Goal: Task Accomplishment & Management: Use online tool/utility

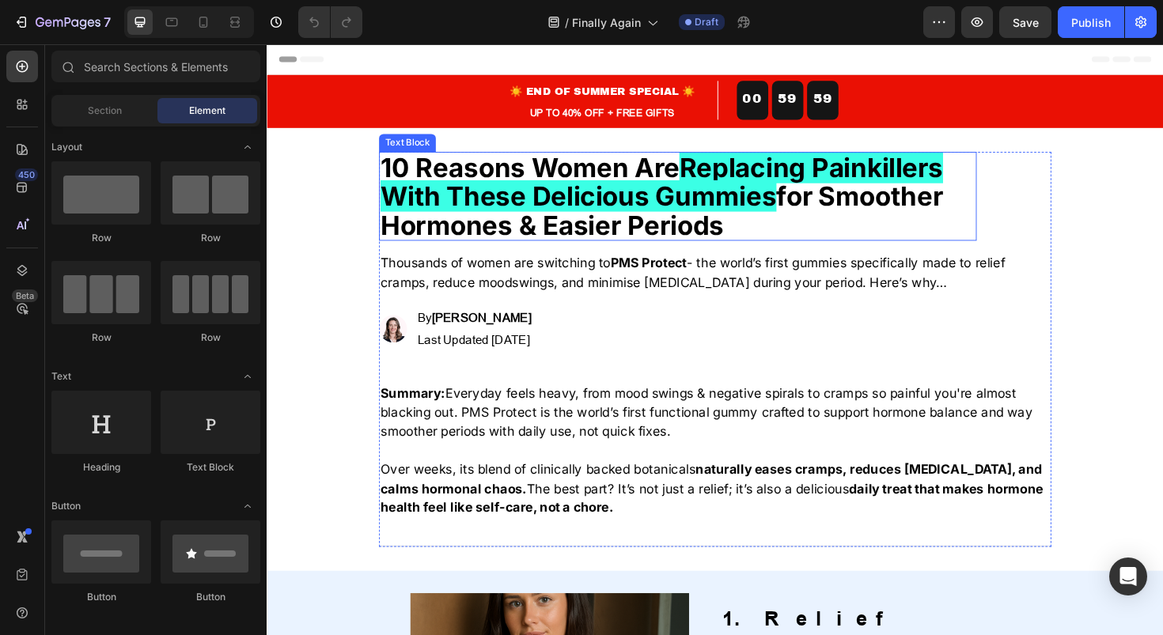
click at [621, 191] on span "Replacing Painkillers With These Delicious Gummies" at bounding box center [685, 190] width 596 height 64
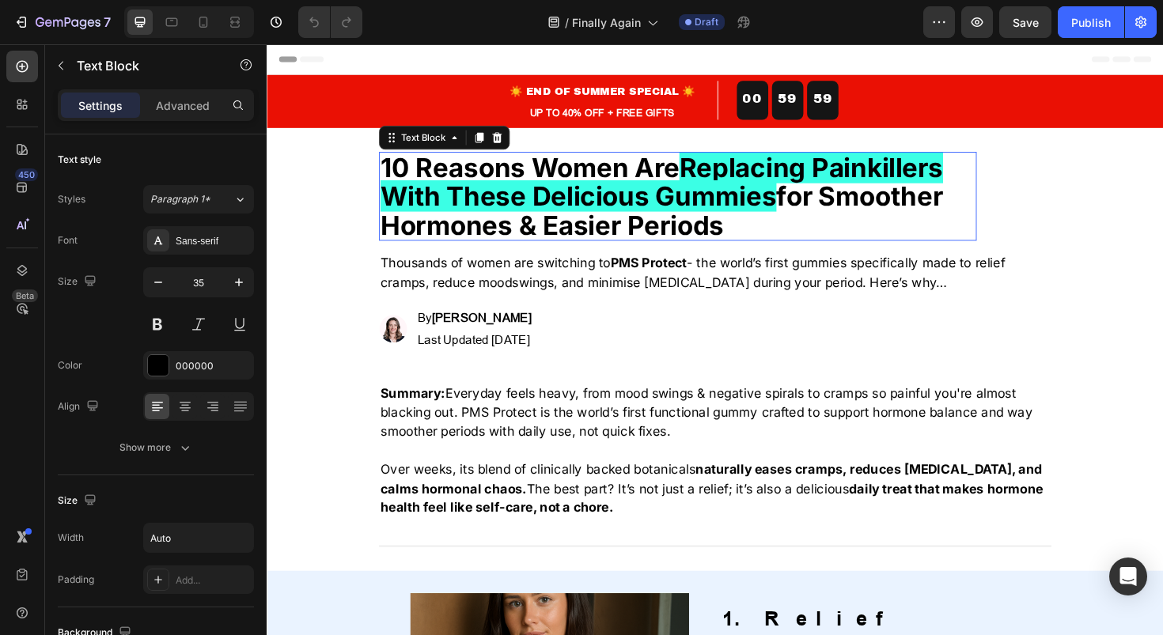
click at [621, 191] on span "Replacing Painkillers With These Delicious Gummies" at bounding box center [685, 190] width 596 height 64
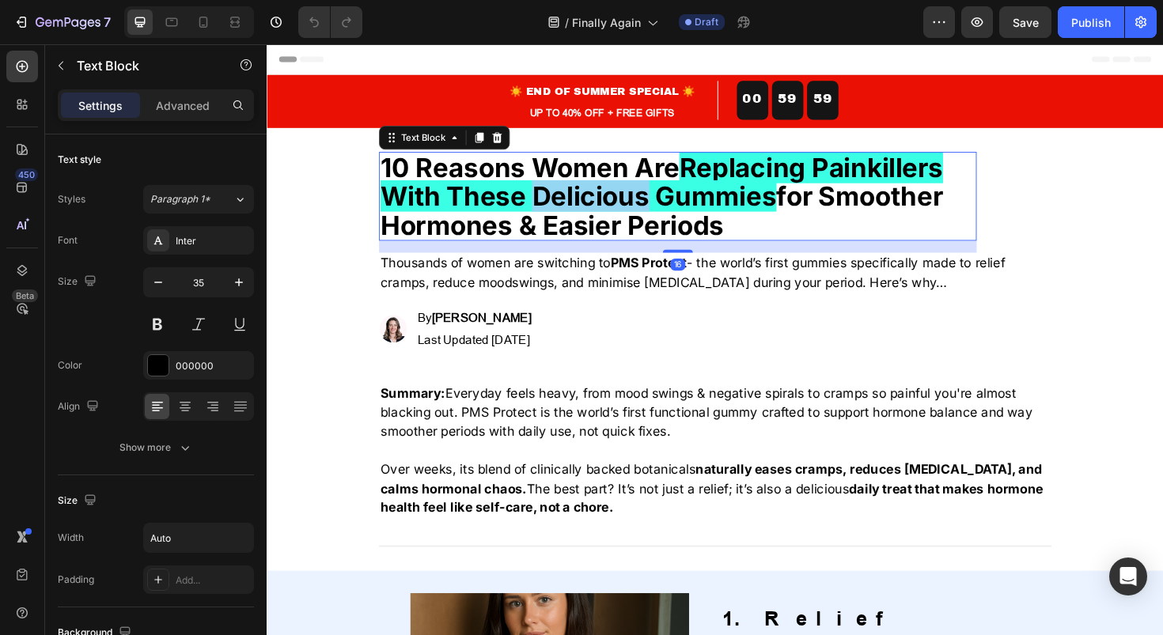
click at [621, 191] on span "Replacing Painkillers With These Delicious Gummies" at bounding box center [685, 190] width 596 height 64
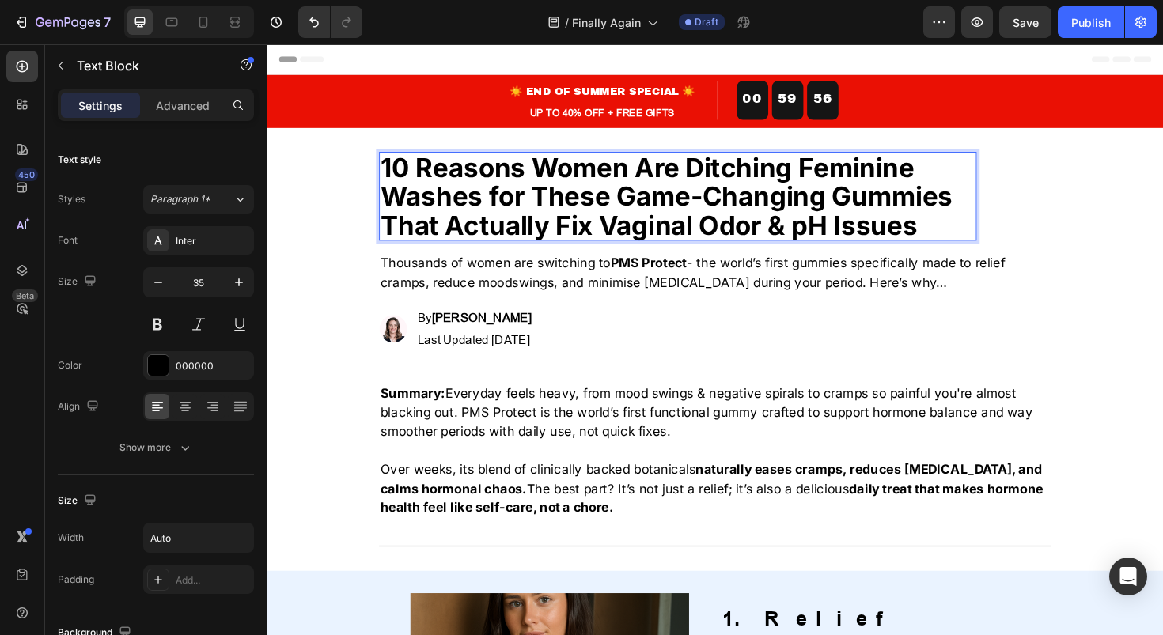
click at [582, 169] on p "10 Reasons Women Are Ditching Feminine Washes for These Game-Changing Gummies T…" at bounding box center [702, 206] width 630 height 92
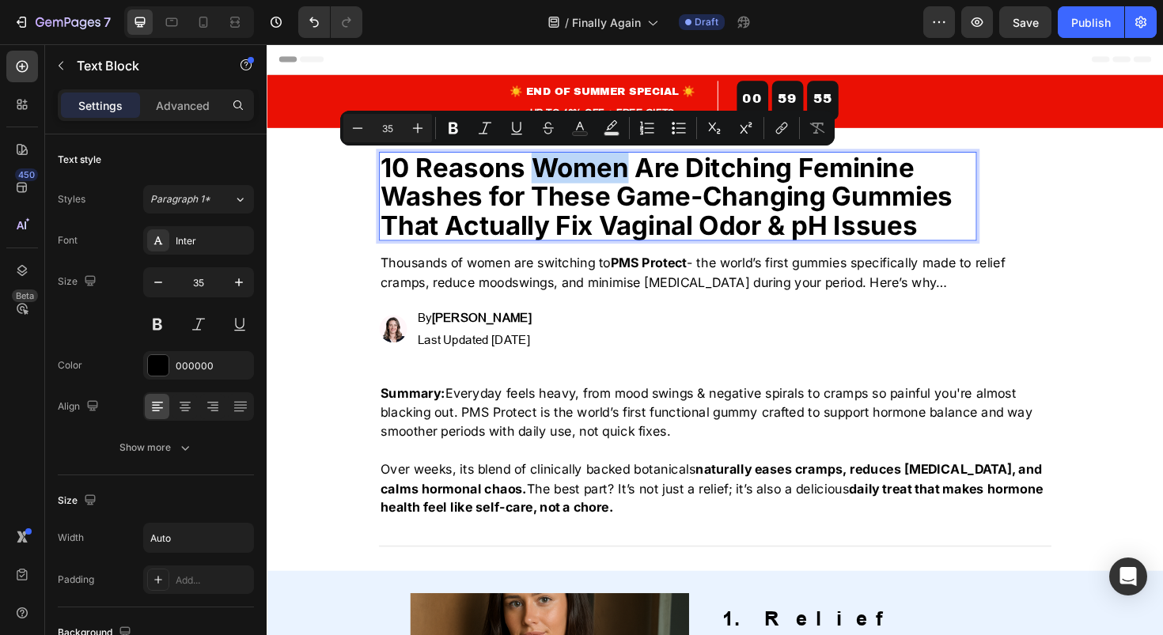
click at [643, 172] on p "10 Reasons Women Are Ditching Feminine Washes for These Game-Changing Gummies T…" at bounding box center [702, 206] width 630 height 92
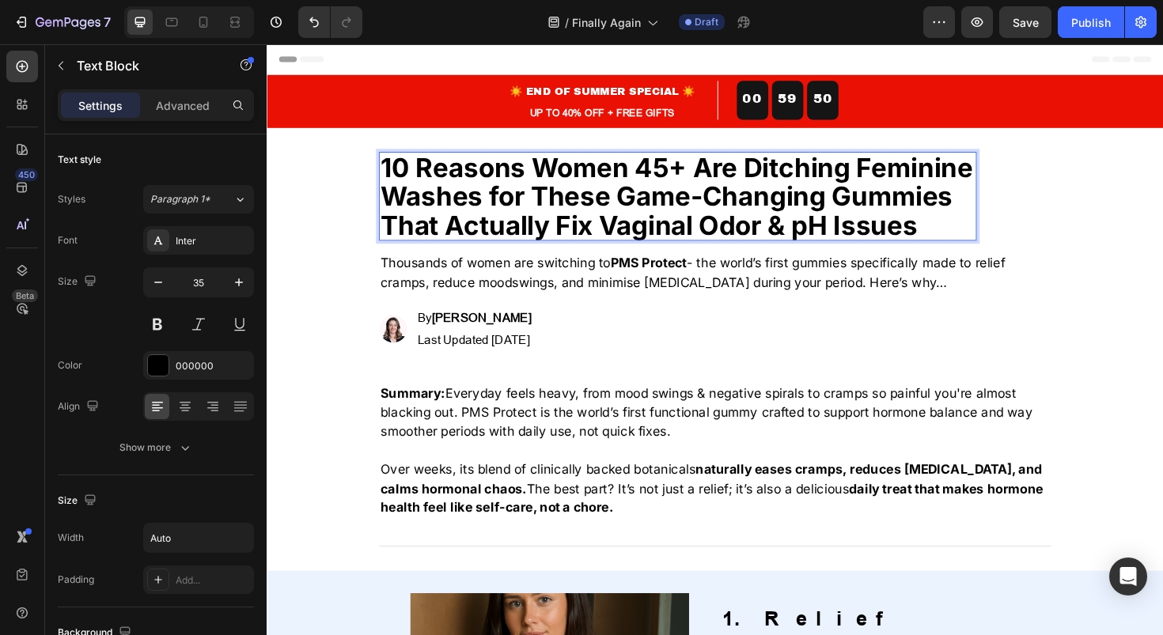
click at [823, 172] on p "10 Reasons Women 45+ Are Ditching Feminine Washes for These Game-Changing Gummi…" at bounding box center [702, 206] width 630 height 92
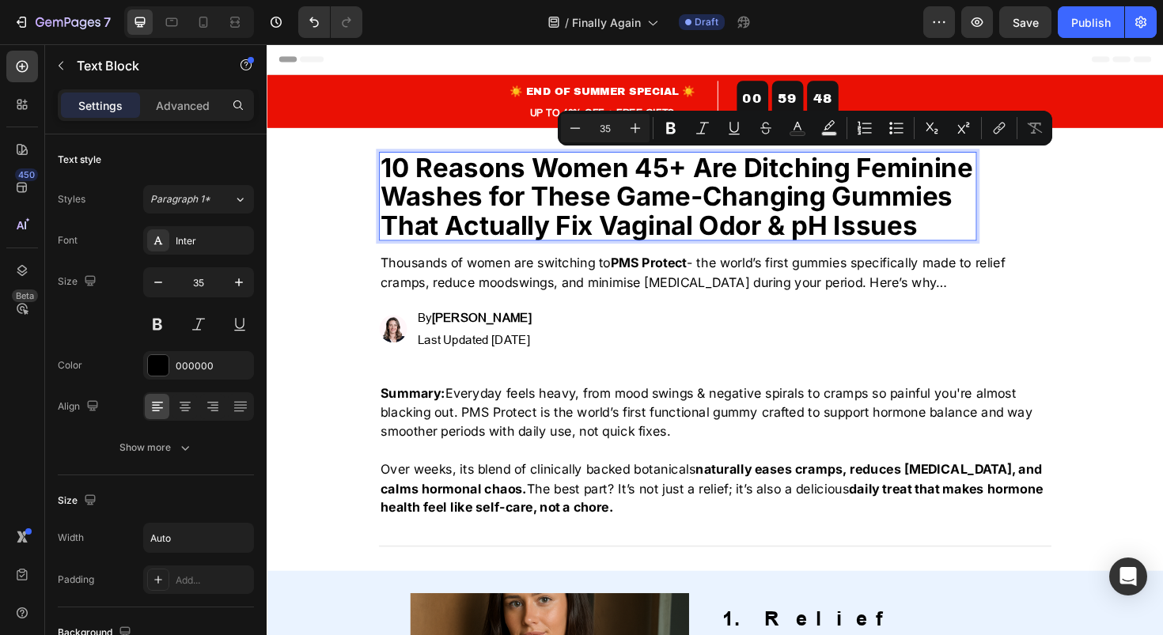
click at [620, 207] on p "10 Reasons Women 45+ Are Ditching Feminine Washes for These Game-Changing Gummi…" at bounding box center [702, 206] width 630 height 92
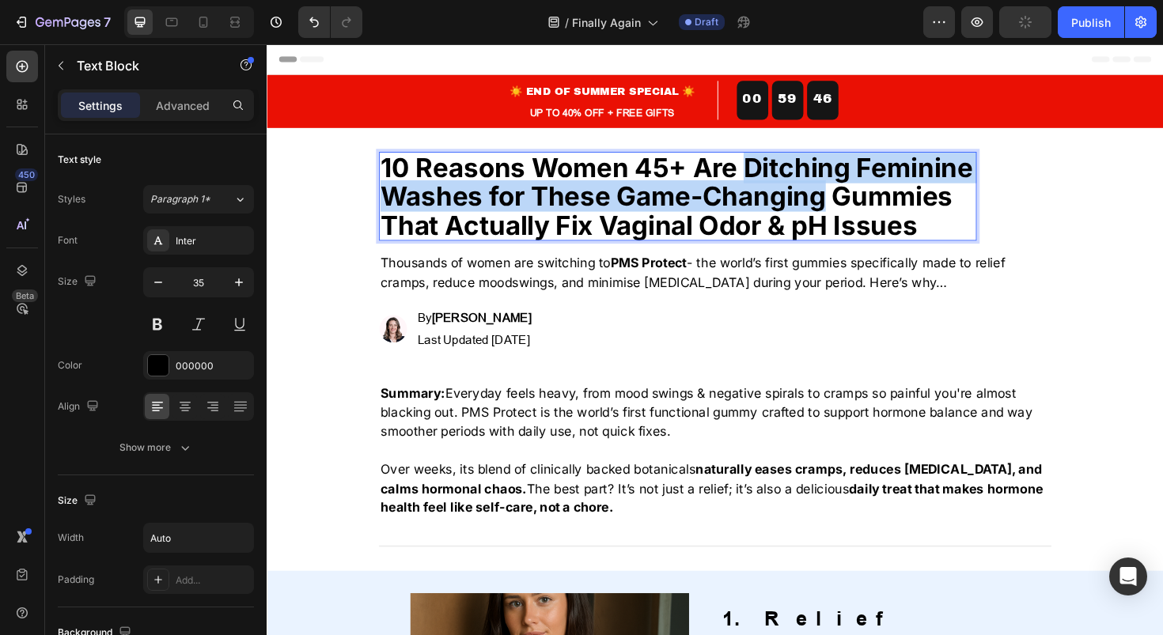
drag, startPoint x: 853, startPoint y: 201, endPoint x: 771, endPoint y: 176, distance: 85.3
click at [771, 175] on p "10 Reasons Women 45+ Are Ditching Feminine Washes for These Game-Changing Gummi…" at bounding box center [702, 206] width 630 height 92
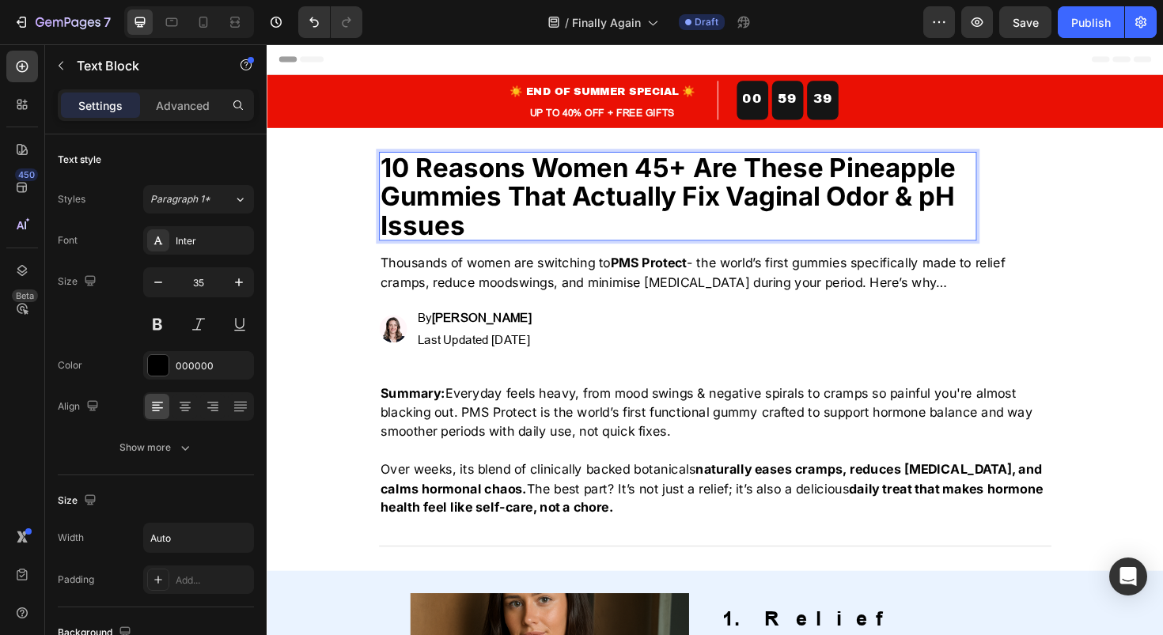
click at [674, 226] on p "10 Reasons Women 45+ Are These Pineapple Gummies That Actually Fix Vaginal Odor…" at bounding box center [702, 206] width 630 height 92
click at [529, 229] on p "10 Reasons Women 45+ Are These Pineapple Gummies That Actually Fix Vaginal Odor…" at bounding box center [702, 206] width 630 height 92
drag, startPoint x: 522, startPoint y: 234, endPoint x: 854, endPoint y: 229, distance: 331.5
click at [854, 229] on p "10 Reasons Women 45+ Are These Pineapple Gummies That Actually Fix Vaginal Odor…" at bounding box center [702, 206] width 630 height 92
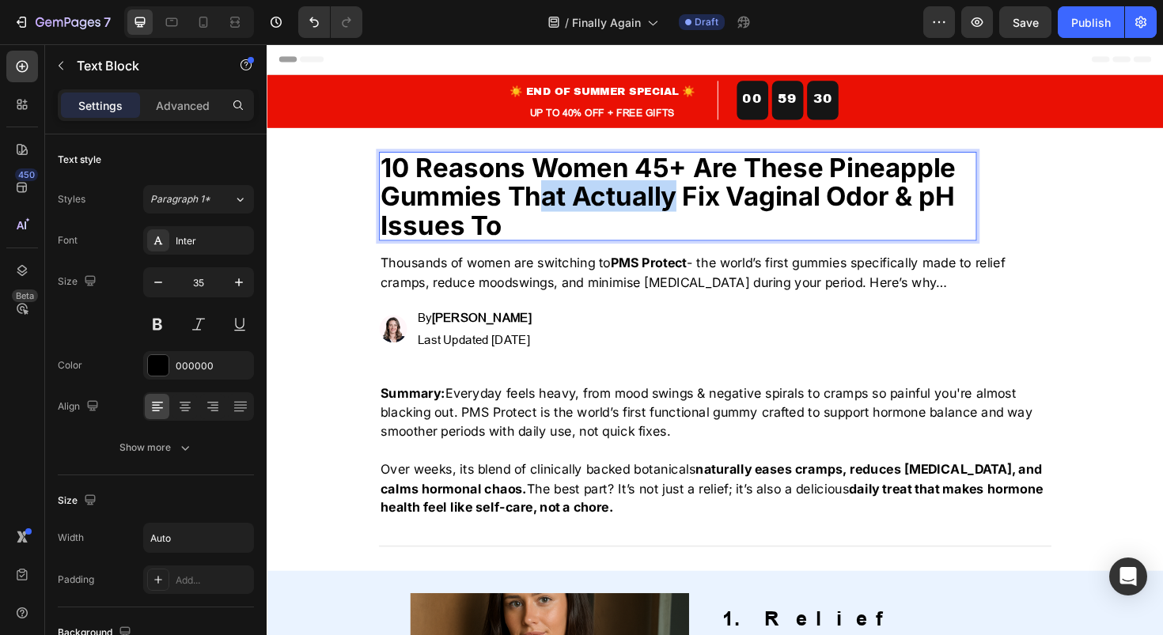
drag, startPoint x: 688, startPoint y: 219, endPoint x: 557, endPoint y: 215, distance: 131.4
click at [557, 214] on p "10 Reasons Women 45+ Are These Pineapple Gummies That Actually Fix Vaginal Odor…" at bounding box center [702, 206] width 630 height 92
click at [557, 215] on p "10 Reasons Women 45+ Are These Pineapple Gummies That Actually Fix Vaginal Odor…" at bounding box center [702, 206] width 630 height 92
click at [593, 231] on p "10 Reasons Women 45+ Are These Pineapple Gummies That Actually Fix Vaginal Odor…" at bounding box center [702, 206] width 630 height 92
click at [756, 176] on p "10 Reasons Women 45+ Are These Pineapple Gummies That Actually Fix Vaginal Odor…" at bounding box center [702, 206] width 630 height 92
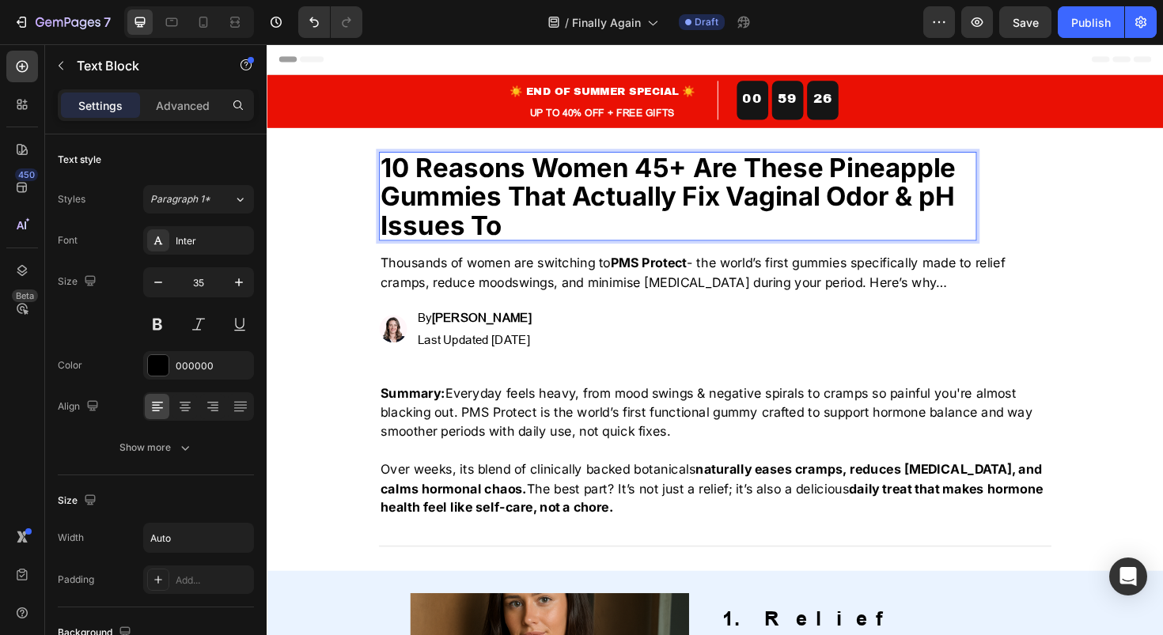
click at [771, 176] on p "10 Reasons Women 45+ Are These Pineapple Gummies That Actually Fix Vaginal Odor…" at bounding box center [702, 206] width 630 height 92
click at [752, 176] on p "10 Reasons Women 45+ Are These Pineapple Gummies That Actually Fix Vaginal Odor…" at bounding box center [702, 206] width 630 height 92
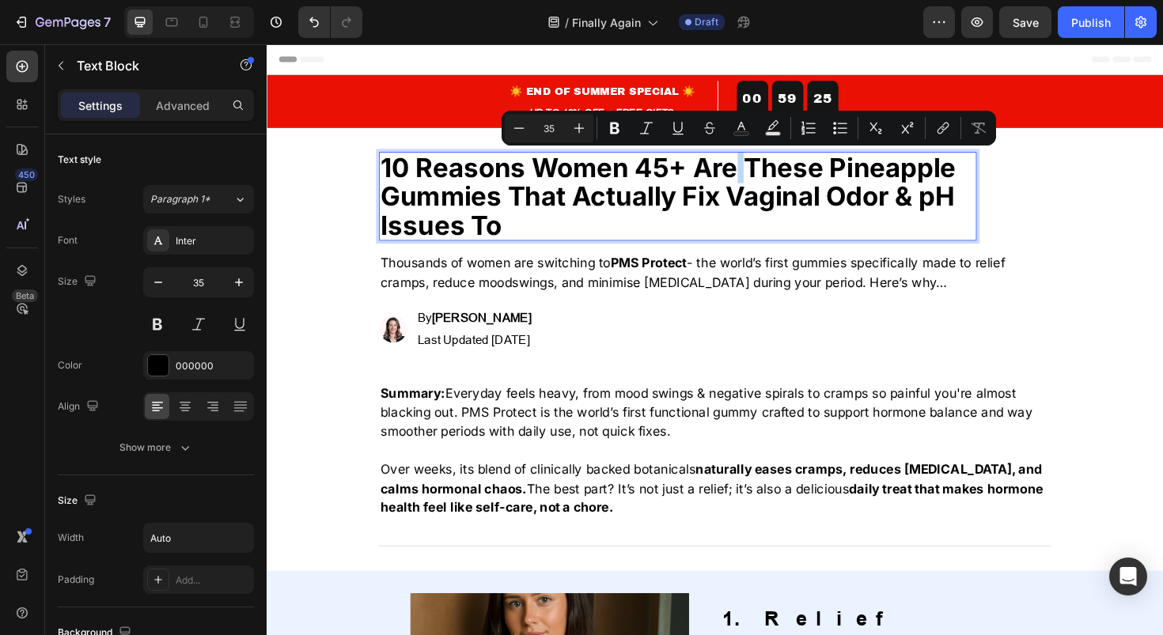
click at [775, 176] on p "10 Reasons Women 45+ Are These Pineapple Gummies That Actually Fix Vaginal Odor…" at bounding box center [702, 206] width 630 height 92
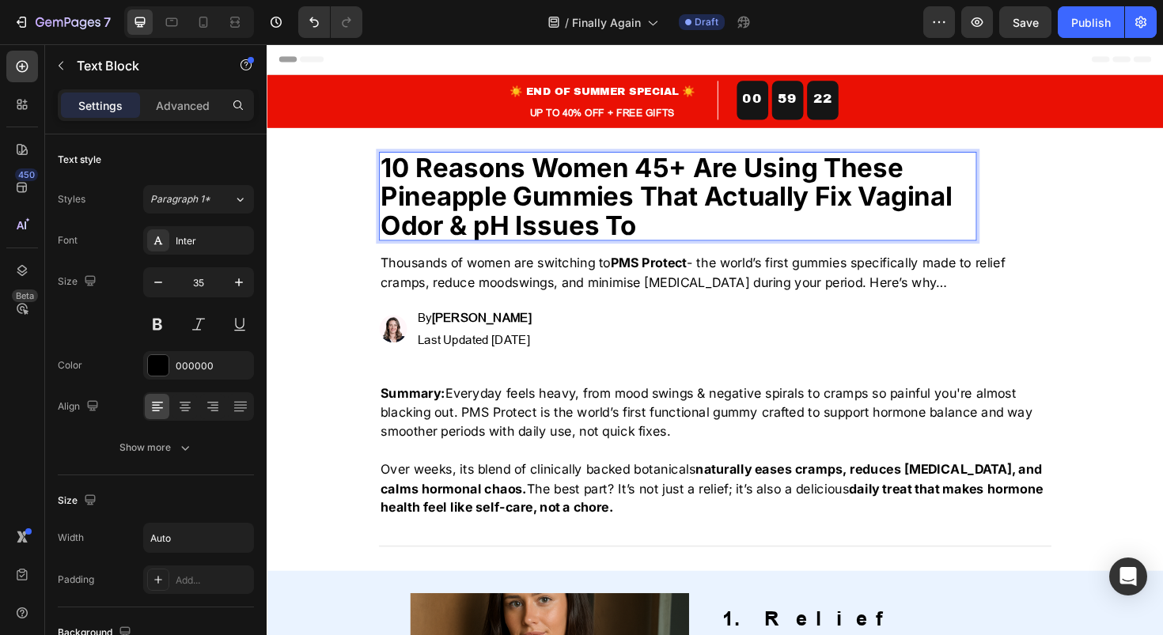
click at [679, 218] on p "10 Reasons Women 45+ Are Using These Pineapple Gummies That Actually Fix Vagina…" at bounding box center [702, 206] width 630 height 92
drag, startPoint x: 675, startPoint y: 230, endPoint x: 677, endPoint y: 209, distance: 21.5
click at [677, 209] on p "10 Reasons Women 45+ Are Using These Pineapple Gummies That Actually Fix Vagina…" at bounding box center [702, 206] width 630 height 92
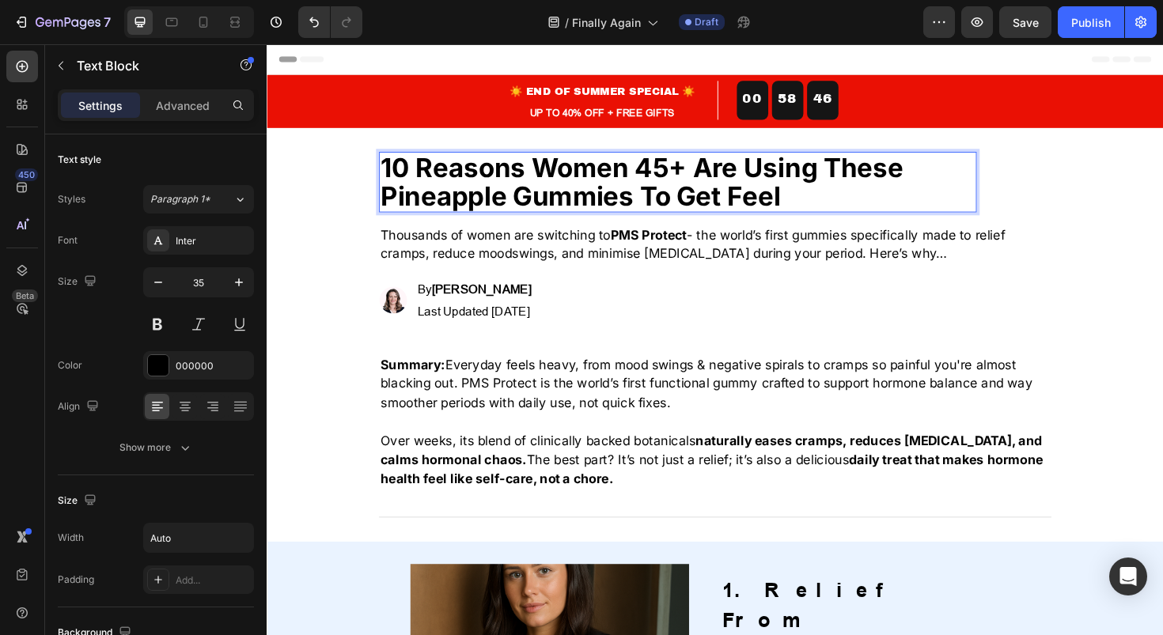
drag, startPoint x: 695, startPoint y: 204, endPoint x: 856, endPoint y: 203, distance: 160.6
click at [856, 203] on p "10 Reasons Women 45+ Are Using These Pineapple Gummies To Get Feel" at bounding box center [702, 190] width 630 height 61
click at [547, 169] on p "10 Reasons Women 45+ Are Using These Pineapple Gummies To Fix Their" at bounding box center [702, 190] width 630 height 61
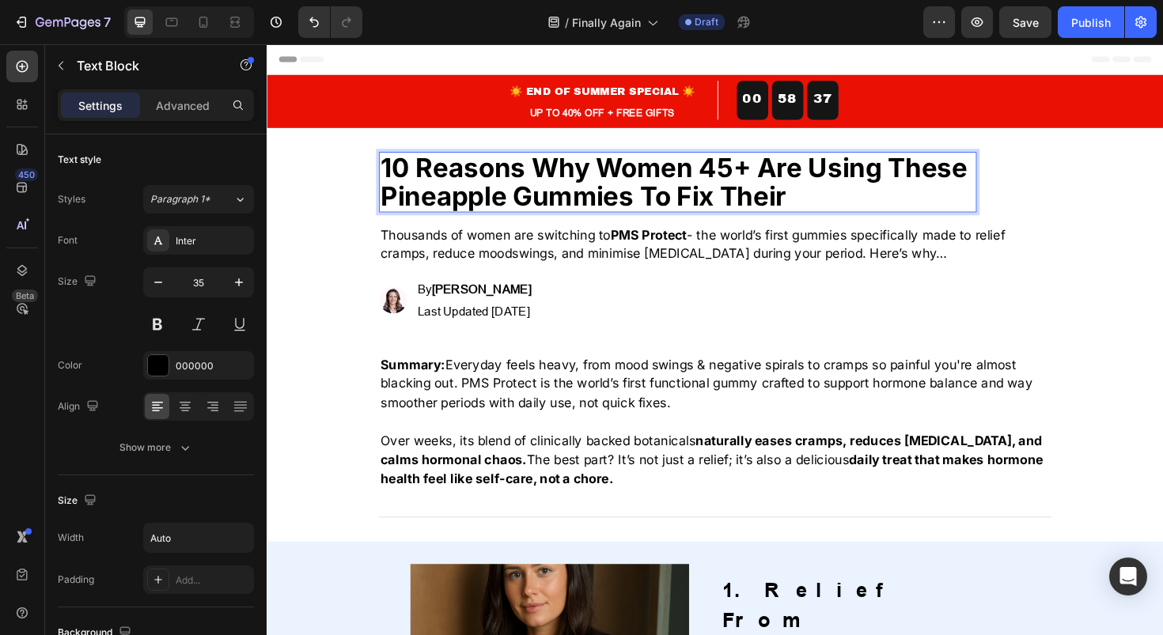
click at [872, 178] on p "10 Reasons Why Women 45+ Are Using These Pineapple Gummies To Fix Their" at bounding box center [702, 190] width 630 height 61
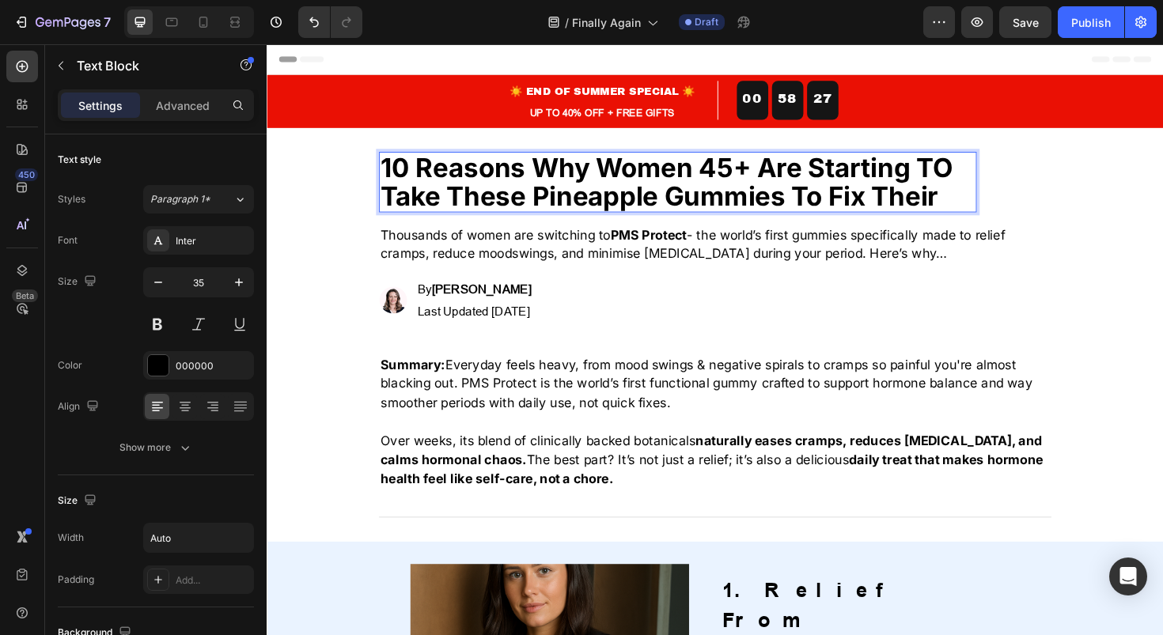
click at [976, 210] on p "10 Reasons Why Women 45+ Are Starting TO Take These Pineapple Gummies To Fix Th…" at bounding box center [702, 190] width 630 height 61
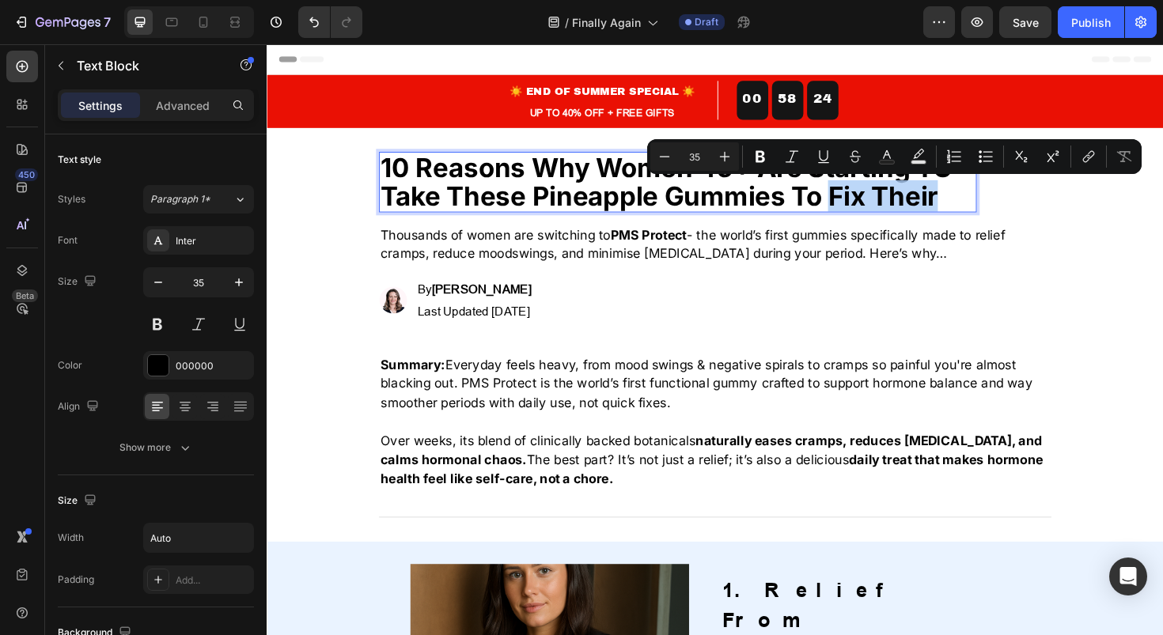
drag, startPoint x: 976, startPoint y: 210, endPoint x: 862, endPoint y: 209, distance: 113.1
click at [862, 209] on p "10 Reasons Why Women 45+ Are Starting TO Take These Pineapple Gummies To Fix Th…" at bounding box center [702, 190] width 630 height 61
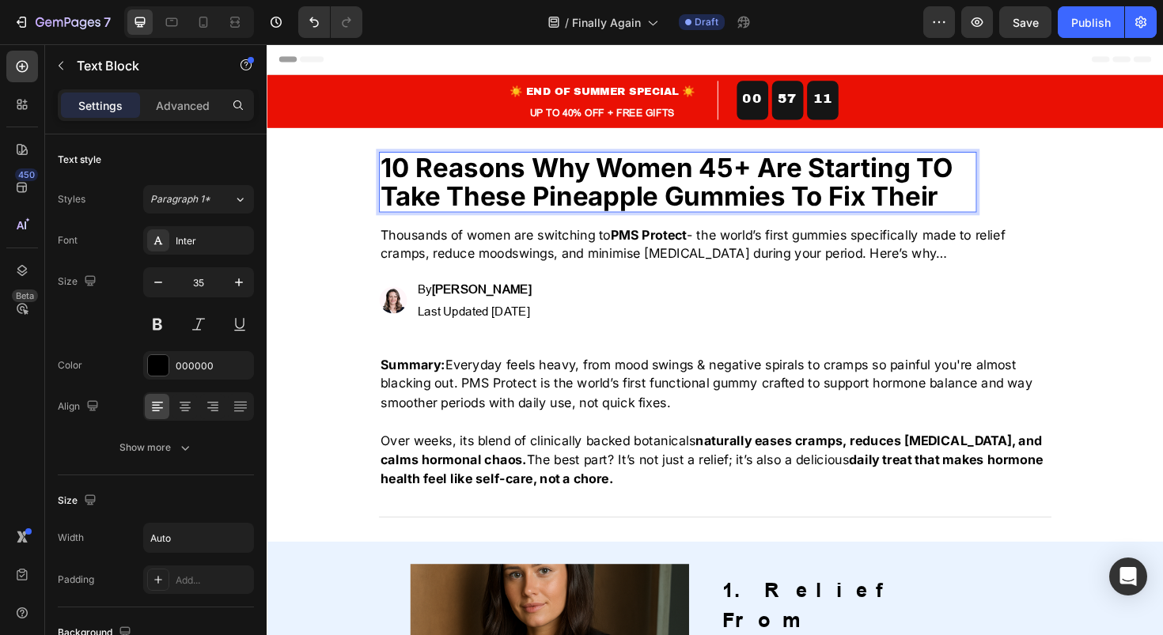
click at [606, 193] on p "10 Reasons Why Women 45+ Are Starting TO Take These Pineapple Gummies To Fix Th…" at bounding box center [702, 190] width 630 height 61
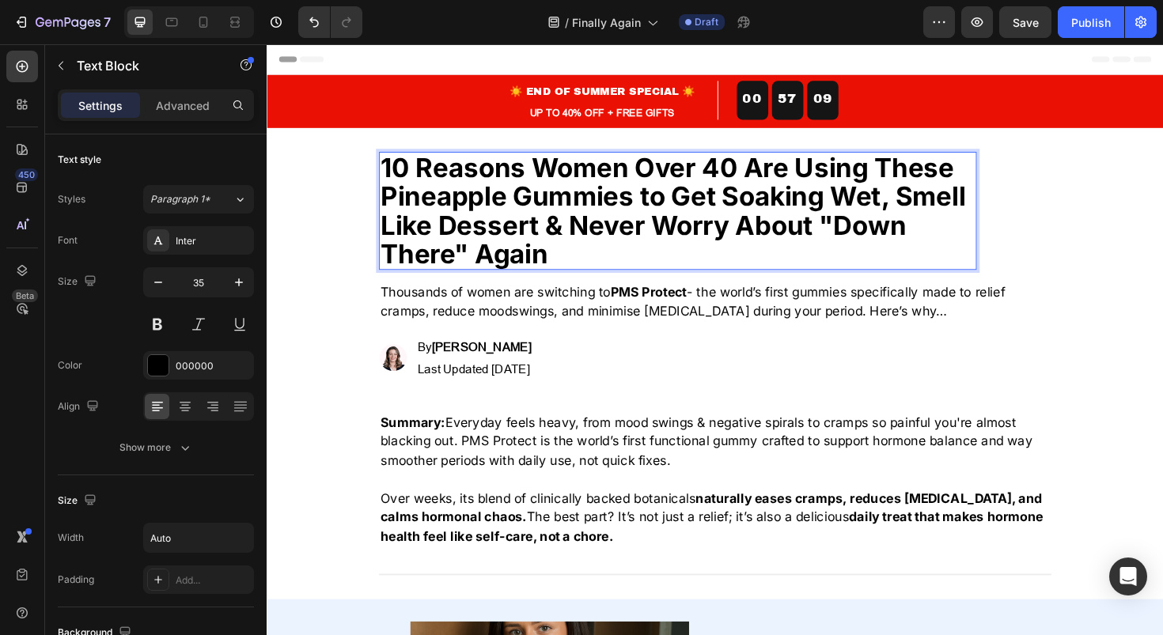
click at [672, 267] on p "10 Reasons Women Over 40 Are Using These Pineapple Gummies to Get Soaking Wet, …" at bounding box center [702, 221] width 630 height 122
click at [1048, 289] on div "10 Reasons Women Over 40 Are Using These Pineapple Gummies to Get Soaking Wet, …" at bounding box center [741, 382] width 712 height 449
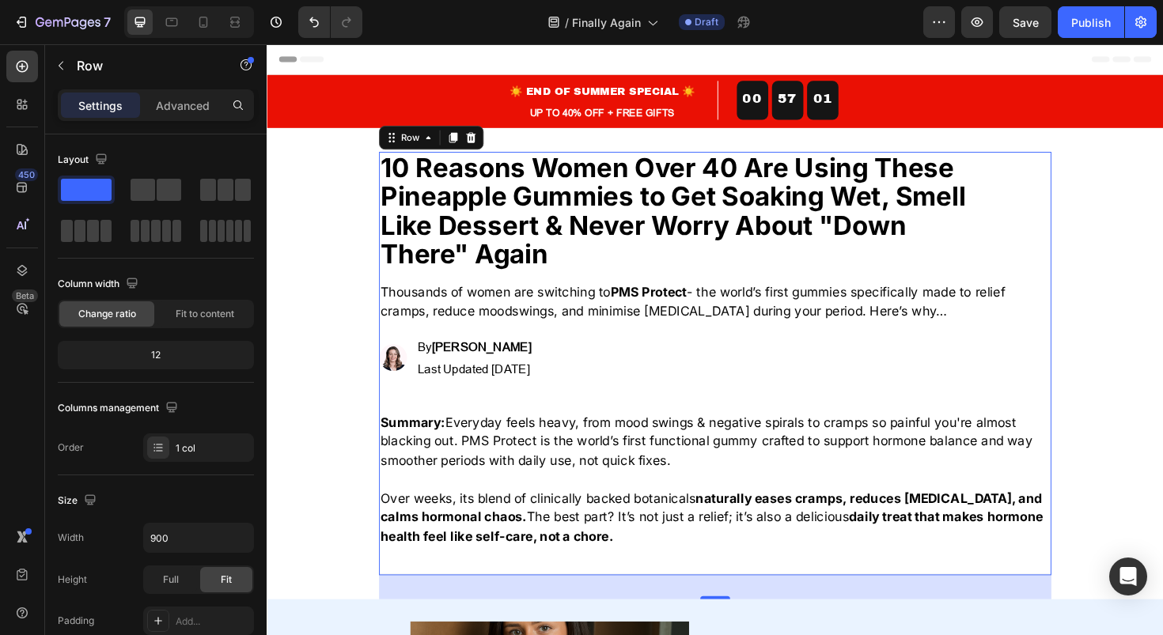
click at [510, 303] on p "Thousands of women are switching to PMS Protect - the world’s first gummies spe…" at bounding box center [721, 317] width 669 height 40
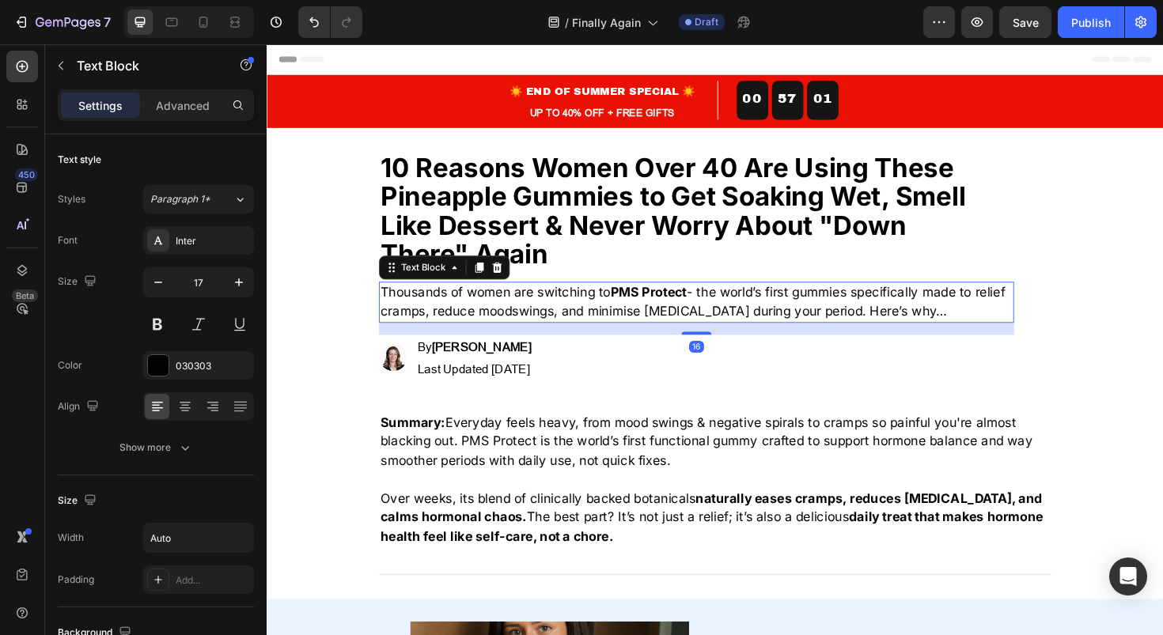
click at [510, 303] on p "Thousands of women are switching to PMS Protect - the world’s first gummies spe…" at bounding box center [721, 317] width 669 height 40
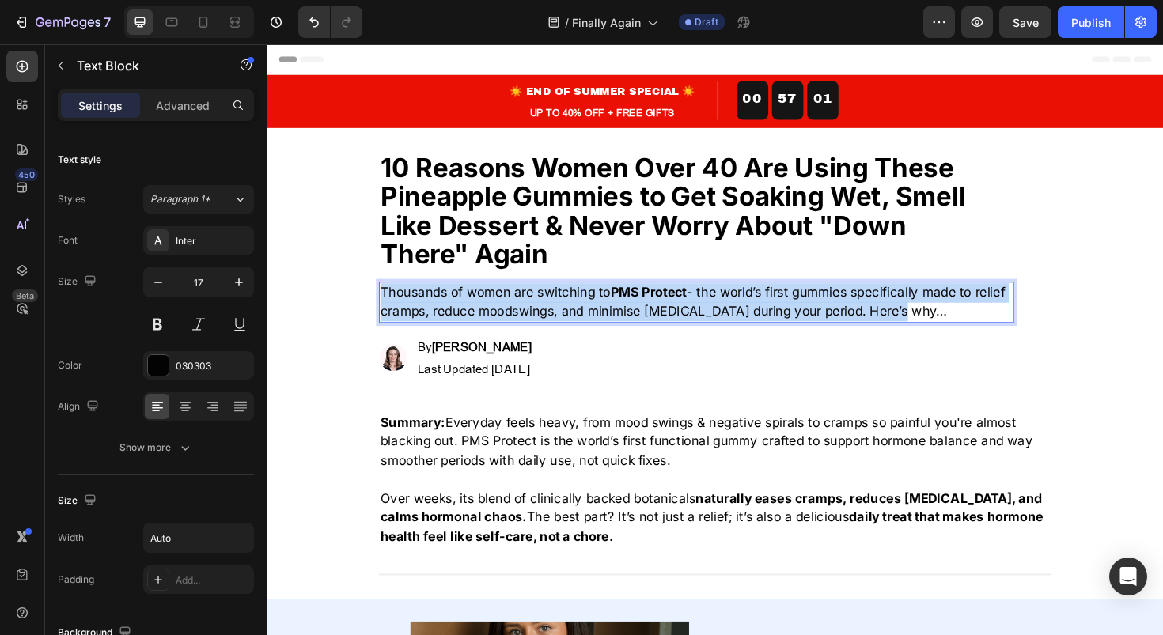
click at [510, 303] on p "Thousands of women are switching to PMS Protect - the world’s first gummies spe…" at bounding box center [721, 317] width 669 height 40
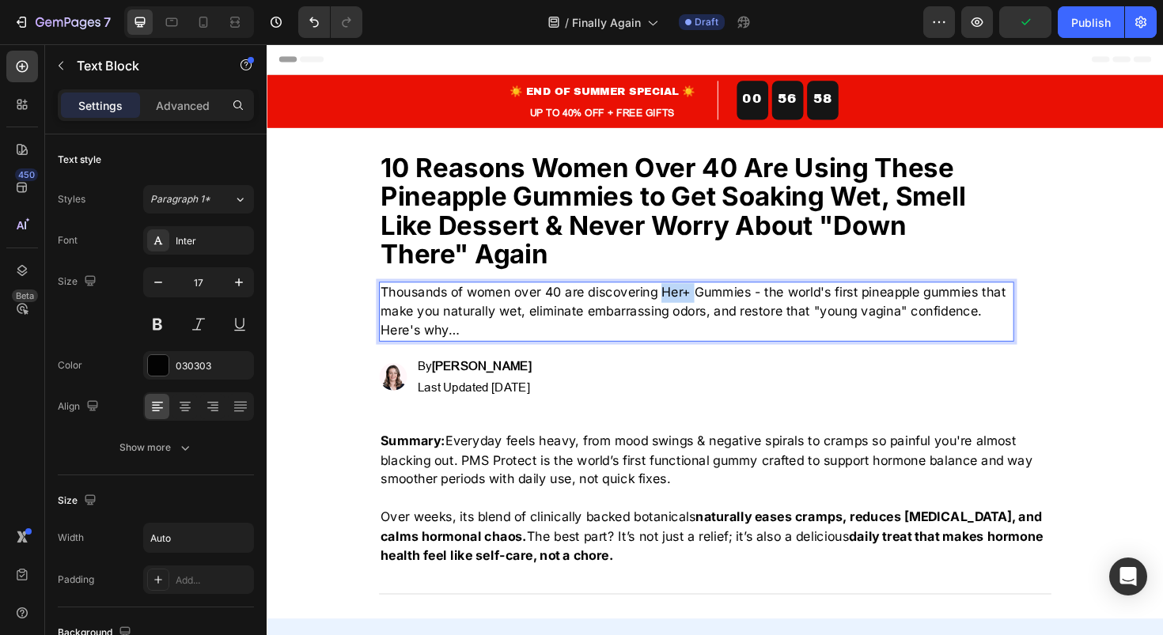
drag, startPoint x: 675, startPoint y: 310, endPoint x: 710, endPoint y: 309, distance: 35.6
click at [710, 309] on p "Thousands of women over 40 are discovering Her+ Gummies - the world's first pin…" at bounding box center [721, 327] width 669 height 61
click at [543, 343] on p "Thousands of women over 40 are discovering [PERSON_NAME] Balance Gummies - the …" at bounding box center [721, 327] width 669 height 61
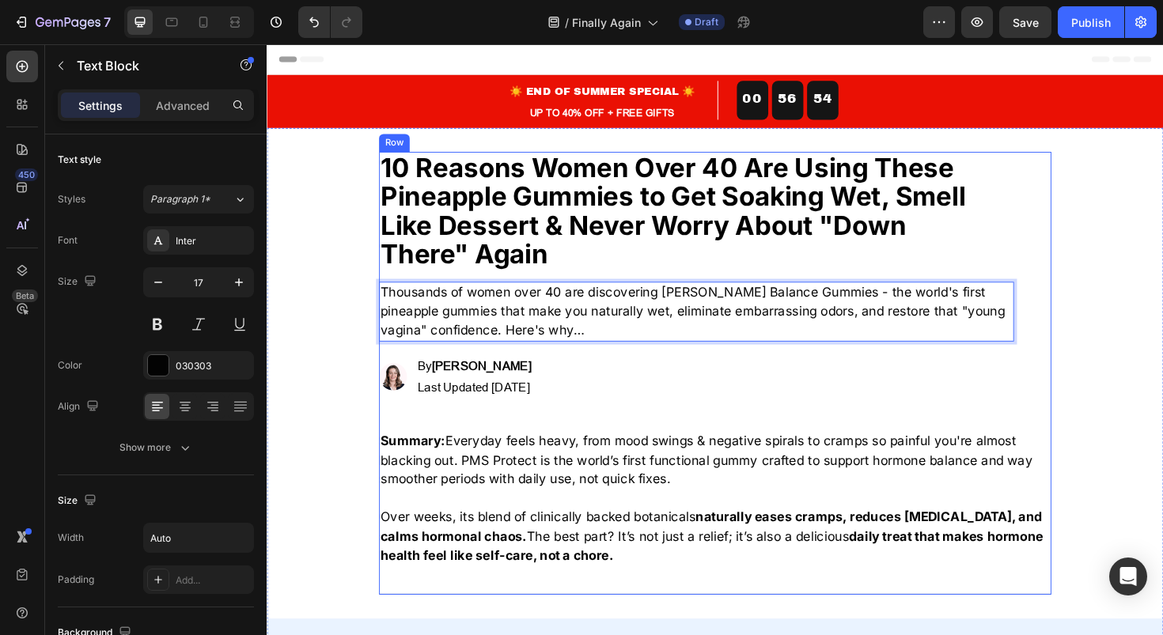
click at [605, 362] on div "10 Reasons Women Over 40 Are Using These Pineapple Gummies to Get Soaking Wet, …" at bounding box center [741, 392] width 712 height 469
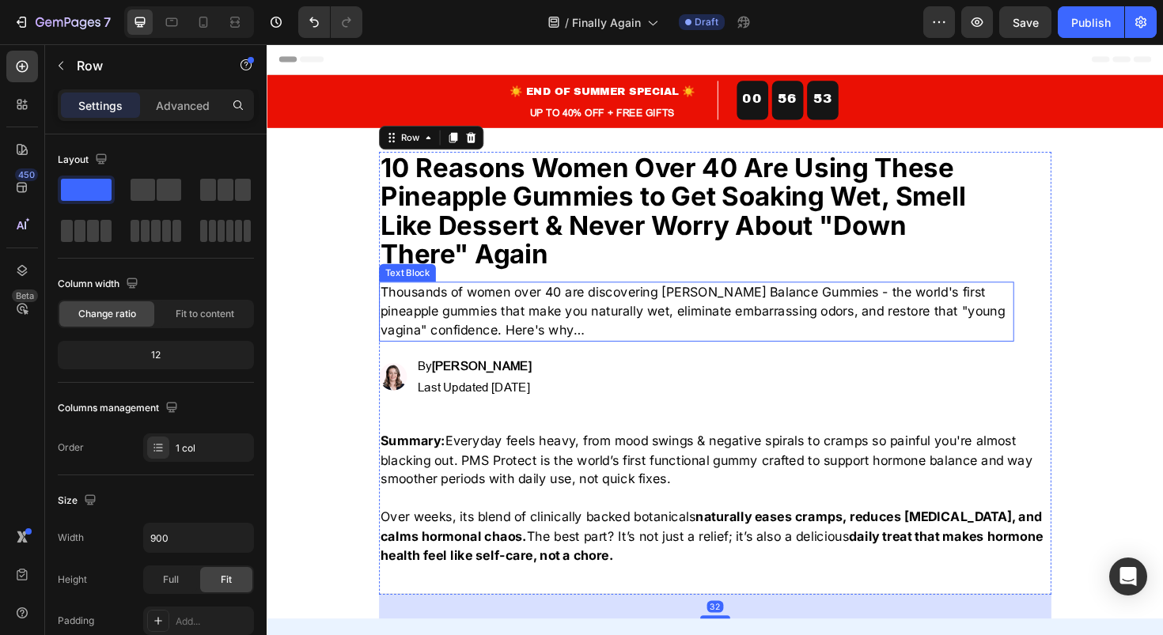
click at [622, 343] on p "Thousands of women over 40 are discovering [PERSON_NAME] Balance Gummies - the …" at bounding box center [721, 327] width 669 height 61
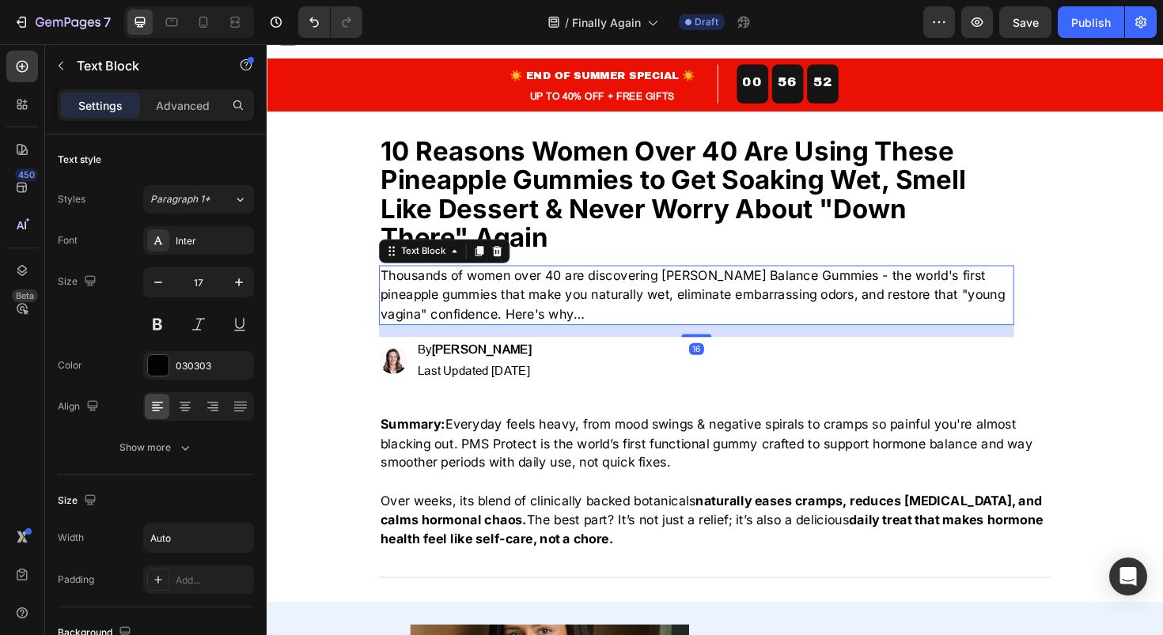
scroll to position [21, 0]
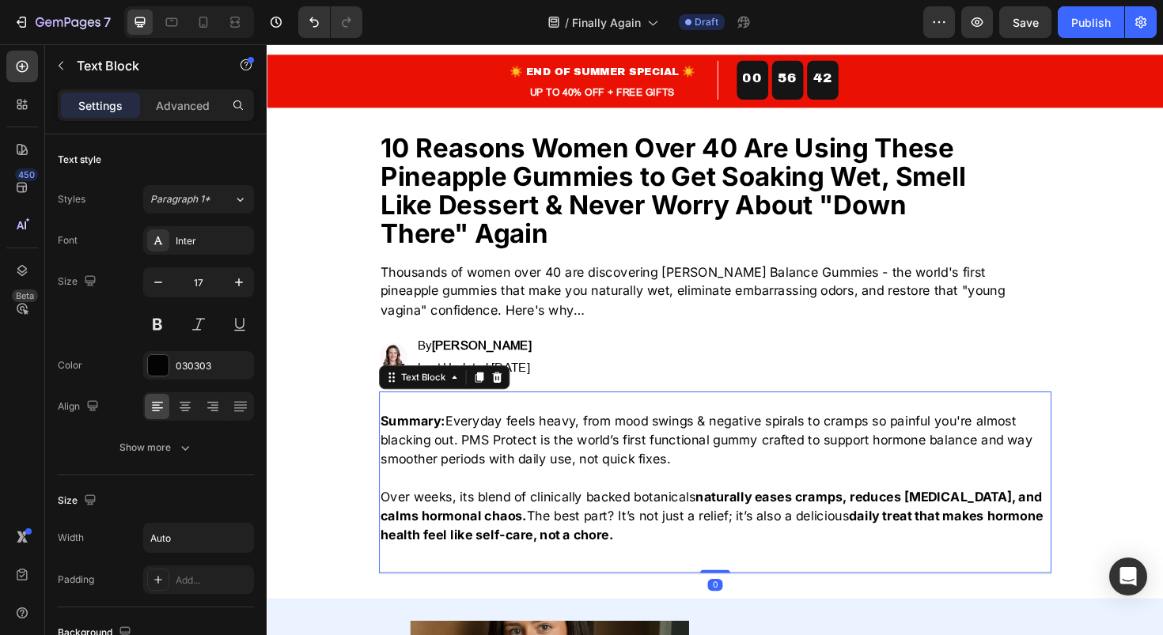
click at [521, 469] on p "Summary: Everyday feels heavy, from mood swings & negative spirals to cramps so…" at bounding box center [741, 464] width 709 height 61
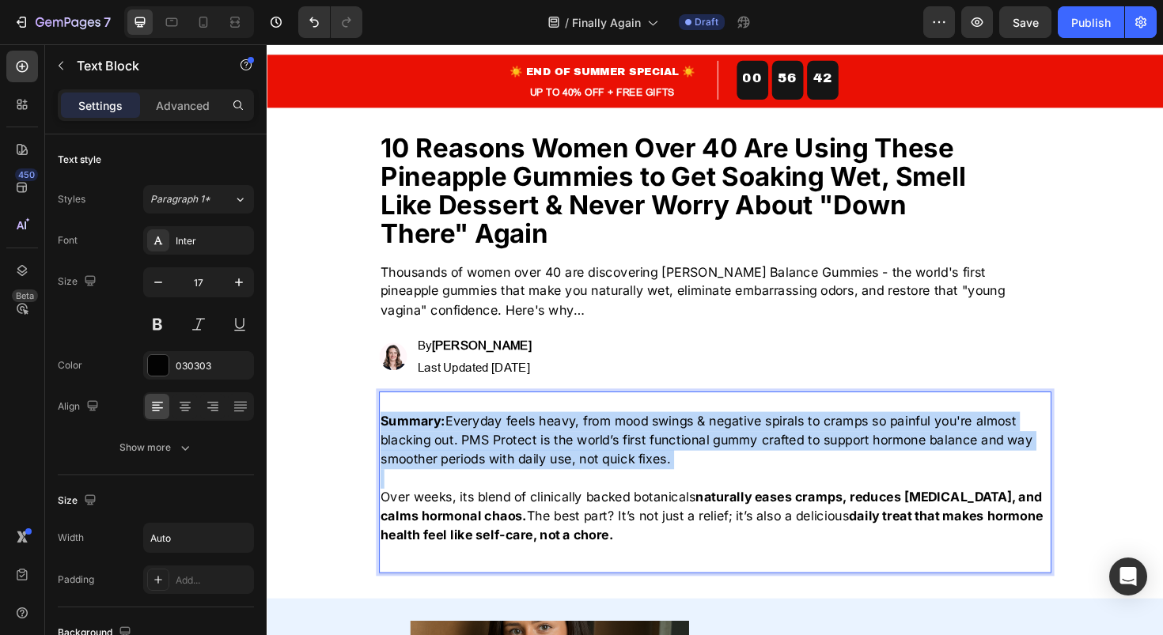
click at [521, 469] on p "Summary: Everyday feels heavy, from mood swings & negative spirals to cramps so…" at bounding box center [741, 464] width 709 height 61
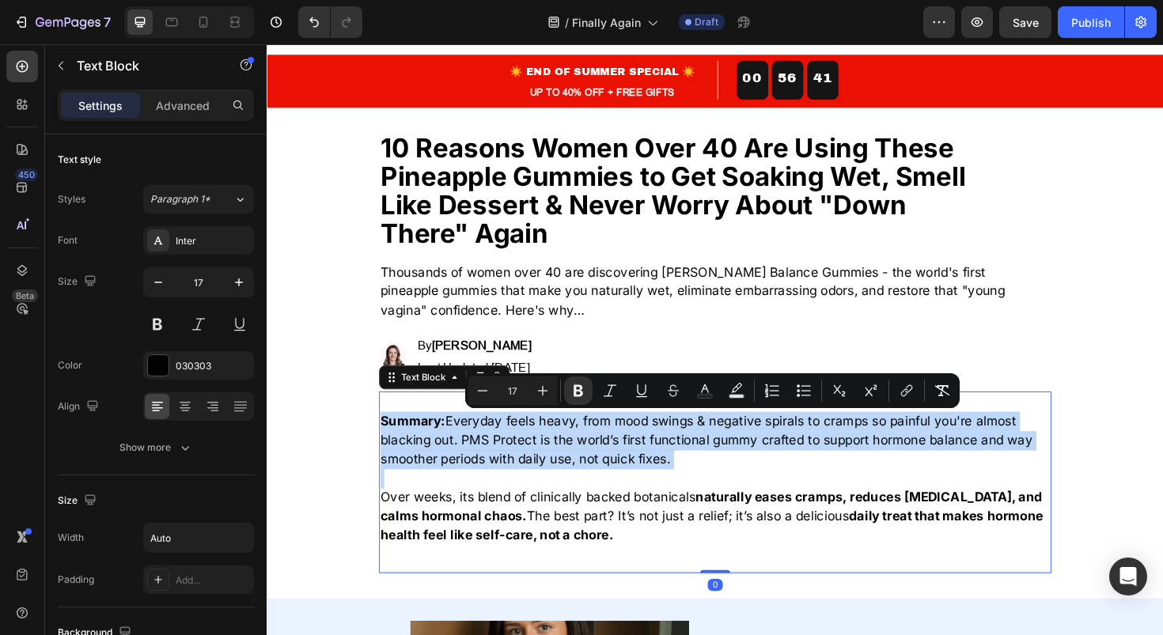
click at [606, 578] on div "Summary: Everyday feels heavy, from mood swings & negative spirals to cramps so…" at bounding box center [741, 509] width 712 height 194
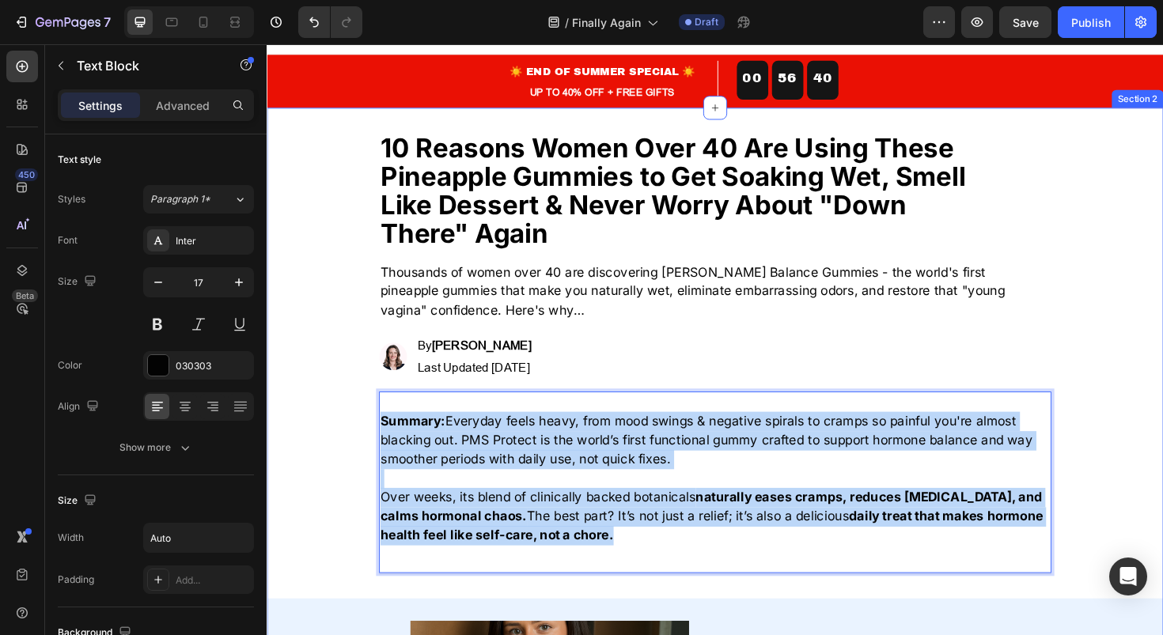
drag, startPoint x: 593, startPoint y: 563, endPoint x: 367, endPoint y: 441, distance: 255.9
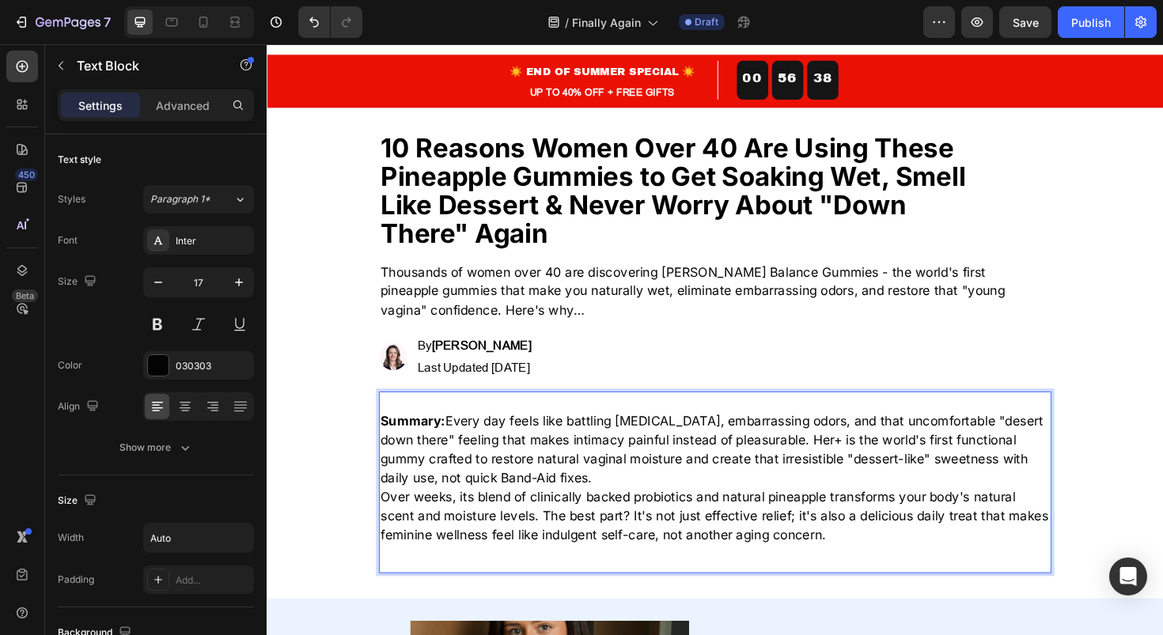
click at [635, 510] on p "Summary: Every day feels like battling dryness, embarrassing odors, and that un…" at bounding box center [741, 474] width 709 height 81
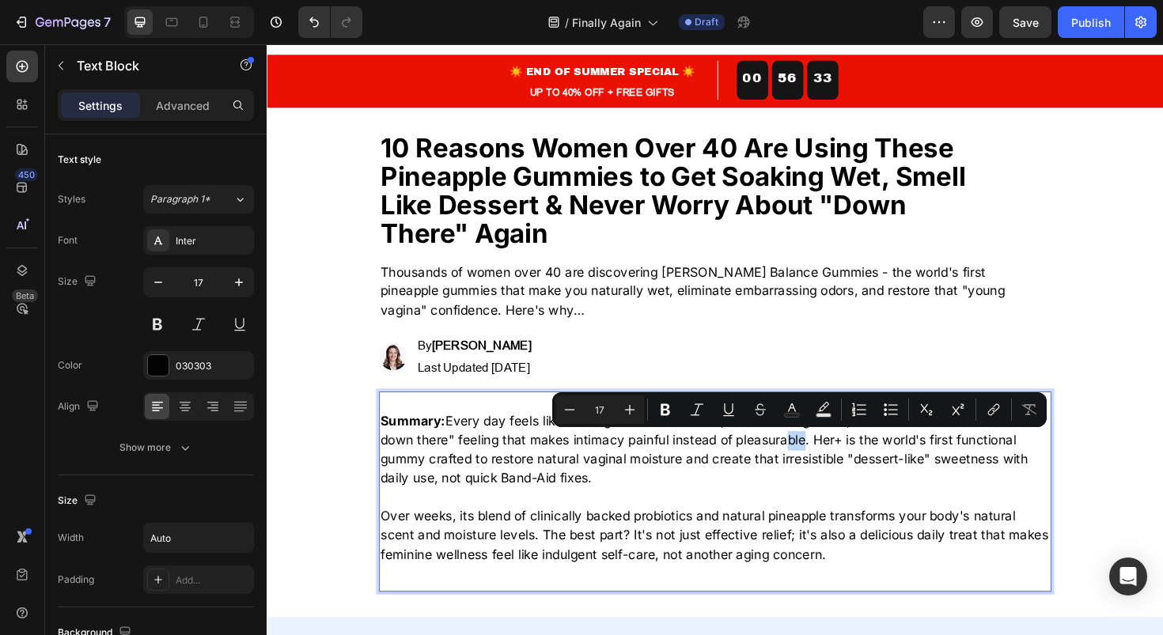
drag, startPoint x: 801, startPoint y: 463, endPoint x: 825, endPoint y: 463, distance: 23.7
click at [825, 463] on p "Summary: Every day feels like battling dryness, embarrassing odors, and that un…" at bounding box center [741, 474] width 709 height 81
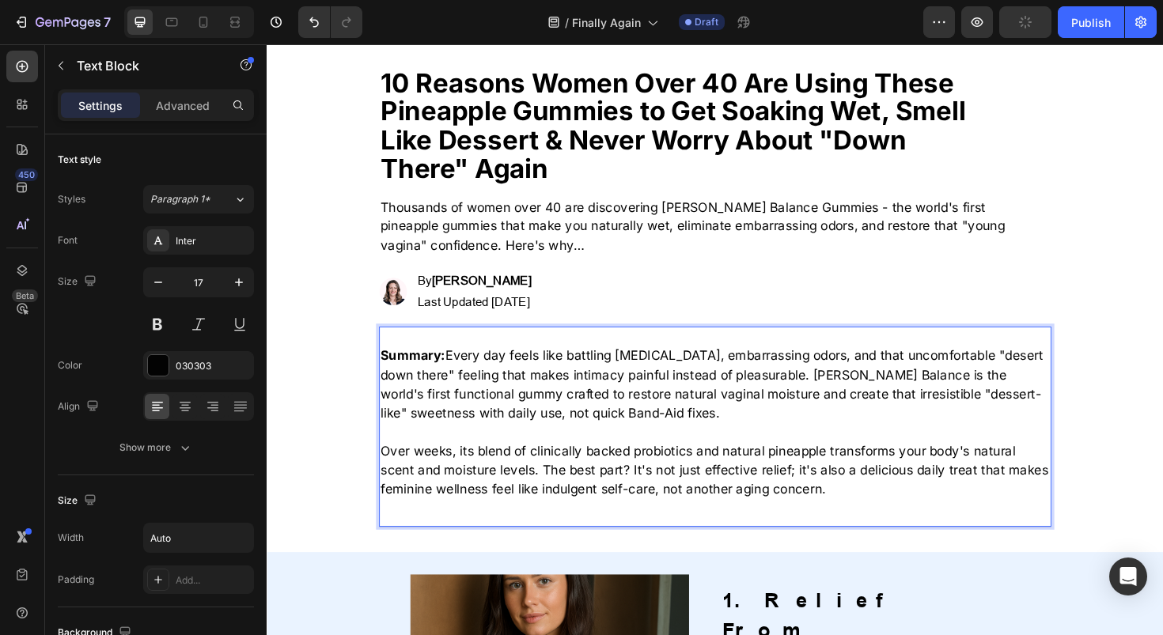
scroll to position [94, 0]
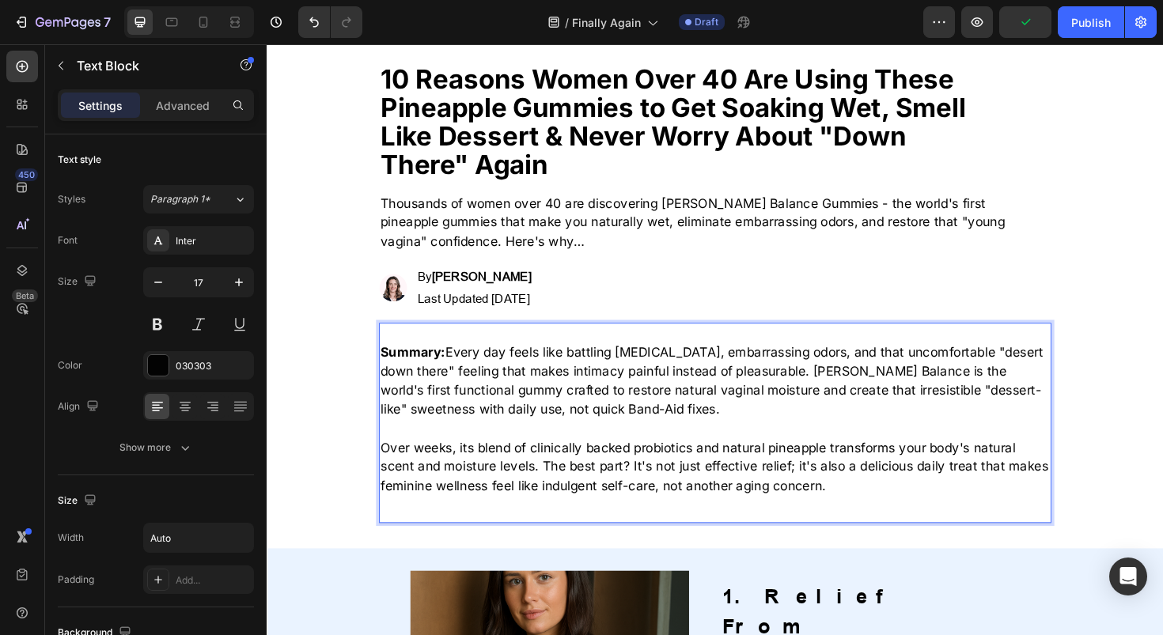
click at [651, 426] on p "Summary: Every day feels like battling dryness, embarrassing odors, and that un…" at bounding box center [741, 401] width 709 height 81
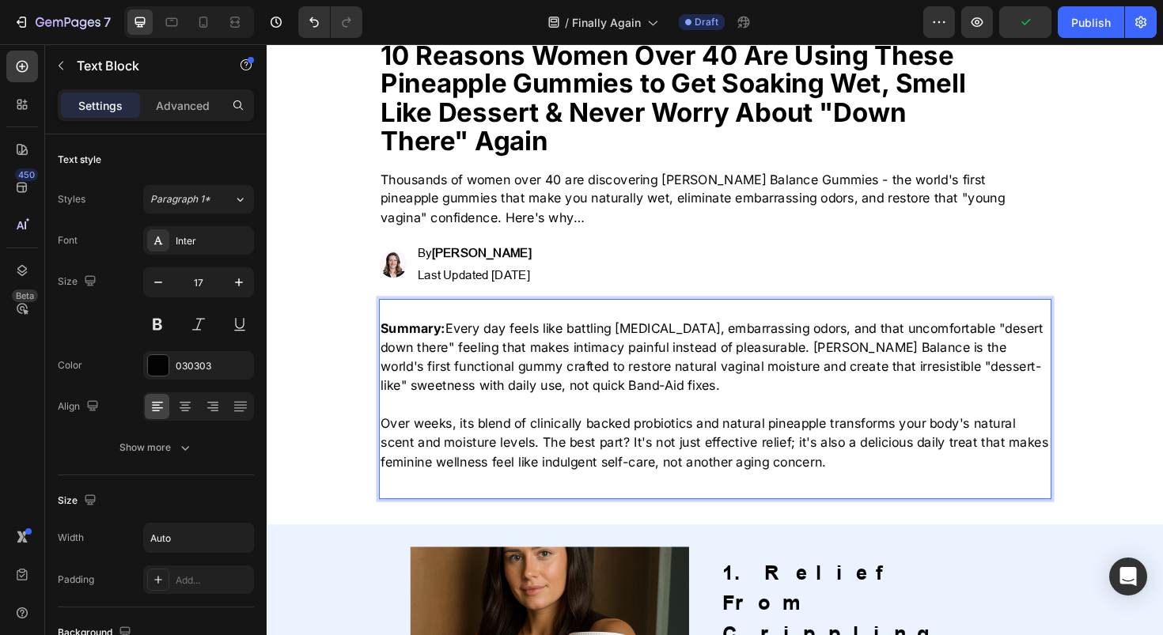
scroll to position [123, 0]
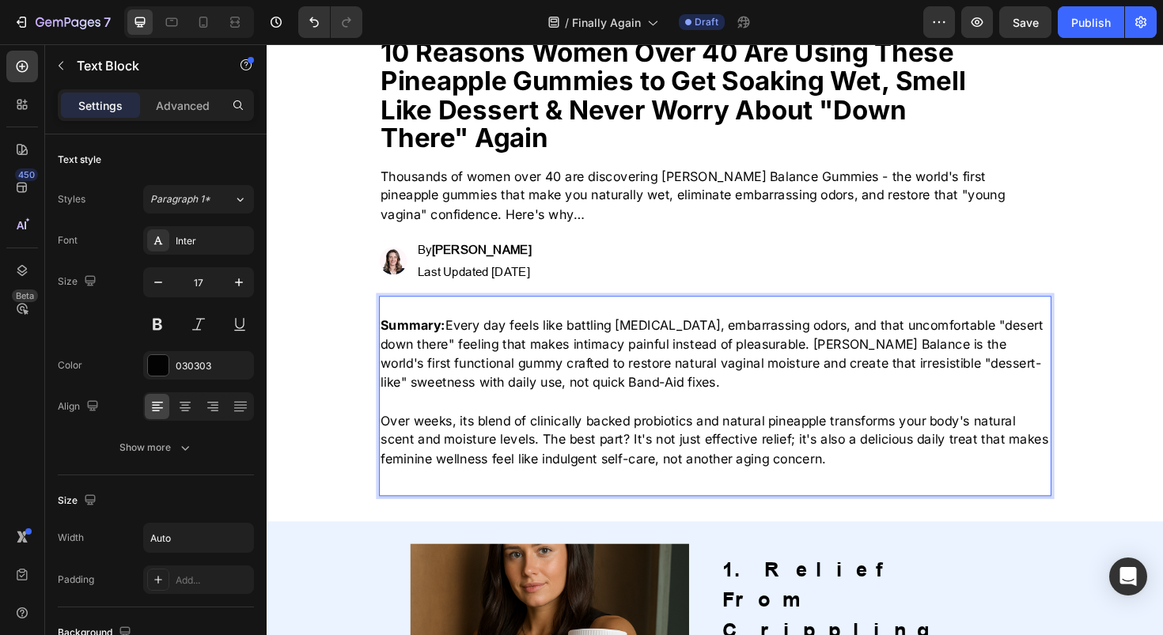
click at [960, 385] on p "Summary: Every day feels like battling dryness, embarrassing odors, and that un…" at bounding box center [741, 372] width 709 height 81
click at [619, 366] on p "Summary: Every day feels like battling dryness, embarrassing odors, and that un…" at bounding box center [741, 372] width 709 height 81
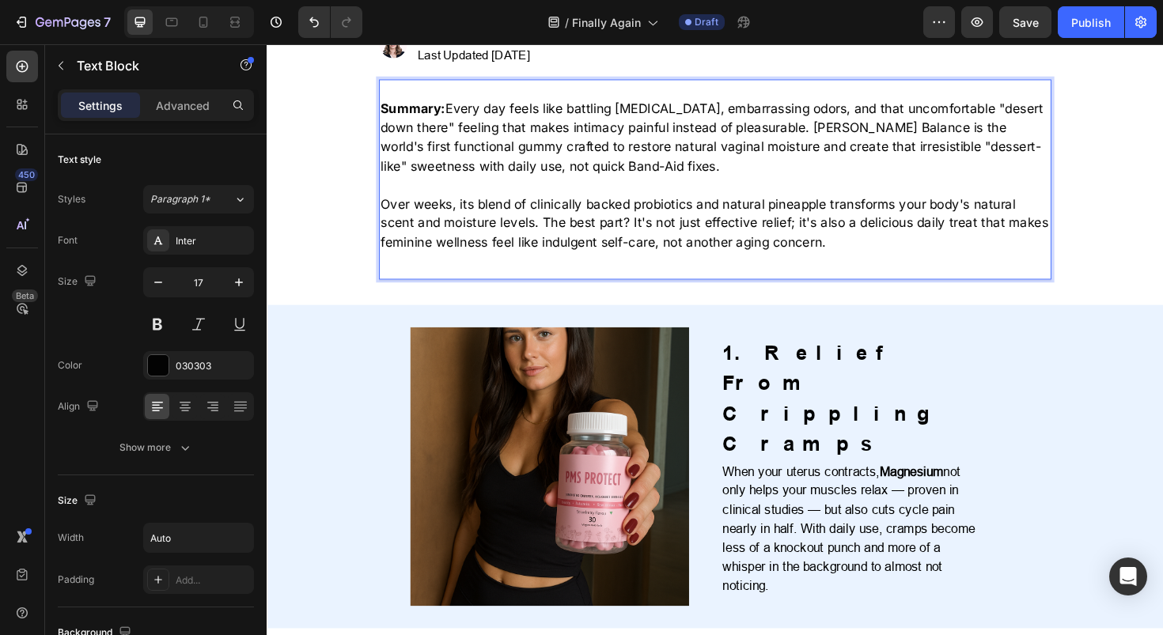
scroll to position [364, 0]
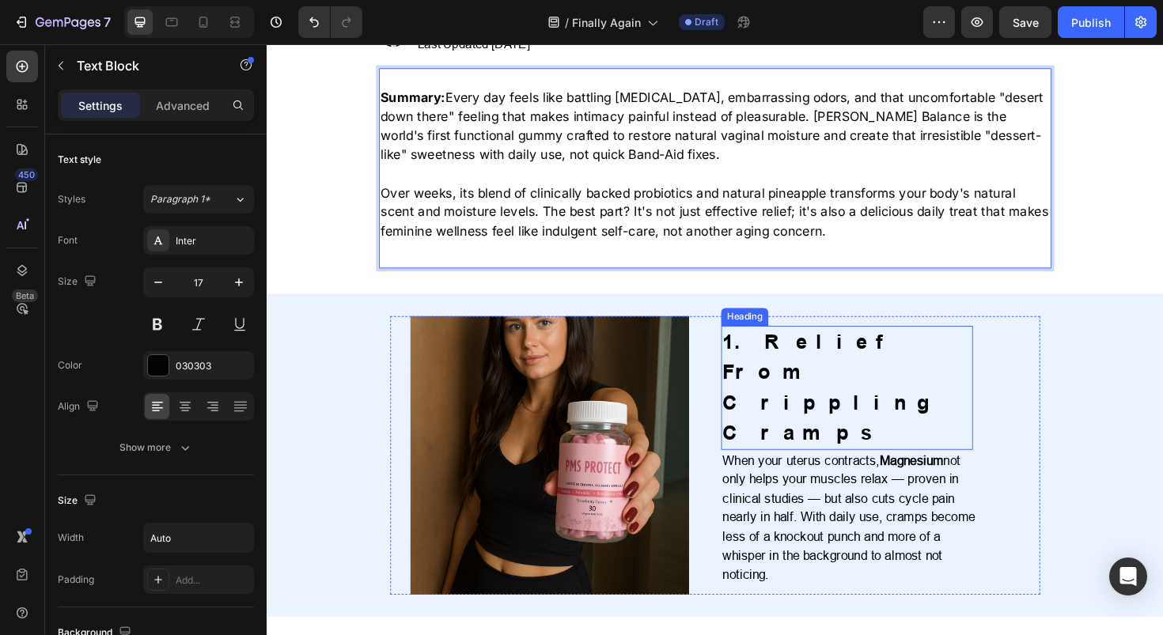
click at [797, 382] on h2 "1. Relief From Crippling Cramps" at bounding box center [881, 408] width 267 height 131
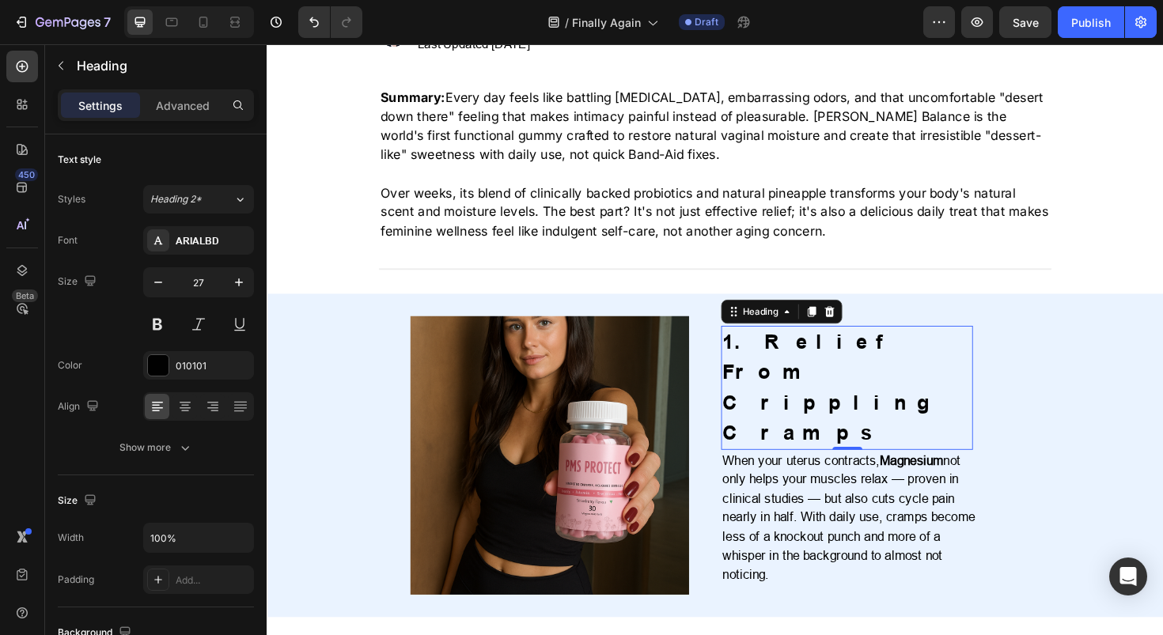
click at [797, 382] on h2 "1. Relief From Crippling Cramps" at bounding box center [881, 408] width 267 height 131
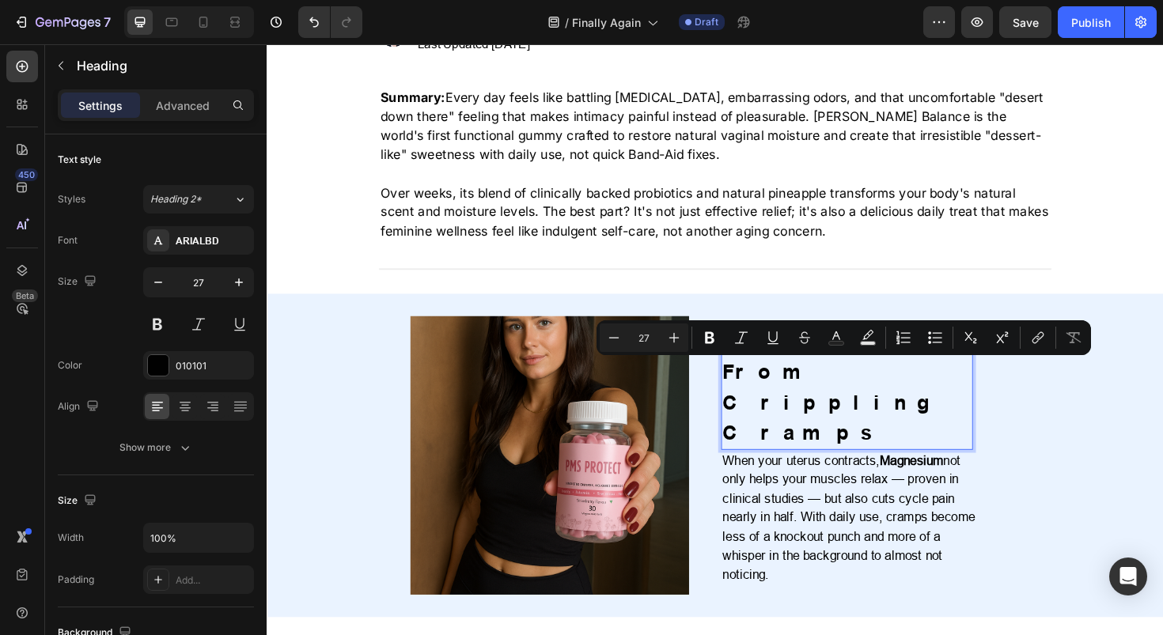
click at [822, 417] on p "1. Relief From Crippling Cramps" at bounding box center [880, 408] width 263 height 128
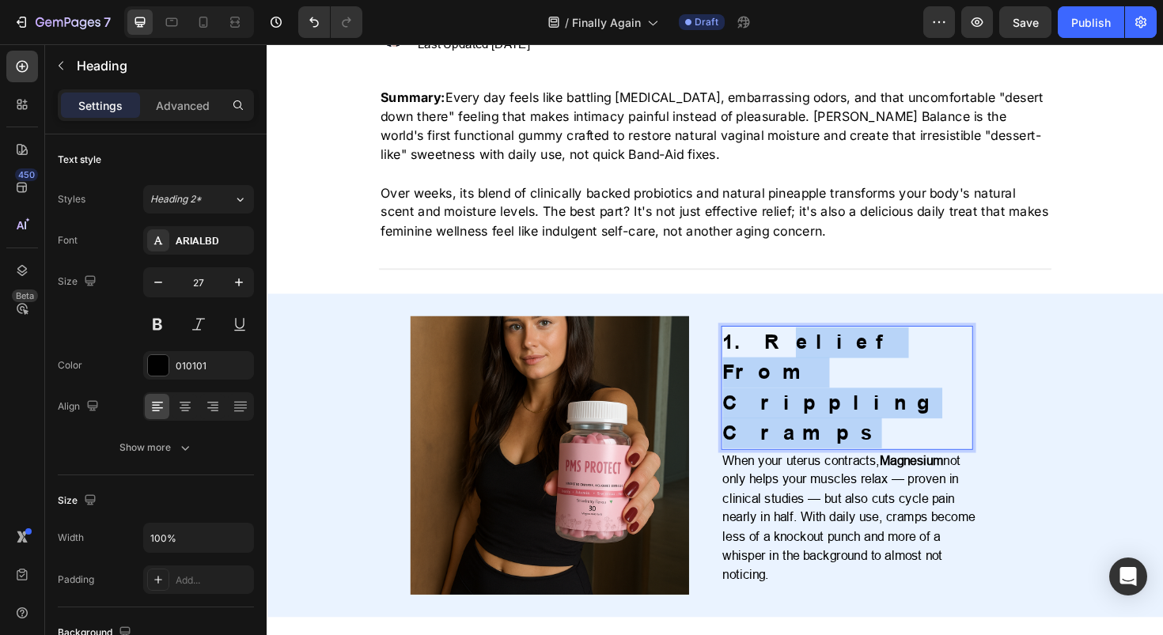
drag, startPoint x: 822, startPoint y: 420, endPoint x: 775, endPoint y: 396, distance: 53.1
click at [775, 396] on p "1. Relief From Crippling Cramps" at bounding box center [880, 408] width 263 height 128
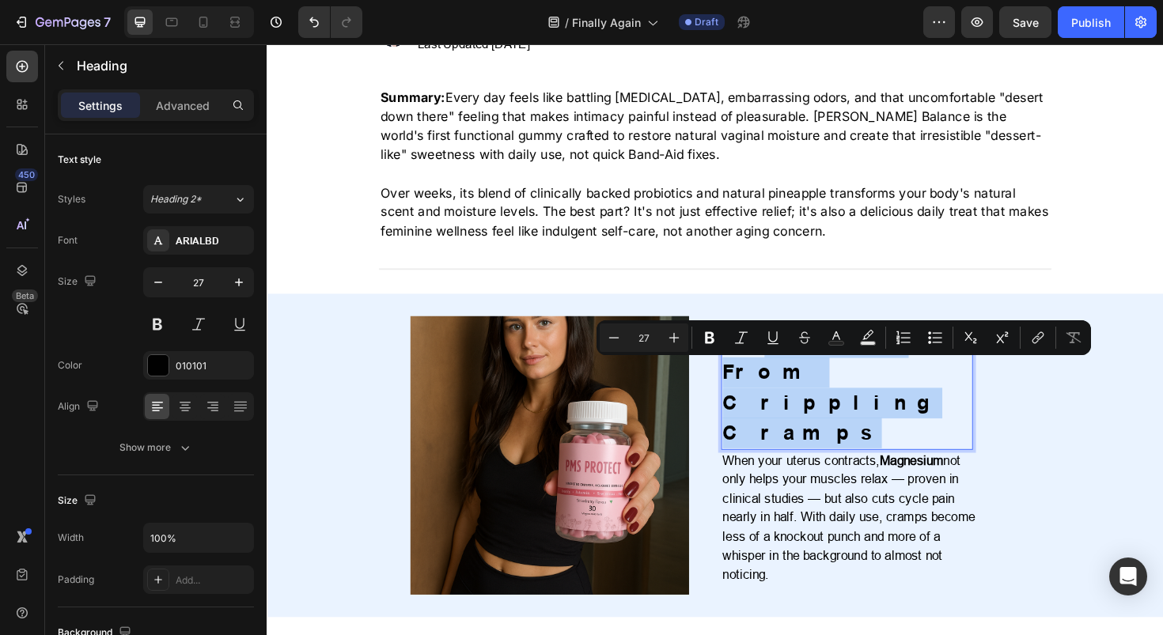
drag, startPoint x: 771, startPoint y: 393, endPoint x: 824, endPoint y: 424, distance: 60.7
click at [824, 424] on p "1. Relief From Crippling Cramps" at bounding box center [880, 408] width 263 height 128
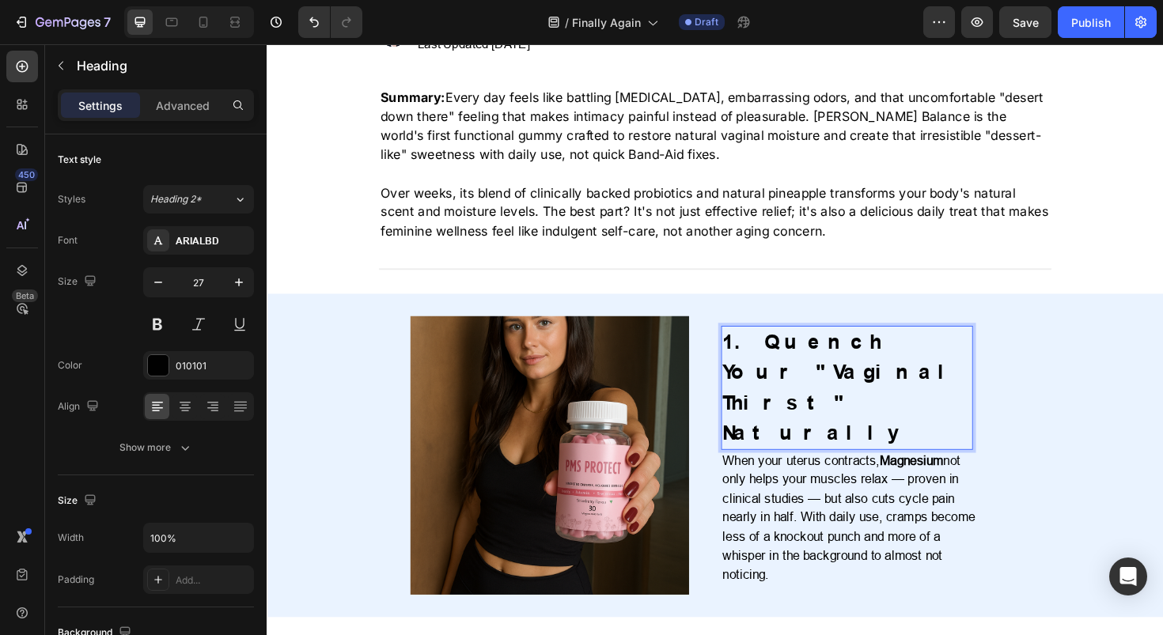
click at [805, 405] on p "1. Quench Your "Vaginal Thirst" Naturally" at bounding box center [880, 408] width 263 height 128
click at [801, 476] on p "When your uterus contracts, Magnesium not only helps your muscles relax — prove…" at bounding box center [888, 546] width 279 height 142
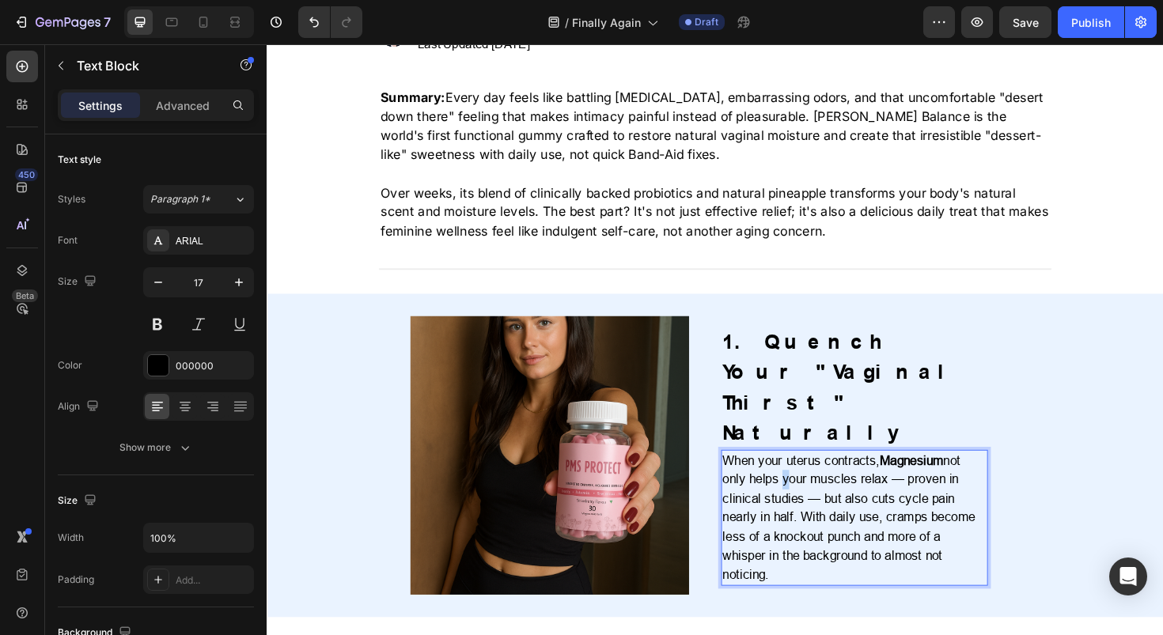
click at [801, 476] on p "When your uterus contracts, Magnesium not only helps your muscles relax — prove…" at bounding box center [888, 546] width 279 height 142
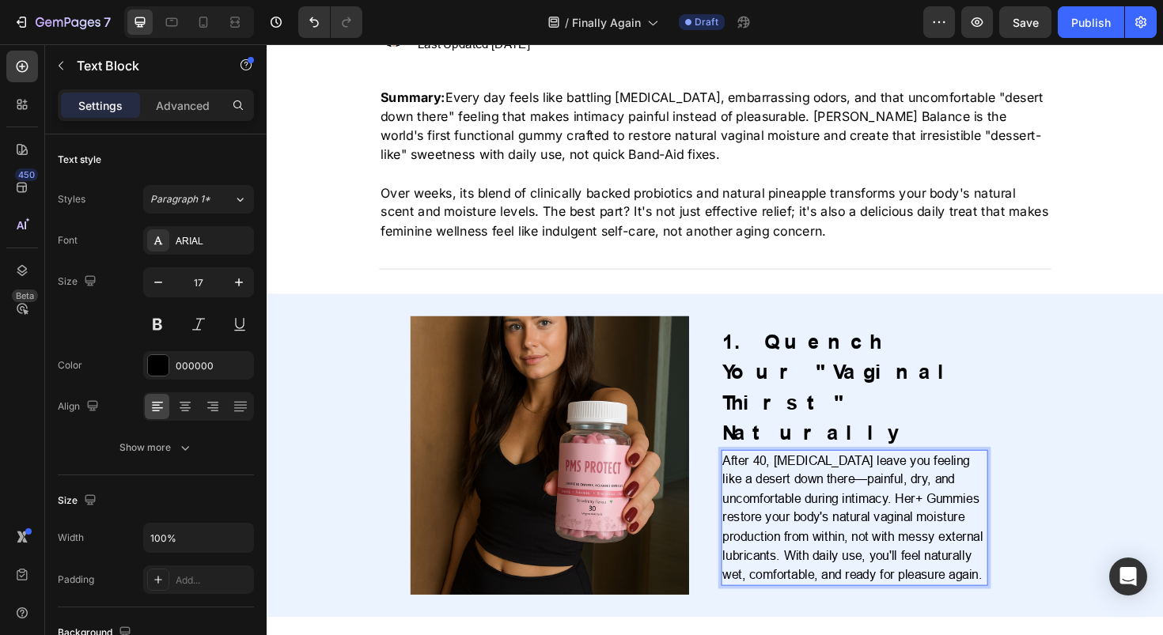
click at [894, 475] on p "After 40, hormonal changes leave you feeling like a desert down there—painful, …" at bounding box center [888, 546] width 279 height 142
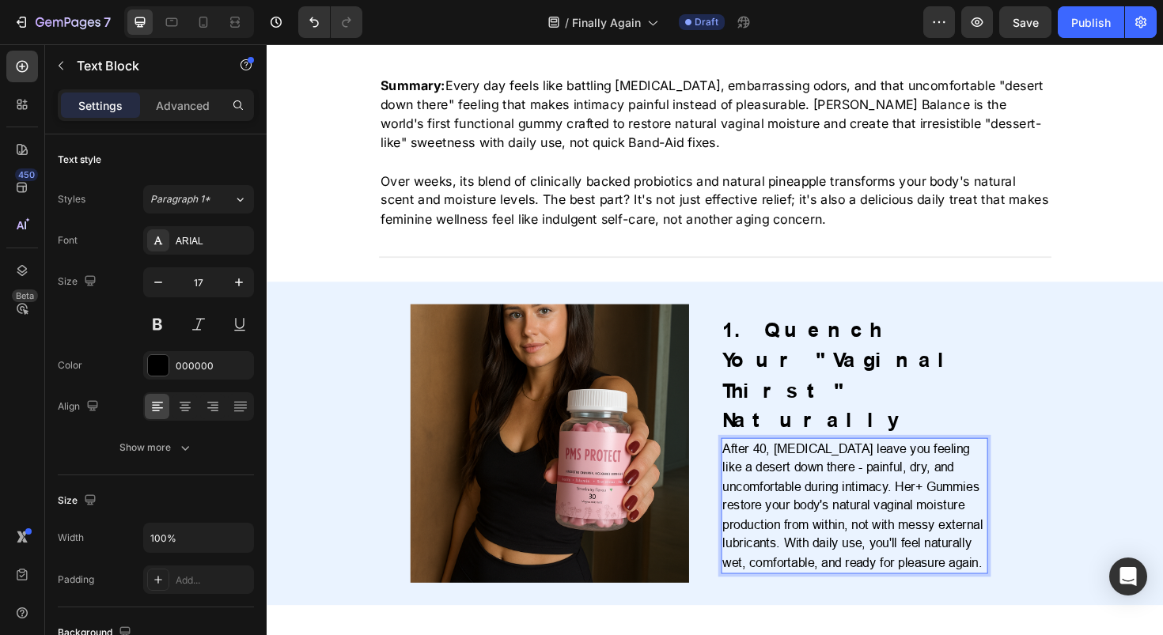
scroll to position [381, 0]
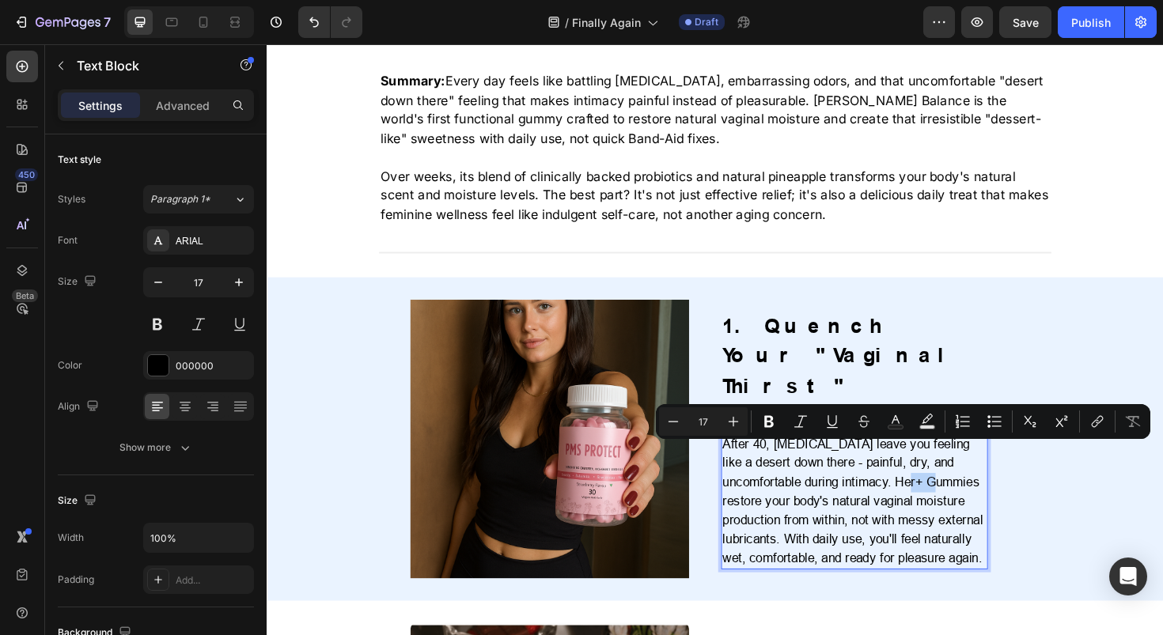
drag, startPoint x: 929, startPoint y: 475, endPoint x: 957, endPoint y: 475, distance: 27.7
click at [957, 475] on p "After 40, hormonal changes leave you feeling like a desert down there - painful…" at bounding box center [888, 529] width 279 height 142
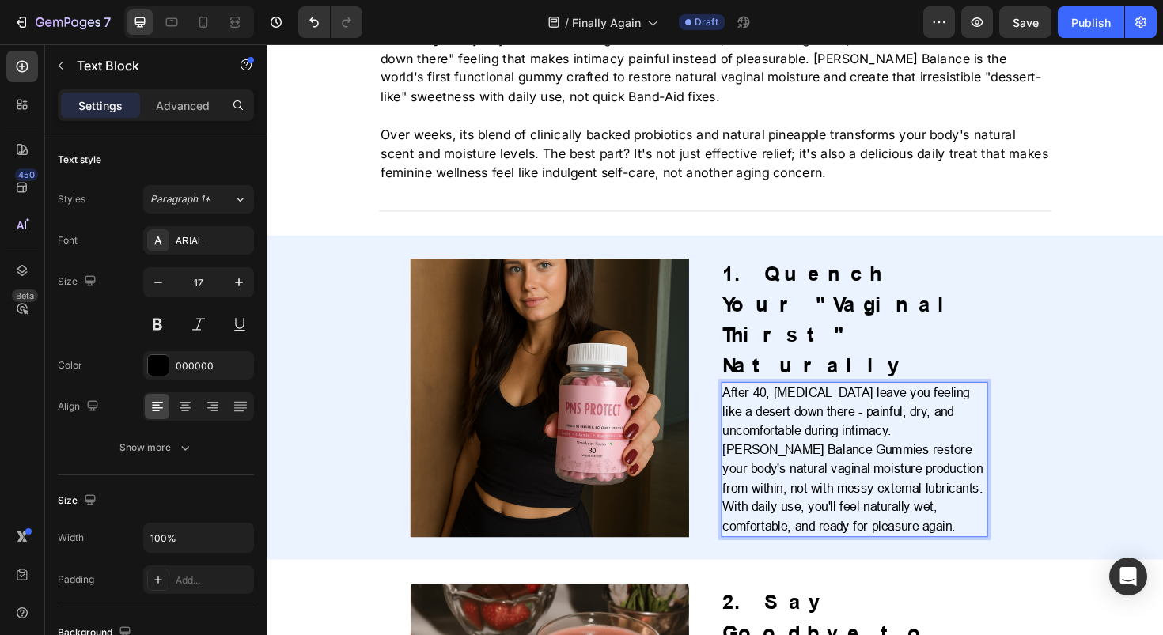
scroll to position [430, 0]
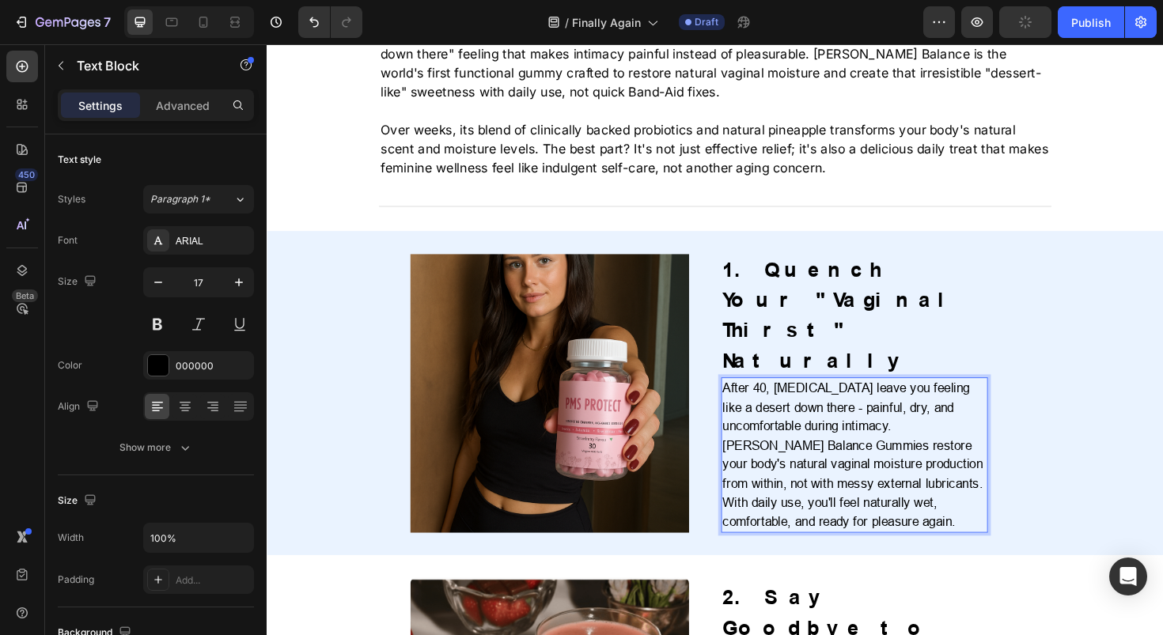
click at [903, 478] on p "After 40, hormonal changes leave you feeling like a desert down there - painful…" at bounding box center [888, 479] width 279 height 161
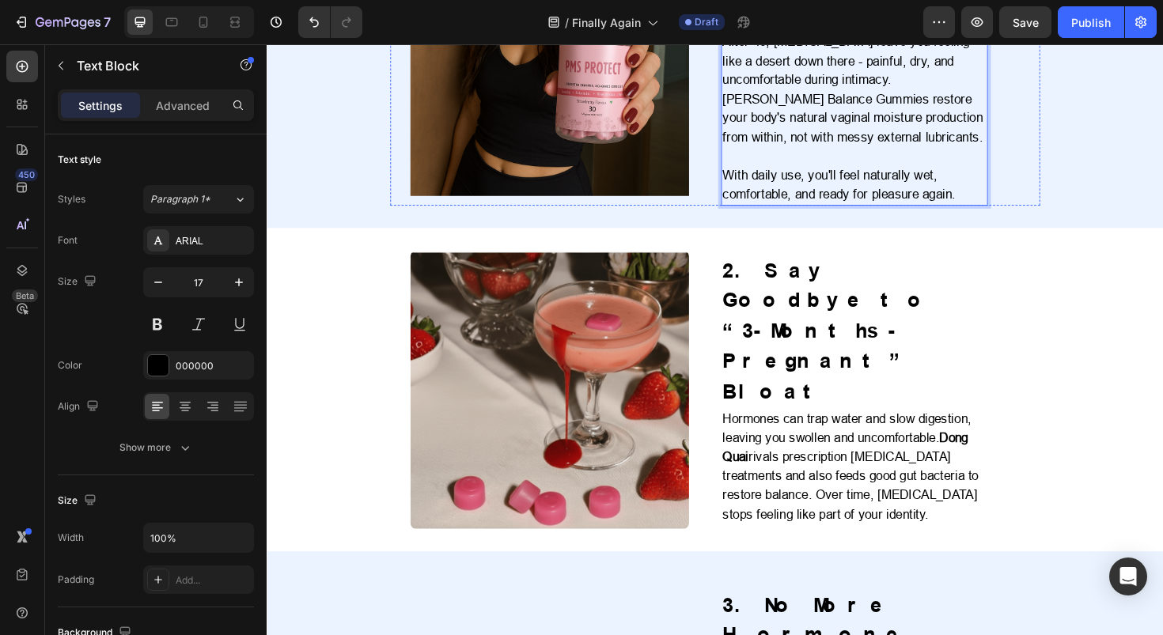
scroll to position [864, 0]
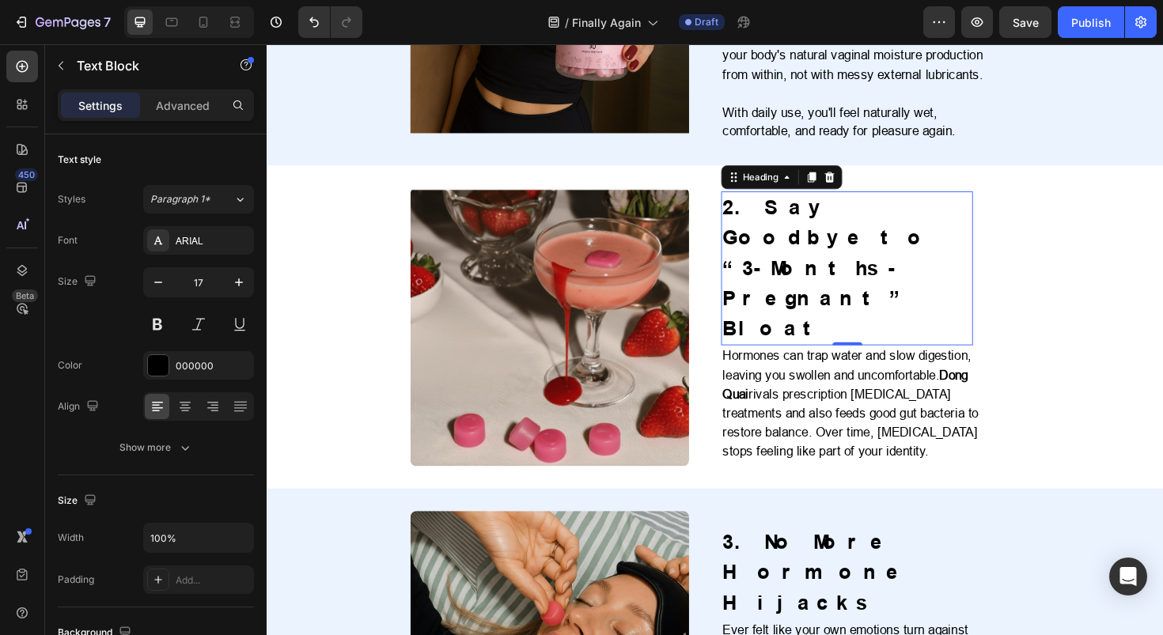
click at [816, 250] on h2 "2. Say Goodbye to “3-Months-Pregnant” Bloat" at bounding box center [881, 282] width 267 height 164
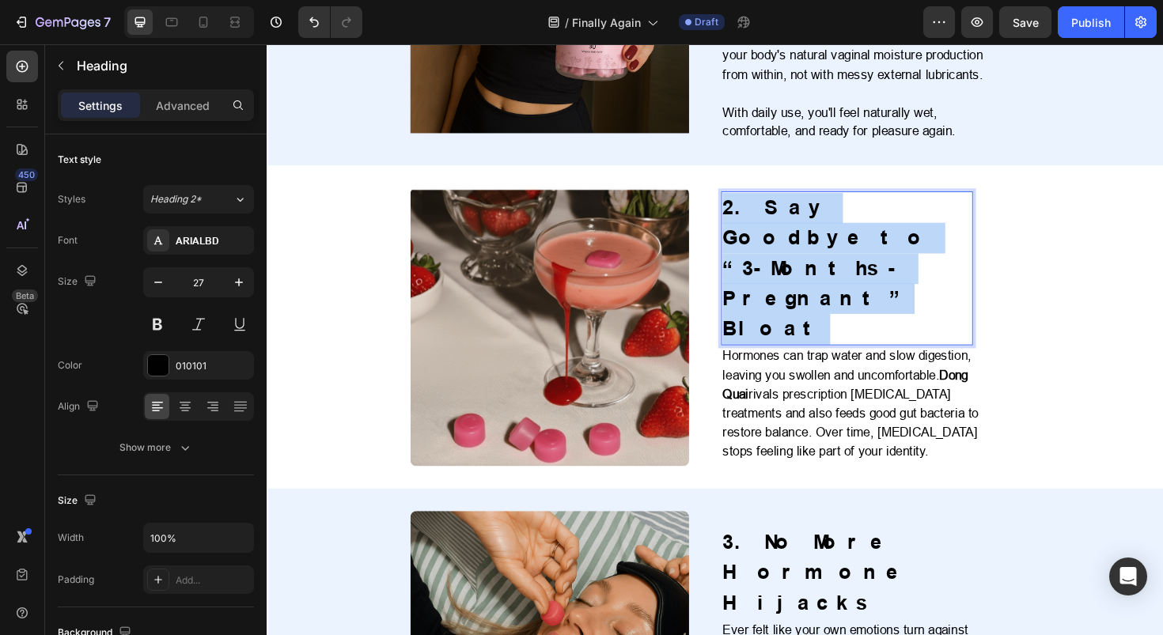
click at [816, 250] on p "2. Say Goodbye to “3-Months-Pregnant” Bloat" at bounding box center [880, 282] width 263 height 161
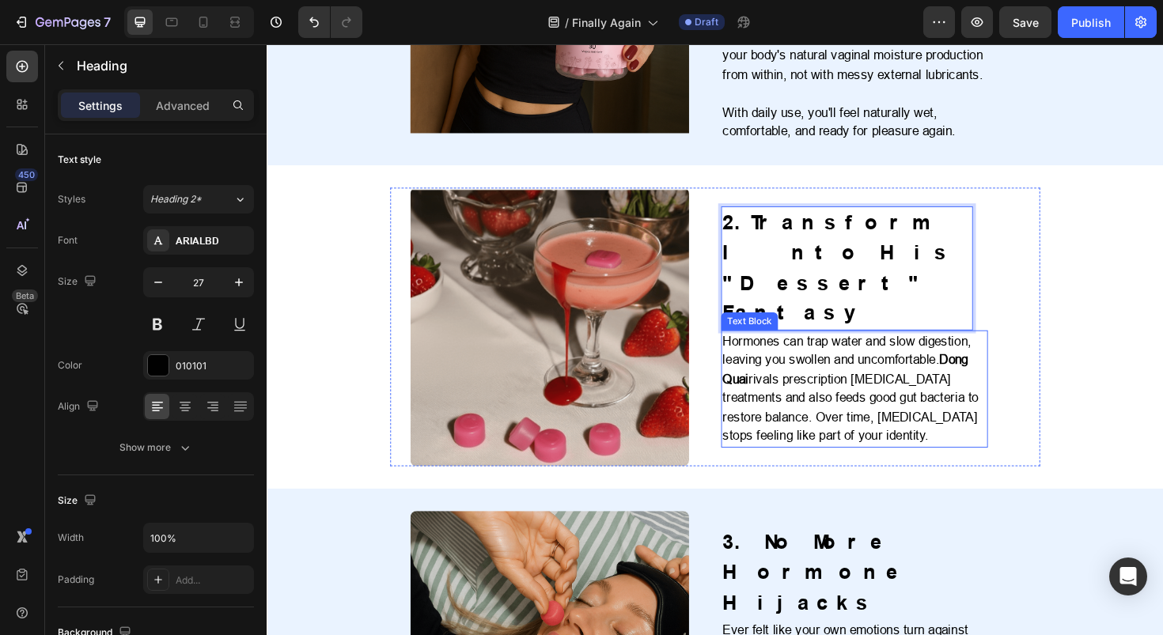
click at [799, 349] on p "Hormones can trap water and slow digestion, leaving you swollen and uncomfortab…" at bounding box center [888, 409] width 279 height 121
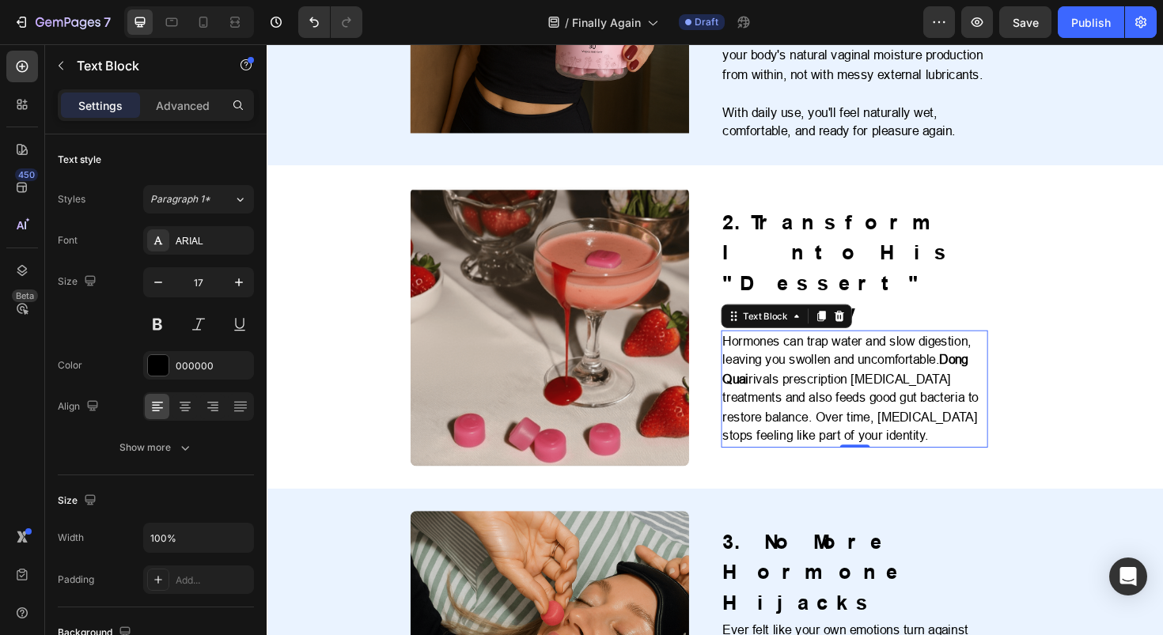
click at [799, 349] on p "Hormones can trap water and slow digestion, leaving you swollen and uncomfortab…" at bounding box center [888, 409] width 279 height 121
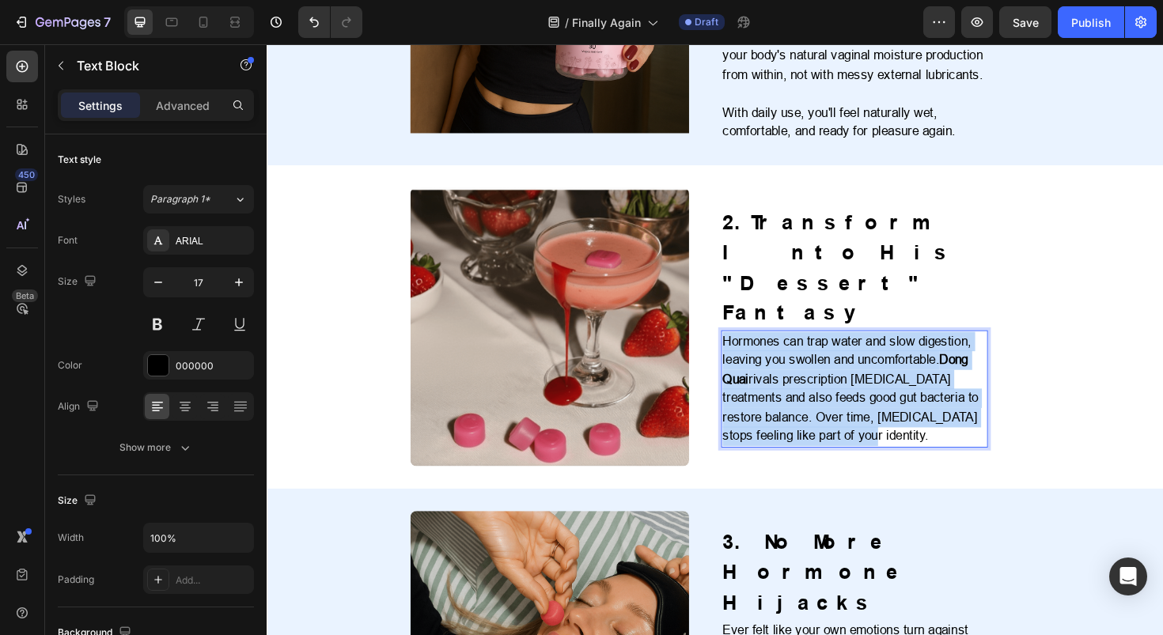
click at [799, 349] on p "Hormones can trap water and slow digestion, leaving you swollen and uncomfortab…" at bounding box center [888, 409] width 279 height 121
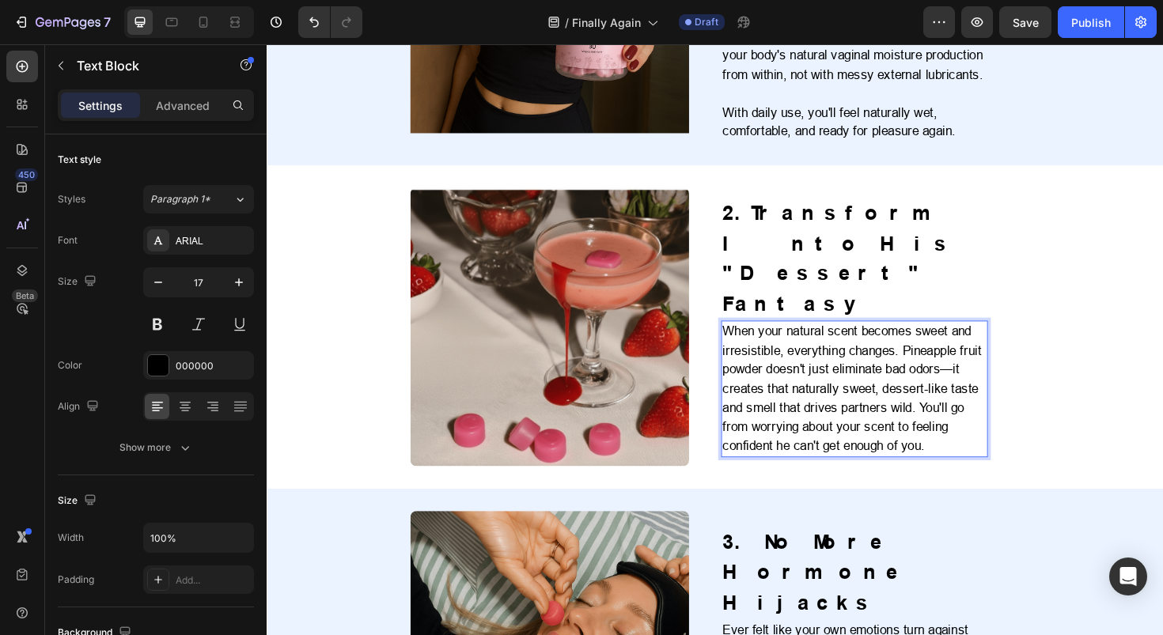
scroll to position [854, 0]
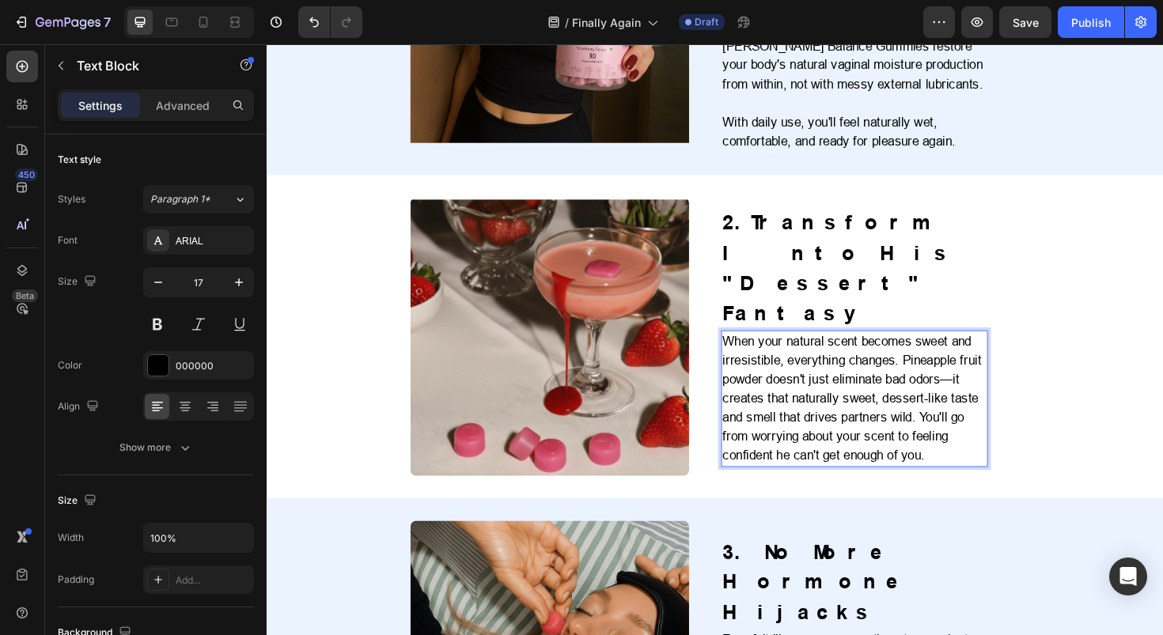
click at [988, 349] on p "When your natural scent becomes sweet and irresistible, everything changes. Pin…" at bounding box center [888, 420] width 279 height 142
click at [953, 385] on p "When your natural scent becomes sweet and irresistible, everything changes. Pin…" at bounding box center [888, 420] width 279 height 142
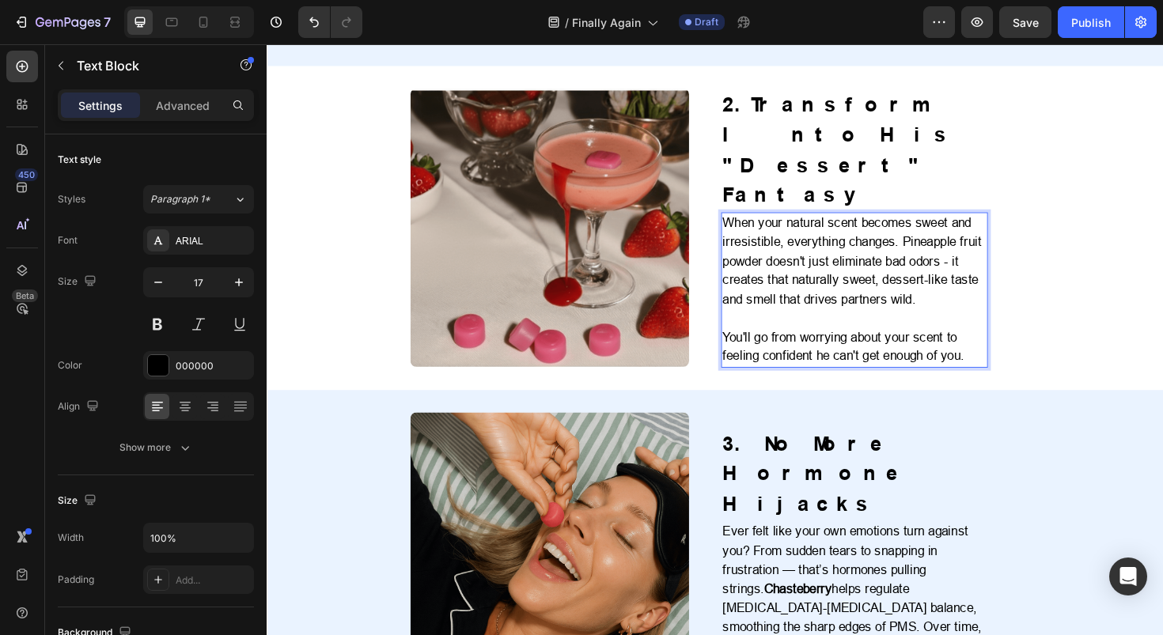
scroll to position [980, 0]
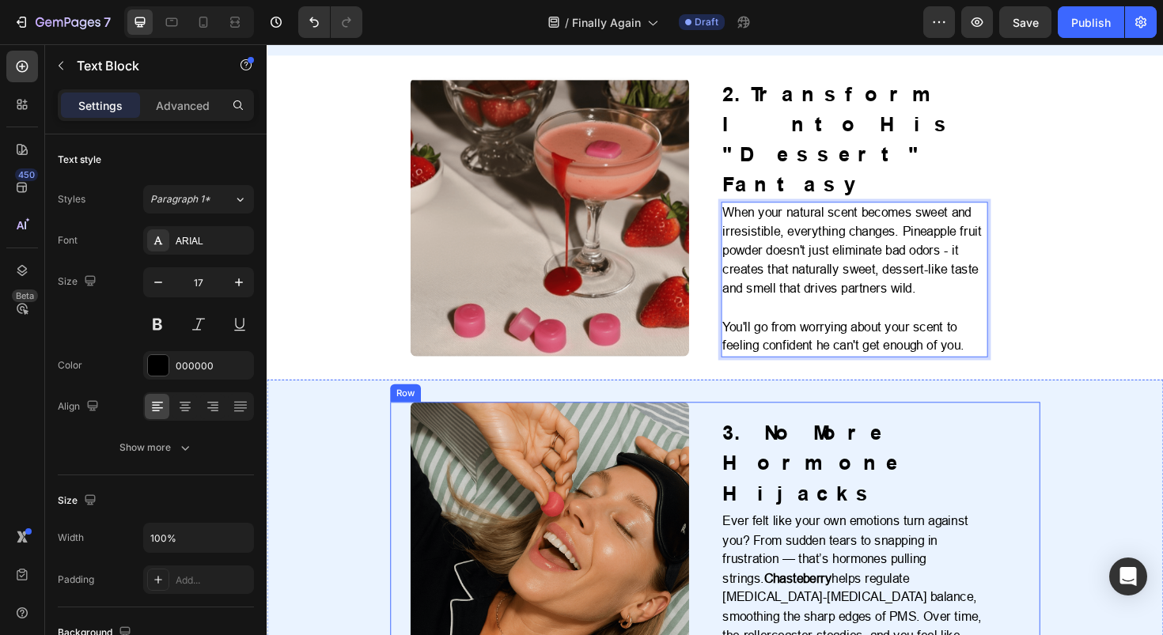
click at [800, 453] on h2 "3. No More Hormone Hijacks" at bounding box center [881, 489] width 267 height 100
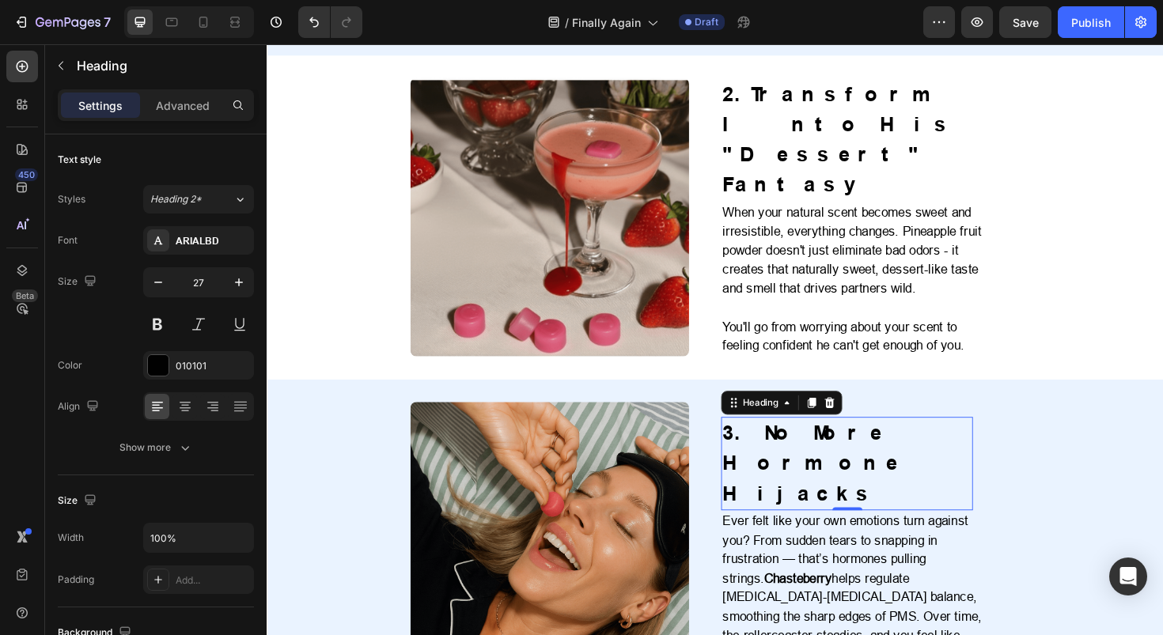
click at [800, 453] on h2 "3. No More Hormone Hijacks" at bounding box center [881, 489] width 267 height 100
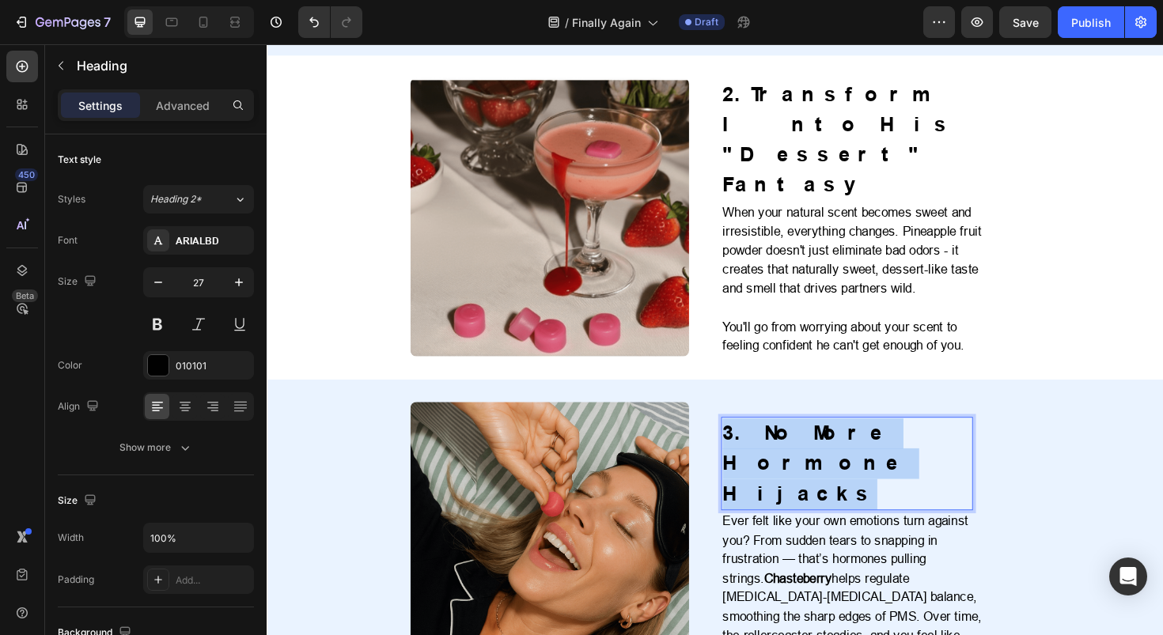
click at [800, 453] on p "3. No More Hormone Hijacks" at bounding box center [880, 489] width 263 height 97
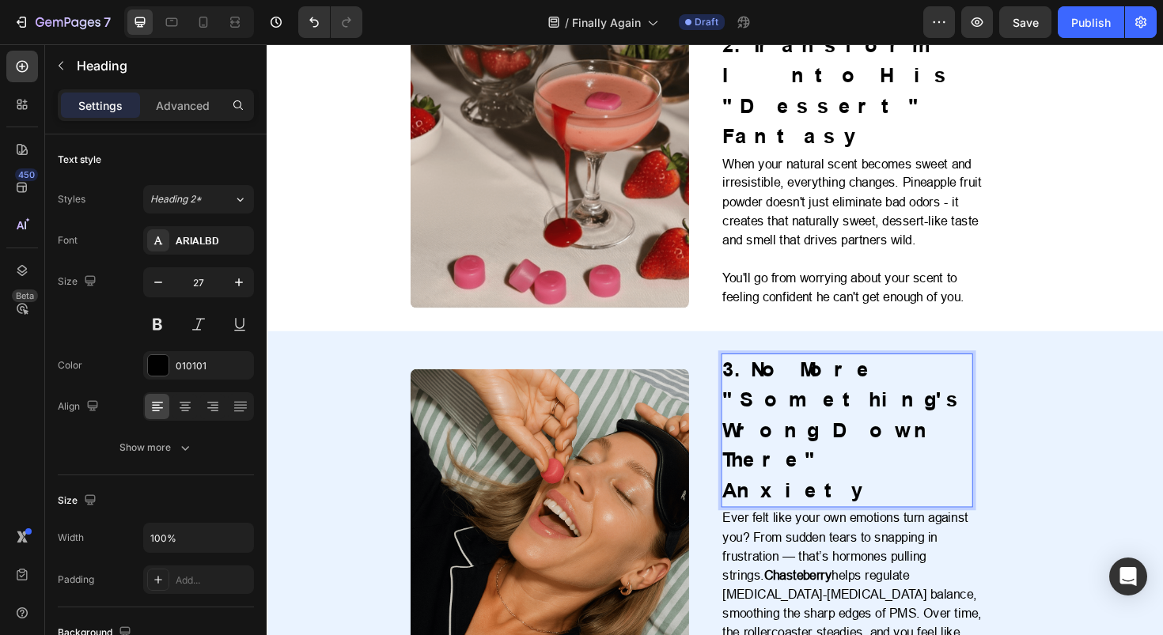
scroll to position [1093, 0]
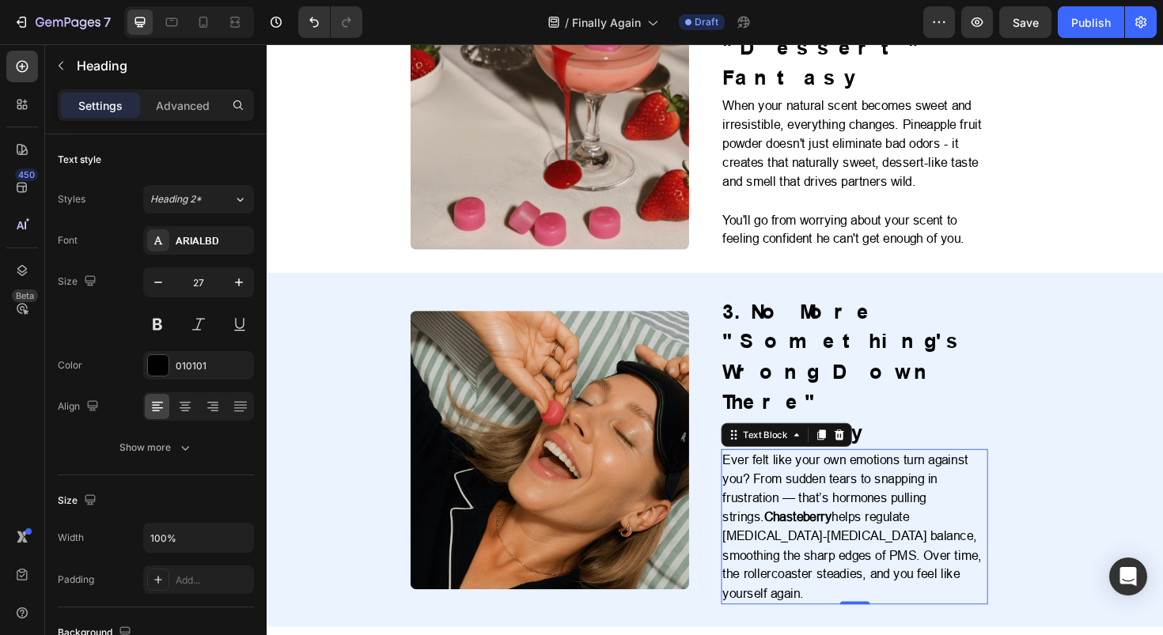
click at [877, 500] on p "Ever felt like your own emotions turn against you? From sudden tears to snappin…" at bounding box center [888, 555] width 279 height 161
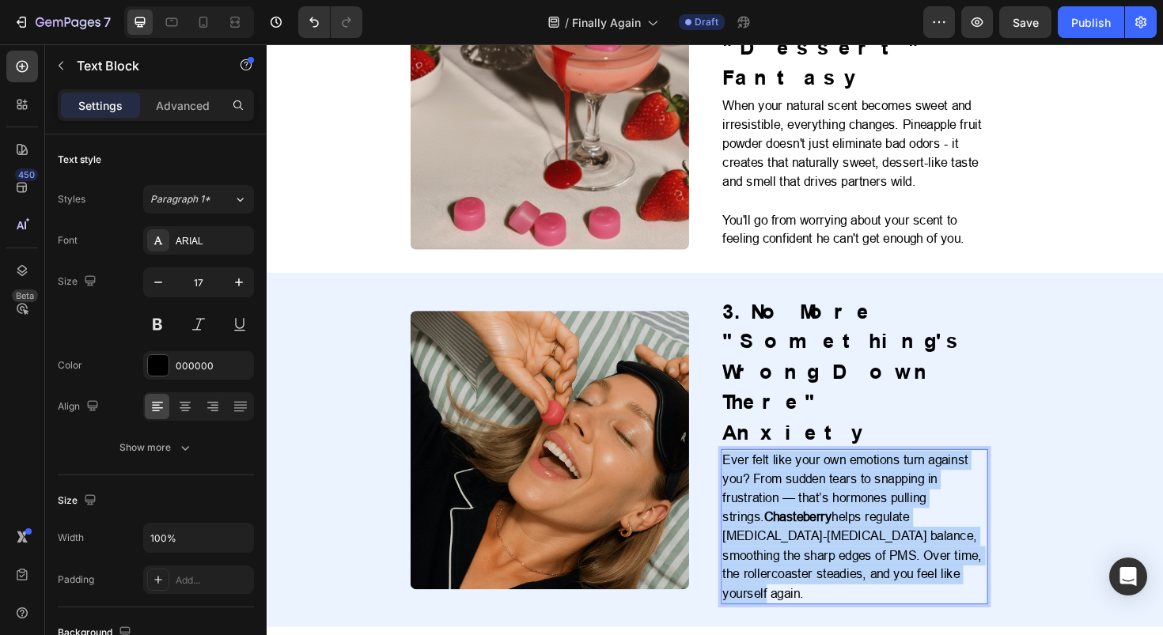
click at [877, 500] on p "Ever felt like your own emotions turn against you? From sudden tears to snappin…" at bounding box center [888, 555] width 279 height 161
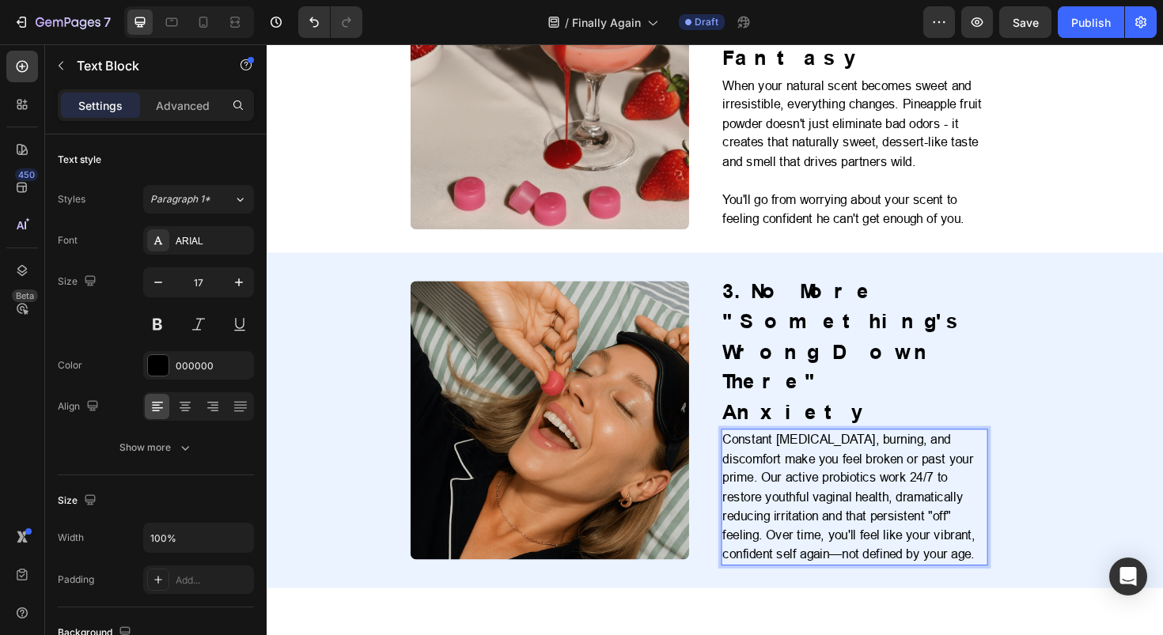
scroll to position [1120, 0]
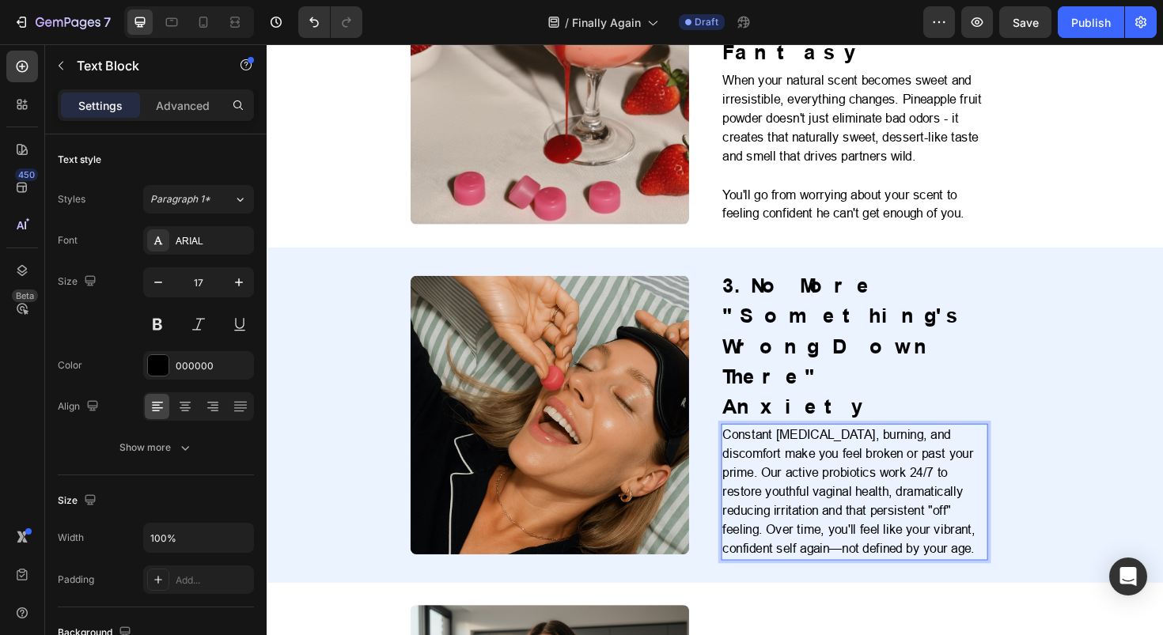
click at [989, 448] on p "Constant dryness, burning, and discomfort make you feel broken or past your pri…" at bounding box center [888, 519] width 279 height 142
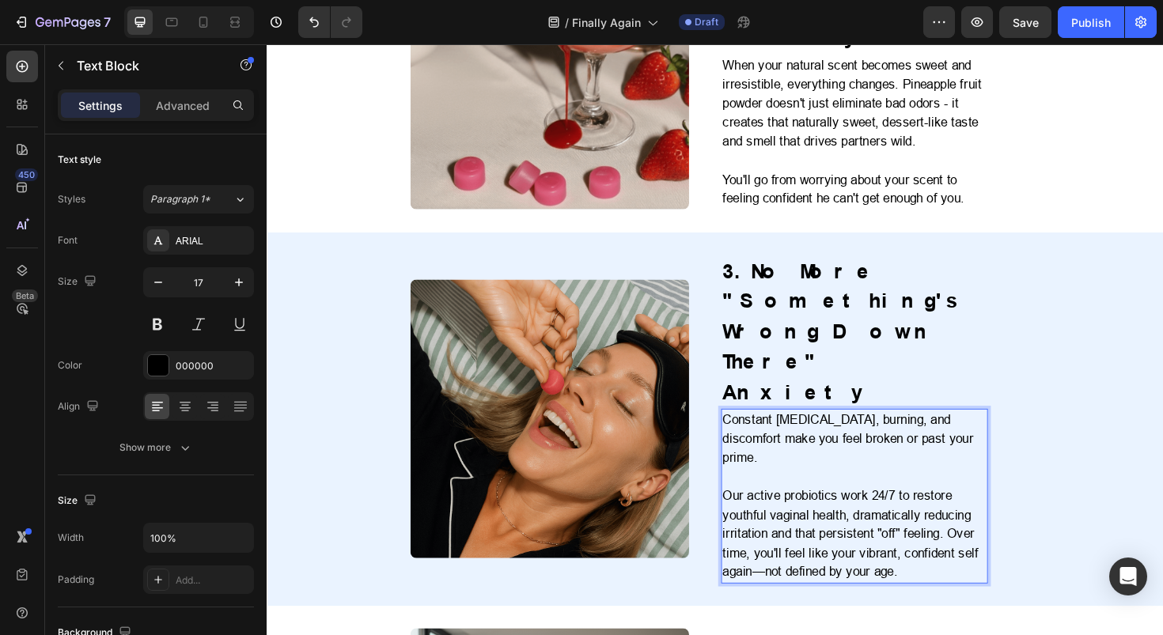
scroll to position [1138, 0]
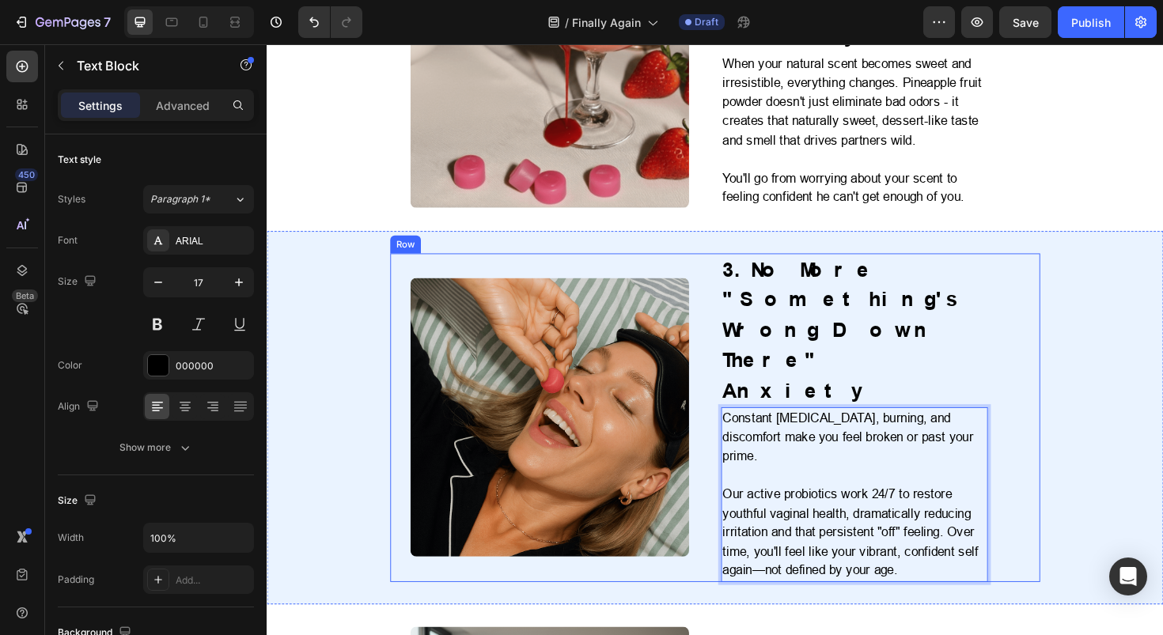
click at [1053, 436] on div "3. No More "Something's Wrong Down There" Anxiety Heading Constant dryness, bur…" at bounding box center [917, 440] width 338 height 348
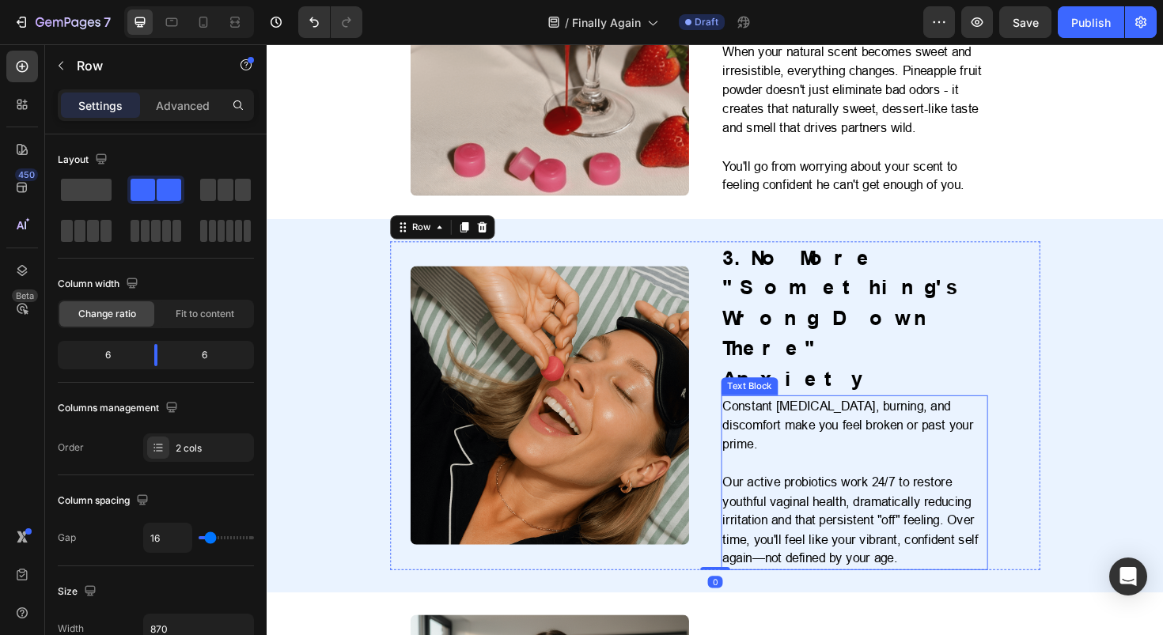
scroll to position [1154, 0]
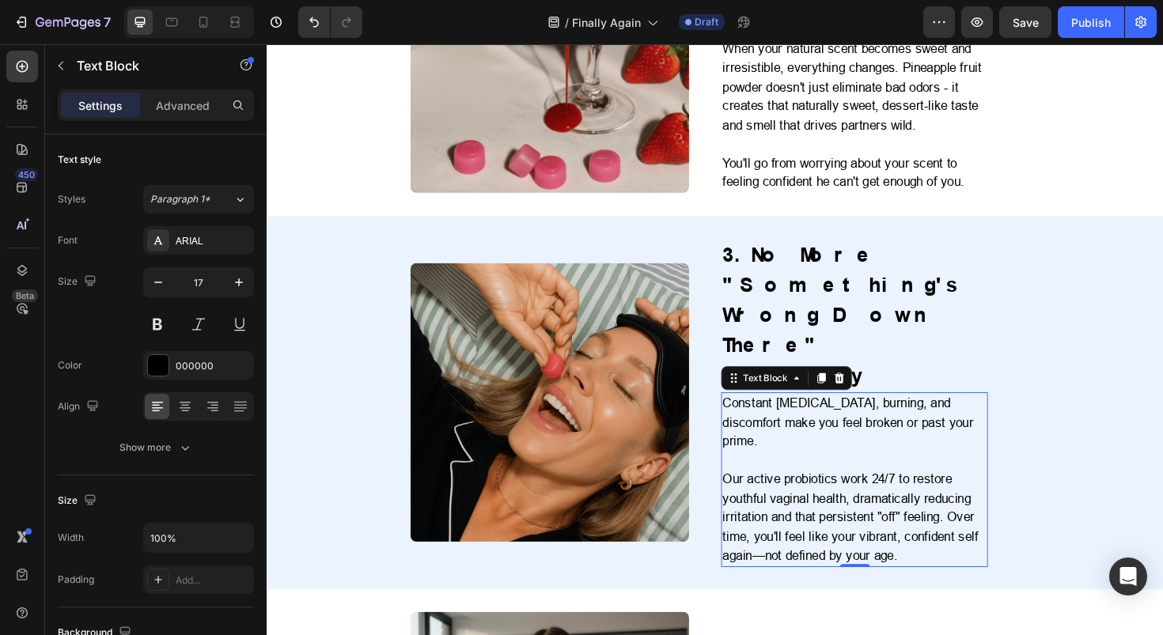
click at [782, 495] on p "Our active probiotics work 24/7 to restore youthful vaginal health, dramaticall…" at bounding box center [888, 545] width 279 height 101
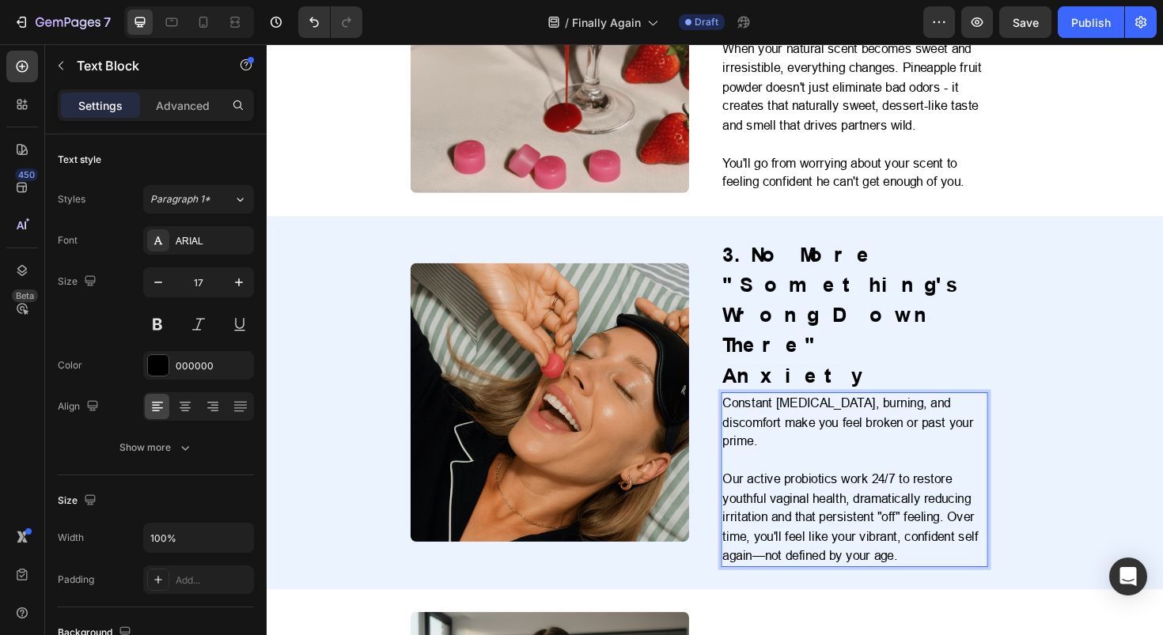
click at [783, 495] on p "Our active probiotics work 24/7 to restore youthful vaginal health, dramaticall…" at bounding box center [888, 545] width 279 height 101
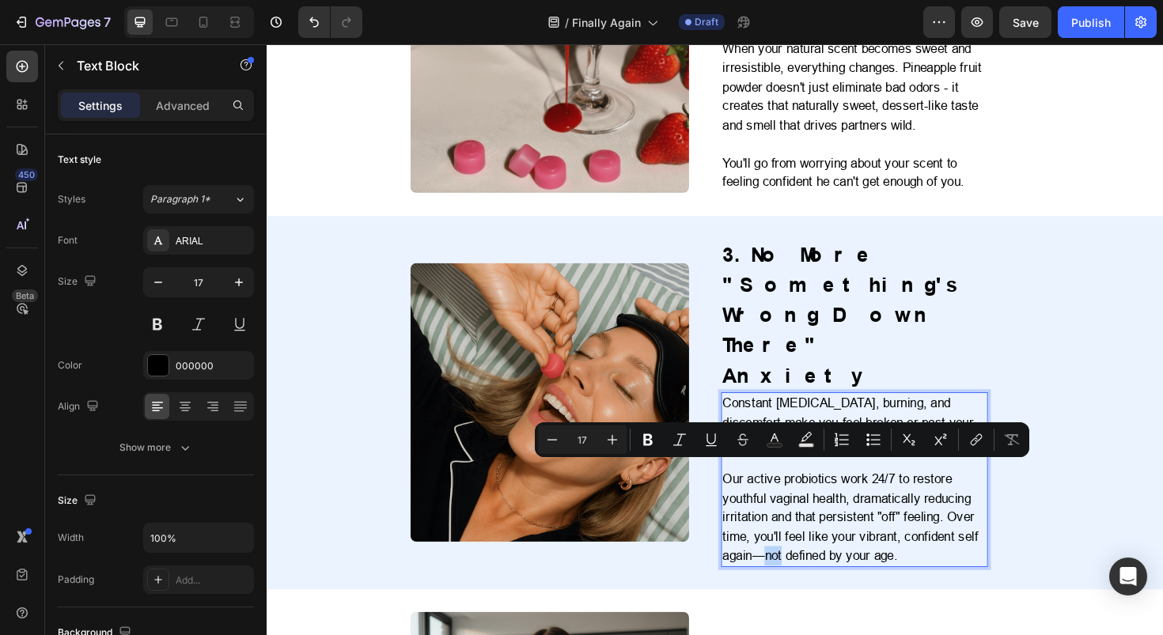
click at [787, 496] on p "Our active probiotics work 24/7 to restore youthful vaginal health, dramaticall…" at bounding box center [888, 545] width 279 height 101
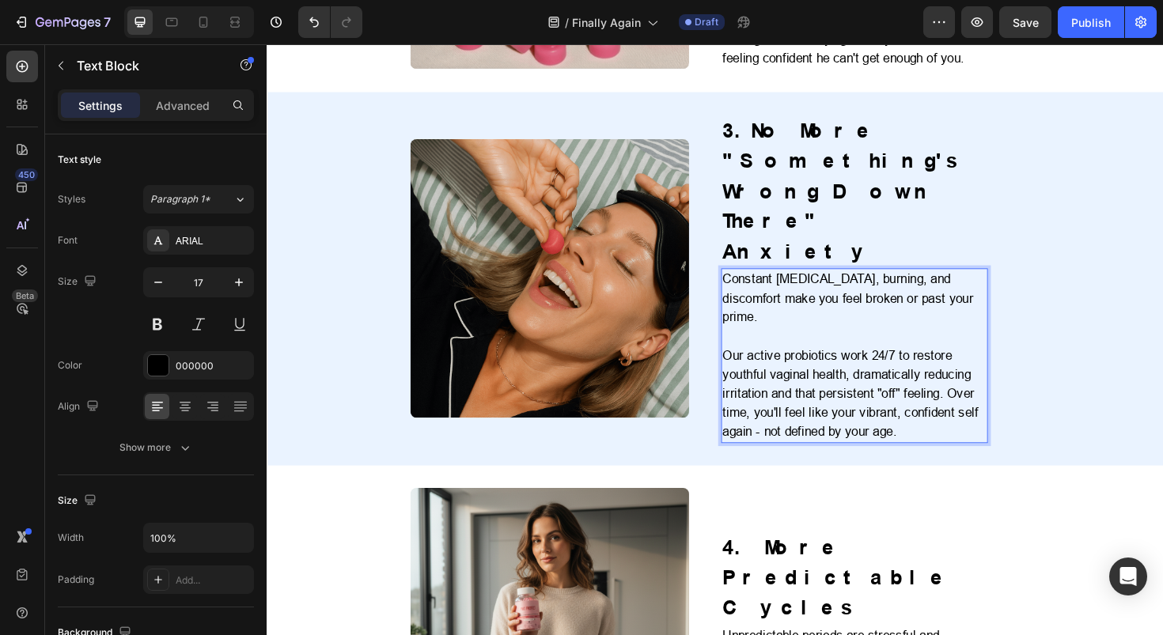
scroll to position [1393, 0]
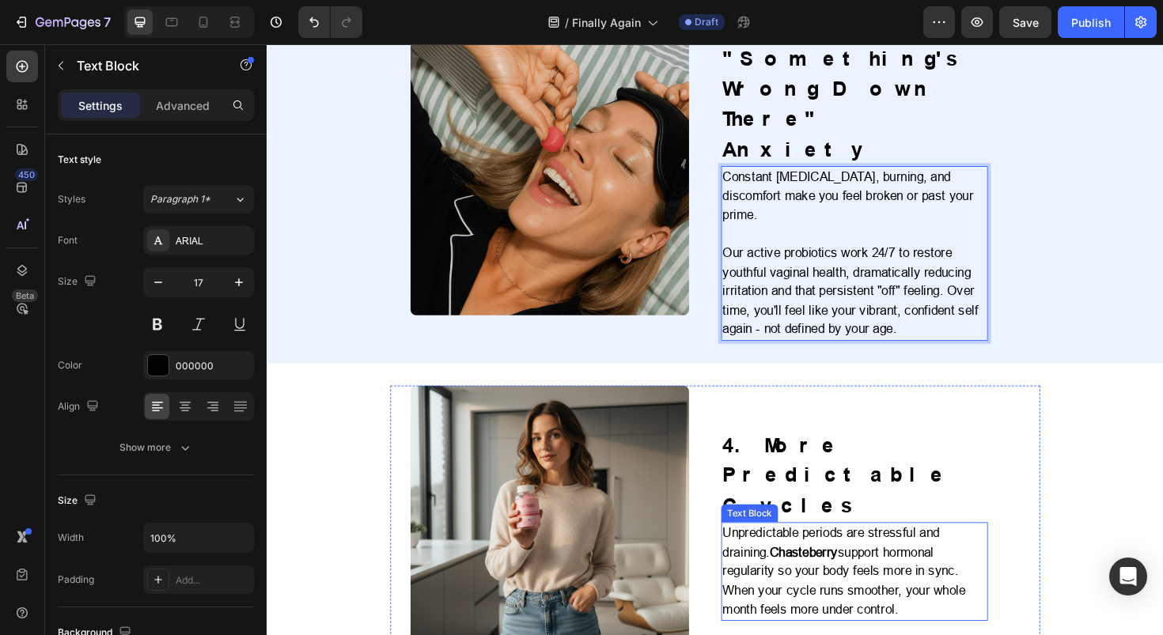
click at [876, 552] on p "Unpredictable periods are stressful and draining. Chasteberry support hormonal …" at bounding box center [888, 602] width 279 height 101
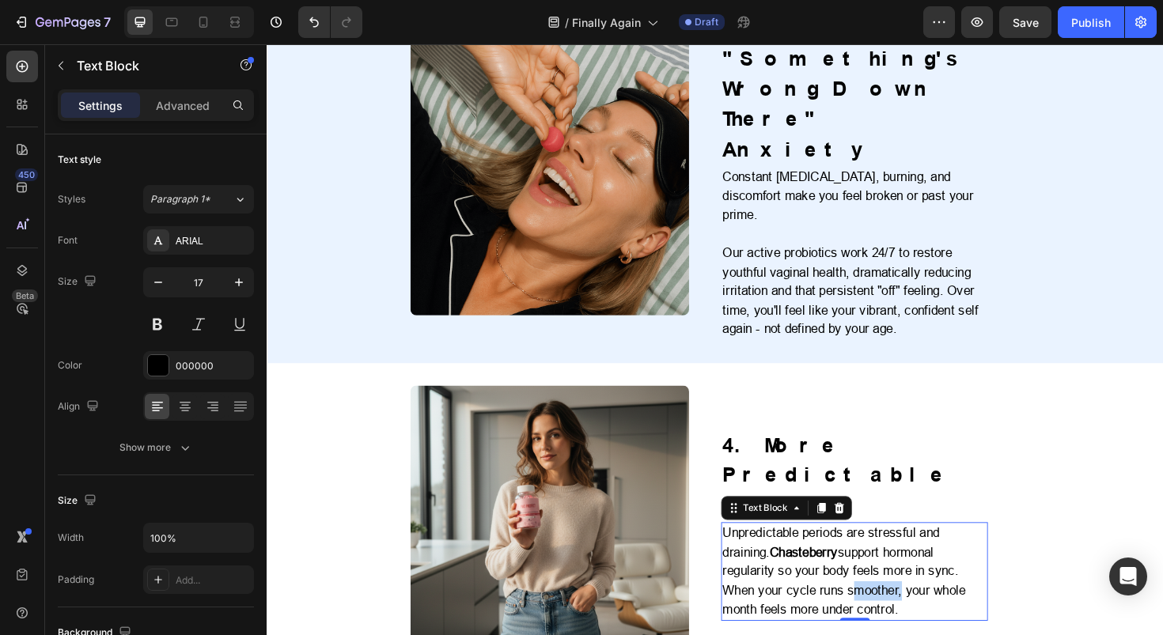
click at [876, 552] on p "Unpredictable periods are stressful and draining. Chasteberry support hormonal …" at bounding box center [888, 602] width 279 height 101
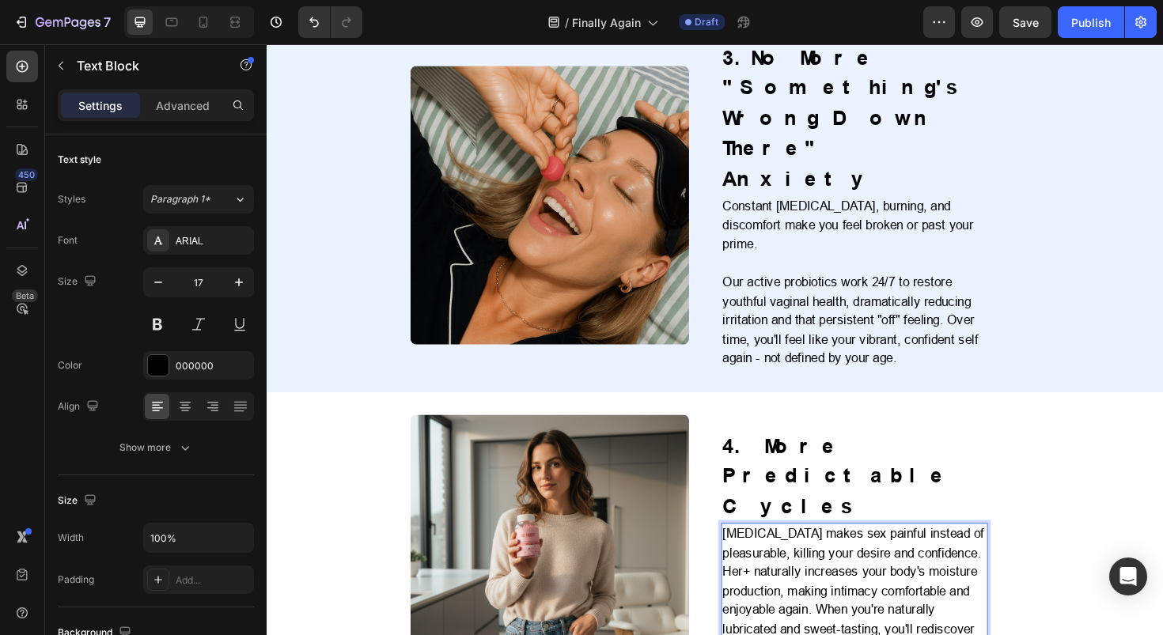
click at [845, 553] on p "Vaginal dryness makes sex painful instead of pleasurable, killing your desire a…" at bounding box center [888, 633] width 279 height 161
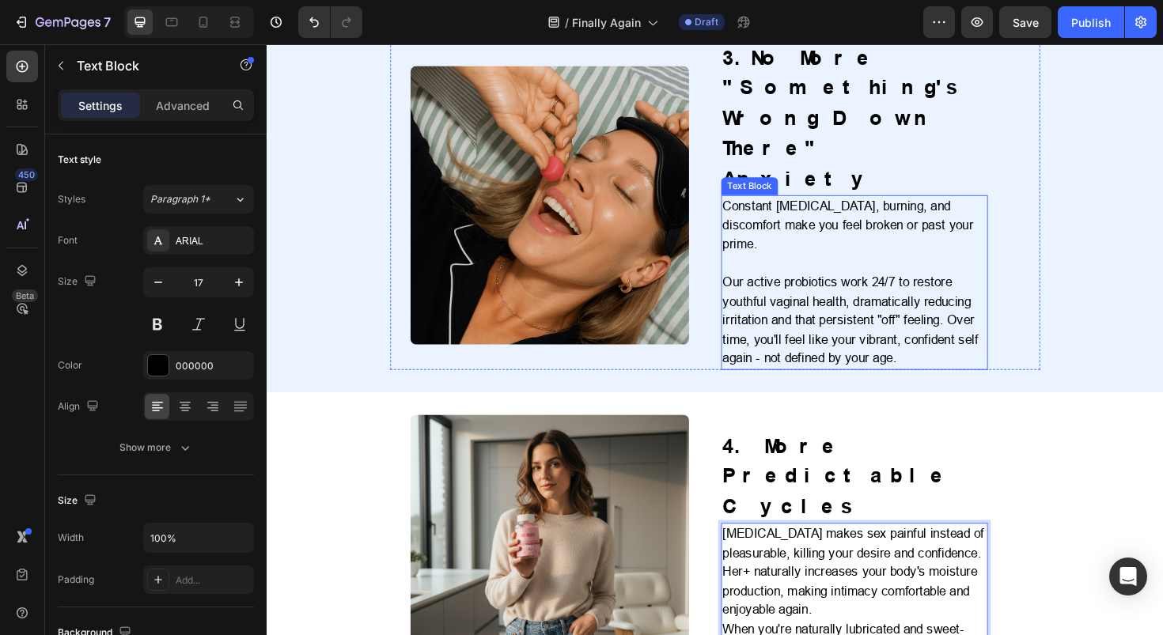
scroll to position [1353, 0]
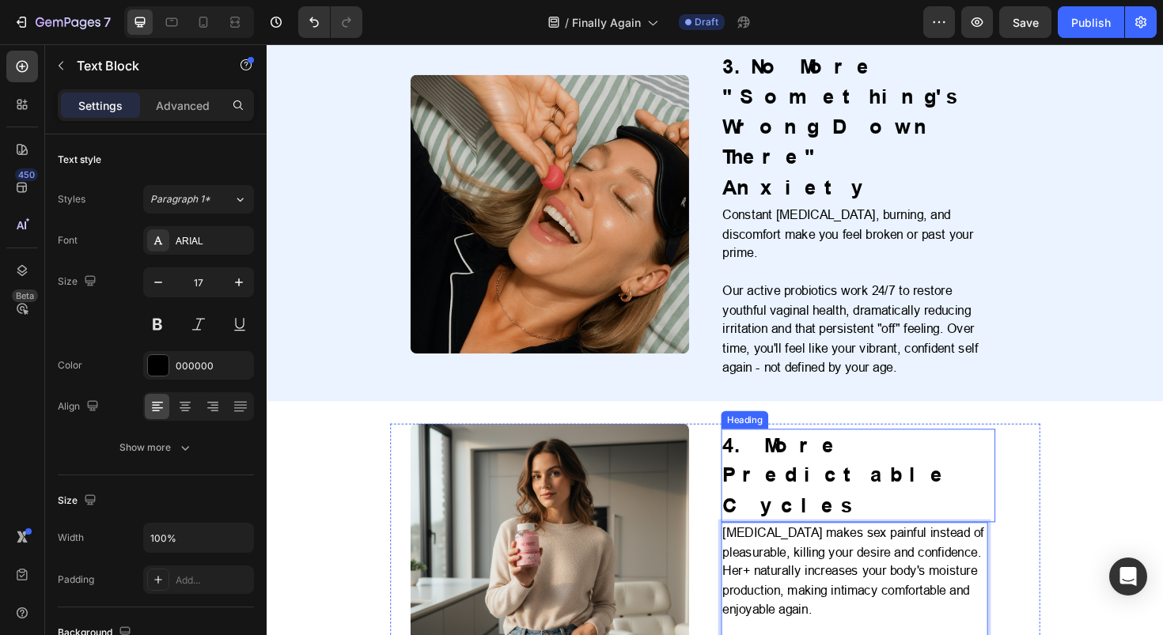
click at [799, 452] on h2 "4. More Predictable Cycles" at bounding box center [893, 502] width 290 height 100
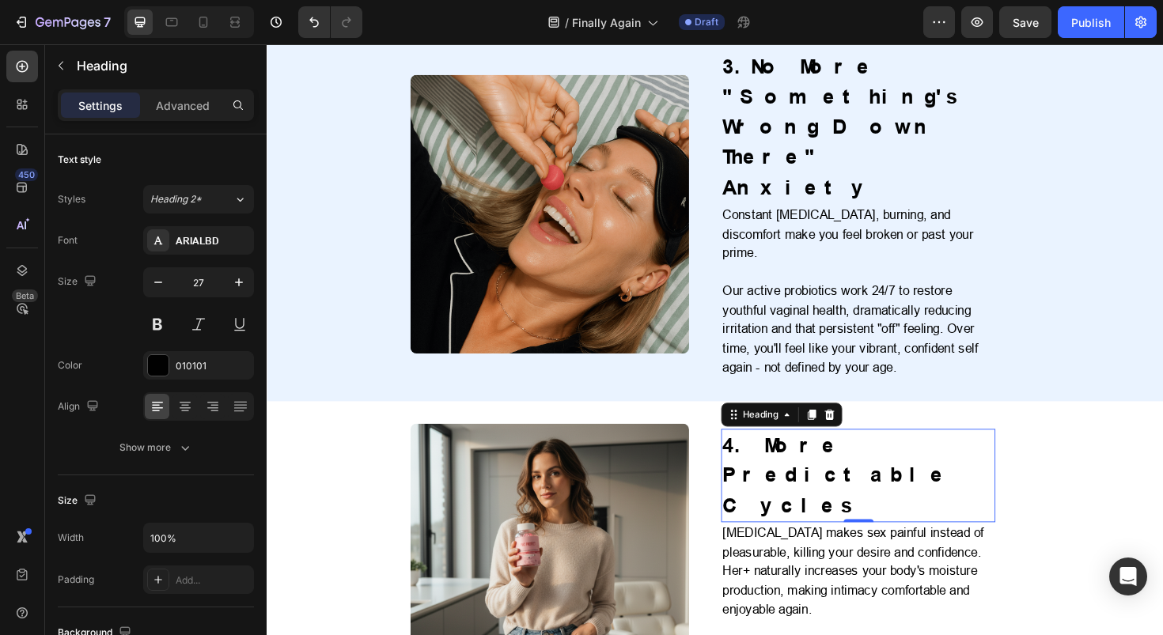
click at [799, 452] on h2 "4. More Predictable Cycles" at bounding box center [893, 502] width 290 height 100
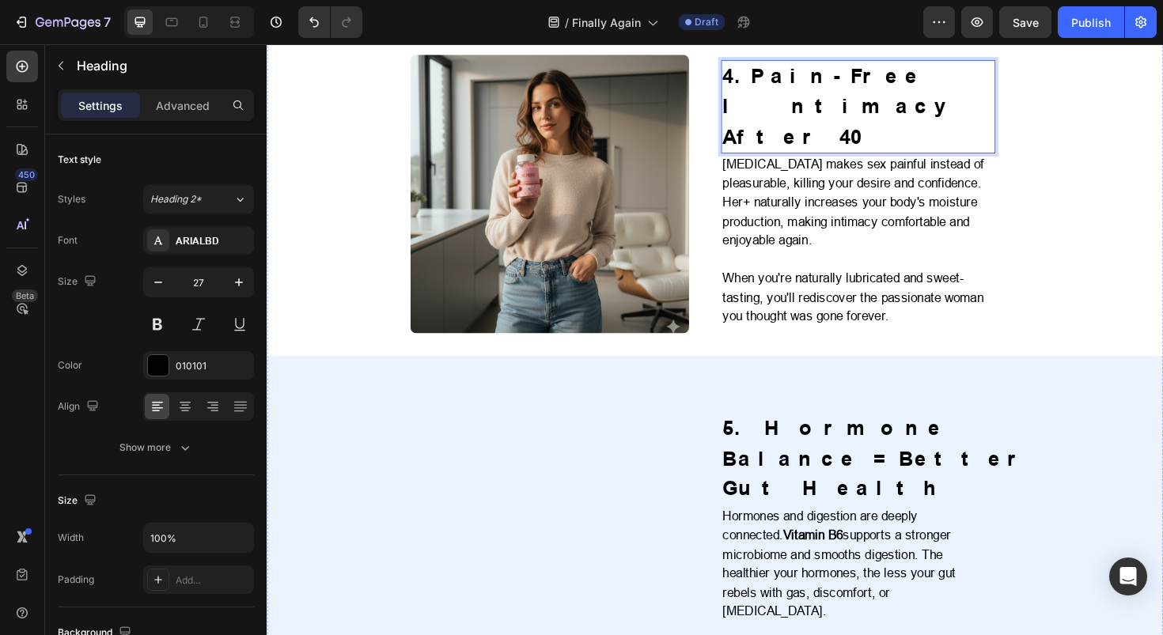
scroll to position [1771, 0]
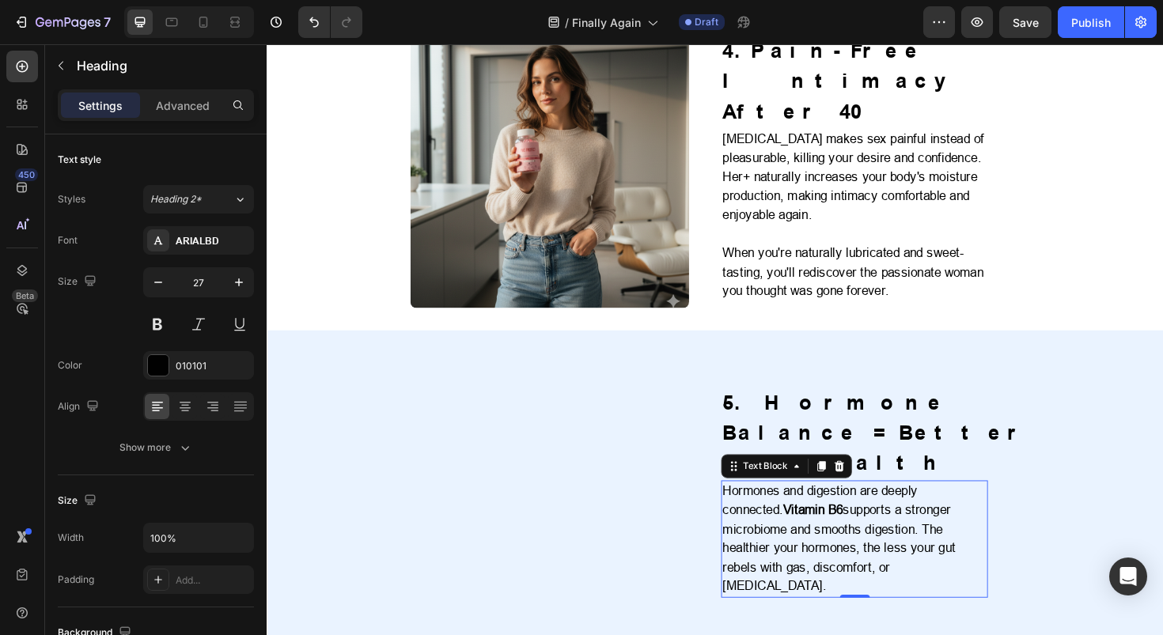
click at [798, 508] on p "Hormones and digestion are deeply connected. Vitamin B6 supports a stronger mic…" at bounding box center [888, 568] width 279 height 121
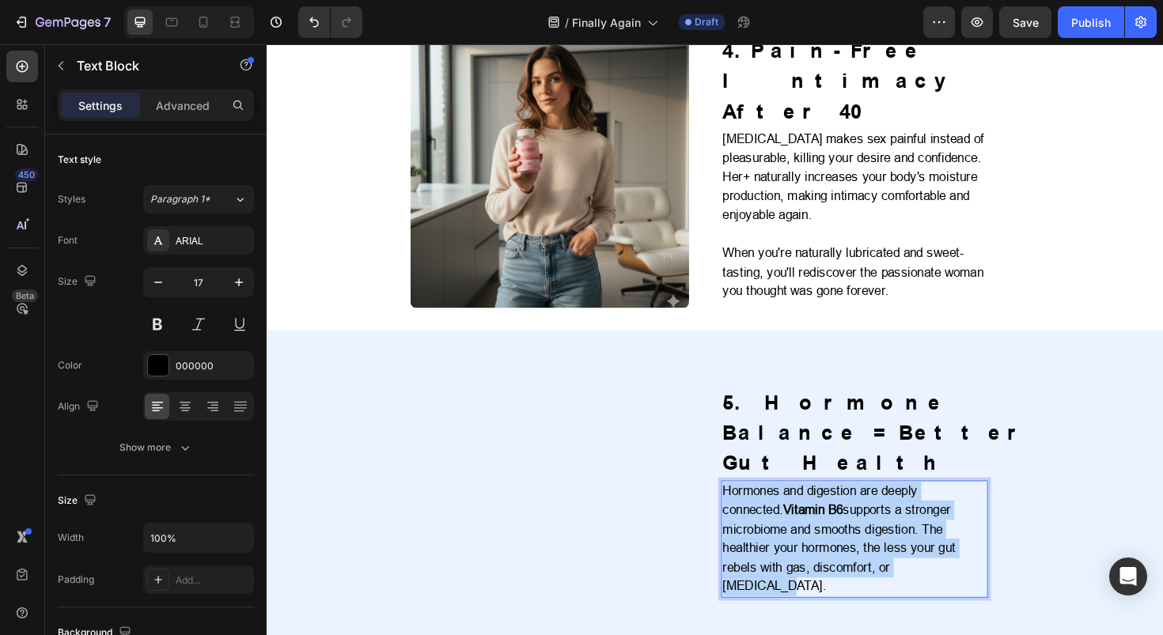
click at [798, 508] on p "Hormones and digestion are deeply connected. Vitamin B6 supports a stronger mic…" at bounding box center [888, 568] width 279 height 121
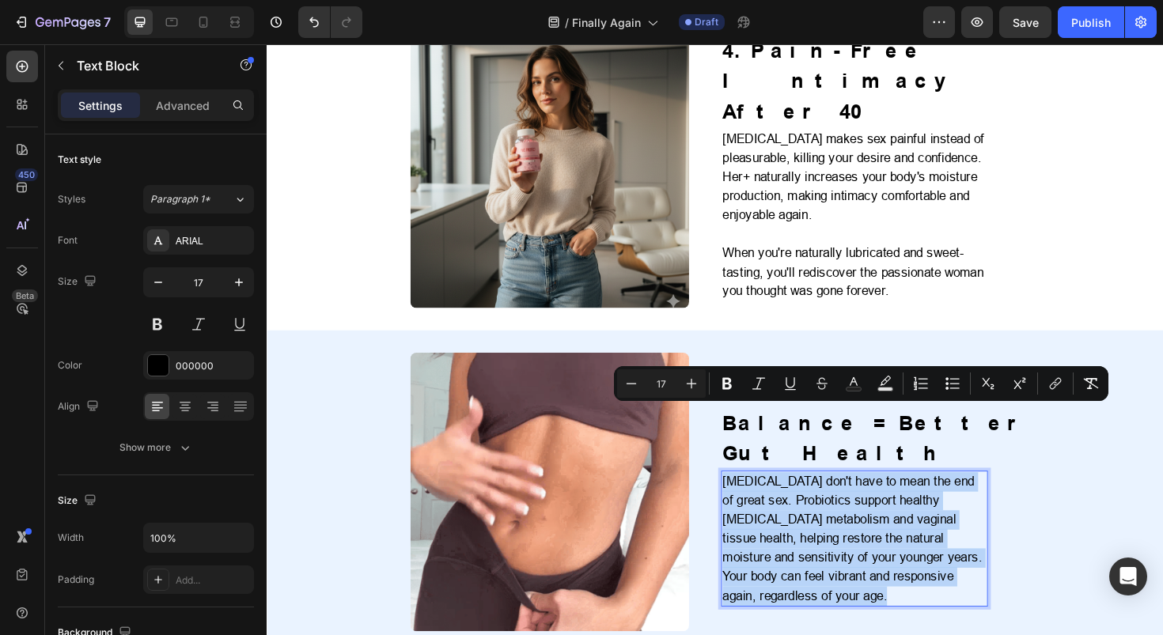
scroll to position [1751, 0]
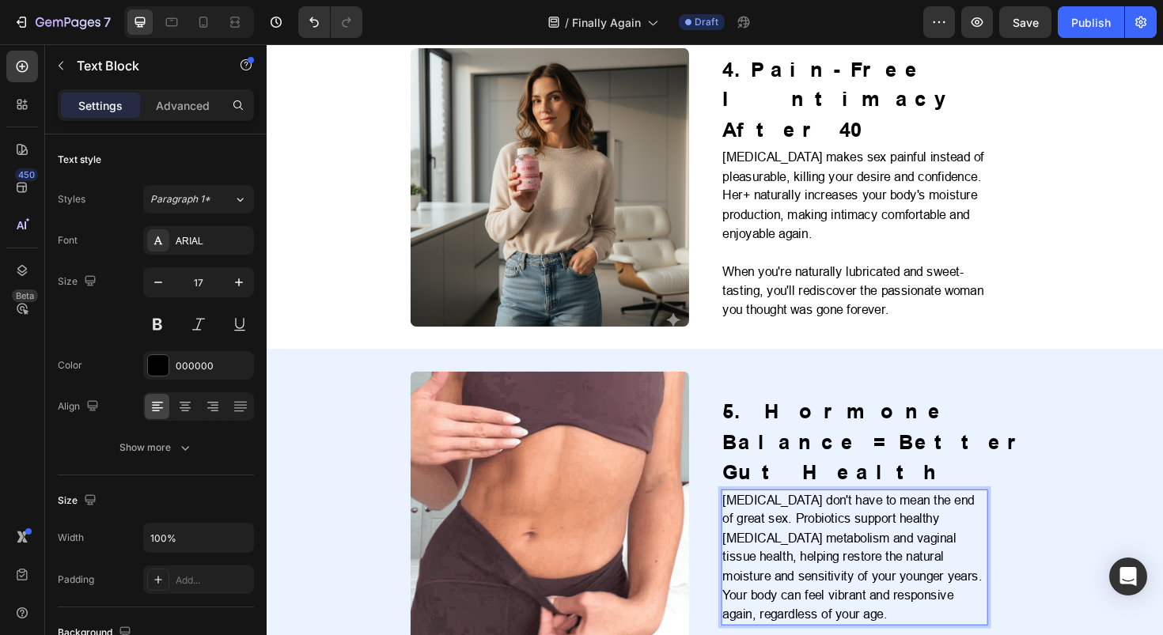
click at [942, 517] on p "Hormonal changes don't have to mean the end of great sex. Probiotics support he…" at bounding box center [888, 588] width 279 height 142
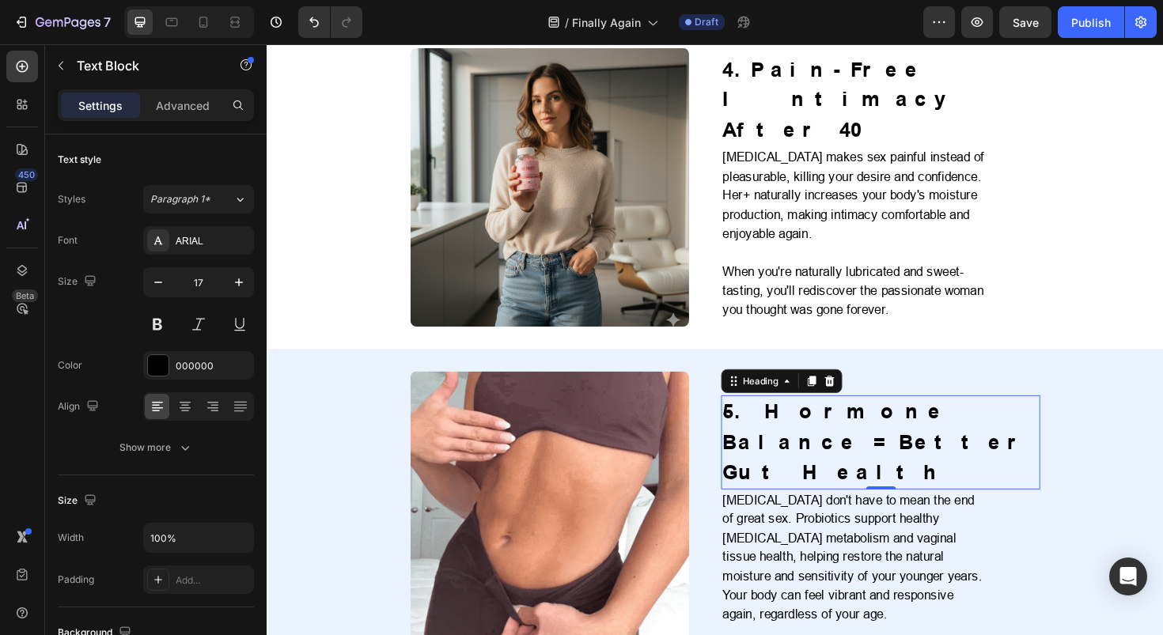
click at [790, 416] on h2 "5. Hormone Balance = Better Gut Health" at bounding box center [917, 466] width 338 height 100
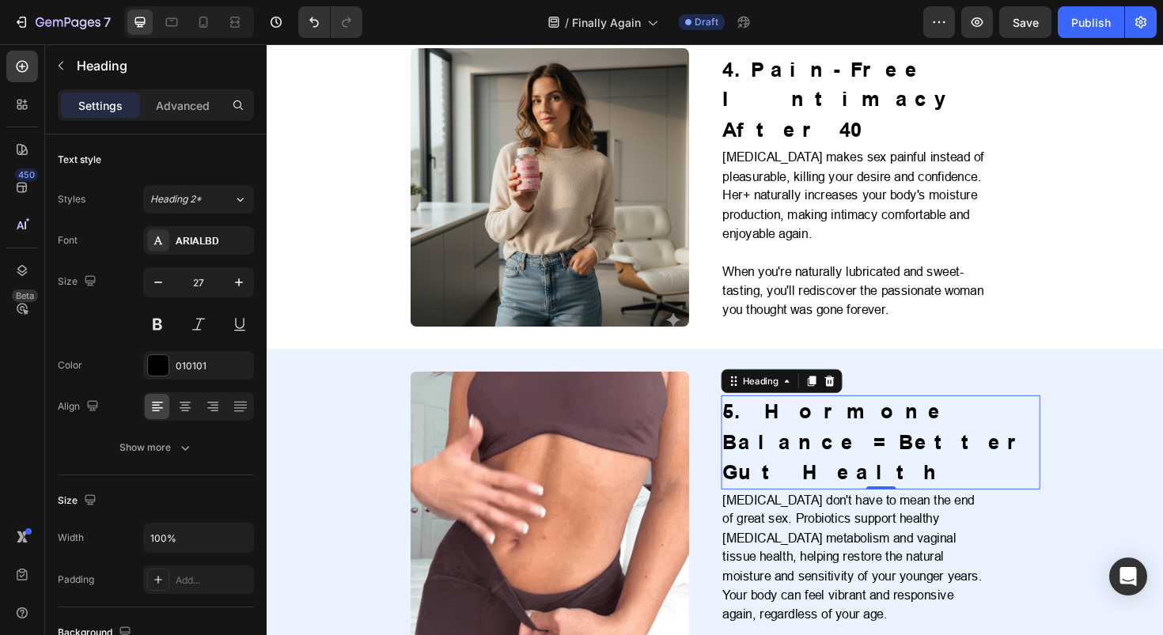
click at [790, 416] on h2 "5. Hormone Balance = Better Gut Health" at bounding box center [917, 466] width 338 height 100
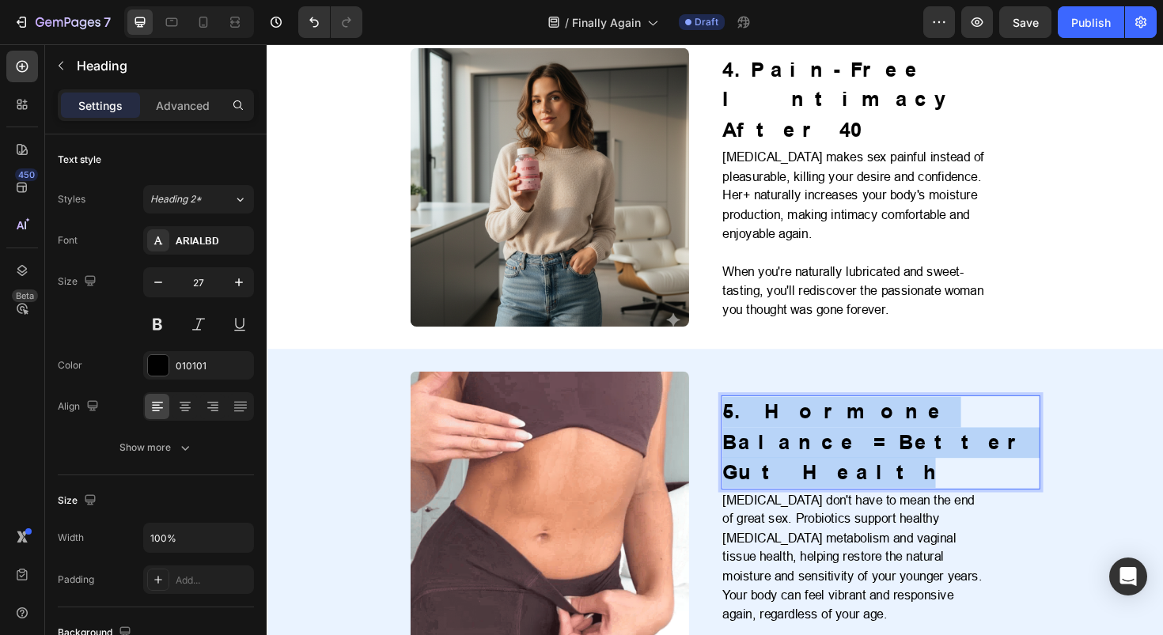
click at [790, 418] on p "5. Hormone Balance = Better Gut Health" at bounding box center [916, 466] width 335 height 97
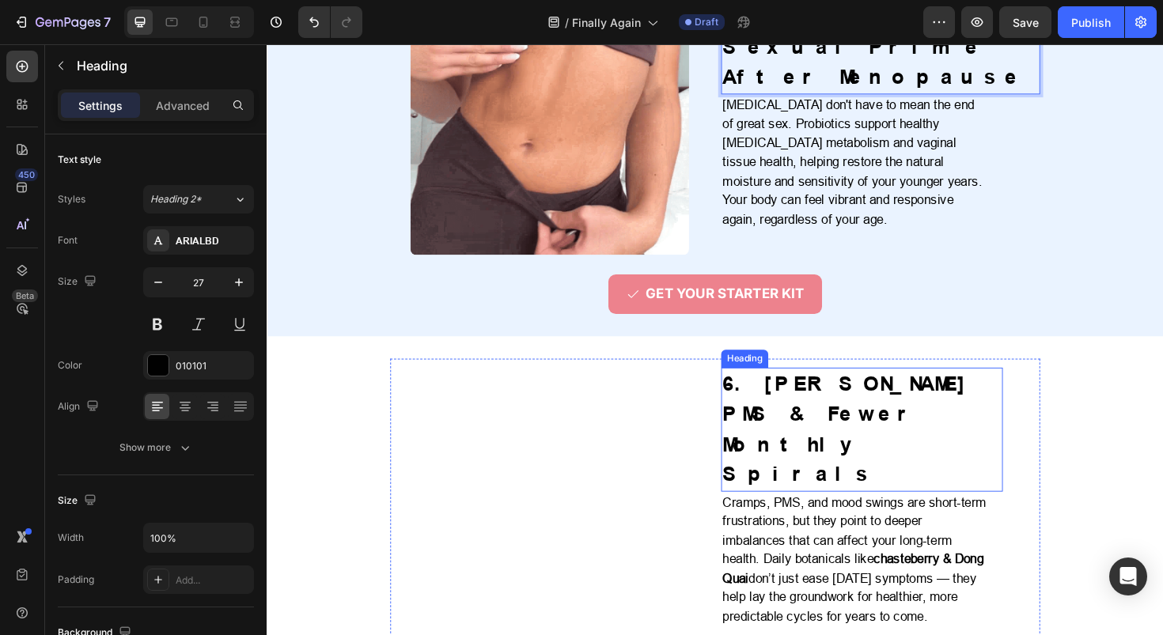
click at [833, 387] on h2 "6. Calmer PMS & Fewer Monthly Spirals" at bounding box center [897, 452] width 298 height 131
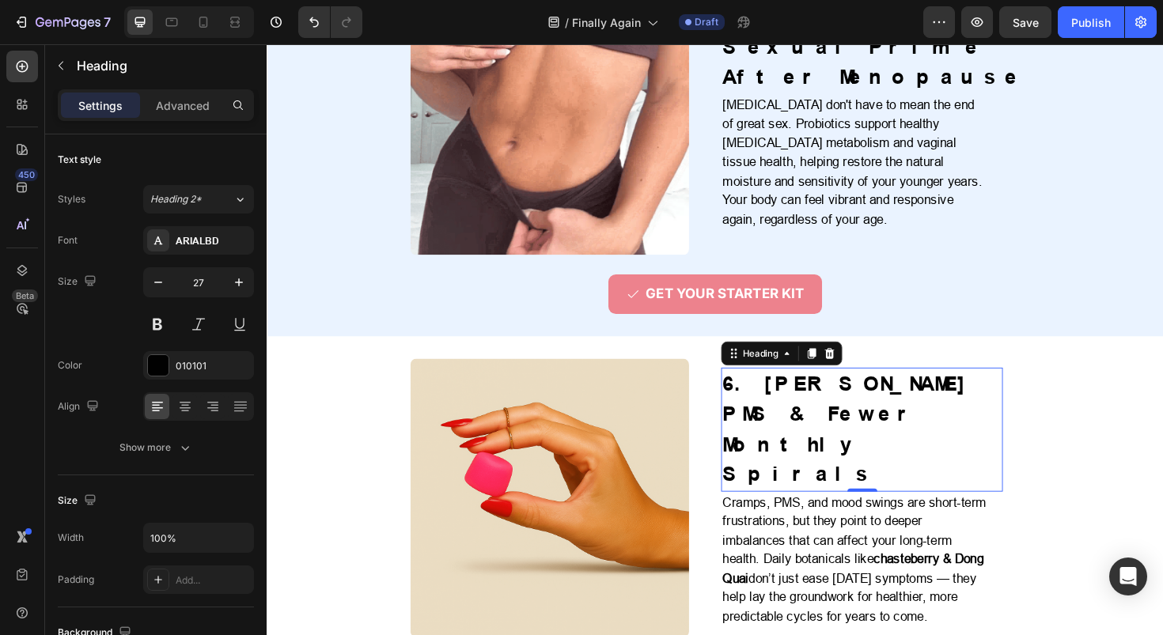
click at [833, 387] on h2 "6. Calmer PMS & Fewer Monthly Spirals" at bounding box center [897, 452] width 298 height 131
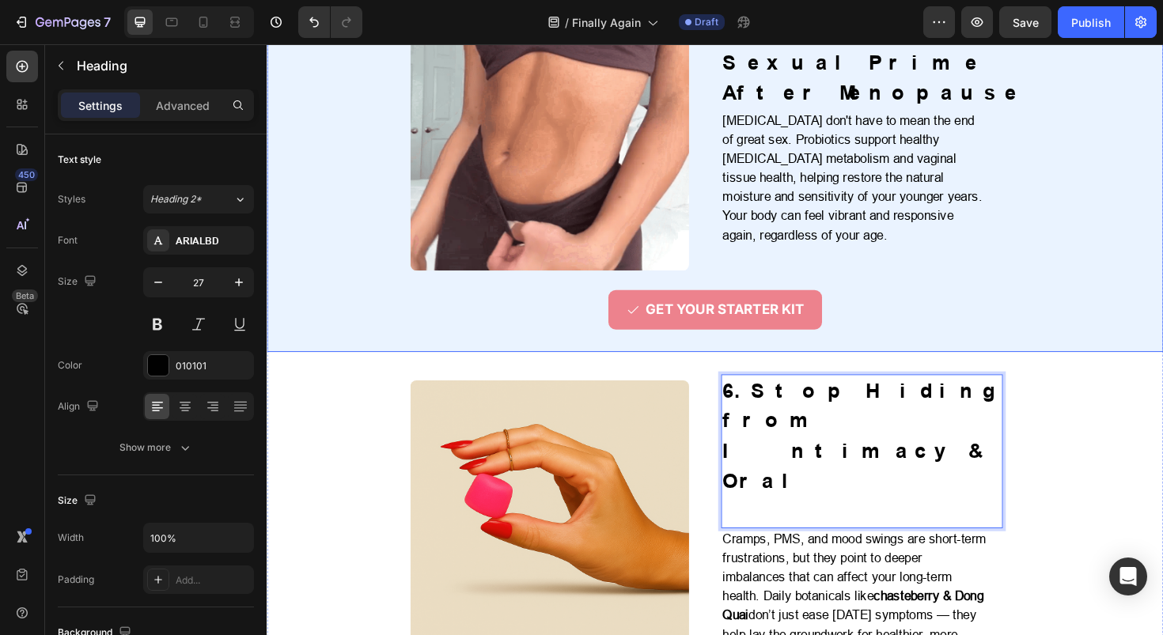
scroll to position [2169, 0]
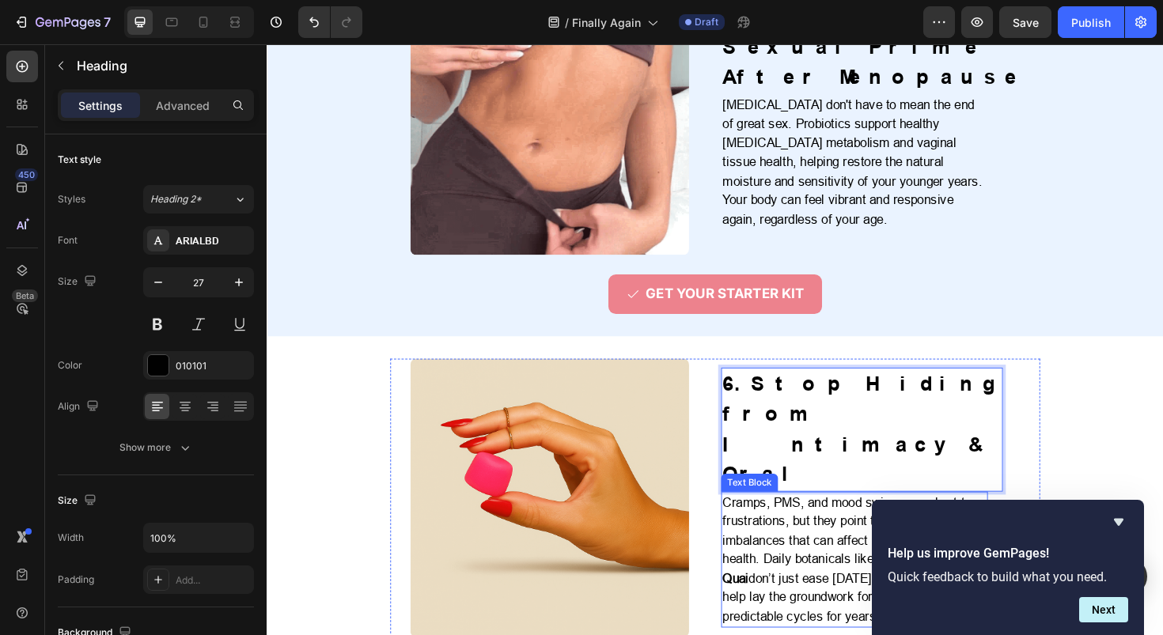
click at [830, 520] on p "Cramps, PMS, and mood swings are short-term frustrations, but they point to dee…" at bounding box center [888, 591] width 279 height 142
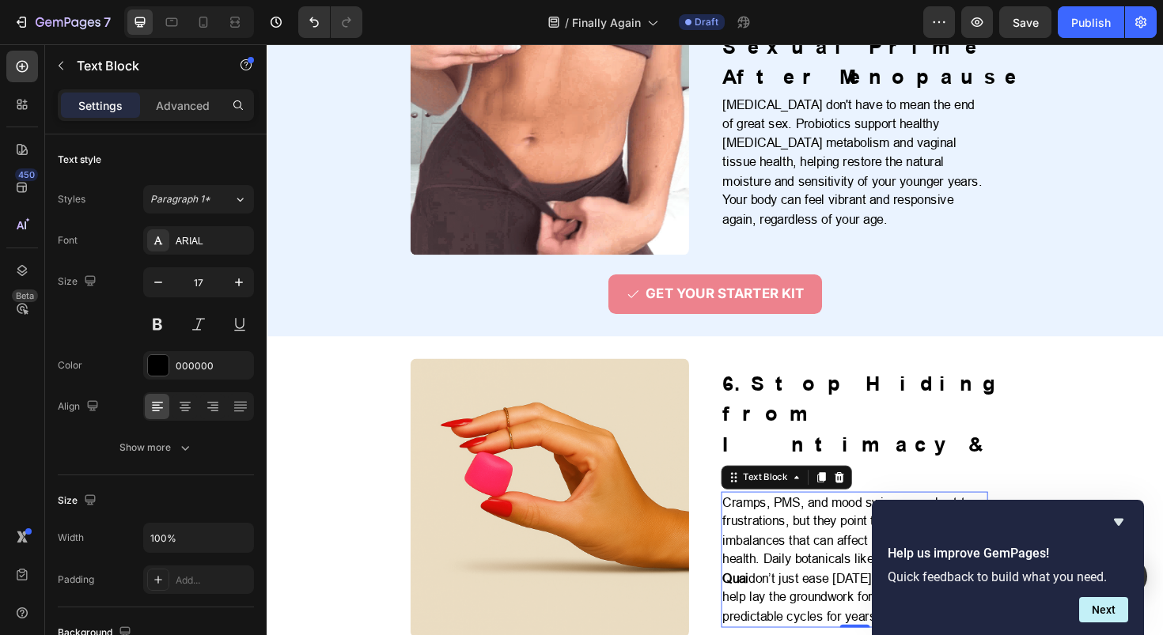
click at [830, 520] on p "Cramps, PMS, and mood swings are short-term frustrations, but they point to dee…" at bounding box center [888, 591] width 279 height 142
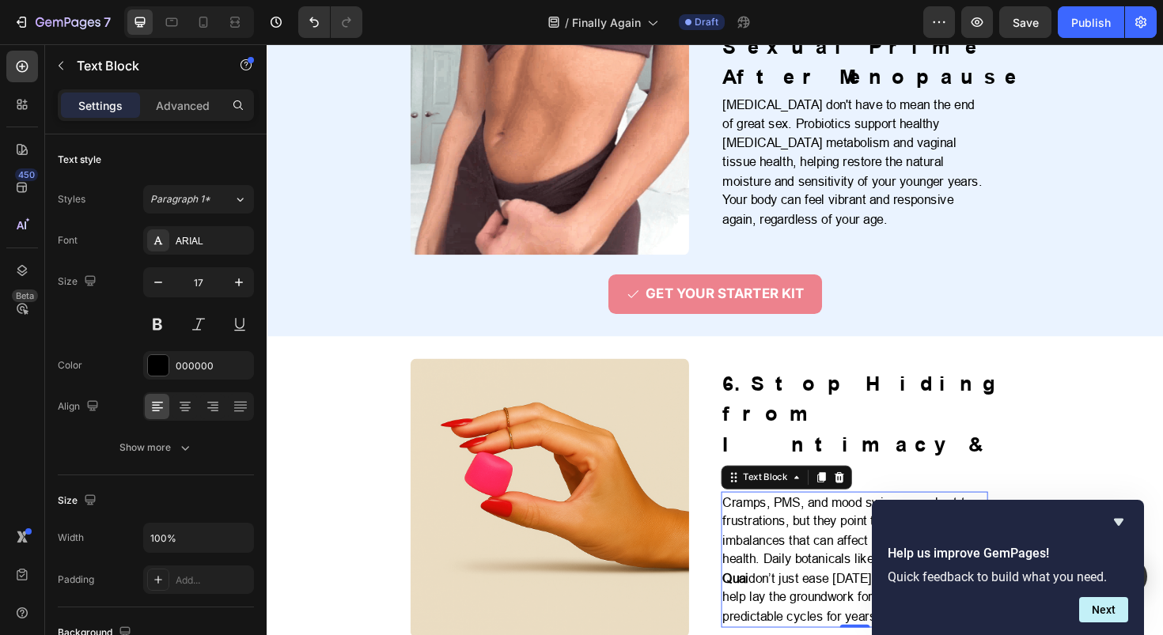
click at [830, 520] on p "Cramps, PMS, and mood swings are short-term frustrations, but they point to dee…" at bounding box center [888, 591] width 279 height 142
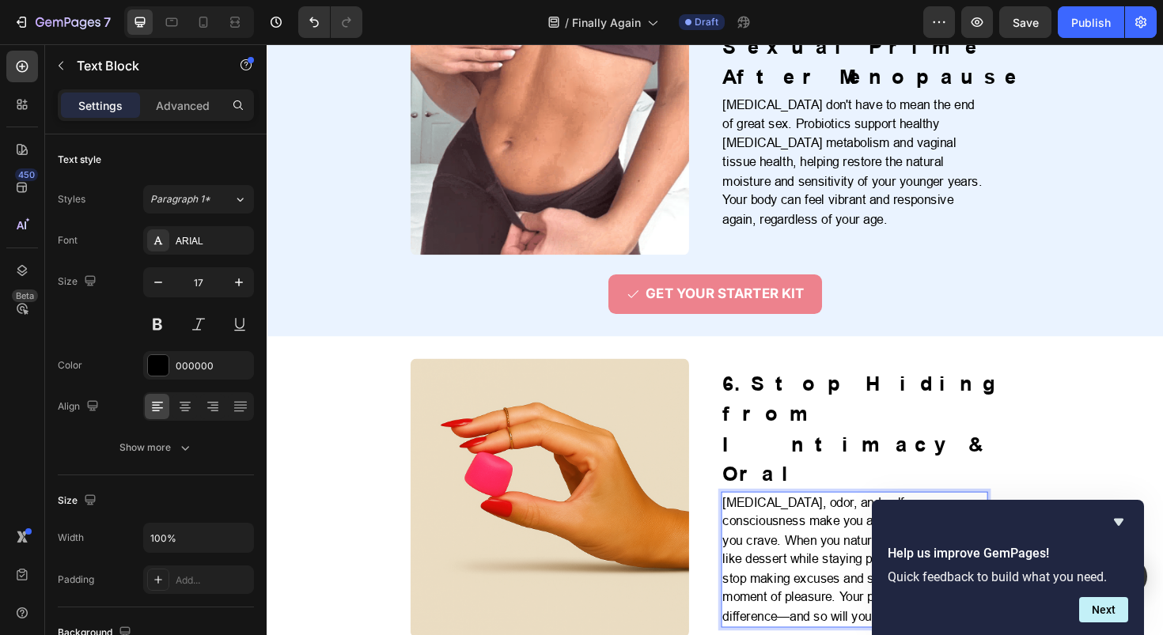
click at [759, 537] on p "Dryness, odor, and self-consciousness make you avoid the intimacy you crave. Wh…" at bounding box center [888, 591] width 279 height 142
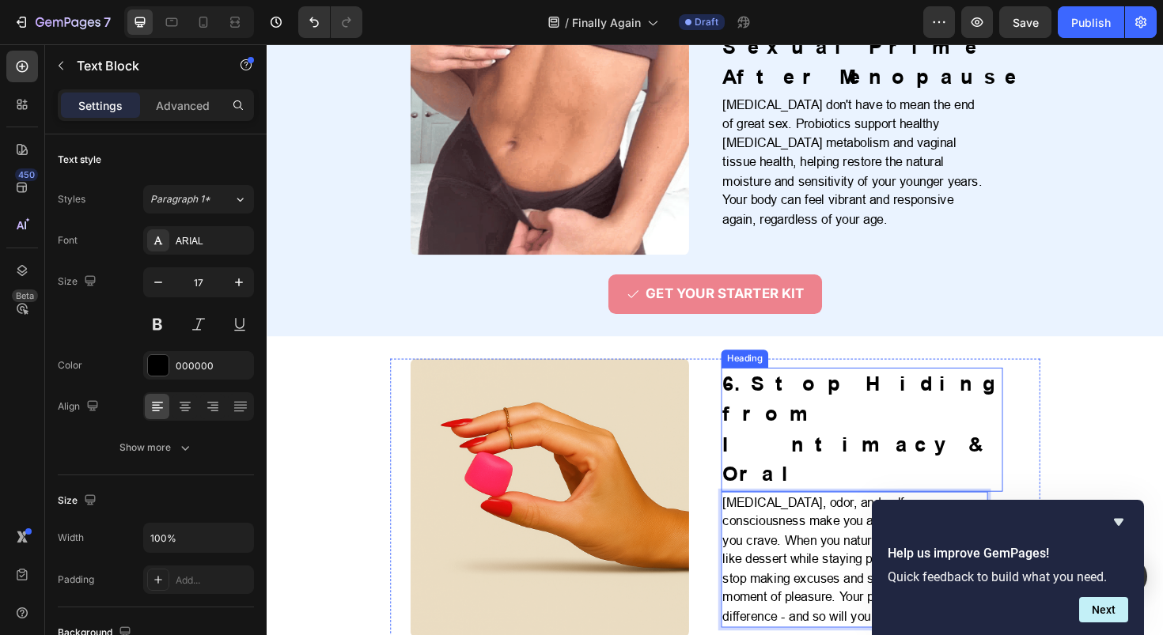
scroll to position [2576, 0]
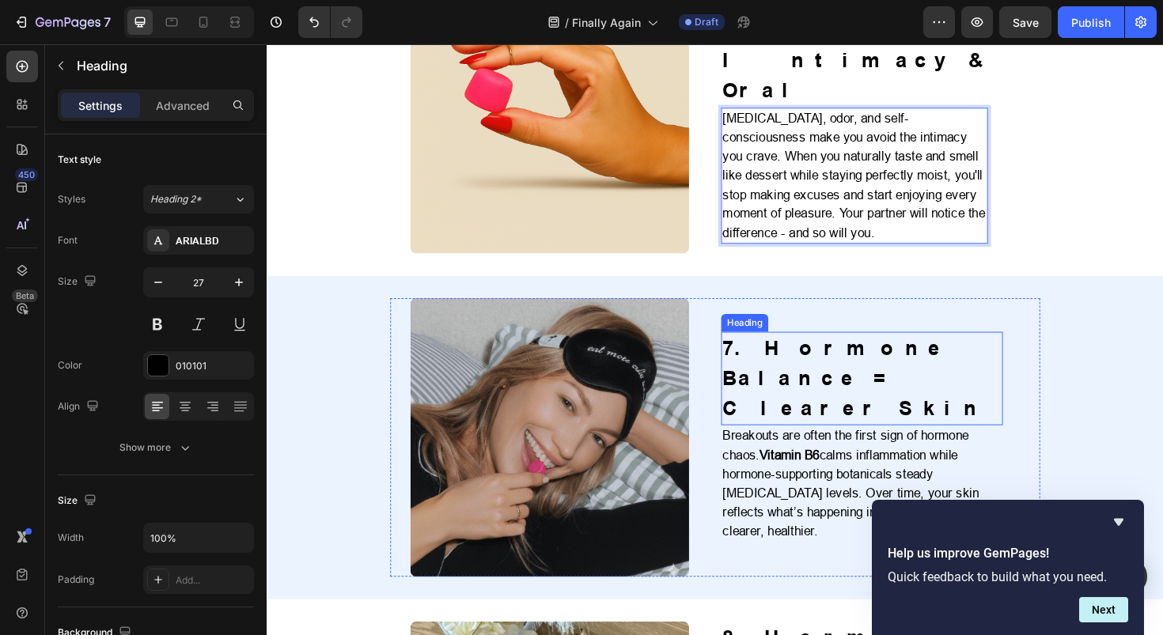
click at [814, 349] on h2 "7. Hormone Balance = Clearer Skin" at bounding box center [897, 399] width 298 height 100
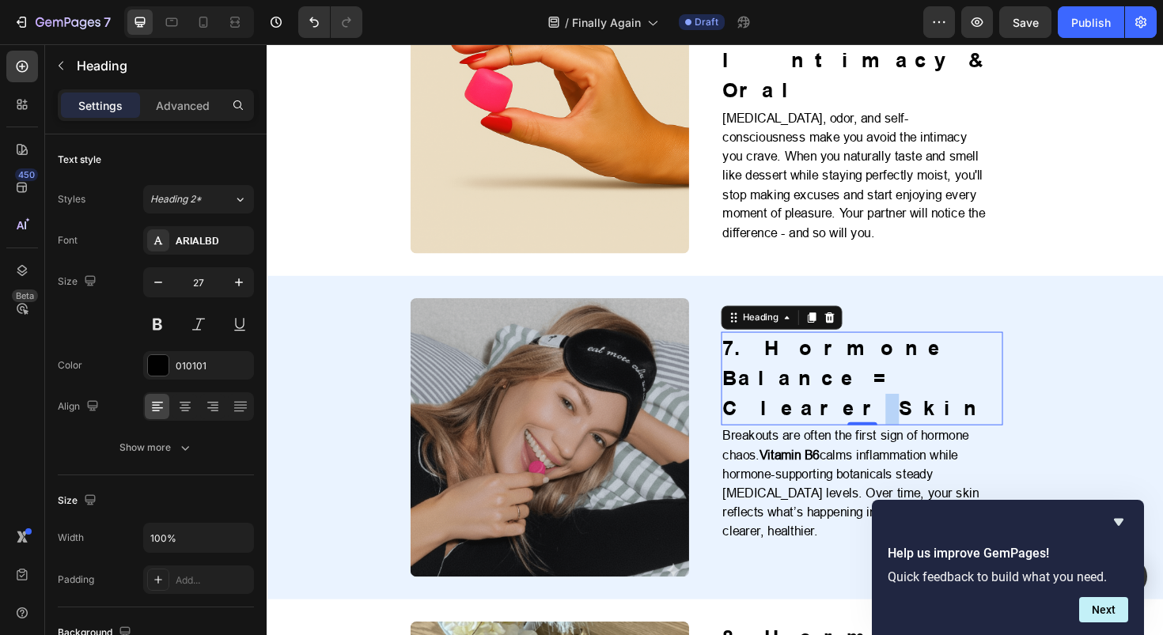
click at [814, 349] on h2 "7. Hormone Balance = Clearer Skin" at bounding box center [897, 399] width 298 height 100
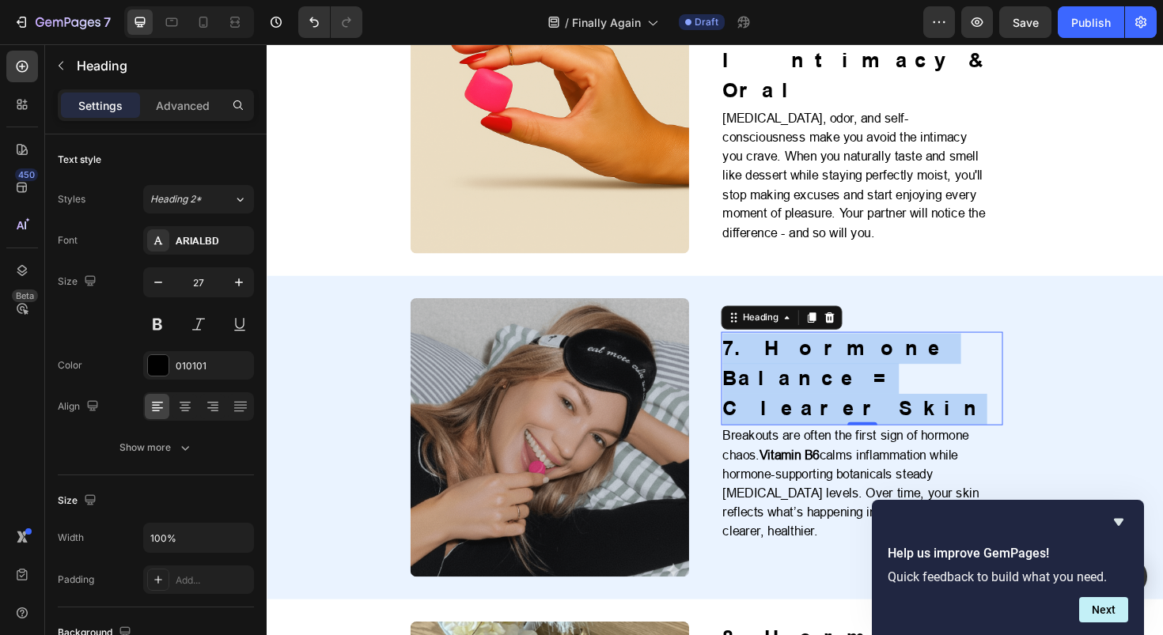
click at [814, 350] on p "7. Hormone Balance = Clearer Skin" at bounding box center [896, 398] width 295 height 97
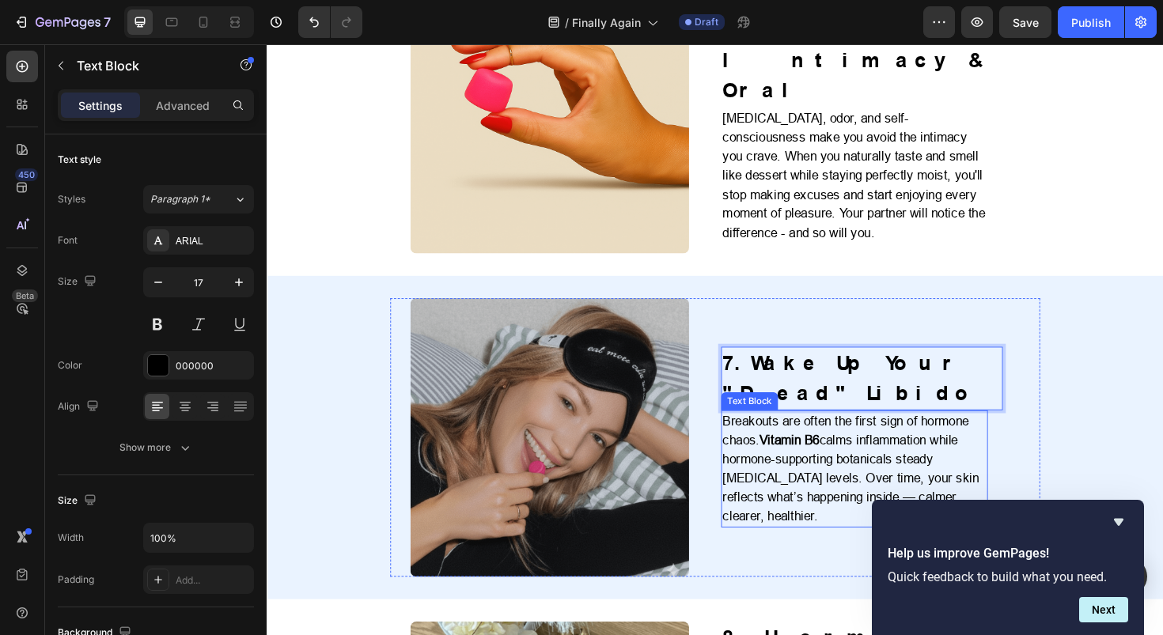
click at [794, 457] on strong "Vitamin B6" at bounding box center [819, 464] width 63 height 15
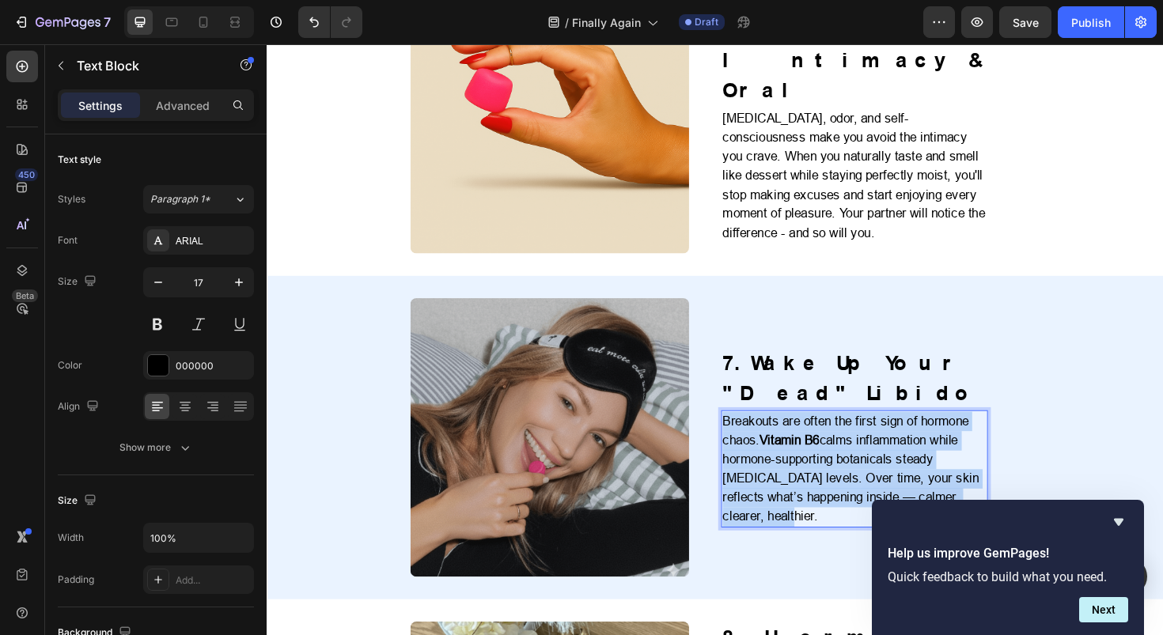
click at [794, 457] on strong "Vitamin B6" at bounding box center [819, 464] width 63 height 15
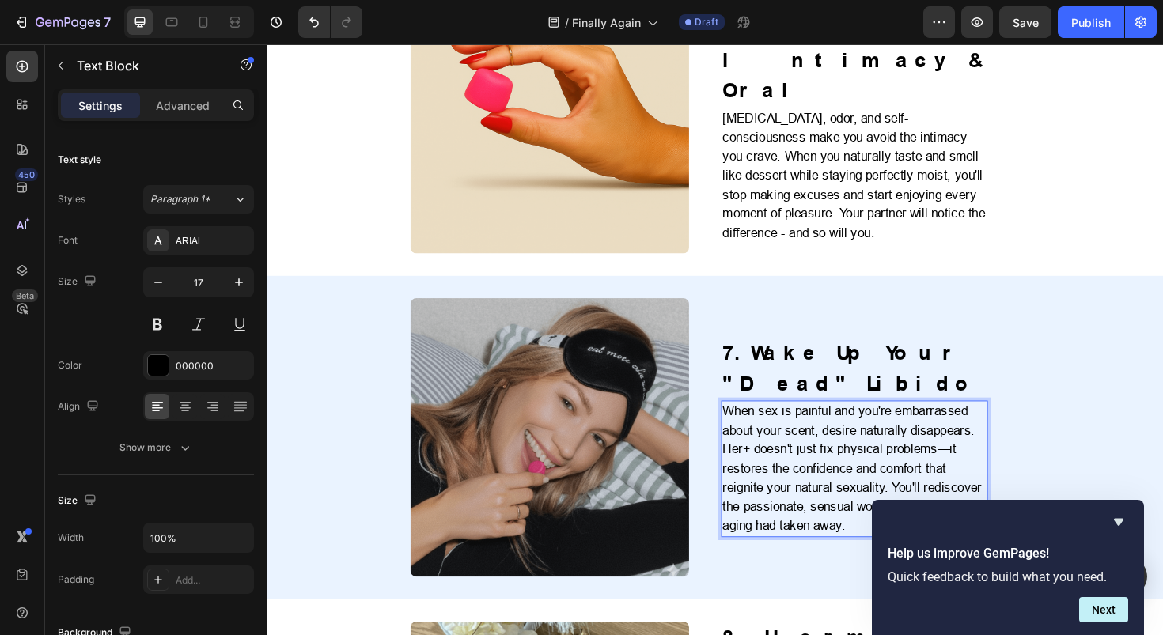
scroll to position [2566, 0]
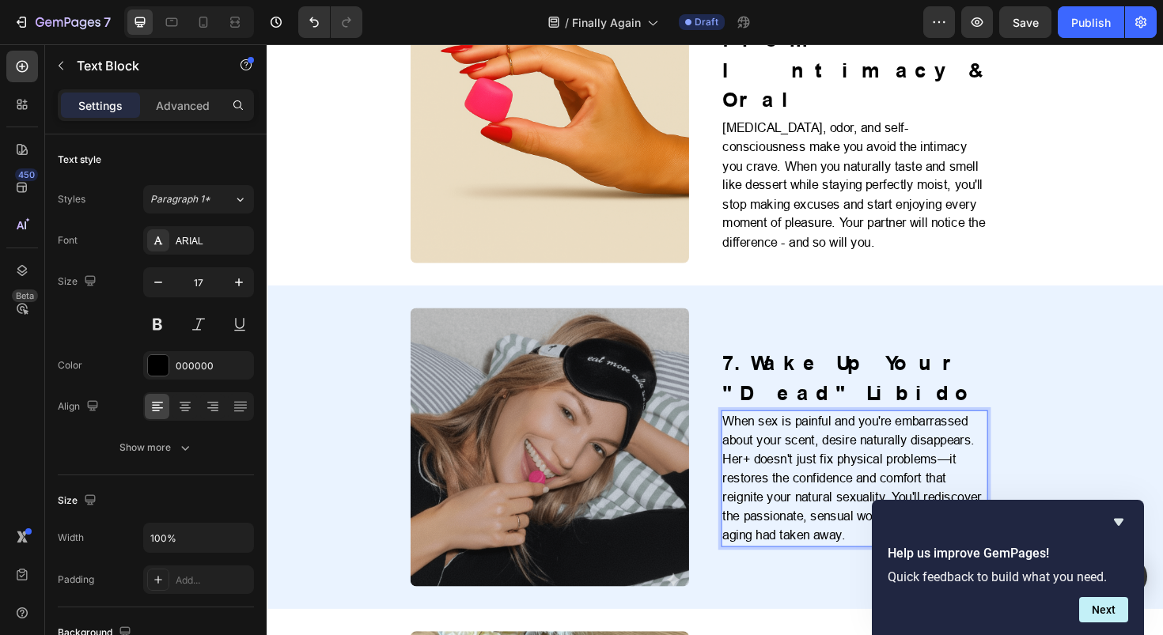
click at [979, 434] on p "When sex is painful and you're embarrassed about your scent, desire naturally d…" at bounding box center [888, 505] width 279 height 142
click at [759, 434] on p "When sex is painful and you're embarrassed about your scent, desire naturally d…" at bounding box center [888, 505] width 279 height 142
click at [1122, 519] on icon "Hide survey" at bounding box center [1118, 522] width 9 height 7
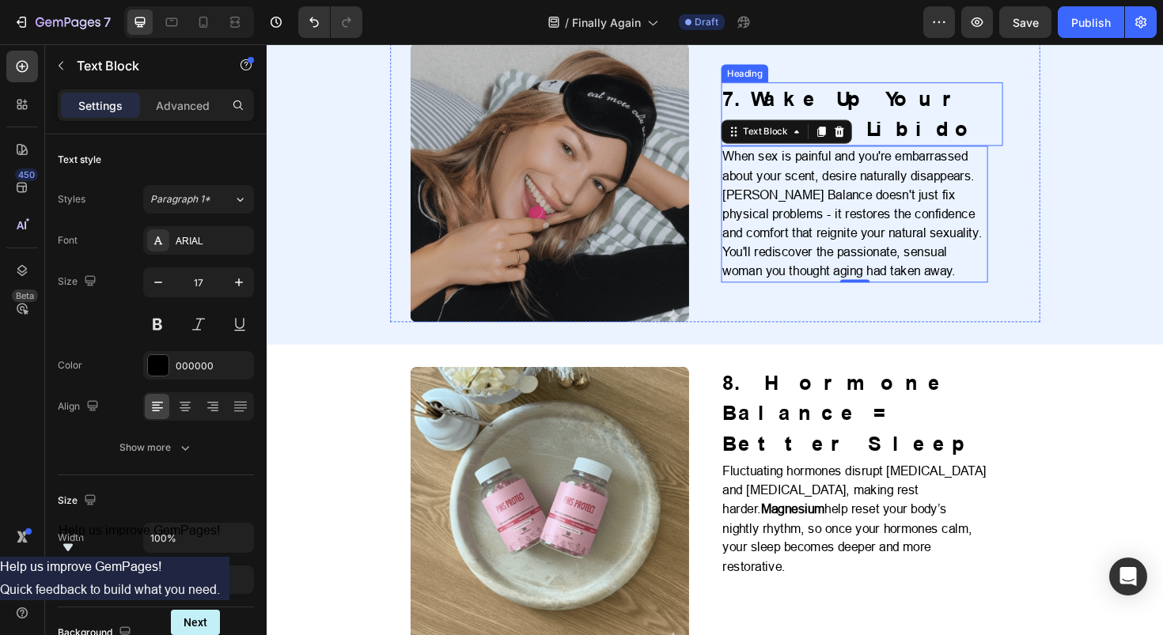
scroll to position [2950, 0]
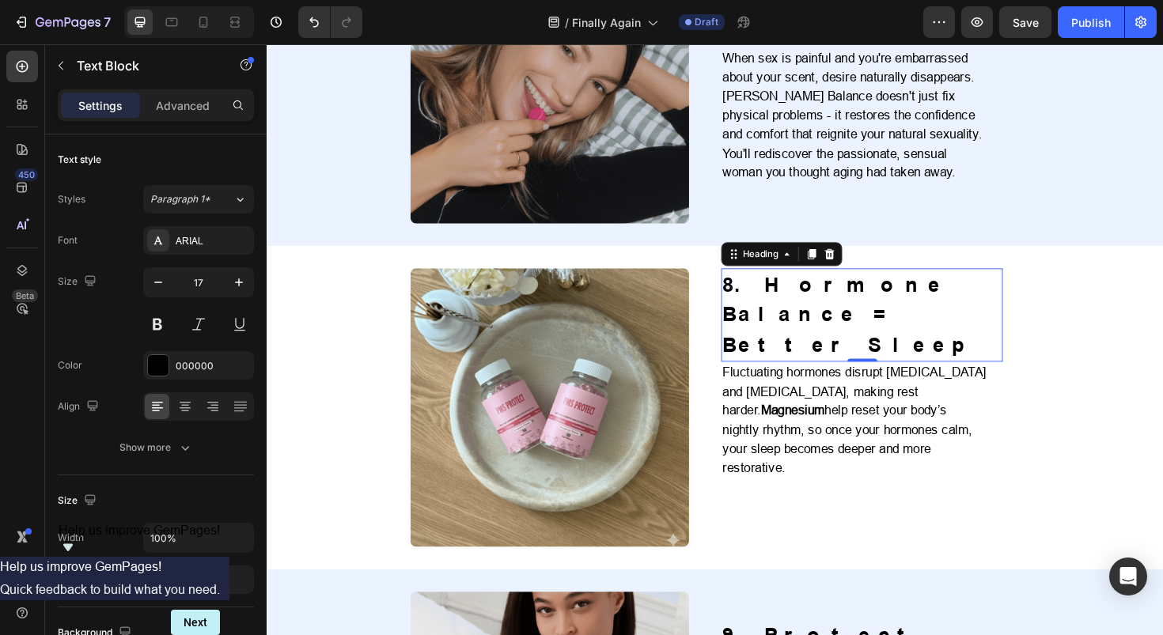
click at [831, 282] on h2 "8. Hormone Balance = Better Sleep" at bounding box center [897, 332] width 298 height 100
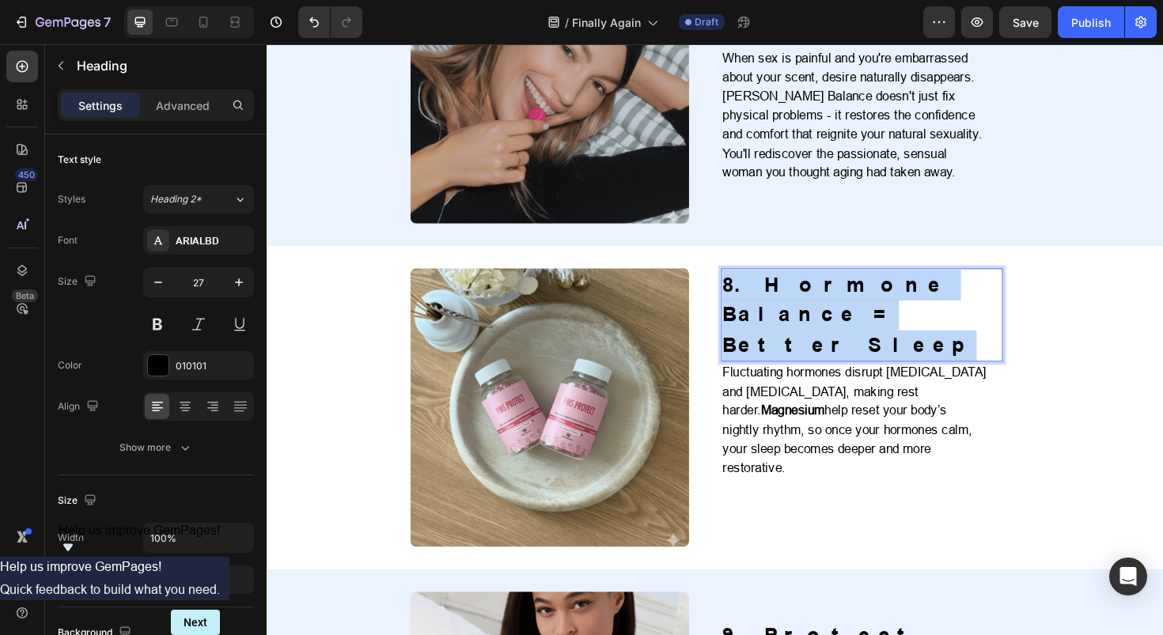
click at [831, 283] on p "8. Hormone Balance = Better Sleep" at bounding box center [896, 331] width 295 height 97
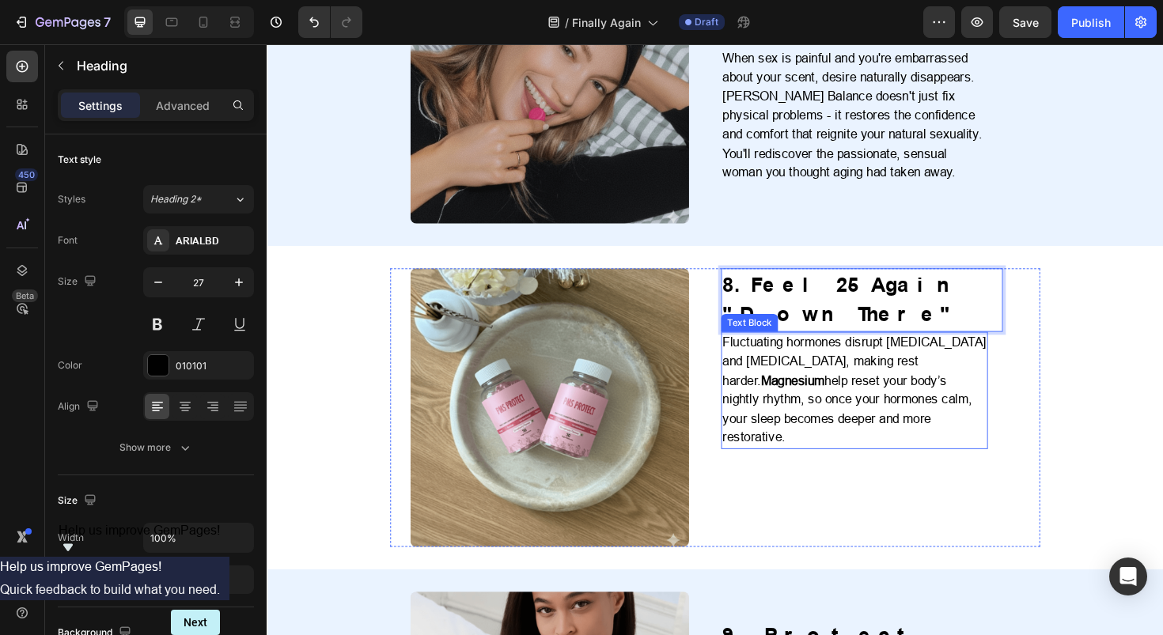
click at [866, 350] on p "Fluctuating hormones disrupt melatonin and cortisol, making rest harder. Magnes…" at bounding box center [888, 410] width 279 height 121
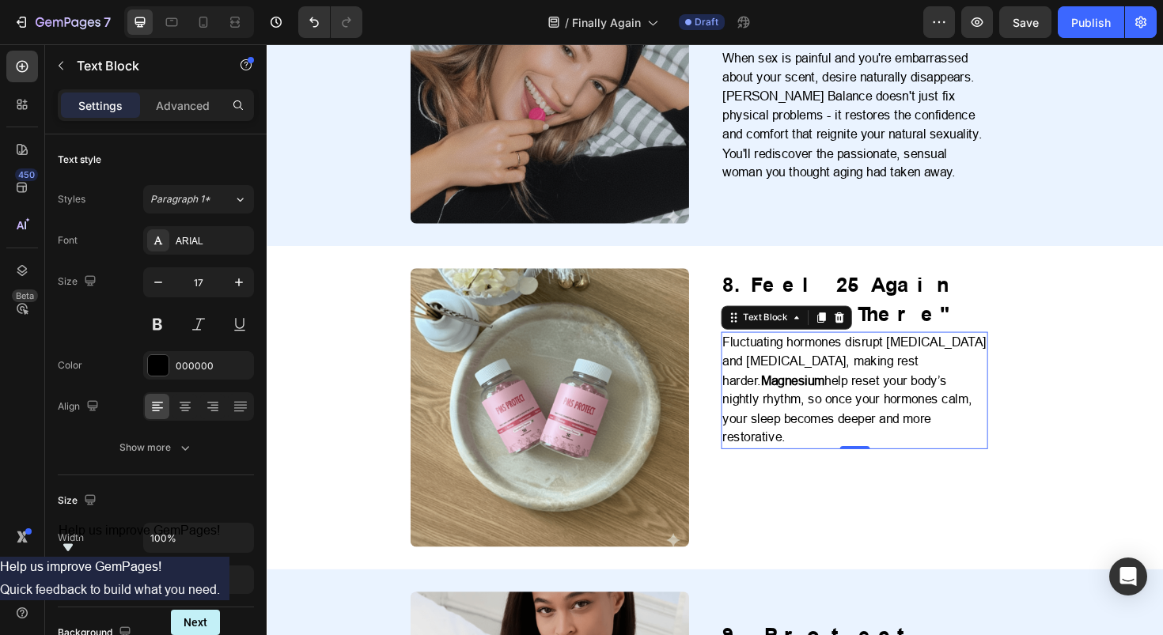
click at [866, 350] on p "Fluctuating hormones disrupt melatonin and cortisol, making rest harder. Magnes…" at bounding box center [888, 410] width 279 height 121
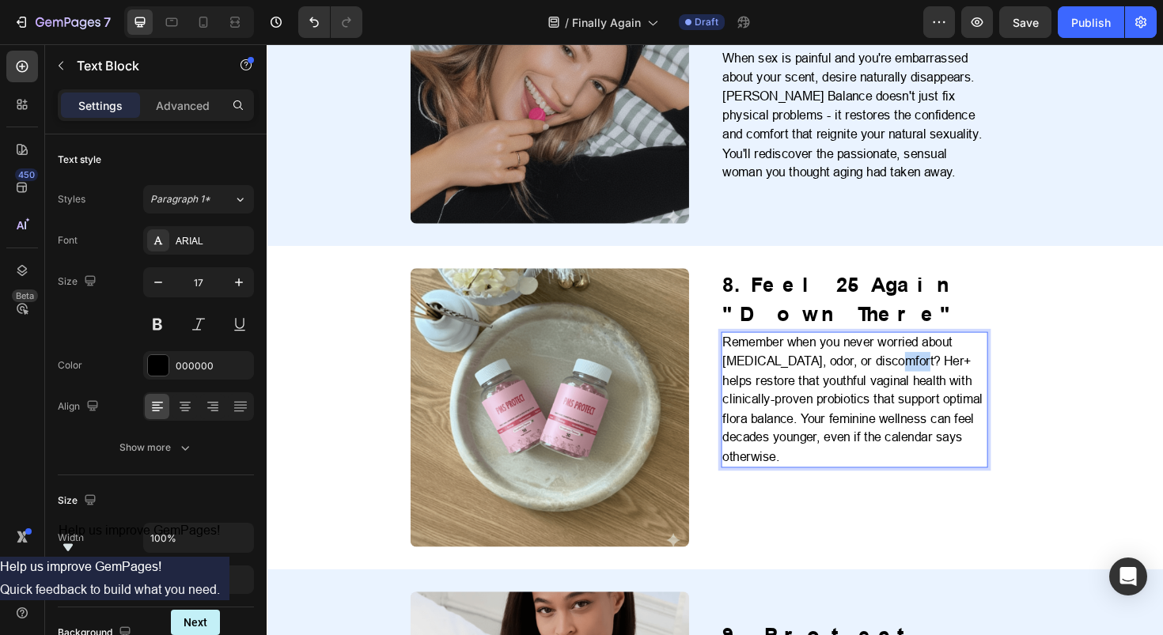
drag, startPoint x: 948, startPoint y: 306, endPoint x: 921, endPoint y: 306, distance: 26.9
click at [921, 350] on p "Remember when you never worried about dryness, odor, or discomfort? Her+ helps …" at bounding box center [888, 421] width 279 height 142
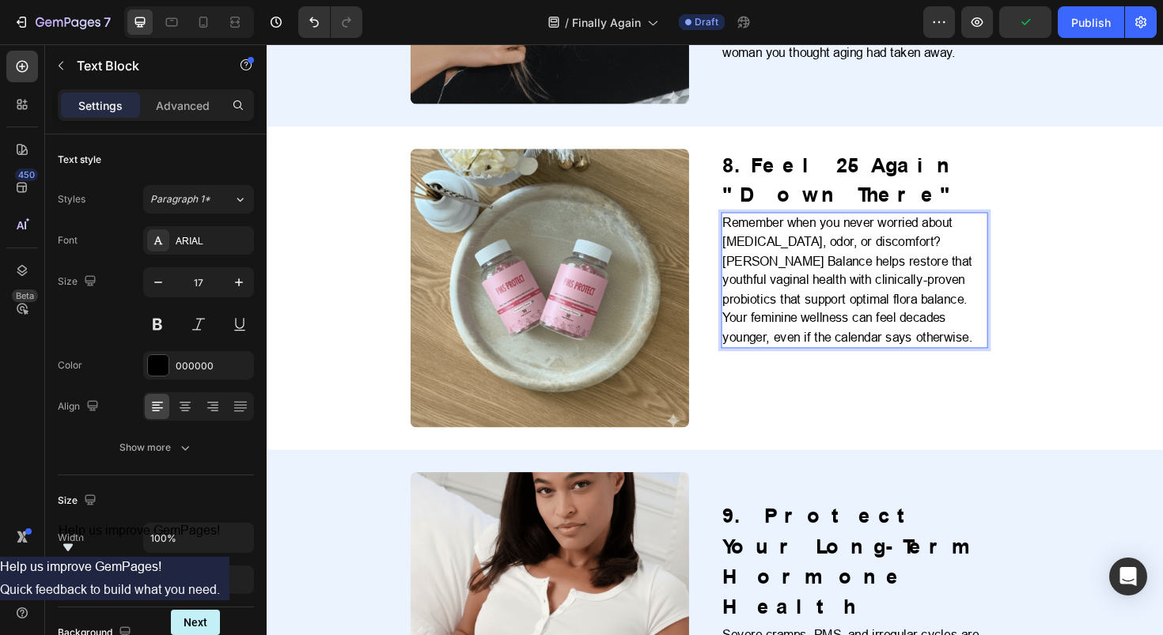
scroll to position [3093, 0]
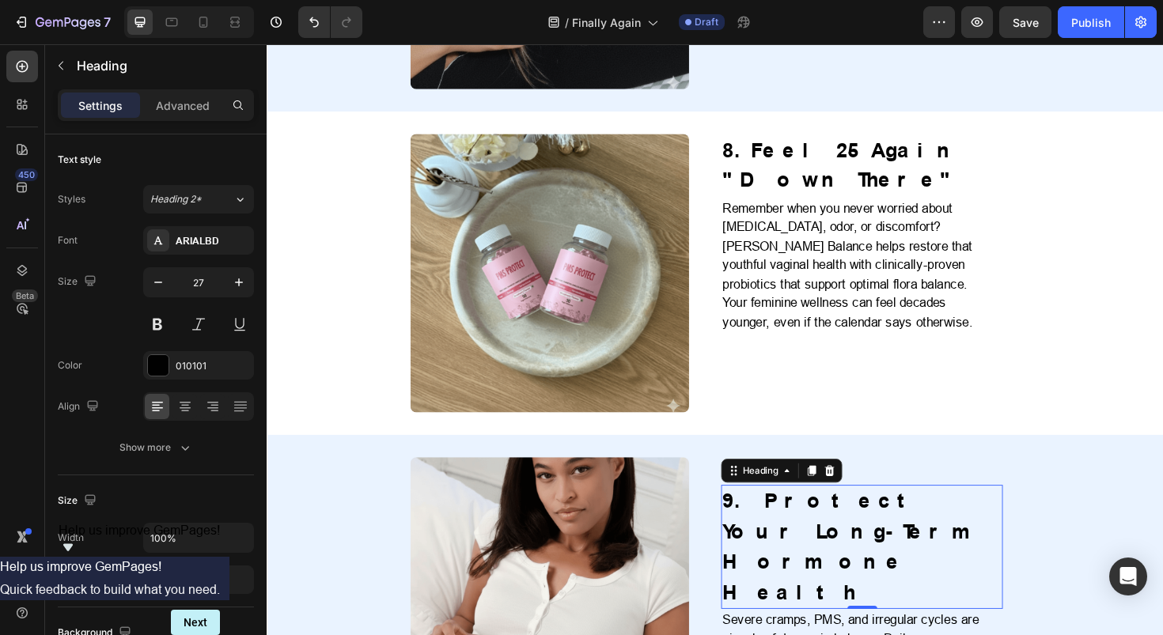
click at [824, 511] on h2 "9. Protect Your Long-Term Hormone Health" at bounding box center [897, 576] width 298 height 131
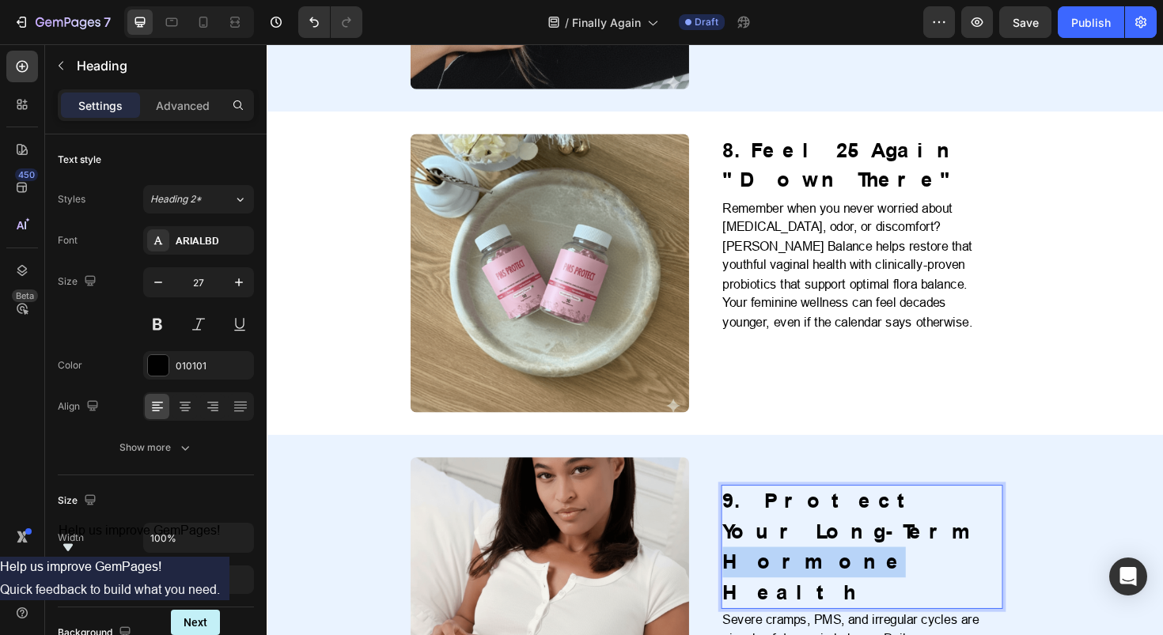
click at [824, 511] on h2 "9. Protect Your Long-Term Hormone Health" at bounding box center [897, 576] width 298 height 131
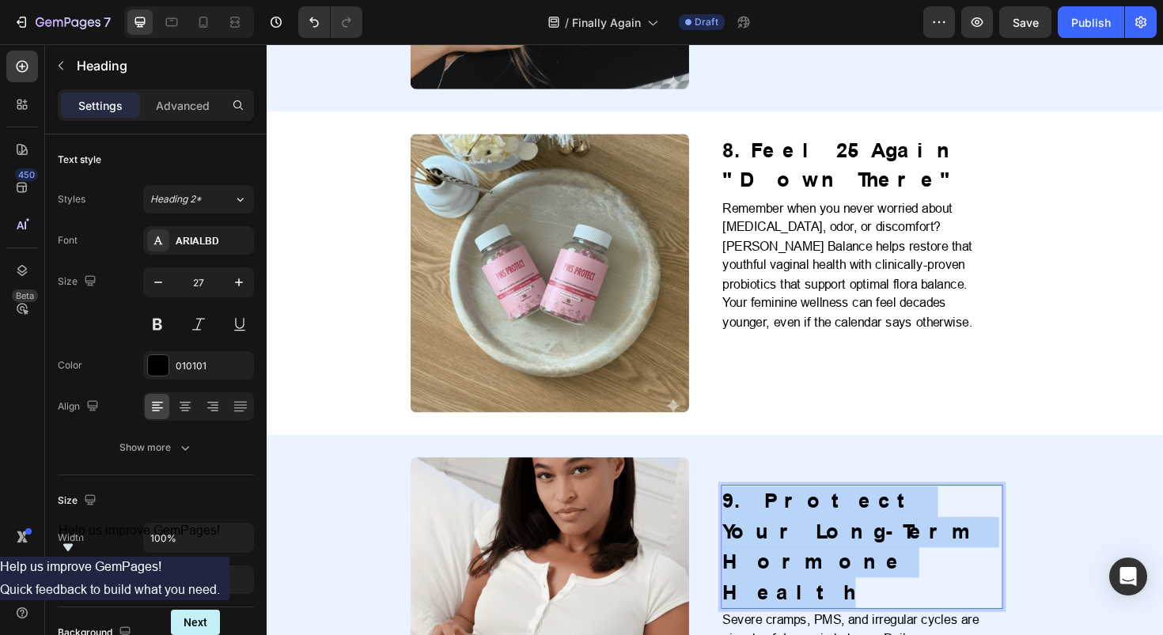
click at [824, 513] on p "9. Protect Your Long-Term Hormone Health" at bounding box center [896, 577] width 295 height 128
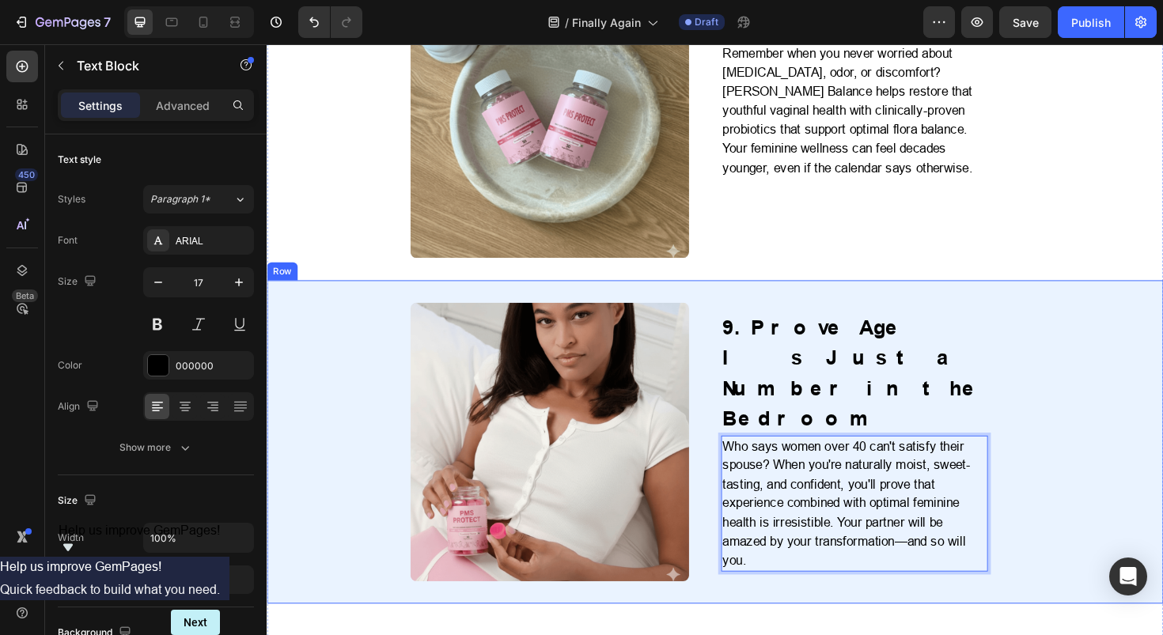
scroll to position [3285, 0]
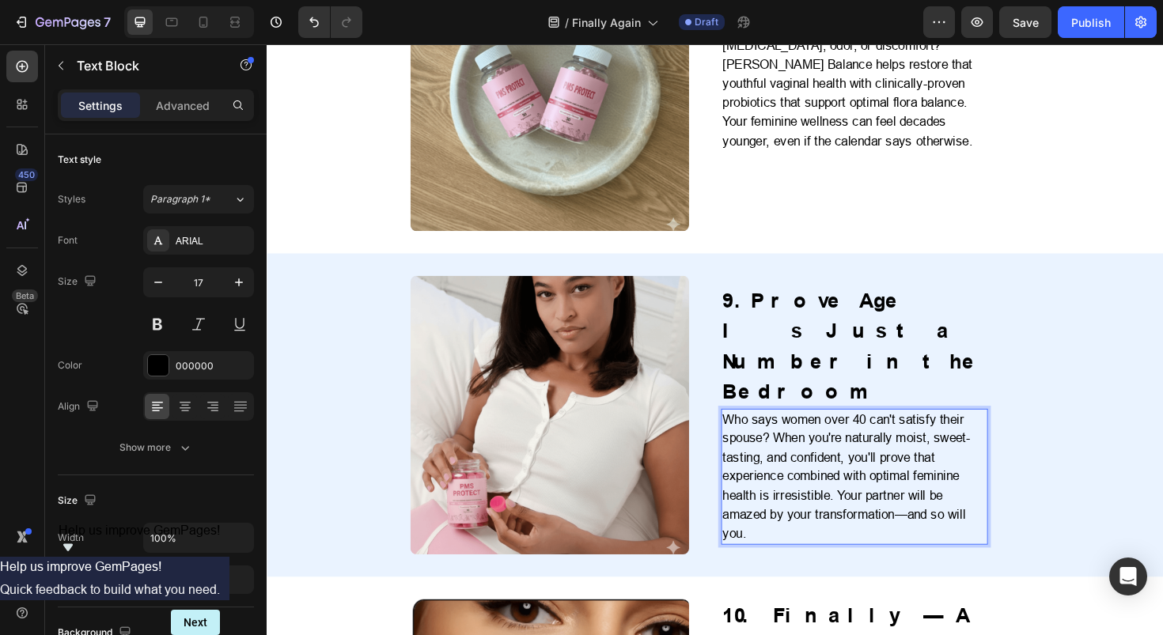
click at [799, 432] on p "Who says women over 40 can't satisfy their spouse? When you're naturally moist,…" at bounding box center [888, 503] width 279 height 142
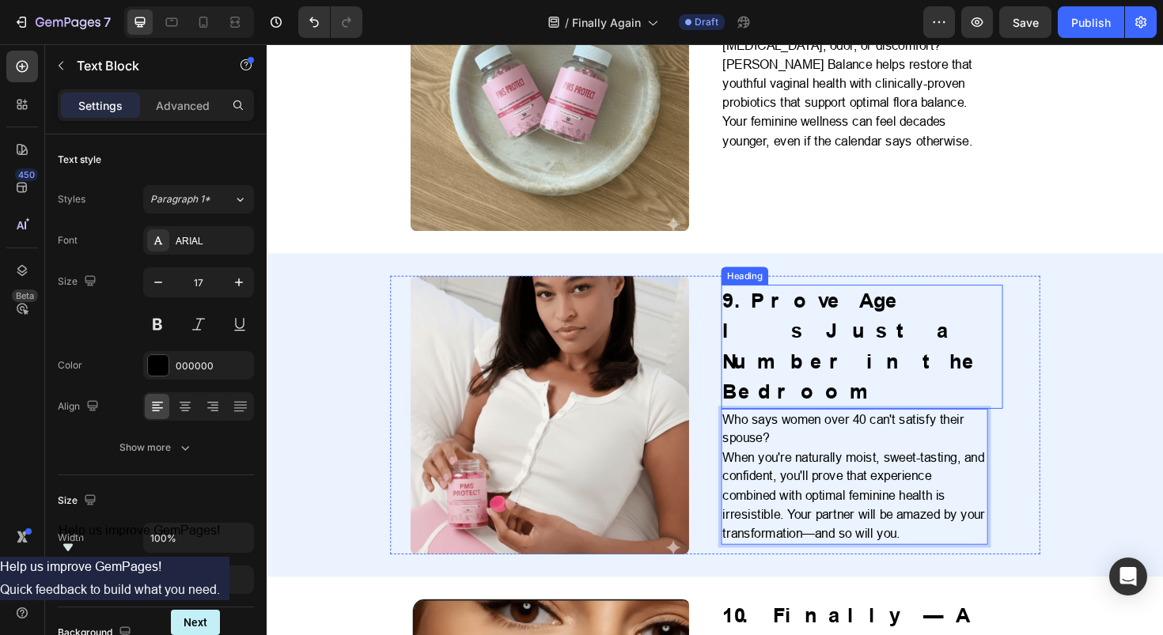
scroll to position [3275, 0]
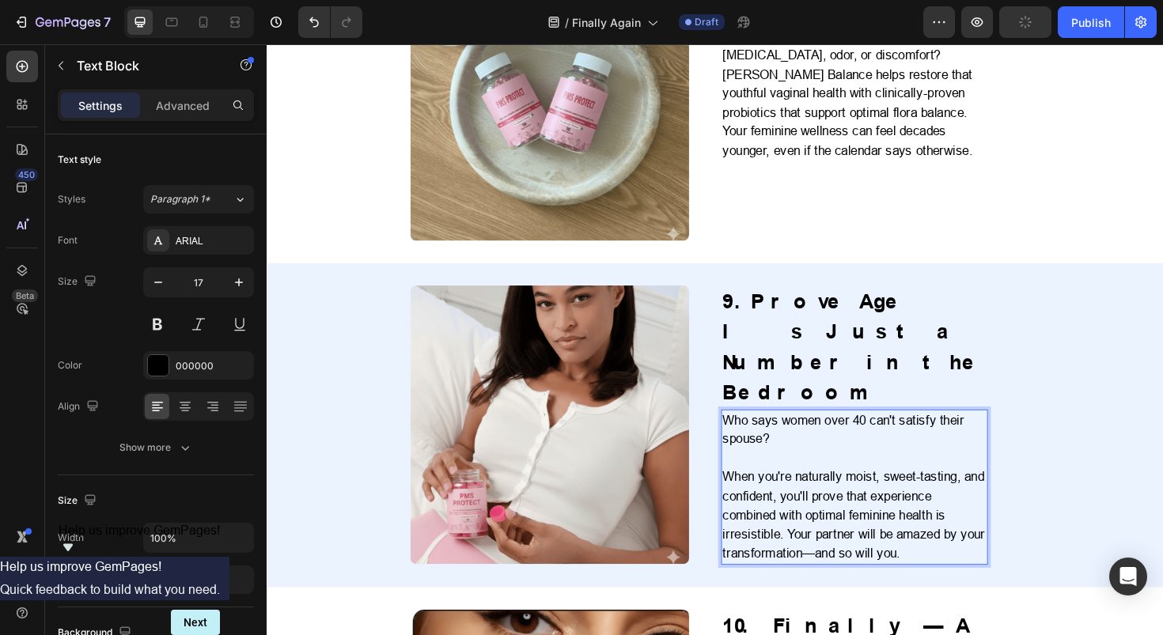
click at [836, 493] on p "When you're naturally moist, sweet-tasting, and confident, you'll prove that ex…" at bounding box center [888, 543] width 279 height 101
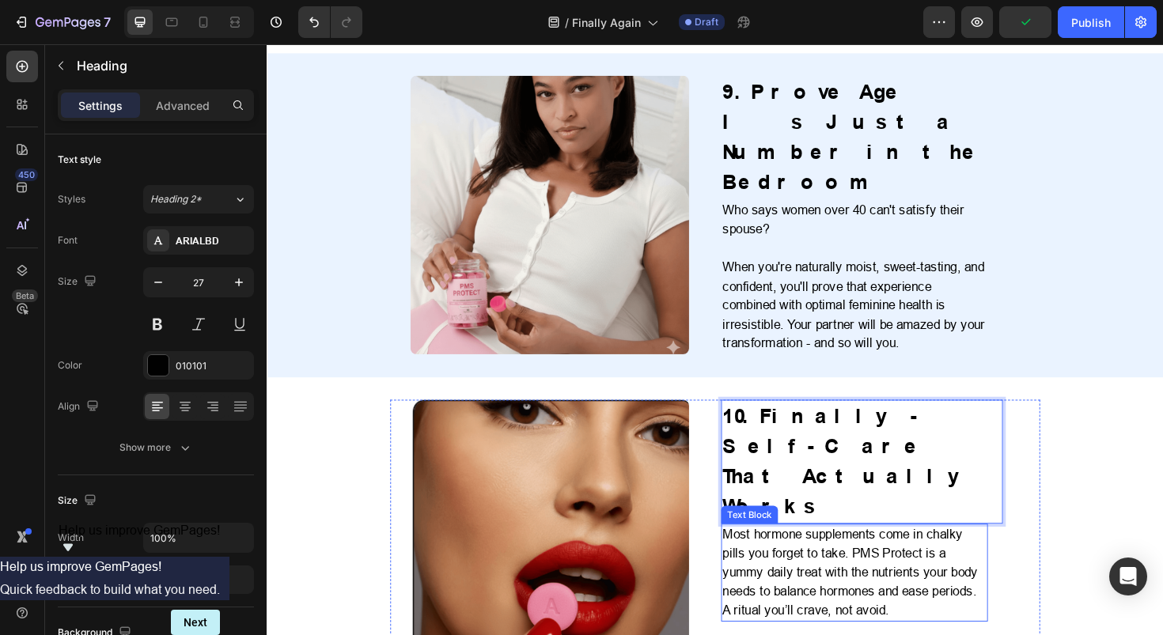
click at [813, 554] on p "Most hormone supplements come in chalky pills you forget to take. PMS Protect i…" at bounding box center [888, 604] width 279 height 101
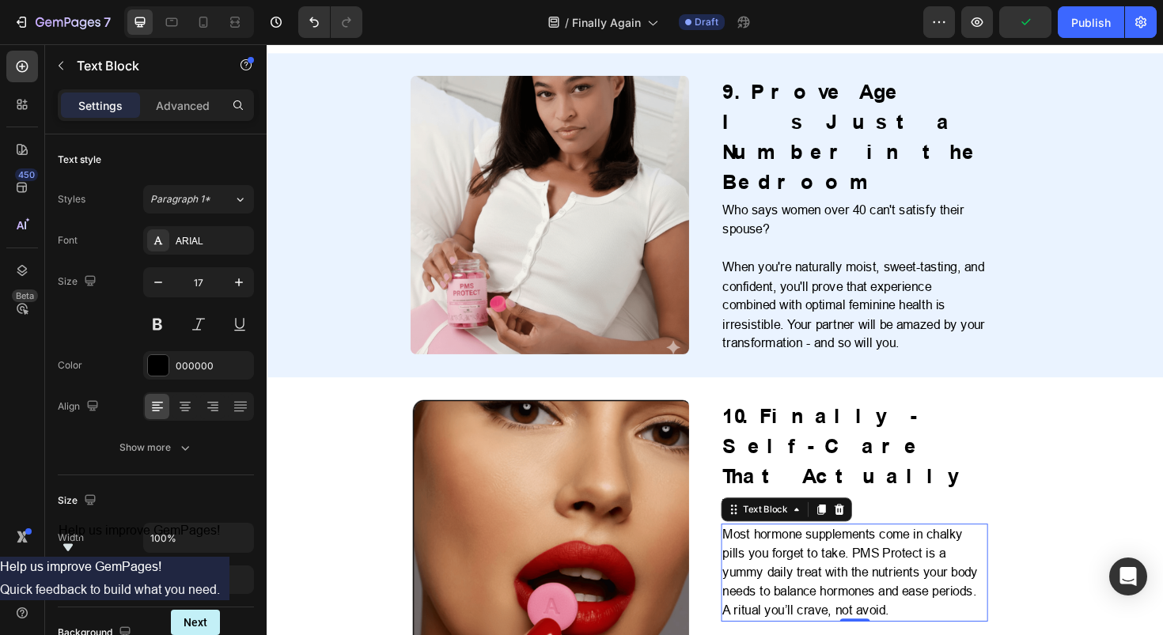
click at [813, 554] on p "Most hormone supplements come in chalky pills you forget to take. PMS Protect i…" at bounding box center [888, 604] width 279 height 101
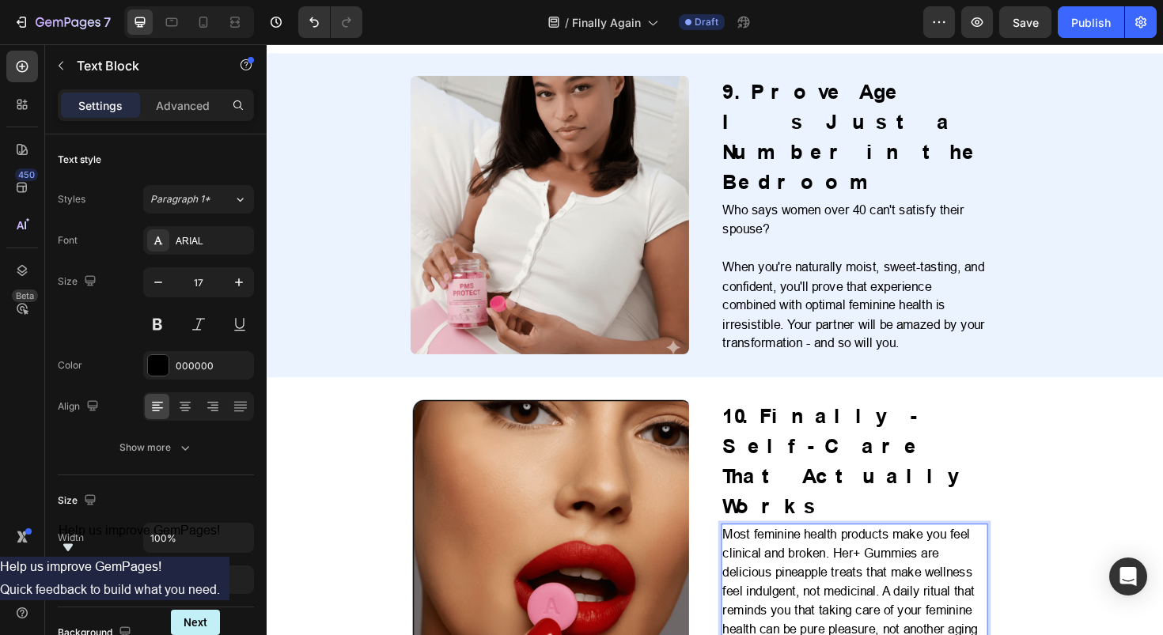
click at [865, 554] on p "Most feminine health products make you feel clinical and broken. Her+ Gummies a…" at bounding box center [888, 625] width 279 height 142
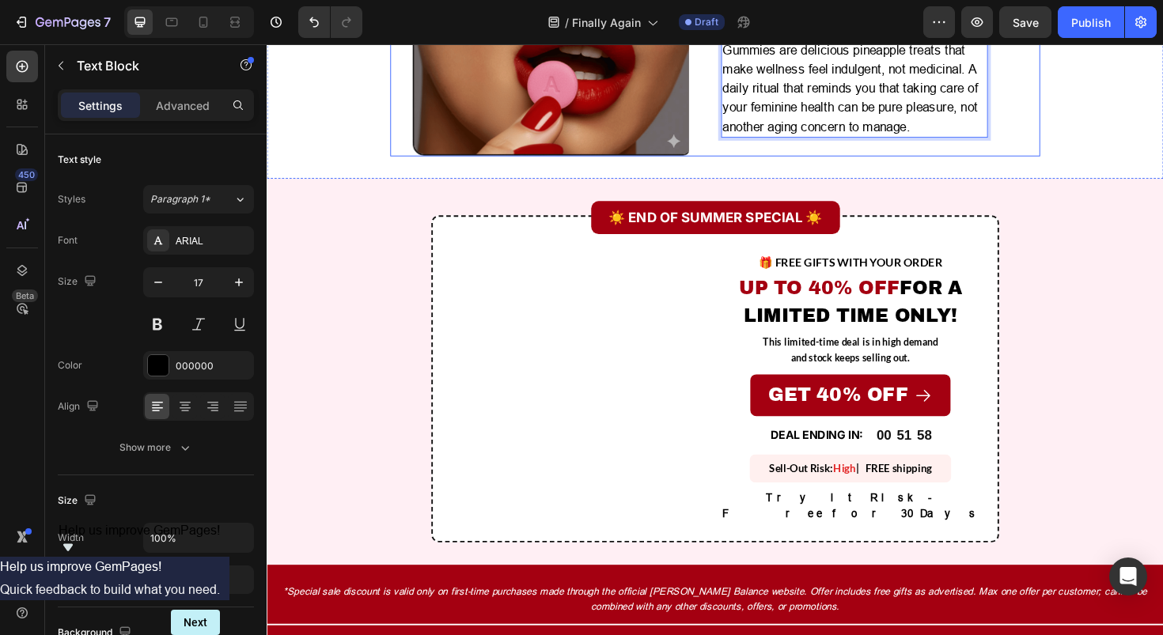
scroll to position [4055, 0]
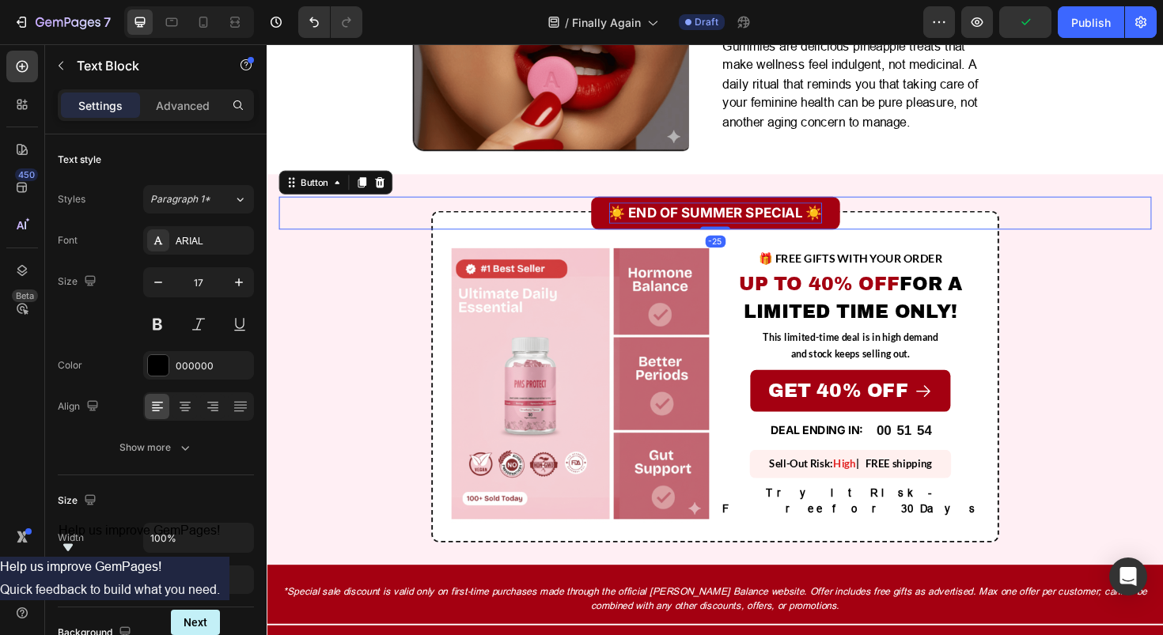
click at [679, 212] on p "☀️ END OF SUMMER SPECIAL ☀️" at bounding box center [741, 223] width 225 height 23
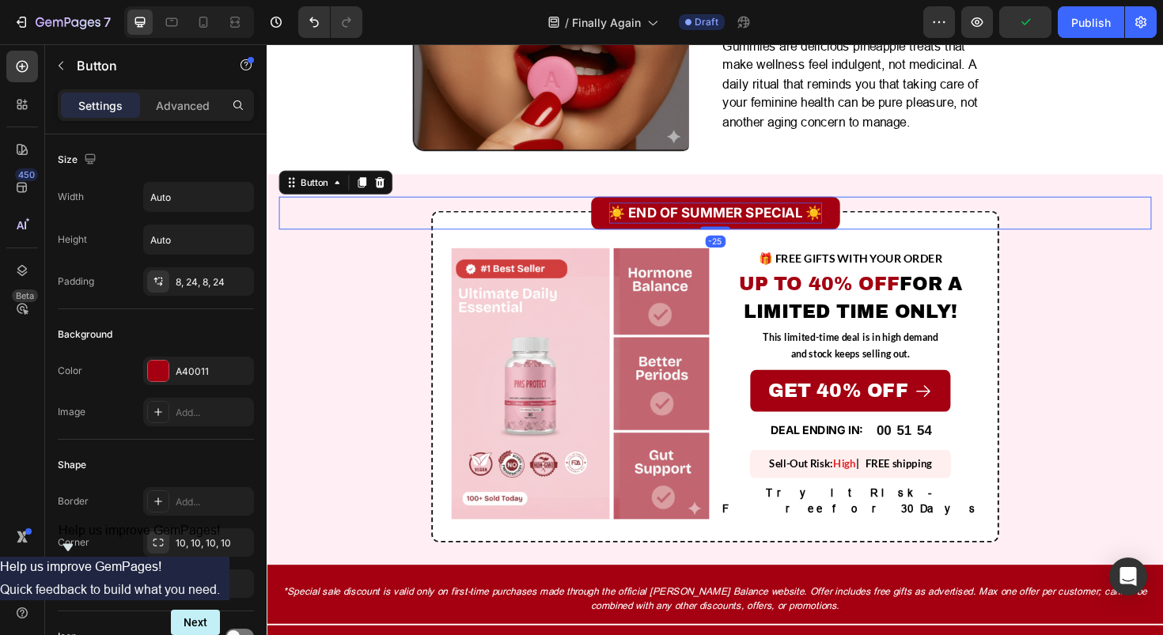
click at [679, 212] on p "☀️ END OF SUMMER SPECIAL ☀️" at bounding box center [741, 223] width 225 height 23
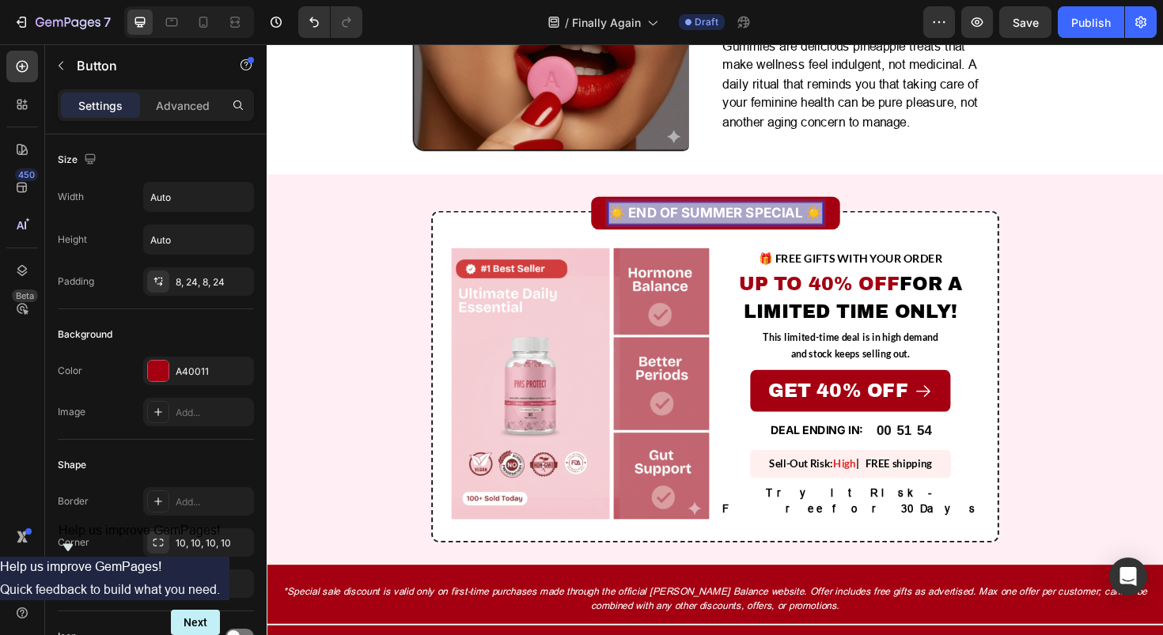
click at [679, 212] on p "☀️ END OF SUMMER SPECIAL ☀️" at bounding box center [741, 223] width 225 height 23
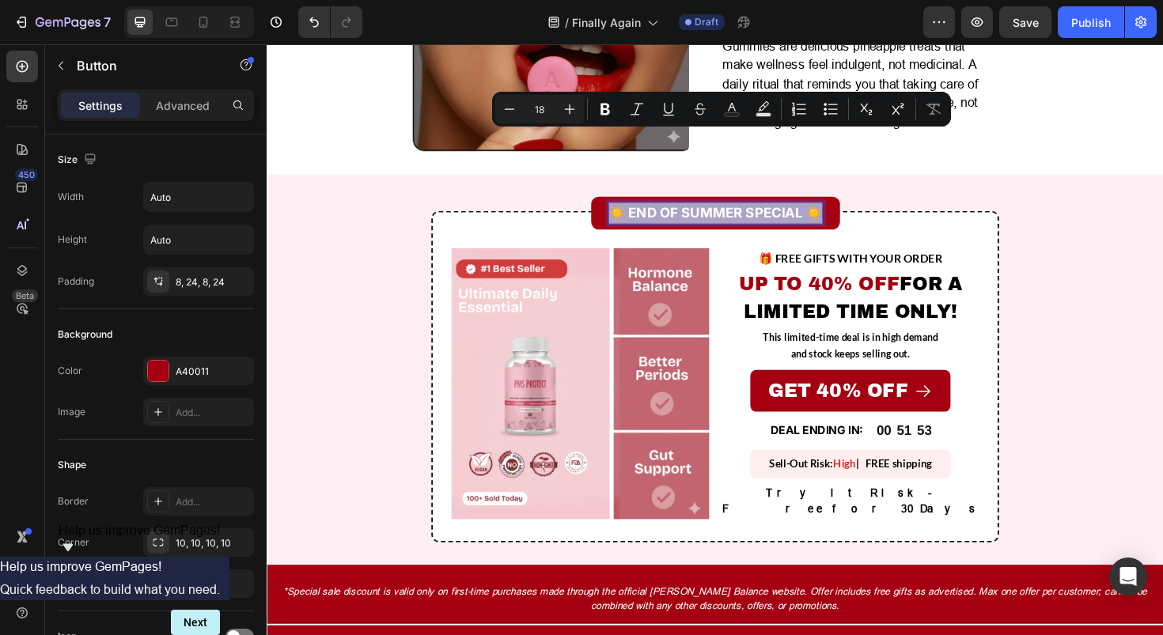
click at [646, 212] on p "☀️ END OF SUMMER SPECIAL ☀️" at bounding box center [741, 223] width 225 height 23
drag, startPoint x: 646, startPoint y: 144, endPoint x: 795, endPoint y: 142, distance: 148.7
click at [795, 212] on p "☀️ END OF SUMMER SPECIAL ☀️" at bounding box center [741, 223] width 225 height 23
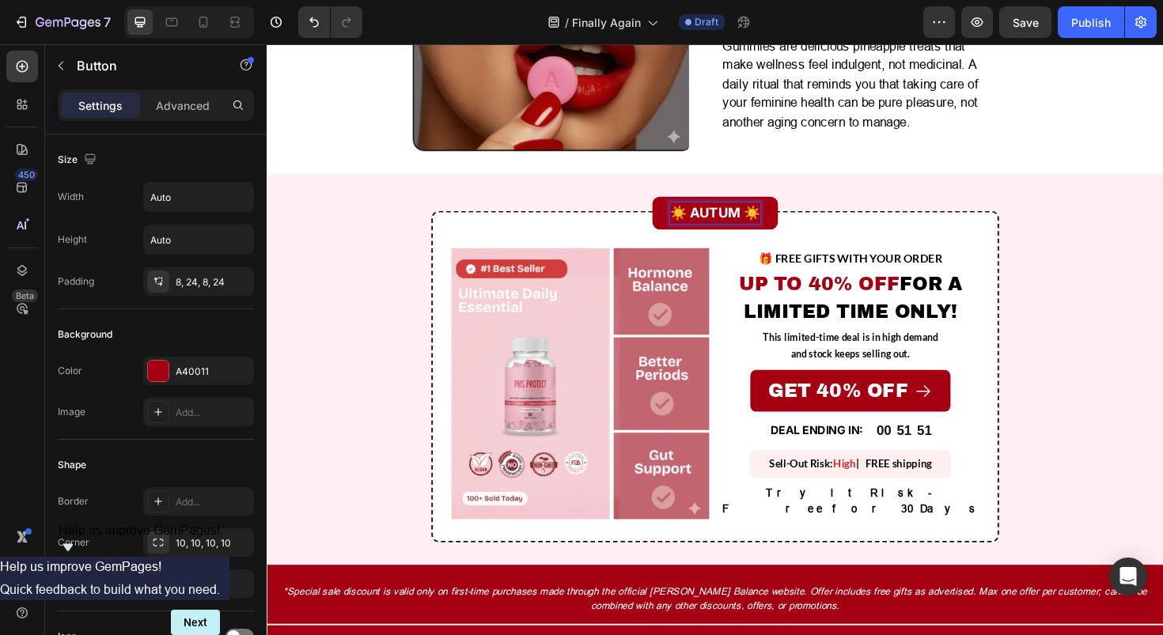
click at [675, 206] on button "☀️ AUTUM ☀️" at bounding box center [741, 224] width 133 height 36
click at [650, 206] on button "☀️ AUTUMN SALE ☀️" at bounding box center [742, 224] width 184 height 36
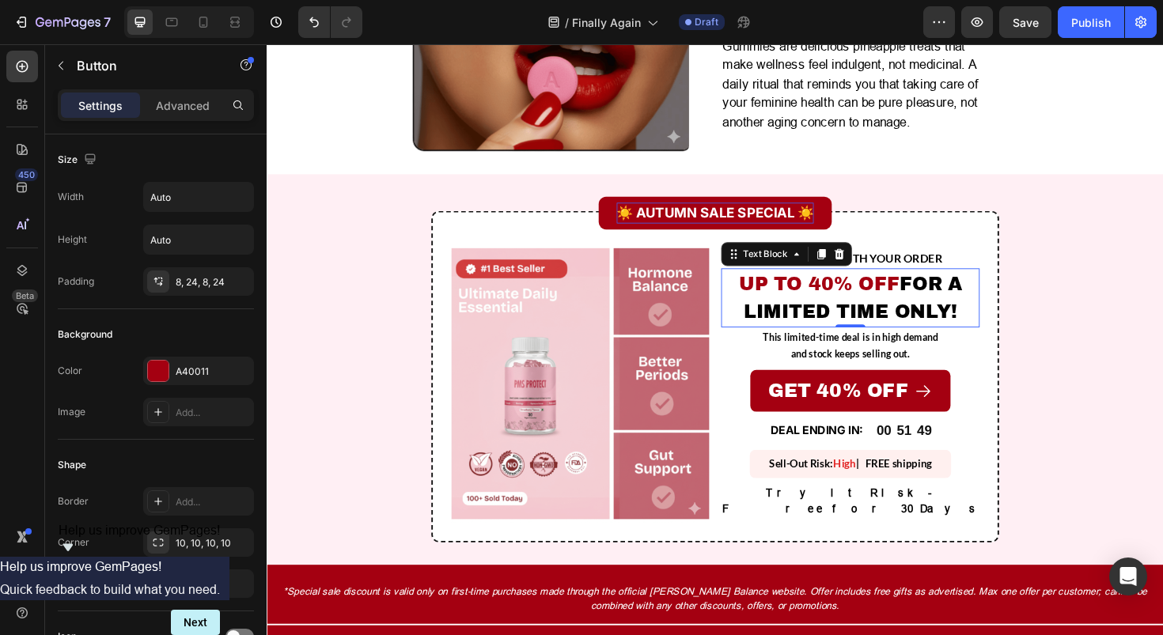
click at [841, 287] on span "UP TO 40% OFF" at bounding box center [852, 297] width 170 height 21
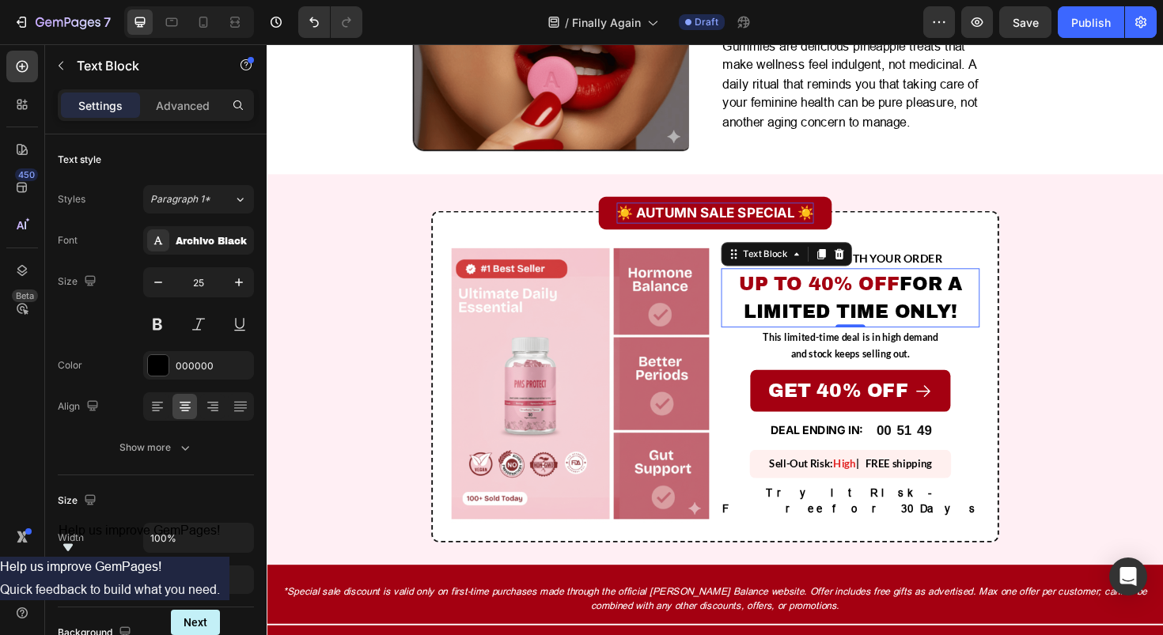
click at [841, 287] on span "UP TO 40% OFF" at bounding box center [852, 297] width 170 height 21
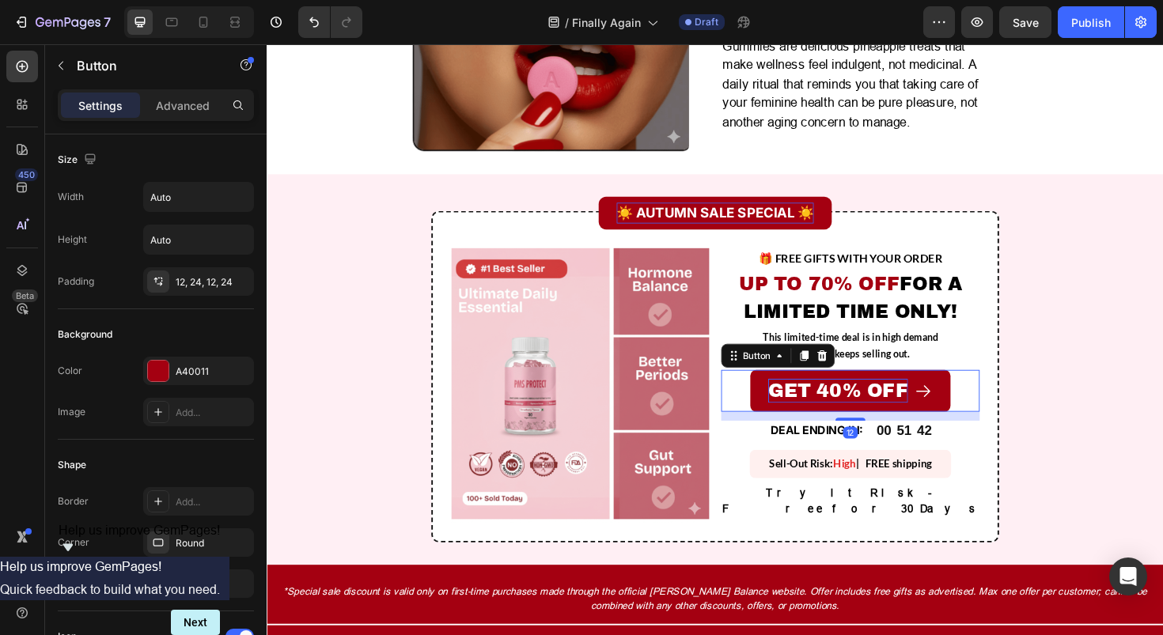
click at [871, 399] on p "GET 40% OFF" at bounding box center [872, 412] width 148 height 26
click at [865, 399] on p "GET 40% OFF" at bounding box center [872, 412] width 148 height 26
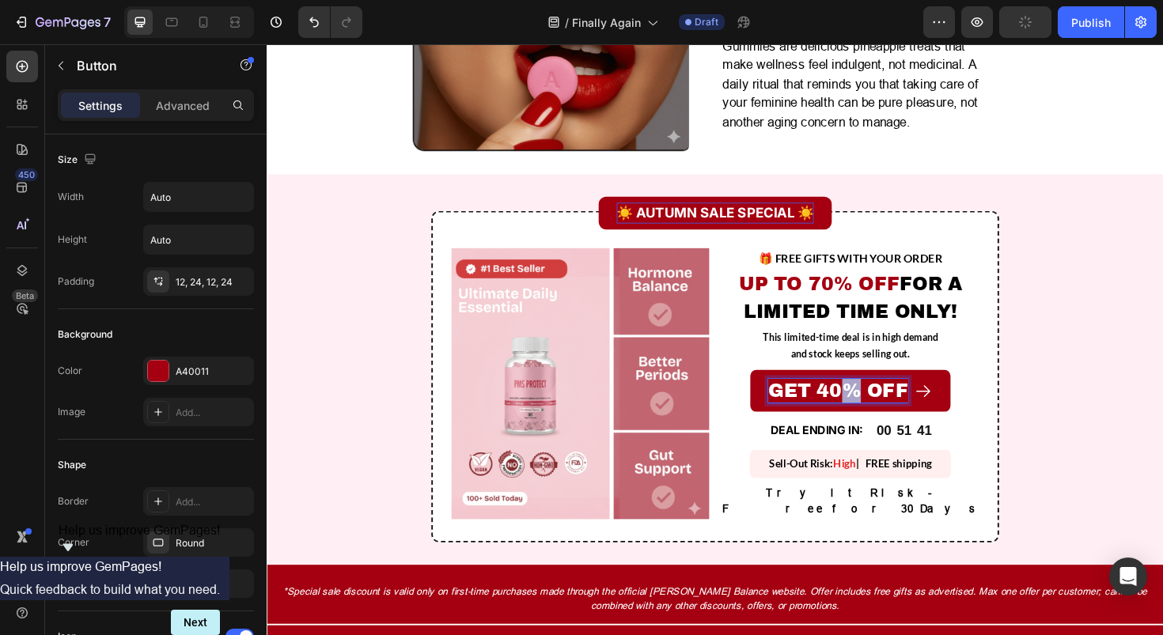
click at [865, 399] on p "GET 40% OFF" at bounding box center [872, 412] width 148 height 26
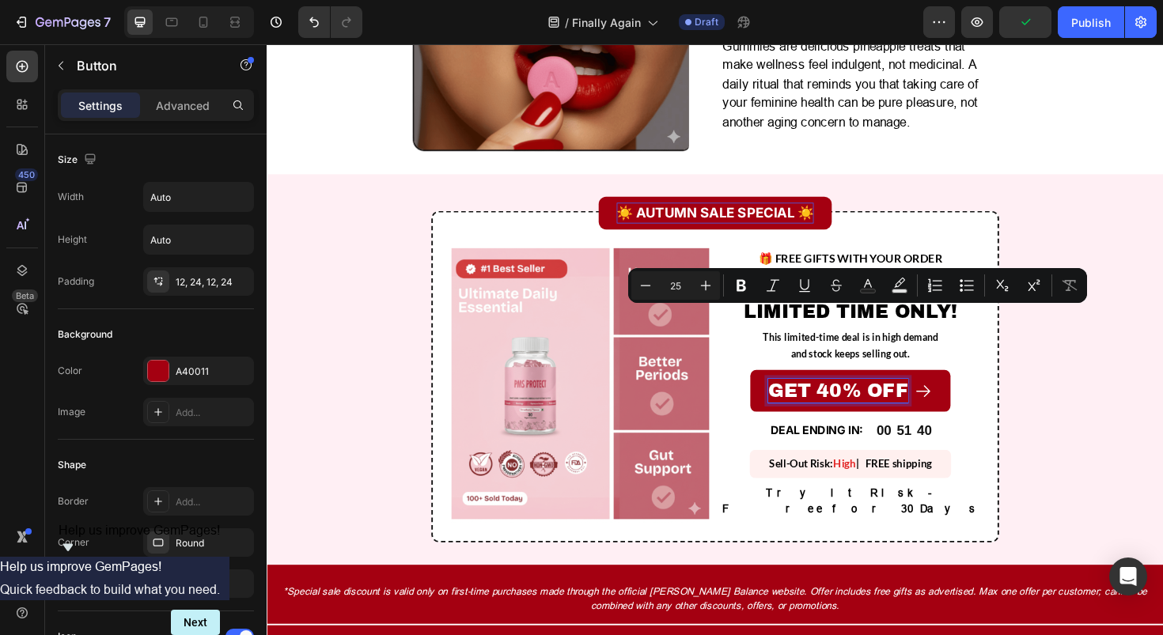
click at [853, 399] on p "GET 40% OFF" at bounding box center [872, 412] width 148 height 26
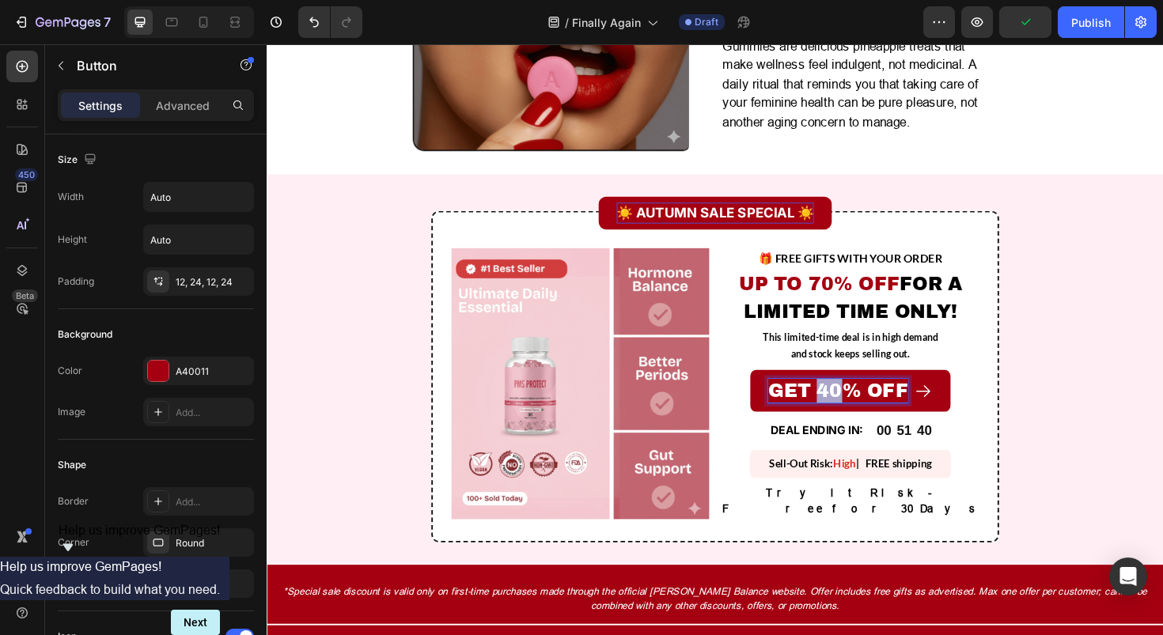
click at [853, 399] on p "GET 40% OFF" at bounding box center [872, 412] width 148 height 26
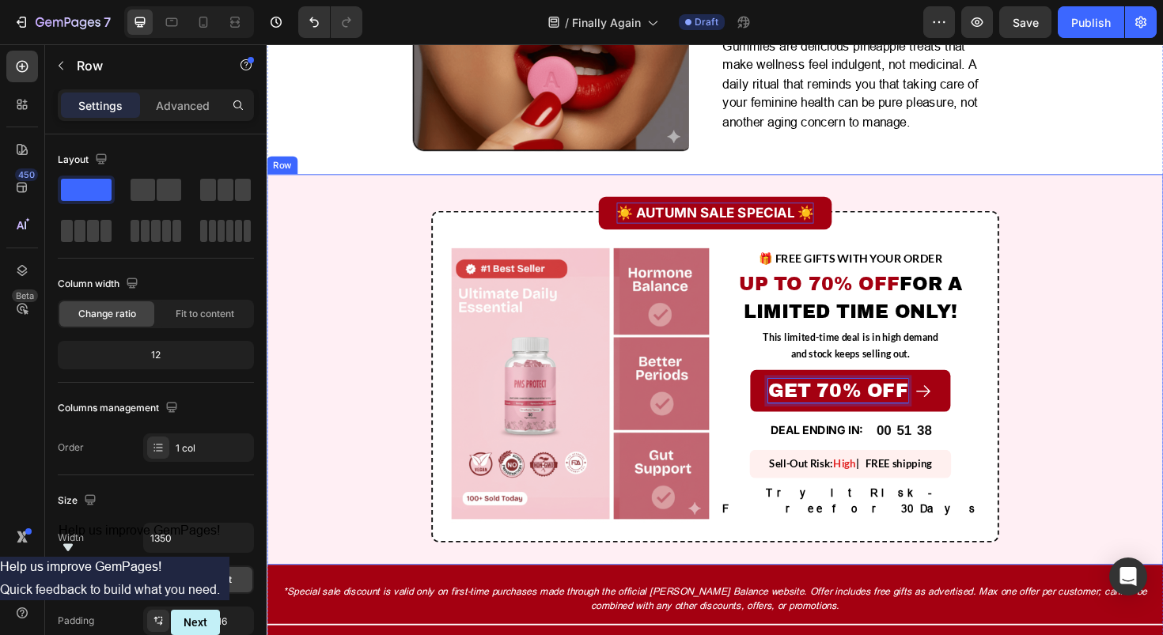
click at [1111, 372] on div "☀️ AUTUMN SALE SPECIAL ☀️ Button Image 🎁 FREE GIFTS WITH YOUR ORDER Text Block …" at bounding box center [741, 401] width 924 height 390
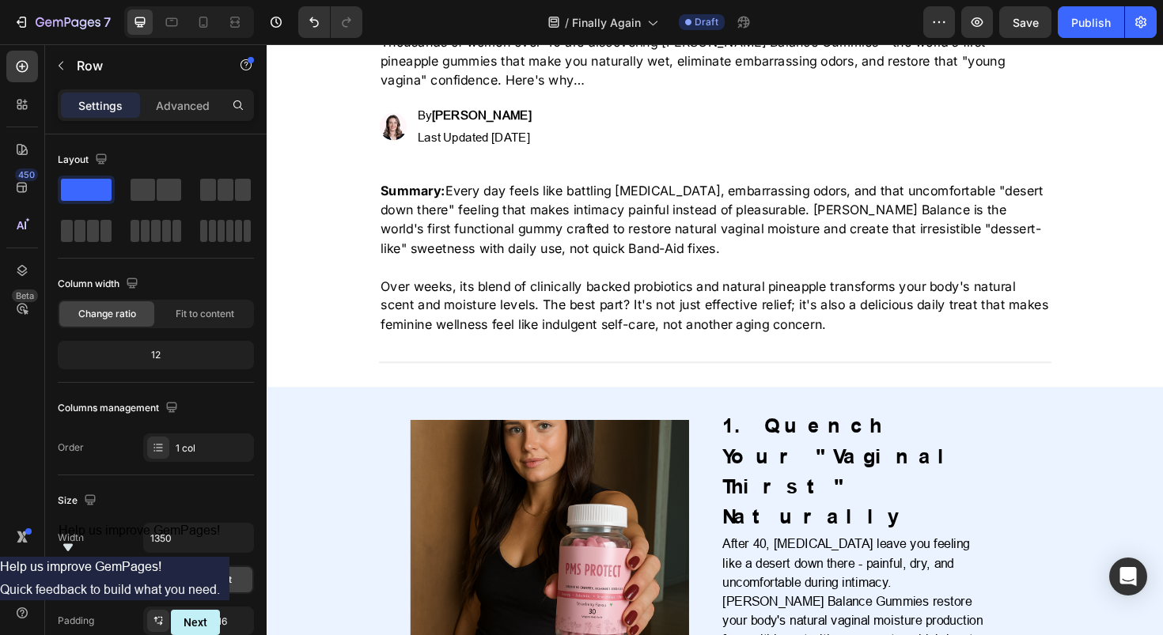
scroll to position [0, 0]
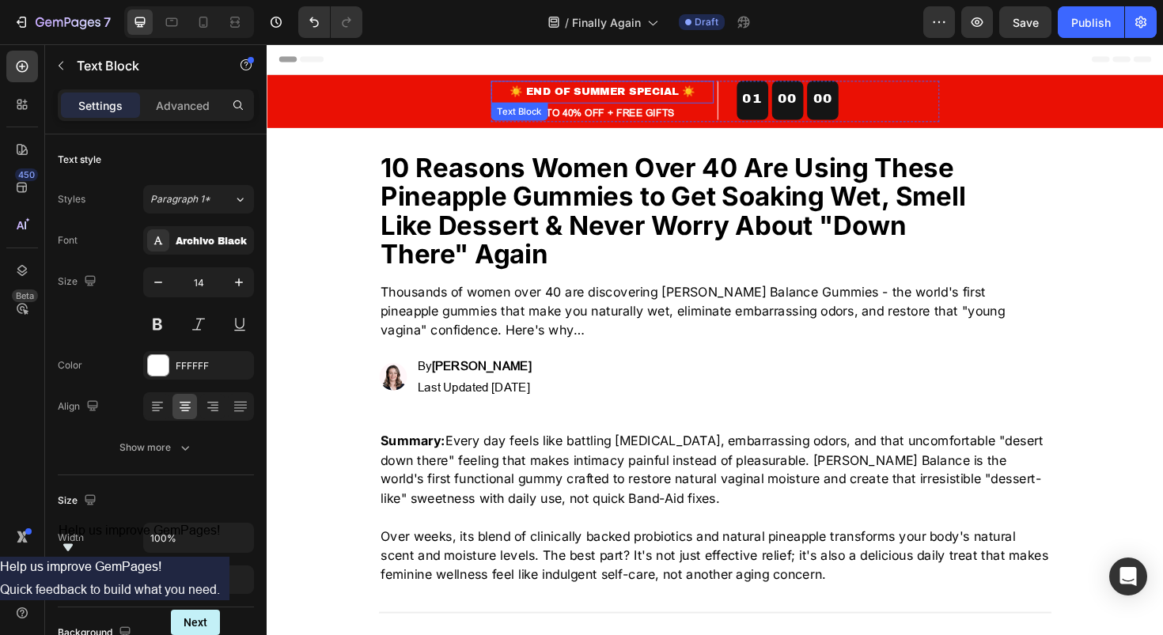
click at [617, 96] on p "☀️ END OF SUMMER SPECIAL ☀️" at bounding box center [622, 95] width 233 height 21
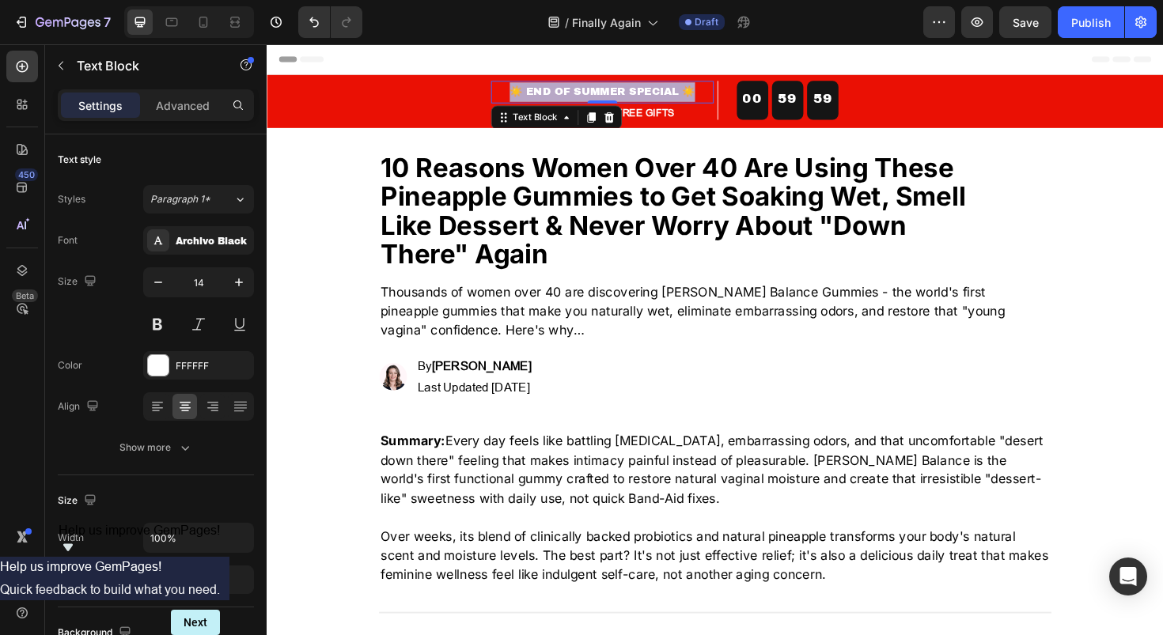
click at [617, 96] on p "☀️ END OF SUMMER SPECIAL ☀️" at bounding box center [622, 95] width 233 height 21
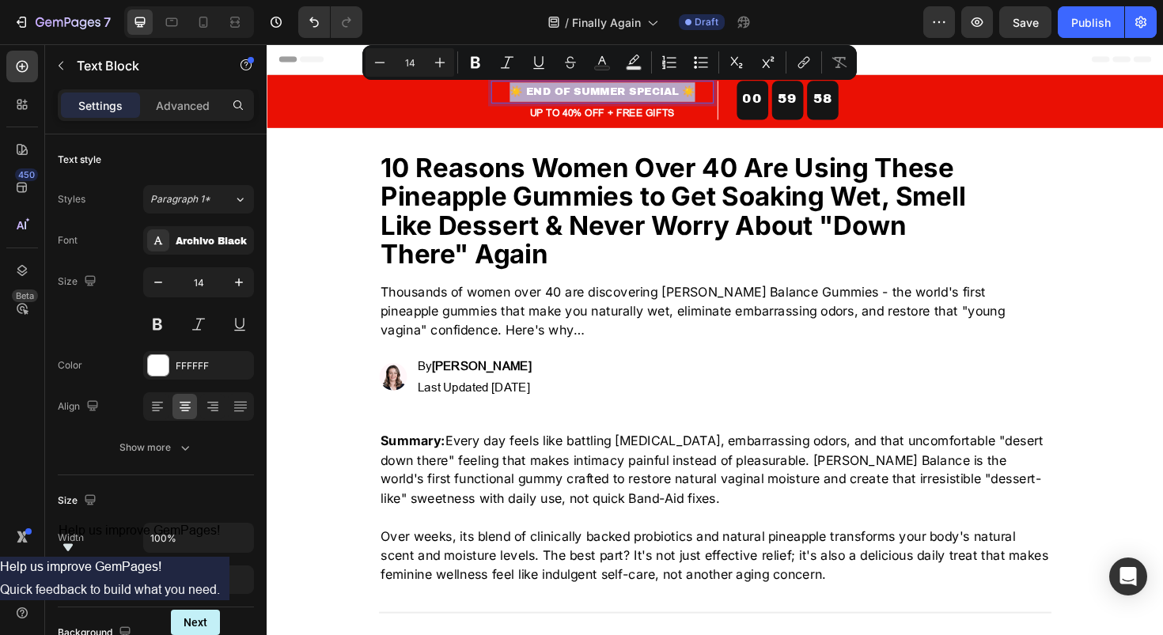
click at [601, 94] on p "☀️ END OF SUMMER SPECIAL ☀️" at bounding box center [622, 95] width 233 height 21
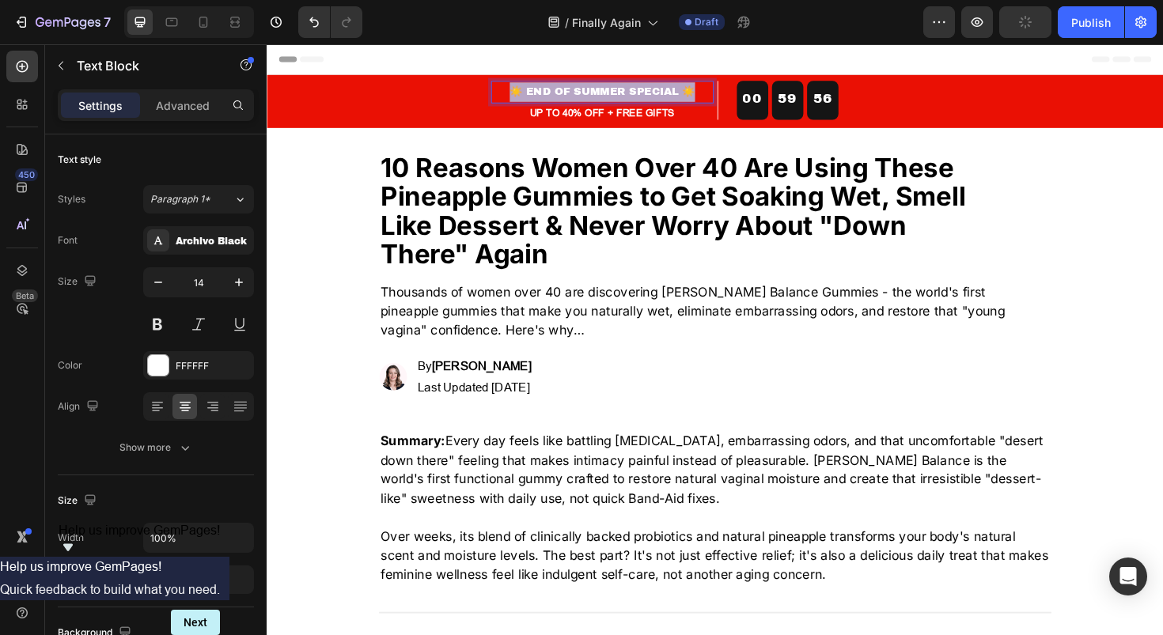
drag, startPoint x: 517, startPoint y: 94, endPoint x: 716, endPoint y: 98, distance: 199.4
click at [716, 98] on p "☀️ END OF SUMMER SPECIAL ☀️" at bounding box center [622, 95] width 233 height 21
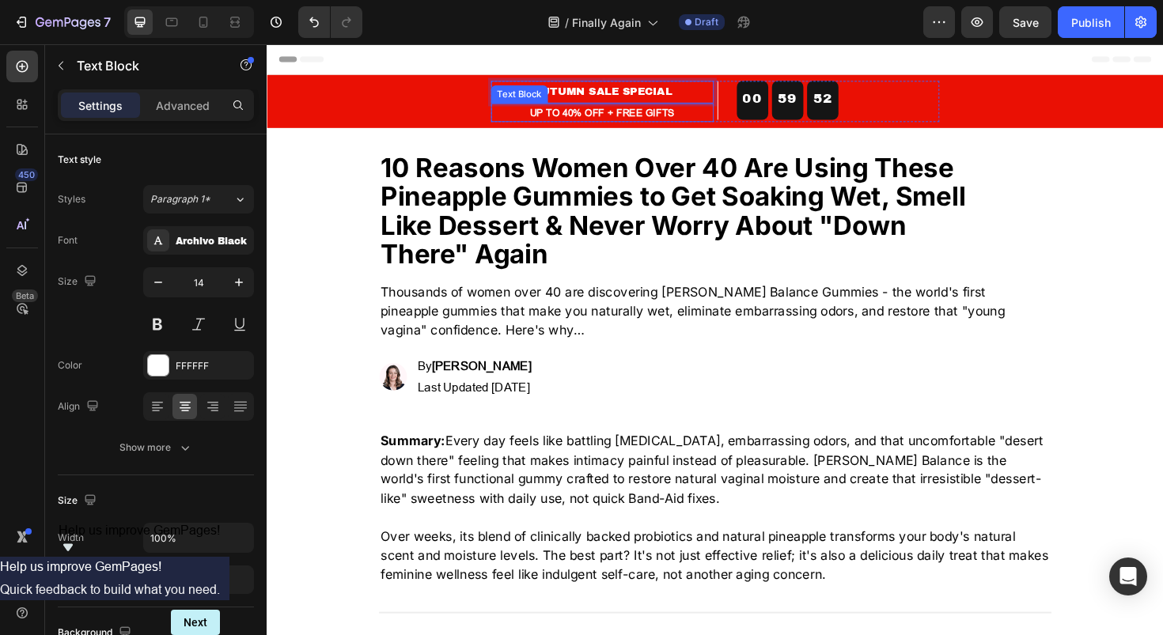
click at [579, 119] on p "UP TO 40% OFF + FREE GIFTS" at bounding box center [622, 116] width 233 height 17
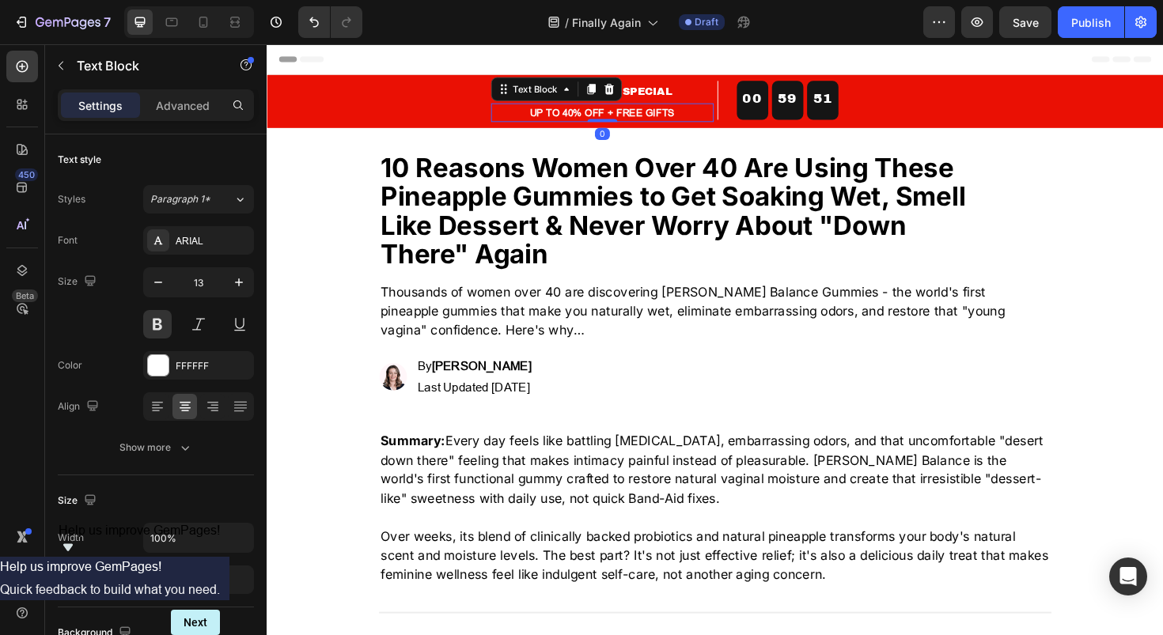
click at [579, 119] on p "UP TO 40% OFF + FREE GIFTS" at bounding box center [622, 116] width 233 height 17
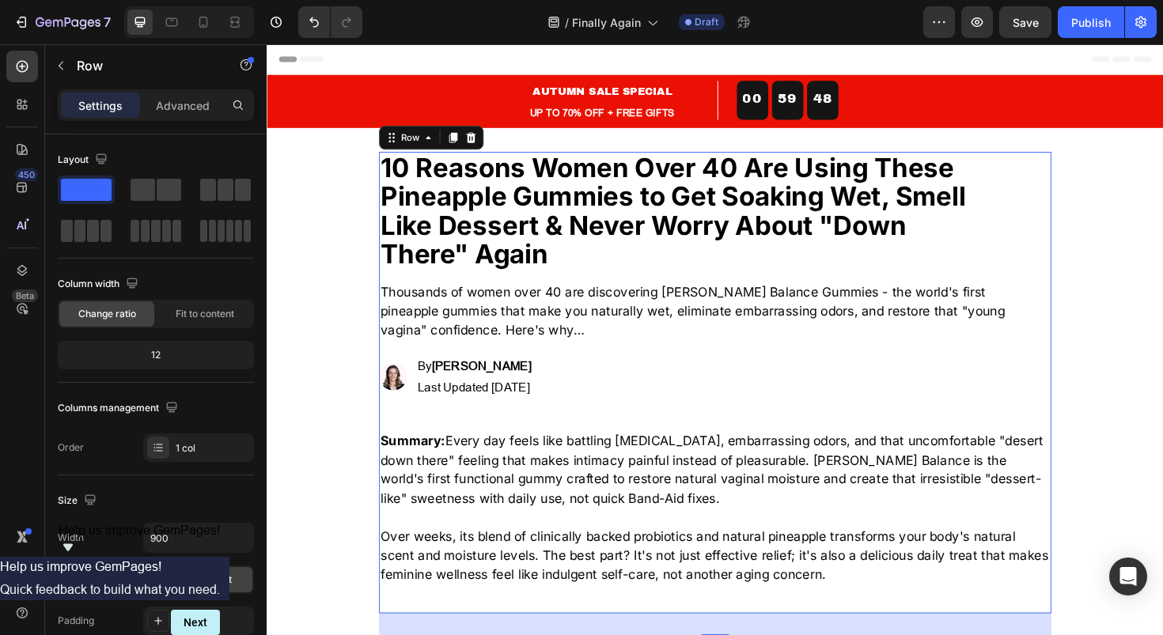
click at [1075, 225] on div "10 Reasons Women Over 40 Are Using These Pineapple Gummies to Get Soaking Wet, …" at bounding box center [741, 403] width 712 height 490
click at [205, 21] on icon at bounding box center [203, 22] width 16 height 16
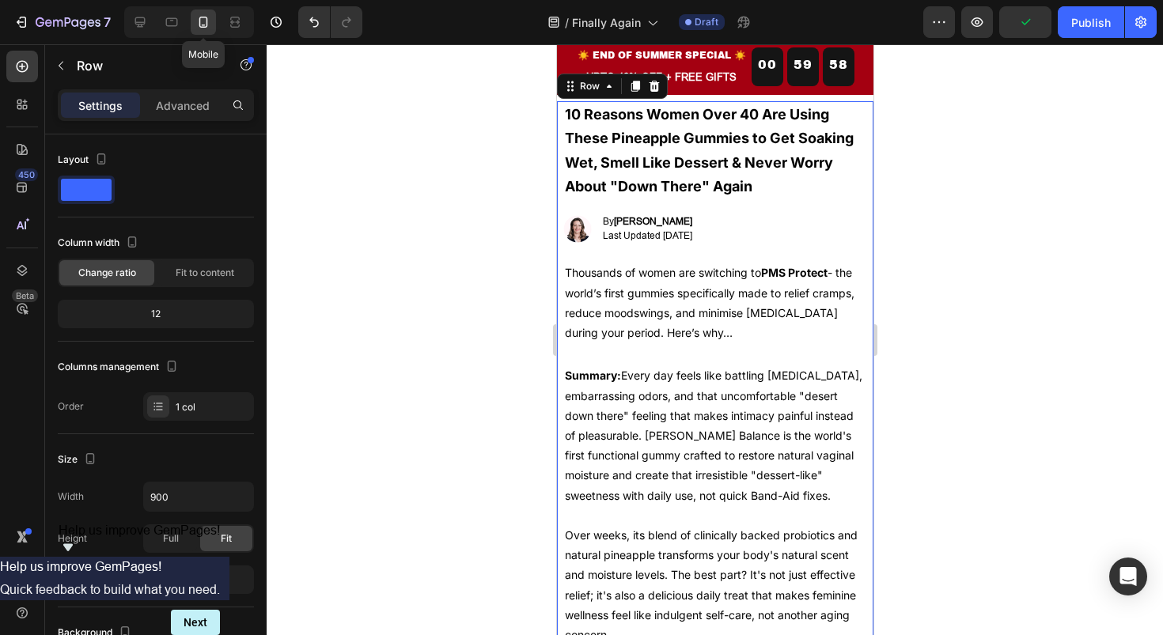
scroll to position [40, 0]
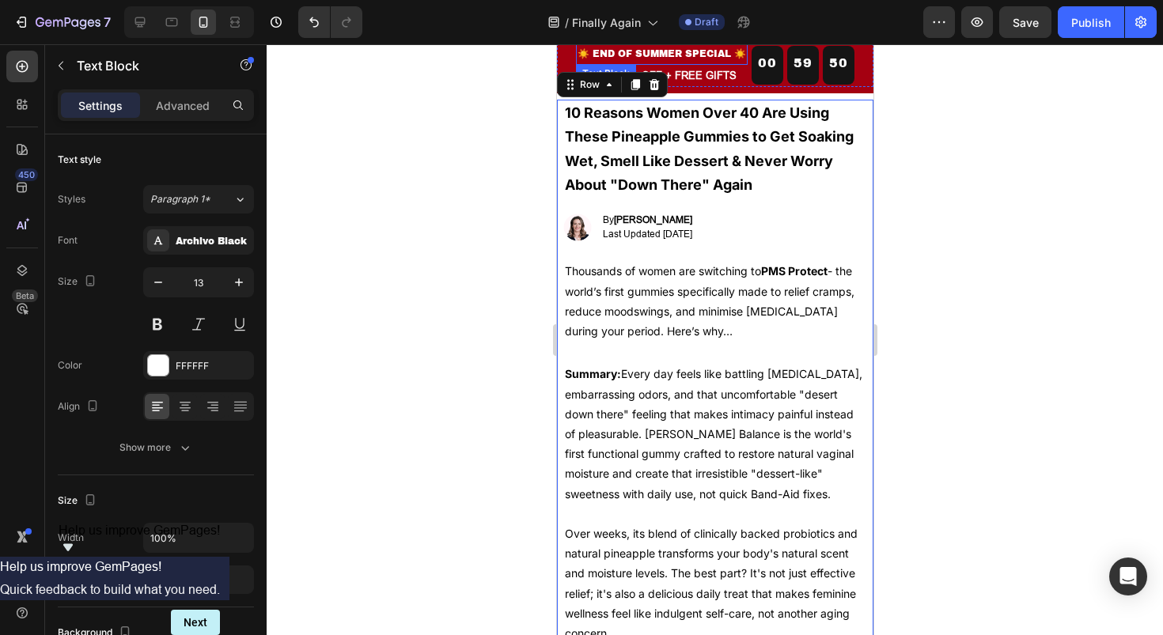
click at [674, 54] on span "☀️ END OF SUMMER SPECIAL ☀️" at bounding box center [661, 53] width 169 height 11
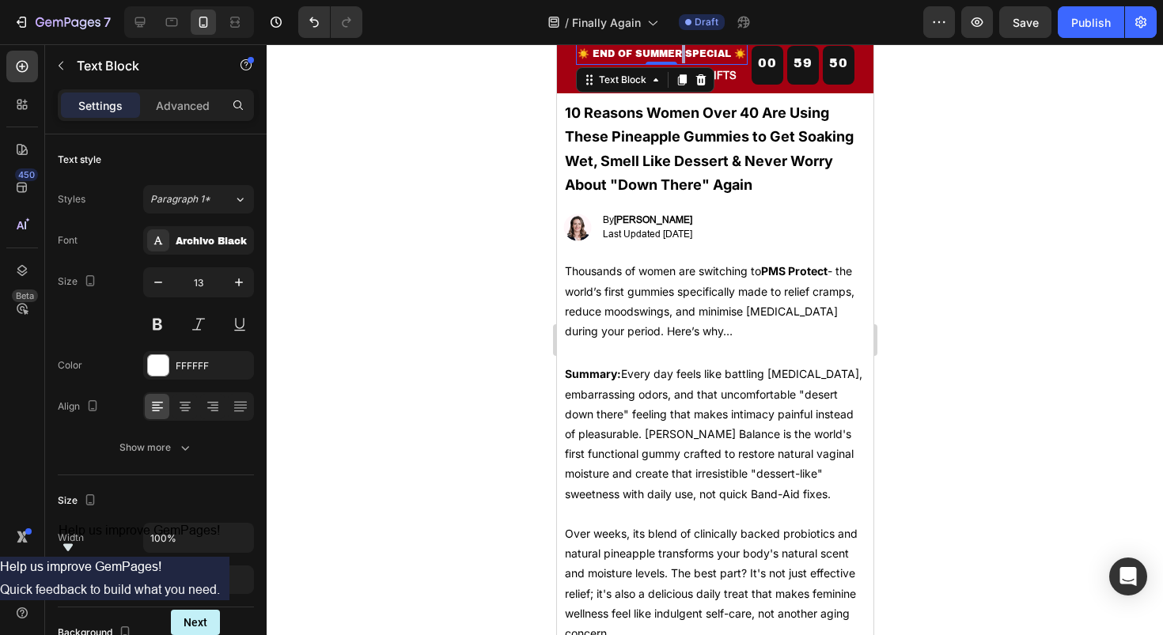
click at [674, 54] on span "☀️ END OF SUMMER SPECIAL ☀️" at bounding box center [661, 53] width 169 height 11
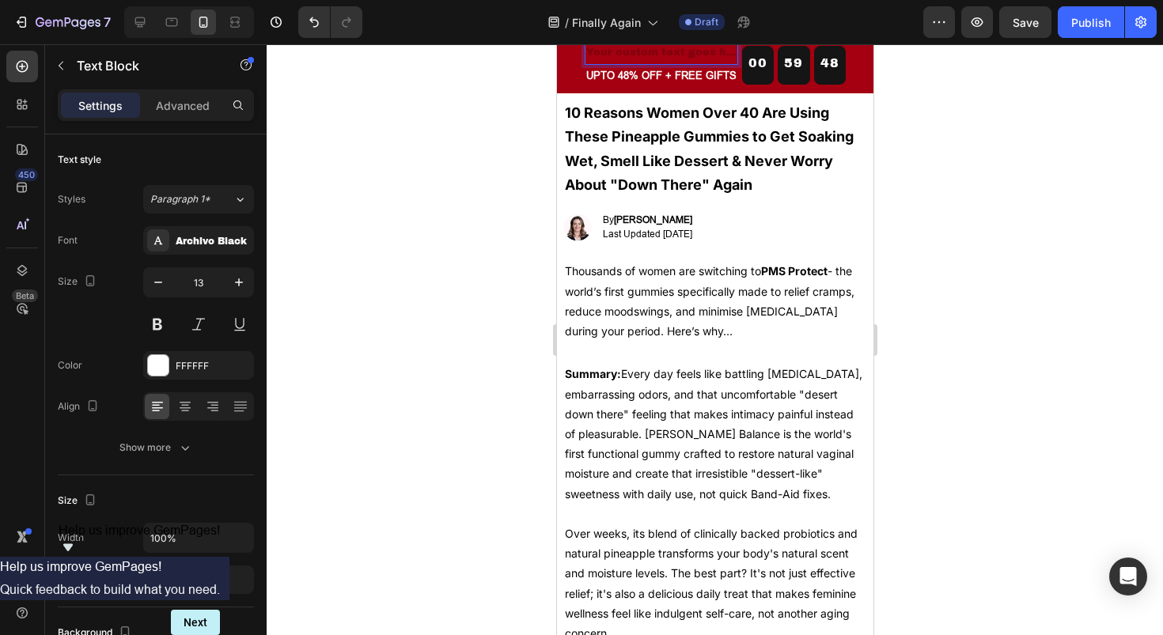
scroll to position [25, 0]
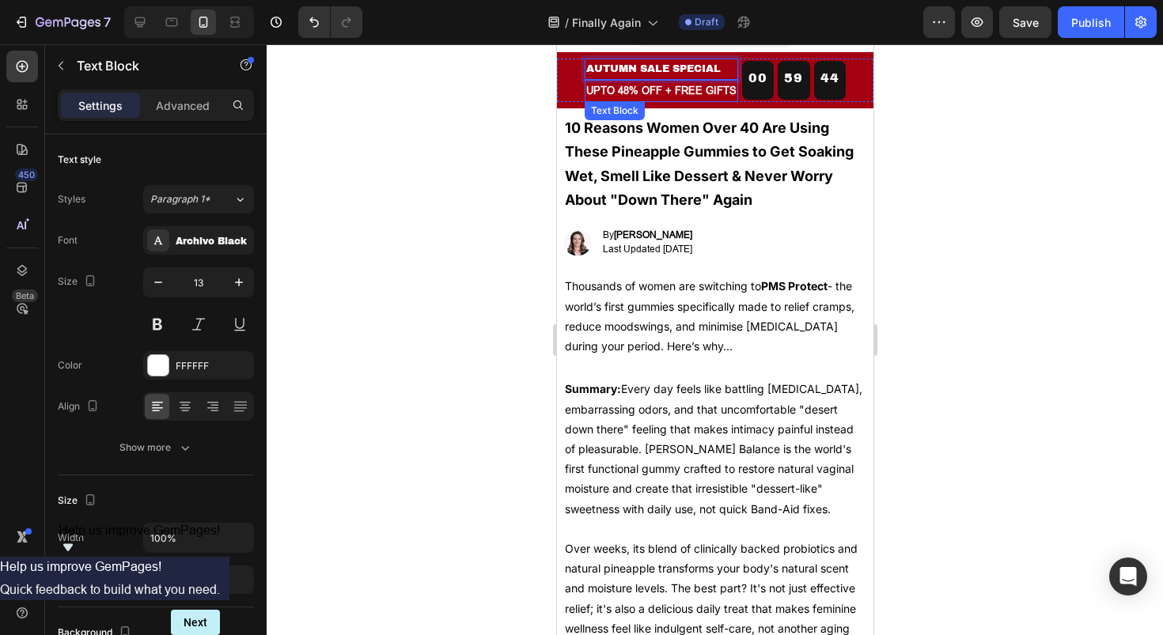
click at [598, 92] on p "UPTO 48% OFF + FREE GIFTS" at bounding box center [660, 90] width 150 height 18
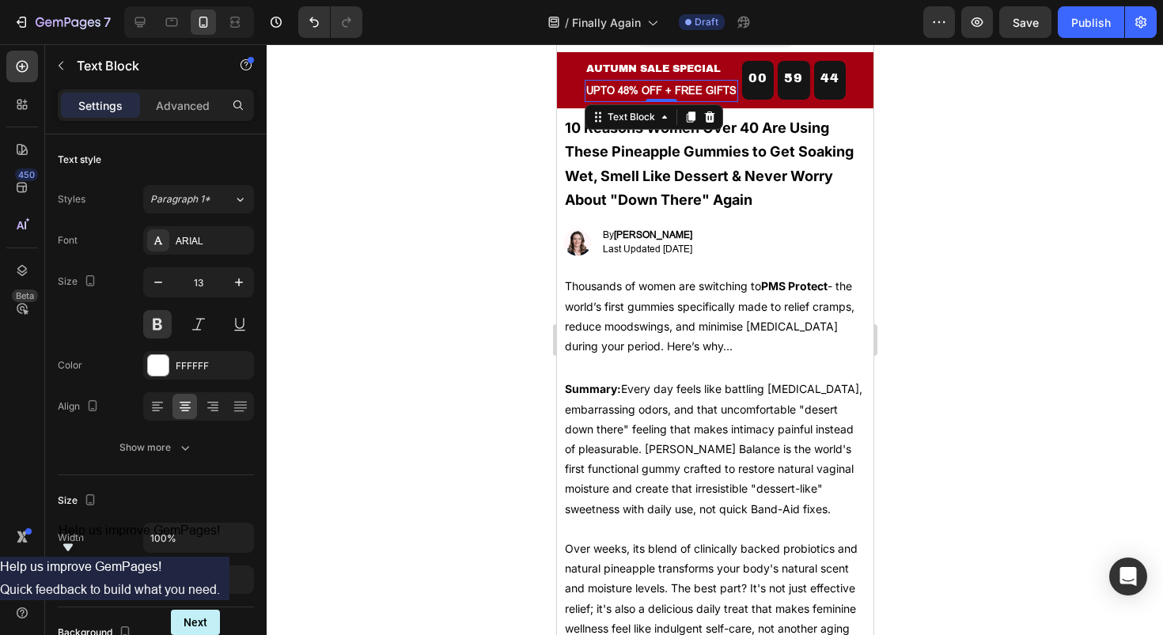
click at [598, 92] on p "UPTO 48% OFF + FREE GIFTS" at bounding box center [660, 90] width 150 height 18
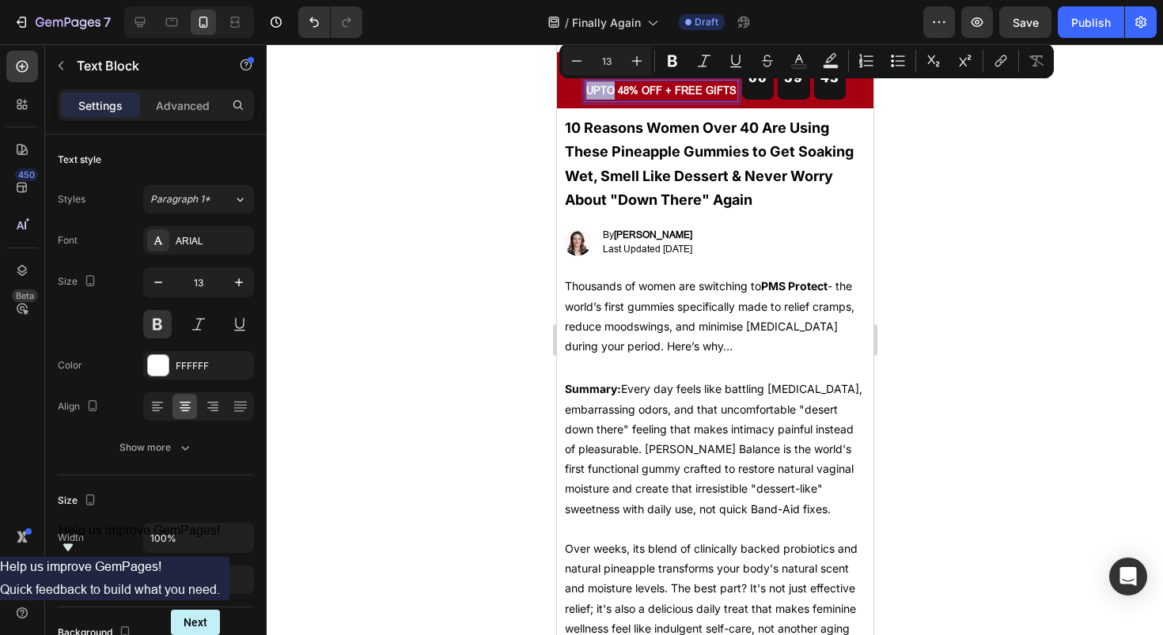
click at [594, 92] on p "UPTO 48% OFF + FREE GIFTS" at bounding box center [660, 90] width 150 height 18
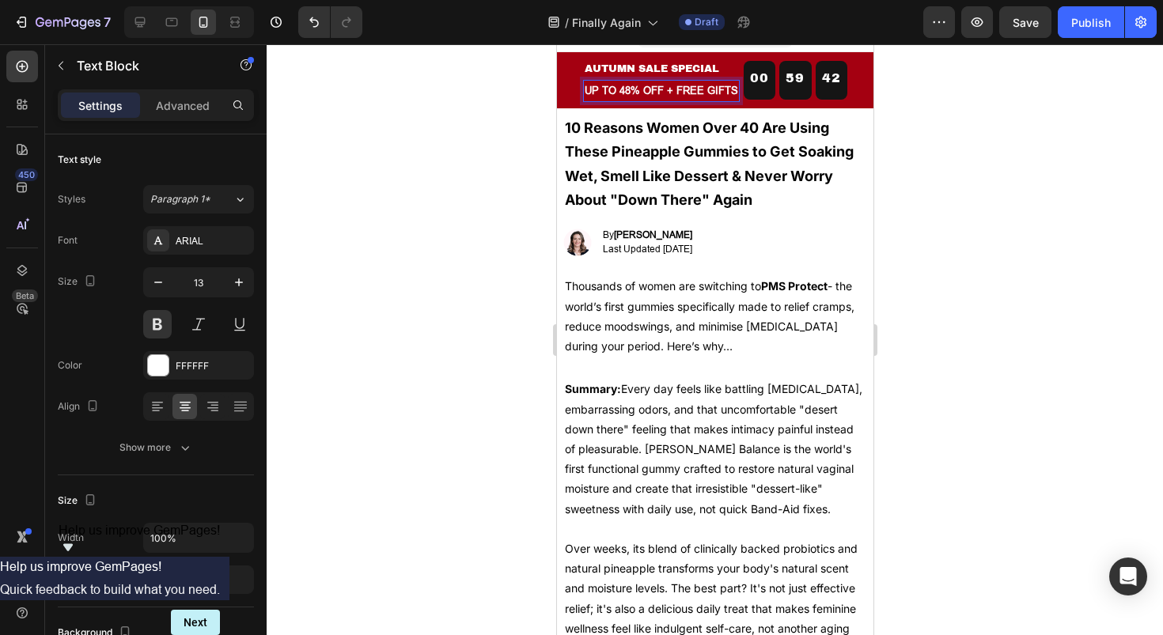
click at [620, 88] on p "UP TO 48% OFF + FREE GIFTS" at bounding box center [660, 90] width 153 height 18
click at [141, 26] on icon at bounding box center [140, 22] width 10 height 10
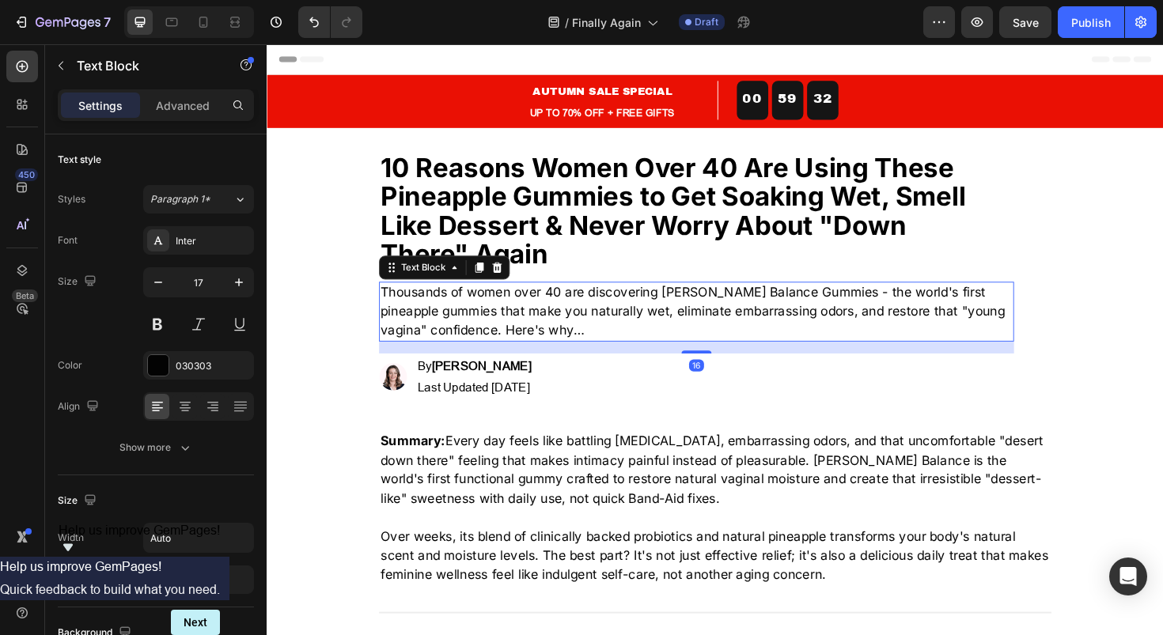
click at [548, 344] on p "Thousands of women over 40 are discovering Luna Balance Gummies - the world's f…" at bounding box center [721, 327] width 669 height 61
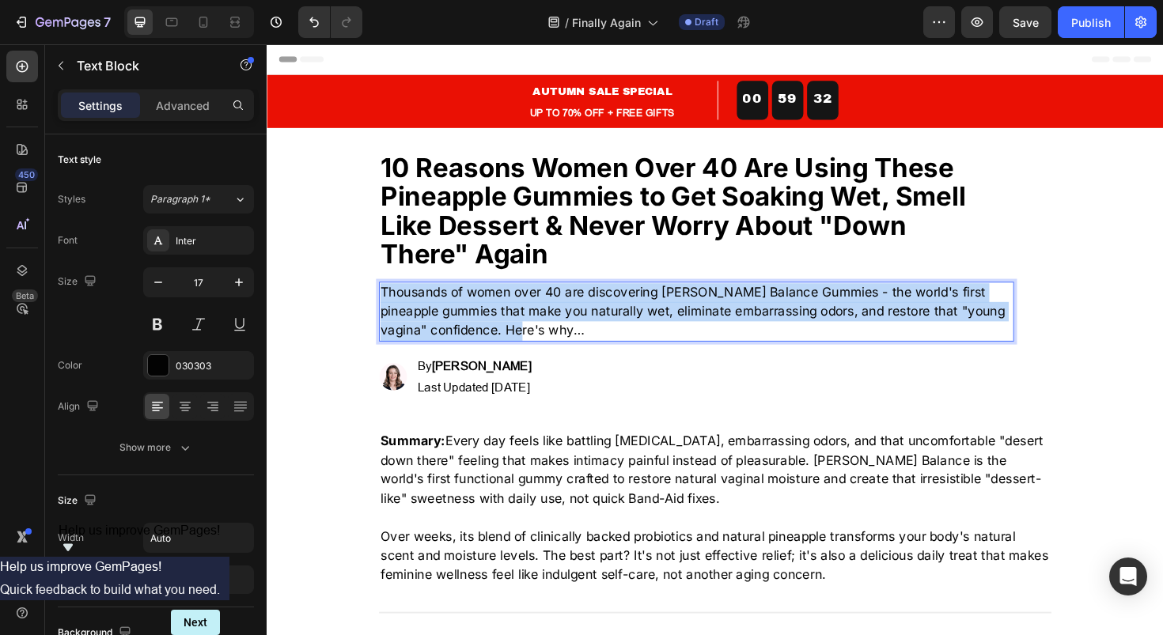
click at [548, 344] on p "Thousands of women over 40 are discovering Luna Balance Gummies - the world's f…" at bounding box center [721, 327] width 669 height 61
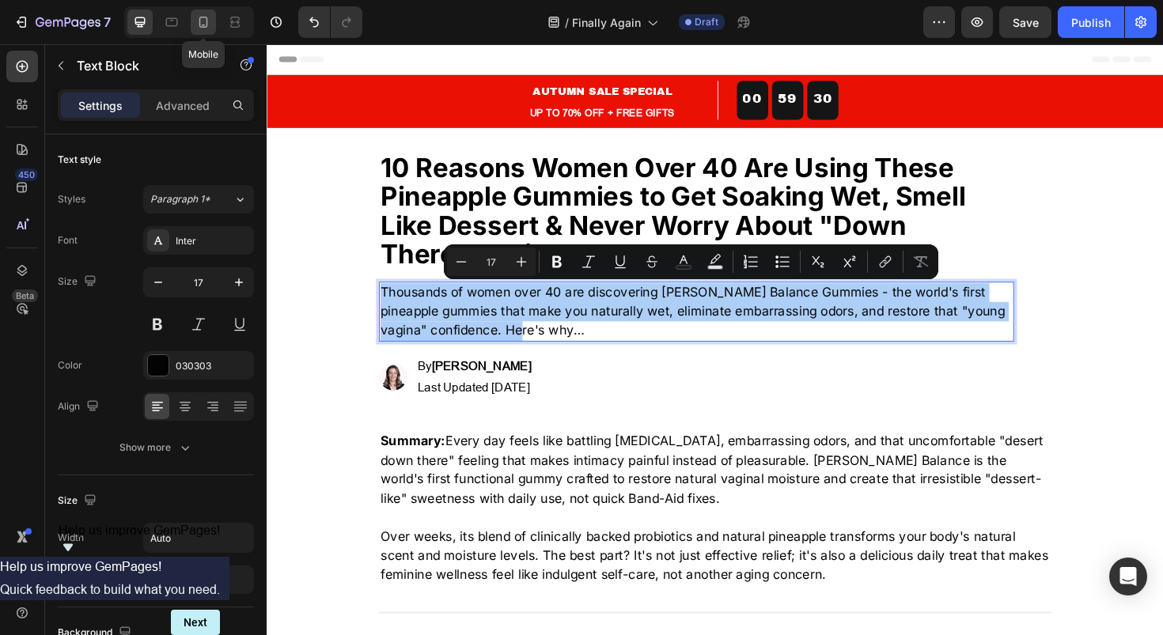
click at [203, 24] on icon at bounding box center [203, 22] width 16 height 16
type input "14"
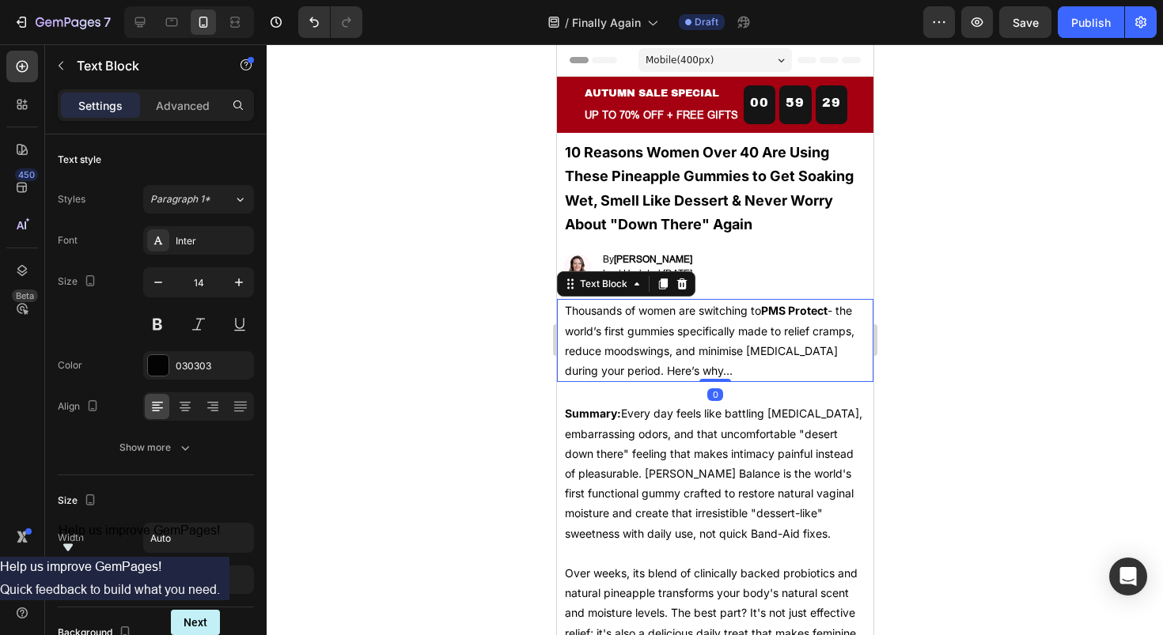
click at [676, 321] on p "Thousands of women are switching to PMS Protect - the world’s first gummies spe…" at bounding box center [714, 341] width 301 height 80
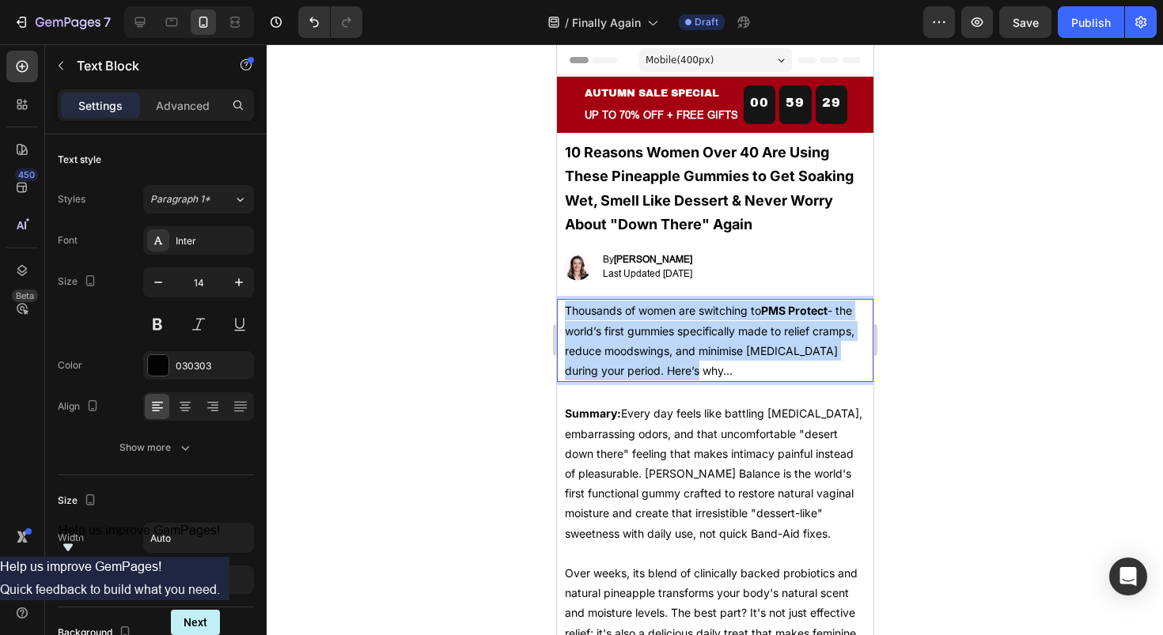
click at [676, 321] on p "Thousands of women are switching to PMS Protect - the world’s first gummies spe…" at bounding box center [714, 341] width 301 height 80
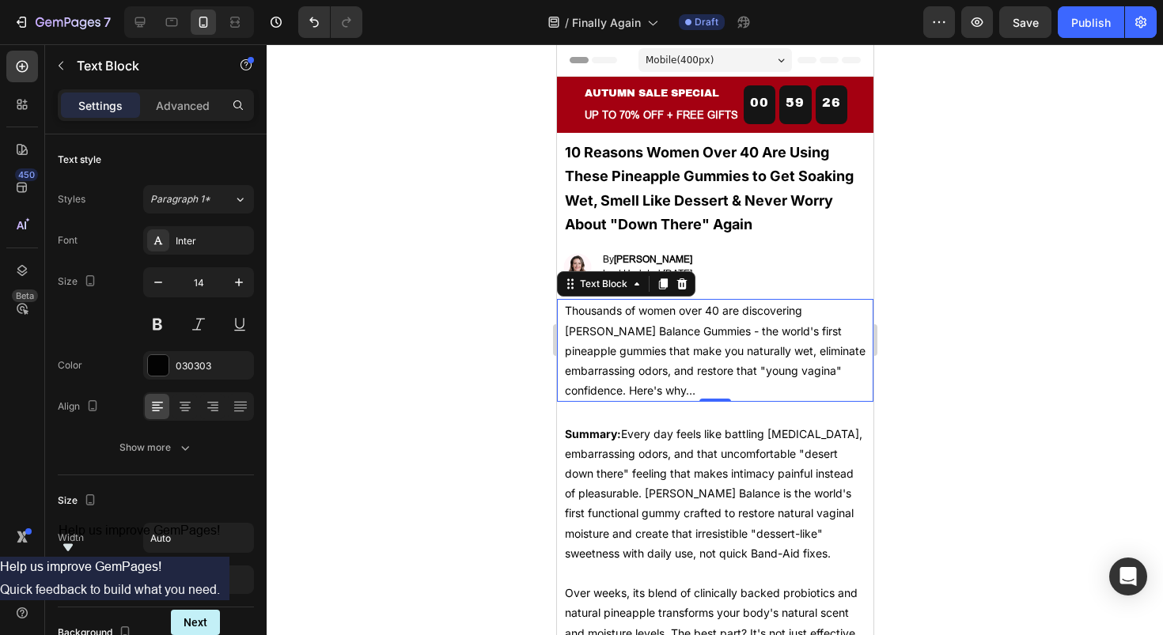
click at [979, 301] on div at bounding box center [715, 339] width 896 height 591
click at [665, 338] on p "Thousands of women over 40 are discovering Luna Balance Gummies - the world's f…" at bounding box center [714, 351] width 301 height 100
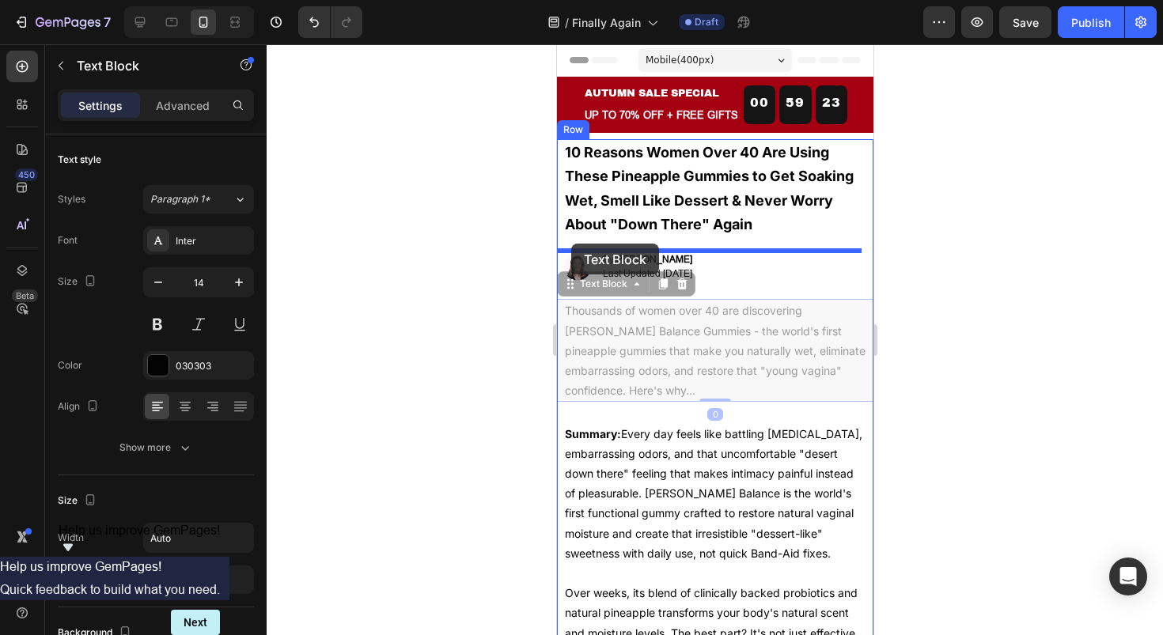
drag, startPoint x: 566, startPoint y: 288, endPoint x: 571, endPoint y: 241, distance: 47.0
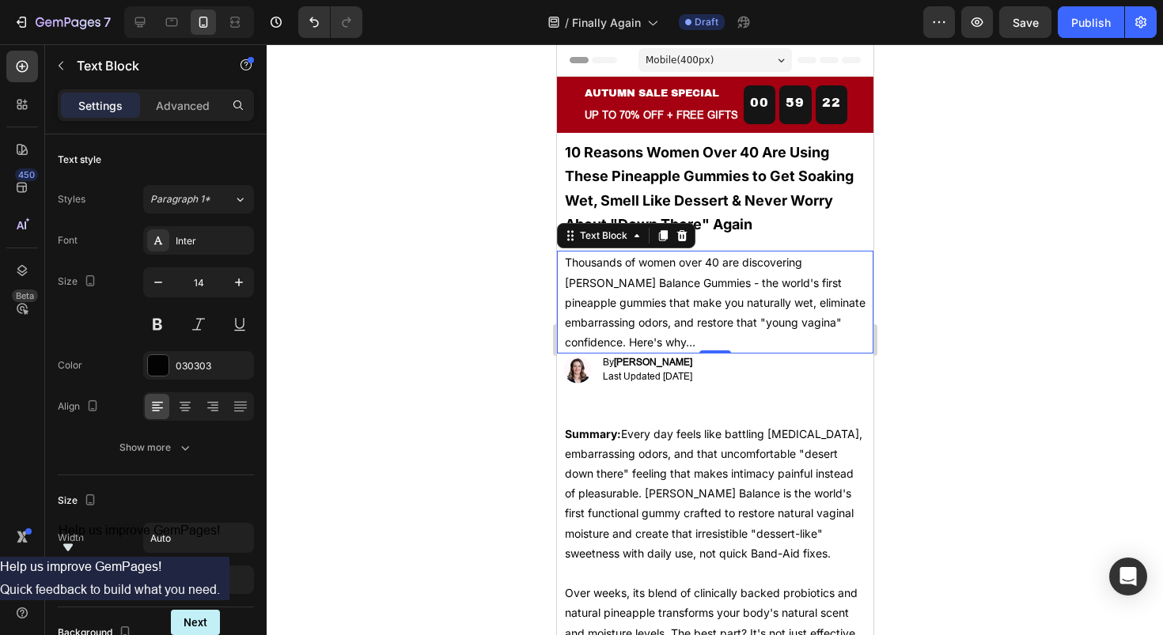
click at [1036, 233] on div at bounding box center [715, 339] width 896 height 591
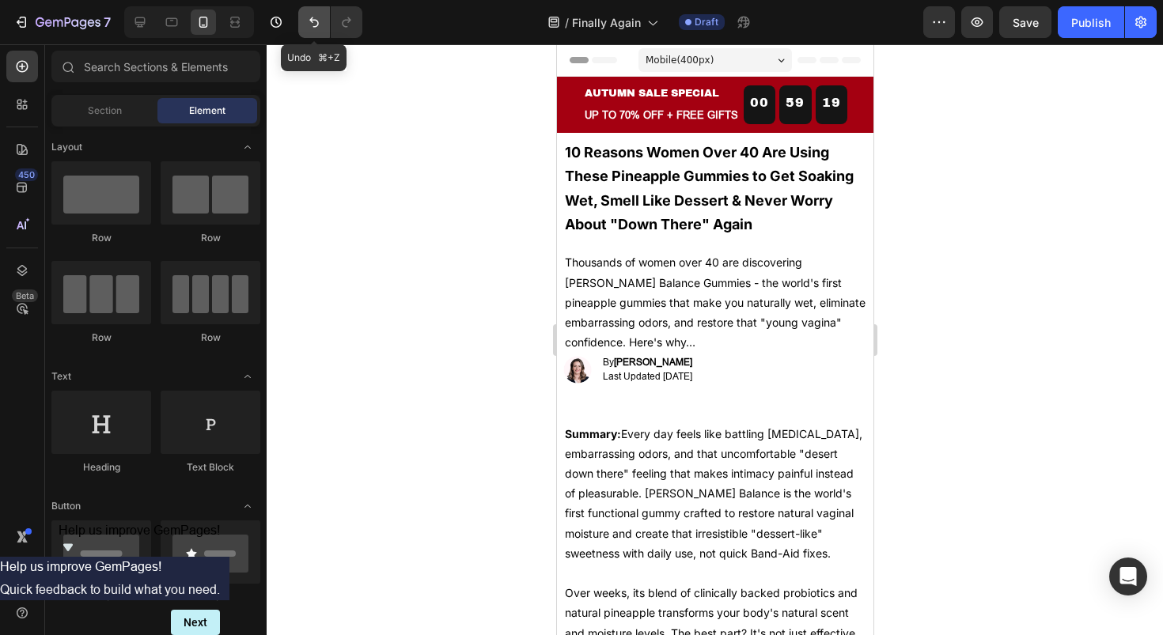
click at [306, 32] on button "Undo/Redo" at bounding box center [314, 22] width 32 height 32
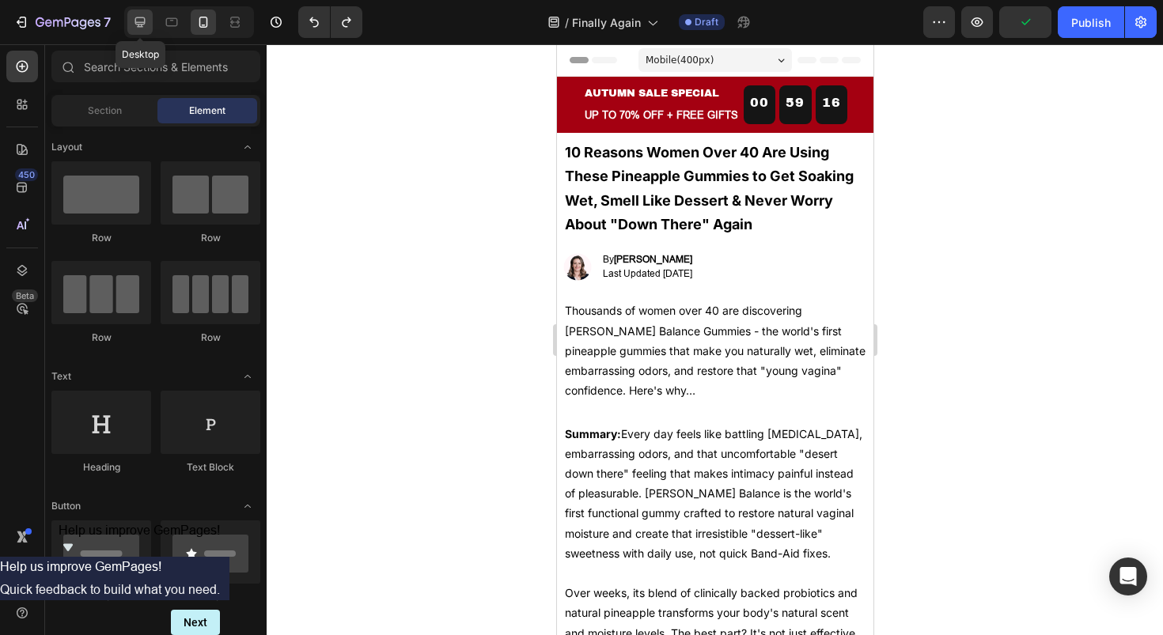
click at [142, 21] on icon at bounding box center [140, 22] width 10 height 10
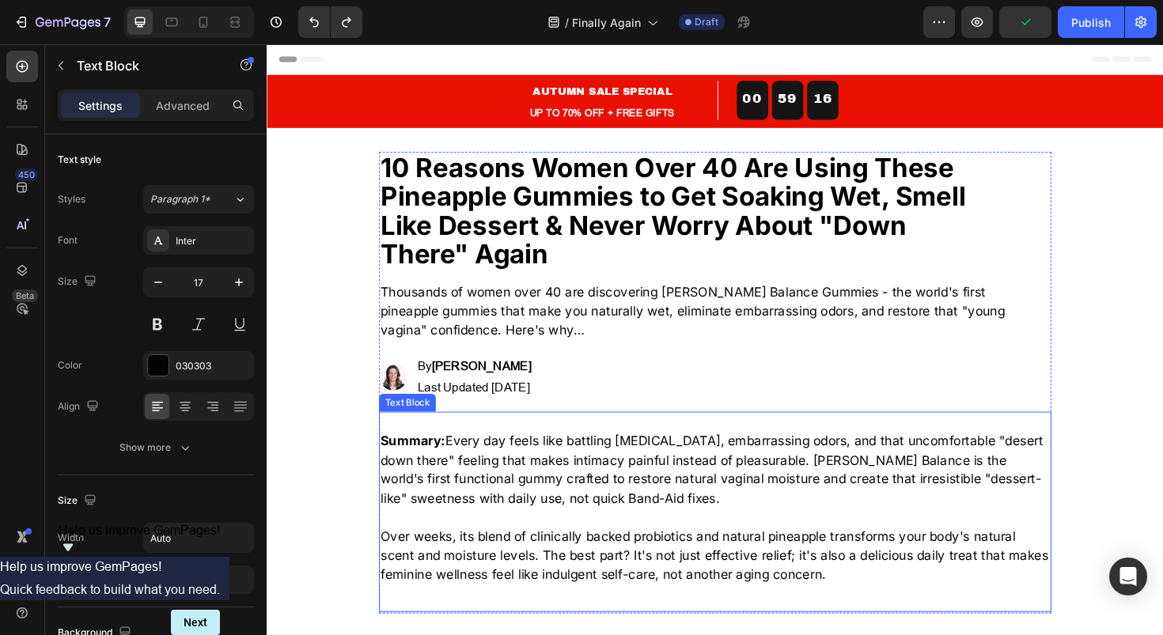
click at [630, 520] on p "Summary: Every day feels like battling dryness, embarrassing odors, and that un…" at bounding box center [741, 495] width 709 height 81
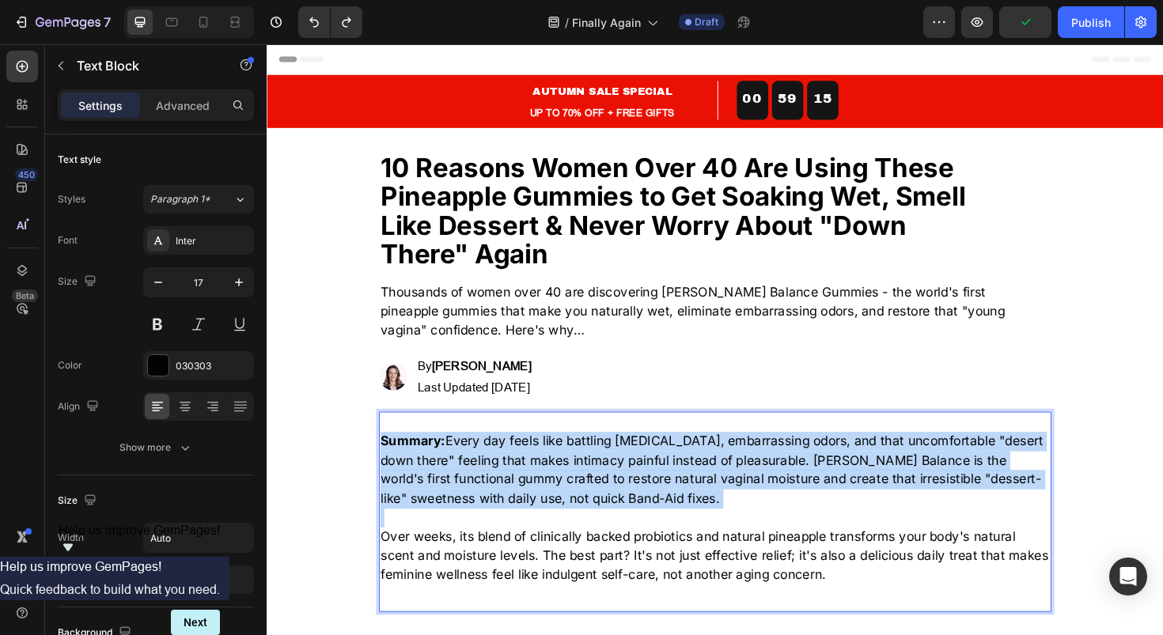
click at [630, 520] on p "Summary: Every day feels like battling dryness, embarrassing odors, and that un…" at bounding box center [741, 495] width 709 height 81
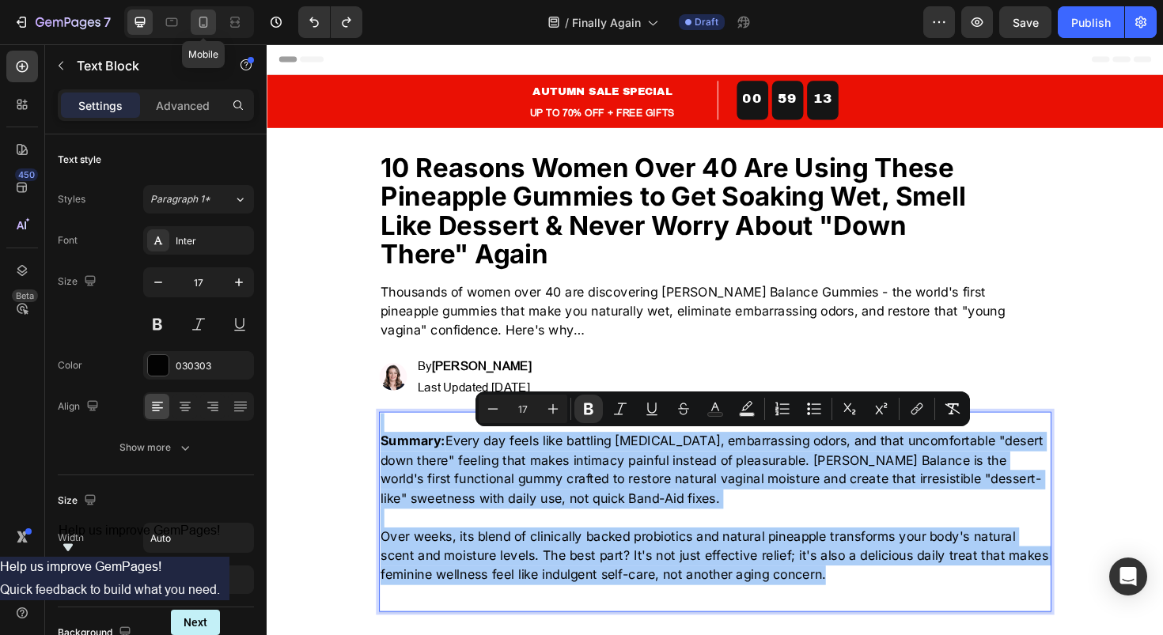
click at [196, 21] on icon at bounding box center [203, 22] width 16 height 16
type input "14"
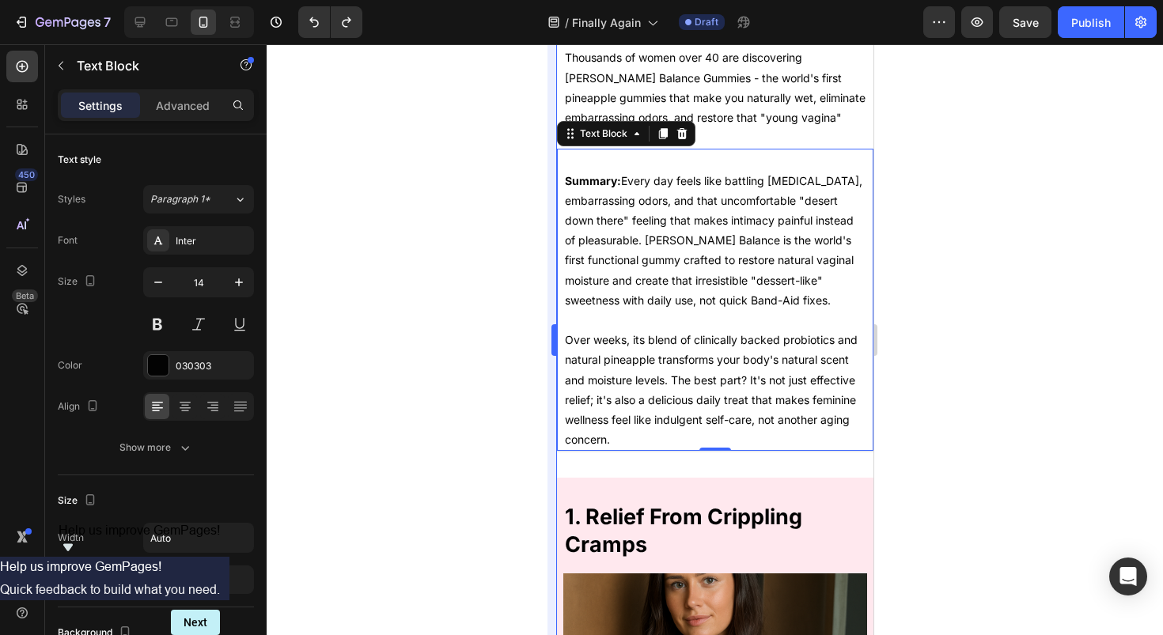
scroll to position [302, 0]
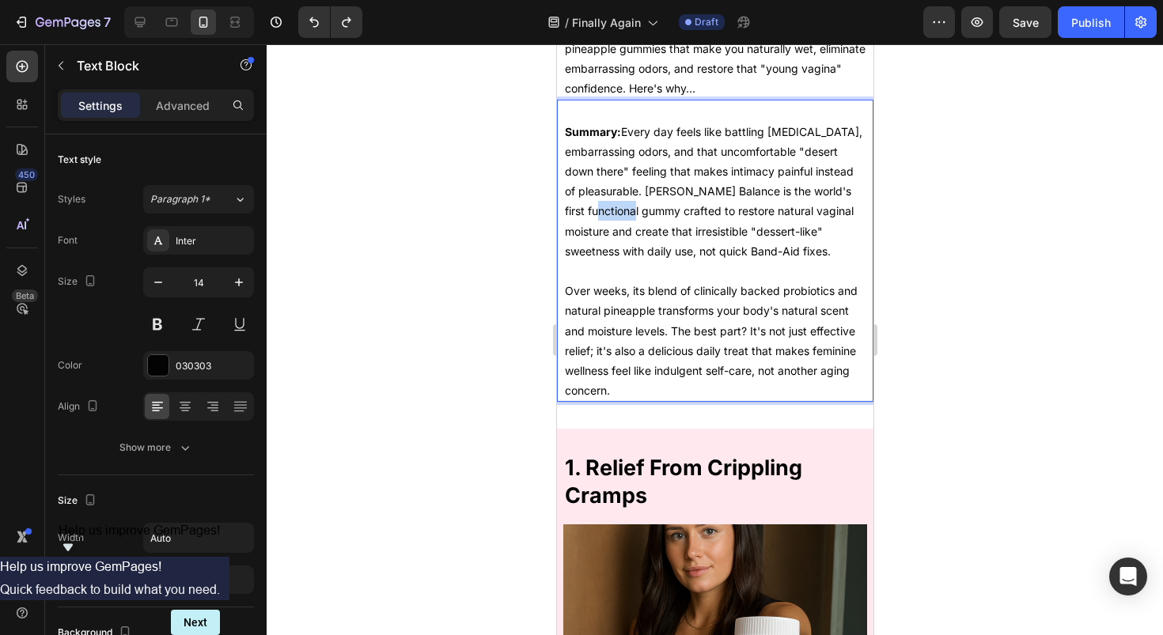
click at [688, 219] on p "Summary: Every day feels like battling dryness, embarrassing odors, and that un…" at bounding box center [714, 191] width 301 height 139
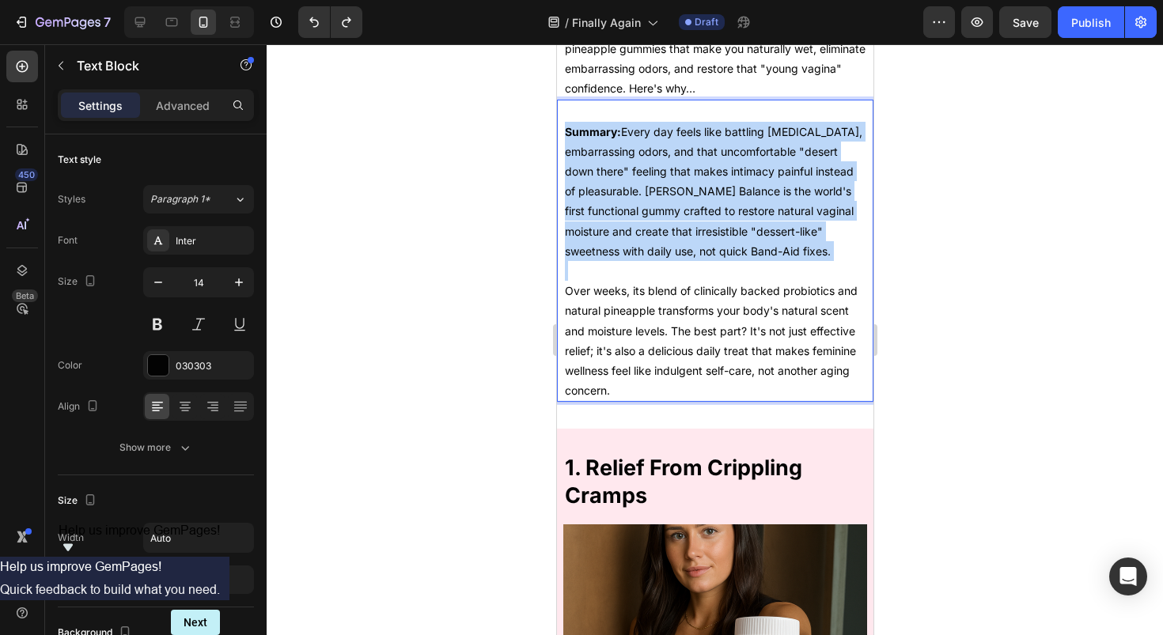
click at [688, 219] on p "Summary: Every day feels like battling dryness, embarrassing odors, and that un…" at bounding box center [714, 191] width 301 height 139
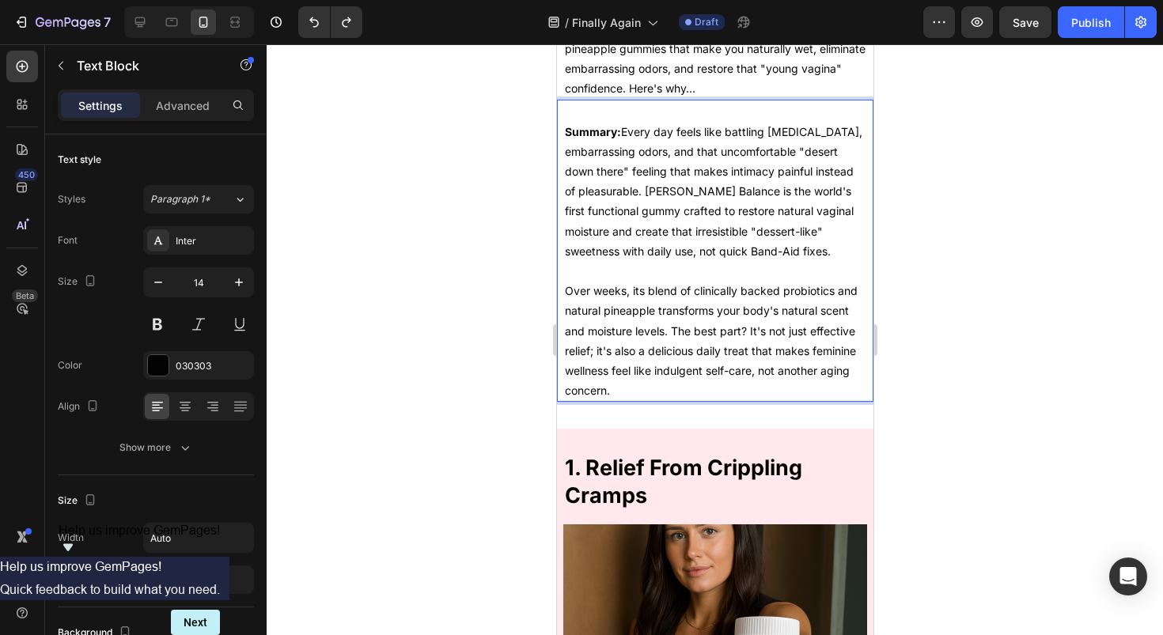
click at [721, 400] on p "Over weeks, its blend of clinically backed probiotics and natural pineapple tra…" at bounding box center [714, 340] width 301 height 119
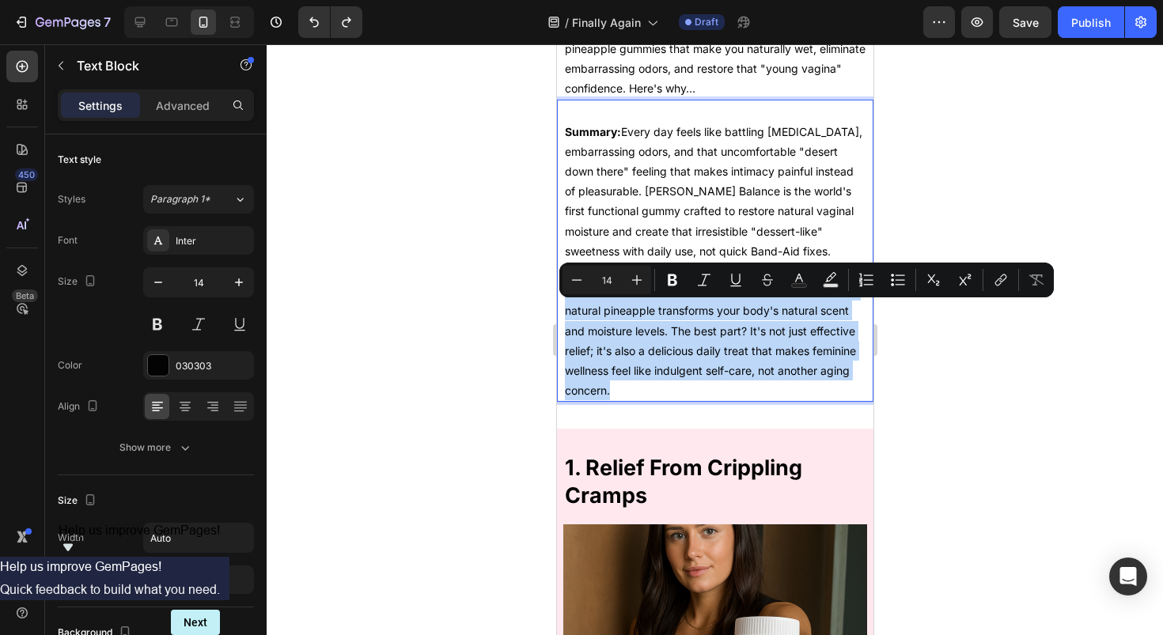
click at [721, 400] on p "Over weeks, its blend of clinically backed probiotics and natural pineapple tra…" at bounding box center [714, 340] width 301 height 119
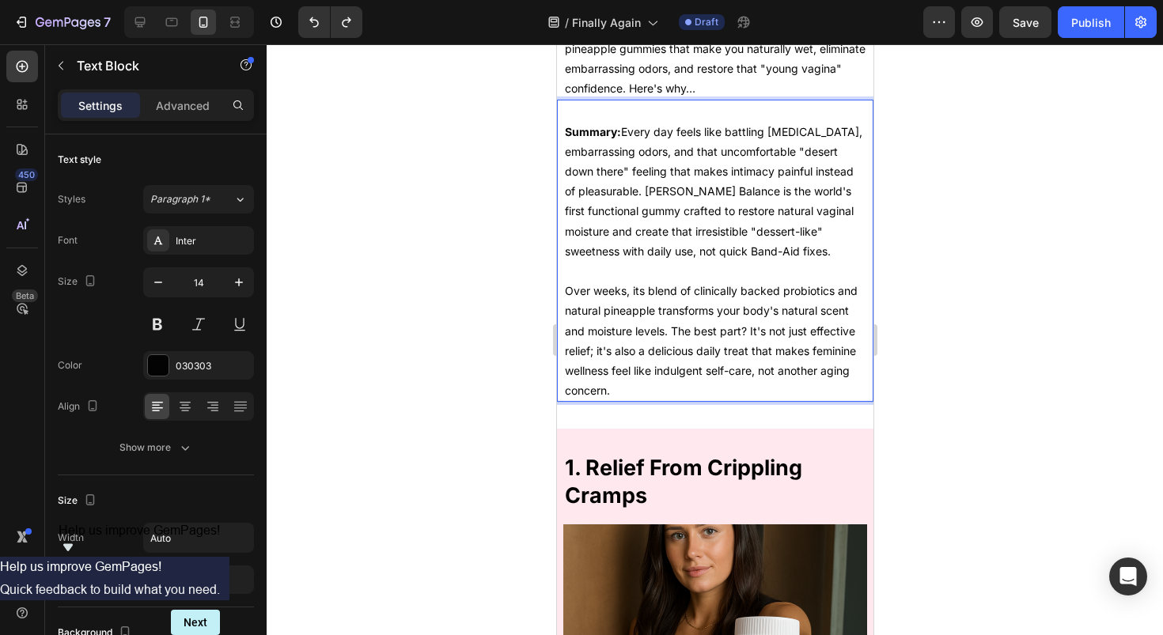
click at [1020, 259] on div at bounding box center [715, 339] width 896 height 591
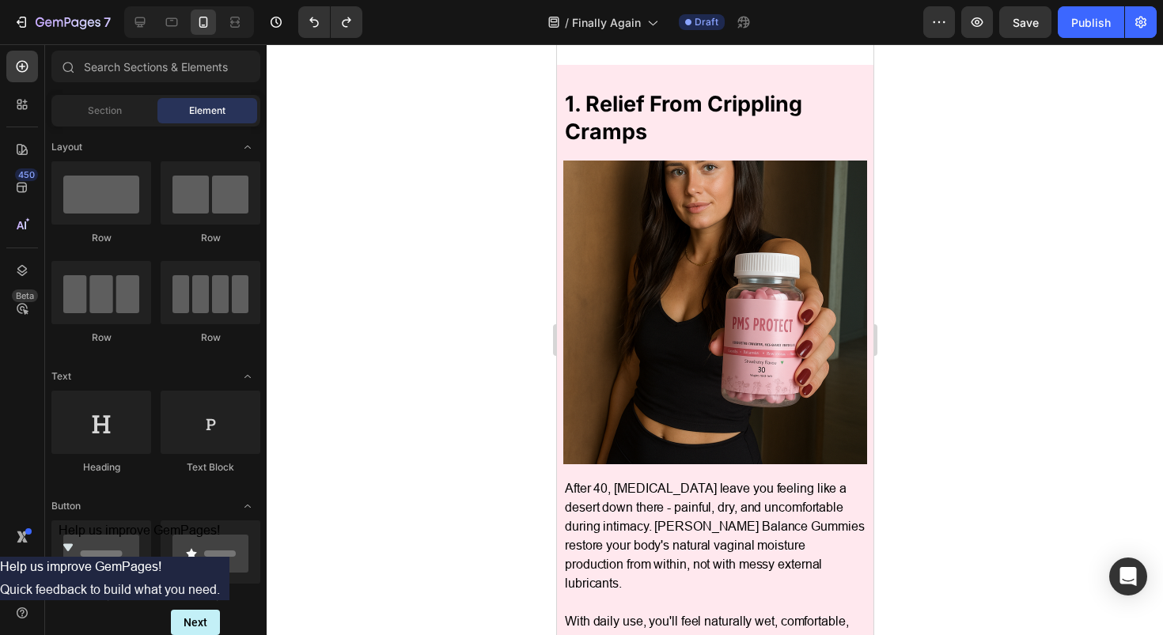
scroll to position [670, 0]
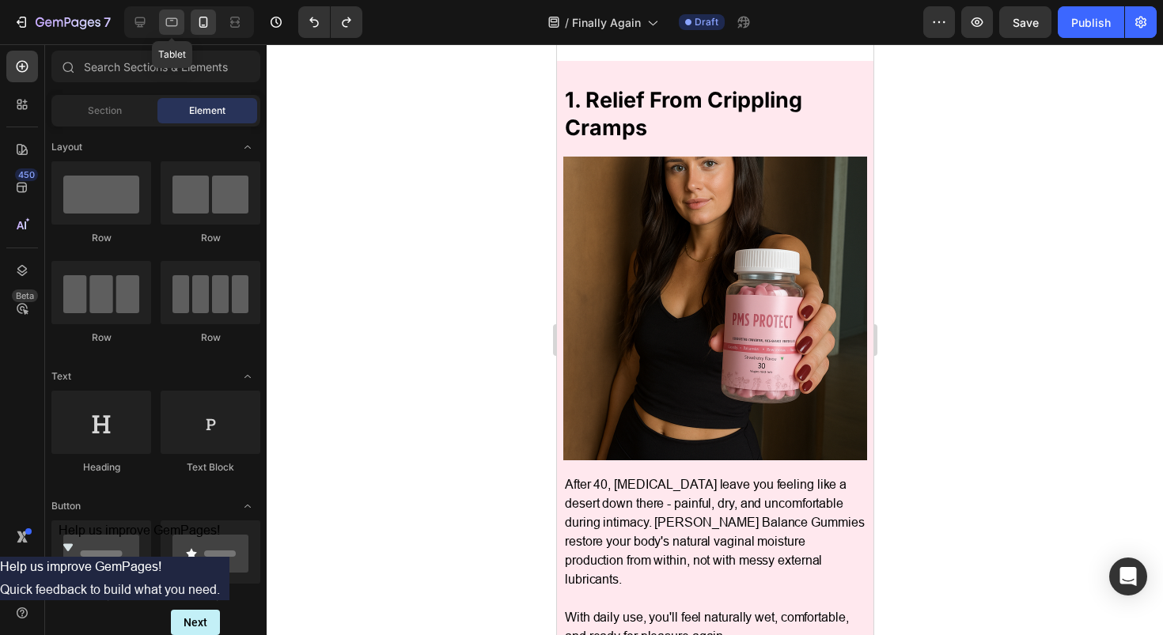
click at [174, 23] on icon at bounding box center [172, 22] width 16 height 16
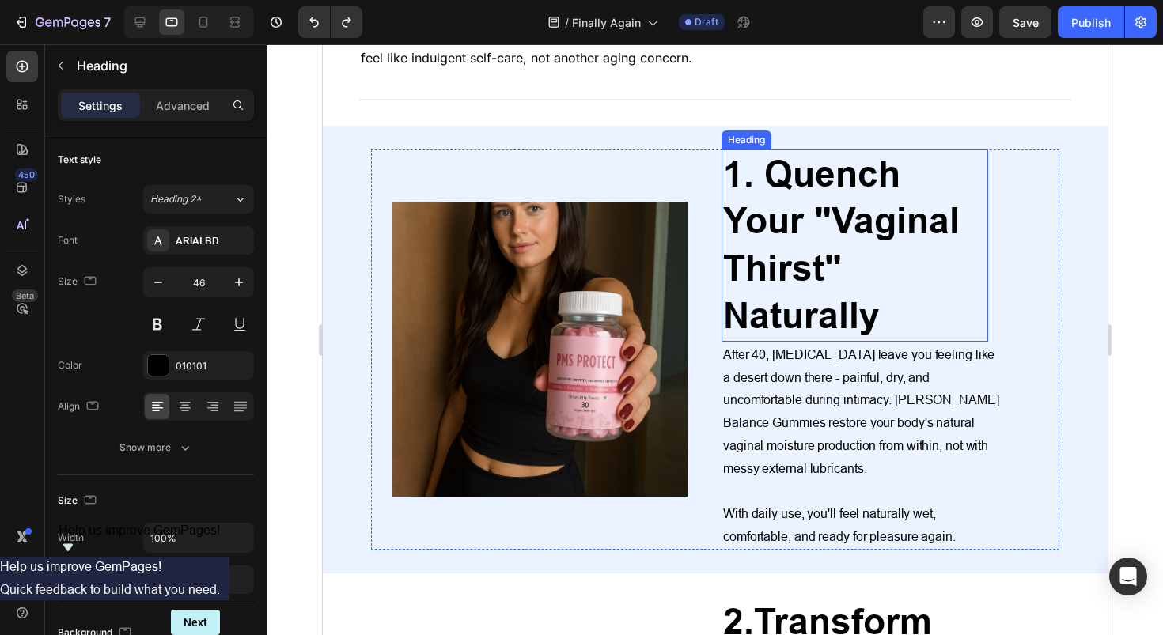
click at [770, 209] on p "1. Quench Your "Vaginal Thirst" Naturally" at bounding box center [853, 245] width 263 height 189
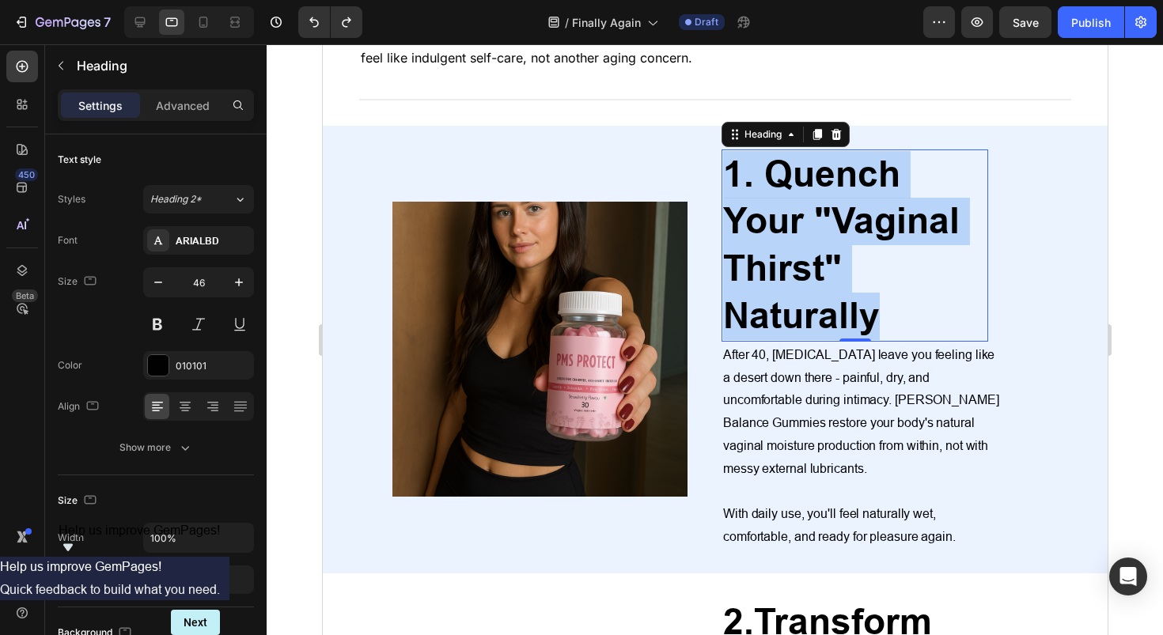
click at [770, 209] on p "1. Quench Your "Vaginal Thirst" Naturally" at bounding box center [853, 245] width 263 height 189
copy p "1. Quench Your "Vaginal Thirst" Naturally"
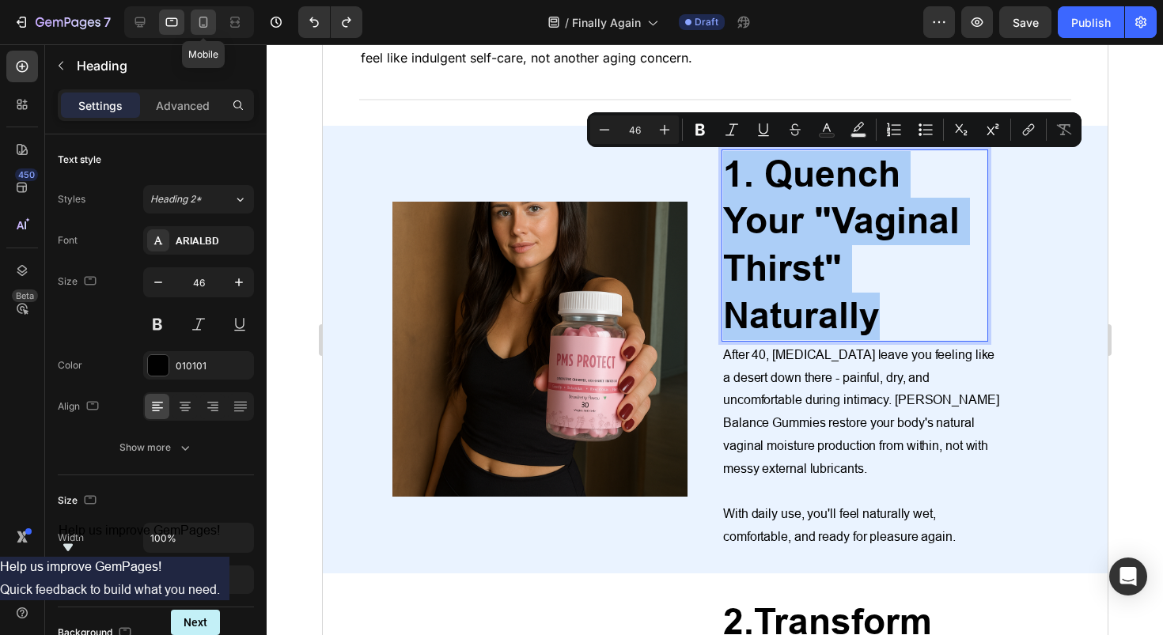
click at [206, 19] on icon at bounding box center [203, 22] width 16 height 16
type input "41"
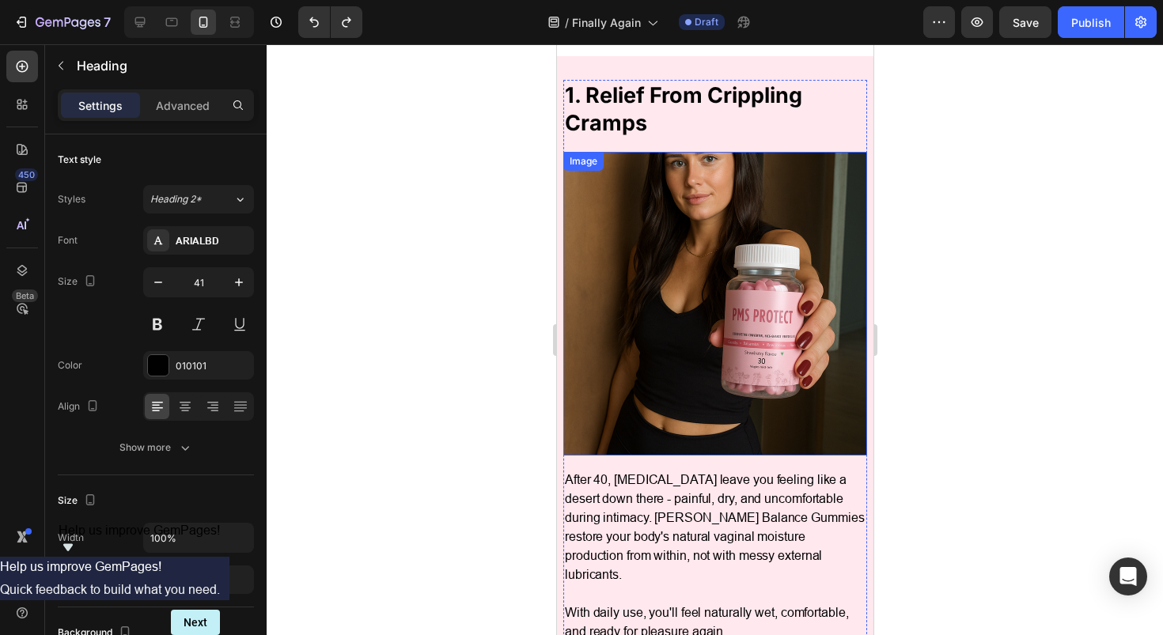
scroll to position [675, 0]
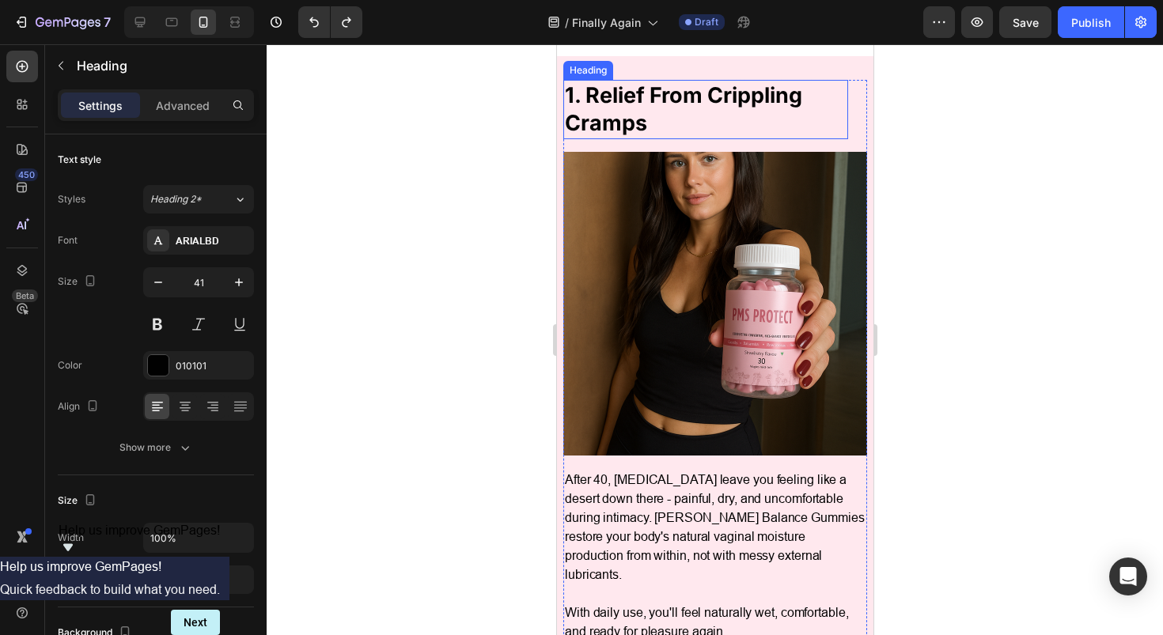
click at [650, 137] on h2 "1. Relief From Crippling Cramps" at bounding box center [705, 109] width 285 height 59
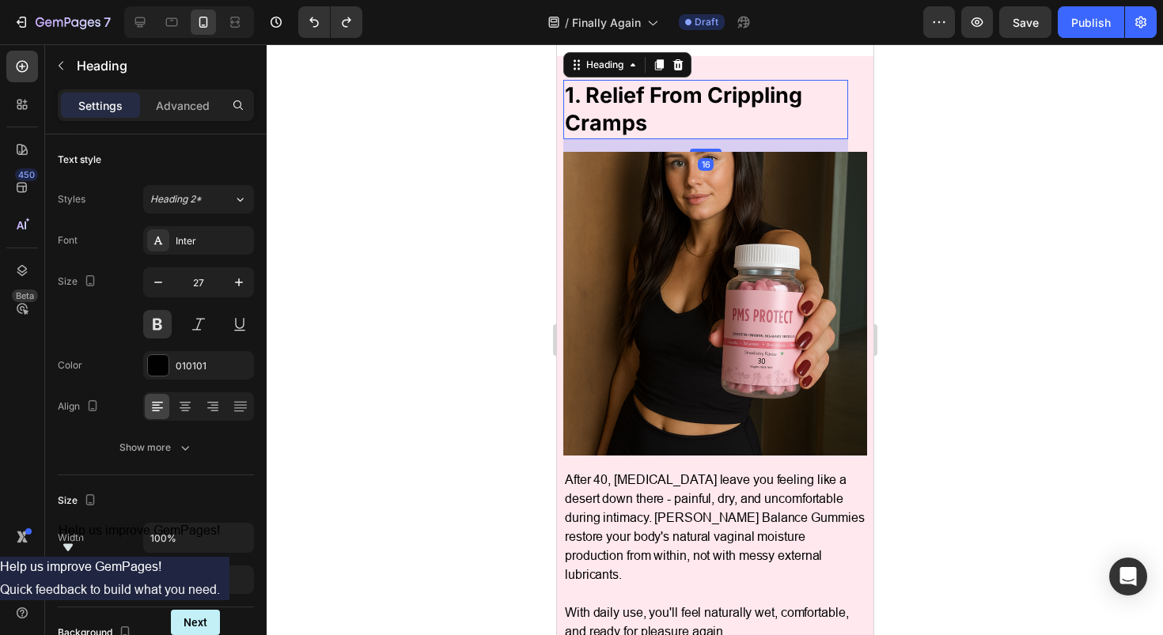
click at [650, 137] on h2 "1. Relief From Crippling Cramps" at bounding box center [705, 109] width 285 height 59
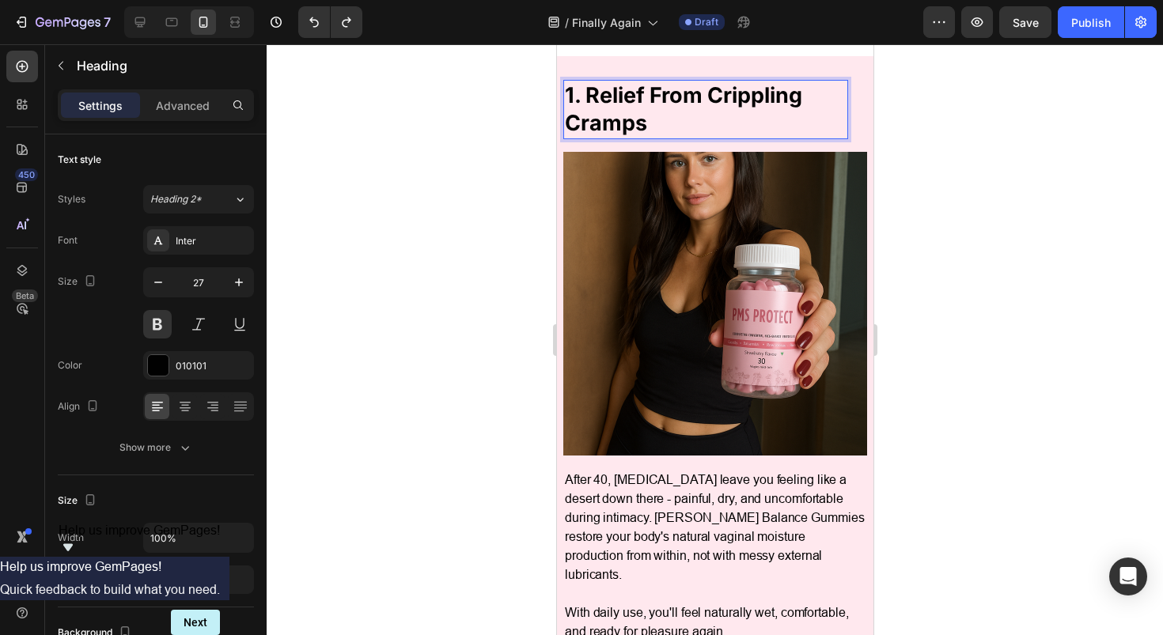
click at [650, 137] on p "1. Relief From Crippling Cramps" at bounding box center [705, 108] width 282 height 55
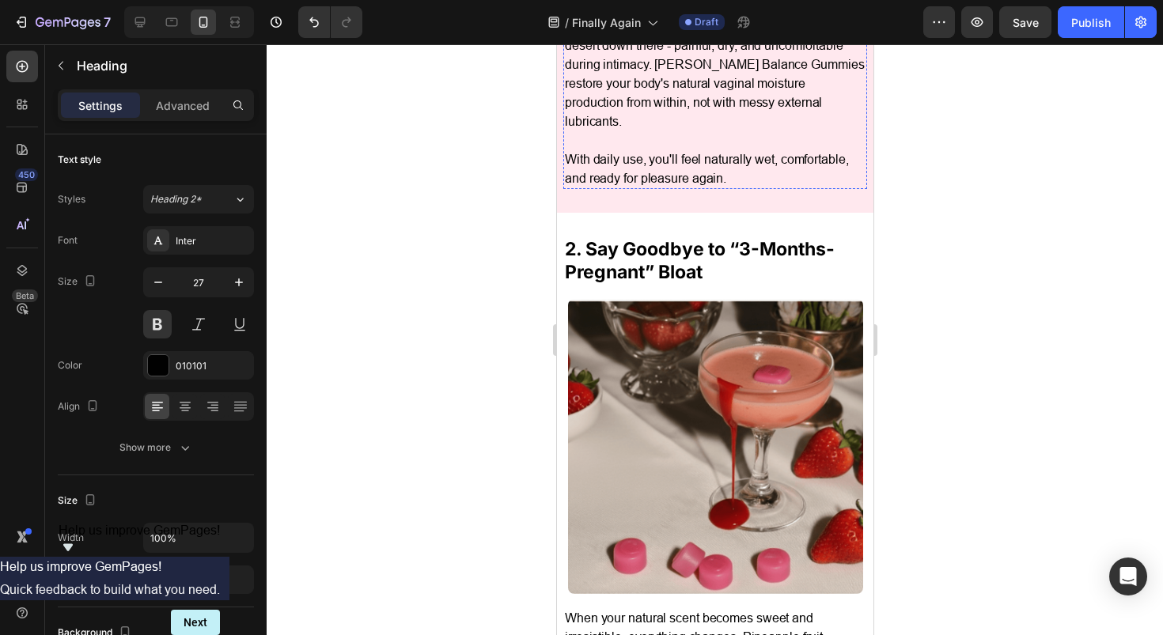
scroll to position [1217, 0]
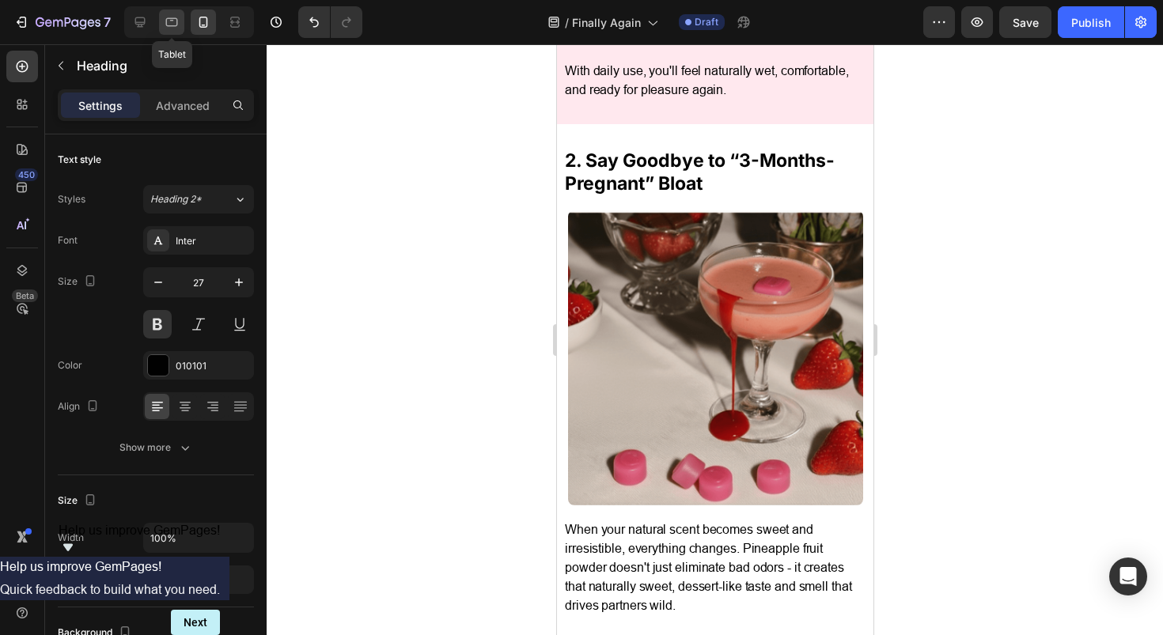
click at [167, 24] on icon at bounding box center [172, 22] width 16 height 16
type input "46"
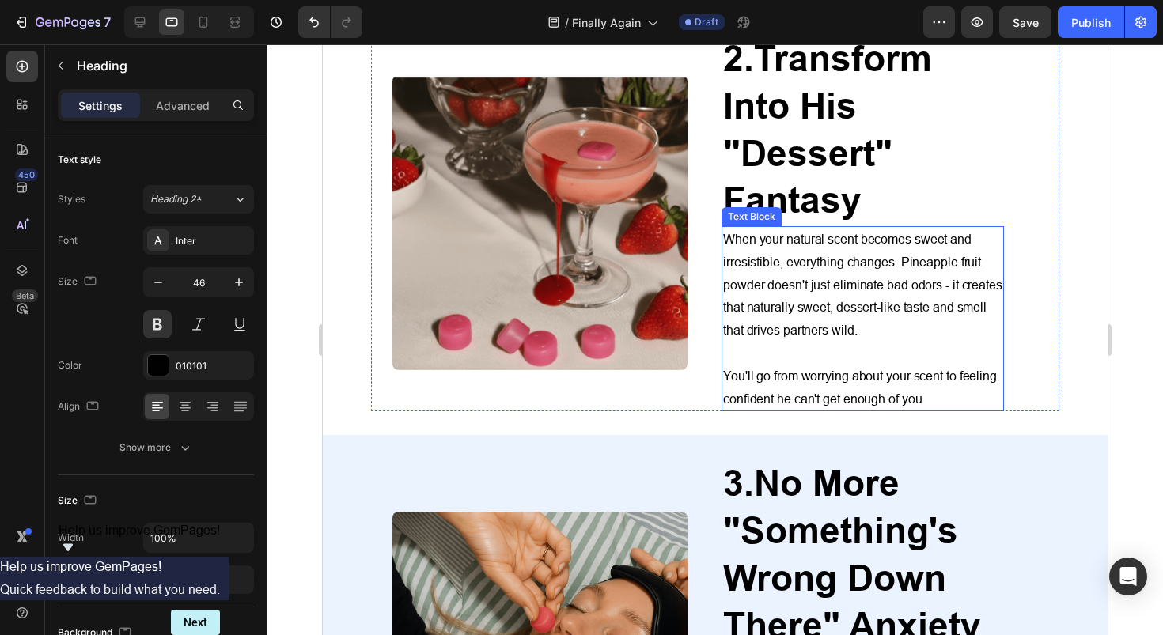
scroll to position [1032, 0]
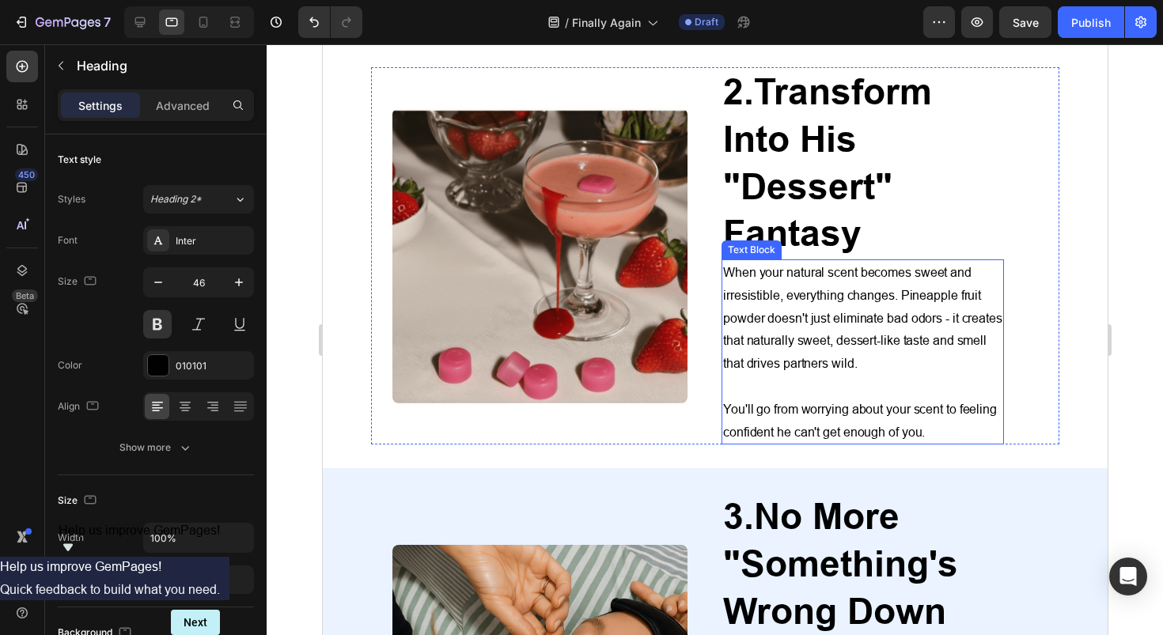
click at [797, 155] on strong "Transform Into His "Dessert" Fantasy" at bounding box center [826, 162] width 209 height 184
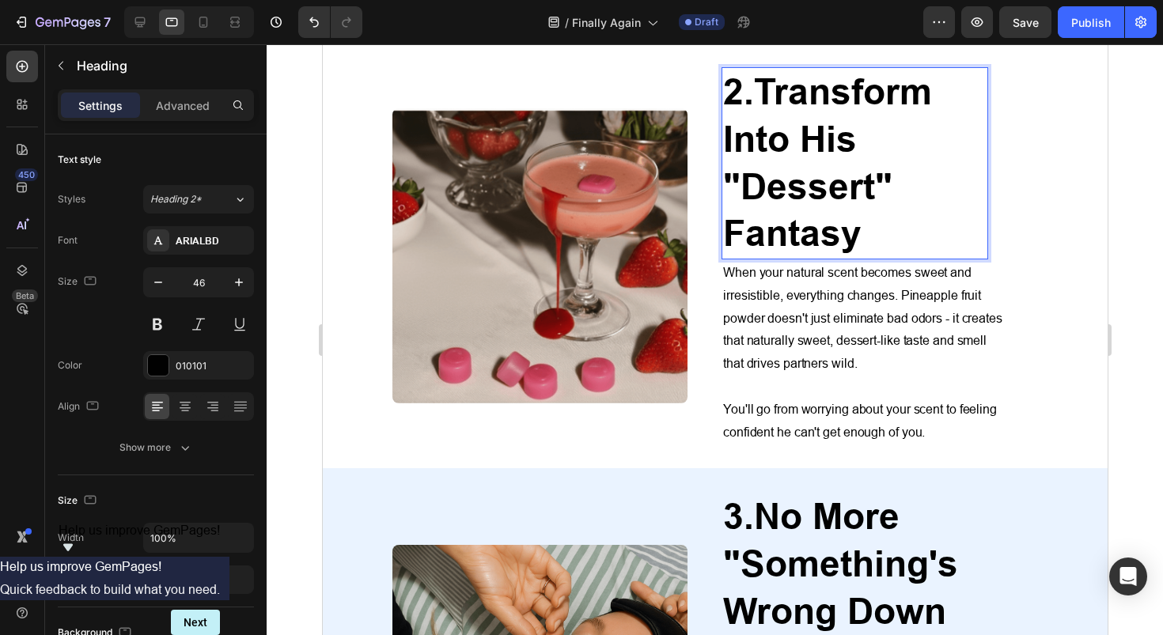
click at [797, 155] on strong "Transform Into His "Dessert" Fantasy" at bounding box center [826, 162] width 209 height 184
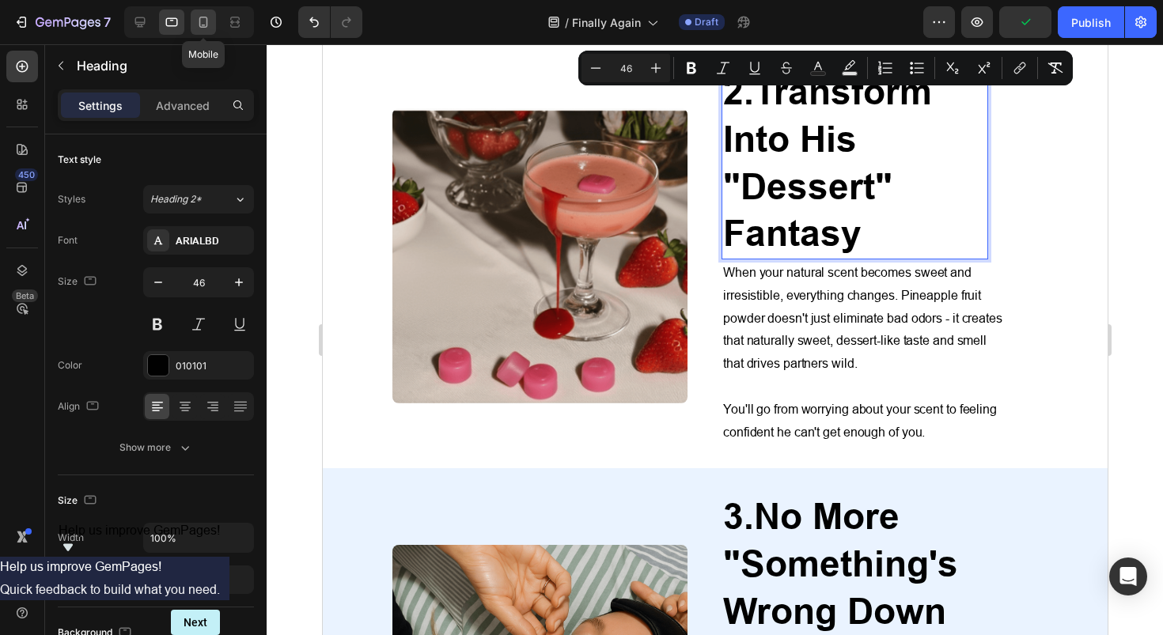
click at [200, 21] on icon at bounding box center [203, 22] width 9 height 11
type input "41"
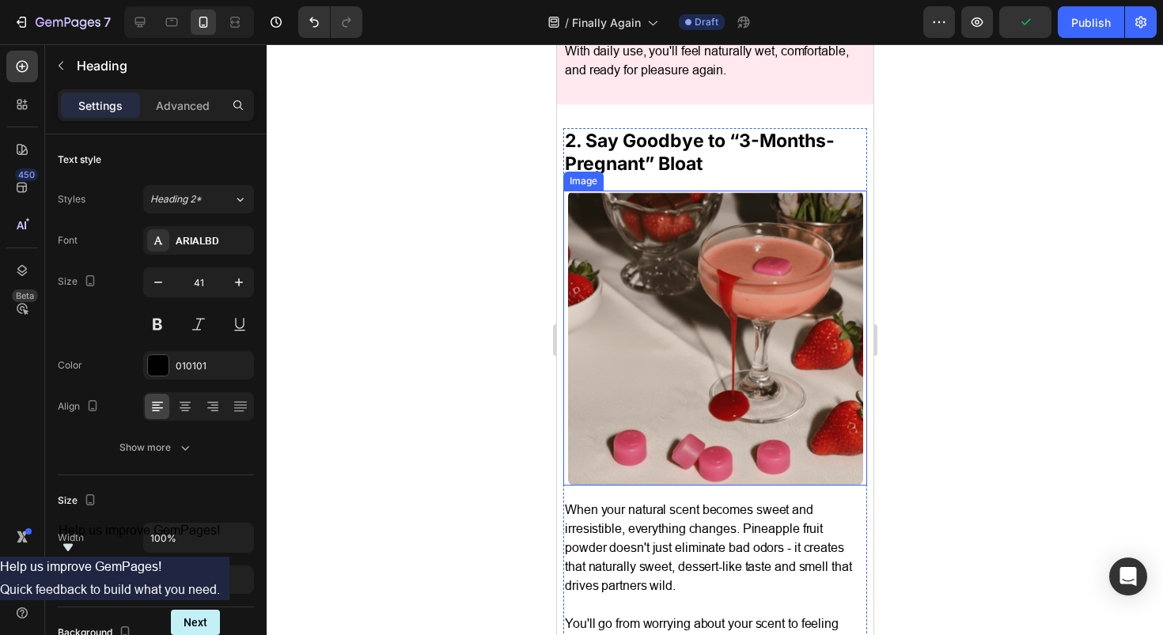
scroll to position [1233, 0]
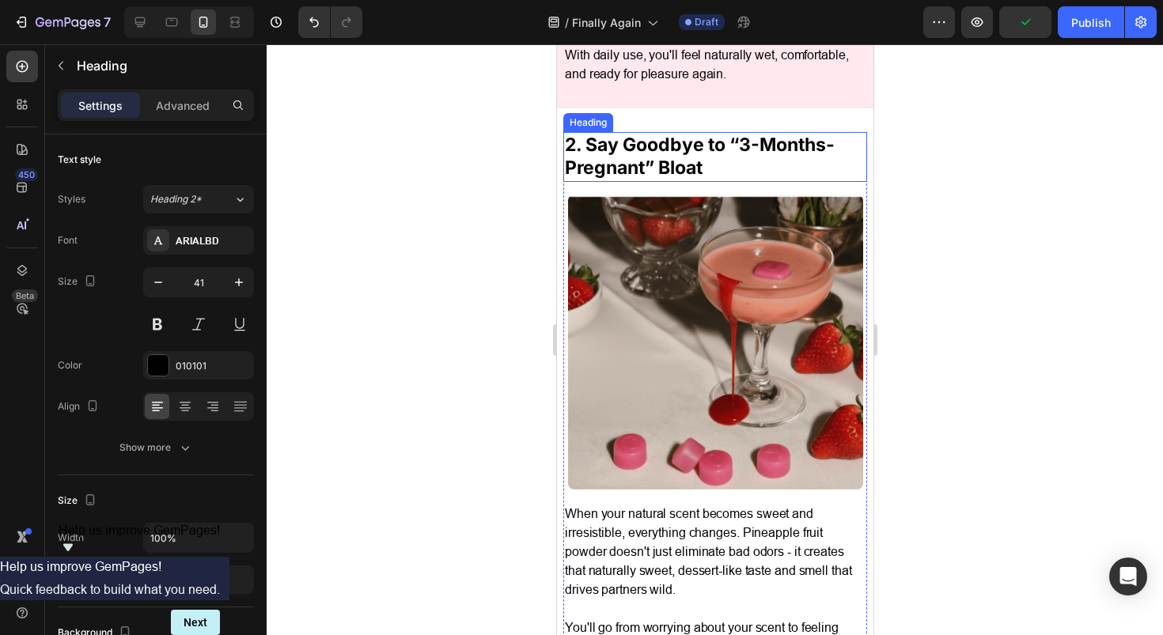
click at [661, 150] on h2 "2. Say Goodbye to “3-Months-Pregnant” Bloat" at bounding box center [715, 157] width 304 height 51
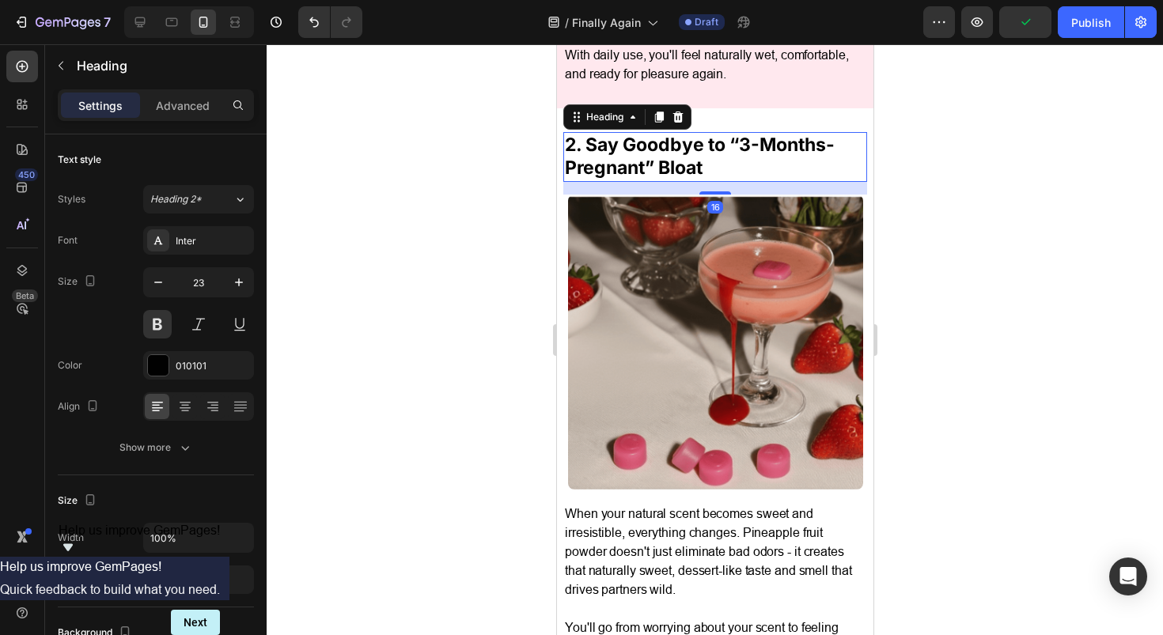
click at [661, 150] on h2 "2. Say Goodbye to “3-Months-Pregnant” Bloat" at bounding box center [715, 157] width 304 height 51
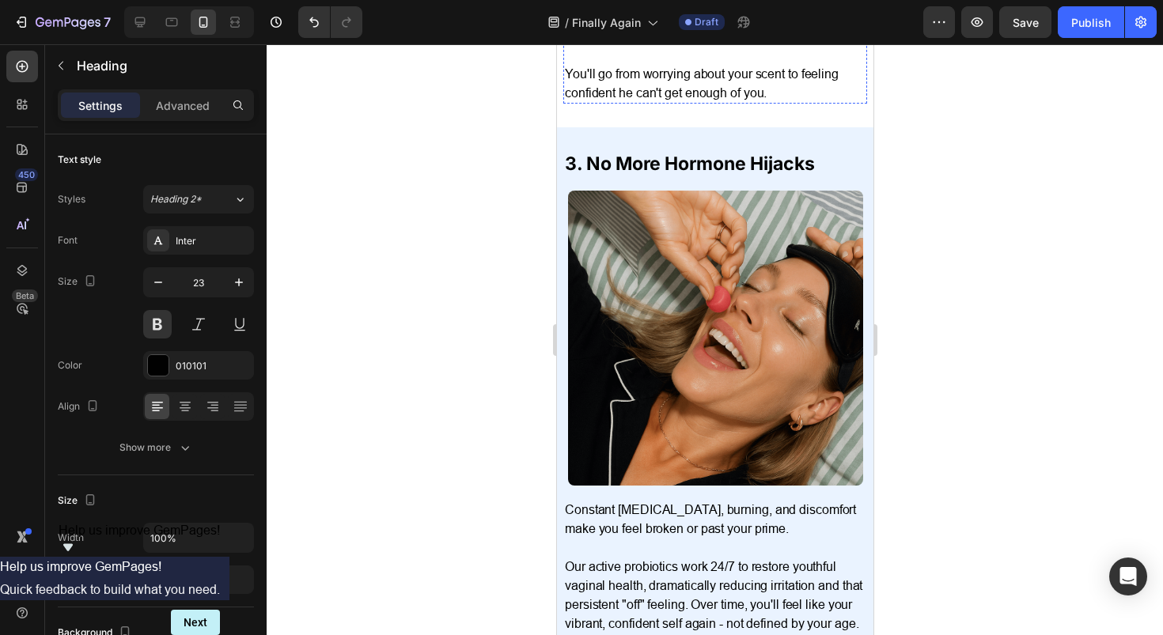
scroll to position [1796, 0]
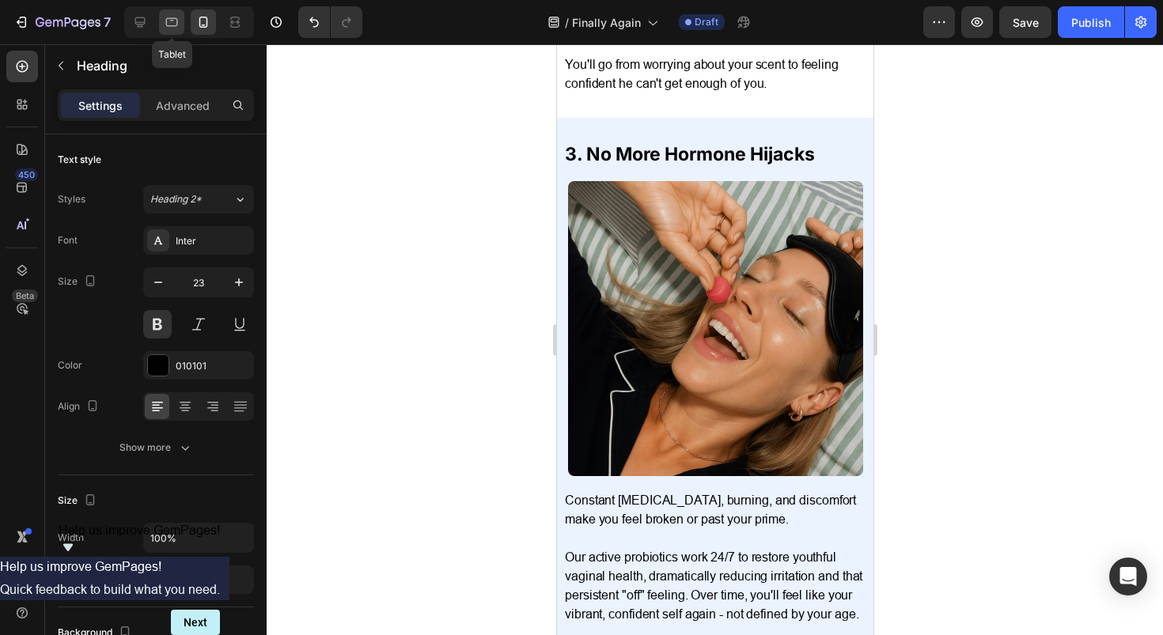
click at [169, 25] on icon at bounding box center [172, 22] width 12 height 9
type input "46"
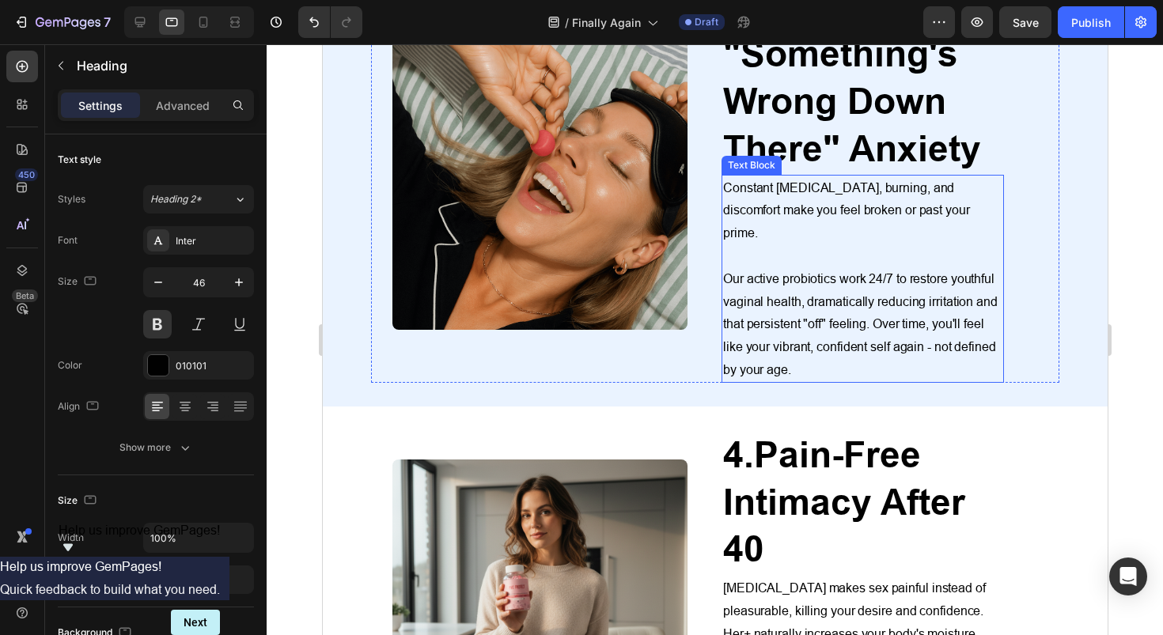
scroll to position [1517, 0]
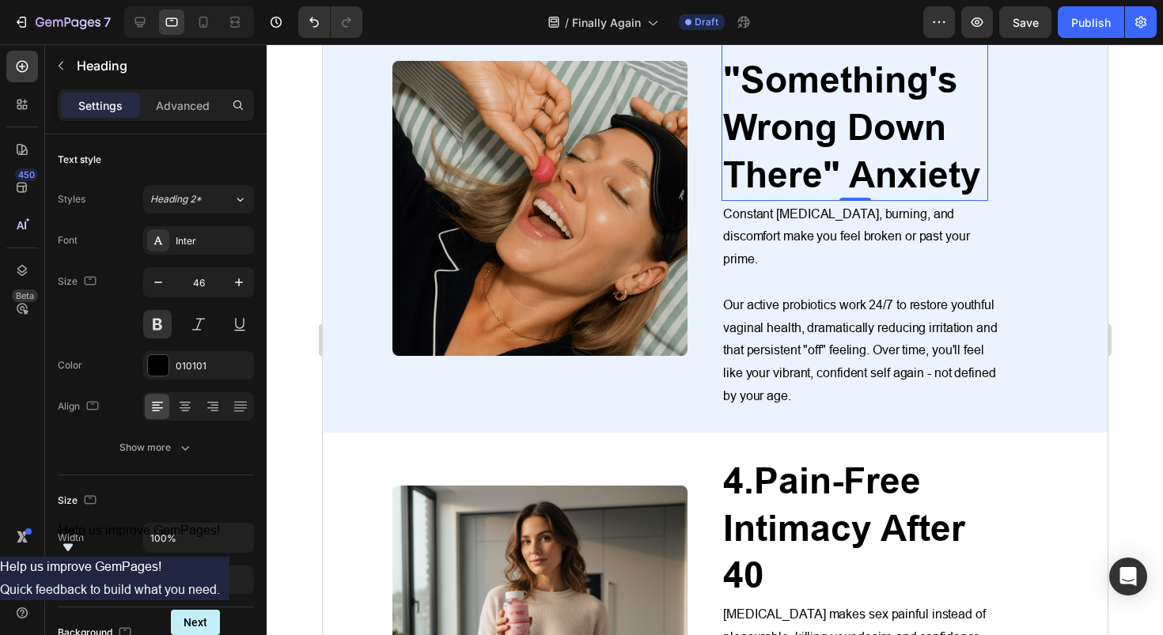
click at [788, 152] on p "3. No More "Something's Wrong Down There" Anxiety" at bounding box center [853, 103] width 263 height 189
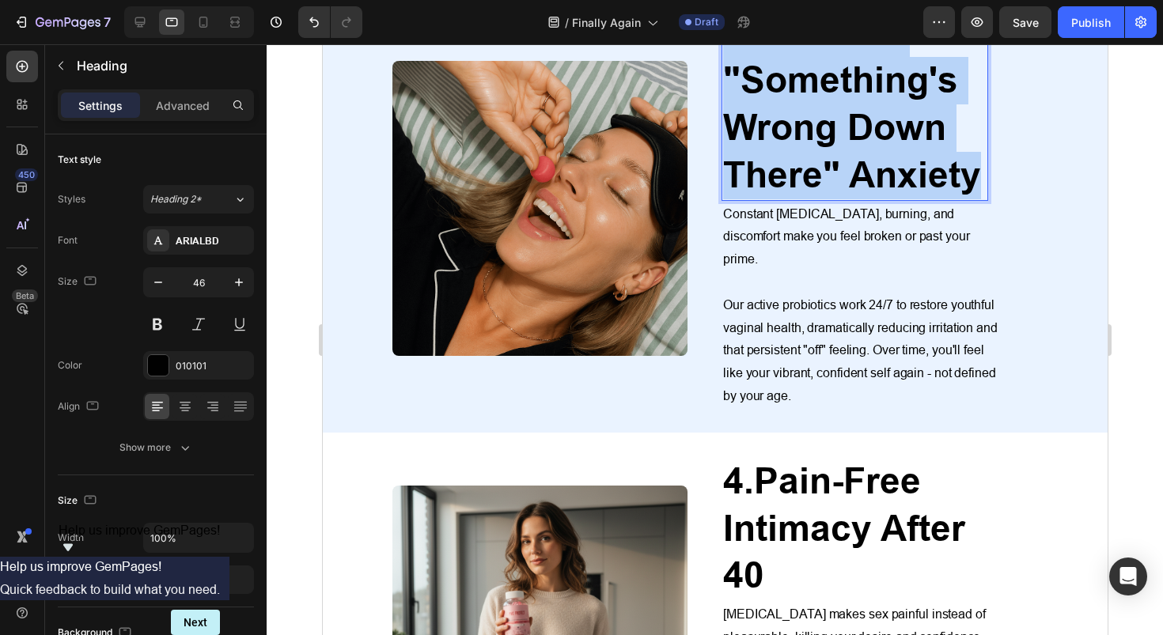
click at [788, 152] on p "3. No More "Something's Wrong Down There" Anxiety" at bounding box center [853, 103] width 263 height 189
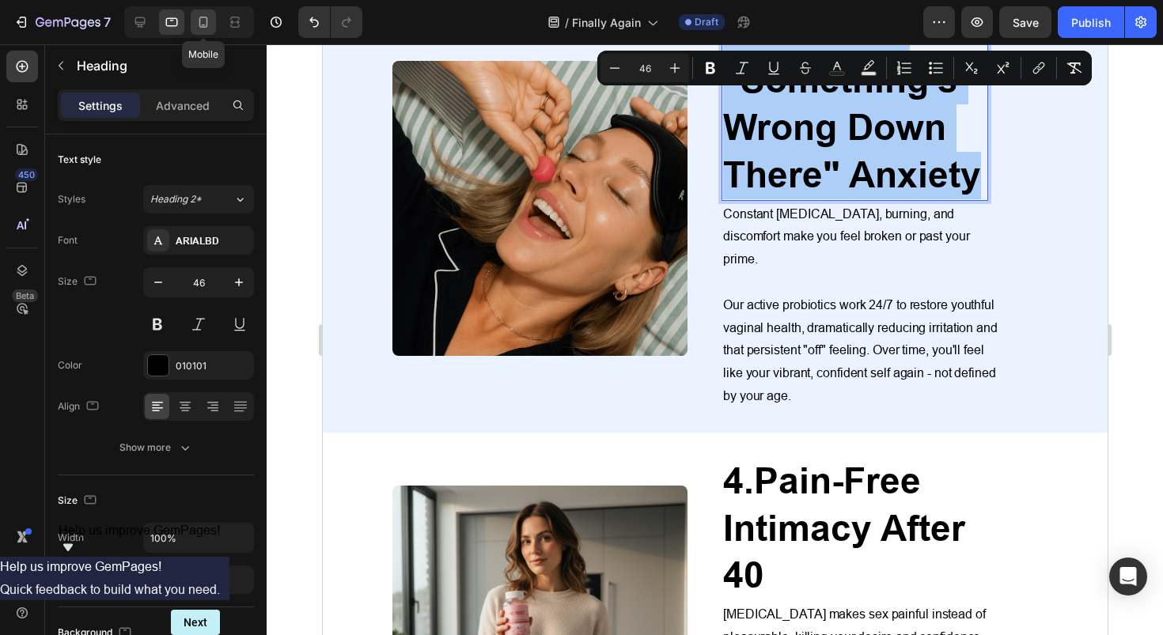
click at [195, 19] on icon at bounding box center [203, 22] width 16 height 16
type input "41"
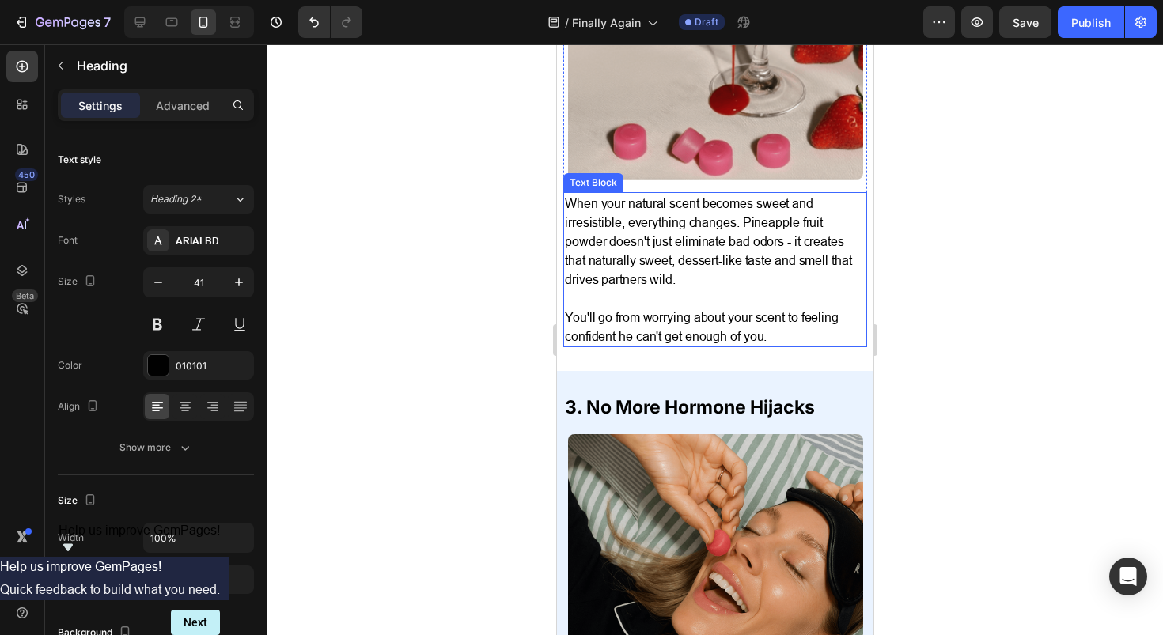
scroll to position [1539, 0]
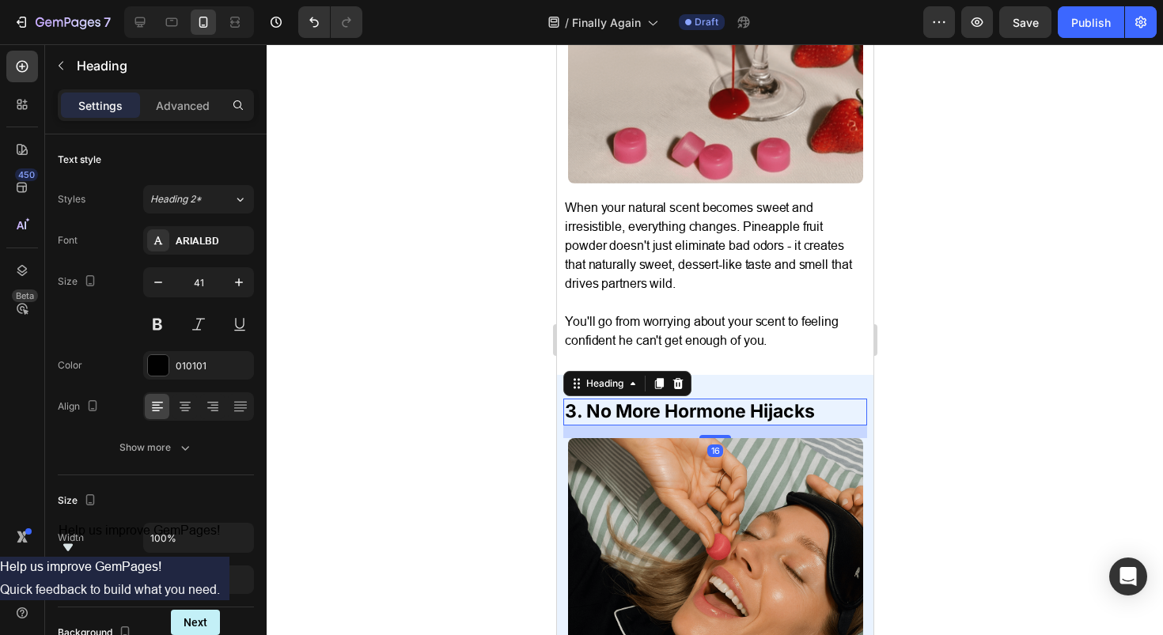
click at [657, 399] on h2 "3. No More Hormone Hijacks" at bounding box center [715, 412] width 304 height 27
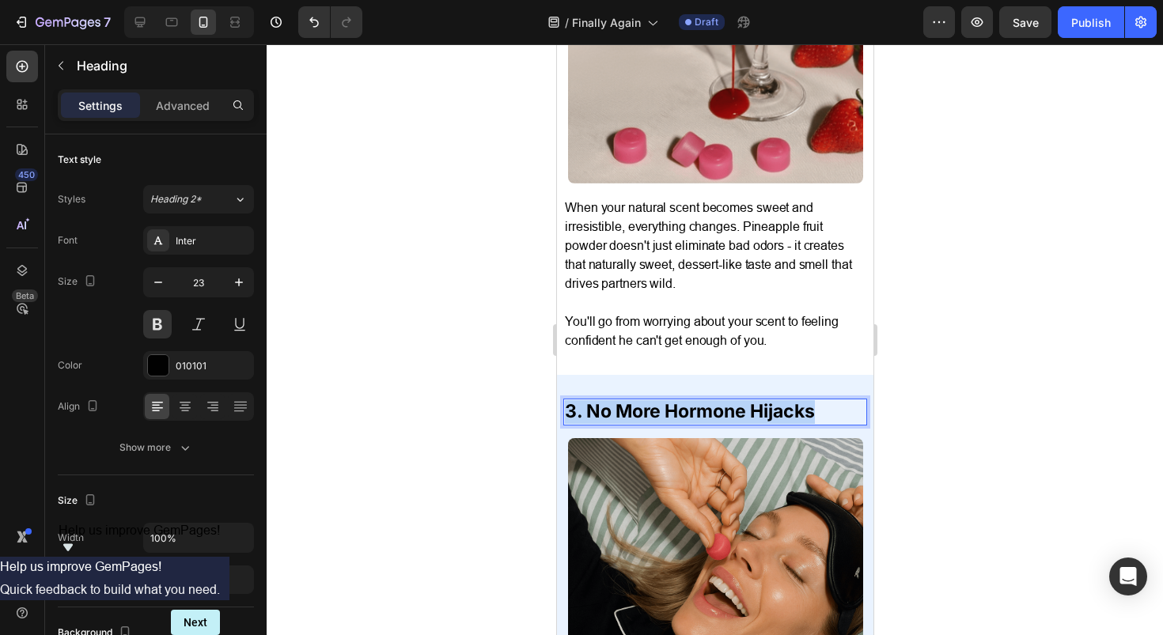
click at [657, 400] on p "3. No More Hormone Hijacks" at bounding box center [714, 412] width 301 height 24
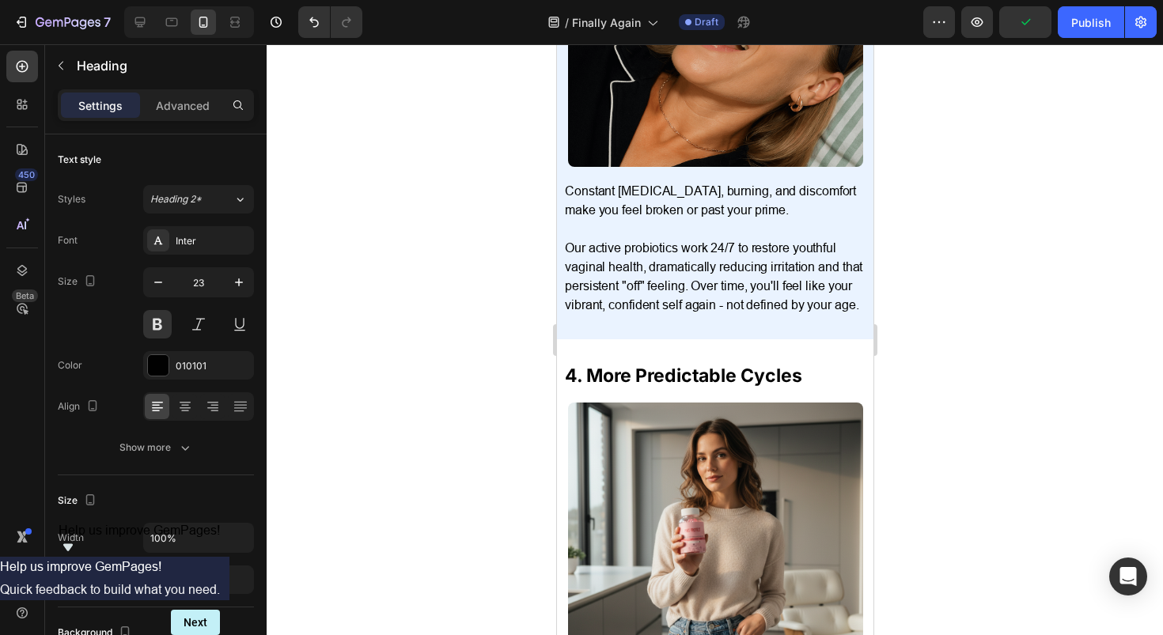
scroll to position [2131, 0]
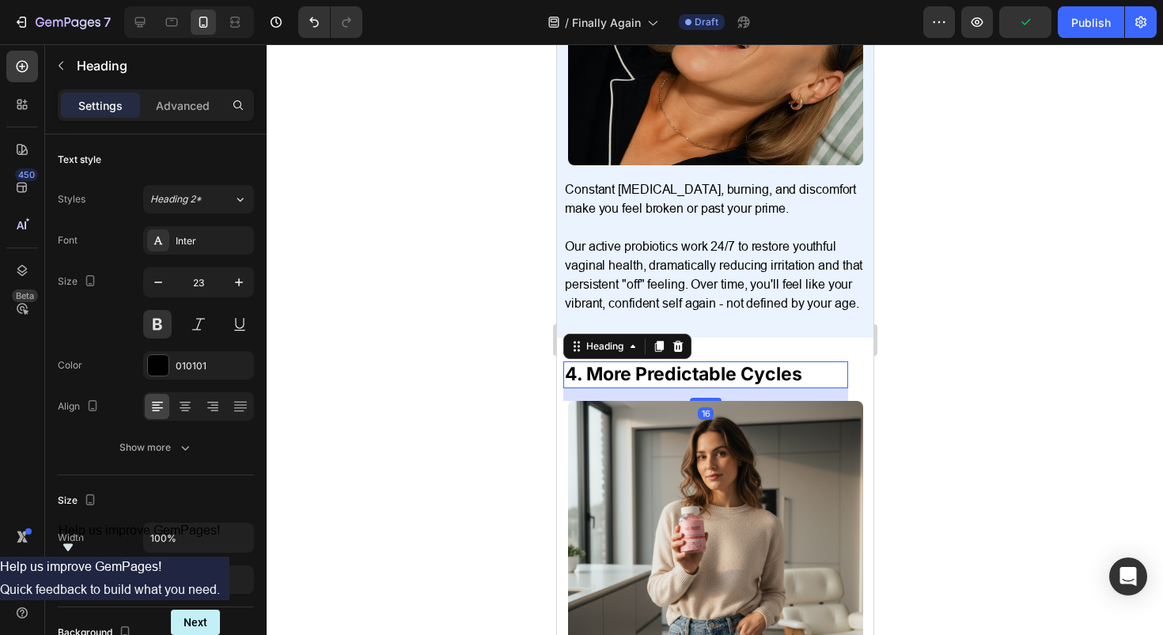
click at [658, 387] on h2 "4. More Predictable Cycles" at bounding box center [705, 375] width 285 height 27
click at [173, 25] on icon at bounding box center [172, 22] width 16 height 16
type input "46"
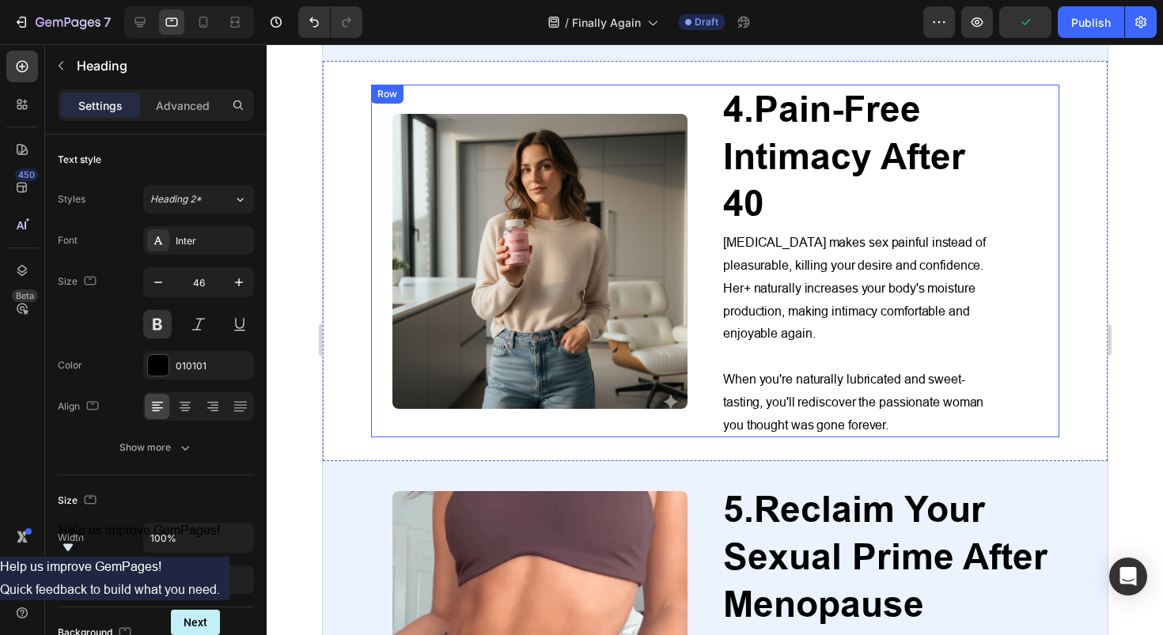
scroll to position [1885, 0]
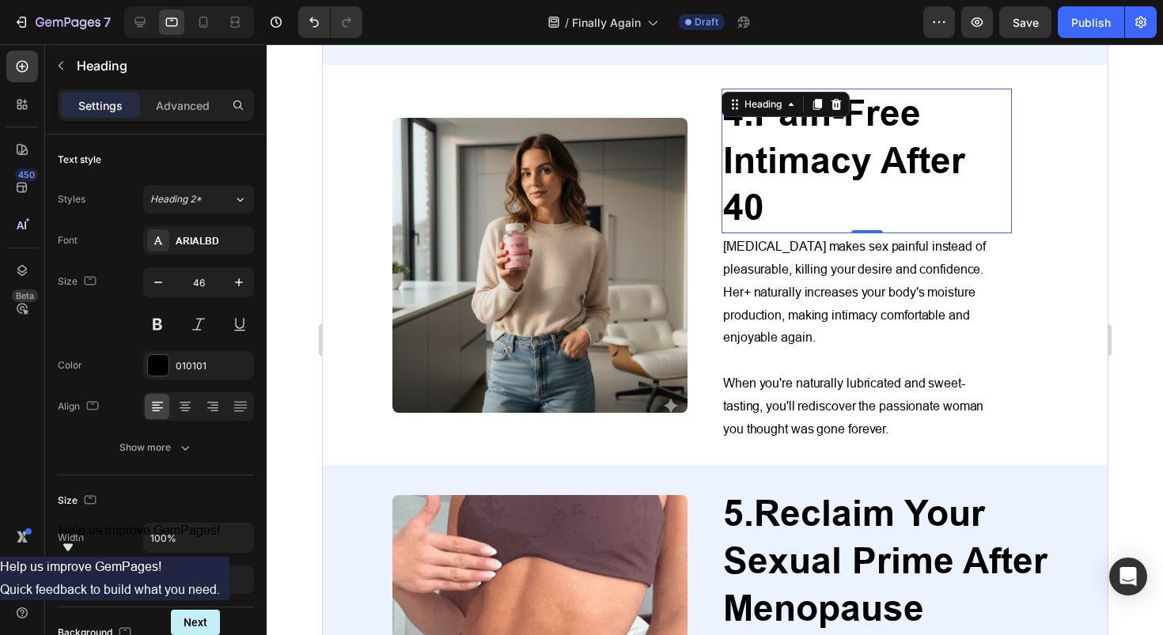
click at [792, 141] on strong "Pain-Free Intimacy After 40" at bounding box center [843, 161] width 242 height 138
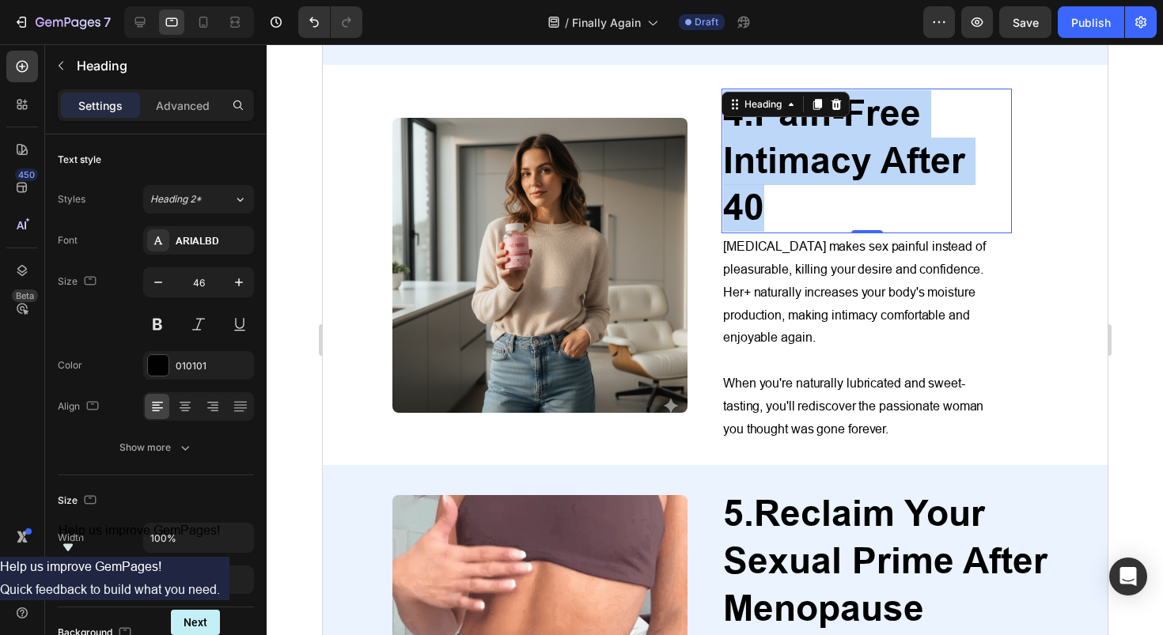
click at [792, 141] on strong "Pain-Free Intimacy After 40" at bounding box center [843, 161] width 242 height 138
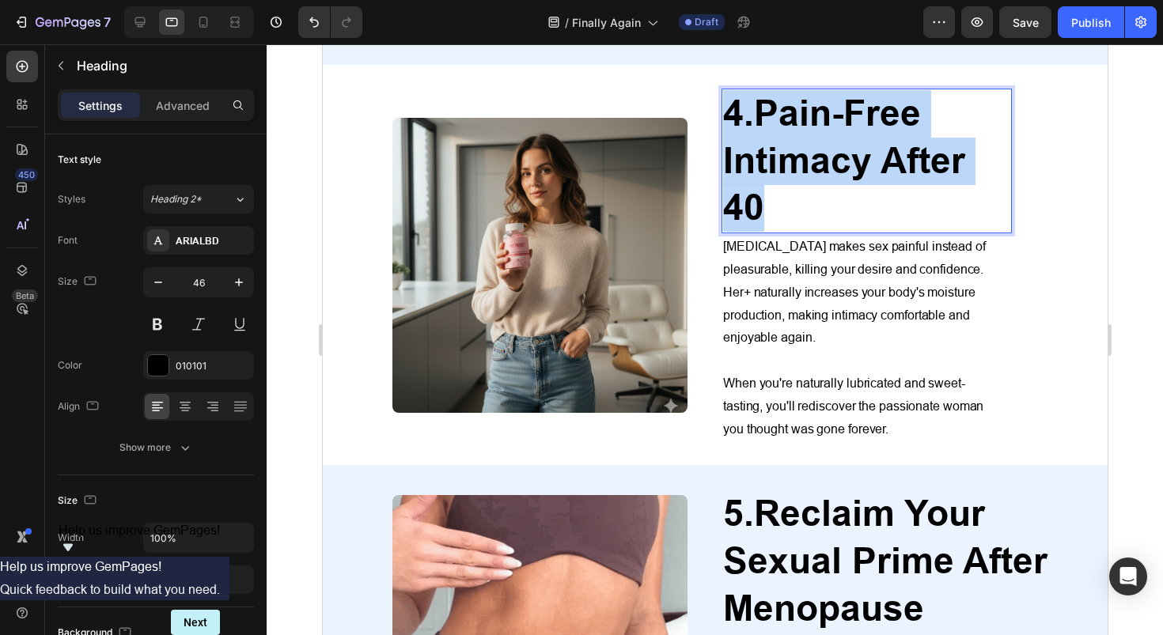
click at [792, 141] on strong "Pain-Free Intimacy After 40" at bounding box center [843, 161] width 242 height 138
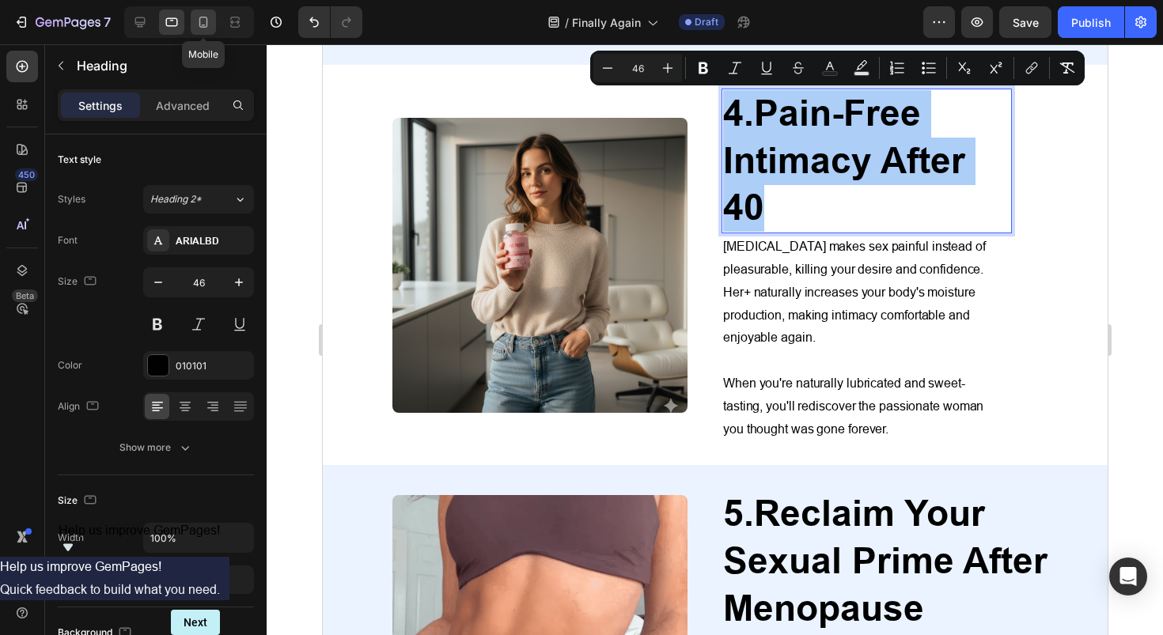
click at [201, 21] on icon at bounding box center [203, 22] width 16 height 16
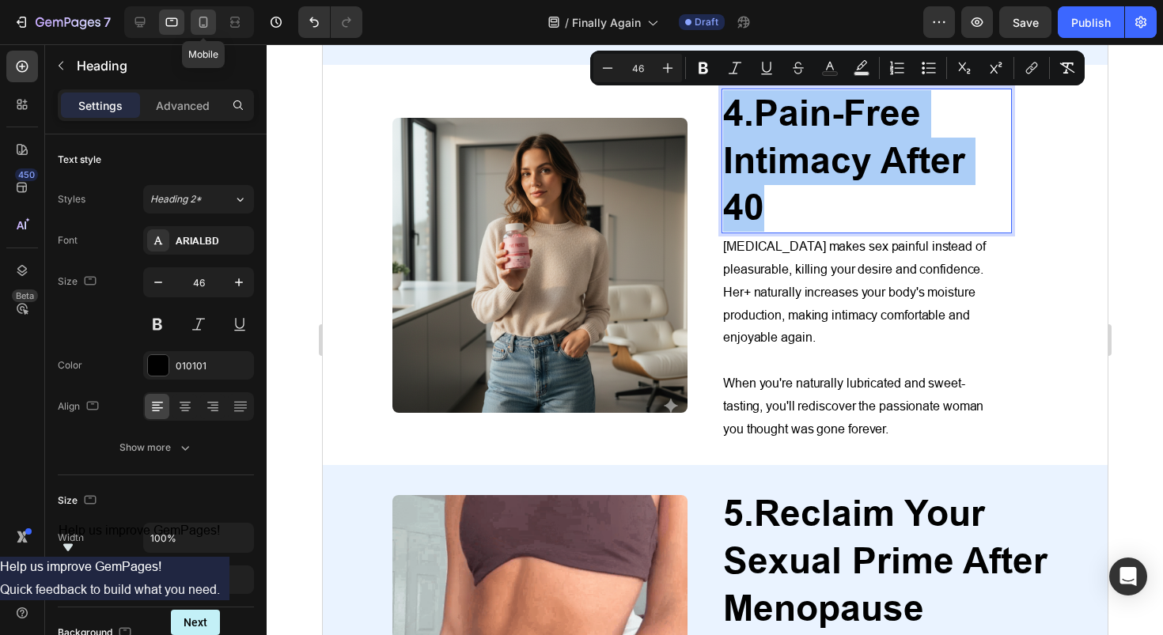
type input "41"
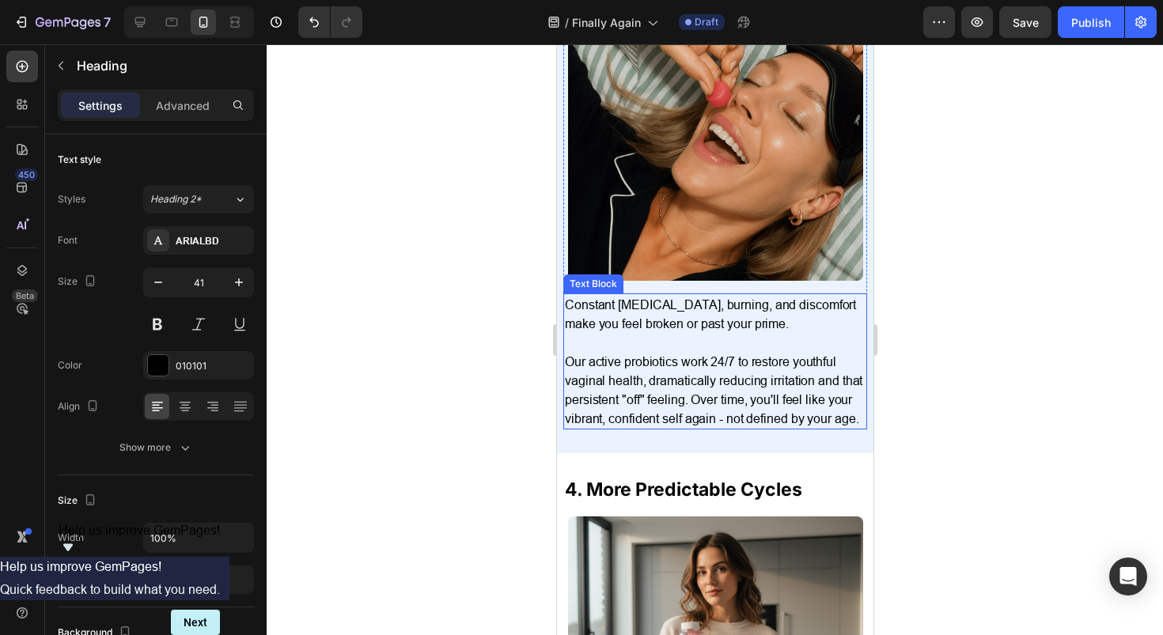
scroll to position [2011, 0]
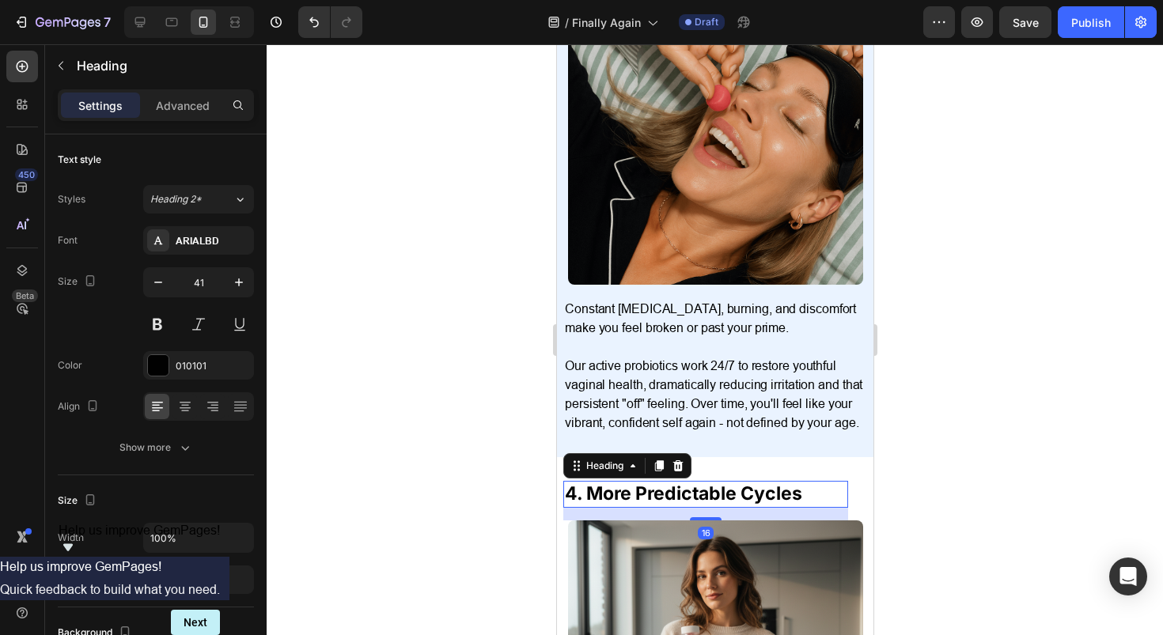
click at [652, 486] on h2 "4. More Predictable Cycles" at bounding box center [705, 494] width 285 height 27
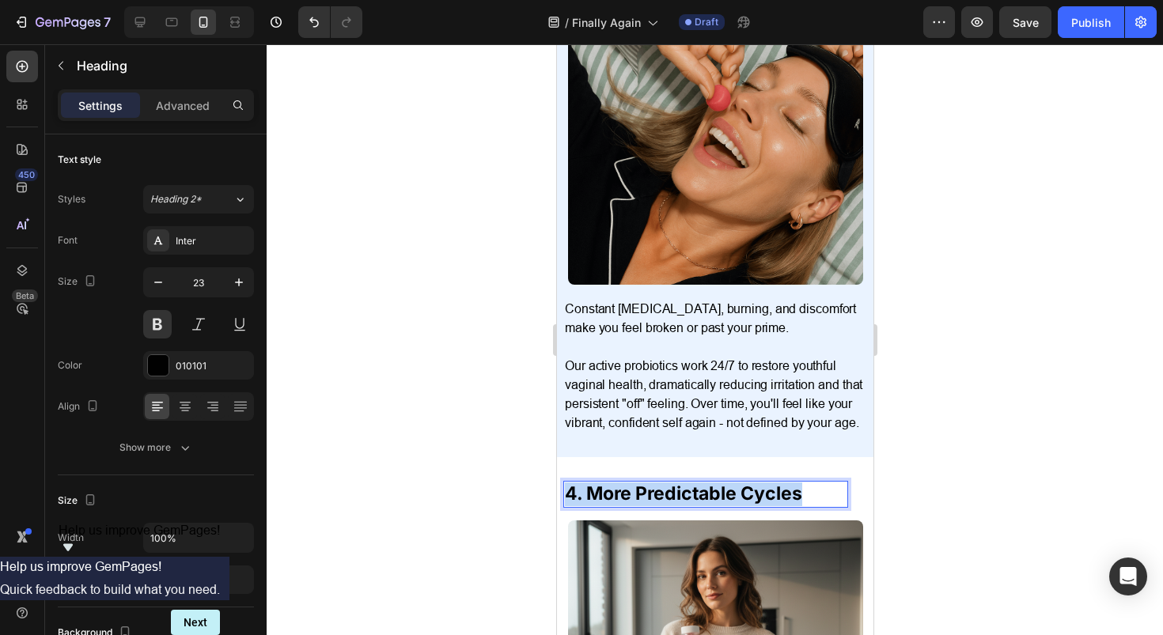
click at [652, 486] on p "4. More Predictable Cycles" at bounding box center [705, 495] width 282 height 24
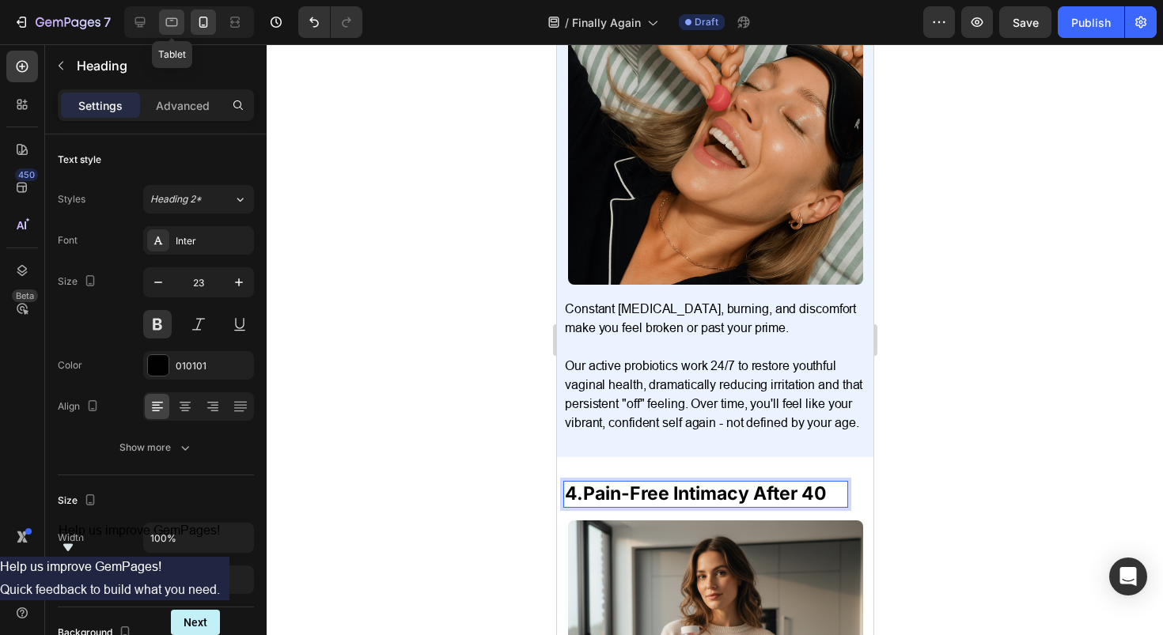
drag, startPoint x: 165, startPoint y: 24, endPoint x: 297, endPoint y: 123, distance: 165.7
click at [165, 24] on icon at bounding box center [172, 22] width 16 height 16
type input "46"
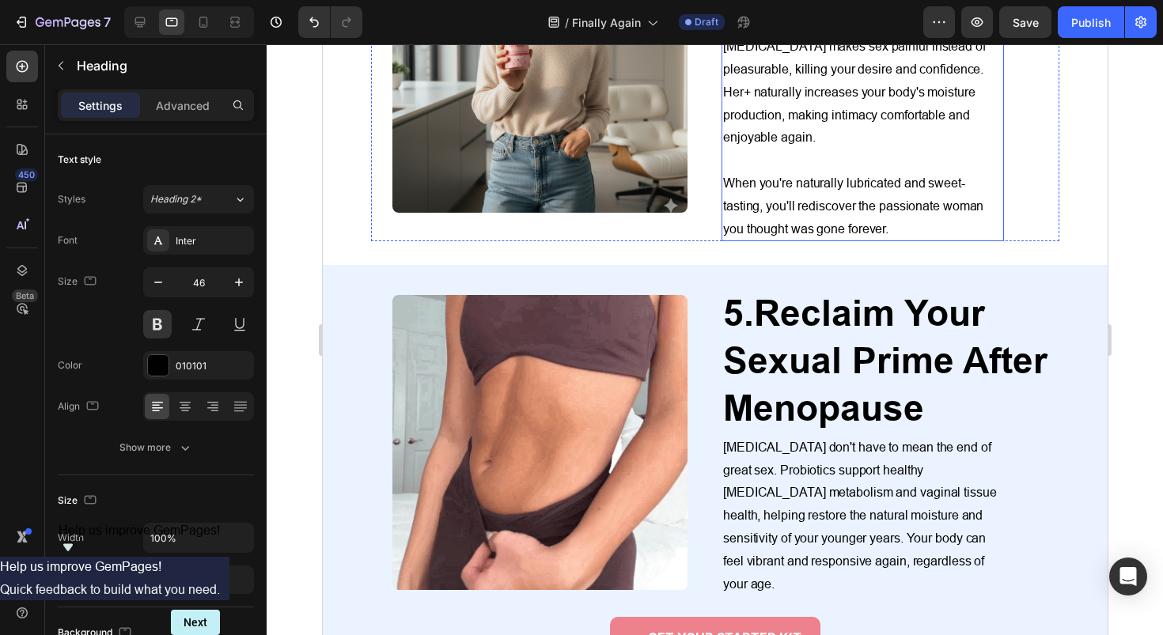
scroll to position [2101, 0]
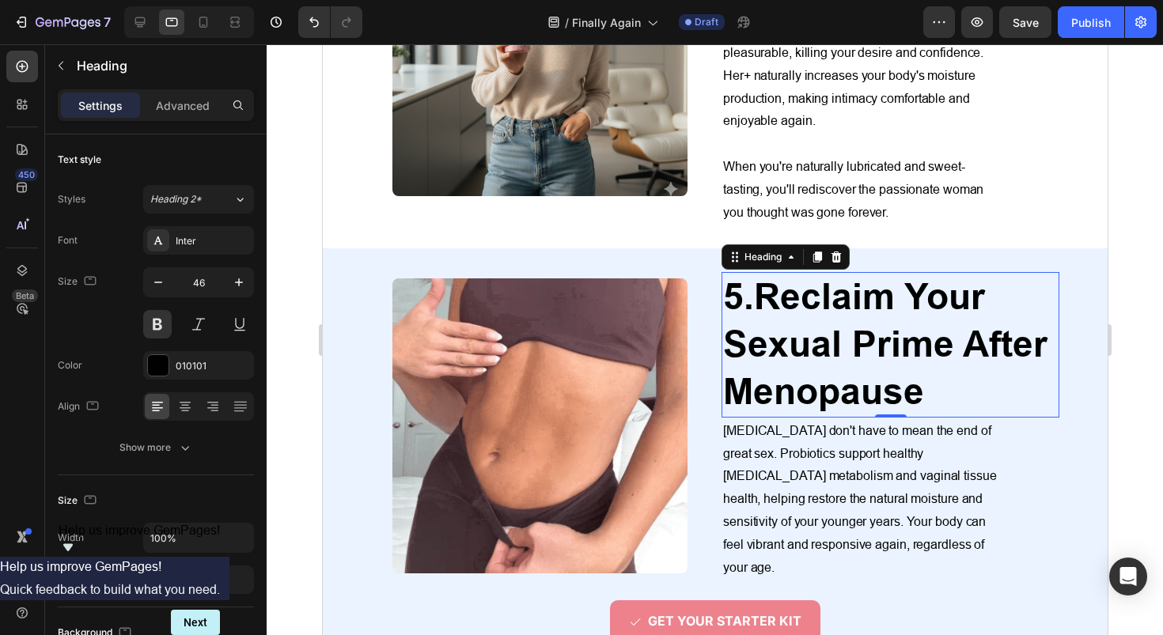
click at [819, 328] on strong "Reclaim Your Sexual Prime After Menopause" at bounding box center [884, 344] width 324 height 138
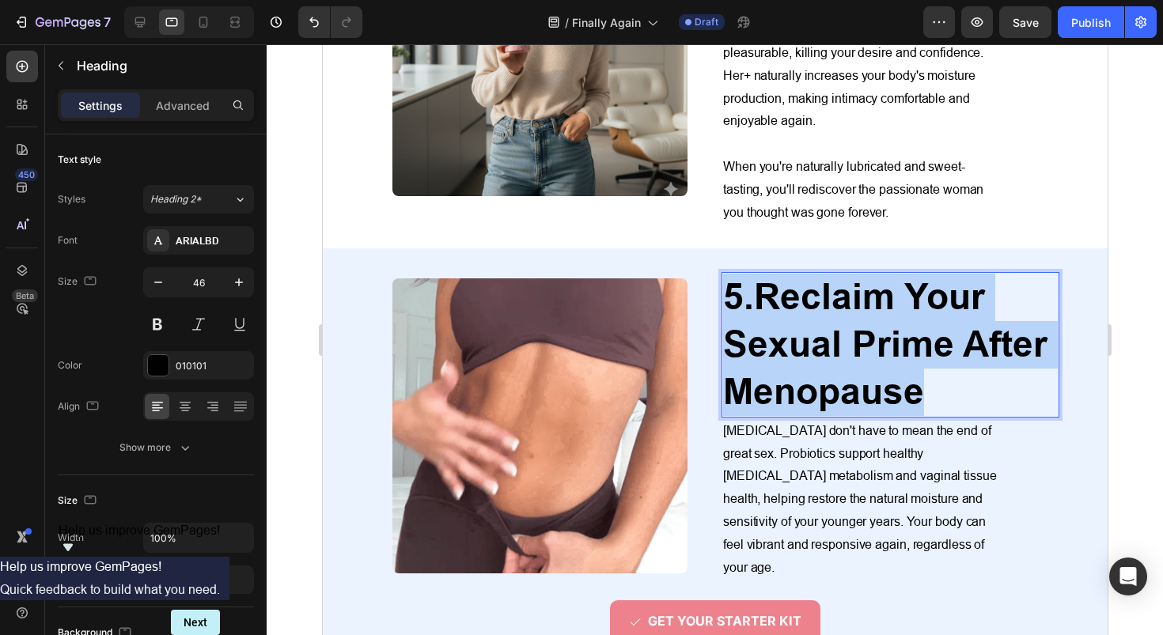
click at [819, 328] on strong "Reclaim Your Sexual Prime After Menopause" at bounding box center [884, 344] width 324 height 138
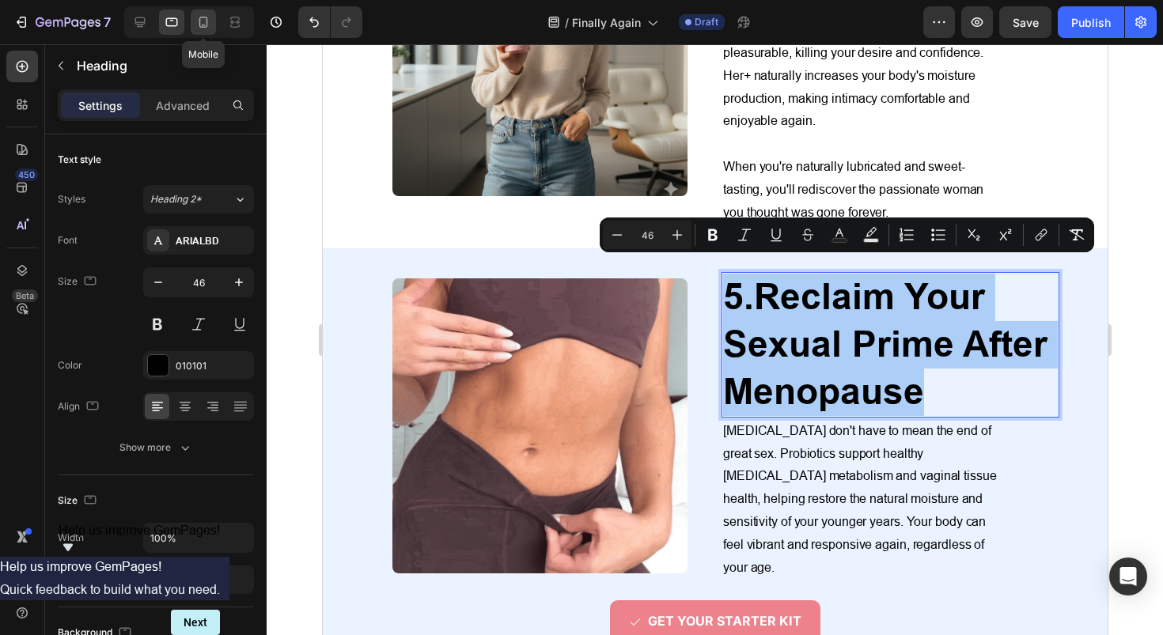
click at [193, 19] on div at bounding box center [203, 21] width 25 height 25
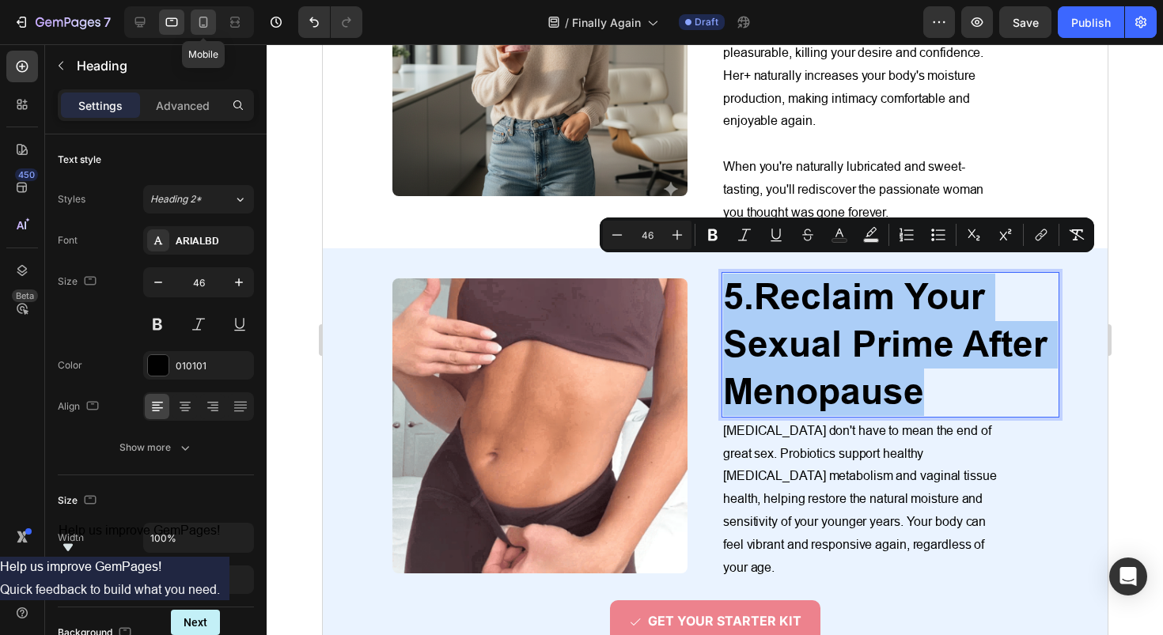
type input "41"
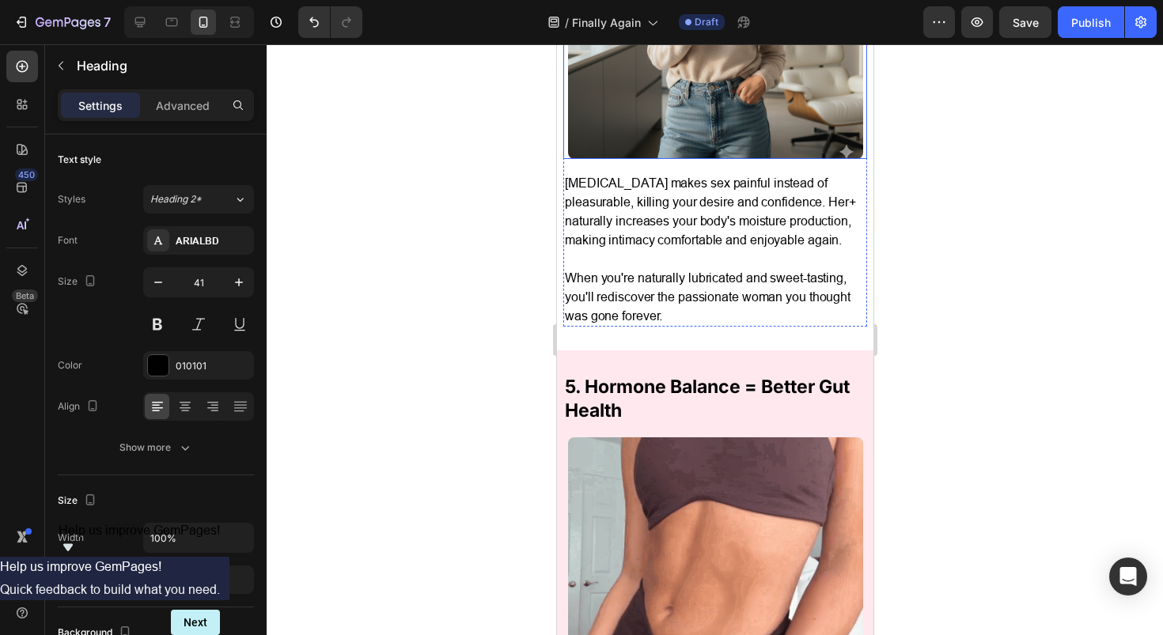
scroll to position [2757, 0]
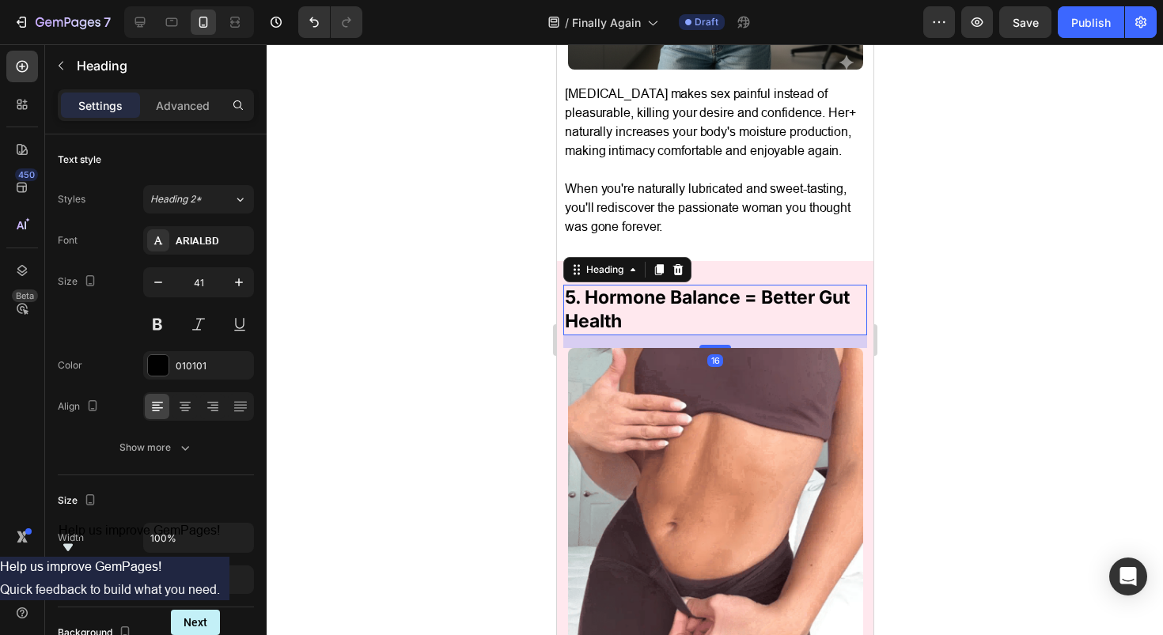
click at [641, 305] on h2 "5. Hormone Balance = Better Gut Health" at bounding box center [715, 310] width 304 height 51
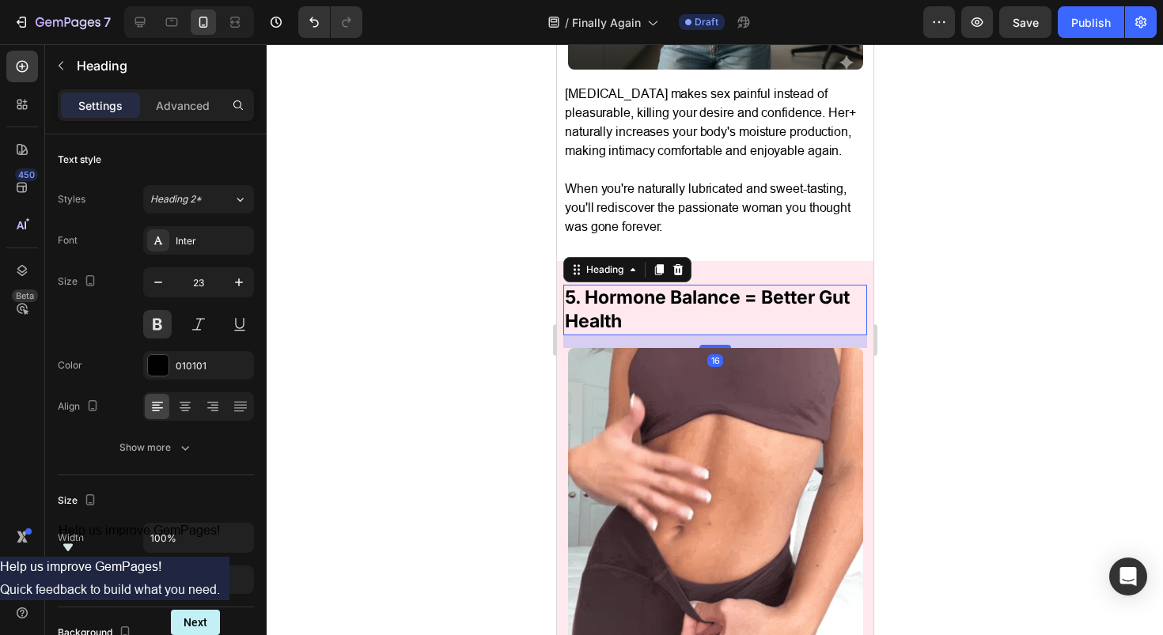
click at [641, 305] on h2 "5. Hormone Balance = Better Gut Health" at bounding box center [715, 310] width 304 height 51
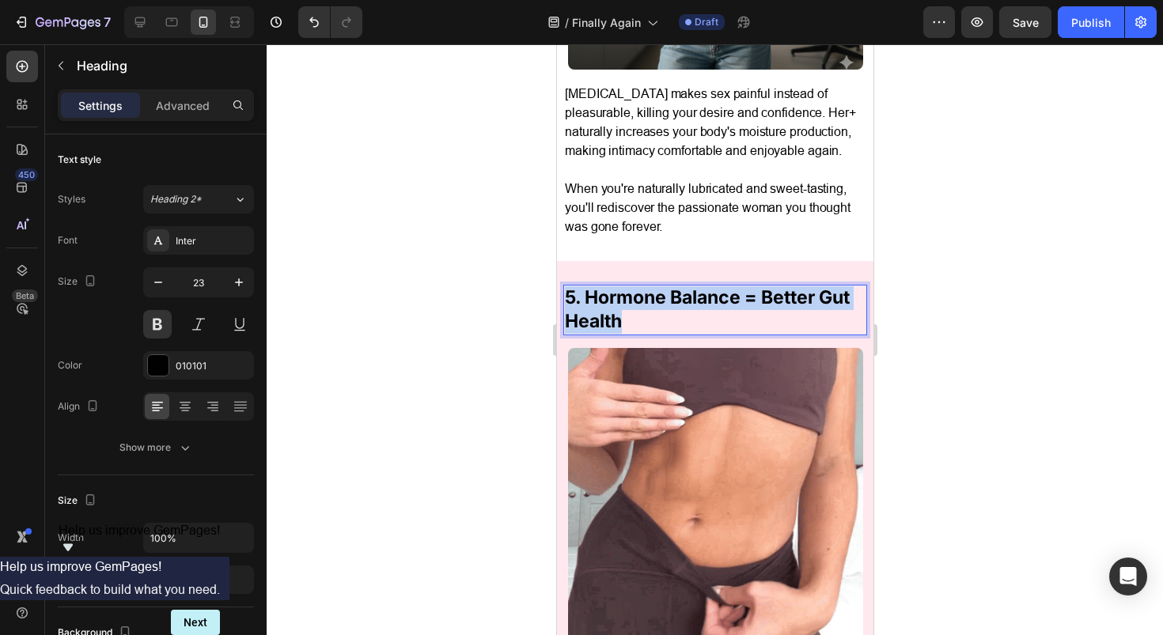
click at [641, 305] on p "5. Hormone Balance = Better Gut Health" at bounding box center [714, 309] width 301 height 47
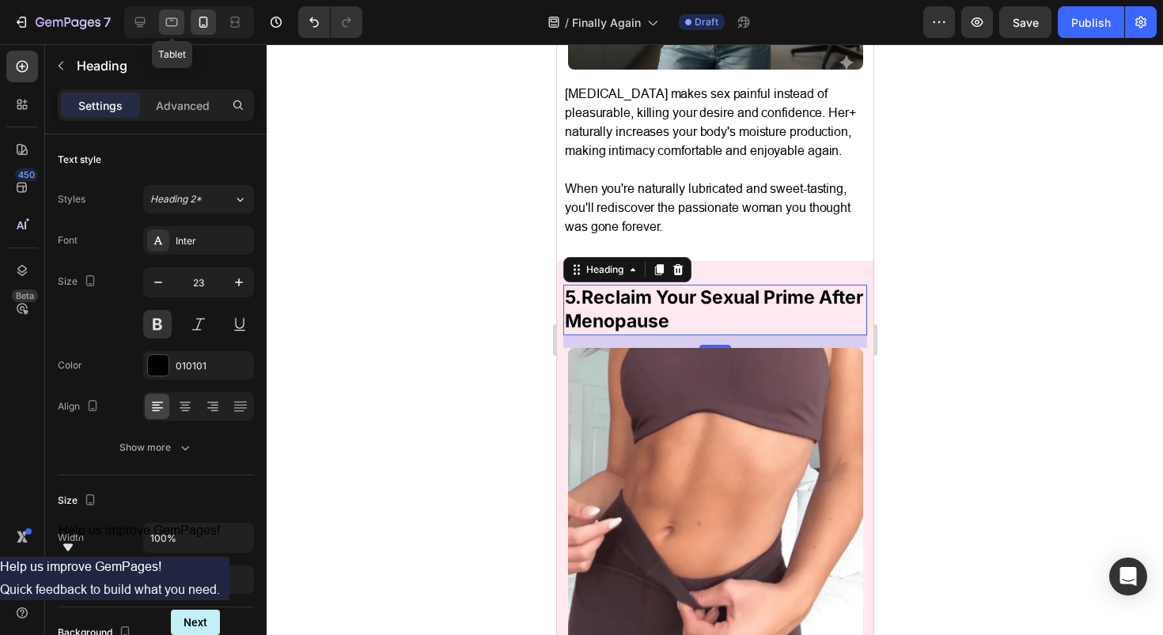
drag, startPoint x: 169, startPoint y: 25, endPoint x: 139, endPoint y: 49, distance: 38.8
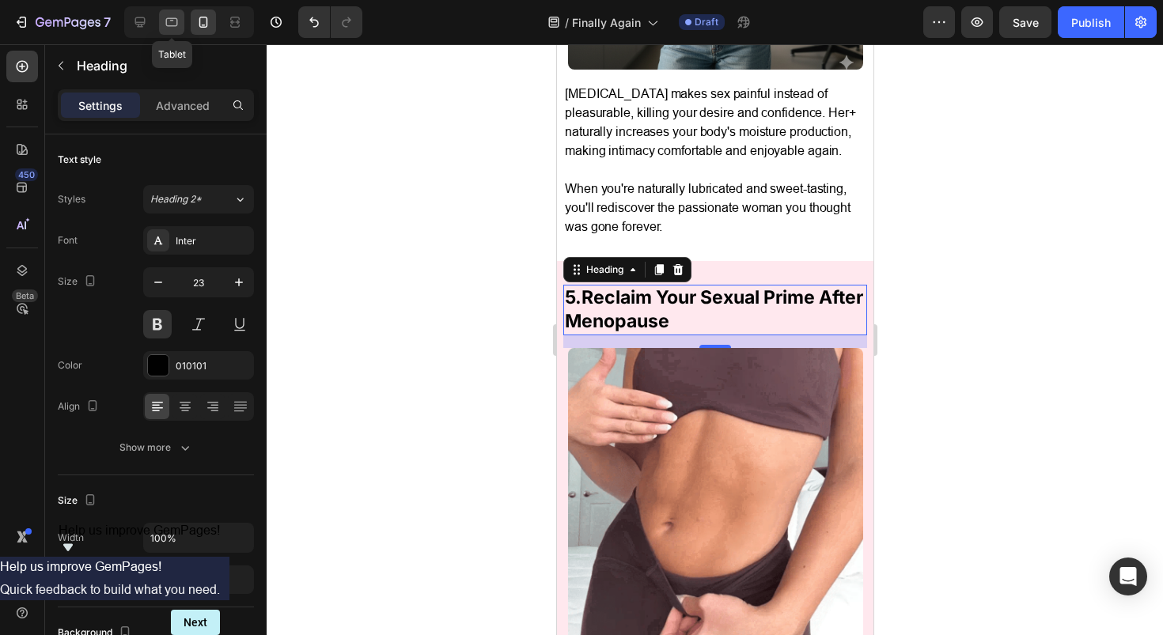
click at [169, 25] on icon at bounding box center [172, 22] width 16 height 16
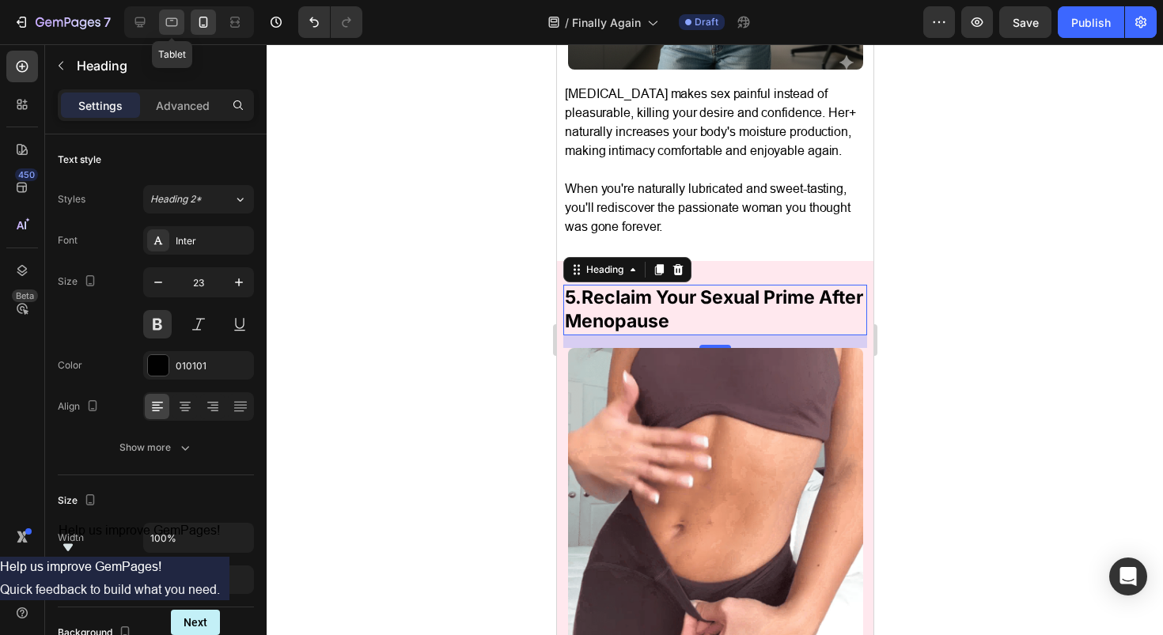
type input "46"
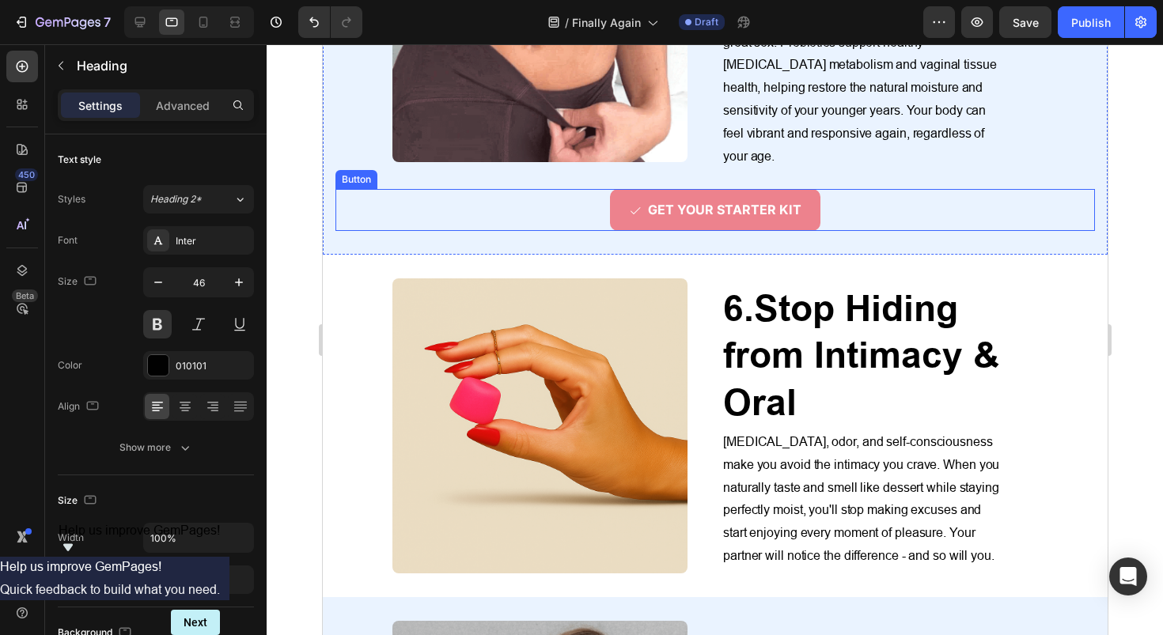
scroll to position [2577, 0]
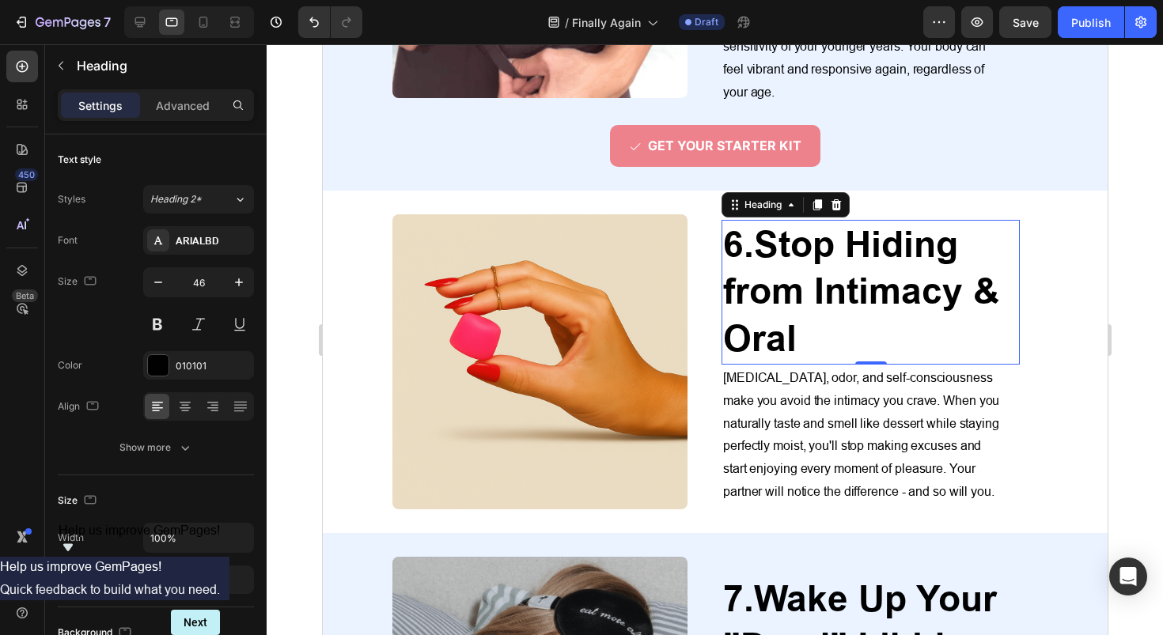
click at [854, 223] on strong "Stop Hiding from Intimacy & Oral" at bounding box center [860, 292] width 276 height 138
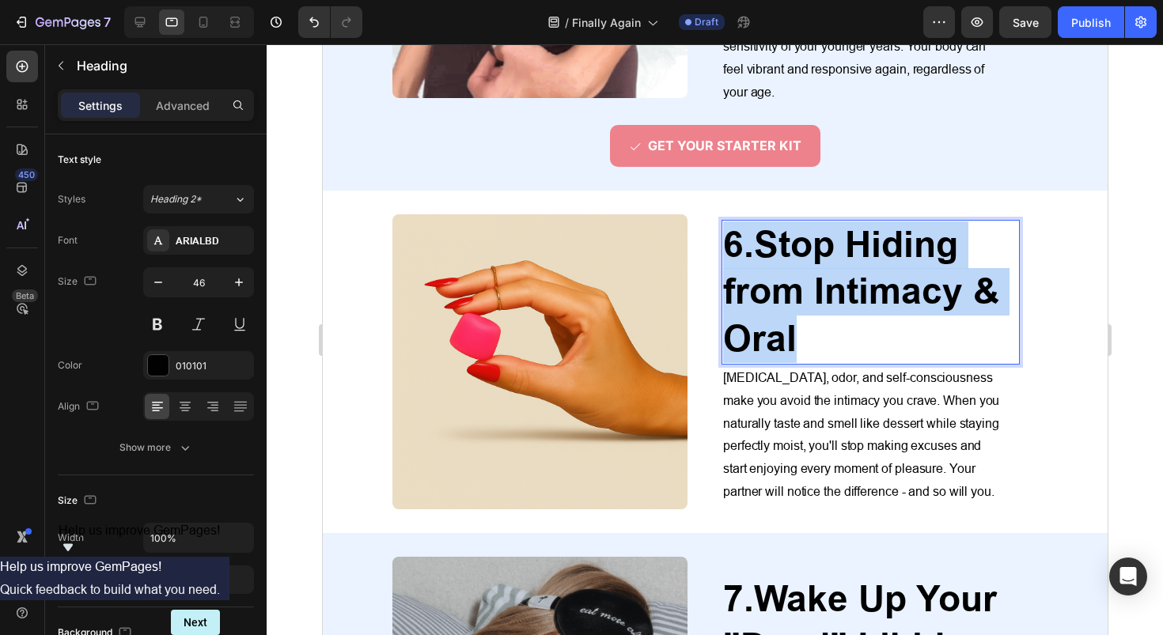
click at [854, 223] on strong "Stop Hiding from Intimacy & Oral" at bounding box center [860, 292] width 276 height 138
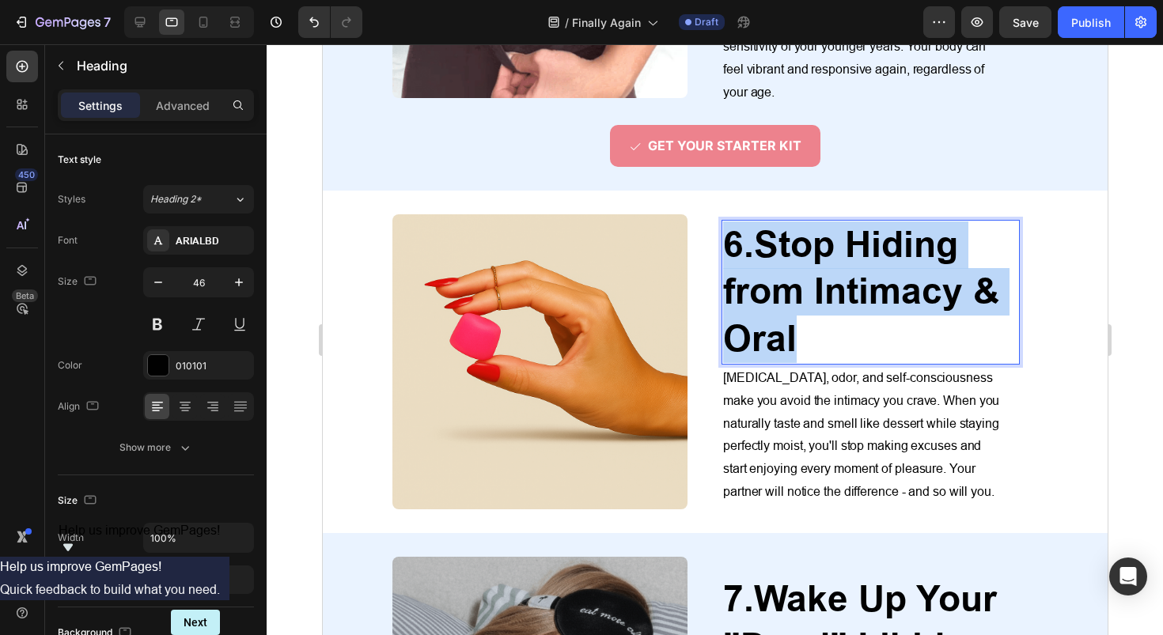
click at [854, 223] on strong "Stop Hiding from Intimacy & Oral" at bounding box center [860, 292] width 276 height 138
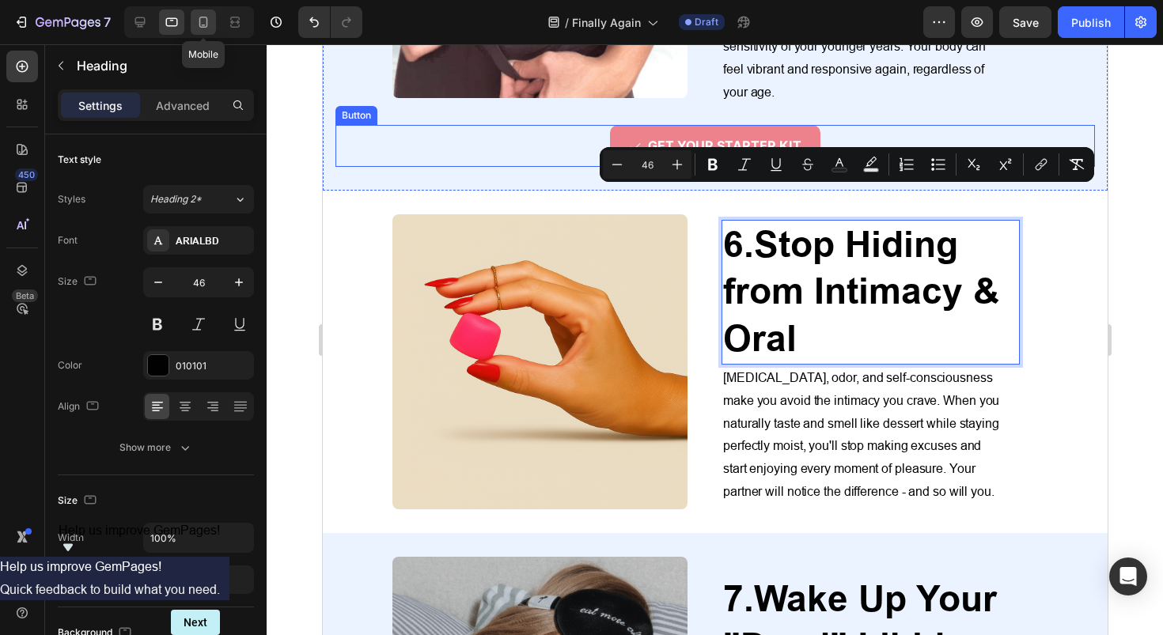
click at [210, 28] on icon at bounding box center [203, 22] width 16 height 16
type input "41"
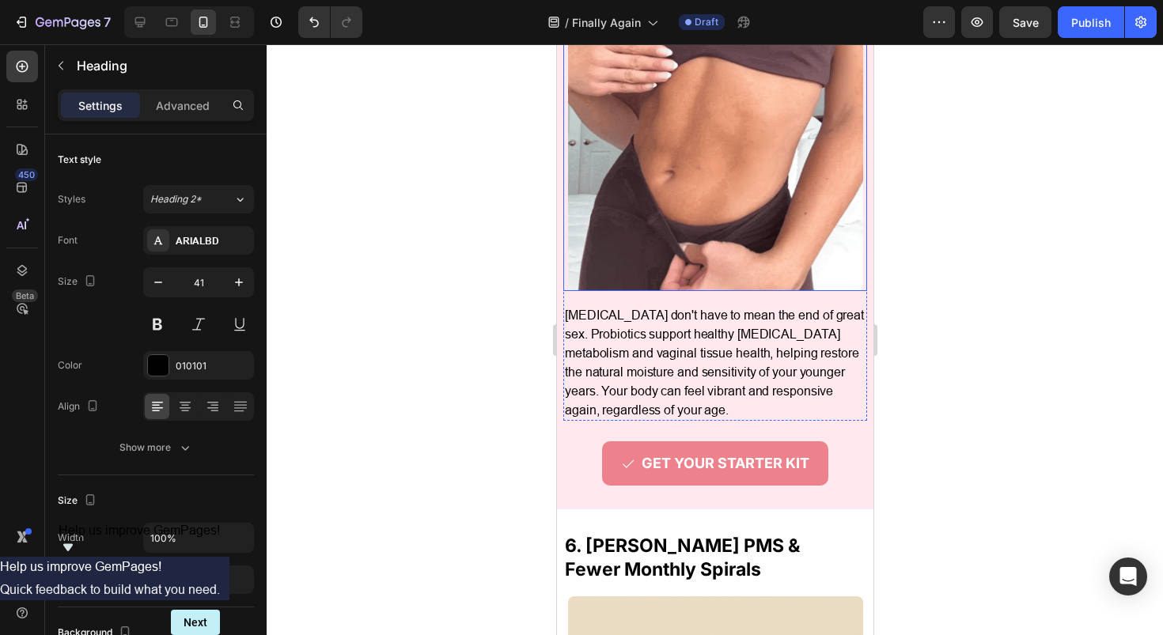
scroll to position [3404, 0]
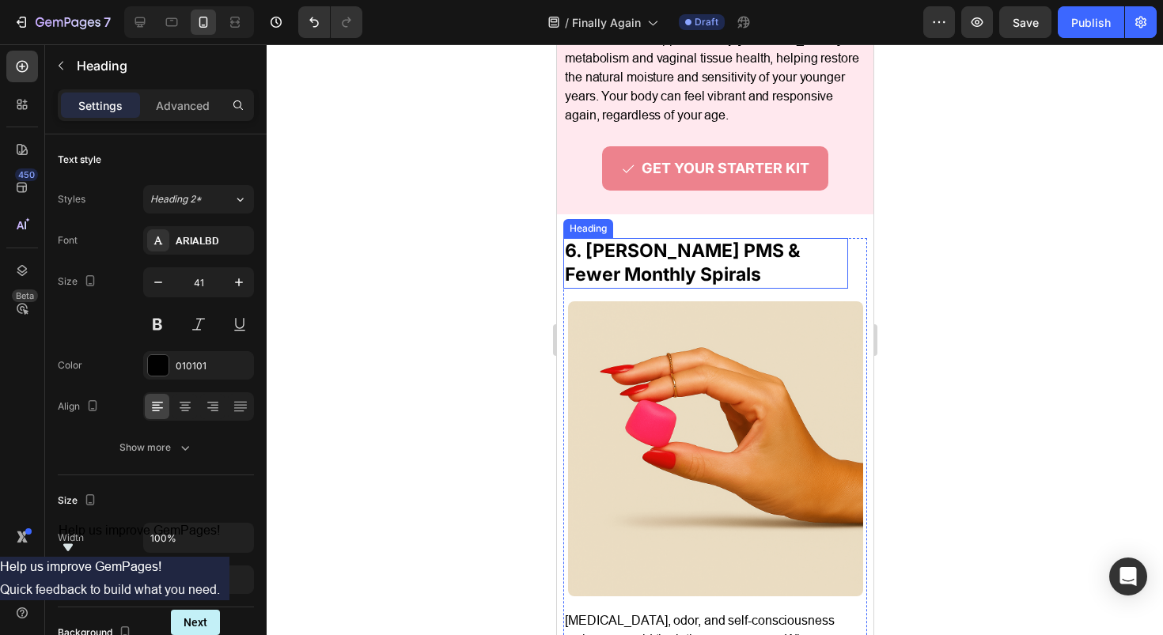
click at [654, 283] on h2 "6. Calmer PMS & Fewer Monthly Spirals" at bounding box center [705, 263] width 285 height 51
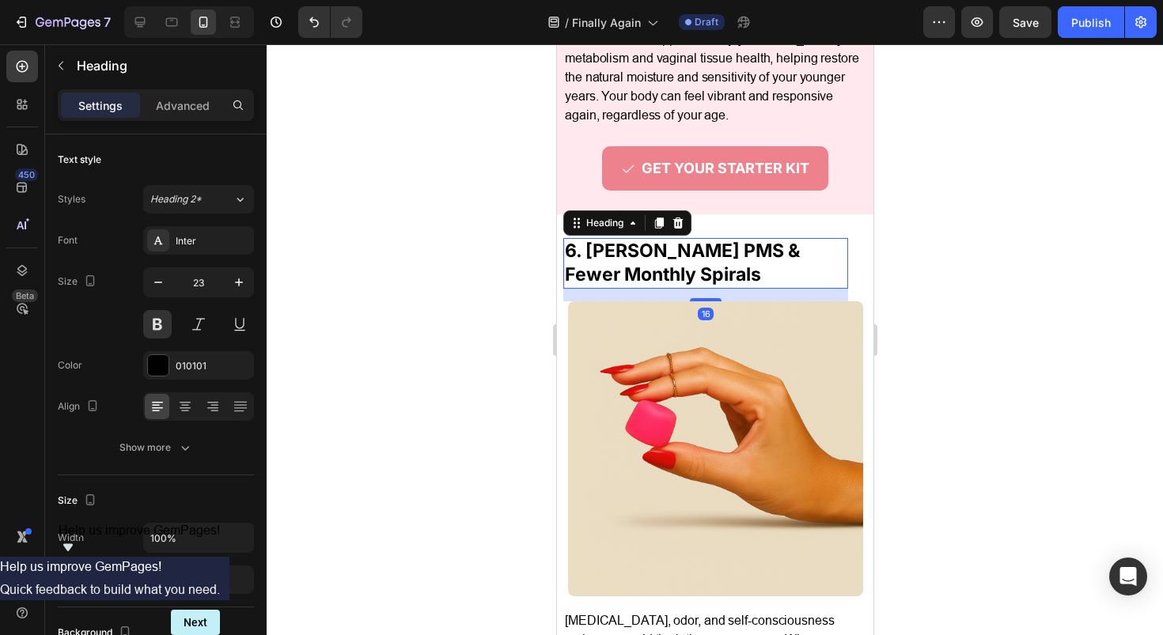
click at [654, 283] on h2 "6. Calmer PMS & Fewer Monthly Spirals" at bounding box center [705, 263] width 285 height 51
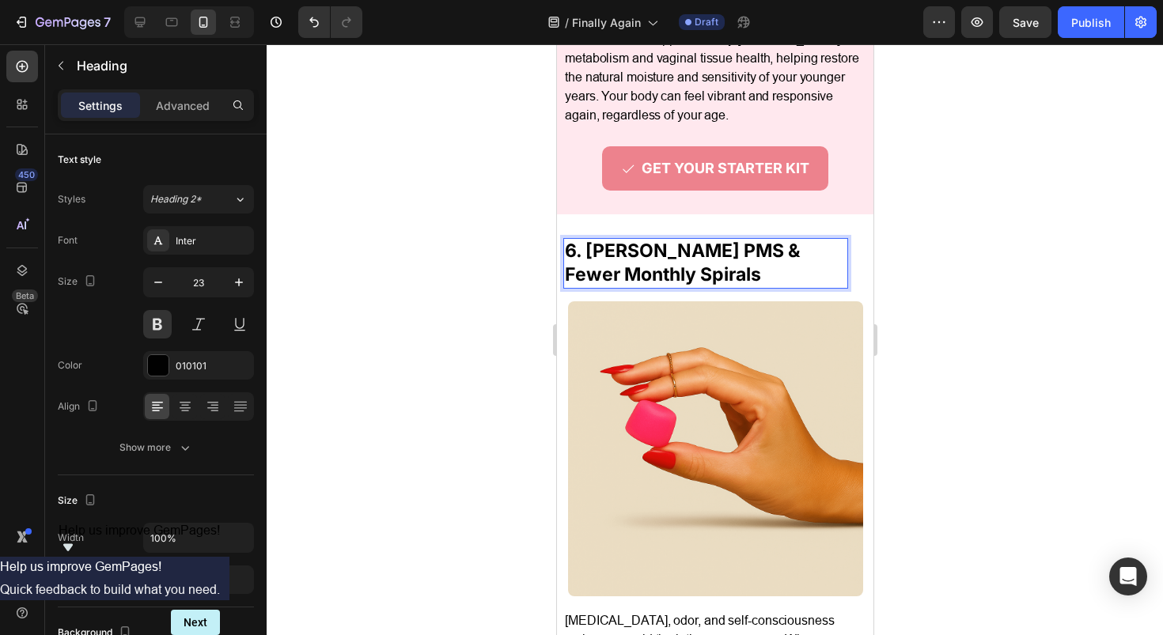
click at [654, 283] on p "6. Calmer PMS & Fewer Monthly Spirals" at bounding box center [705, 263] width 282 height 47
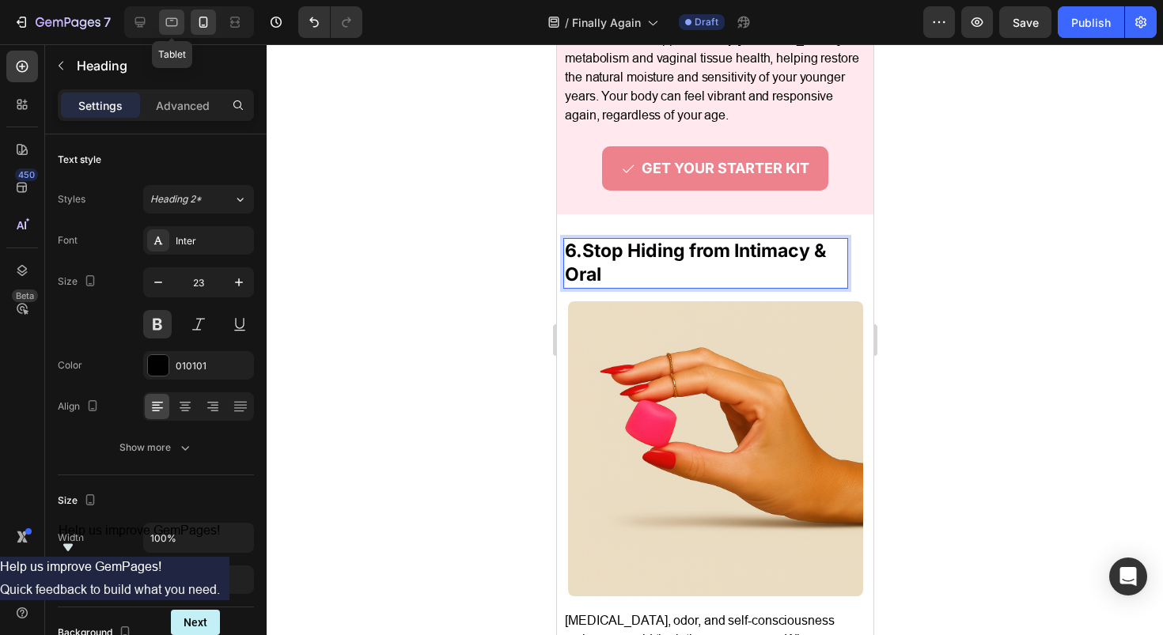
click at [164, 22] on icon at bounding box center [172, 22] width 16 height 16
type input "46"
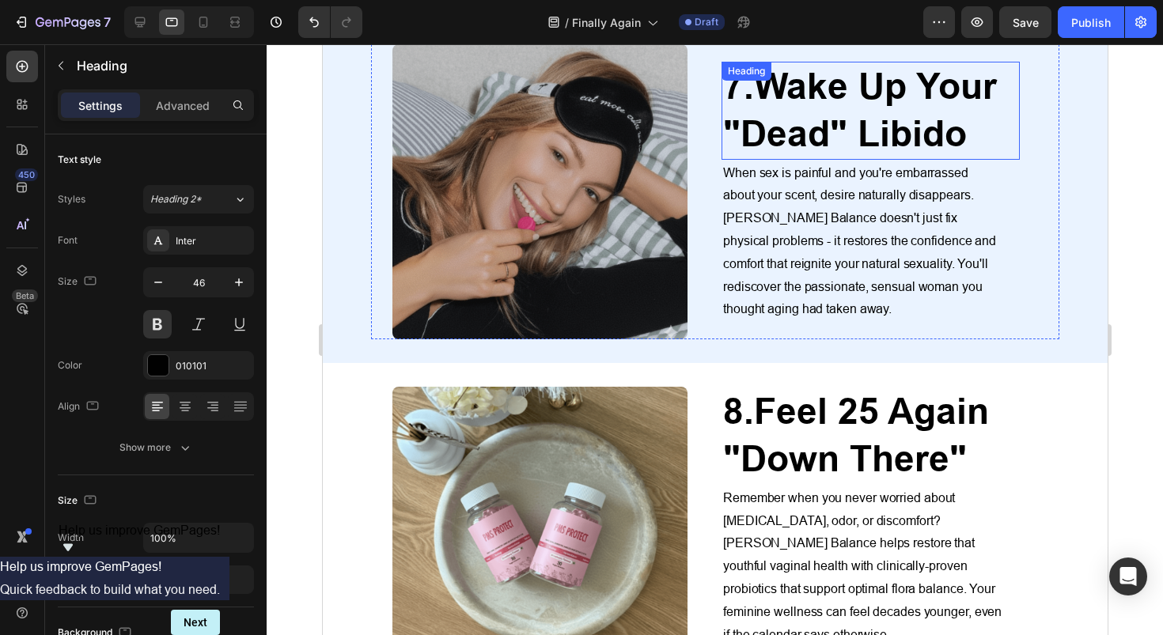
click at [839, 91] on strong "Wake Up Your "Dead" Libido" at bounding box center [859, 110] width 274 height 90
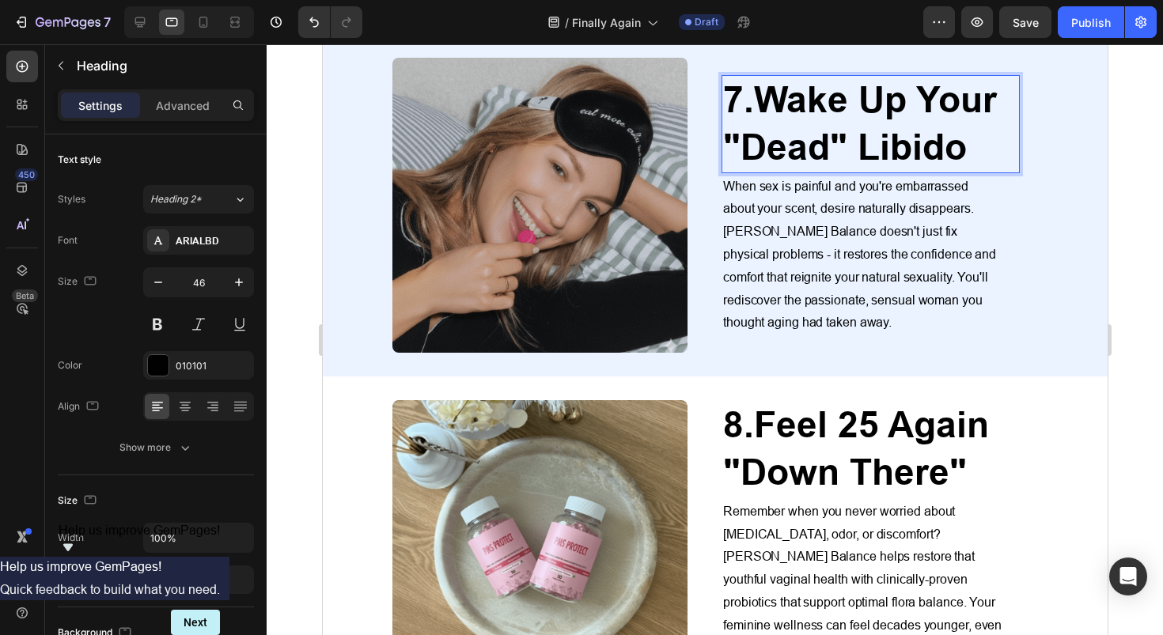
click at [839, 91] on p "7. Wake Up Your "Dead" Libido" at bounding box center [869, 124] width 295 height 95
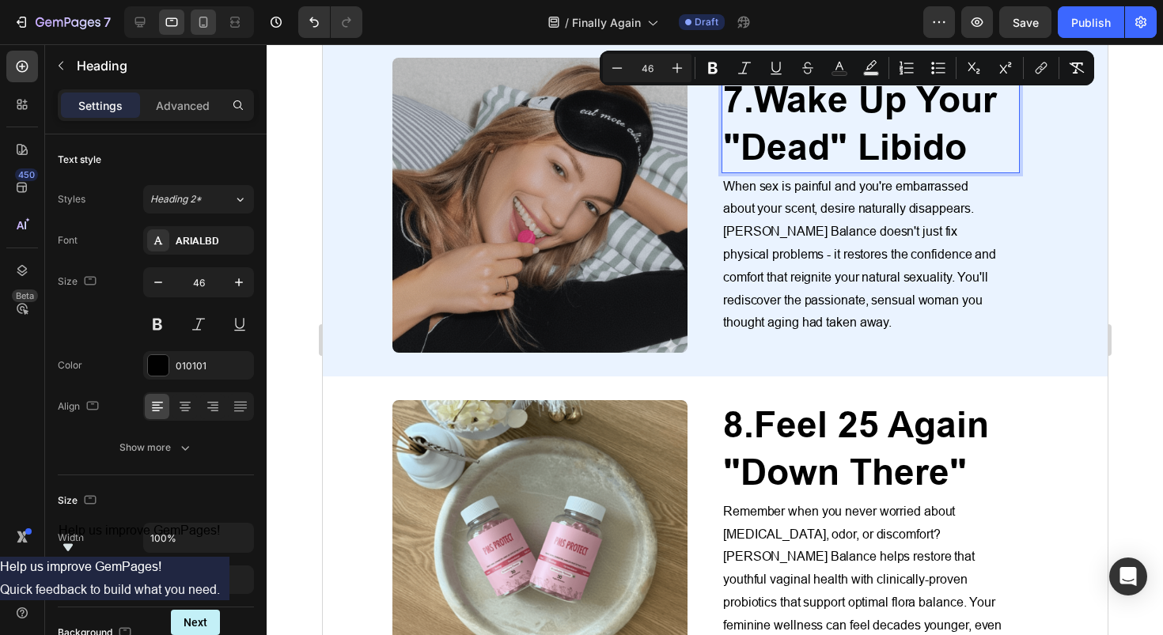
click at [202, 34] on div at bounding box center [203, 21] width 25 height 25
type input "41"
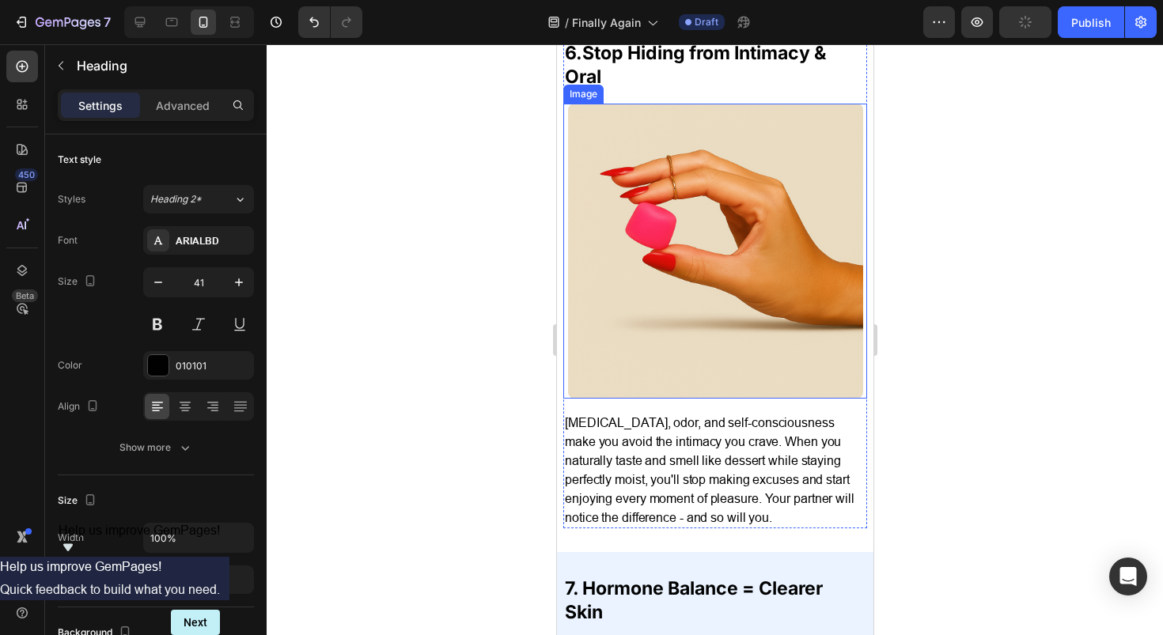
scroll to position [3715, 0]
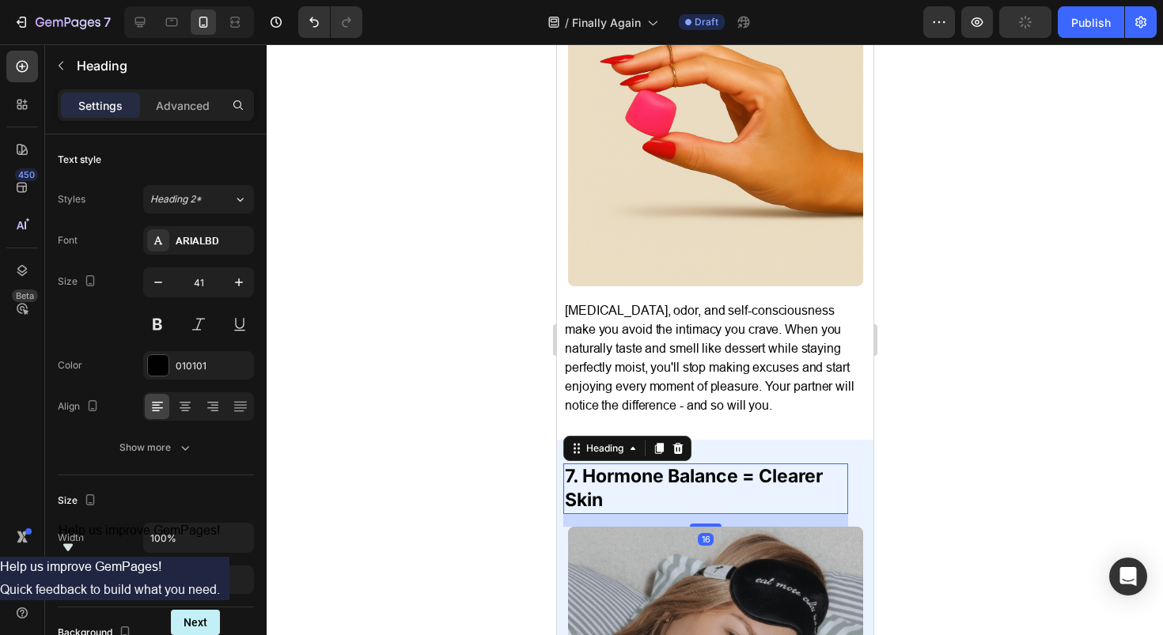
click at [669, 497] on h2 "7. Hormone Balance = Clearer Skin" at bounding box center [705, 489] width 285 height 51
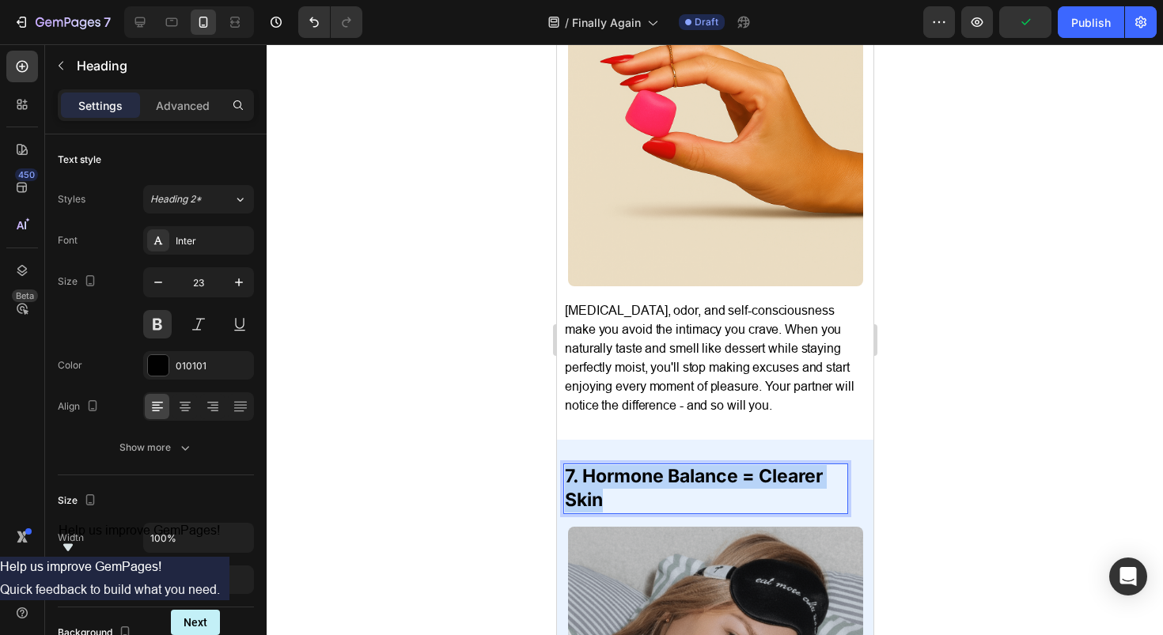
click at [669, 497] on p "7. Hormone Balance = Clearer Skin" at bounding box center [705, 488] width 282 height 47
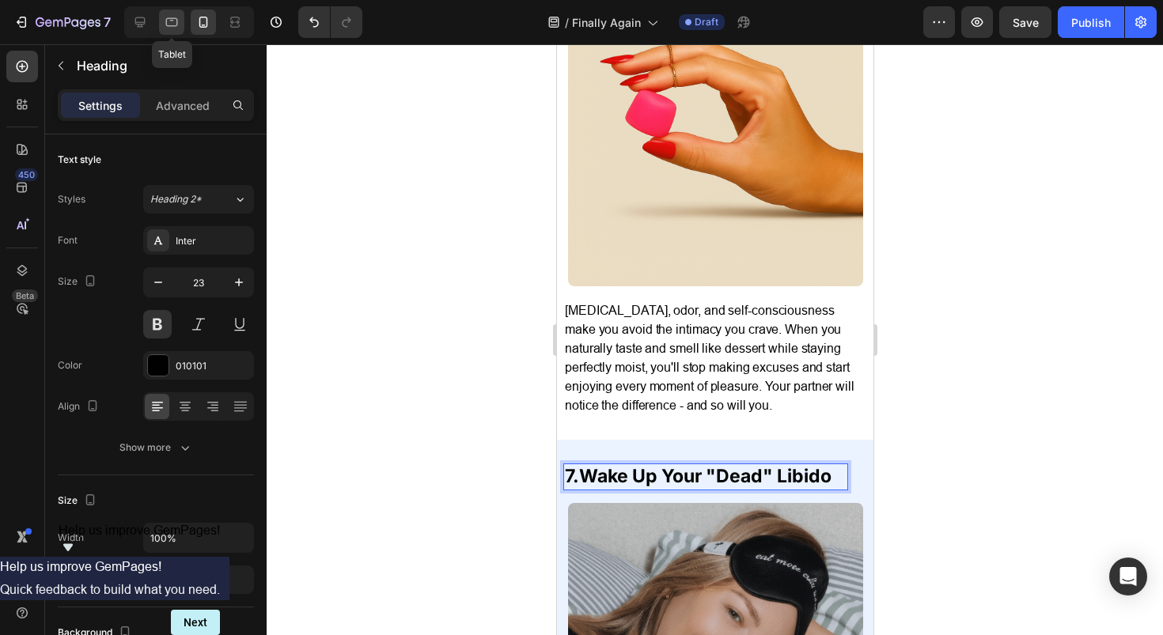
click at [164, 22] on icon at bounding box center [172, 22] width 16 height 16
type input "46"
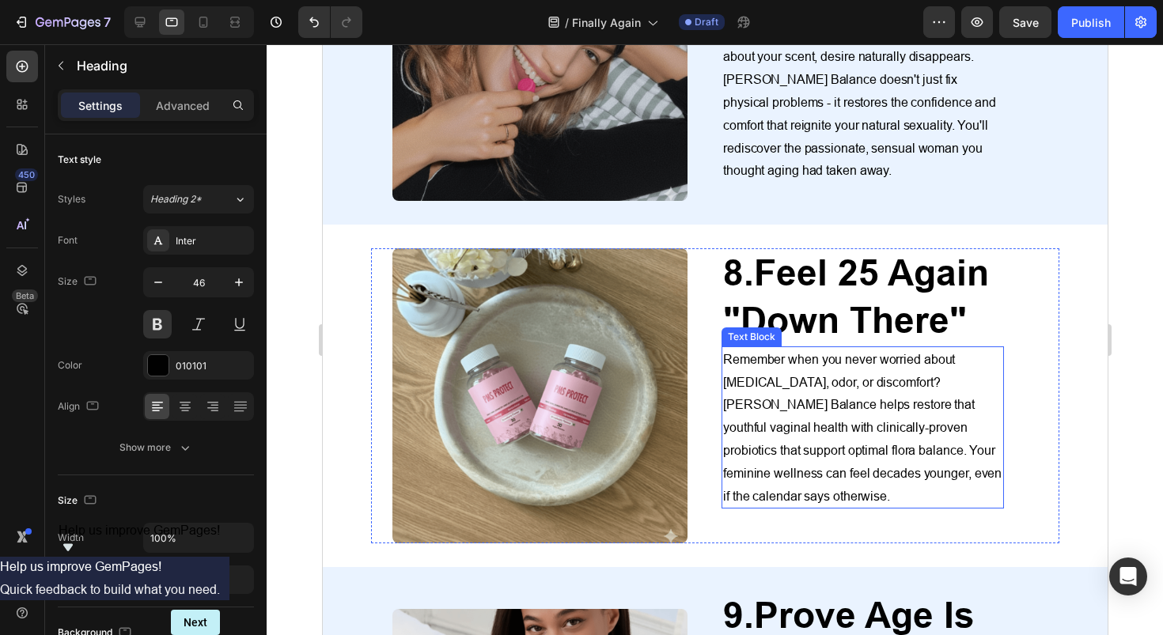
scroll to position [3255, 0]
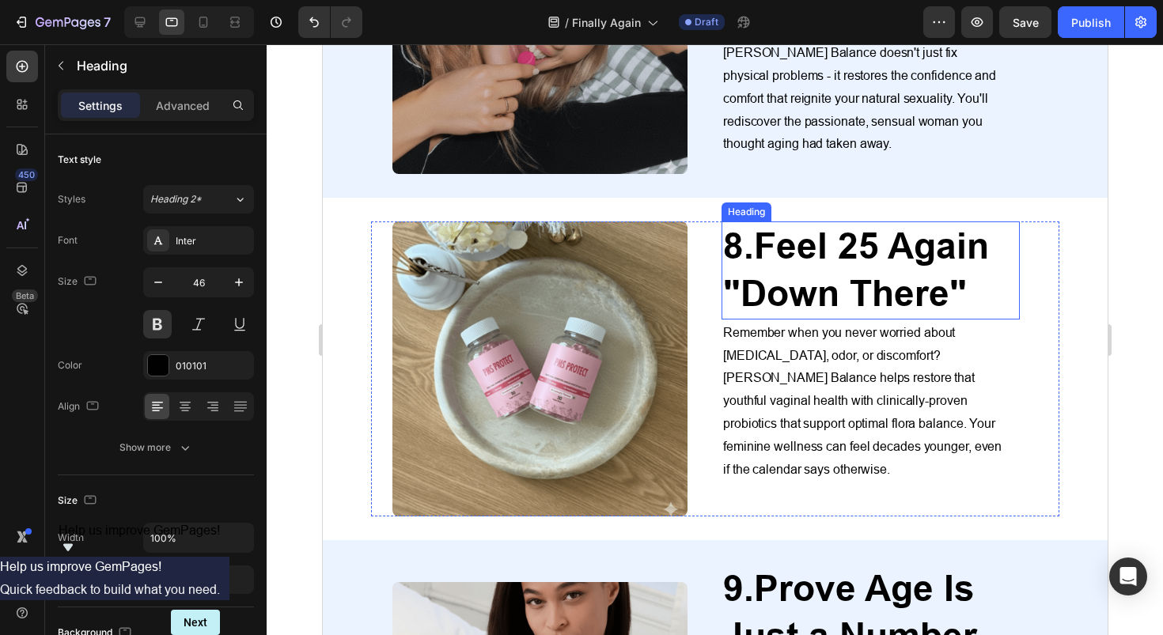
click at [833, 225] on strong "Feel 25 Again "Down There"" at bounding box center [855, 270] width 266 height 90
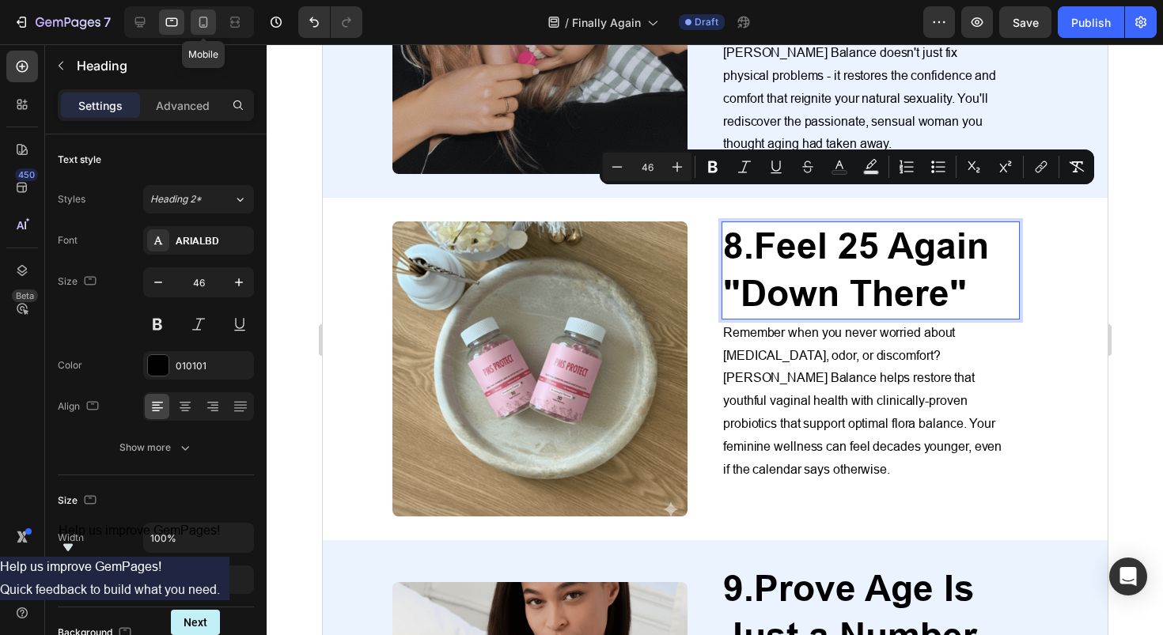
click at [193, 25] on div at bounding box center [203, 21] width 25 height 25
type input "41"
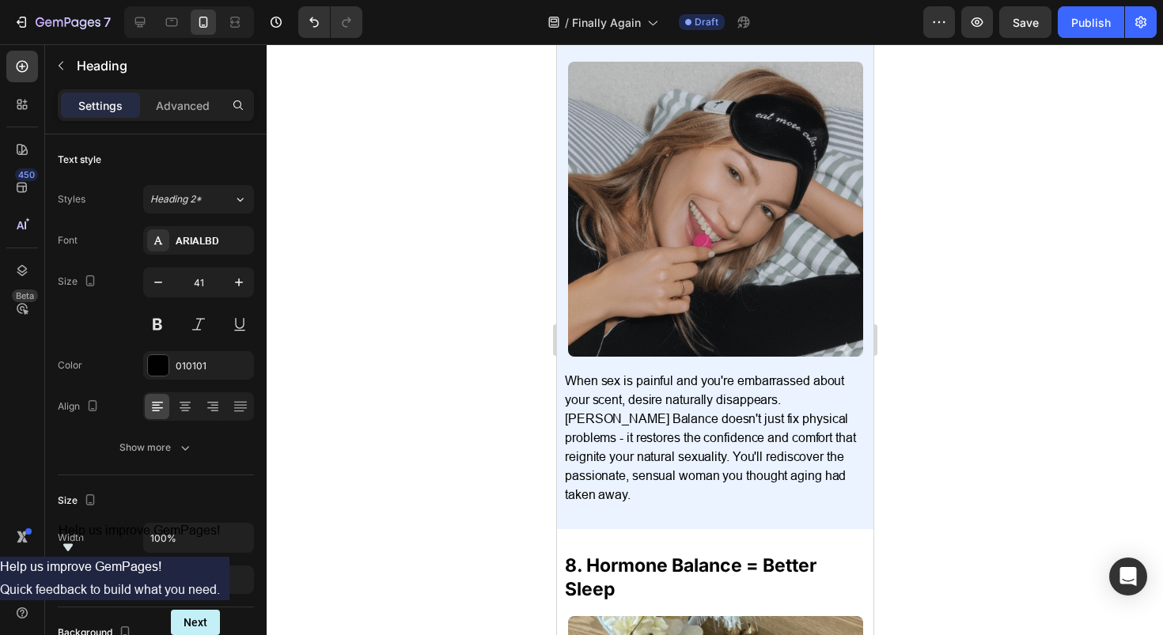
scroll to position [4202, 0]
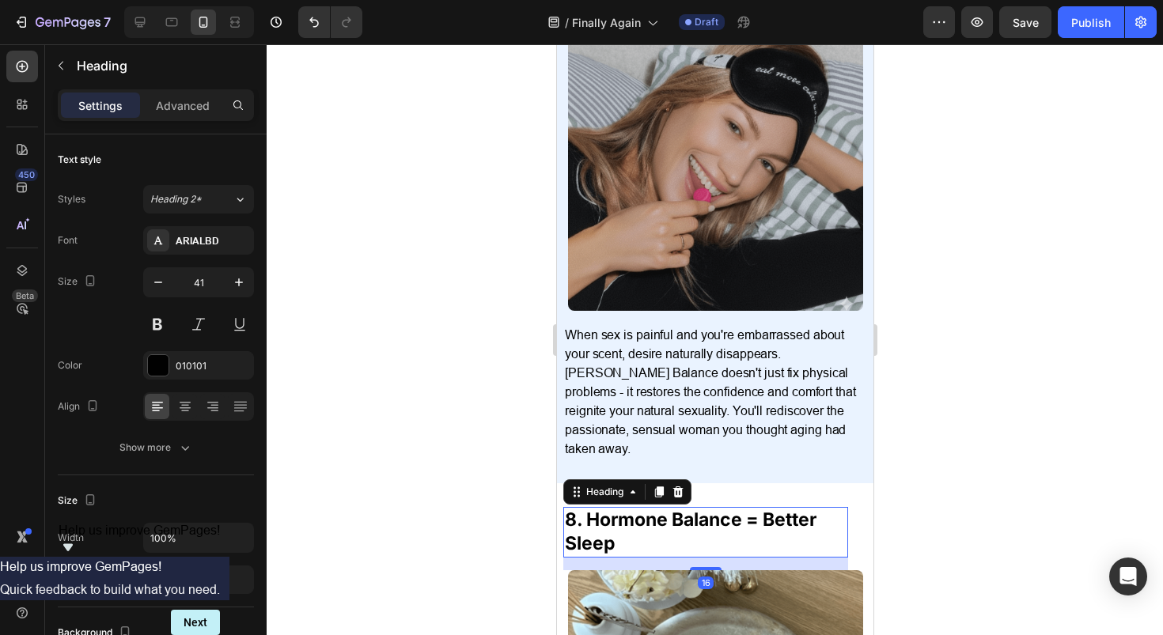
click at [642, 558] on h2 "8. Hormone Balance = Better Sleep" at bounding box center [705, 532] width 285 height 51
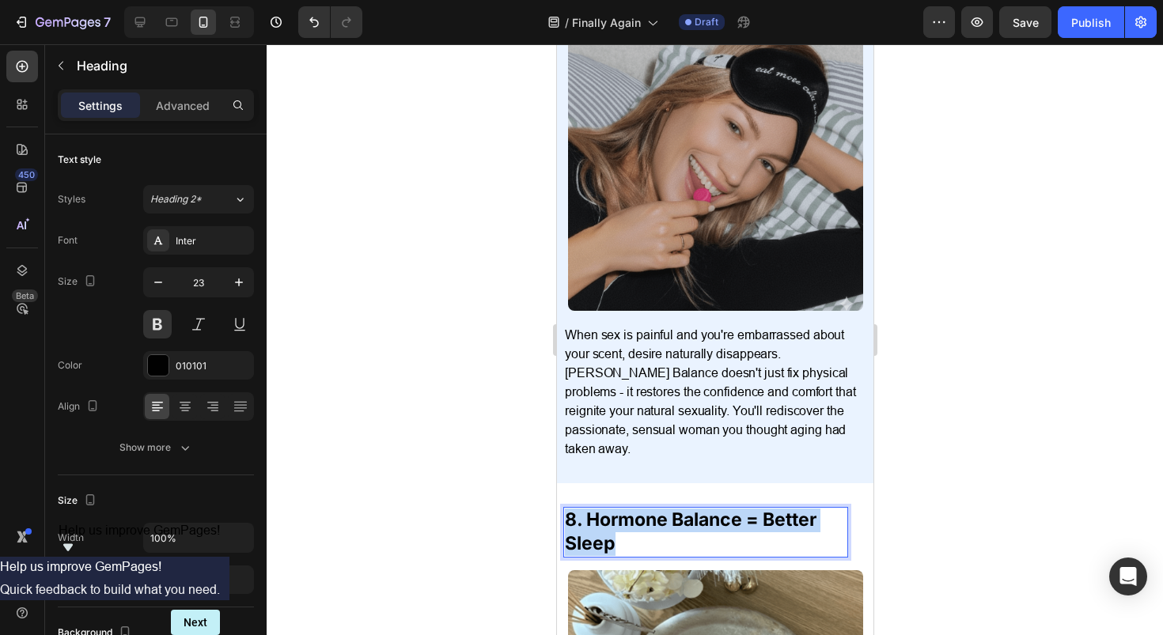
click at [642, 556] on p "8. Hormone Balance = Better Sleep" at bounding box center [705, 532] width 282 height 47
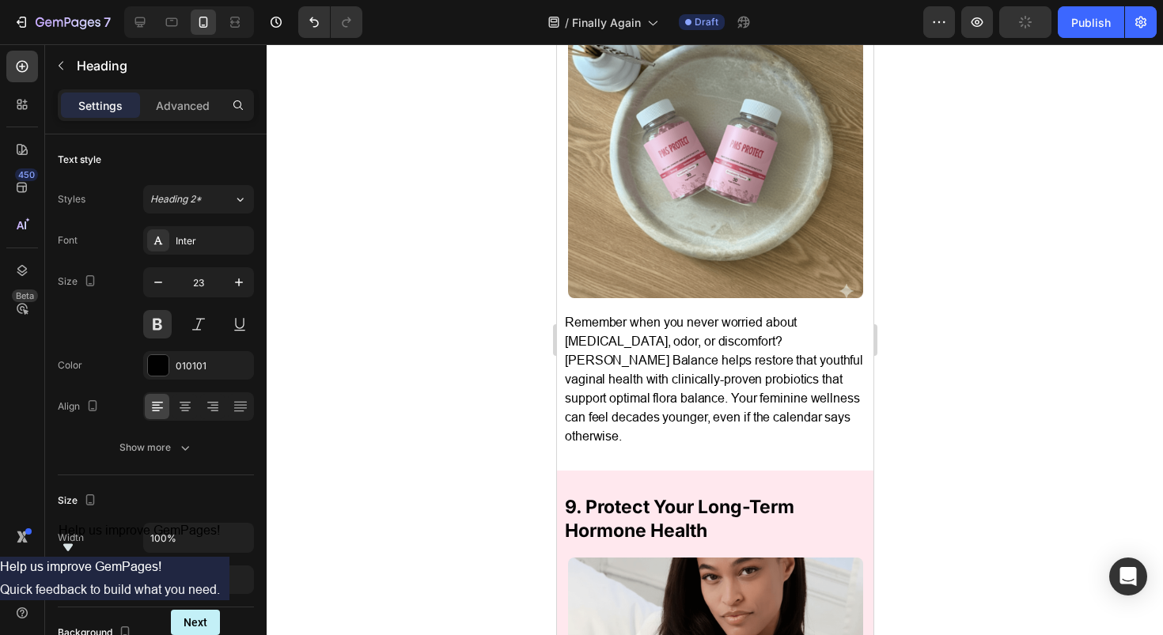
scroll to position [4772, 0]
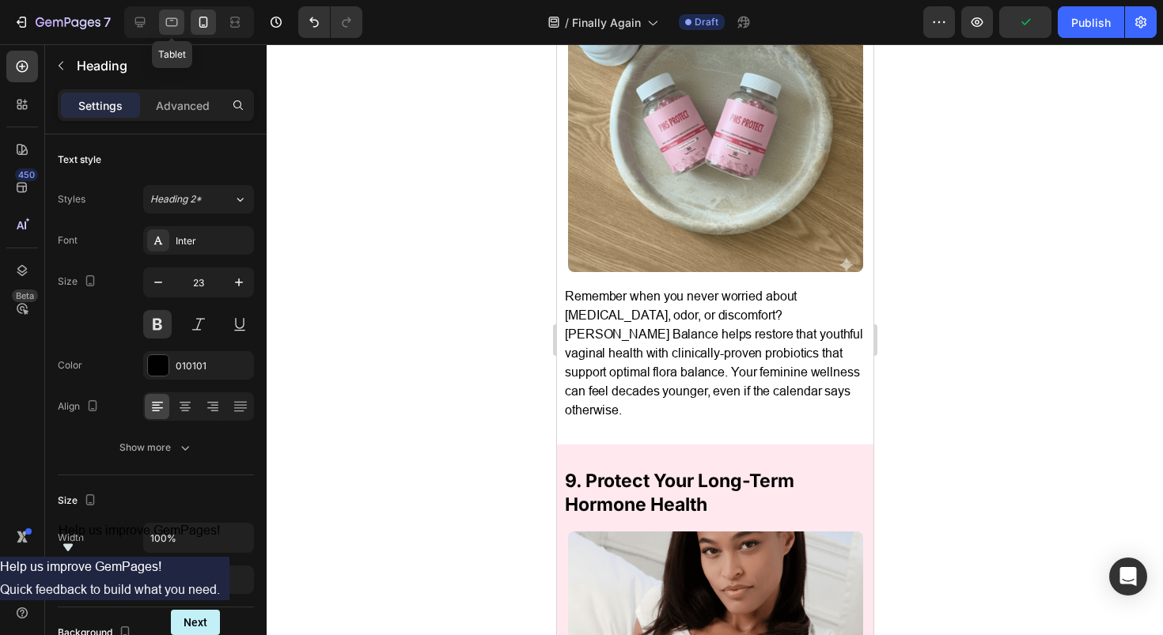
click at [166, 21] on icon at bounding box center [172, 22] width 12 height 9
type input "46"
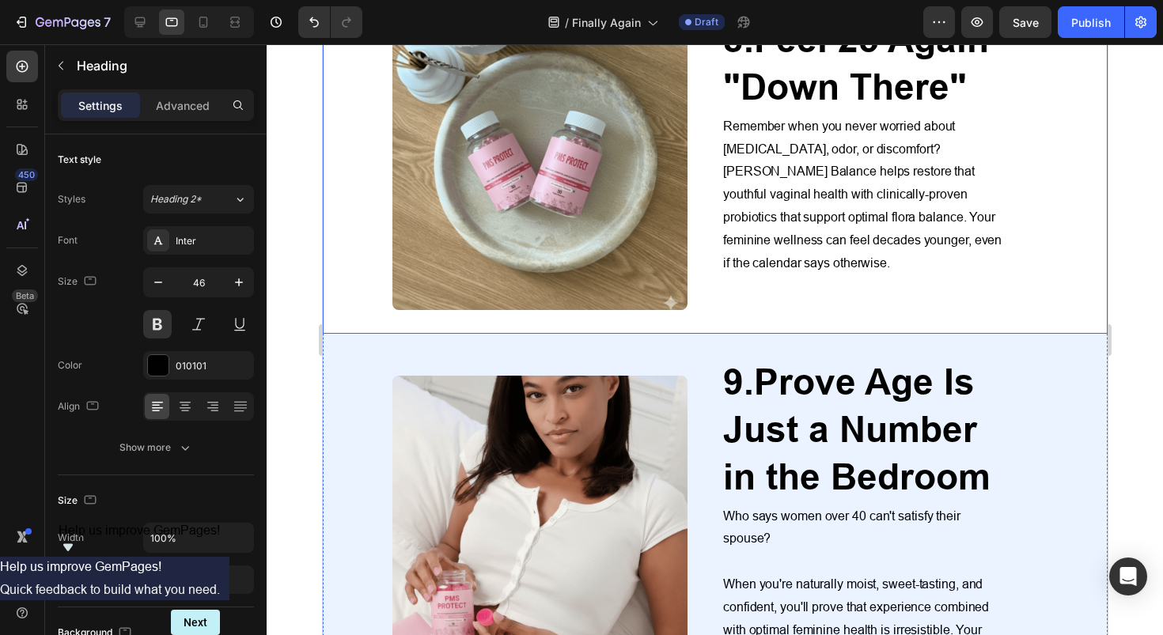
scroll to position [3291, 0]
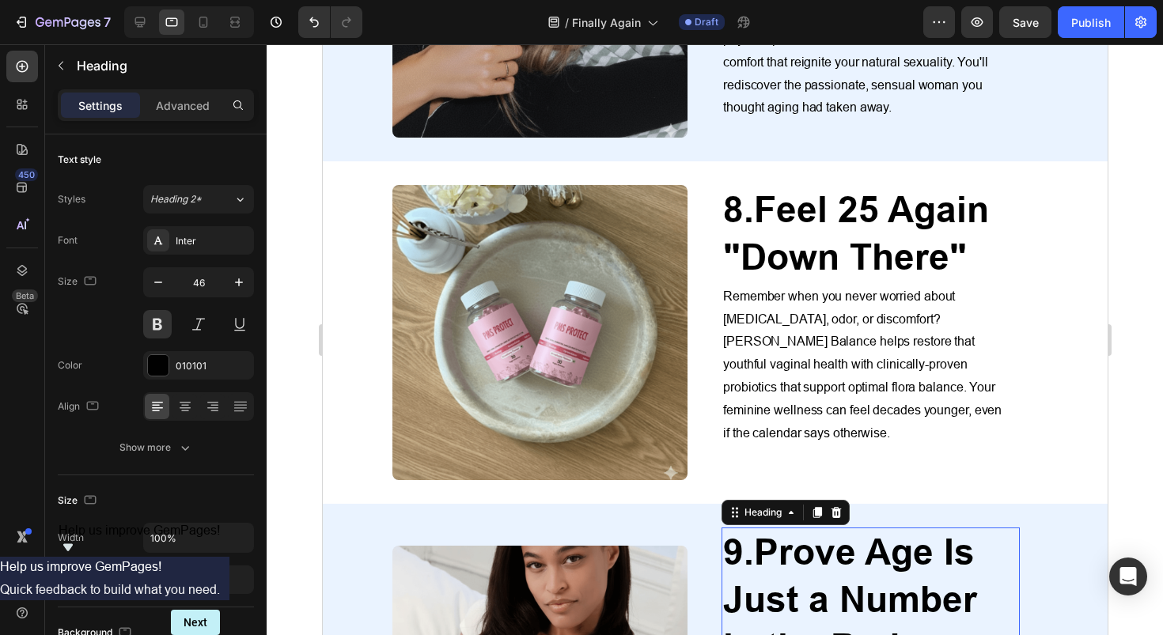
click at [850, 571] on strong "Prove Age Is Just a Number in the Bedroom" at bounding box center [855, 600] width 267 height 138
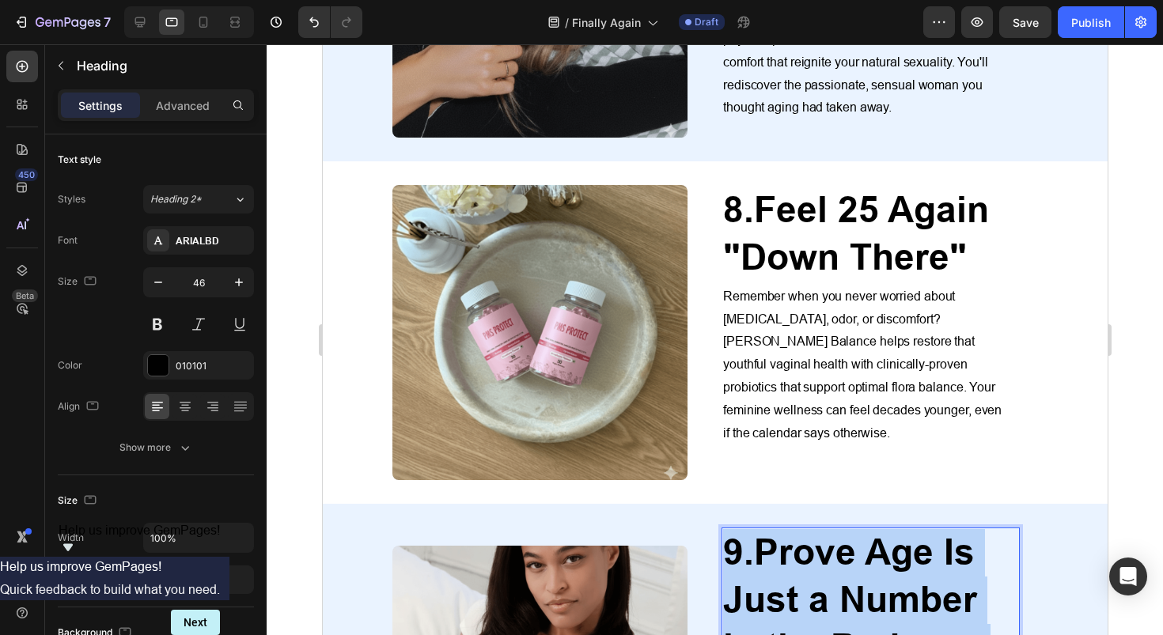
click at [850, 571] on strong "Prove Age Is Just a Number in the Bedroom" at bounding box center [855, 600] width 267 height 138
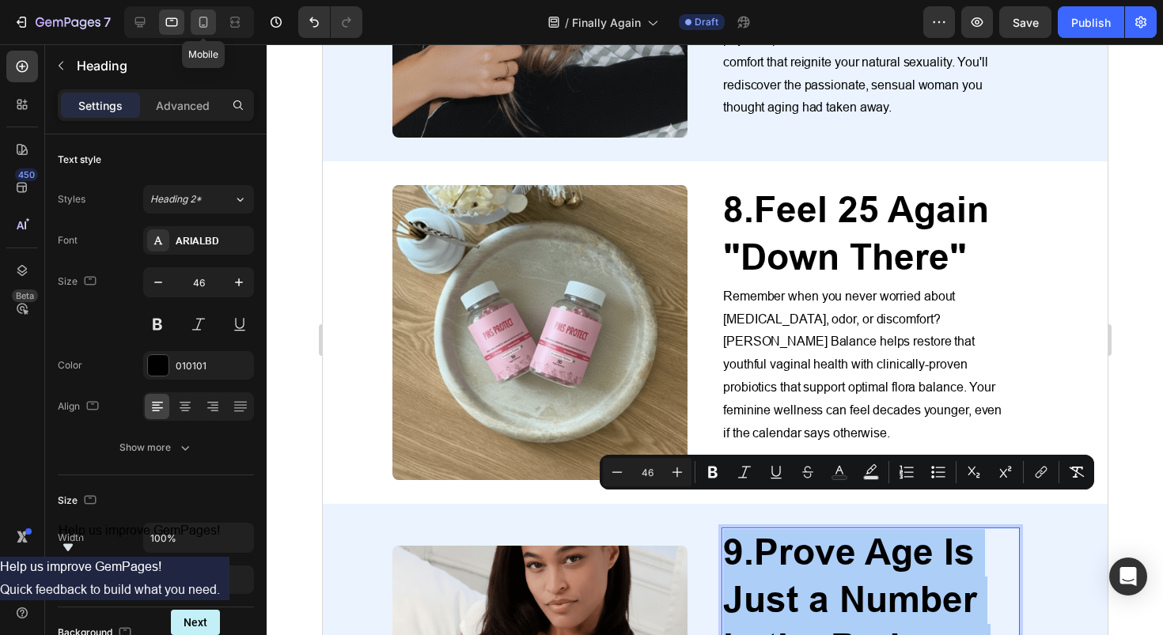
click at [202, 20] on icon at bounding box center [203, 22] width 16 height 16
type input "41"
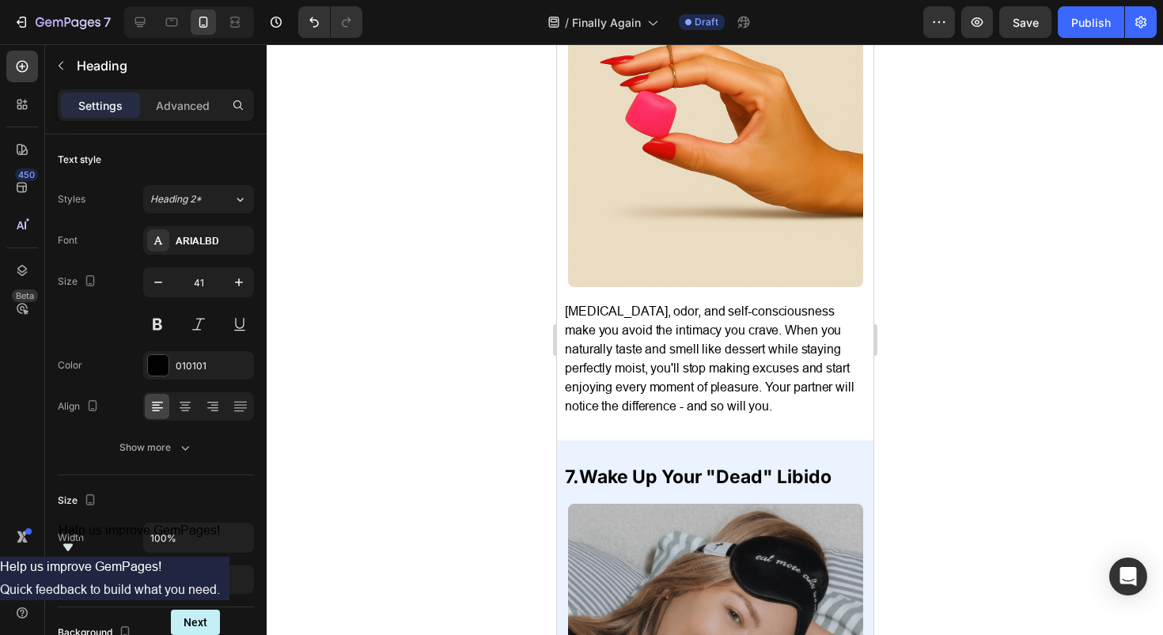
scroll to position [3658, 0]
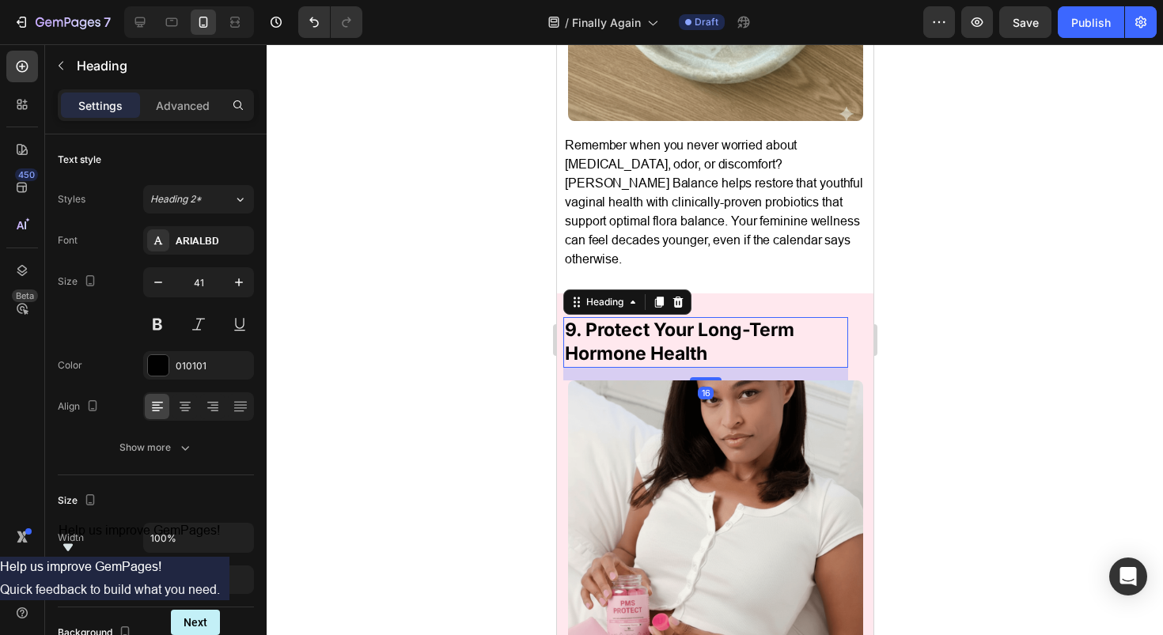
click at [703, 359] on h2 "9. Protect Your Long-Term Hormone Health" at bounding box center [705, 342] width 285 height 51
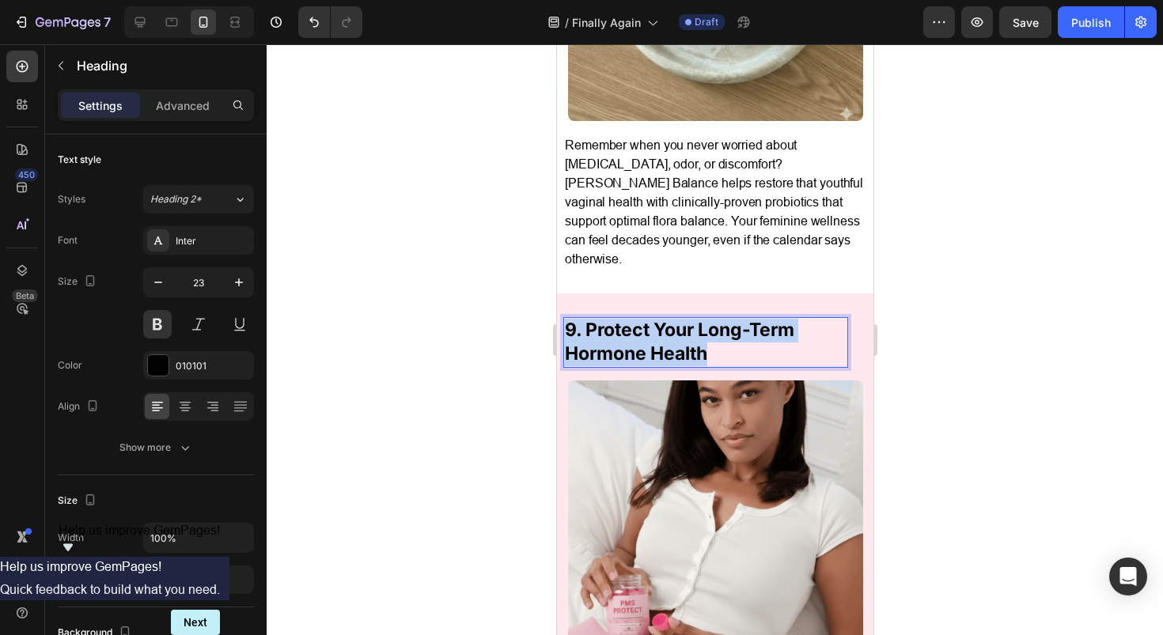
click at [703, 359] on p "9. Protect Your Long-Term Hormone Health" at bounding box center [705, 342] width 282 height 47
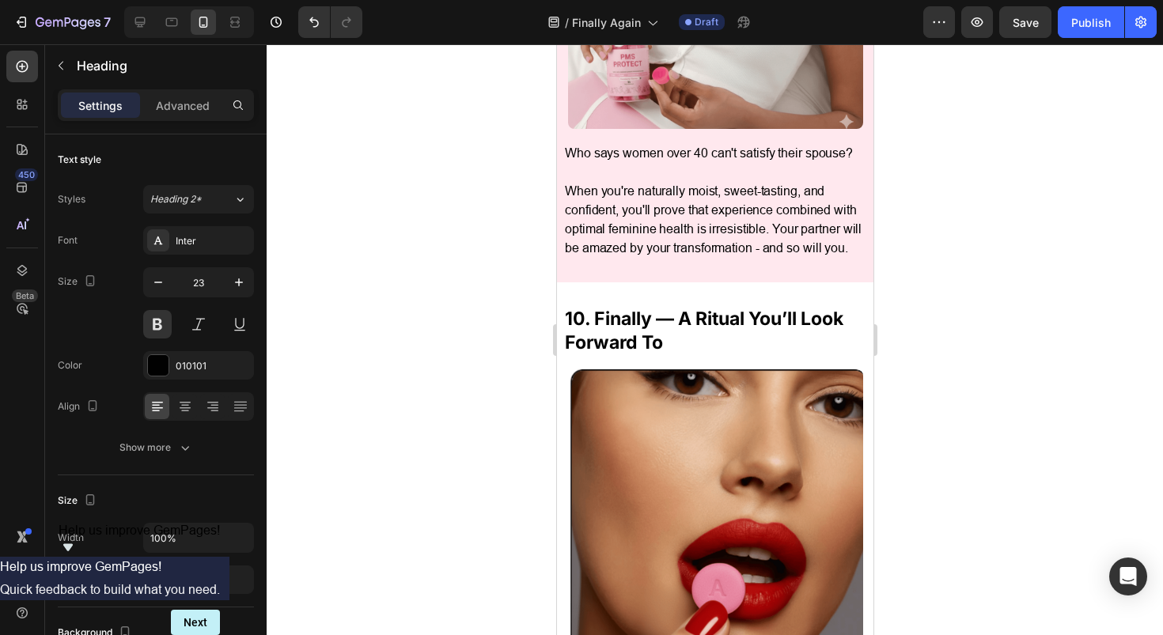
scroll to position [5489, 0]
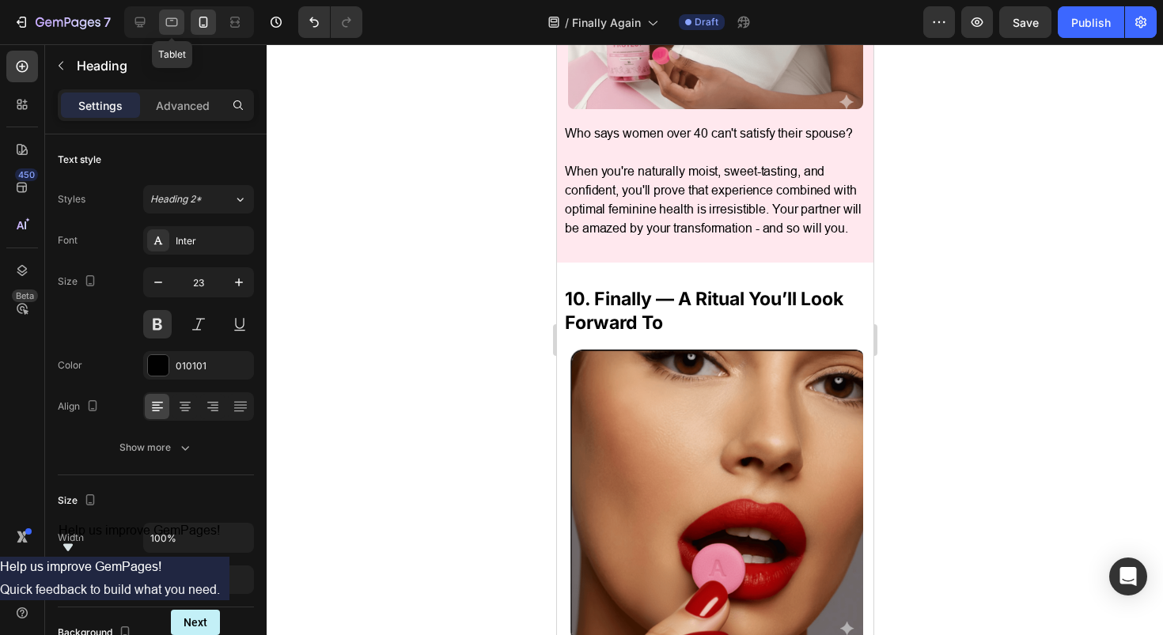
click at [172, 28] on icon at bounding box center [172, 22] width 16 height 16
type input "46"
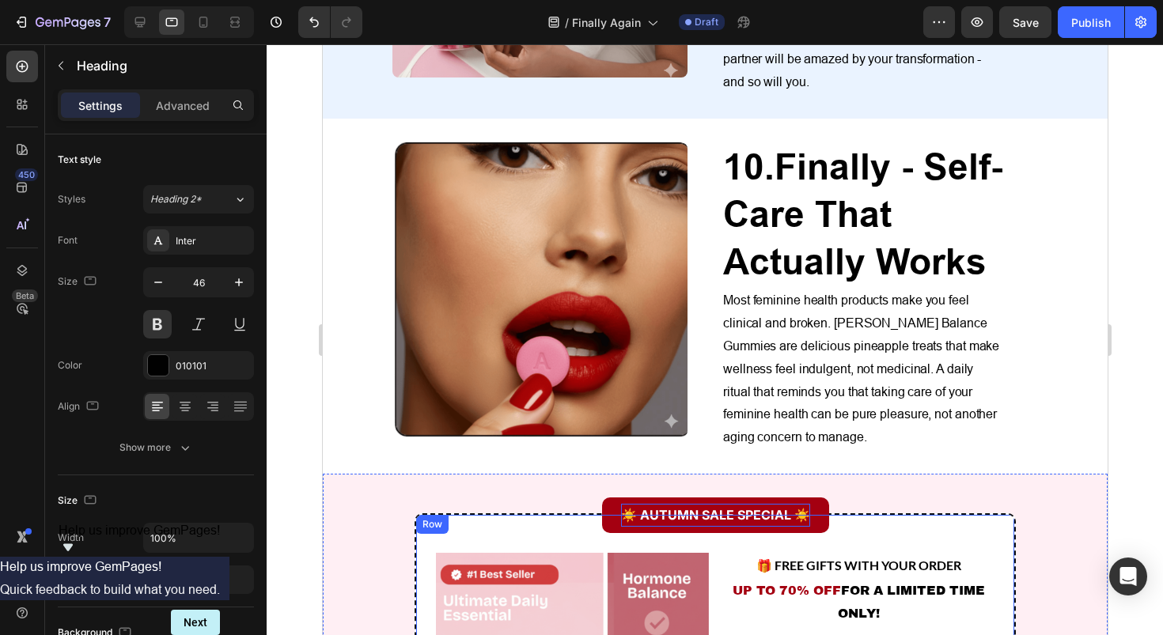
scroll to position [4014, 0]
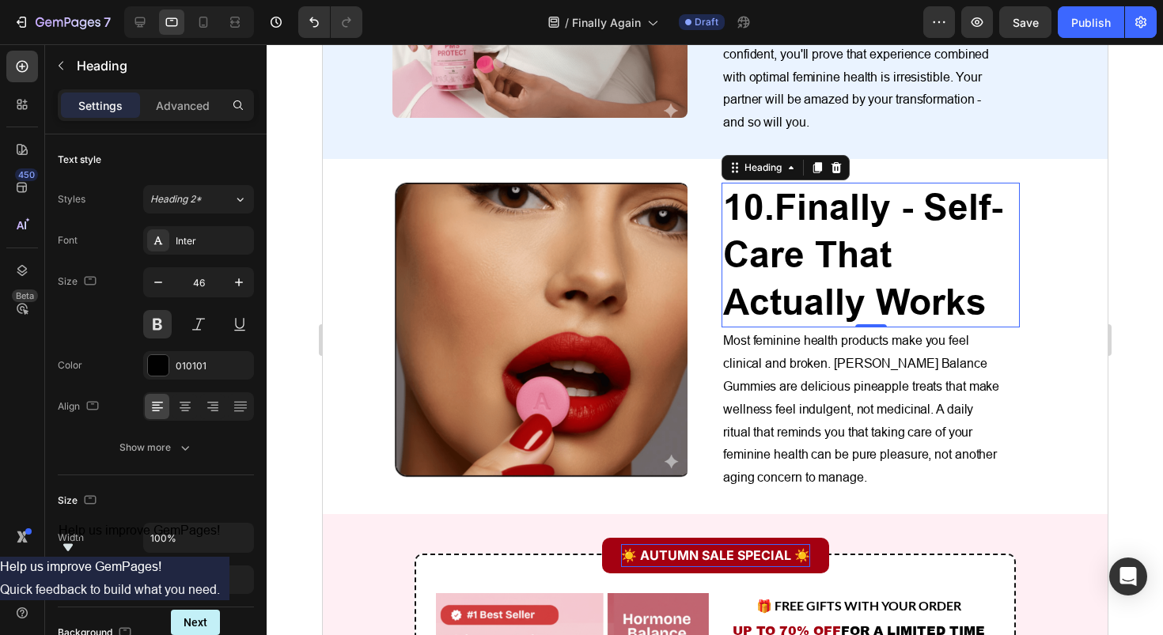
click at [843, 232] on strong "Finally - Self-Care That Actually Works" at bounding box center [861, 255] width 279 height 138
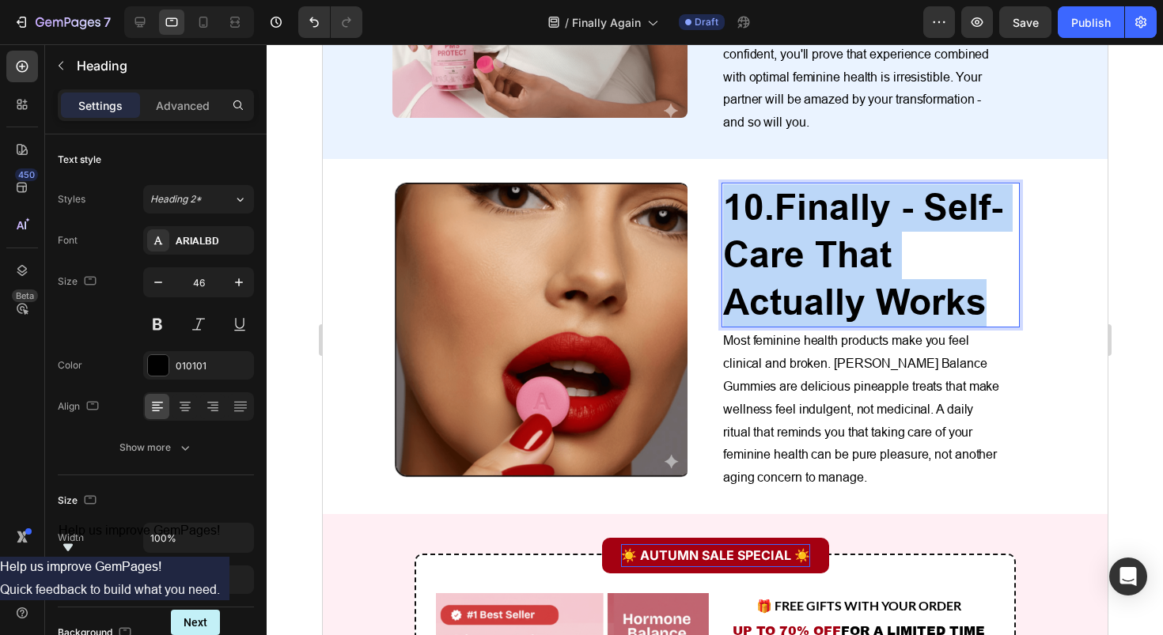
click at [843, 232] on strong "Finally - Self-Care That Actually Works" at bounding box center [861, 255] width 279 height 138
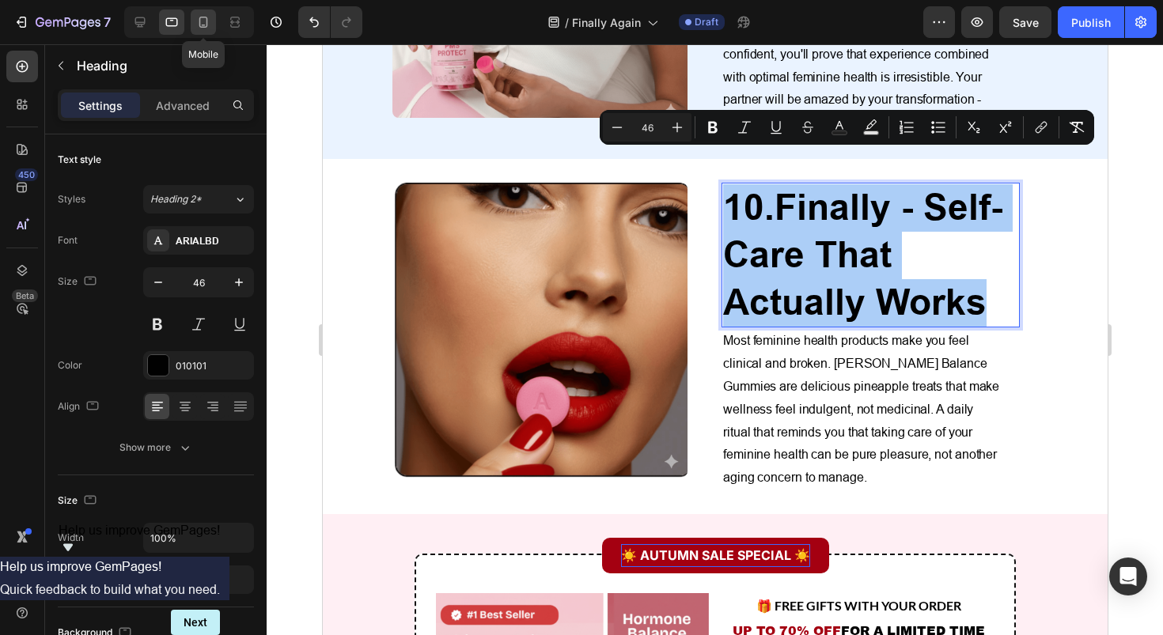
click at [212, 17] on div at bounding box center [203, 21] width 25 height 25
type input "41"
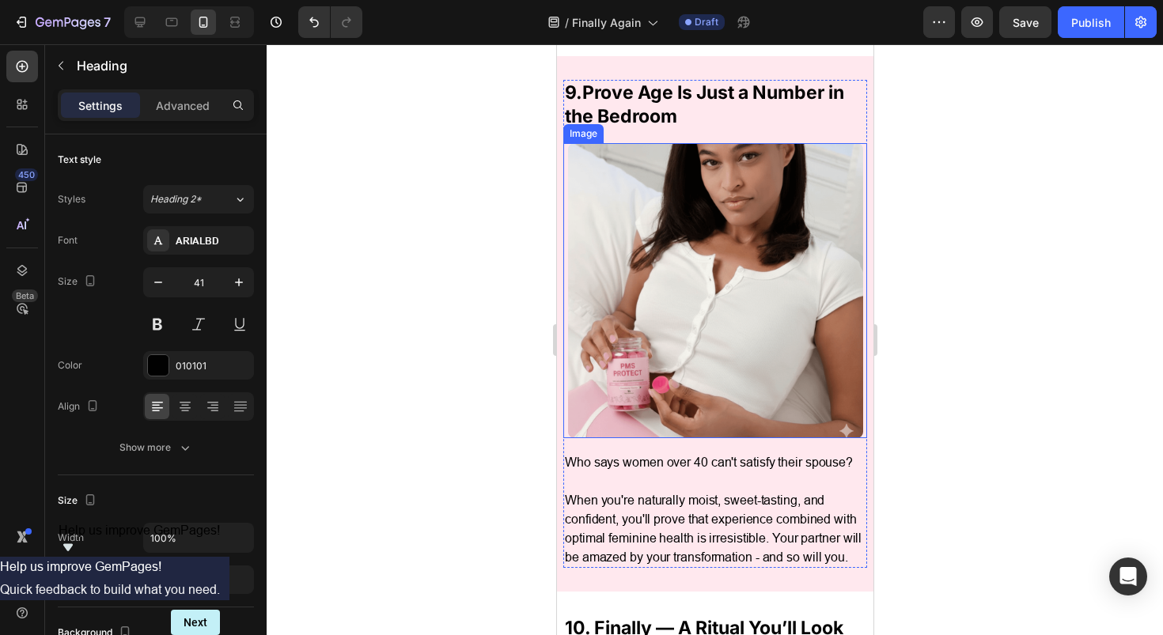
scroll to position [5429, 0]
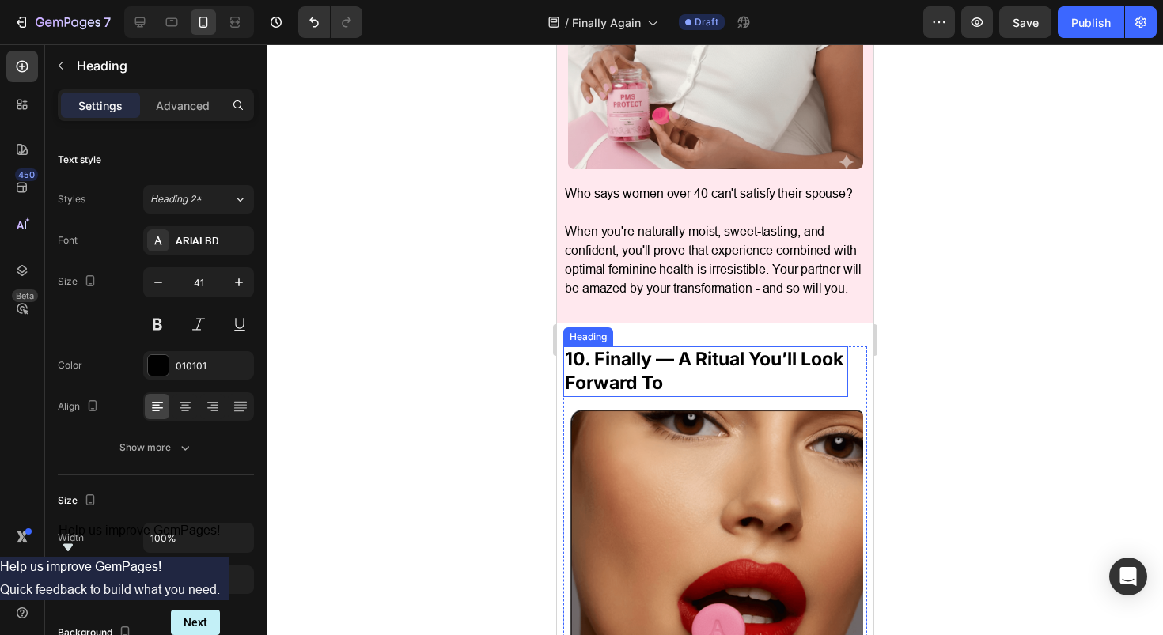
click at [657, 397] on h2 "10. Finally — A Ritual You’ll Look Forward To" at bounding box center [705, 372] width 285 height 51
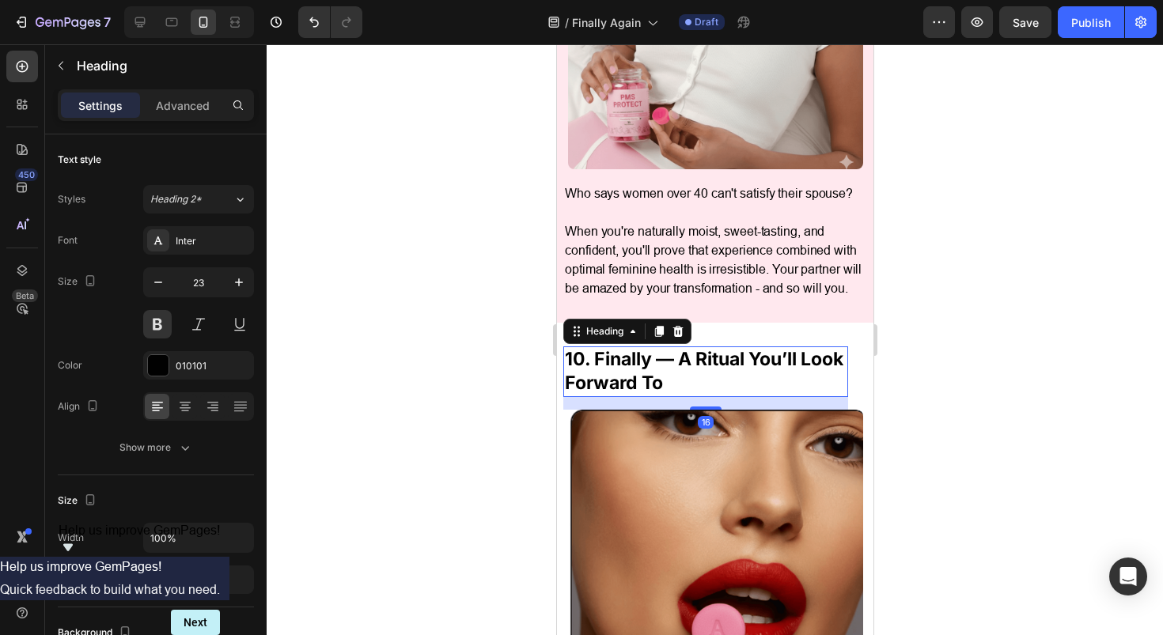
click at [657, 397] on h2 "10. Finally — A Ritual You’ll Look Forward To" at bounding box center [705, 372] width 285 height 51
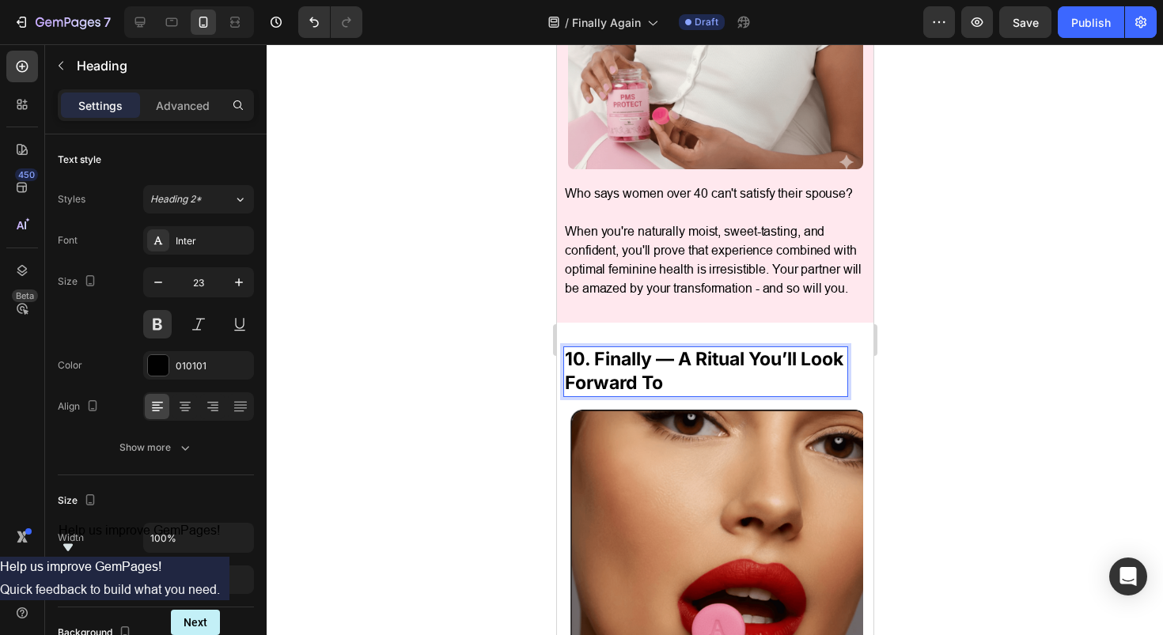
click at [657, 396] on p "10. Finally — A Ritual You’ll Look Forward To" at bounding box center [705, 371] width 282 height 47
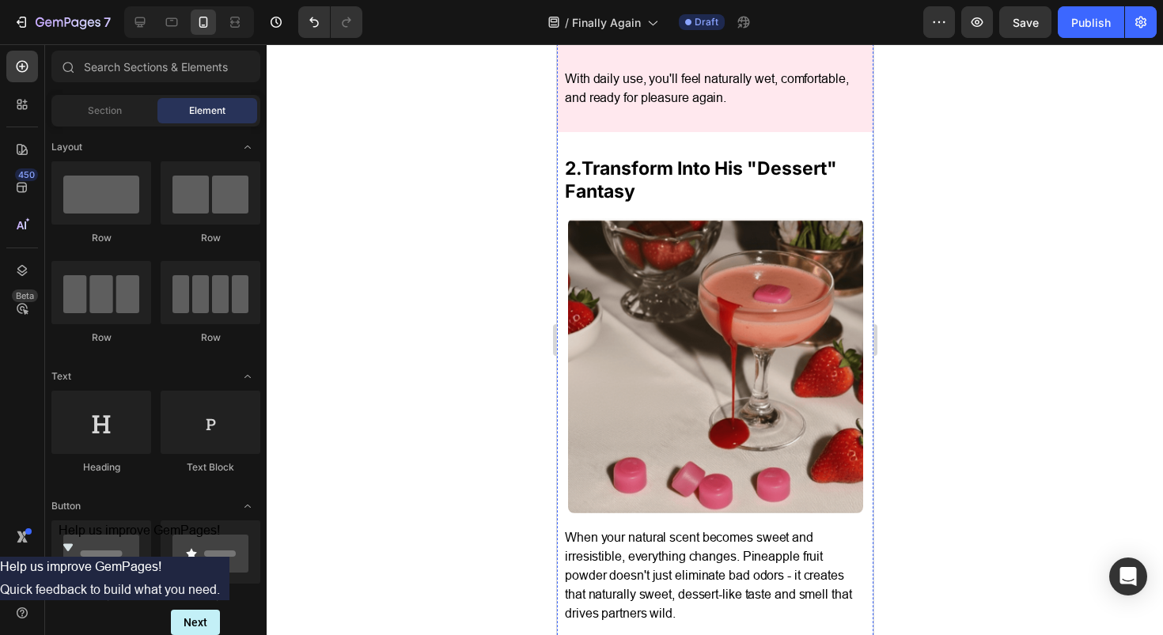
scroll to position [1210, 0]
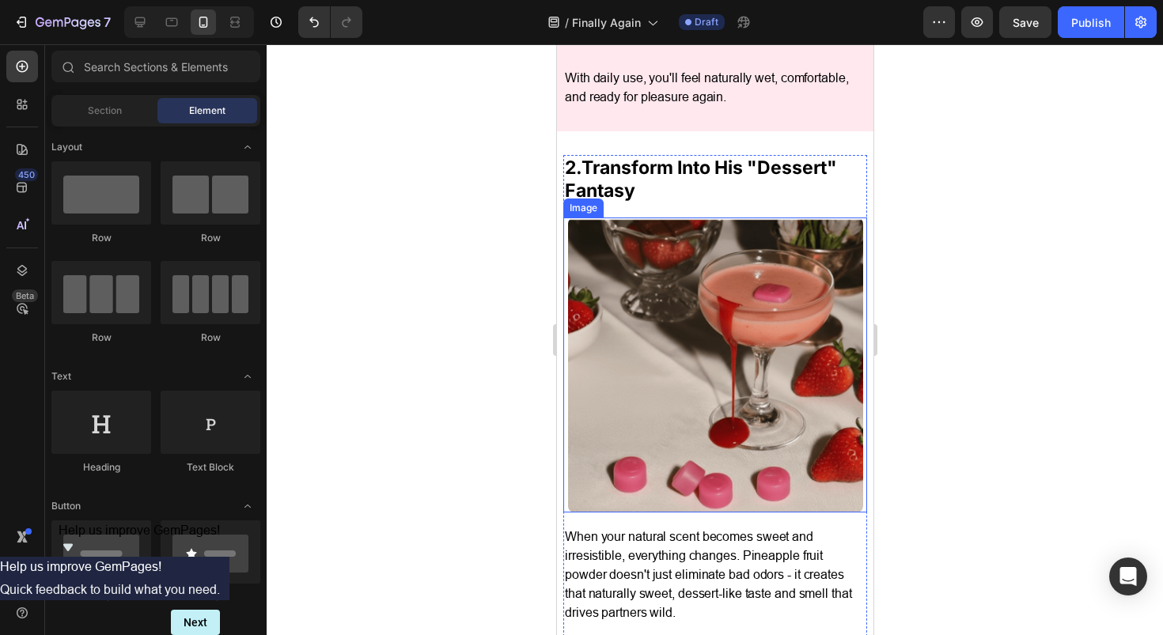
click at [704, 351] on img at bounding box center [714, 365] width 295 height 295
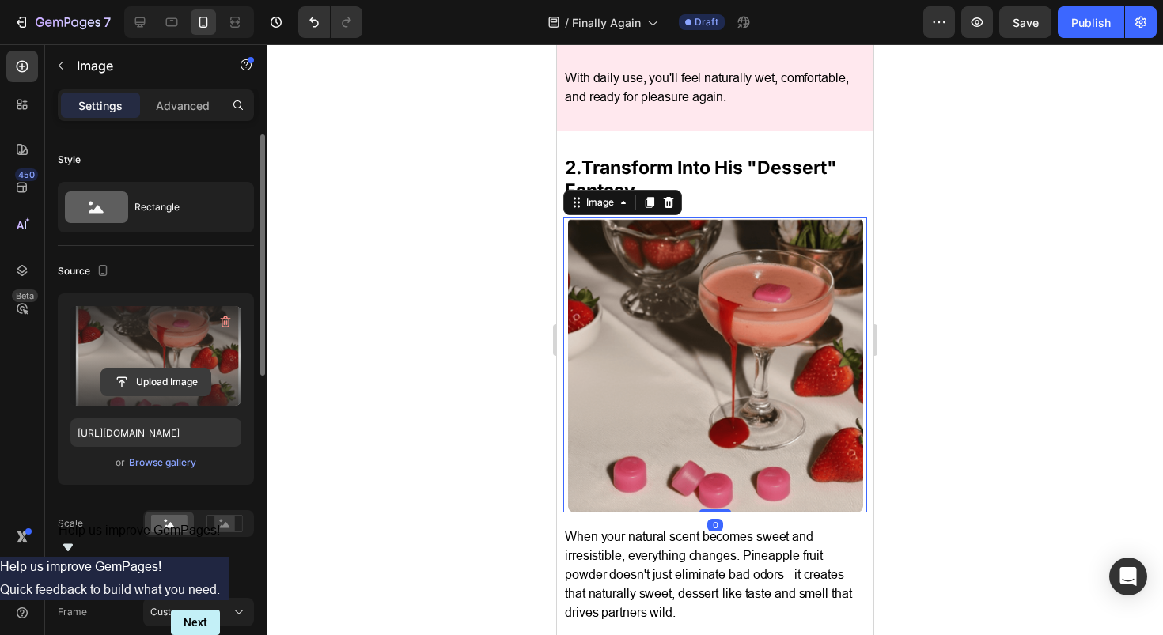
click at [158, 377] on input "file" at bounding box center [155, 382] width 109 height 27
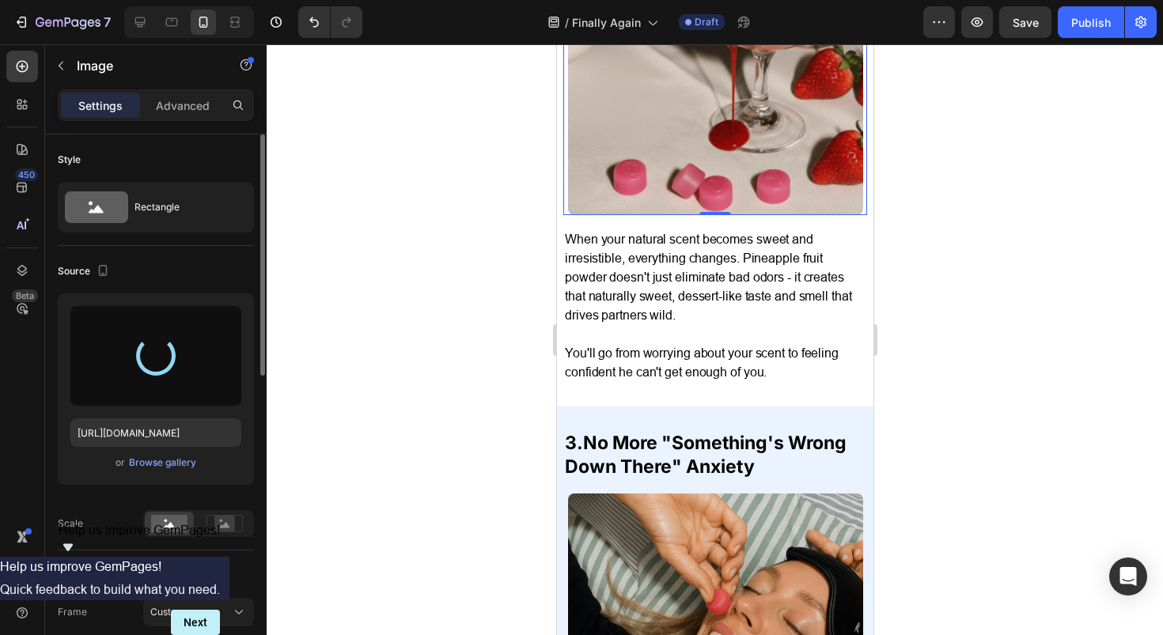
type input "https://cdn.shopify.com/s/files/1/0717/5756/1913/files/gempages_583618339796943…"
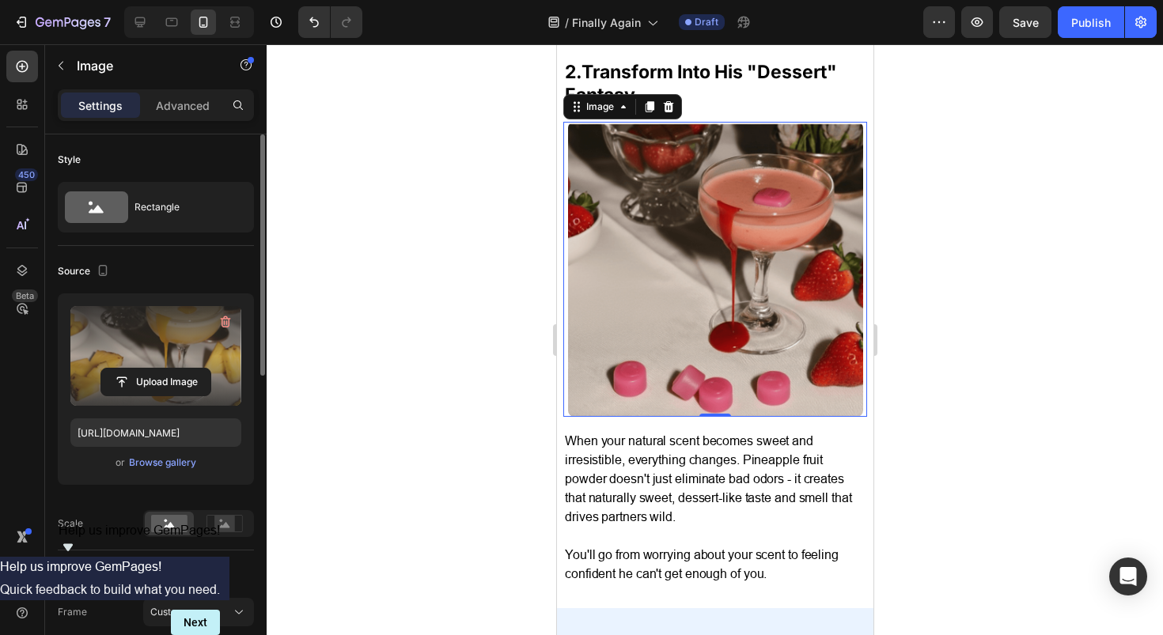
scroll to position [1297, 0]
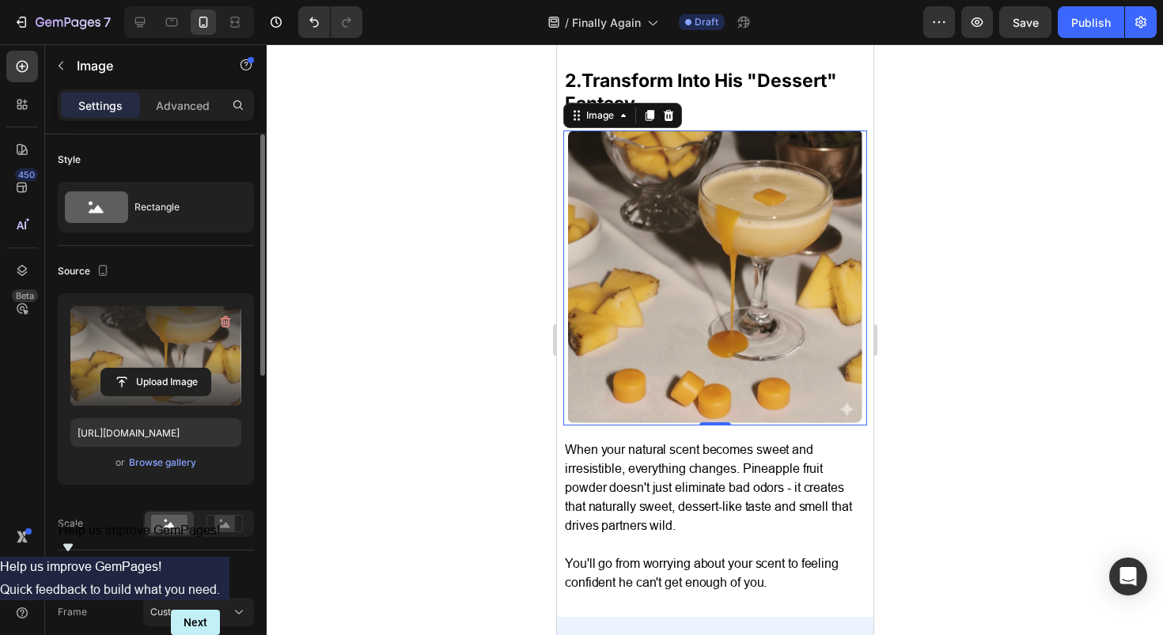
click at [761, 273] on img at bounding box center [714, 278] width 295 height 295
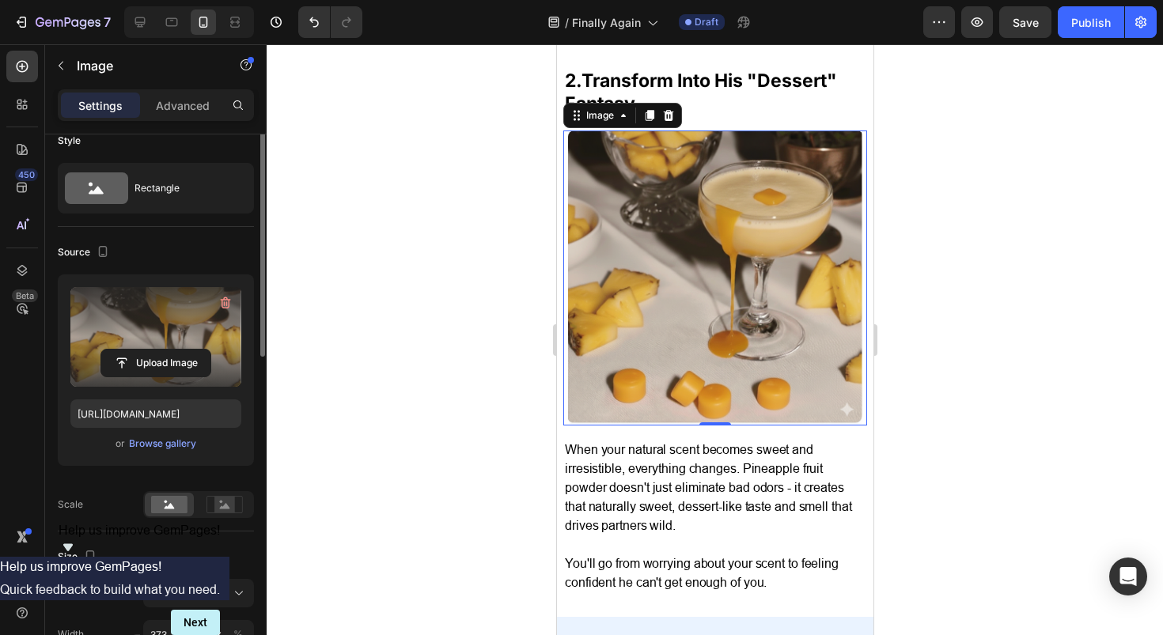
scroll to position [0, 0]
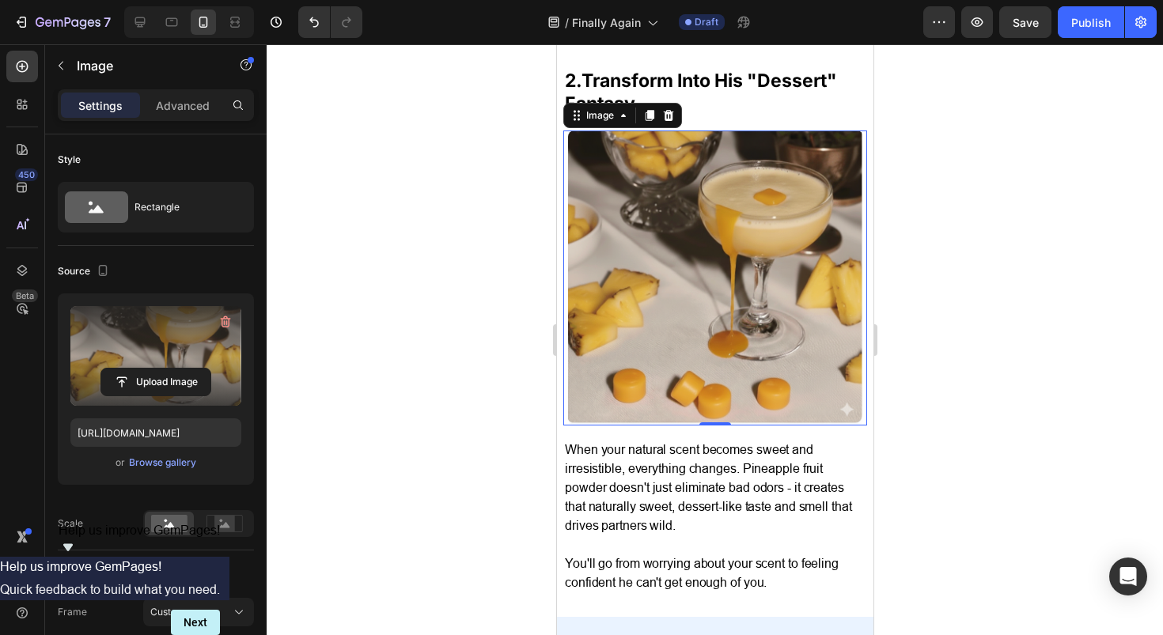
click at [583, 285] on img at bounding box center [714, 278] width 295 height 295
click at [996, 278] on div at bounding box center [715, 339] width 896 height 591
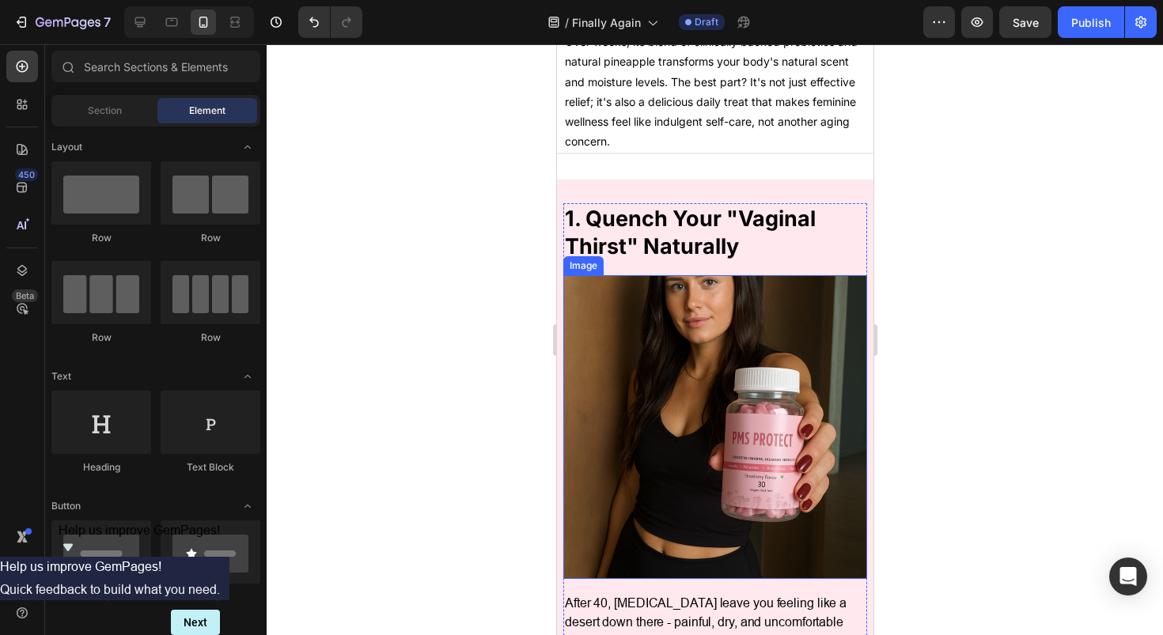
scroll to position [551, 0]
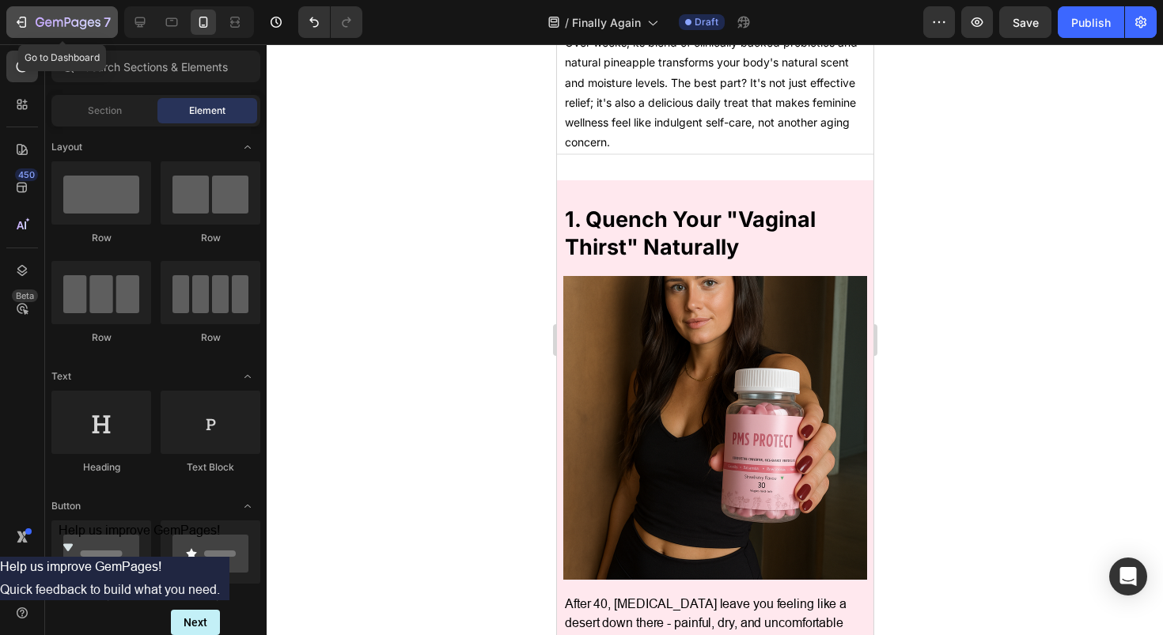
click at [21, 21] on icon "button" at bounding box center [21, 22] width 16 height 16
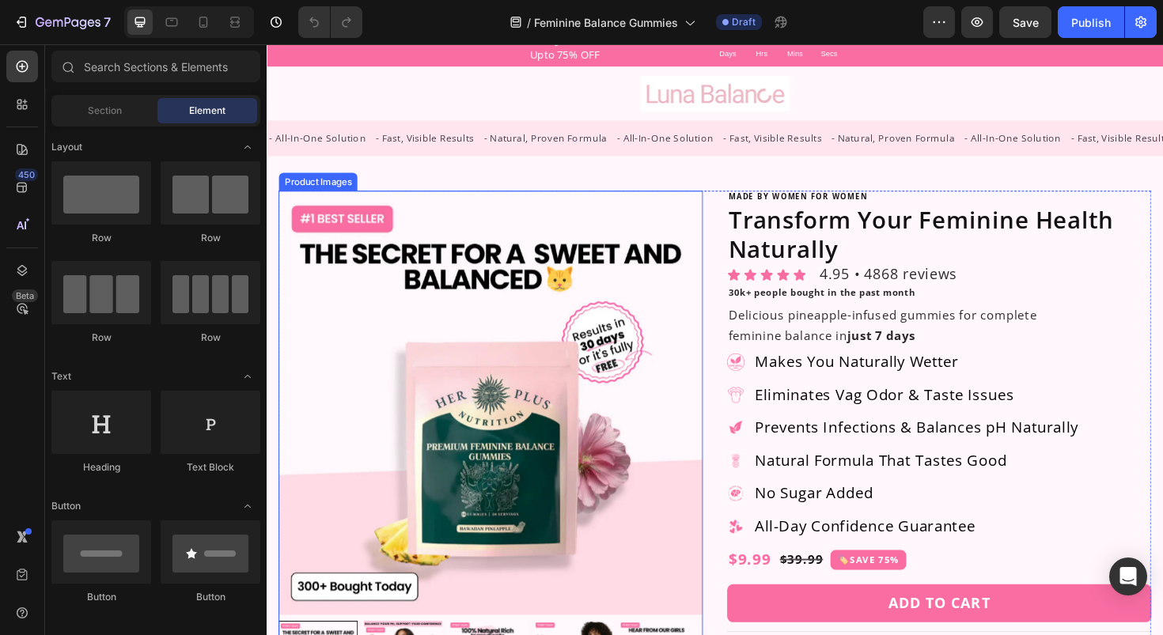
click at [494, 381] on img at bounding box center [503, 423] width 449 height 449
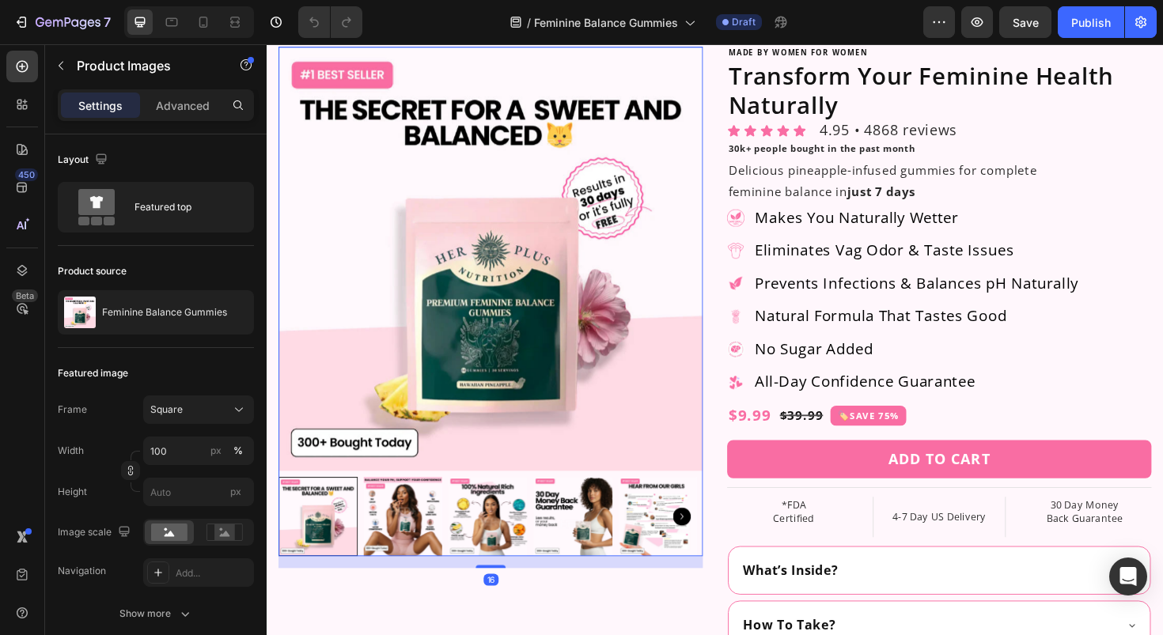
scroll to position [208, 0]
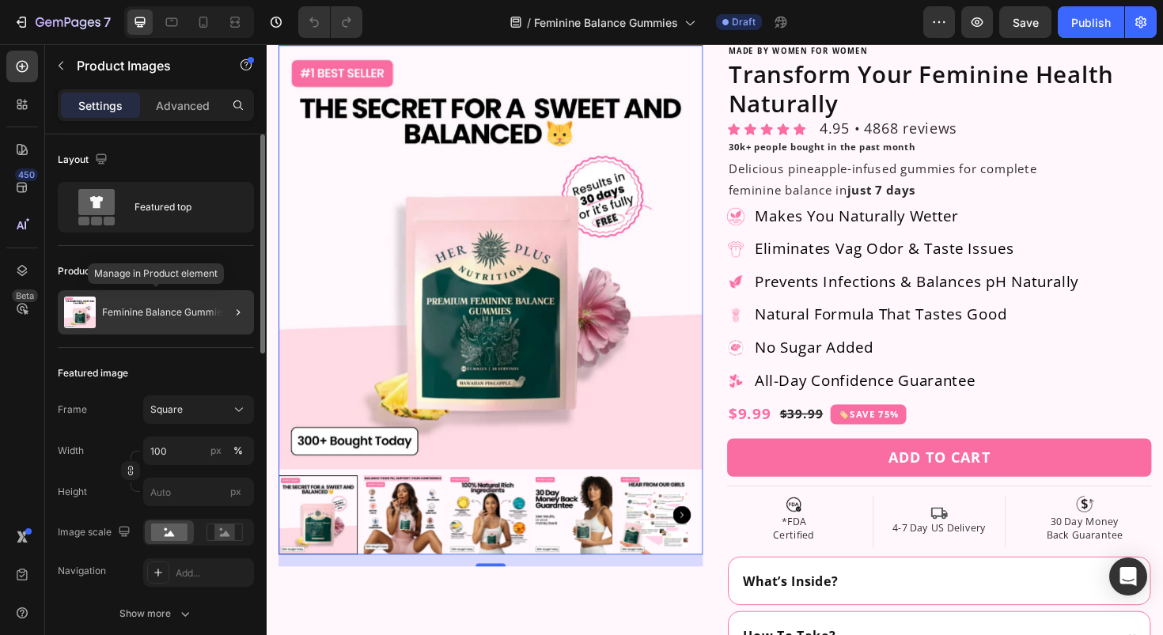
click at [150, 316] on p "Feminine Balance Gummies" at bounding box center [164, 312] width 125 height 11
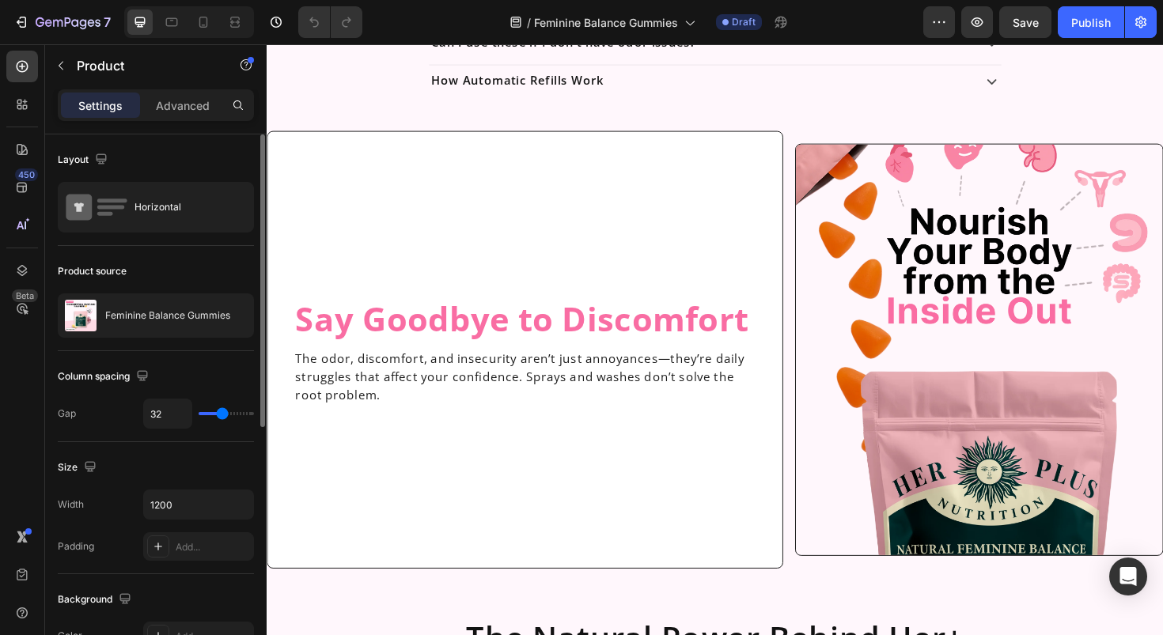
scroll to position [1900, 0]
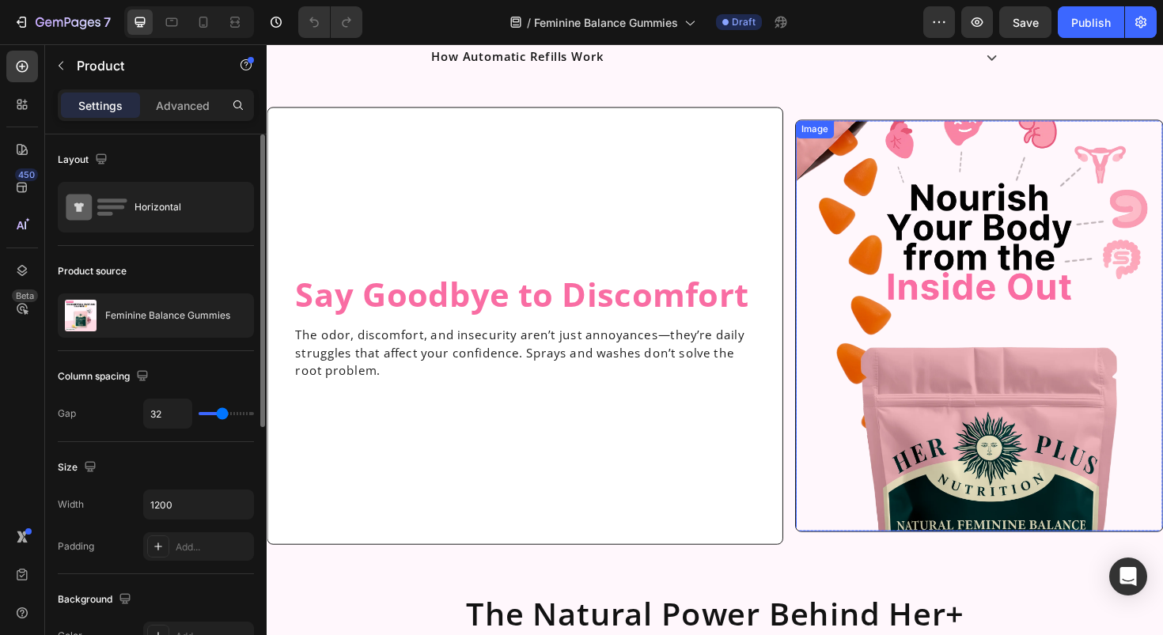
click at [1097, 321] on img at bounding box center [1021, 342] width 388 height 435
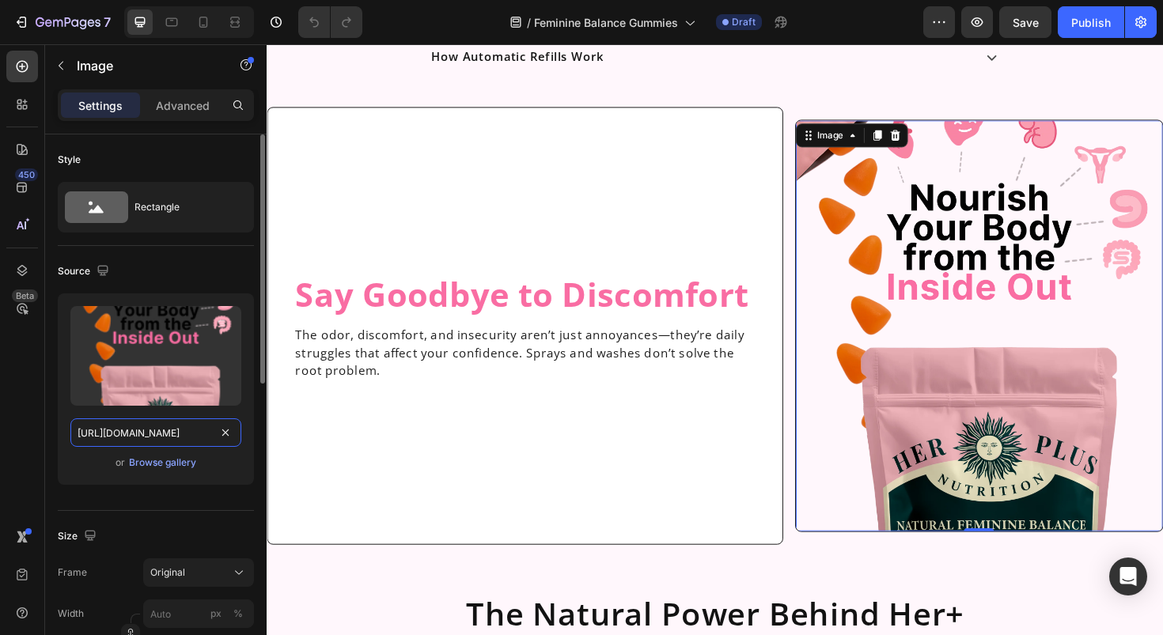
click at [155, 439] on input "https://cdn.shopify.com/s/files/1/0717/5756/1913/files/gempages_583618339796943…" at bounding box center [155, 433] width 171 height 28
click at [156, 460] on div "Browse gallery" at bounding box center [162, 463] width 67 height 14
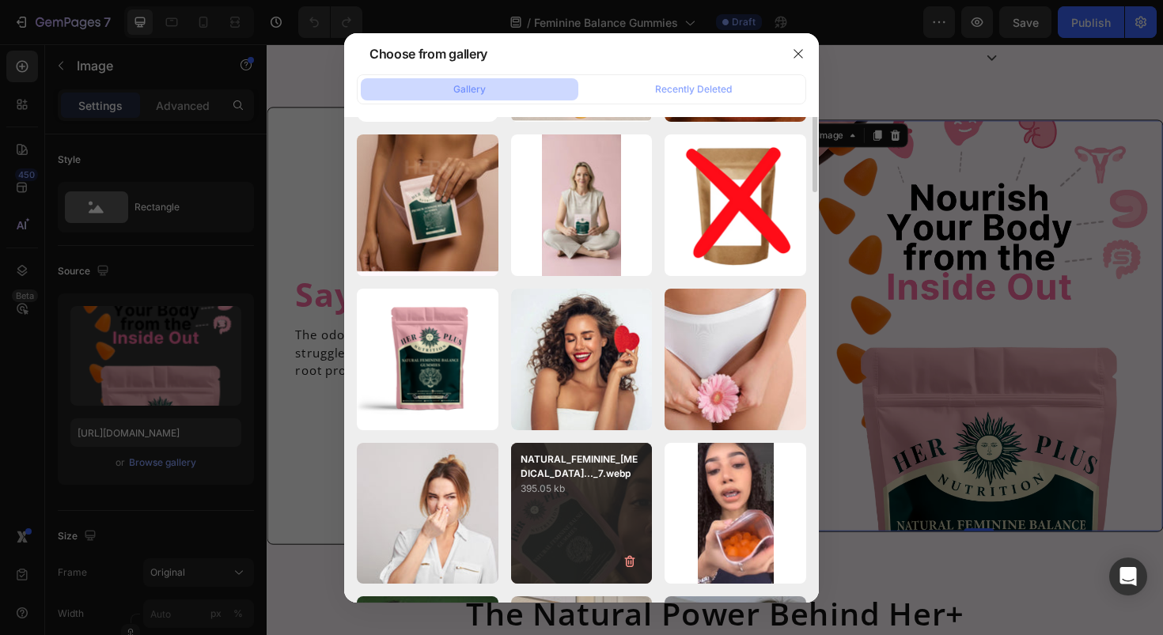
scroll to position [0, 0]
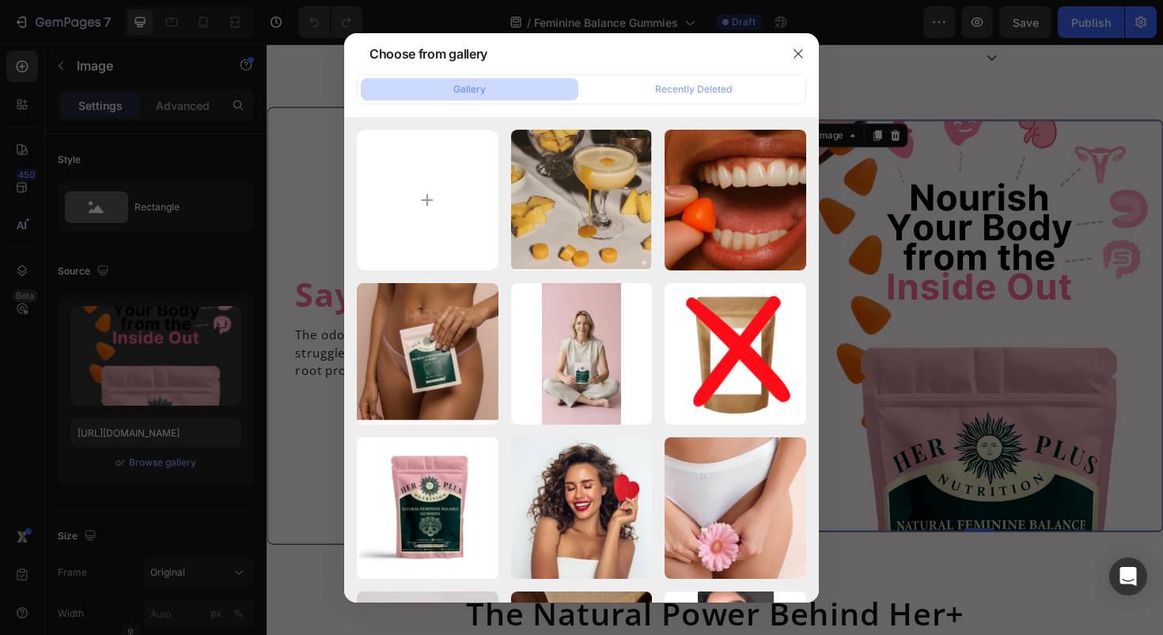
click at [986, 268] on div at bounding box center [581, 317] width 1163 height 635
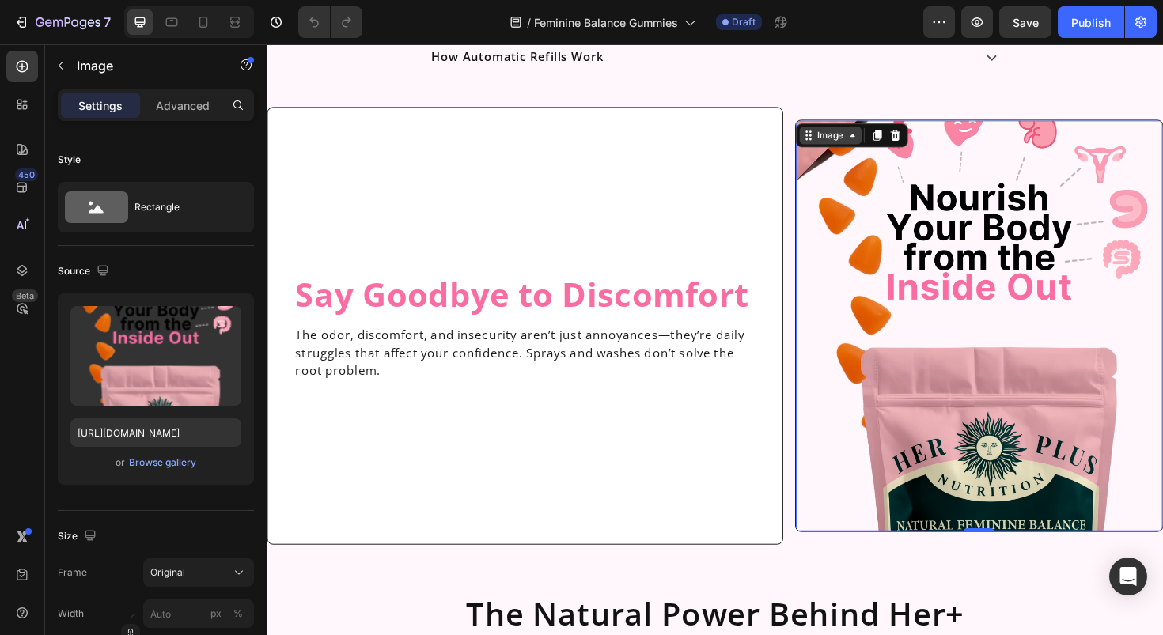
click at [851, 142] on div "Image" at bounding box center [864, 141] width 34 height 14
click at [852, 143] on div "Image" at bounding box center [864, 141] width 34 height 14
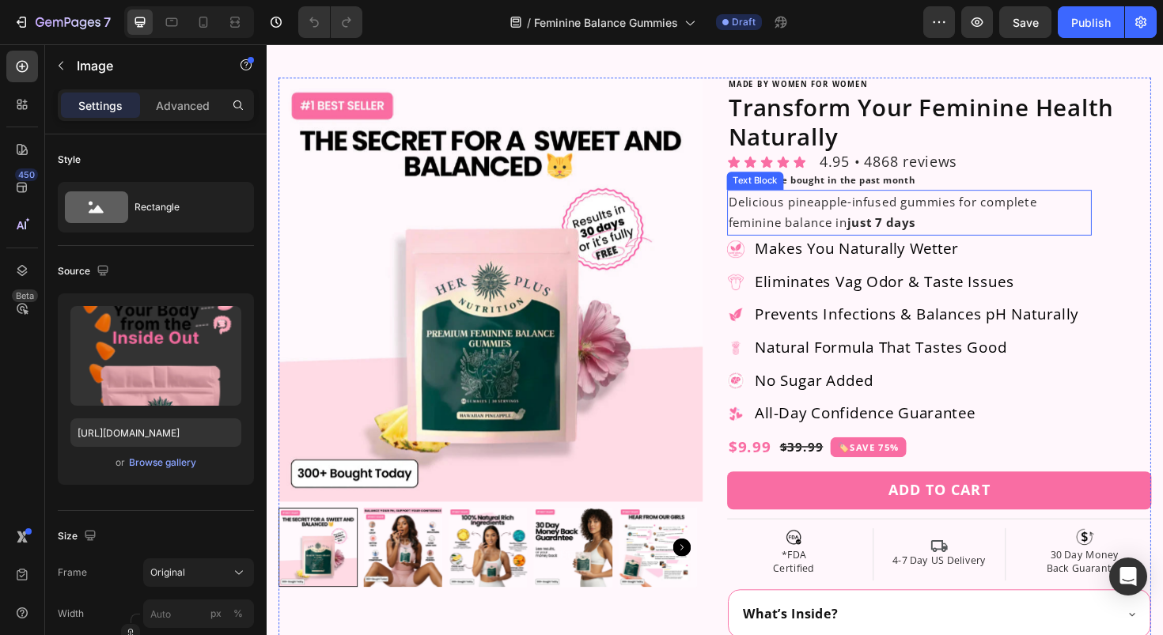
scroll to position [177, 0]
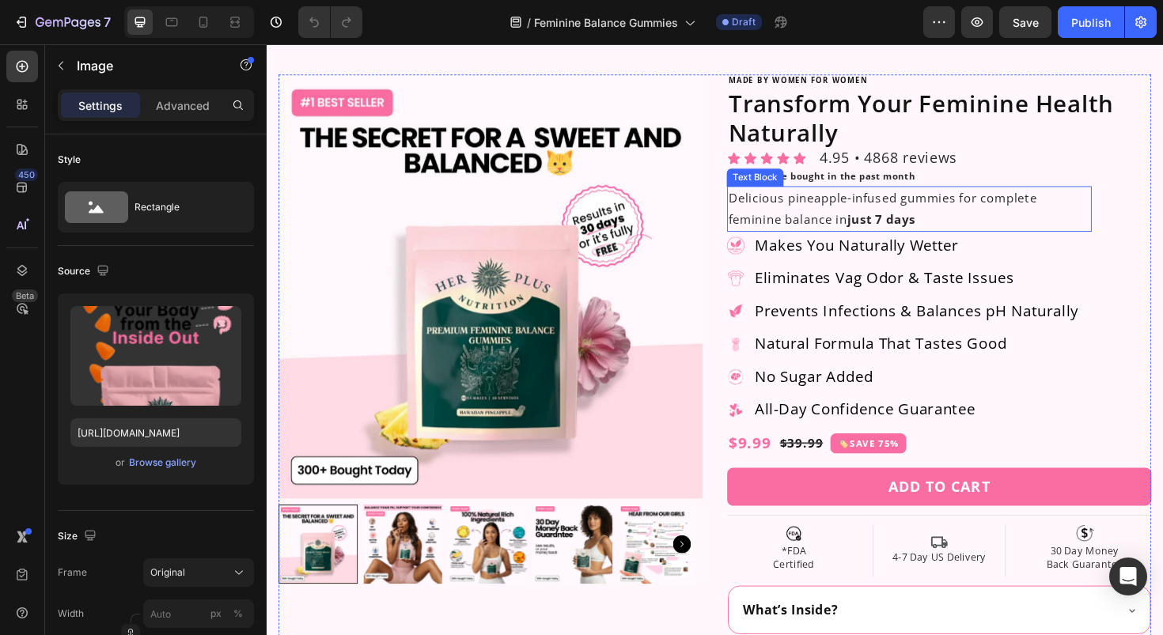
click at [914, 226] on strong "just 7 days" at bounding box center [917, 229] width 73 height 17
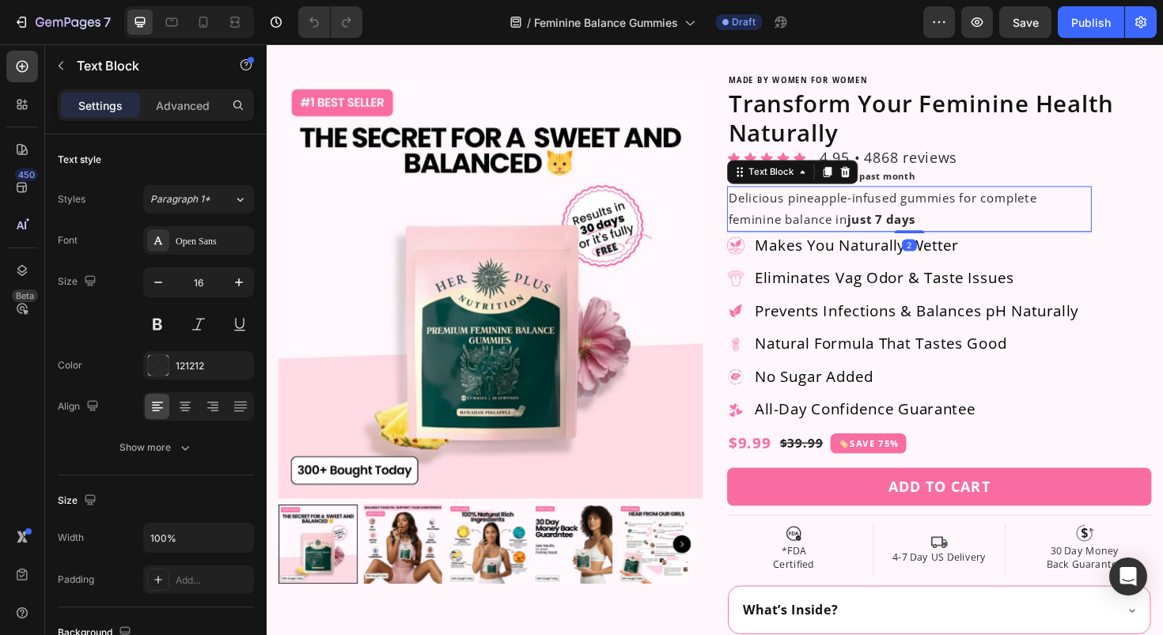
click at [914, 226] on strong "just 7 days" at bounding box center [917, 229] width 73 height 17
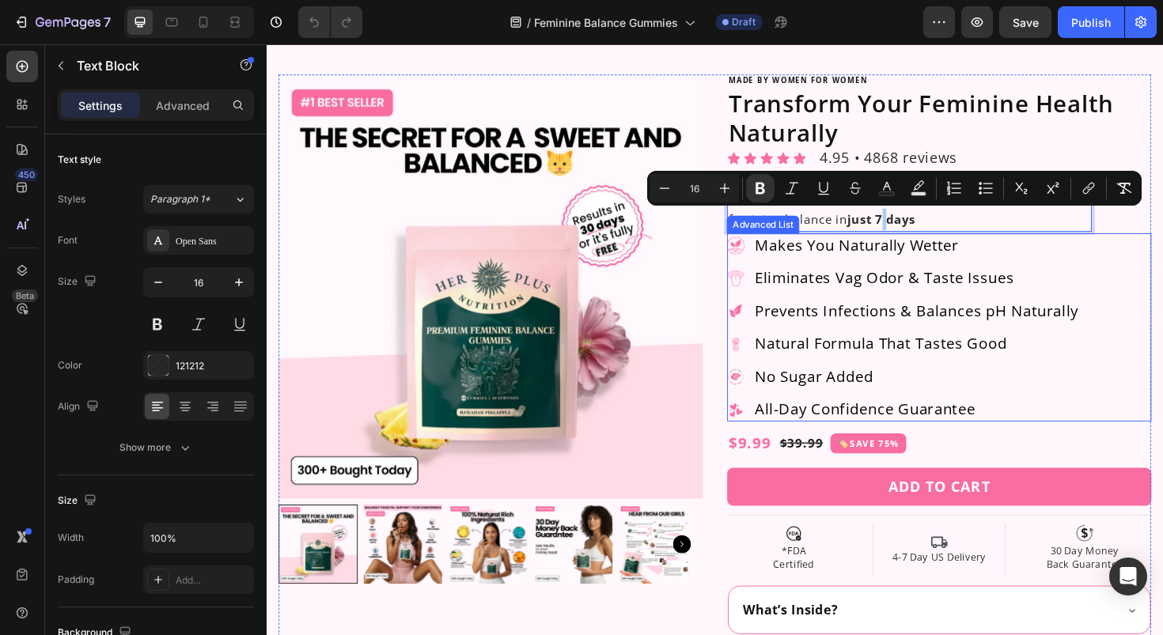
click at [858, 323] on p "Prevents Infections & Balances pH Naturally" at bounding box center [955, 327] width 344 height 22
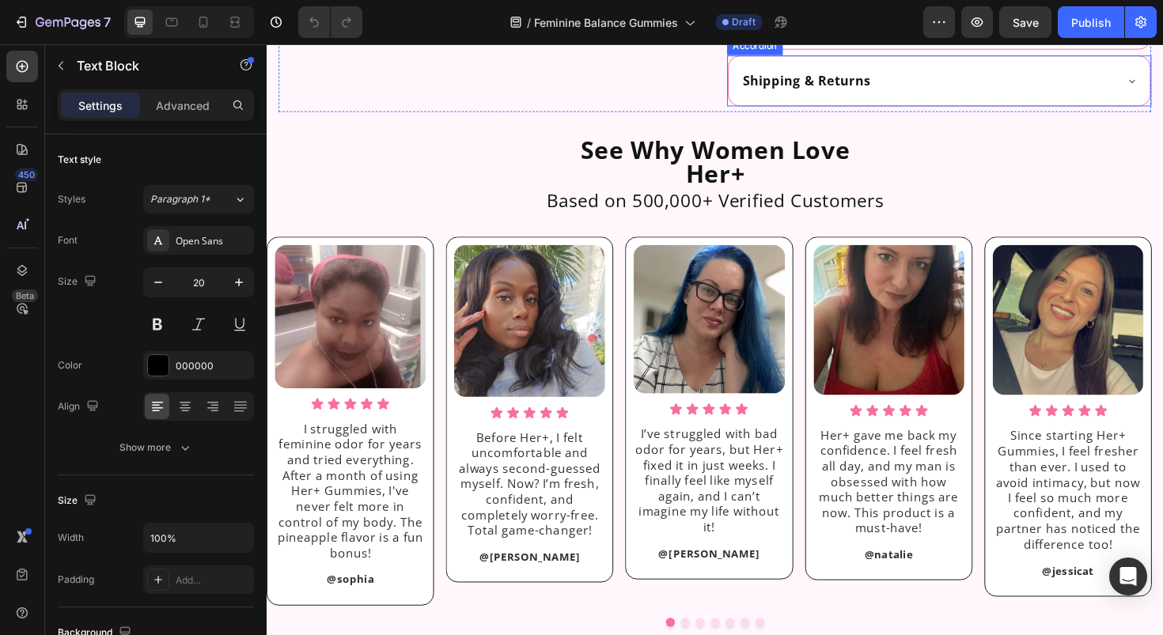
scroll to position [890, 0]
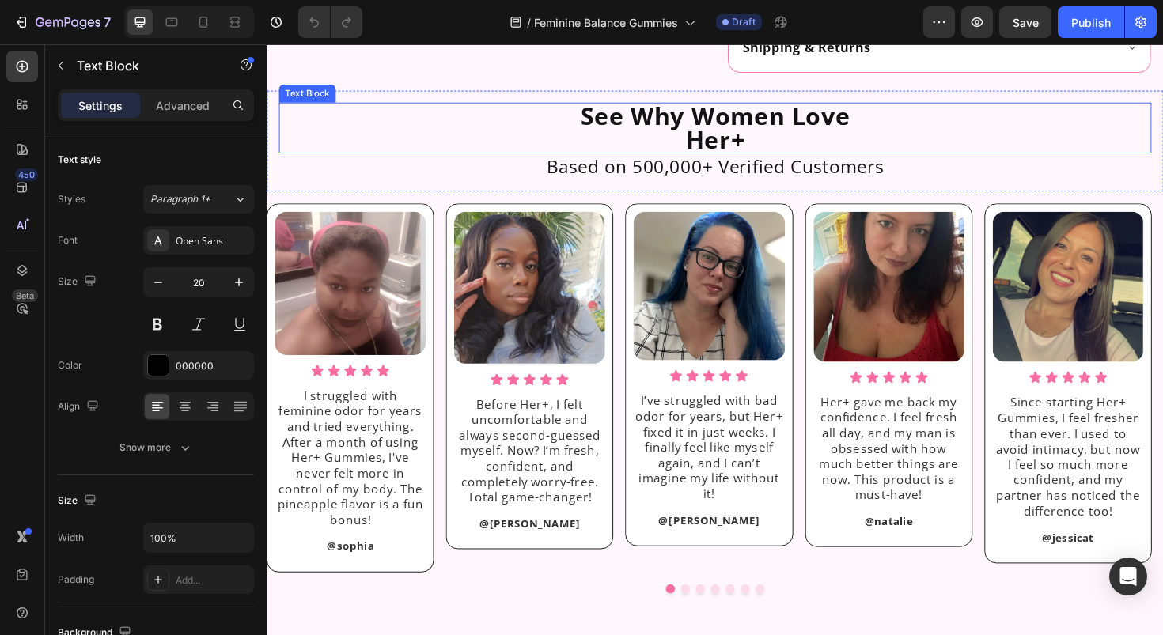
click at [730, 144] on p "See Why Women Love Her+" at bounding box center [741, 133] width 921 height 51
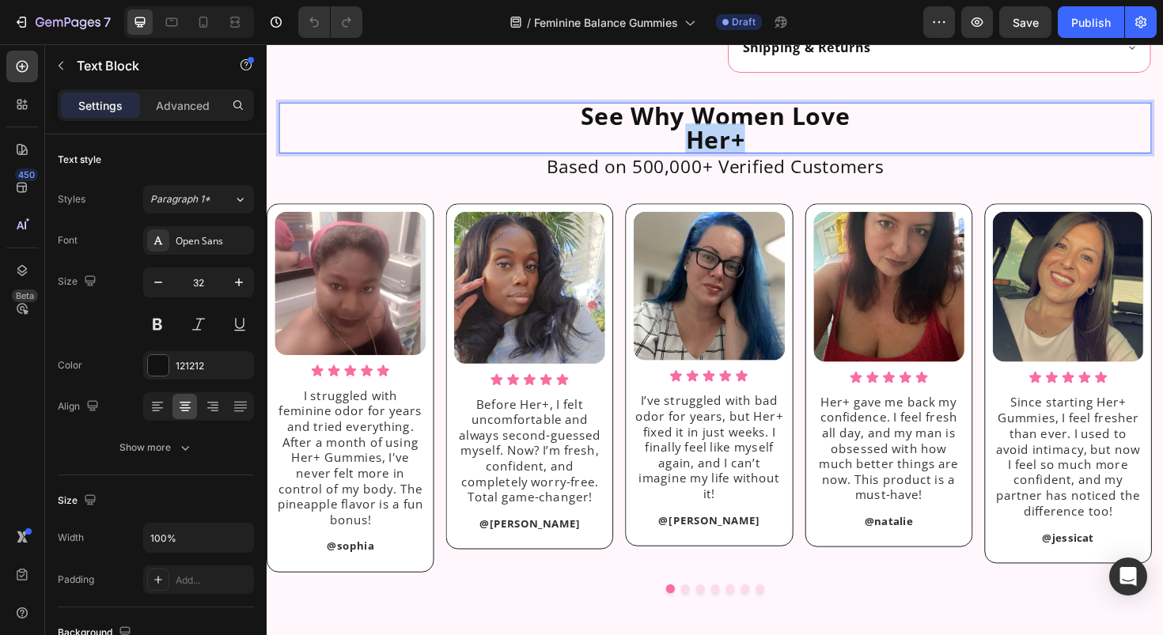
click at [730, 144] on p "See Why Women Love Her+" at bounding box center [741, 133] width 921 height 51
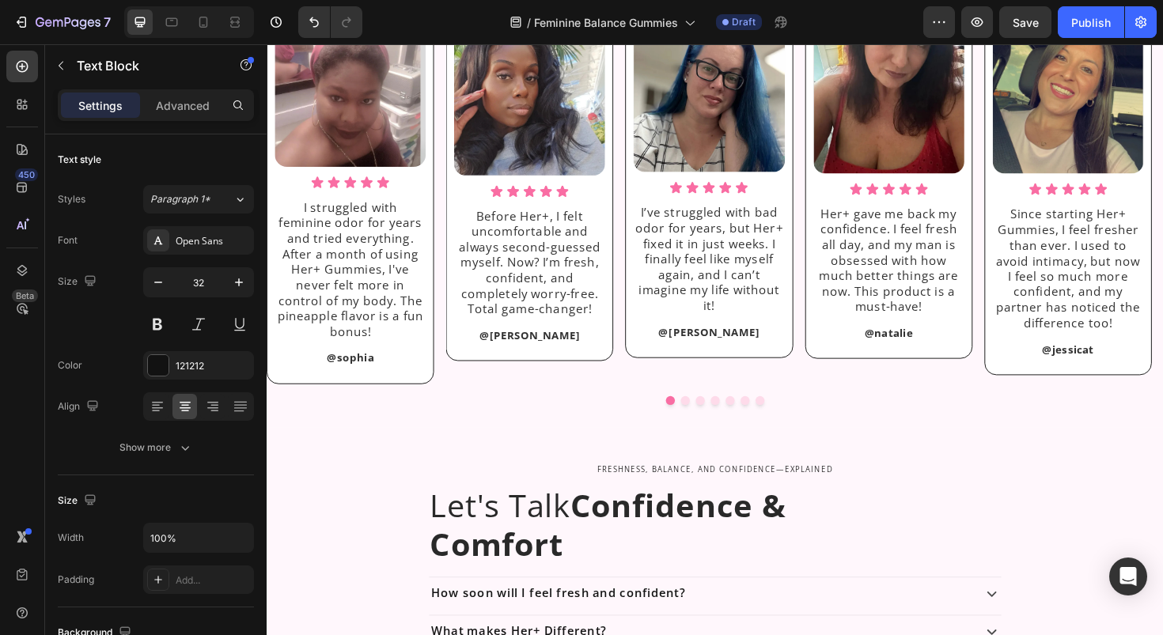
scroll to position [1091, 0]
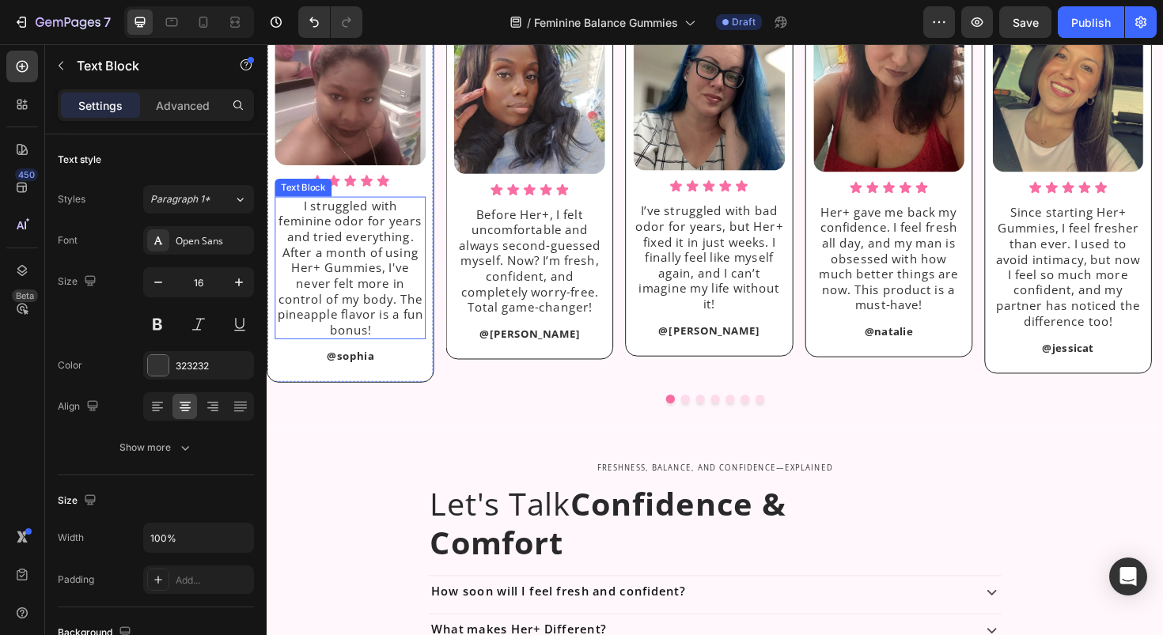
click at [307, 284] on p "I struggled with feminine odor for years and tried everything. After a month of…" at bounding box center [355, 281] width 157 height 148
drag, startPoint x: 323, startPoint y: 283, endPoint x: 300, endPoint y: 283, distance: 22.9
click at [300, 283] on p "I struggled with feminine odor for years and tried everything. After a month of…" at bounding box center [355, 281] width 157 height 148
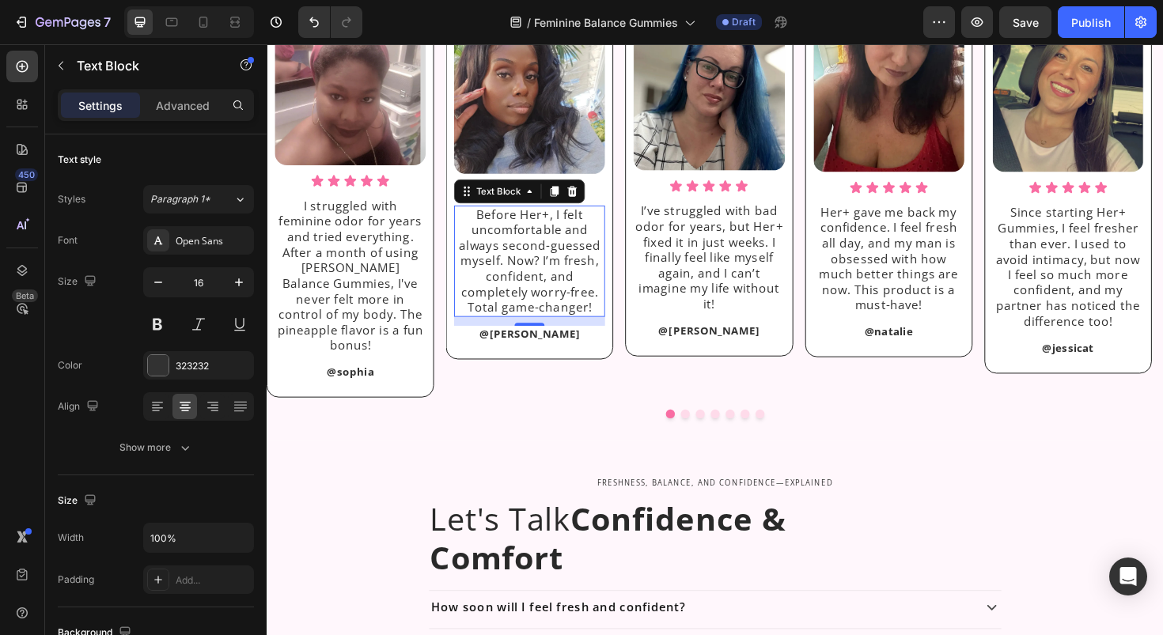
click at [549, 227] on p "Before Her+, I felt uncomfortable and always second-guessed myself. Now? I’m fr…" at bounding box center [545, 275] width 157 height 116
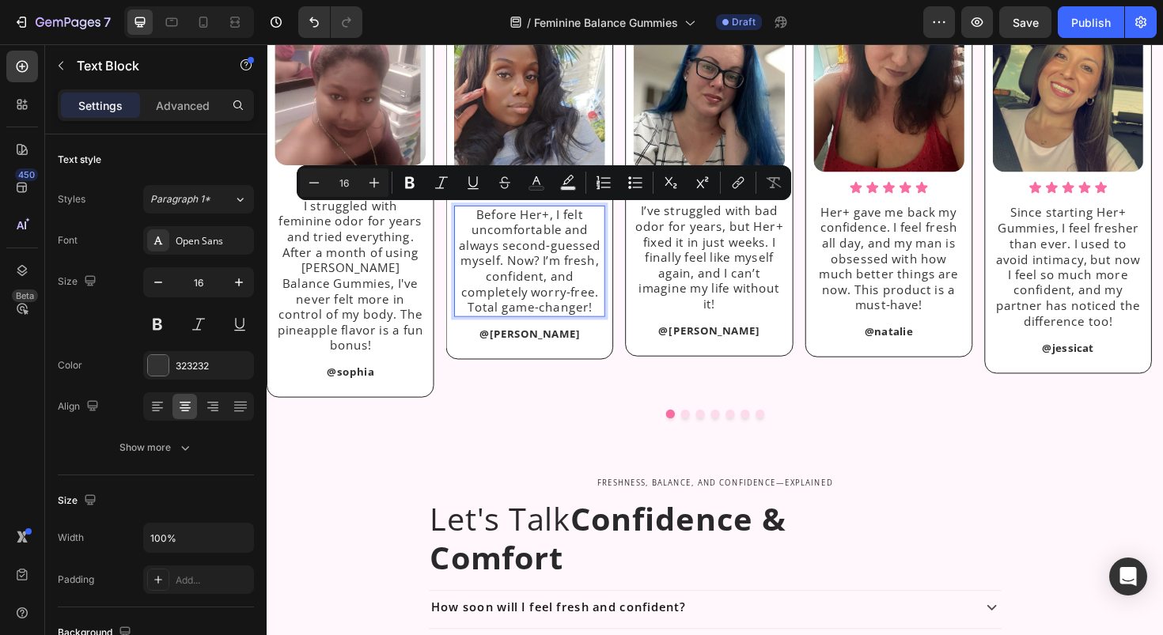
click at [564, 225] on p "Before Her+, I felt uncomfortable and always second-guessed myself. Now? I’m fr…" at bounding box center [545, 275] width 157 height 116
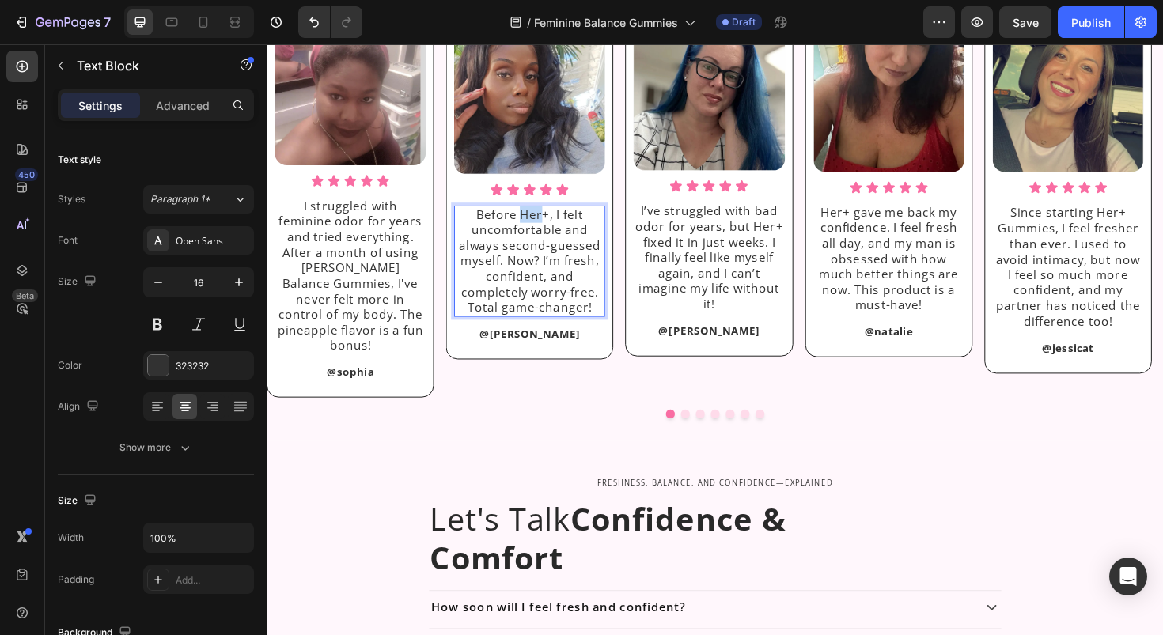
drag, startPoint x: 561, startPoint y: 225, endPoint x: 538, endPoint y: 229, distance: 23.2
click at [538, 229] on p "Before Her+, I felt uncomfortable and always second-guessed myself. Now? I’m fr…" at bounding box center [545, 275] width 157 height 116
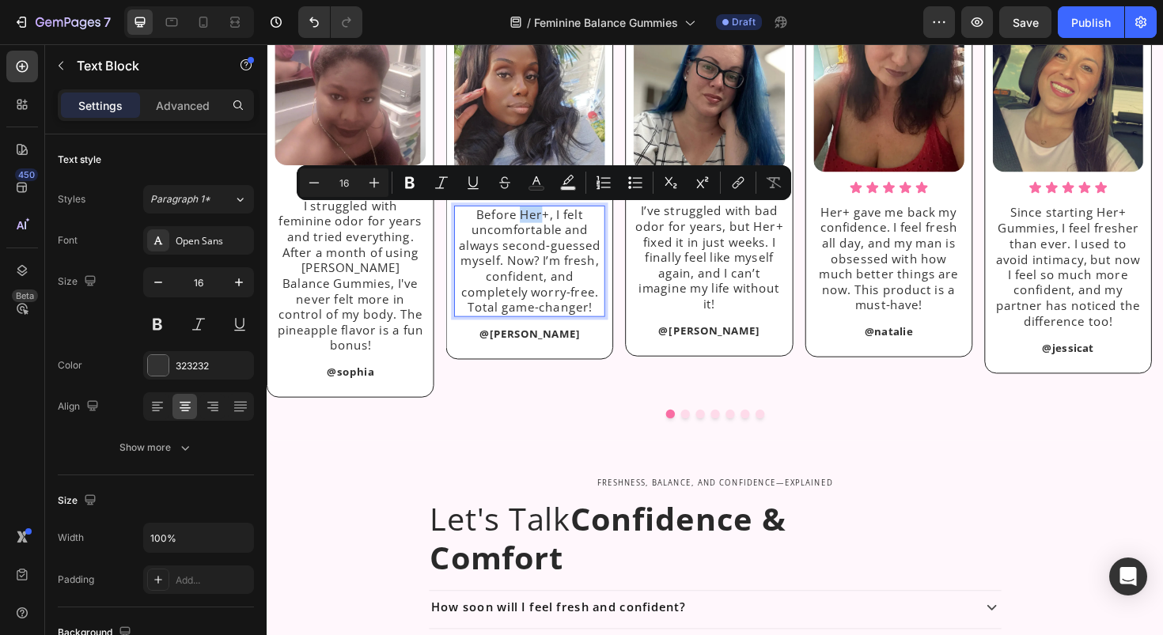
click at [536, 229] on p "Before Her+, I felt uncomfortable and always second-guessed myself. Now? I’m fr…" at bounding box center [545, 275] width 157 height 116
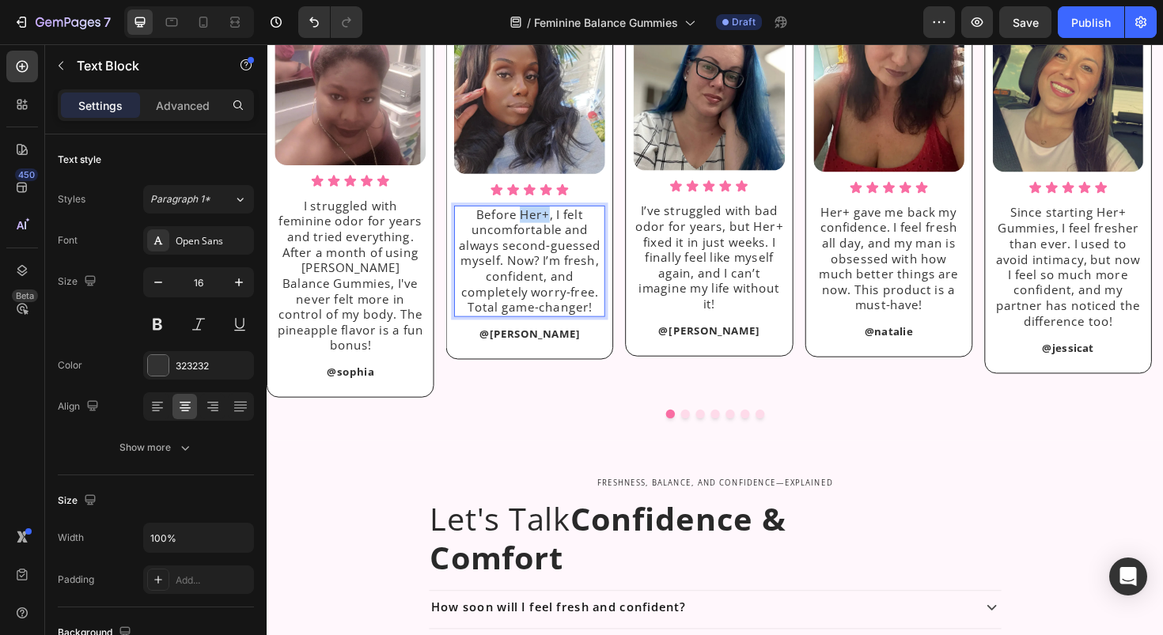
drag, startPoint x: 538, startPoint y: 229, endPoint x: 564, endPoint y: 229, distance: 26.1
click at [564, 229] on p "Before Her+, I felt uncomfortable and always second-guessed myself. Now? I’m fr…" at bounding box center [545, 275] width 157 height 116
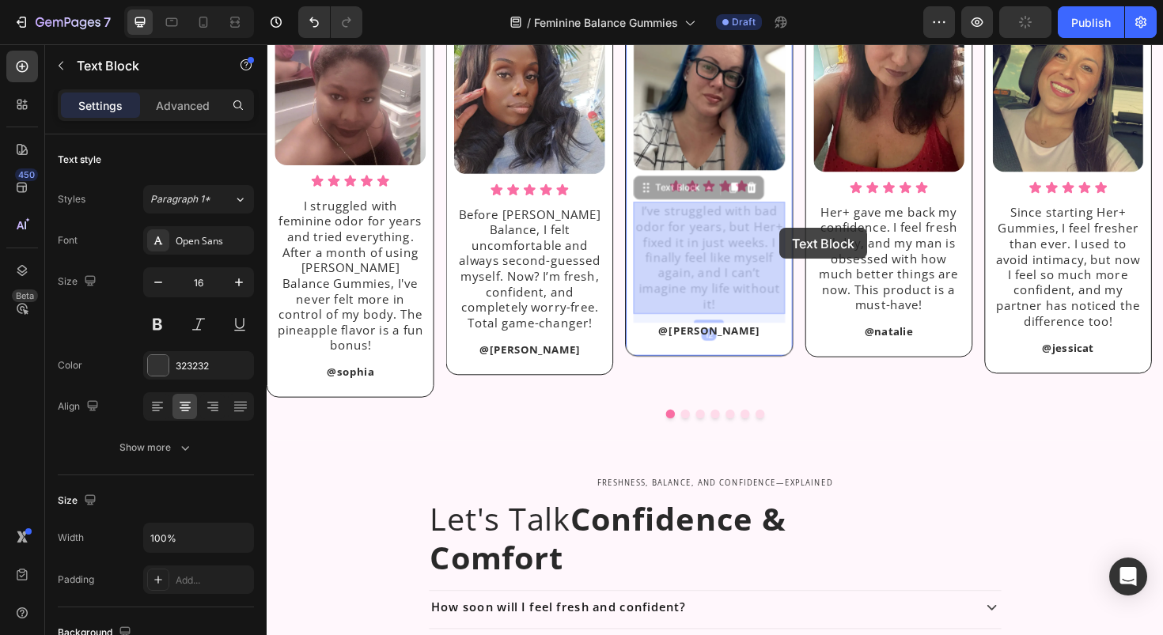
drag, startPoint x: 783, startPoint y: 239, endPoint x: 809, endPoint y: 239, distance: 26.1
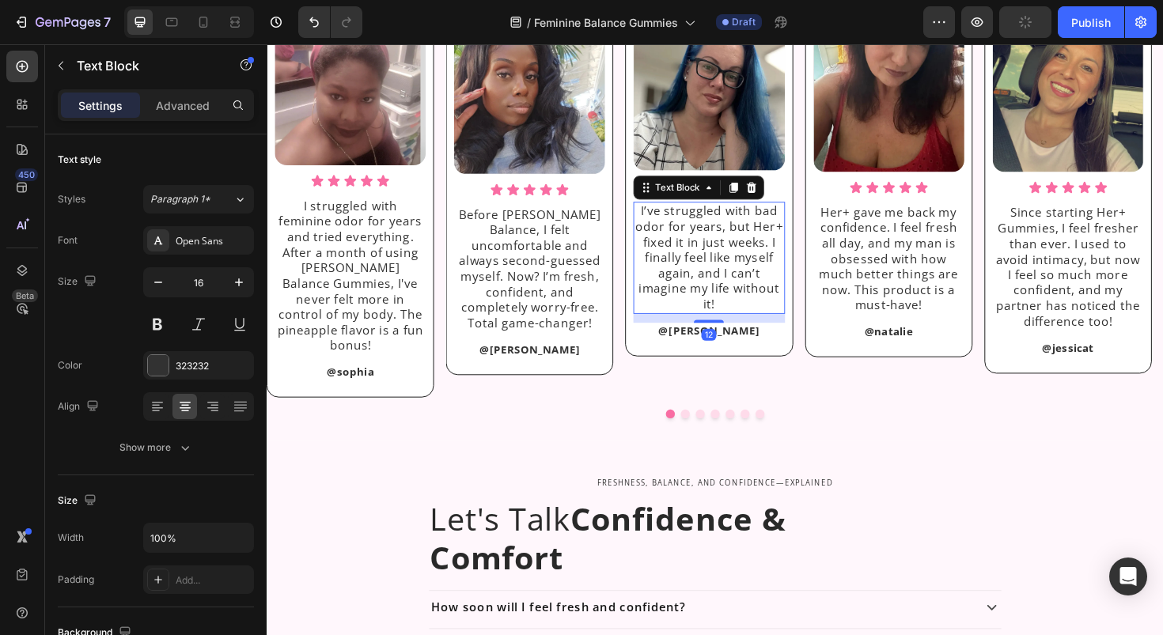
click at [791, 237] on p "I’ve struggled with bad odor for years, but Her+ fixed it in just weeks. I fina…" at bounding box center [735, 271] width 157 height 116
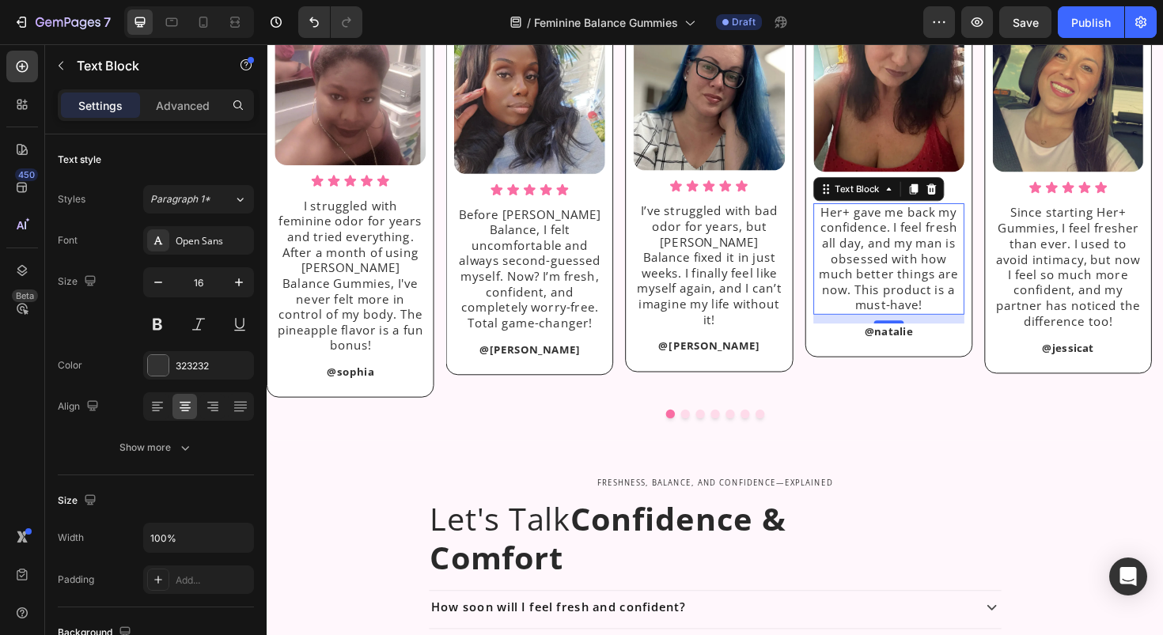
click at [877, 227] on p "Her+ gave me back my confidence. I feel fresh all day, and my man is obsessed w…" at bounding box center [925, 272] width 157 height 116
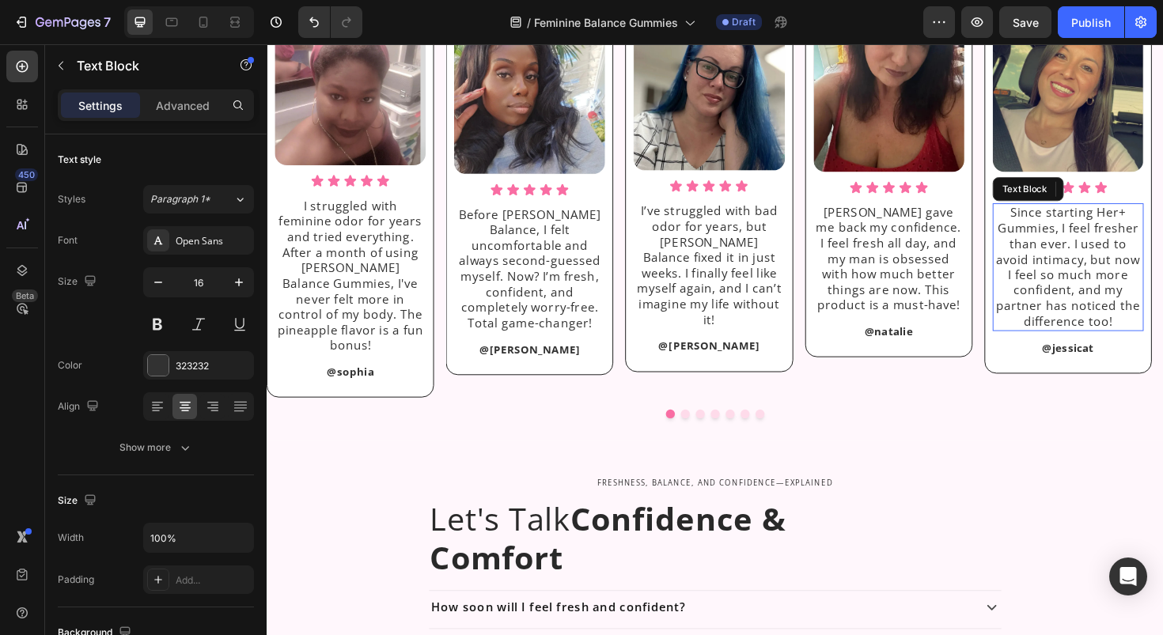
click at [1161, 222] on p "Since starting Her+ Gummies, I feel fresher than ever. I used to avoid intimacy…" at bounding box center [1115, 279] width 157 height 131
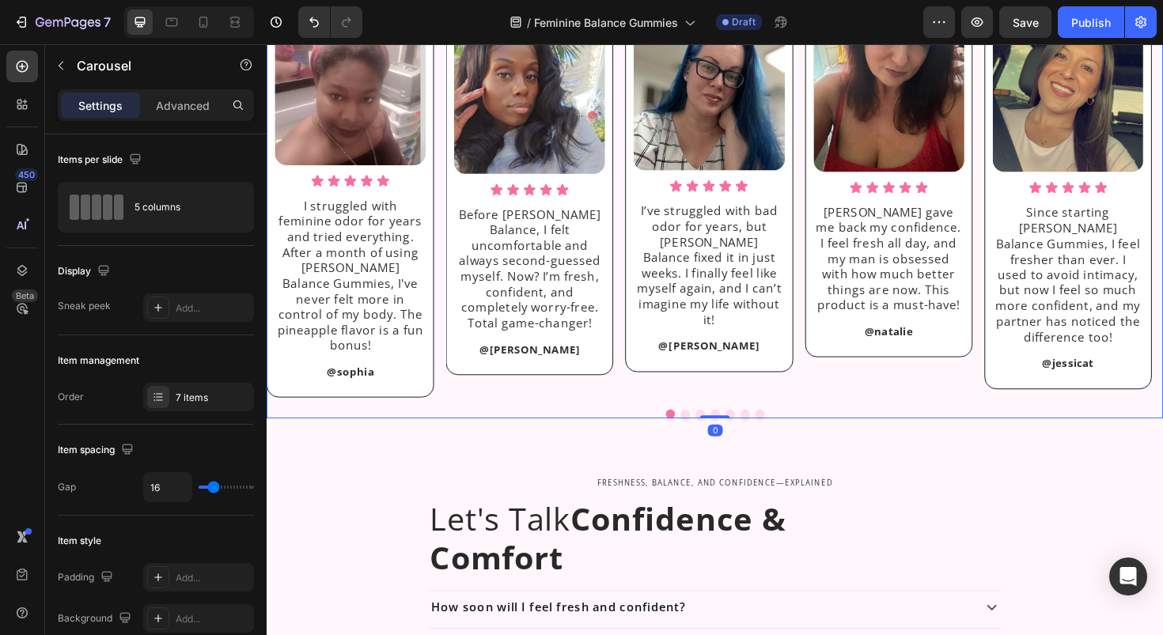
click at [705, 431] on button "Dot" at bounding box center [709, 435] width 9 height 9
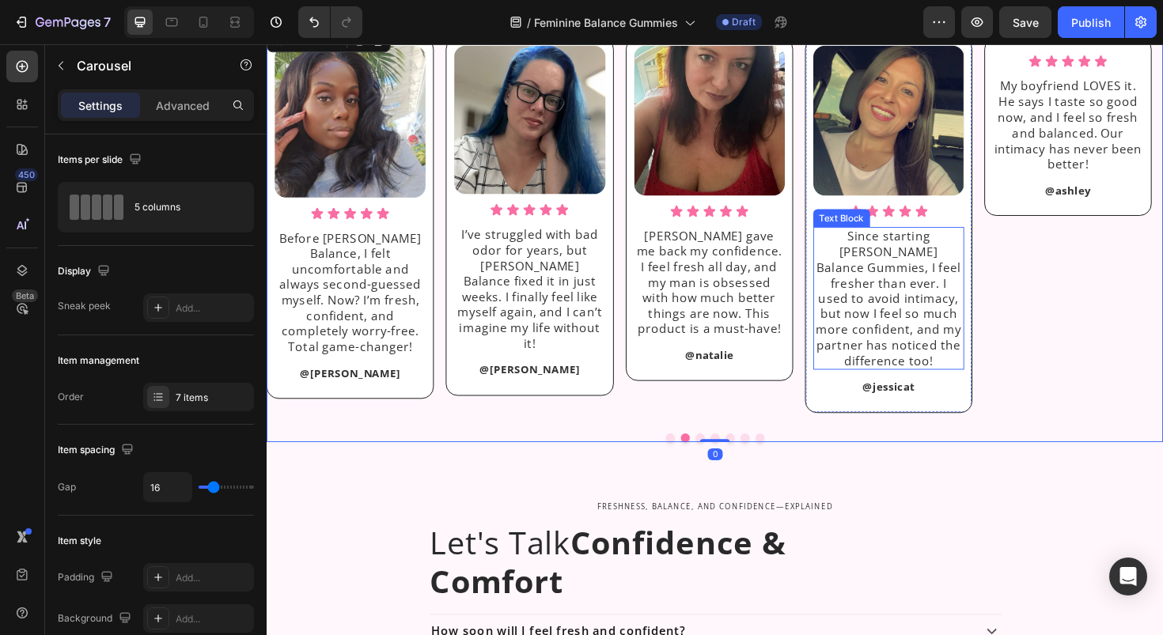
scroll to position [1064, 0]
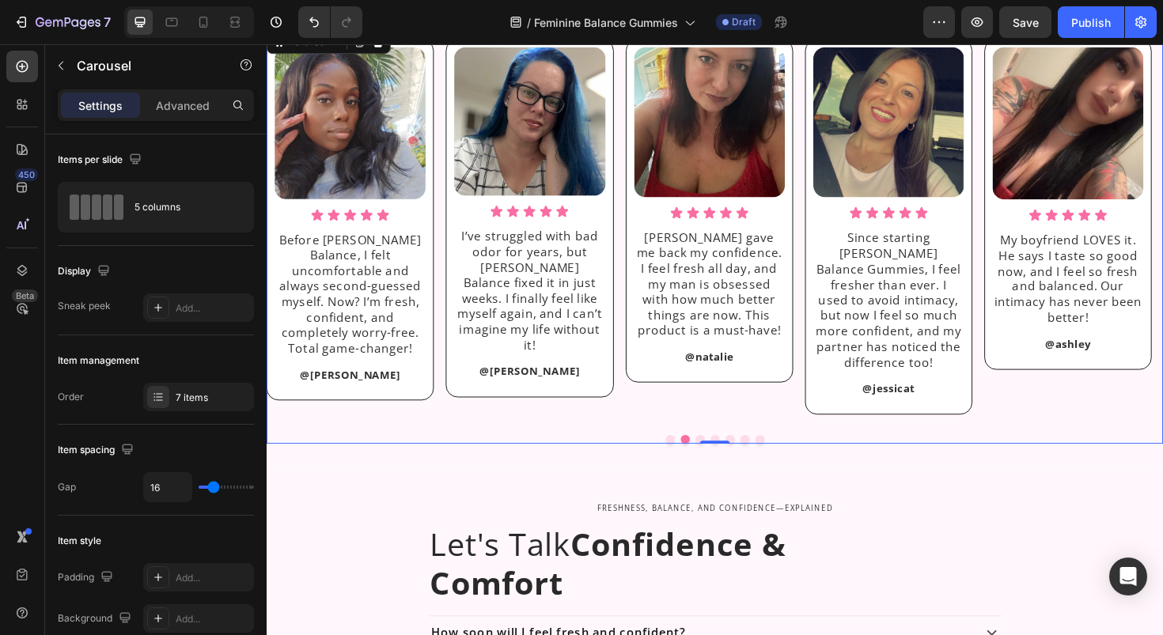
click at [721, 458] on button "Dot" at bounding box center [725, 462] width 9 height 9
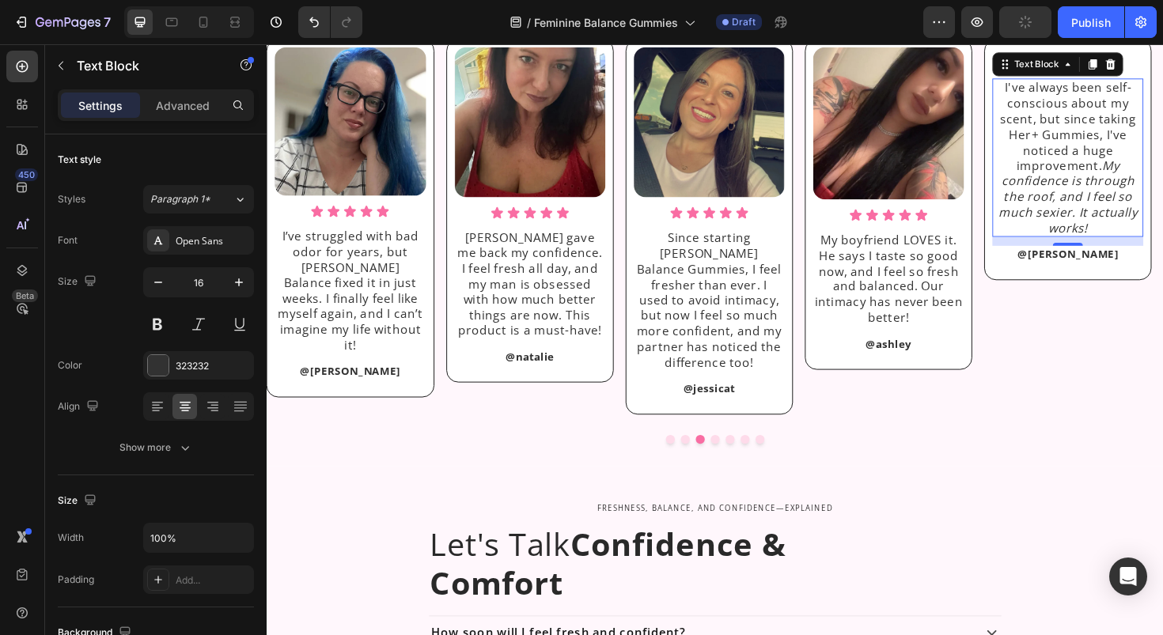
click at [1067, 301] on p "I've always been self-conscious about my scent, but since taking Her+ Gummies, …" at bounding box center [1115, 322] width 157 height 165
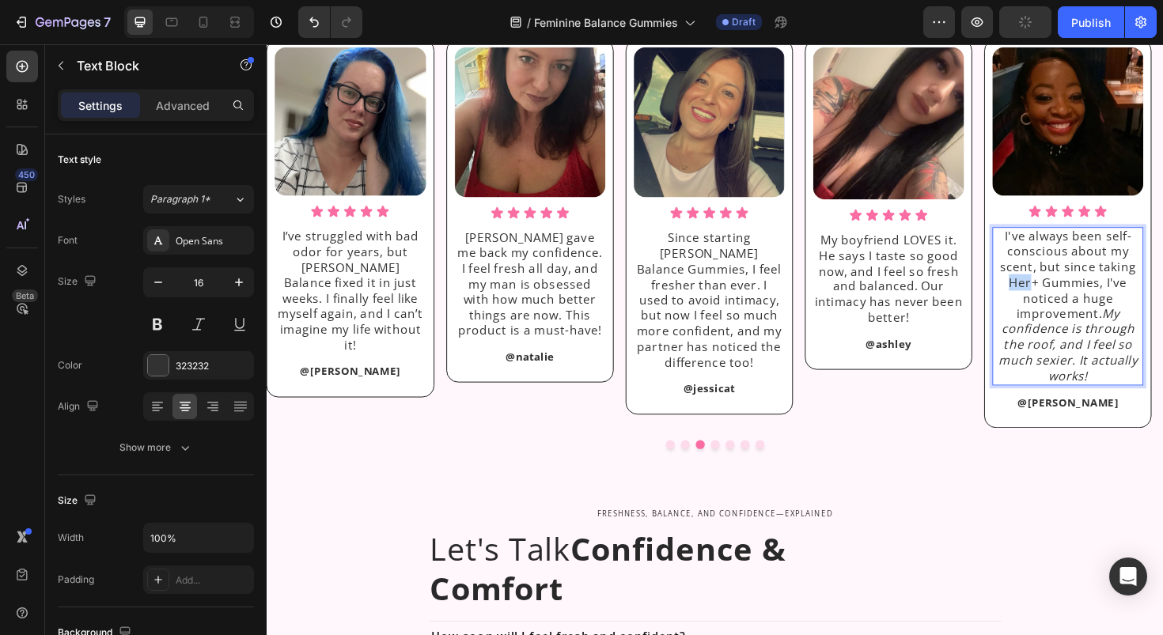
click at [1067, 301] on p "I've always been self-conscious about my scent, but since taking Her+ Gummies, …" at bounding box center [1115, 322] width 157 height 165
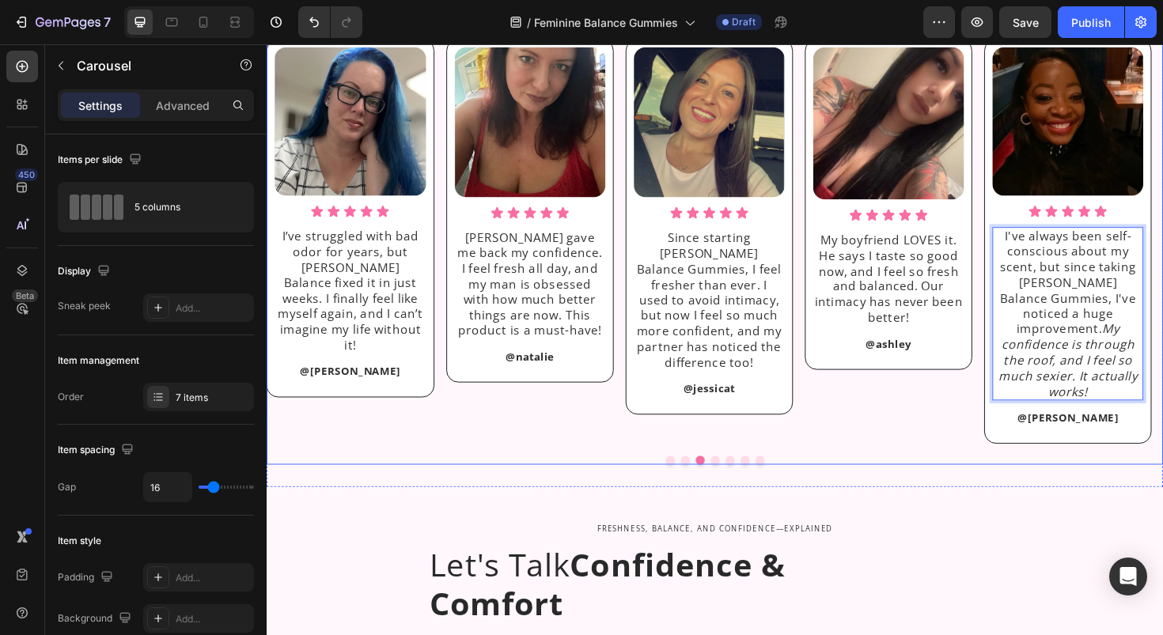
click at [732, 470] on div "Image Icon Icon Icon Icon Icon Icon List I struggled with feminine odor for yea…" at bounding box center [741, 257] width 949 height 463
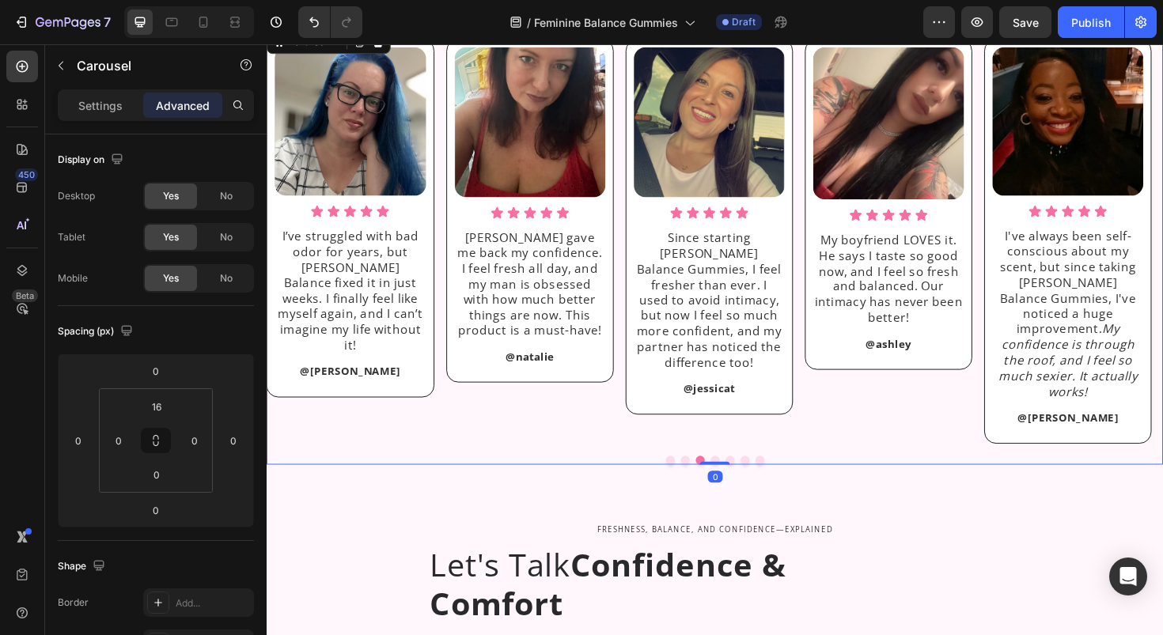
click at [738, 460] on div "Image Icon Icon Icon Icon Icon Icon List I struggled with feminine odor for yea…" at bounding box center [741, 257] width 949 height 463
click at [737, 480] on button "Dot" at bounding box center [741, 484] width 9 height 9
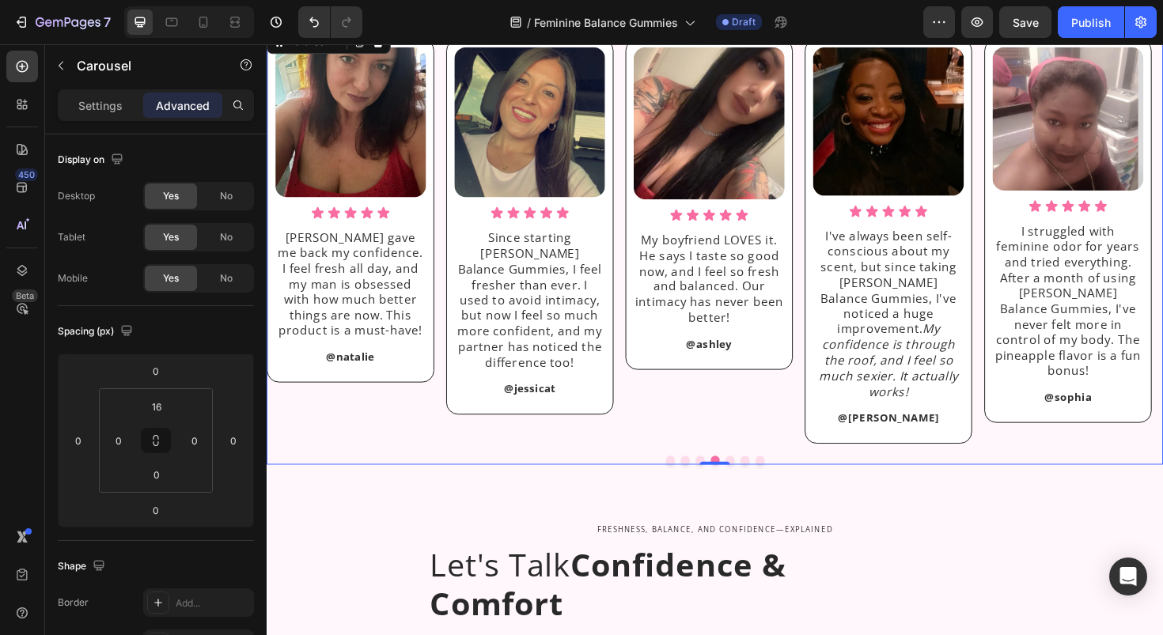
click at [751, 462] on div "Image Icon Icon Icon Icon Icon Icon List I struggled with feminine odor for yea…" at bounding box center [741, 257] width 949 height 463
click at [755, 480] on button "Dot" at bounding box center [756, 484] width 9 height 9
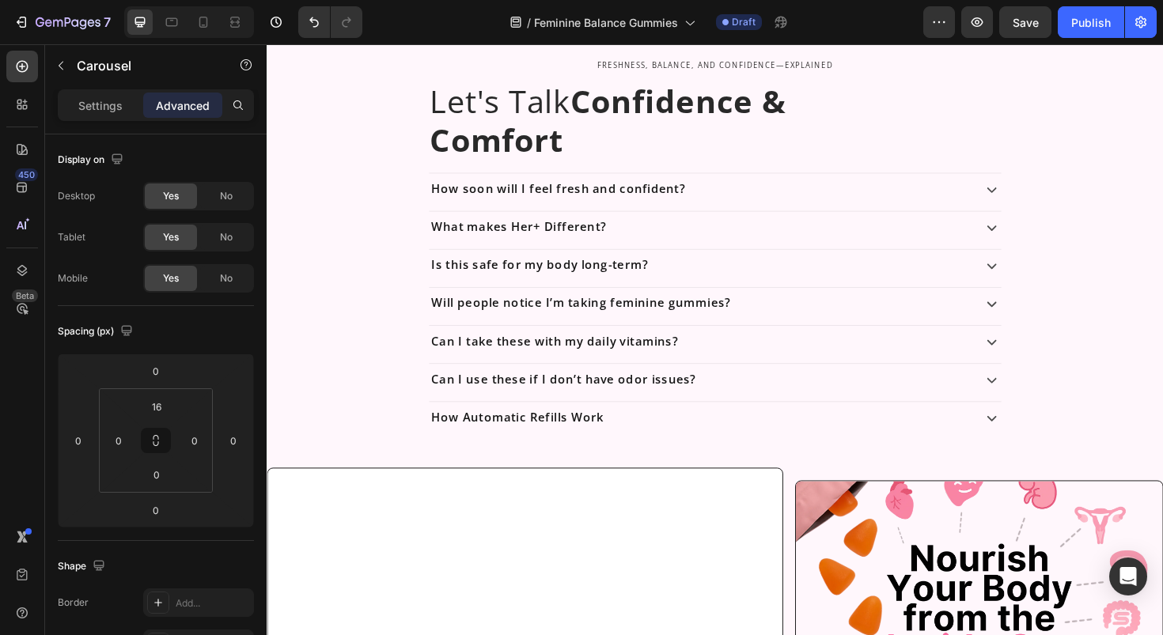
scroll to position [1553, 0]
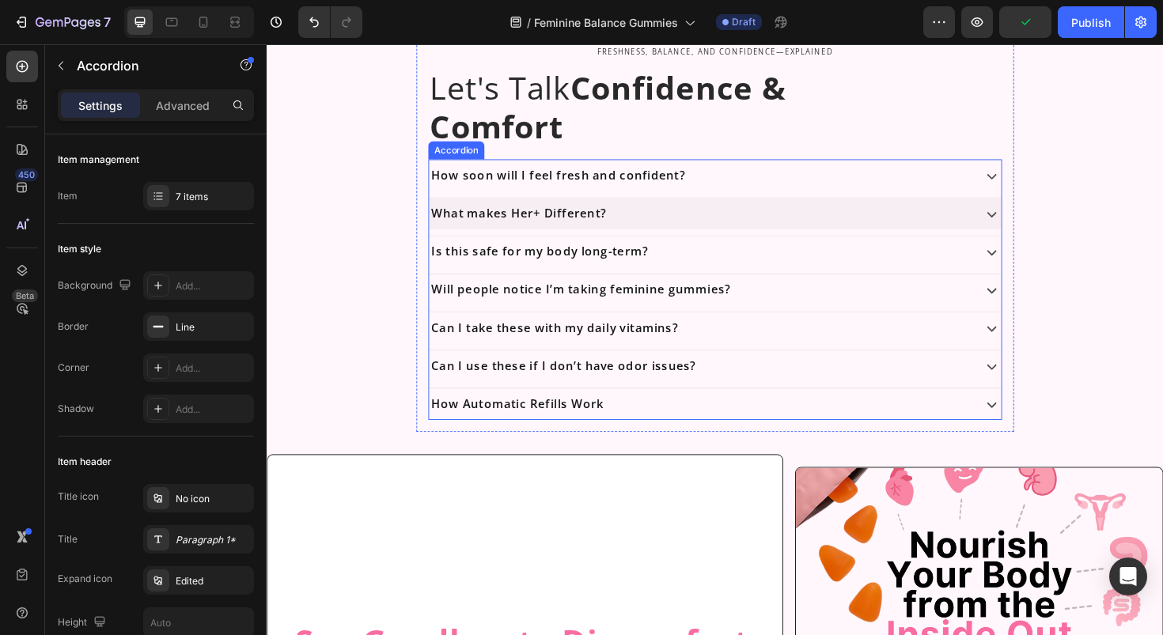
click at [536, 224] on p "What makes Her+ Different?" at bounding box center [533, 223] width 185 height 15
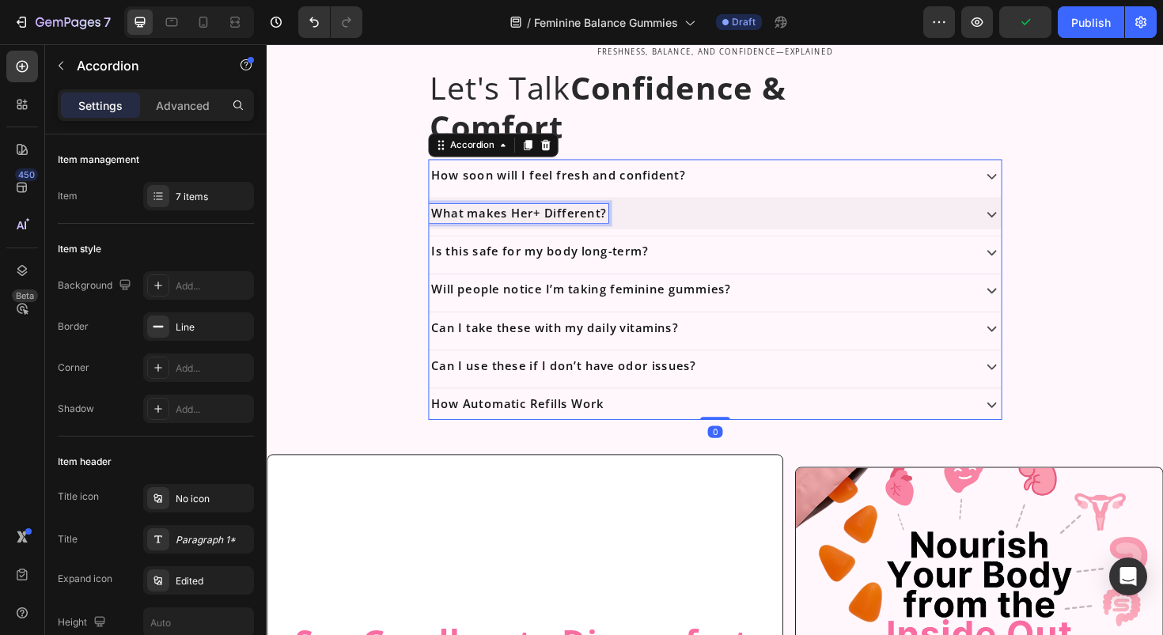
click at [536, 224] on p "What makes Her+ Different?" at bounding box center [533, 223] width 185 height 15
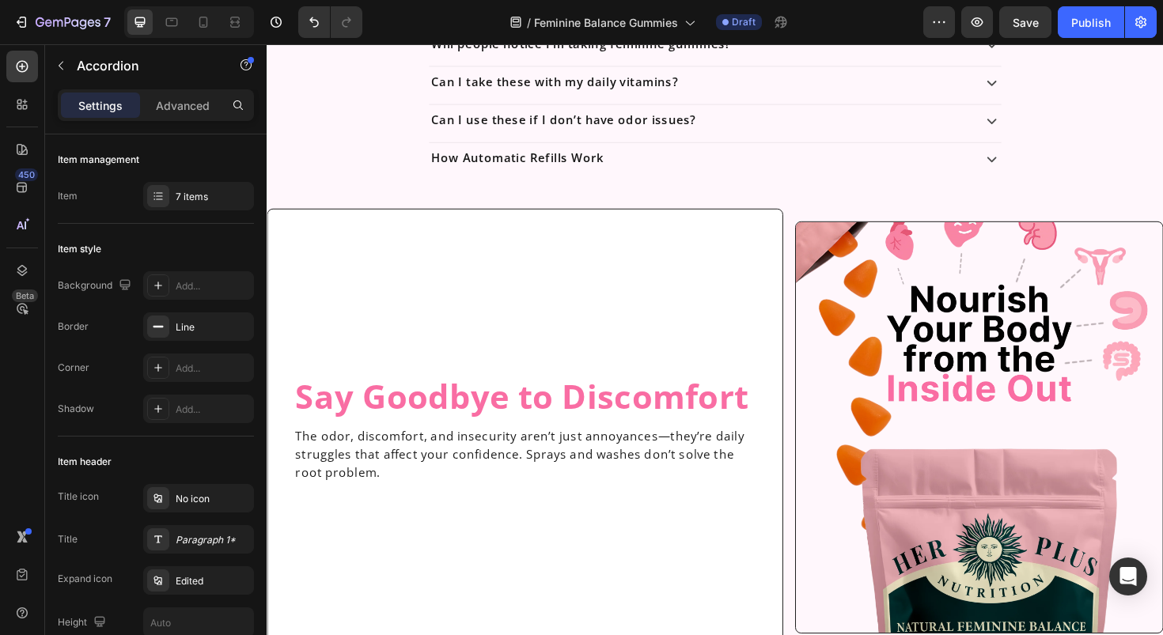
scroll to position [2044, 0]
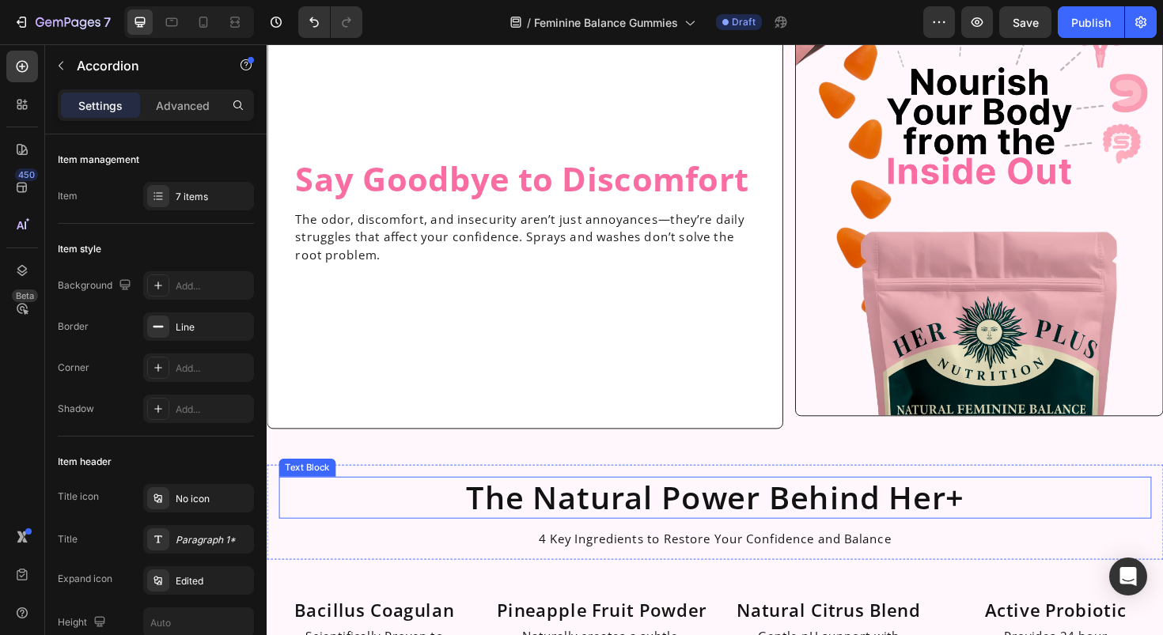
click at [967, 532] on p "The Natural Power Behind Her+" at bounding box center [741, 524] width 921 height 41
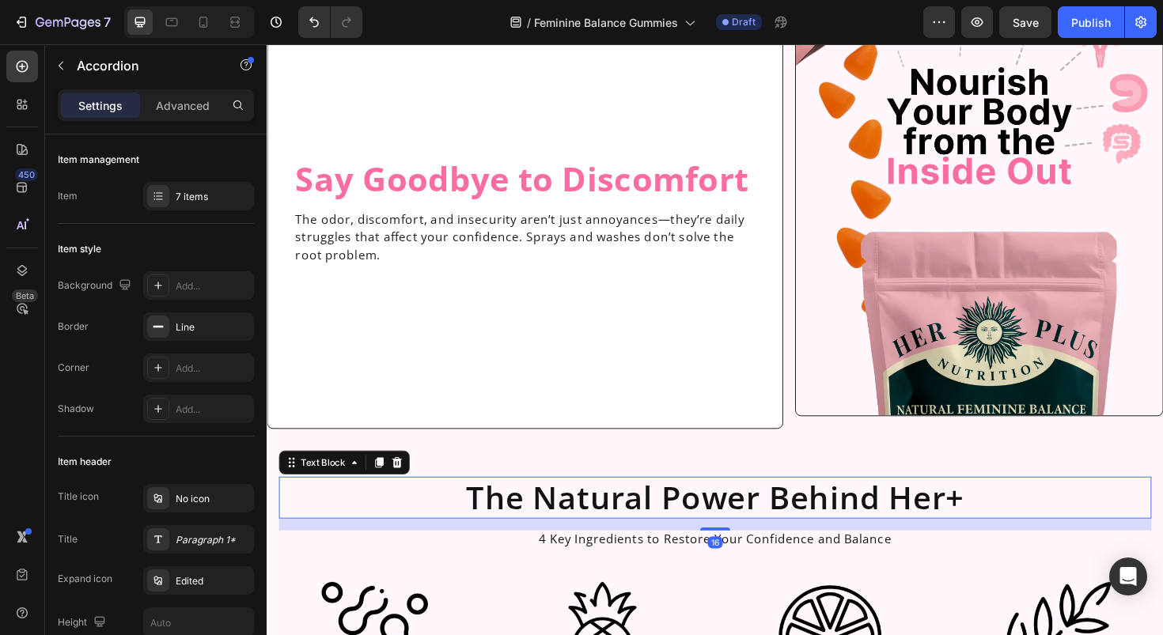
click at [967, 532] on p "The Natural Power Behind Her+" at bounding box center [741, 524] width 921 height 41
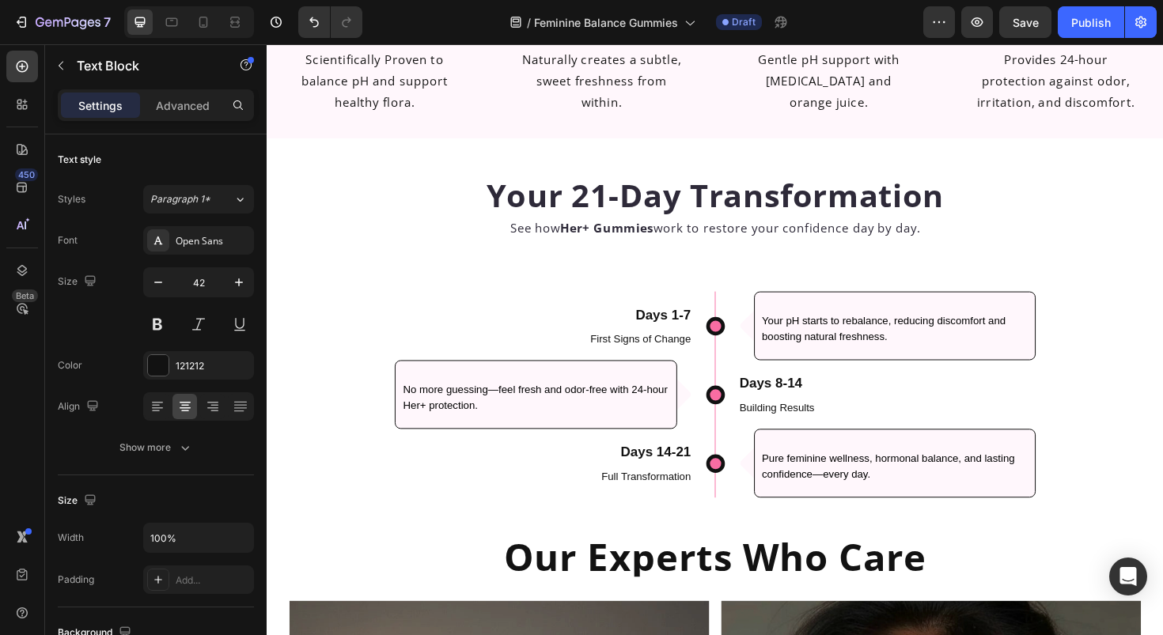
scroll to position [2782, 0]
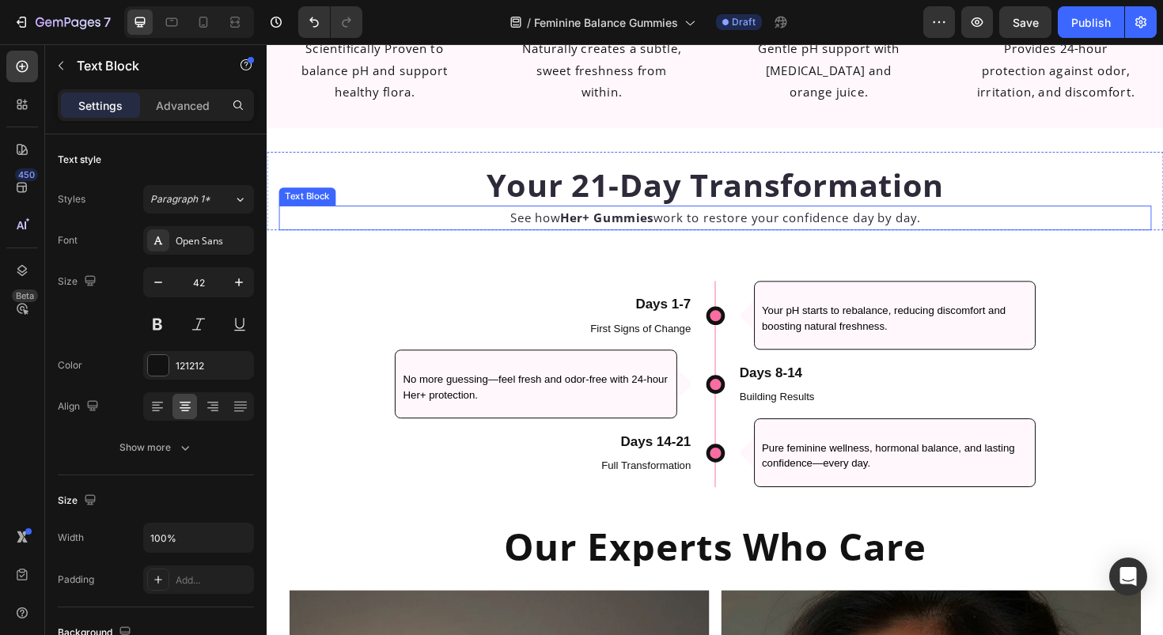
click at [582, 237] on strong "Her+ Gummies" at bounding box center [627, 227] width 99 height 17
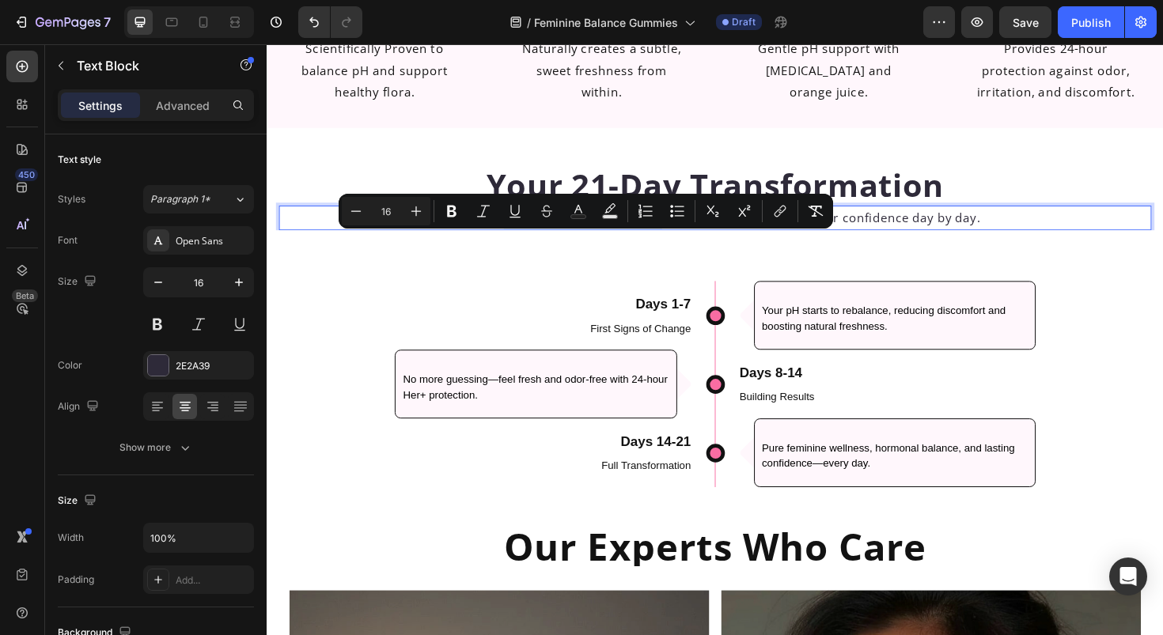
drag, startPoint x: 546, startPoint y: 256, endPoint x: 635, endPoint y: 256, distance: 89.4
click at [635, 240] on p "See how Luna Balance Gummies work to restore your confidence day by day." at bounding box center [741, 228] width 921 height 23
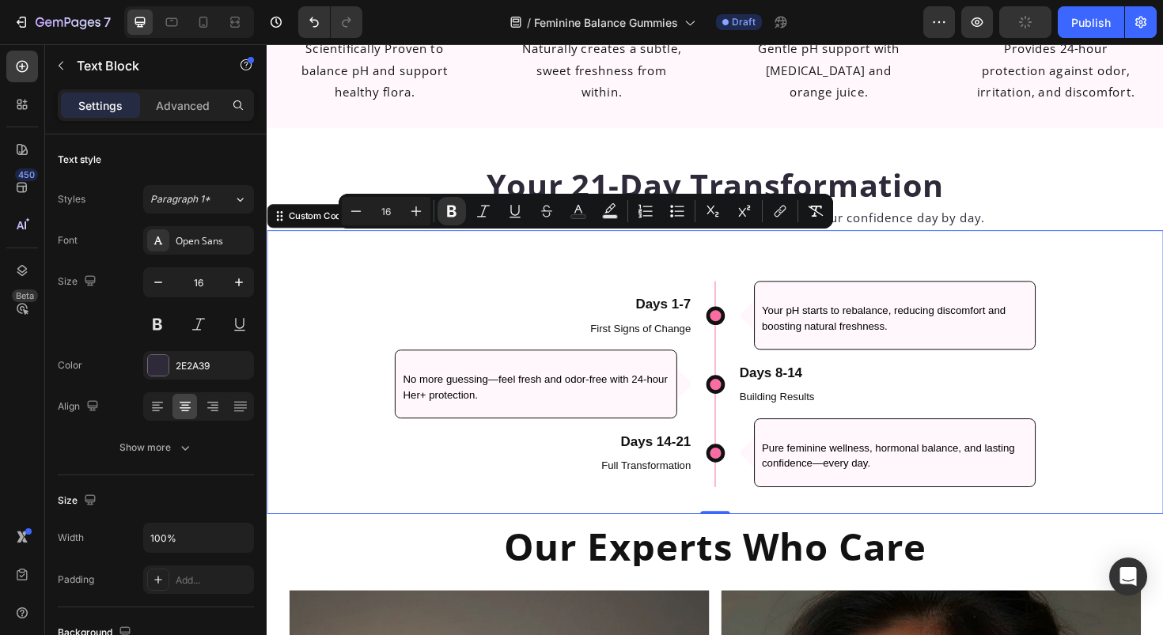
click at [450, 424] on p "No more guessing—feel fresh and odor-free with 24-hour Her+ protection." at bounding box center [551, 407] width 281 height 33
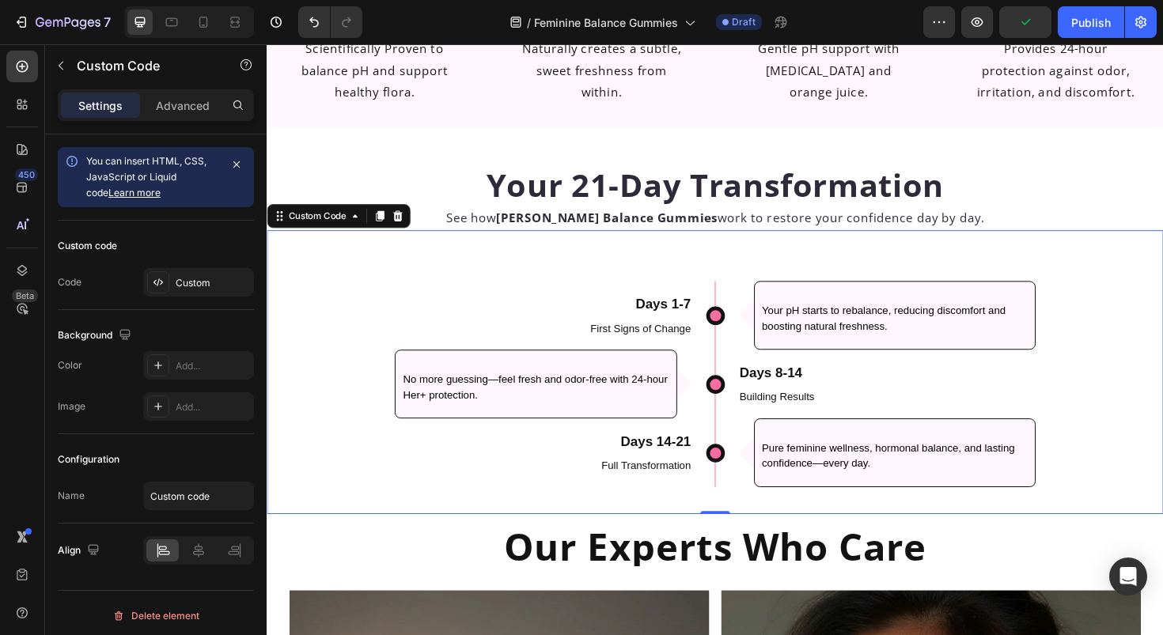
click at [450, 424] on p "No more guessing—feel fresh and odor-free with 24-hour Her+ protection." at bounding box center [551, 407] width 281 height 33
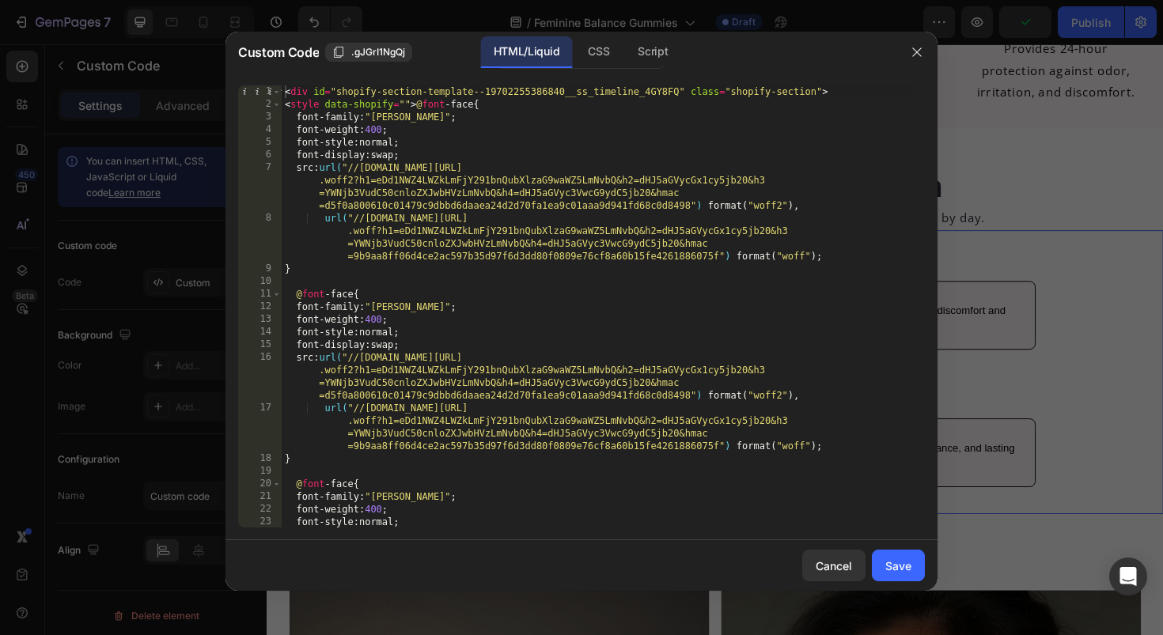
click at [1095, 388] on div at bounding box center [581, 317] width 1163 height 635
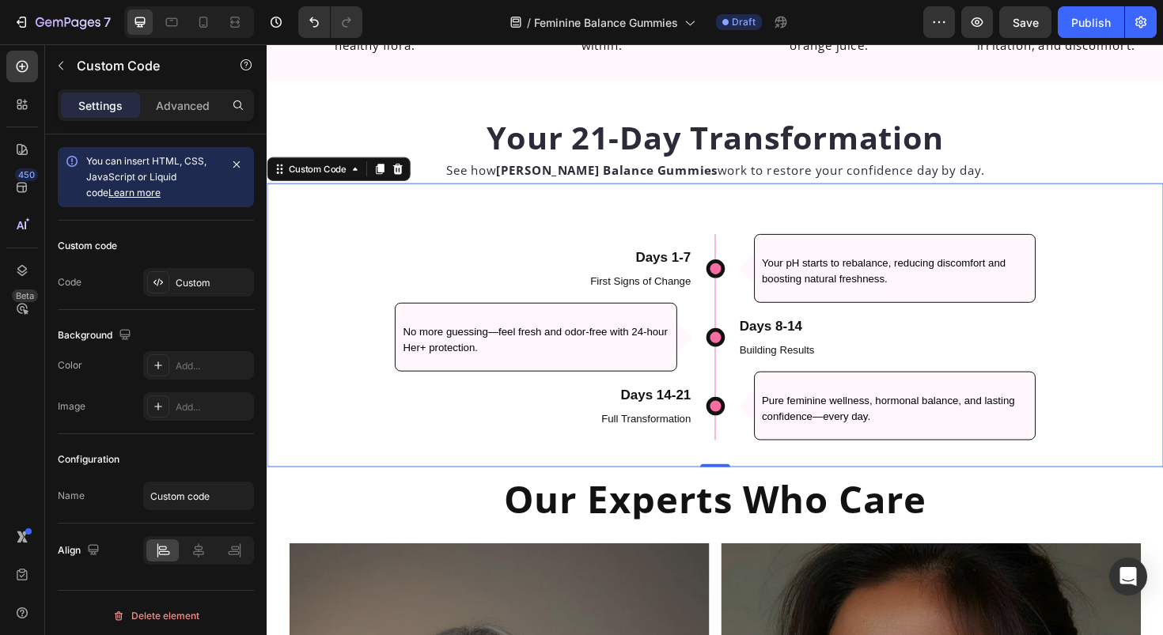
scroll to position [2829, 0]
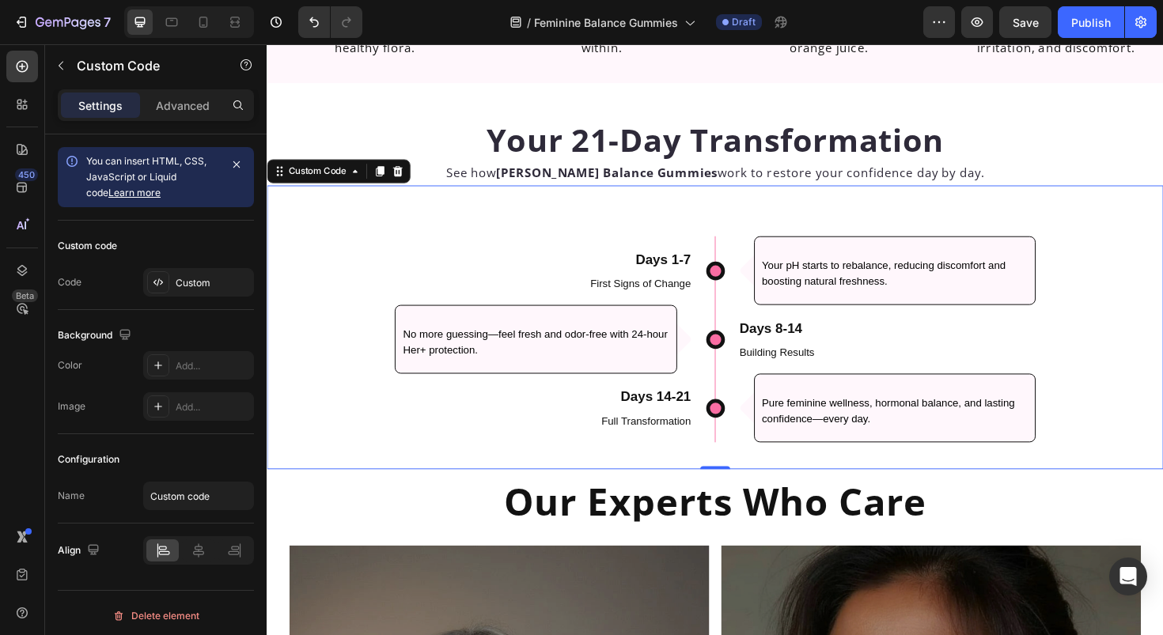
click at [659, 377] on p "No more guessing—feel fresh and odor-free with 24-hour Her+ protection." at bounding box center [551, 359] width 281 height 33
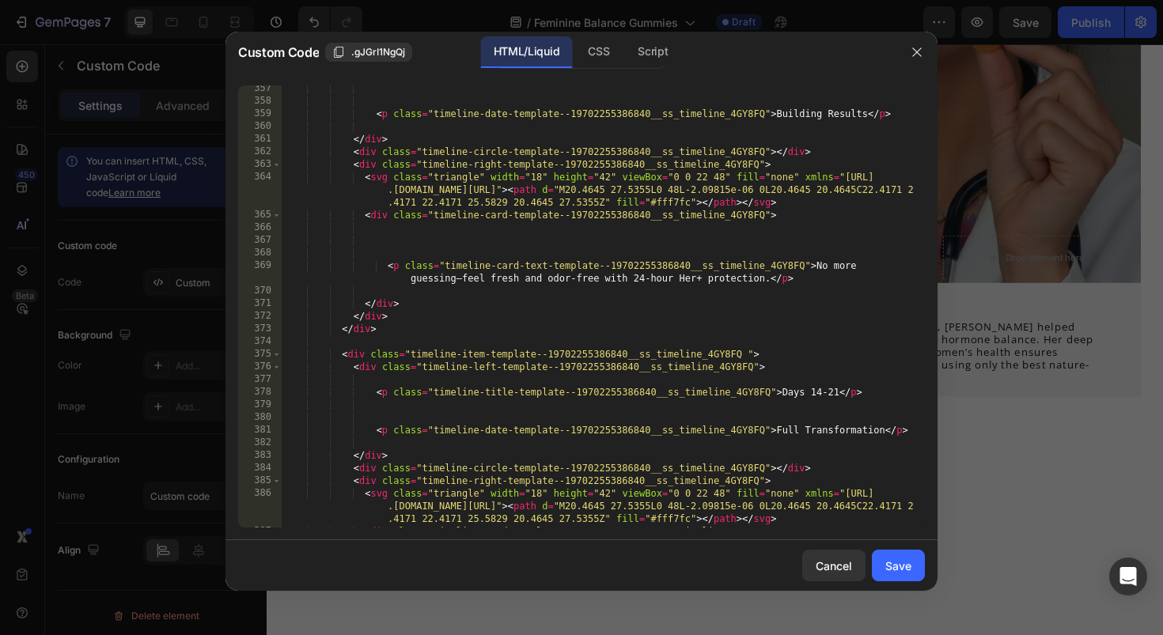
scroll to position [4849, 0]
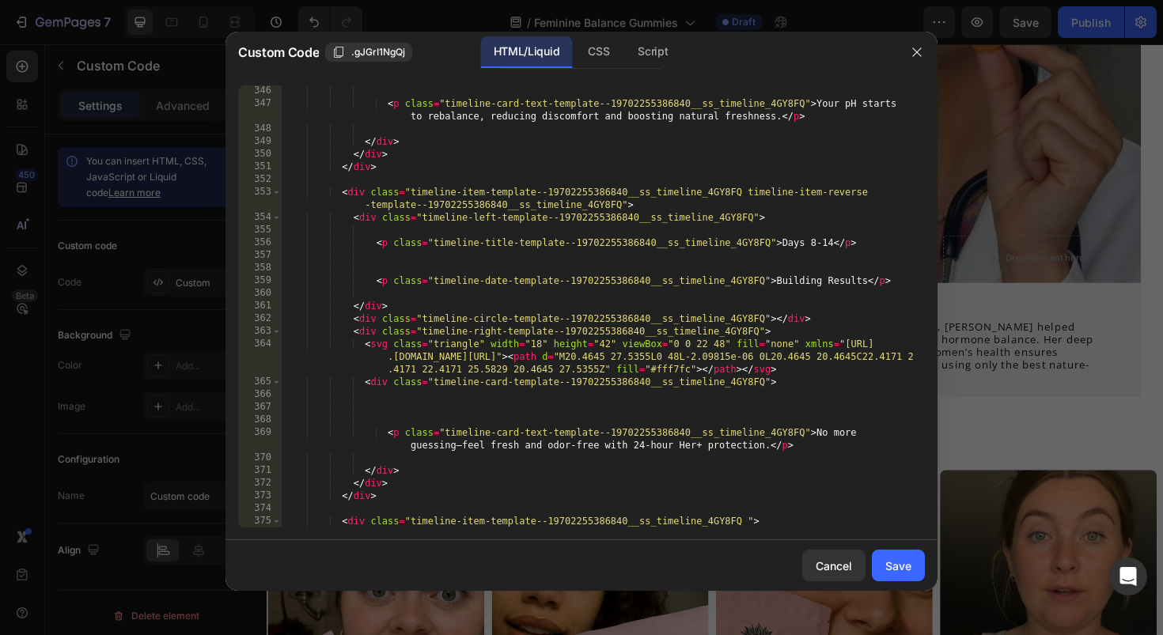
click at [694, 445] on div "< p class = "timeline-card-text-template--19702255386840__ss_timeline_4GY8FQ" >…" at bounding box center [597, 319] width 631 height 468
type textarea "<p class="timeline-card-text-template--19702255386840__ss_timeline_4GY8FQ">No m…"
click at [702, 404] on div "< p class = "timeline-card-text-template--19702255386840__ss_timeline_4GY8FQ" >…" at bounding box center [597, 319] width 631 height 468
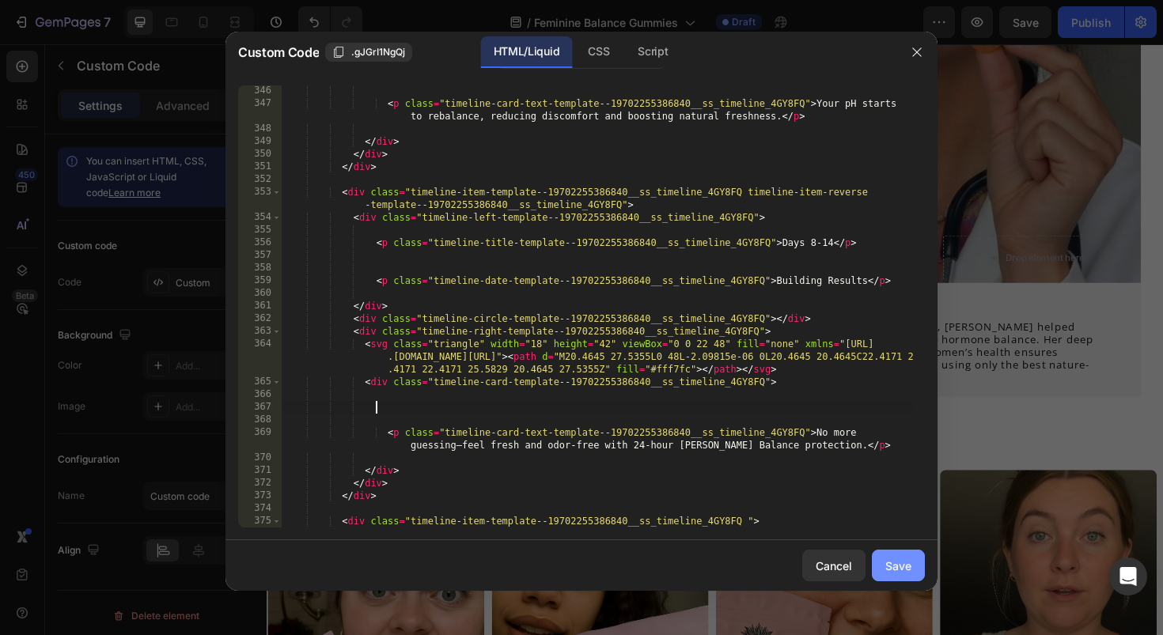
click at [912, 567] on button "Save" at bounding box center [898, 566] width 53 height 32
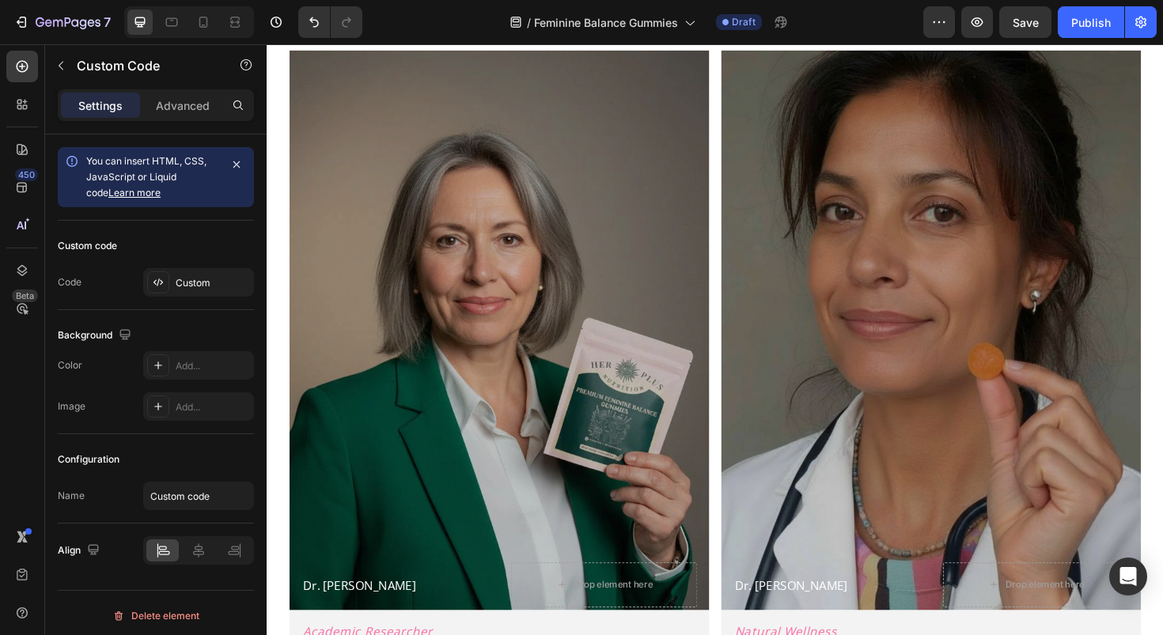
scroll to position [3628, 0]
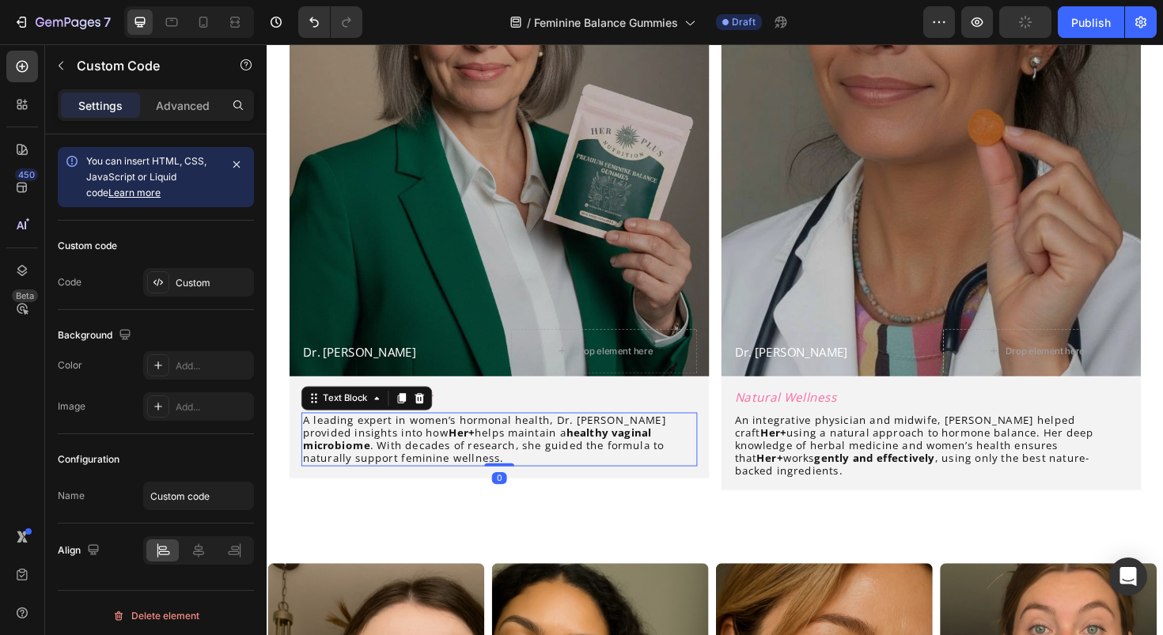
click at [459, 450] on strong "Her+" at bounding box center [473, 455] width 28 height 15
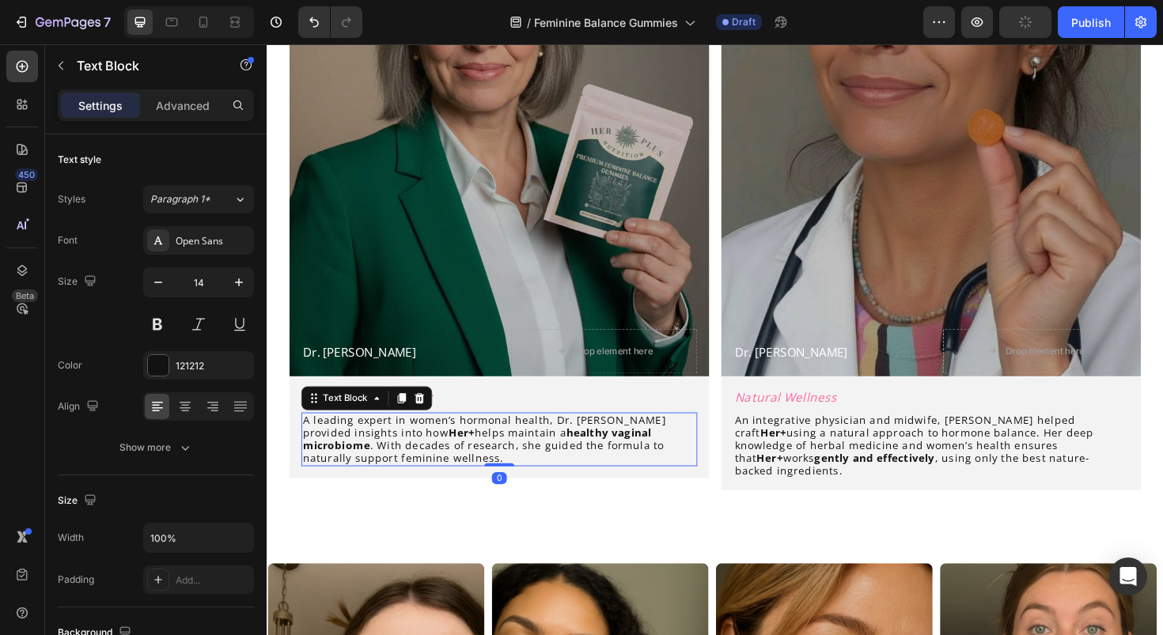
click at [459, 450] on strong "Her+" at bounding box center [473, 455] width 28 height 15
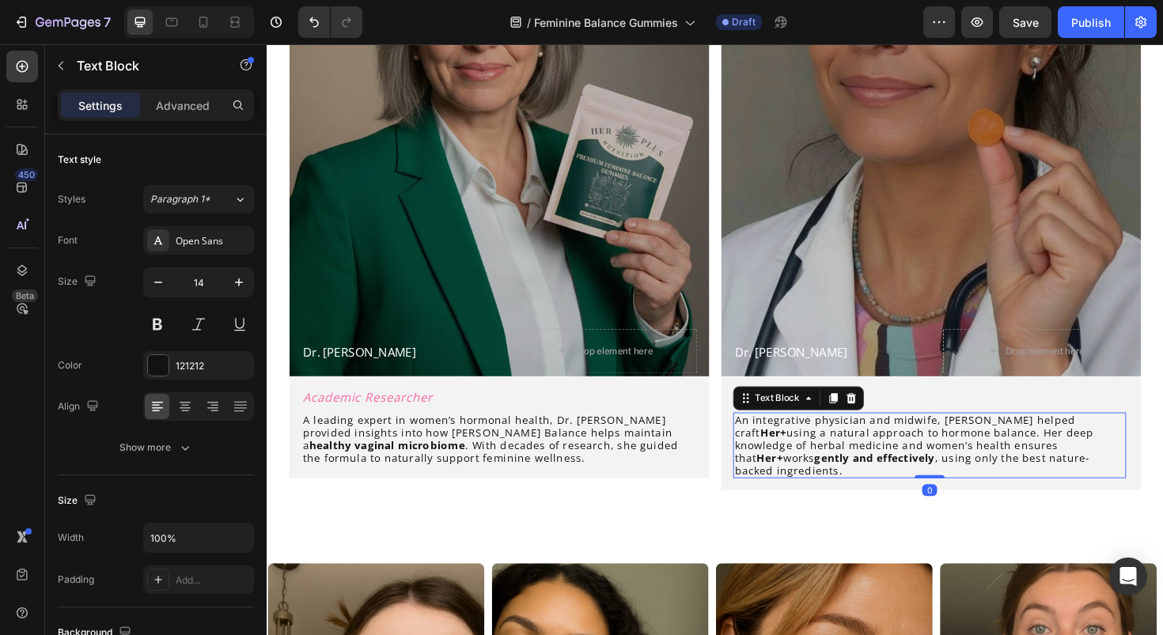
click at [813, 475] on strong "Her+" at bounding box center [799, 482] width 28 height 15
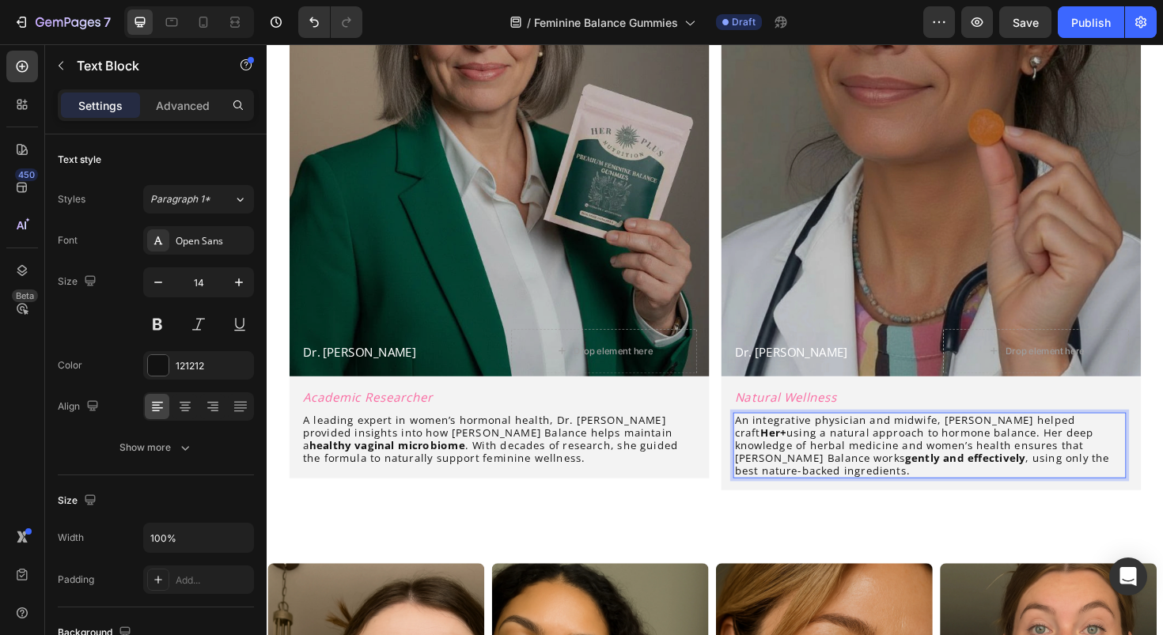
click at [816, 448] on strong "Her+" at bounding box center [803, 455] width 28 height 15
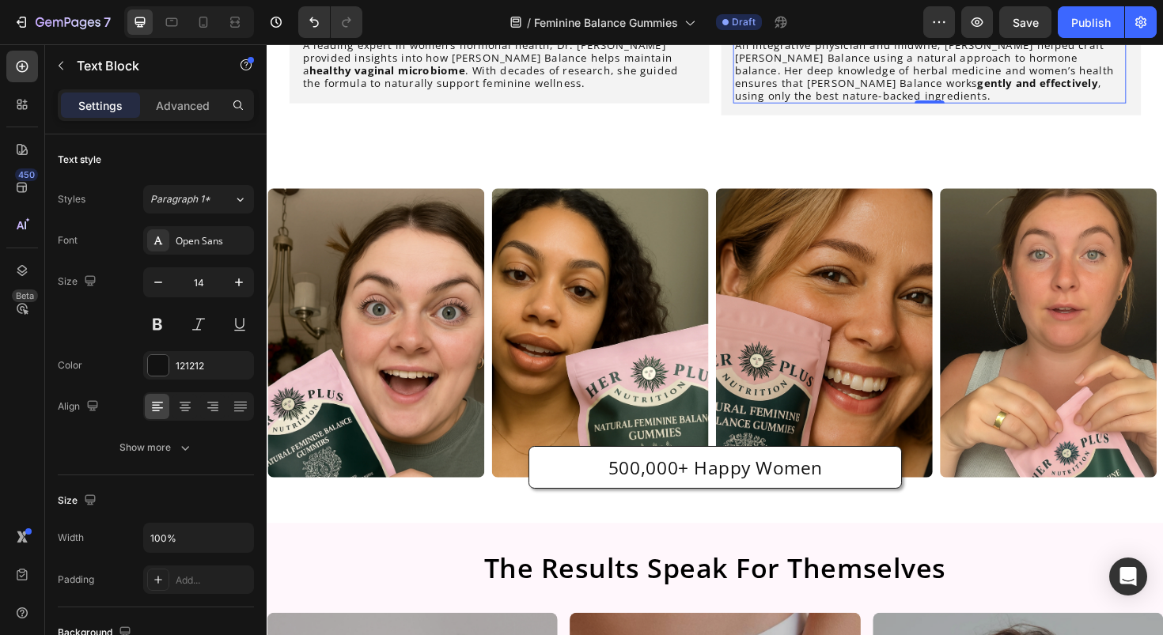
scroll to position [6368, 0]
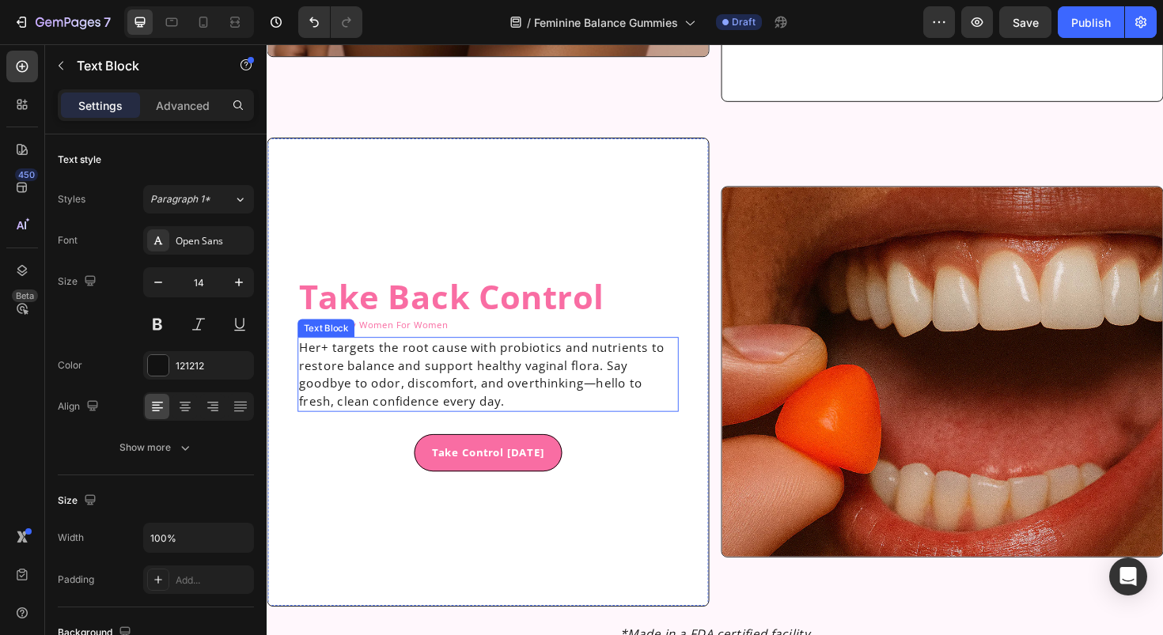
click at [324, 361] on p "Her+ targets the root cause with probiotics and nutrients to restore balance an…" at bounding box center [501, 394] width 400 height 76
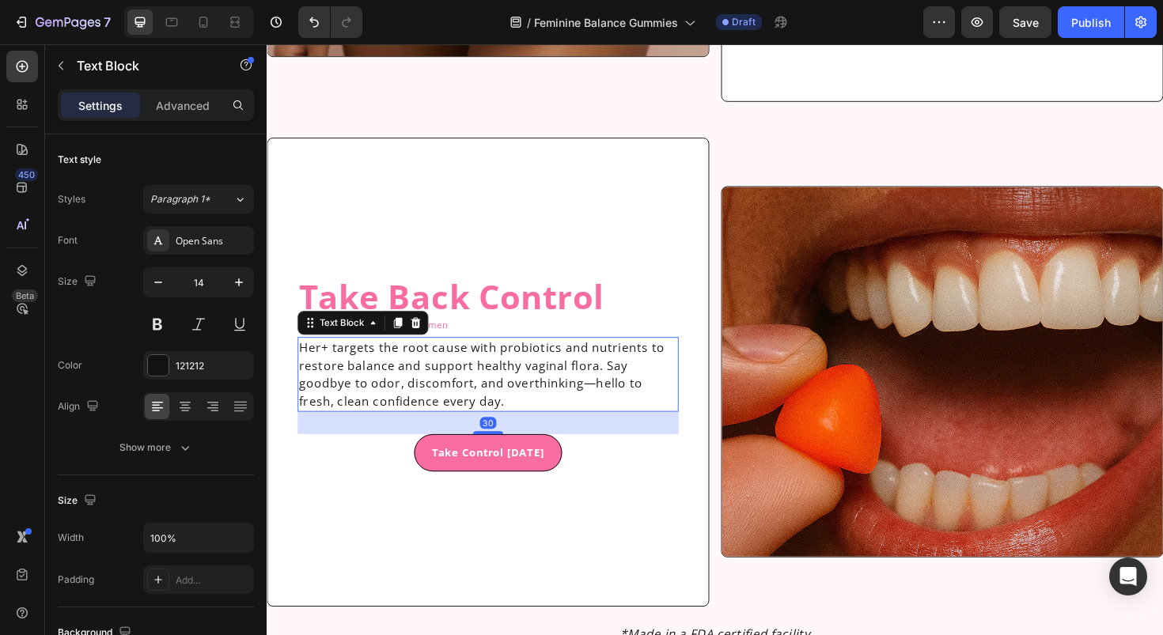
click at [324, 361] on p "Her+ targets the root cause with probiotics and nutrients to restore balance an…" at bounding box center [501, 394] width 400 height 76
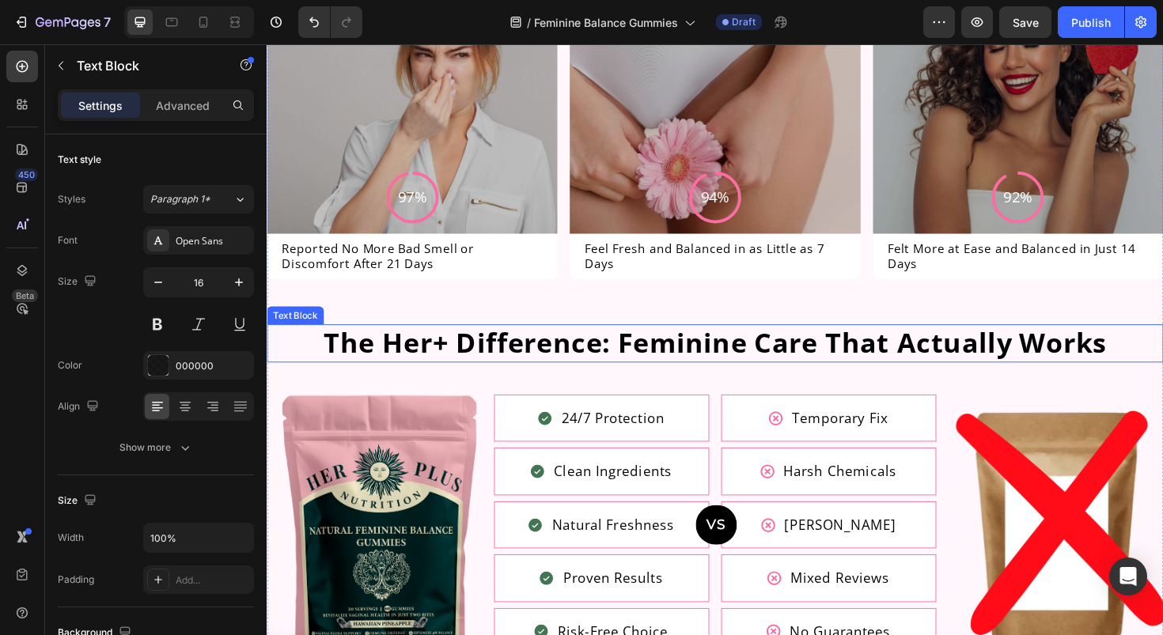
click at [402, 350] on p "The Her+ Difference: Feminine Care That Actually Works" at bounding box center [741, 361] width 946 height 36
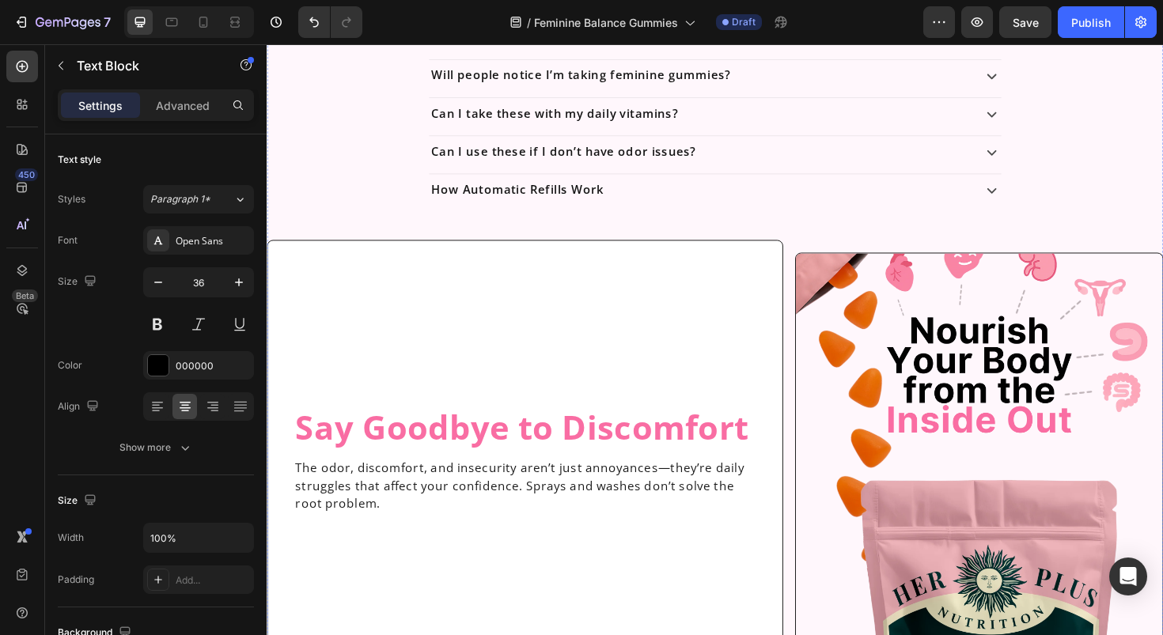
scroll to position [1707, 0]
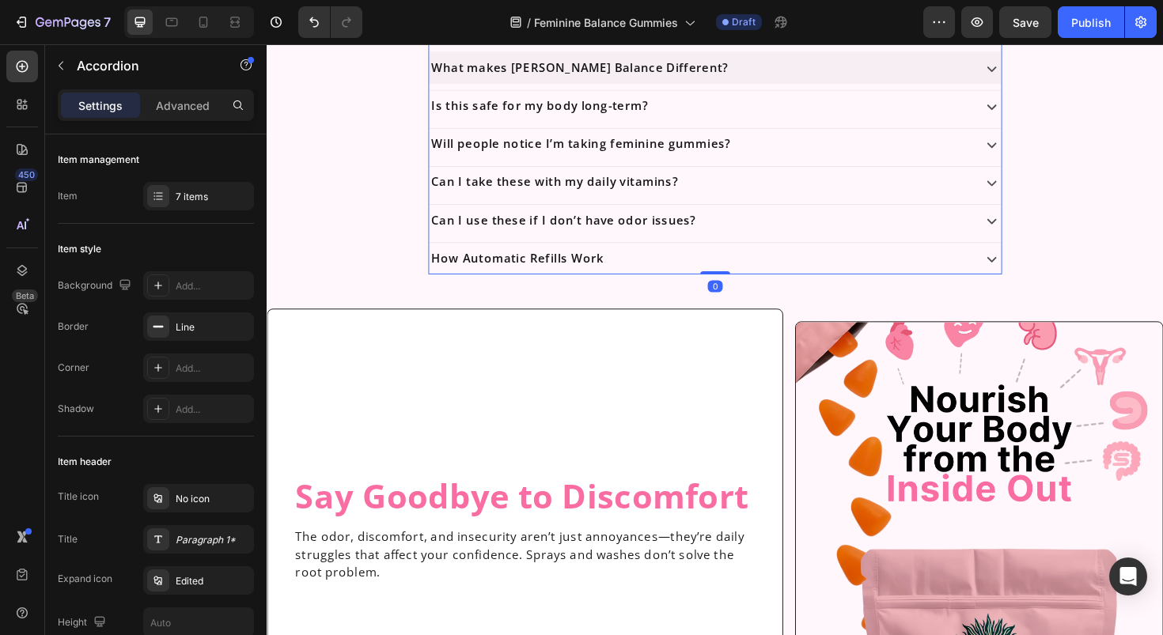
click at [585, 63] on p "What makes [PERSON_NAME] Balance Different?" at bounding box center [598, 69] width 315 height 15
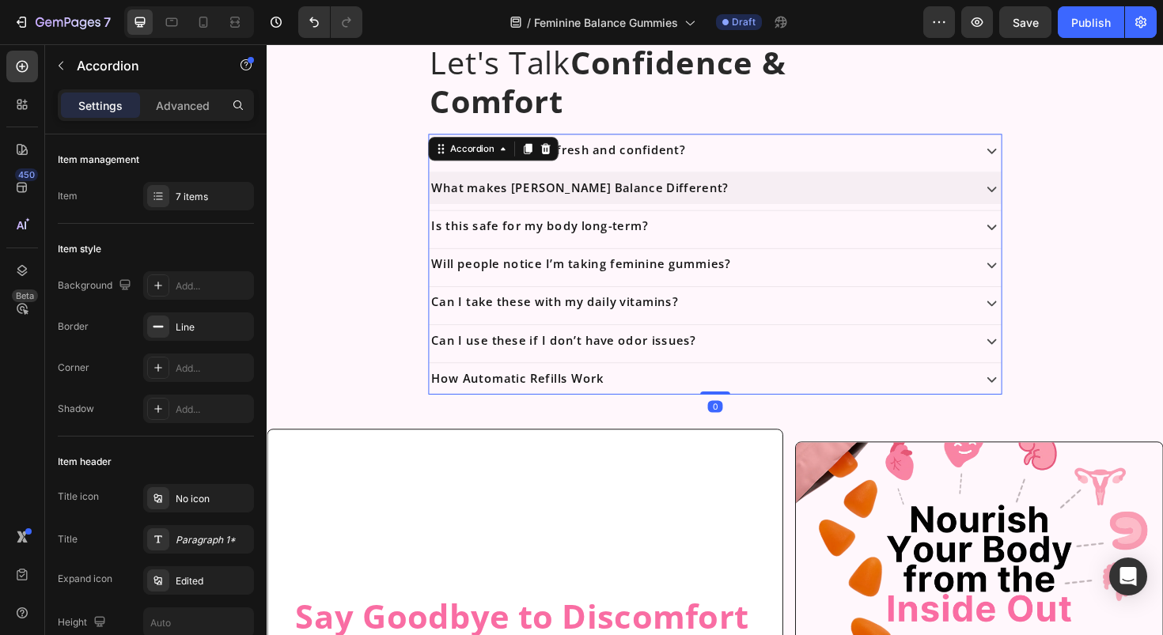
scroll to position [1536, 0]
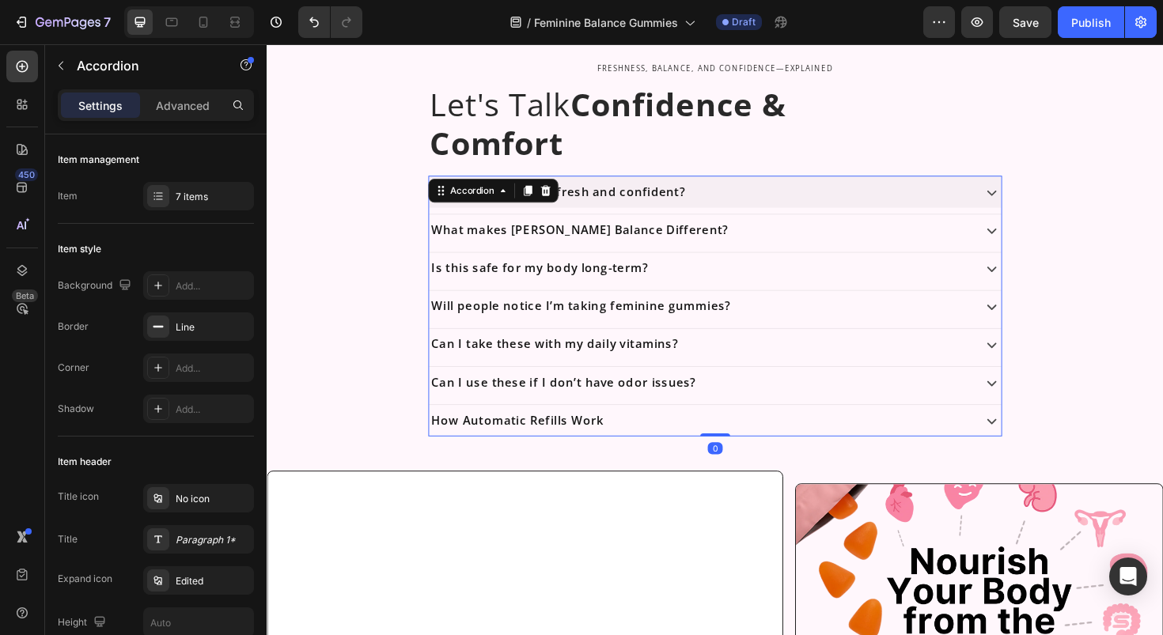
click at [1036, 198] on icon at bounding box center [1034, 201] width 21 height 21
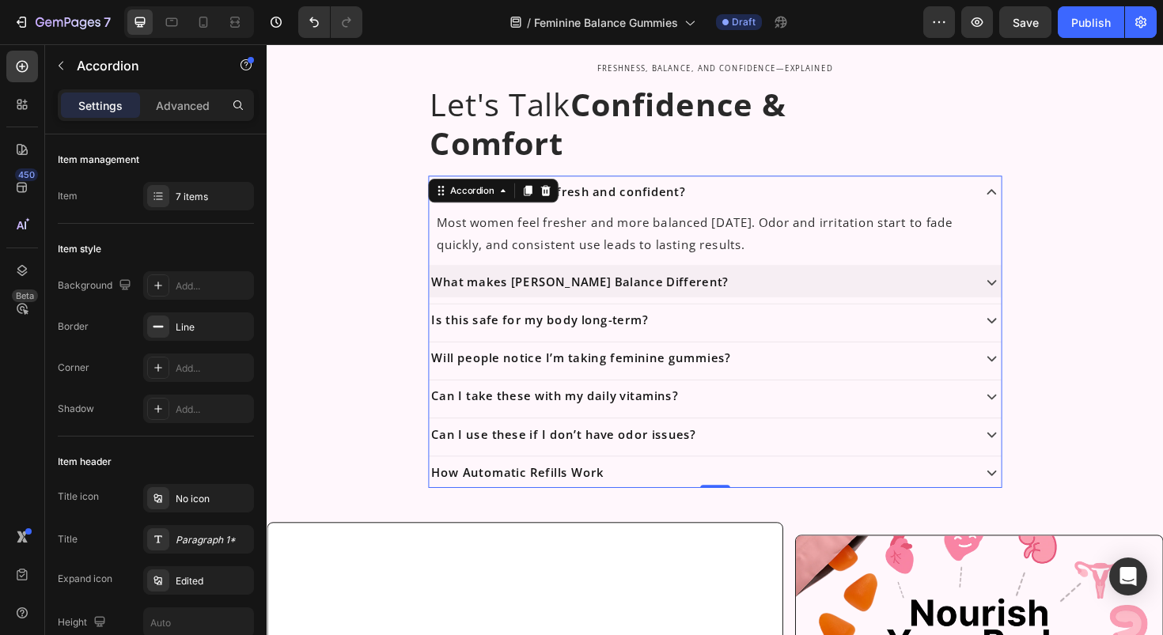
click at [1029, 294] on icon at bounding box center [1033, 297] width 9 height 6
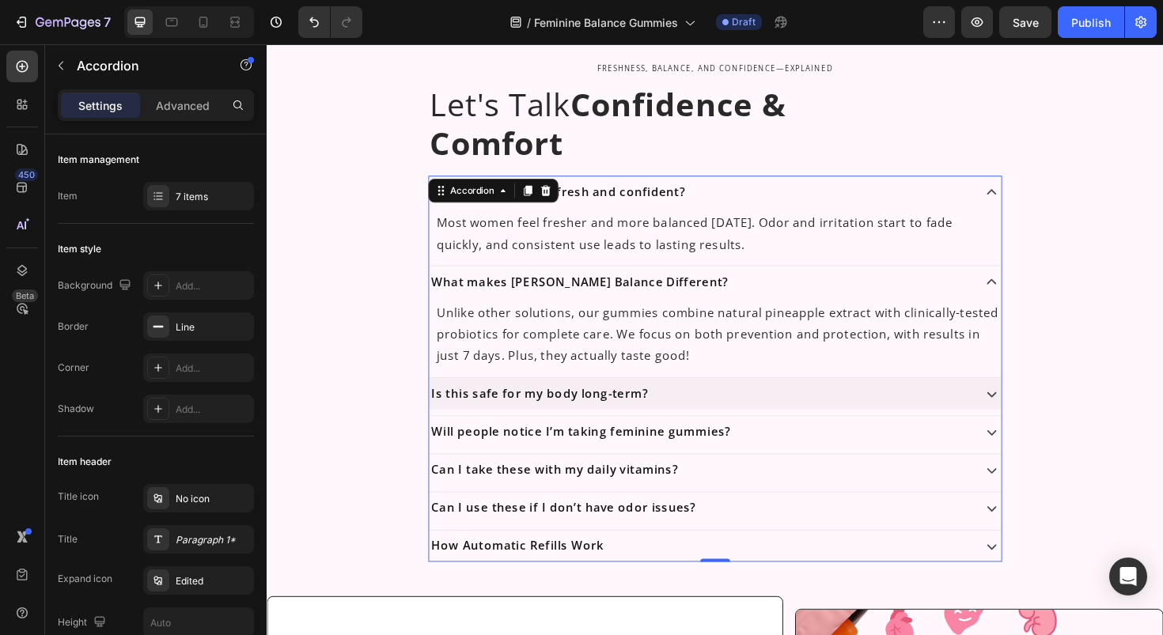
click at [1029, 426] on div "Is this safe for my body long-term?" at bounding box center [741, 414] width 606 height 33
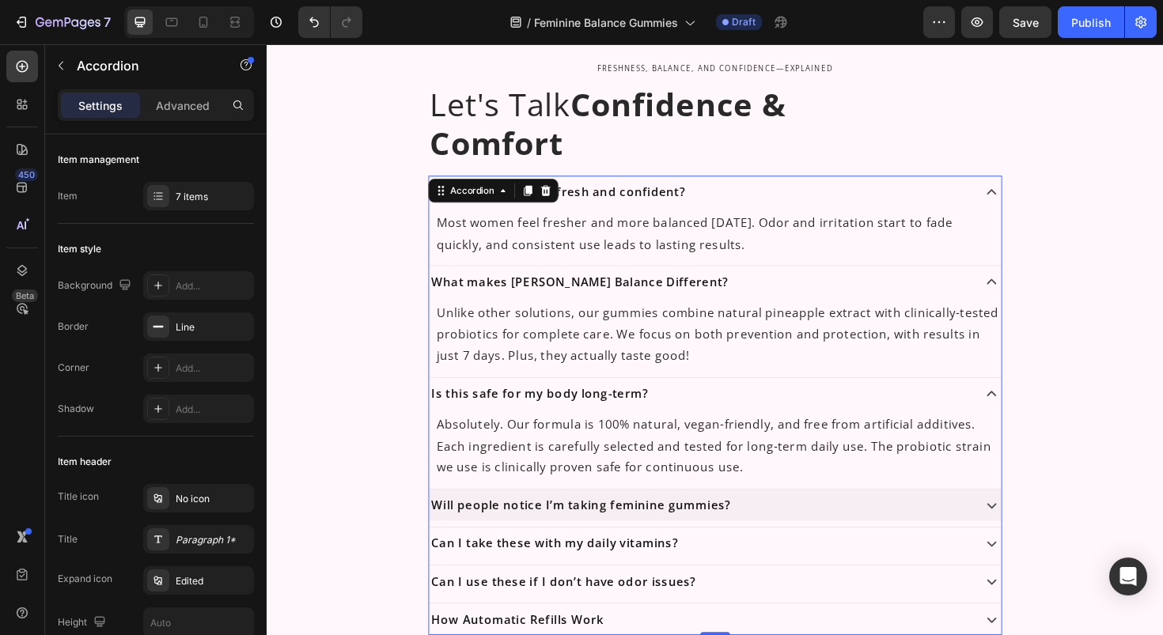
click at [1023, 543] on div "Will people notice I’m taking feminine gummies?" at bounding box center [741, 532] width 606 height 33
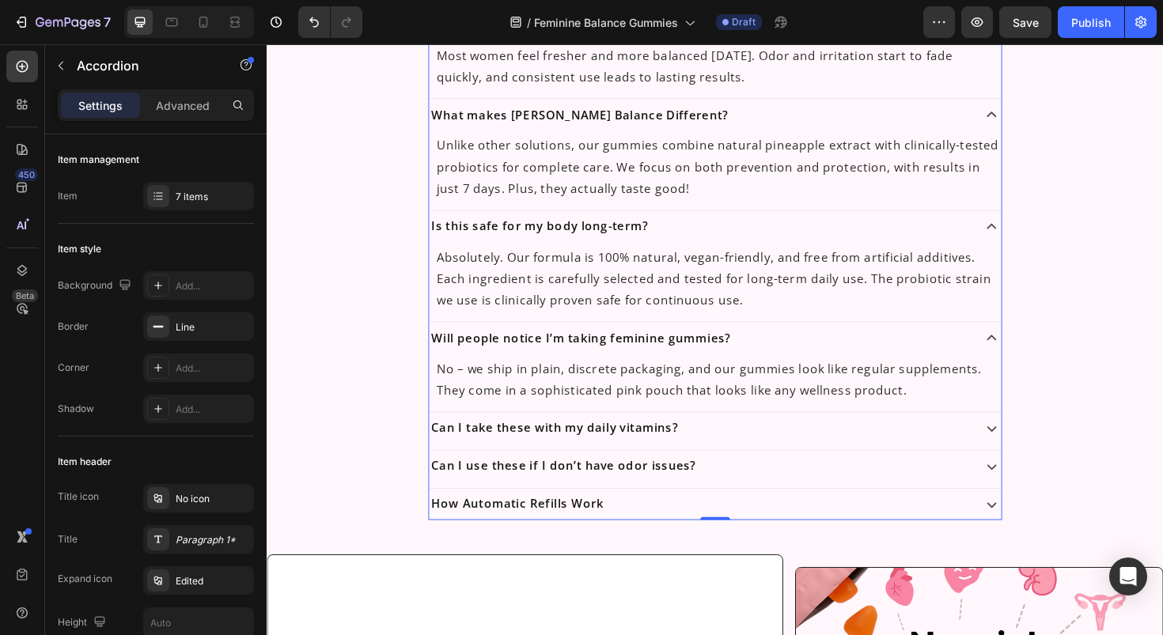
scroll to position [1748, 0]
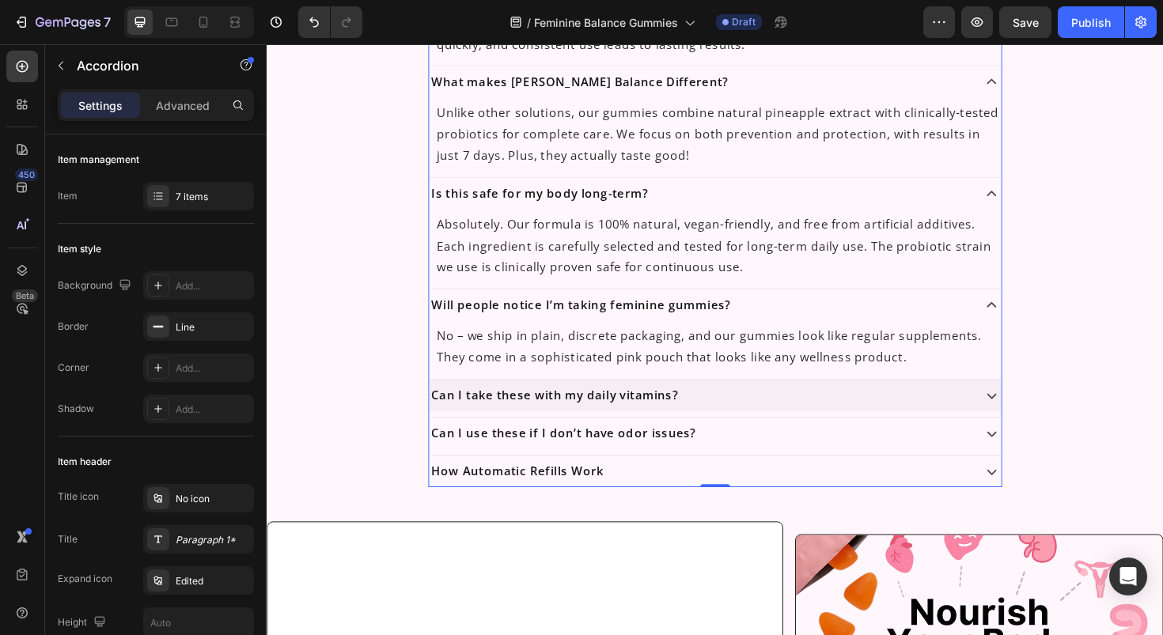
click at [1026, 422] on icon at bounding box center [1034, 416] width 21 height 21
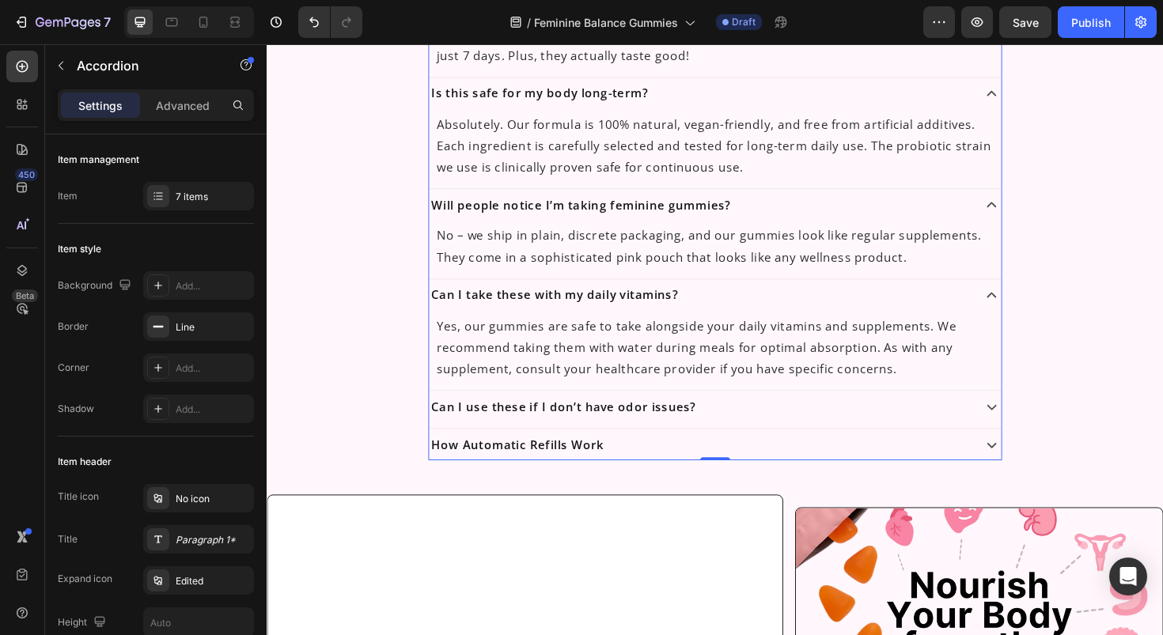
scroll to position [1856, 0]
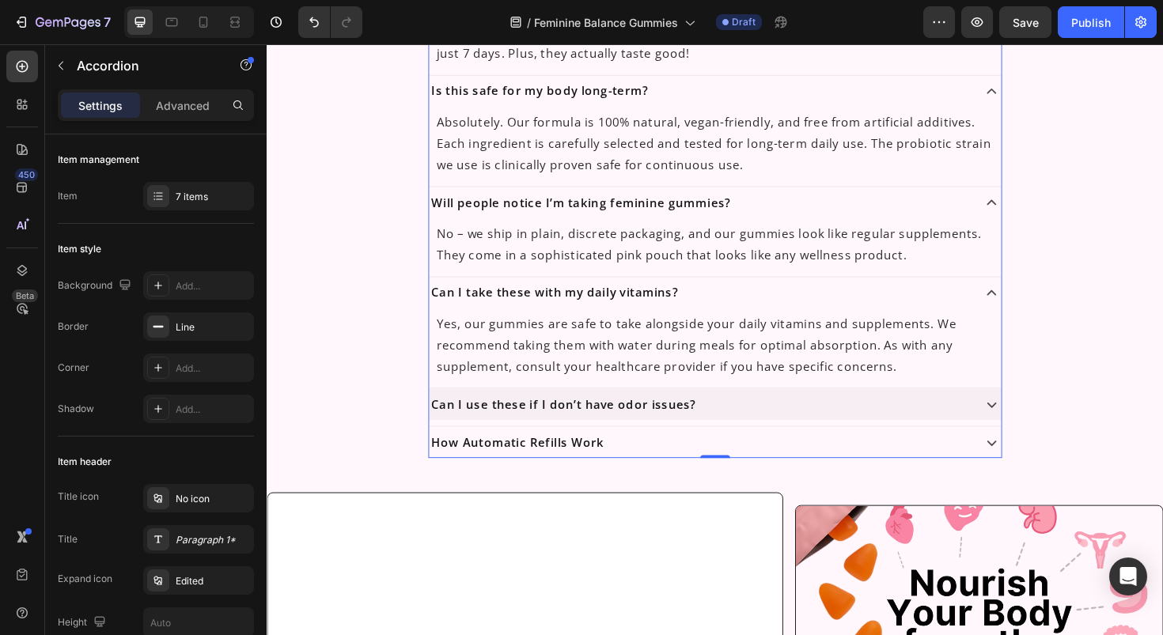
click at [1026, 422] on icon at bounding box center [1034, 425] width 21 height 21
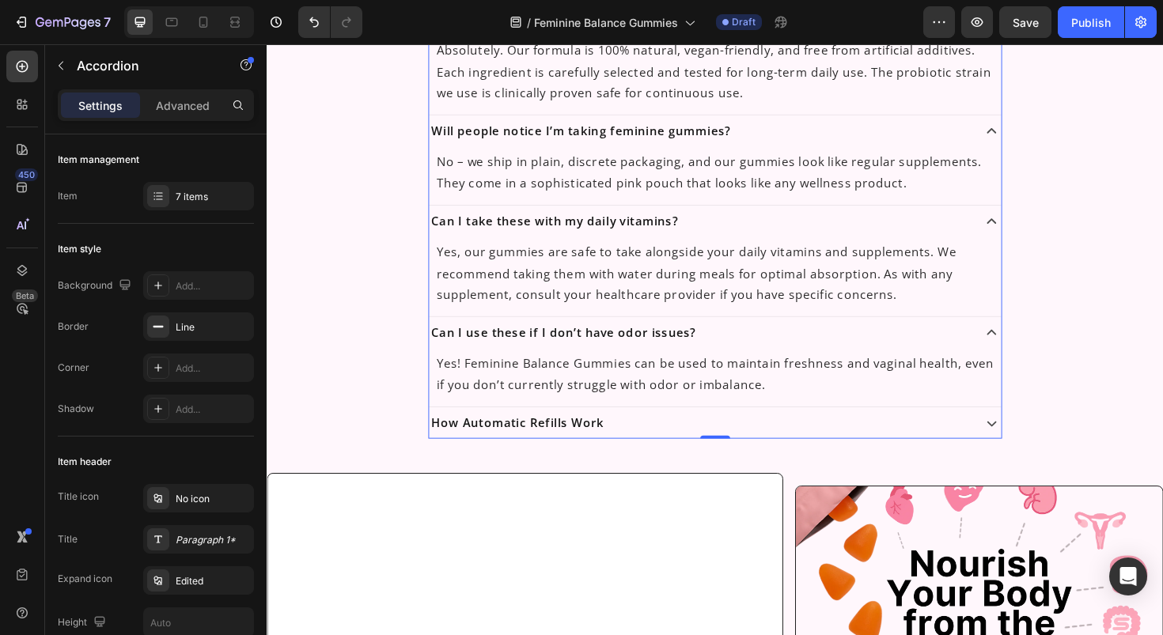
scroll to position [1949, 0]
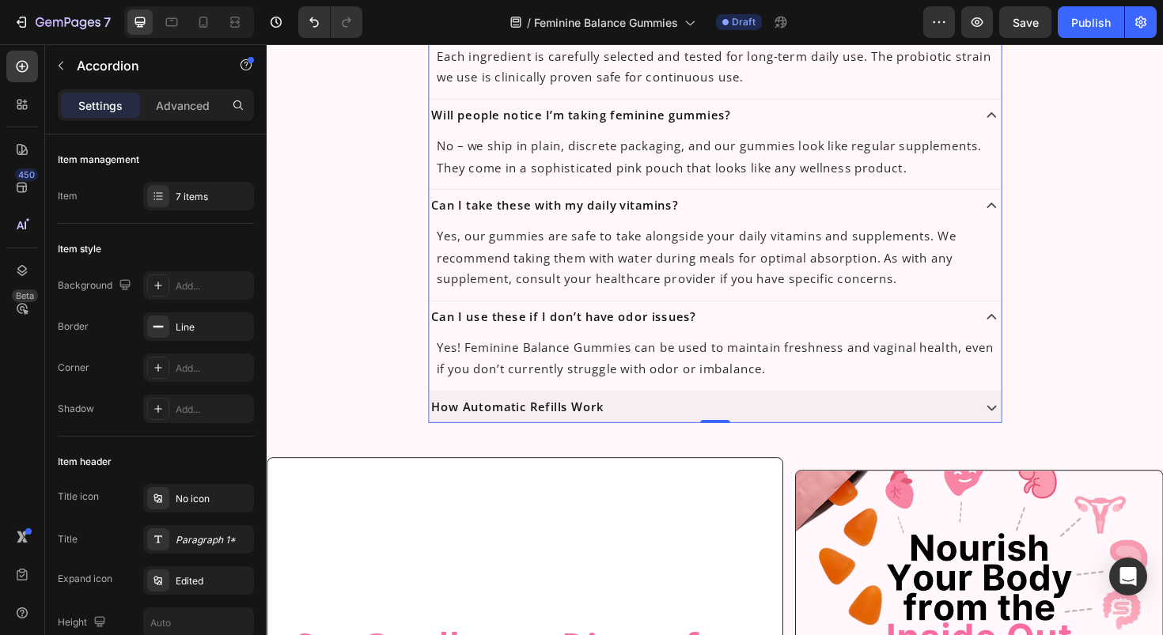
click at [1027, 427] on icon at bounding box center [1034, 429] width 21 height 21
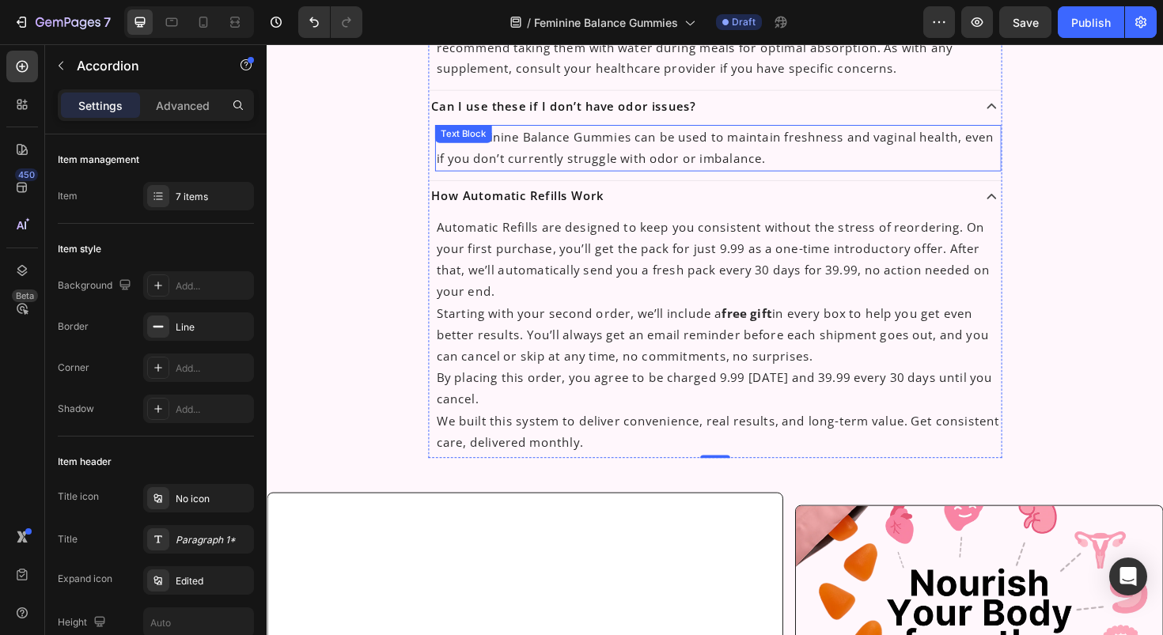
scroll to position [2175, 0]
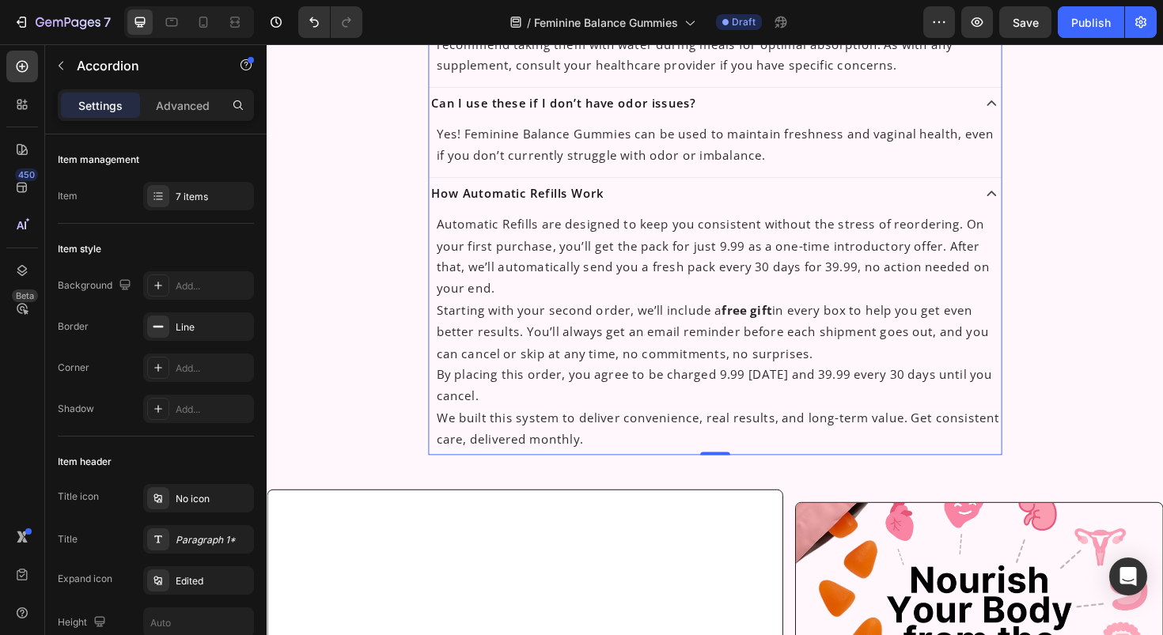
click at [740, 191] on div "How Automatic Refills Work" at bounding box center [741, 202] width 606 height 33
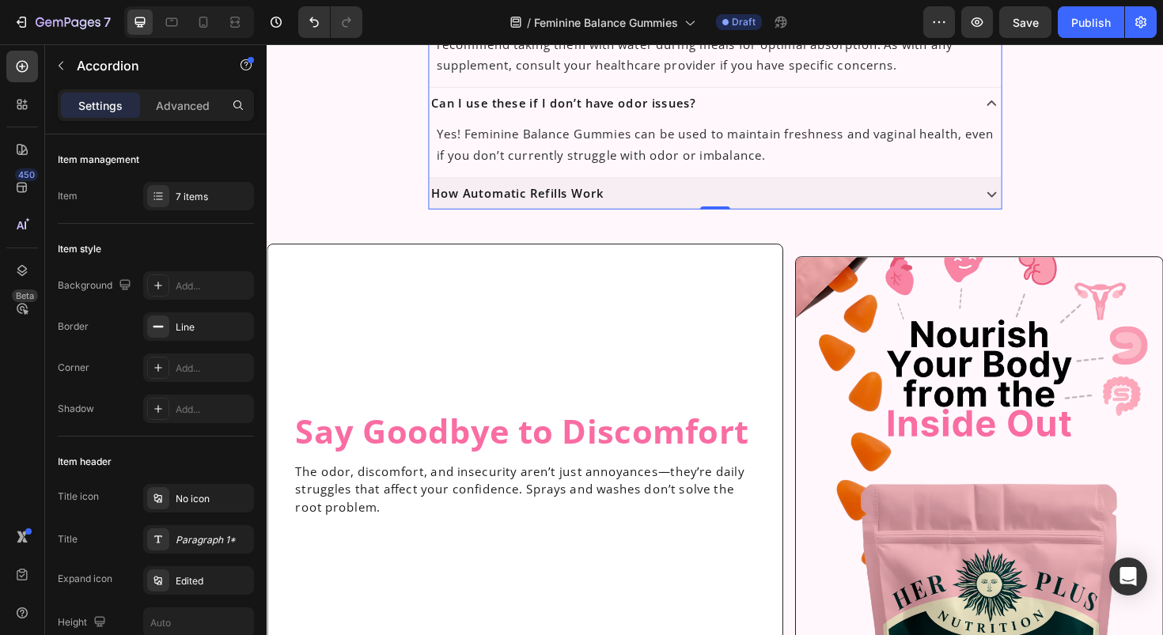
click at [767, 188] on div "How Automatic Refills Work" at bounding box center [741, 202] width 606 height 33
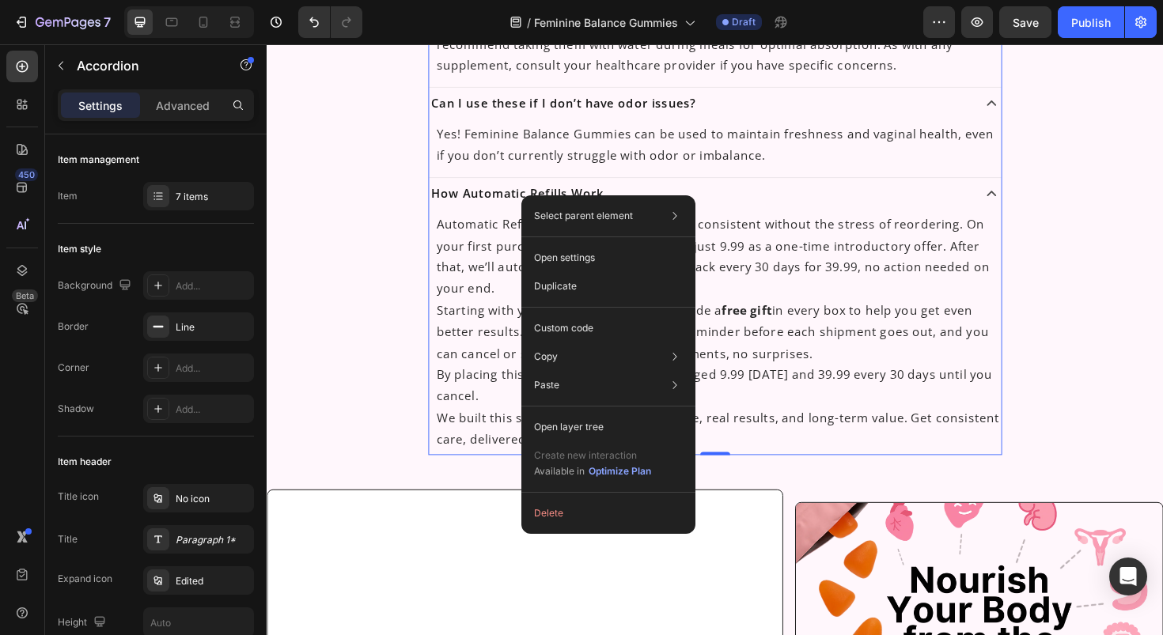
click at [977, 191] on div "How Automatic Refills Work" at bounding box center [741, 202] width 606 height 33
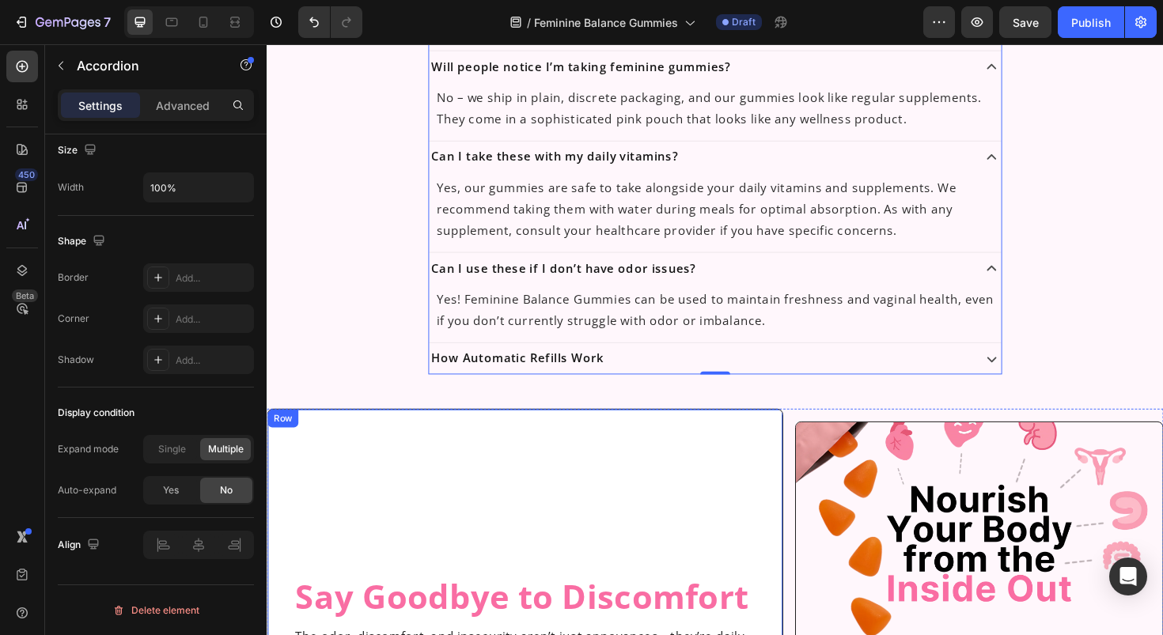
scroll to position [1961, 0]
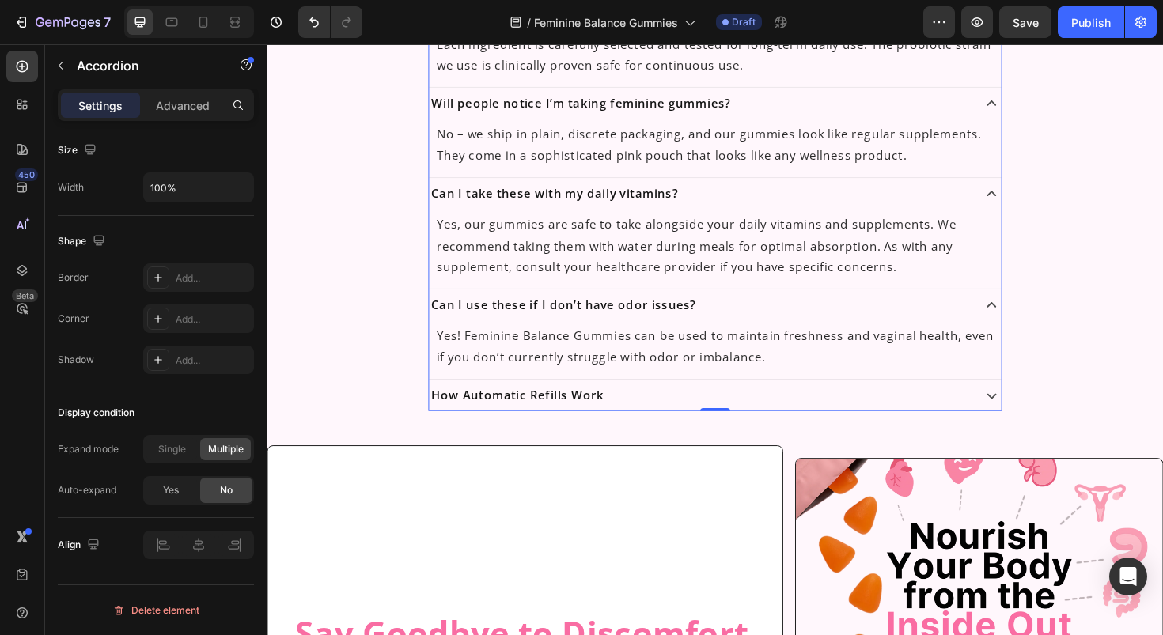
click at [1024, 416] on icon at bounding box center [1034, 416] width 21 height 21
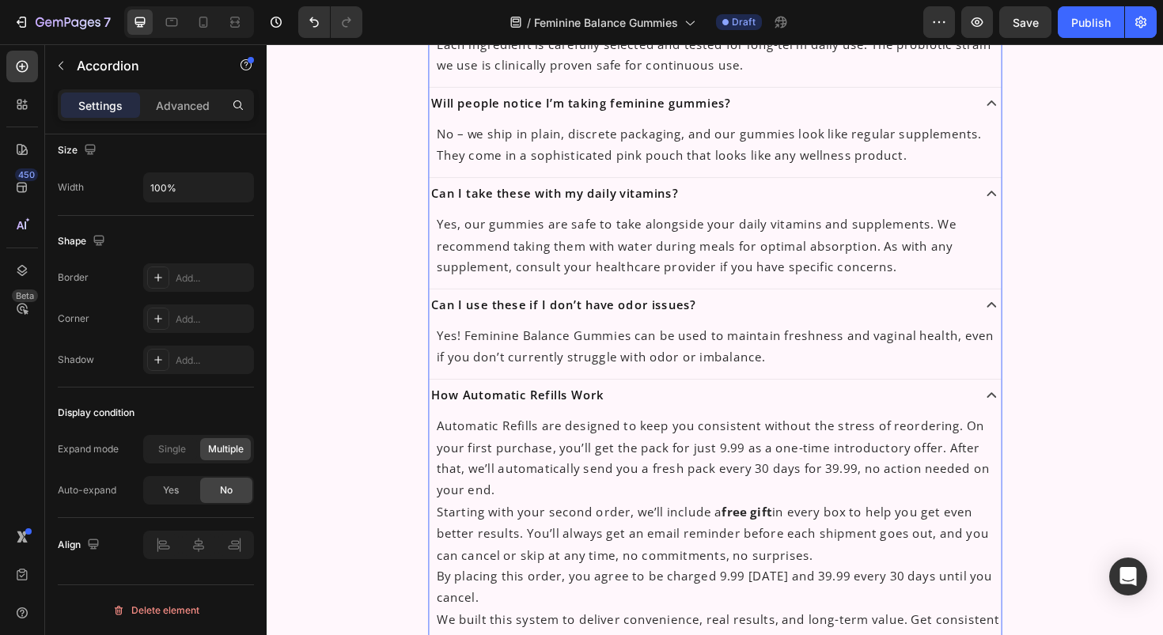
click at [1029, 416] on icon at bounding box center [1033, 416] width 9 height 6
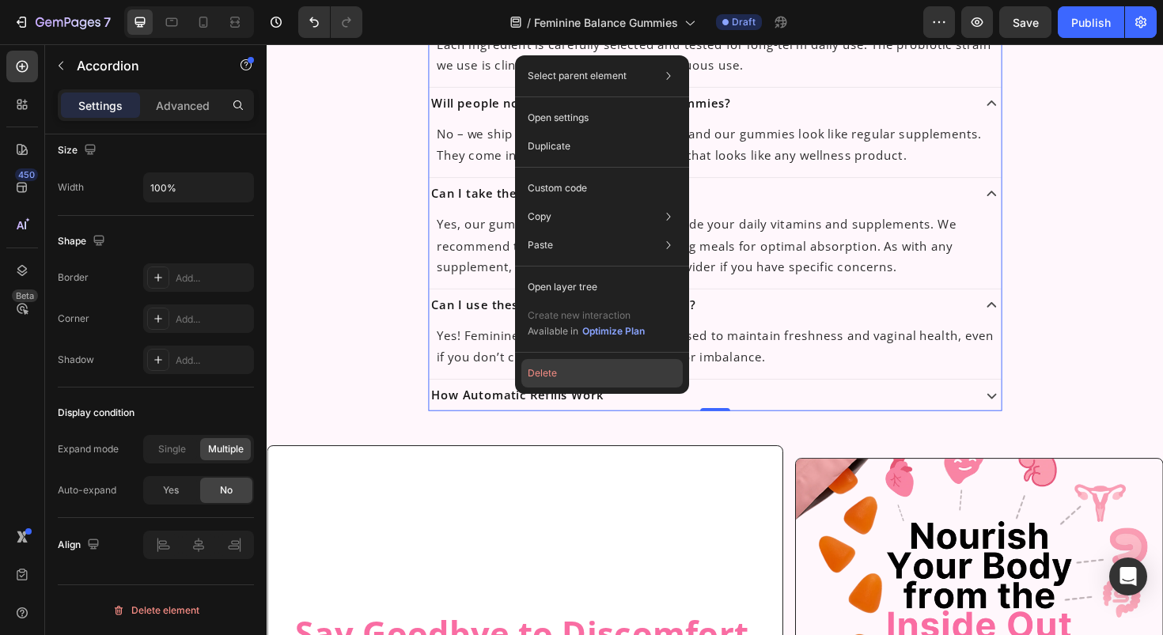
click at [549, 371] on button "Delete" at bounding box center [601, 373] width 161 height 28
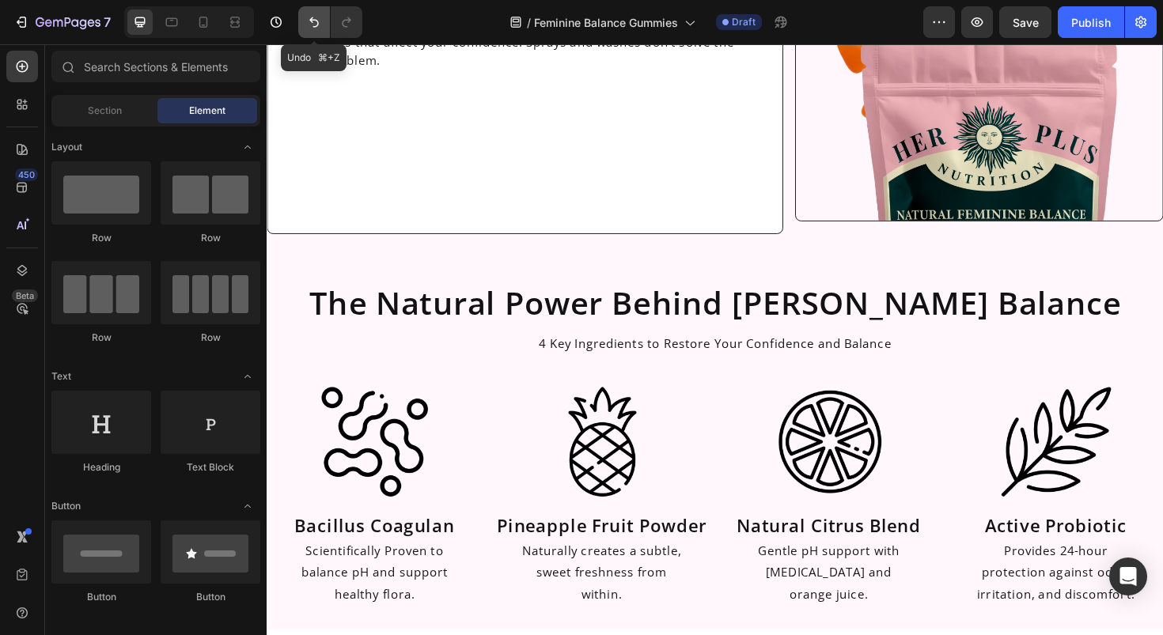
click at [309, 27] on icon "Undo/Redo" at bounding box center [314, 22] width 16 height 16
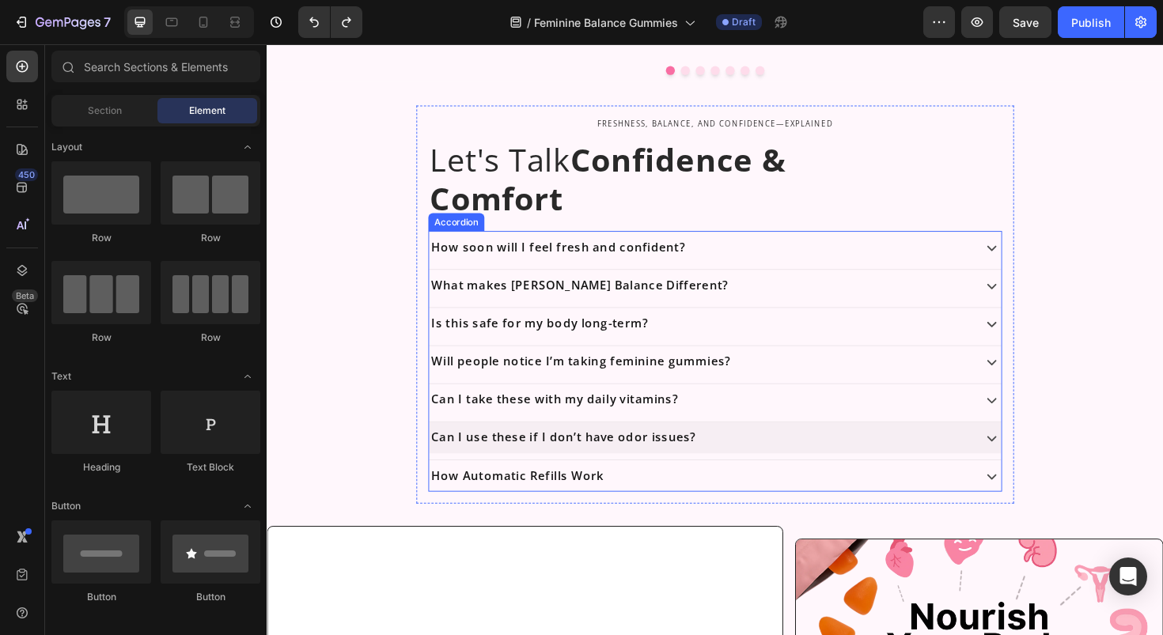
scroll to position [1478, 0]
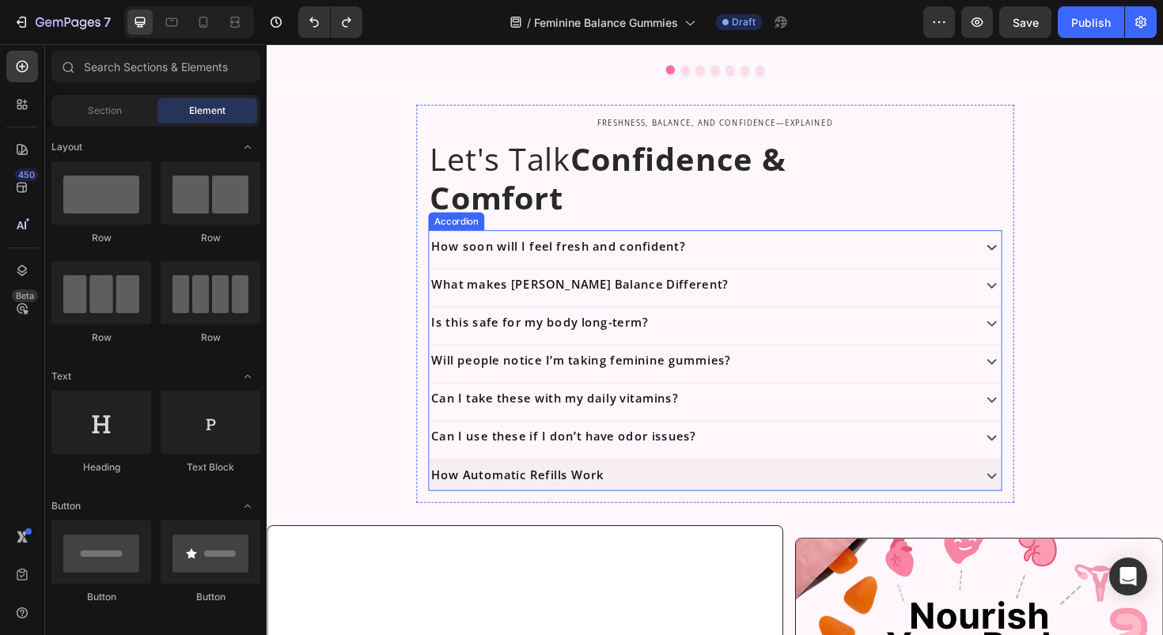
click at [616, 488] on div "How Automatic Refills Work" at bounding box center [741, 500] width 606 height 33
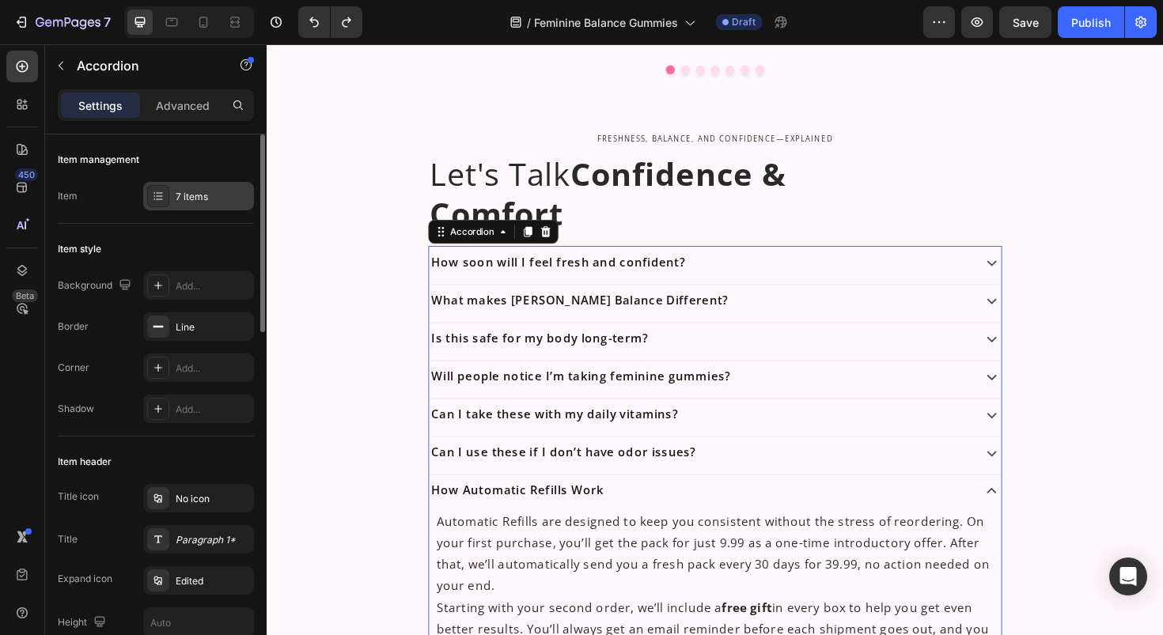
click at [165, 192] on div at bounding box center [158, 196] width 22 height 22
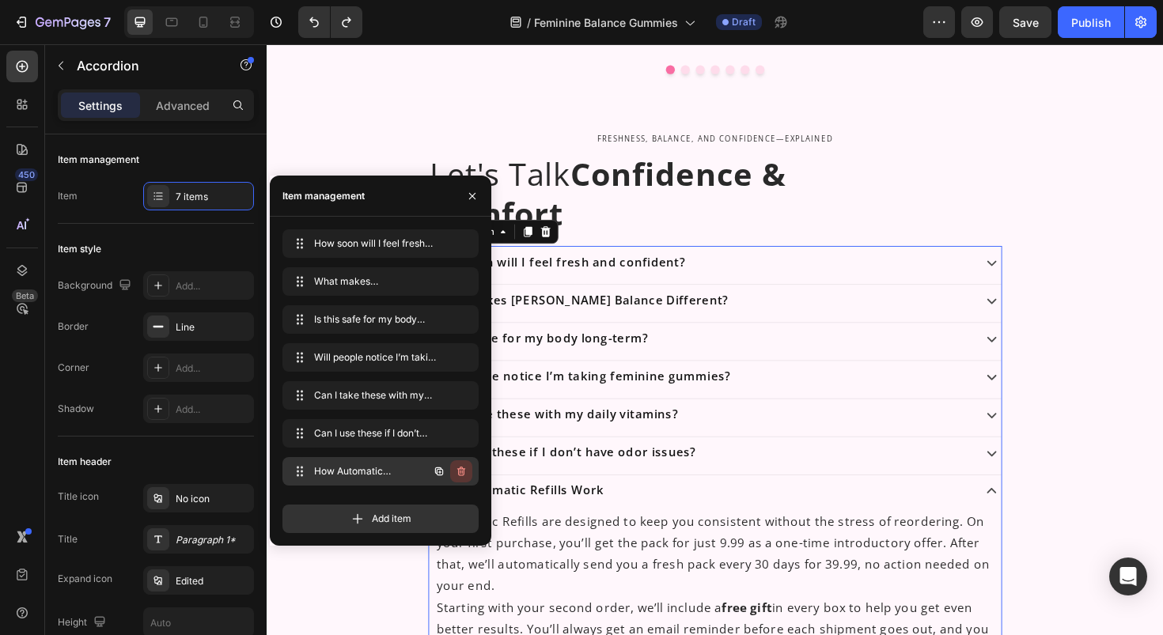
click at [461, 475] on icon "button" at bounding box center [461, 471] width 13 height 13
click at [459, 473] on div "Delete" at bounding box center [450, 471] width 29 height 14
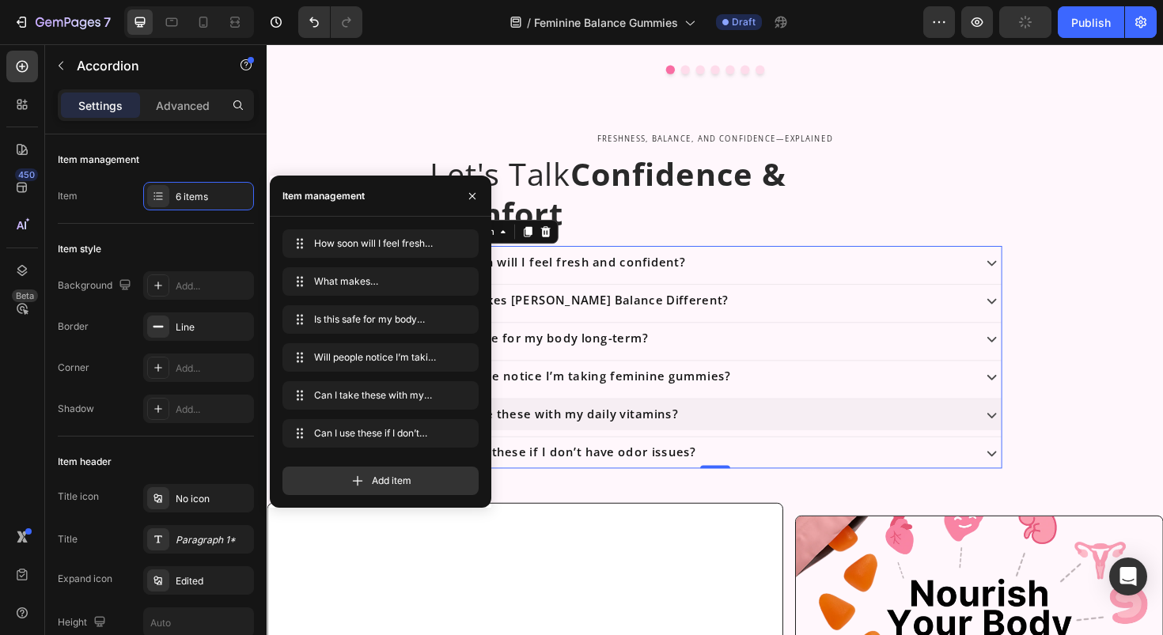
click at [688, 436] on div "Can I take these with my daily vitamins?" at bounding box center [741, 436] width 606 height 33
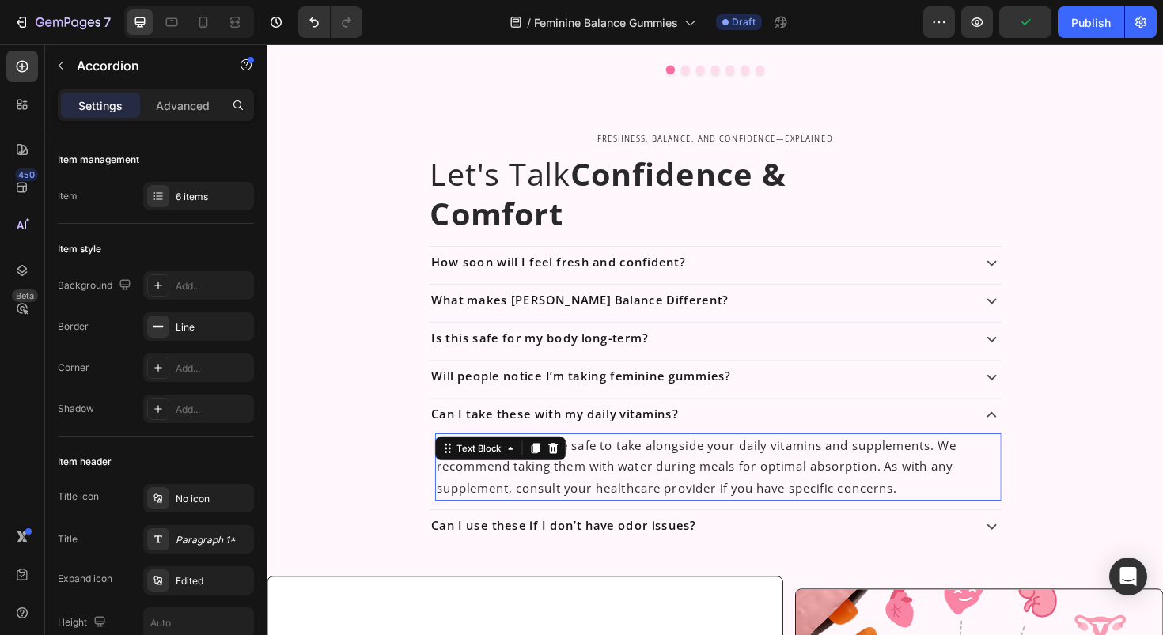
click at [668, 484] on p "Yes, our gummies are safe to take alongside your daily vitamins and supplements…" at bounding box center [744, 492] width 597 height 68
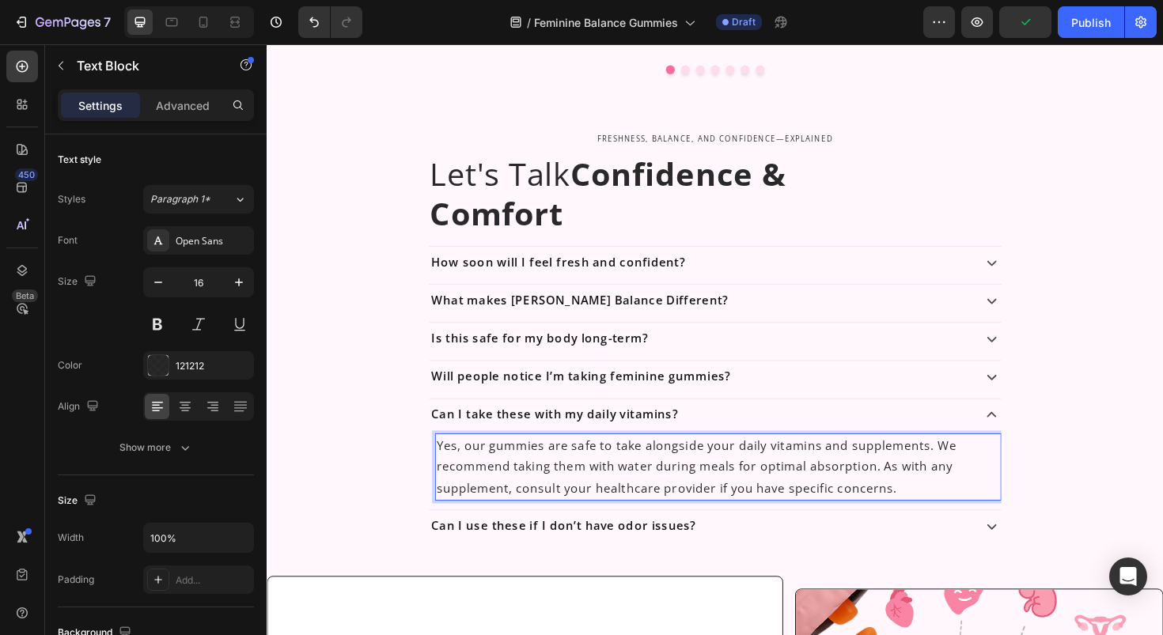
click at [668, 467] on p "Yes, our gummies are safe to take alongside your daily vitamins and supplements…" at bounding box center [744, 492] width 597 height 68
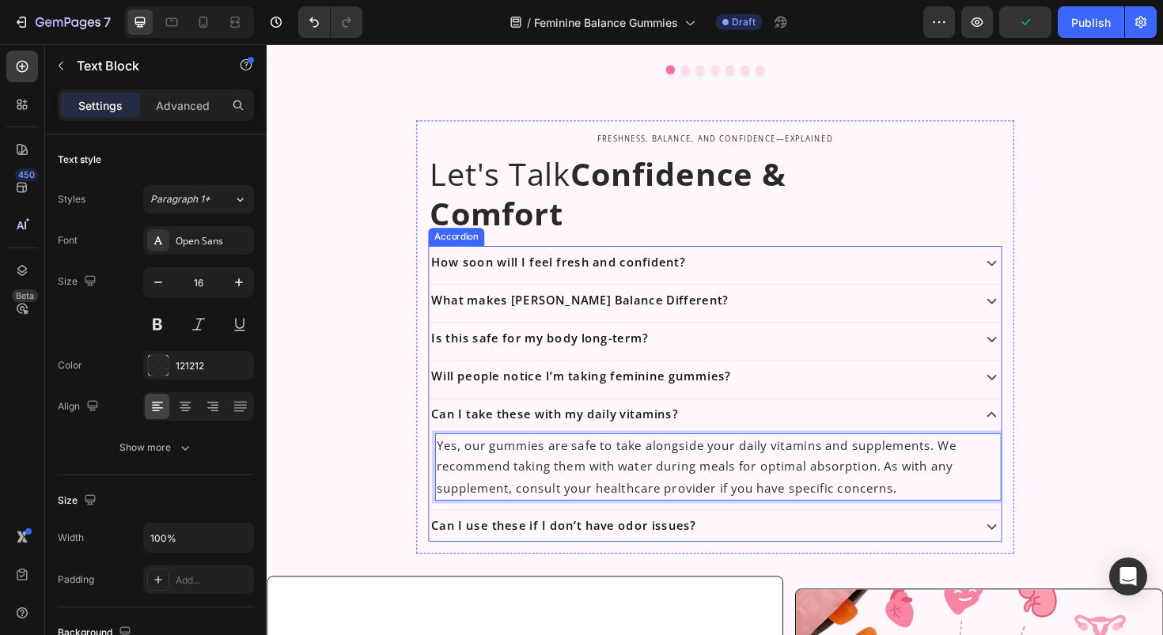
click at [671, 429] on p "Can I take these with my daily vitamins?" at bounding box center [571, 436] width 261 height 15
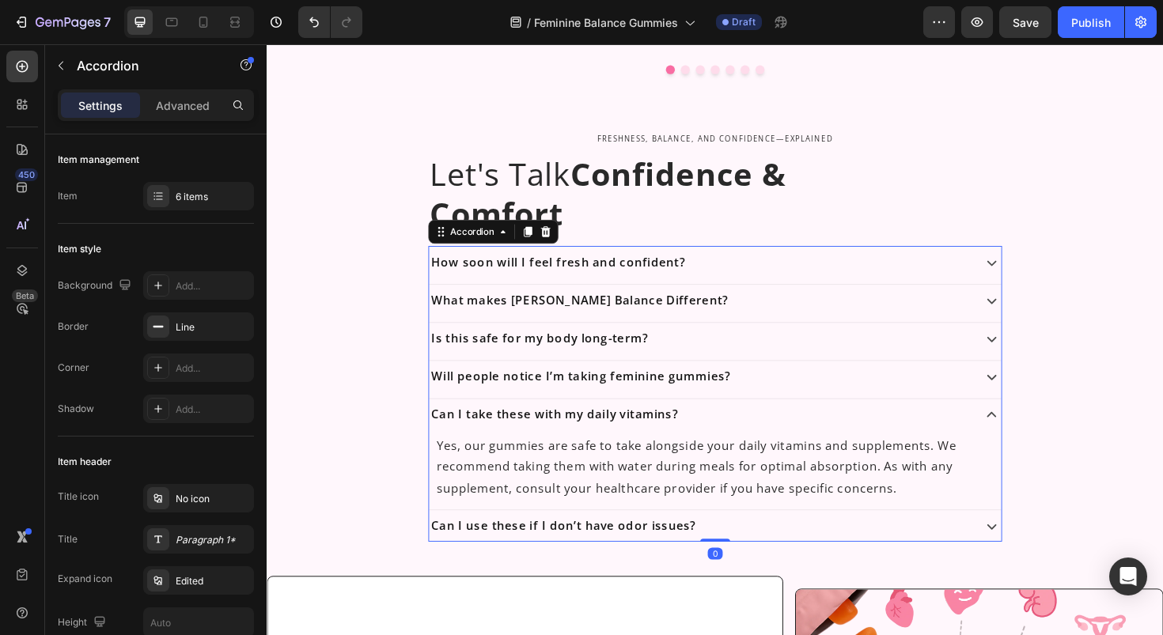
click at [1032, 426] on icon at bounding box center [1034, 436] width 21 height 21
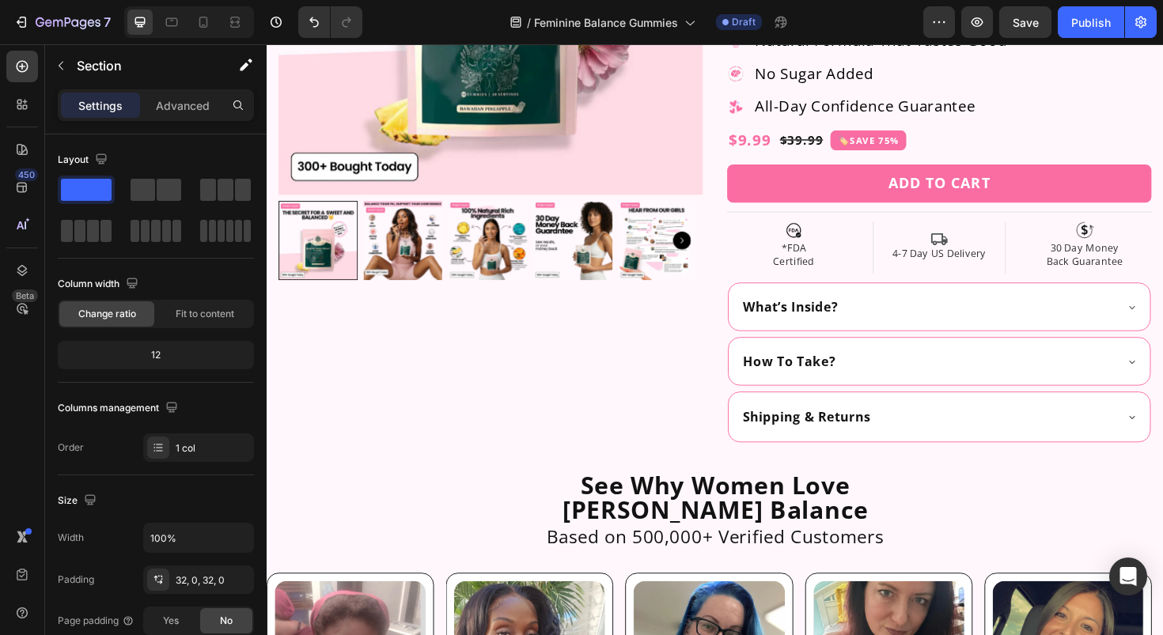
scroll to position [499, 0]
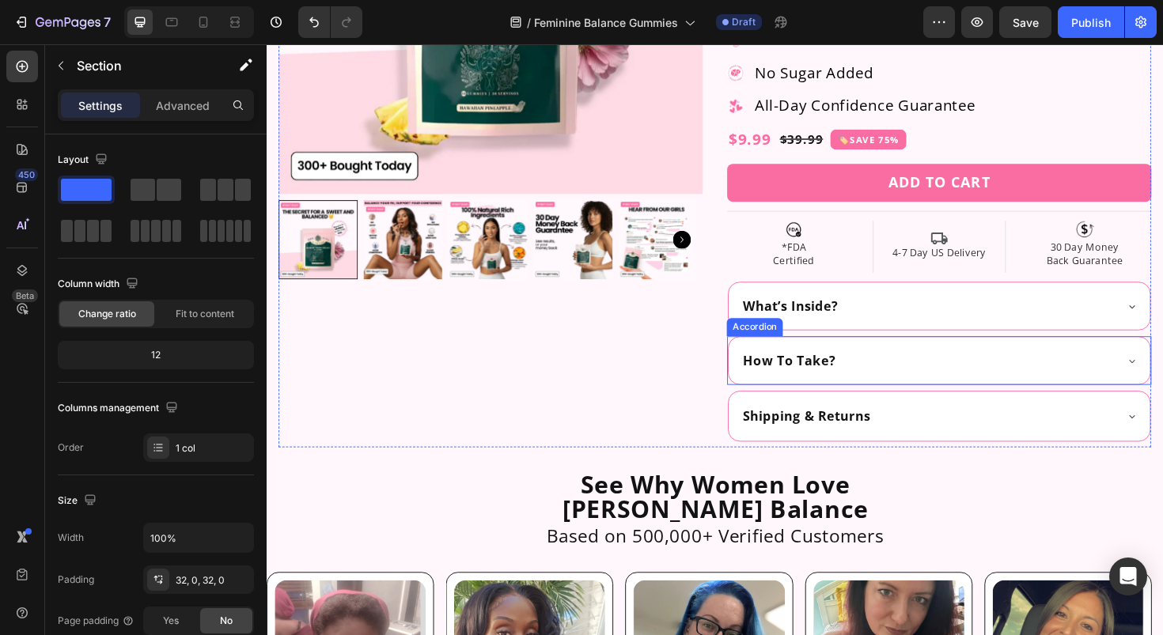
click at [954, 430] on div "Shipping & Returns" at bounding box center [966, 438] width 396 height 21
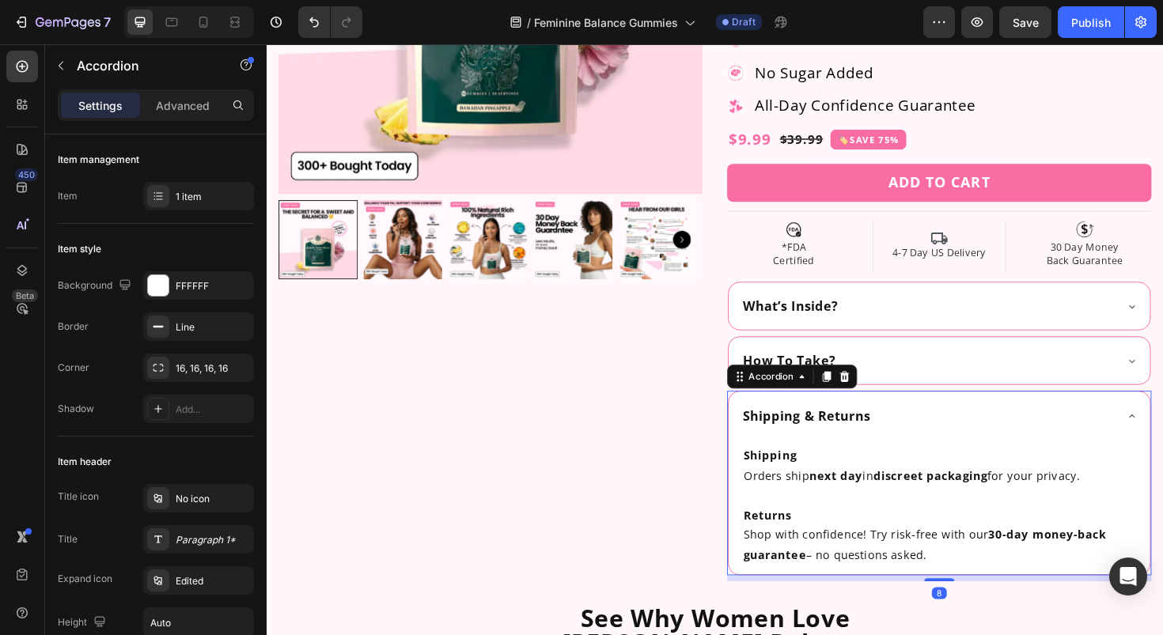
click at [954, 430] on div "Shipping & Returns" at bounding box center [966, 438] width 396 height 21
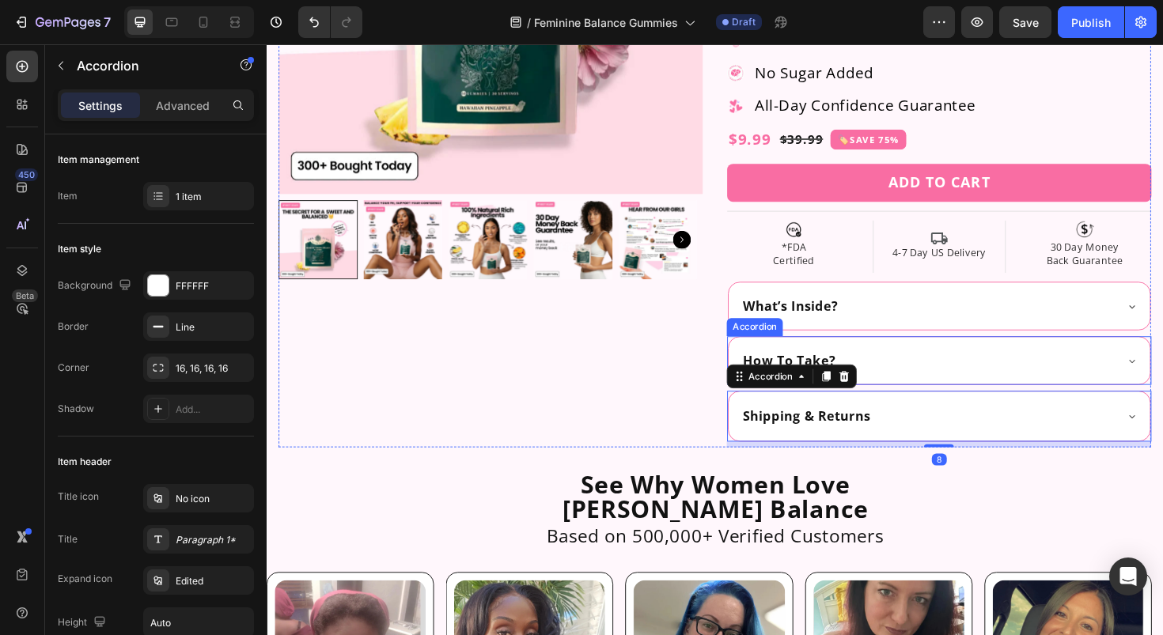
click at [957, 381] on div "How To Take?" at bounding box center [966, 379] width 396 height 18
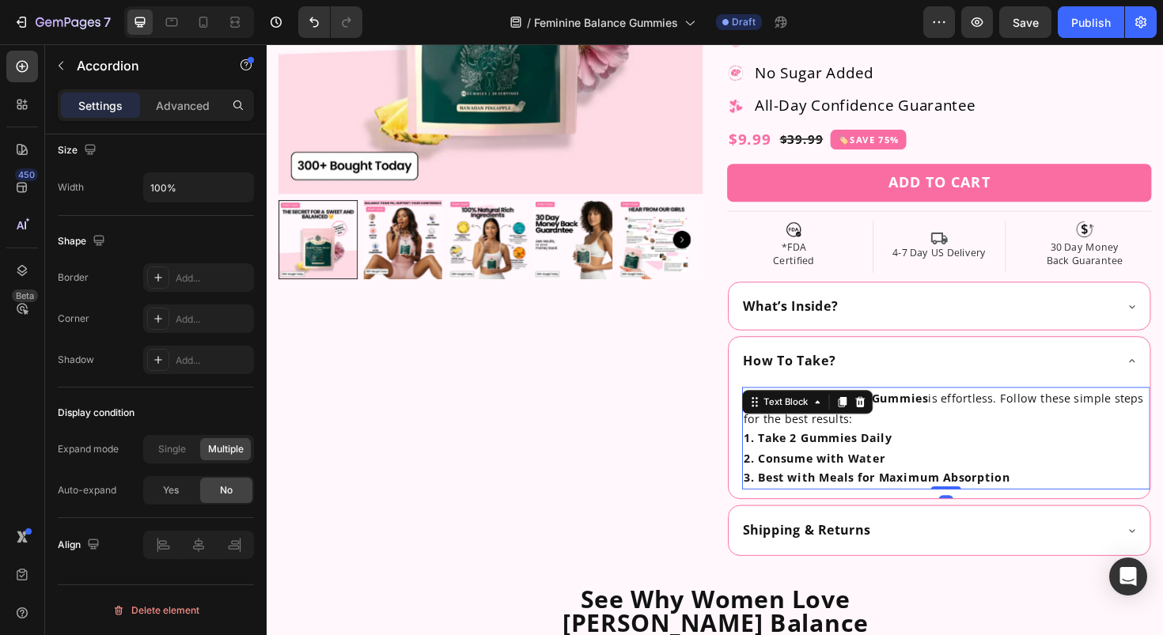
click at [916, 420] on strong "Her+ Gummies" at bounding box center [920, 419] width 94 height 16
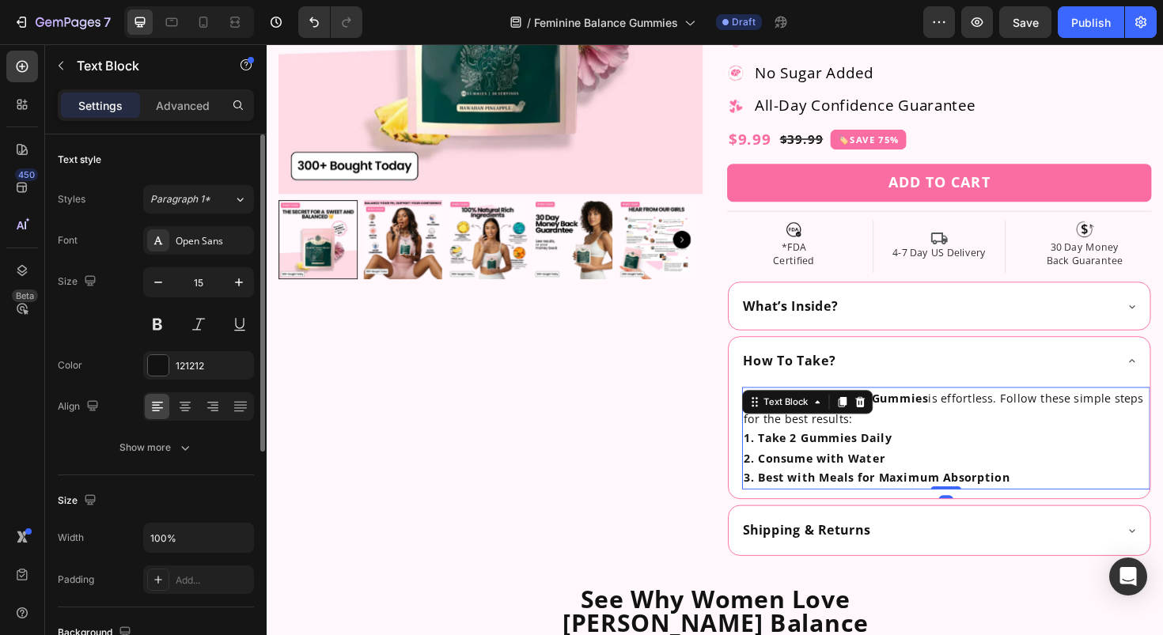
click at [916, 420] on strong "Her+ Gummies" at bounding box center [920, 419] width 94 height 16
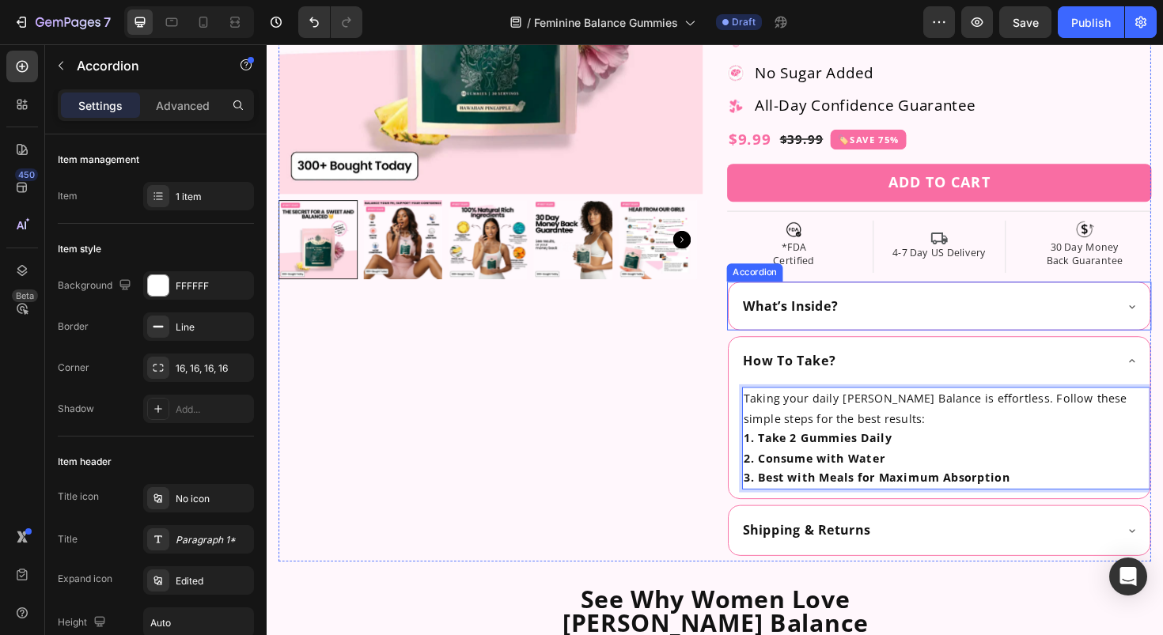
click at [922, 327] on div "What’s Inside?" at bounding box center [966, 322] width 396 height 18
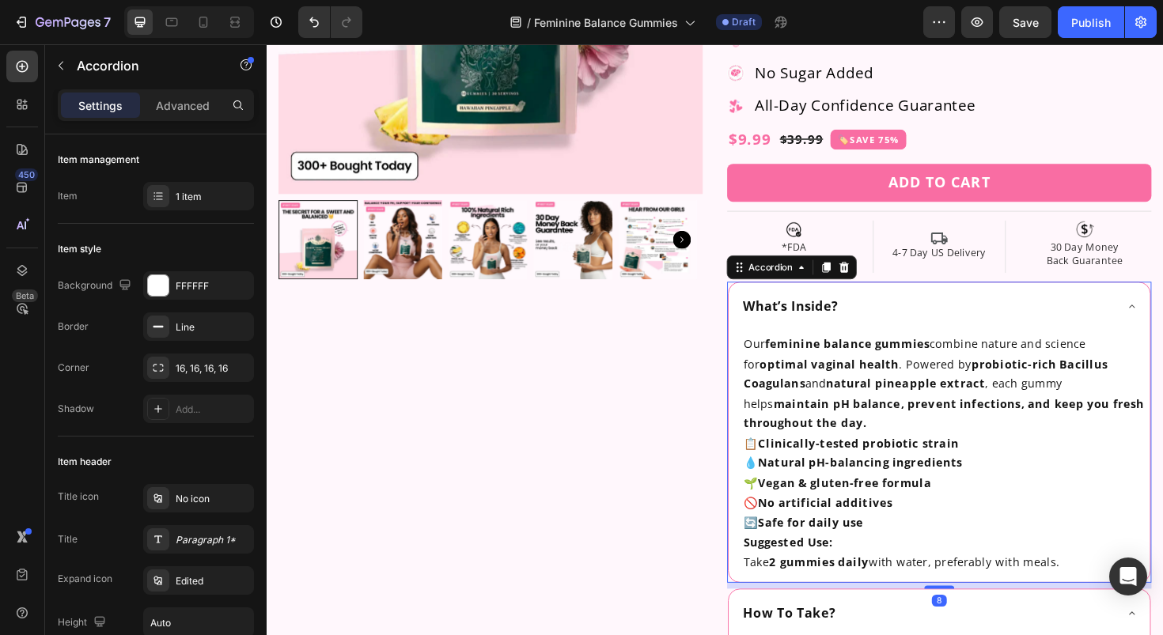
click at [921, 325] on div "What’s Inside?" at bounding box center [966, 322] width 396 height 18
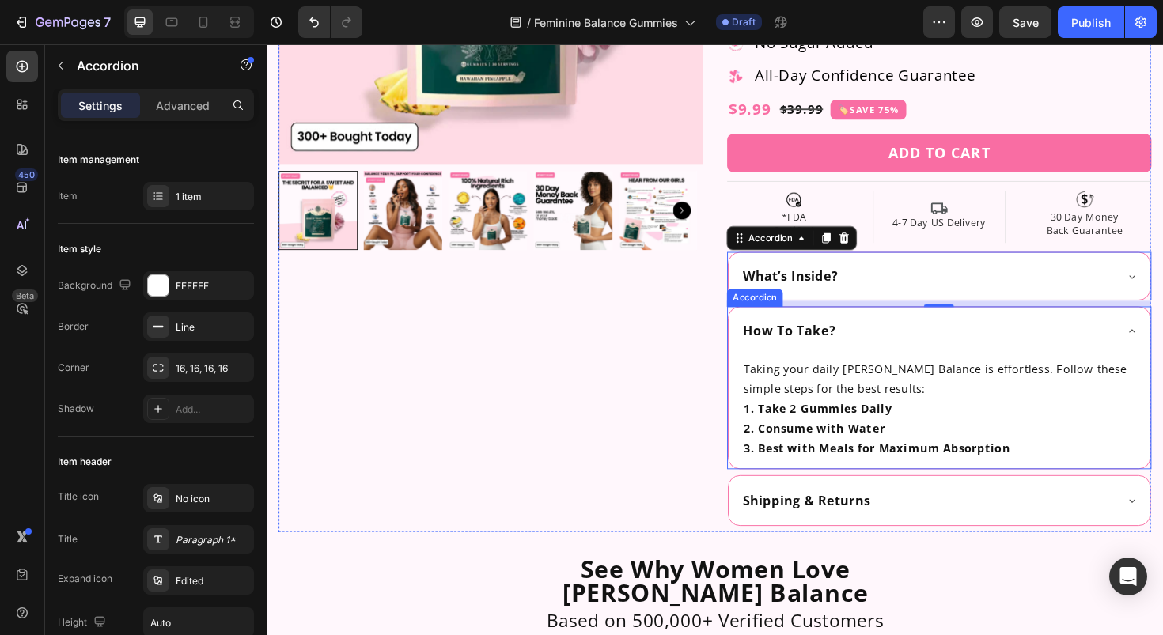
click at [916, 343] on div "How To Take?" at bounding box center [966, 348] width 396 height 18
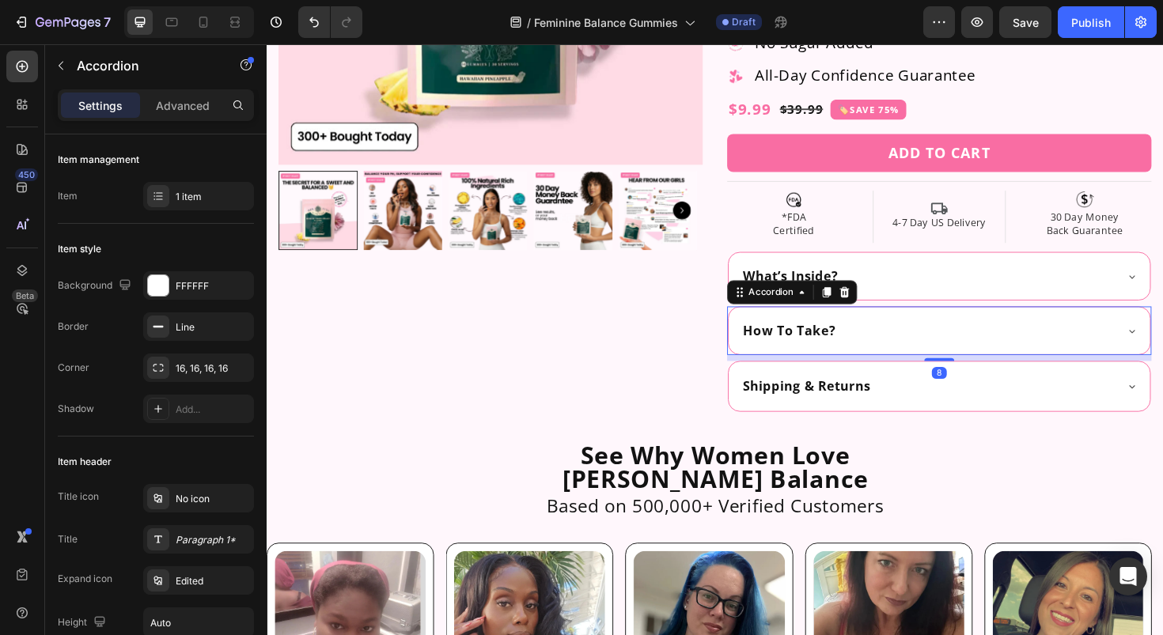
scroll to position [550, 0]
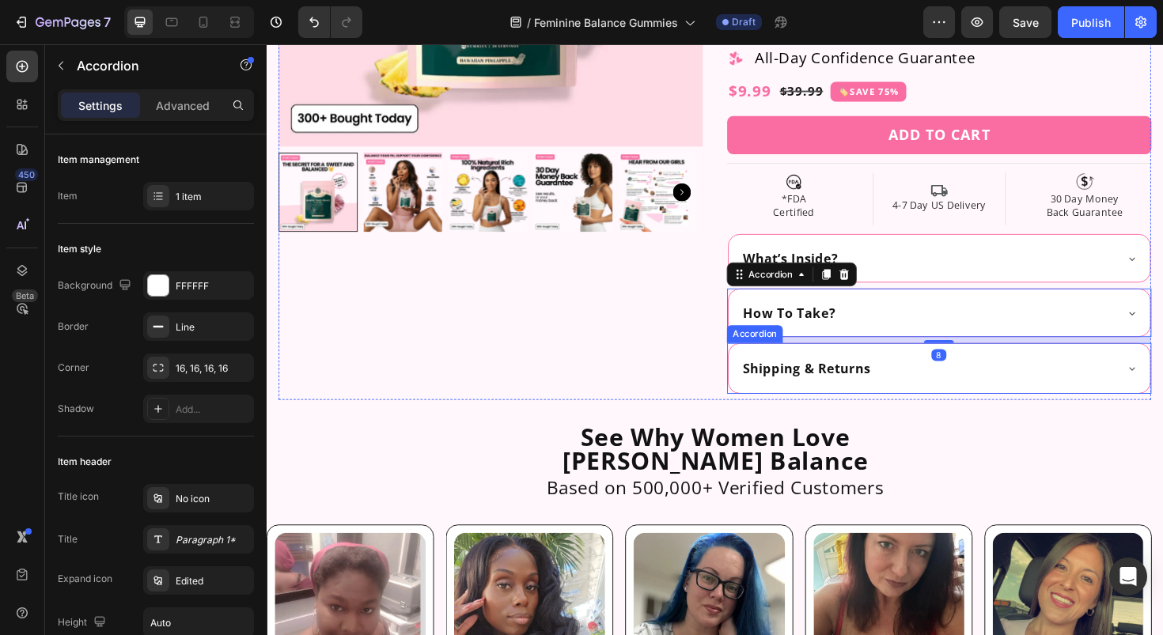
click at [896, 395] on p "Shipping & Returns" at bounding box center [838, 388] width 135 height 16
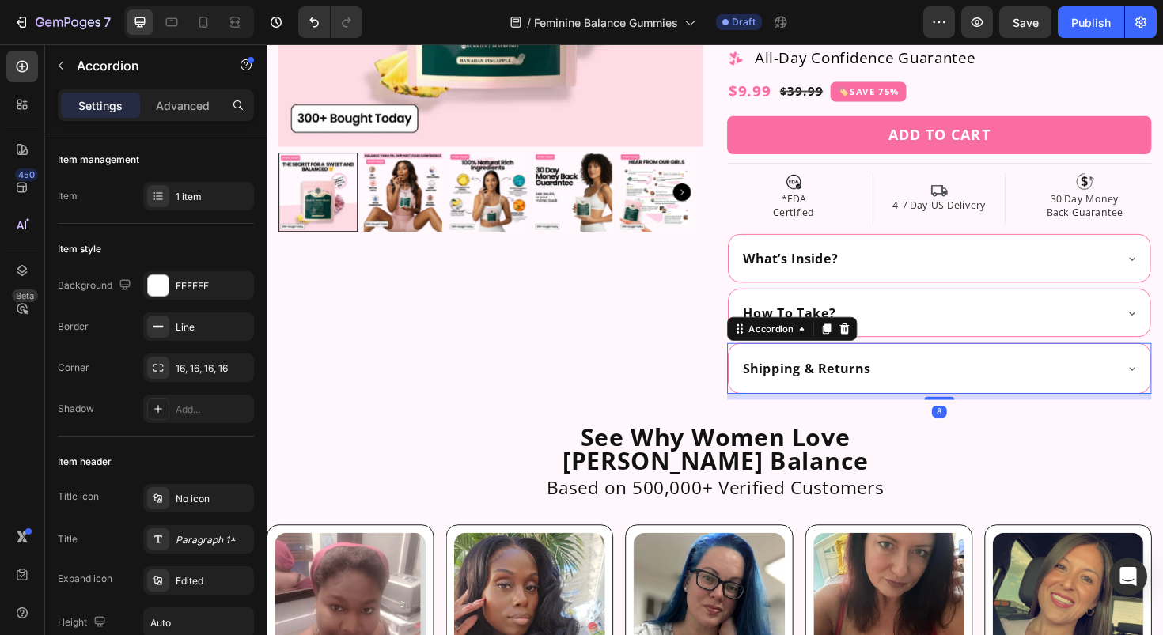
click at [930, 387] on div "Shipping & Returns" at bounding box center [966, 387] width 396 height 21
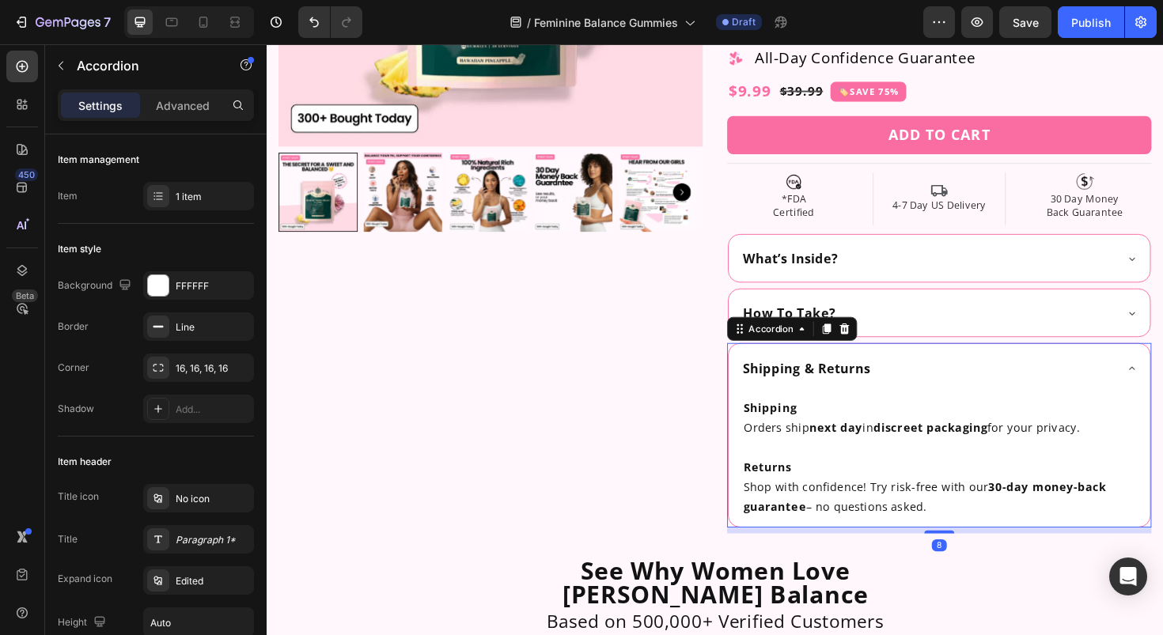
click at [930, 386] on div "Shipping & Returns" at bounding box center [966, 387] width 396 height 21
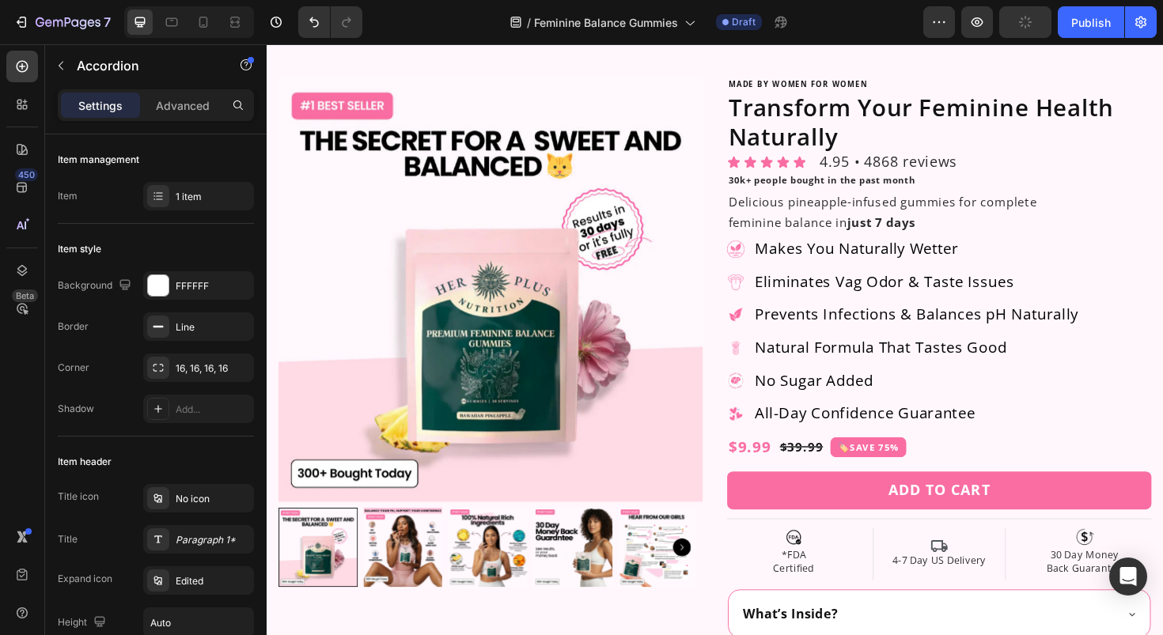
scroll to position [115, 0]
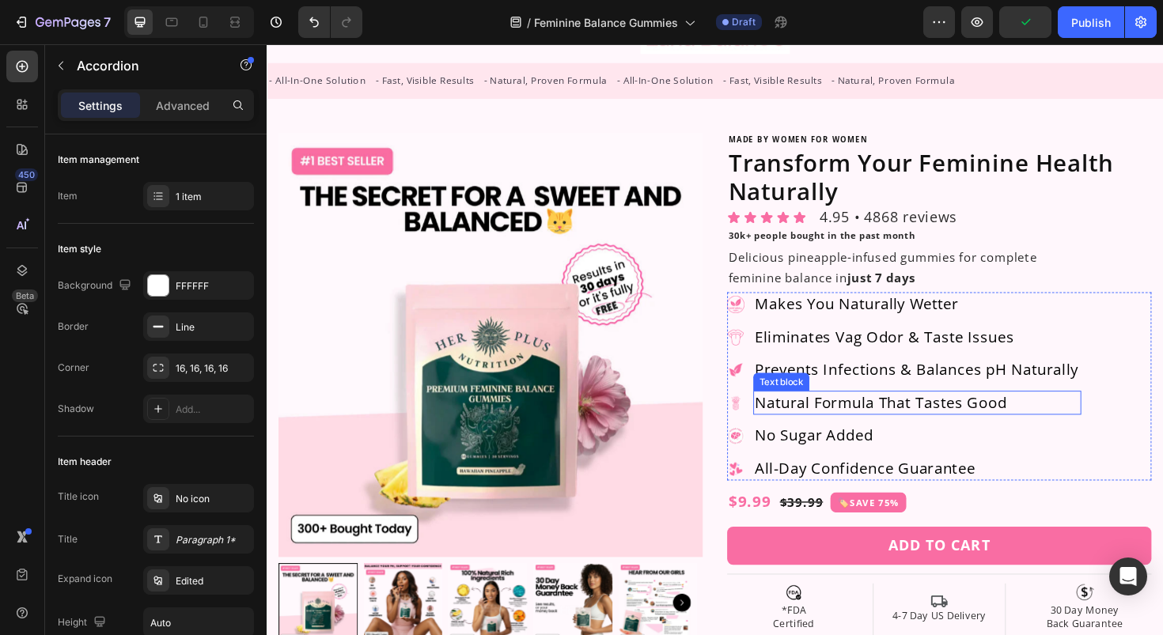
click at [839, 474] on ul "Image Makes You Naturally Wetter Text Block Image Eliminates Vag Odor & Taste I…" at bounding box center [941, 406] width 375 height 199
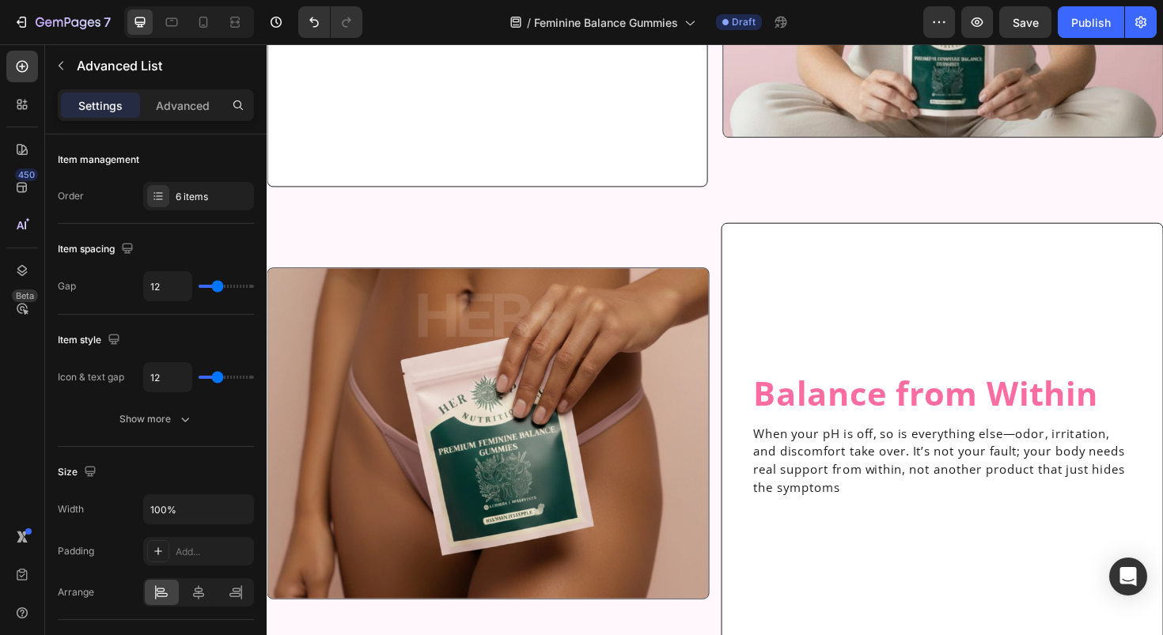
scroll to position [5903, 0]
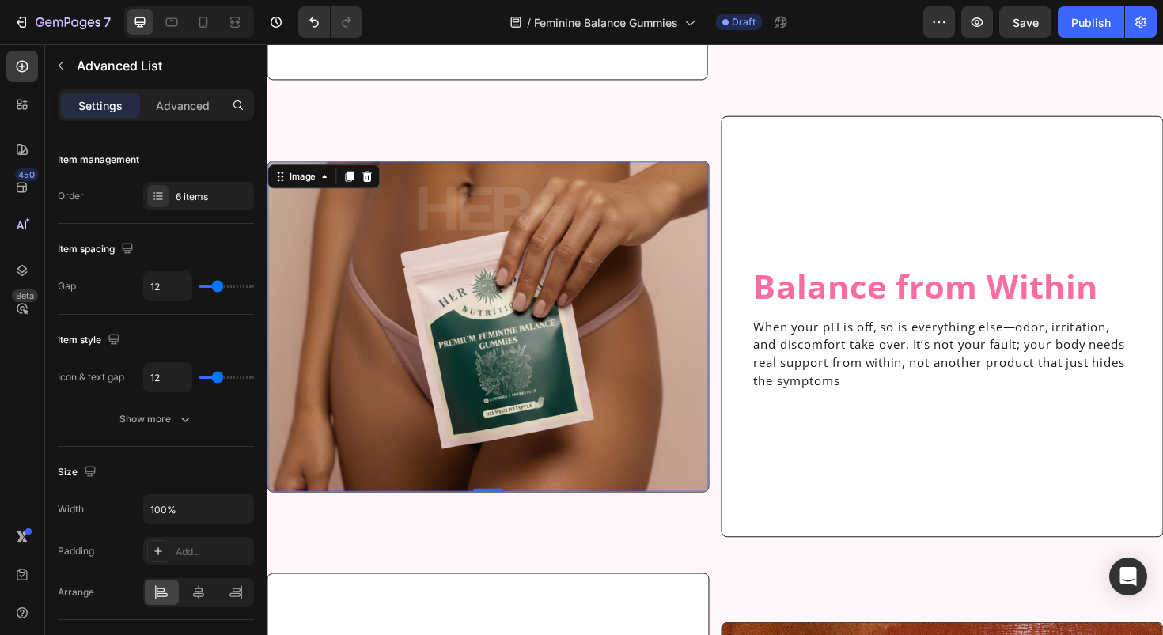
click at [549, 374] on img at bounding box center [500, 344] width 467 height 350
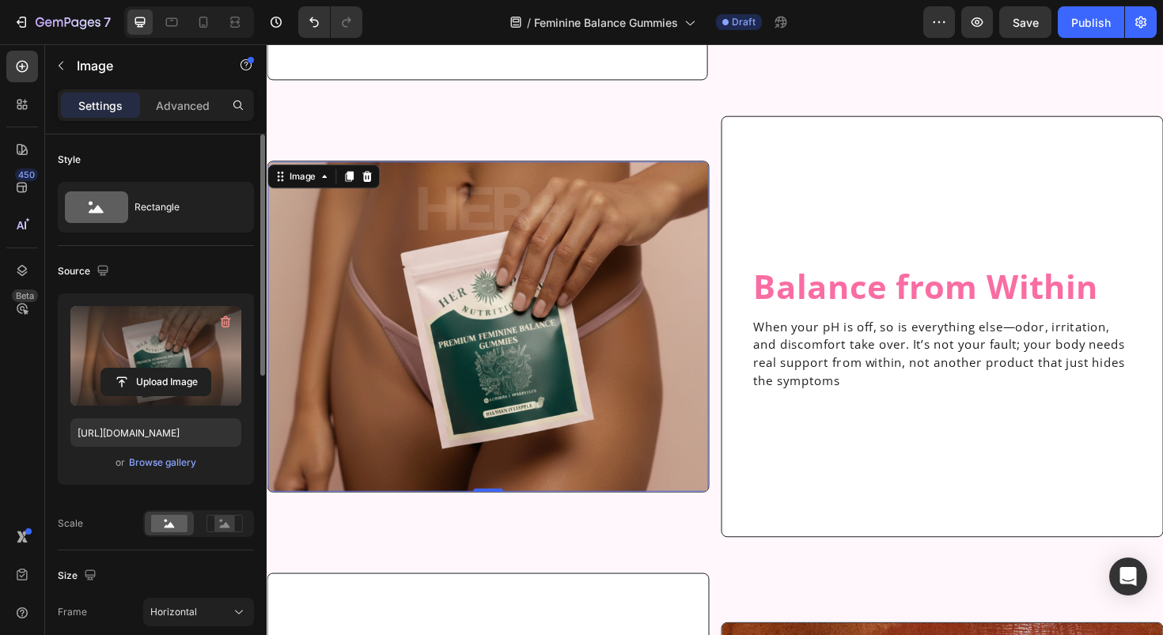
click at [174, 330] on label at bounding box center [155, 356] width 171 height 100
click at [174, 369] on input "file" at bounding box center [155, 382] width 109 height 27
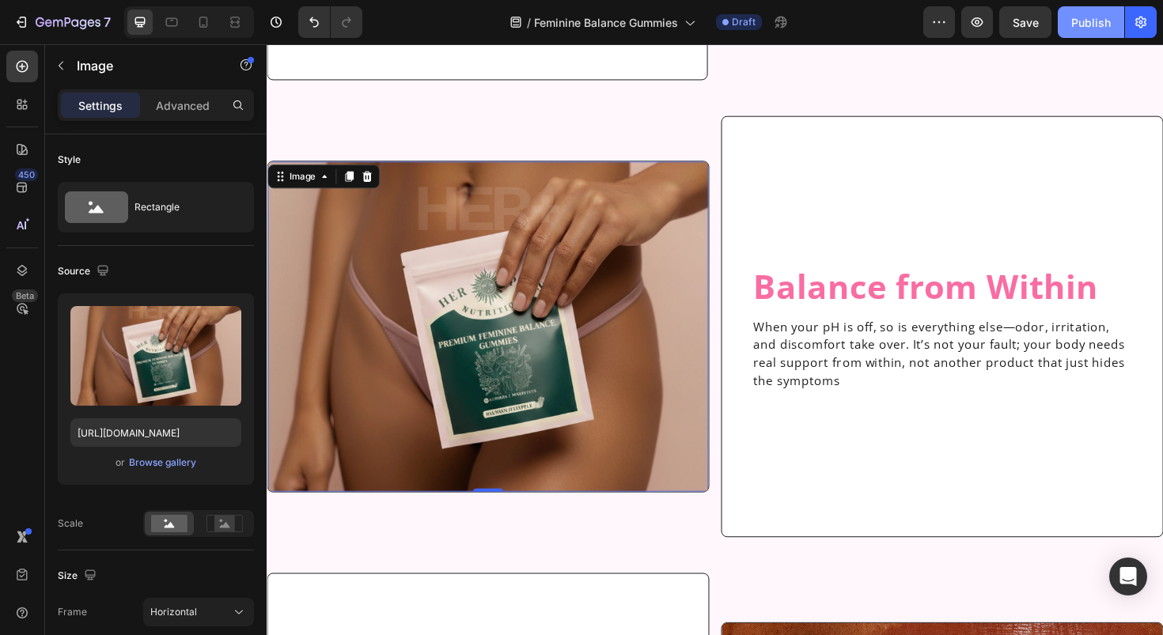
click at [1089, 27] on div "Publish" at bounding box center [1091, 22] width 40 height 17
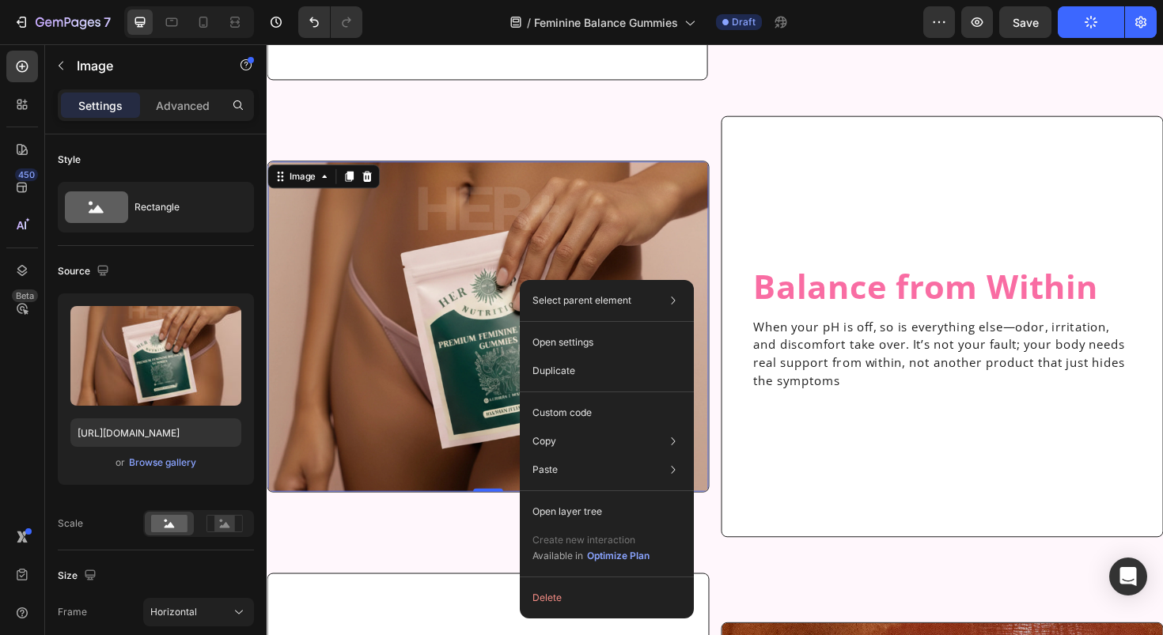
click at [490, 365] on img at bounding box center [500, 344] width 467 height 350
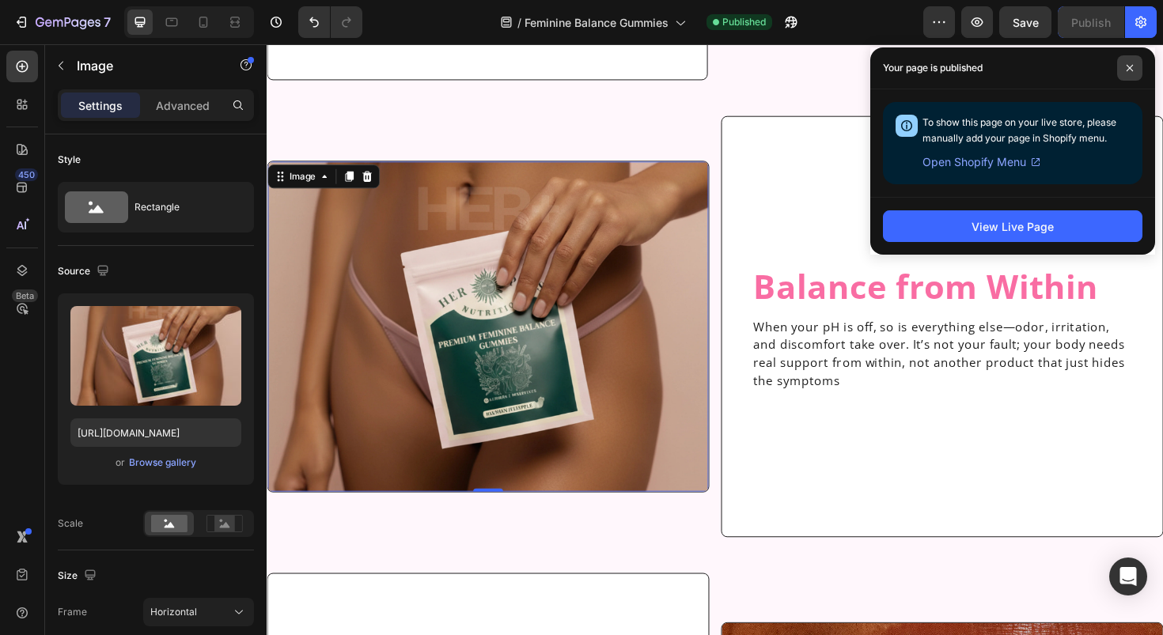
click at [1130, 68] on icon at bounding box center [1130, 68] width 6 height 6
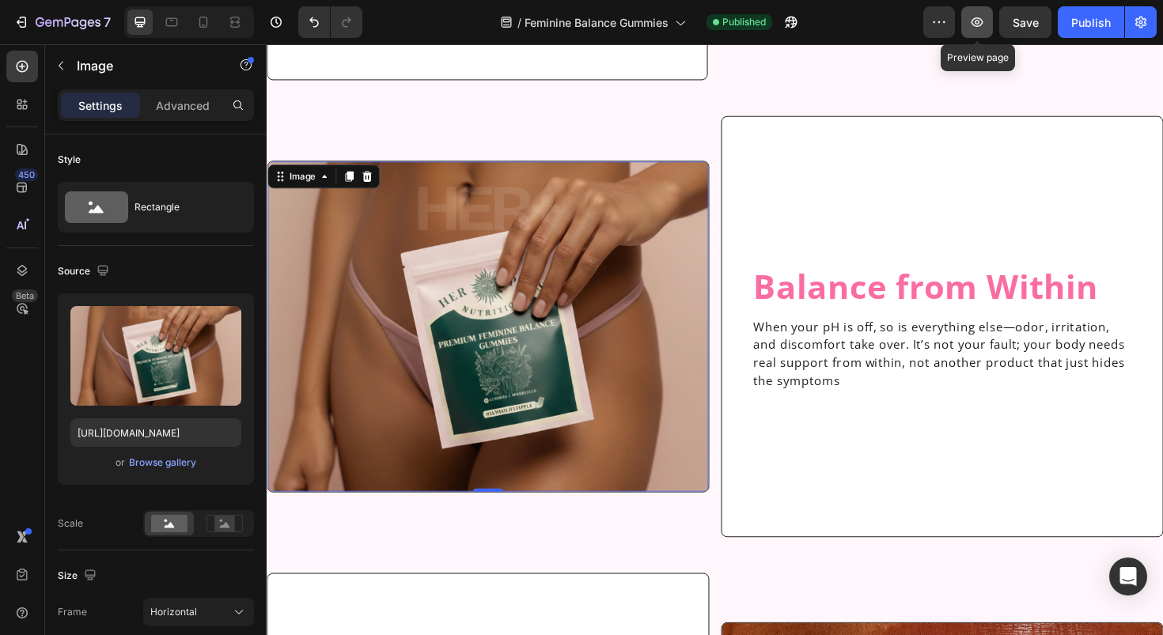
click at [974, 23] on icon "button" at bounding box center [977, 22] width 16 height 16
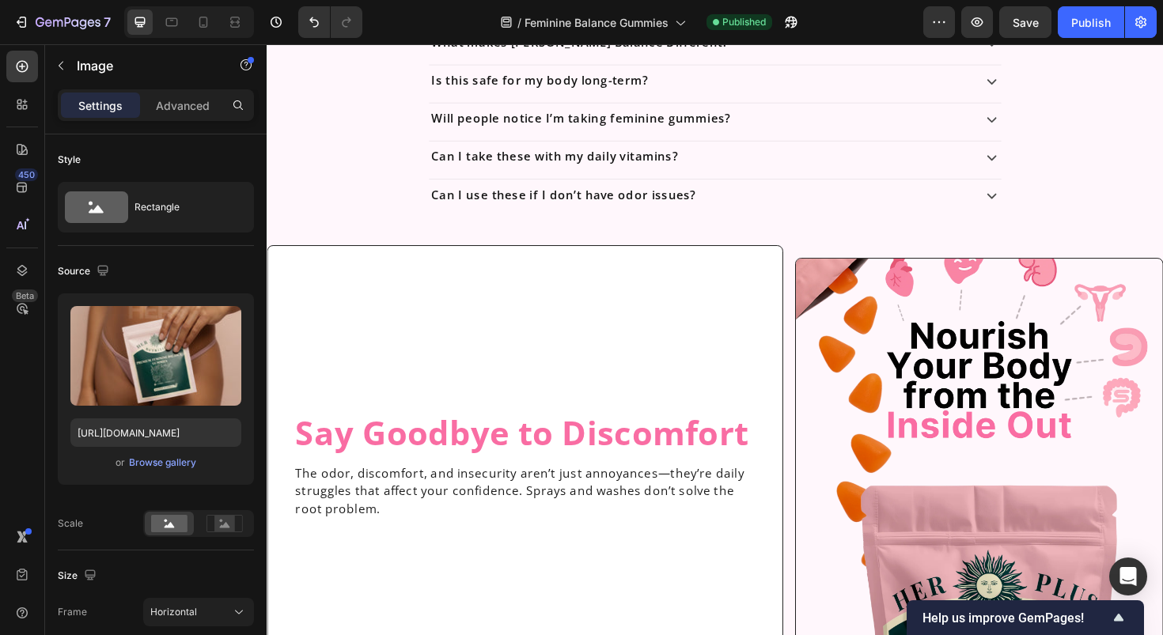
scroll to position [1859, 0]
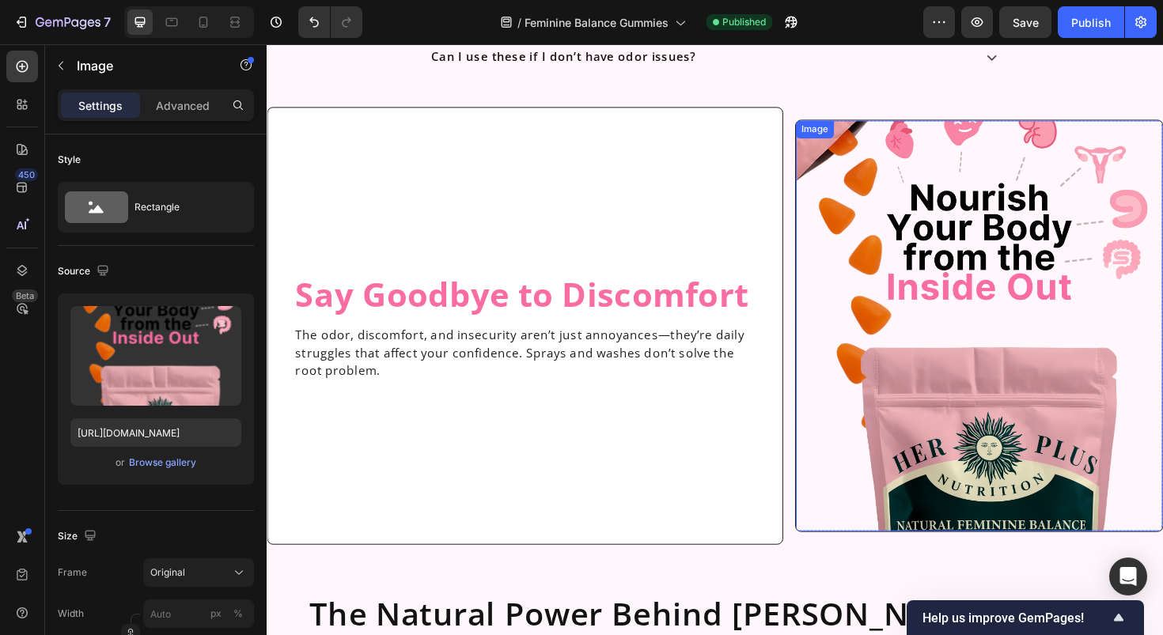
click at [1057, 473] on img at bounding box center [1021, 342] width 388 height 435
click at [1024, 415] on img at bounding box center [1021, 342] width 388 height 435
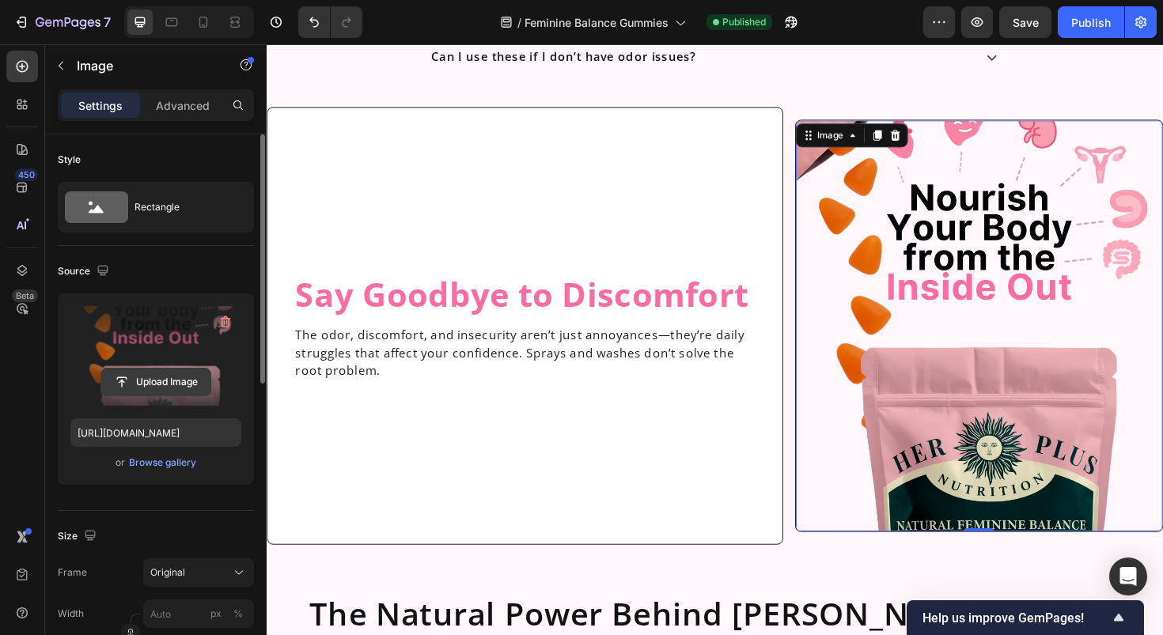
click at [172, 377] on input "file" at bounding box center [155, 382] width 109 height 27
click at [139, 367] on label at bounding box center [155, 356] width 171 height 100
click at [139, 369] on input "file" at bounding box center [155, 382] width 109 height 27
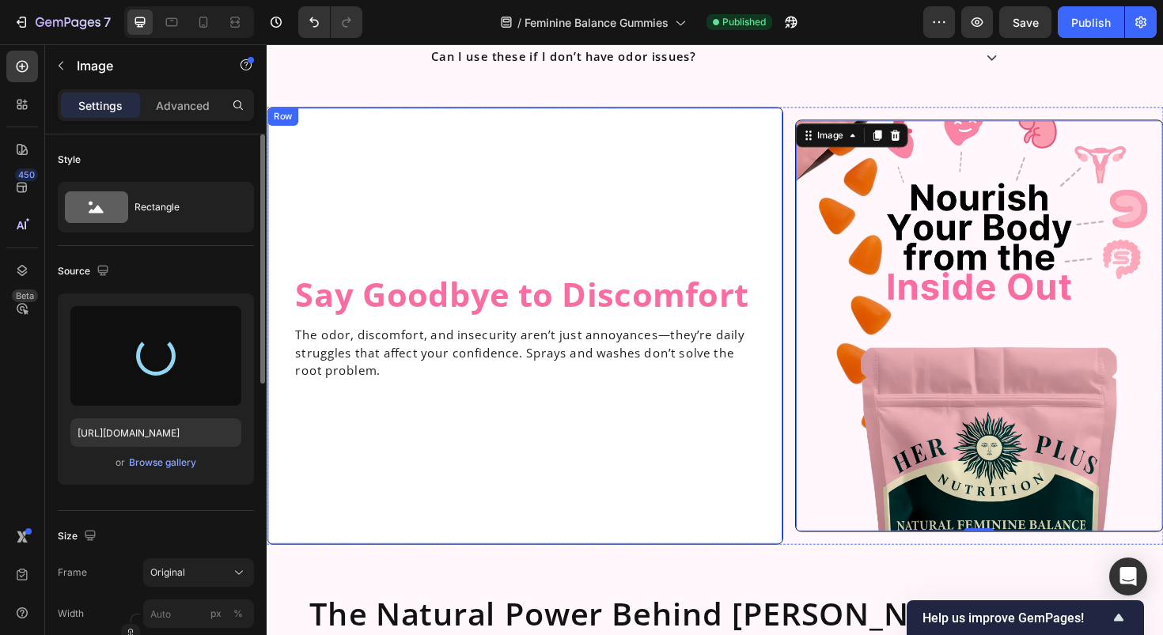
type input "[URL][DOMAIN_NAME]"
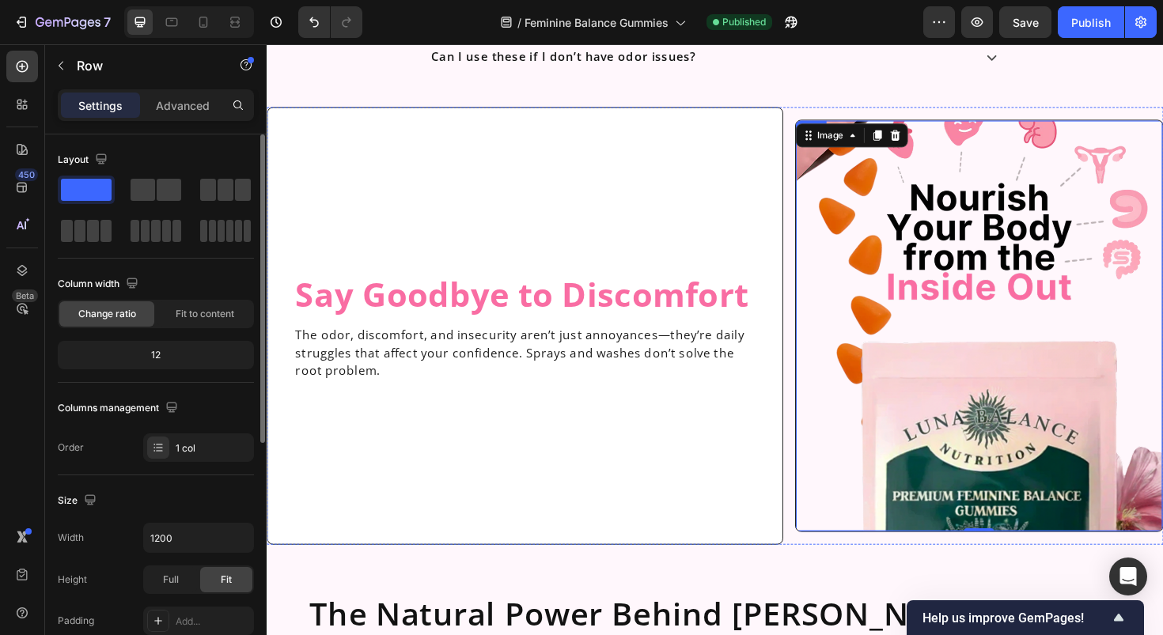
click at [993, 124] on div "Image 0 Row" at bounding box center [1021, 342] width 390 height 437
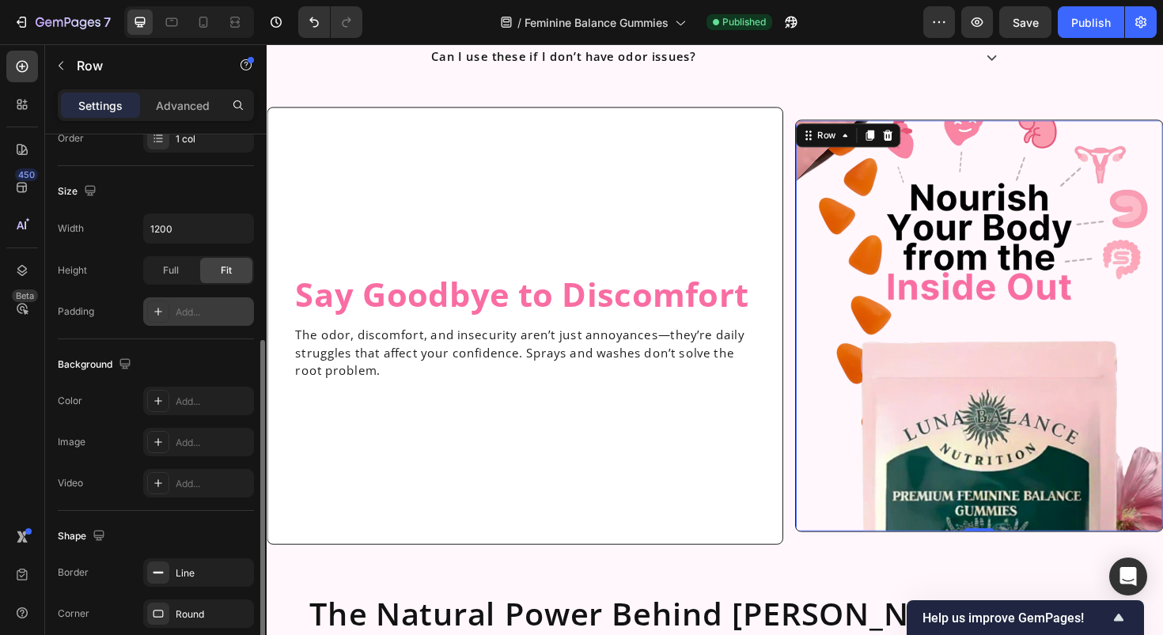
scroll to position [329, 0]
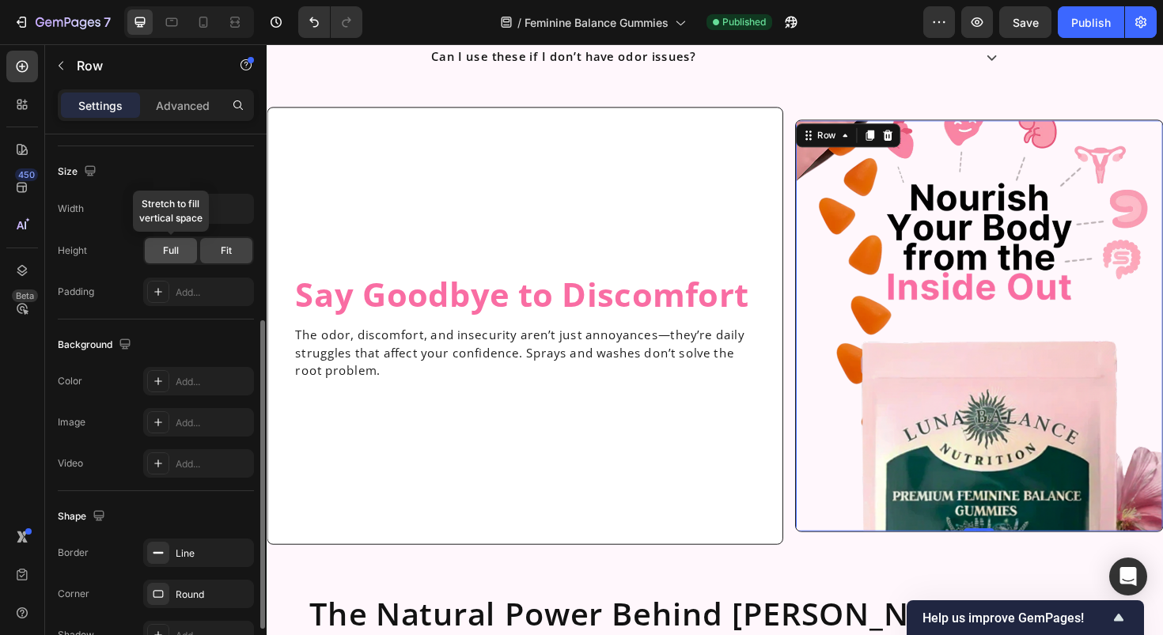
click at [182, 252] on div "Full" at bounding box center [171, 250] width 52 height 25
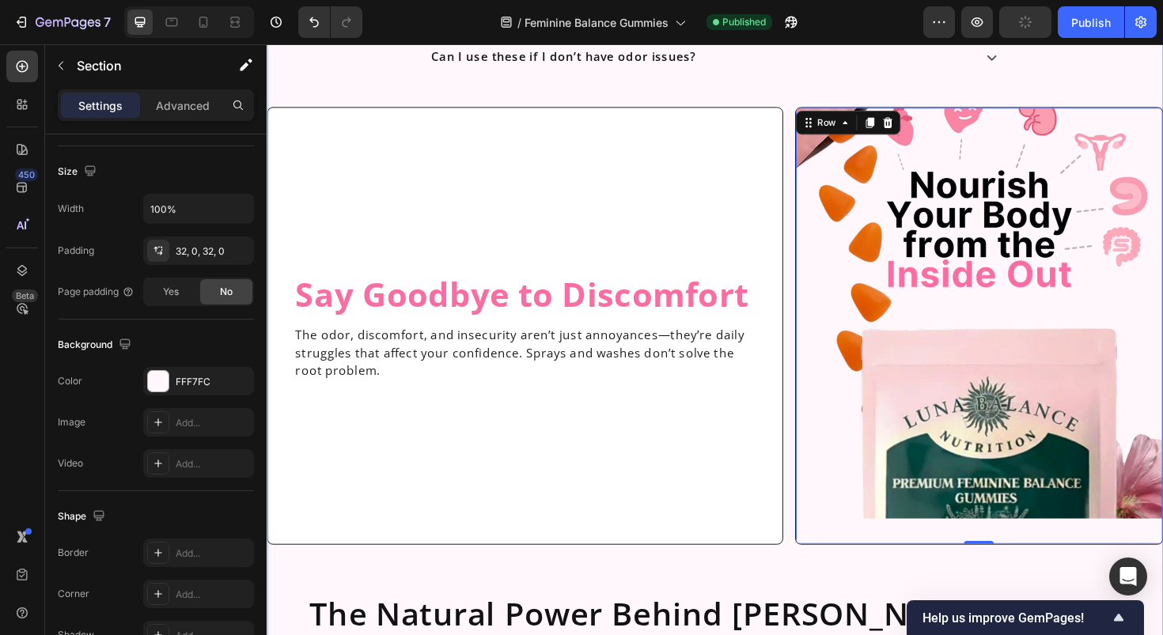
click at [798, 88] on div "Freshness, balance, and confidence—explained Text Block Let's Talk Confidence &…" at bounding box center [741, 338] width 949 height 1264
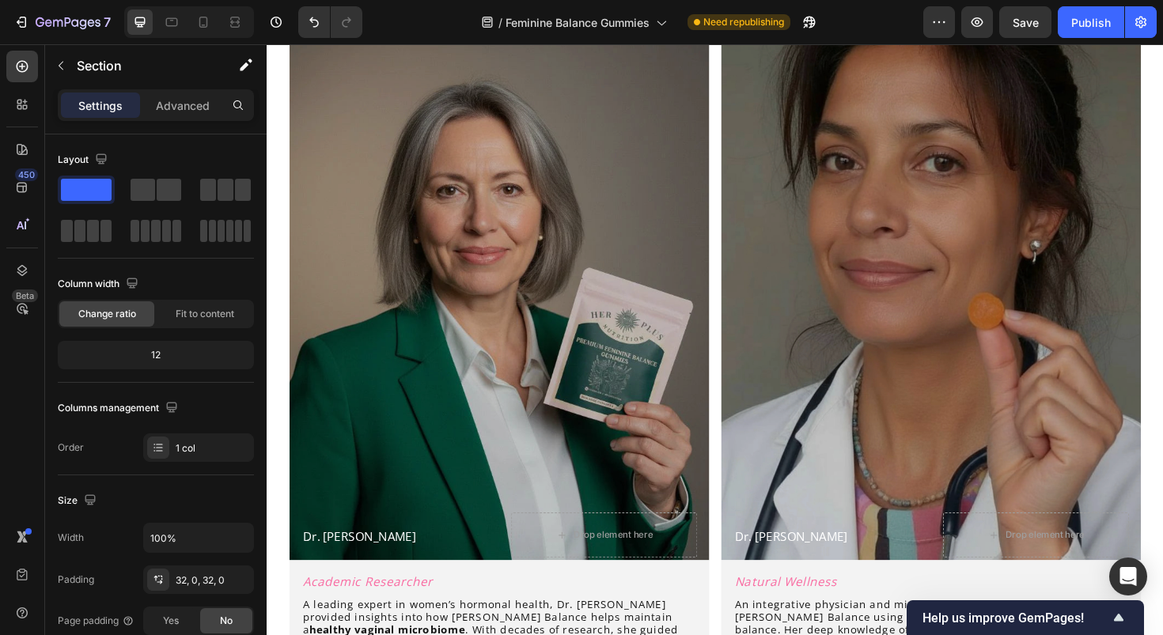
scroll to position [3399, 0]
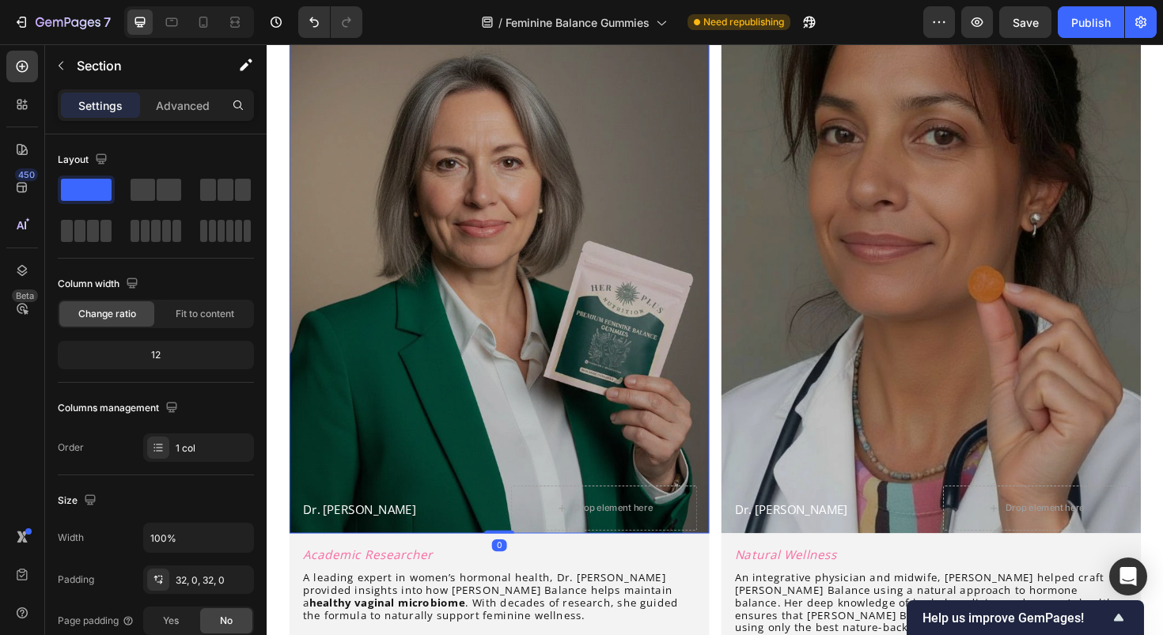
click at [612, 326] on div "Overlay" at bounding box center [512, 265] width 445 height 593
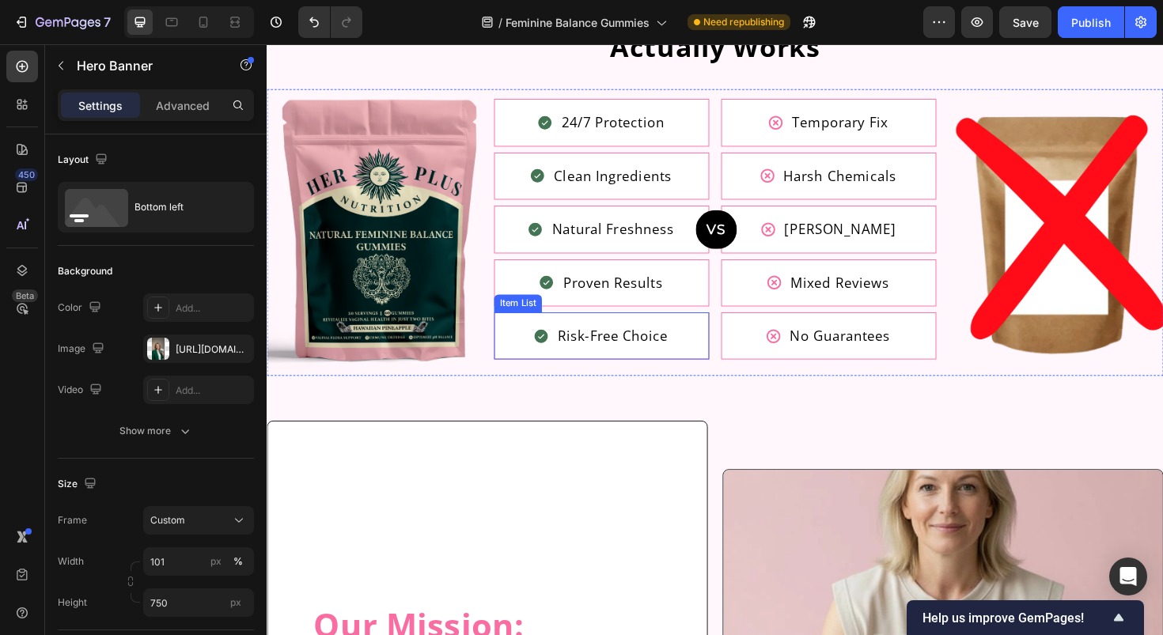
scroll to position [4988, 0]
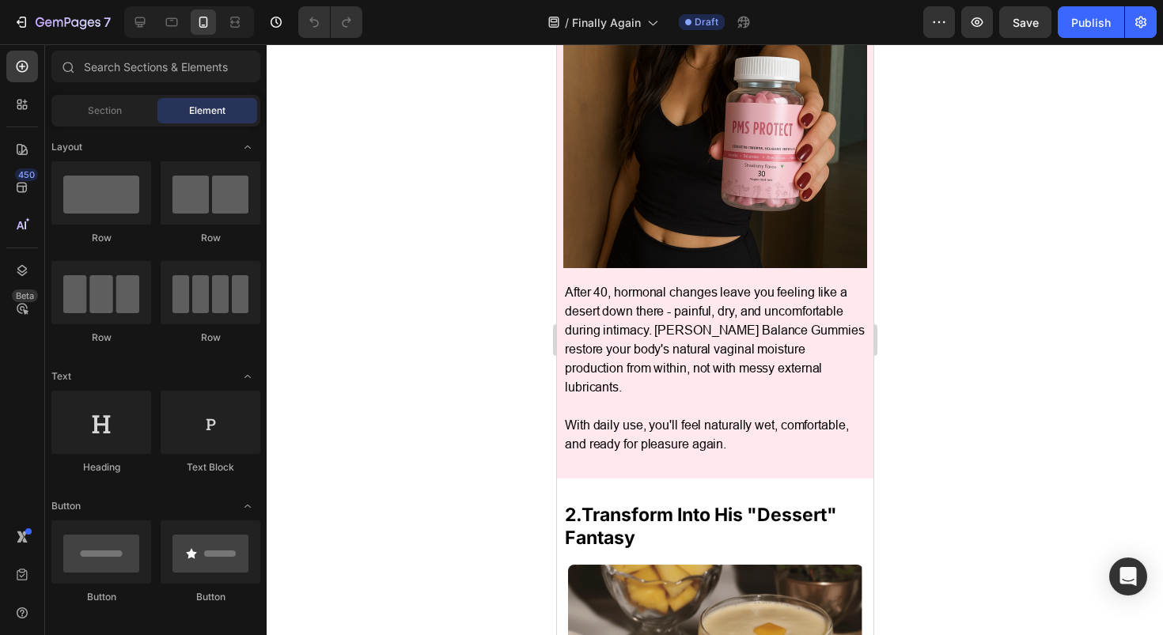
scroll to position [671, 0]
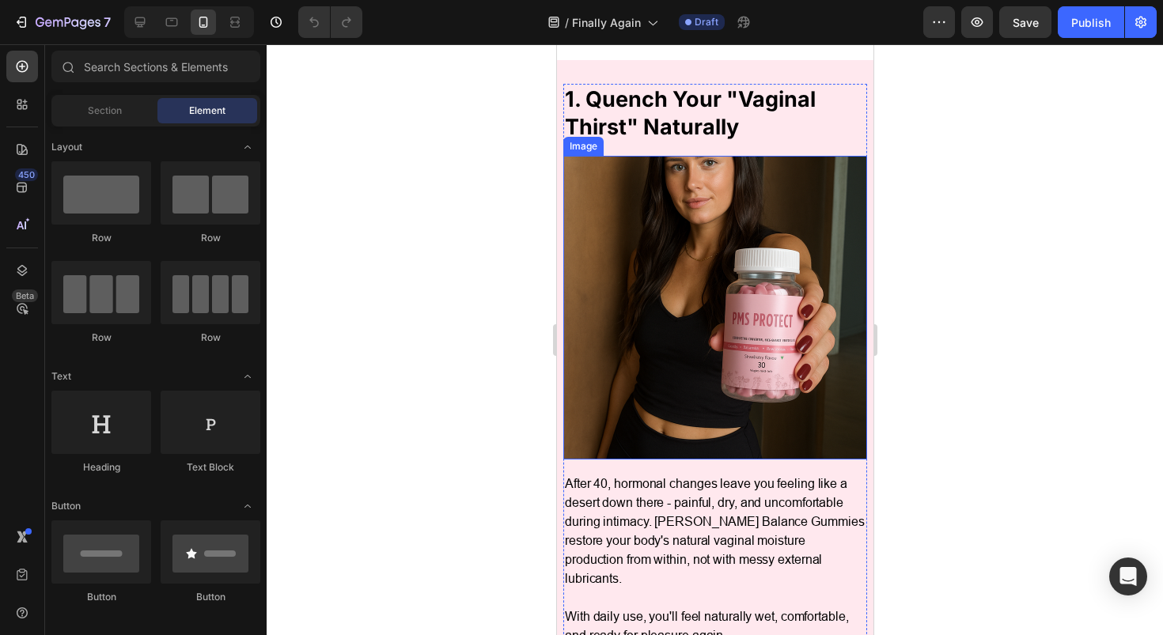
click at [676, 342] on img at bounding box center [715, 308] width 304 height 304
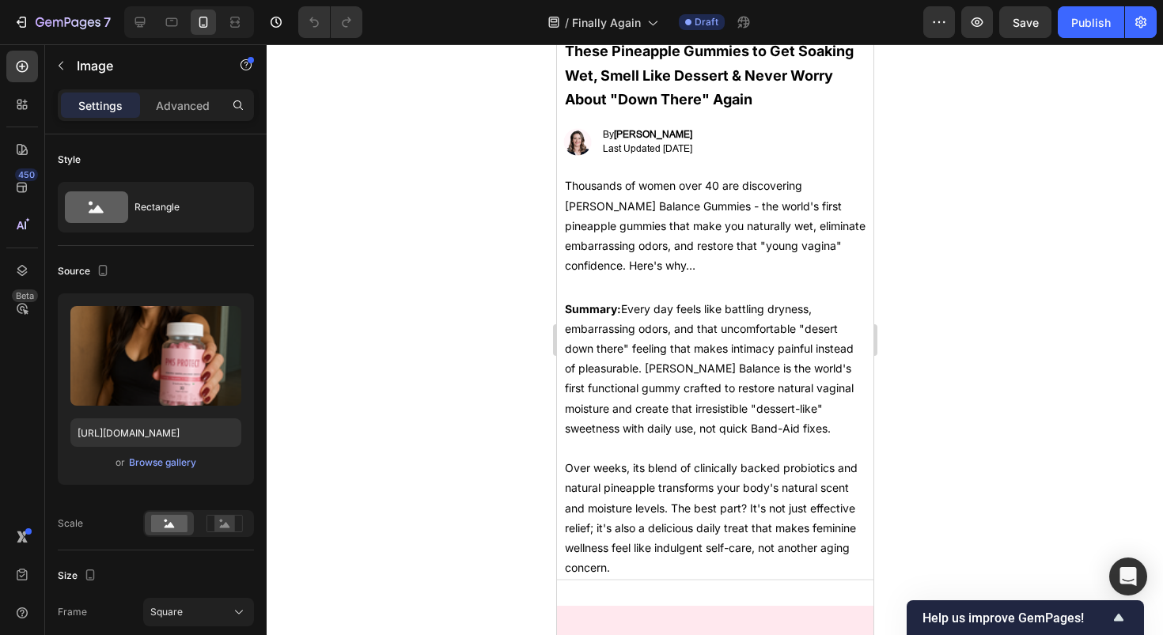
scroll to position [86, 0]
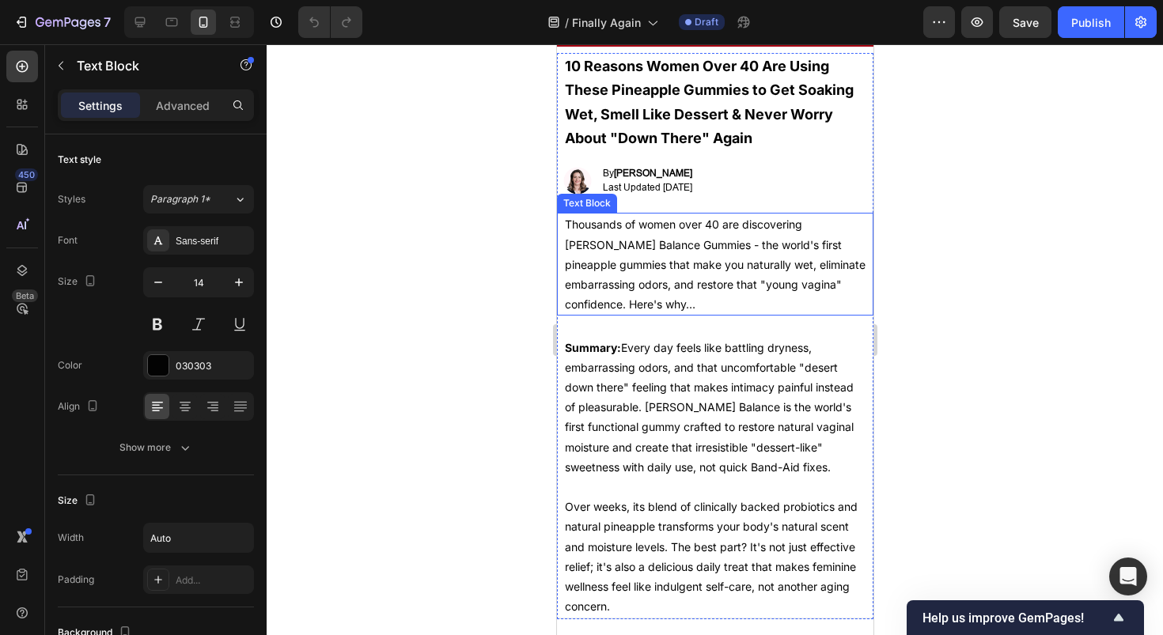
click at [589, 248] on p "Thousands of women over 40 are discovering [PERSON_NAME] Balance Gummies - the …" at bounding box center [714, 264] width 301 height 100
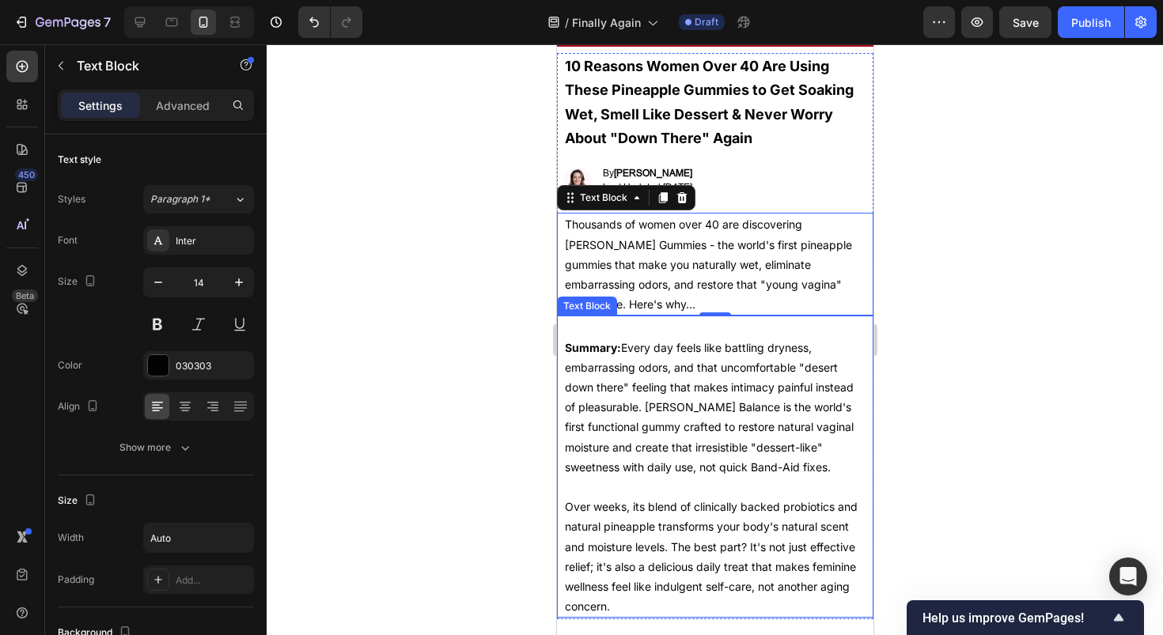
click at [736, 410] on p "Summary: Every day feels like battling dryness, embarrassing odors, and that un…" at bounding box center [714, 407] width 301 height 139
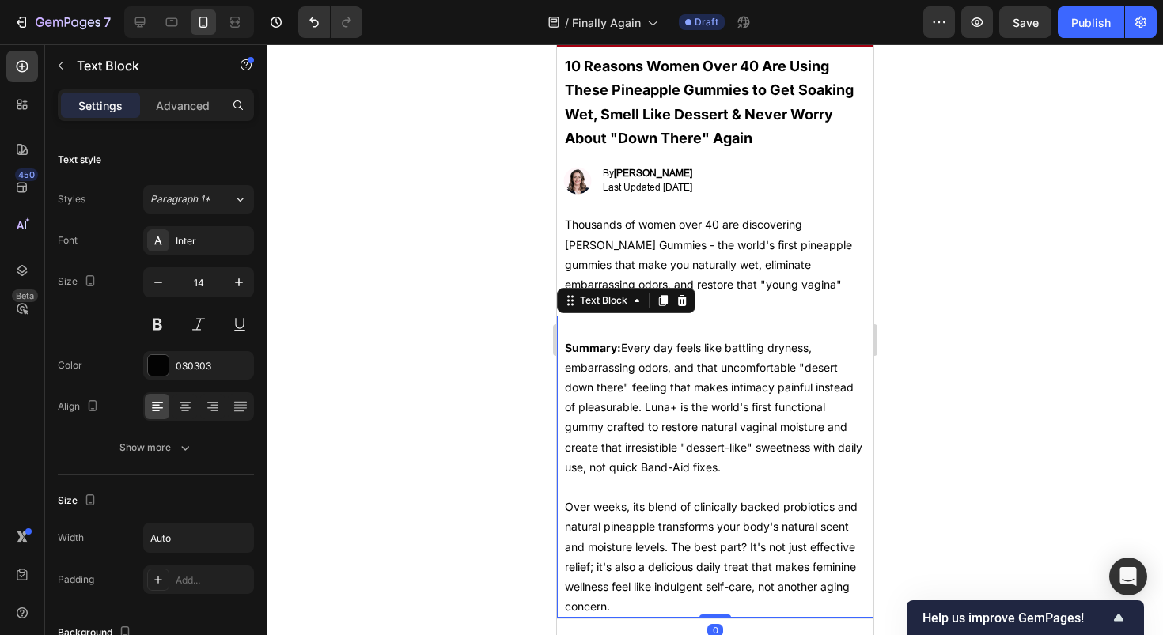
scroll to position [840, 0]
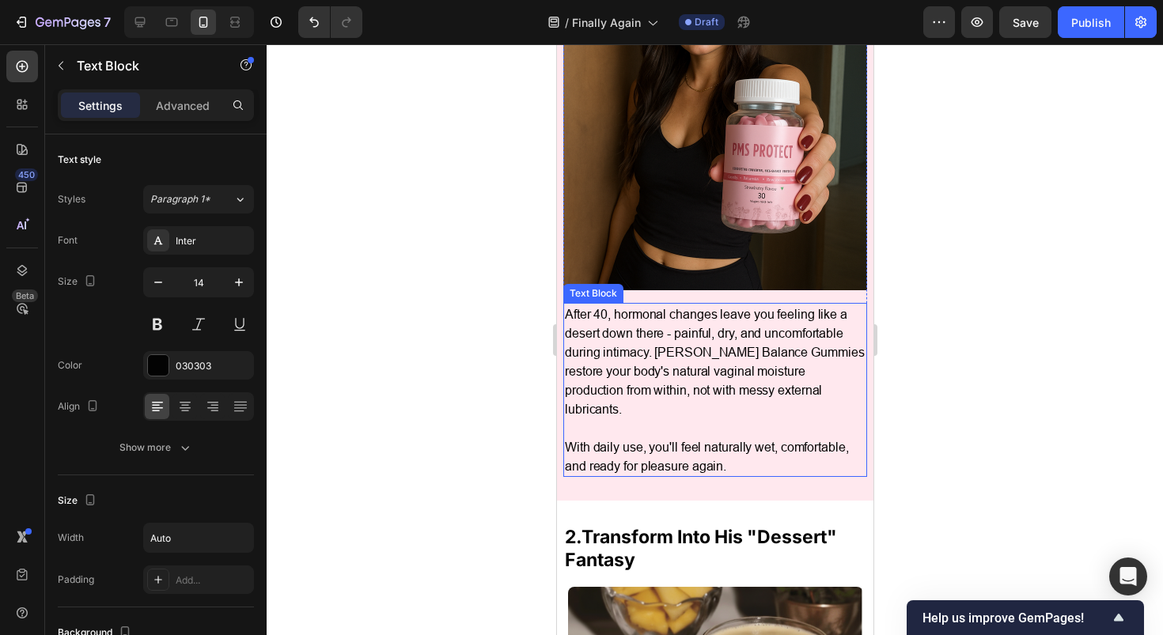
click at [699, 347] on p "After 40, hormonal changes leave you feeling like a desert down there - painful…" at bounding box center [714, 362] width 301 height 114
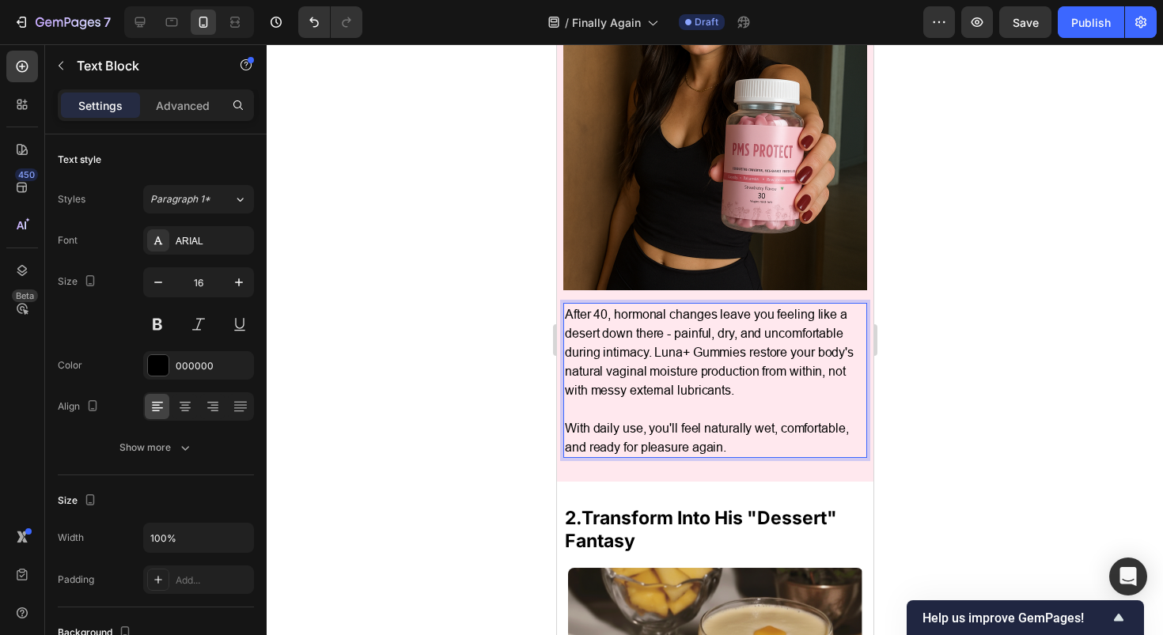
scroll to position [4238, 0]
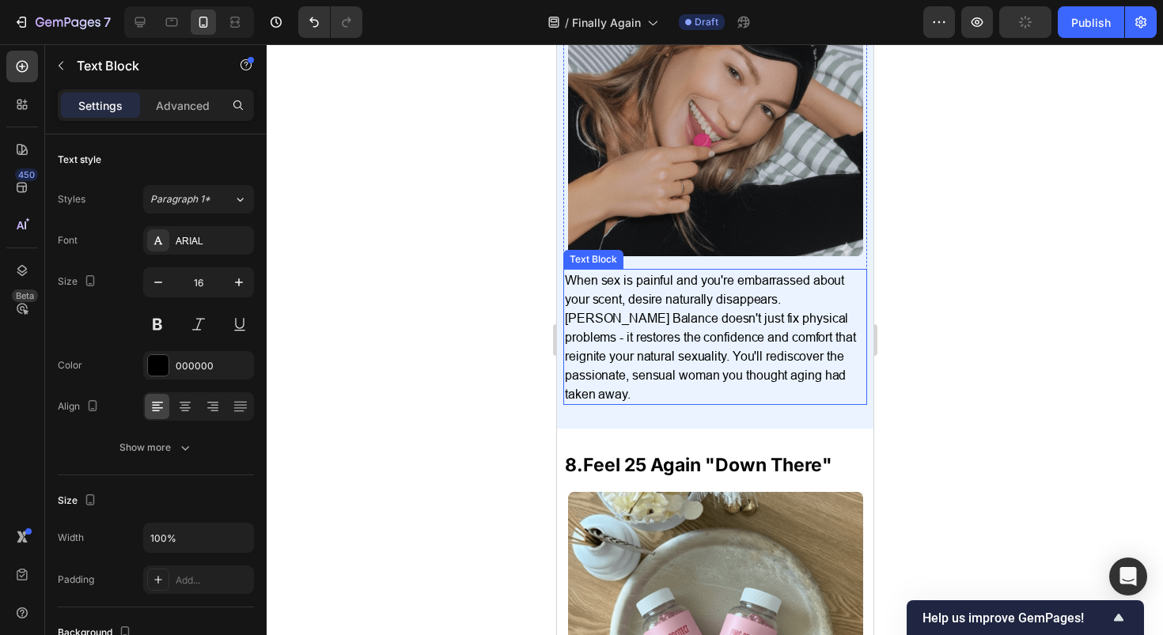
click at [581, 347] on p "When sex is painful and you're embarrassed about your scent, desire naturally d…" at bounding box center [714, 337] width 301 height 133
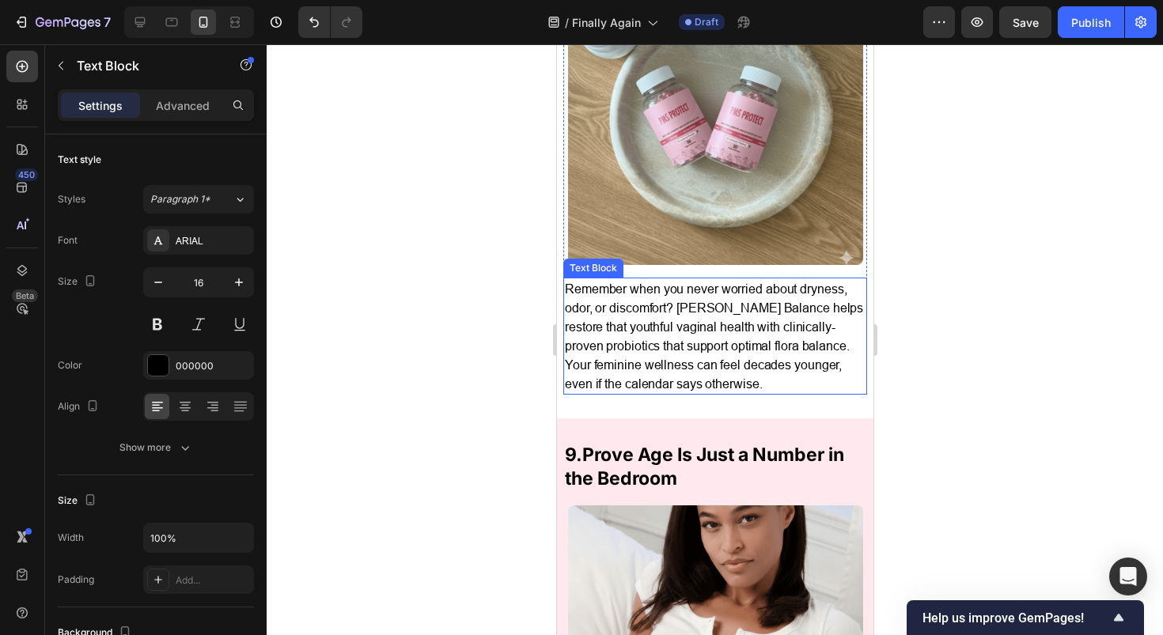
click at [725, 339] on p "Remember when you never worried about dryness, odor, or discomfort? [PERSON_NAM…" at bounding box center [714, 336] width 301 height 114
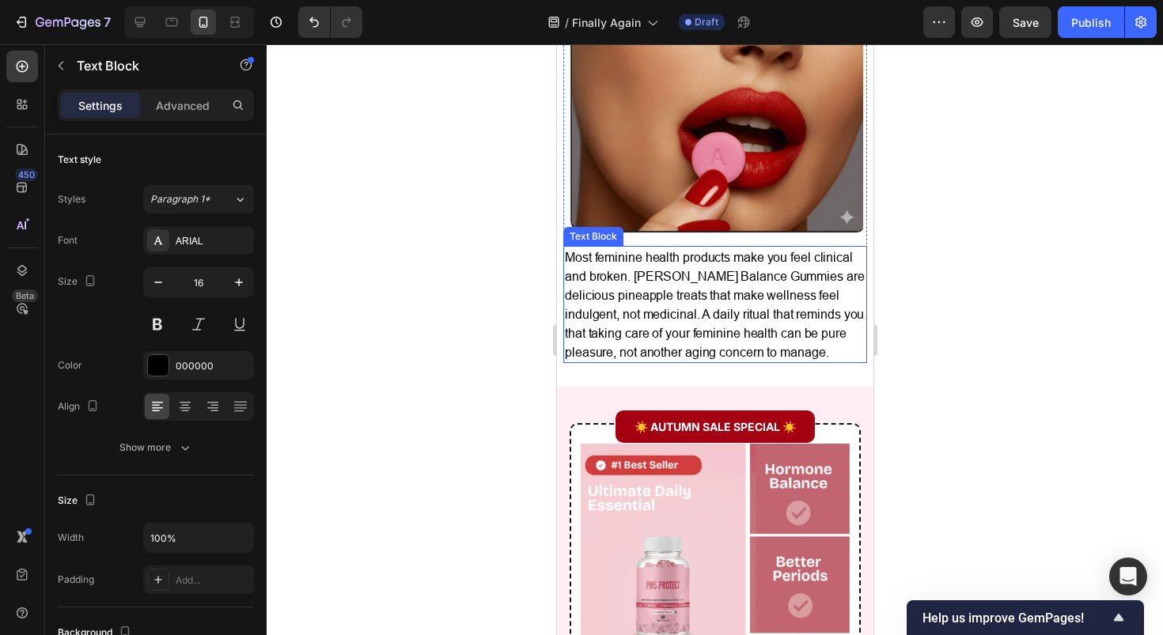
click at [684, 340] on p "Most feminine health products make you feel clinical and broken. [PERSON_NAME] …" at bounding box center [714, 305] width 301 height 114
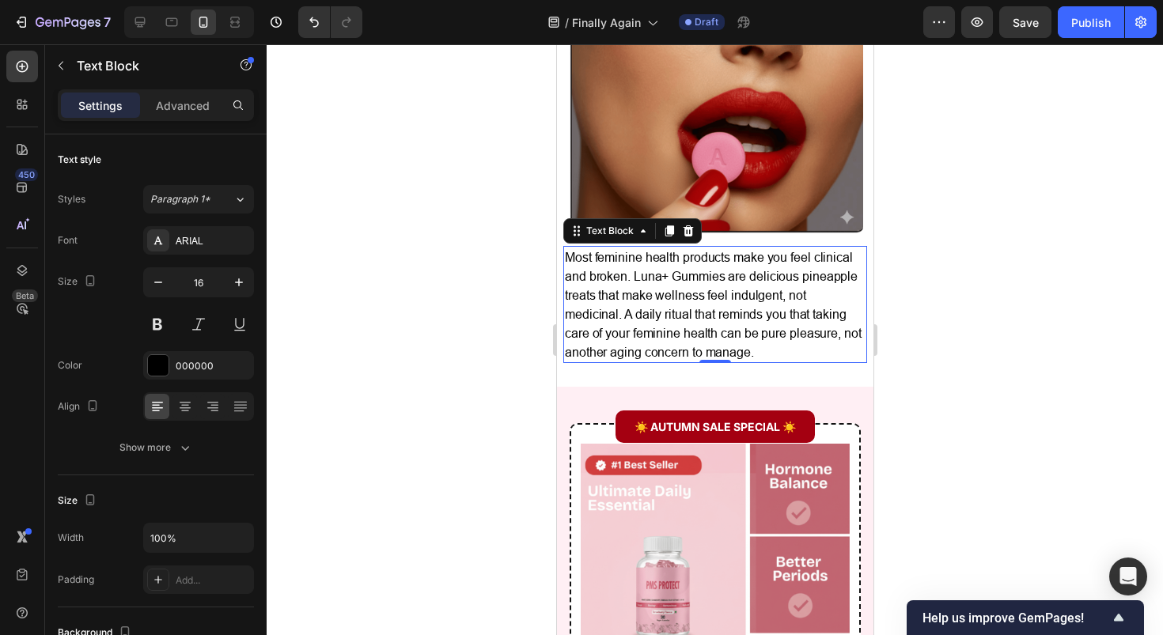
scroll to position [6723, 0]
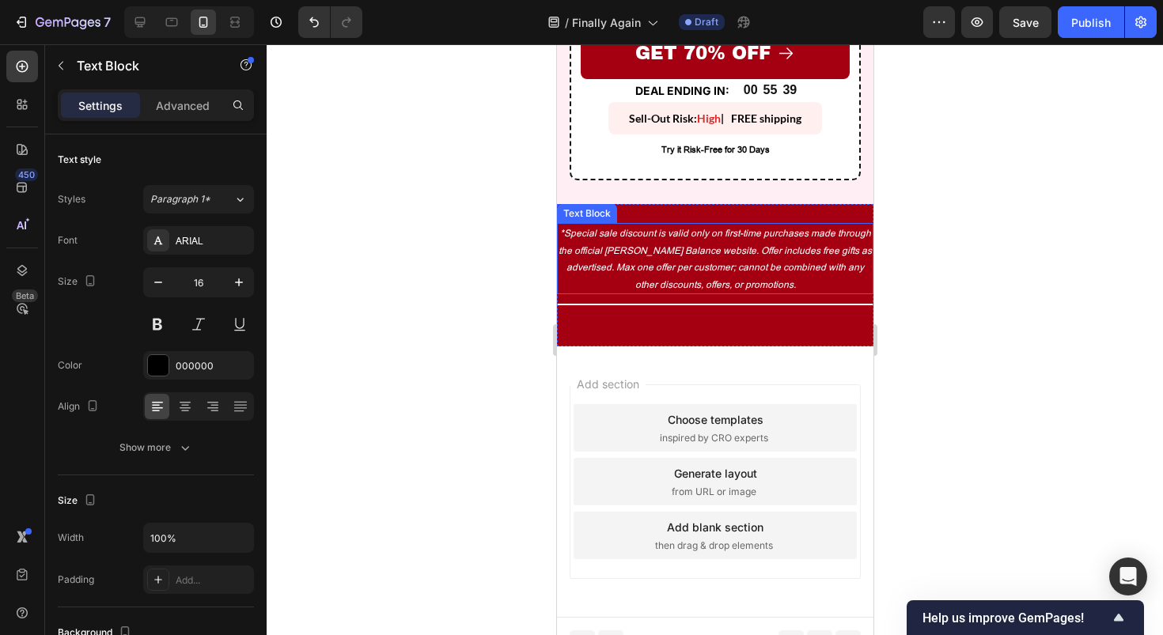
click at [671, 293] on p "*Special sale discount is valid only on first-time purchases made through the o…" at bounding box center [714, 259] width 313 height 68
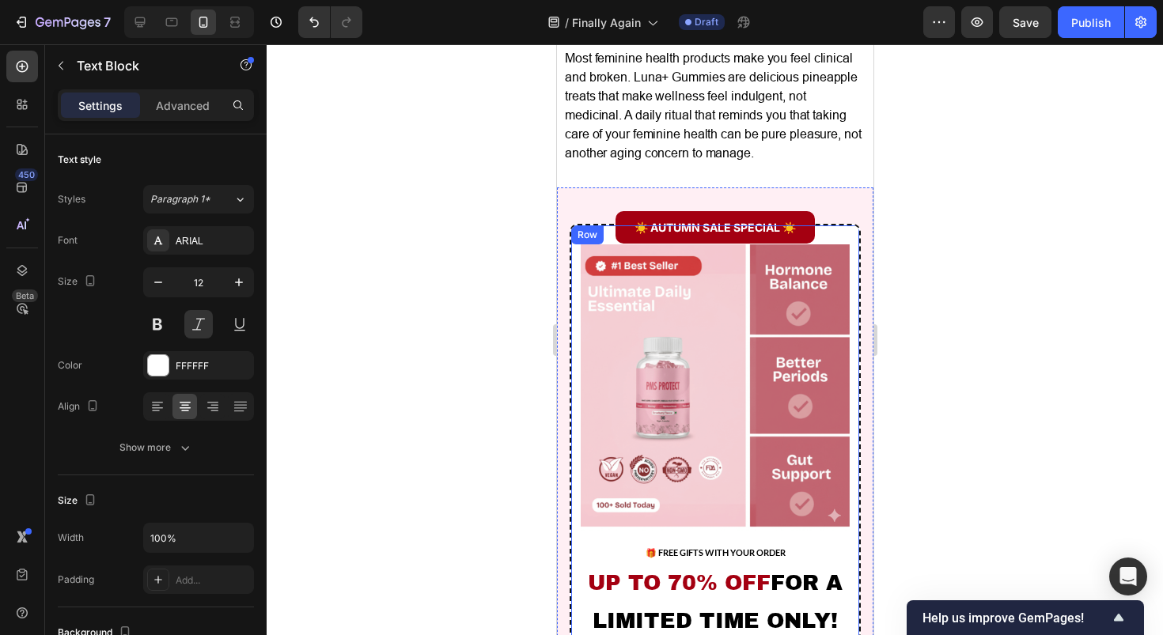
scroll to position [5937, 0]
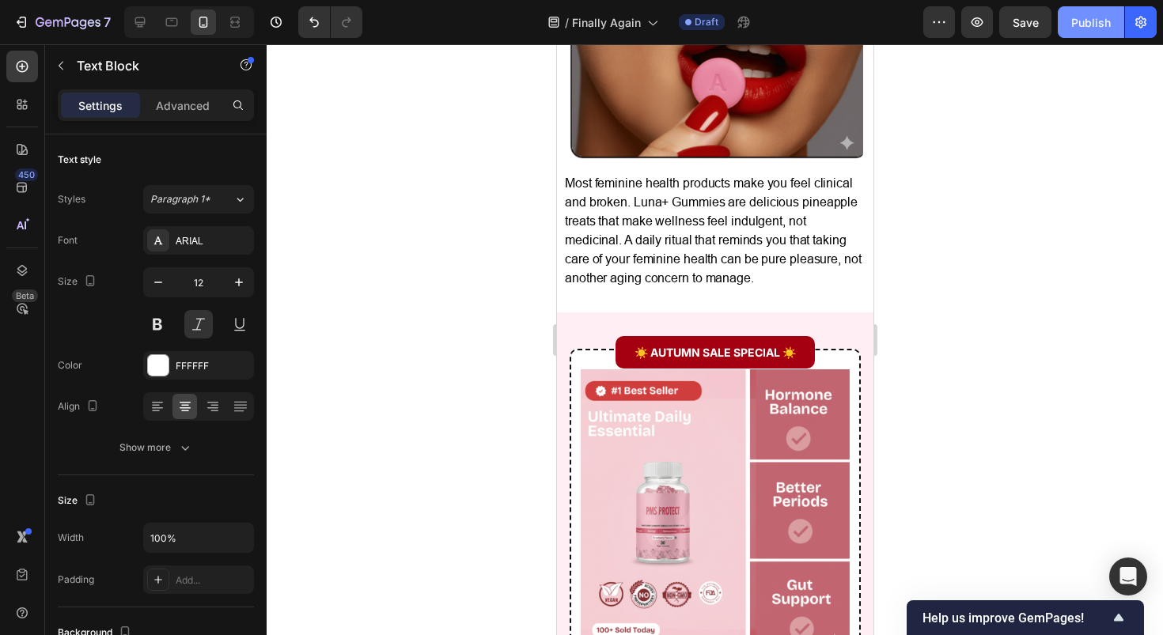
click at [1078, 17] on div "Publish" at bounding box center [1091, 22] width 40 height 17
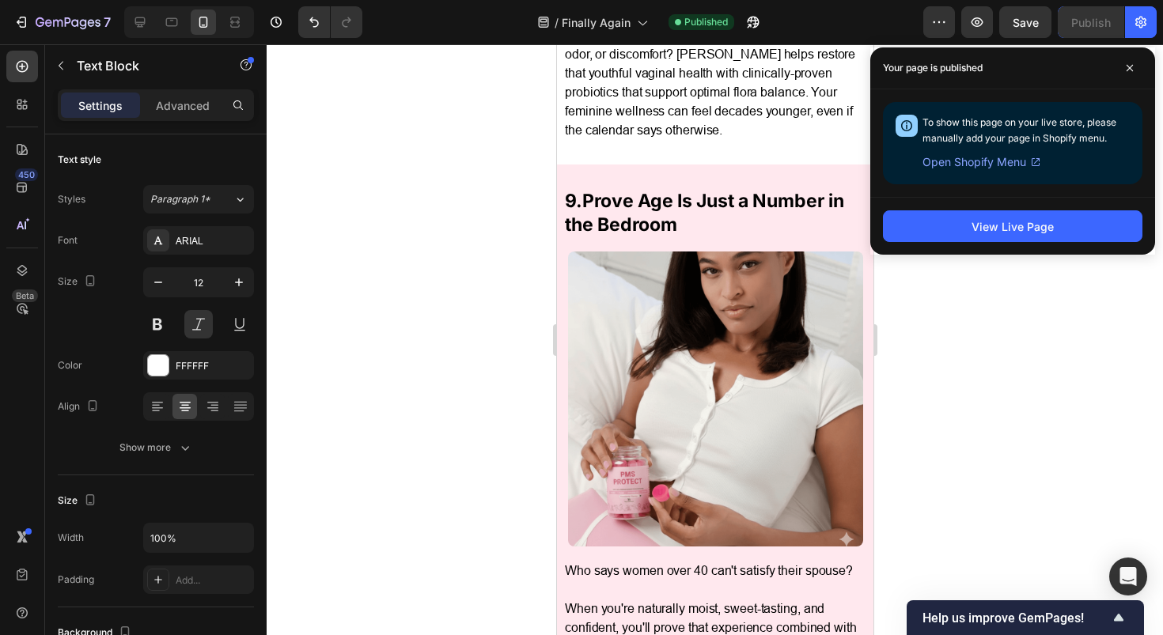
scroll to position [5041, 0]
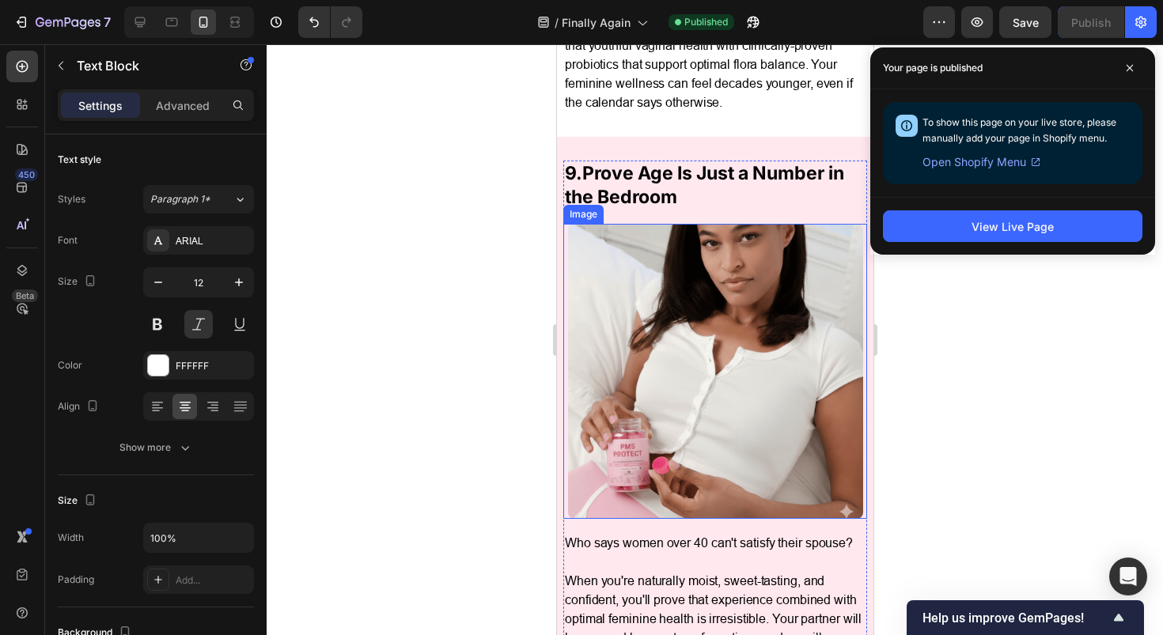
click at [659, 294] on img at bounding box center [714, 371] width 295 height 295
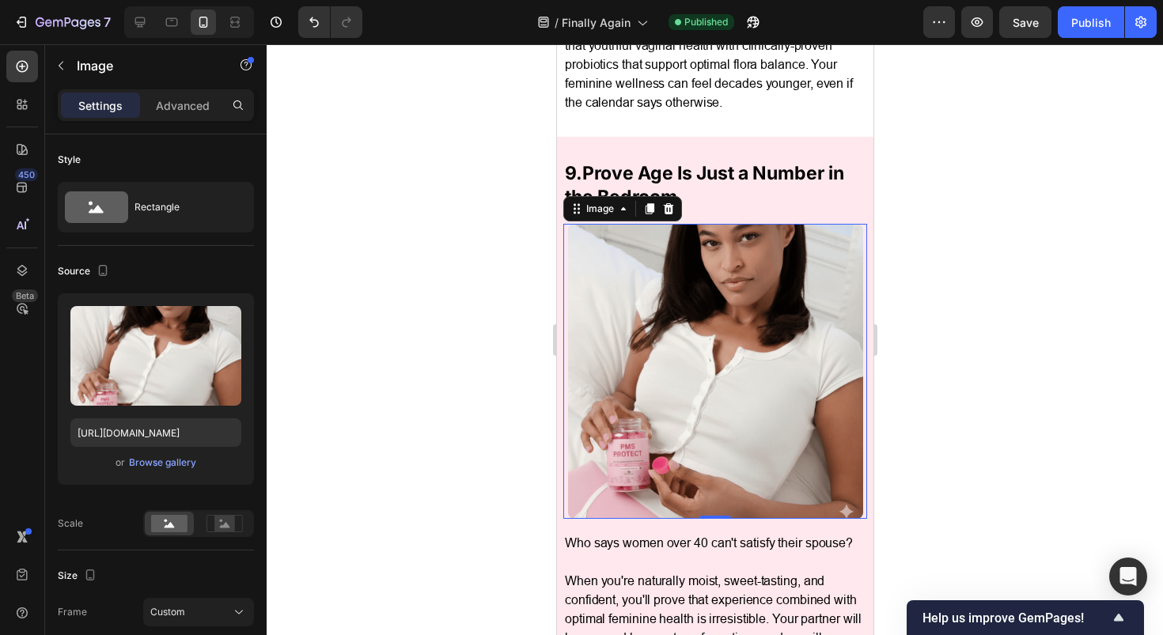
click at [773, 414] on img at bounding box center [714, 371] width 295 height 295
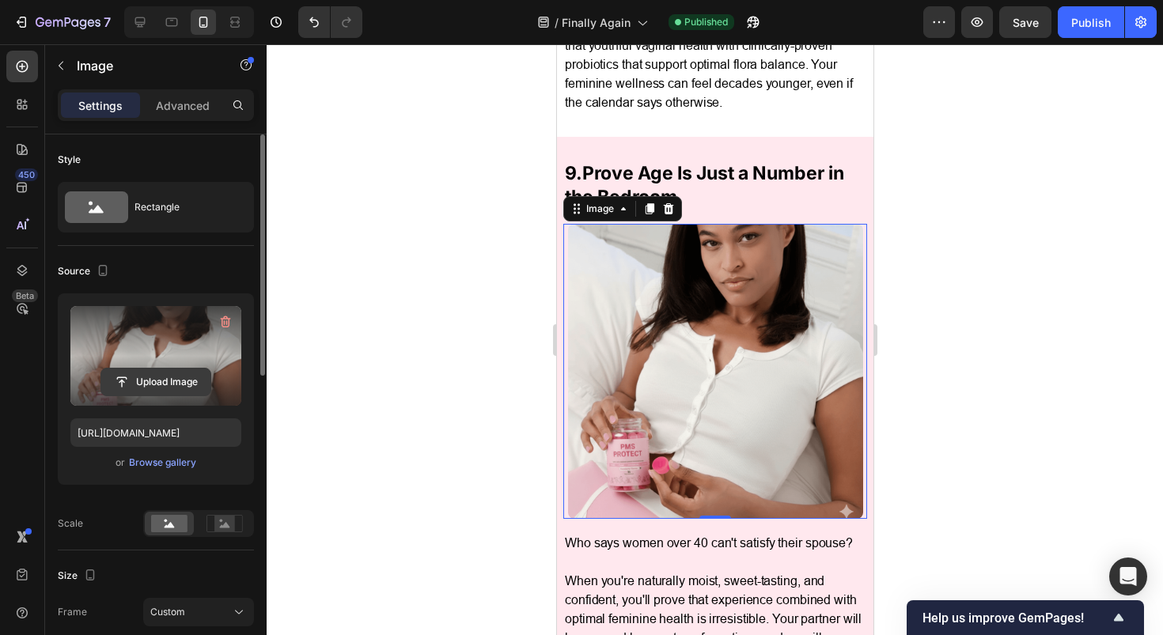
click at [179, 374] on input "file" at bounding box center [155, 382] width 109 height 27
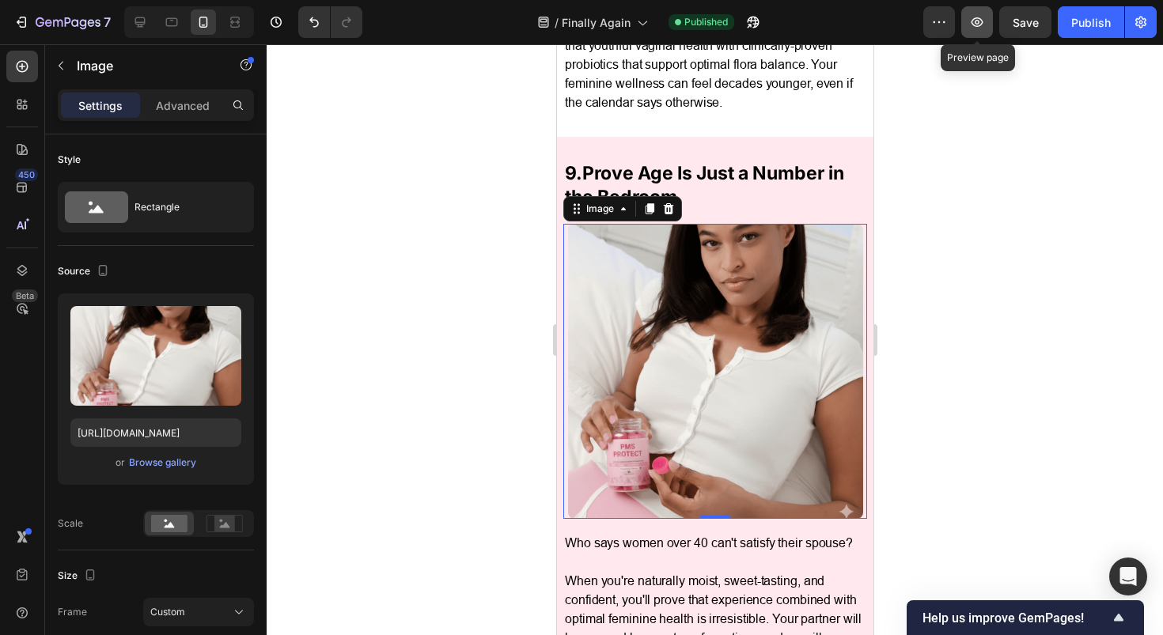
click at [979, 24] on icon "button" at bounding box center [977, 22] width 16 height 16
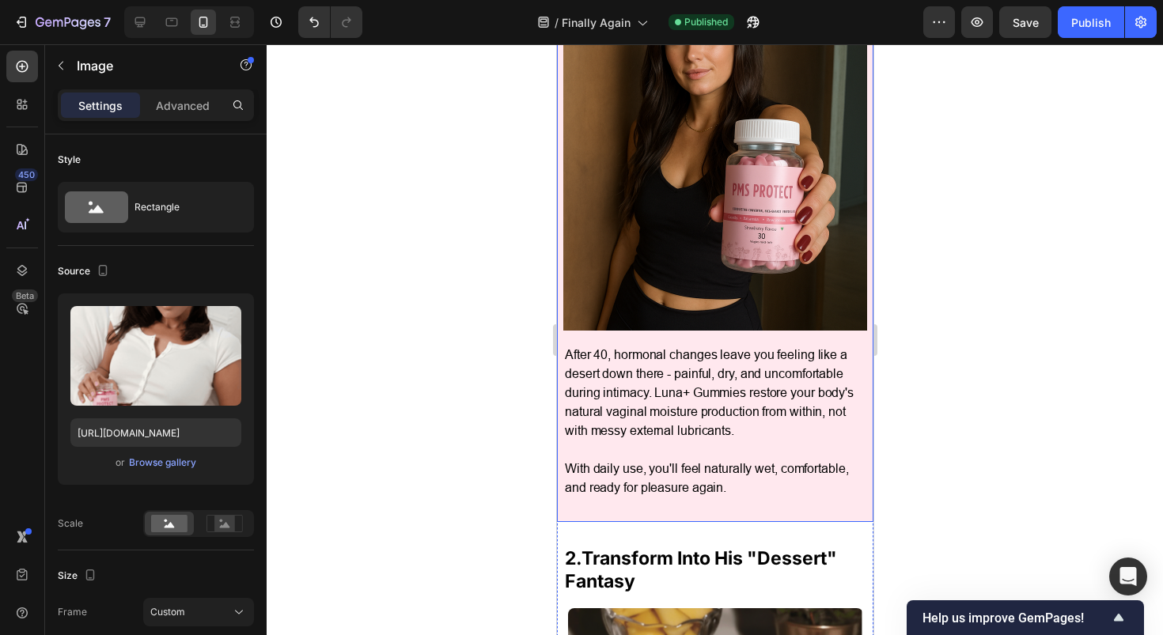
scroll to position [771, 0]
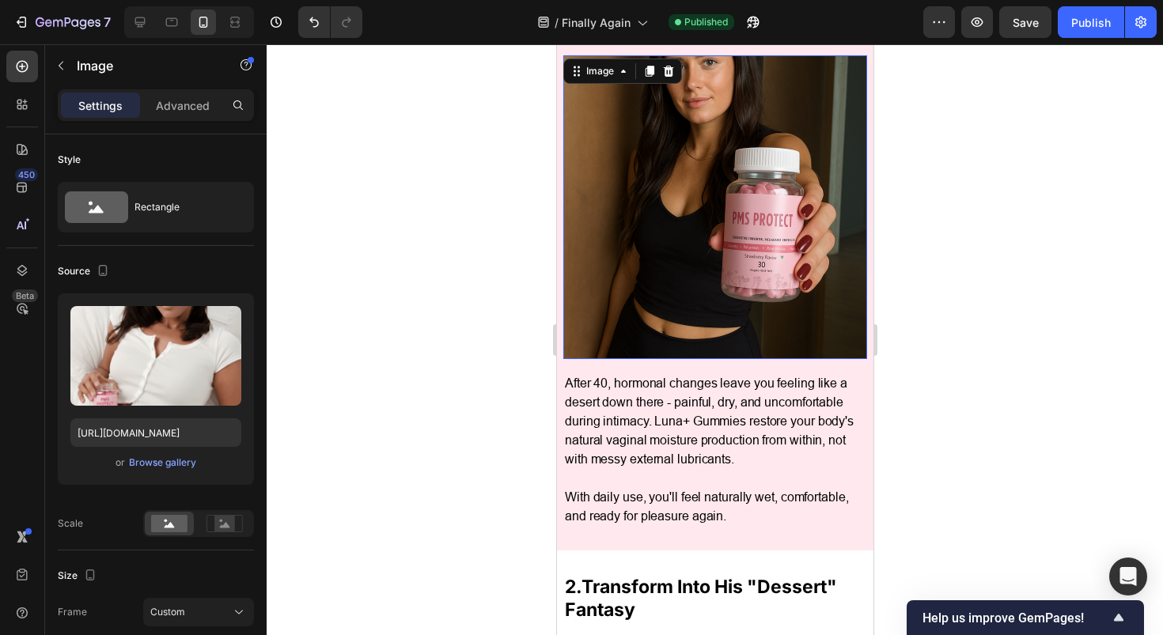
click at [709, 176] on img at bounding box center [715, 207] width 304 height 304
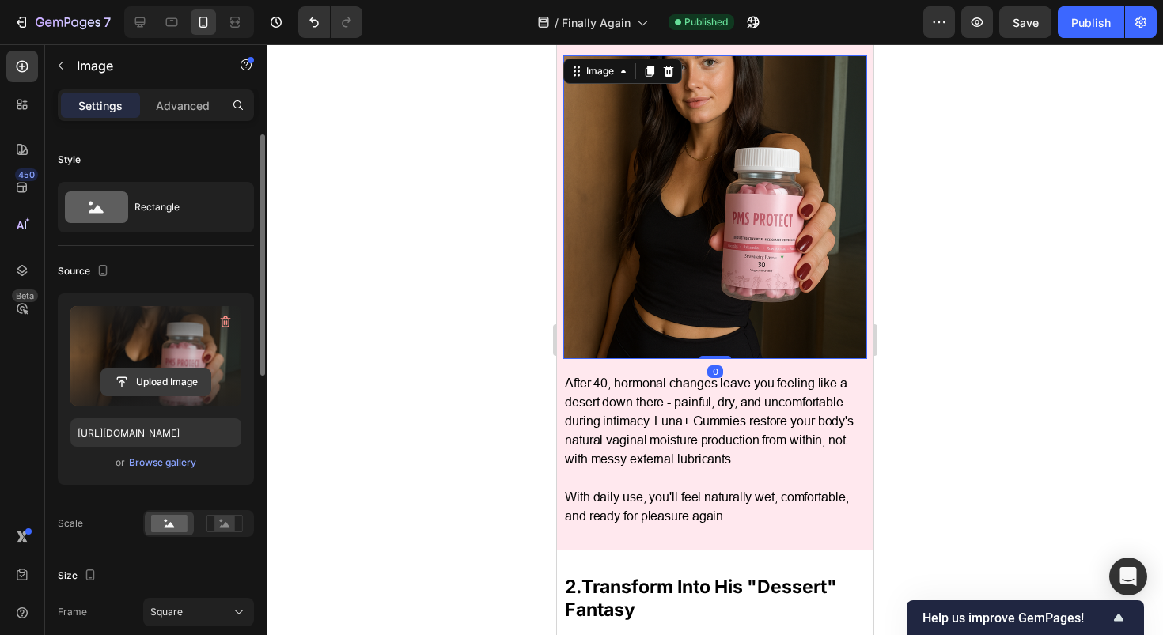
click at [146, 381] on input "file" at bounding box center [155, 382] width 109 height 27
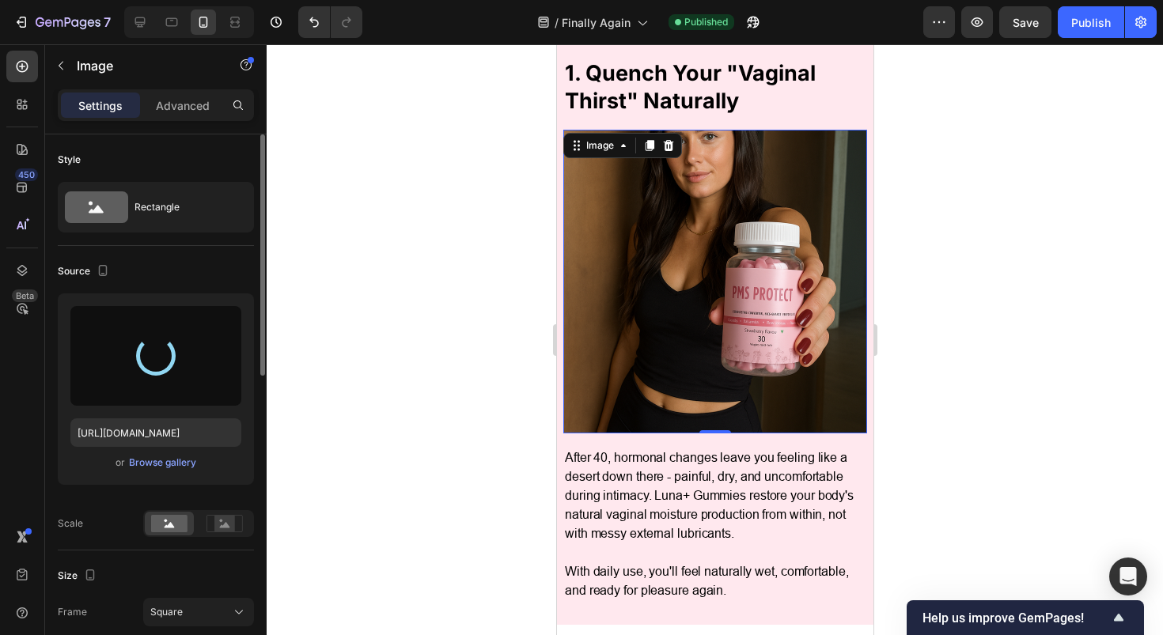
scroll to position [698, 0]
type input "https://cdn.shopify.com/s/files/1/0717/5756/1913/files/gempages_583618339796943…"
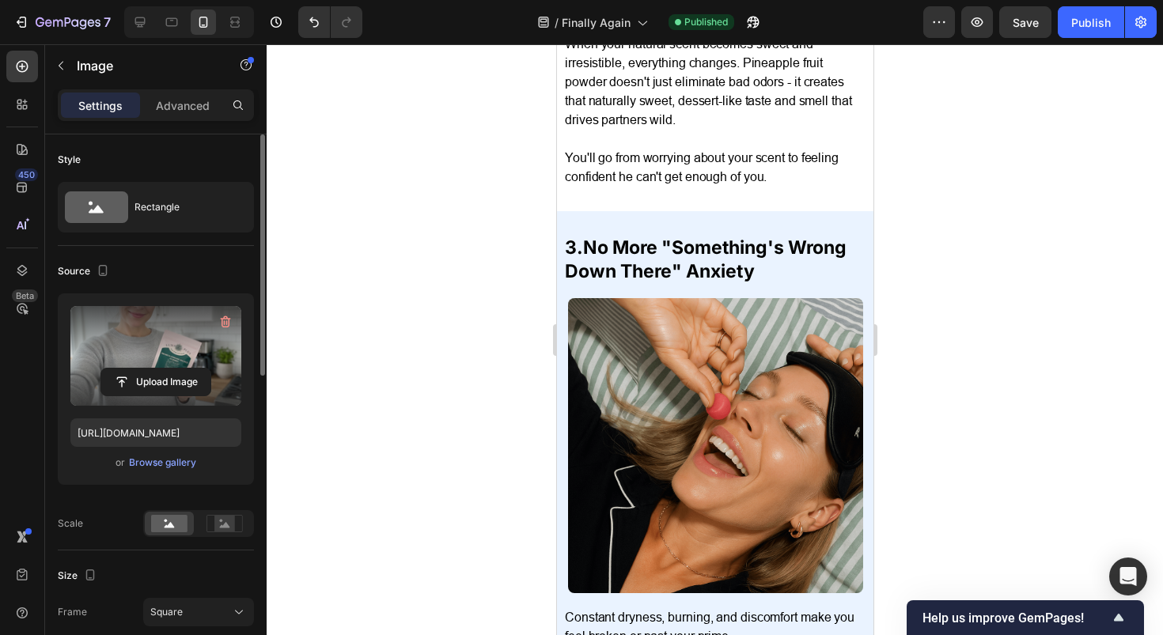
scroll to position [1690, 0]
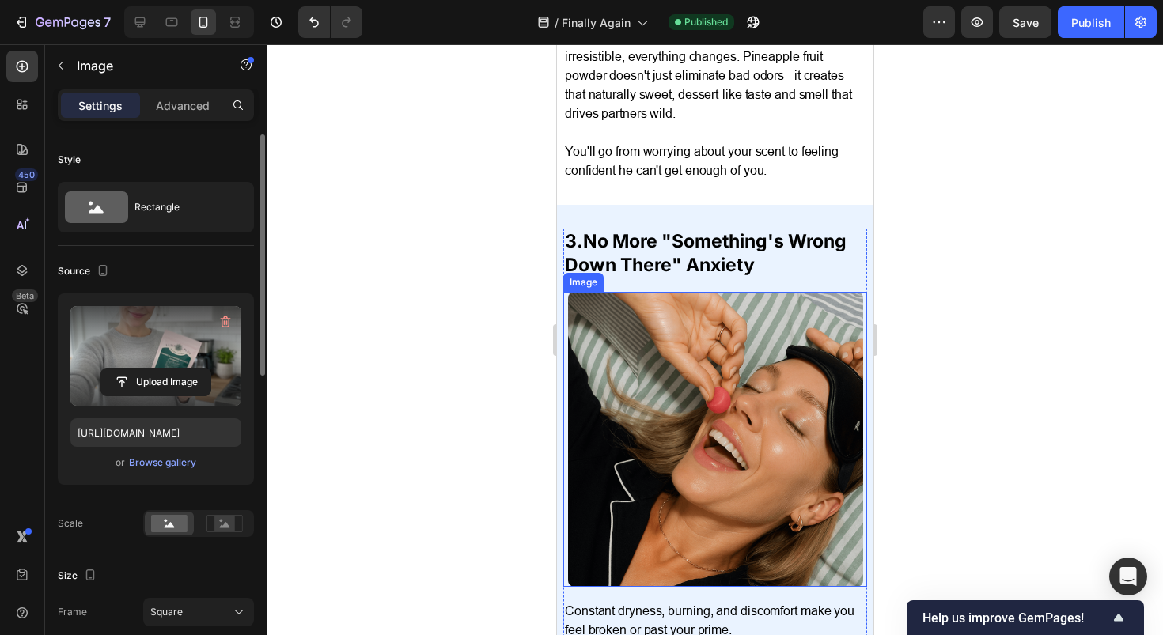
click at [733, 382] on img at bounding box center [714, 439] width 295 height 295
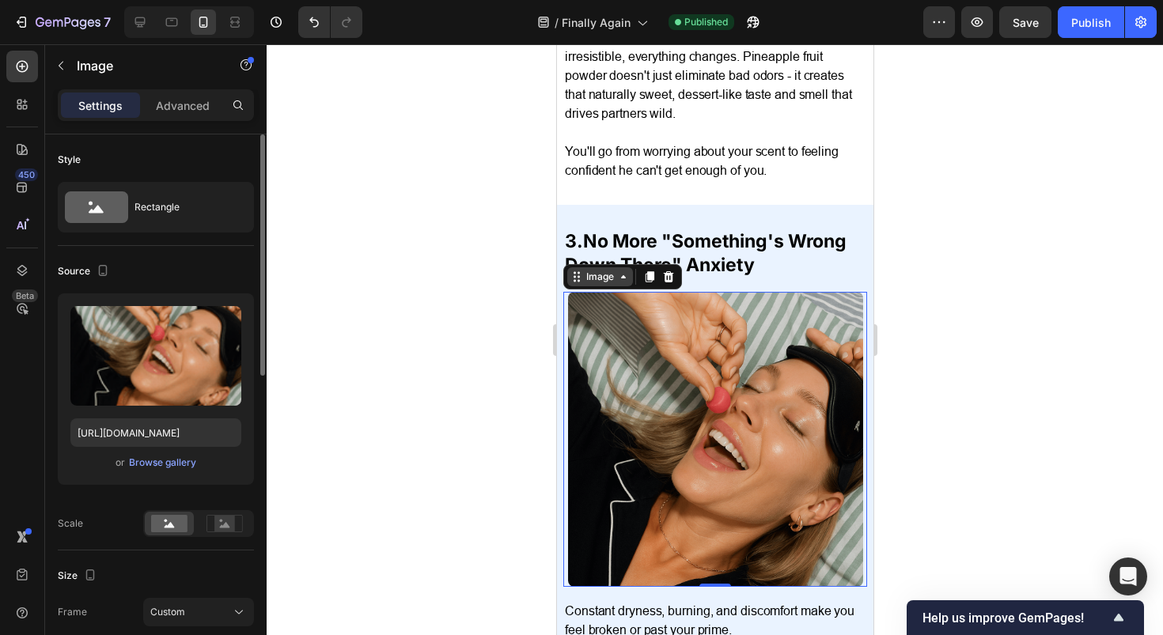
click at [609, 270] on div "Image" at bounding box center [599, 276] width 66 height 19
click at [1087, 302] on div at bounding box center [715, 339] width 896 height 591
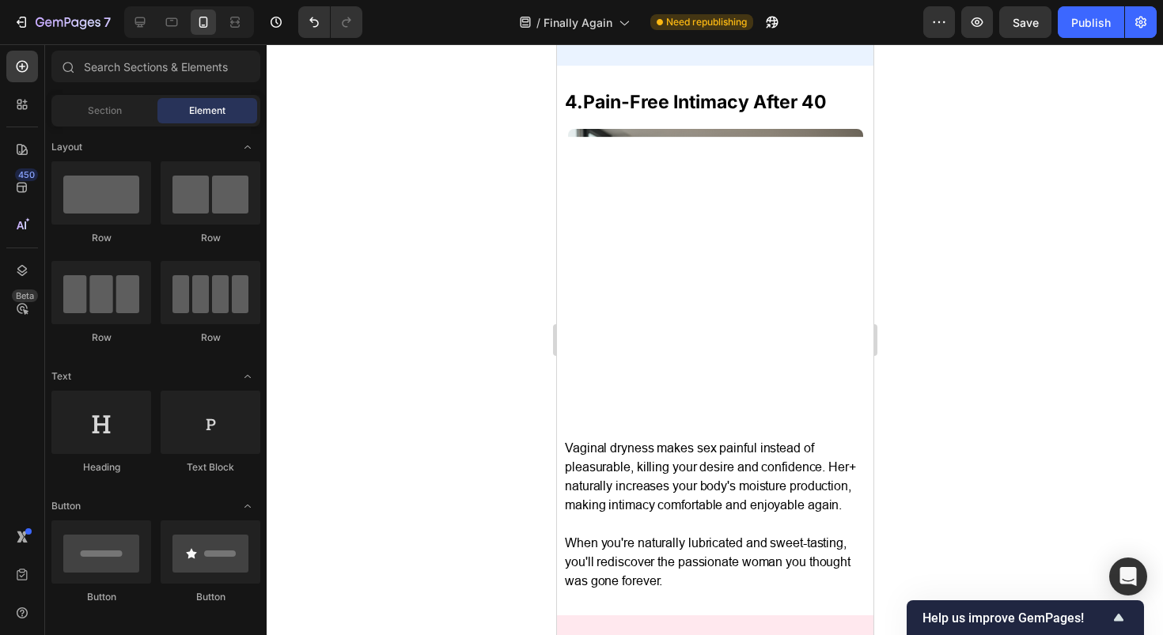
scroll to position [2184, 0]
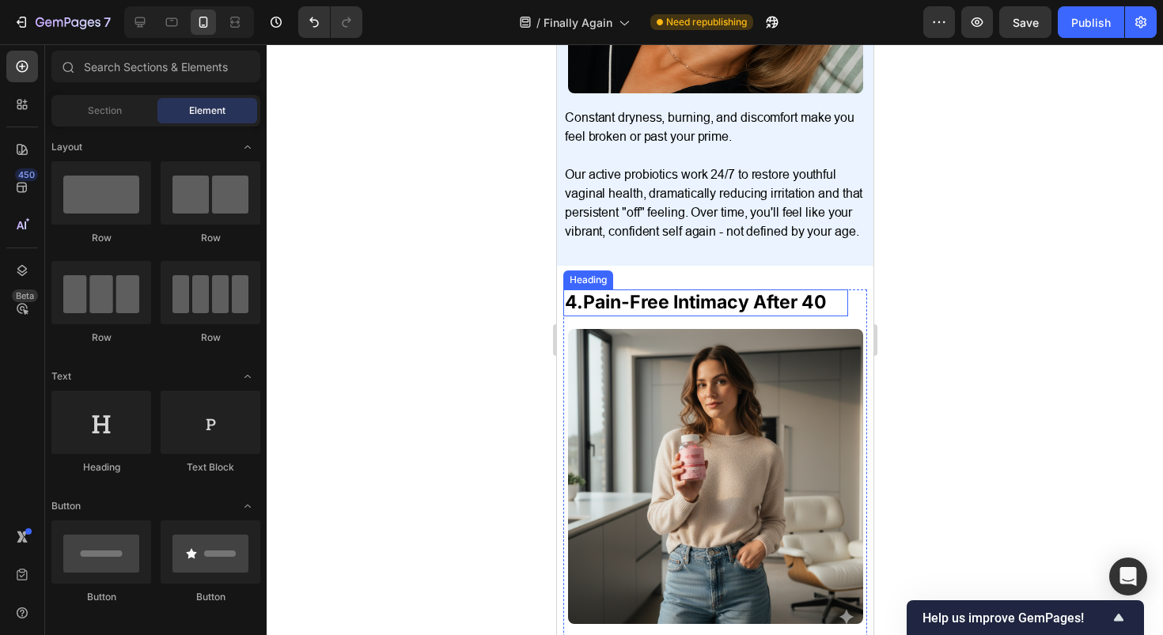
click at [718, 434] on img at bounding box center [714, 476] width 295 height 295
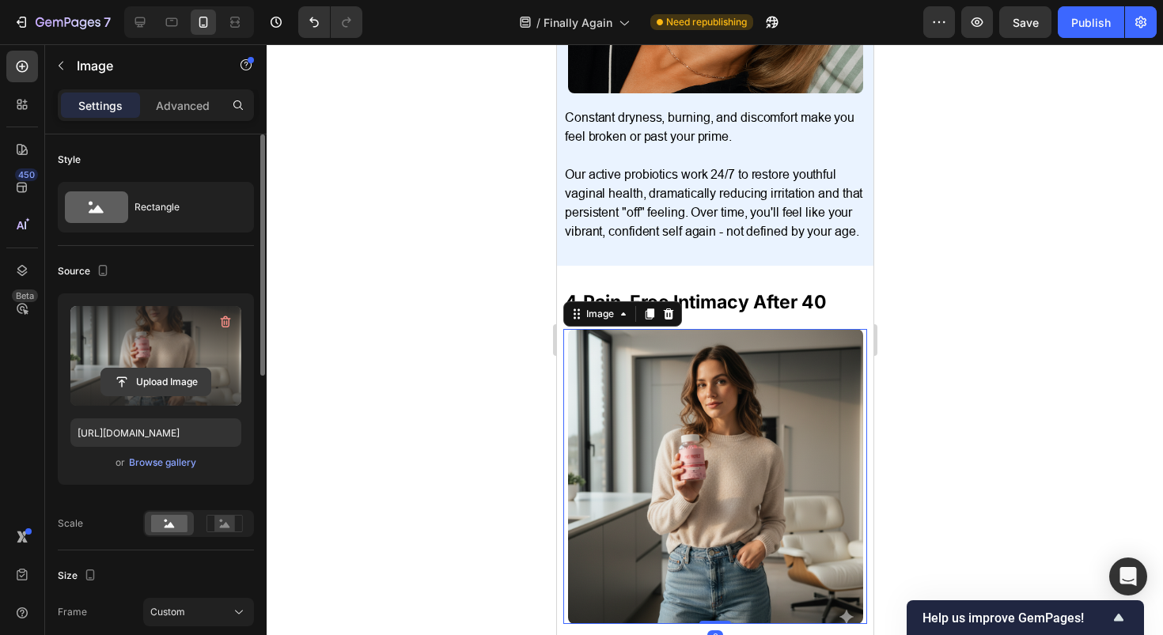
click at [124, 373] on input "file" at bounding box center [155, 382] width 109 height 27
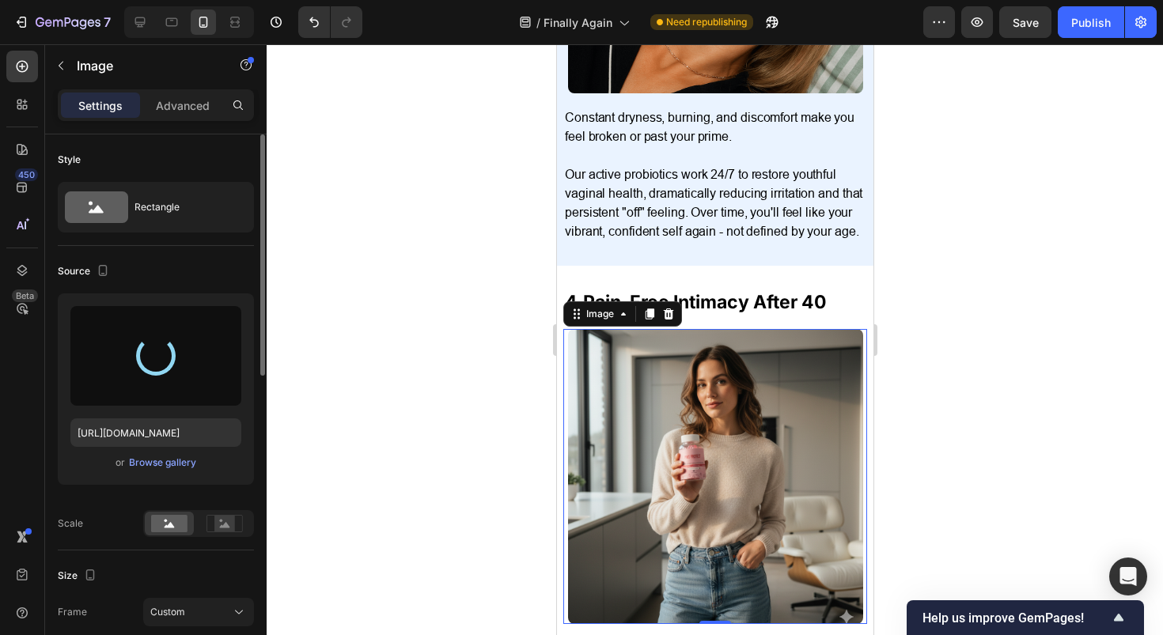
type input "https://cdn.shopify.com/s/files/1/0717/5756/1913/files/gempages_583618339796943…"
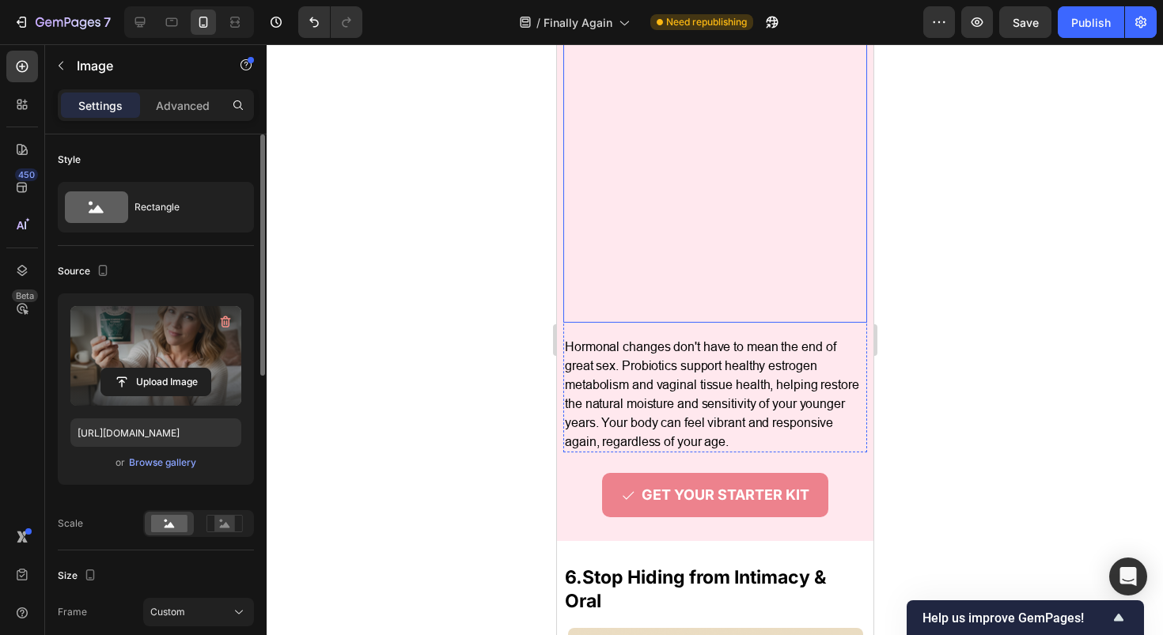
scroll to position [3035, 0]
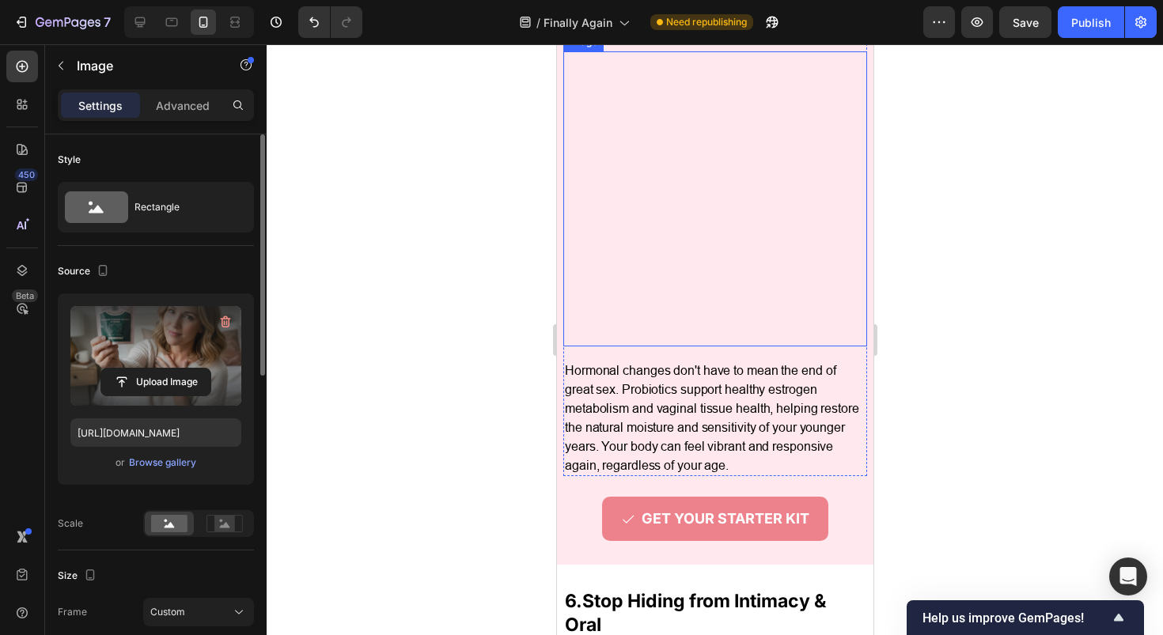
click at [673, 260] on img at bounding box center [714, 198] width 295 height 295
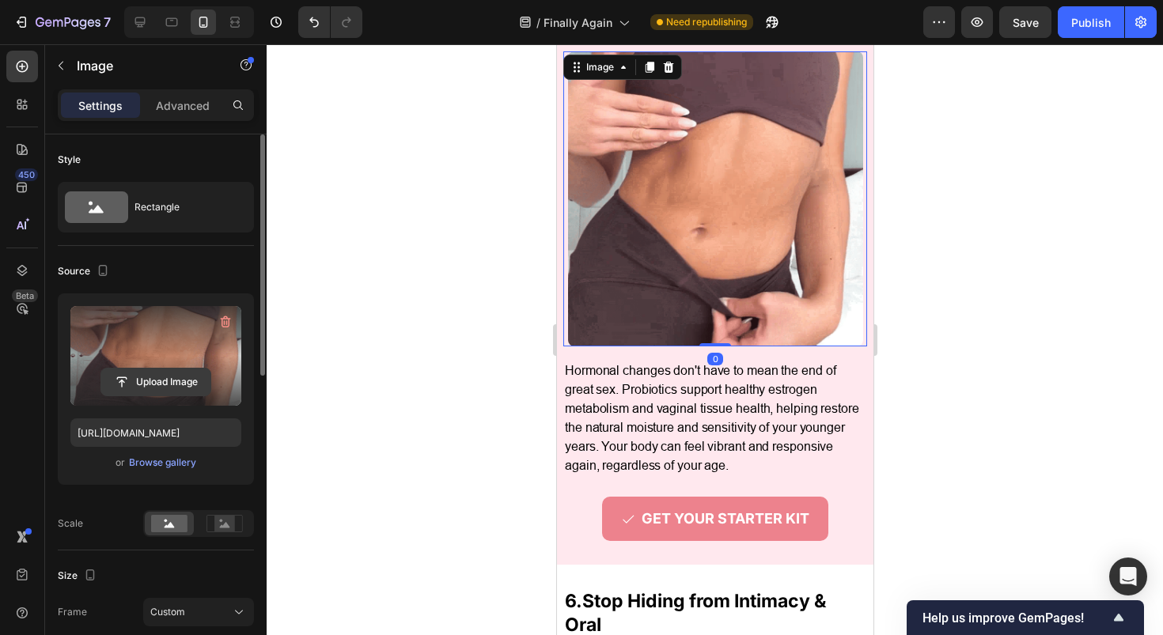
click at [138, 381] on input "file" at bounding box center [155, 382] width 109 height 27
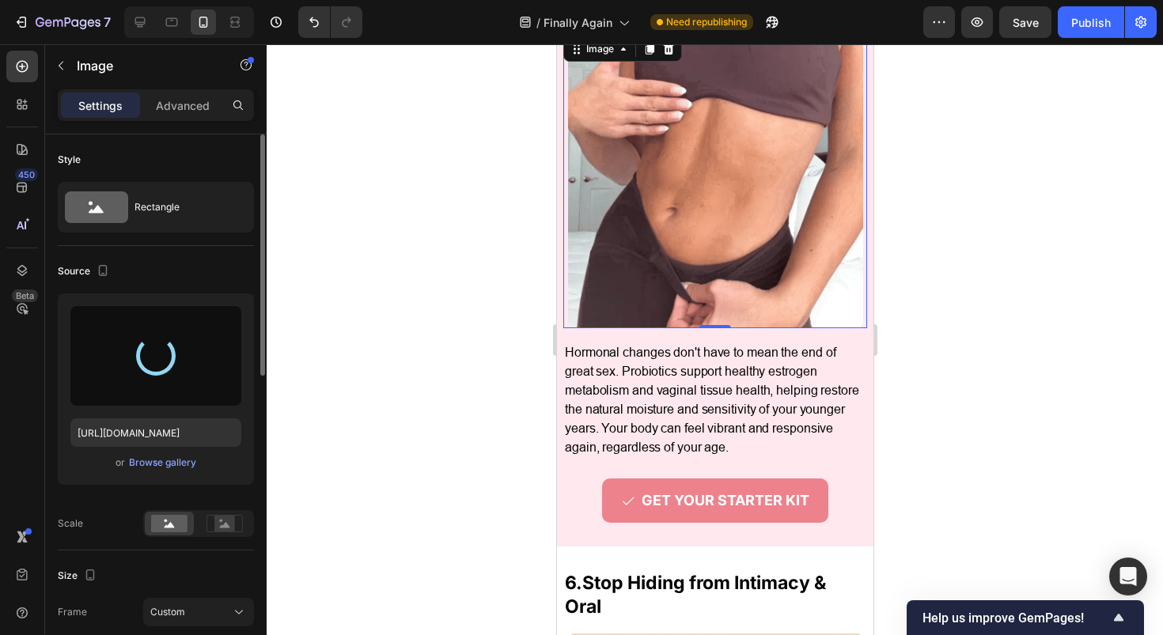
type input "https://cdn.shopify.com/s/files/1/0717/5756/1913/files/gempages_583618339796943…"
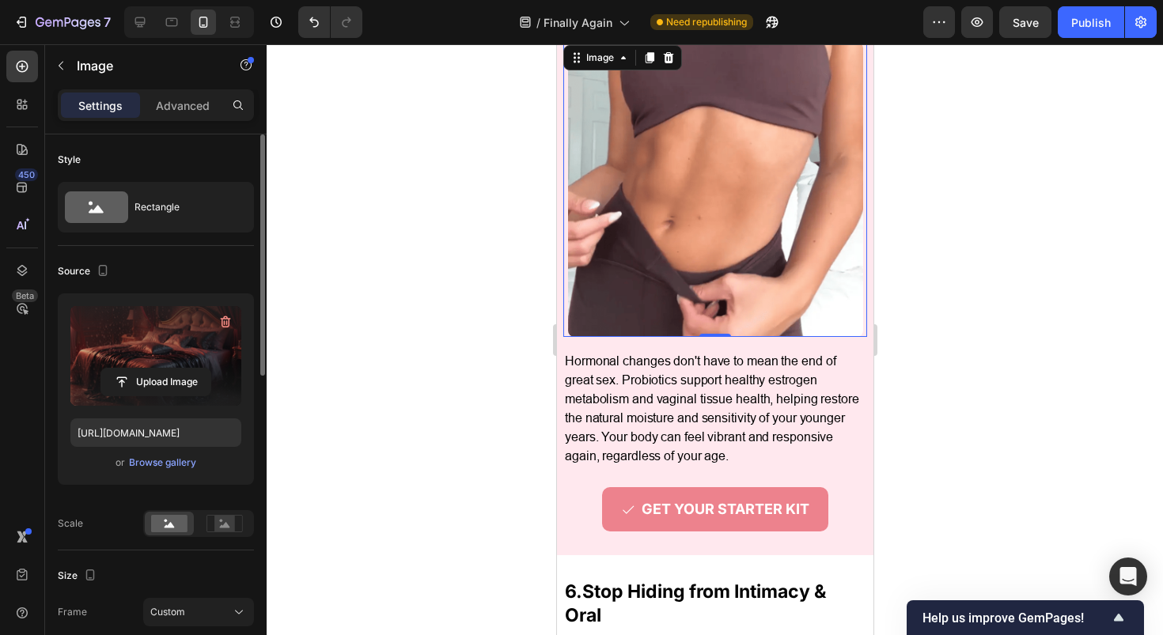
scroll to position [3045, 0]
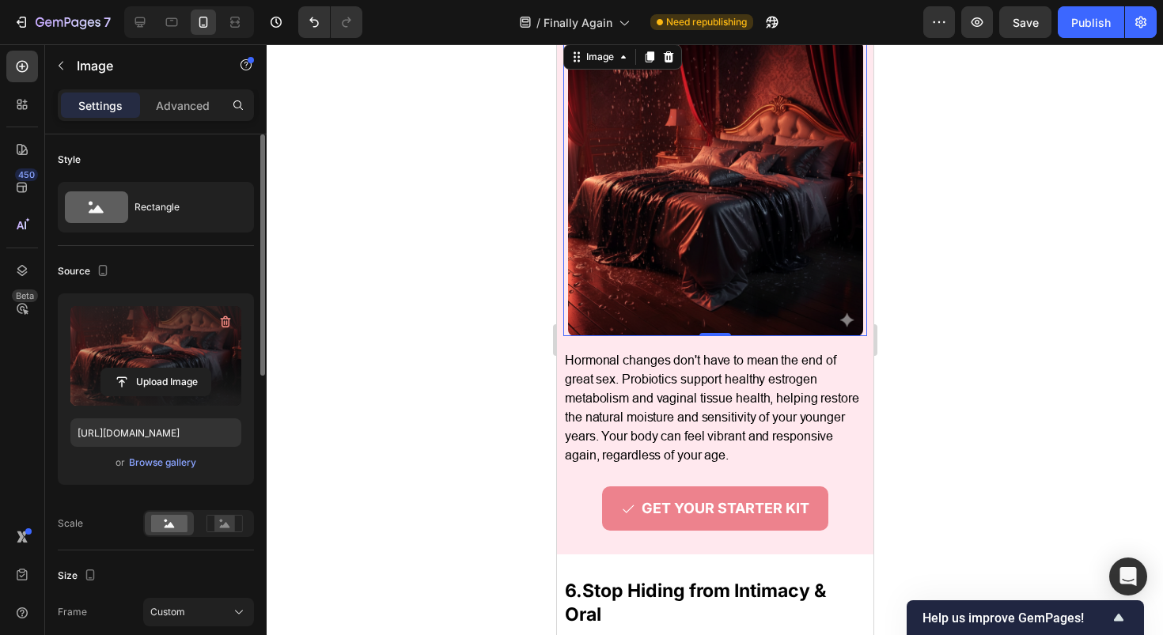
click at [995, 176] on div at bounding box center [715, 339] width 896 height 591
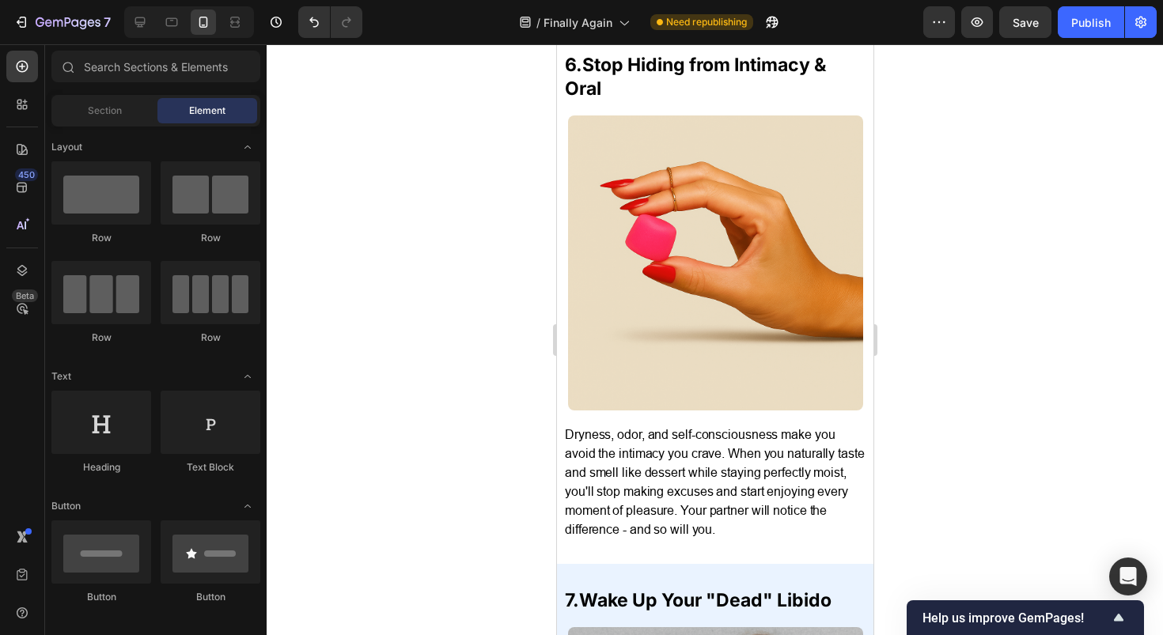
scroll to position [3578, 0]
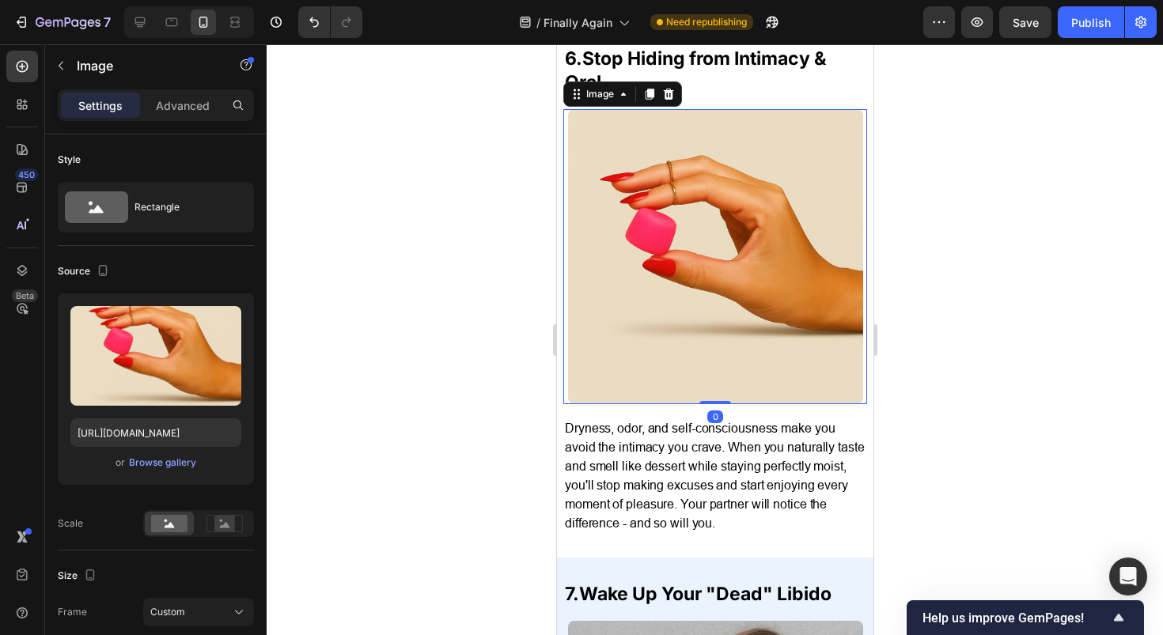
click at [767, 312] on img at bounding box center [714, 256] width 295 height 295
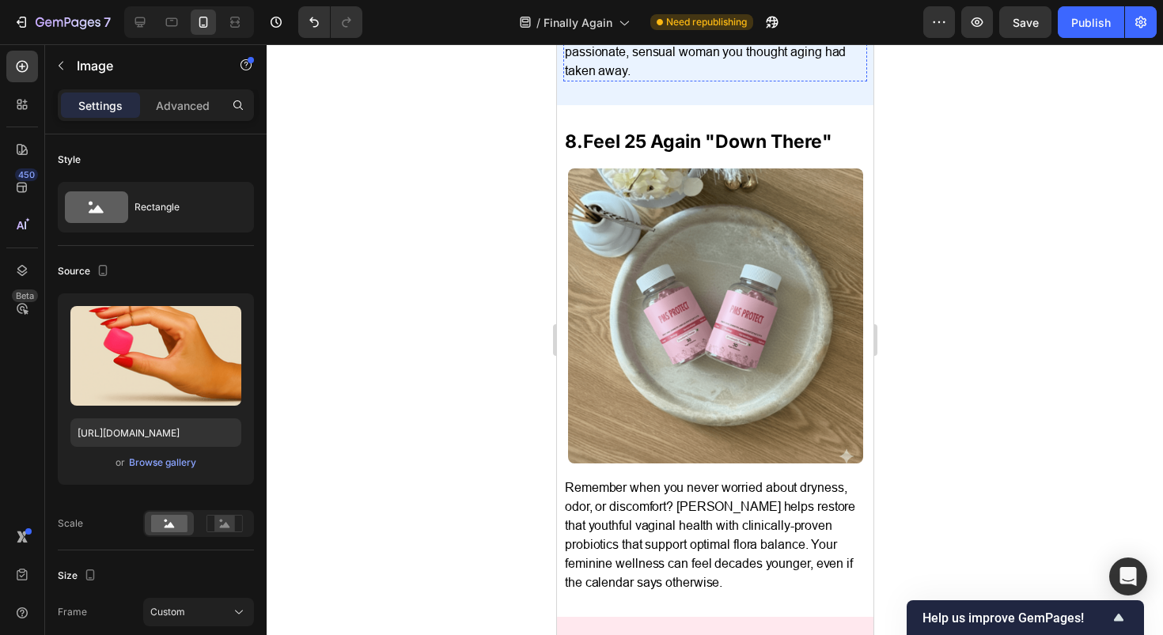
scroll to position [4567, 0]
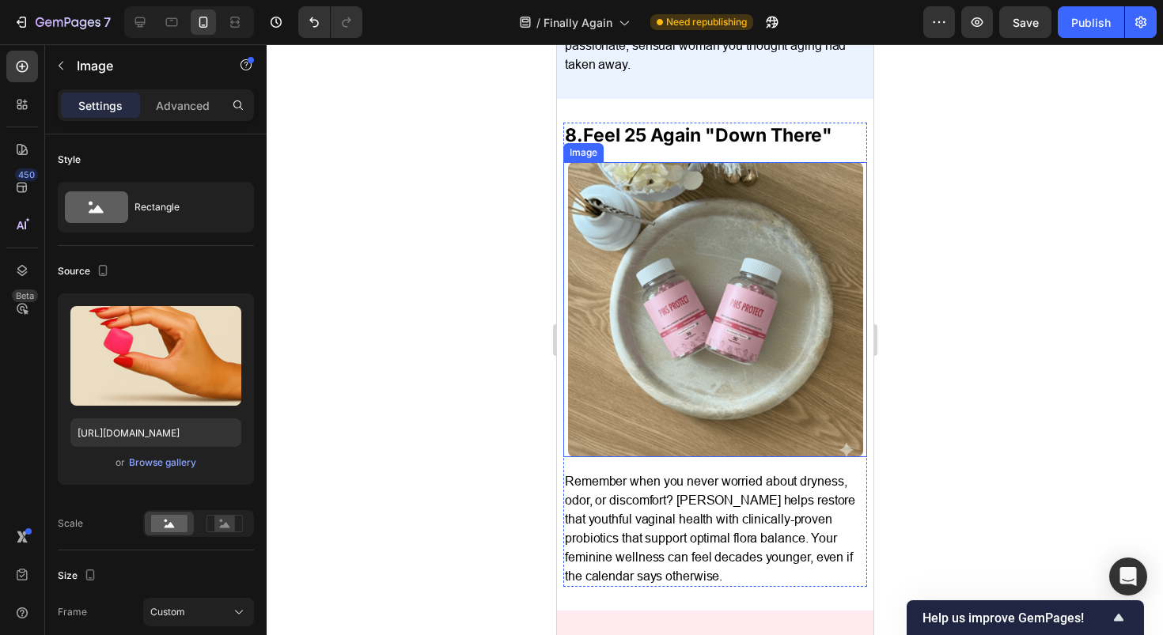
click at [732, 300] on img at bounding box center [714, 309] width 295 height 295
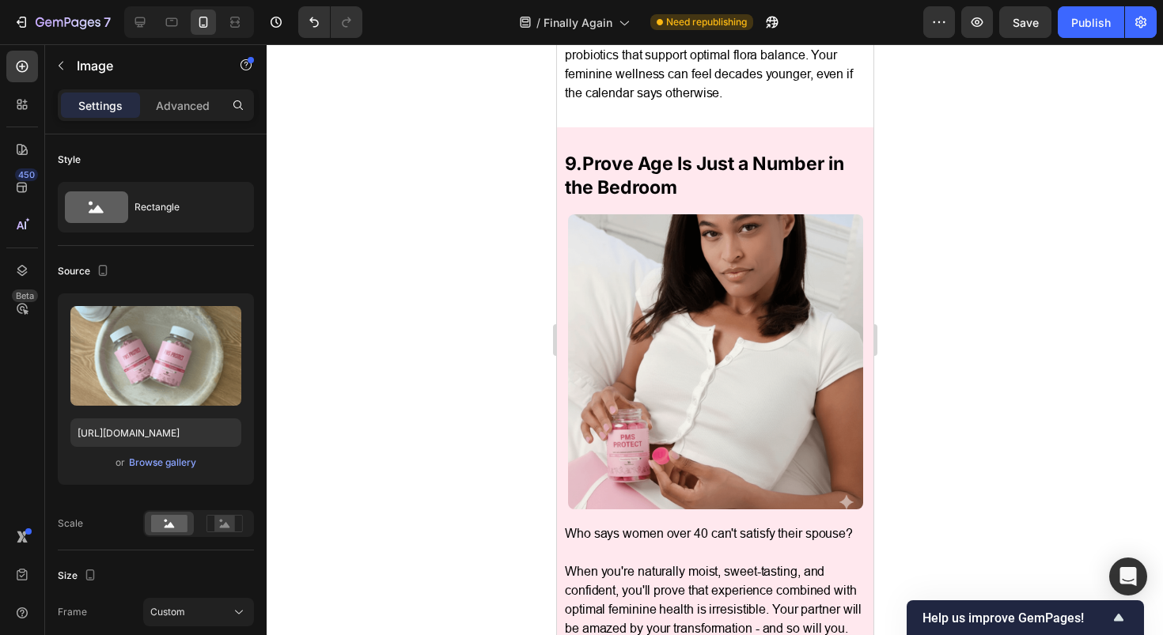
scroll to position [5079, 0]
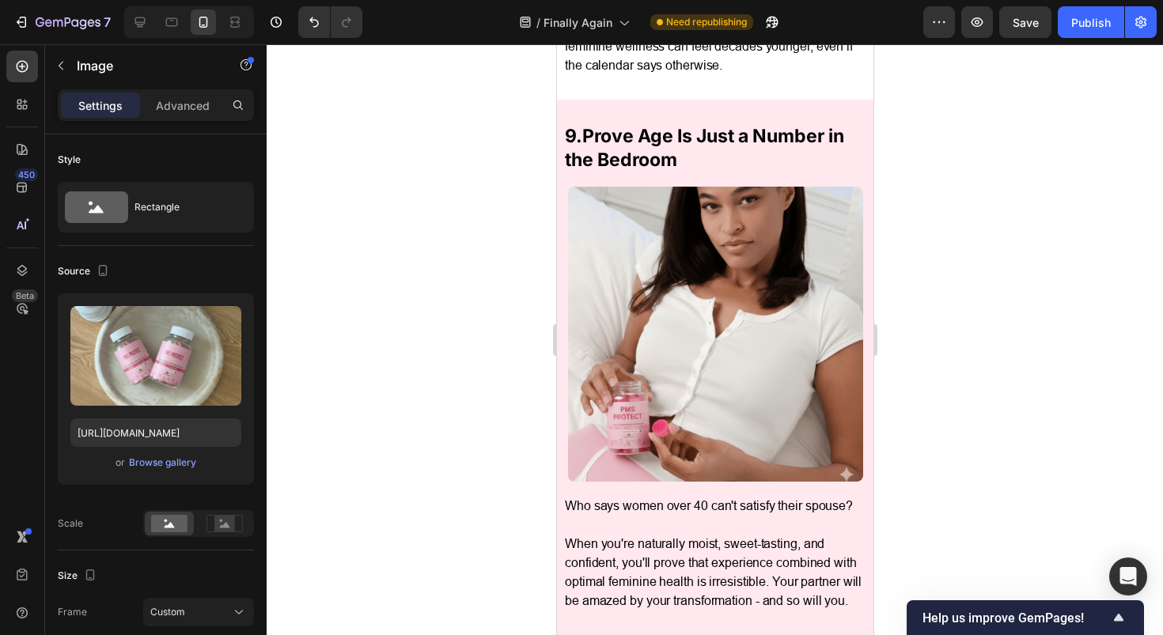
click at [732, 300] on img at bounding box center [714, 334] width 295 height 295
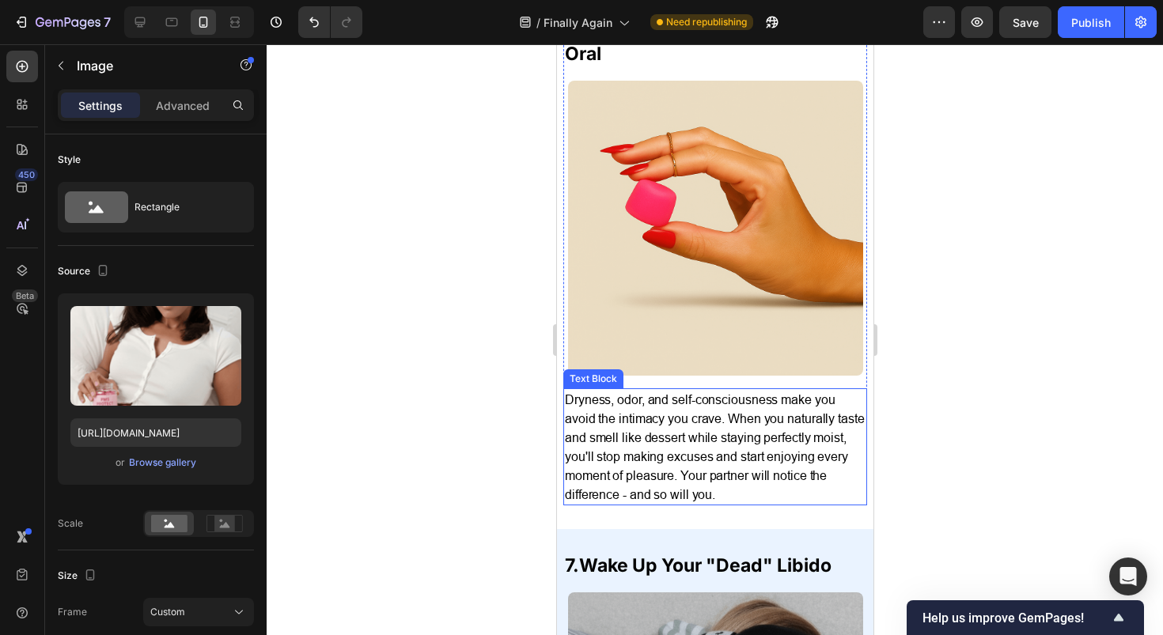
scroll to position [3533, 0]
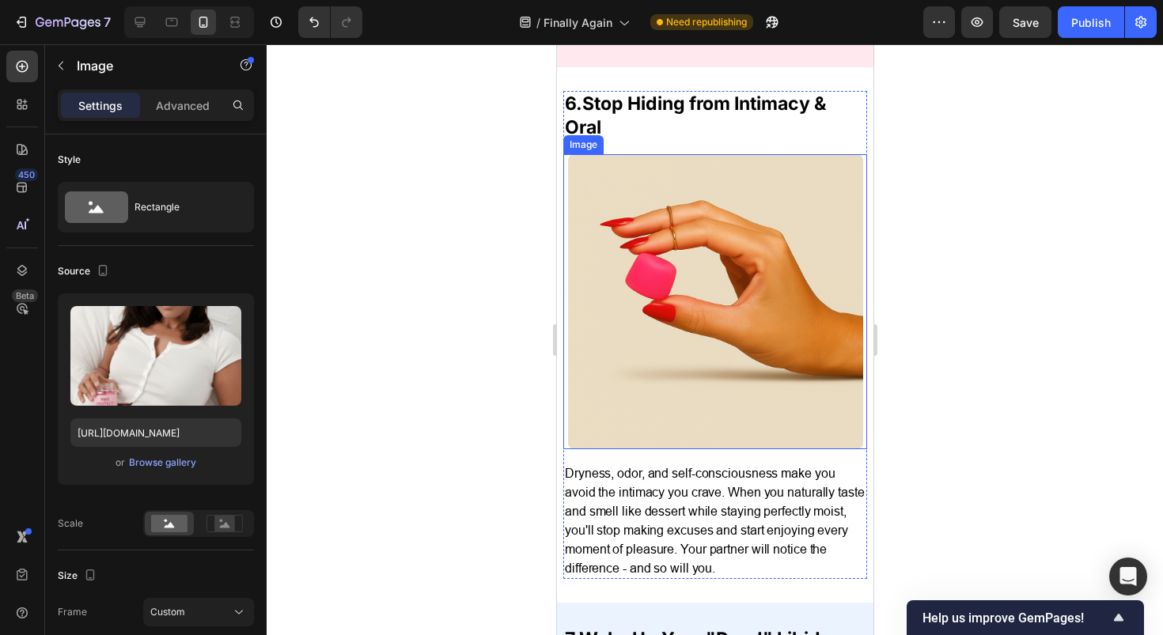
click at [665, 249] on img at bounding box center [714, 301] width 295 height 295
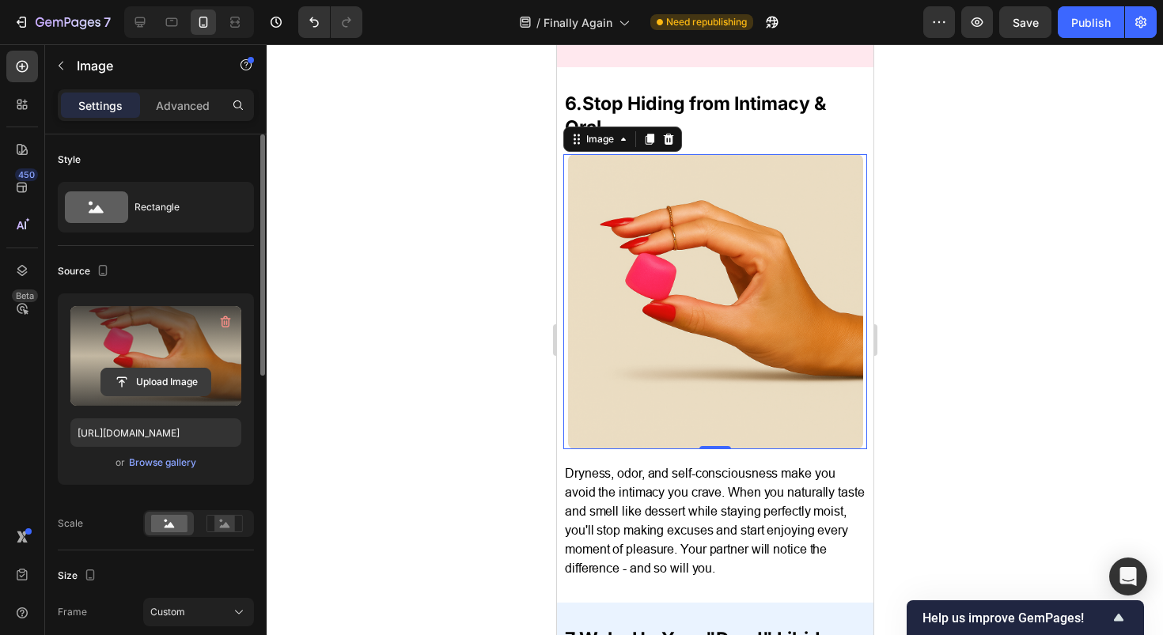
click at [172, 380] on input "file" at bounding box center [155, 382] width 109 height 27
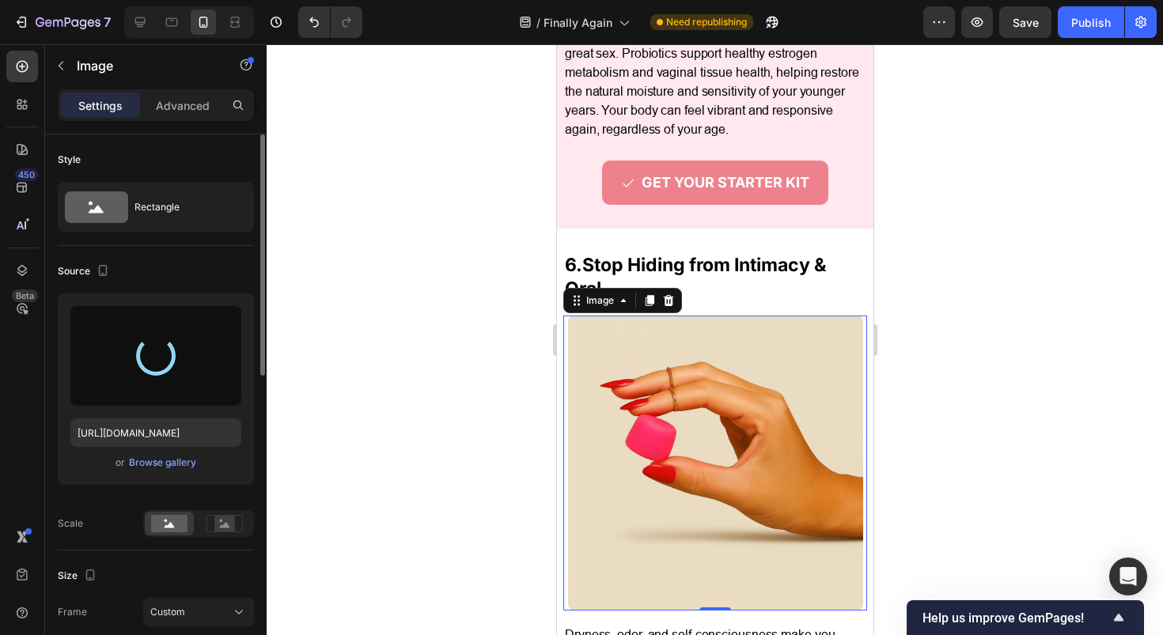
type input "https://cdn.shopify.com/s/files/1/0717/5756/1913/files/gempages_583618339796943…"
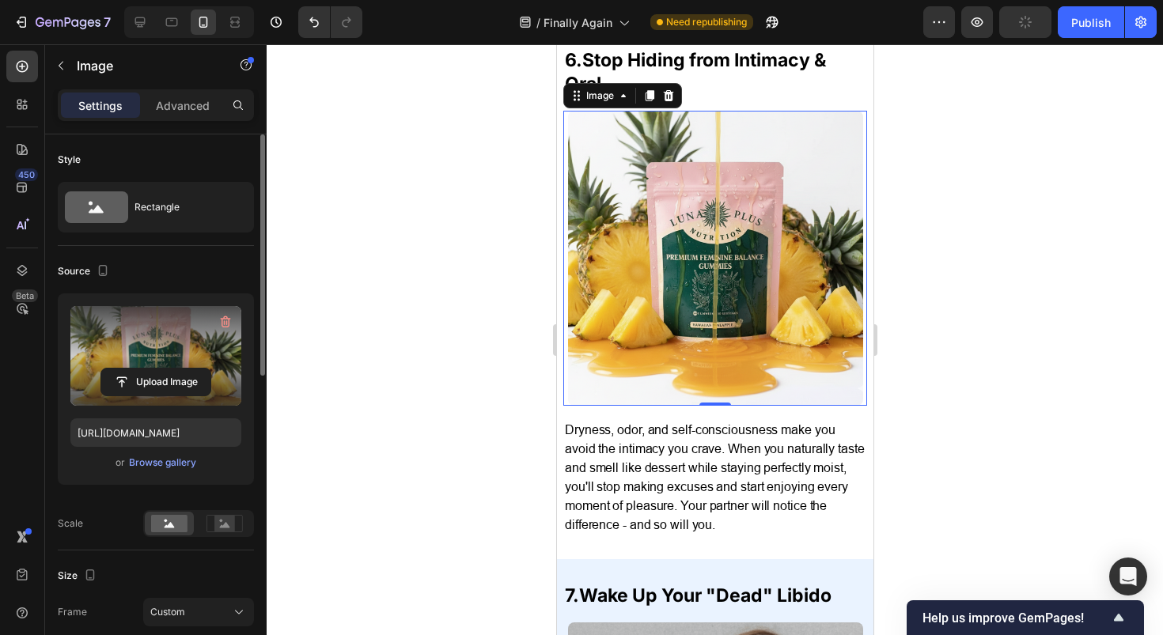
scroll to position [3545, 0]
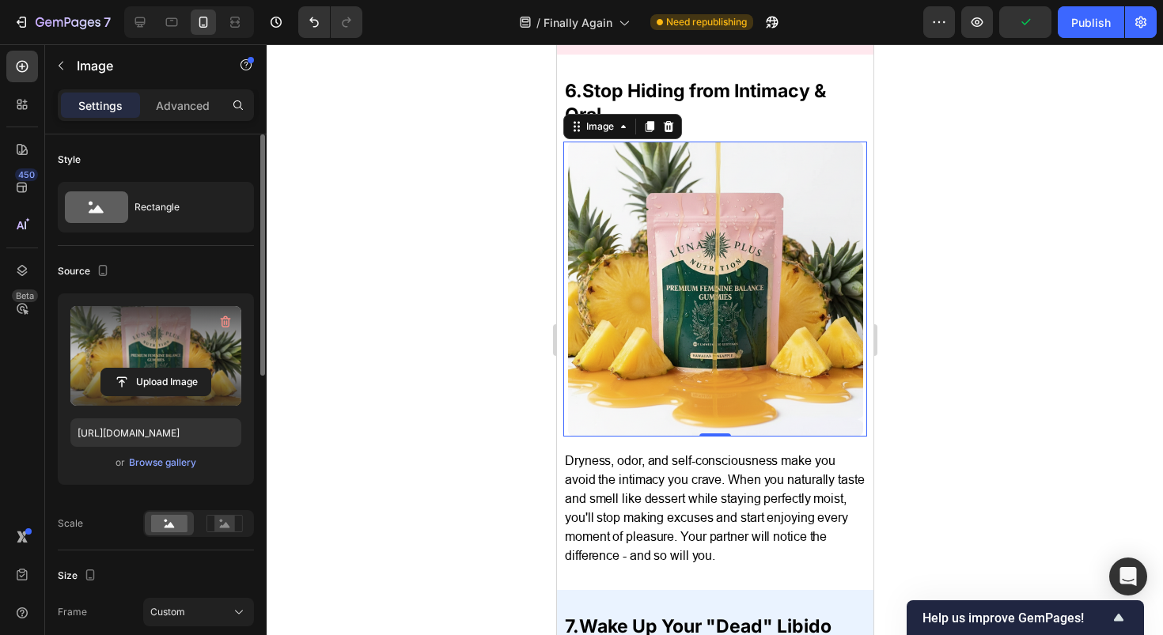
click at [1031, 213] on div at bounding box center [715, 339] width 896 height 591
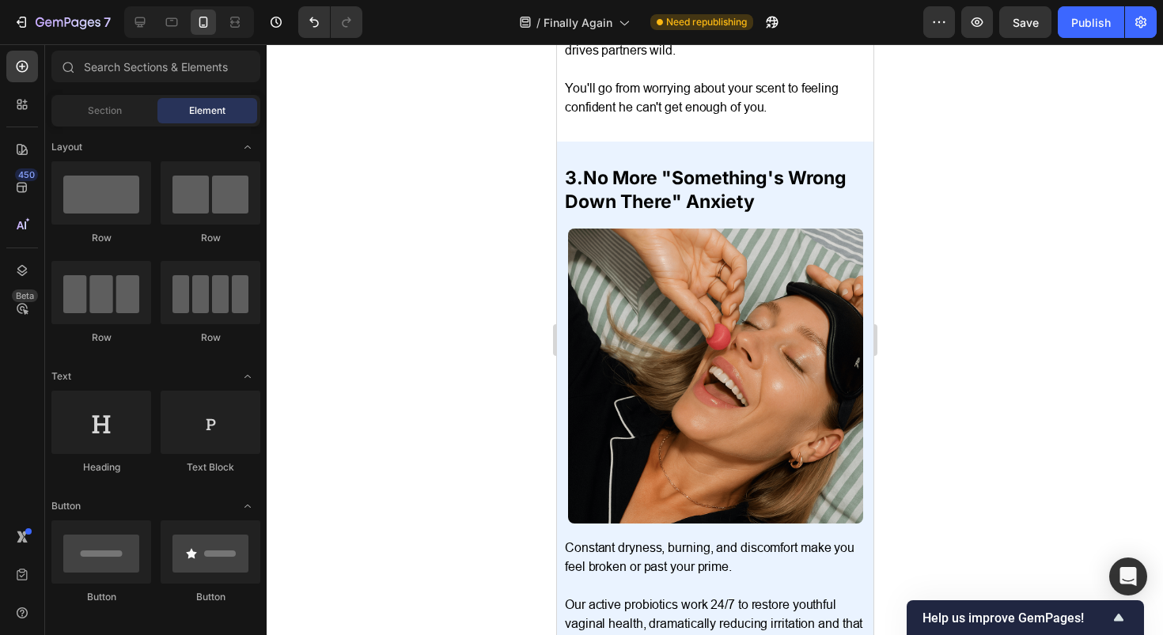
scroll to position [1790, 0]
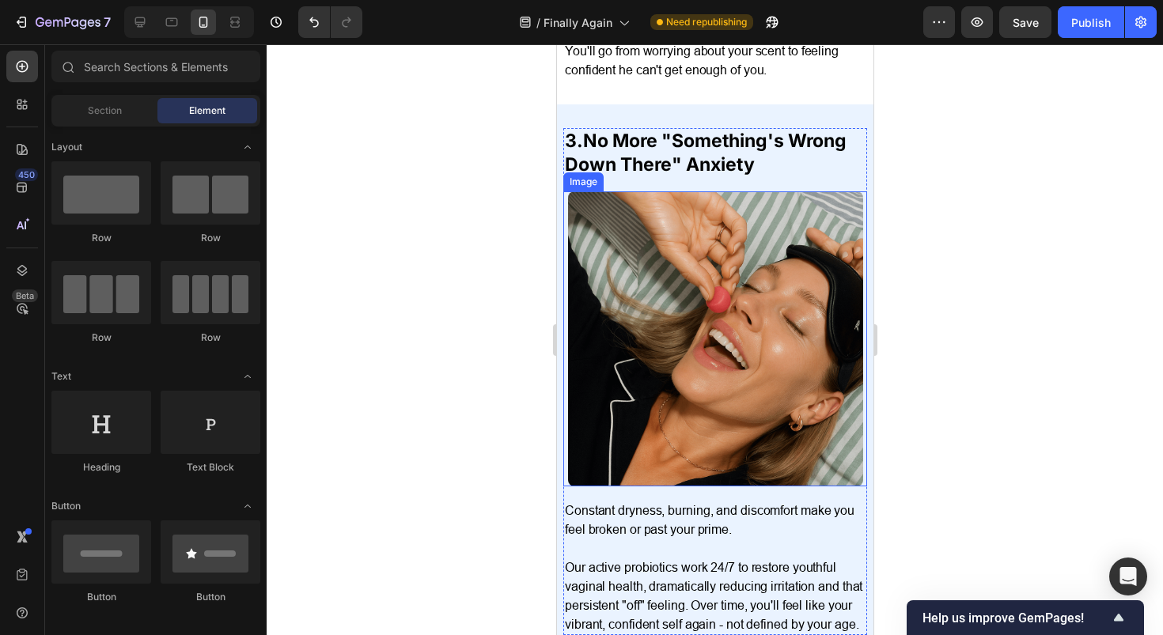
click at [701, 242] on img at bounding box center [714, 338] width 295 height 295
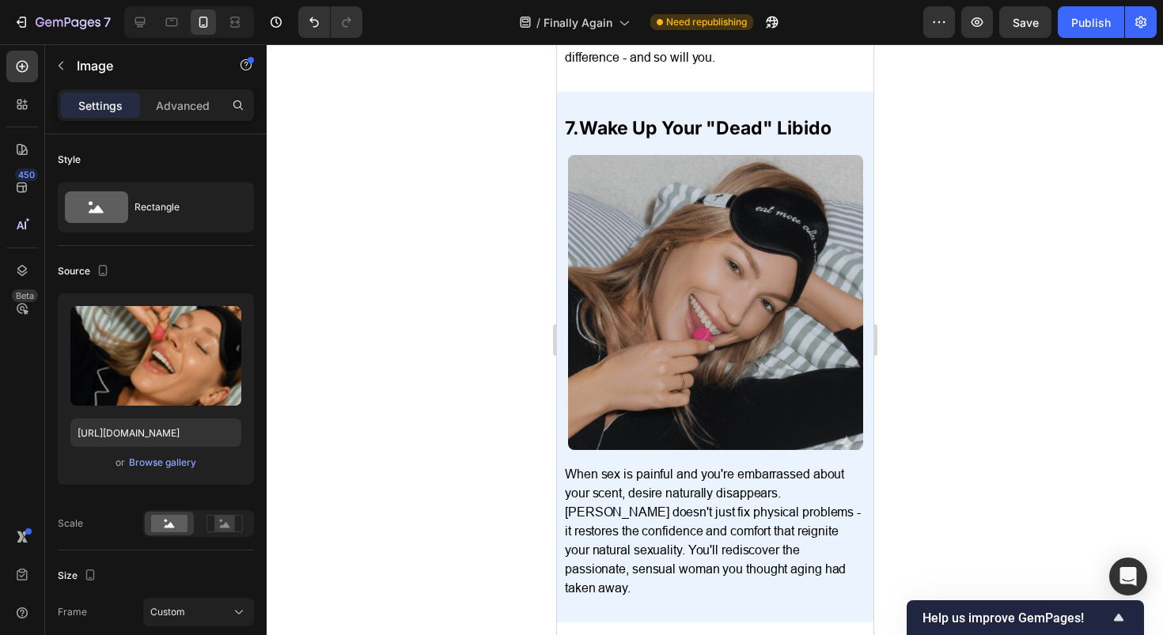
scroll to position [4113, 0]
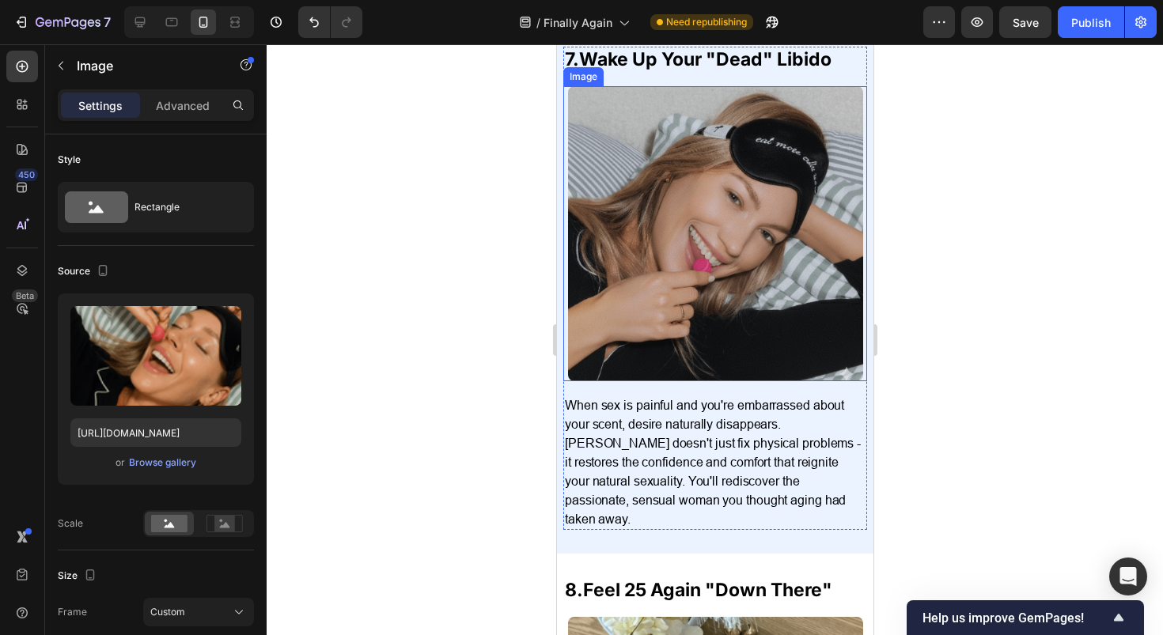
click at [760, 285] on img at bounding box center [714, 233] width 295 height 295
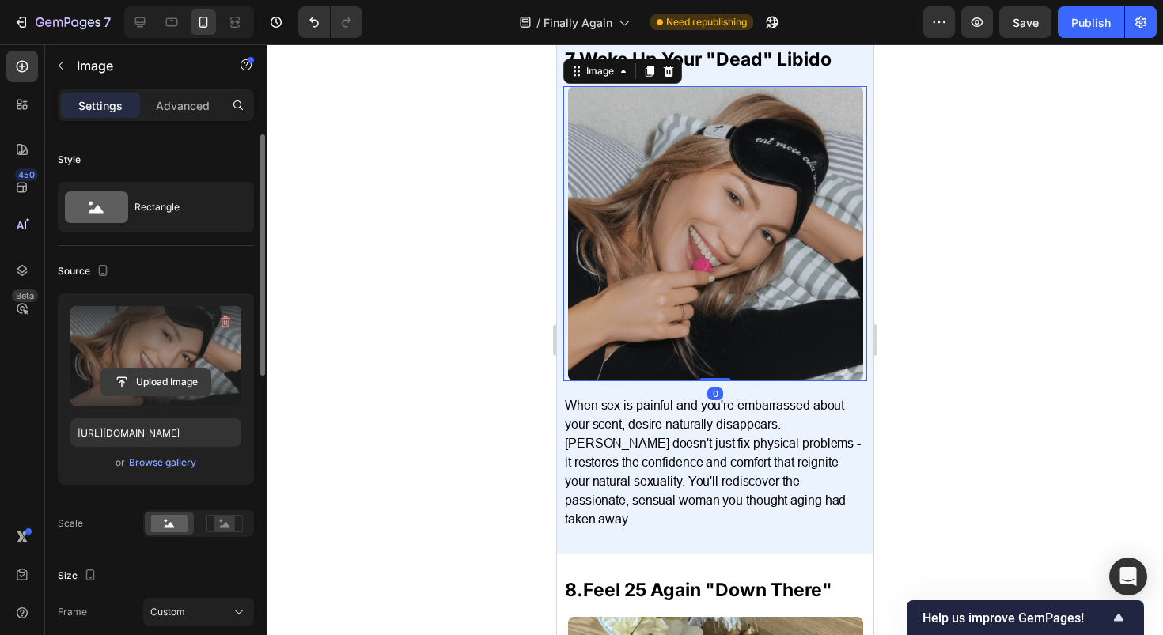
click at [140, 382] on input "file" at bounding box center [155, 382] width 109 height 27
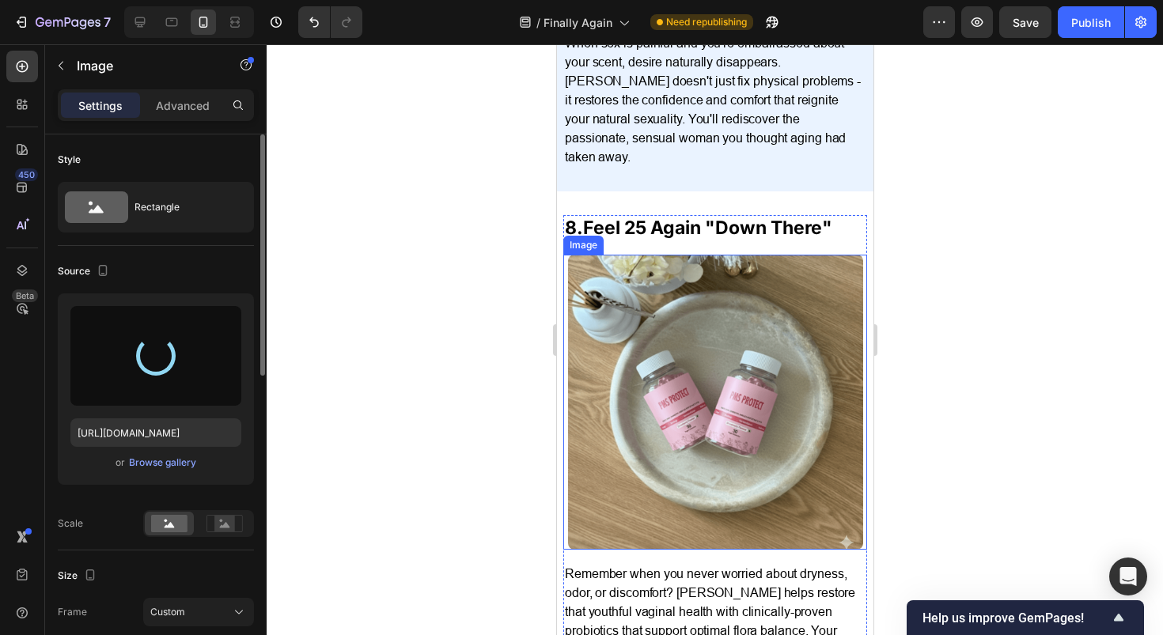
scroll to position [4730, 0]
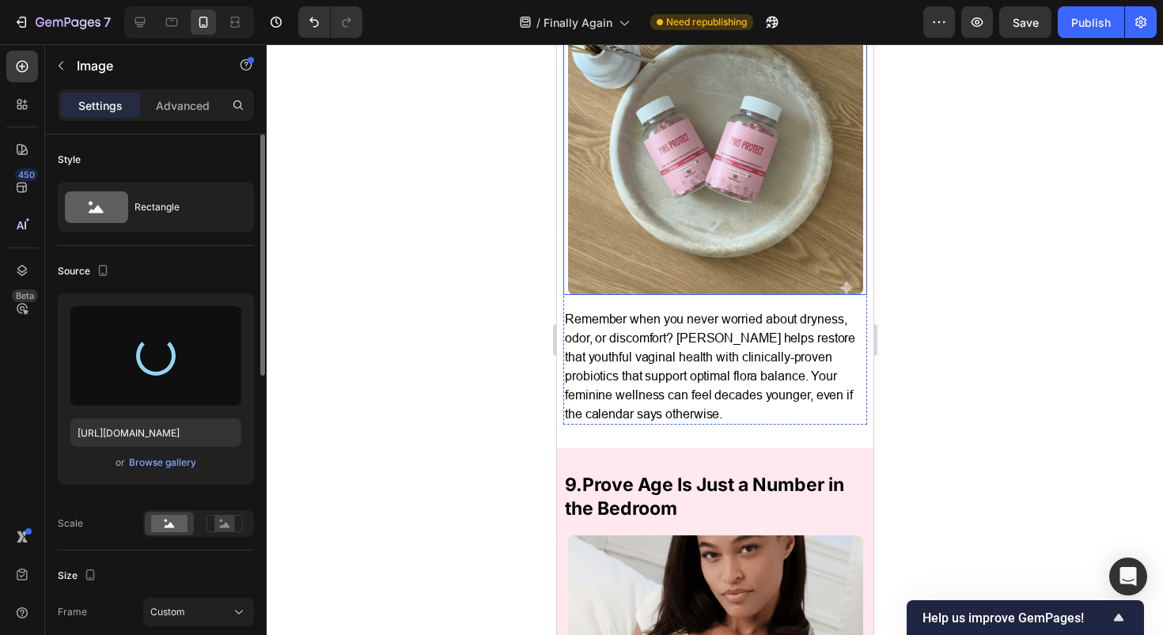
type input "https://cdn.shopify.com/s/files/1/0717/5756/1913/files/gempages_583618339796943…"
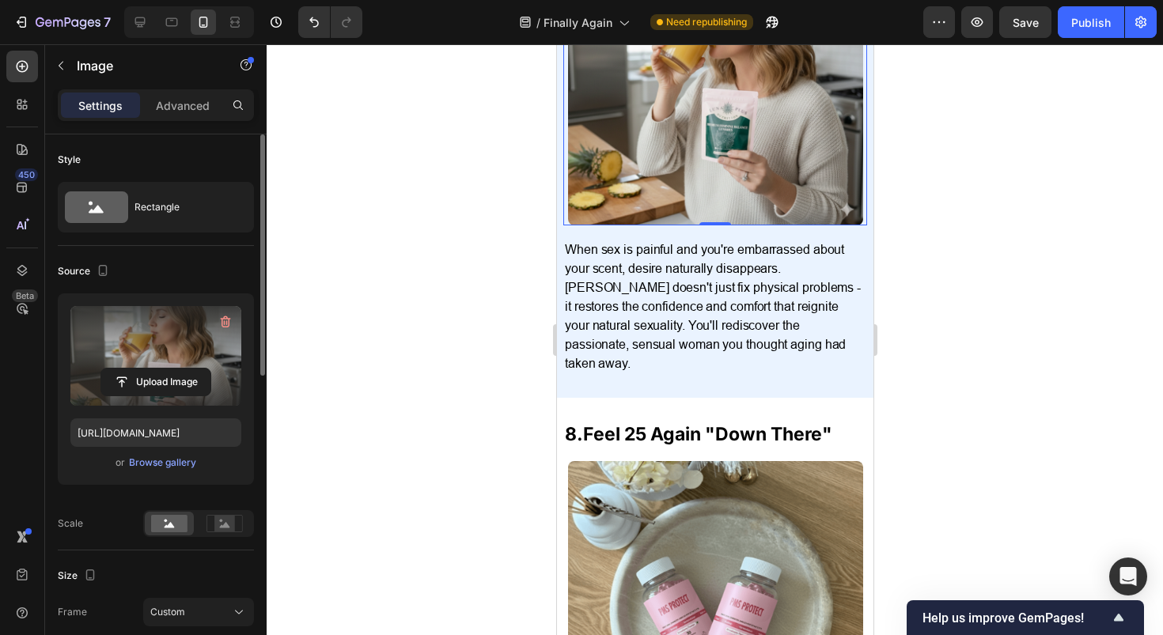
scroll to position [4480, 0]
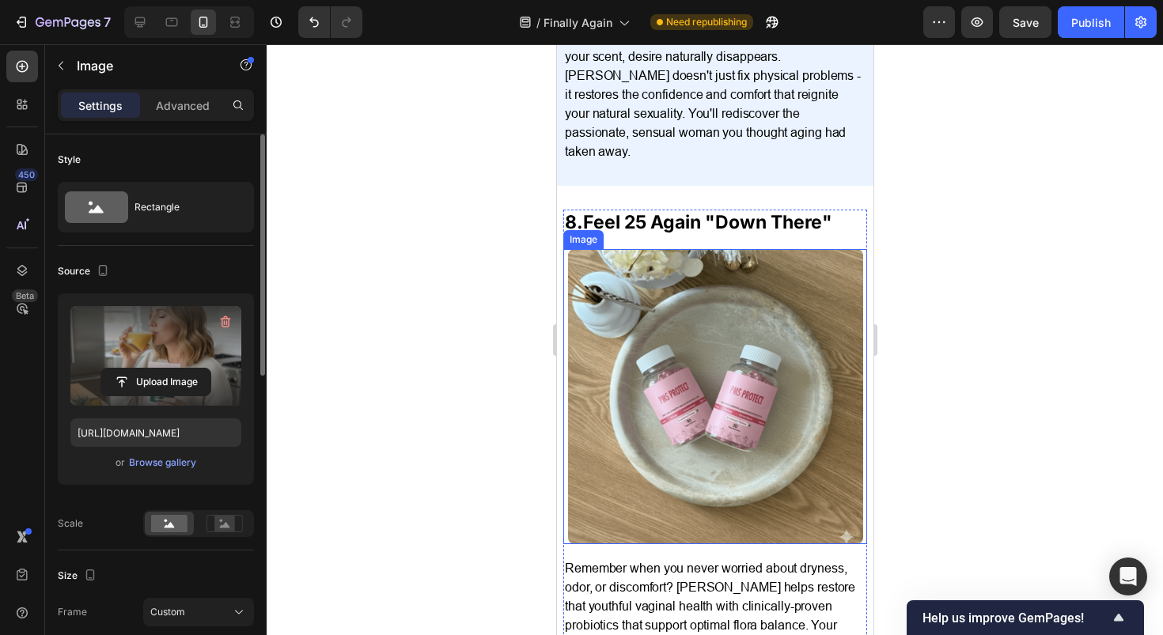
click at [691, 377] on img at bounding box center [714, 396] width 295 height 295
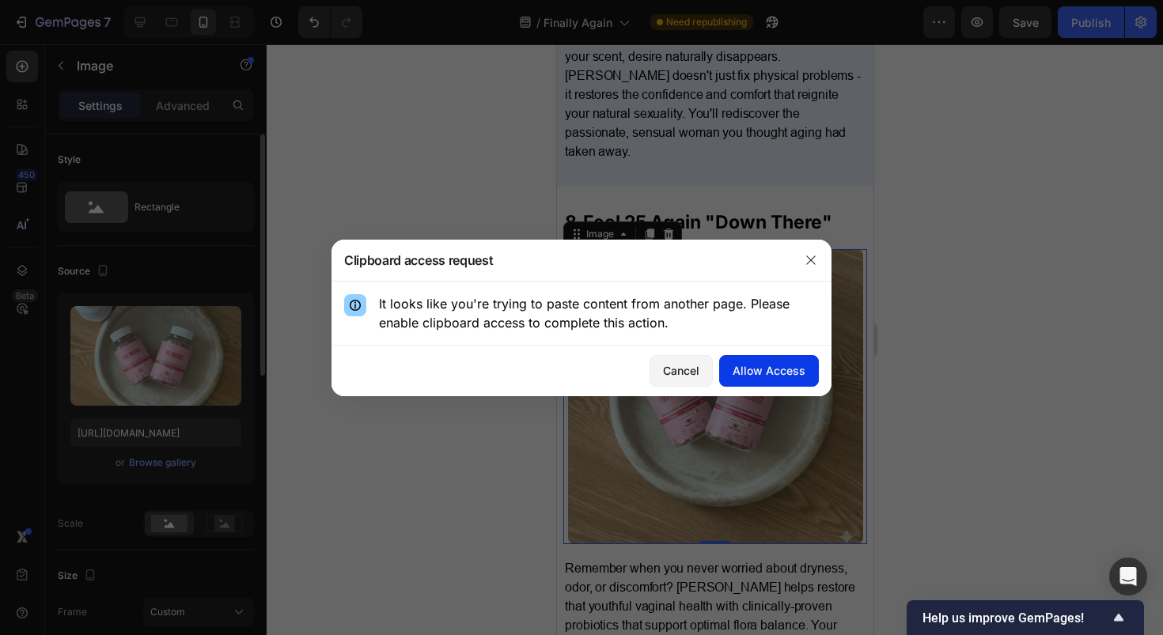
click at [789, 368] on div "Allow Access" at bounding box center [769, 370] width 73 height 17
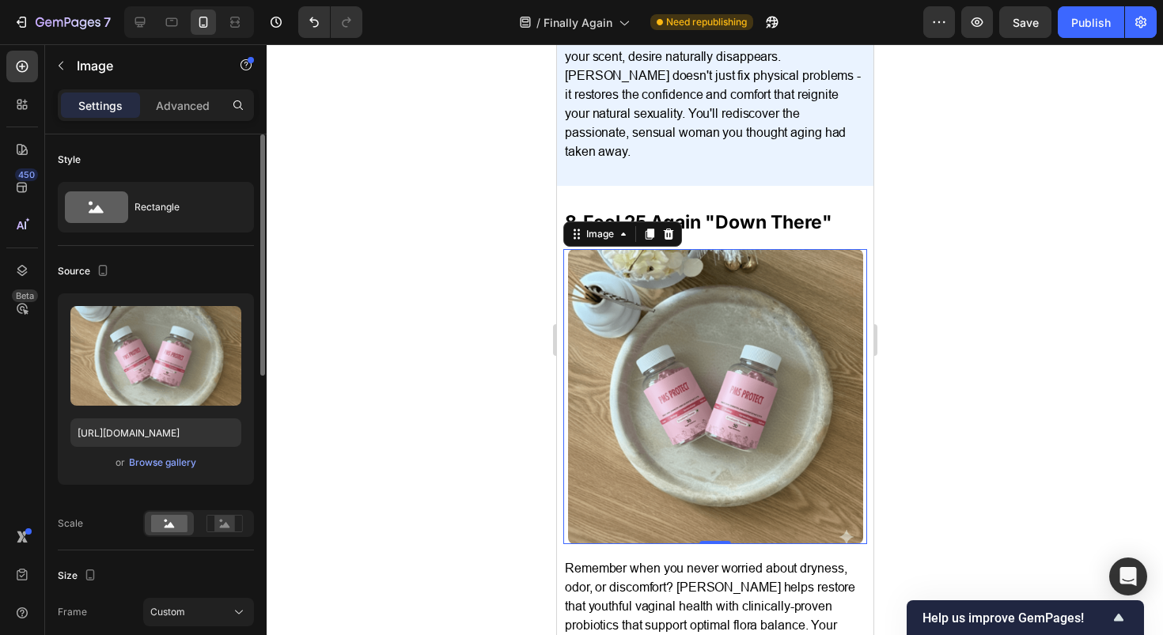
click at [680, 385] on img at bounding box center [714, 396] width 295 height 295
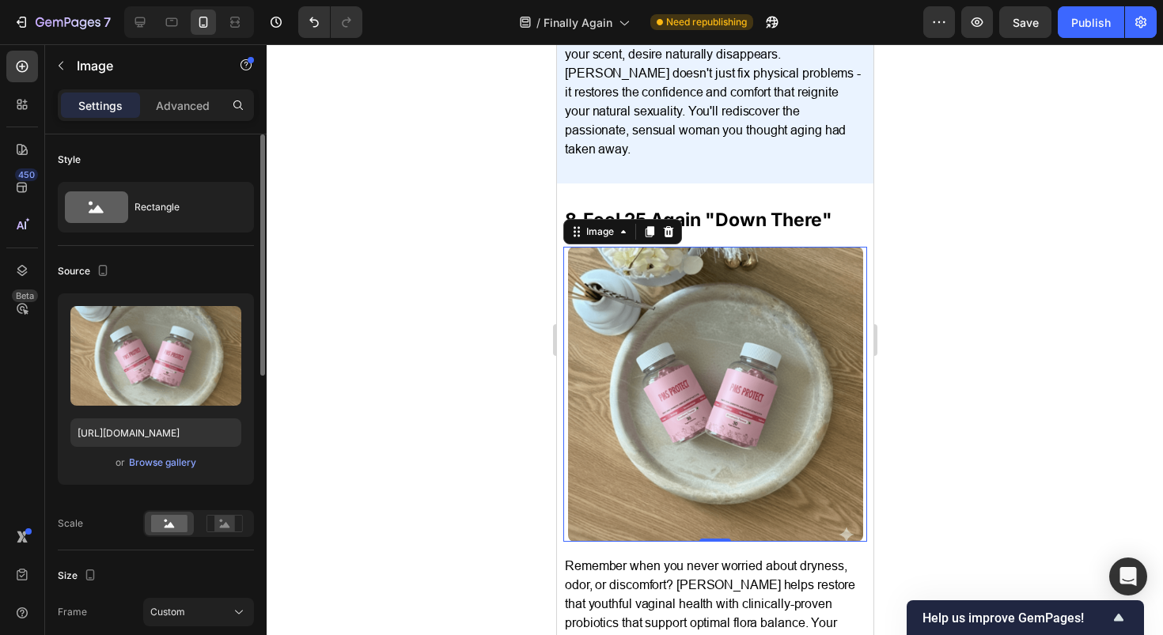
scroll to position [4559, 0]
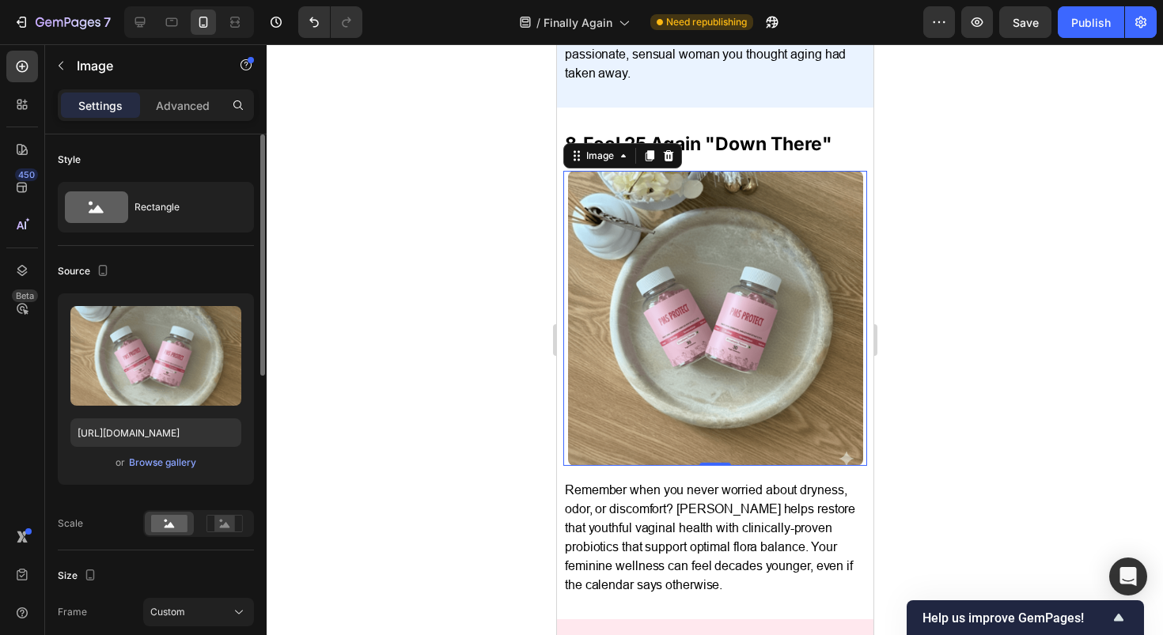
click at [753, 330] on img at bounding box center [714, 318] width 295 height 295
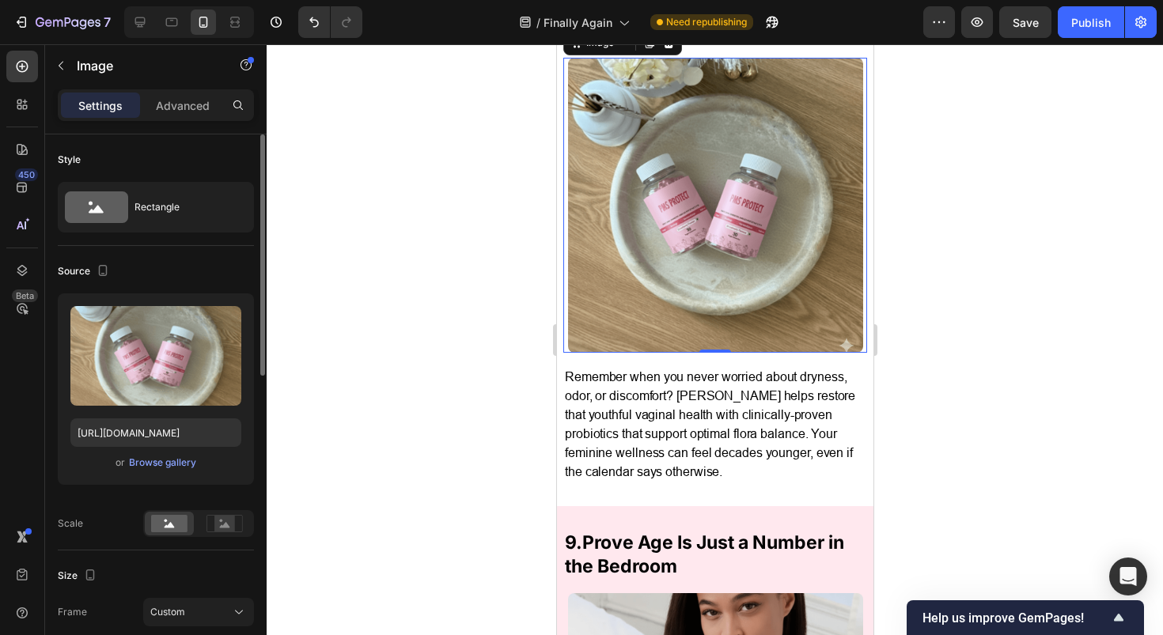
scroll to position [4733, 0]
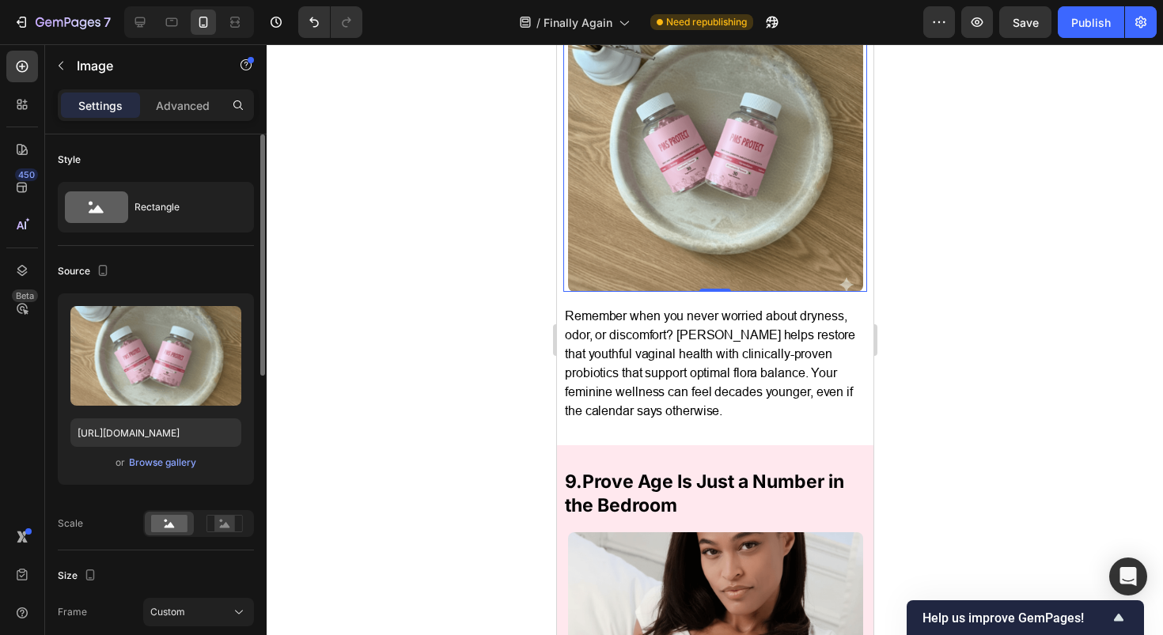
click at [682, 182] on img at bounding box center [714, 144] width 295 height 295
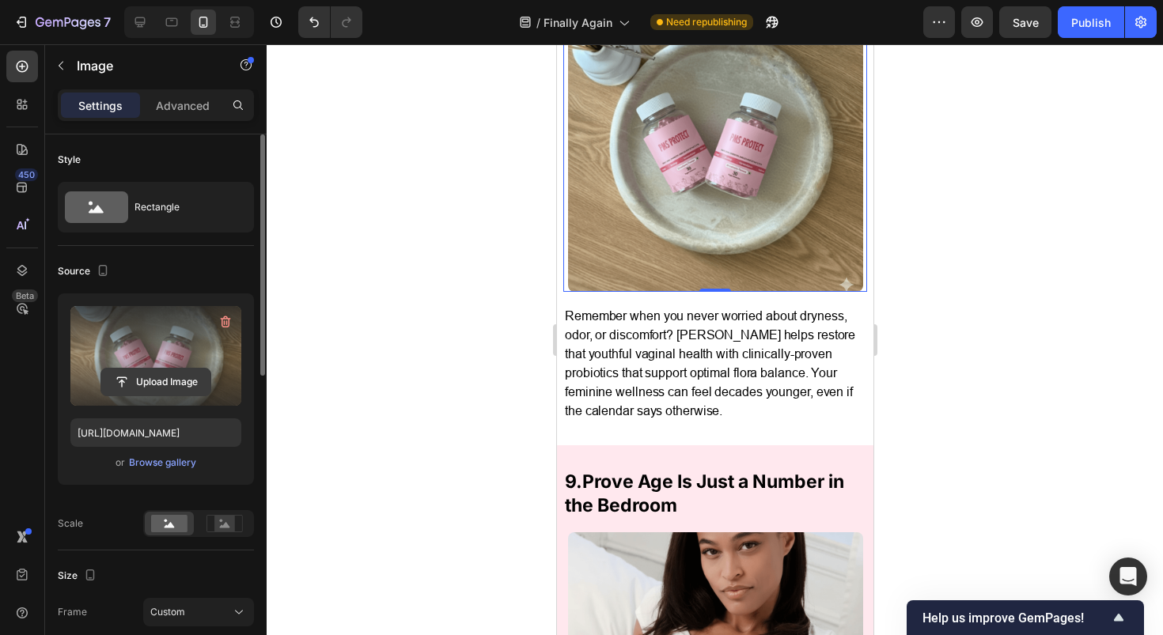
click at [142, 381] on input "file" at bounding box center [155, 382] width 109 height 27
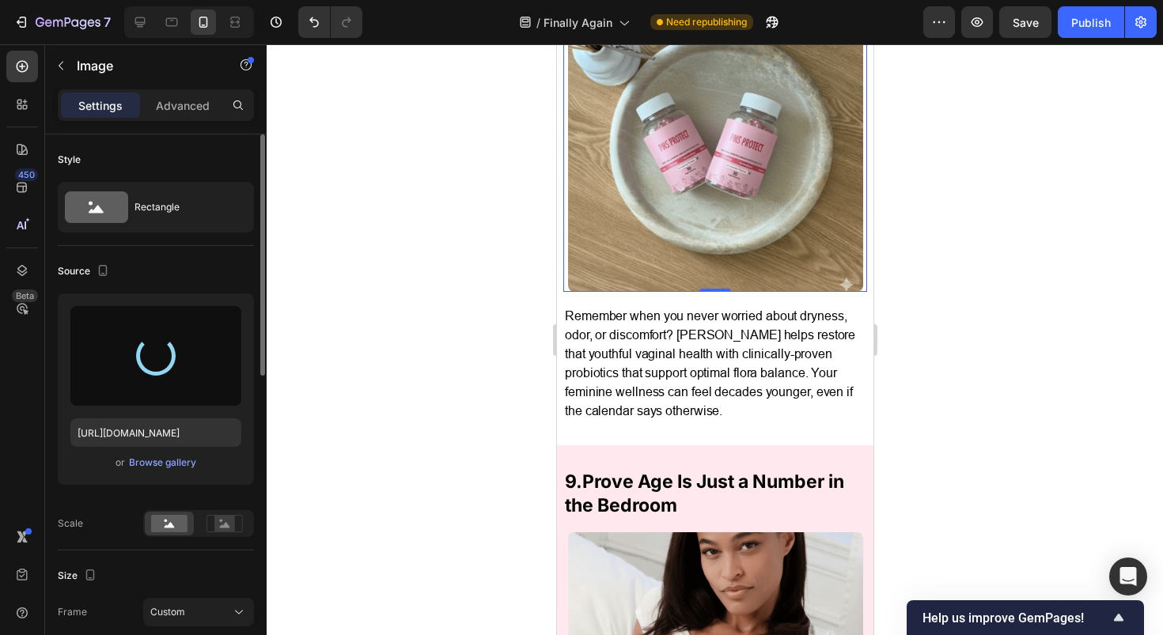
type input "https://cdn.shopify.com/s/files/1/0717/5756/1913/files/gempages_583618339796943…"
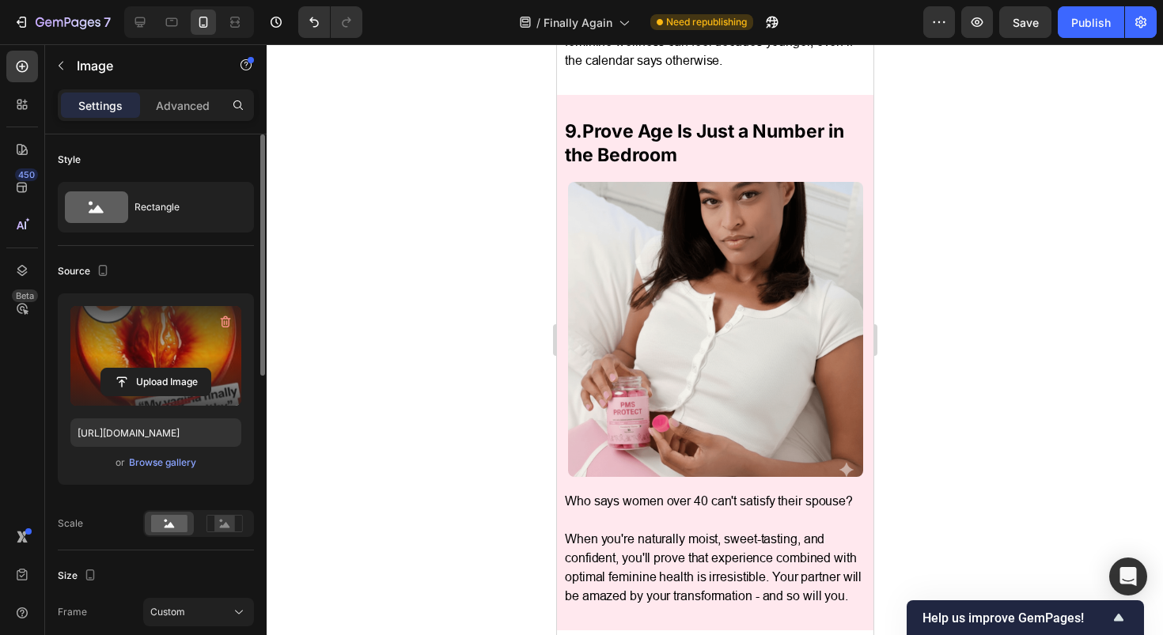
scroll to position [5147, 0]
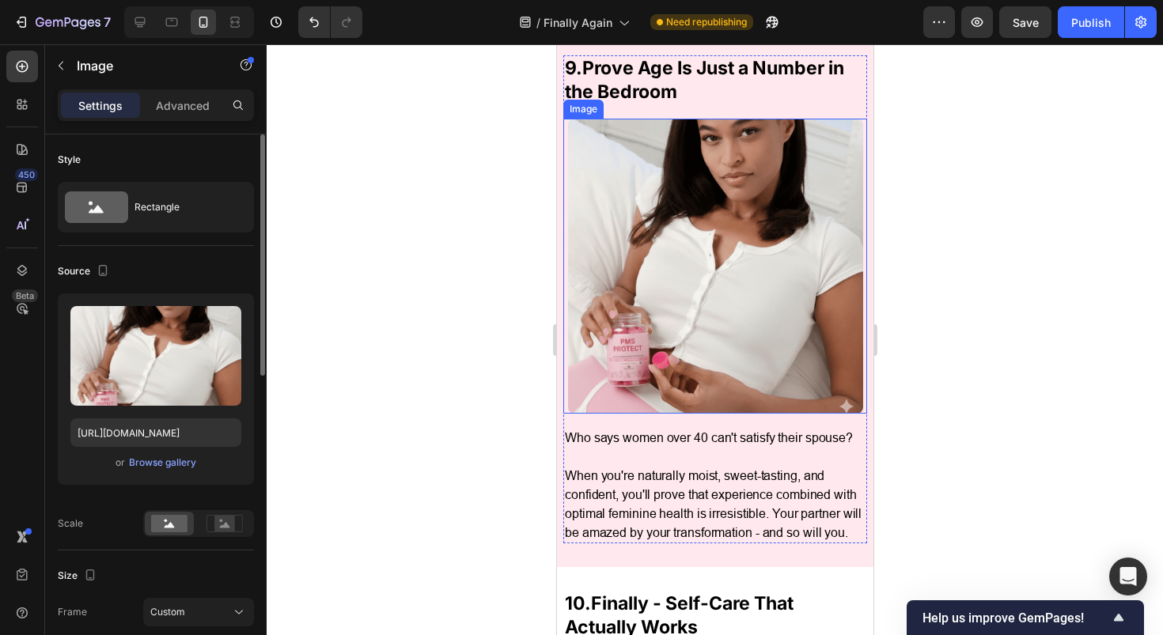
click at [668, 182] on img at bounding box center [714, 266] width 295 height 295
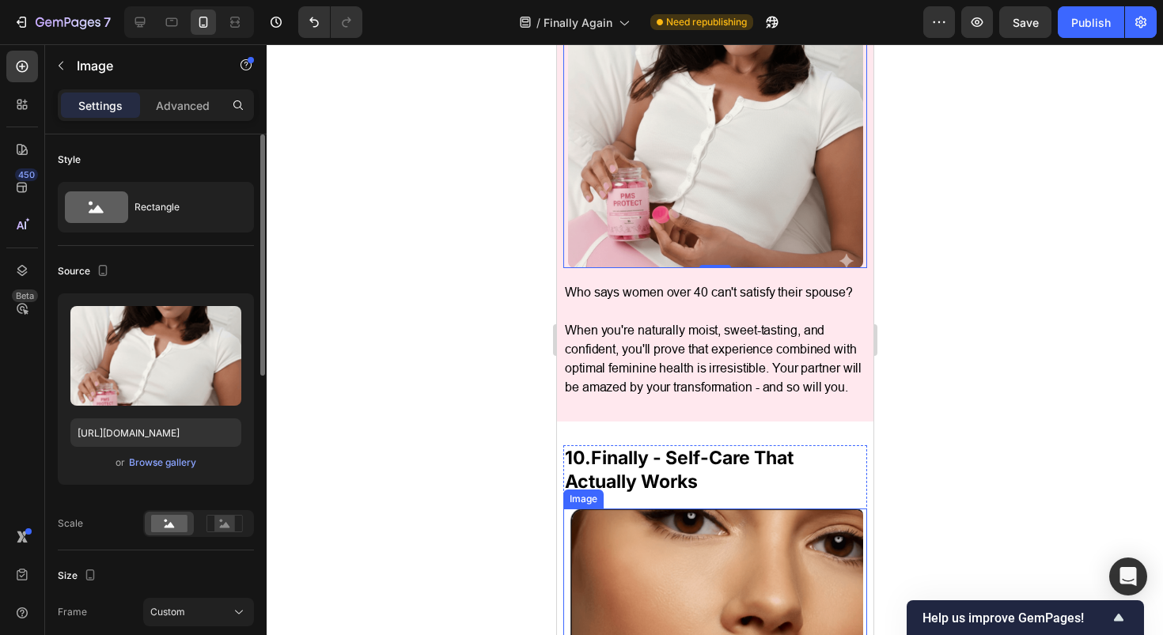
scroll to position [5212, 0]
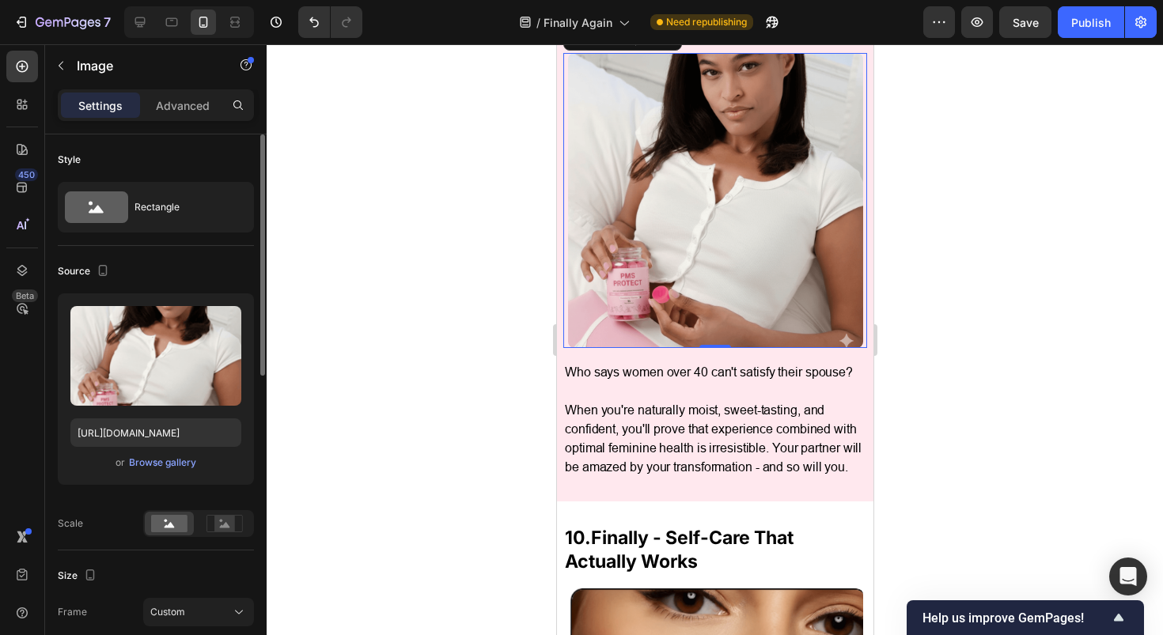
click at [700, 267] on img at bounding box center [714, 200] width 295 height 295
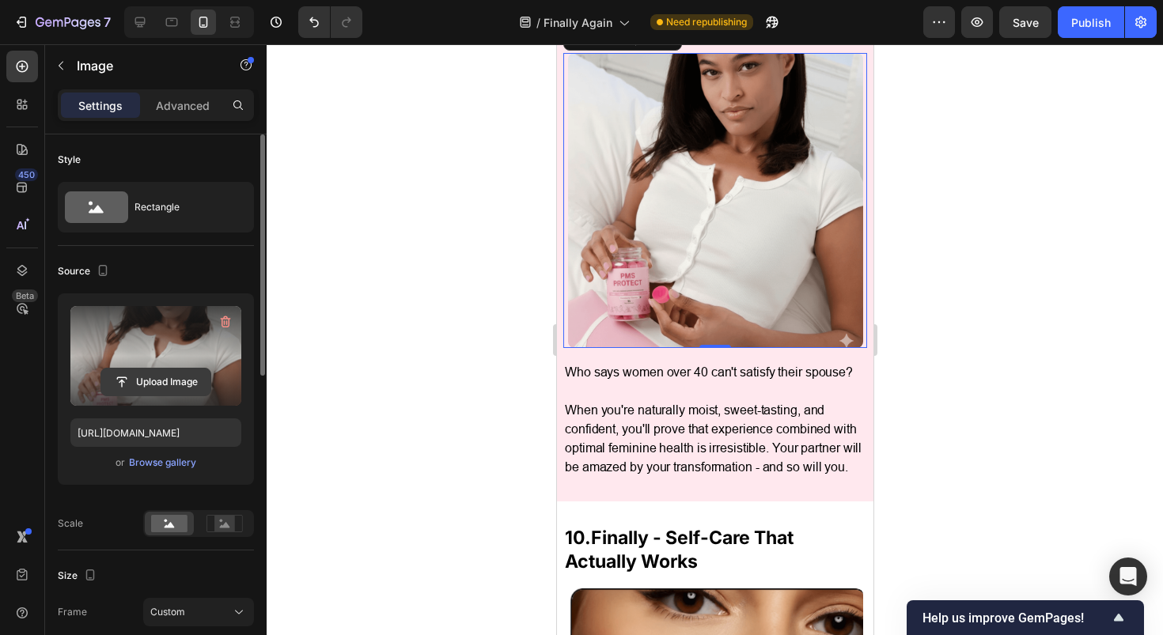
click at [155, 380] on input "file" at bounding box center [155, 382] width 109 height 27
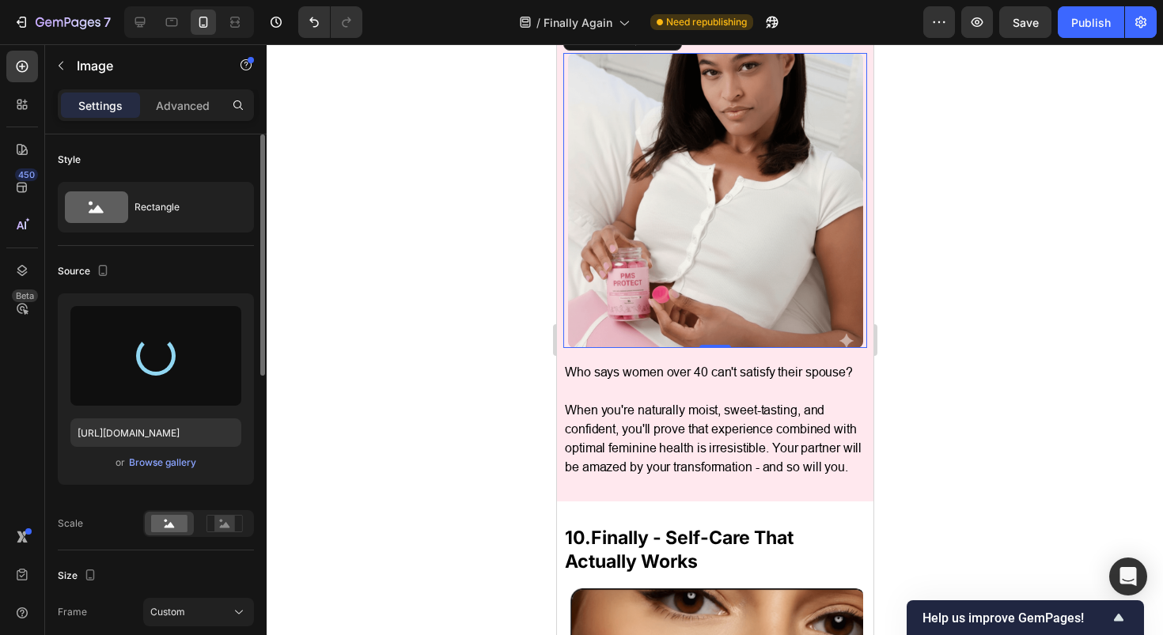
type input "https://cdn.shopify.com/s/files/1/0717/5756/1913/files/gempages_583618339796943…"
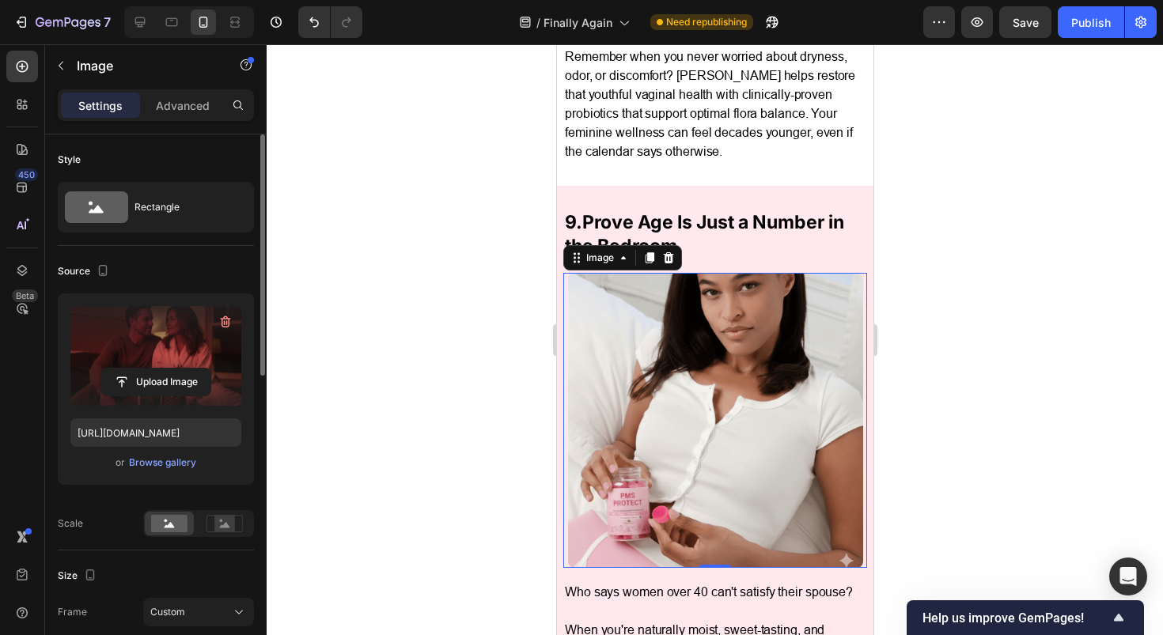
scroll to position [4819, 0]
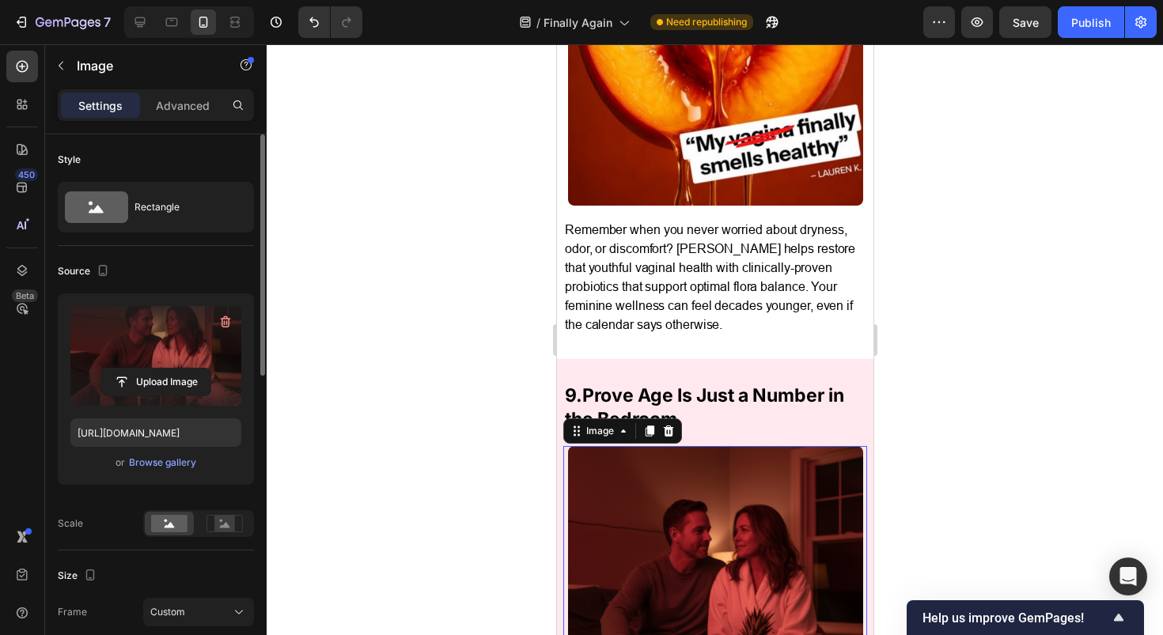
click at [901, 365] on div at bounding box center [715, 339] width 896 height 591
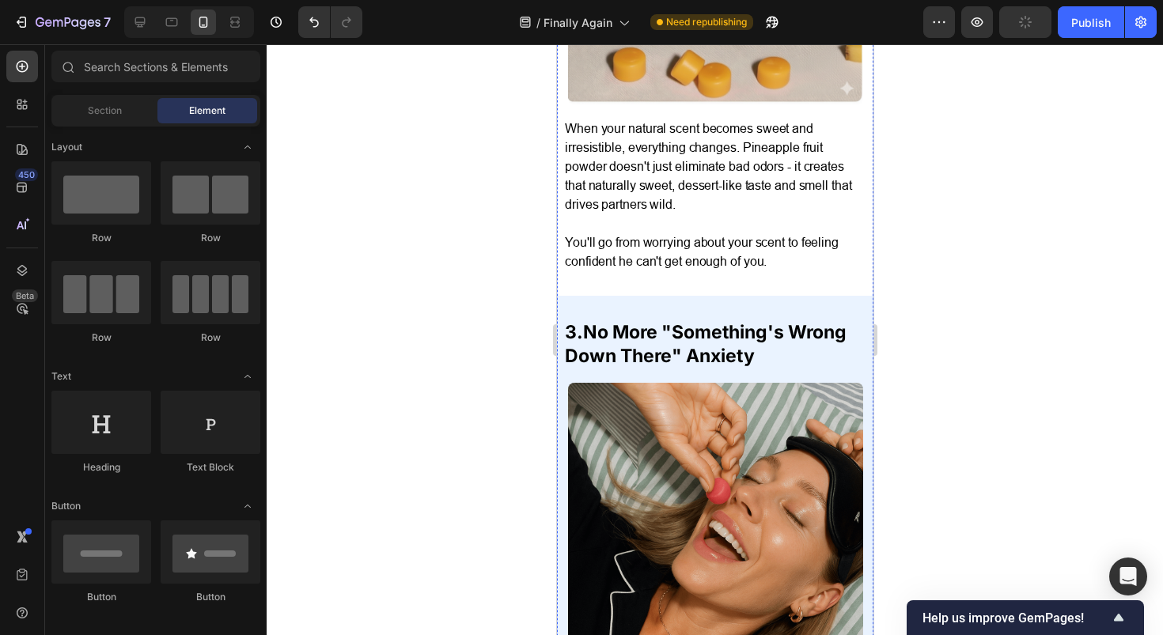
scroll to position [1601, 0]
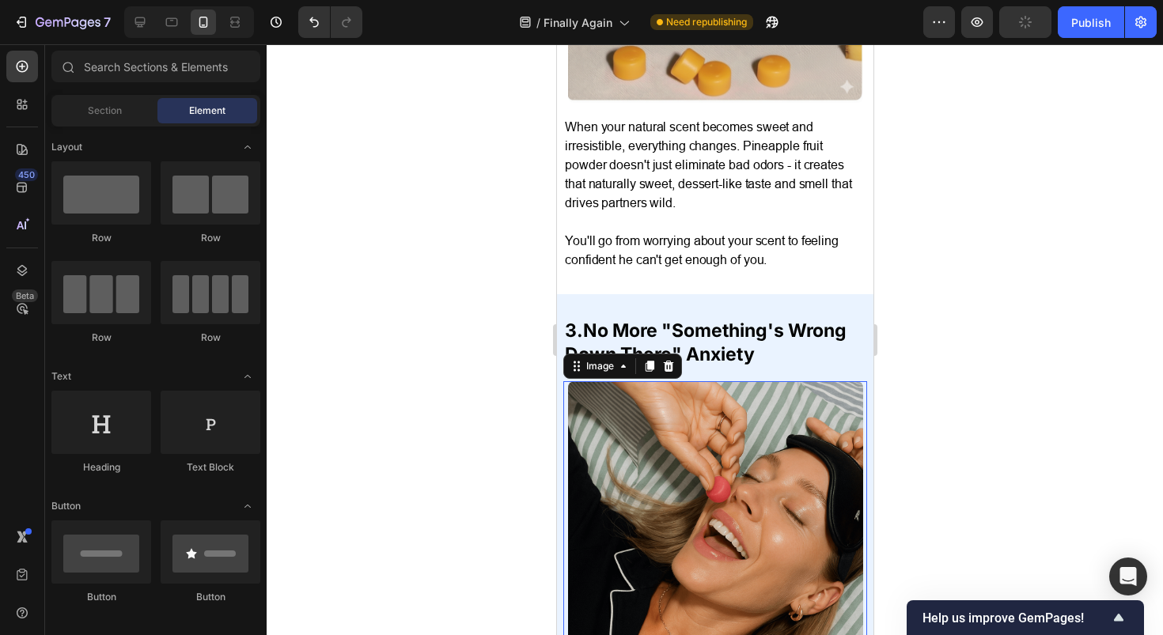
click at [766, 455] on img at bounding box center [714, 528] width 295 height 295
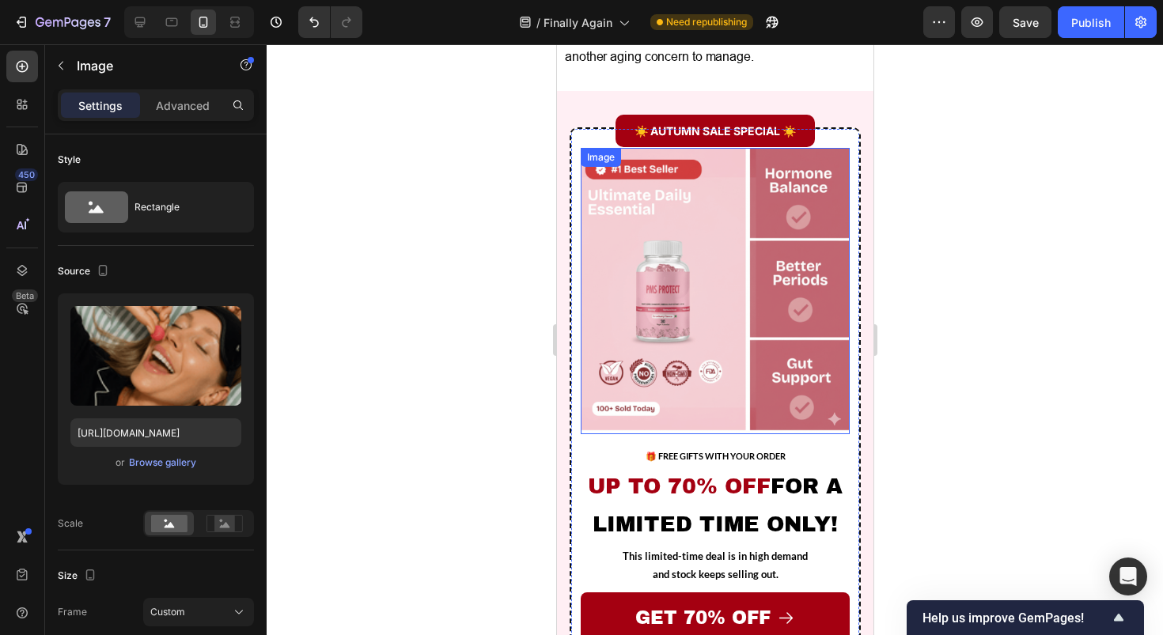
scroll to position [5806, 0]
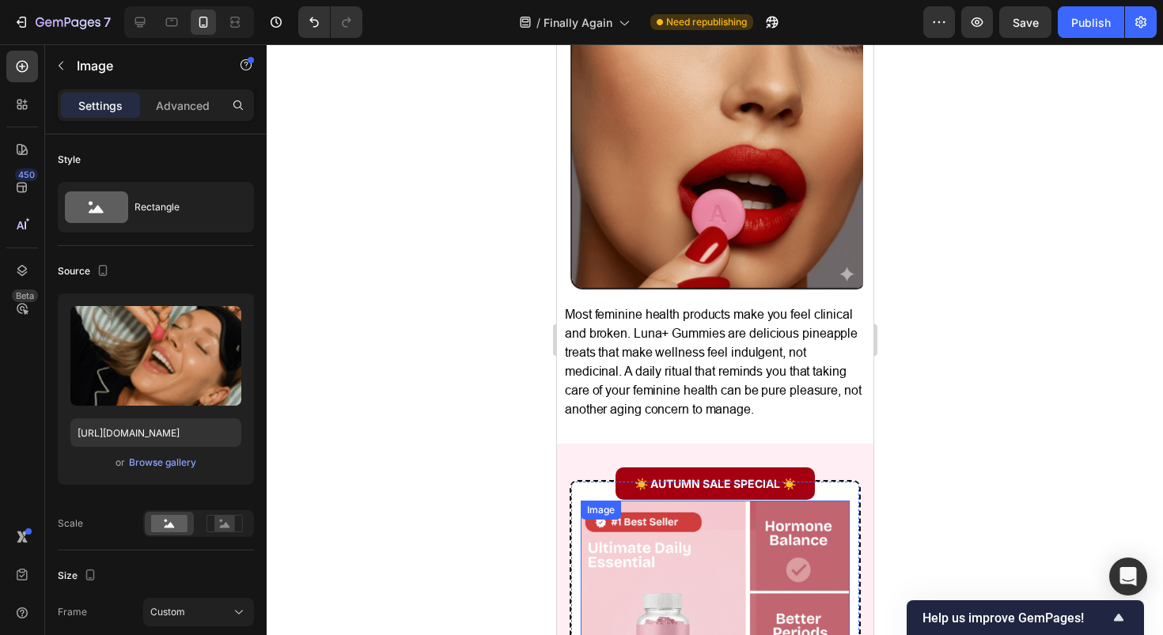
click at [661, 283] on img at bounding box center [714, 142] width 295 height 295
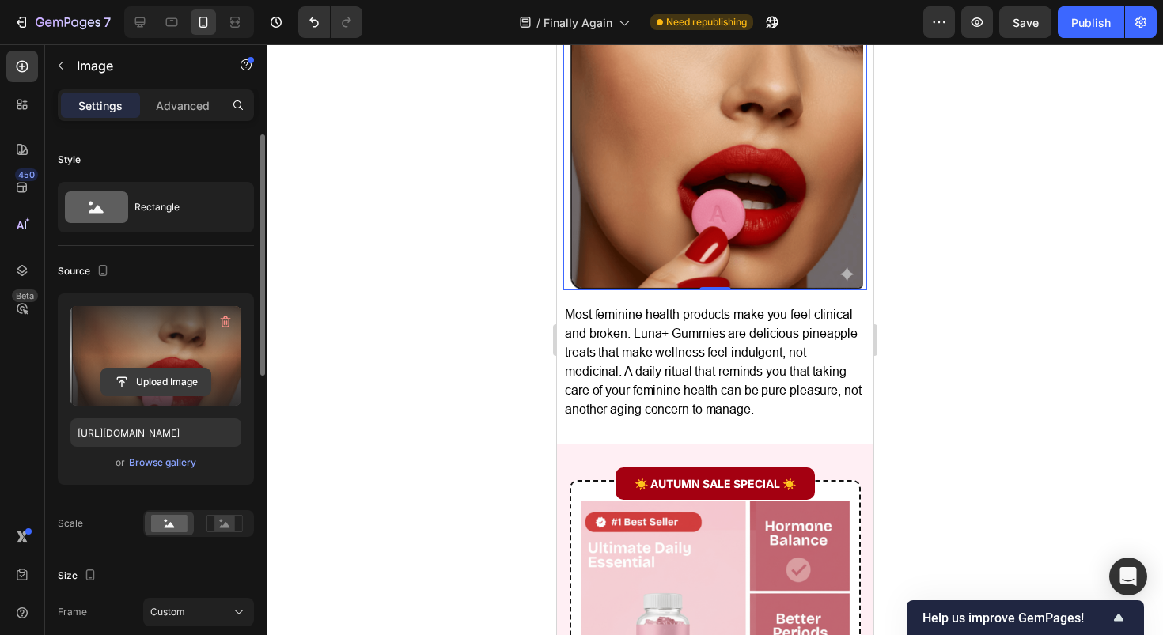
click at [161, 381] on input "file" at bounding box center [155, 382] width 109 height 27
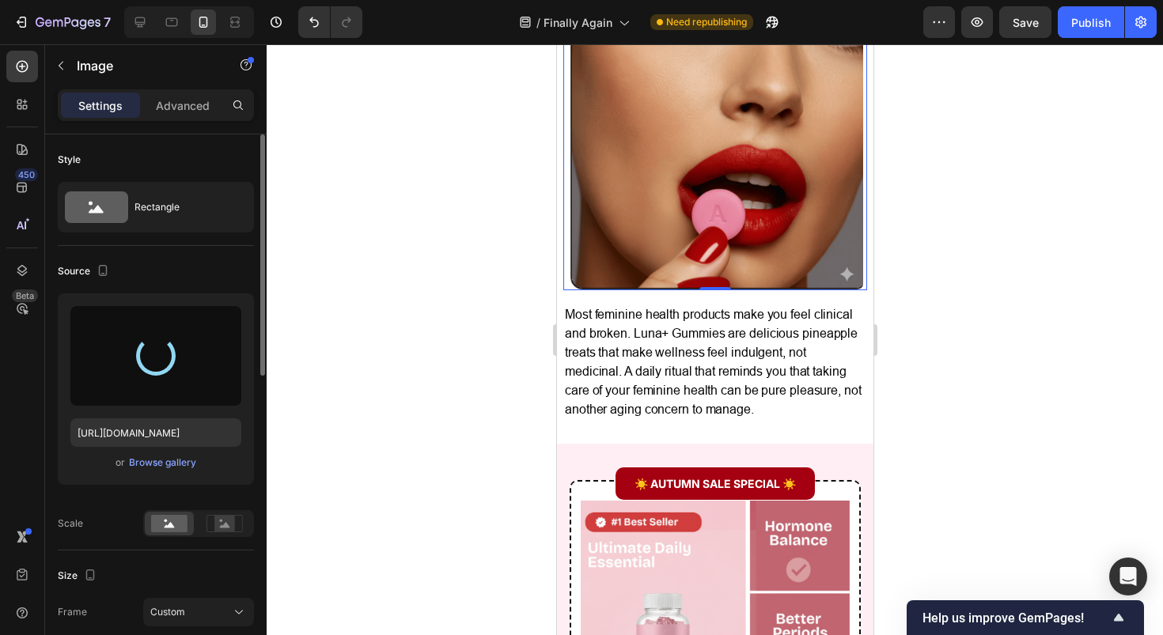
type input "https://cdn.shopify.com/s/files/1/0717/5756/1913/files/gempages_583618339796943…"
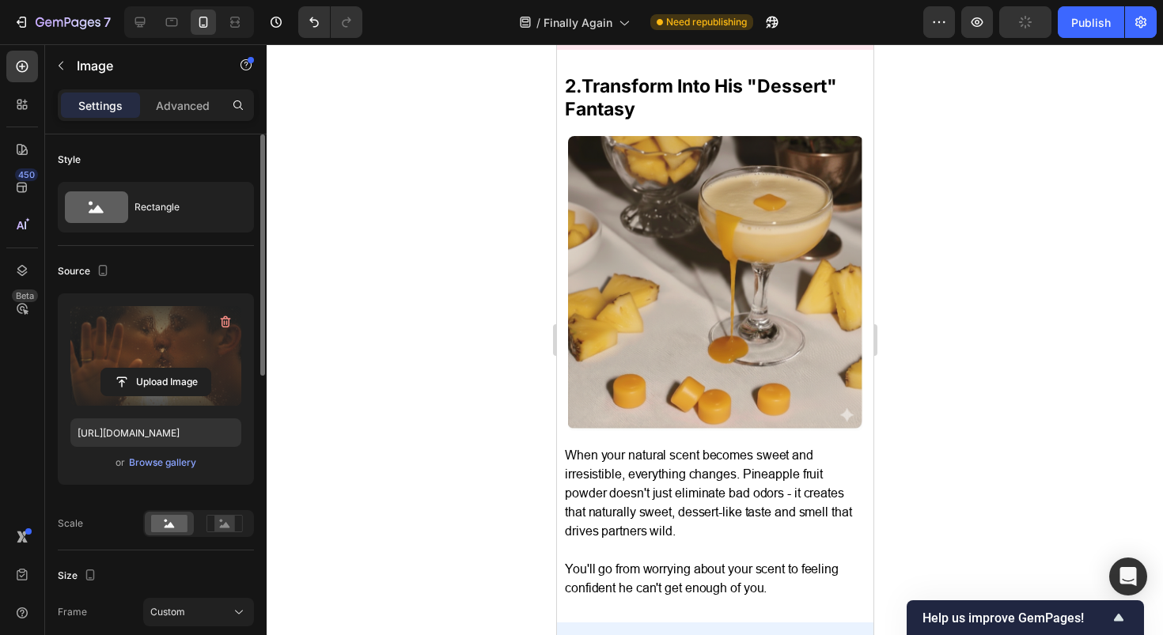
scroll to position [1635, 0]
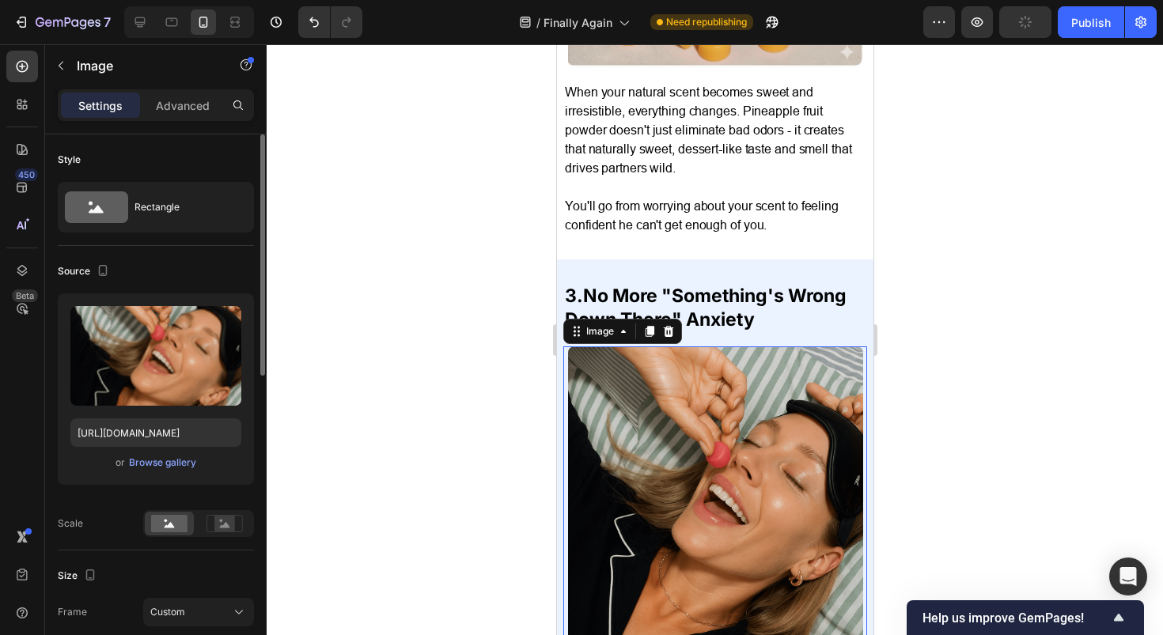
click at [699, 430] on img at bounding box center [714, 494] width 295 height 295
click at [726, 445] on img at bounding box center [714, 494] width 295 height 295
click at [797, 510] on img at bounding box center [714, 494] width 295 height 295
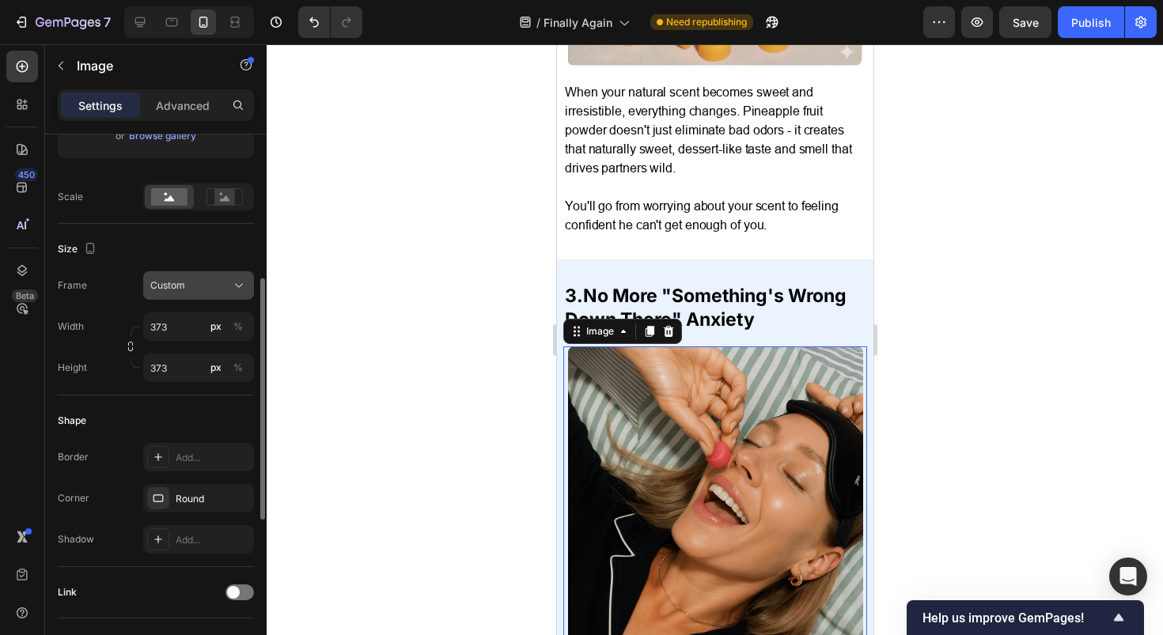
scroll to position [0, 0]
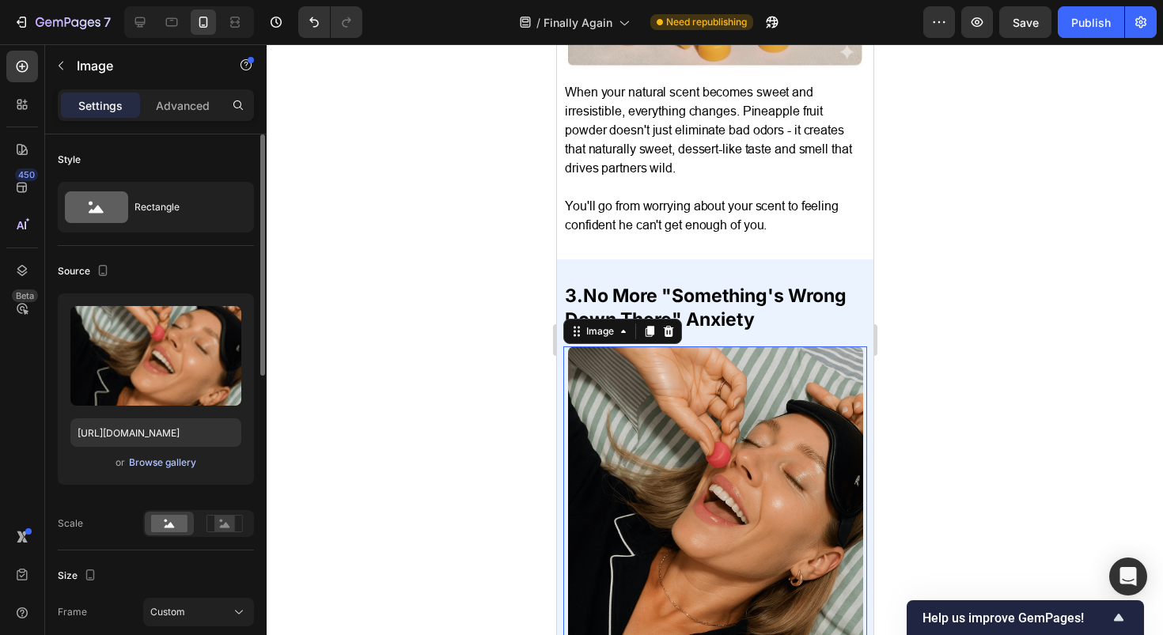
click at [169, 461] on div "Browse gallery" at bounding box center [162, 463] width 67 height 14
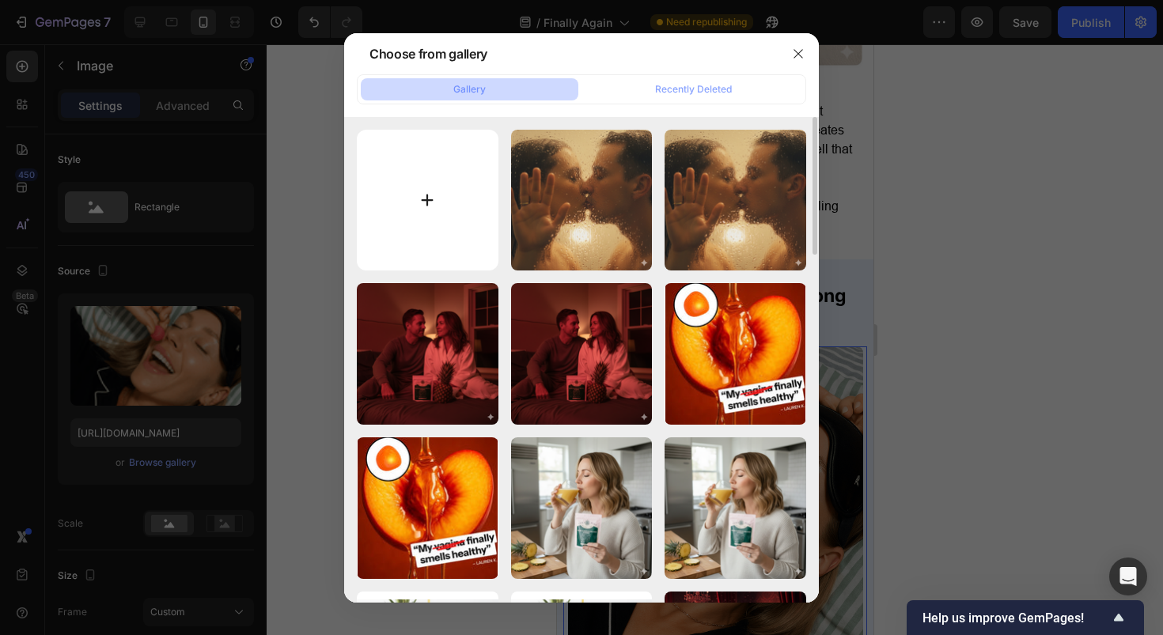
click at [457, 192] on input "file" at bounding box center [428, 201] width 142 height 142
type input "C:\fakepath\Gemini_Generated_Image_hq0x45hq0x45hq0x.png"
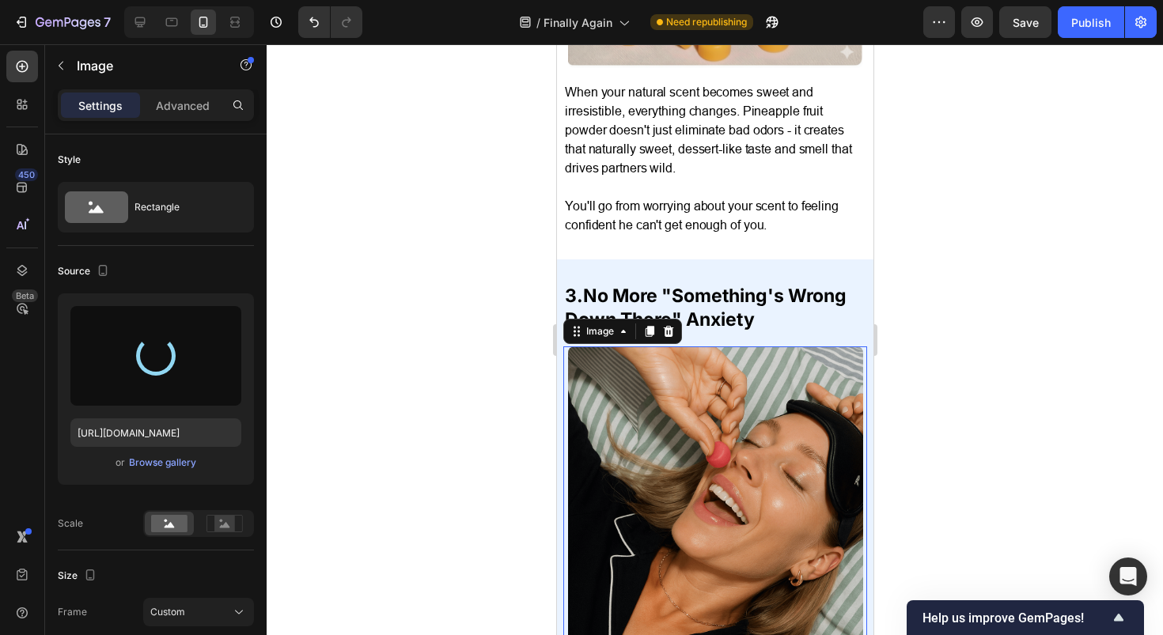
type input "https://cdn.shopify.com/s/files/1/0717/5756/1913/files/gempages_583618339796943…"
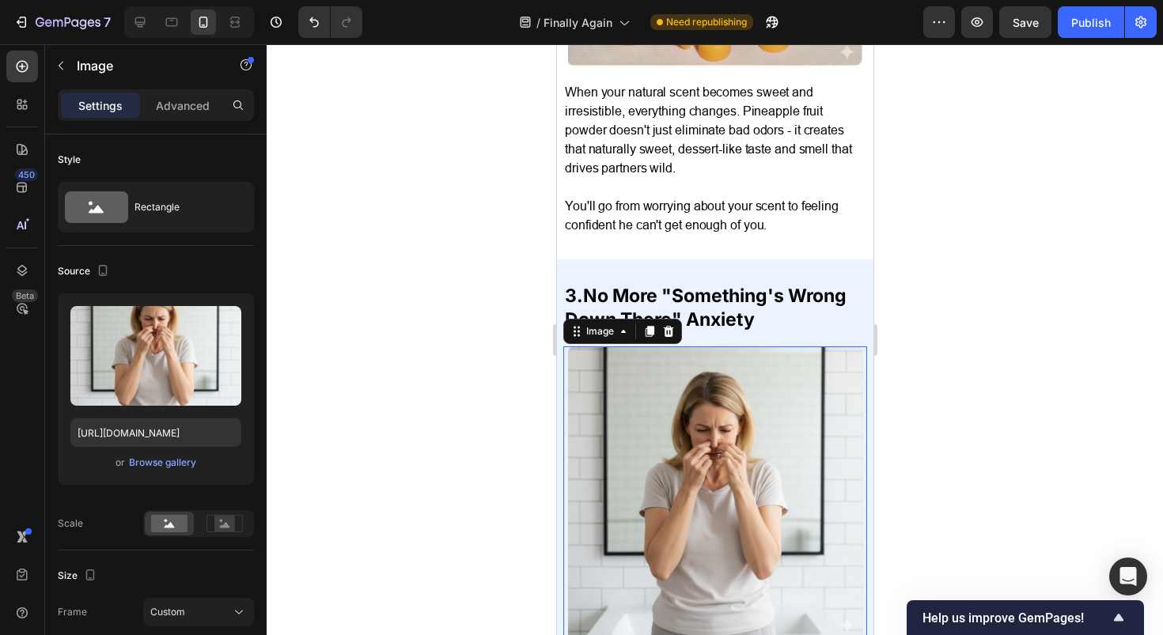
click at [1087, 248] on div at bounding box center [715, 339] width 896 height 591
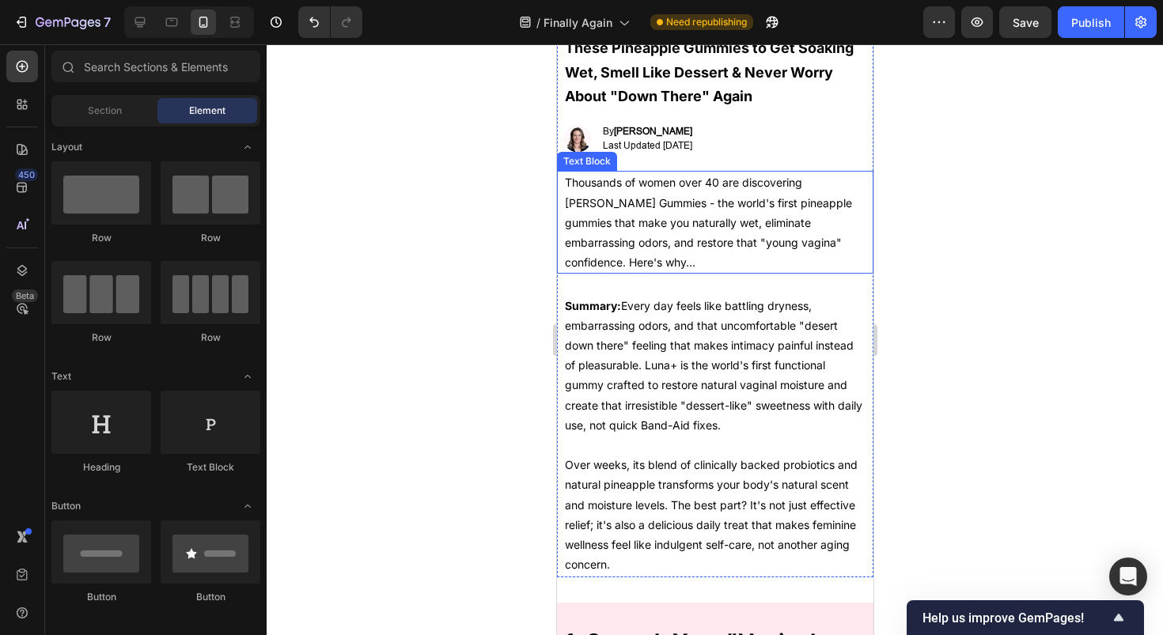
scroll to position [358, 0]
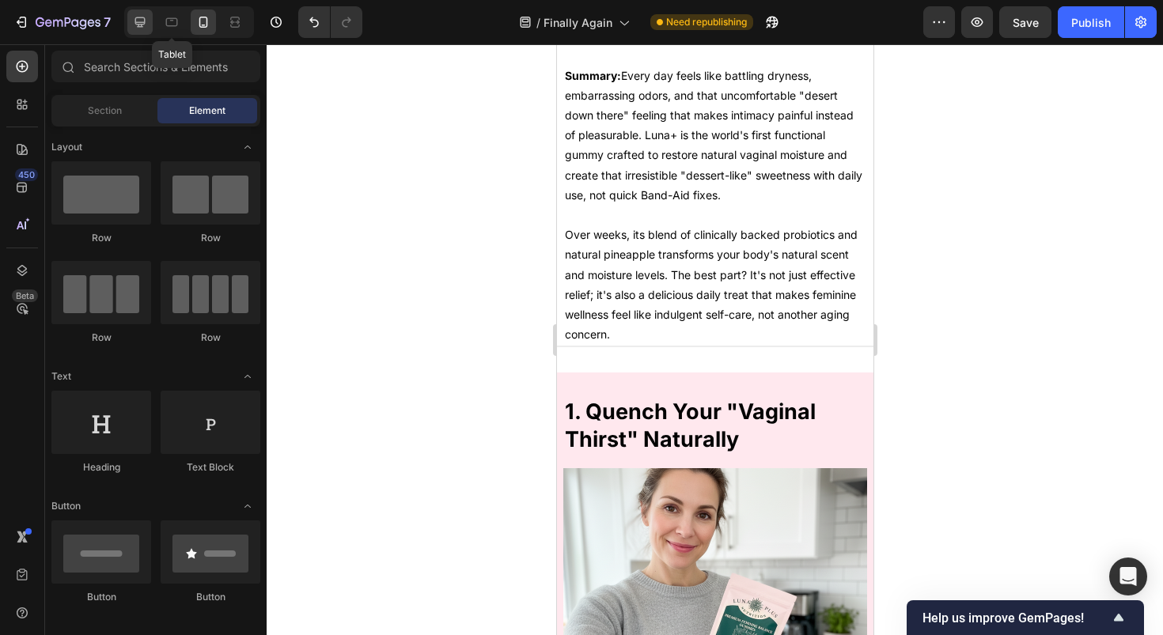
click at [142, 22] on icon at bounding box center [140, 22] width 10 height 10
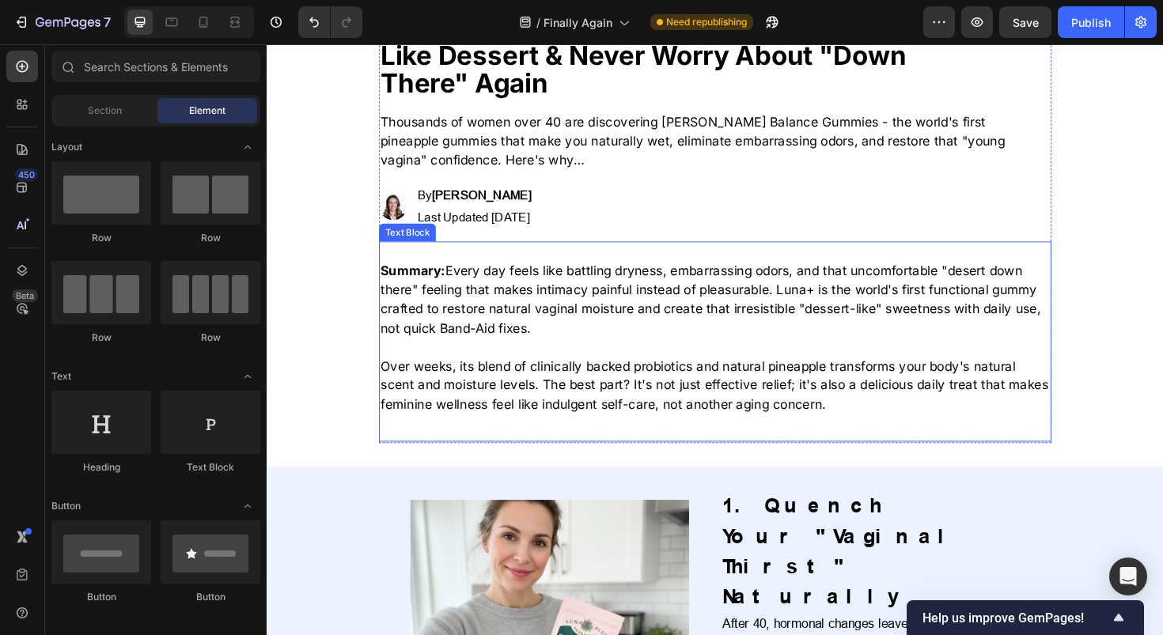
scroll to position [134, 0]
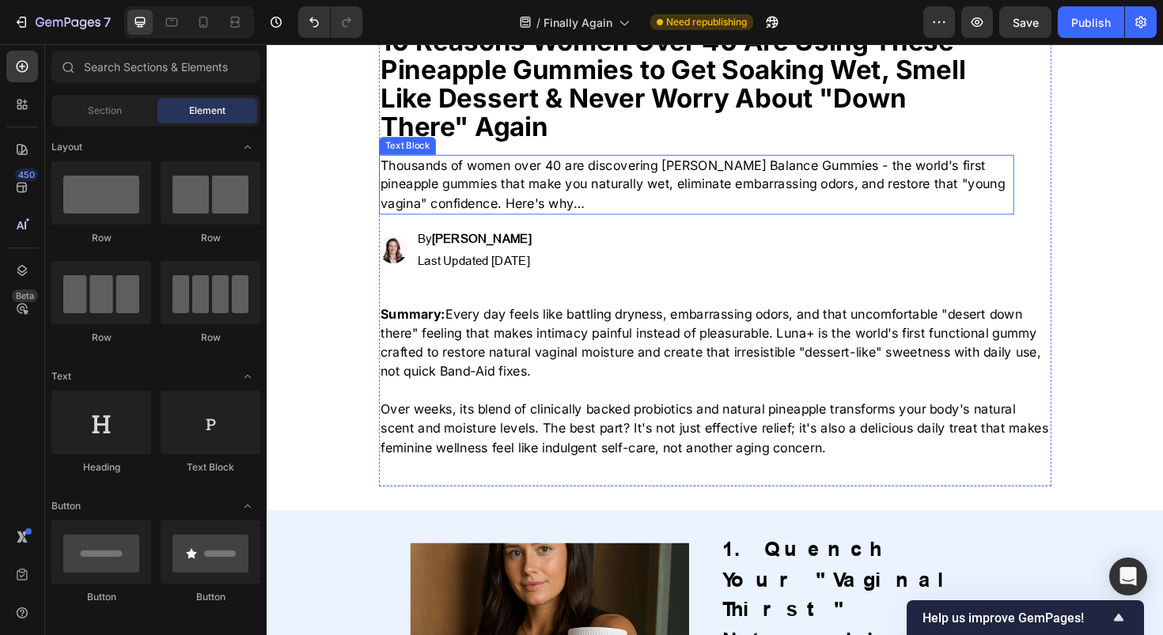
click at [737, 167] on p "Thousands of women over 40 are discovering Luna Balance Gummies - the world's f…" at bounding box center [721, 193] width 669 height 61
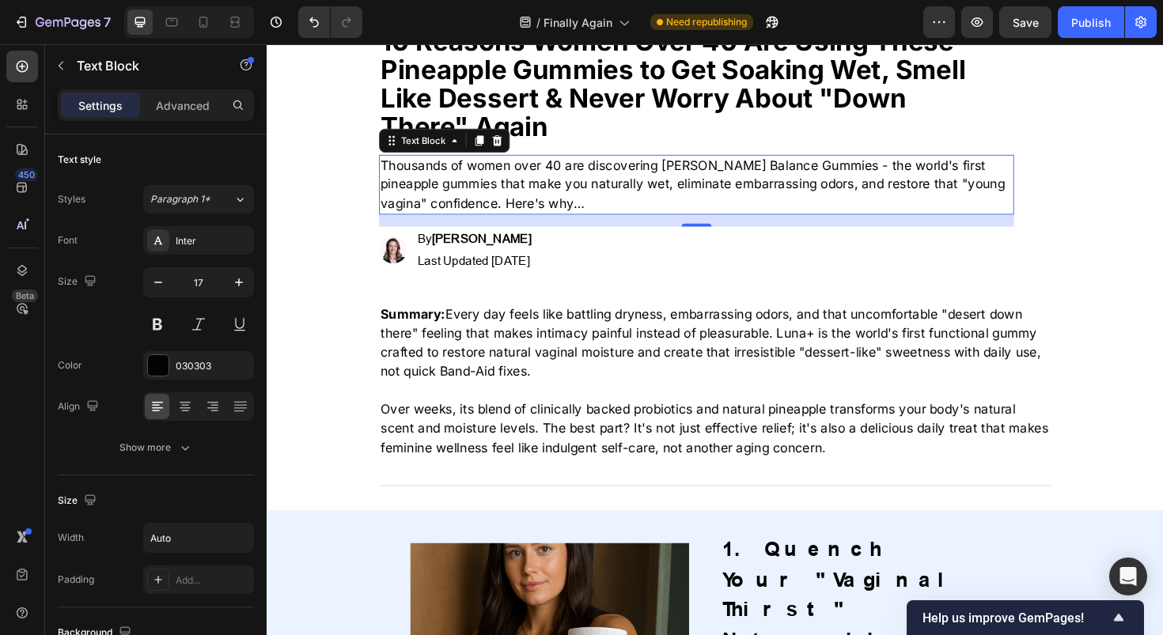
click at [737, 167] on p "Thousands of women over 40 are discovering Luna Balance Gummies - the world's f…" at bounding box center [721, 193] width 669 height 61
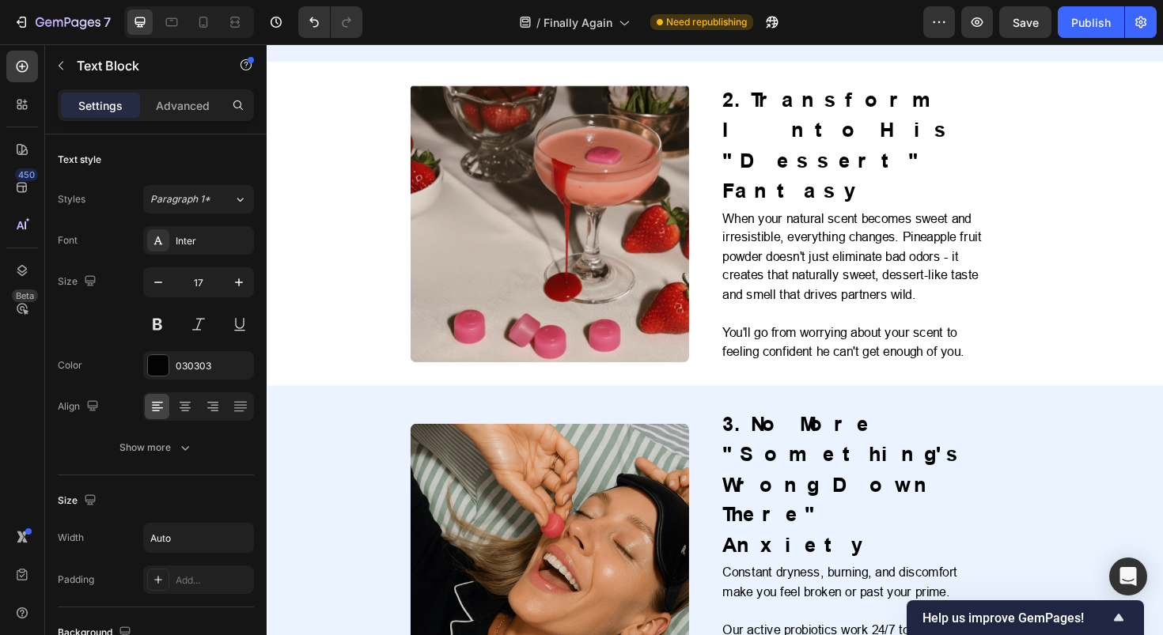
scroll to position [325, 0]
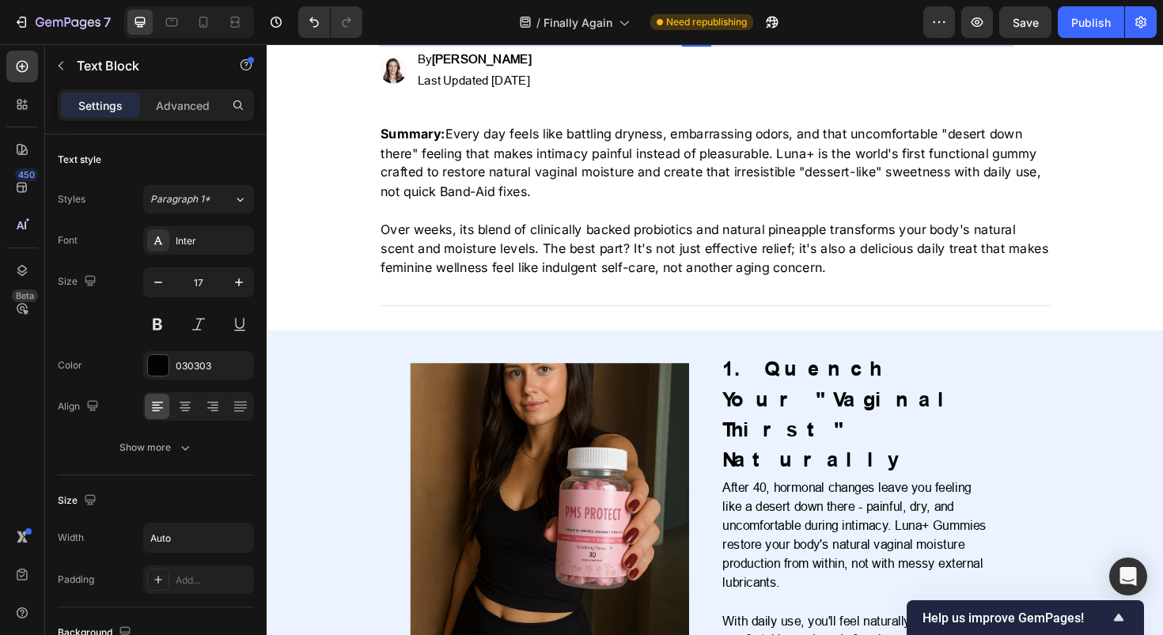
click at [528, 456] on img at bounding box center [566, 529] width 295 height 295
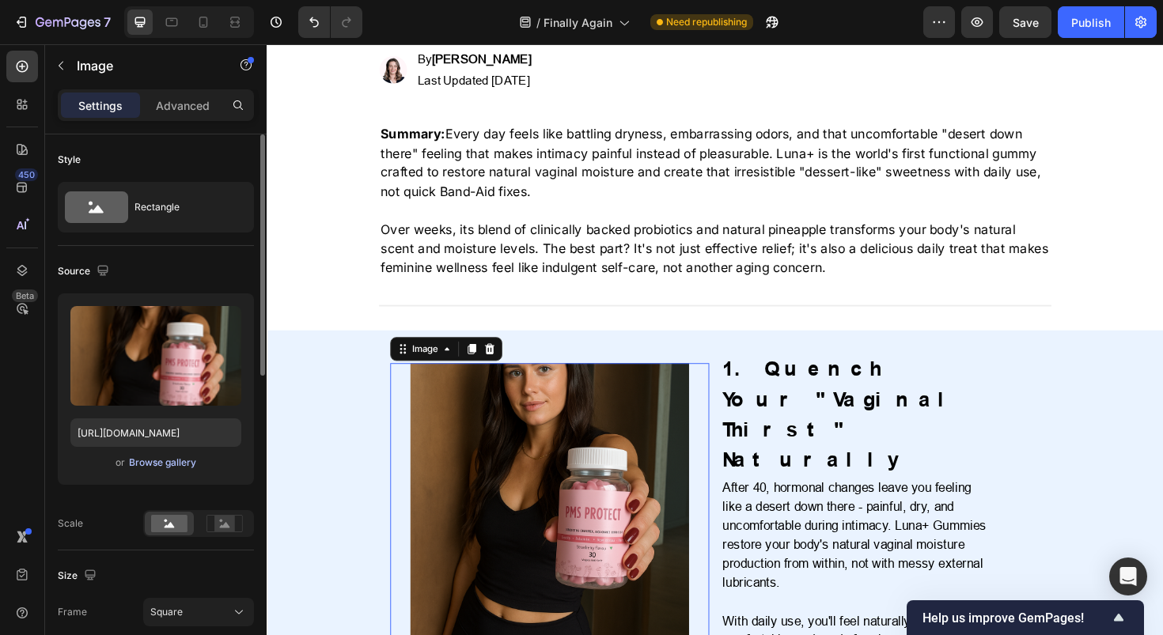
click at [182, 457] on div "Browse gallery" at bounding box center [162, 463] width 67 height 14
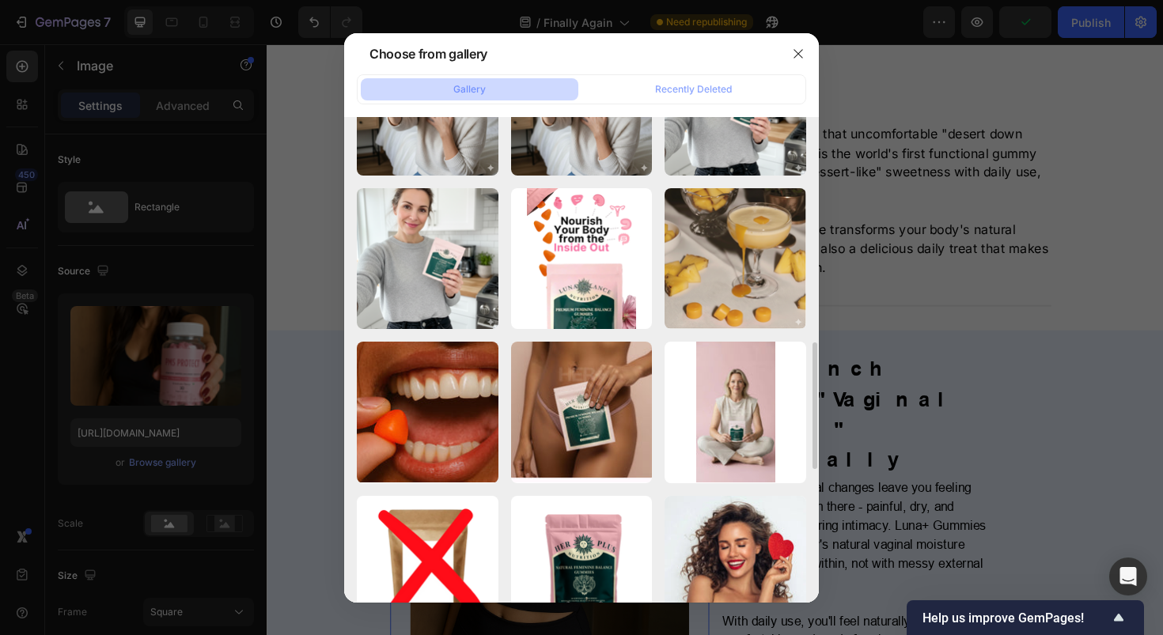
scroll to position [867, 0]
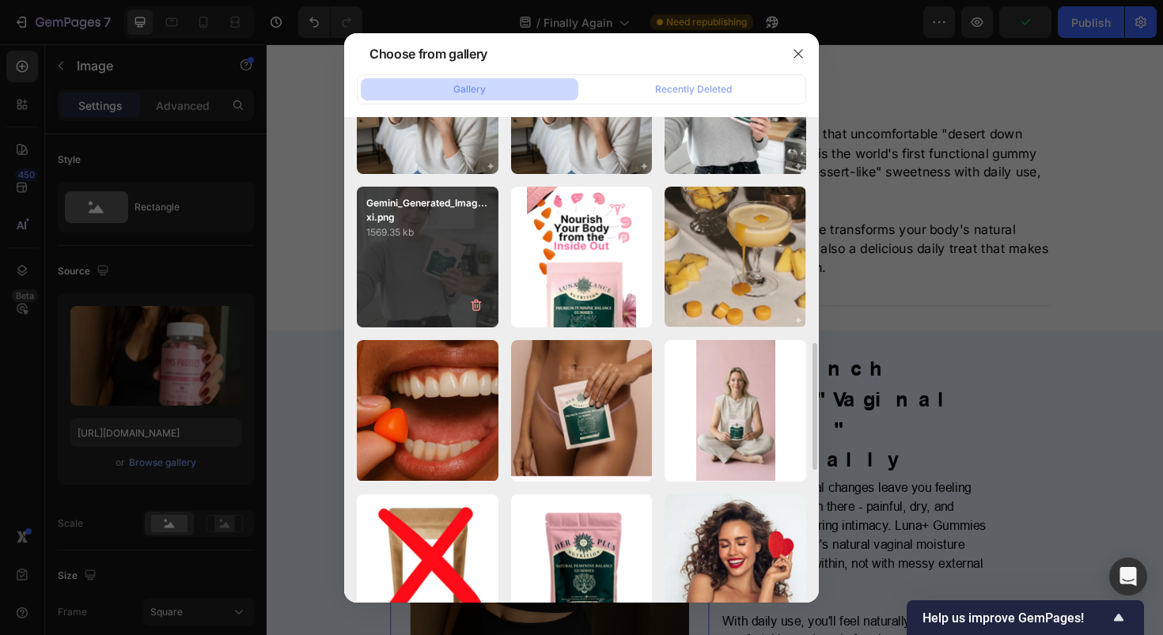
click at [450, 274] on div "Gemini_Generated_Imag...xi.png 1569.35 kb" at bounding box center [428, 258] width 142 height 142
type input "https://cdn.shopify.com/s/files/1/0717/5756/1913/files/gempages_583618339796943…"
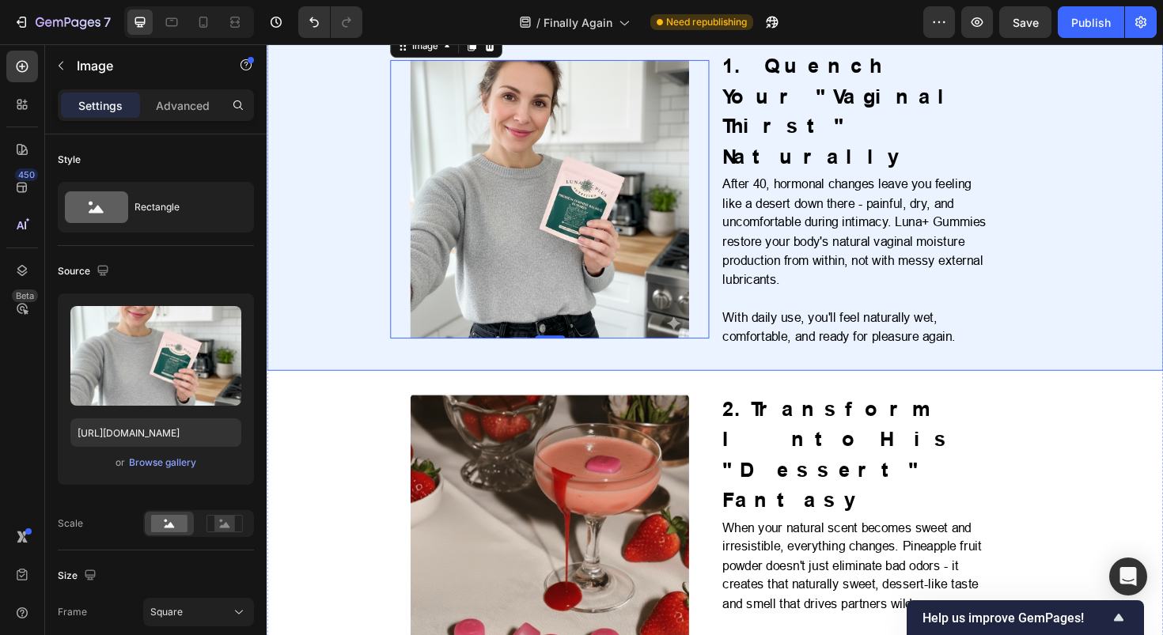
scroll to position [749, 0]
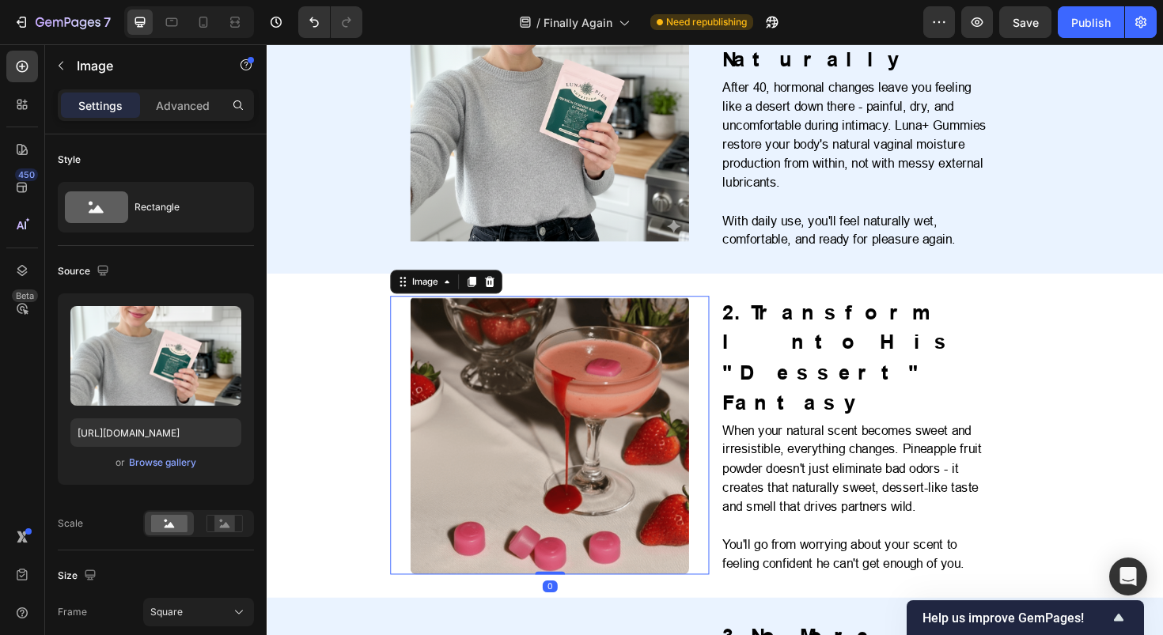
click at [614, 422] on img at bounding box center [566, 458] width 295 height 295
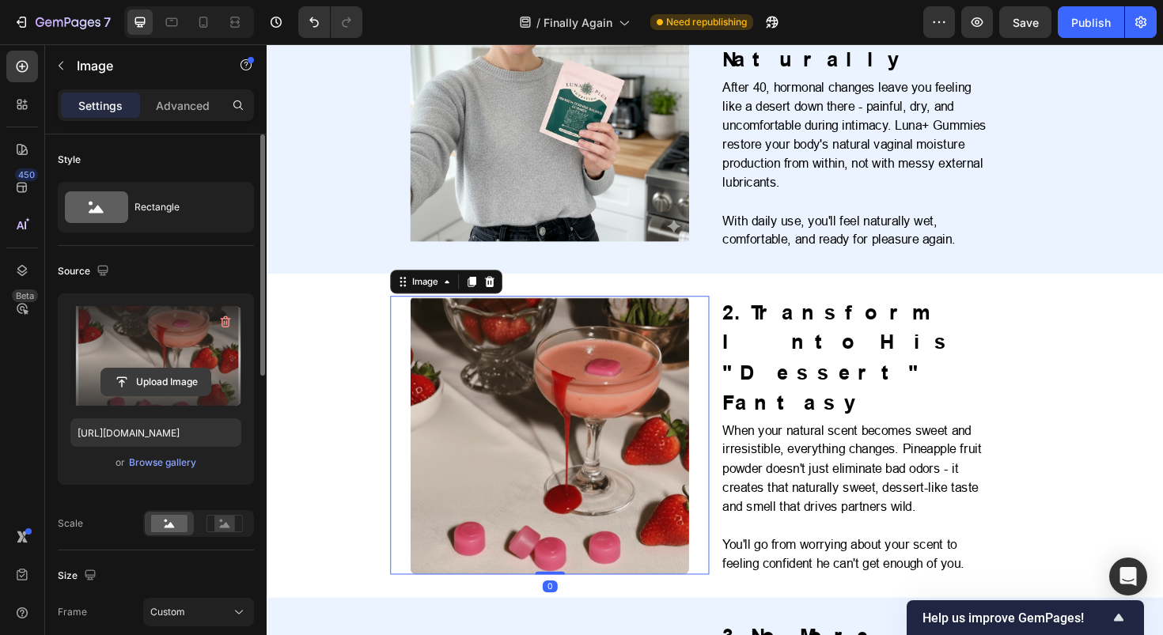
click at [140, 374] on input "file" at bounding box center [155, 382] width 109 height 27
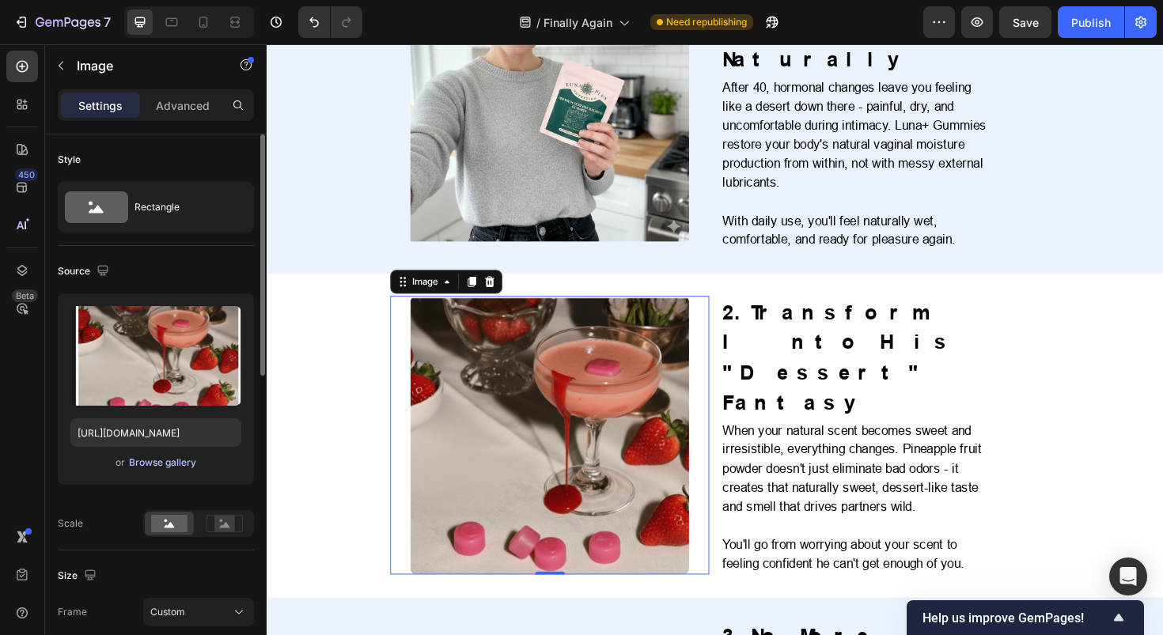
click at [175, 464] on div "Browse gallery" at bounding box center [162, 463] width 67 height 14
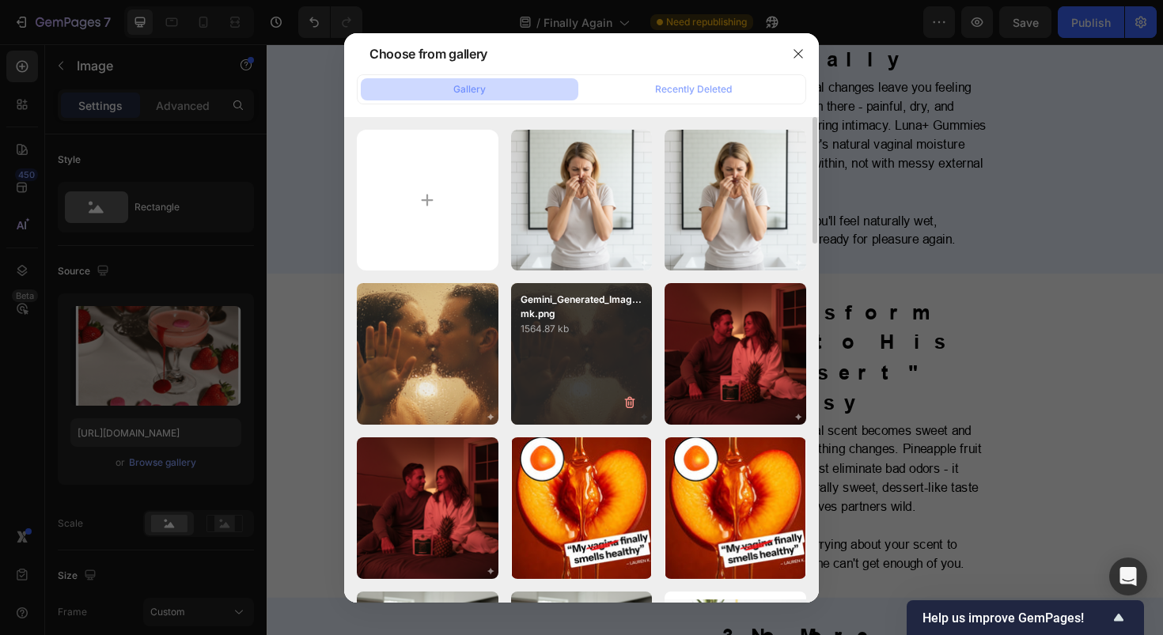
click at [563, 352] on div "Gemini_Generated_Imag...mk.png 1564.87 kb" at bounding box center [582, 354] width 142 height 142
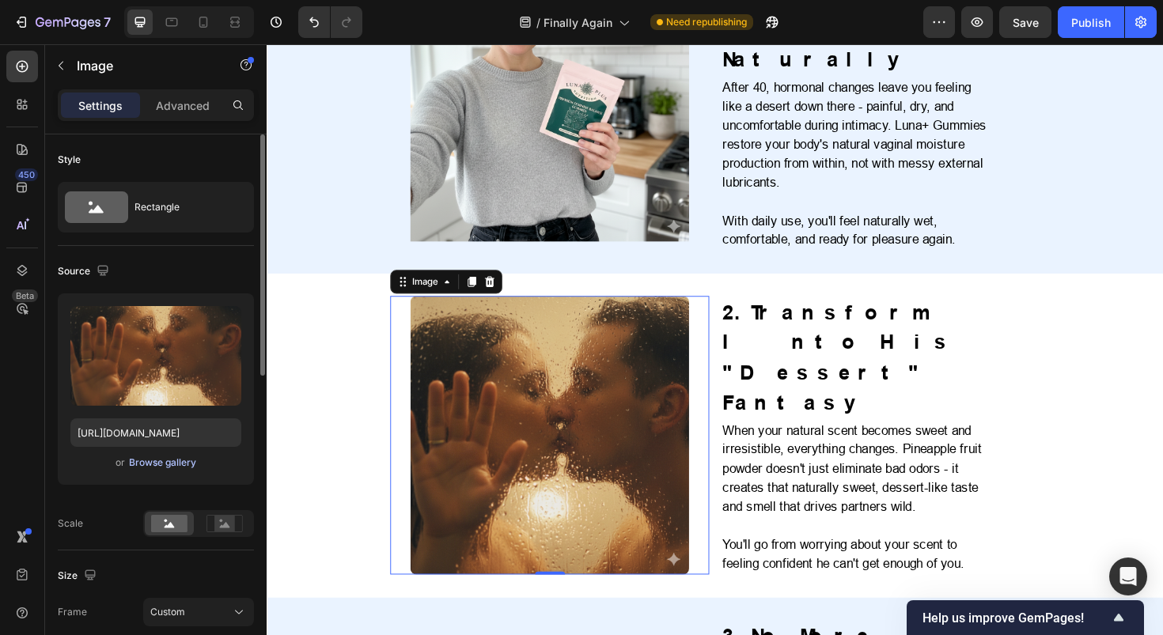
click at [134, 460] on div "Browse gallery" at bounding box center [162, 463] width 67 height 14
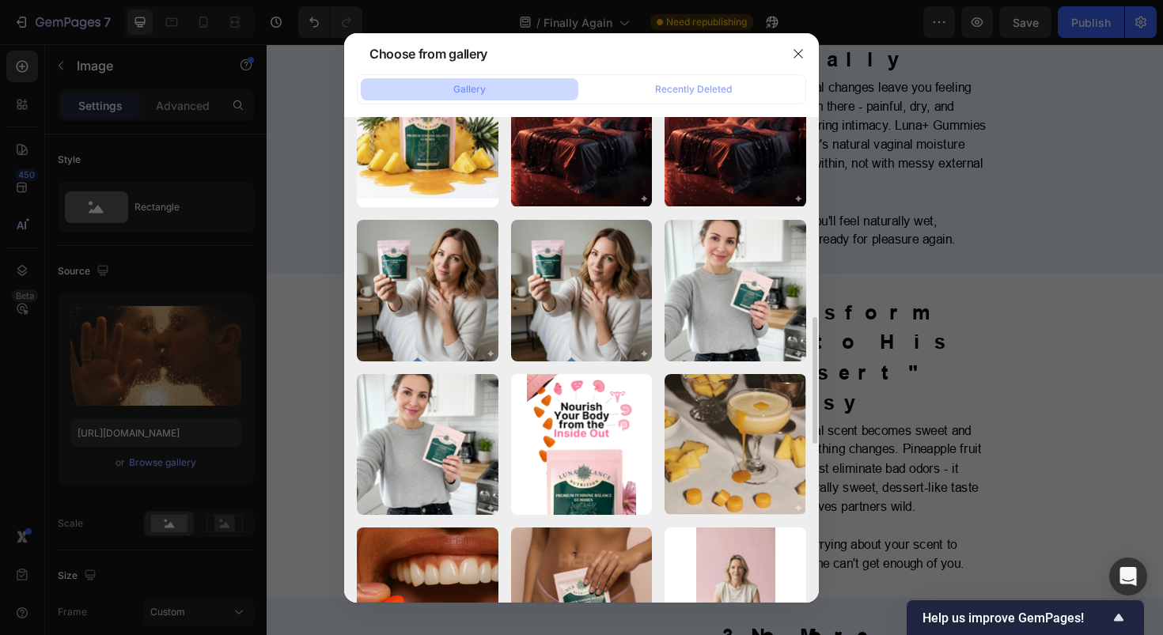
scroll to position [747, 0]
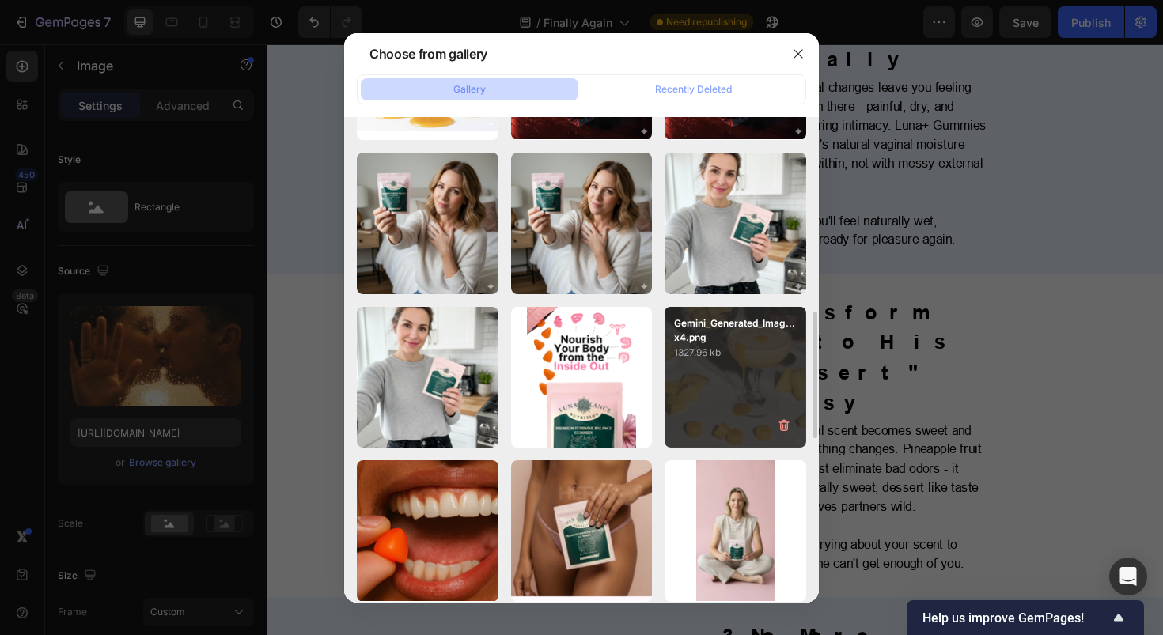
click at [763, 362] on div "Gemini_Generated_Imag...x4.png 1327.96 kb" at bounding box center [736, 378] width 142 height 142
type input "https://cdn.shopify.com/s/files/1/0717/5756/1913/files/gempages_583618339796943…"
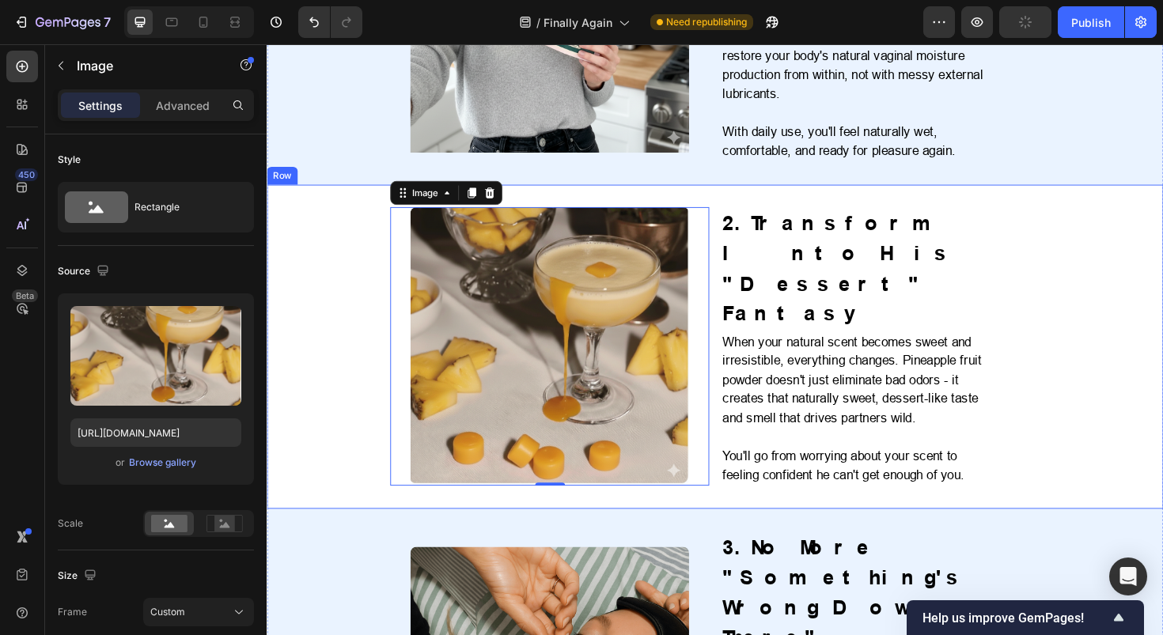
scroll to position [1187, 0]
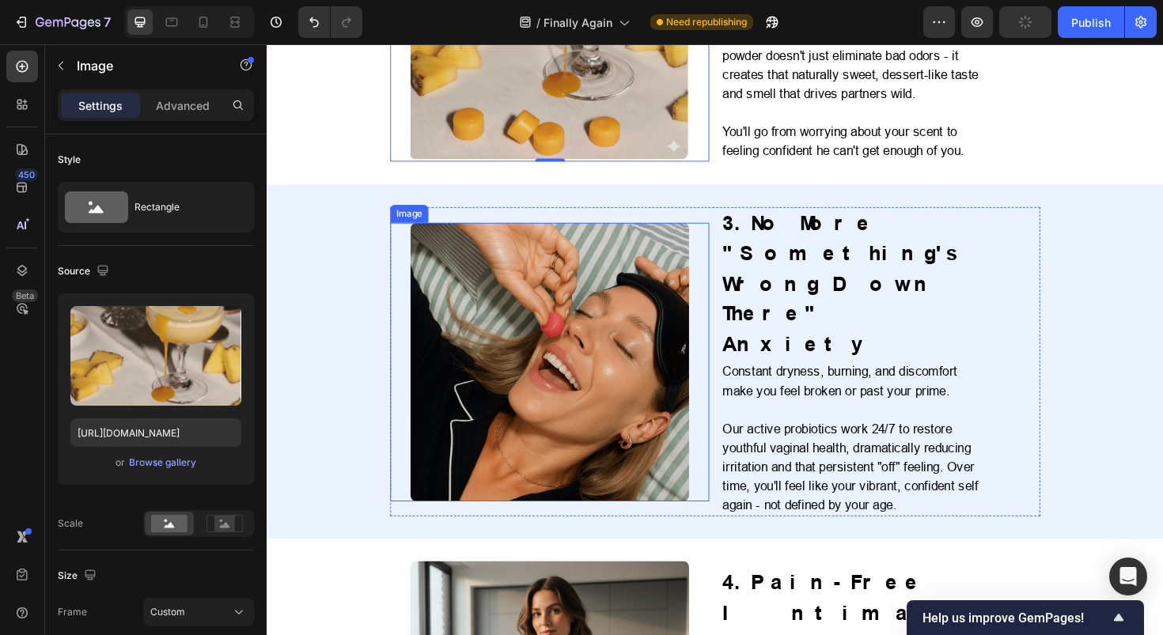
click at [537, 328] on img at bounding box center [566, 380] width 295 height 295
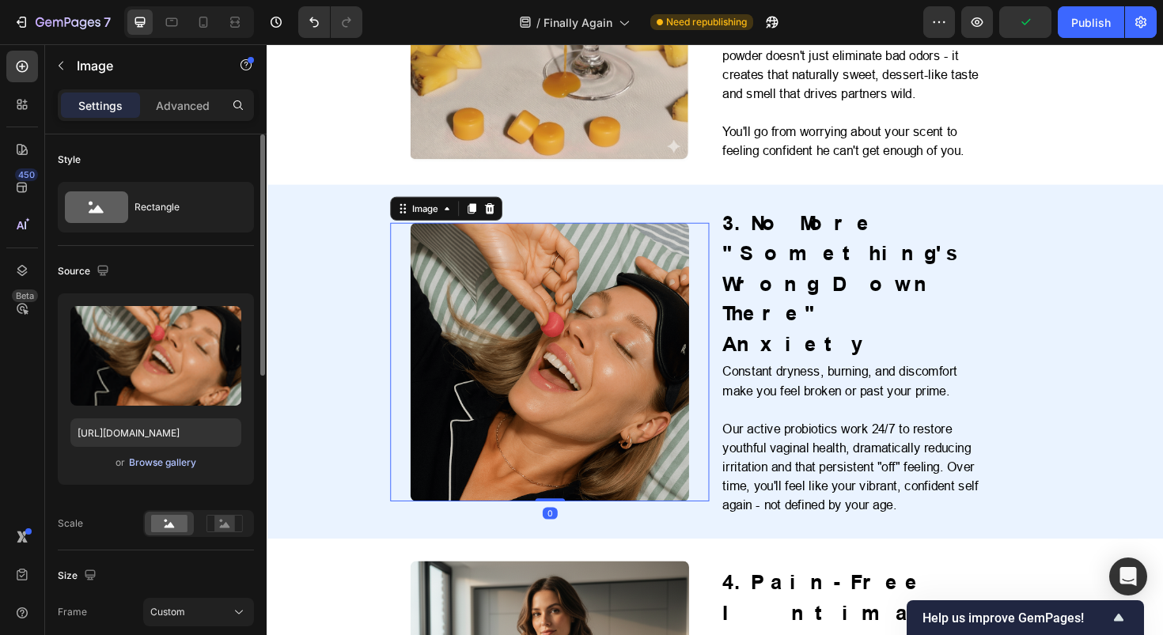
click at [159, 463] on div "Browse gallery" at bounding box center [162, 463] width 67 height 14
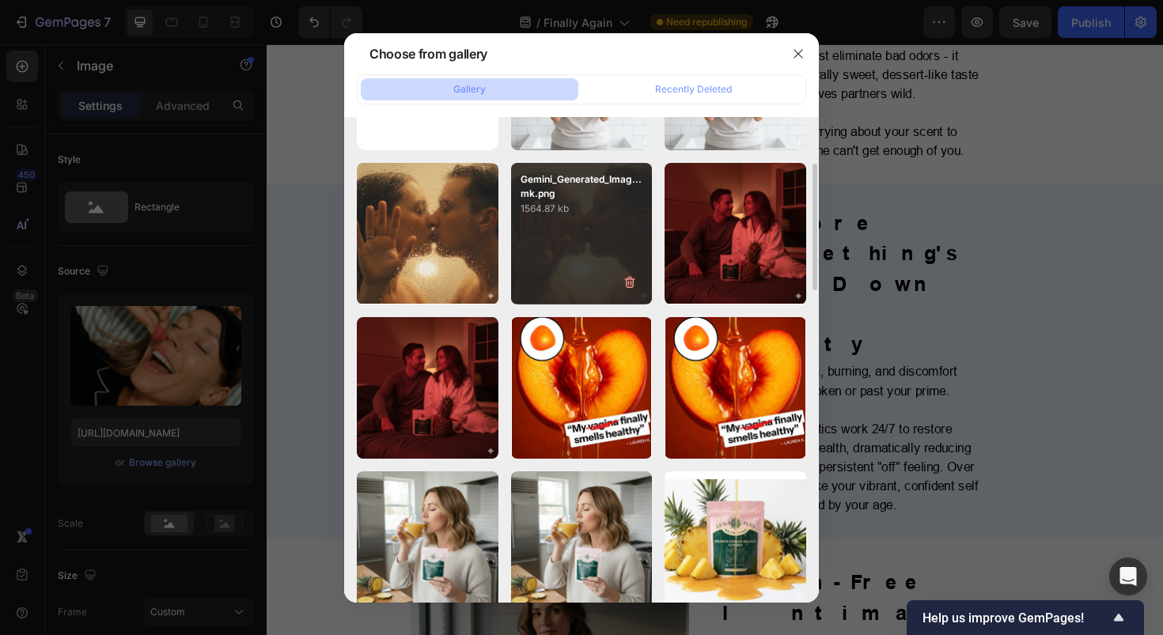
scroll to position [0, 0]
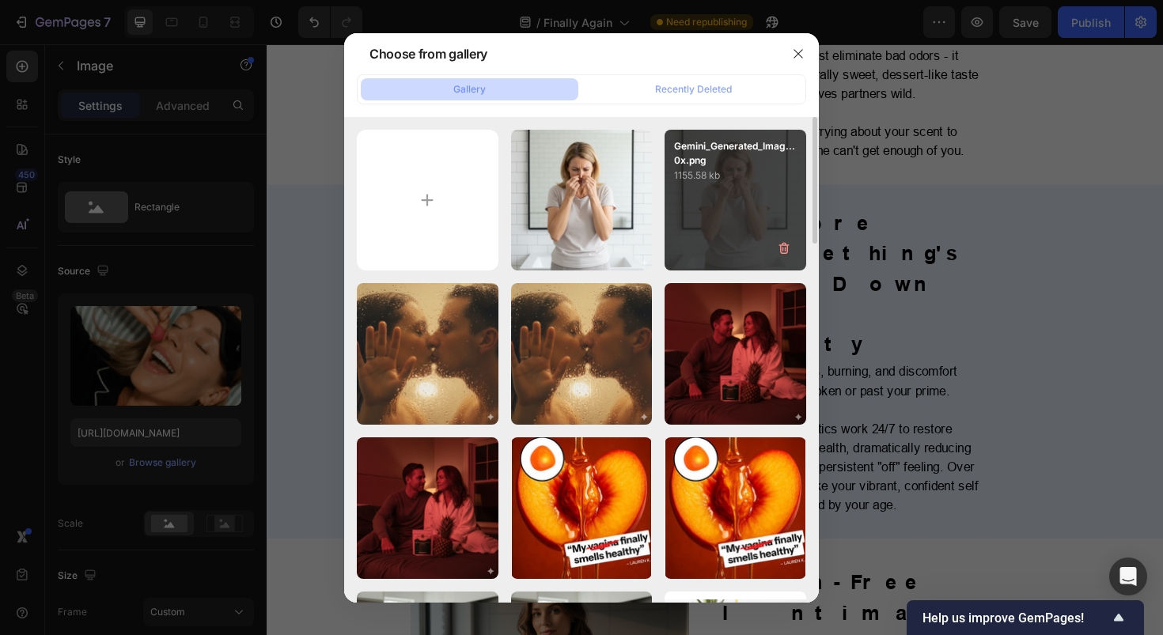
click at [735, 176] on p "1155.58 kb" at bounding box center [735, 176] width 123 height 16
type input "https://cdn.shopify.com/s/files/1/0717/5756/1913/files/gempages_583618339796943…"
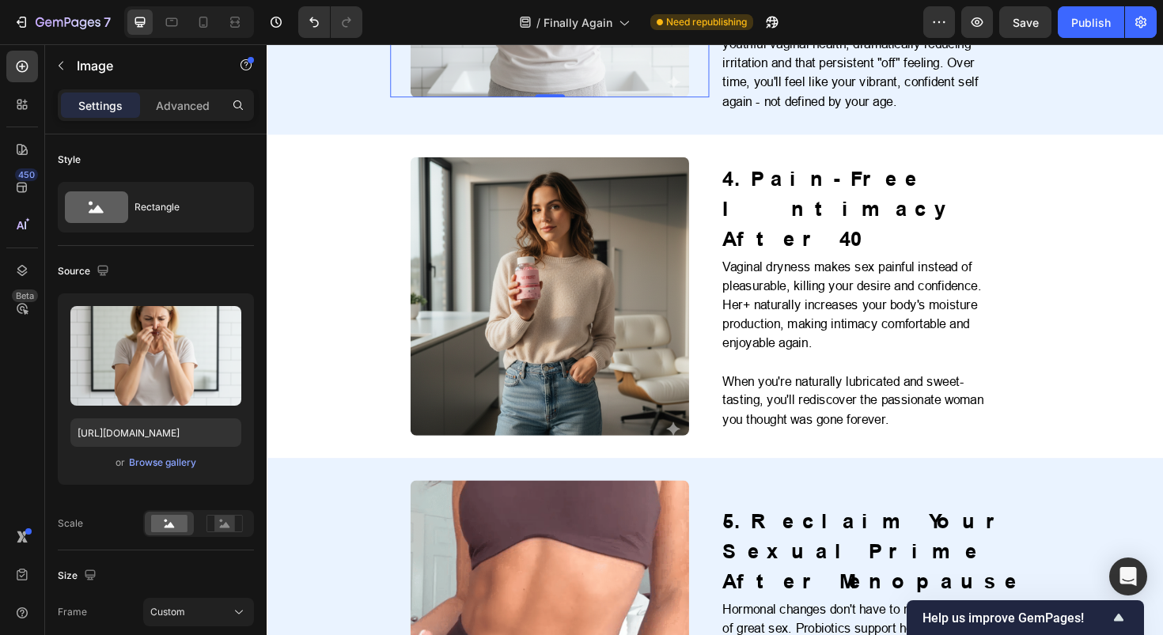
scroll to position [1623, 0]
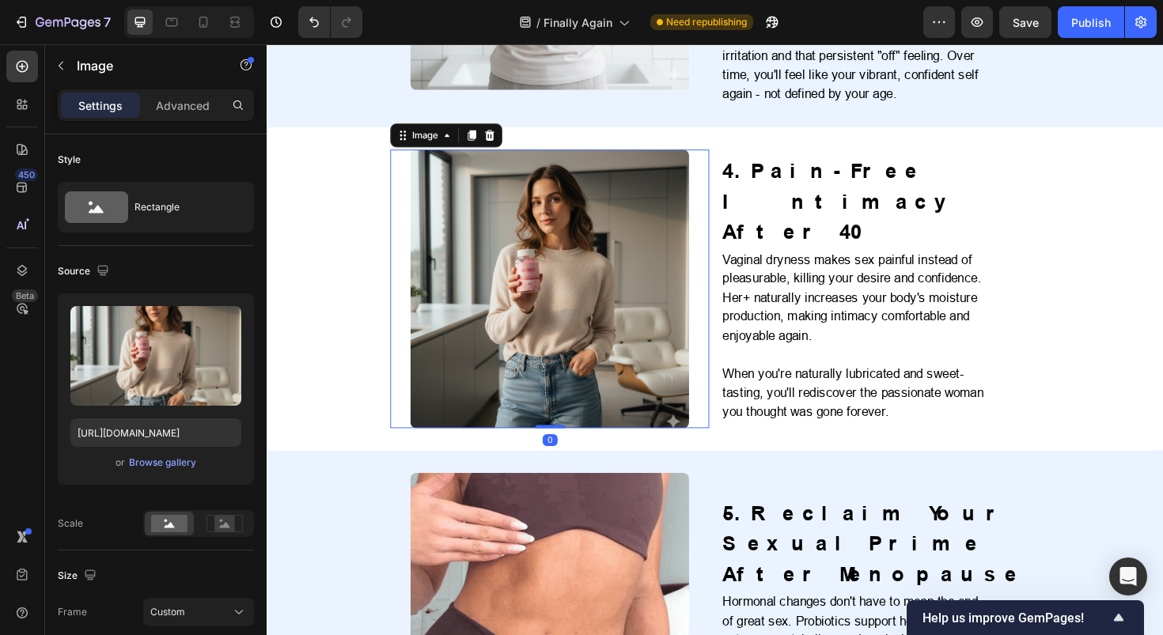
click at [583, 231] on img at bounding box center [566, 303] width 295 height 295
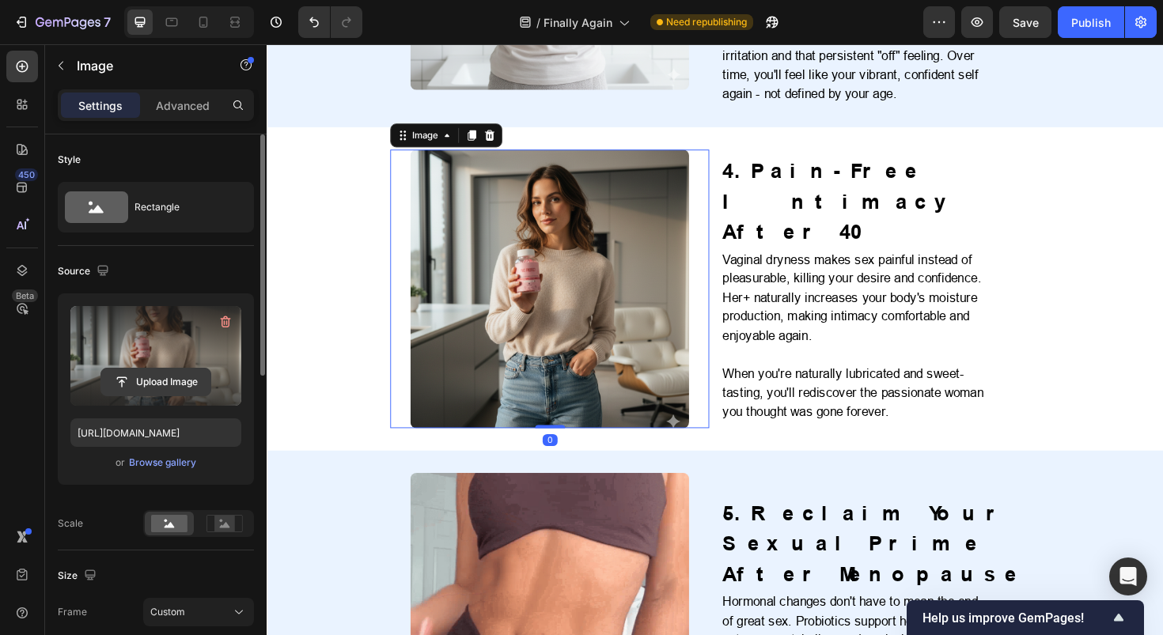
click at [150, 377] on input "file" at bounding box center [155, 382] width 109 height 27
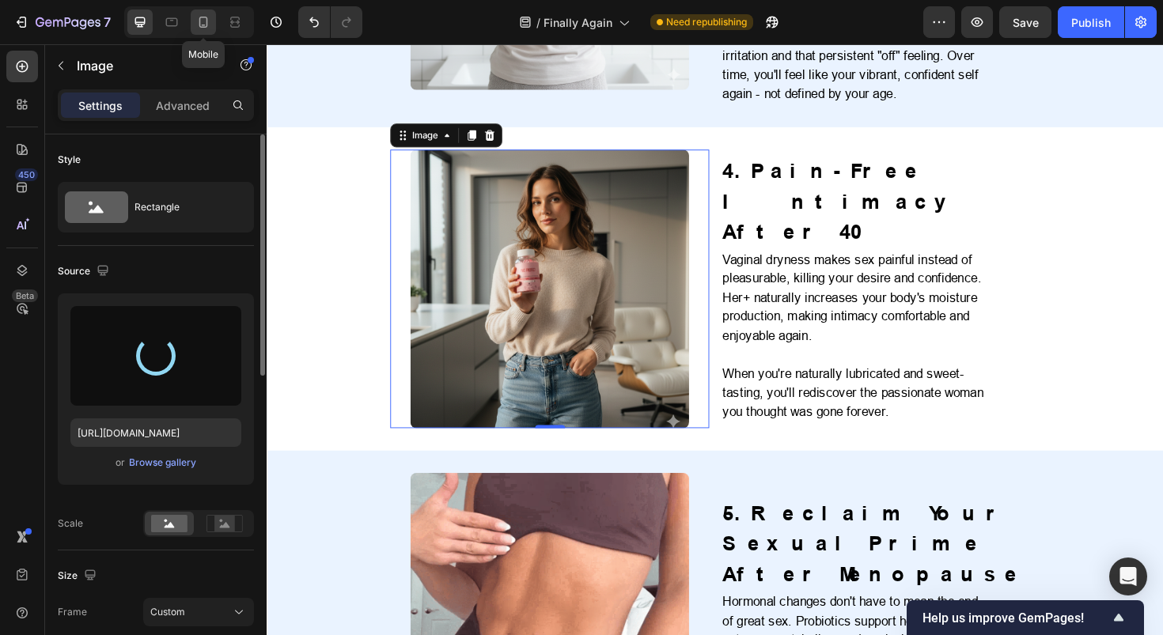
click at [206, 24] on icon at bounding box center [203, 22] width 9 height 11
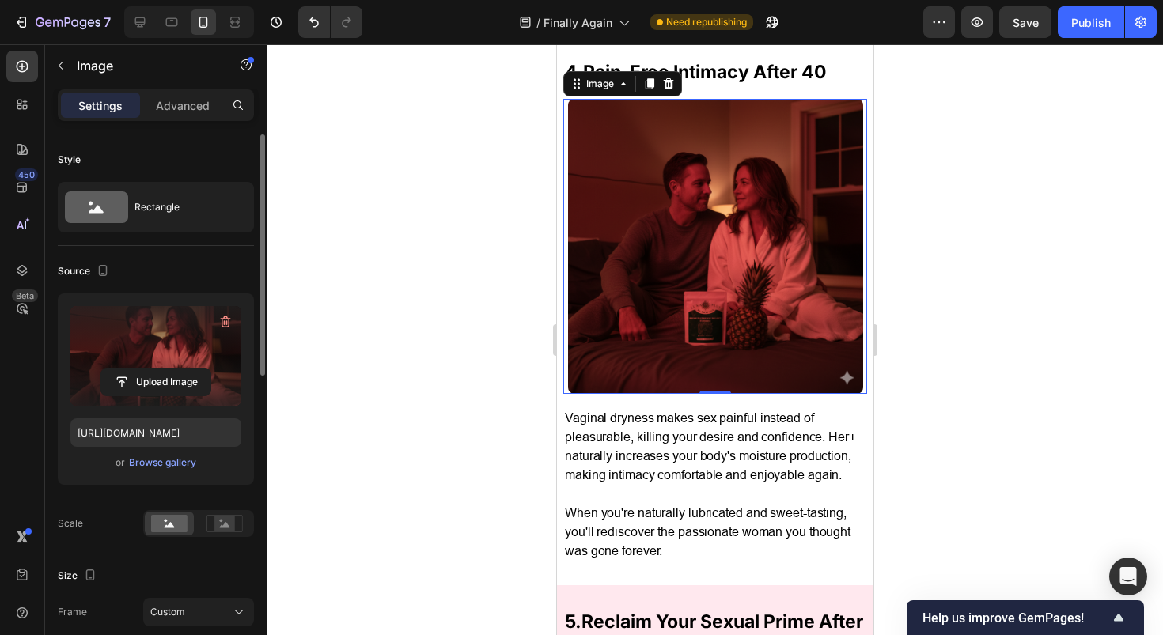
click at [668, 290] on img at bounding box center [714, 246] width 295 height 295
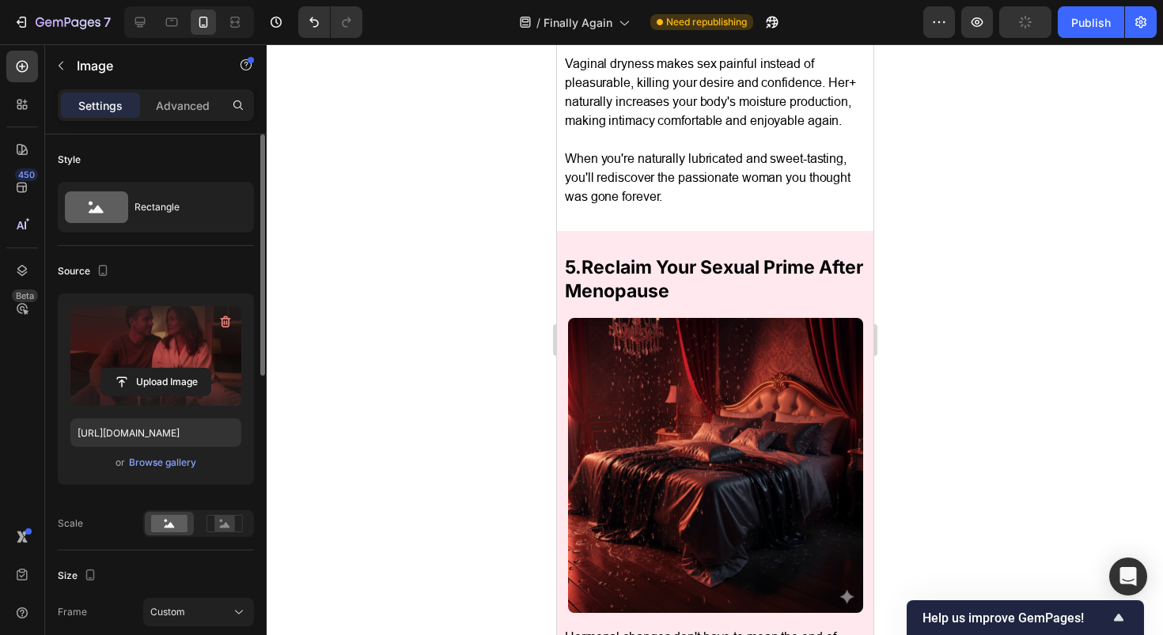
scroll to position [2893, 0]
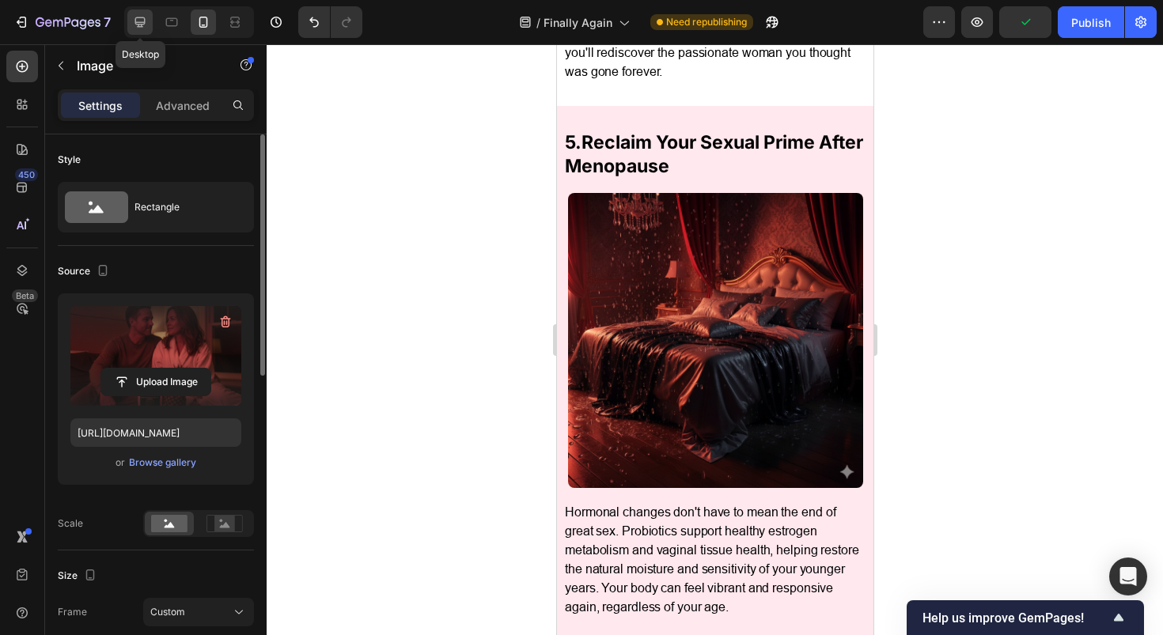
click at [140, 26] on icon at bounding box center [140, 22] width 10 height 10
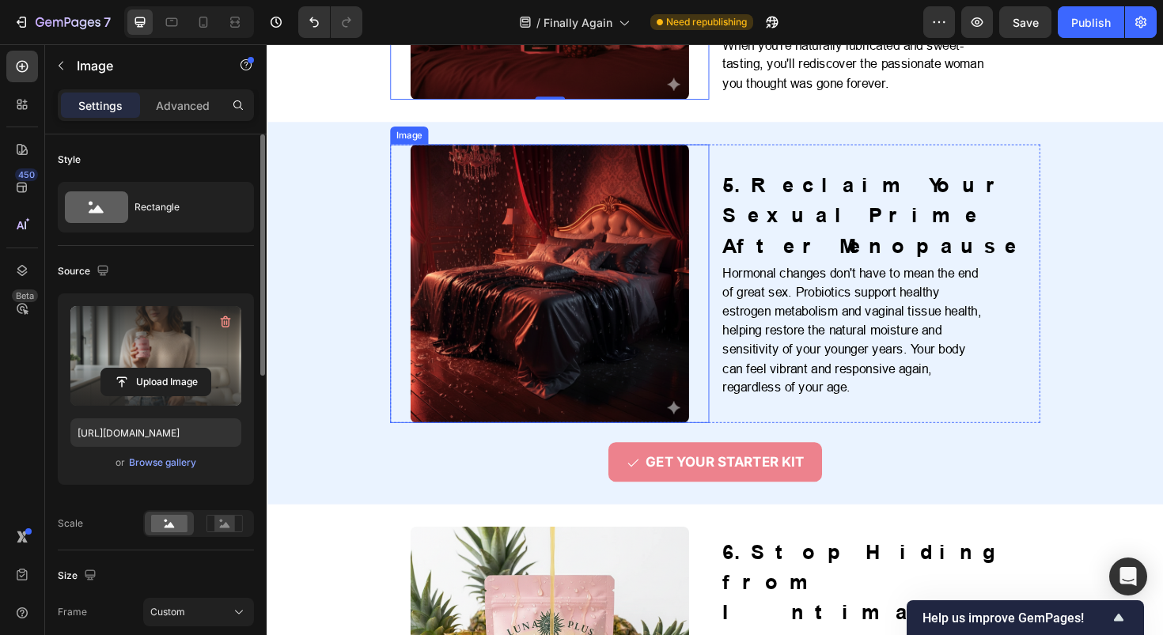
scroll to position [1644, 0]
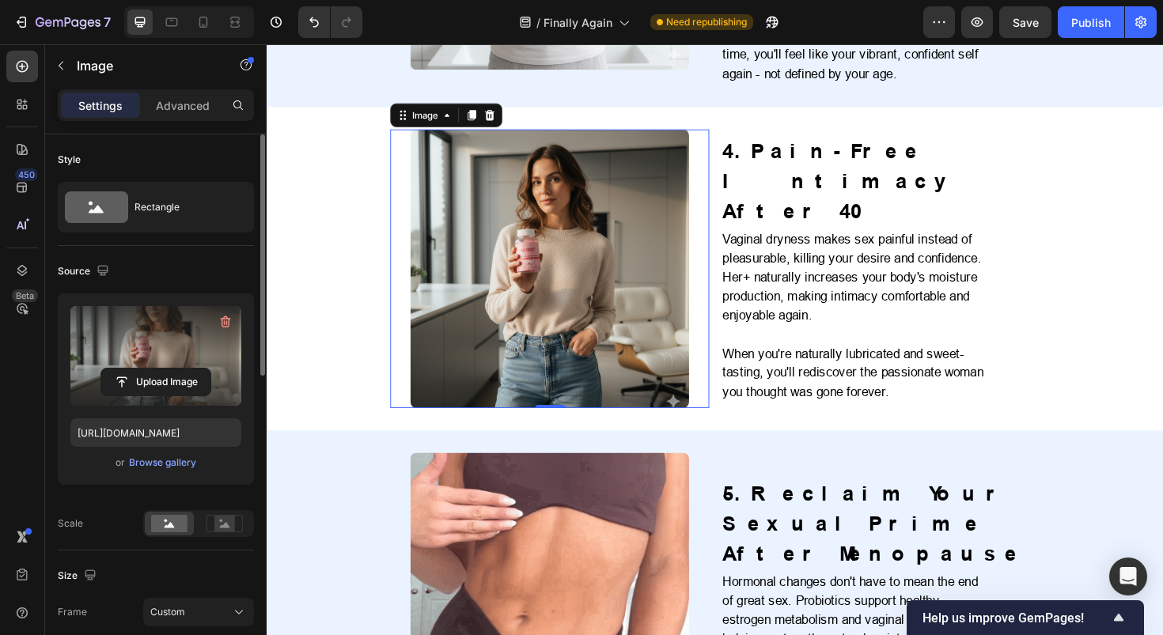
click at [618, 284] on img at bounding box center [566, 281] width 295 height 295
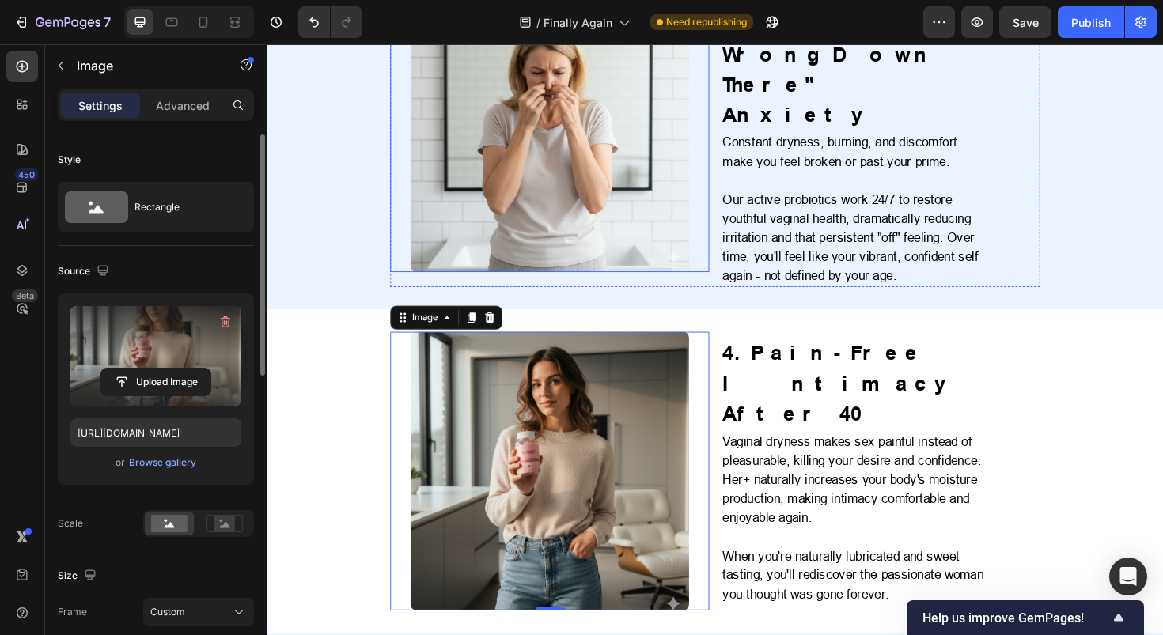
scroll to position [1453, 0]
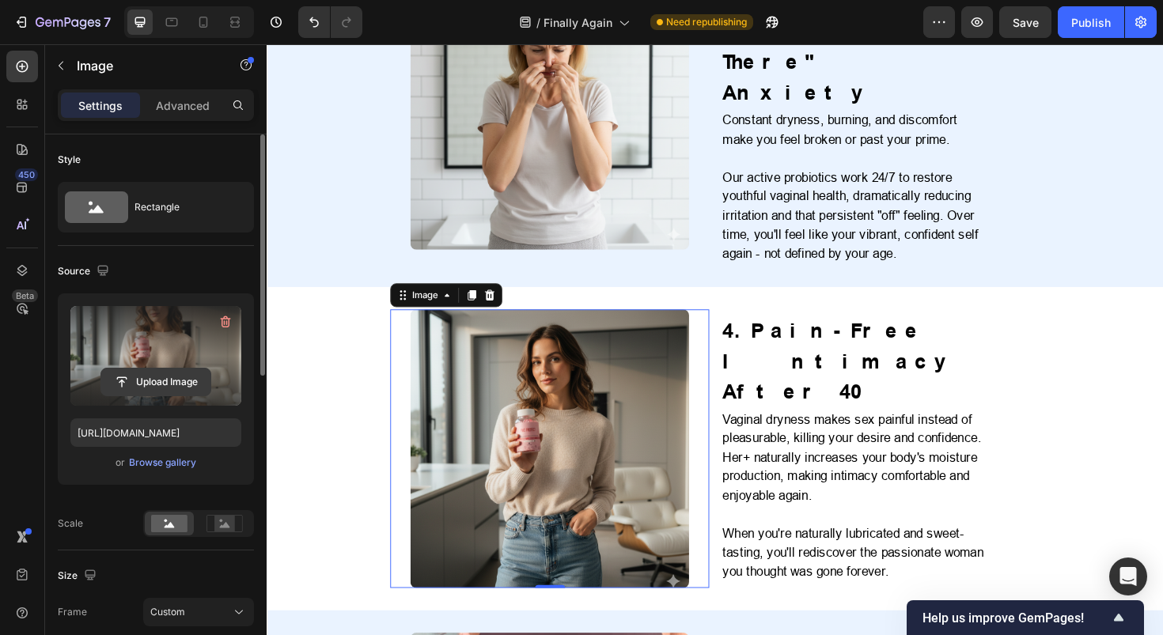
click at [157, 377] on input "file" at bounding box center [155, 382] width 109 height 27
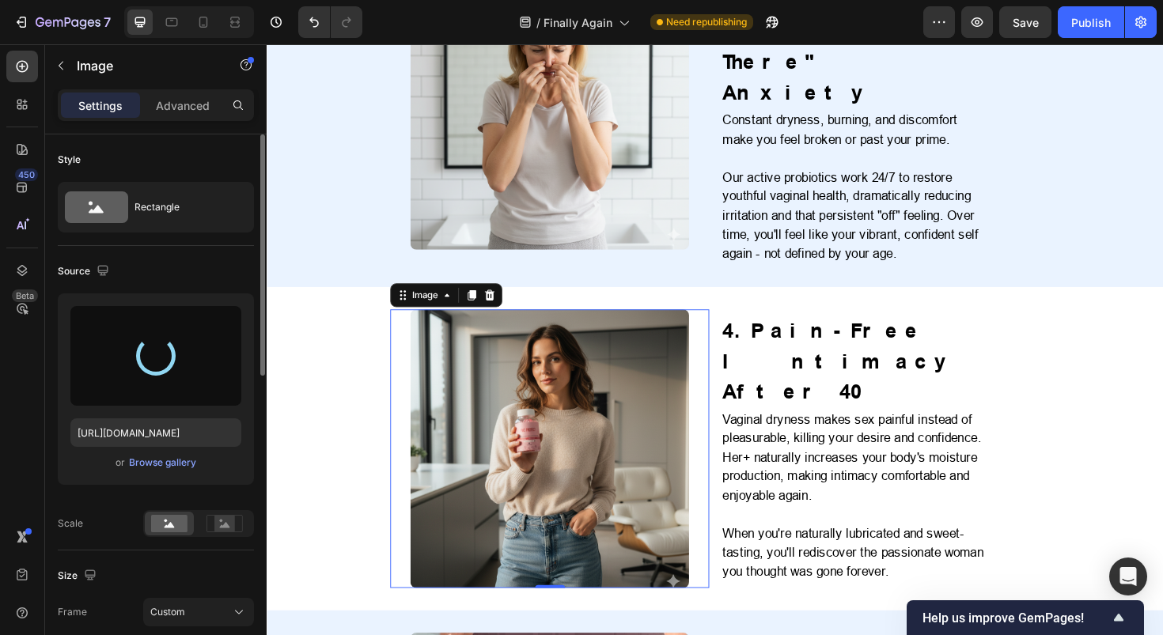
scroll to position [1492, 0]
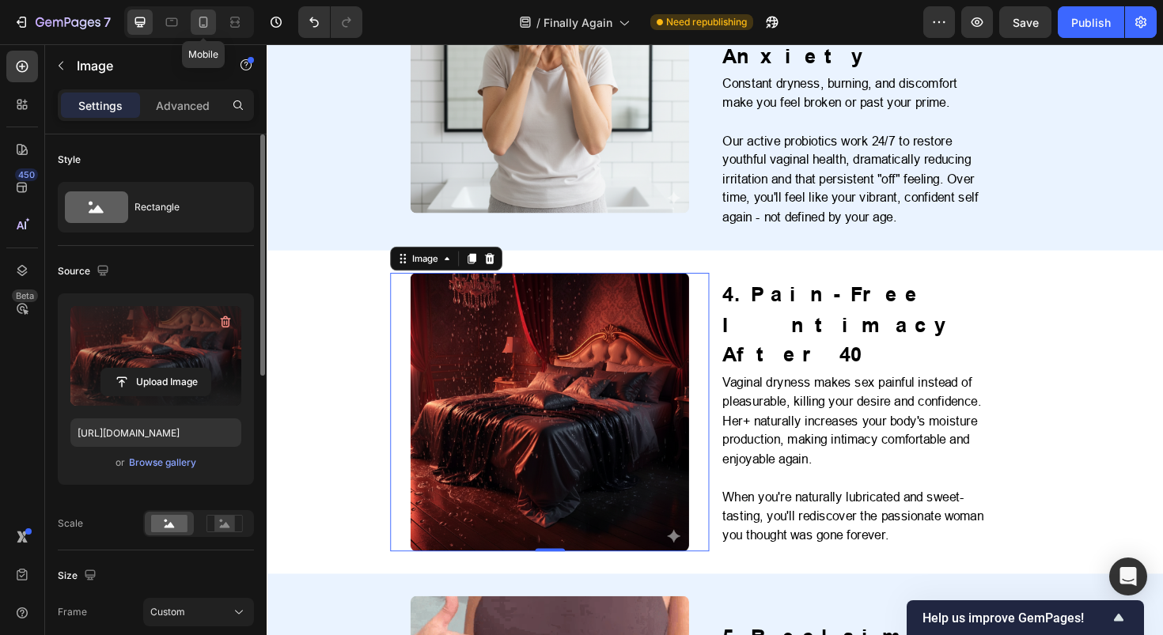
click at [205, 24] on icon at bounding box center [203, 22] width 16 height 16
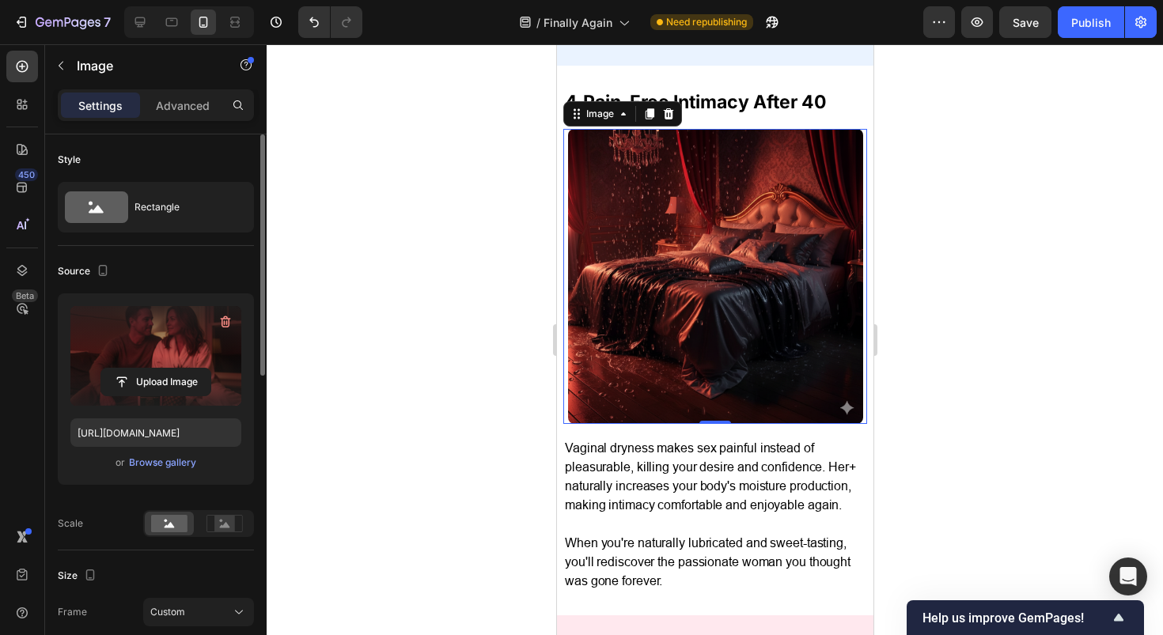
scroll to position [2414, 0]
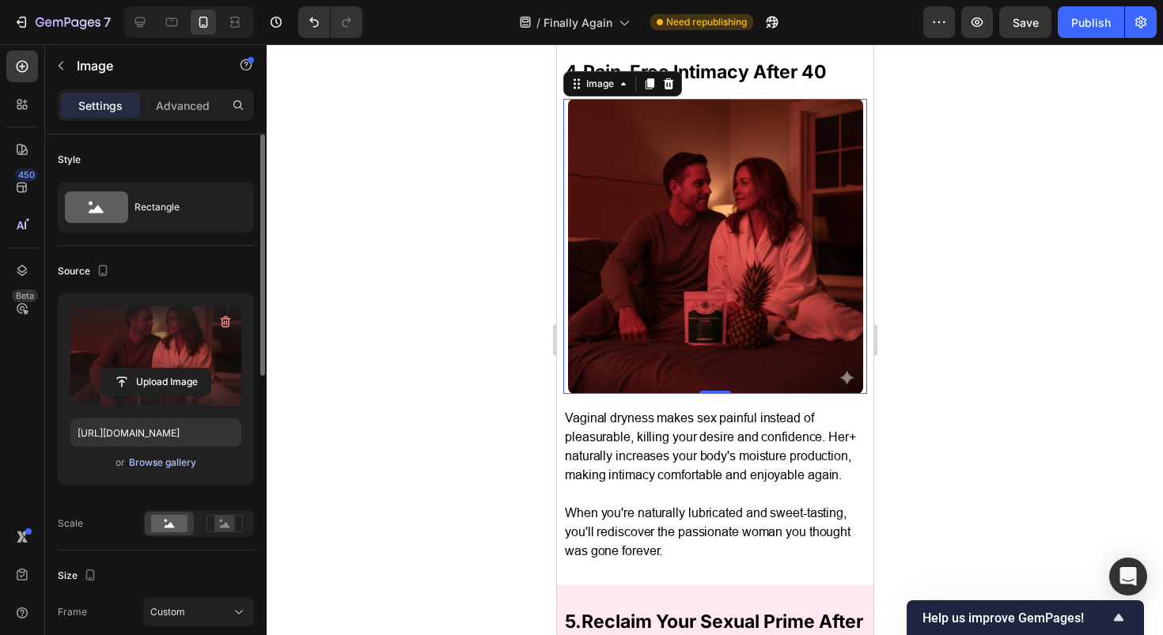
click at [155, 461] on div "Browse gallery" at bounding box center [162, 463] width 67 height 14
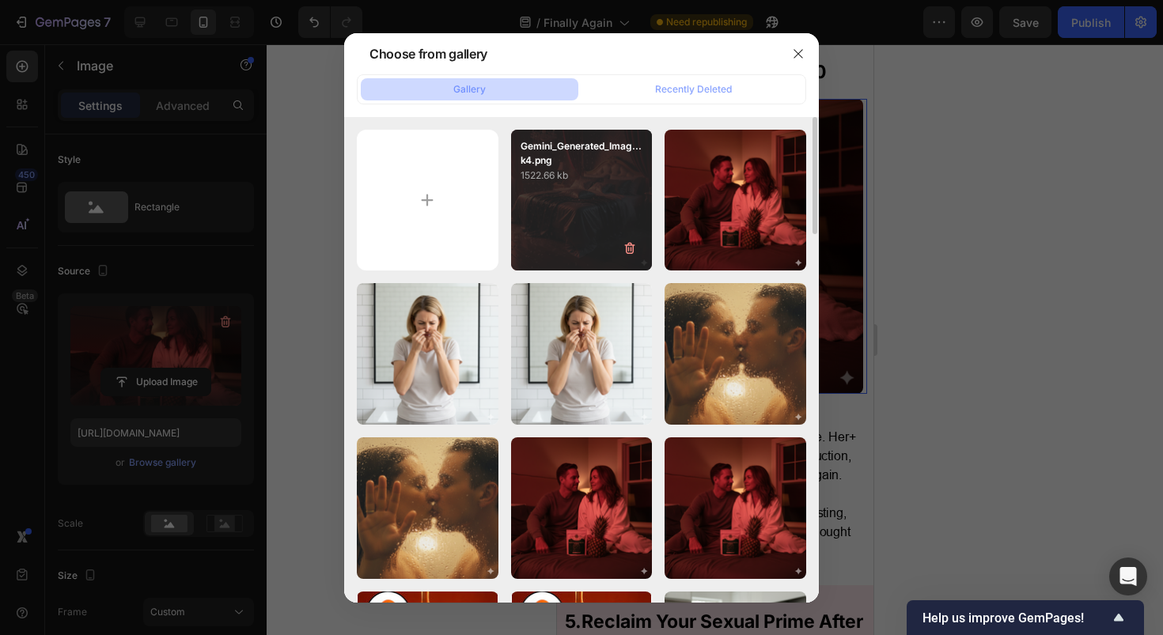
click at [607, 205] on div "Gemini_Generated_Imag...k4.png 1522.66 kb" at bounding box center [582, 201] width 142 height 142
type input "https://cdn.shopify.com/s/files/1/0717/5756/1913/files/gempages_583618339796943…"
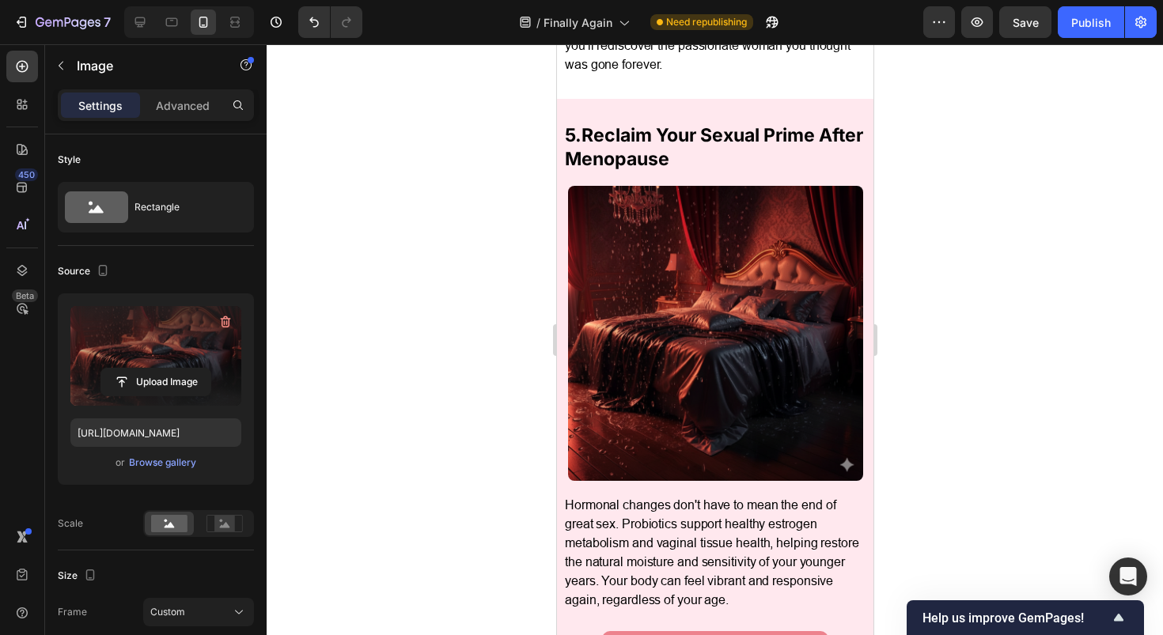
scroll to position [2949, 0]
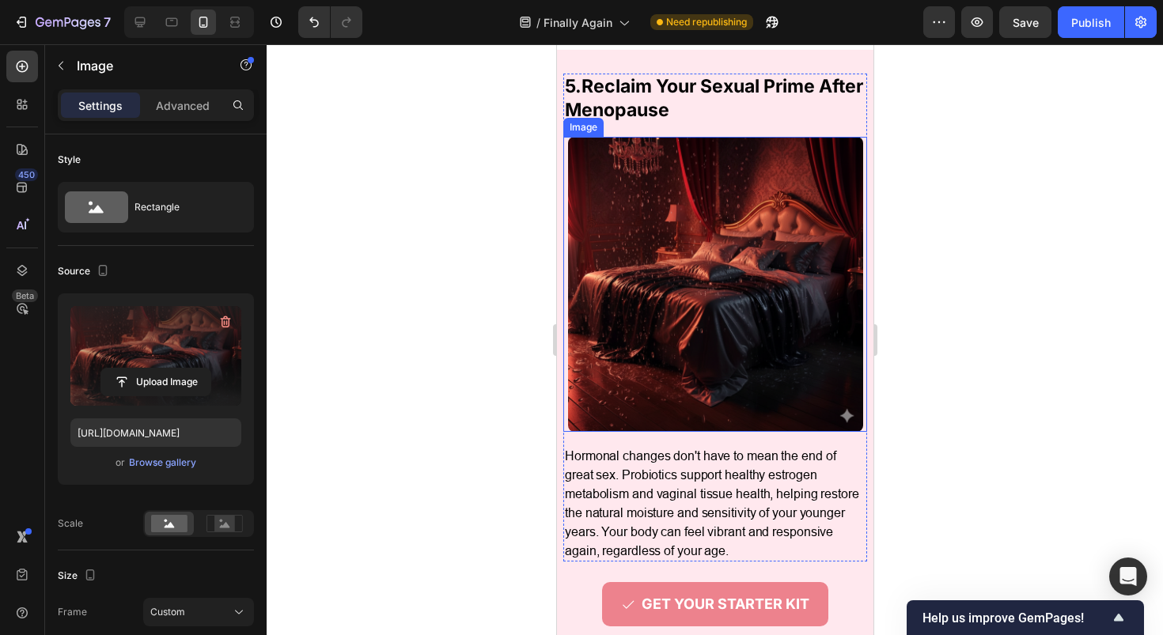
click at [707, 297] on img at bounding box center [714, 284] width 295 height 295
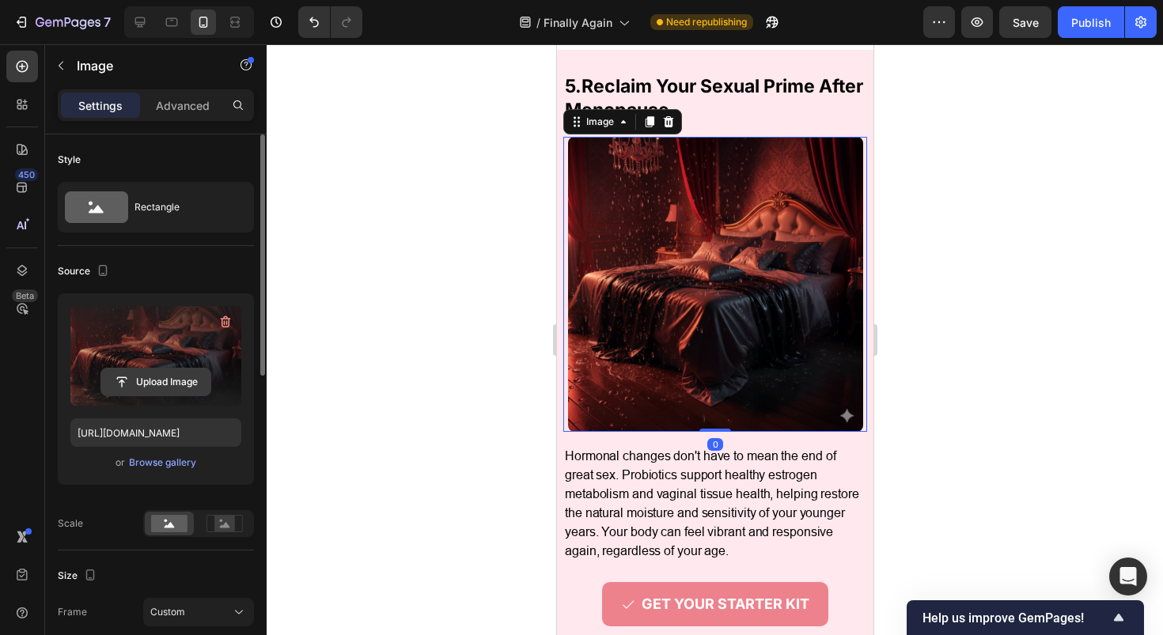
click at [143, 381] on input "file" at bounding box center [155, 382] width 109 height 27
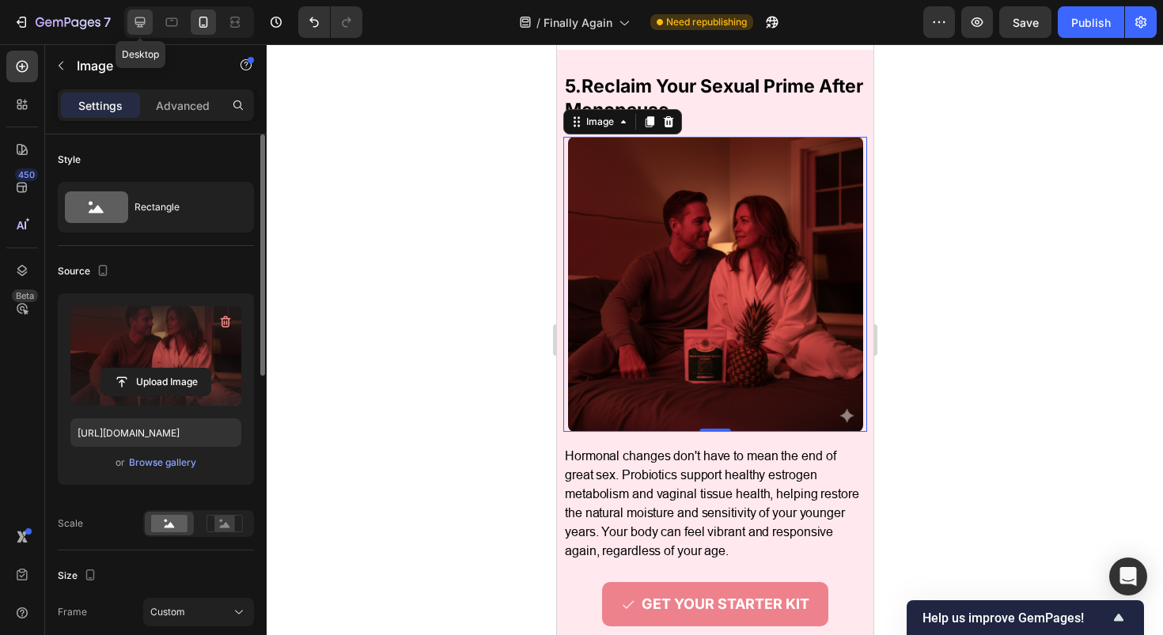
click at [145, 26] on icon at bounding box center [140, 22] width 16 height 16
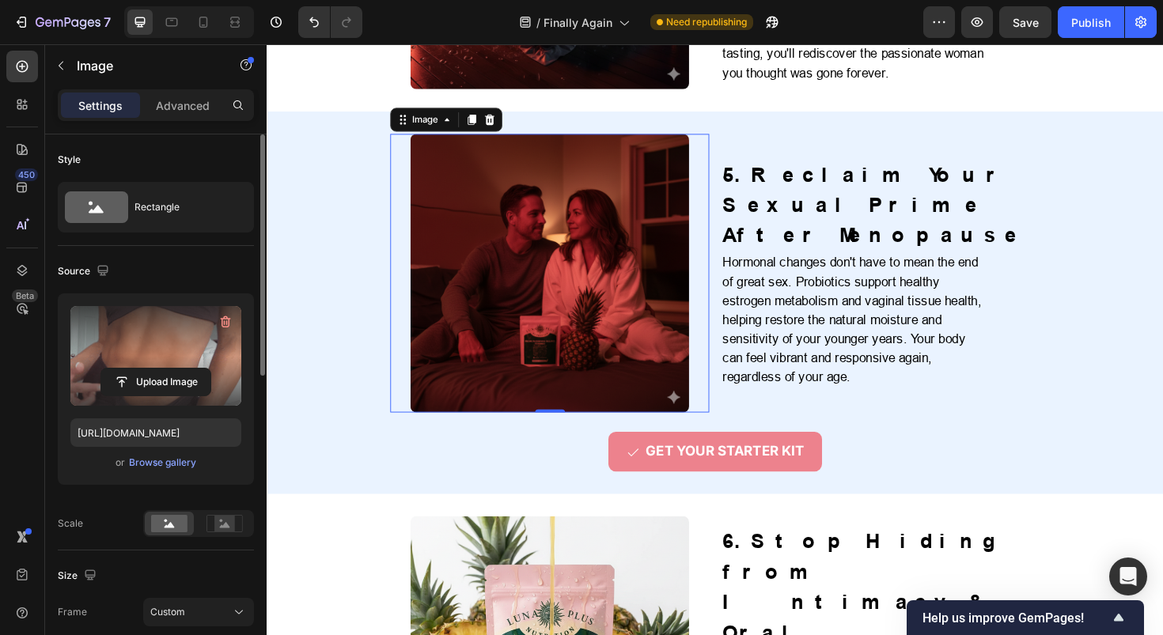
scroll to position [1967, 0]
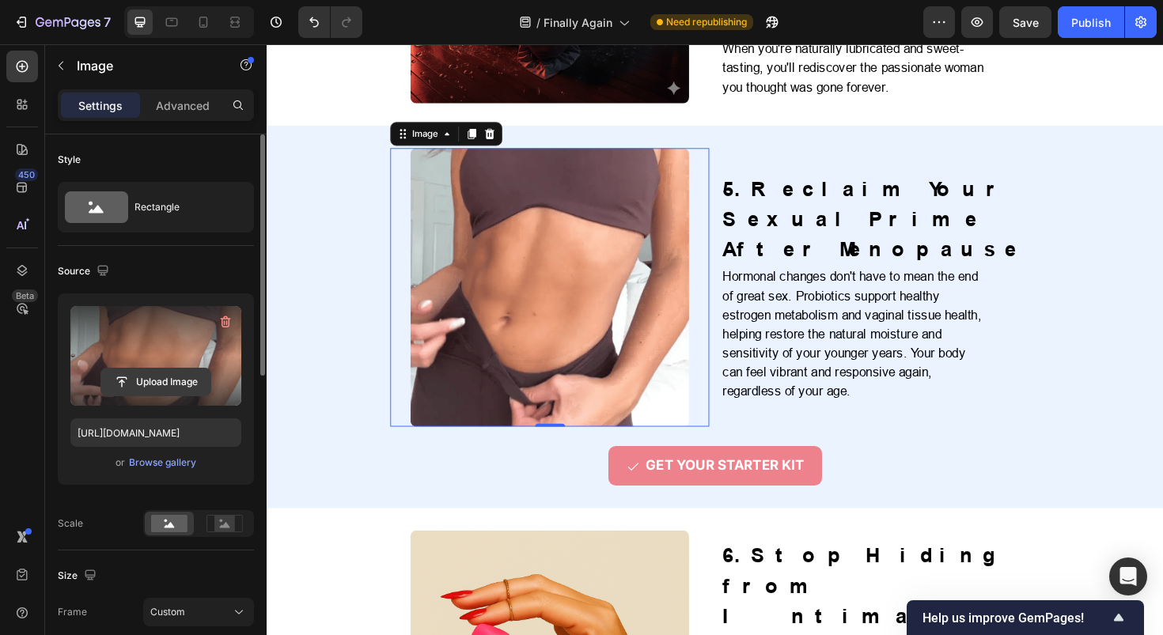
click at [163, 376] on input "file" at bounding box center [155, 382] width 109 height 27
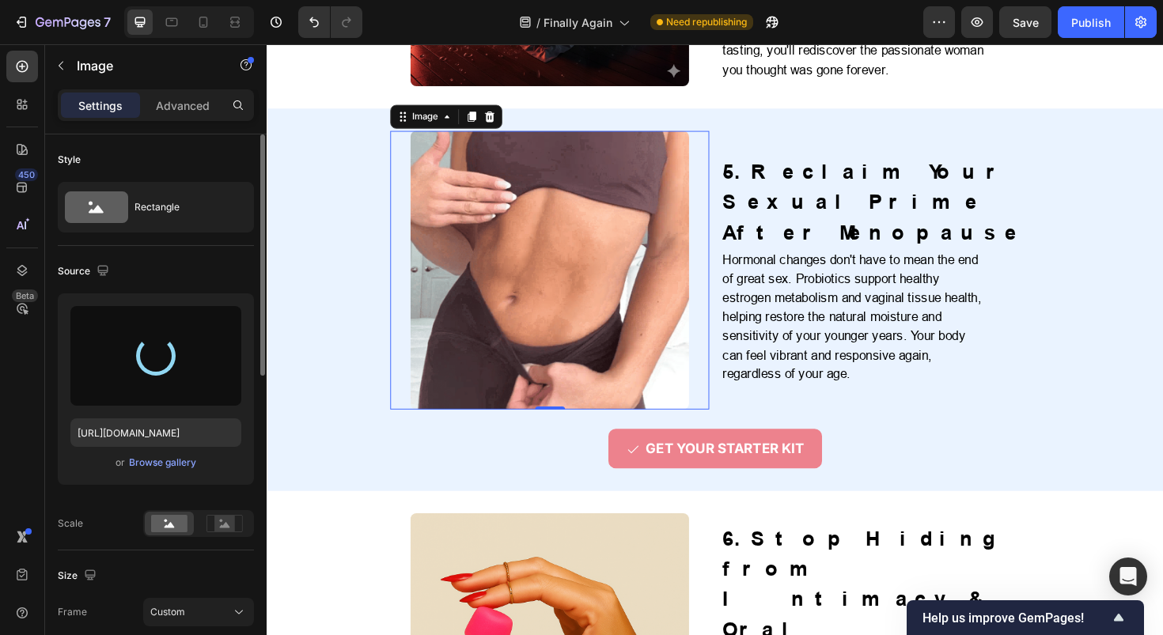
scroll to position [1991, 0]
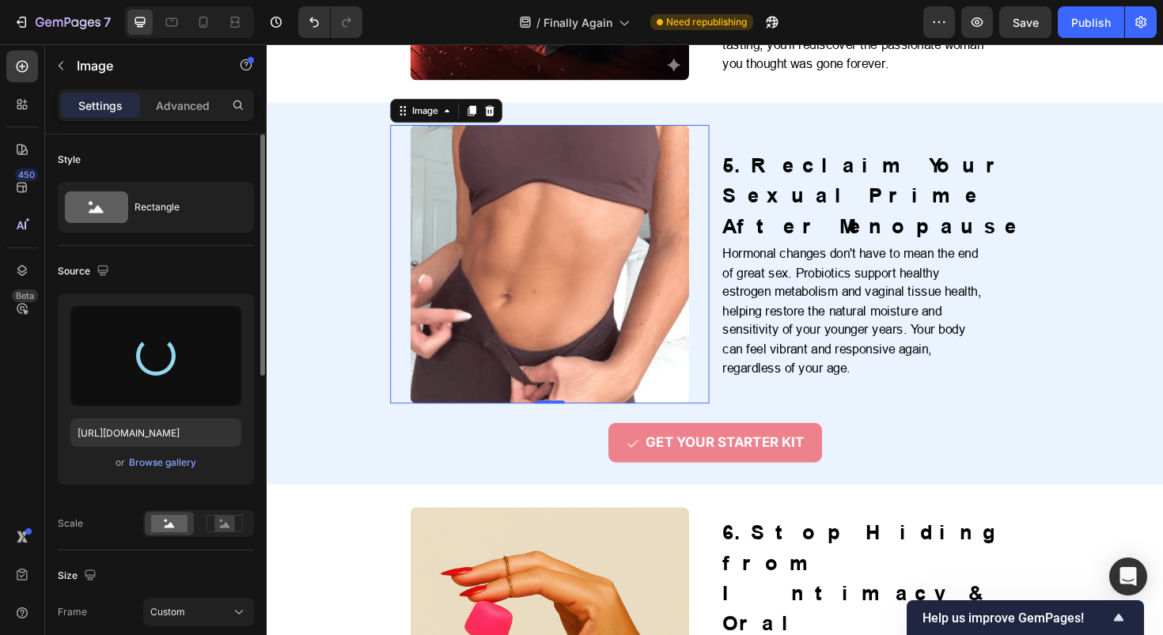
type input "https://cdn.shopify.com/s/files/1/0717/5756/1913/files/gempages_583618339796943…"
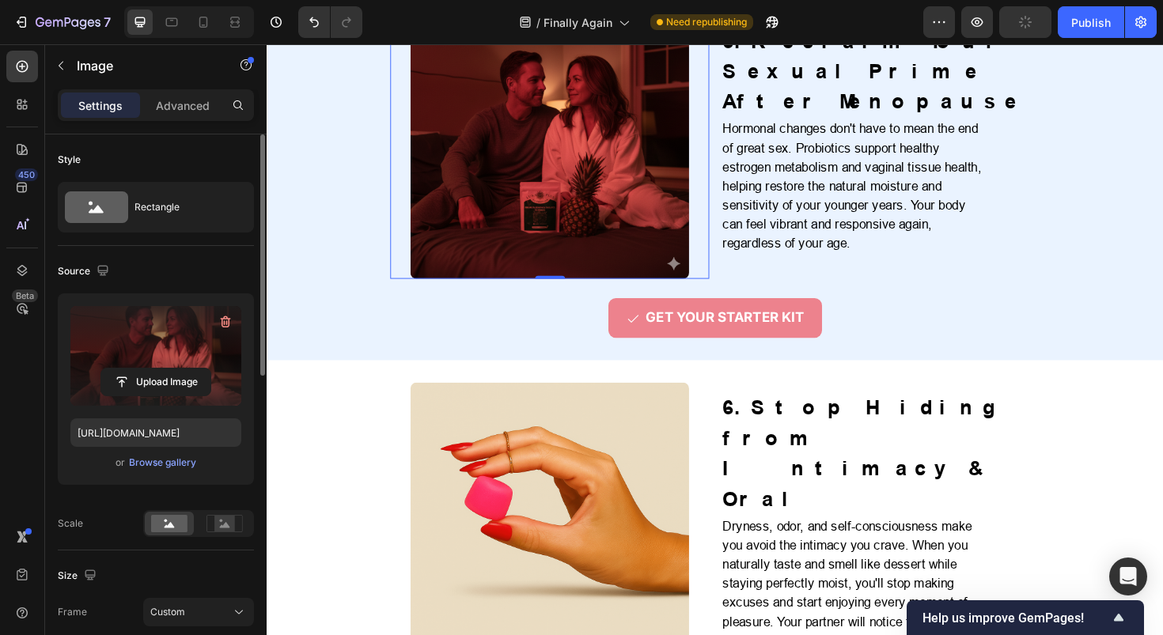
scroll to position [2137, 0]
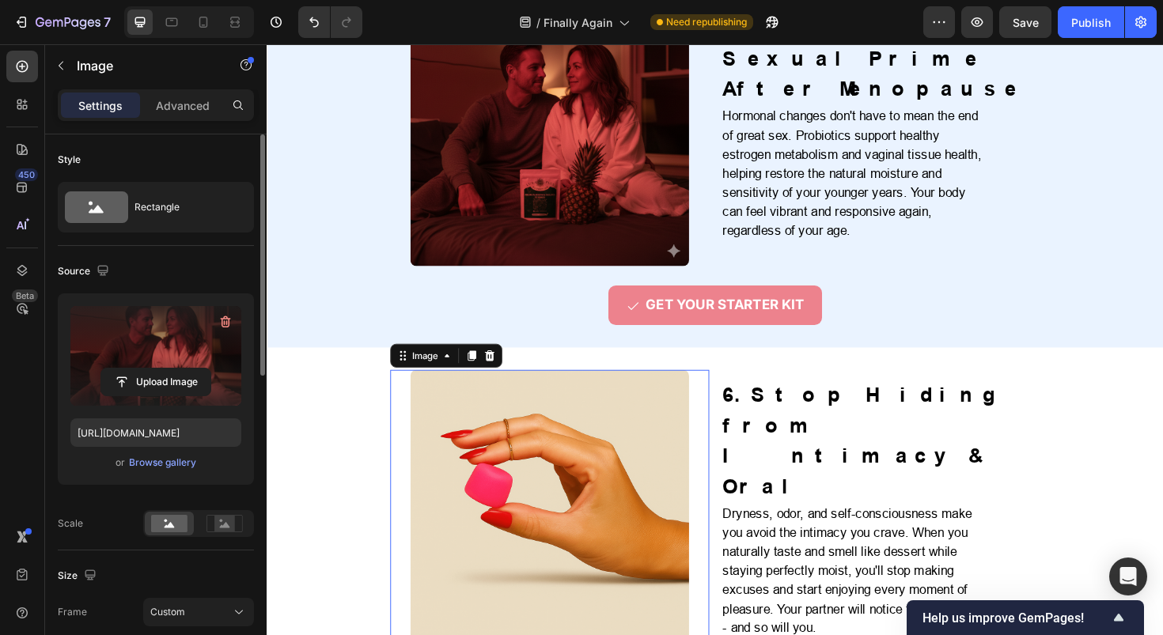
click at [619, 436] on img at bounding box center [566, 536] width 295 height 295
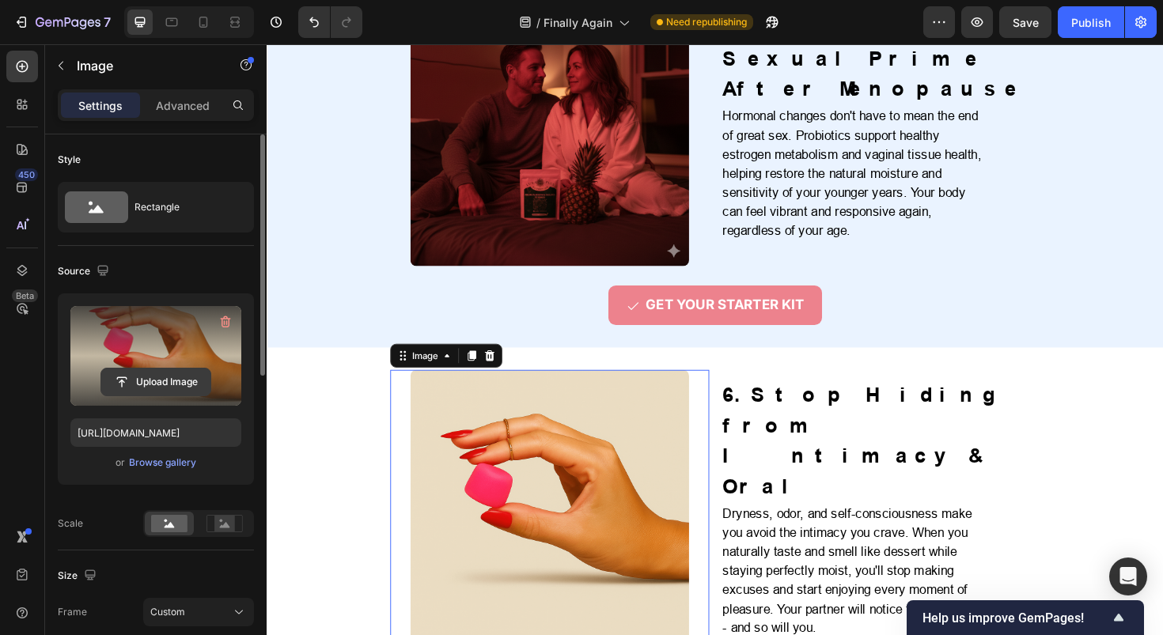
click at [168, 376] on input "file" at bounding box center [155, 382] width 109 height 27
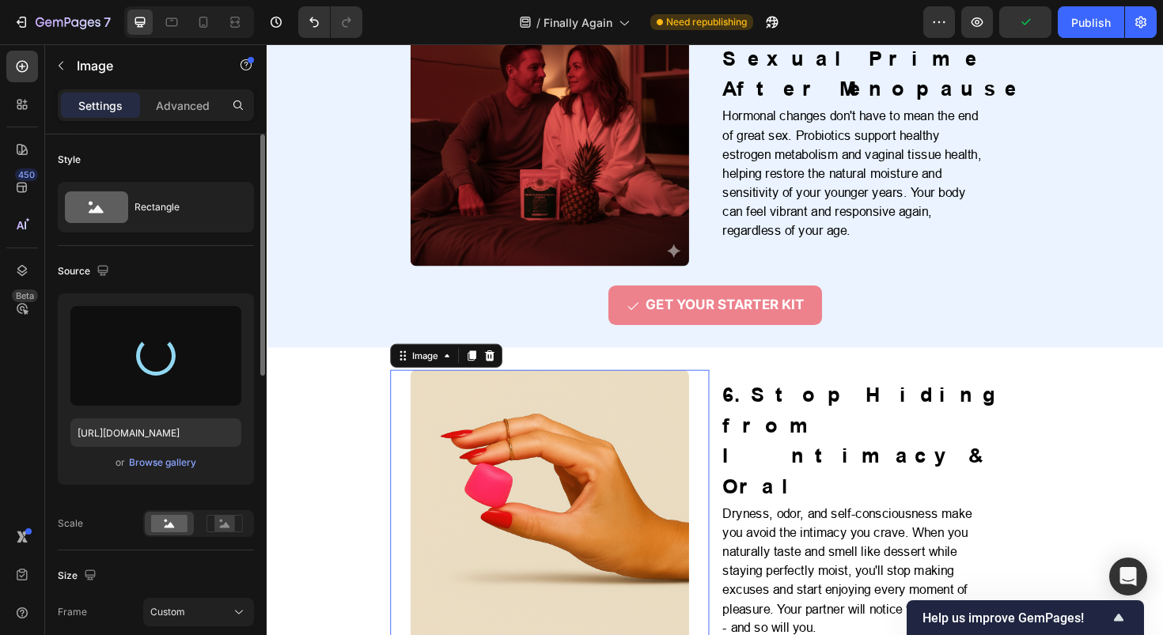
type input "https://cdn.shopify.com/s/files/1/0717/5756/1913/files/gempages_583618339796943…"
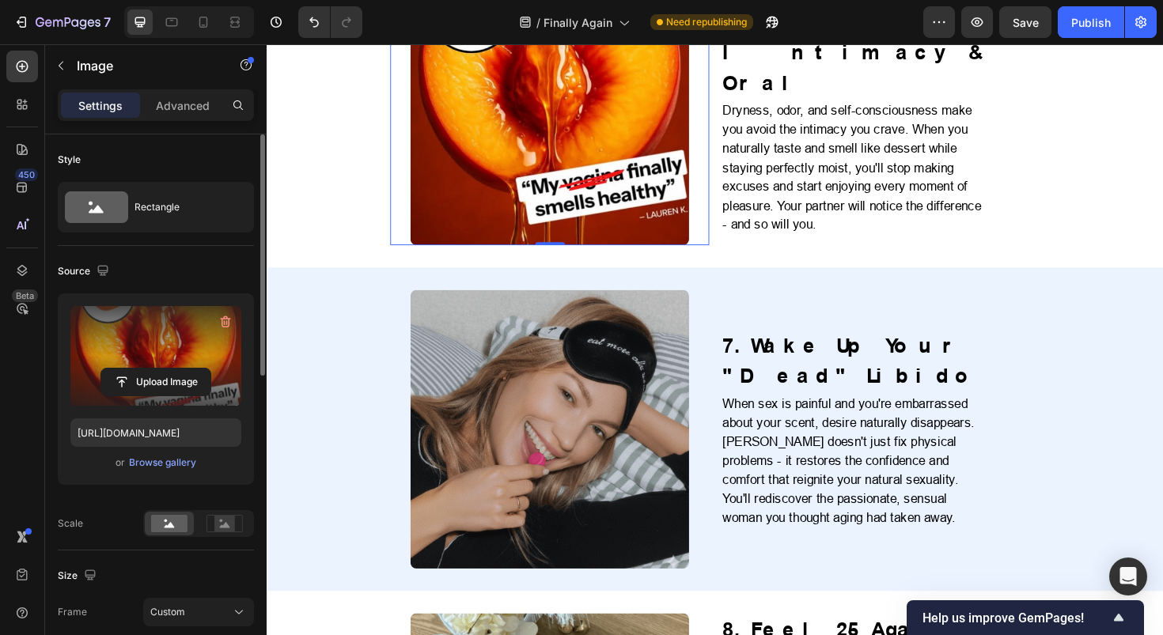
scroll to position [2586, 0]
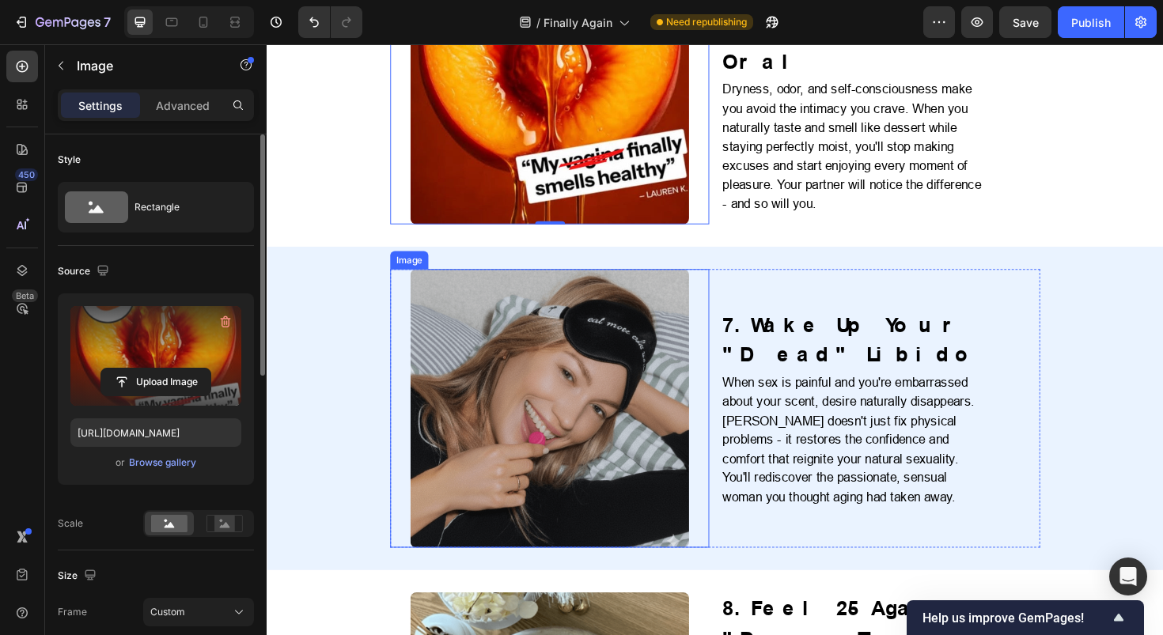
click at [587, 327] on img at bounding box center [566, 429] width 295 height 295
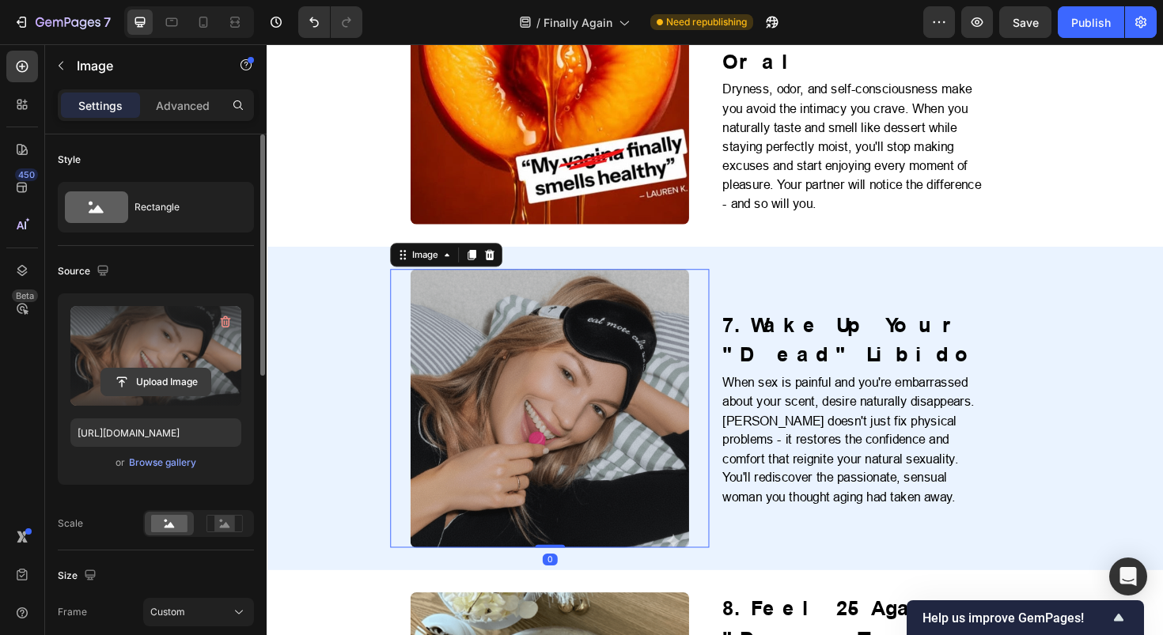
click at [138, 387] on input "file" at bounding box center [155, 382] width 109 height 27
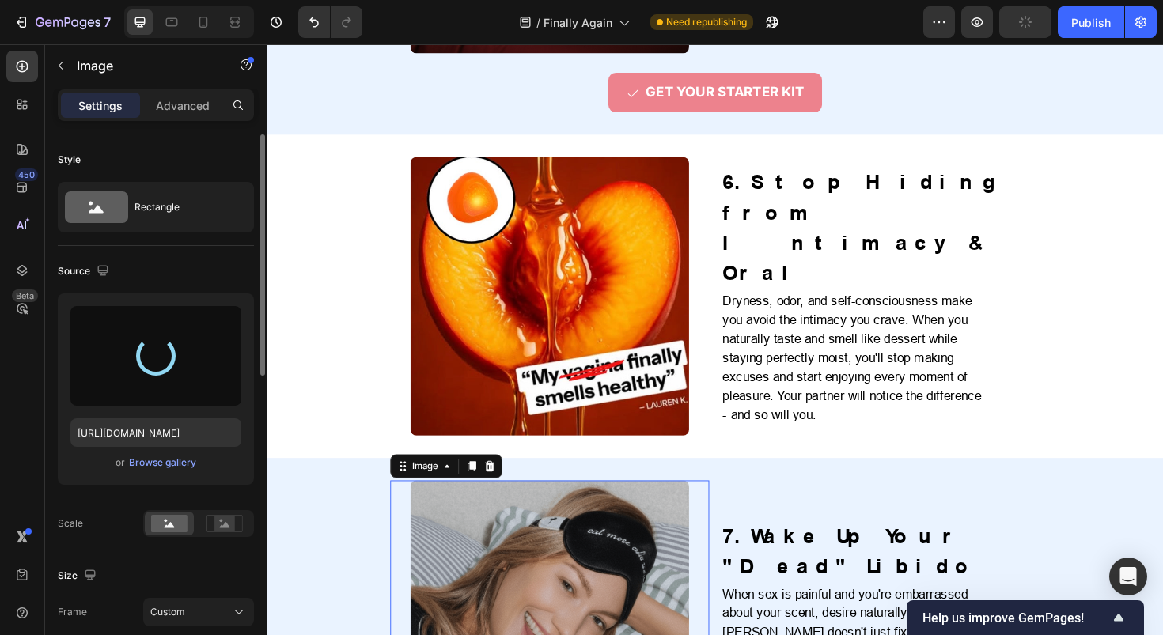
type input "https://cdn.shopify.com/s/files/1/0717/5756/1913/files/gempages_583618339796943…"
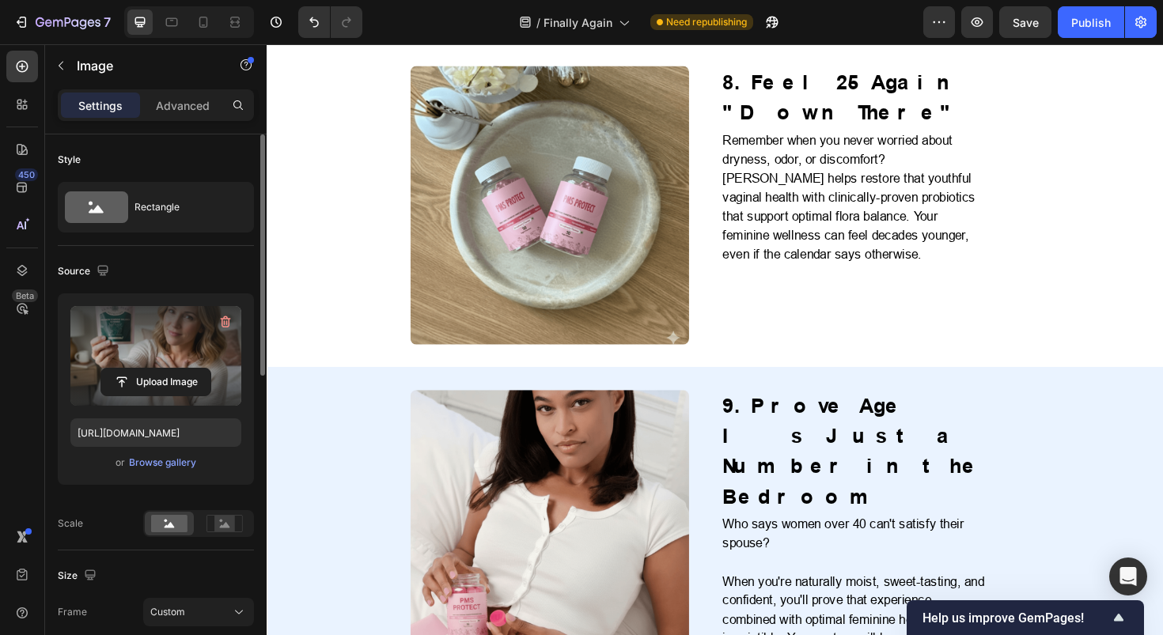
scroll to position [3250, 0]
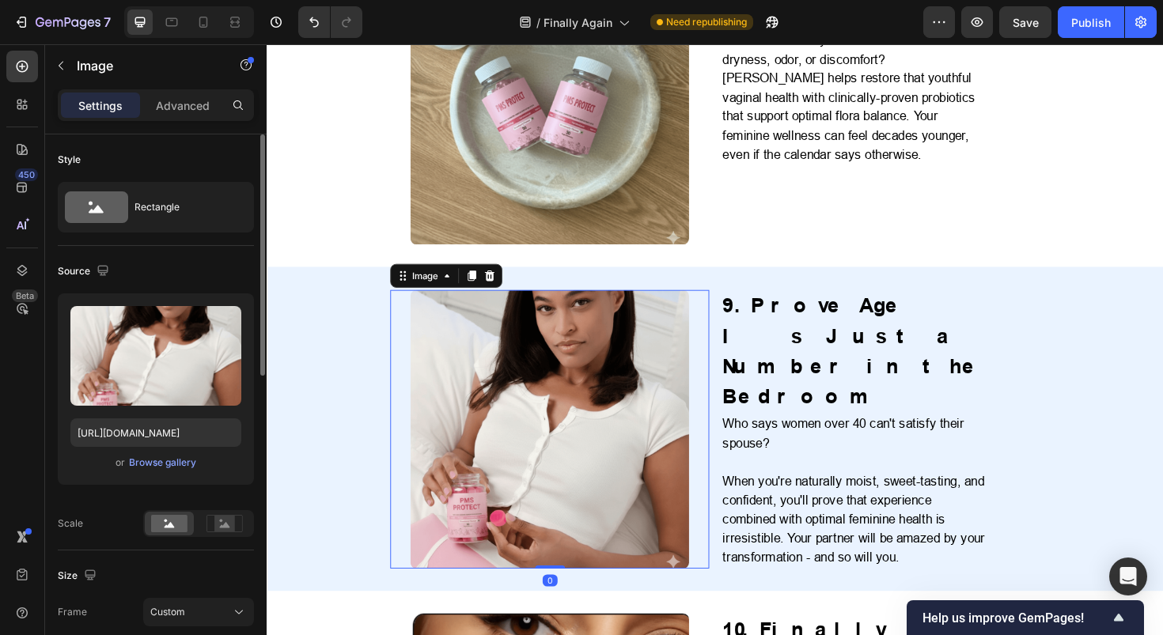
click at [579, 427] on img at bounding box center [566, 452] width 295 height 295
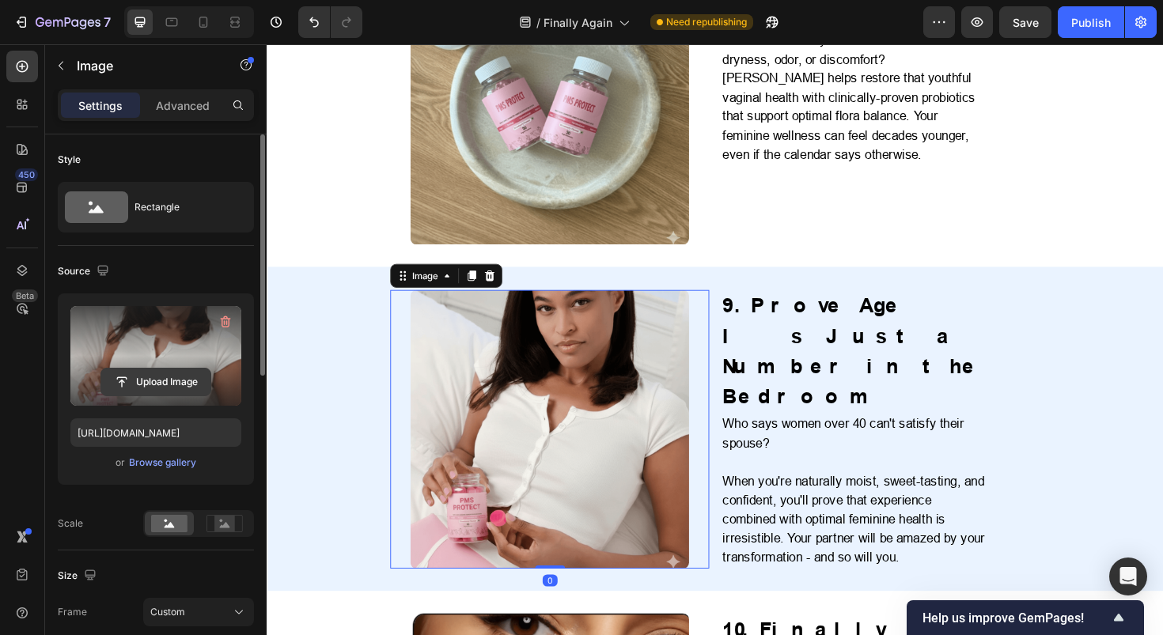
click at [179, 381] on input "file" at bounding box center [155, 382] width 109 height 27
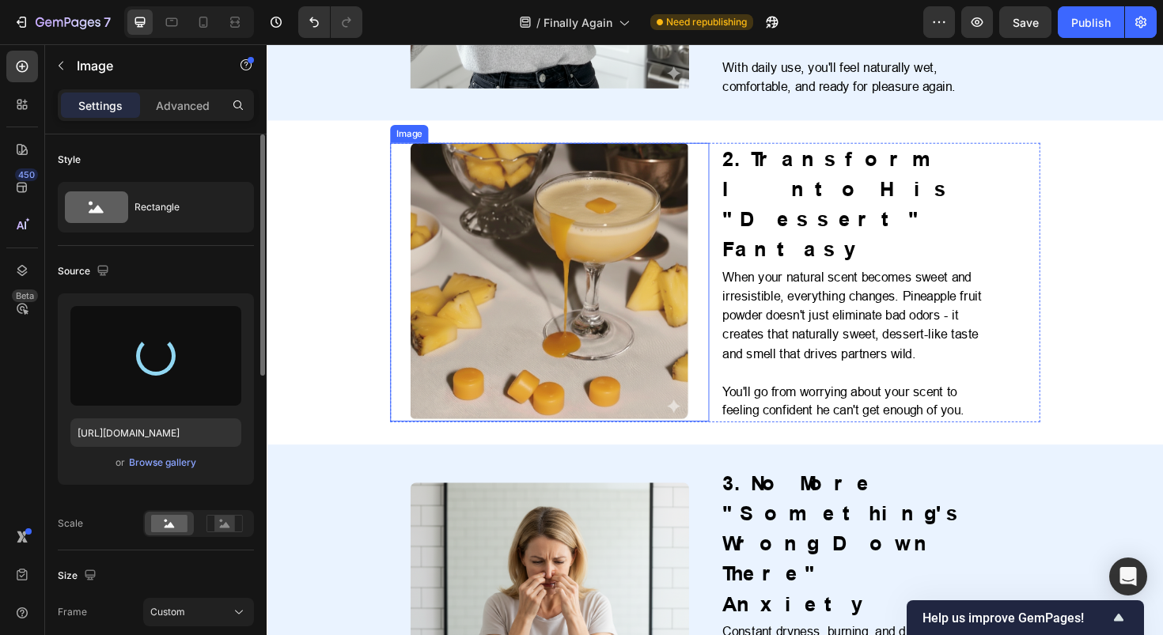
type input "https://cdn.shopify.com/s/files/1/0717/5756/1913/files/gempages_583618339796943…"
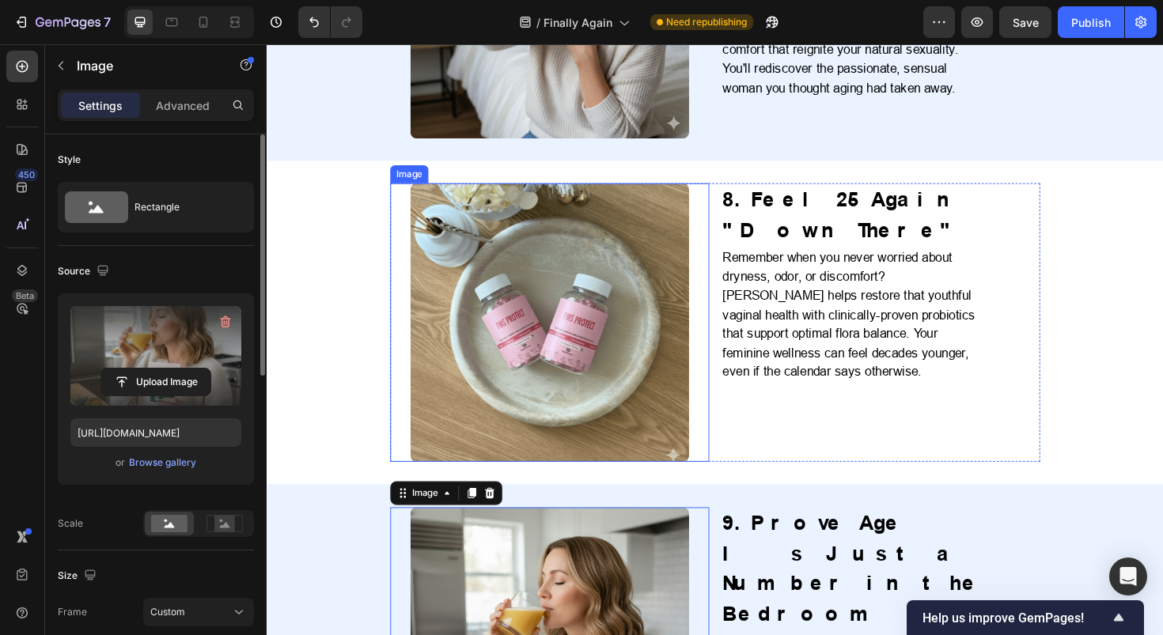
scroll to position [3006, 0]
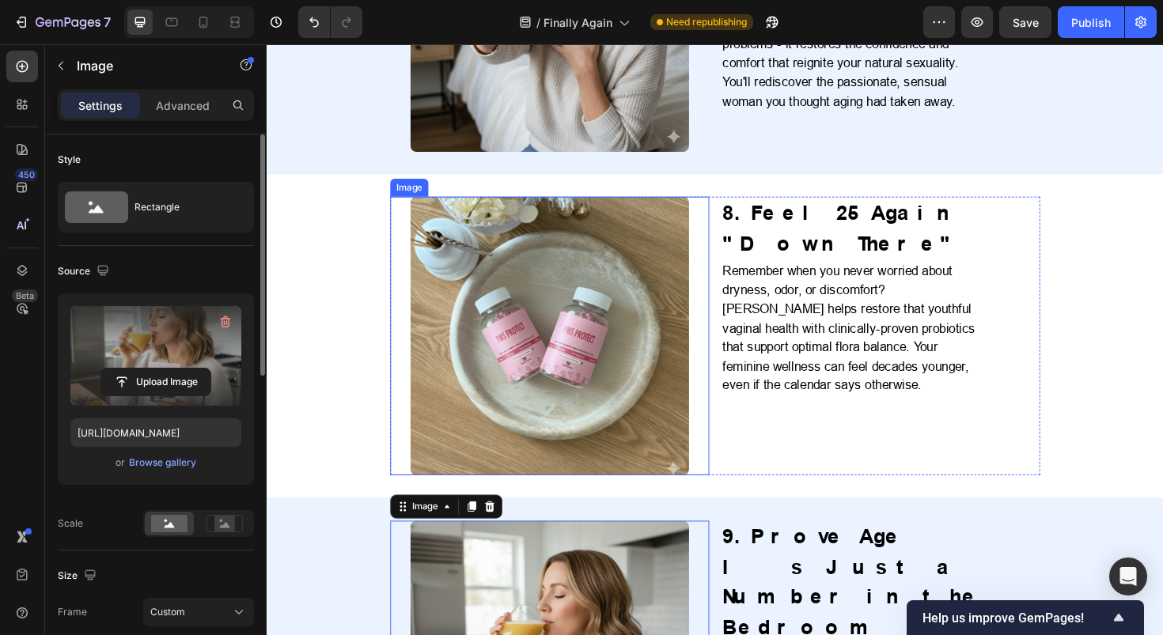
click at [618, 242] on img at bounding box center [566, 353] width 295 height 295
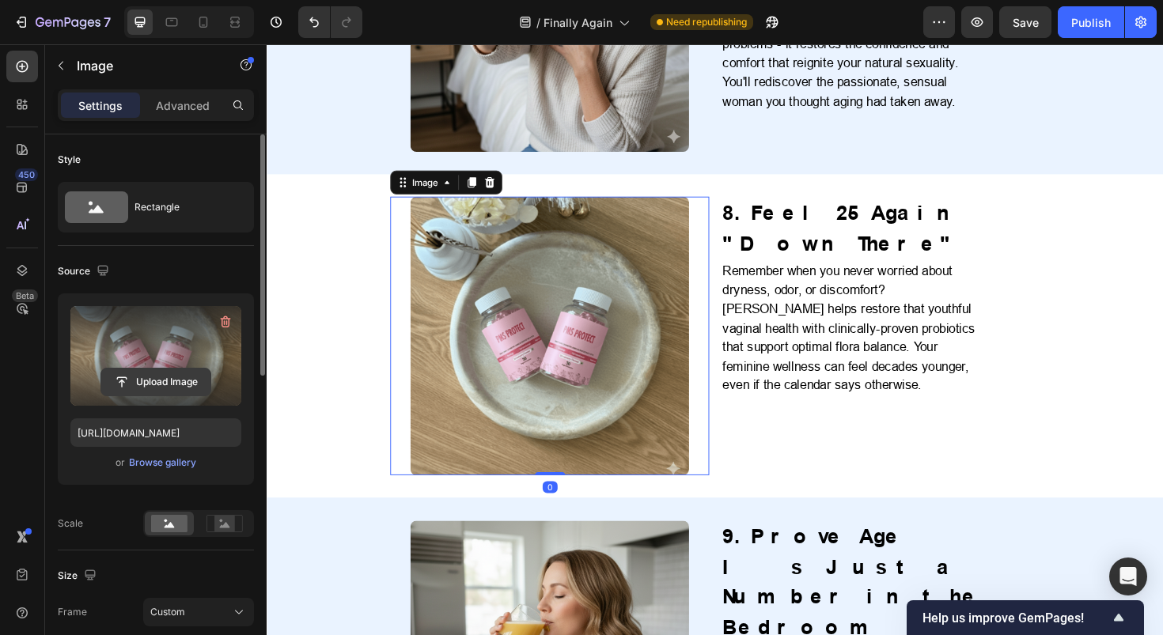
click at [146, 377] on input "file" at bounding box center [155, 382] width 109 height 27
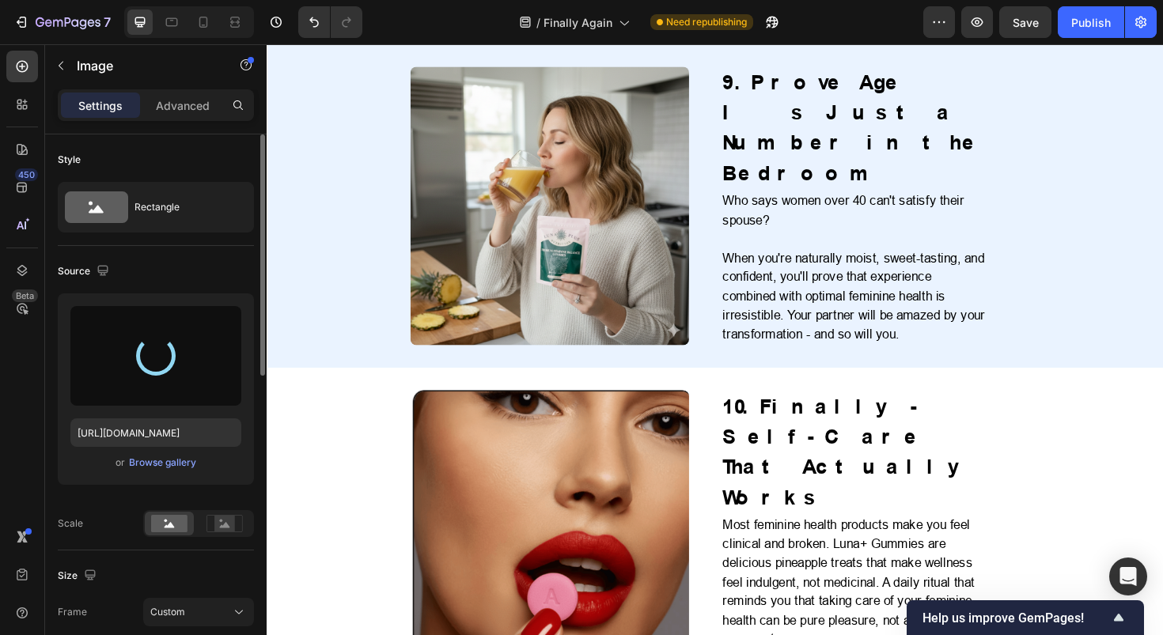
scroll to position [3604, 0]
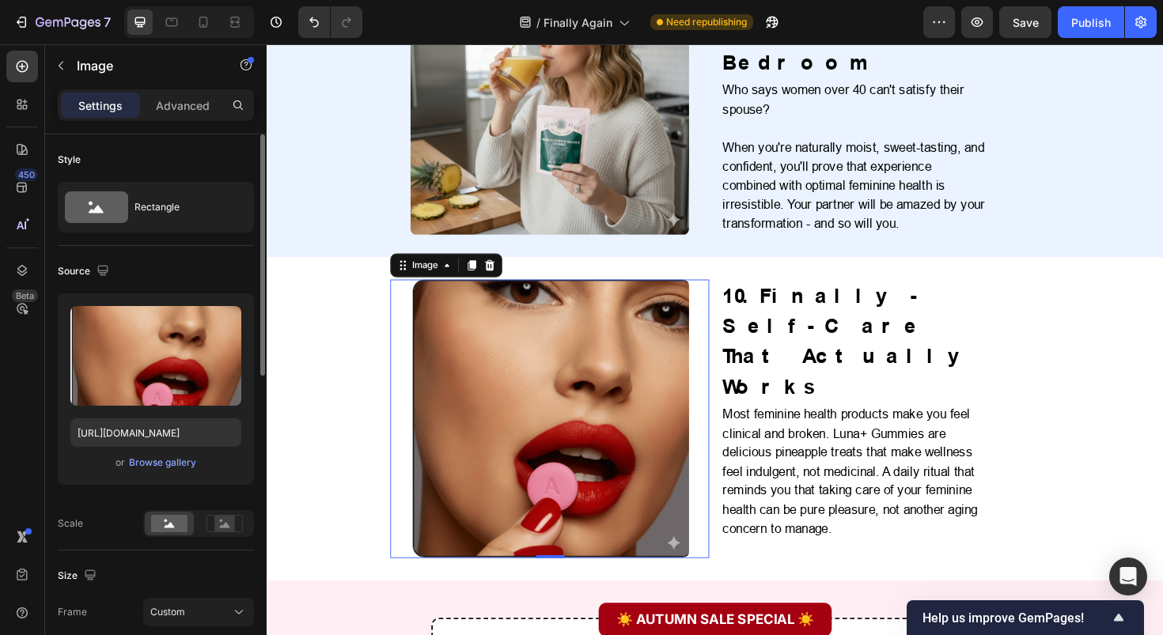
click at [523, 322] on img at bounding box center [566, 441] width 295 height 295
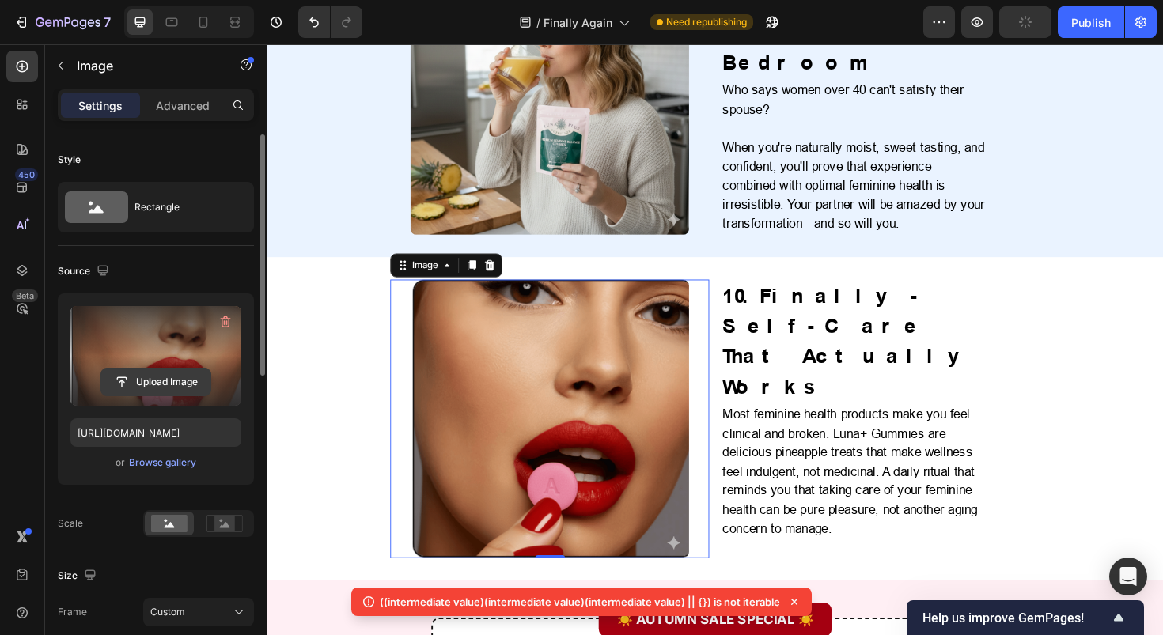
click at [177, 383] on input "file" at bounding box center [155, 382] width 109 height 27
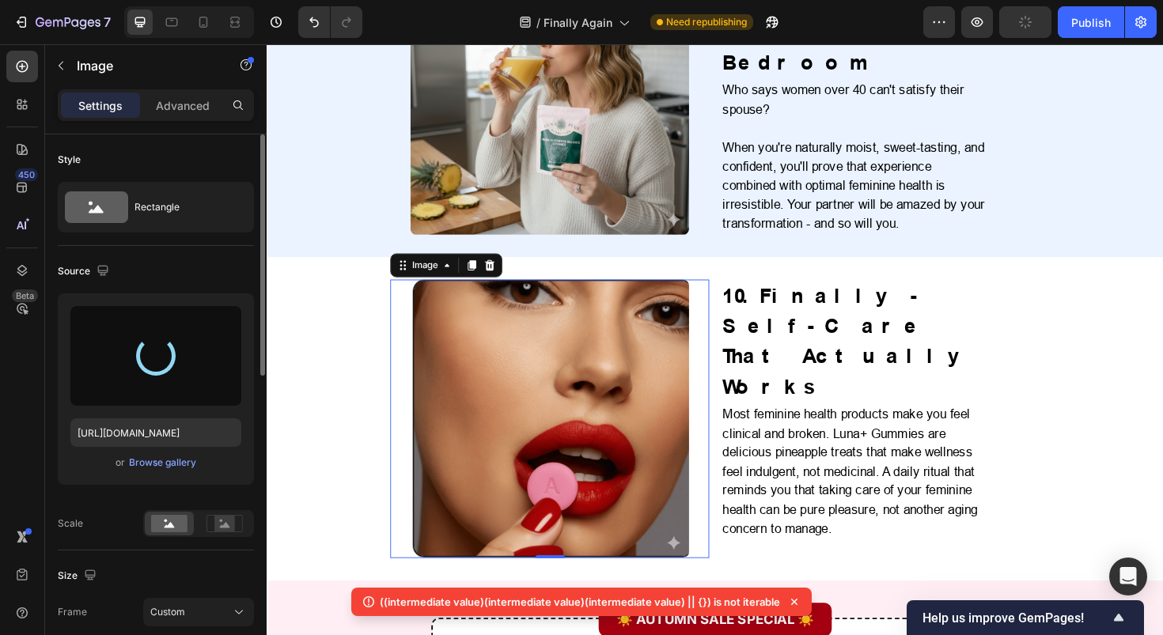
type input "https://cdn.shopify.com/s/files/1/0717/5756/1913/files/gempages_583618339796943…"
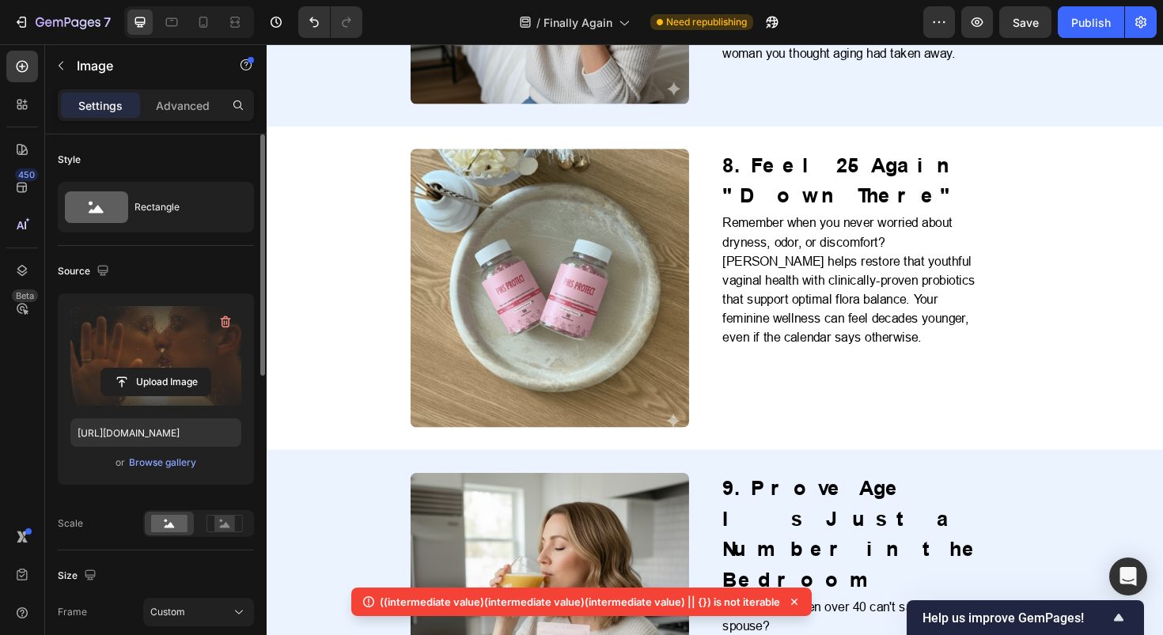
scroll to position [3035, 0]
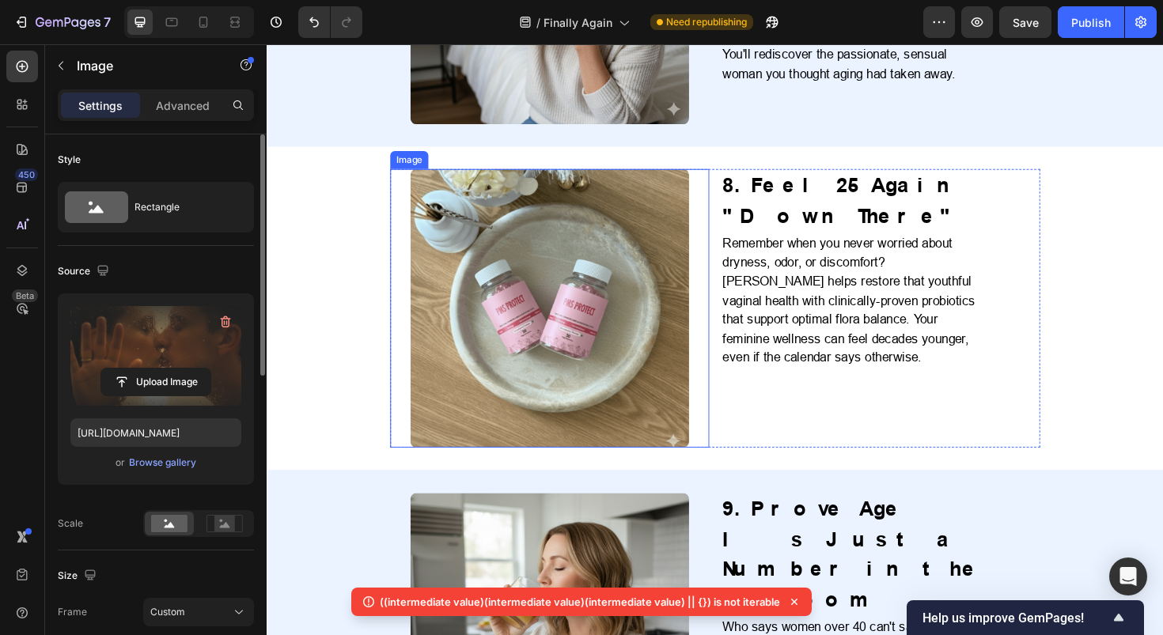
click at [654, 294] on img at bounding box center [566, 323] width 295 height 295
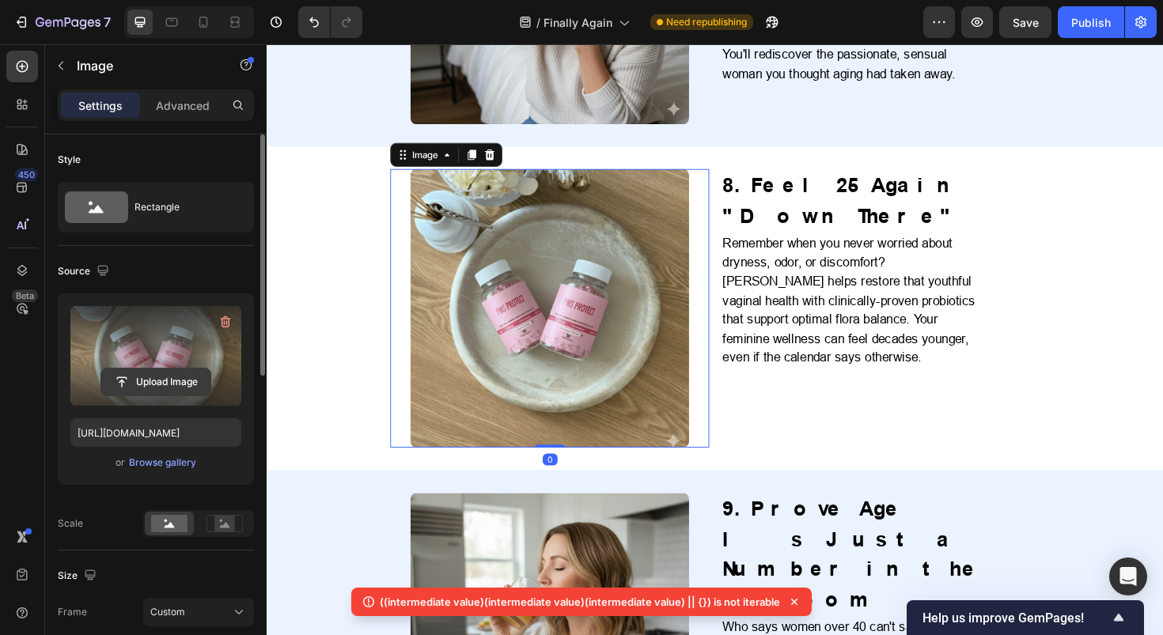
click at [155, 374] on input "file" at bounding box center [155, 382] width 109 height 27
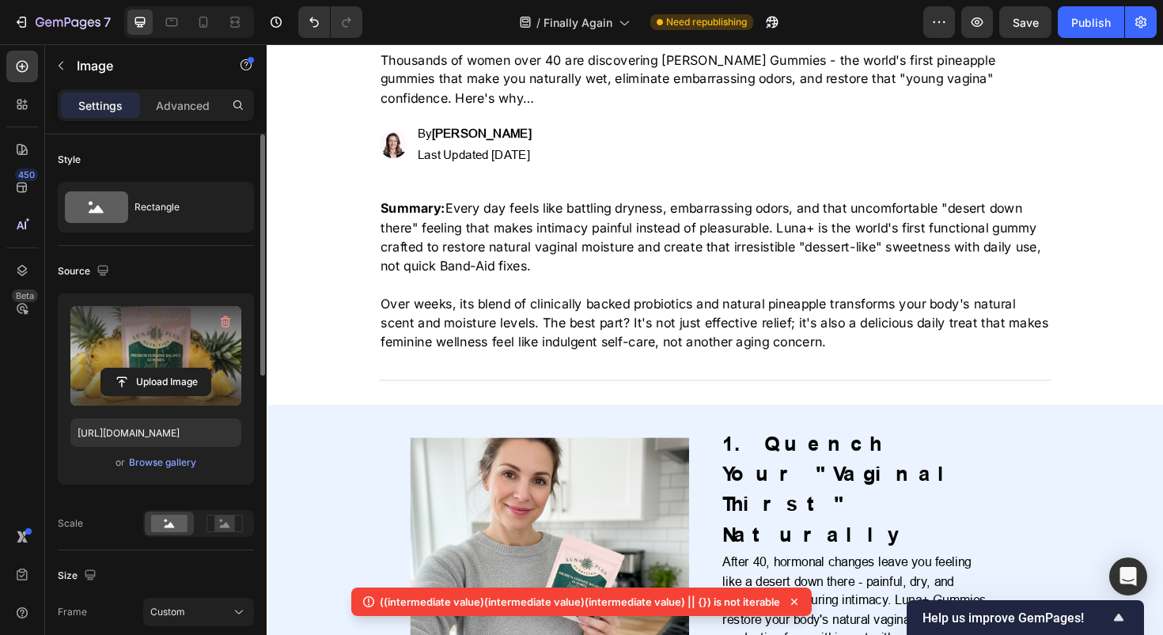
scroll to position [202, 0]
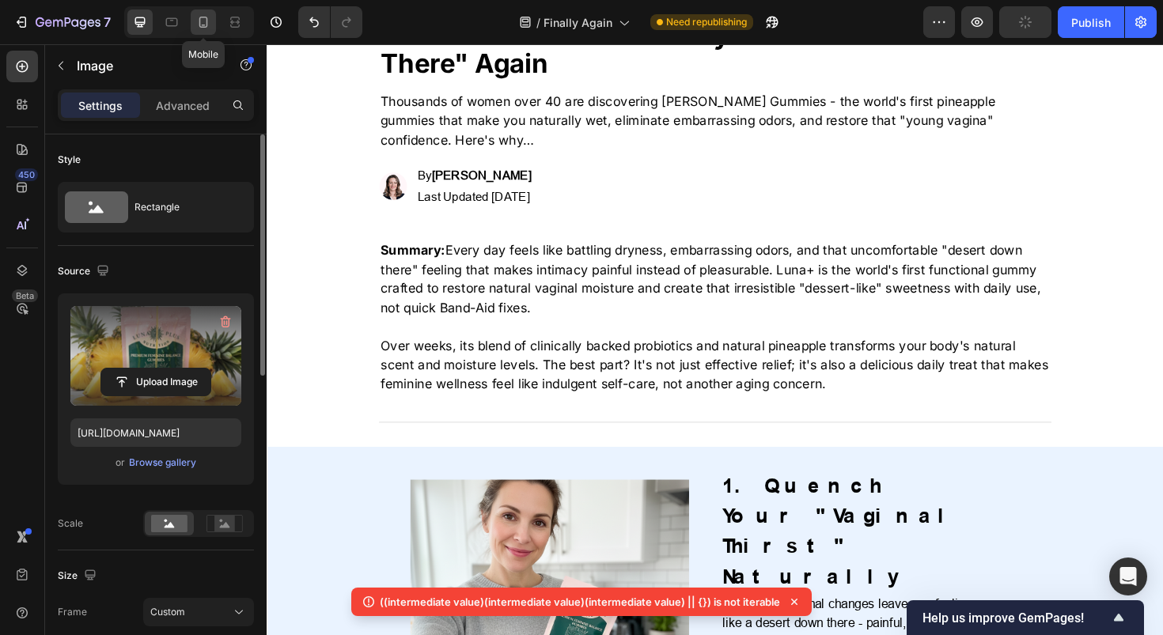
click at [212, 18] on div at bounding box center [203, 21] width 25 height 25
type input "https://cdn.shopify.com/s/files/1/0717/5756/1913/files/gempages_583618339796943…"
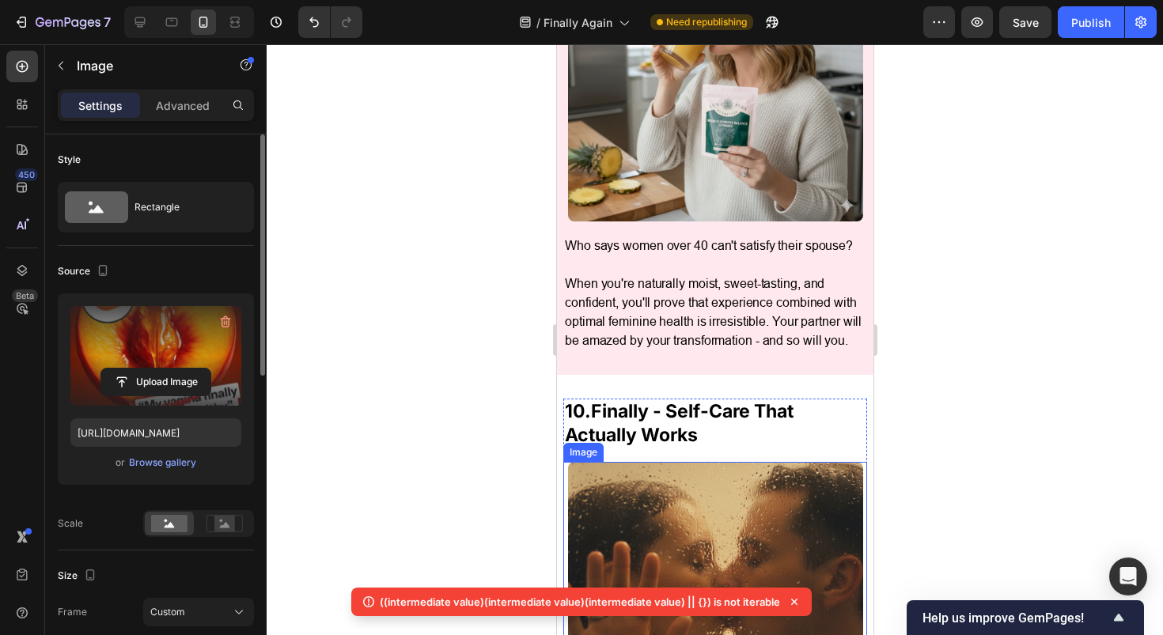
scroll to position [5154, 0]
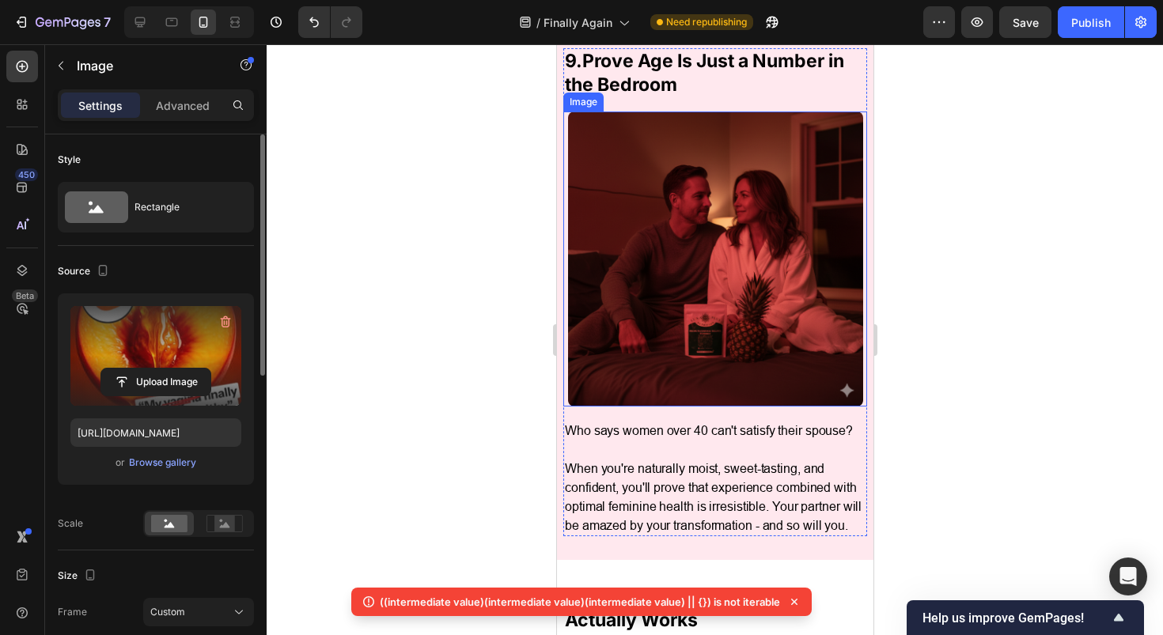
click at [663, 289] on img at bounding box center [714, 259] width 295 height 295
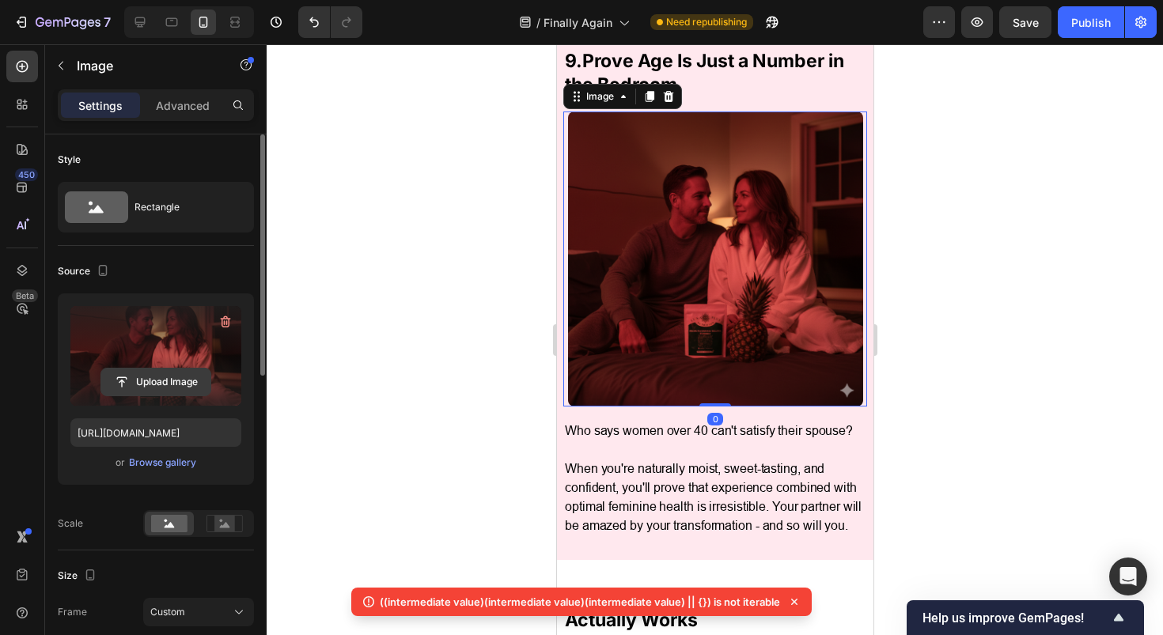
click at [146, 376] on input "file" at bounding box center [155, 382] width 109 height 27
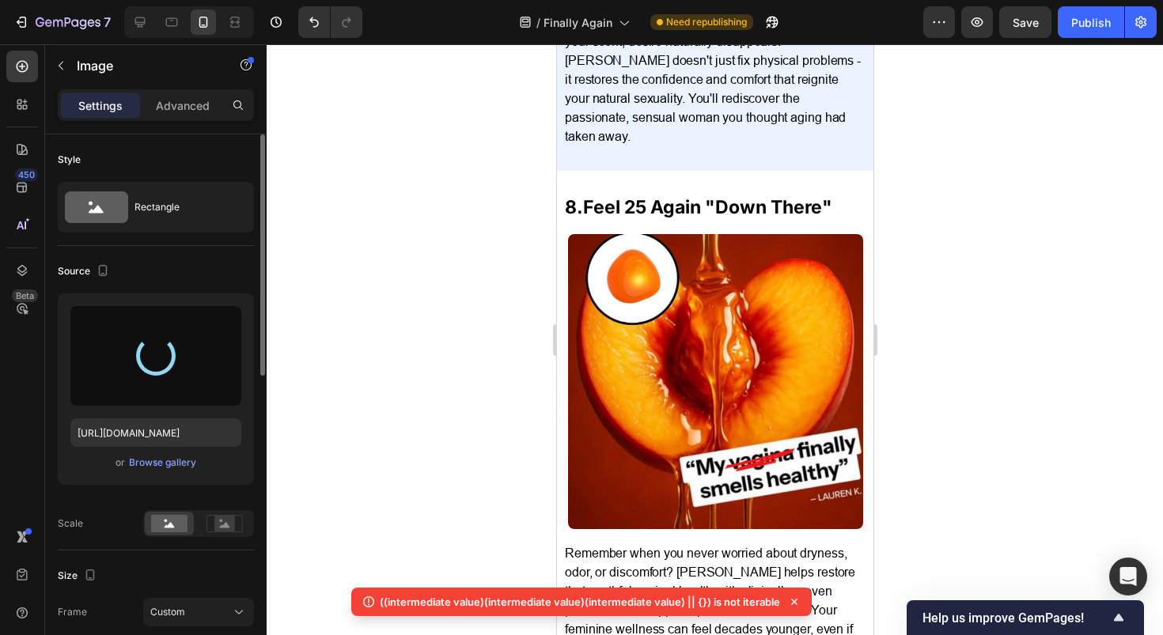
type input "https://cdn.shopify.com/s/files/1/0717/5756/1913/files/gempages_583618339796943…"
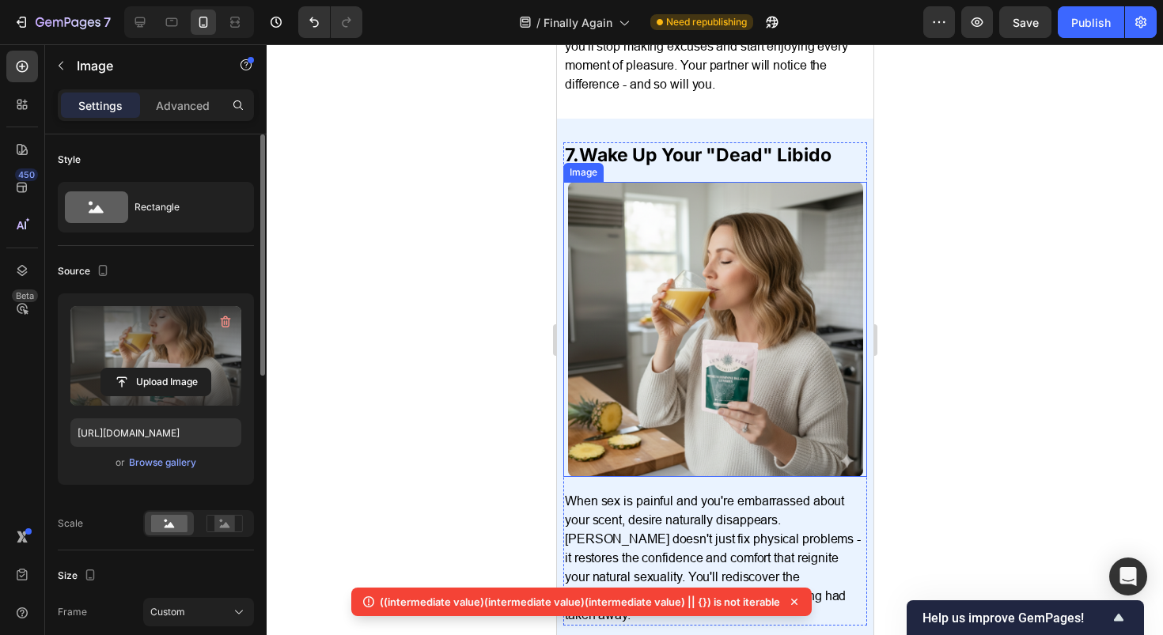
scroll to position [3989, 0]
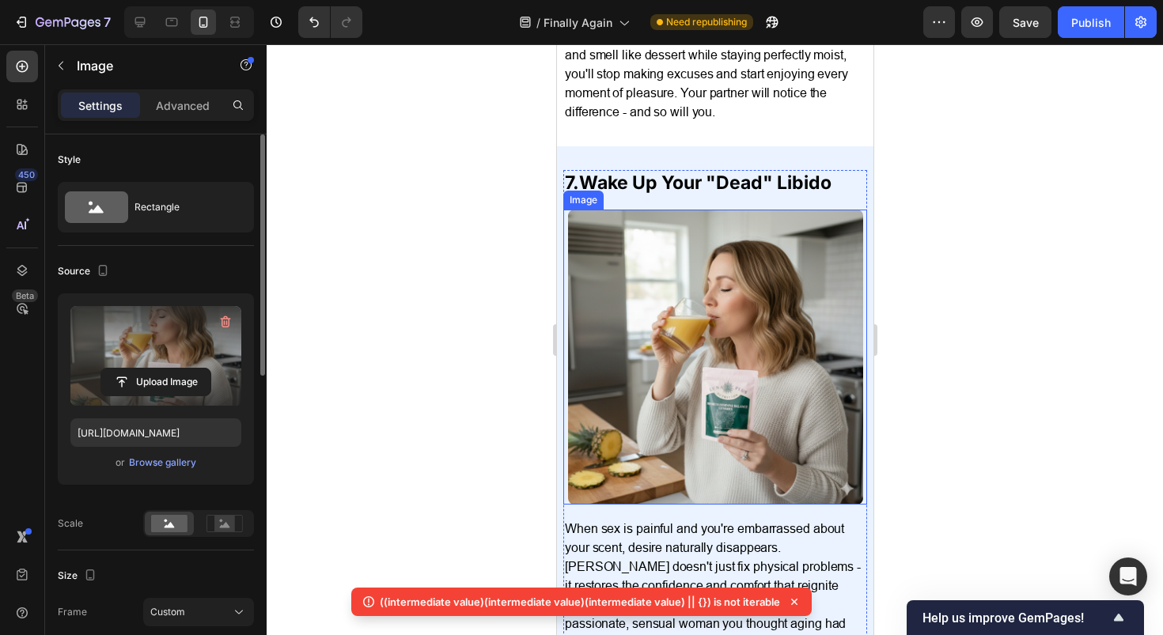
click at [681, 338] on img at bounding box center [714, 357] width 295 height 295
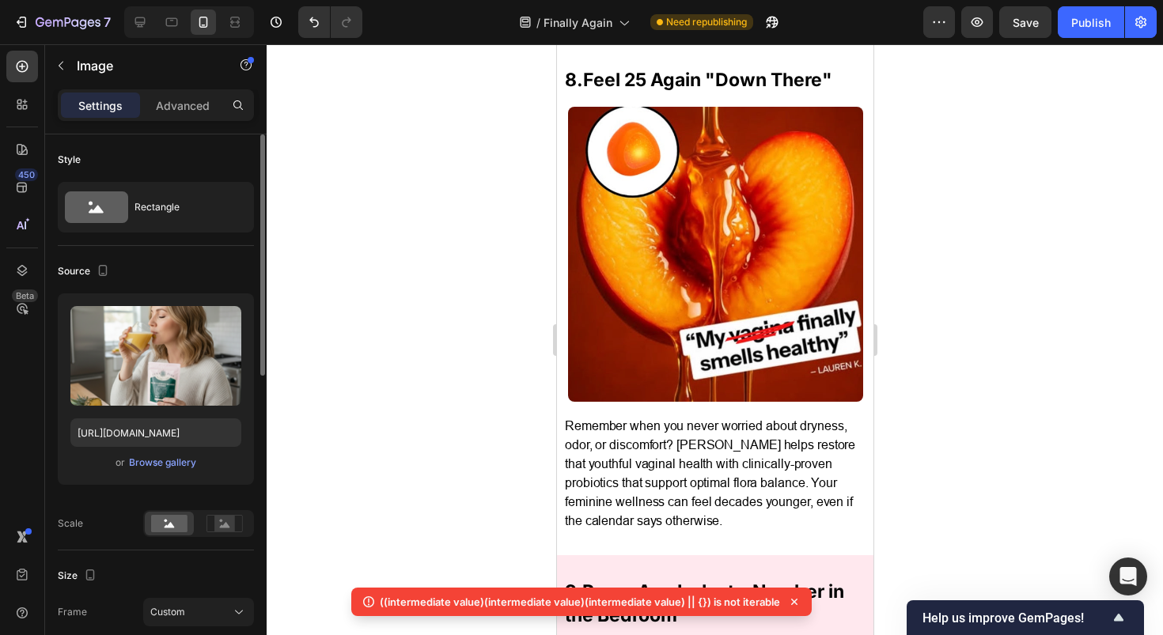
scroll to position [4299, 0]
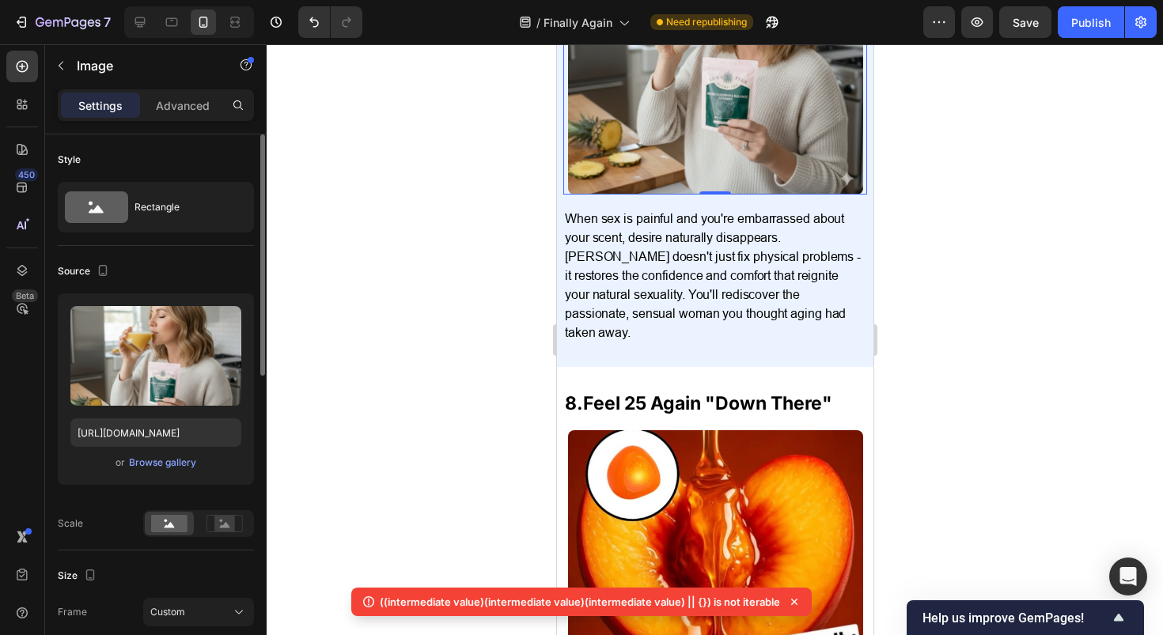
click at [793, 606] on icon at bounding box center [794, 602] width 16 height 16
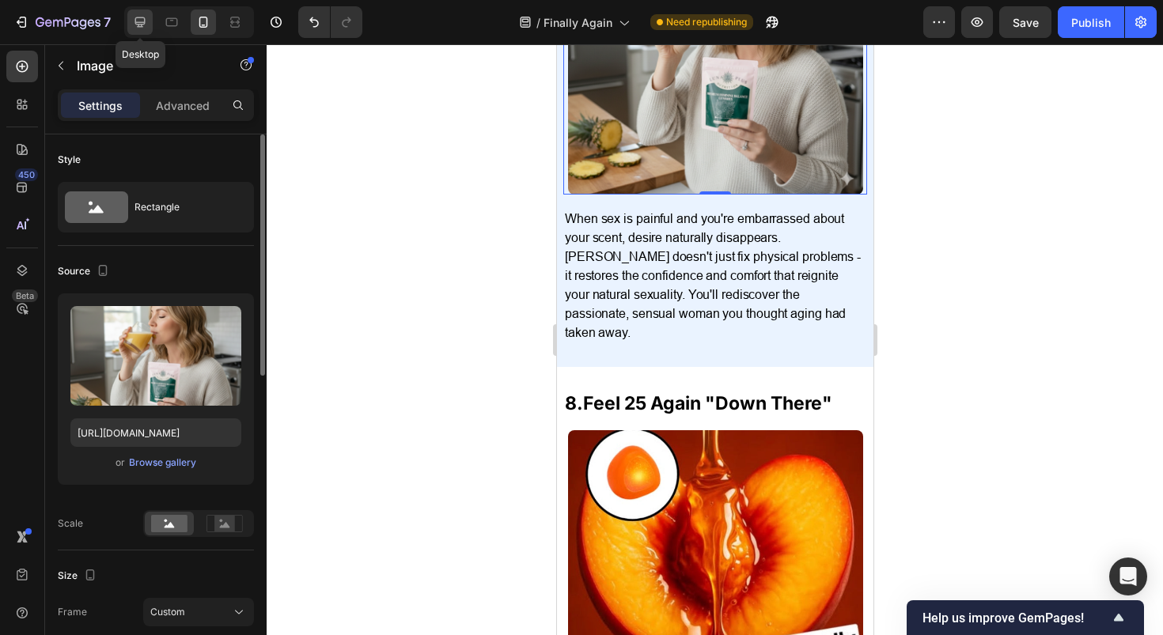
click at [146, 24] on icon at bounding box center [140, 22] width 16 height 16
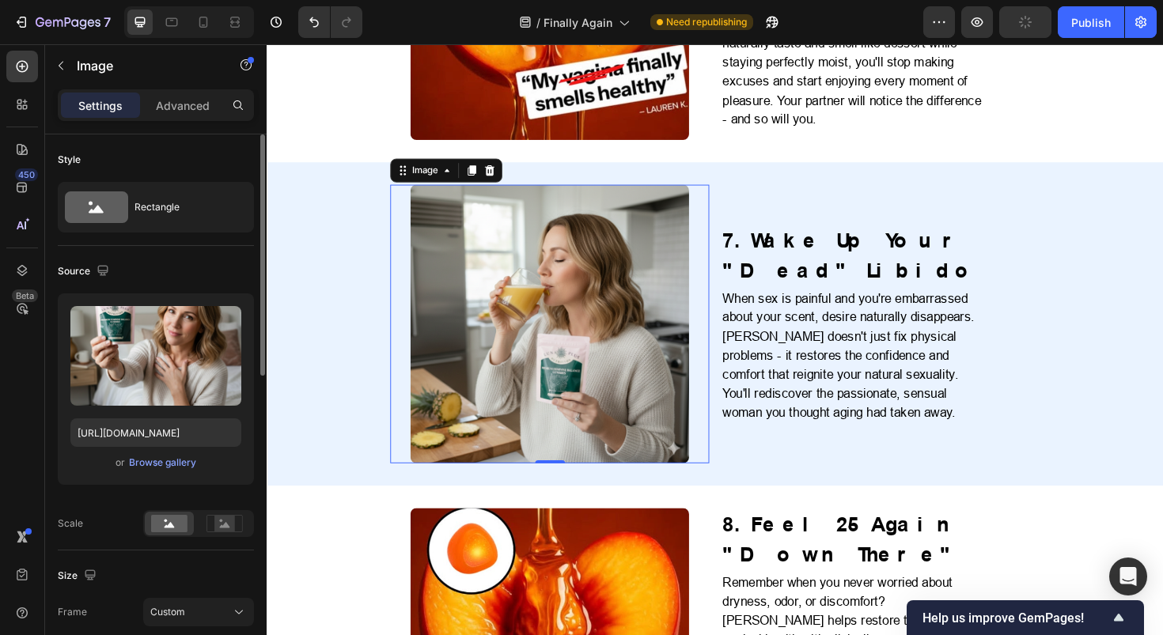
scroll to position [2664, 0]
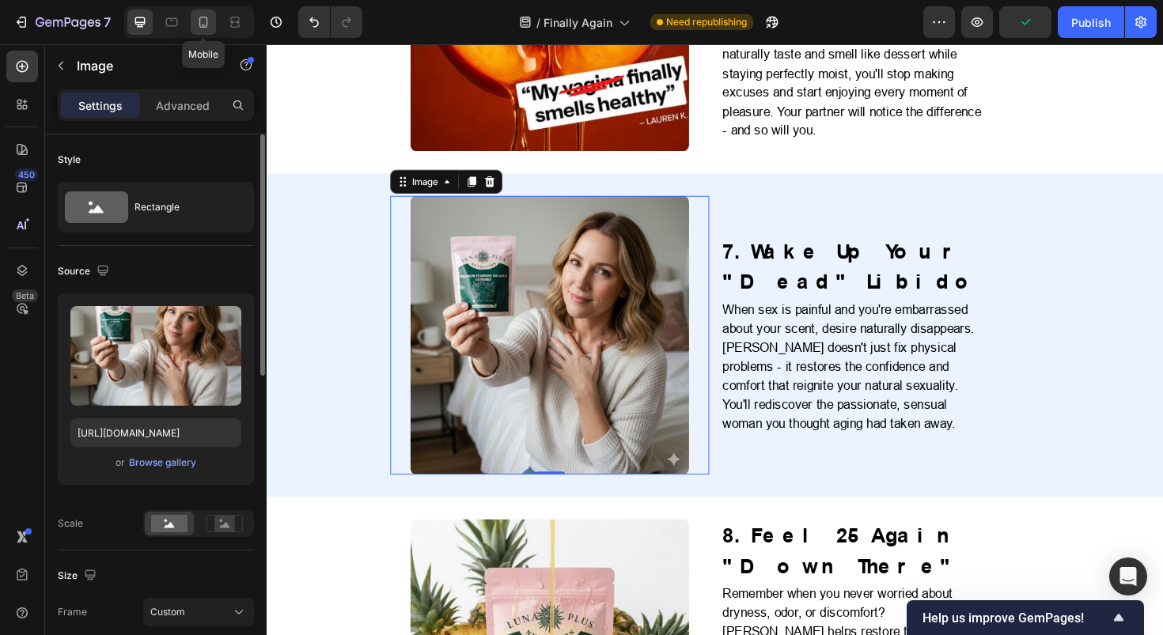
click at [199, 20] on icon at bounding box center [203, 22] width 9 height 11
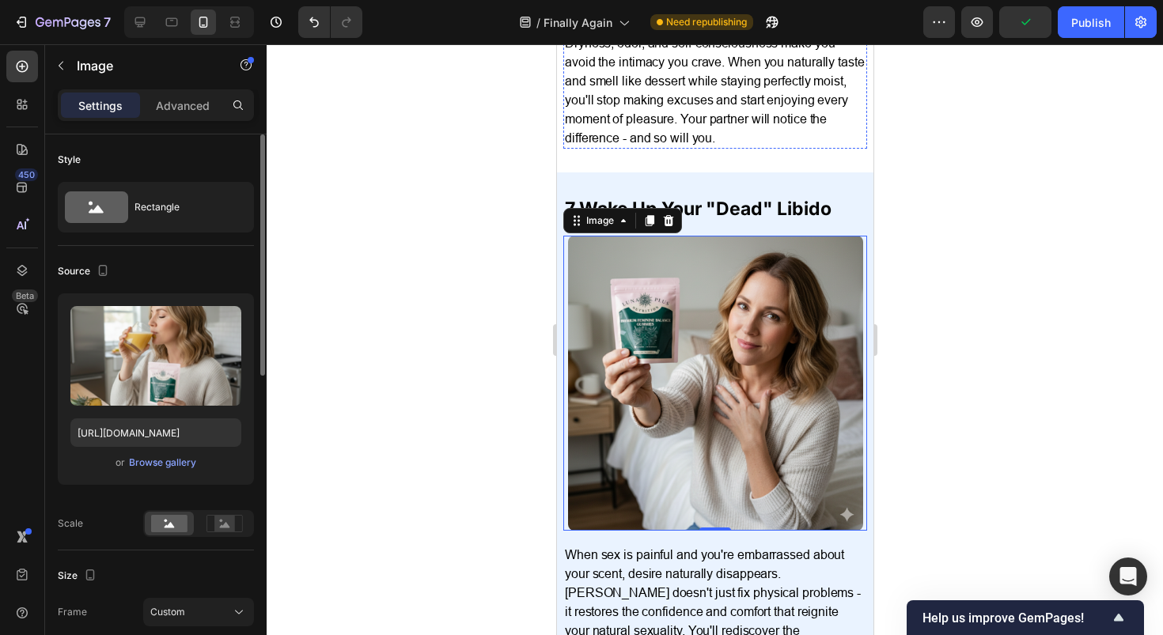
scroll to position [3934, 0]
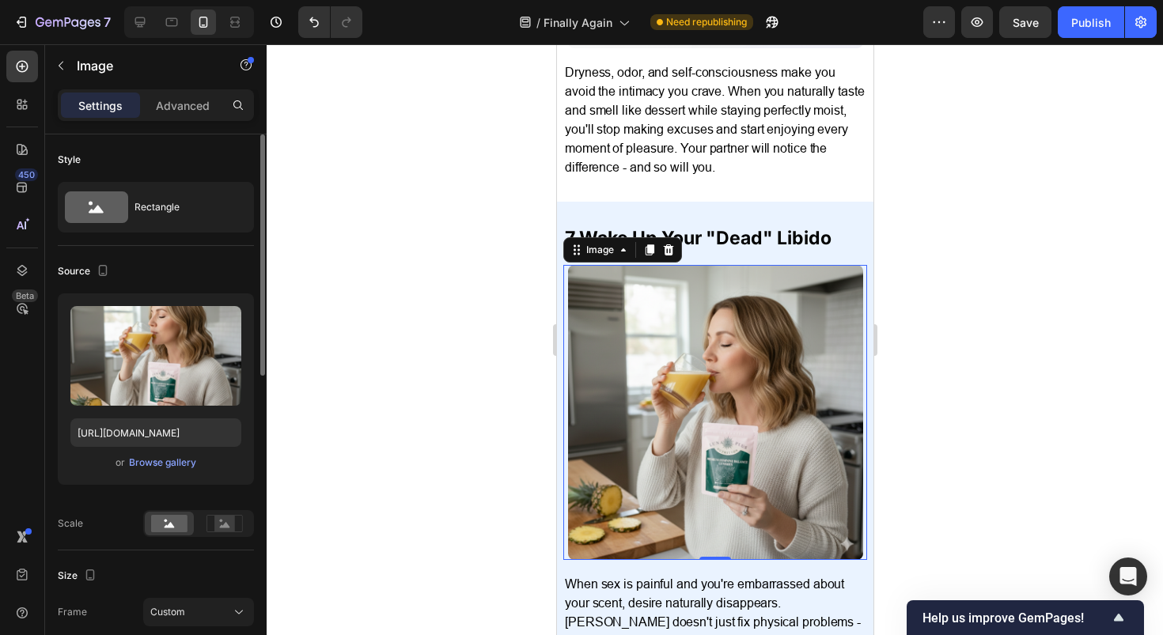
click at [647, 442] on img at bounding box center [714, 412] width 295 height 295
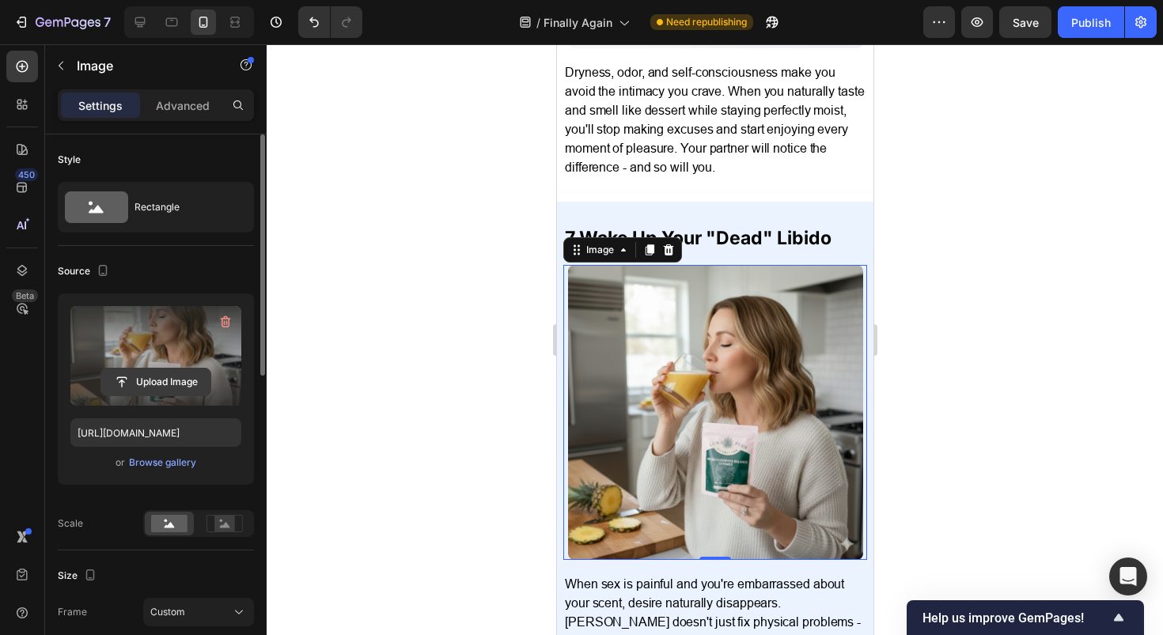
click at [138, 372] on input "file" at bounding box center [155, 382] width 109 height 27
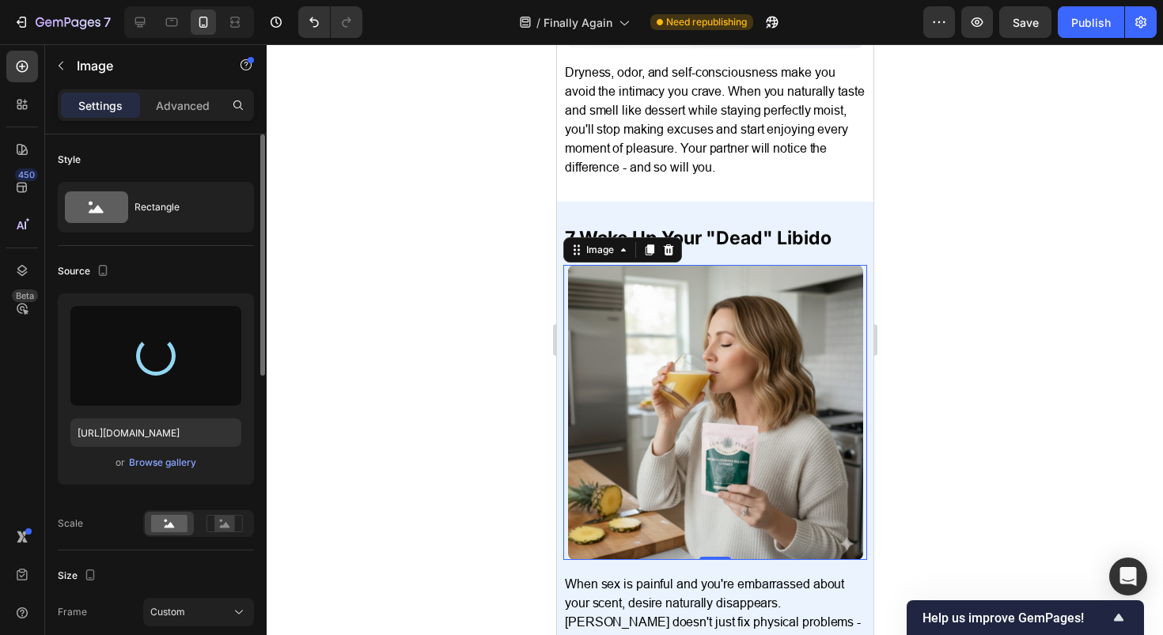
type input "https://cdn.shopify.com/s/files/1/0717/5756/1913/files/gempages_583618339796943…"
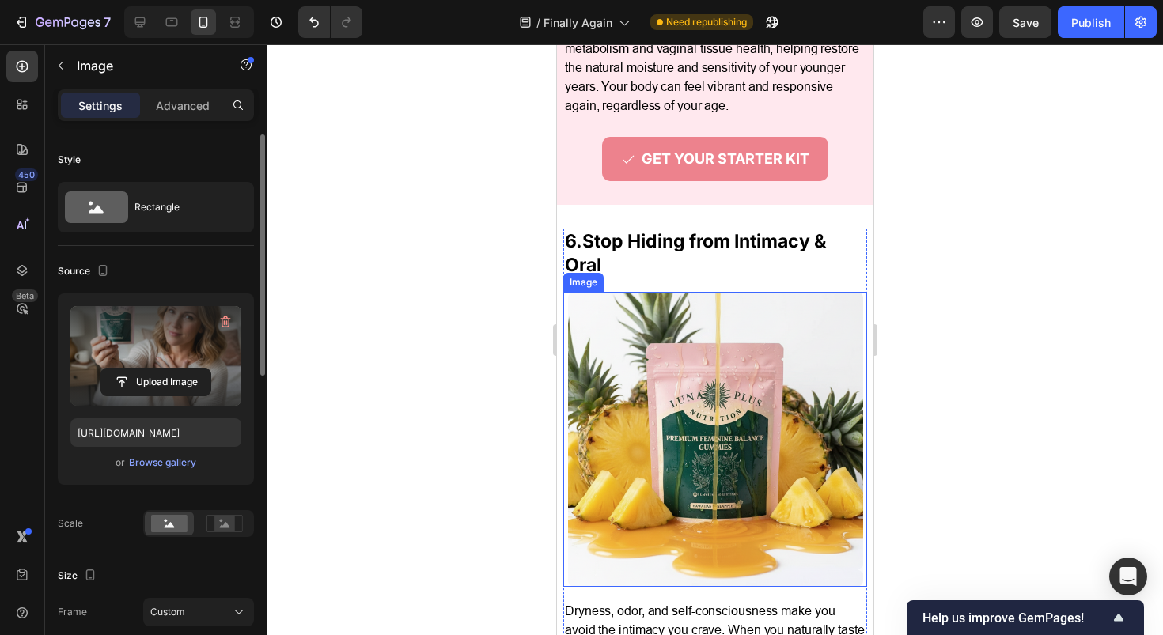
scroll to position [3388, 0]
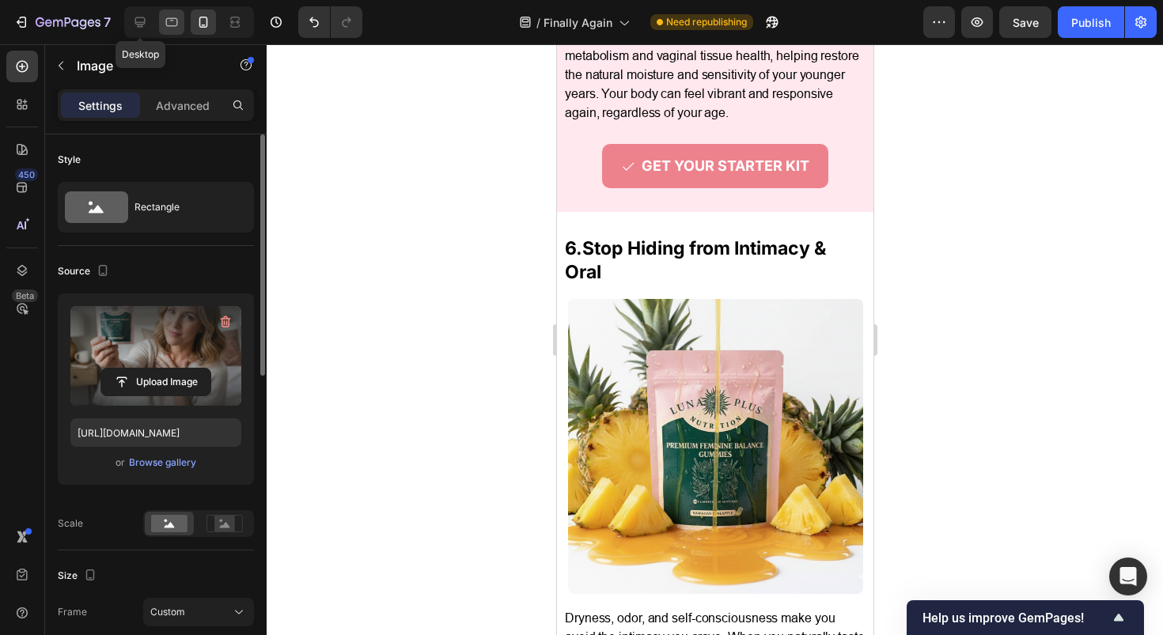
drag, startPoint x: 145, startPoint y: 24, endPoint x: 160, endPoint y: 24, distance: 15.0
click at [145, 24] on icon at bounding box center [140, 22] width 10 height 10
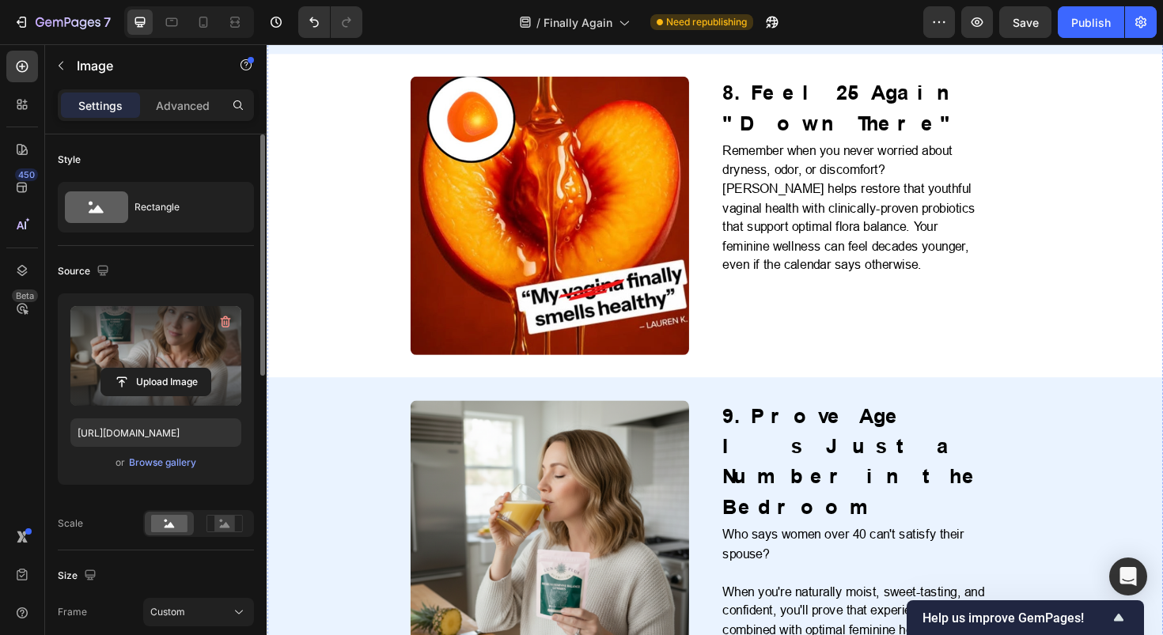
scroll to position [3135, 0]
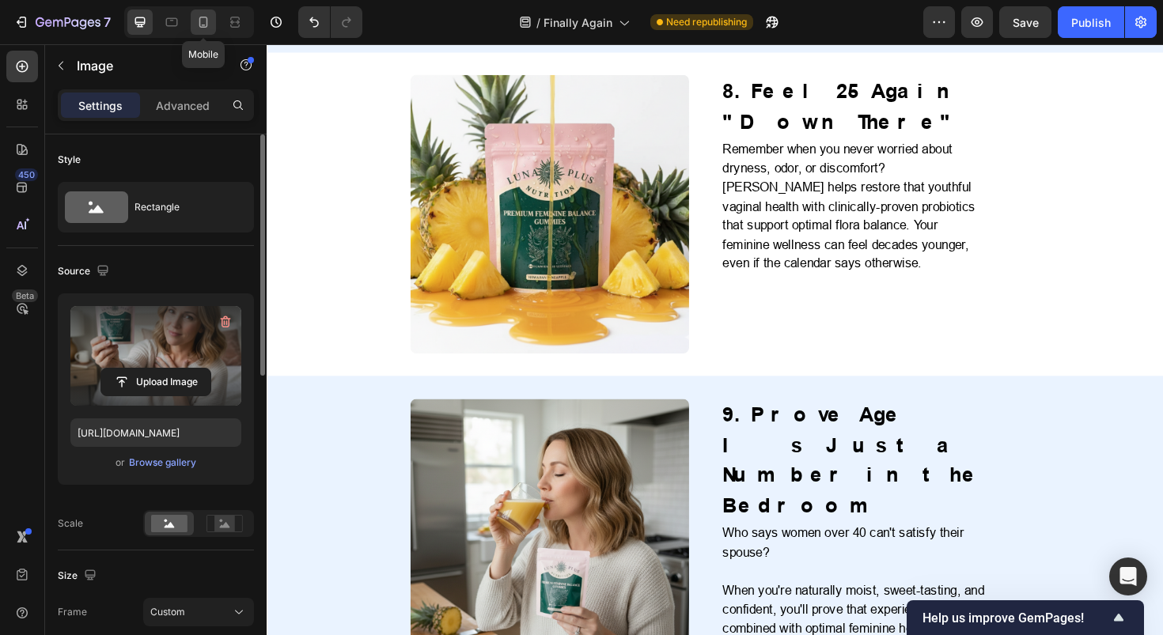
click at [196, 23] on icon at bounding box center [203, 22] width 16 height 16
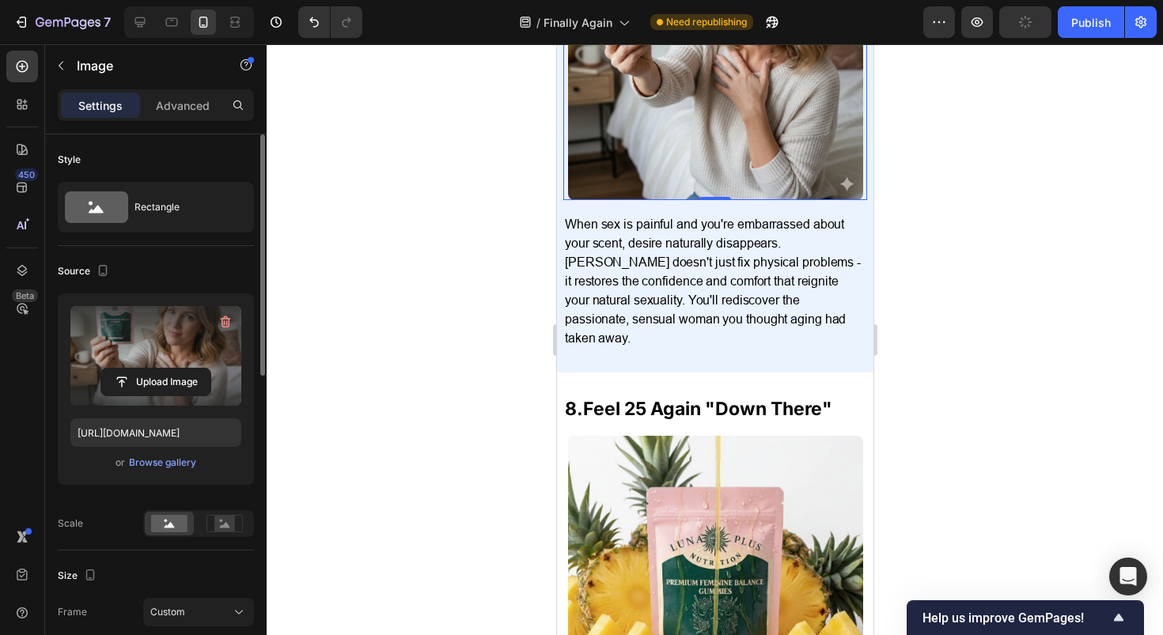
scroll to position [4301, 0]
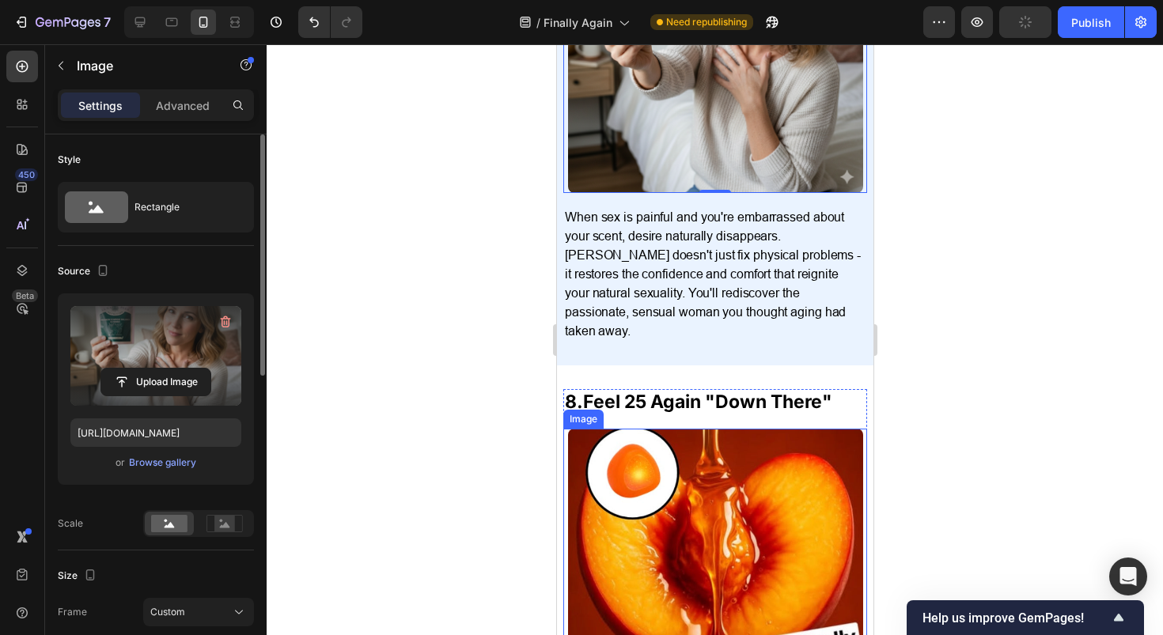
click at [660, 474] on img at bounding box center [714, 576] width 295 height 295
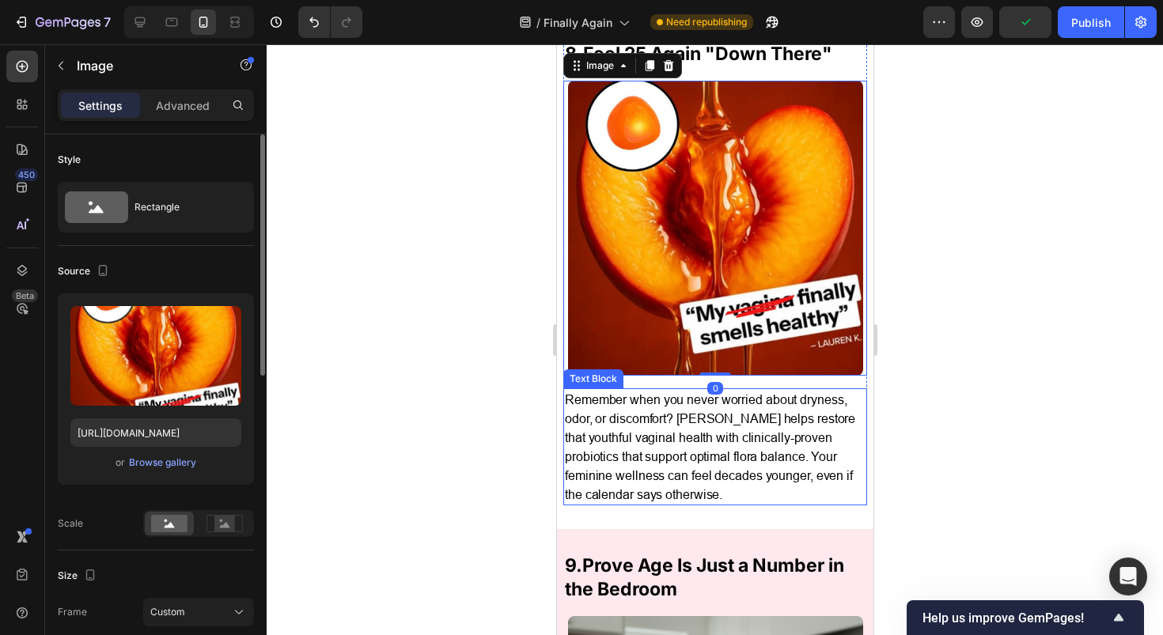
scroll to position [4676, 0]
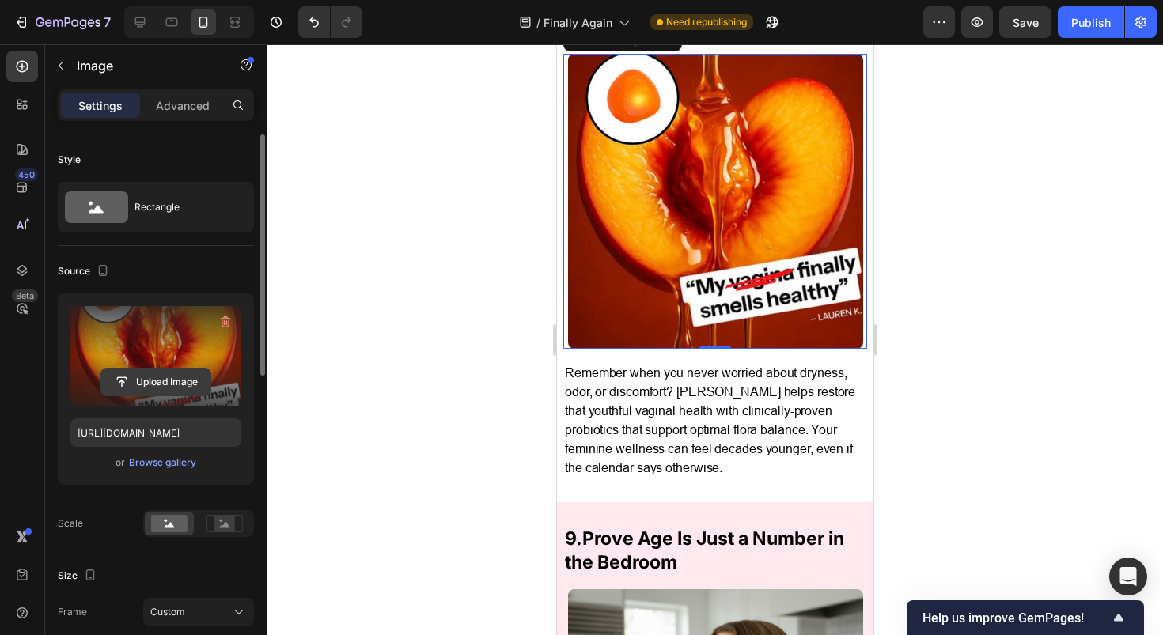
click at [158, 380] on input "file" at bounding box center [155, 382] width 109 height 27
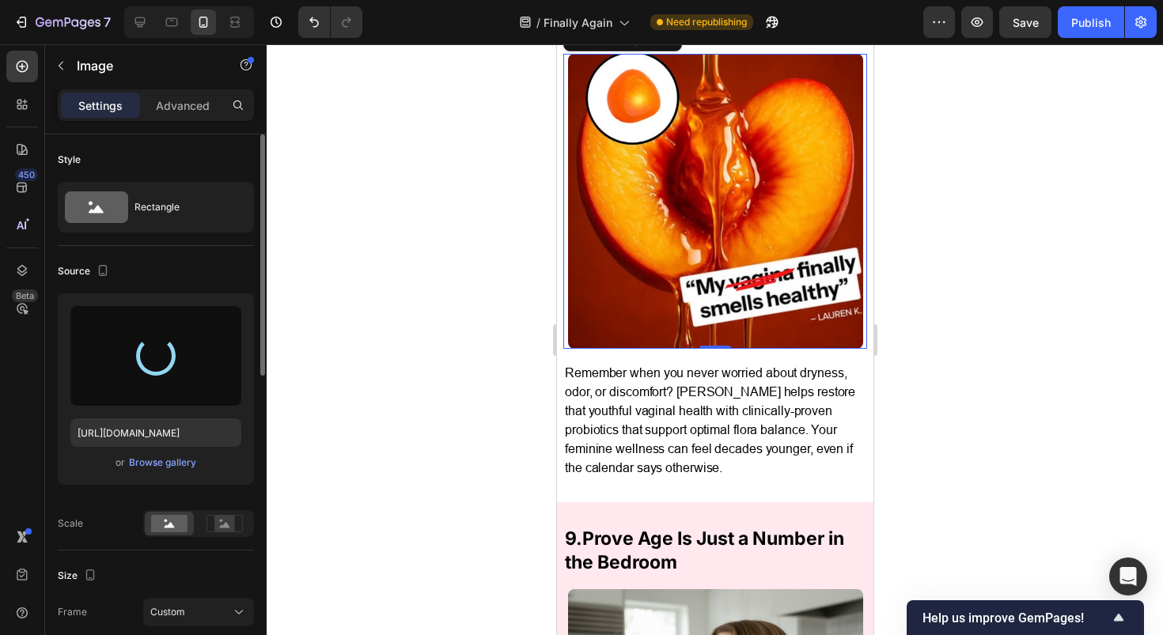
type input "[URL][DOMAIN_NAME]"
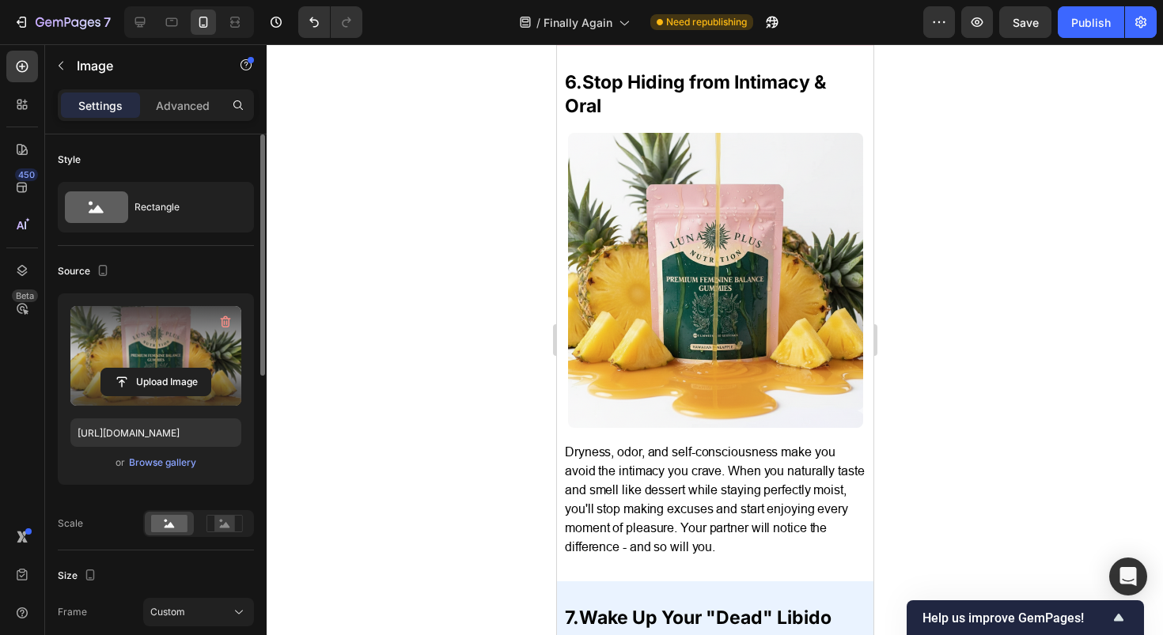
scroll to position [3494, 0]
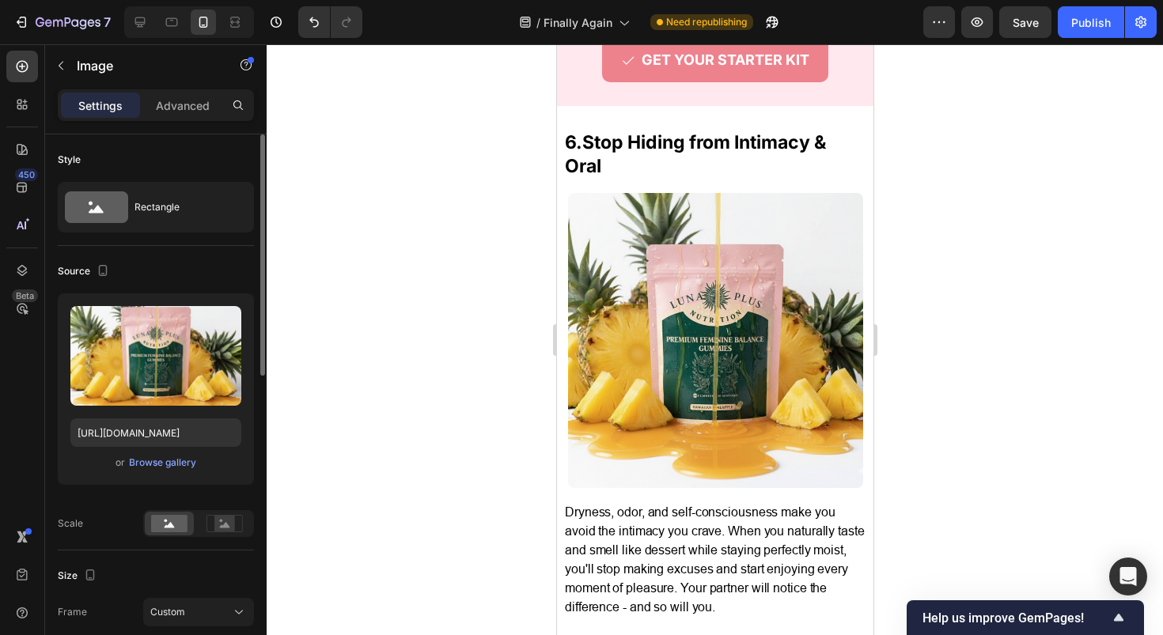
click at [720, 278] on img at bounding box center [714, 340] width 295 height 295
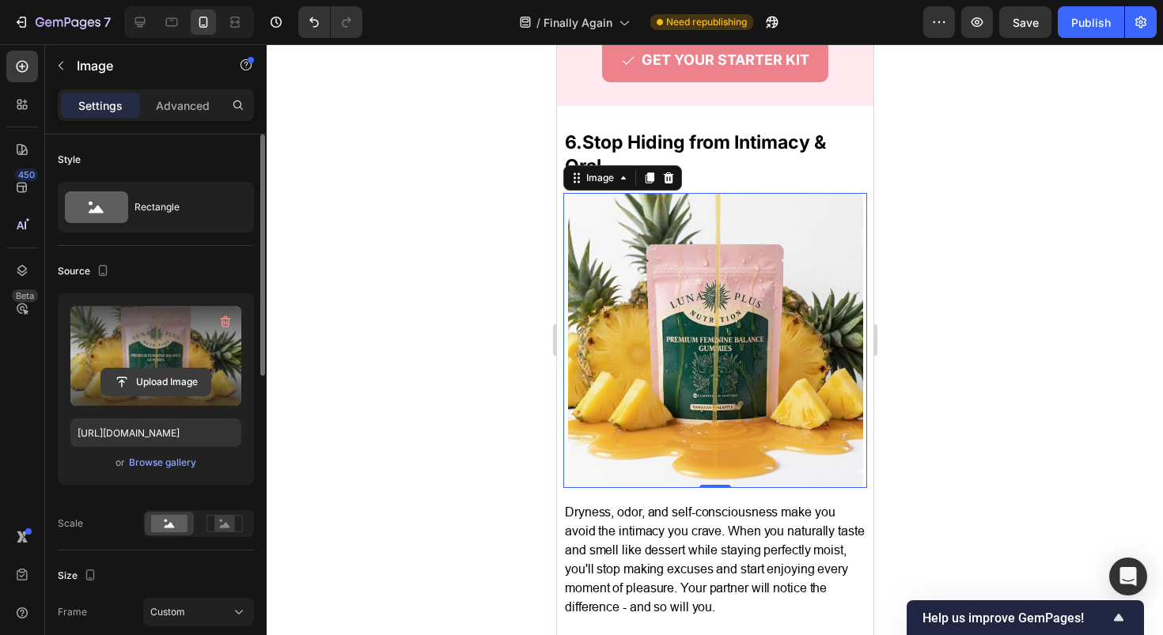
click at [157, 370] on input "file" at bounding box center [155, 382] width 109 height 27
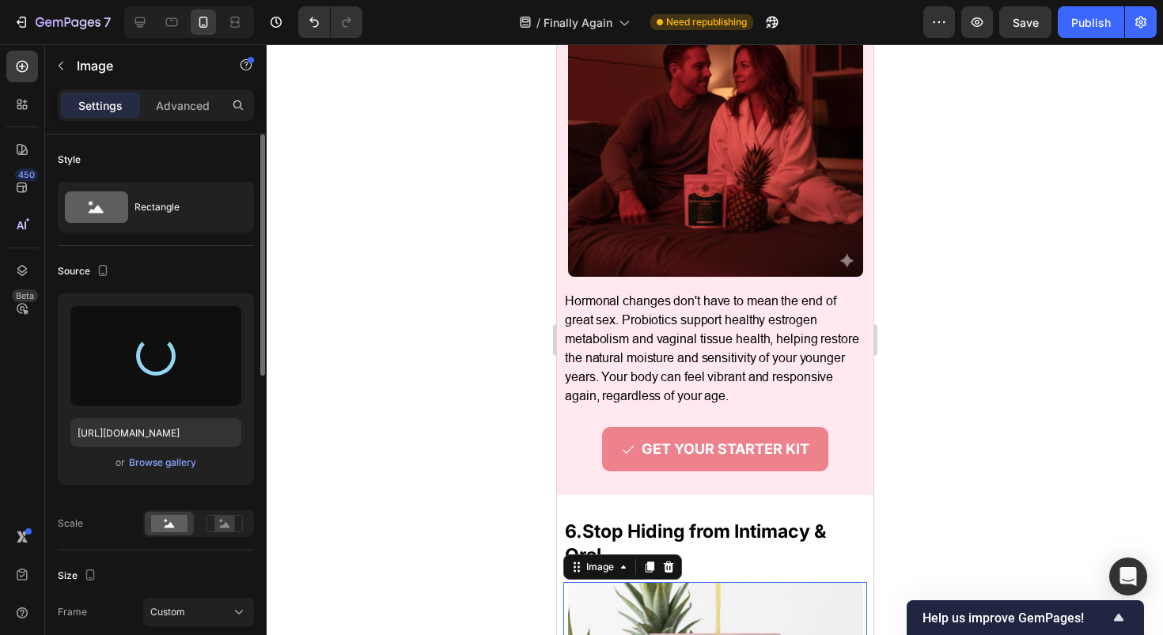
type input "https://cdn.shopify.com/s/files/1/0717/5756/1913/files/gempages_583618339796943…"
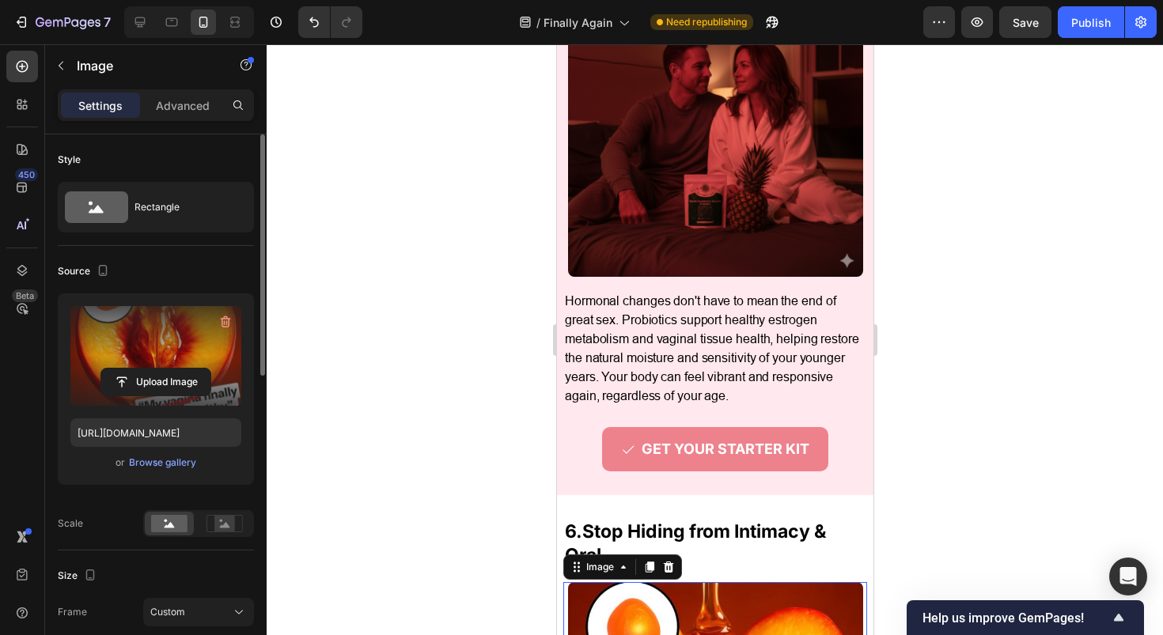
scroll to position [2864, 0]
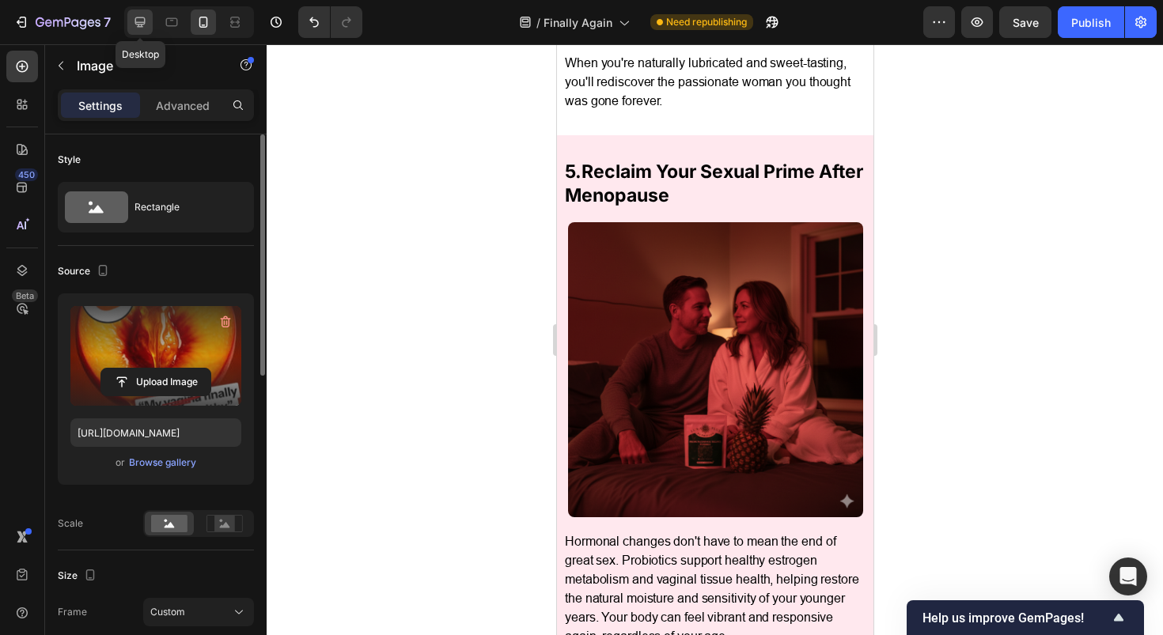
click at [147, 23] on icon at bounding box center [140, 22] width 16 height 16
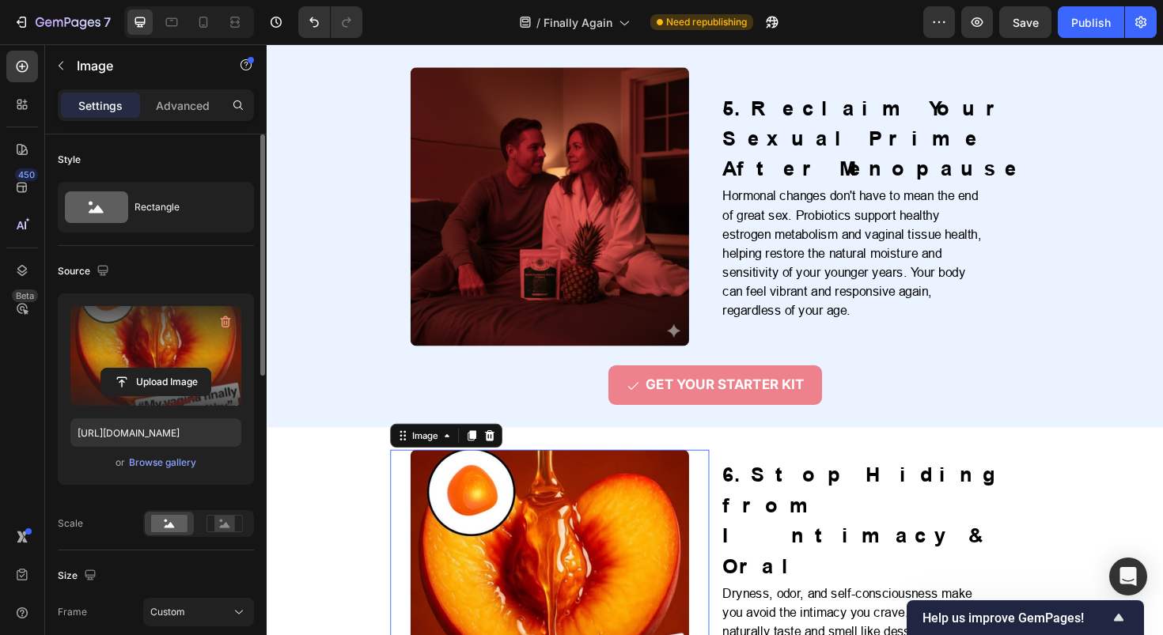
scroll to position [1577, 0]
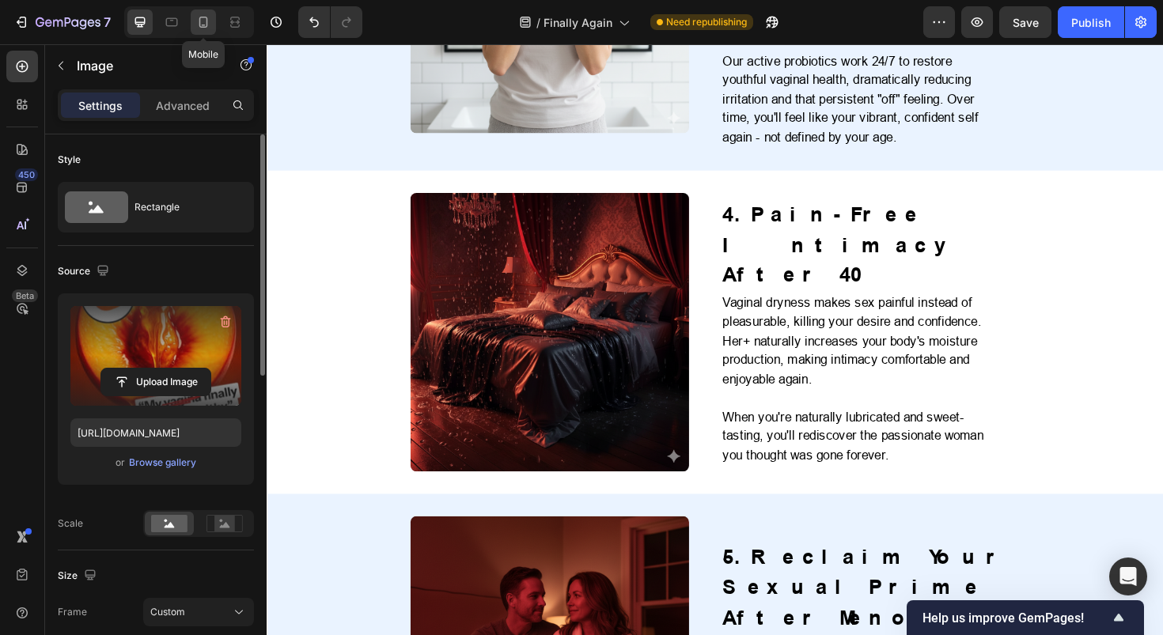
click at [201, 29] on icon at bounding box center [203, 22] width 16 height 16
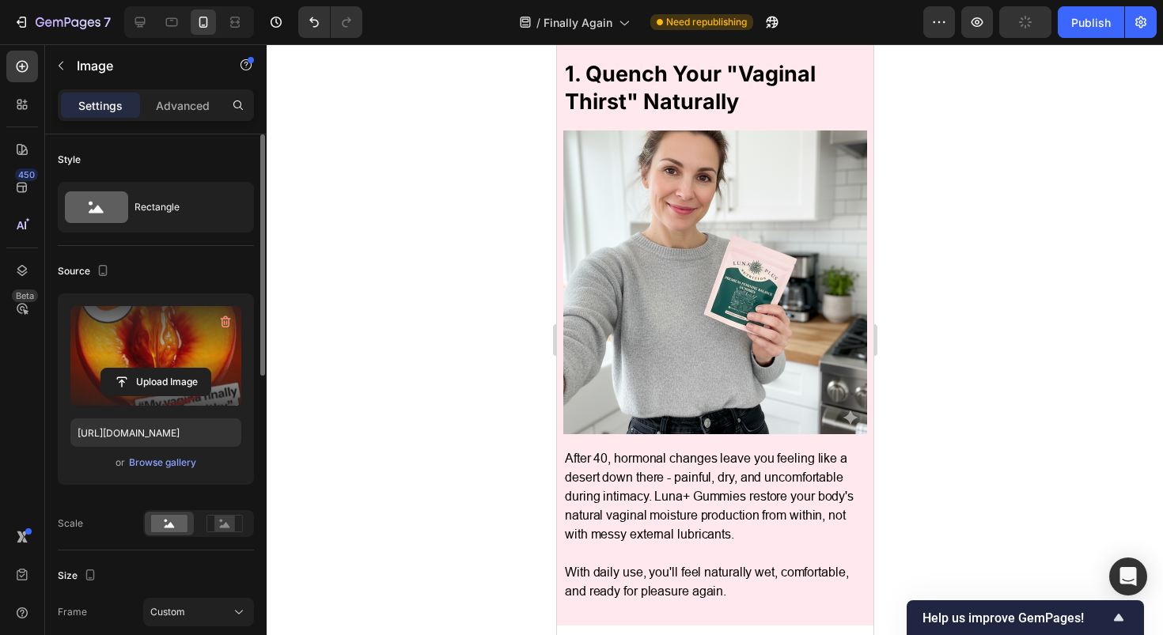
scroll to position [645, 0]
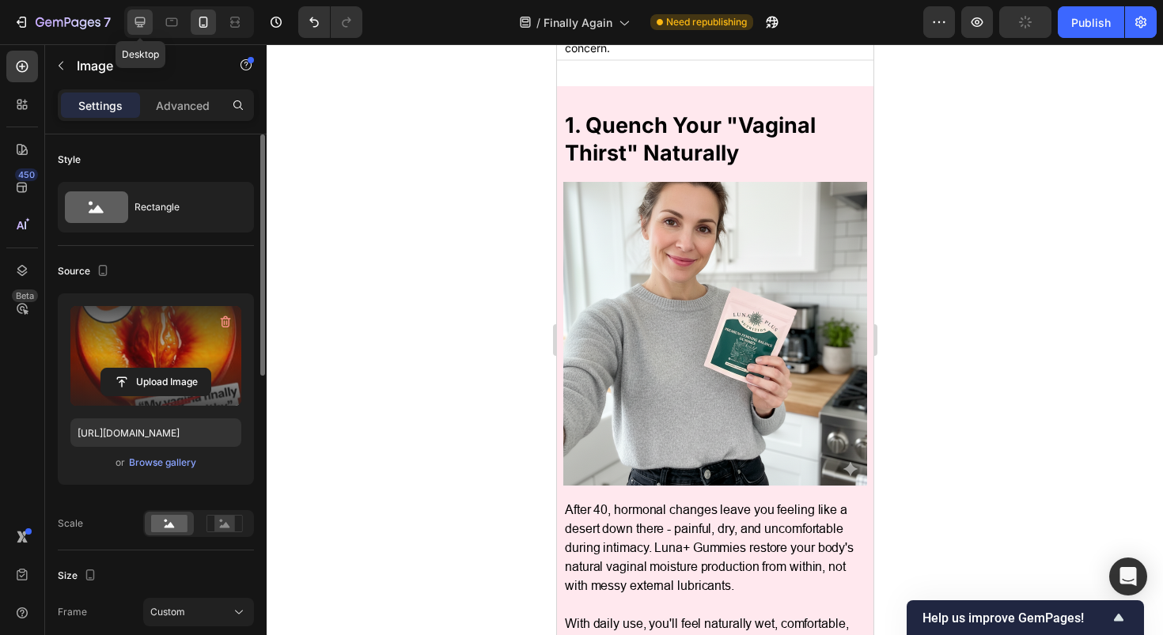
click at [133, 18] on icon at bounding box center [140, 22] width 16 height 16
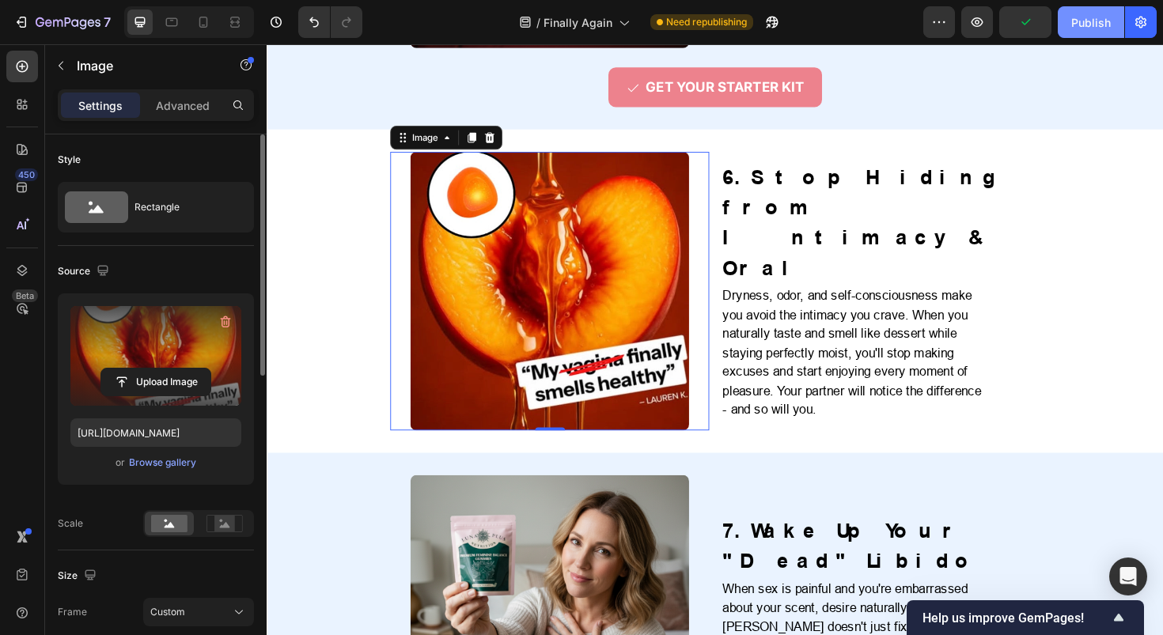
click at [1086, 19] on div "Publish" at bounding box center [1091, 22] width 40 height 17
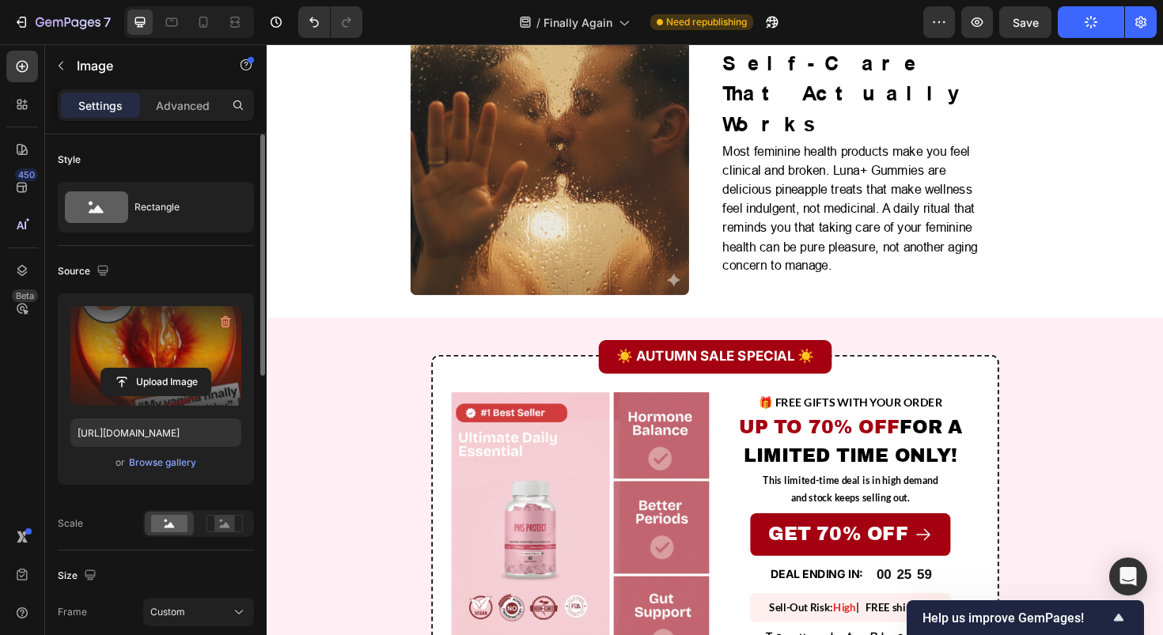
scroll to position [3904, 0]
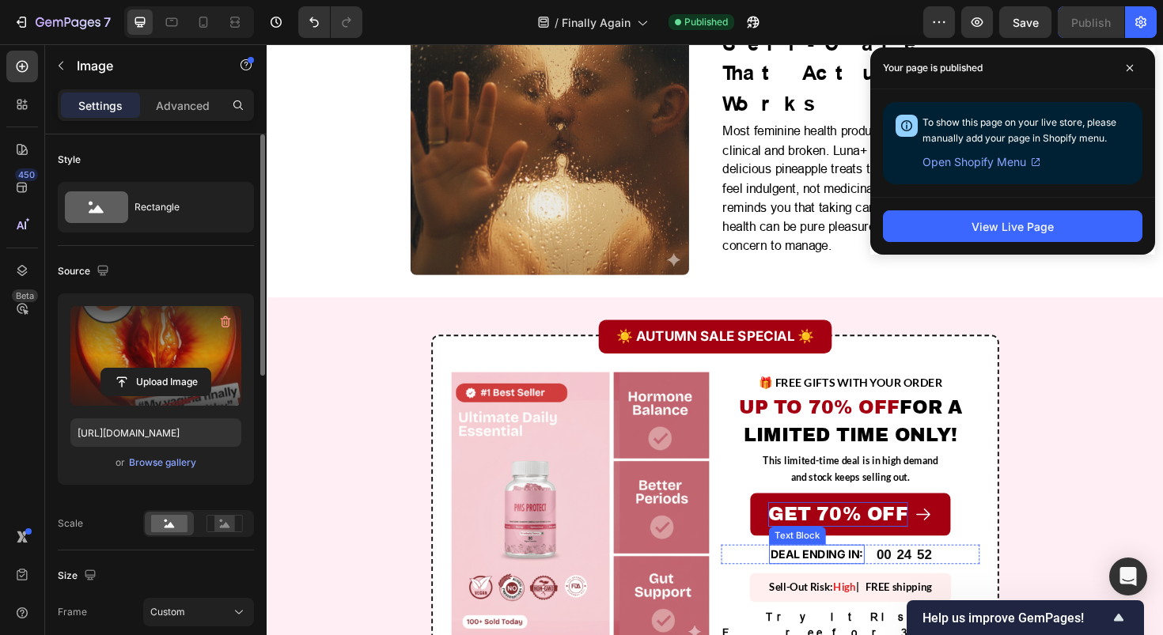
click at [872, 529] on p "GET 70% OFF" at bounding box center [872, 542] width 148 height 26
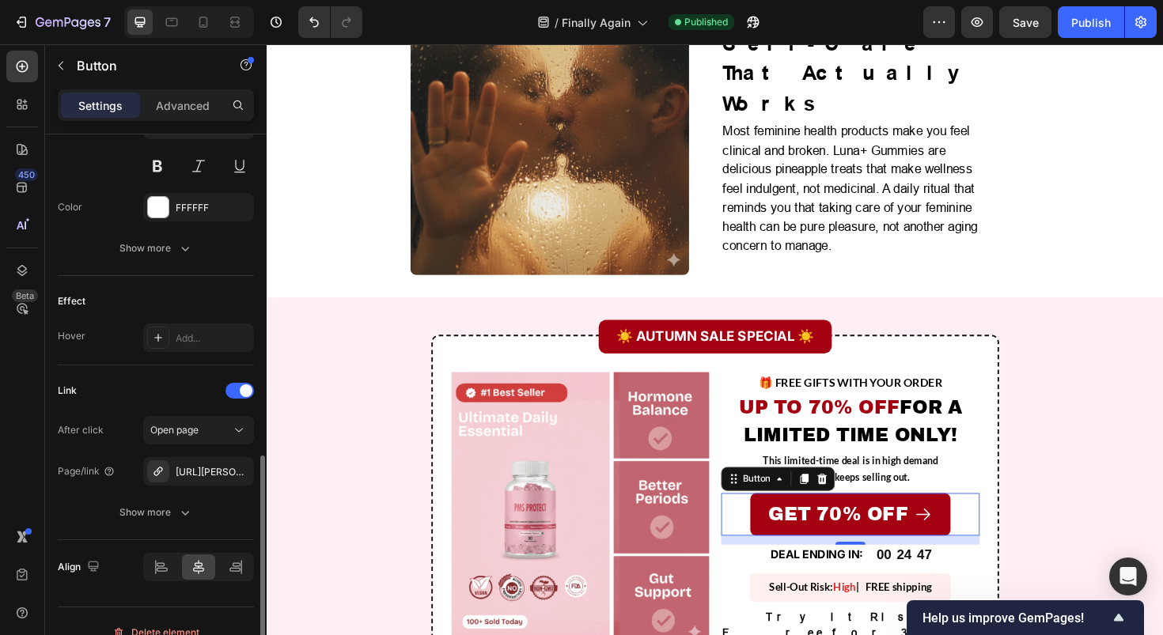
scroll to position [837, 0]
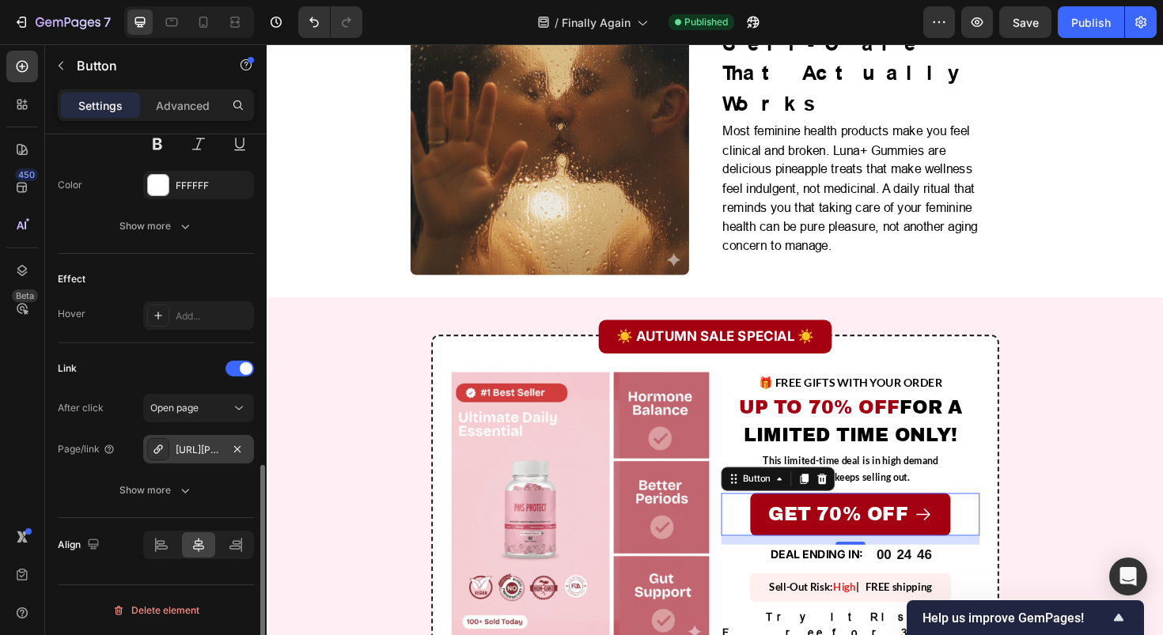
click at [195, 441] on div "https://luna-balance.com/pdp" at bounding box center [198, 449] width 111 height 28
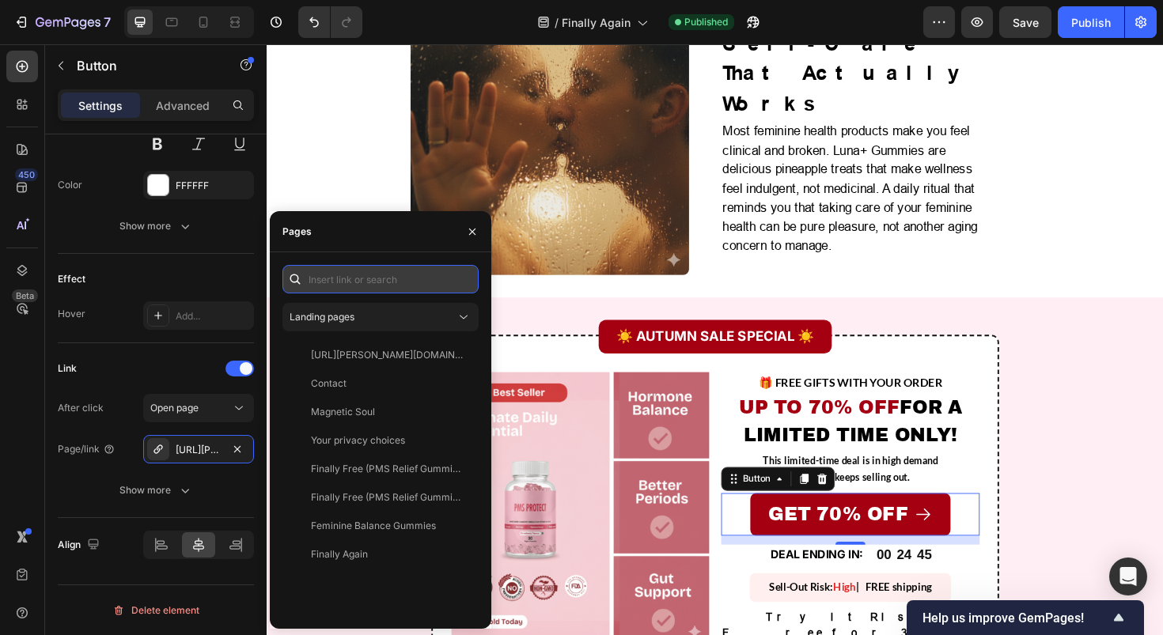
click at [362, 281] on input "text" at bounding box center [380, 279] width 196 height 28
paste input "https://luna-balance.com/pages/balance-gummies"
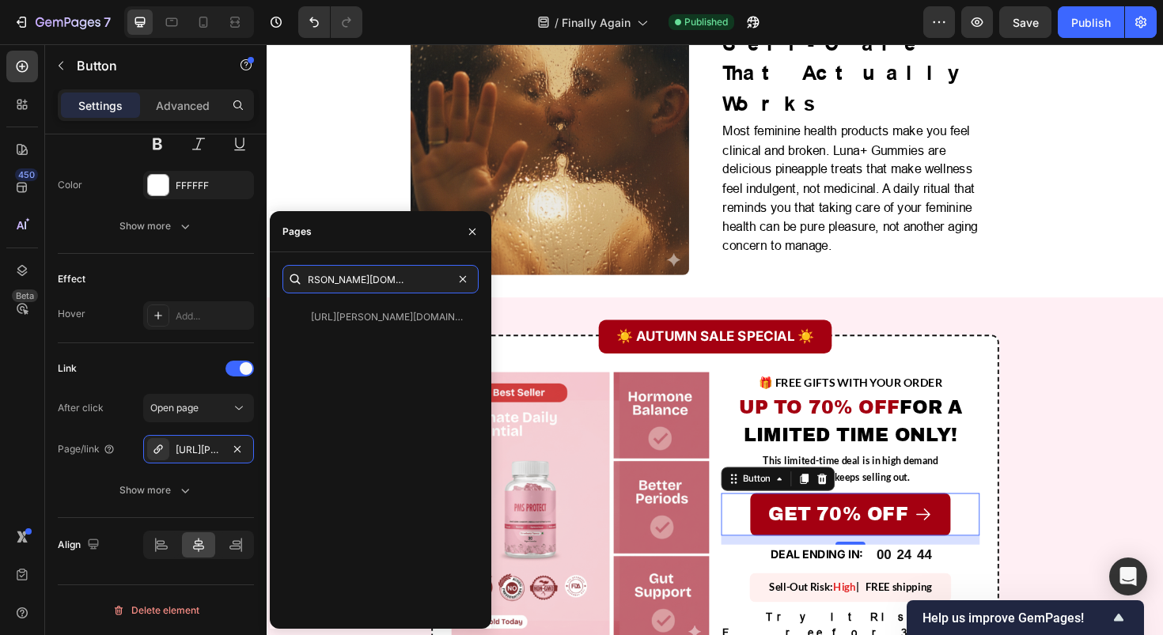
type input "https://luna-balance.com/pages/balance-gummies"
click at [373, 313] on div at bounding box center [377, 323] width 190 height 41
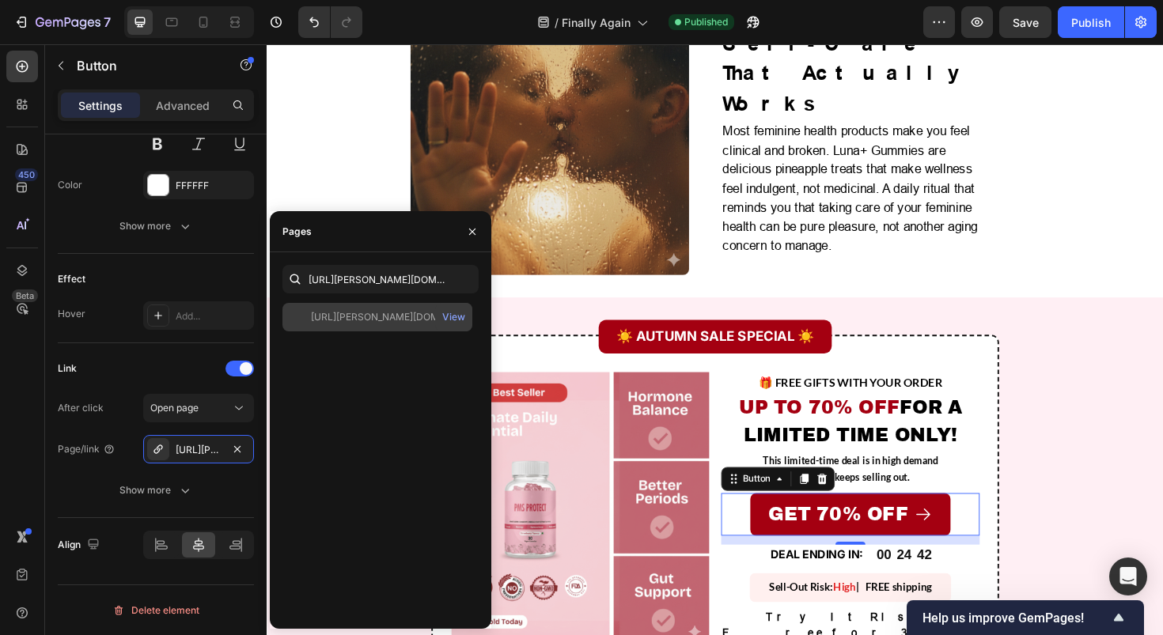
click at [386, 322] on div "https://luna-balance.com/pages/balance-gummies" at bounding box center [387, 317] width 152 height 14
click at [434, 316] on div "https://luna-balance.com/pages/balance-gummies" at bounding box center [387, 317] width 152 height 14
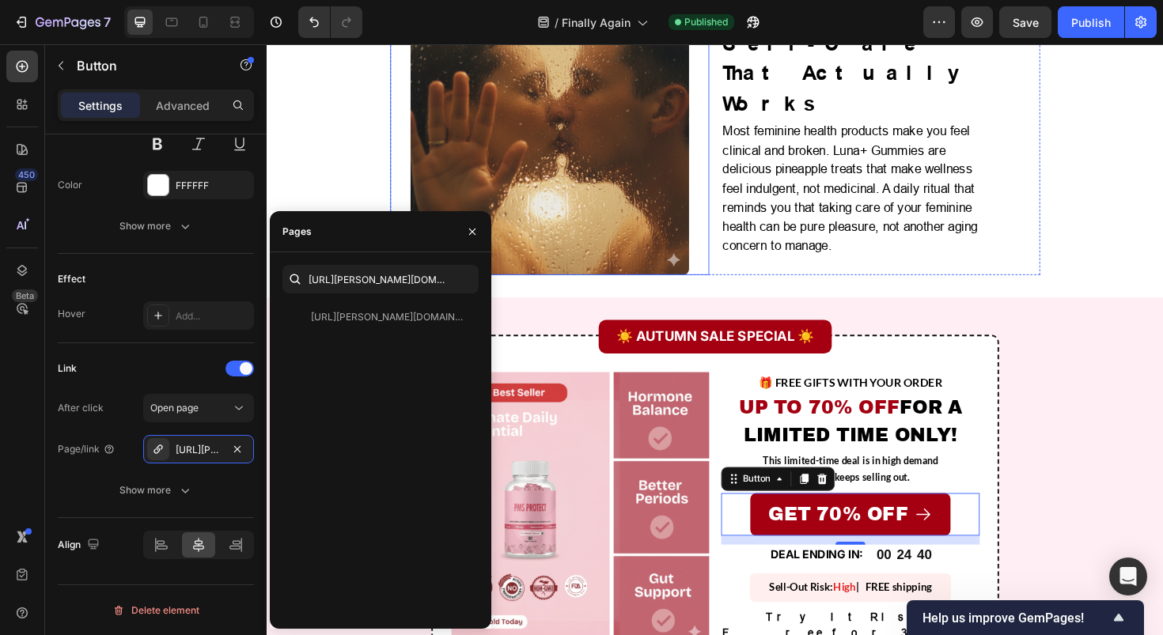
click at [608, 227] on img at bounding box center [566, 141] width 295 height 295
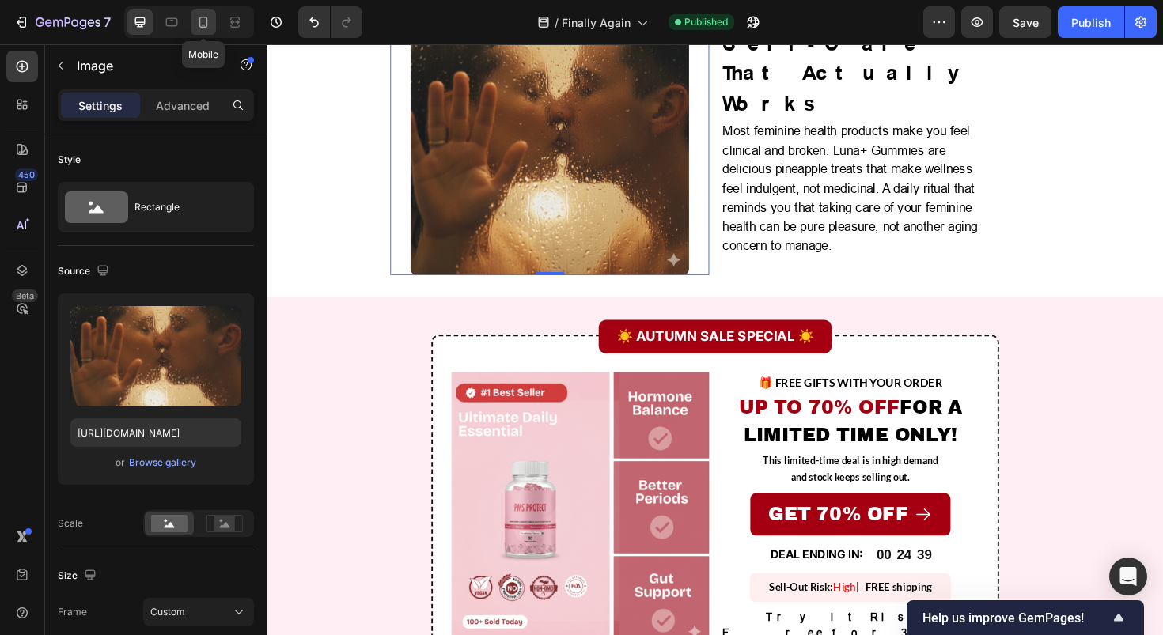
click at [205, 25] on icon at bounding box center [203, 22] width 16 height 16
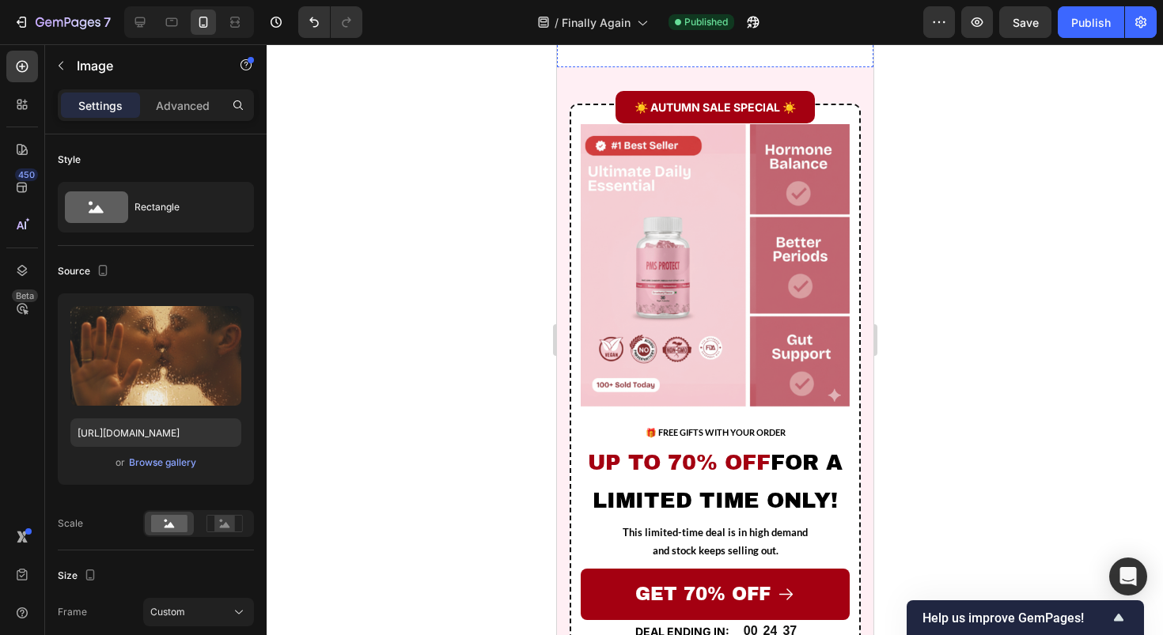
scroll to position [6333, 0]
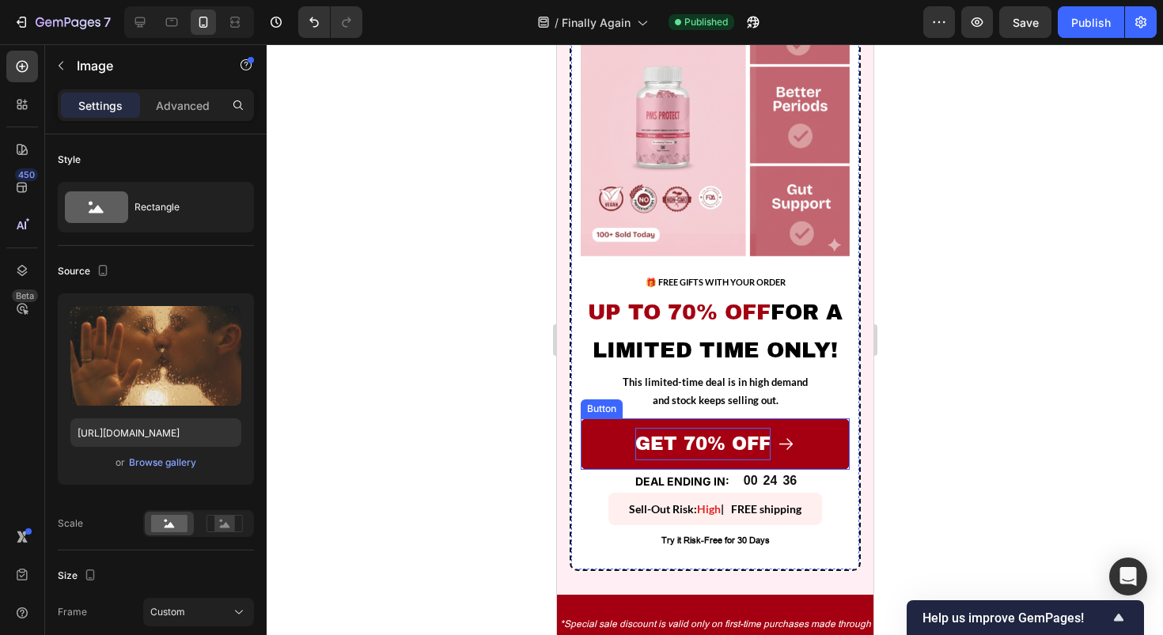
click at [724, 460] on p "GET 70% OFF" at bounding box center [702, 444] width 135 height 32
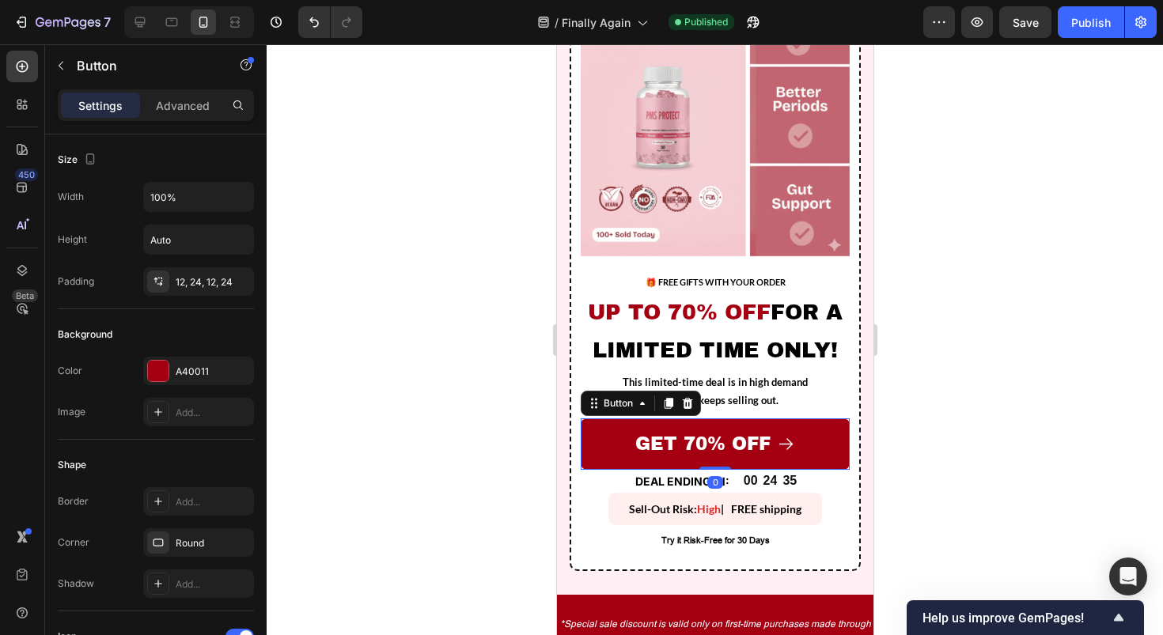
click at [599, 470] on link "GET 70% OFF" at bounding box center [714, 444] width 269 height 51
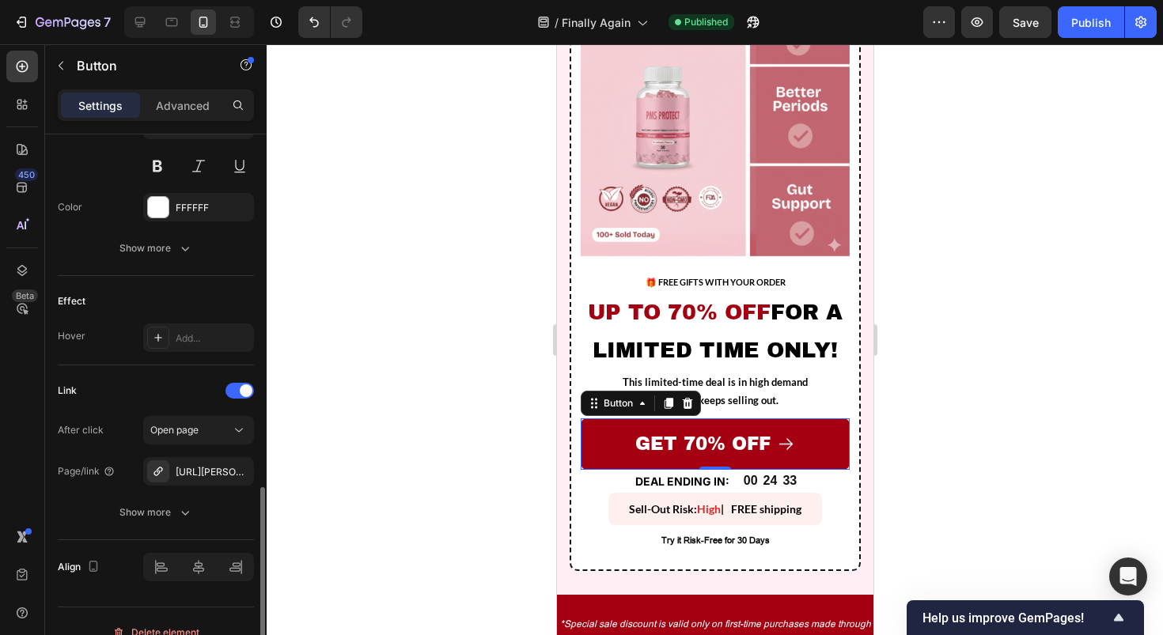
scroll to position [837, 0]
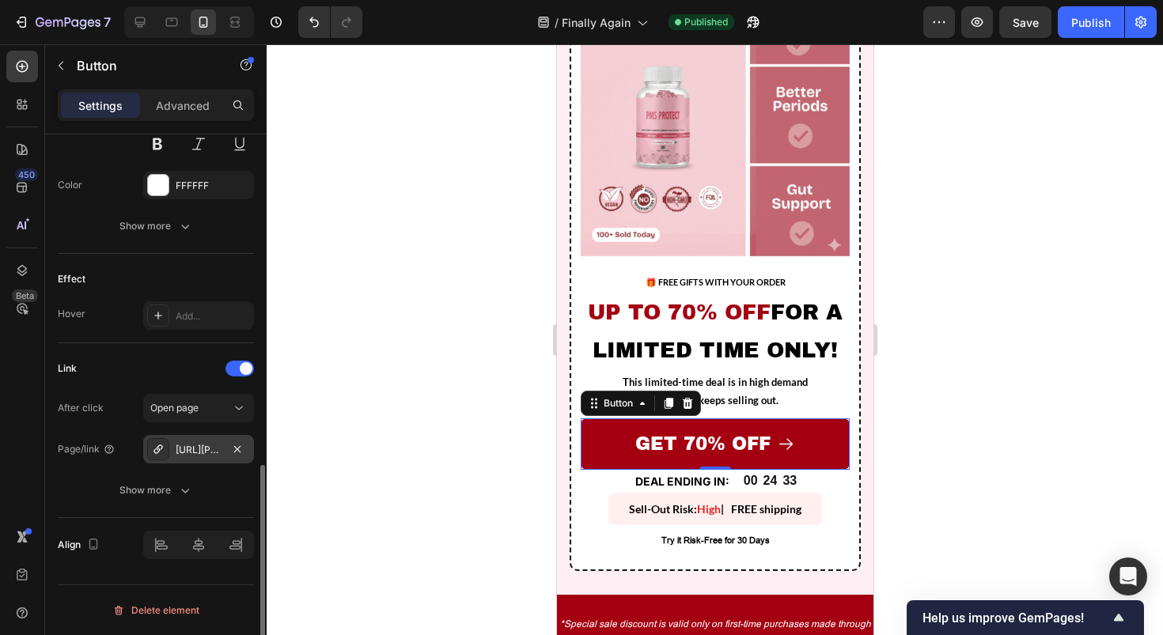
click at [200, 446] on div "https://luna-balance.com/balance-gummies" at bounding box center [199, 450] width 46 height 14
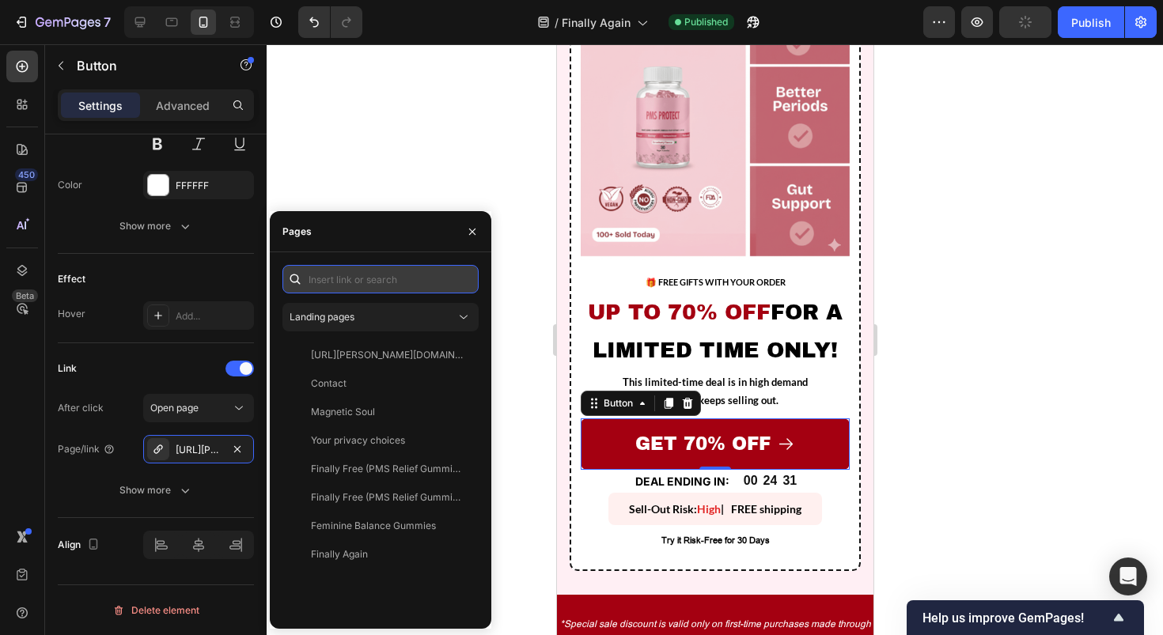
click at [366, 276] on input "text" at bounding box center [380, 279] width 196 height 28
paste input "https://luna-balance.com/pages/balance-gummies"
type input "https://luna-balance.com/pages/balance-gummies"
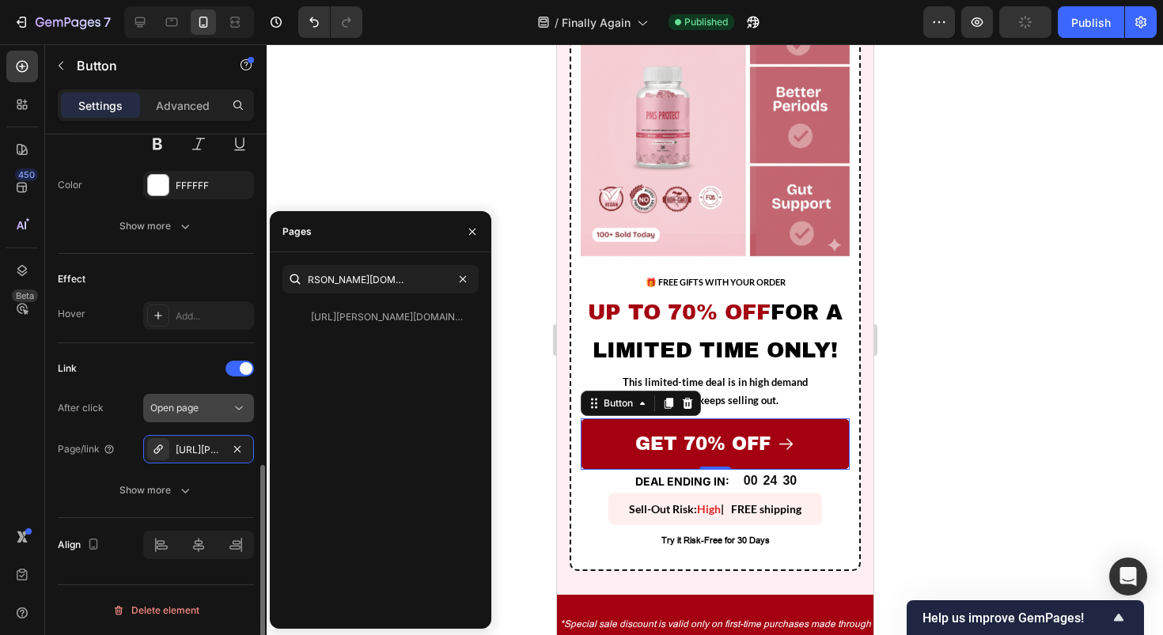
scroll to position [0, 0]
click at [171, 405] on span "Open page" at bounding box center [174, 408] width 48 height 12
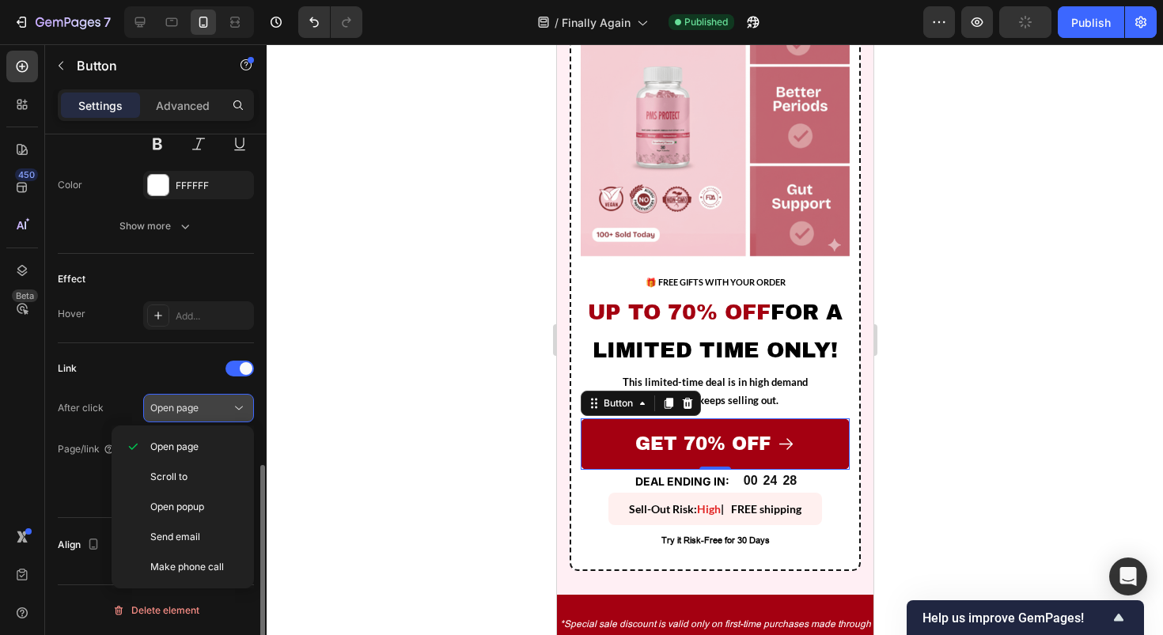
click at [171, 405] on span "Open page" at bounding box center [174, 408] width 48 height 12
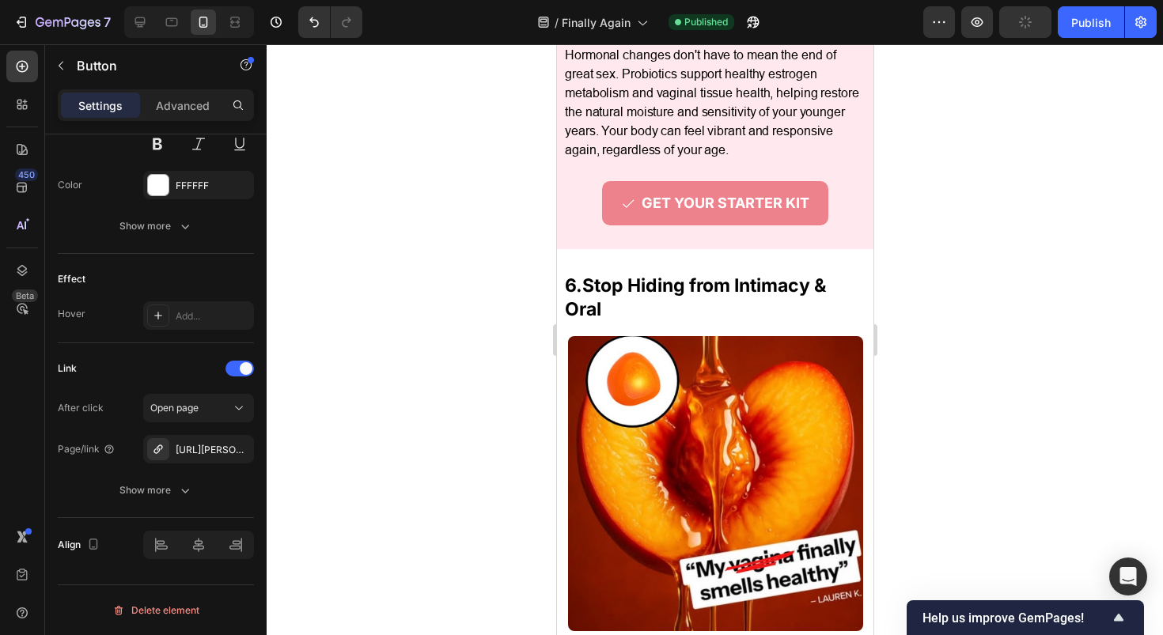
scroll to position [3167, 0]
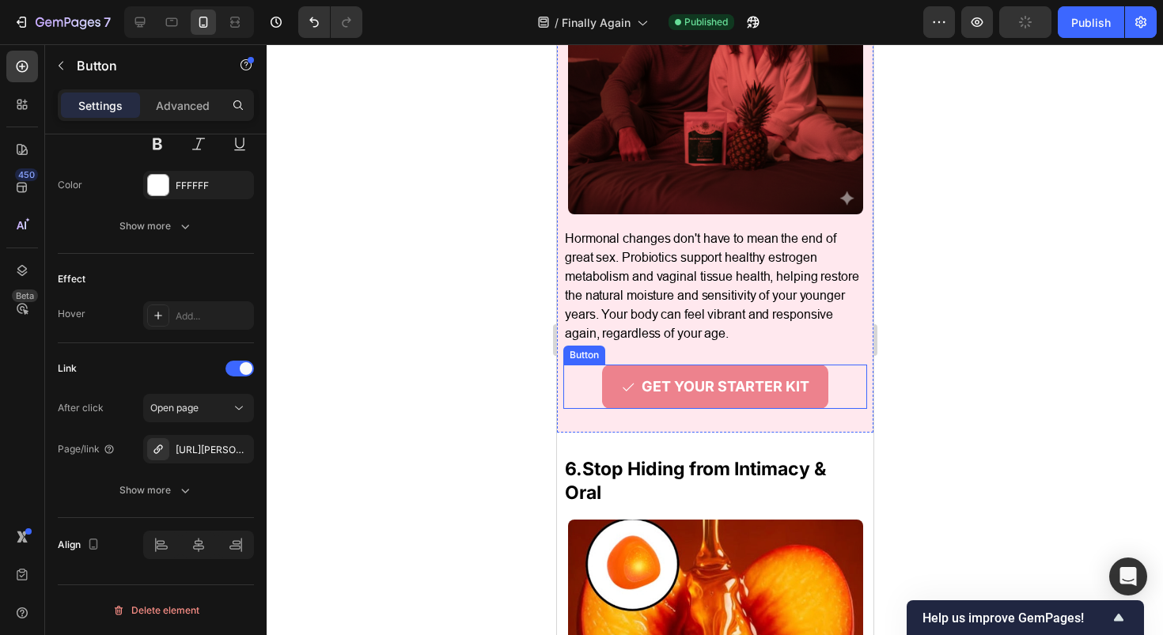
click at [705, 409] on link "GET YOUR STARTER KIT" at bounding box center [714, 387] width 226 height 44
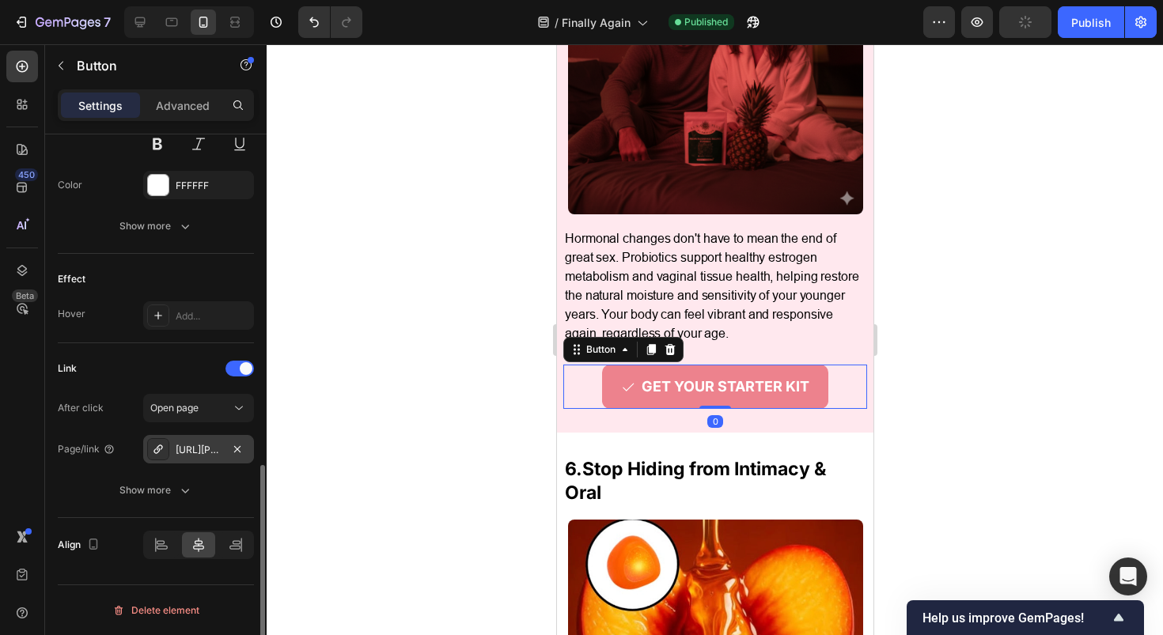
click at [215, 443] on div "https://luna-balance.com/pdp" at bounding box center [199, 450] width 46 height 14
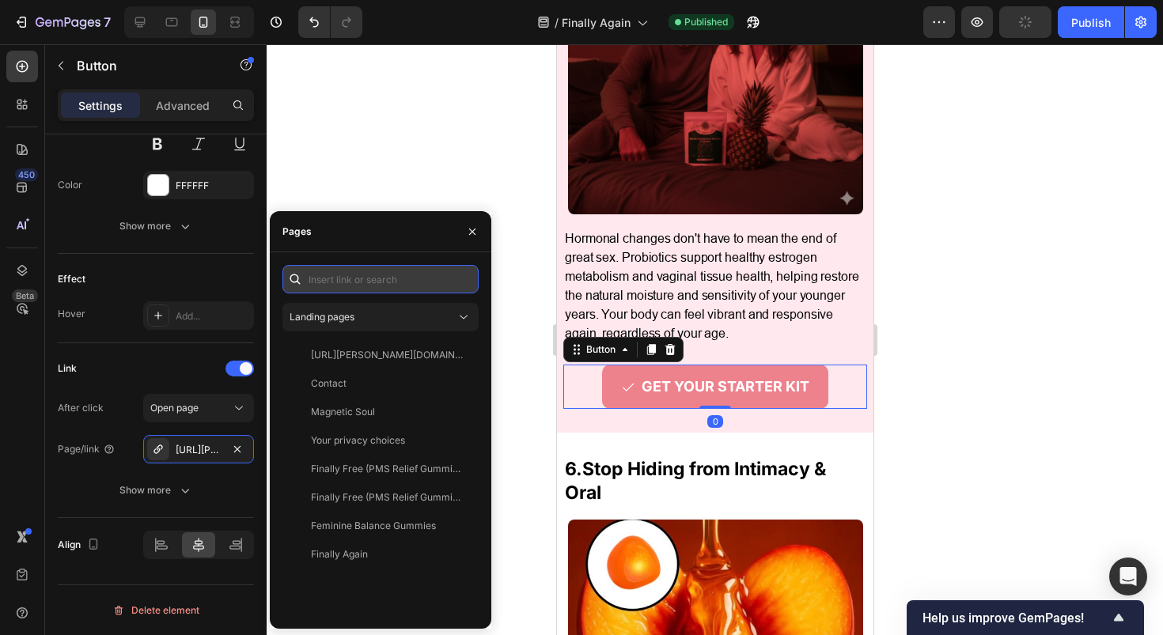
click at [377, 285] on input "text" at bounding box center [380, 279] width 196 height 28
paste input "https://luna-balance.com/pages/balance-gummies"
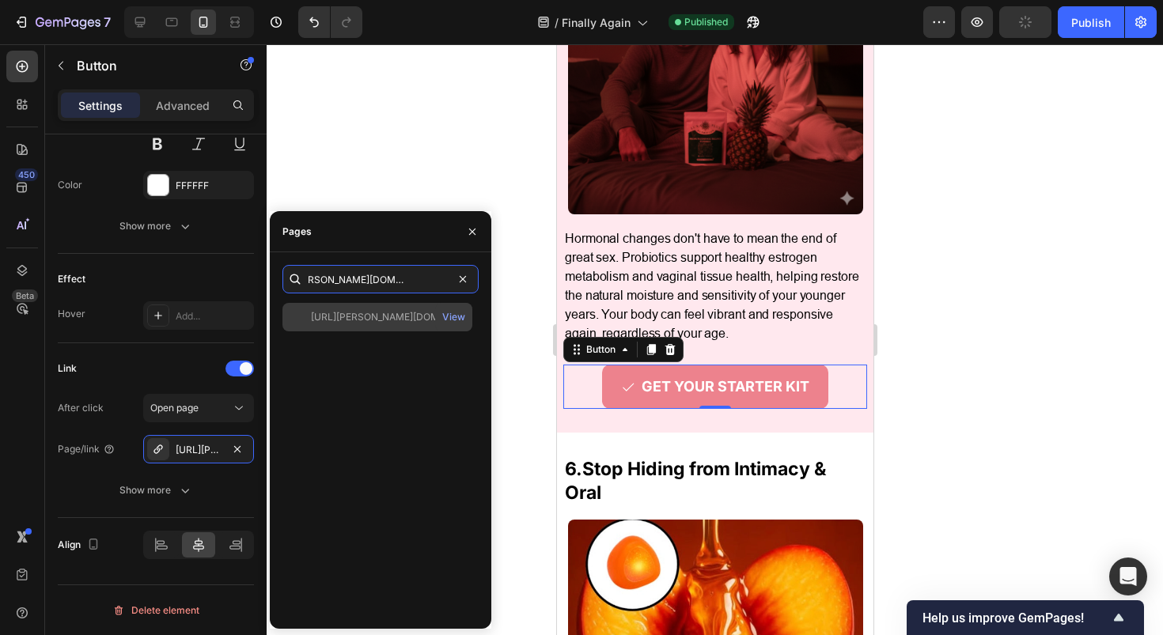
type input "https://luna-balance.com/pages/balance-gummies"
click at [409, 322] on div "https://luna-balance.com/pages/balance-gummies" at bounding box center [387, 317] width 152 height 14
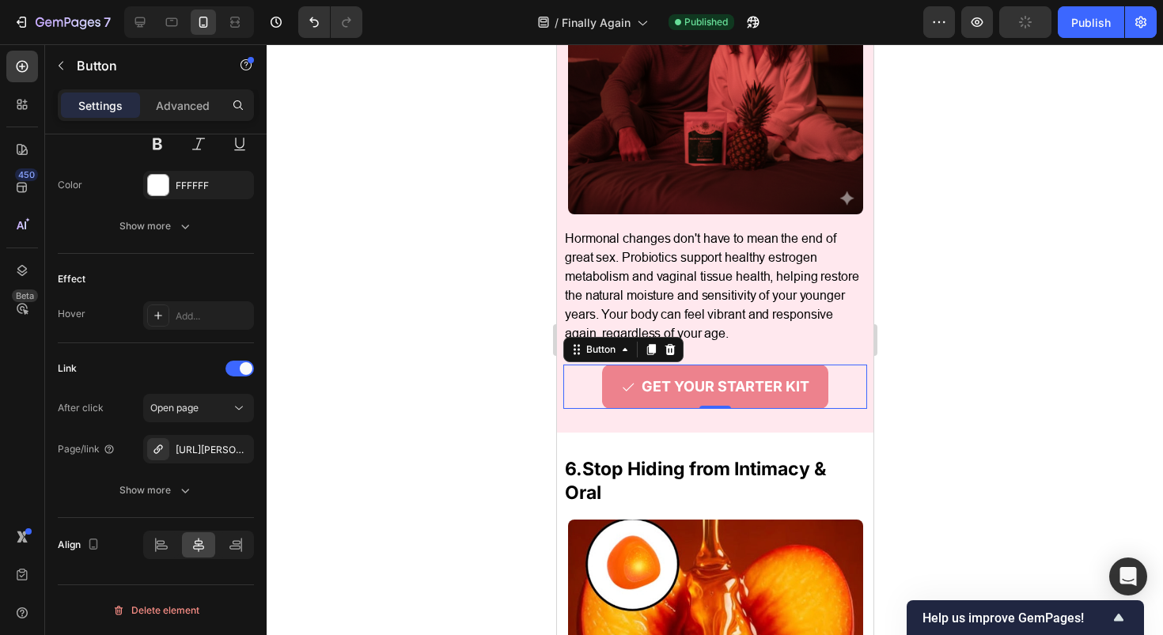
click at [405, 161] on div at bounding box center [715, 339] width 896 height 591
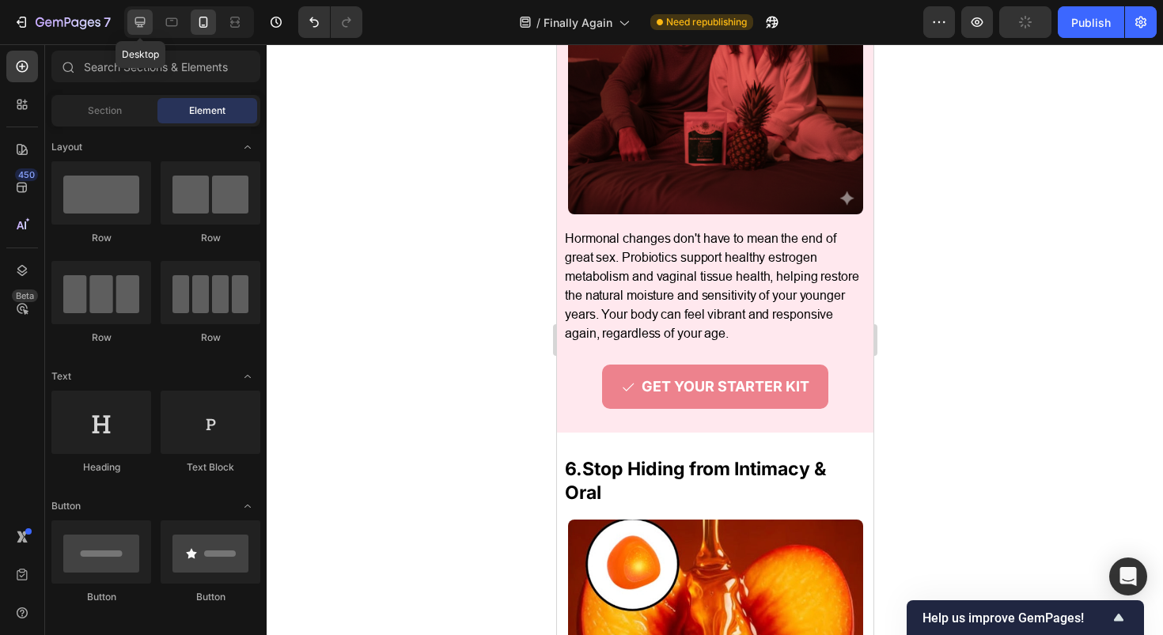
click at [136, 21] on icon at bounding box center [140, 22] width 16 height 16
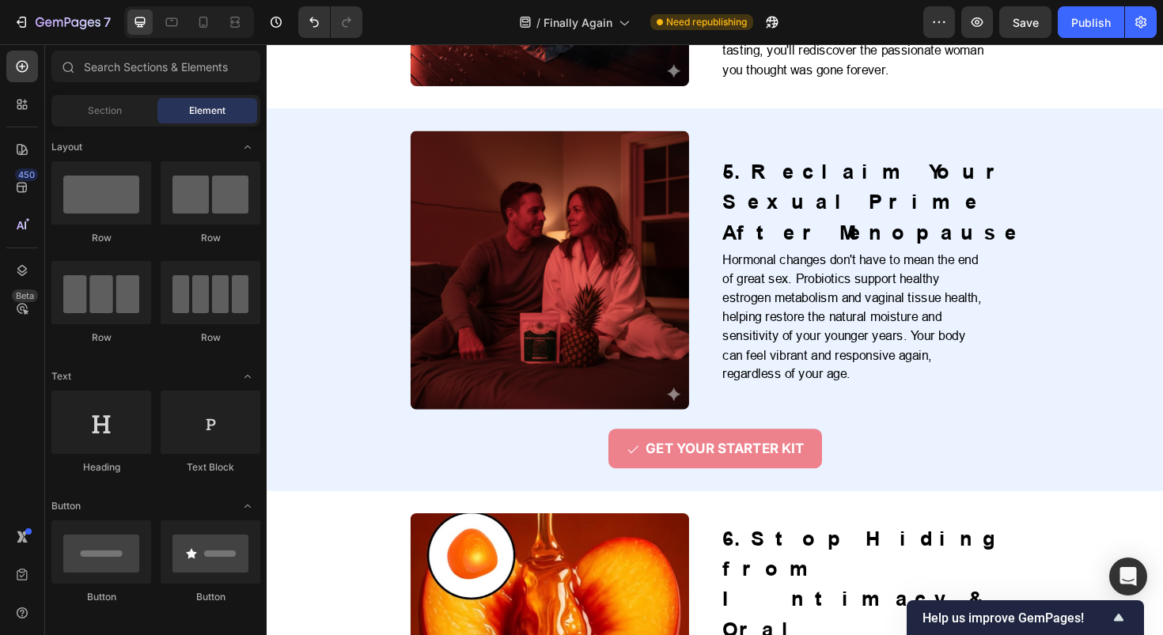
scroll to position [1983, 0]
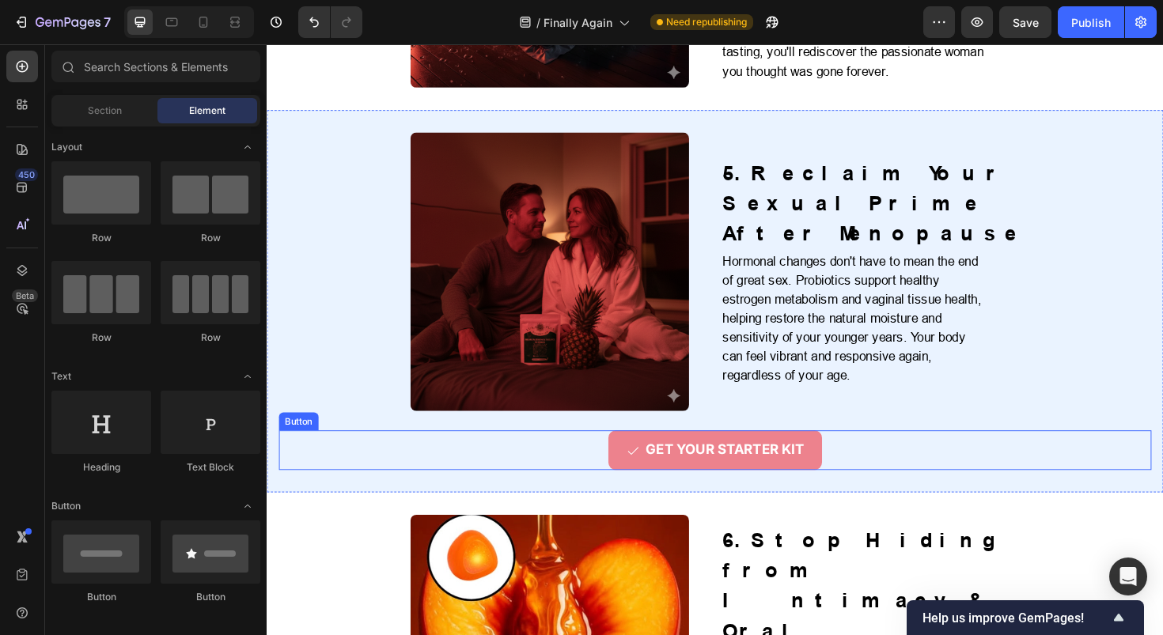
click at [716, 453] on link "GET YOUR STARTER KIT" at bounding box center [741, 474] width 226 height 42
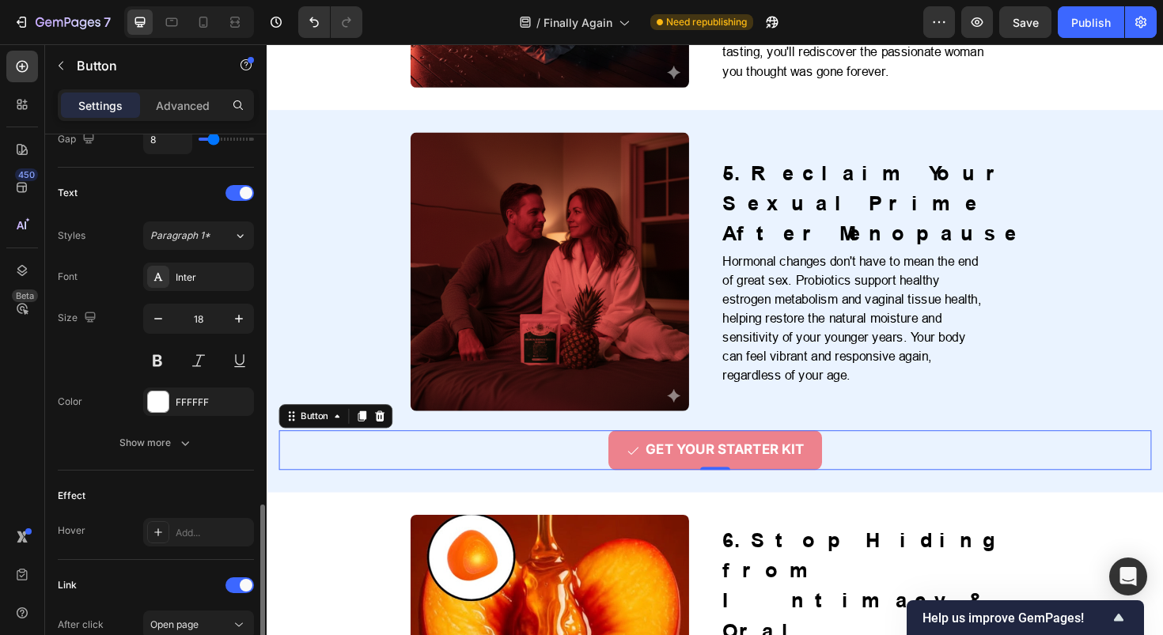
scroll to position [763, 0]
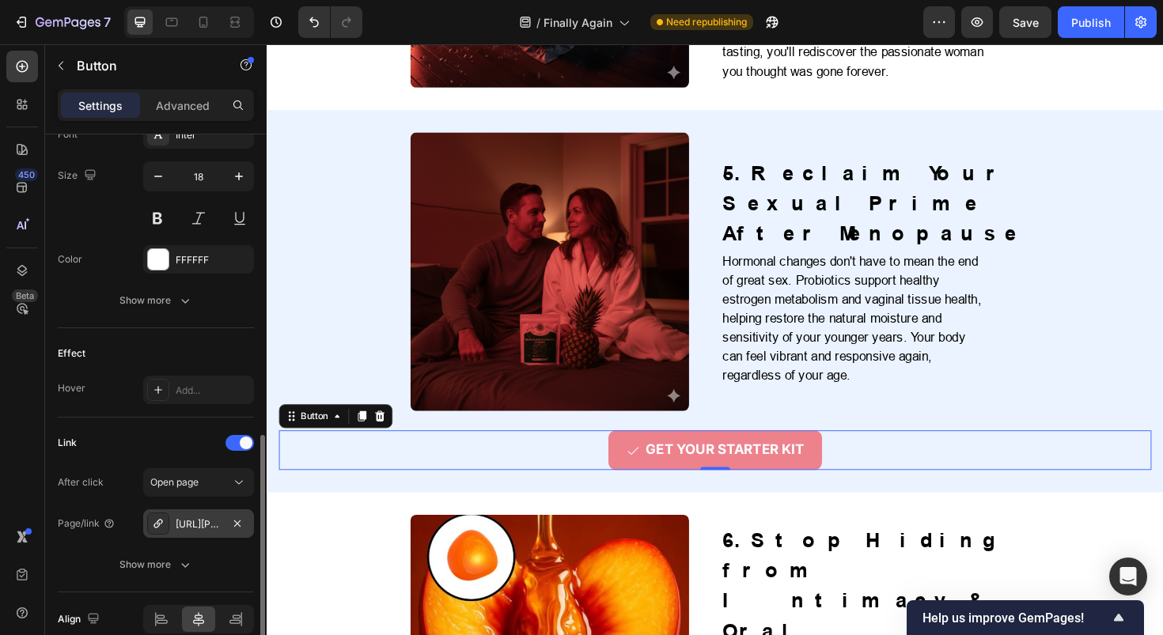
click at [199, 533] on div "https://luna-balance.com/balance-gummies" at bounding box center [198, 524] width 111 height 28
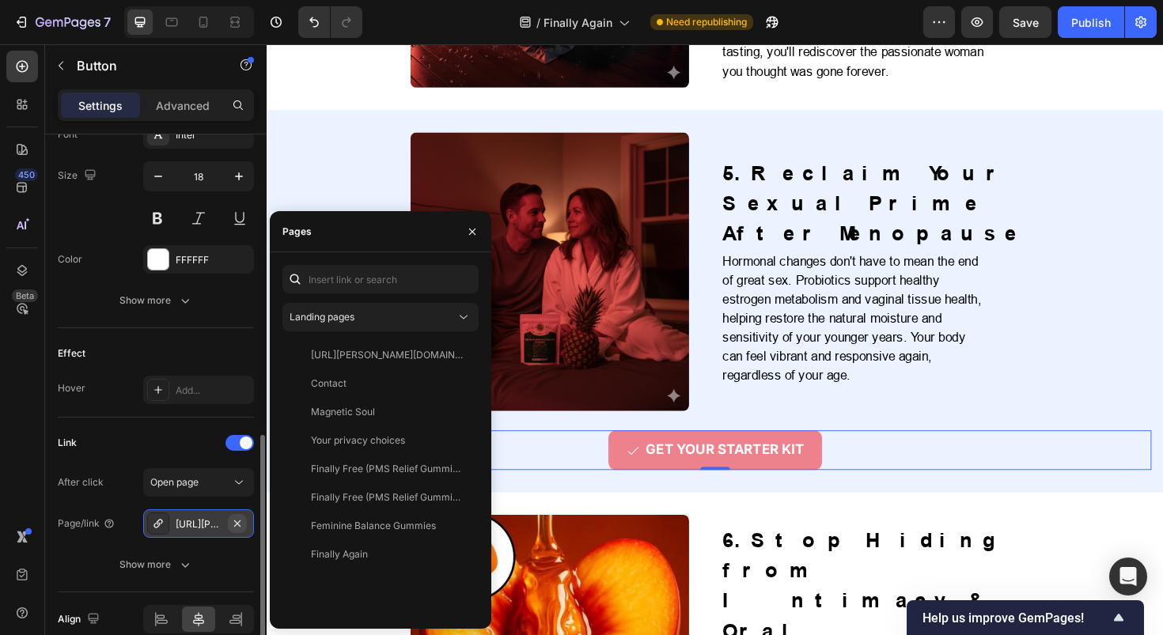
click at [240, 522] on icon "button" at bounding box center [237, 523] width 13 height 13
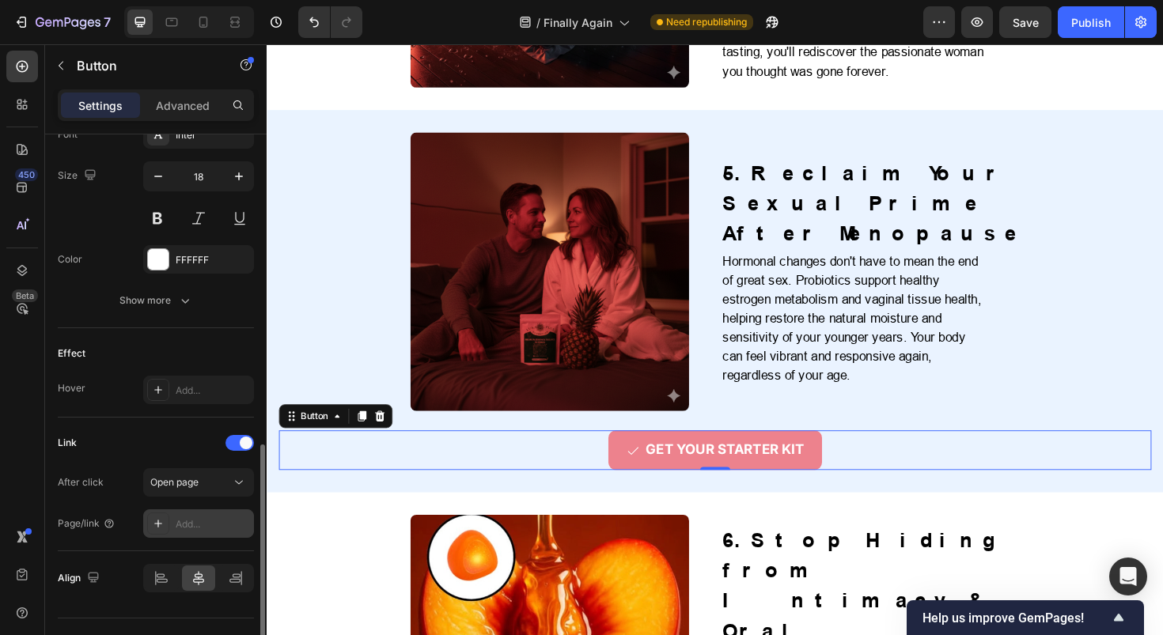
click at [192, 533] on div "Add..." at bounding box center [198, 524] width 111 height 28
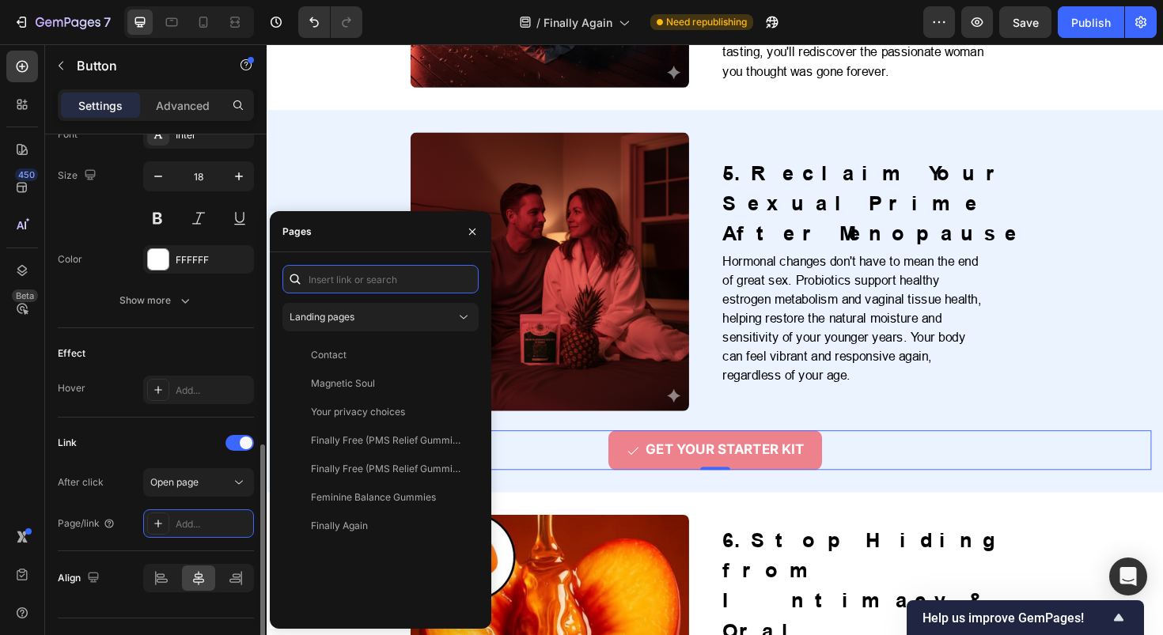
paste input "https://luna-balance.com/pages/balance-gummies"
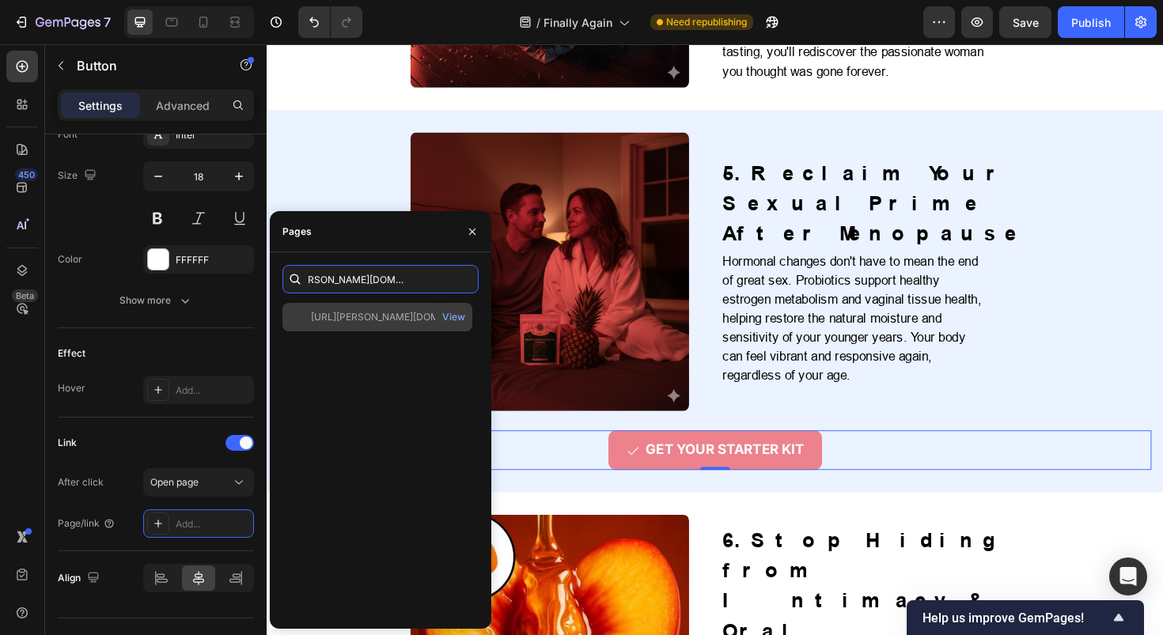
type input "https://luna-balance.com/pages/balance-gummies"
click at [430, 307] on div "https://luna-balance.com/pages/balance-gummies View" at bounding box center [377, 317] width 190 height 28
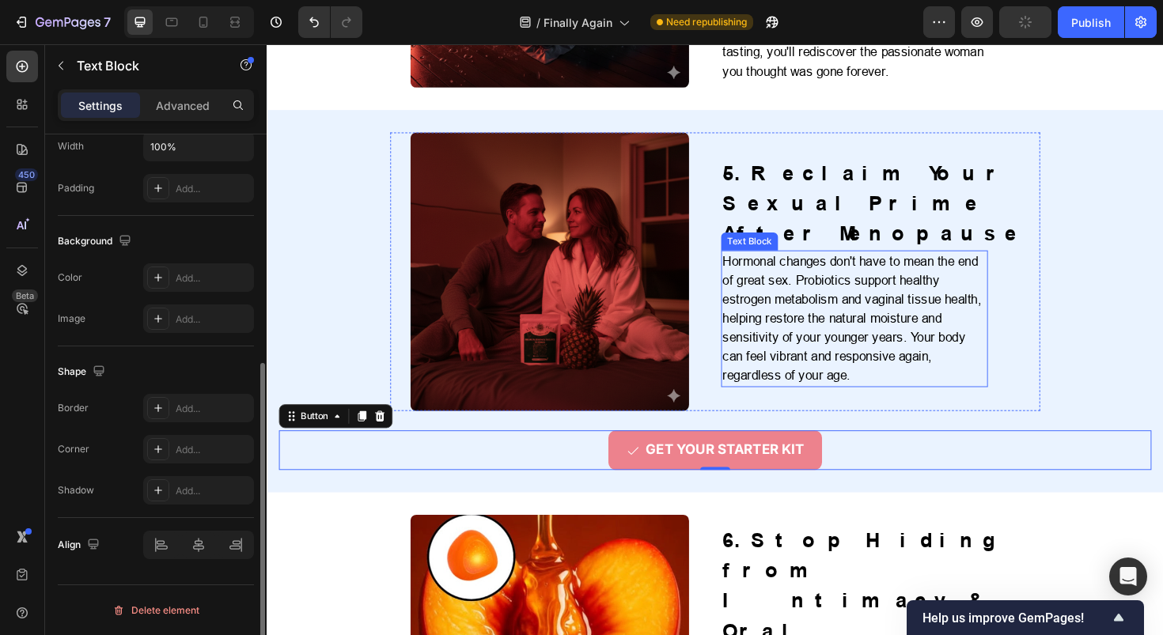
click at [960, 311] on p "Hormonal changes don't have to mean the end of great sex. Probiotics support he…" at bounding box center [888, 335] width 279 height 142
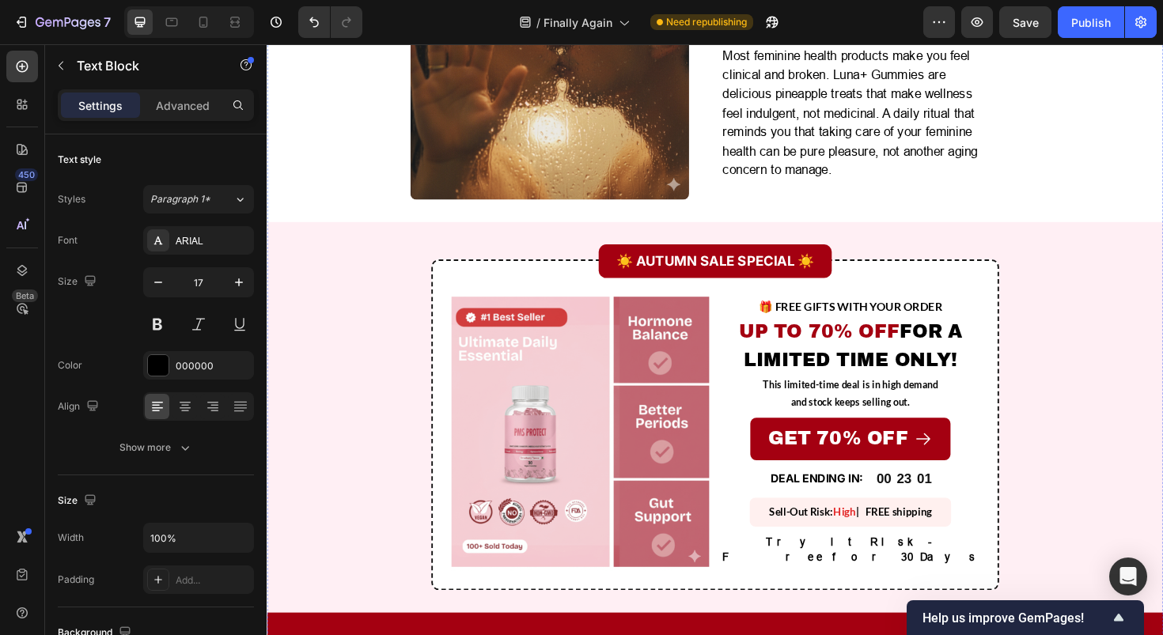
scroll to position [4231, 0]
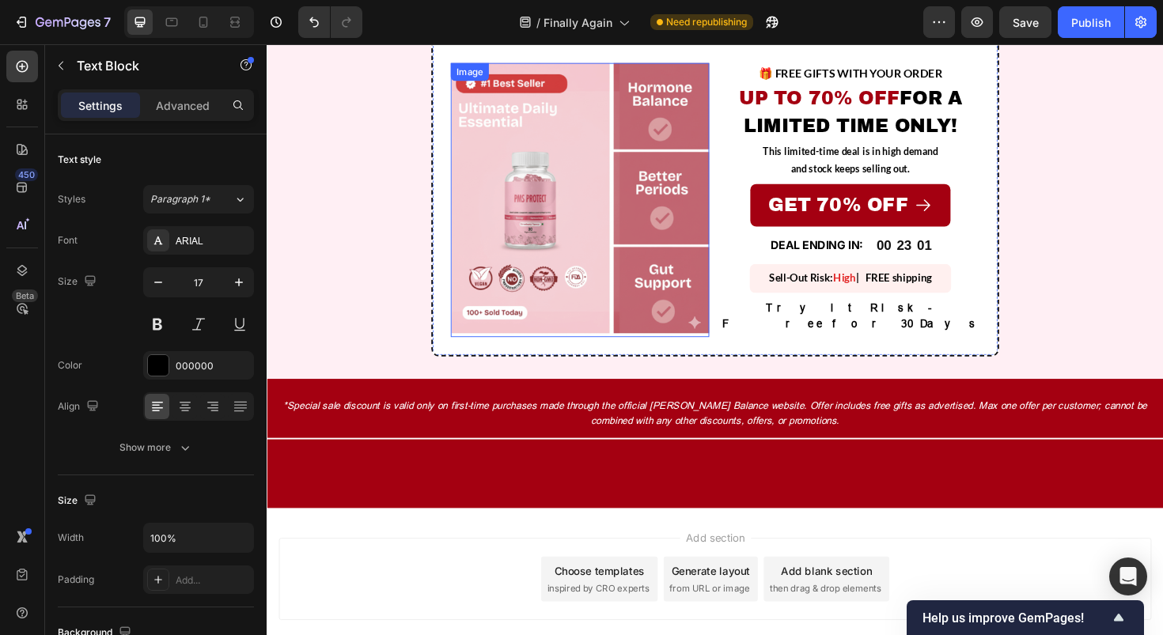
click at [585, 226] on img at bounding box center [598, 209] width 273 height 290
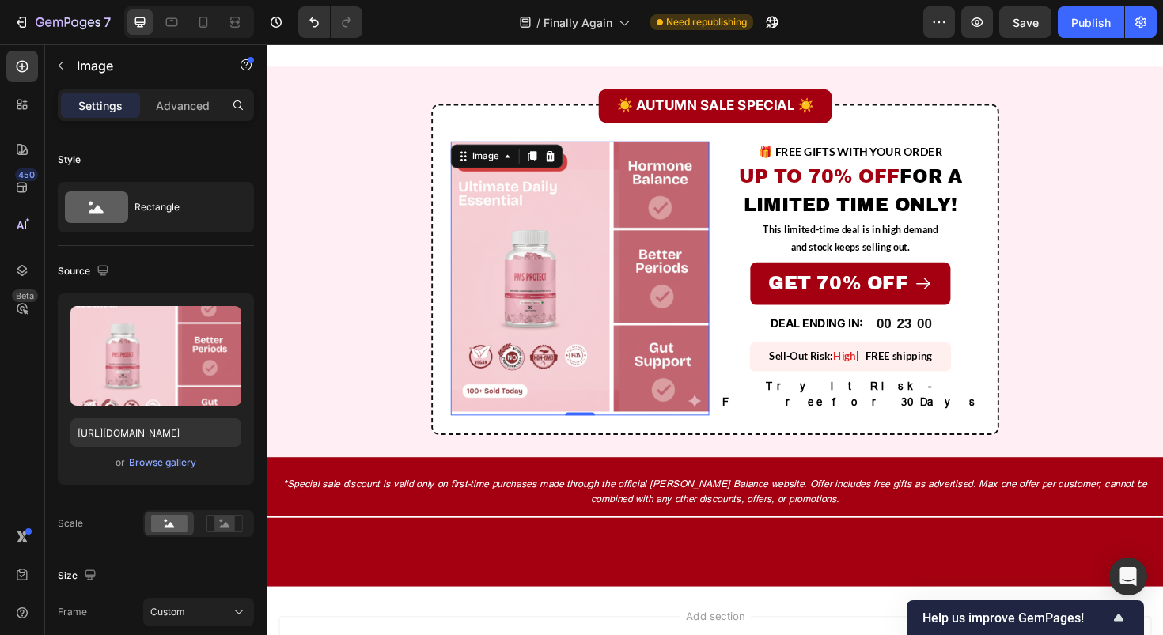
scroll to position [4033, 0]
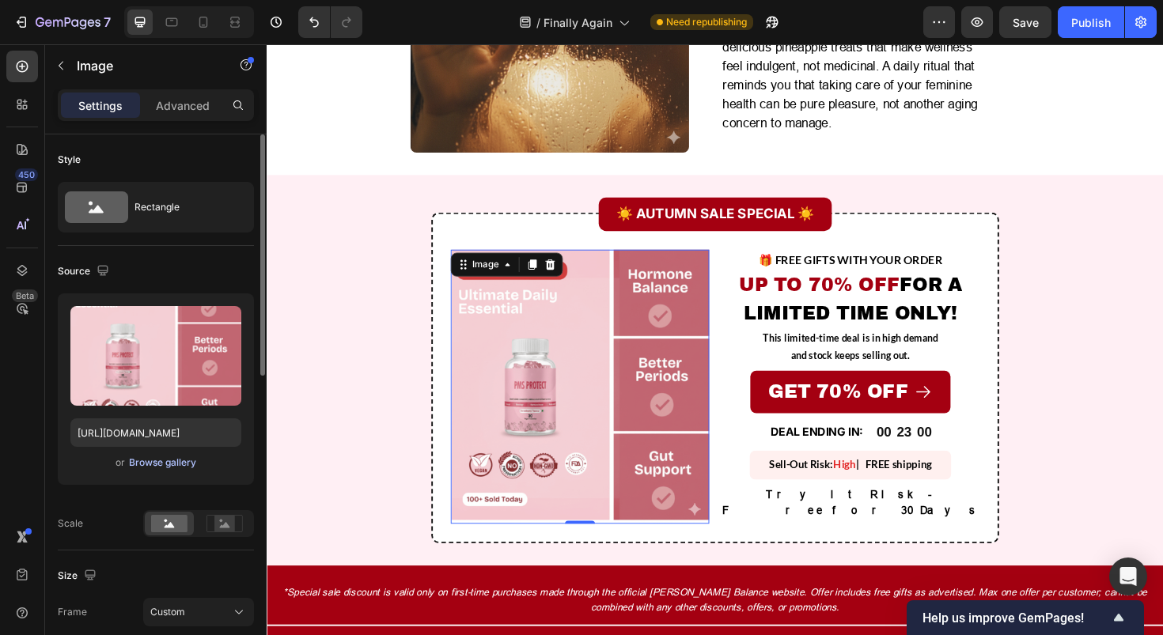
click at [175, 459] on div "Browse gallery" at bounding box center [162, 463] width 67 height 14
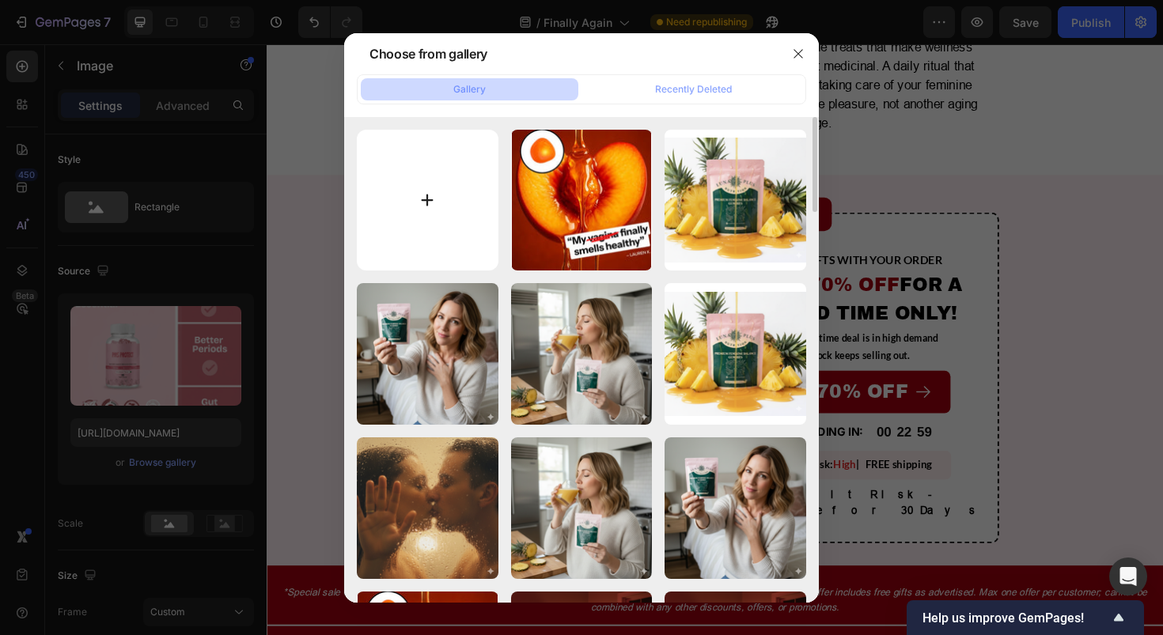
click at [419, 217] on input "file" at bounding box center [428, 201] width 142 height 142
type input "C:\fakepath\Gemini_Generated_Image_p6go2kp6go2kp6go.png"
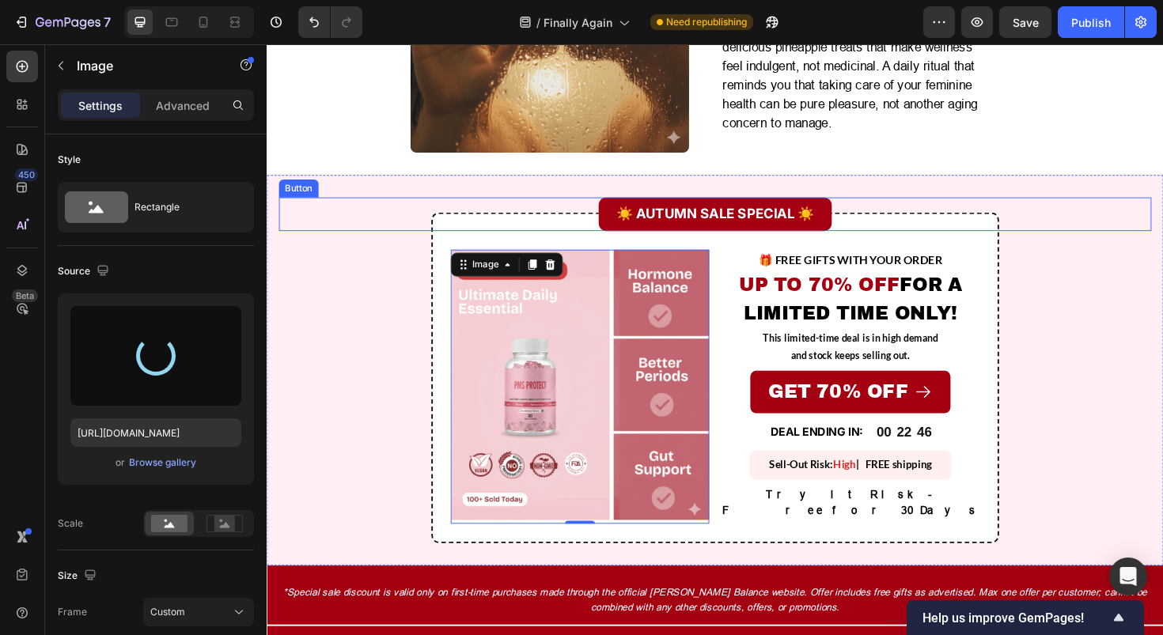
type input "https://cdn.shopify.com/s/files/1/0717/5756/1913/files/gempages_583618339796943…"
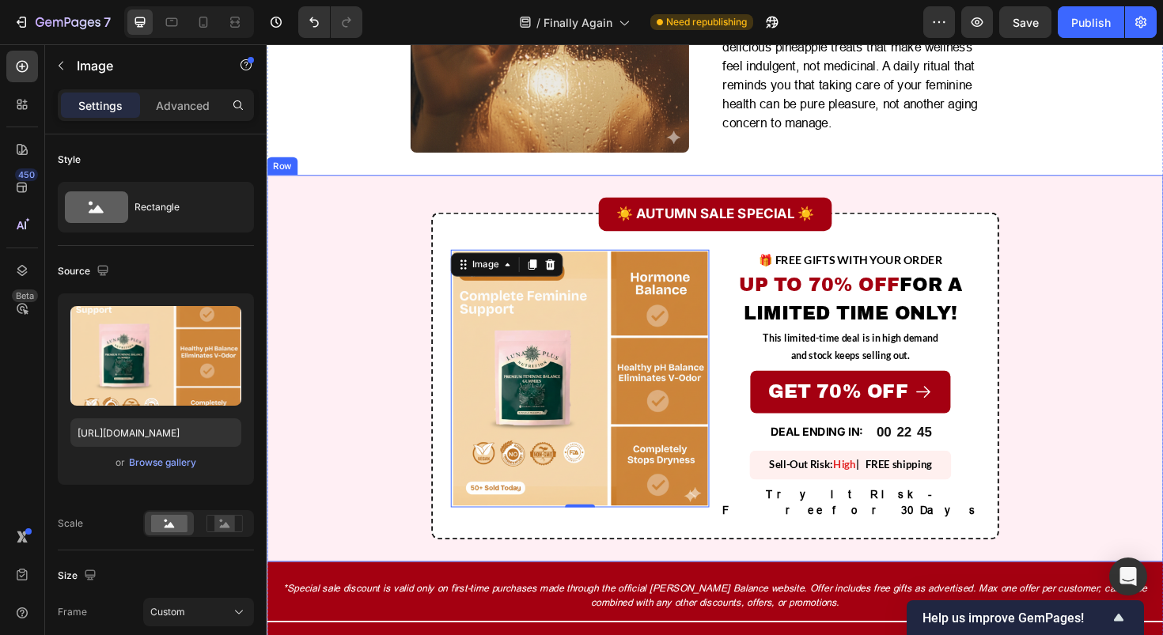
scroll to position [4016, 0]
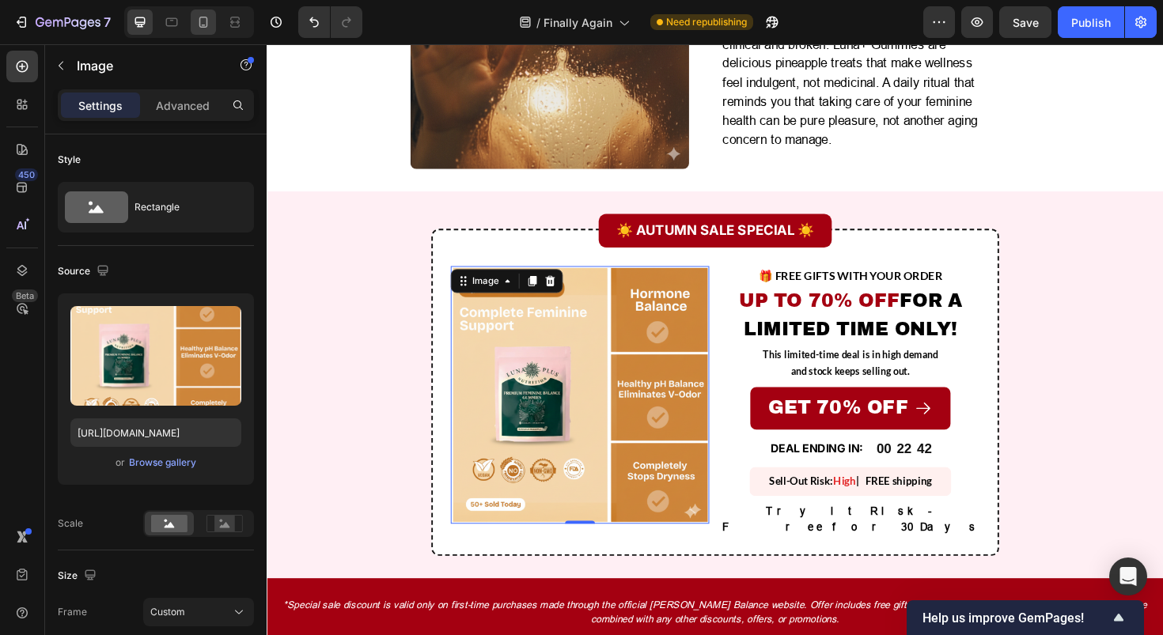
click at [195, 27] on icon at bounding box center [203, 22] width 16 height 16
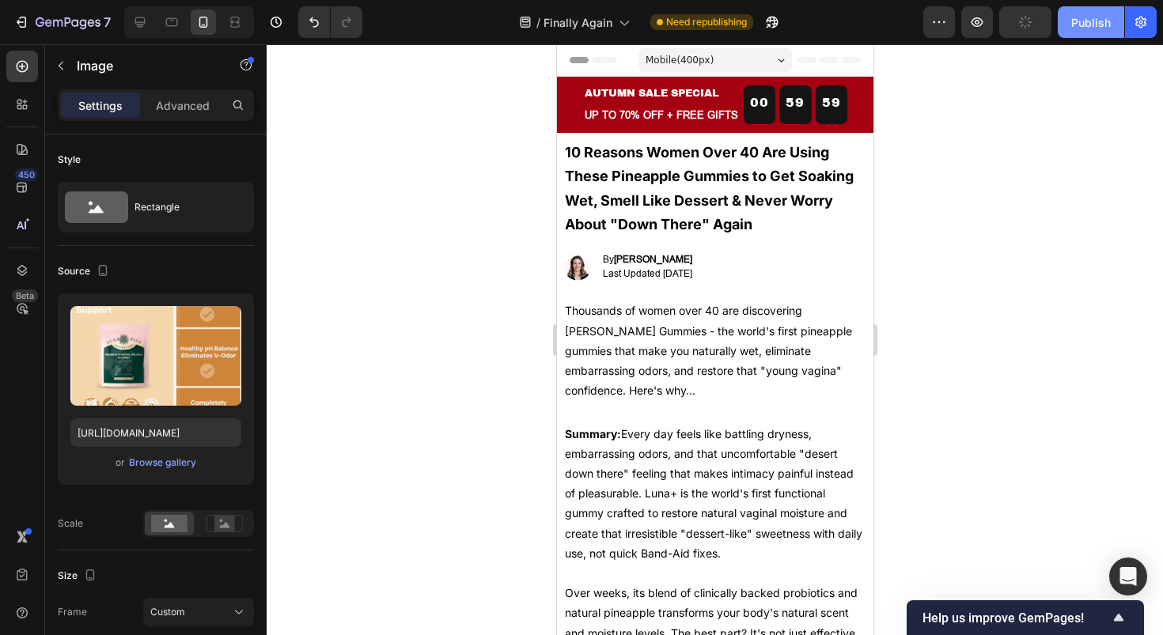
click at [1090, 21] on div "Publish" at bounding box center [1091, 22] width 40 height 17
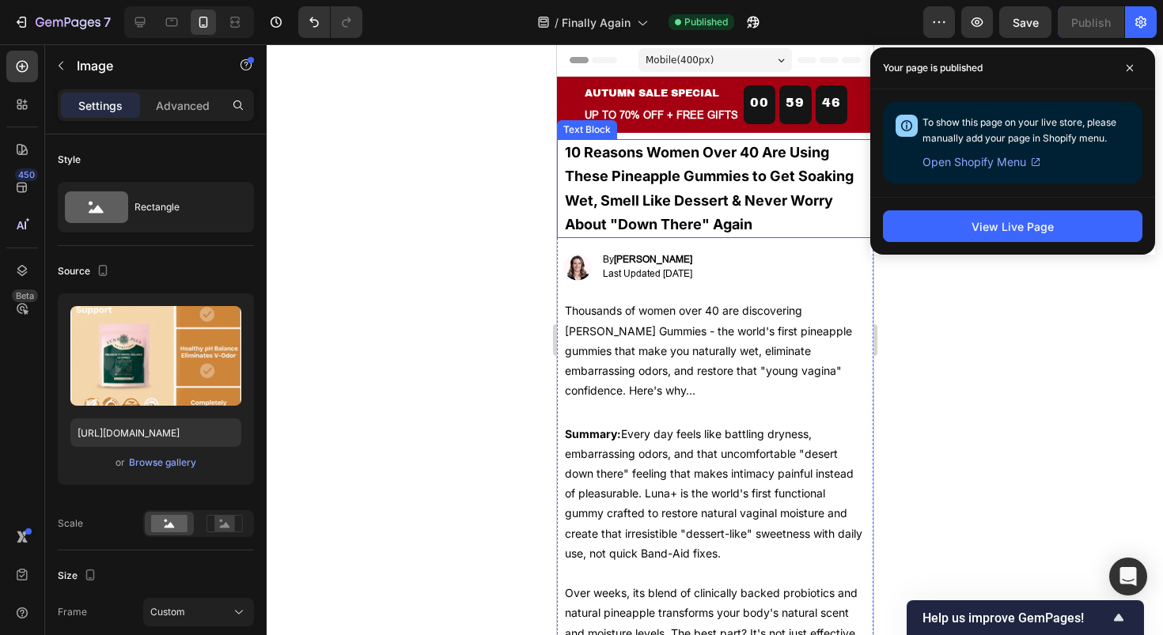
click at [703, 157] on p "10 Reasons Women Over 40 Are Using These Pineapple Gummies to Get Soaking Wet, …" at bounding box center [714, 189] width 301 height 97
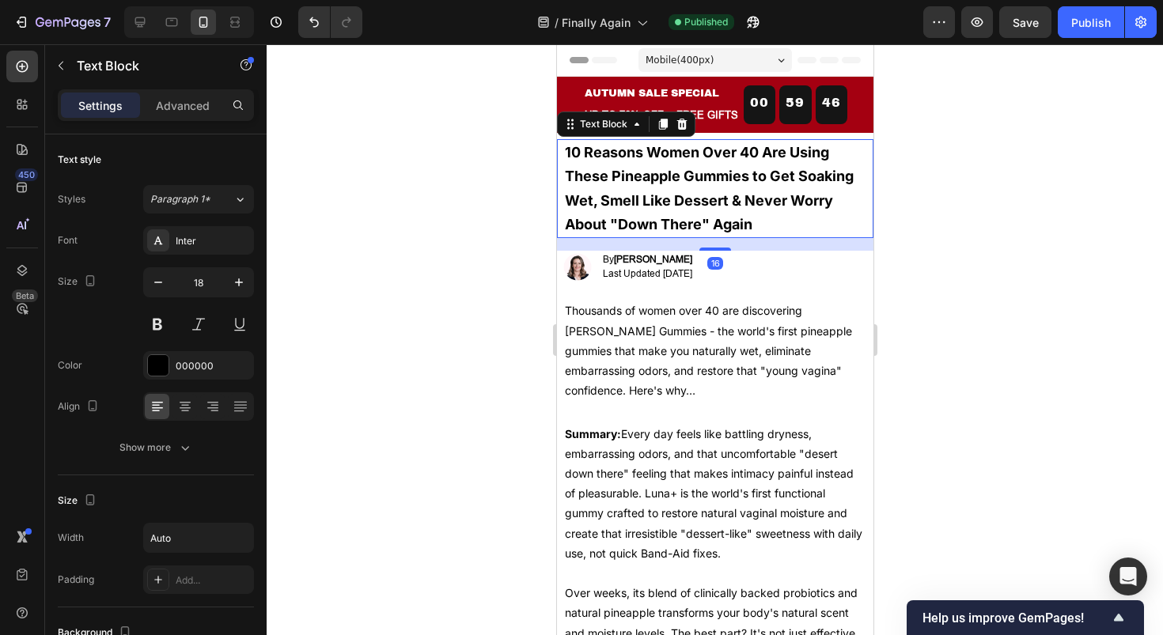
click at [703, 157] on p "10 Reasons Women Over 40 Are Using These Pineapple Gummies to Get Soaking Wet, …" at bounding box center [714, 189] width 301 height 97
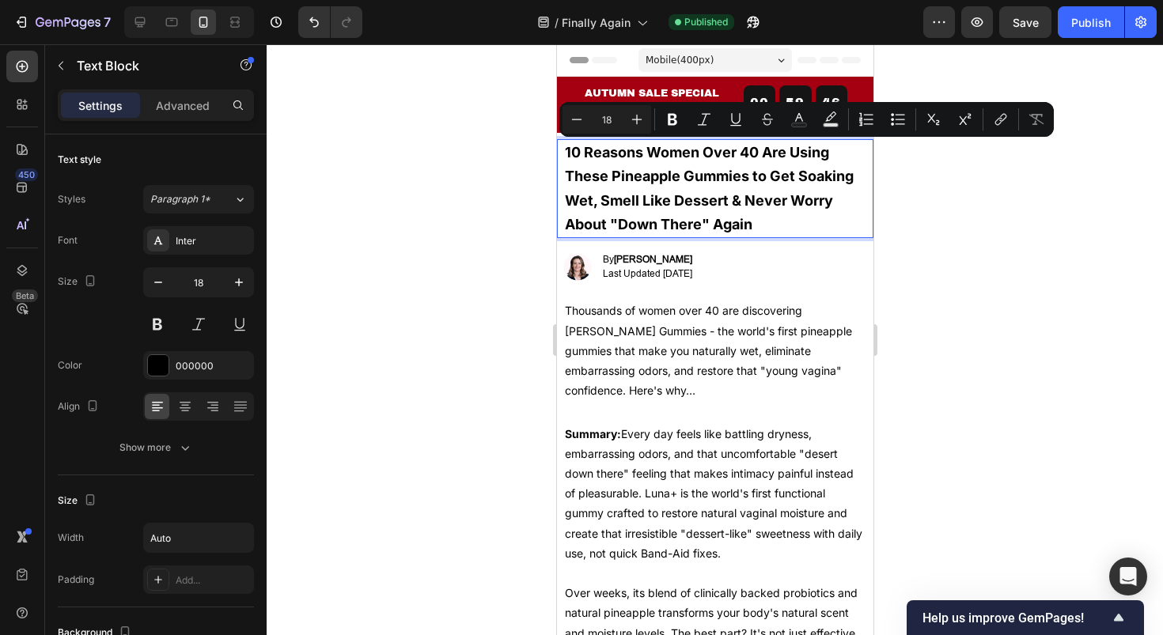
click at [654, 150] on p "10 Reasons Women Over 40 Are Using These Pineapple Gummies to Get Soaking Wet, …" at bounding box center [714, 189] width 301 height 97
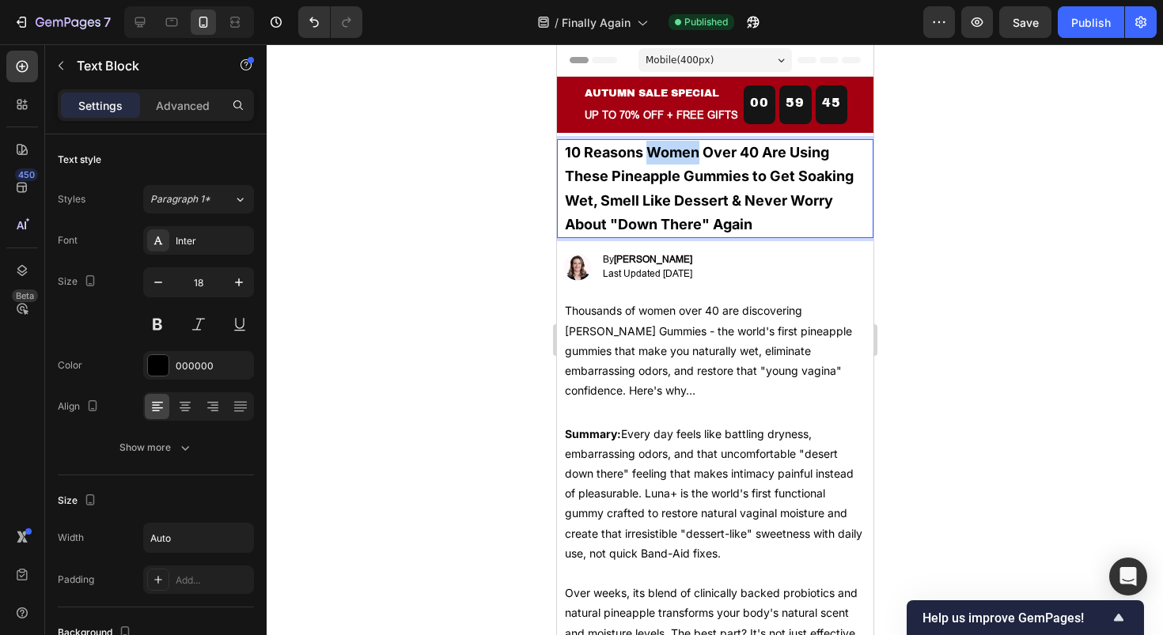
click at [654, 150] on p "10 Reasons Women Over 40 Are Using These Pineapple Gummies to Get Soaking Wet, …" at bounding box center [714, 189] width 301 height 97
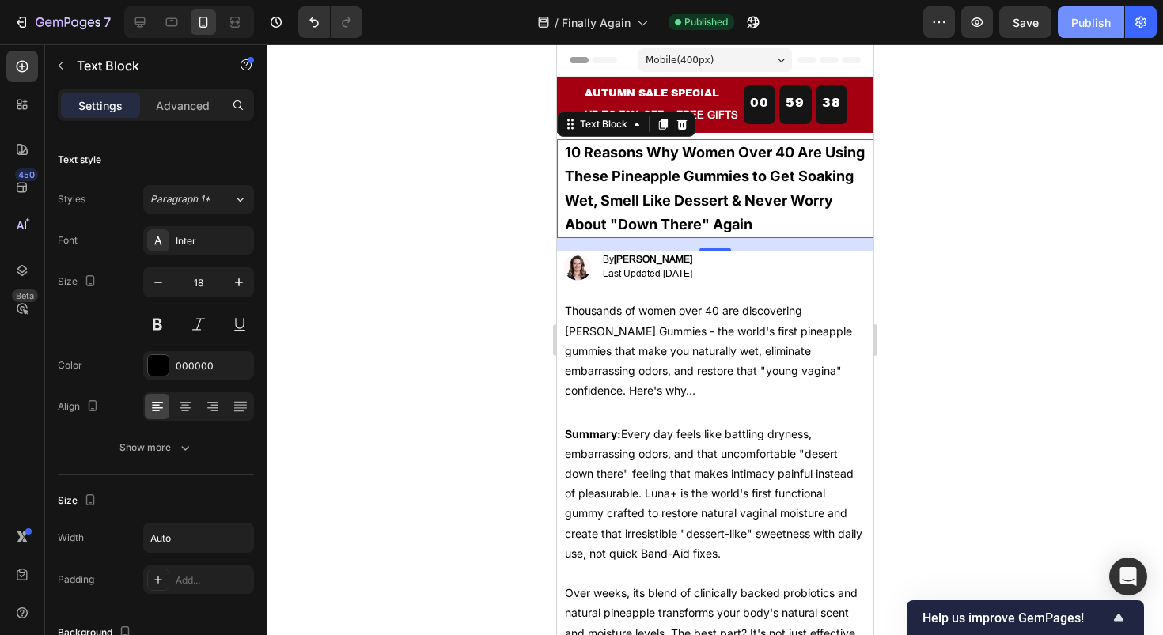
click at [1100, 11] on button "Publish" at bounding box center [1091, 22] width 66 height 32
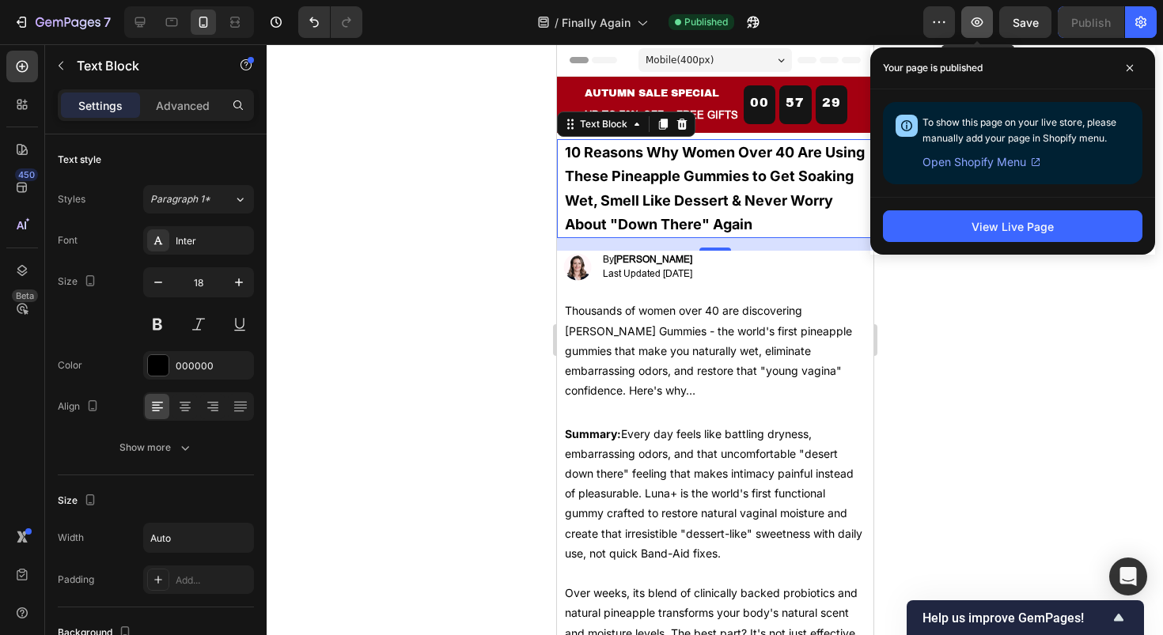
click at [964, 23] on button "button" at bounding box center [977, 22] width 32 height 32
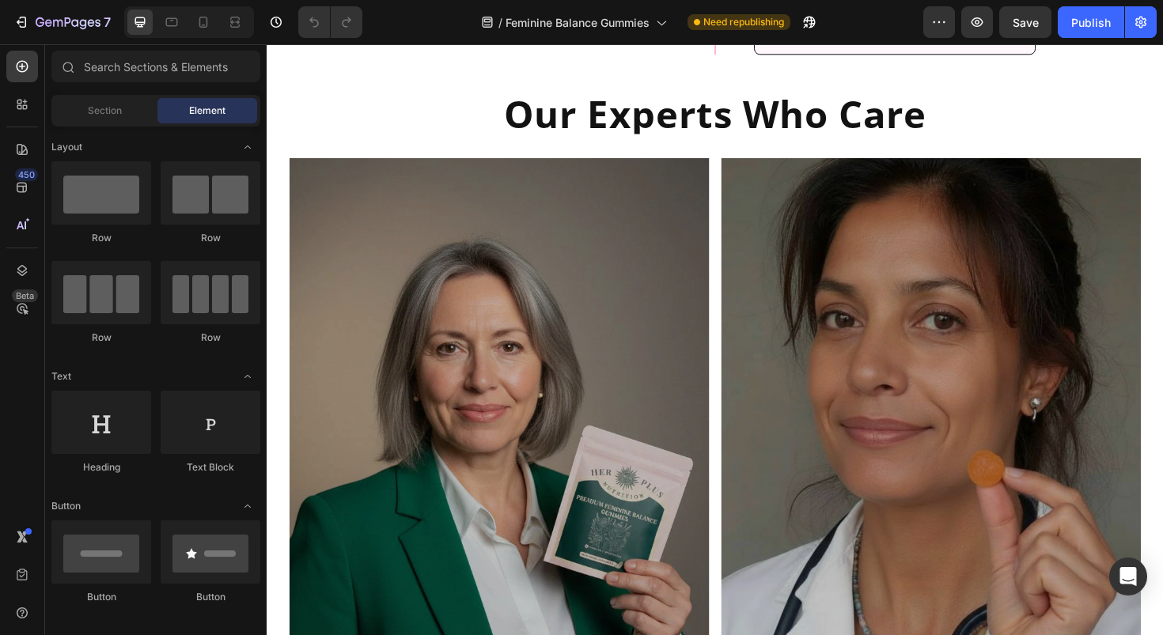
scroll to position [3277, 0]
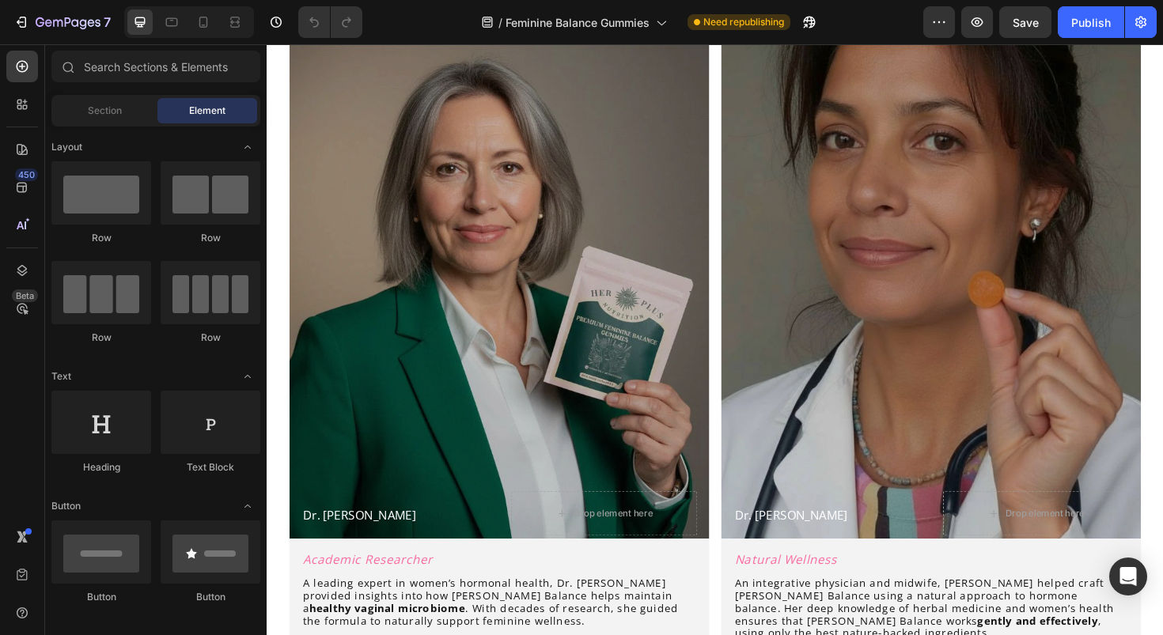
click at [631, 287] on div "Overlay" at bounding box center [512, 271] width 445 height 593
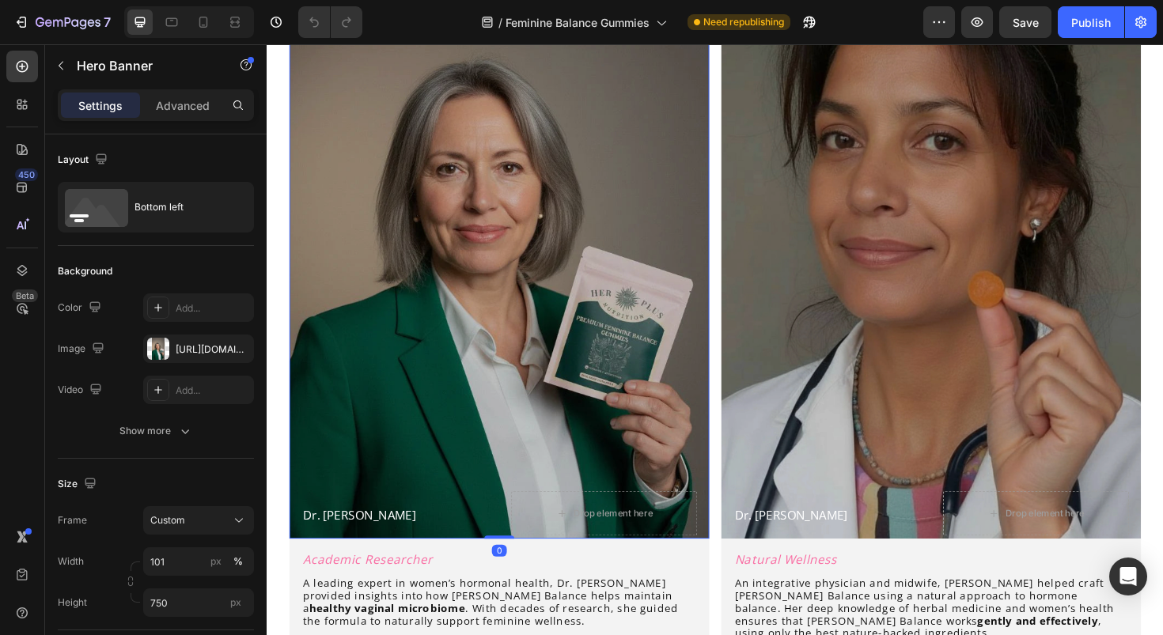
click at [606, 368] on div "Overlay" at bounding box center [512, 271] width 445 height 593
click at [520, 347] on div "Overlay" at bounding box center [512, 271] width 445 height 593
click at [165, 351] on div at bounding box center [158, 349] width 22 height 22
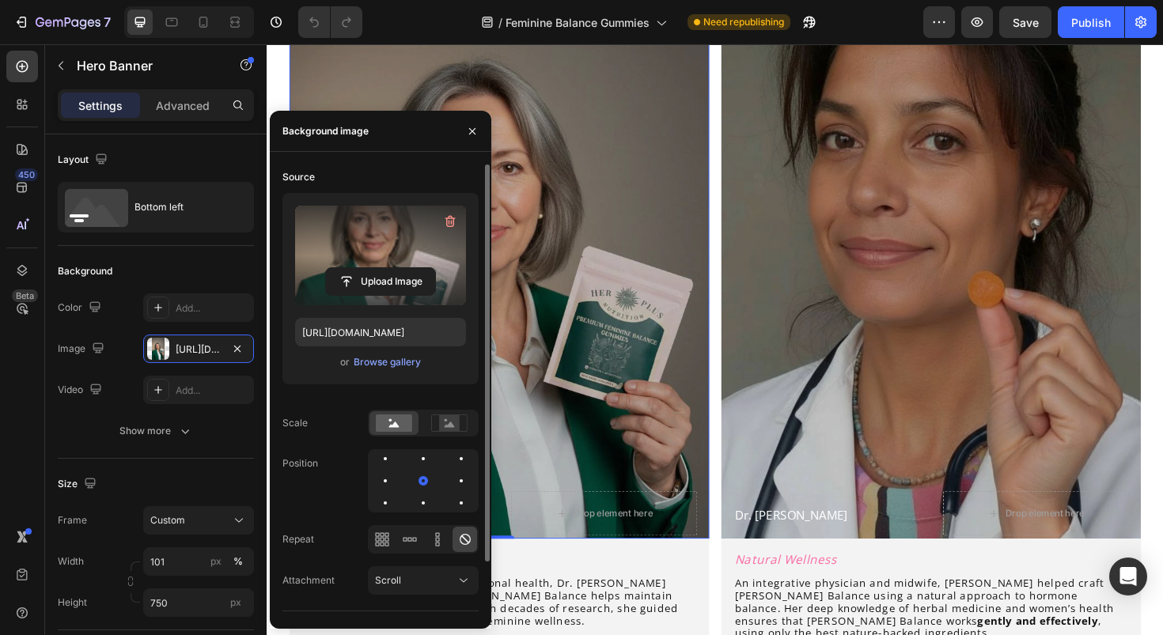
click at [385, 261] on label at bounding box center [380, 256] width 171 height 100
click at [385, 268] on input "file" at bounding box center [380, 281] width 109 height 27
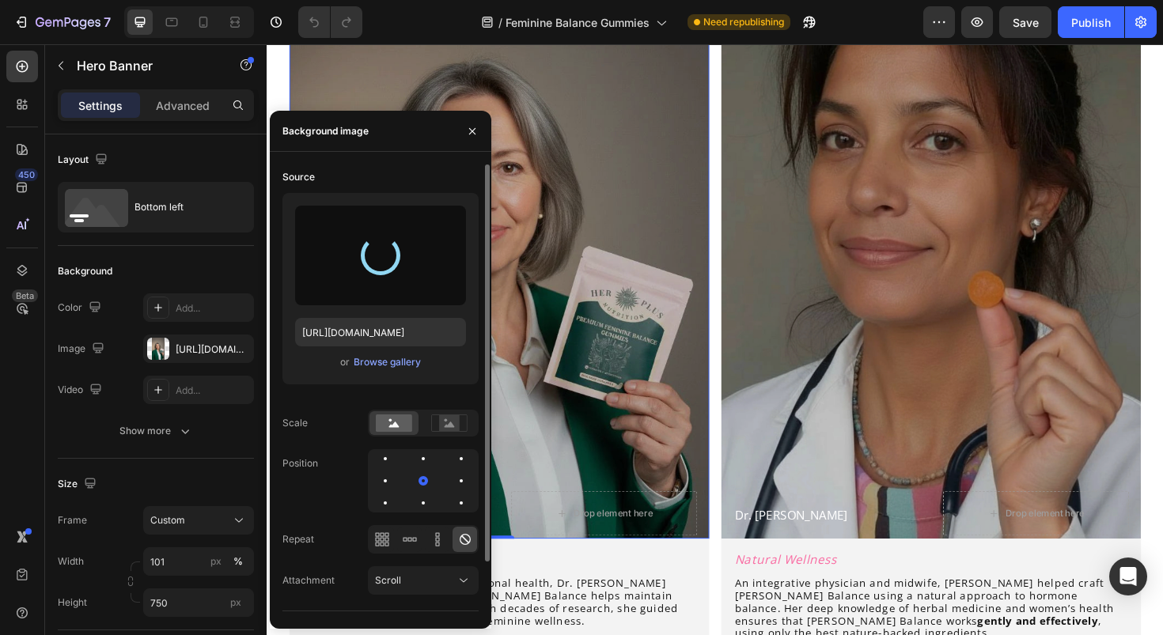
click at [616, 263] on div "Overlay" at bounding box center [512, 271] width 445 height 593
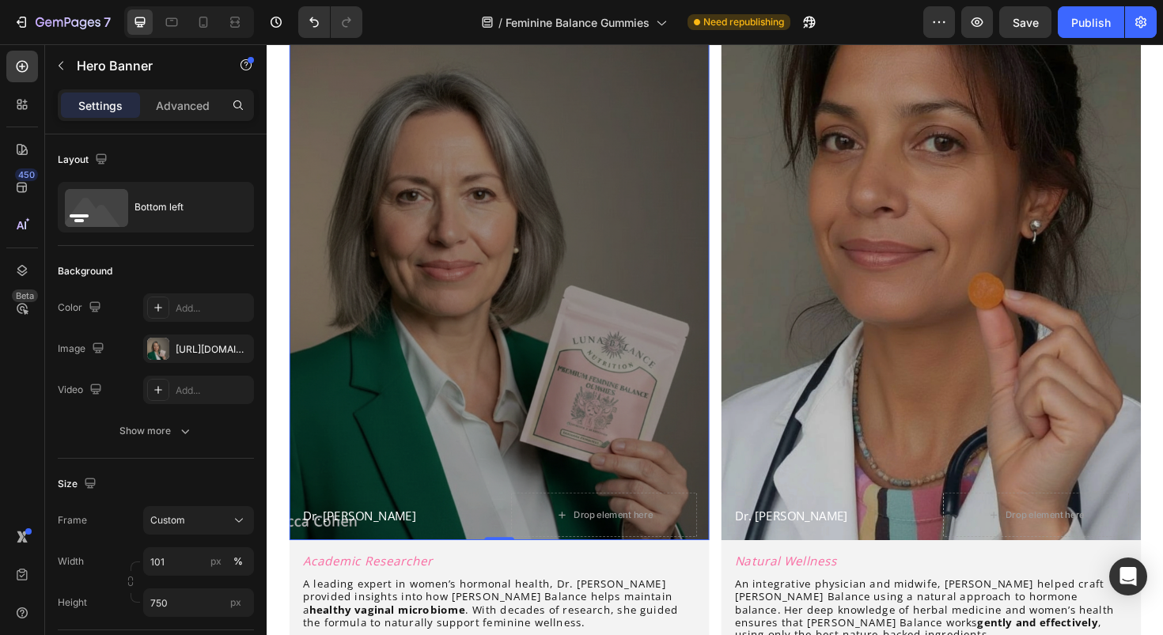
scroll to position [3272, 0]
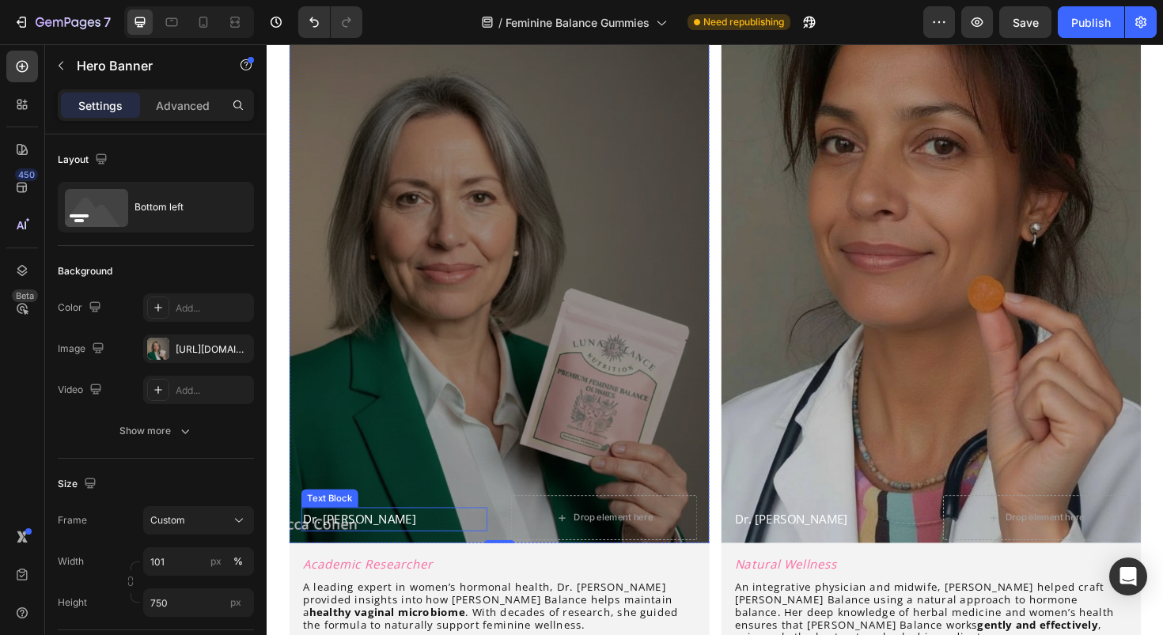
click at [355, 546] on p "Dr. Rebecca Cohen" at bounding box center [402, 547] width 194 height 23
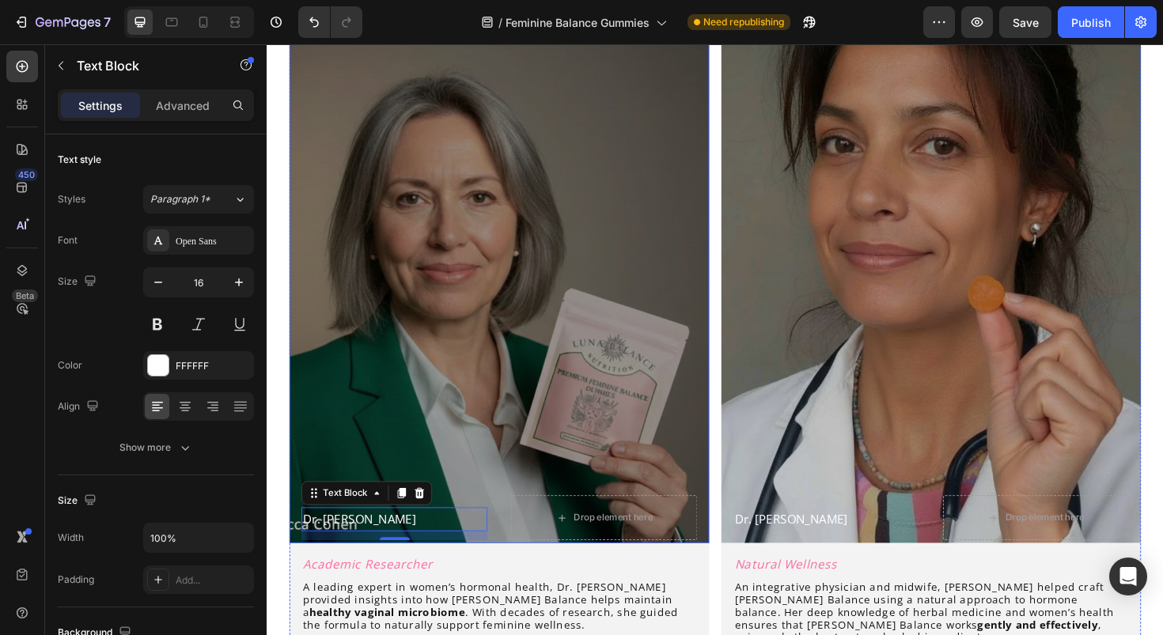
click at [427, 350] on div "Overlay" at bounding box center [512, 275] width 445 height 593
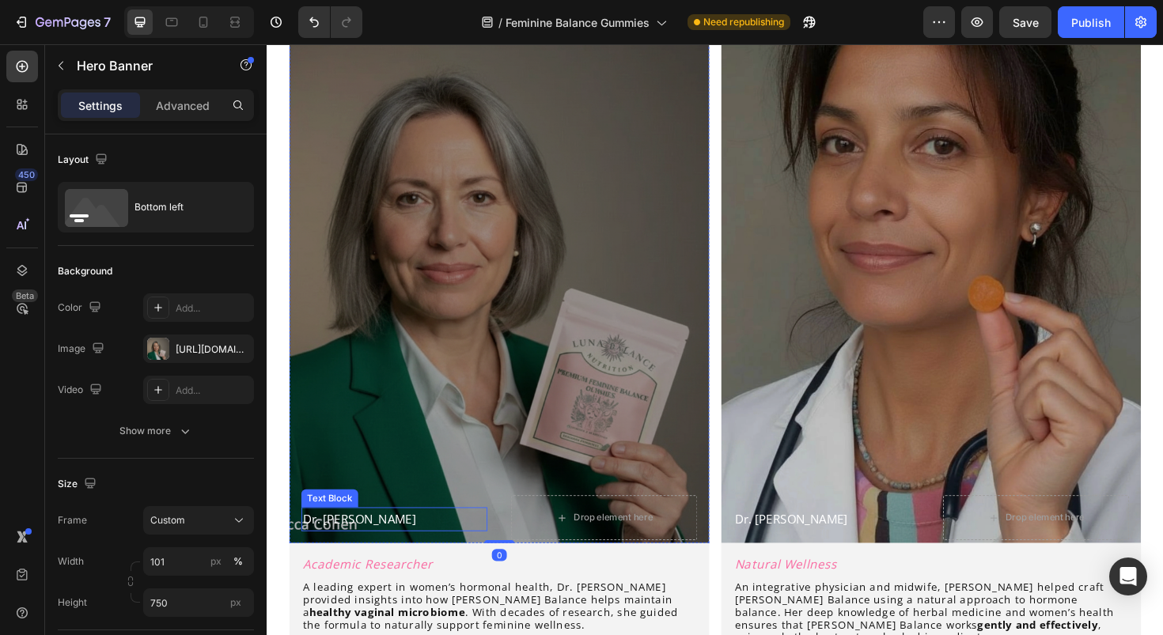
click at [358, 556] on p "Dr. Rebecca Cohen" at bounding box center [402, 547] width 194 height 23
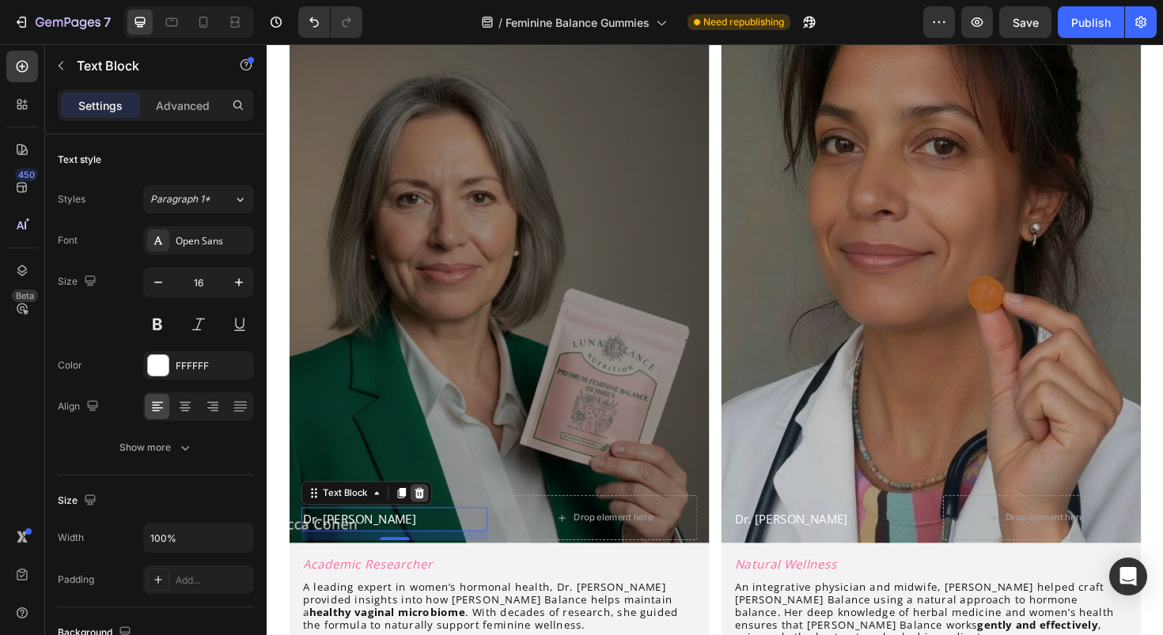
click at [425, 518] on icon at bounding box center [428, 519] width 10 height 11
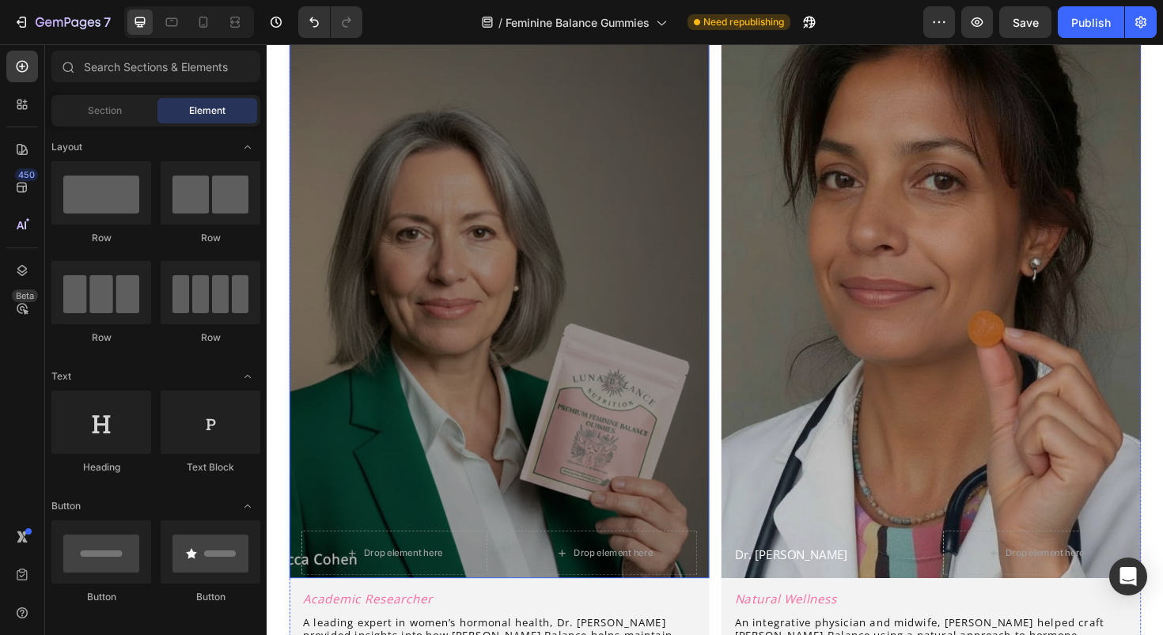
scroll to position [3234, 0]
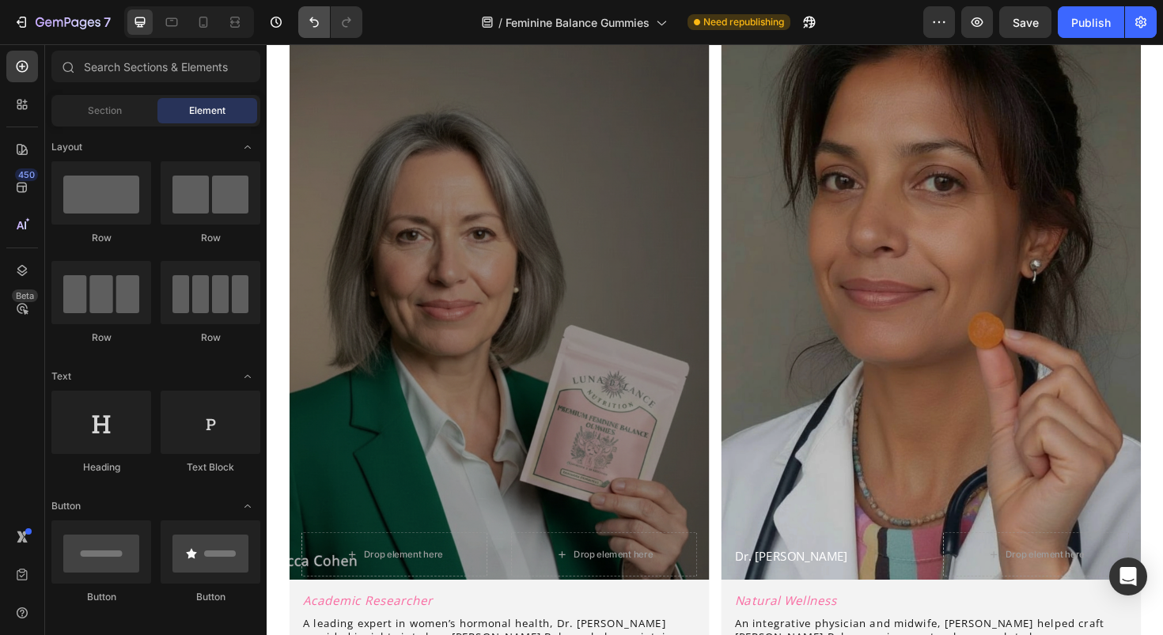
click at [316, 22] on icon "Undo/Redo" at bounding box center [314, 22] width 16 height 16
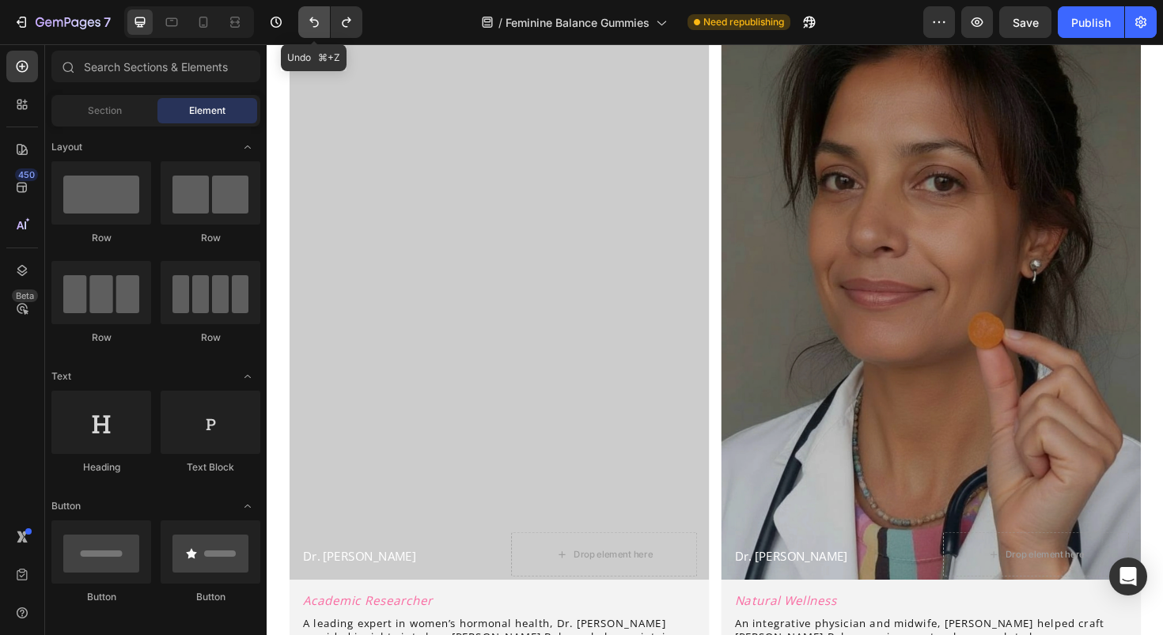
click at [316, 22] on icon "Undo/Redo" at bounding box center [314, 22] width 16 height 16
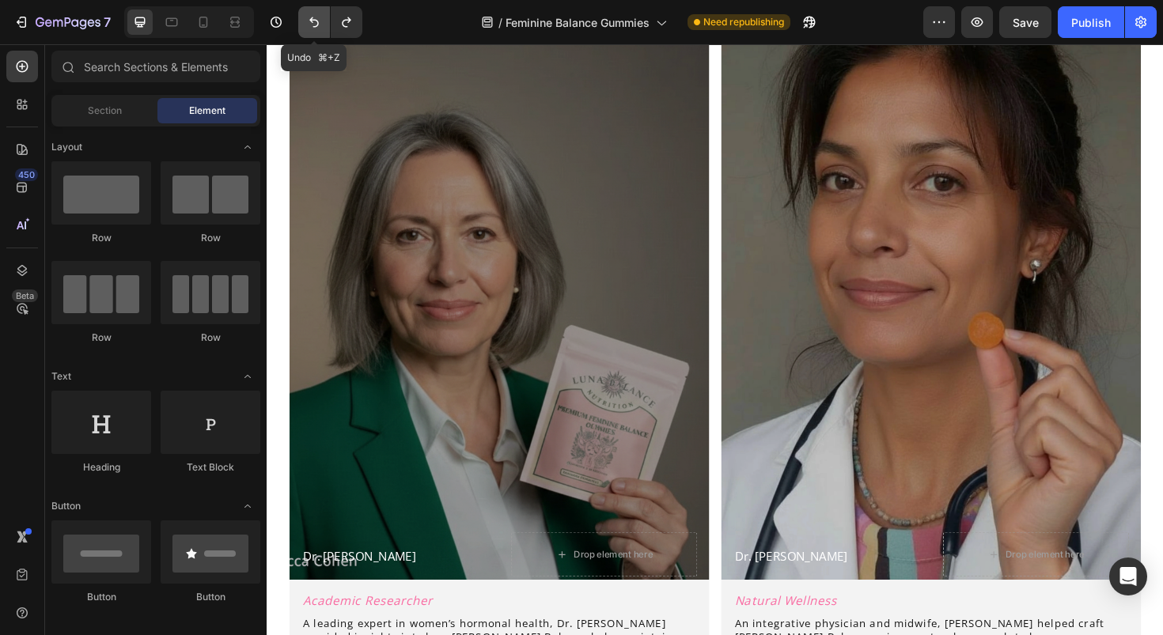
click at [316, 22] on icon "Undo/Redo" at bounding box center [314, 22] width 16 height 16
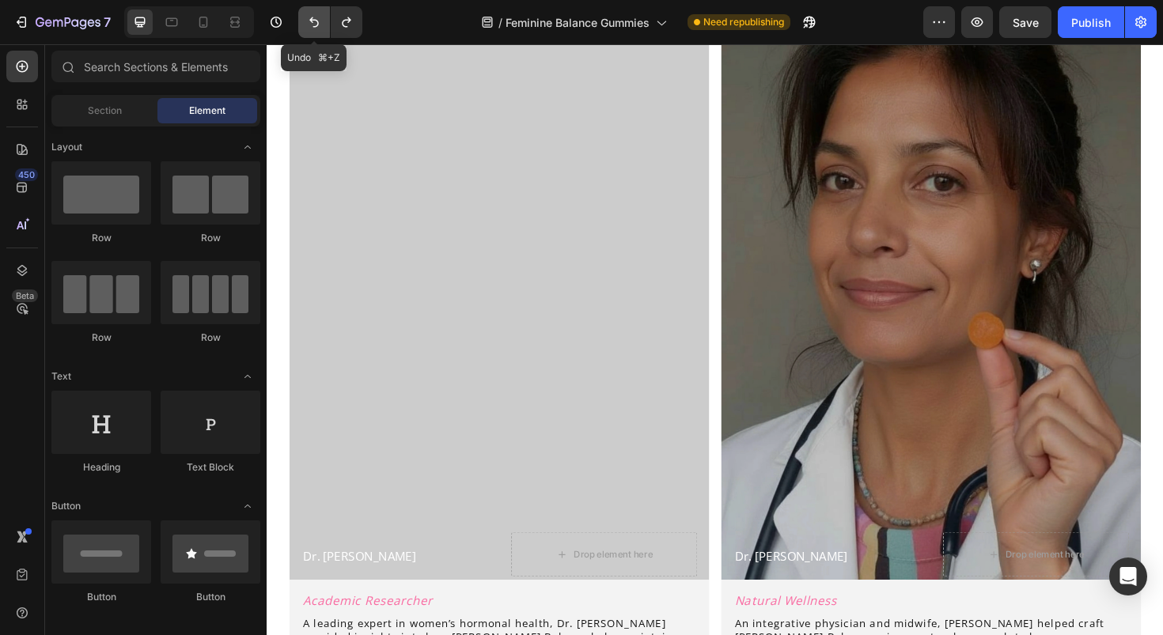
click at [316, 22] on icon "Undo/Redo" at bounding box center [314, 22] width 16 height 16
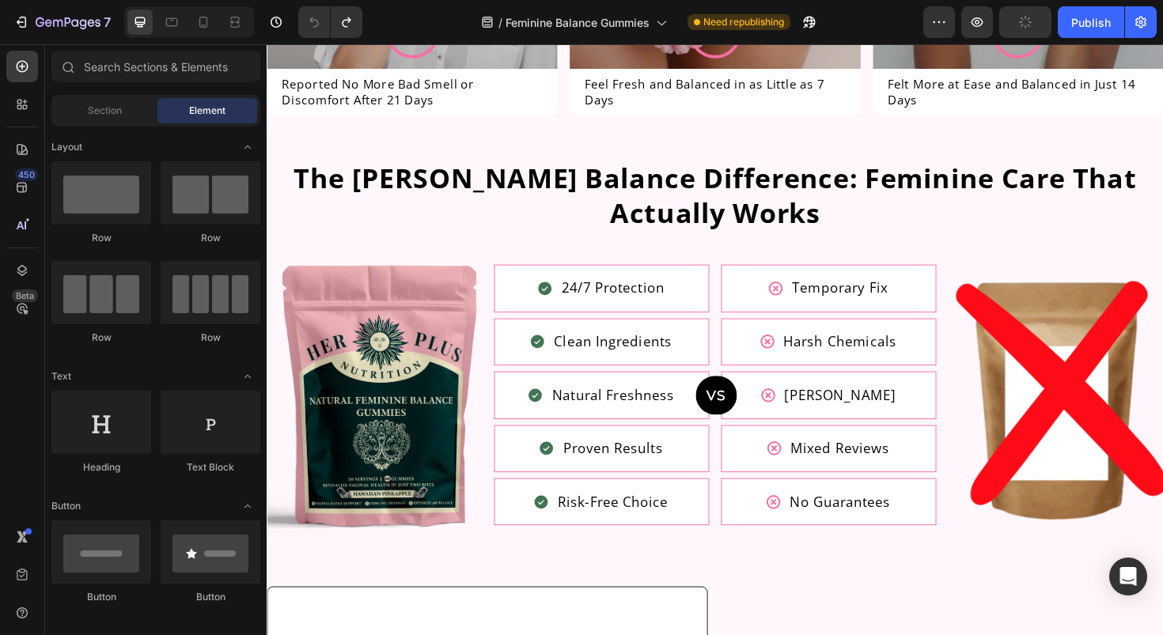
scroll to position [4787, 0]
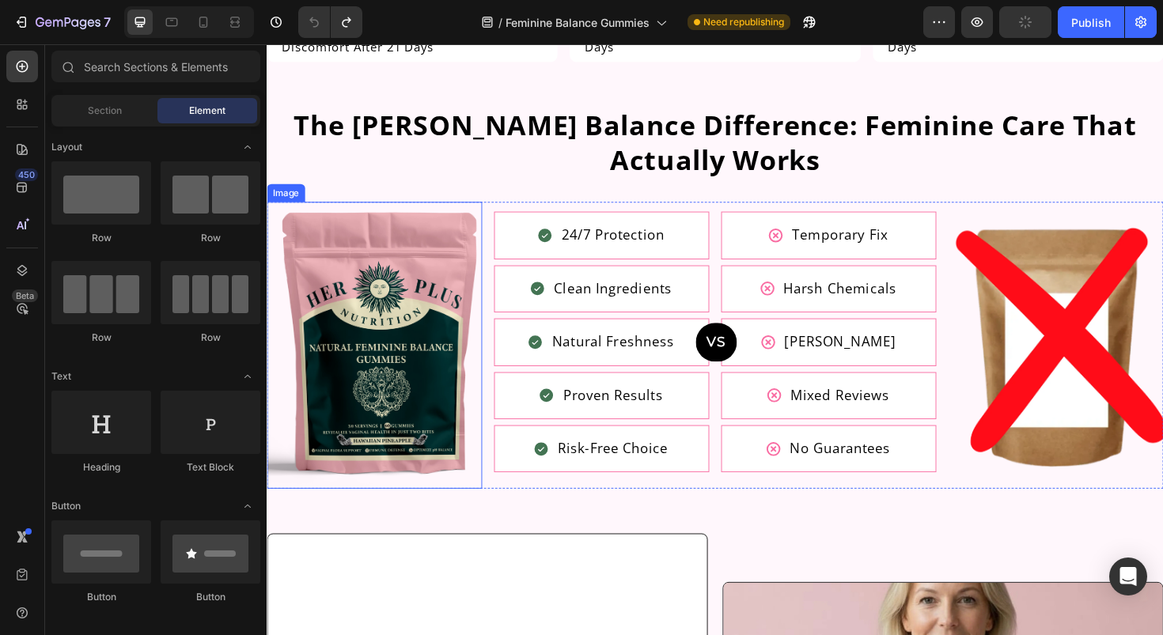
click at [439, 336] on img at bounding box center [381, 363] width 228 height 304
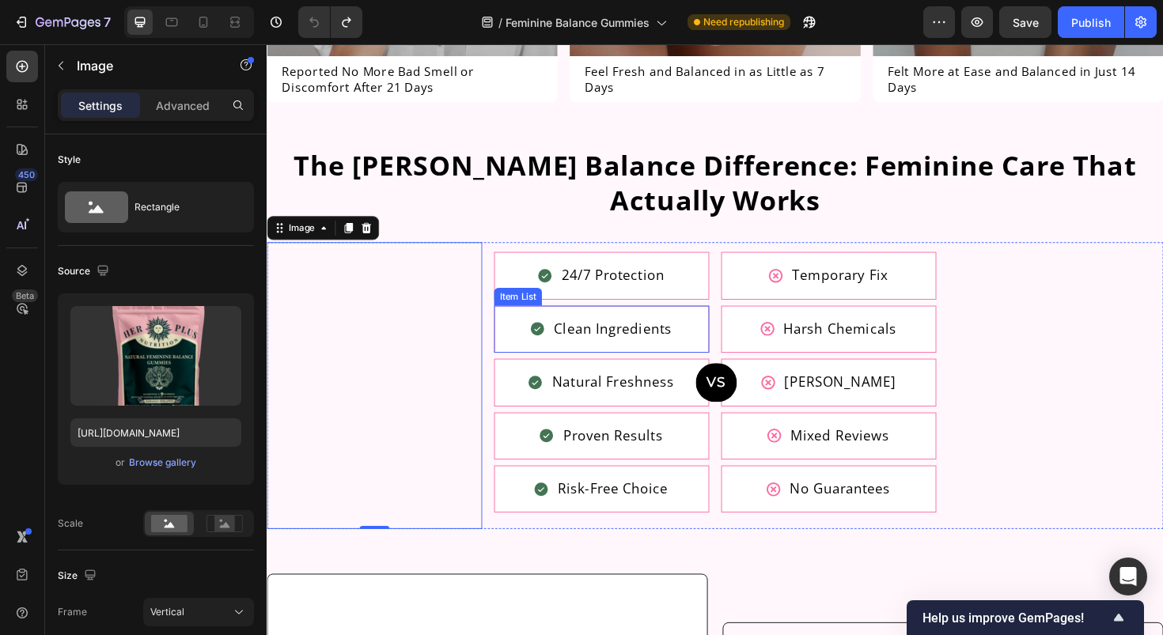
scroll to position [4745, 0]
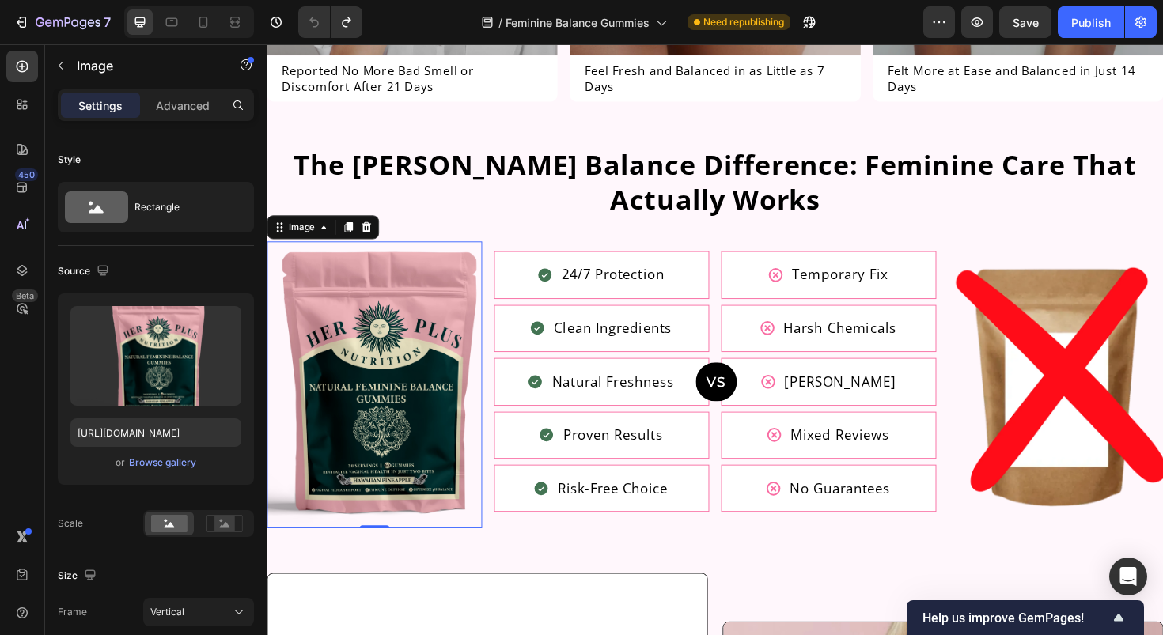
click at [377, 388] on img at bounding box center [381, 405] width 228 height 304
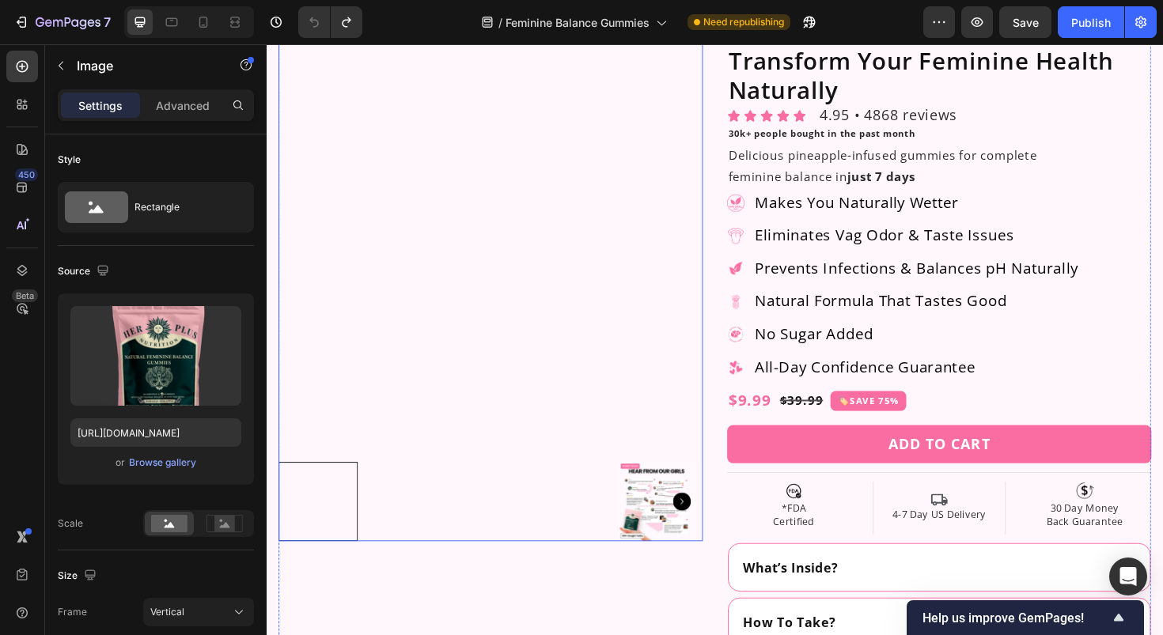
scroll to position [236, 0]
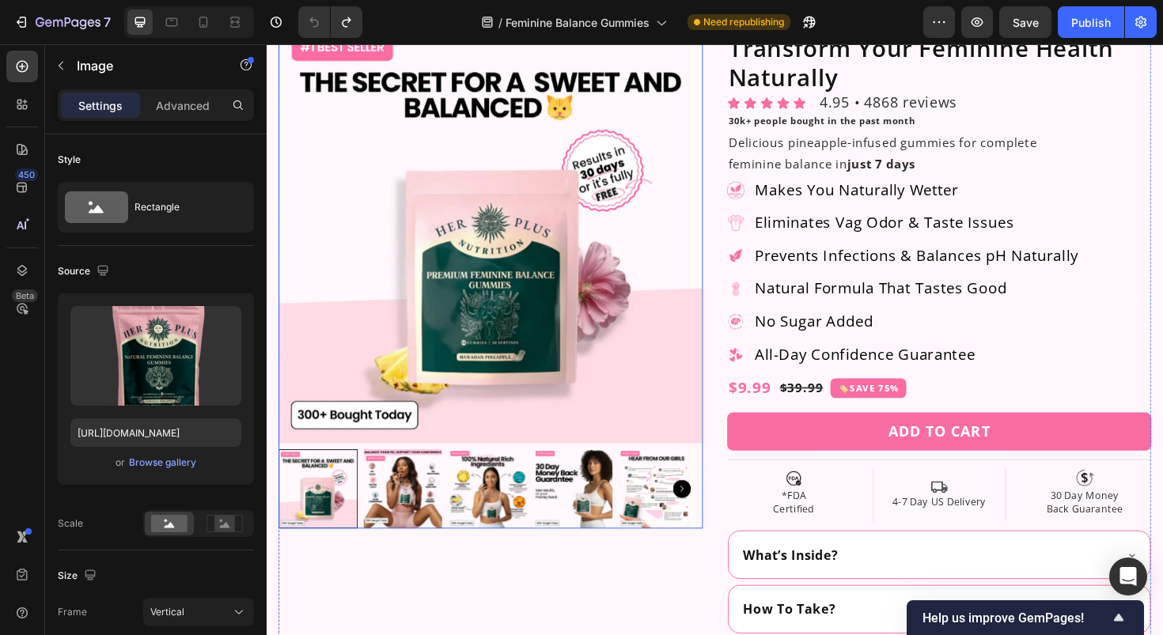
click at [430, 525] on img at bounding box center [411, 515] width 84 height 84
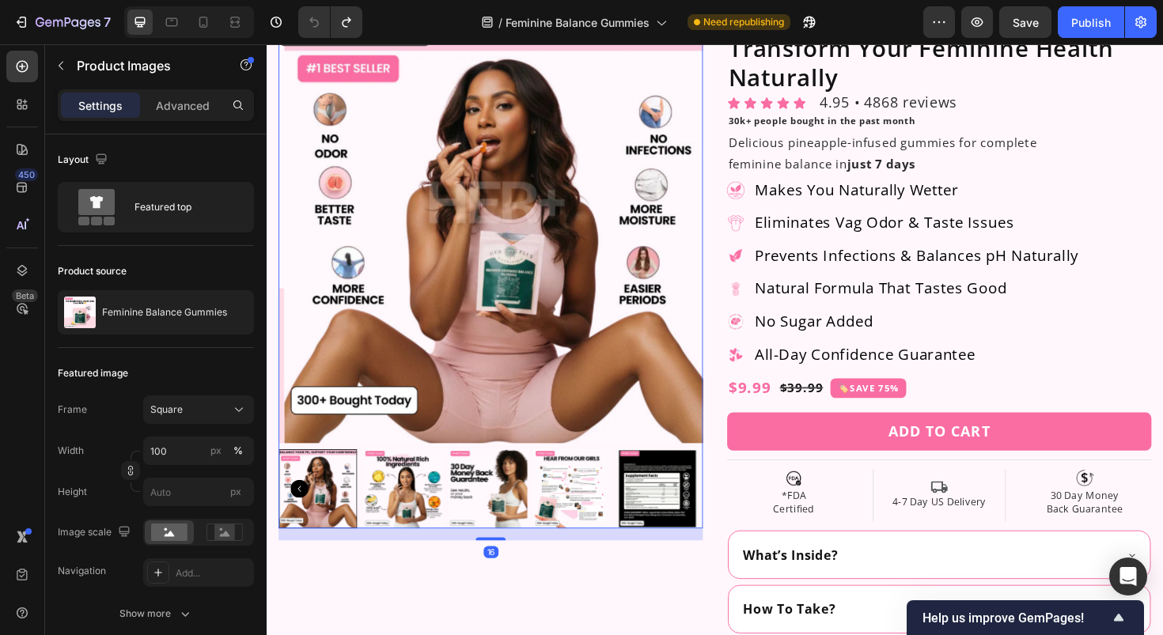
click at [491, 506] on img at bounding box center [501, 515] width 84 height 84
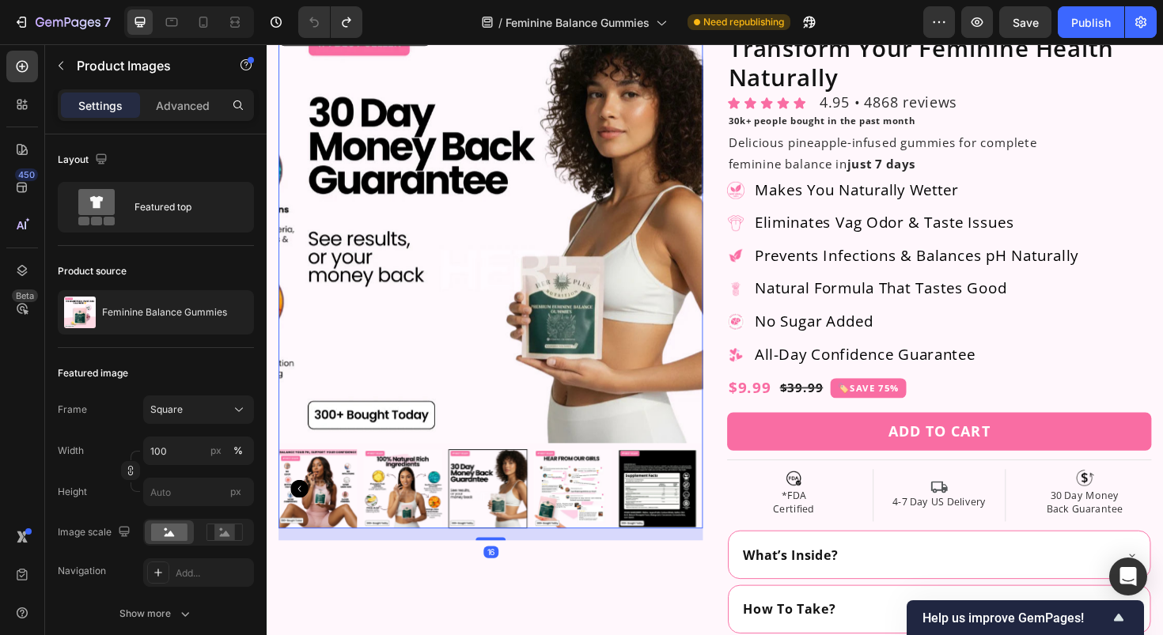
click at [401, 516] on img at bounding box center [411, 515] width 84 height 84
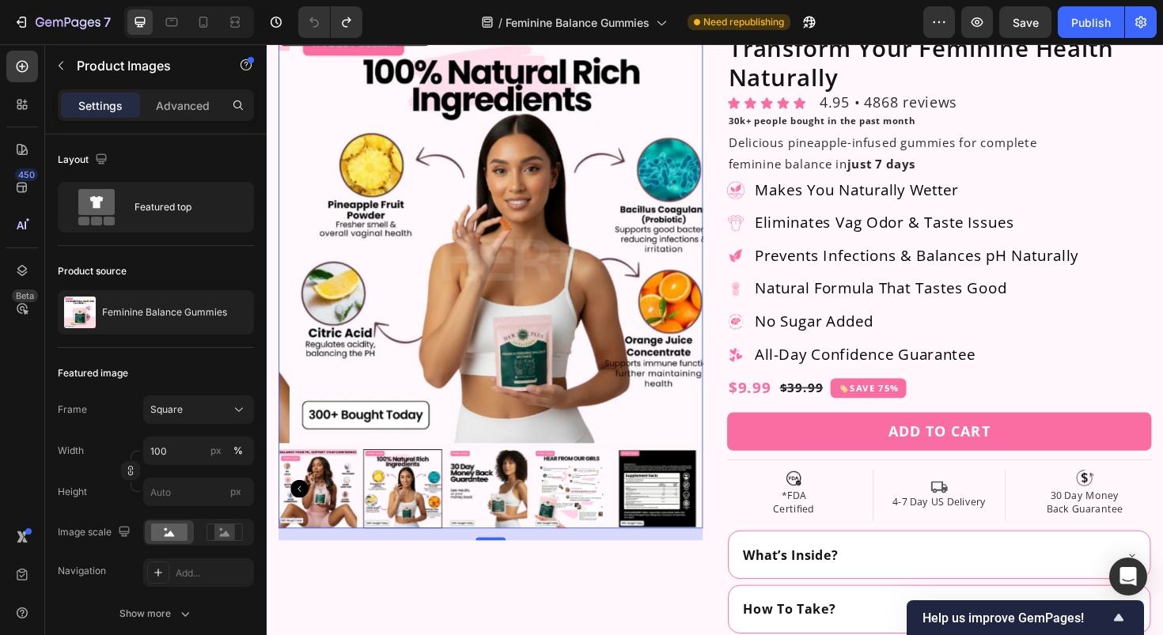
click at [320, 518] on img at bounding box center [321, 515] width 84 height 84
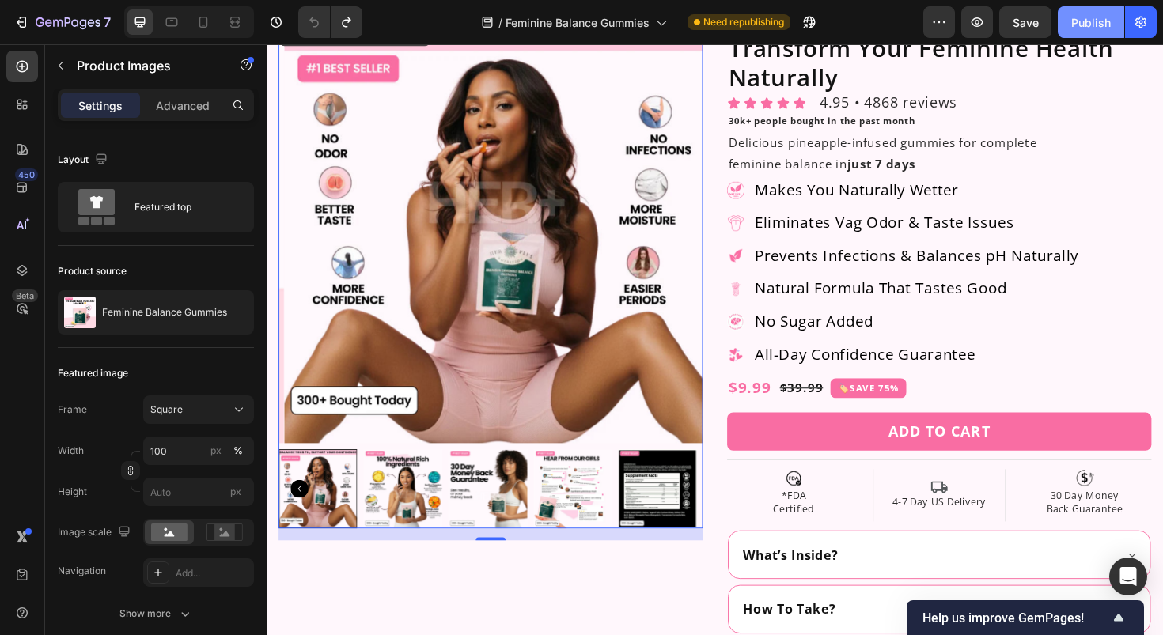
click at [1099, 18] on div "Publish" at bounding box center [1091, 22] width 40 height 17
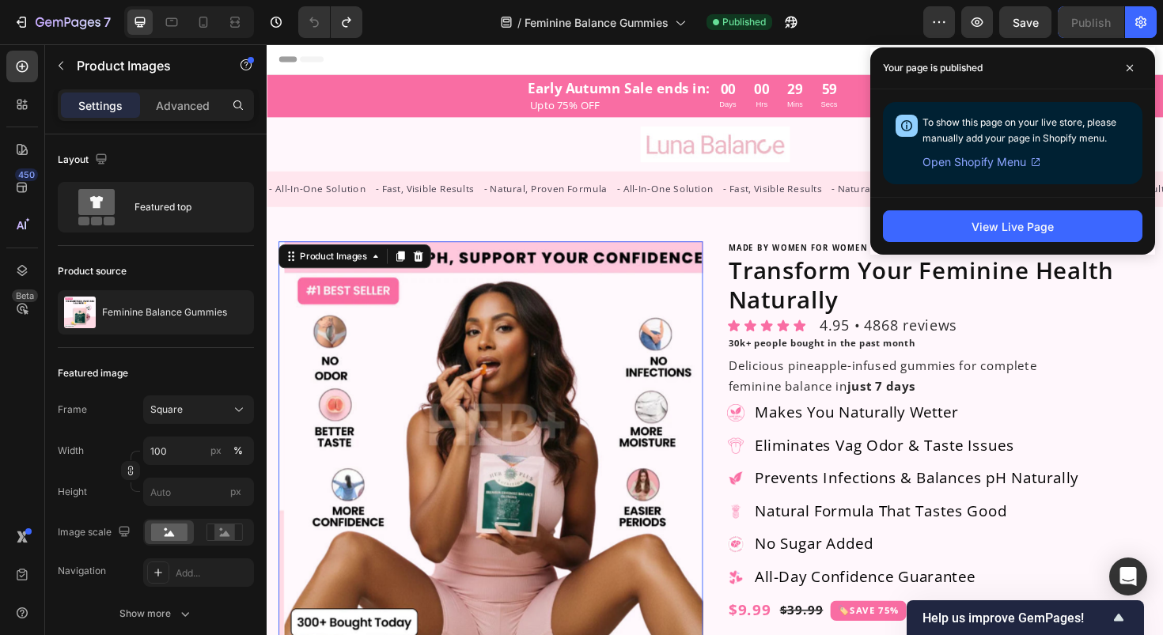
scroll to position [220, 0]
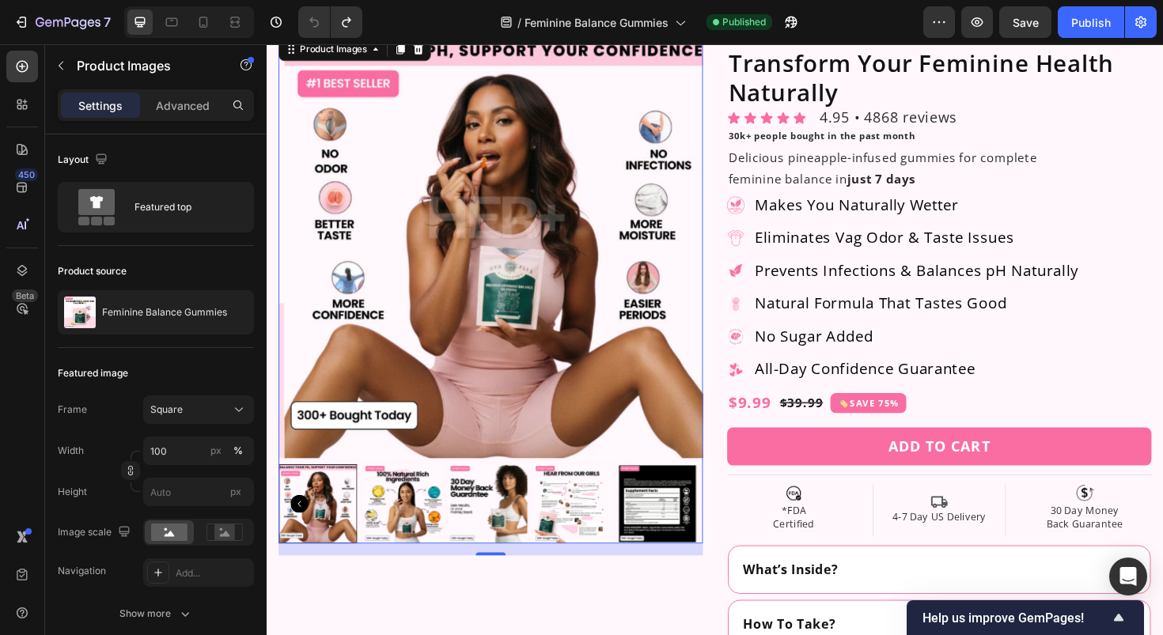
click at [314, 533] on div at bounding box center [321, 531] width 84 height 84
click at [298, 523] on icon "Carousel Back Arrow" at bounding box center [301, 530] width 19 height 19
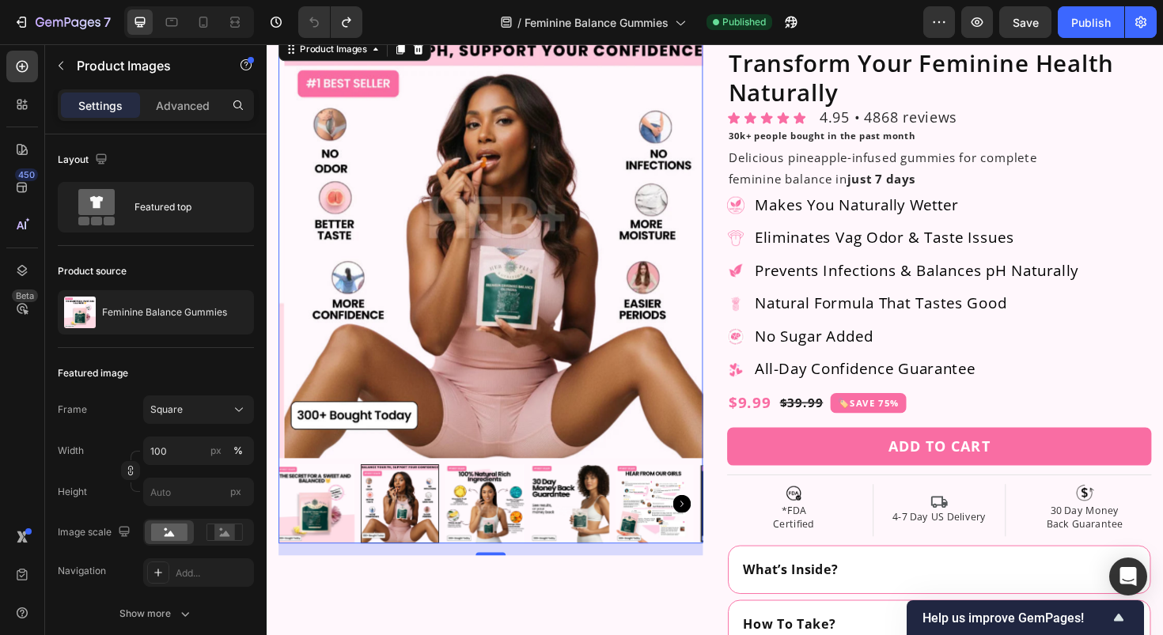
click at [298, 523] on img at bounding box center [318, 531] width 84 height 84
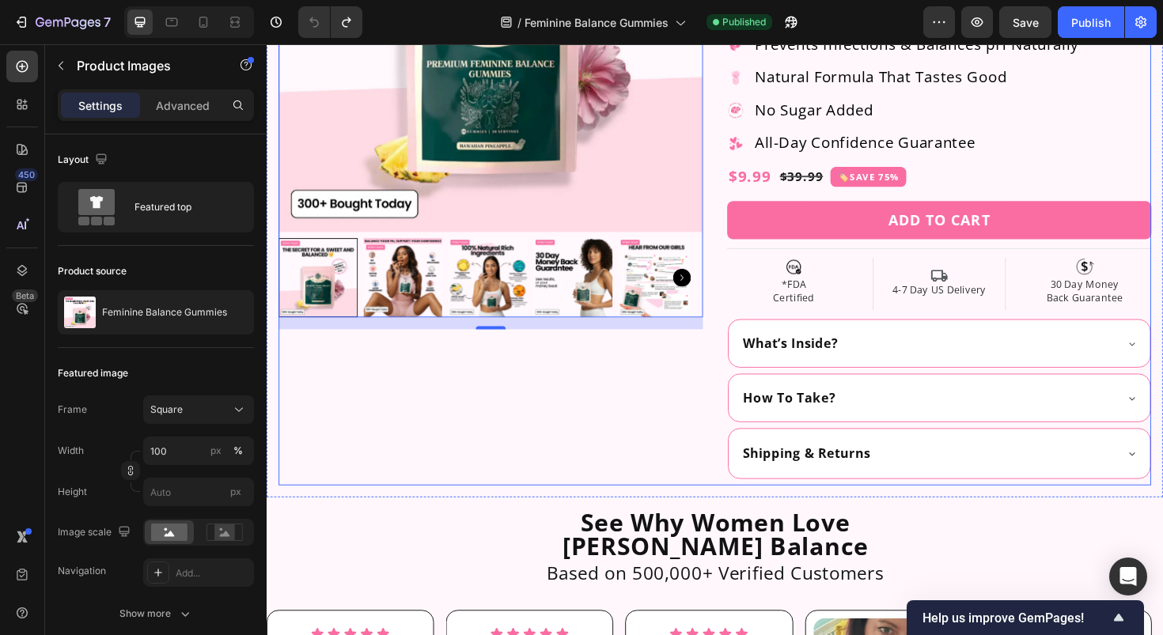
scroll to position [464, 0]
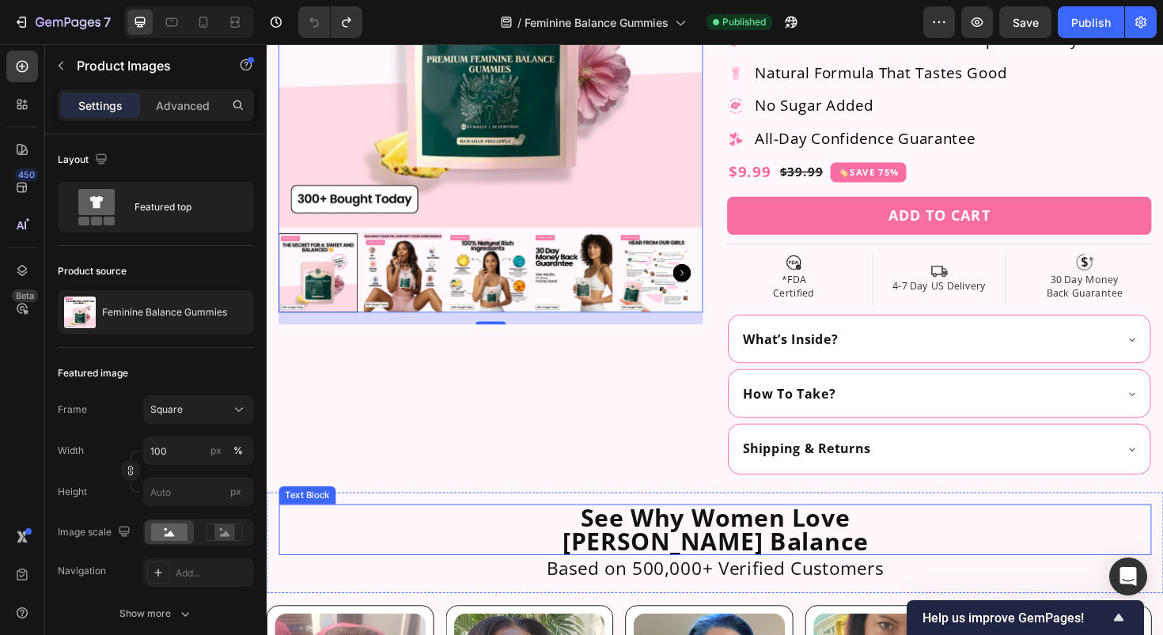
click at [730, 566] on p "See Why Women Love [PERSON_NAME]" at bounding box center [741, 558] width 921 height 51
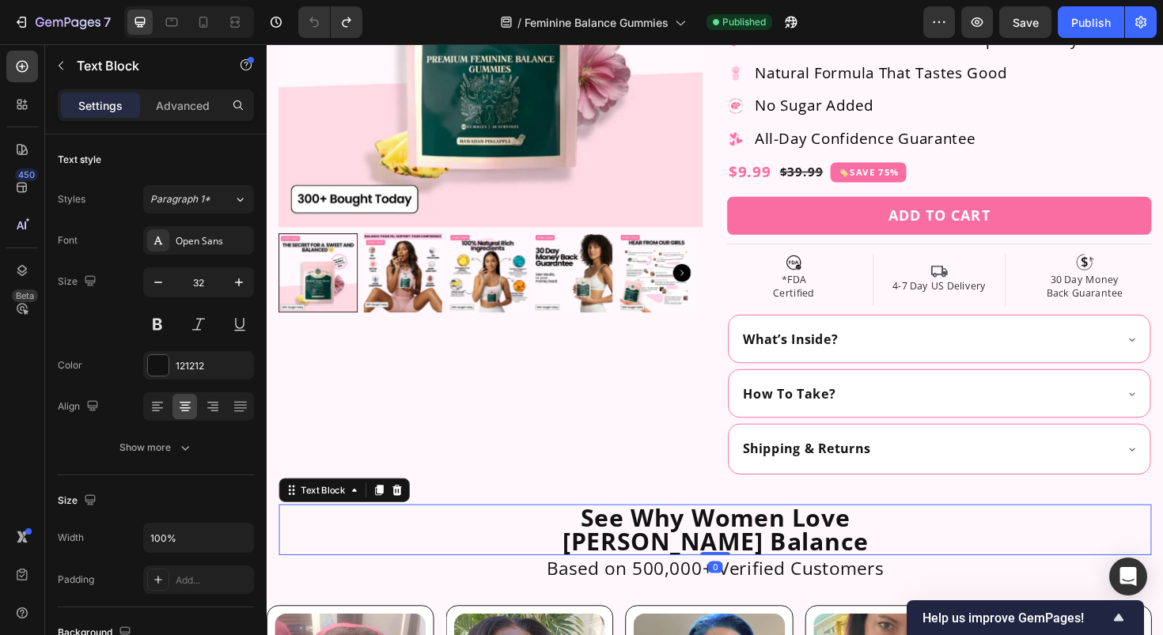
click at [730, 566] on p "See Why Women Love [PERSON_NAME]" at bounding box center [741, 558] width 921 height 51
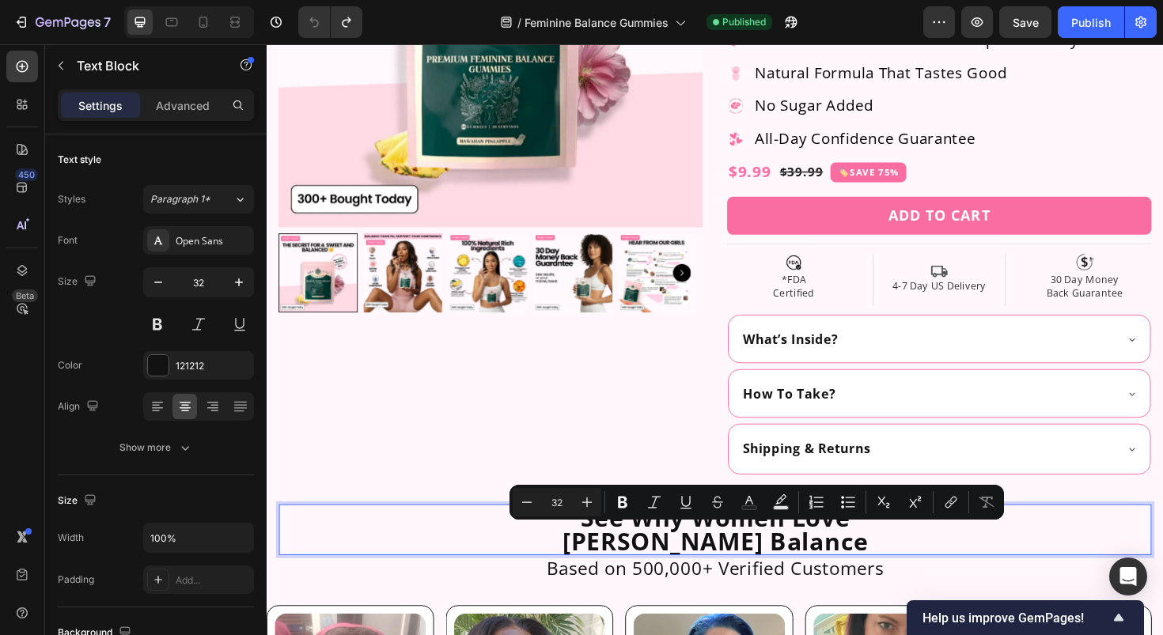
scroll to position [2, 0]
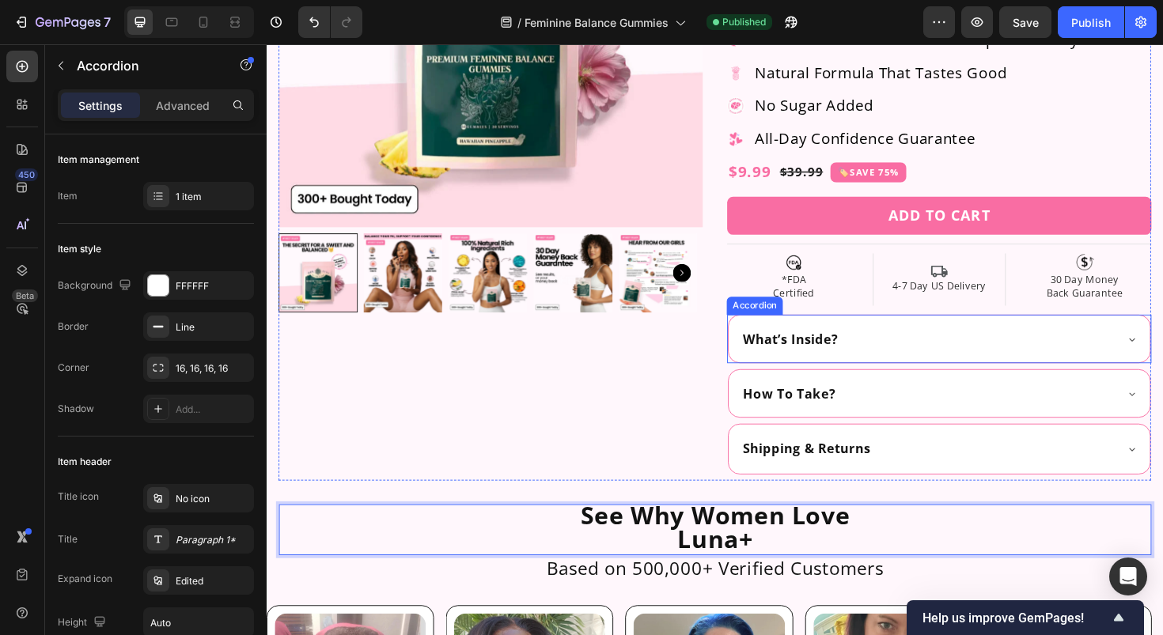
click at [901, 369] on div "What’s Inside?" at bounding box center [979, 357] width 446 height 50
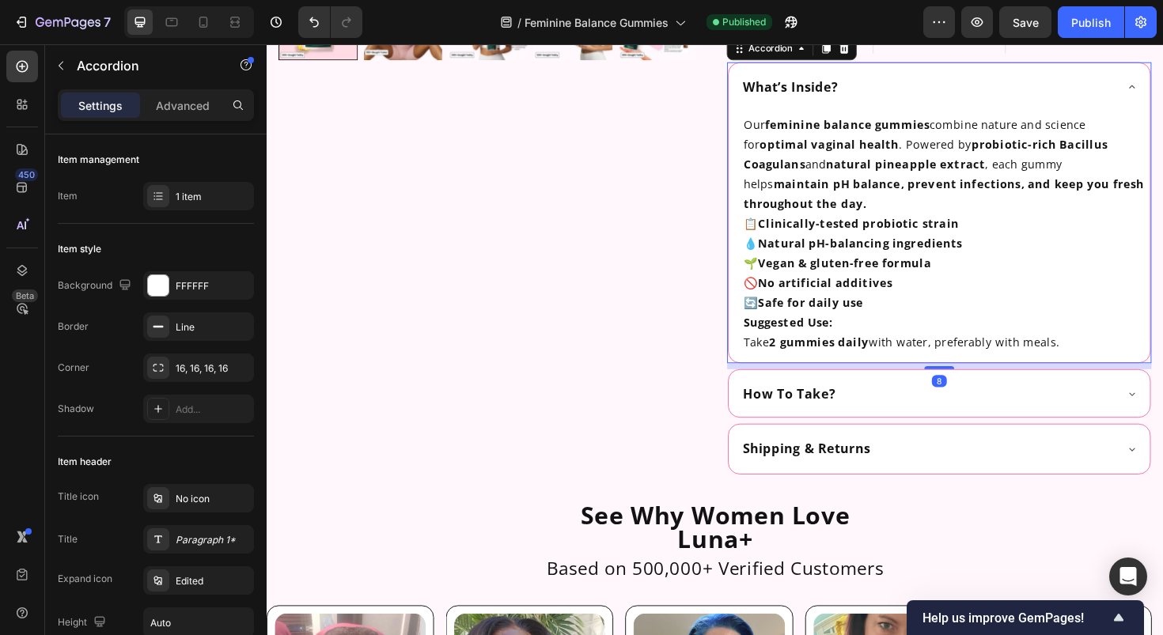
click at [969, 100] on div "What’s Inside?" at bounding box center [979, 89] width 446 height 50
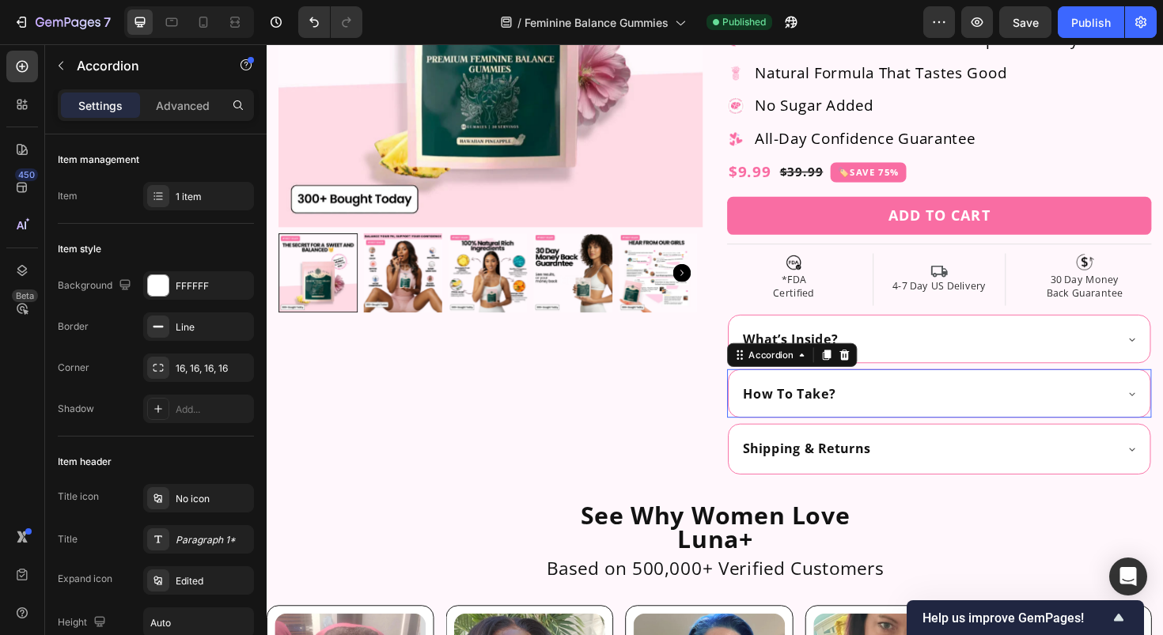
click at [897, 416] on div "How To Take?" at bounding box center [966, 414] width 396 height 18
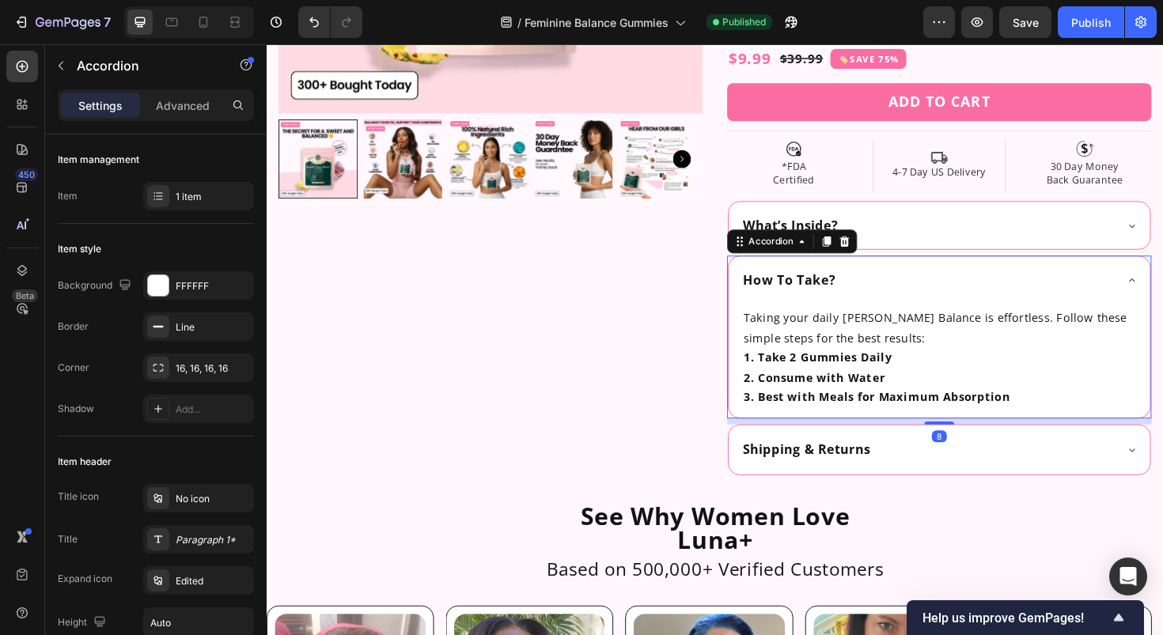
click at [923, 290] on div "How To Take?" at bounding box center [966, 294] width 396 height 18
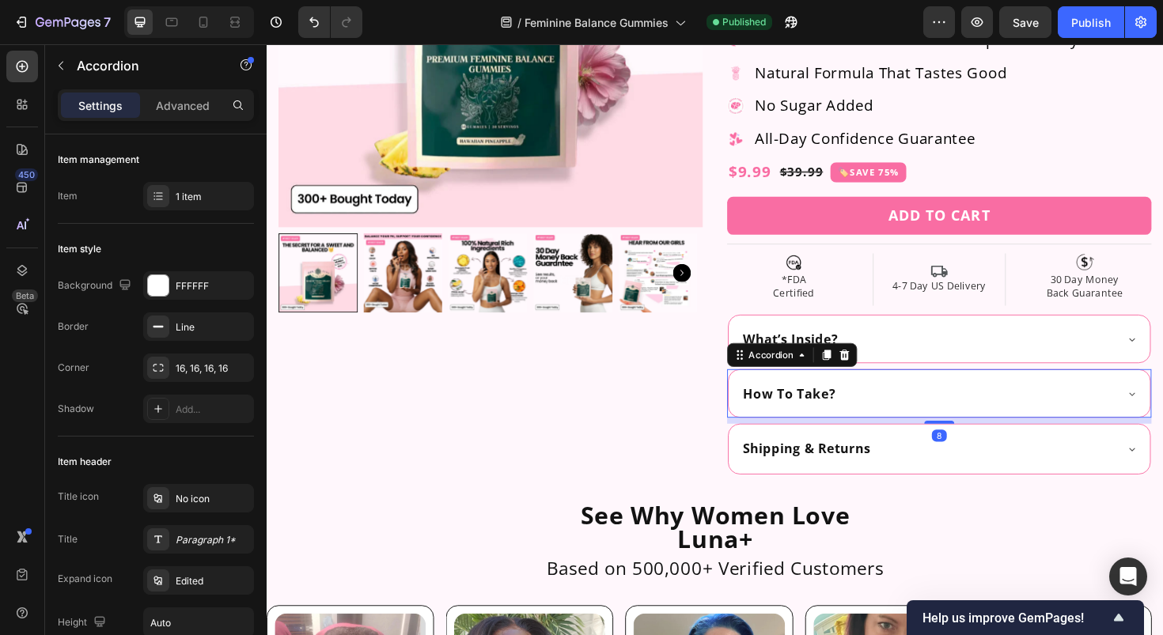
click at [903, 415] on div "How To Take?" at bounding box center [966, 414] width 396 height 18
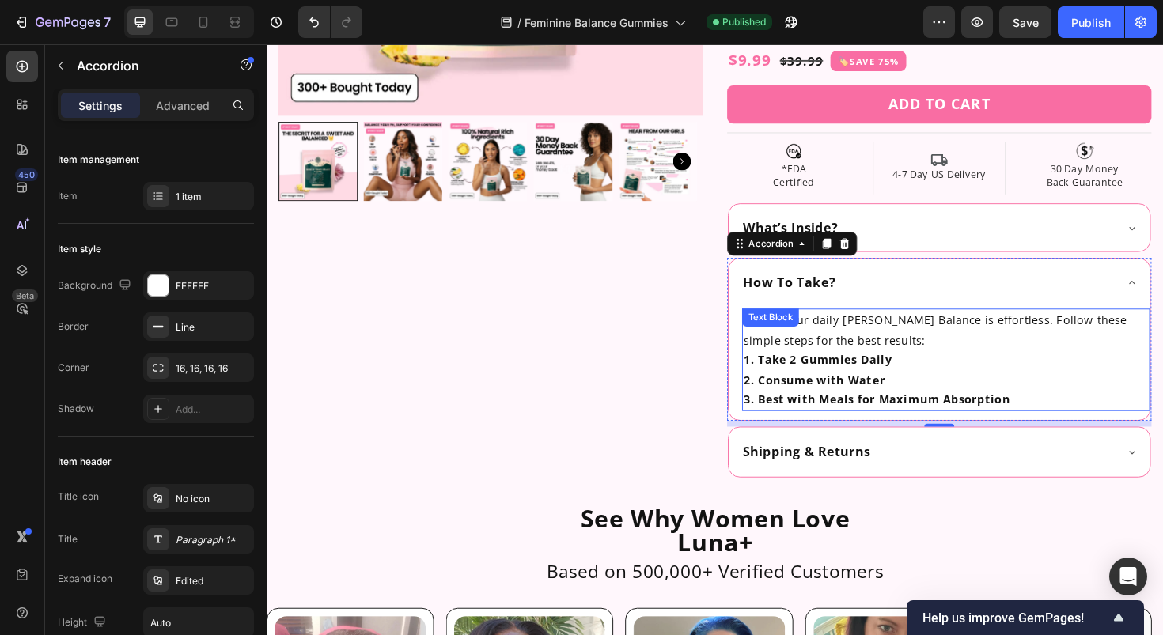
scroll to position [585, 0]
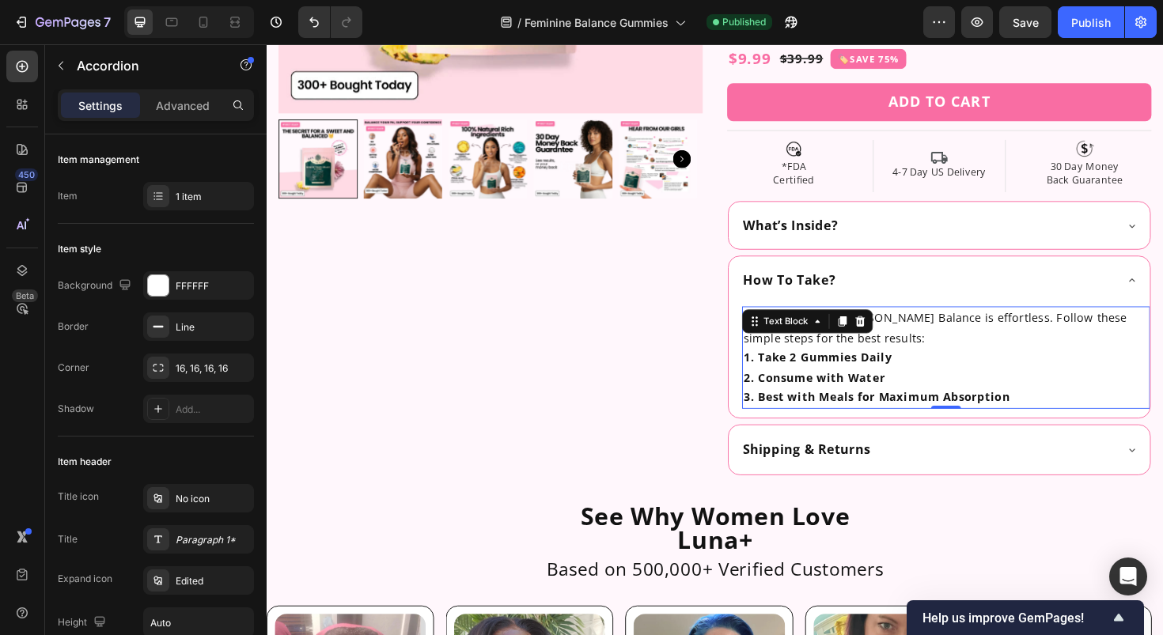
click at [921, 329] on p "Taking your daily [PERSON_NAME] Balance is effortless. Follow these simple step…" at bounding box center [985, 345] width 429 height 42
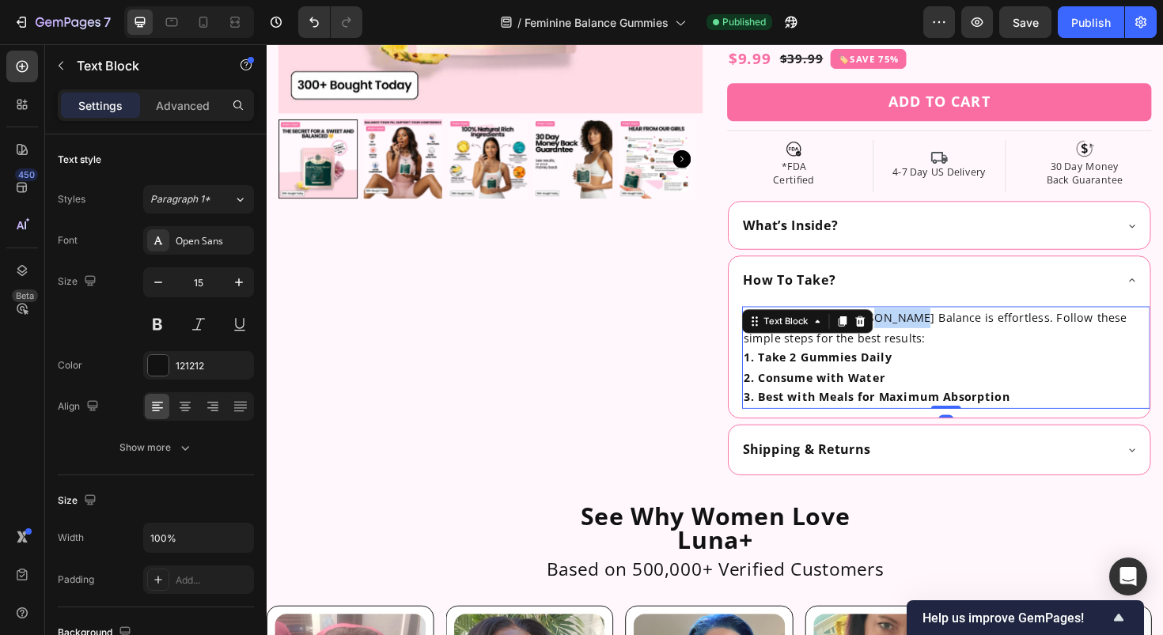
click at [921, 329] on p "Taking your daily [PERSON_NAME] Balance is effortless. Follow these simple step…" at bounding box center [985, 345] width 429 height 42
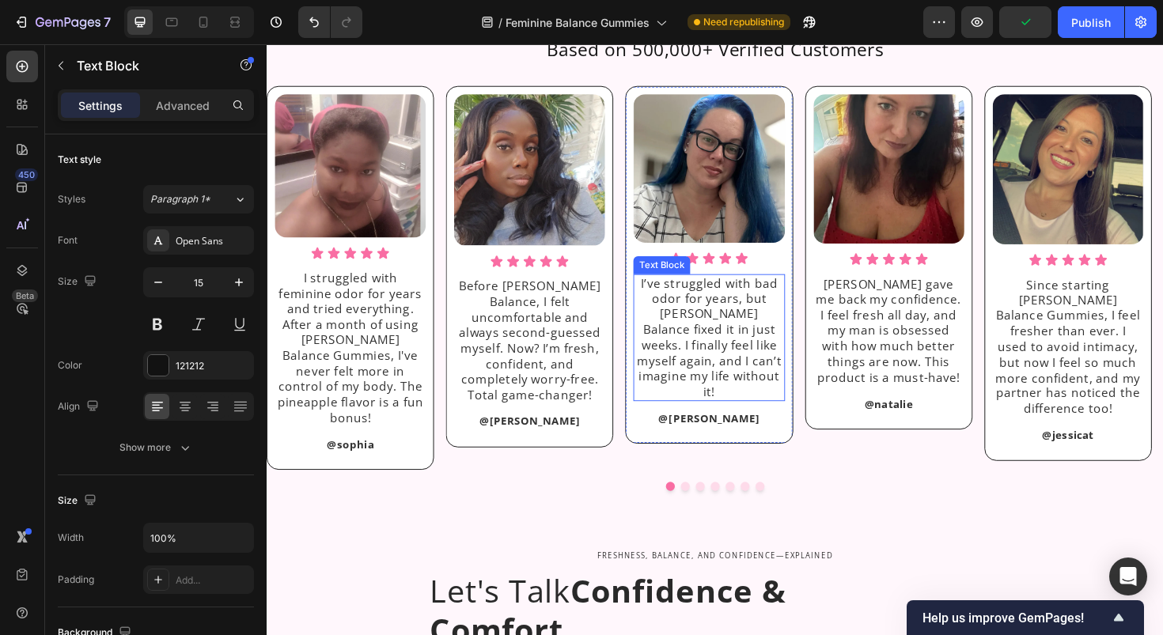
click at [795, 316] on p "I’ve struggled with bad odor for years, but [PERSON_NAME] Balance fixed it in j…" at bounding box center [735, 355] width 157 height 131
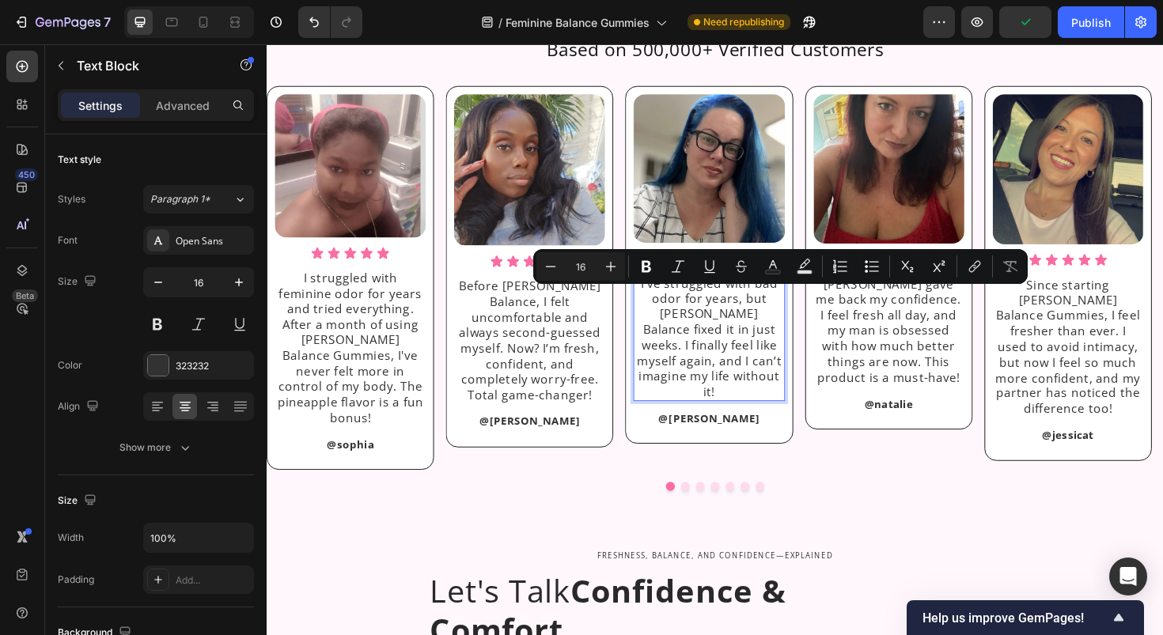
click at [690, 327] on p "I’ve struggled with bad odor for years, but [PERSON_NAME] Balance fixed it in j…" at bounding box center [735, 355] width 157 height 131
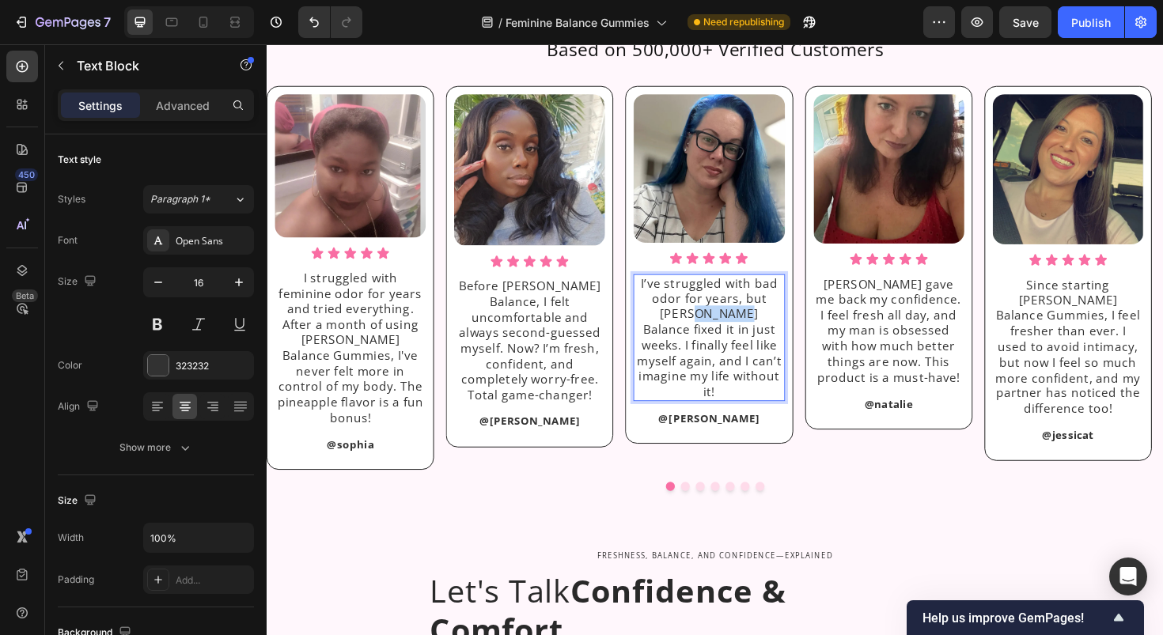
click at [690, 327] on p "I’ve struggled with bad odor for years, but [PERSON_NAME] Balance fixed it in j…" at bounding box center [735, 355] width 157 height 131
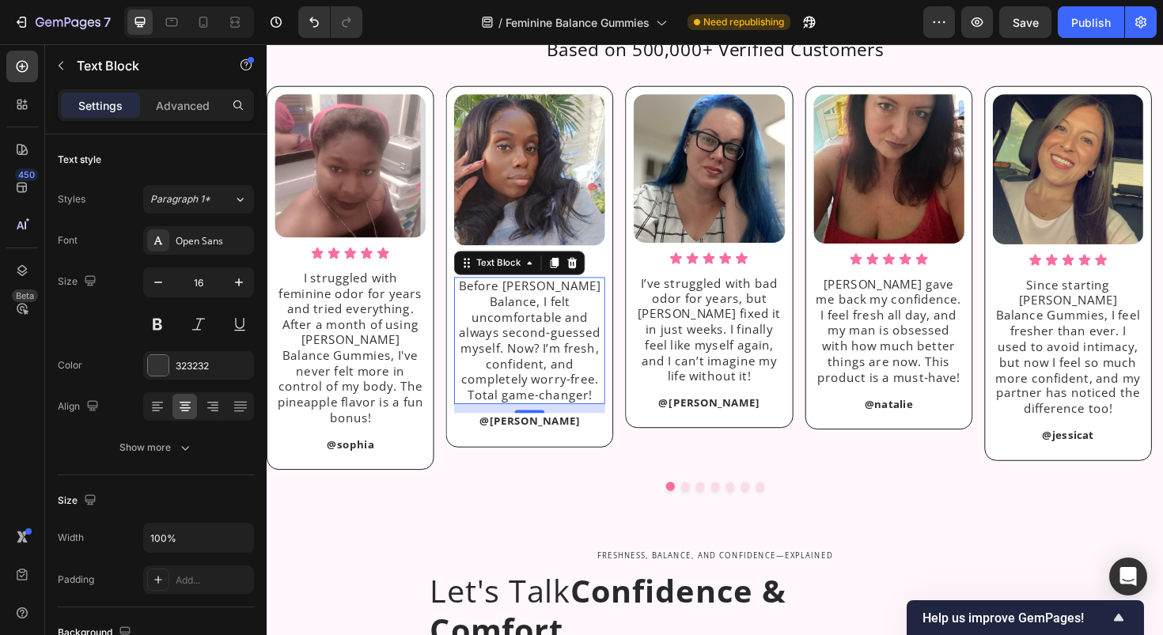
click at [575, 298] on p "Before [PERSON_NAME] Balance, I felt uncomfortable and always second-guessed my…" at bounding box center [545, 358] width 157 height 131
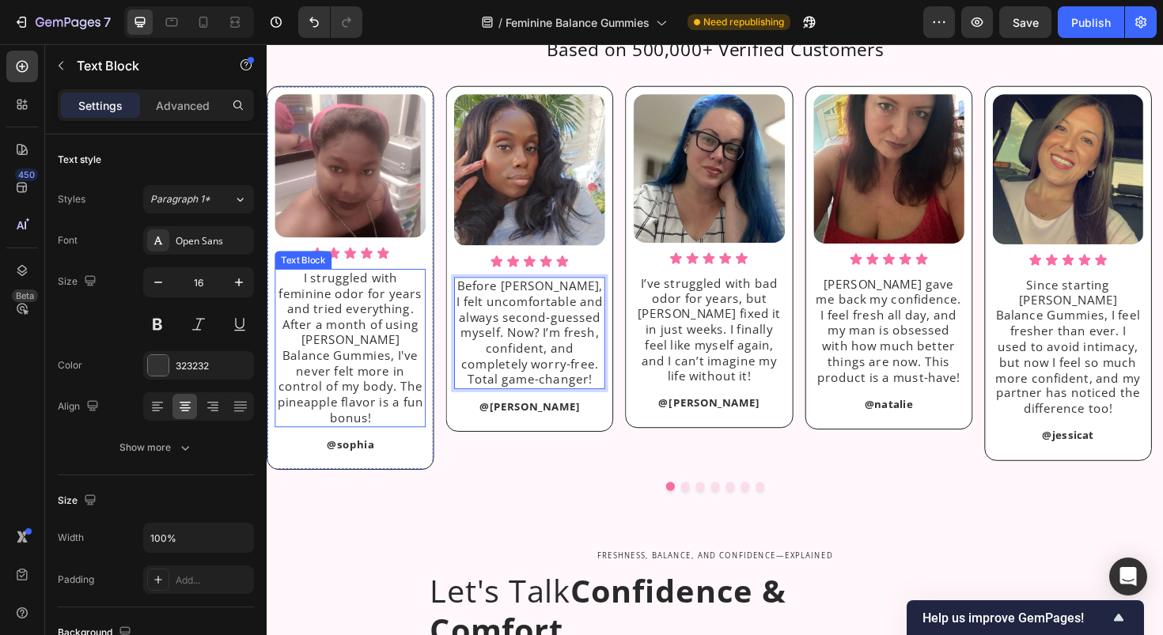
click at [288, 358] on p "I struggled with feminine odor for years and tried everything. After a month of…" at bounding box center [355, 366] width 157 height 165
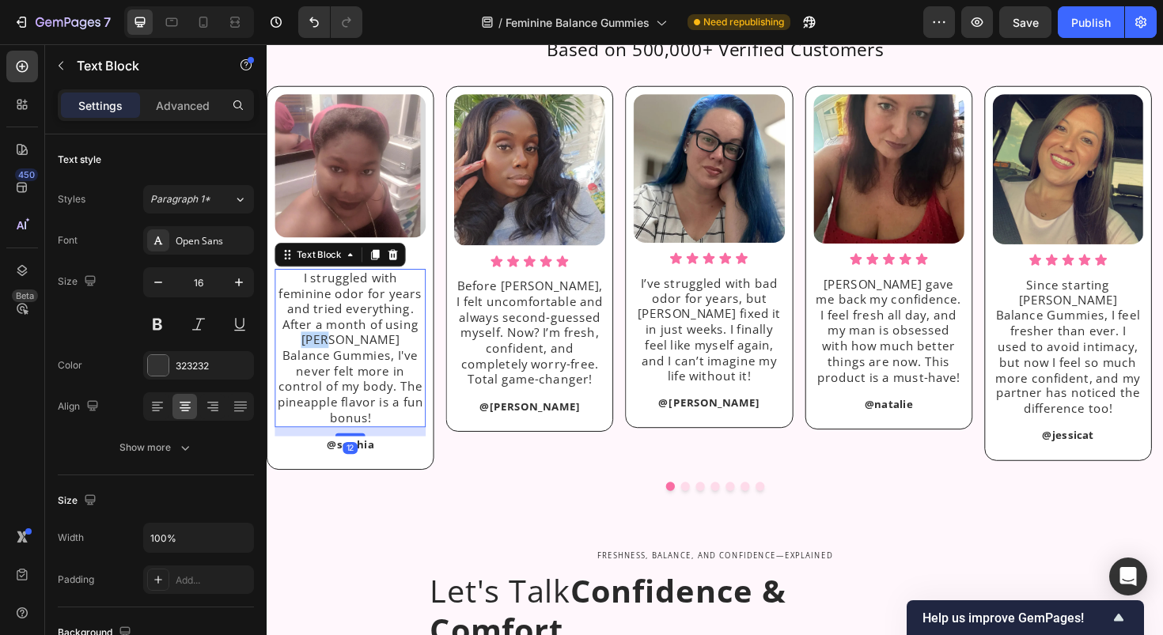
click at [288, 358] on p "I struggled with feminine odor for years and tried everything. After a month of…" at bounding box center [355, 366] width 157 height 165
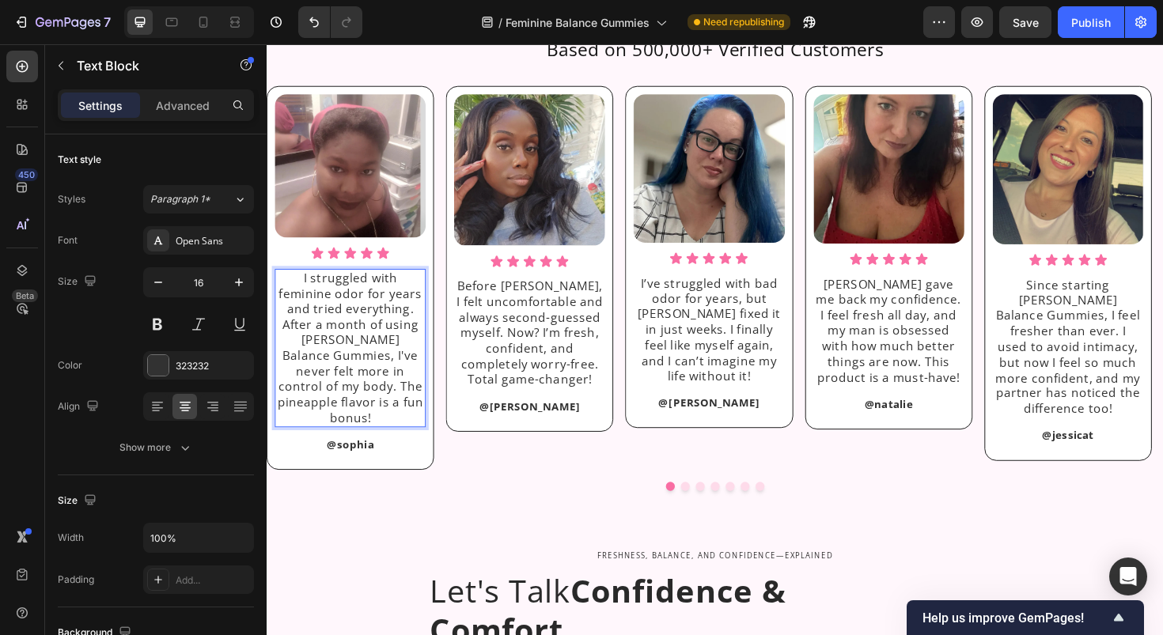
click at [320, 354] on p "I struggled with feminine odor for years and tried everything. After a month of…" at bounding box center [355, 366] width 157 height 165
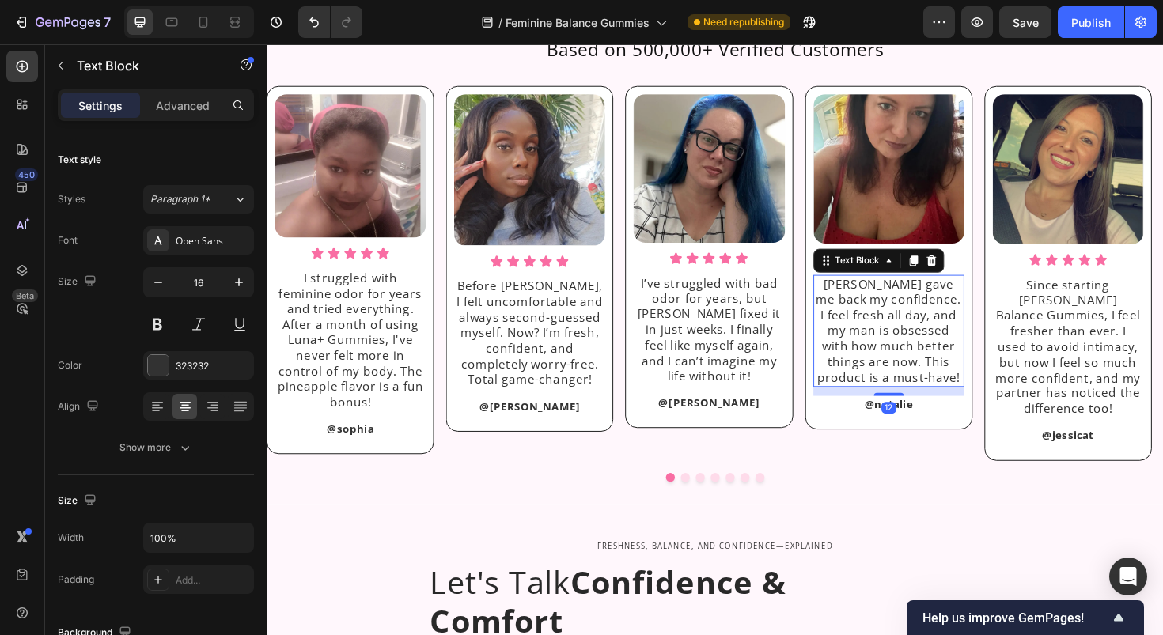
click at [900, 305] on p "[PERSON_NAME] gave me back my confidence. I feel fresh all day, and my man is o…" at bounding box center [925, 348] width 157 height 116
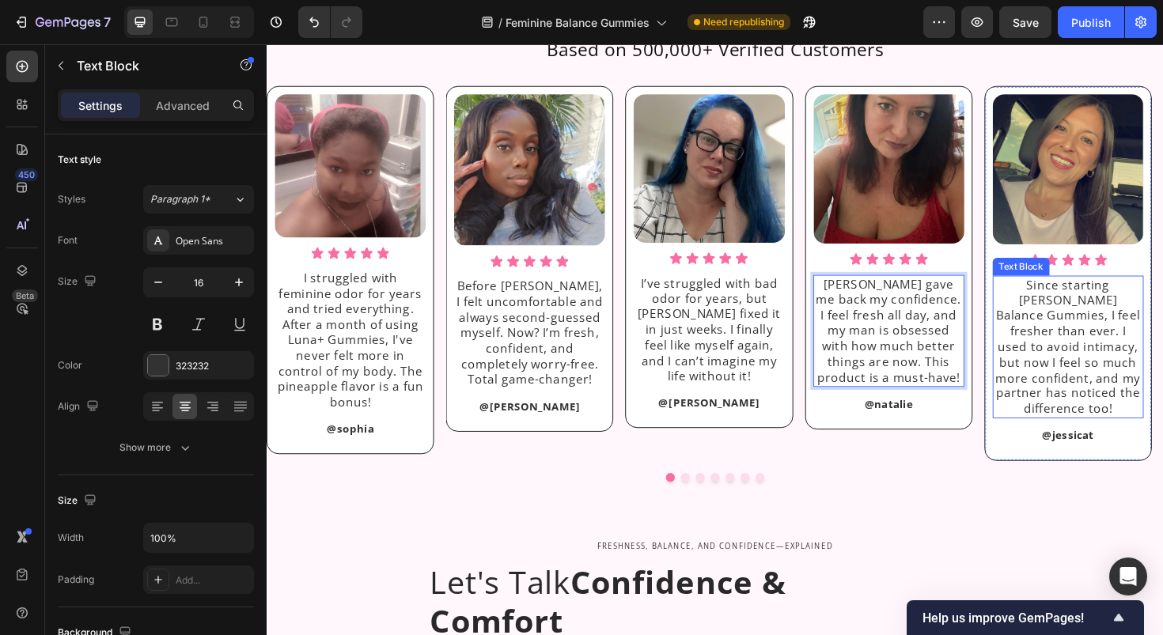
click at [1162, 299] on p "Since starting [PERSON_NAME] Balance Gummies, I feel fresher than ever. I used …" at bounding box center [1115, 365] width 157 height 148
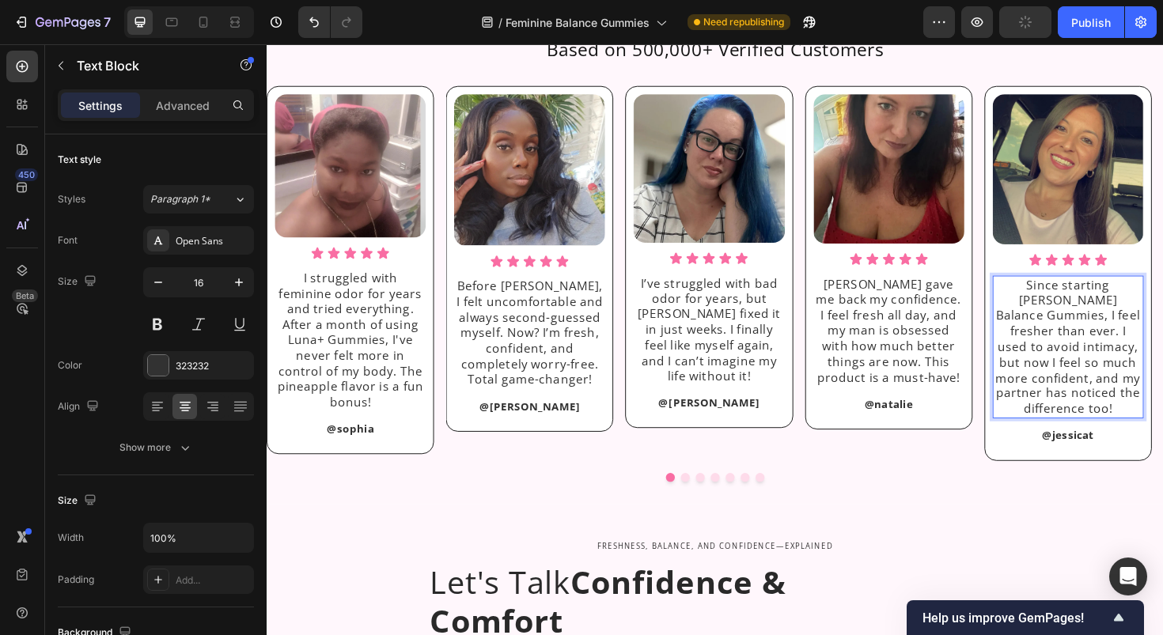
click at [1057, 312] on p "Since starting [PERSON_NAME] Balance Gummies, I feel fresher than ever. I used …" at bounding box center [1115, 365] width 157 height 148
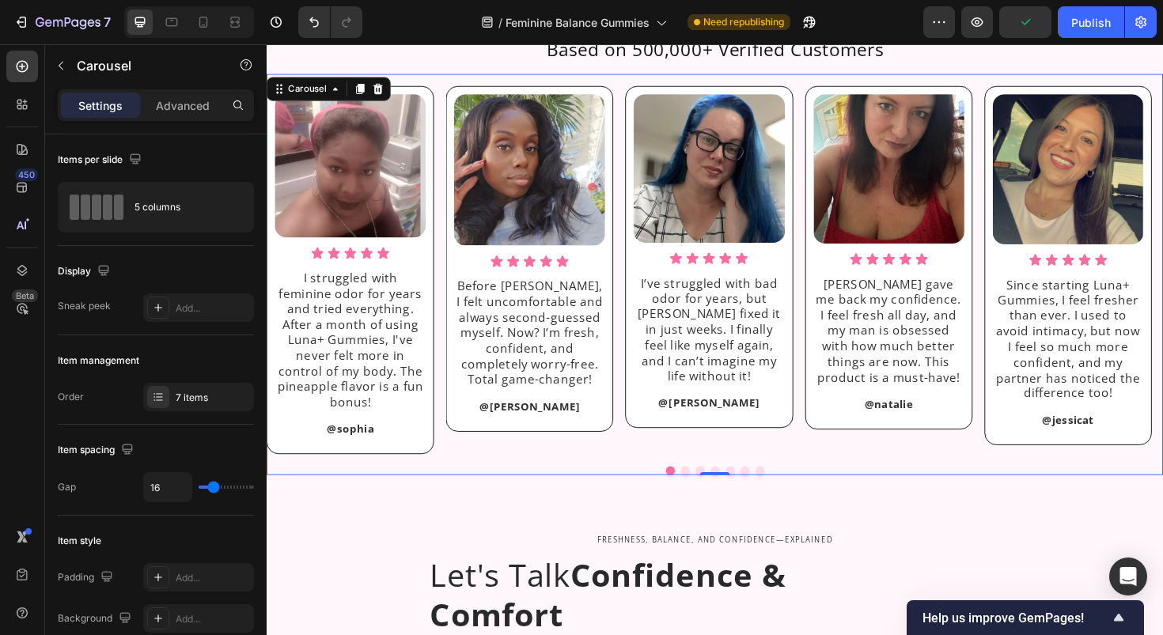
click at [707, 498] on button "Dot" at bounding box center [709, 495] width 9 height 9
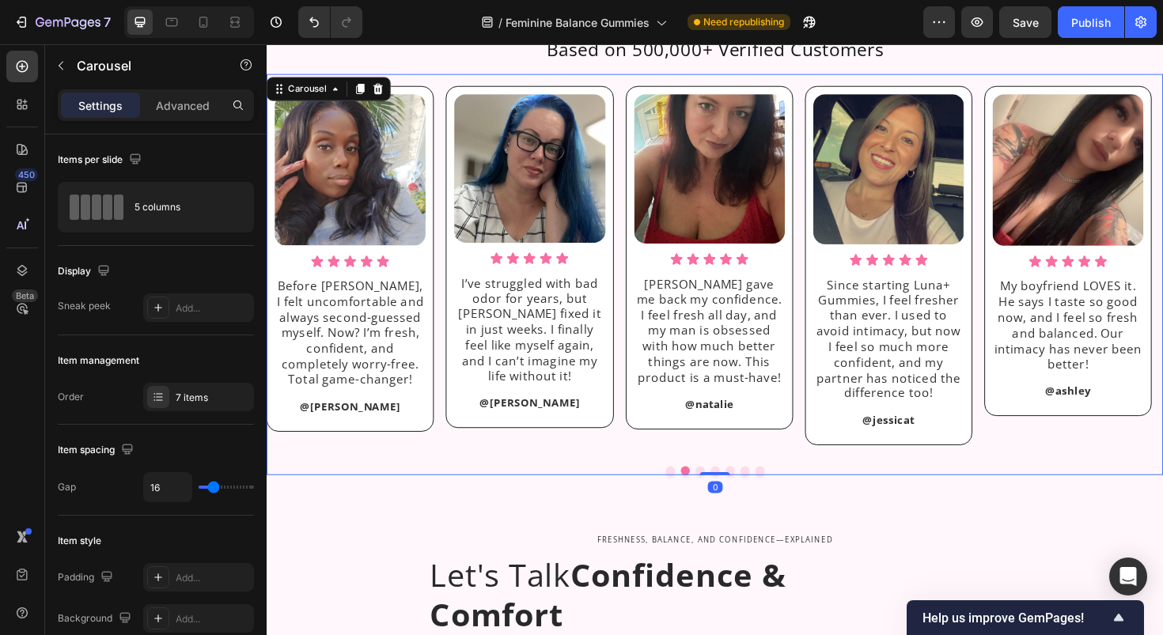
click at [721, 494] on button "Dot" at bounding box center [725, 495] width 9 height 9
click at [735, 501] on div at bounding box center [742, 498] width 32 height 5
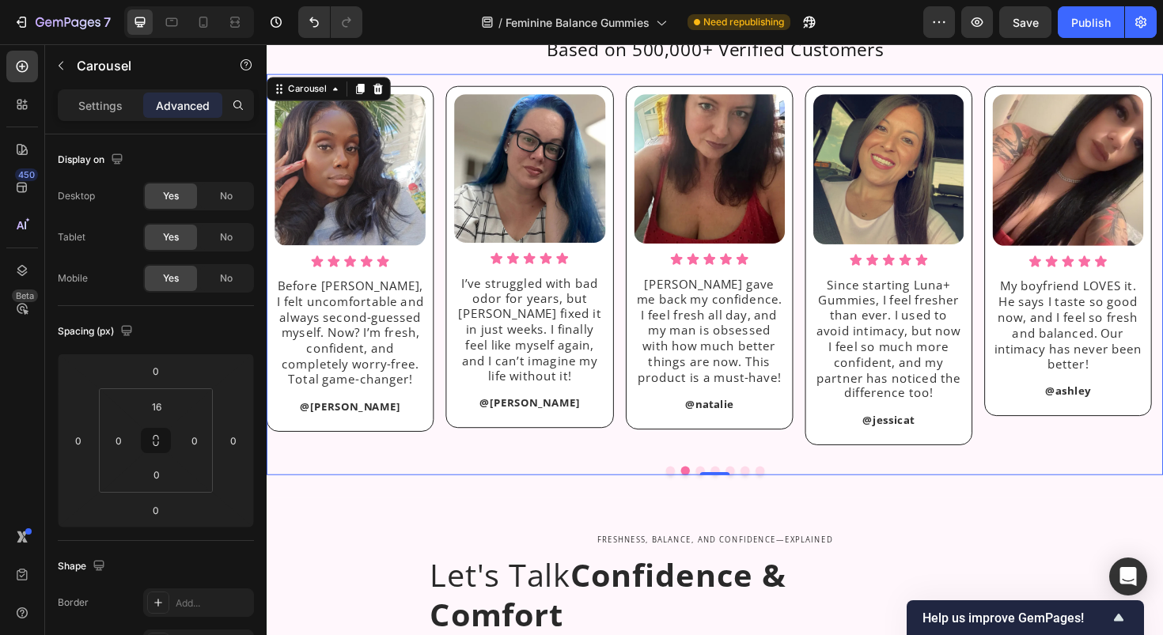
click at [737, 501] on button "Dot" at bounding box center [741, 495] width 9 height 9
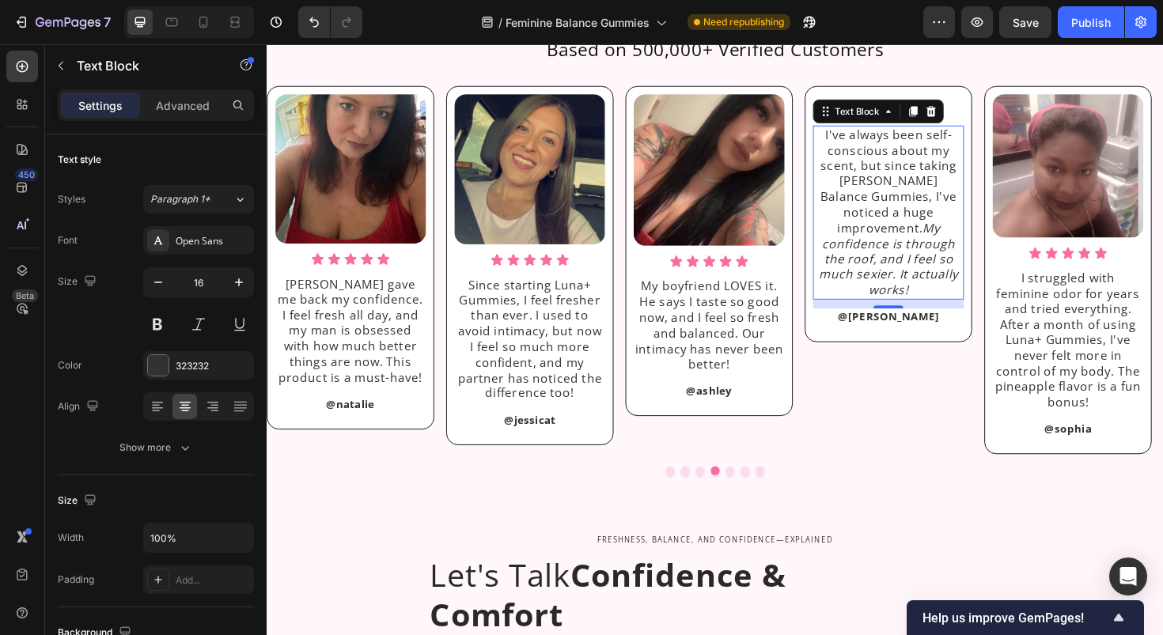
click at [911, 344] on p "I've always been self-conscious about my scent, but since taking [PERSON_NAME] …" at bounding box center [925, 379] width 157 height 181
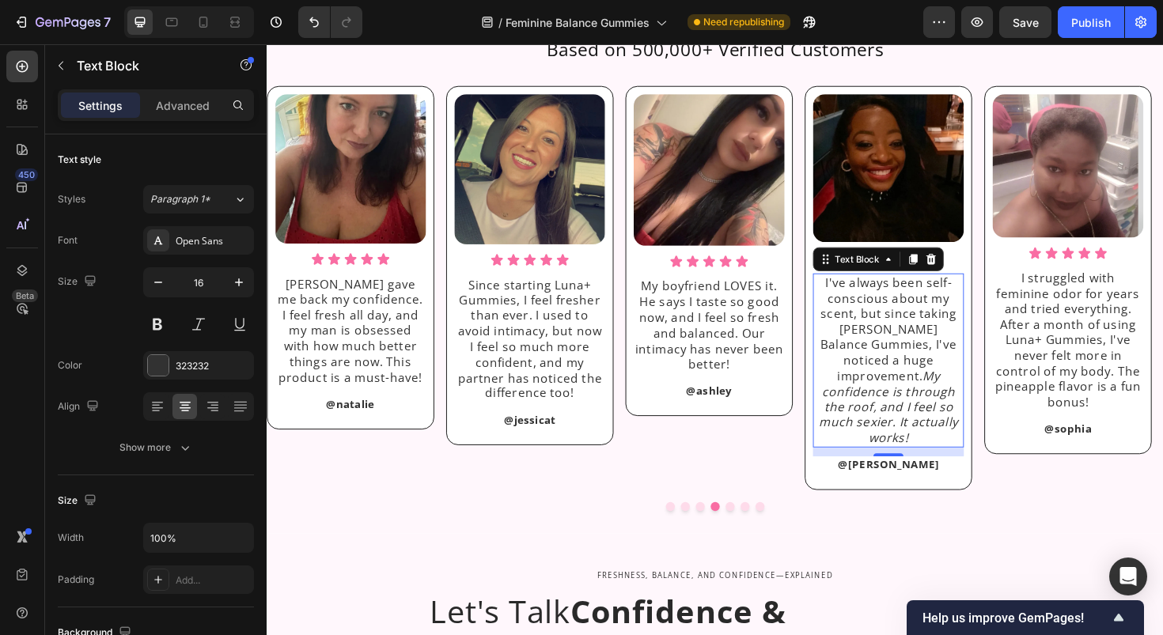
click at [911, 344] on p "I've always been self-conscious about my scent, but since taking [PERSON_NAME] …" at bounding box center [925, 379] width 157 height 181
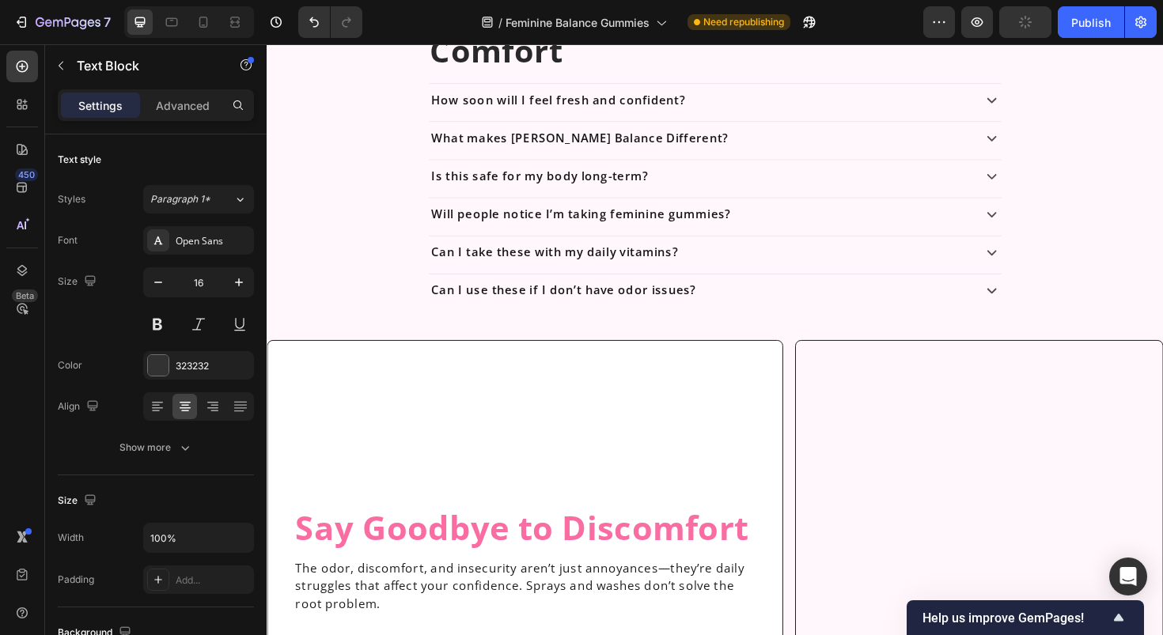
scroll to position [2291, 0]
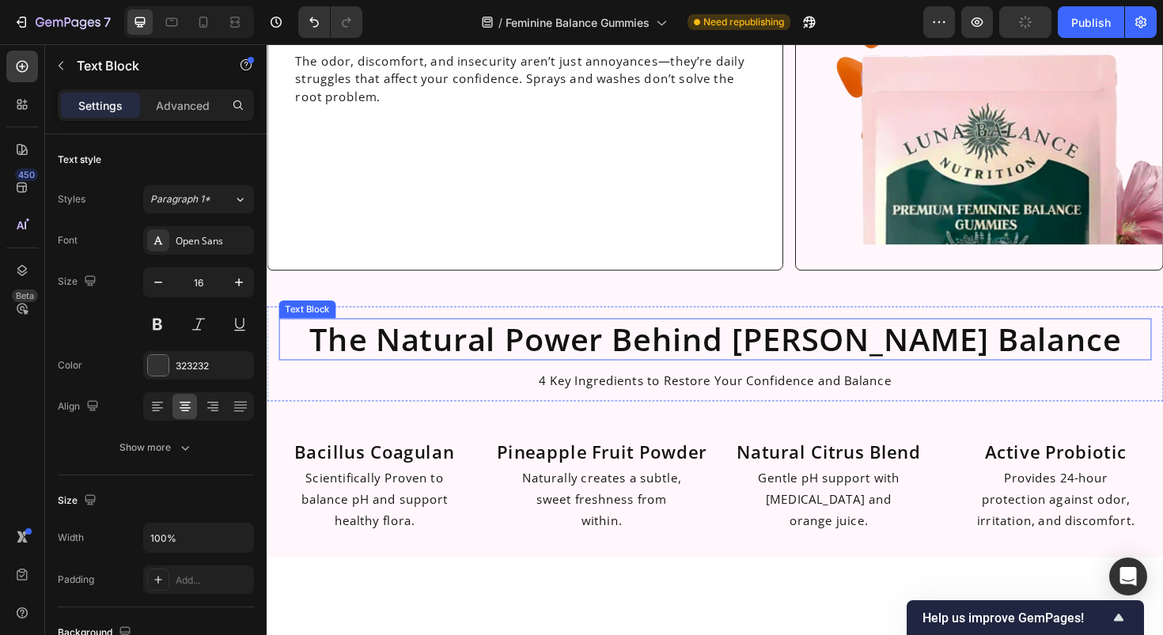
click at [987, 362] on p "The Natural Power Behind [PERSON_NAME] Balance" at bounding box center [741, 356] width 921 height 41
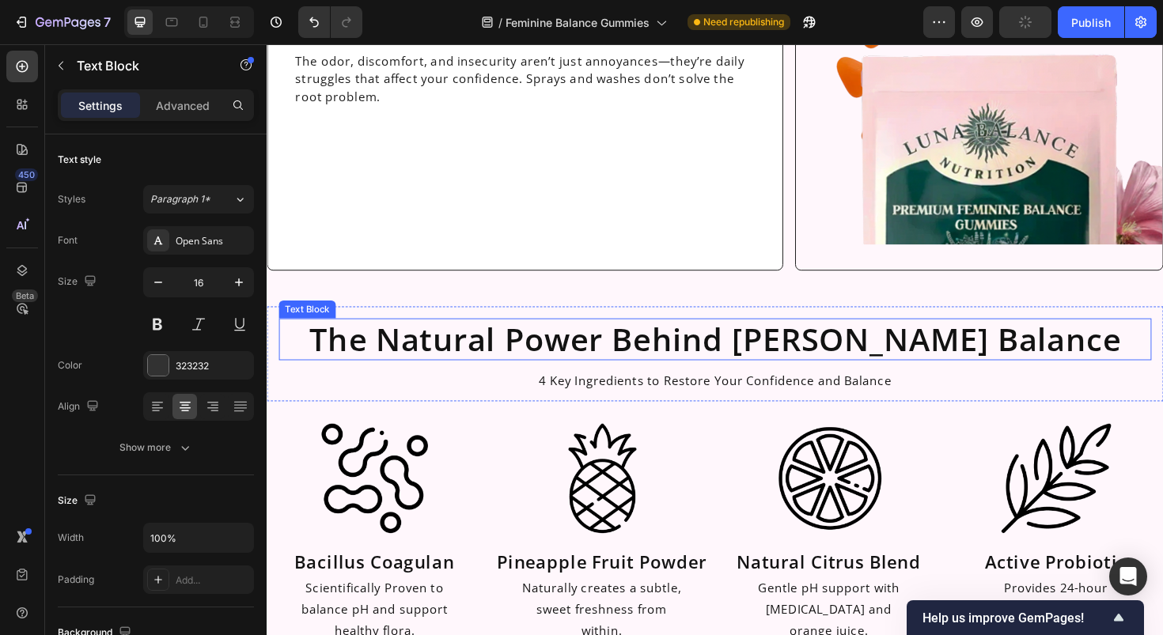
click at [987, 362] on p "The Natural Power Behind [PERSON_NAME] Balance" at bounding box center [741, 356] width 921 height 41
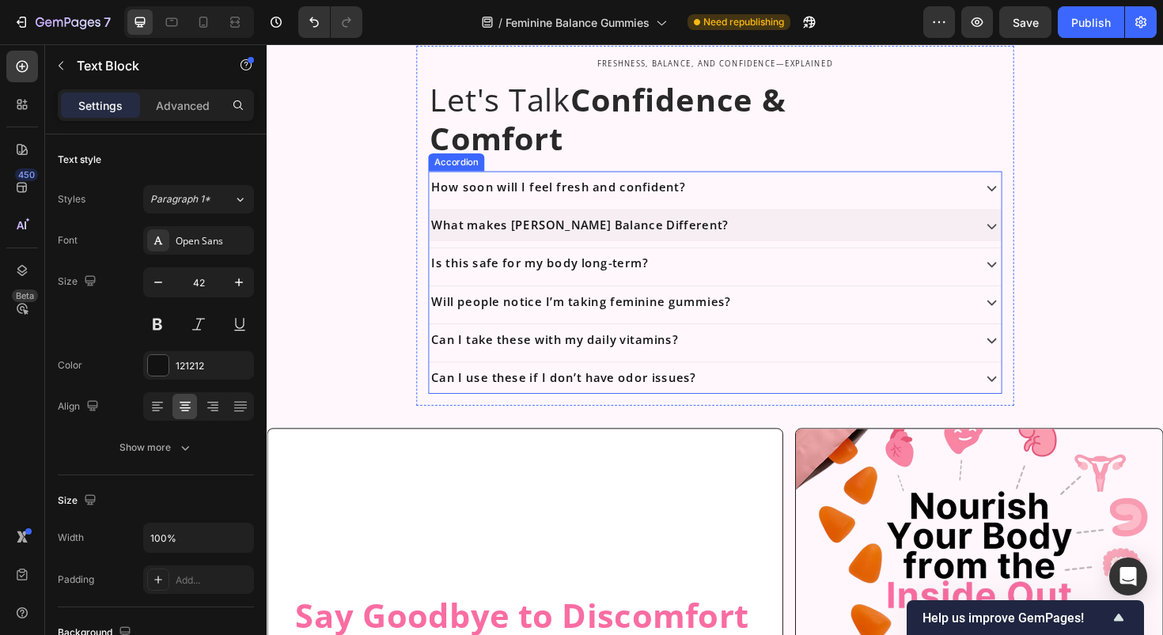
scroll to position [1419, 0]
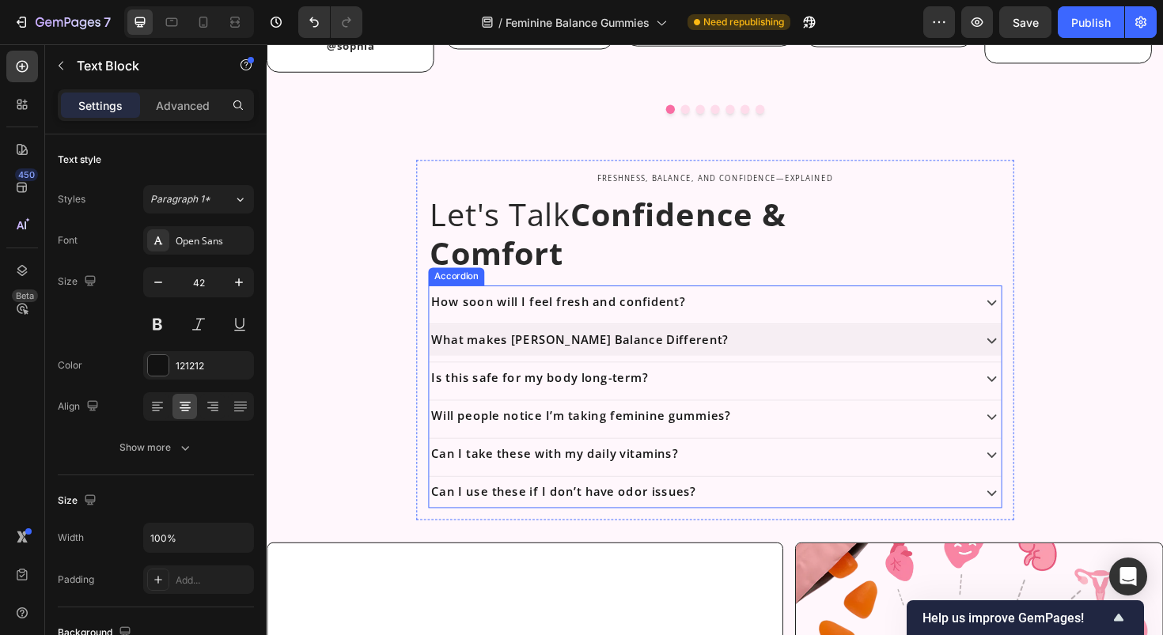
click at [559, 357] on p "What makes [PERSON_NAME] Balance Different?" at bounding box center [598, 357] width 315 height 15
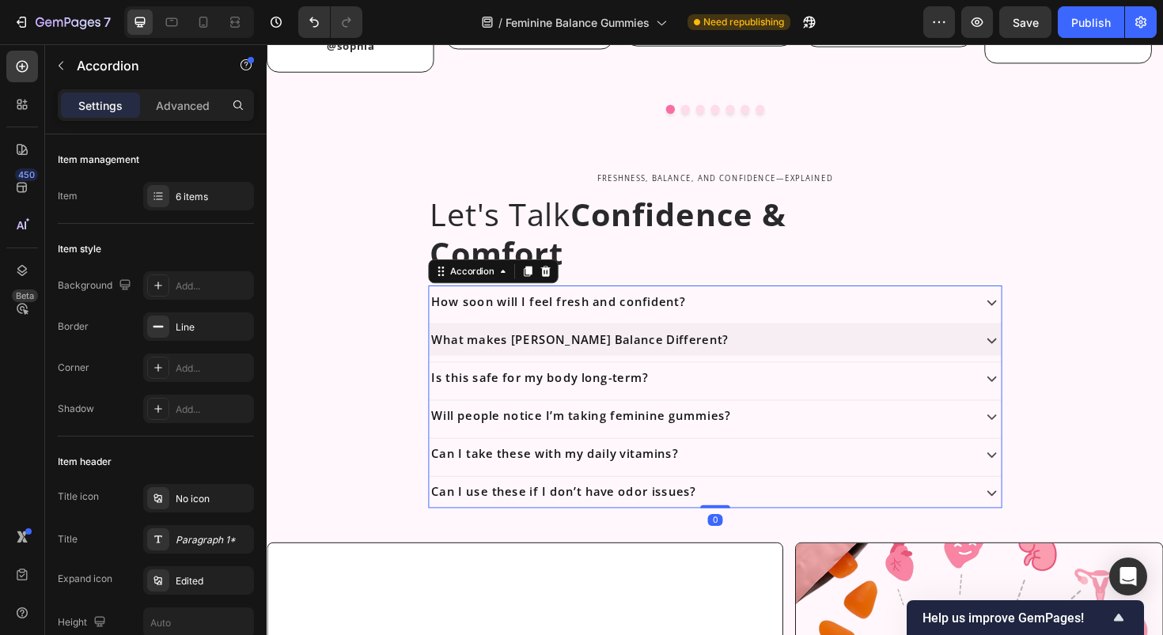
click at [559, 357] on p "What makes [PERSON_NAME] Balance Different?" at bounding box center [598, 357] width 315 height 15
click at [664, 401] on div "Is this safe for my body long-term?" at bounding box center [724, 398] width 573 height 20
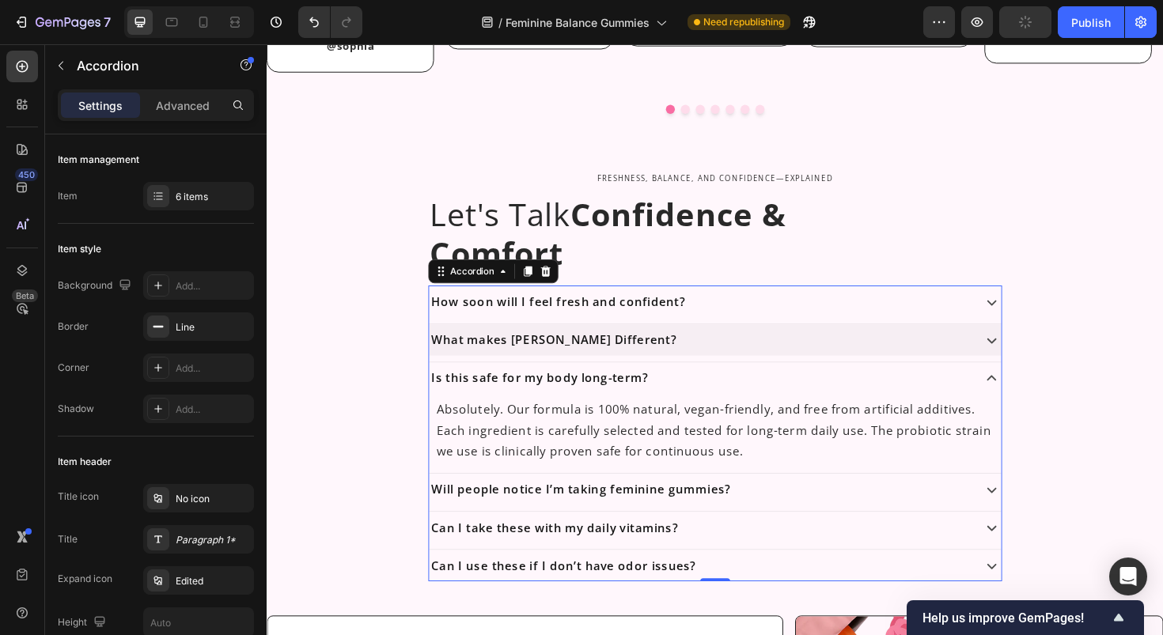
click at [635, 362] on div "What makes [PERSON_NAME] Different?" at bounding box center [724, 357] width 573 height 20
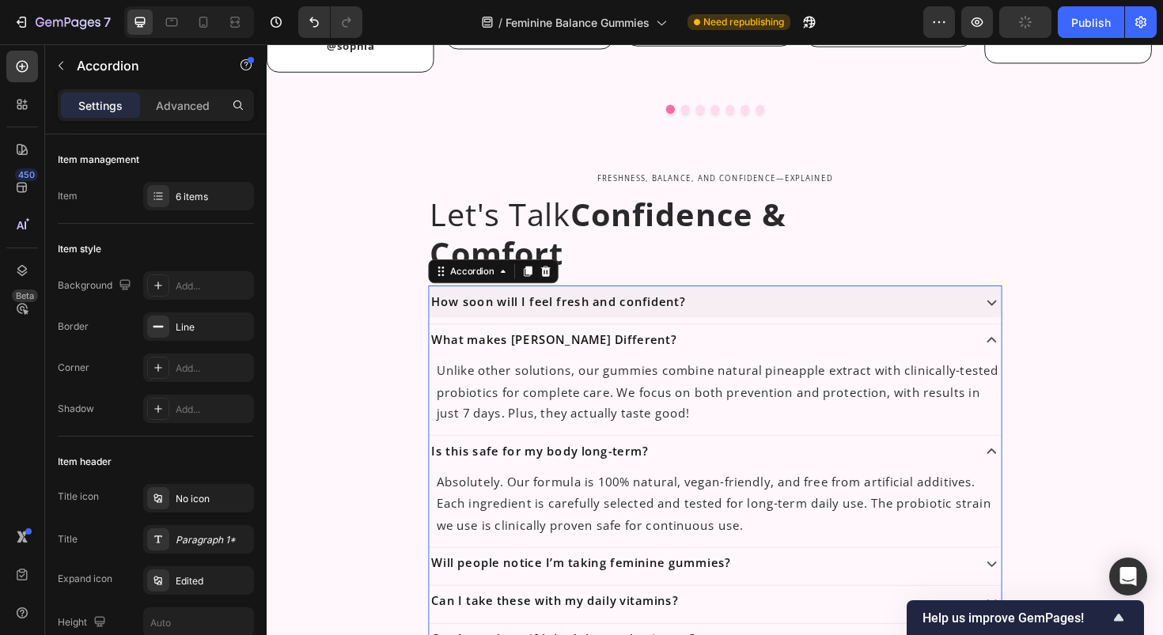
click at [617, 329] on div "How soon will I feel fresh and confident?" at bounding box center [741, 317] width 606 height 33
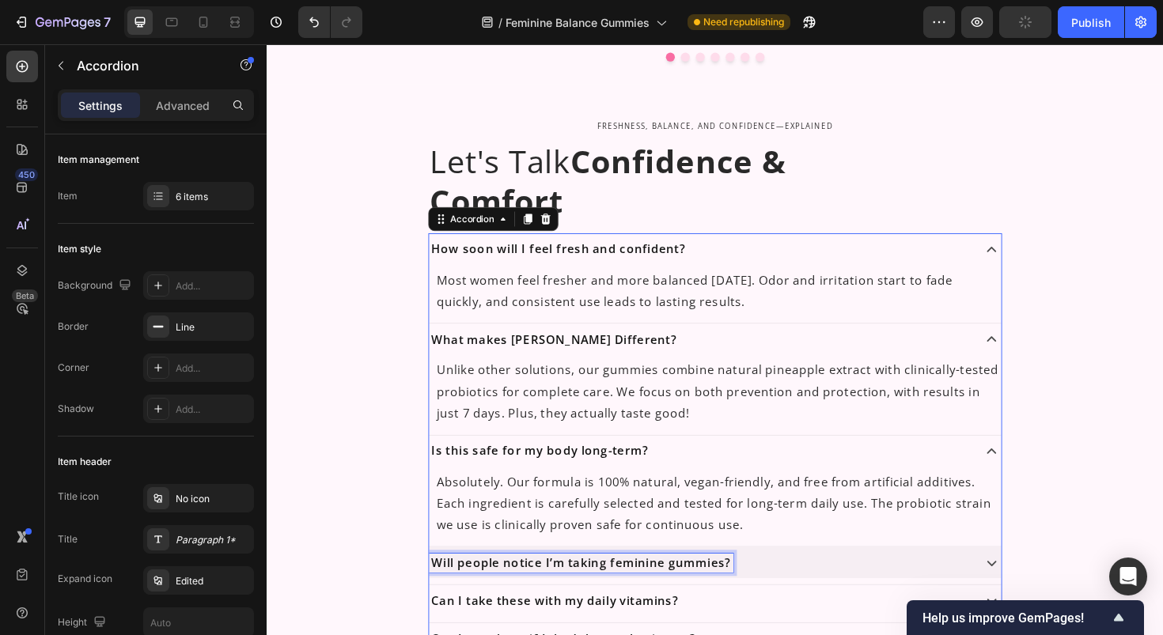
click at [599, 589] on p "Will people notice I’m taking feminine gummies?" at bounding box center [599, 593] width 317 height 15
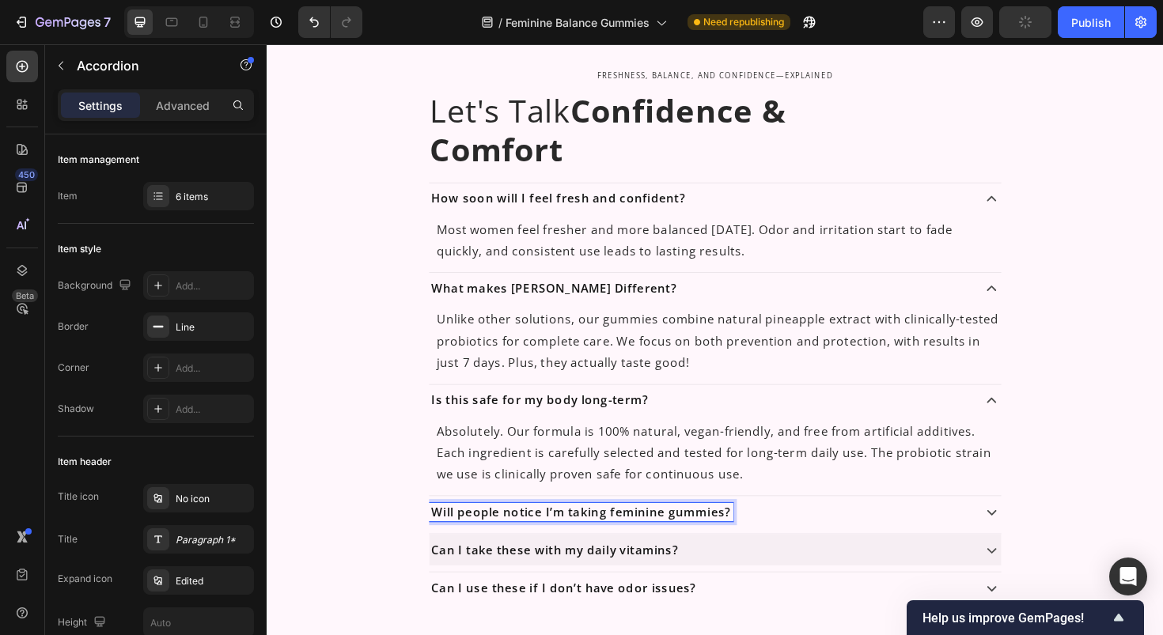
scroll to position [1530, 0]
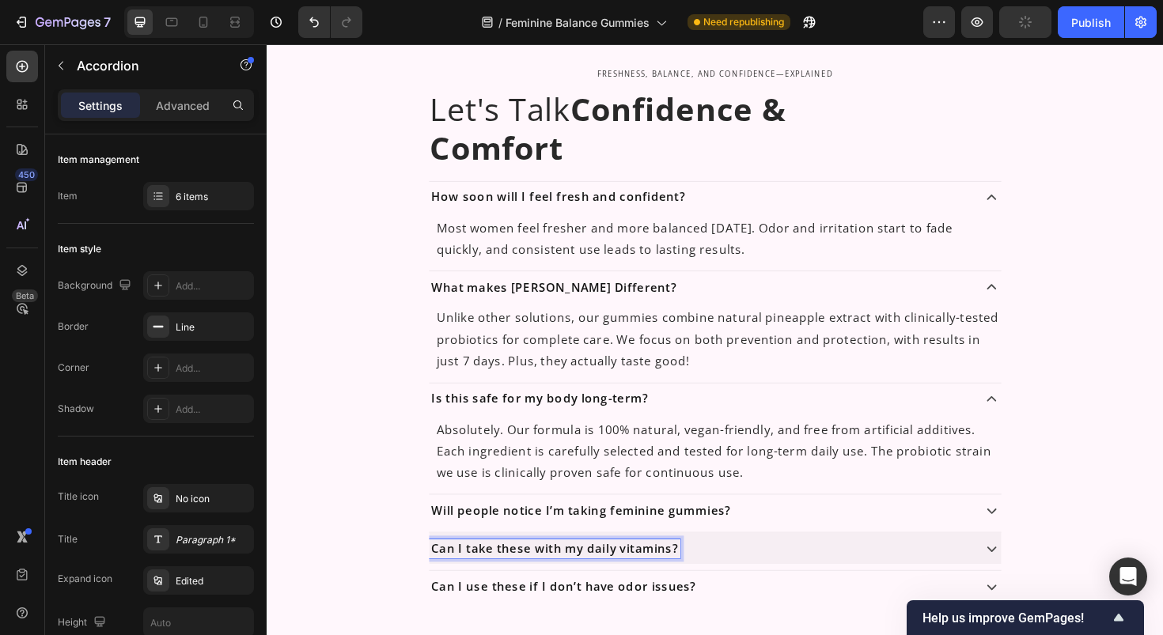
click at [598, 579] on p "Can I take these with my daily vitamins?" at bounding box center [571, 578] width 261 height 15
click at [759, 581] on div "Can I take these with my daily vitamins?" at bounding box center [724, 579] width 573 height 20
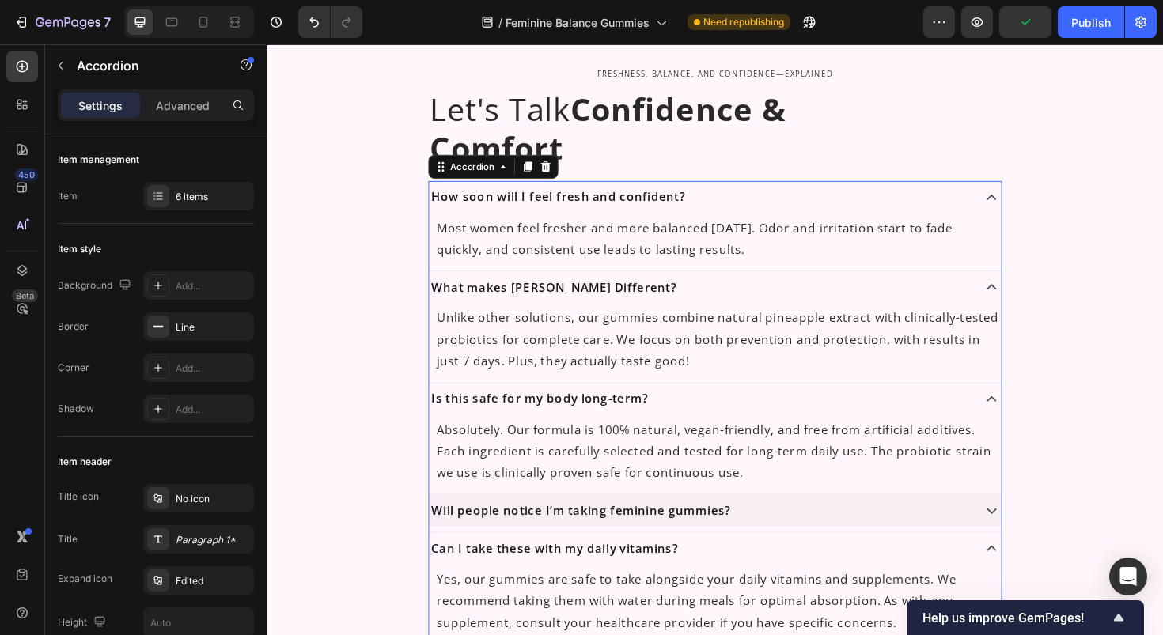
click at [787, 542] on div "Will people notice I’m taking feminine gummies?" at bounding box center [724, 539] width 573 height 20
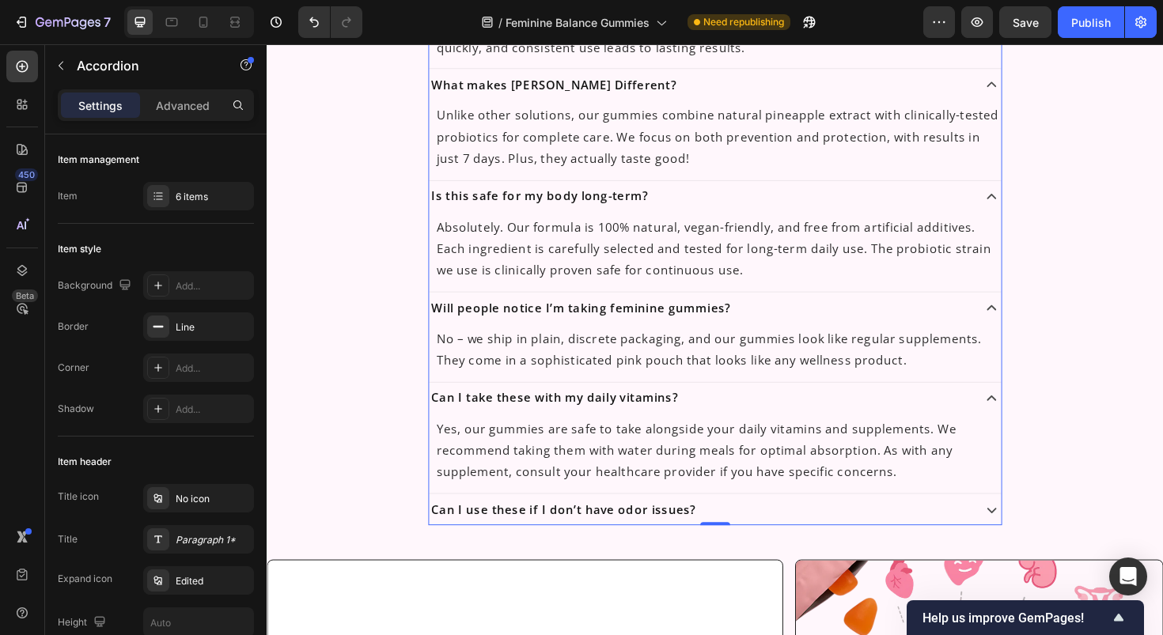
scroll to position [1773, 0]
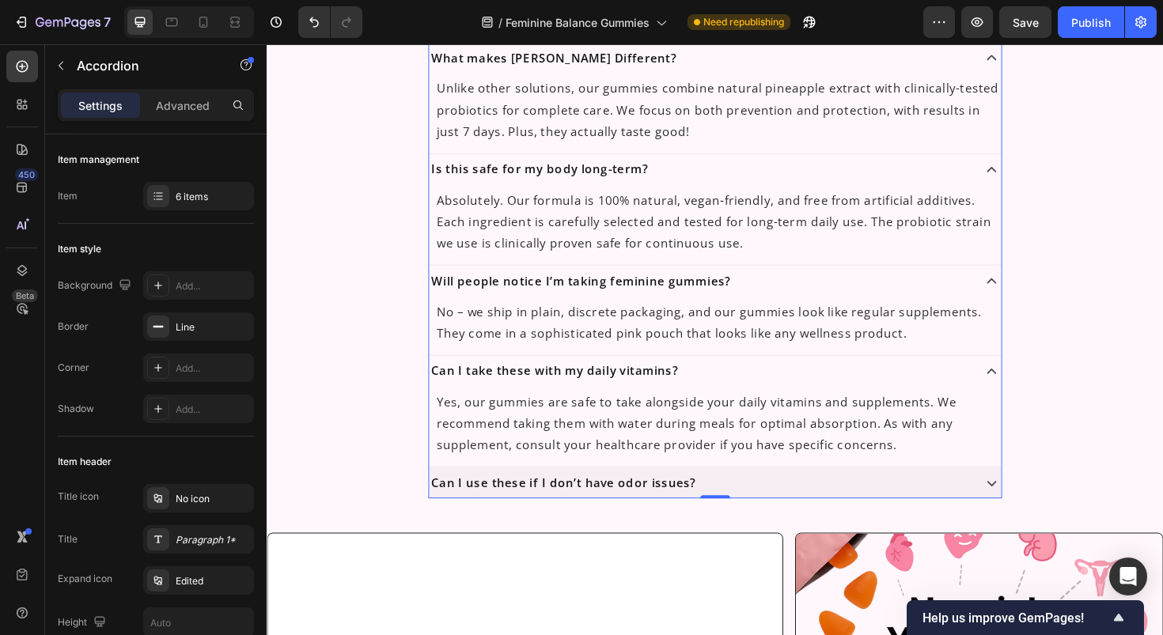
click at [757, 500] on div "Can I use these if I don’t have odor issues?" at bounding box center [724, 509] width 573 height 20
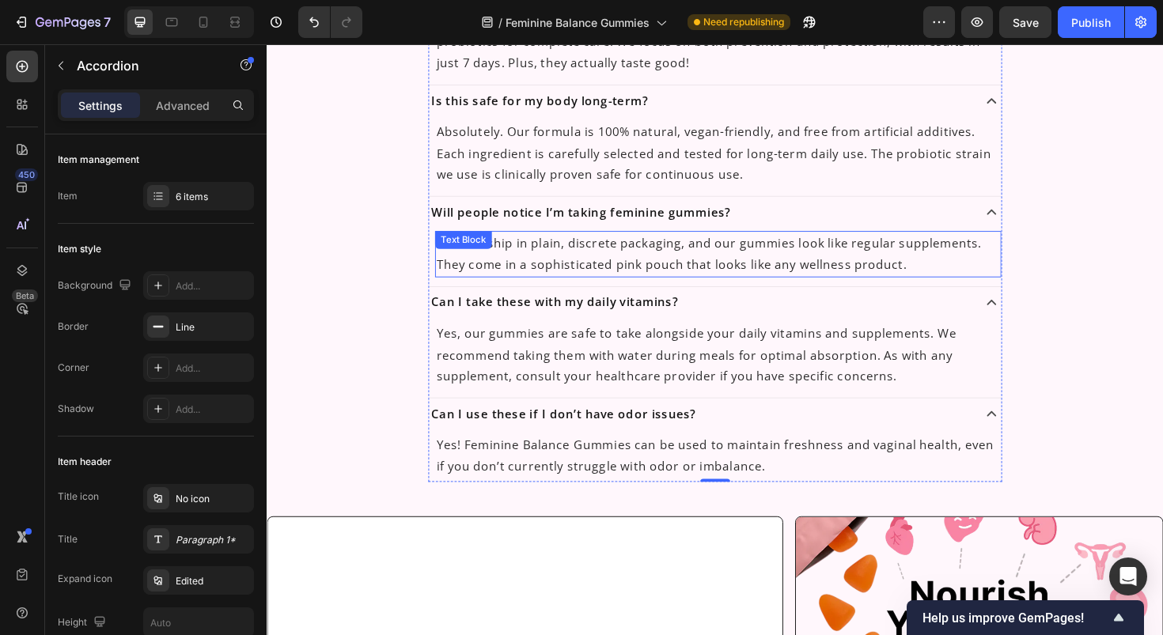
scroll to position [1853, 0]
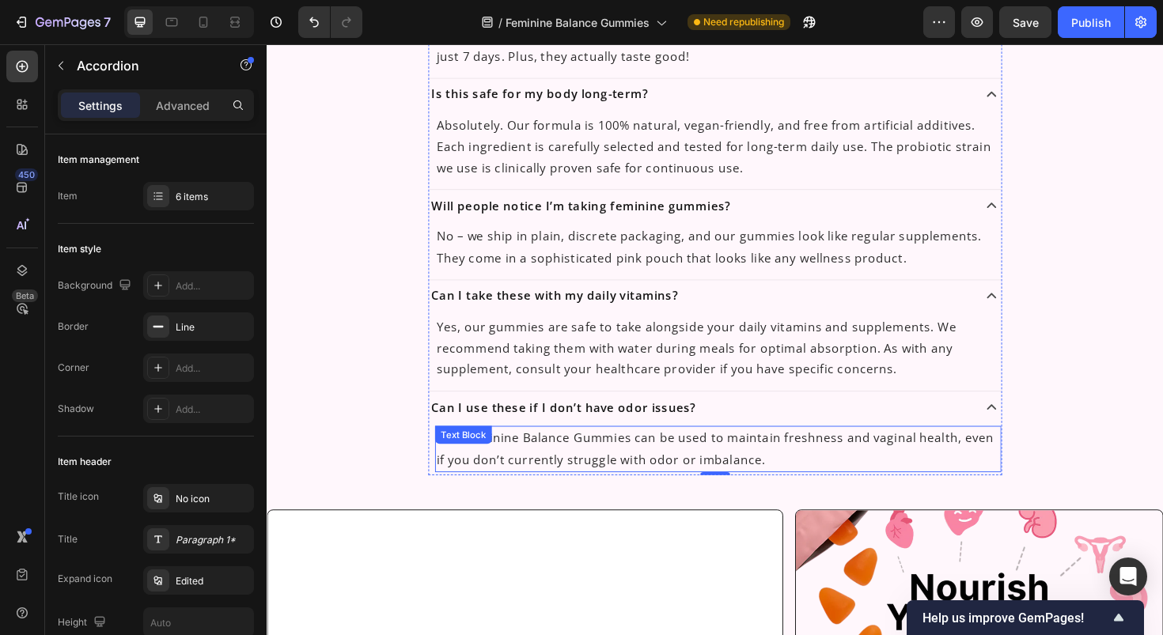
click at [628, 464] on p "Yes! Feminine Balance Gummies can be used to maintain freshness and vaginal hea…" at bounding box center [744, 473] width 597 height 46
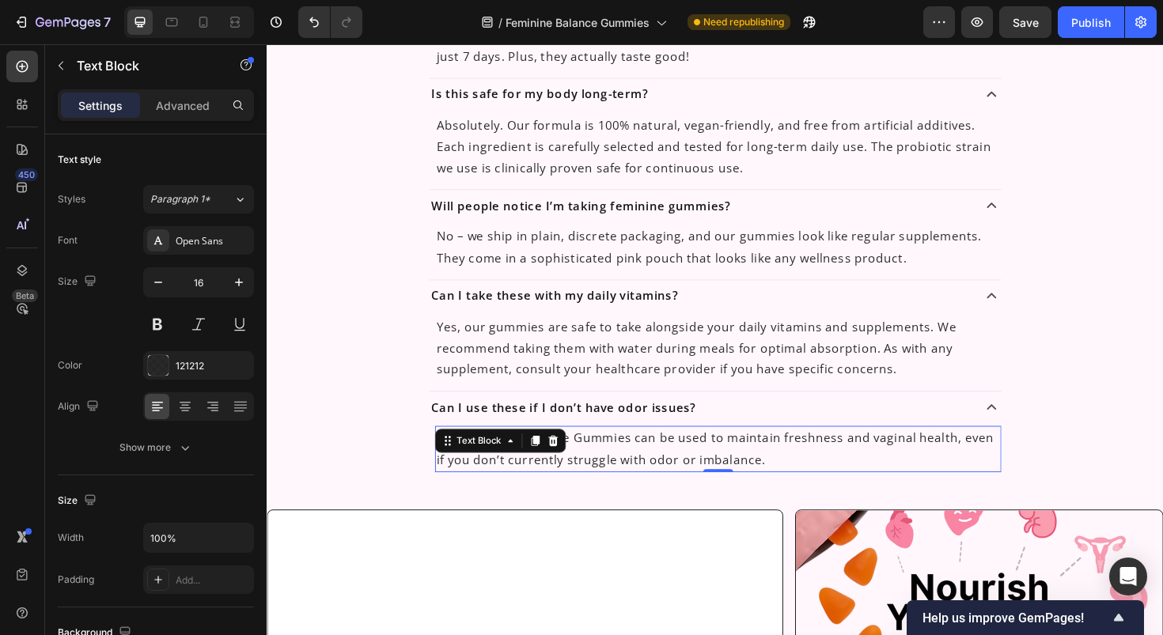
click at [629, 460] on p "Yes! Feminine Balance Gummies can be used to maintain freshness and vaginal hea…" at bounding box center [744, 473] width 597 height 46
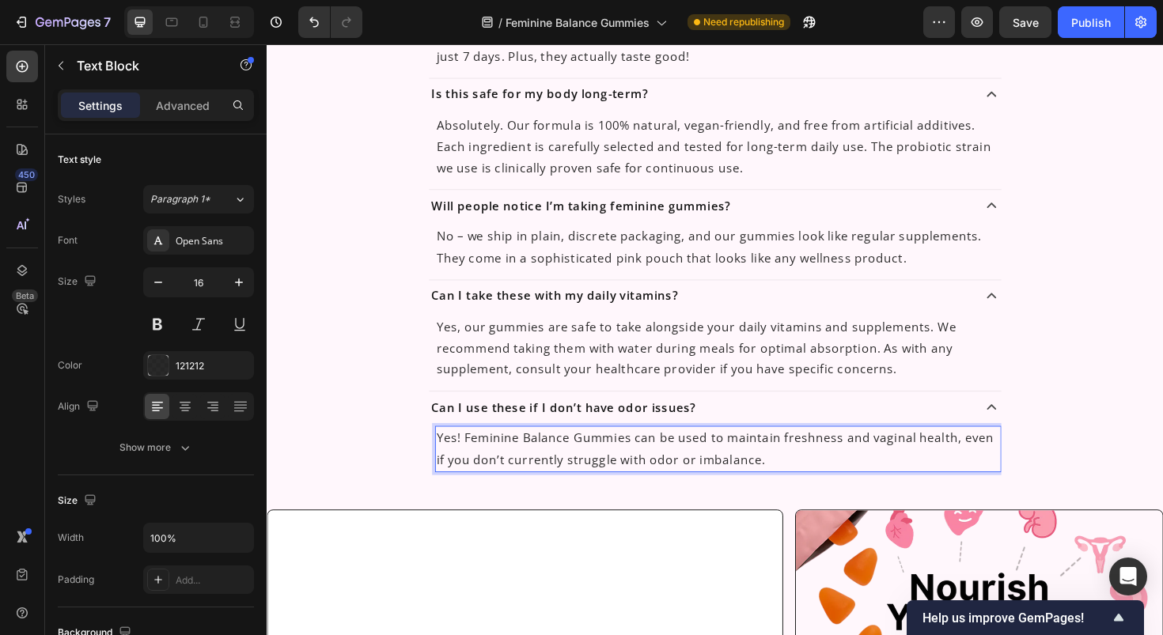
click at [498, 464] on p "Yes! Feminine Balance Gummies can be used to maintain freshness and vaginal hea…" at bounding box center [744, 473] width 597 height 46
click at [532, 463] on p "Yes! Luna+ Balance Gummies can be used to maintain freshness and vaginal health…" at bounding box center [744, 473] width 597 height 46
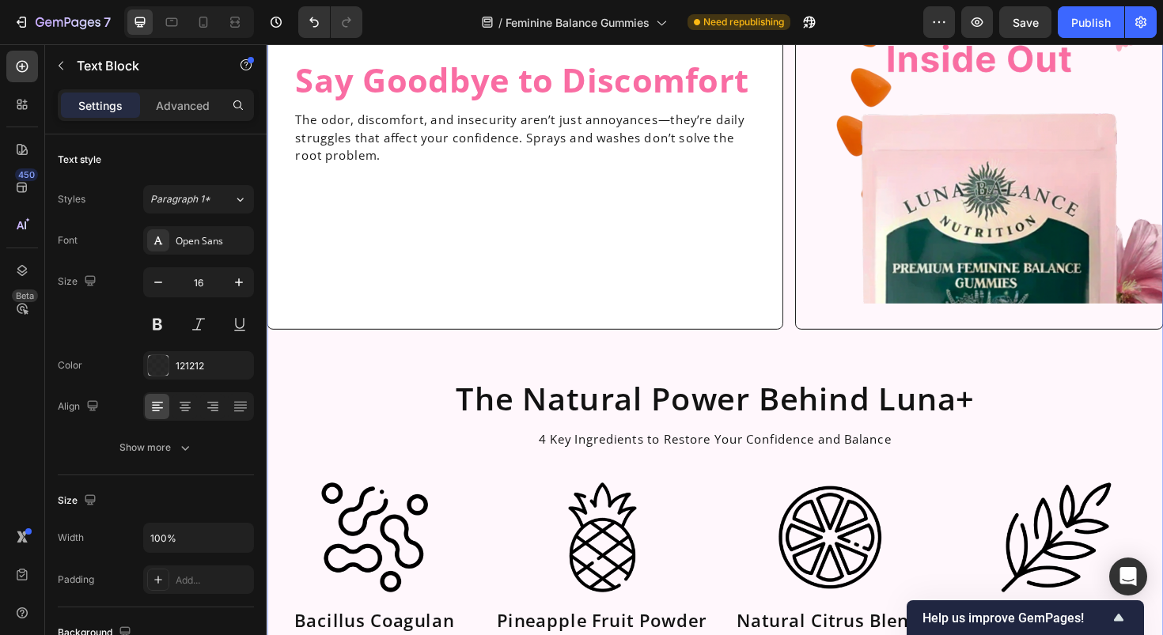
scroll to position [2373, 0]
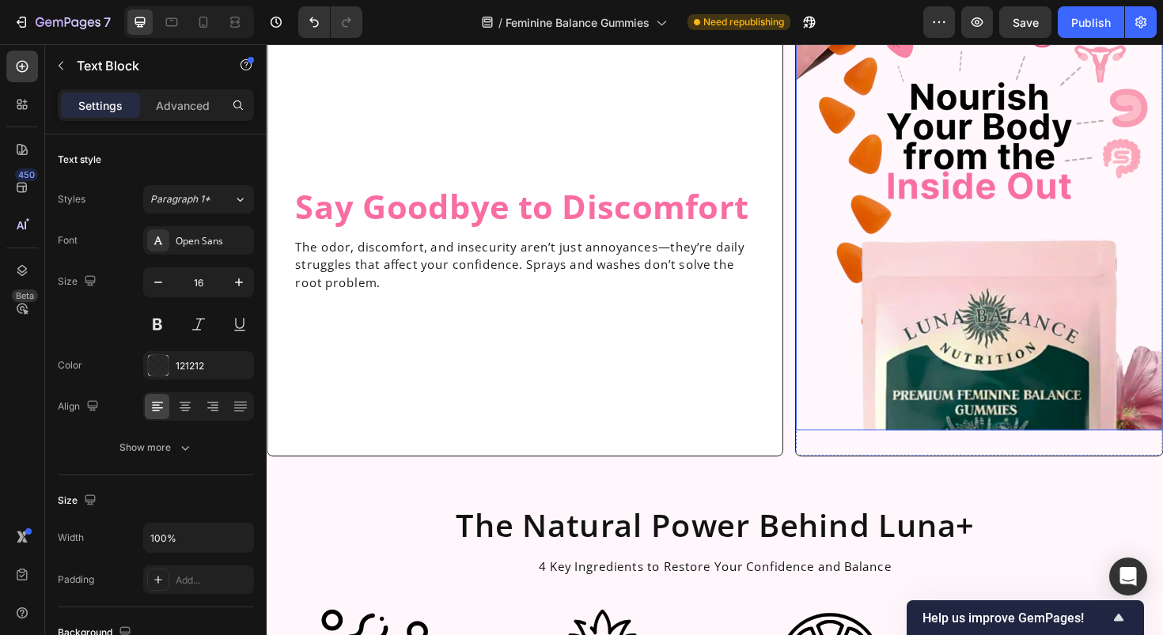
click at [1058, 328] on img at bounding box center [1021, 235] width 388 height 435
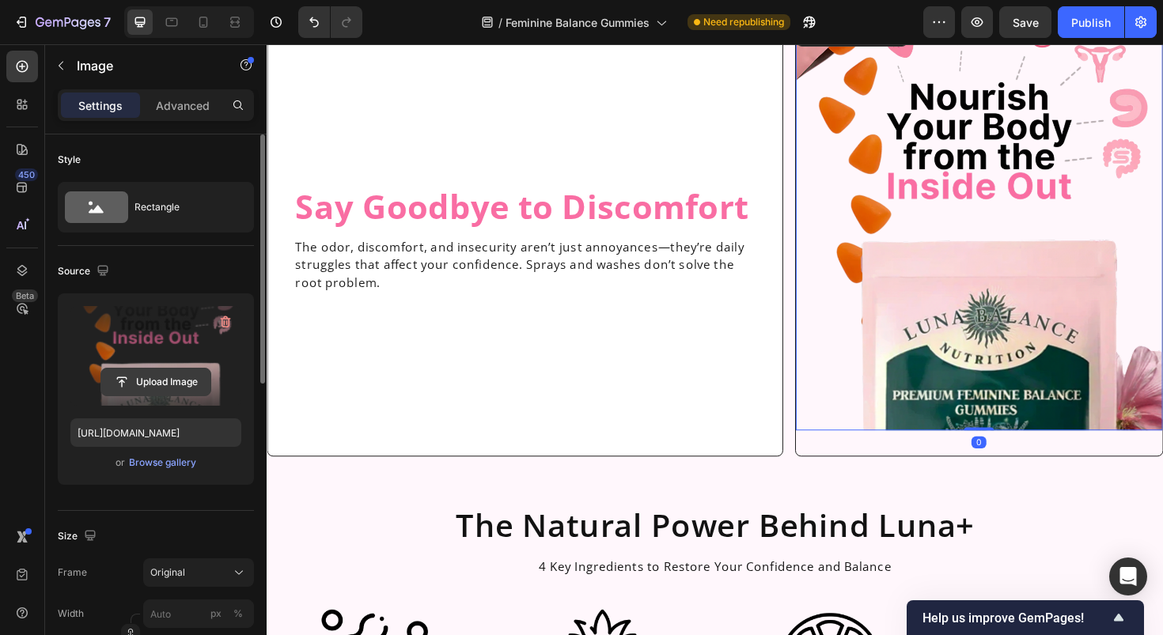
click at [157, 381] on input "file" at bounding box center [155, 382] width 109 height 27
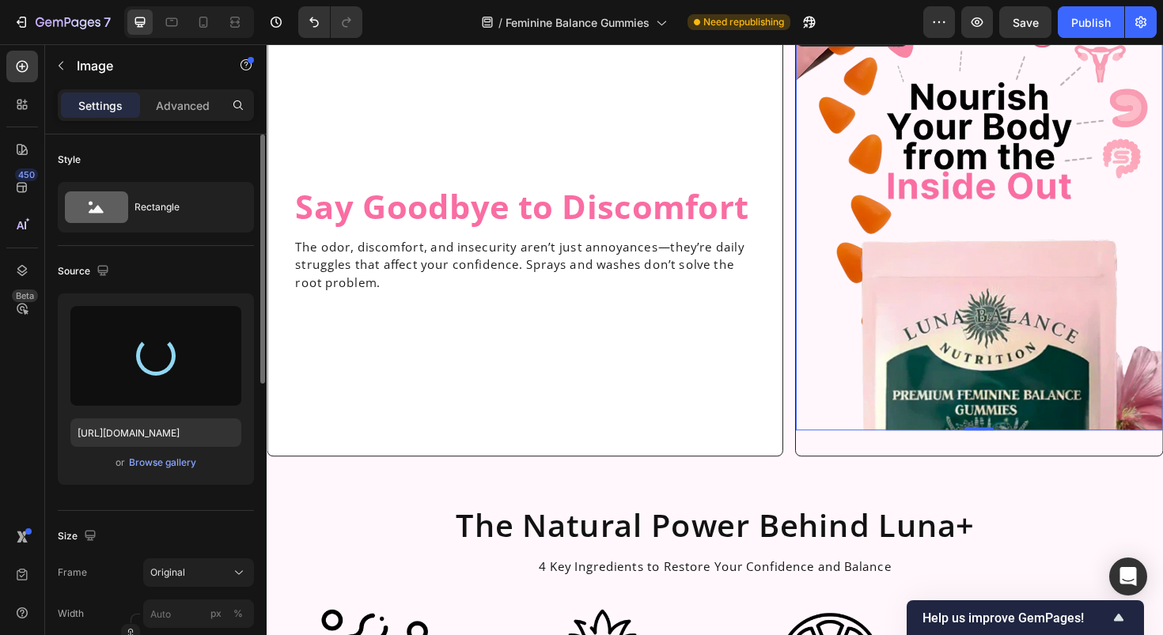
type input "[URL][DOMAIN_NAME]"
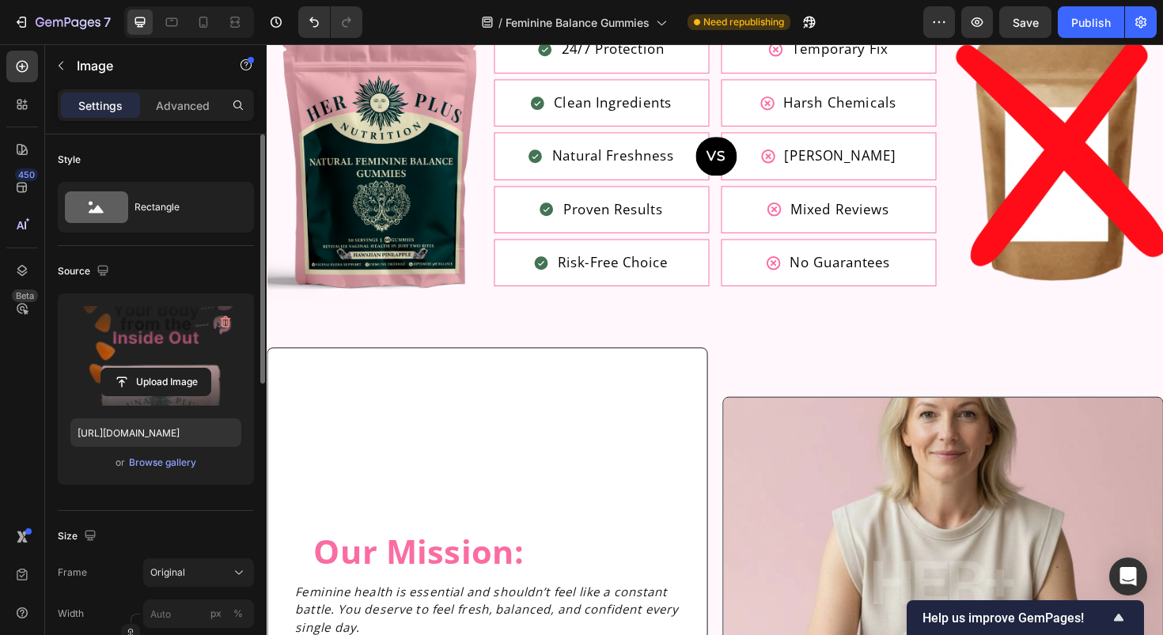
scroll to position [5436, 0]
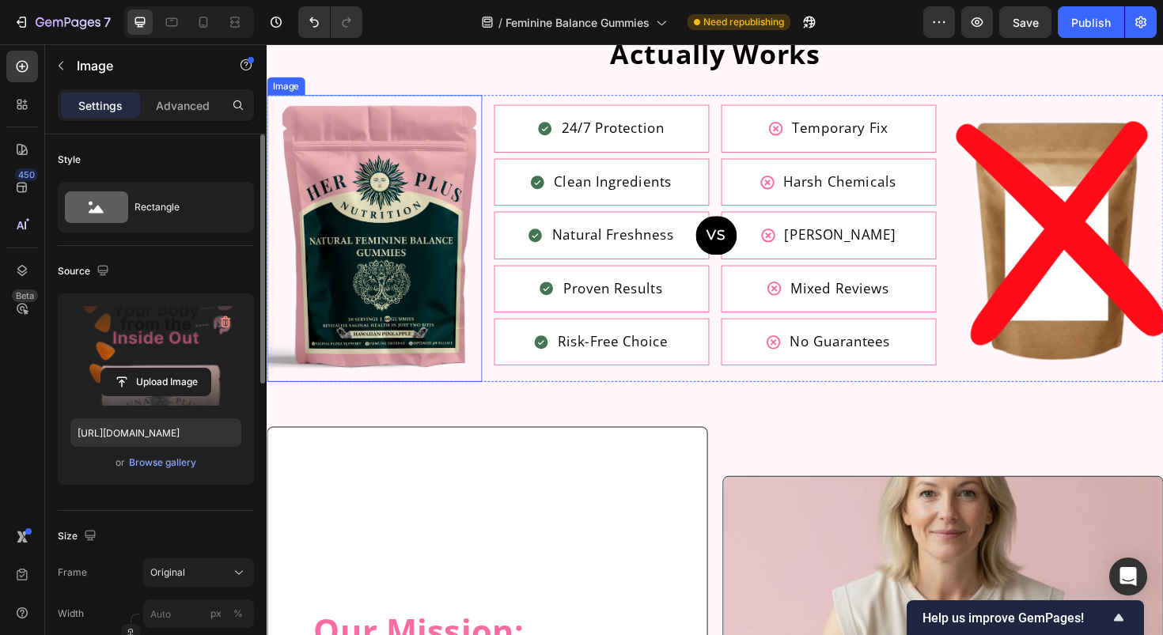
click at [405, 230] on img at bounding box center [381, 250] width 228 height 304
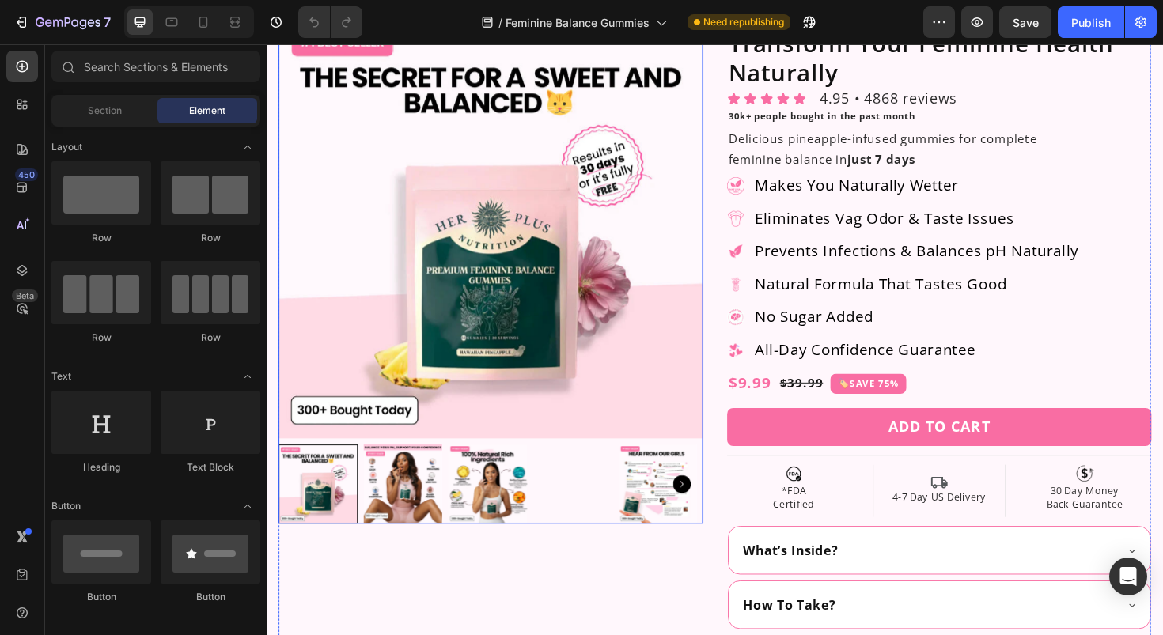
scroll to position [242, 0]
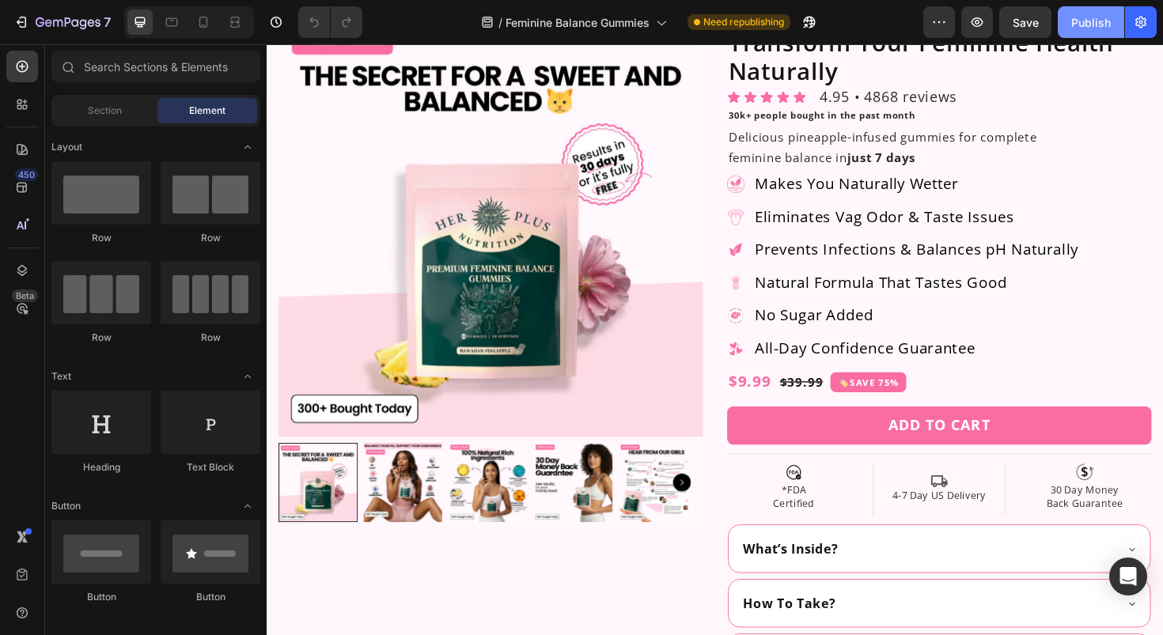
click at [1074, 25] on div "Publish" at bounding box center [1091, 22] width 40 height 17
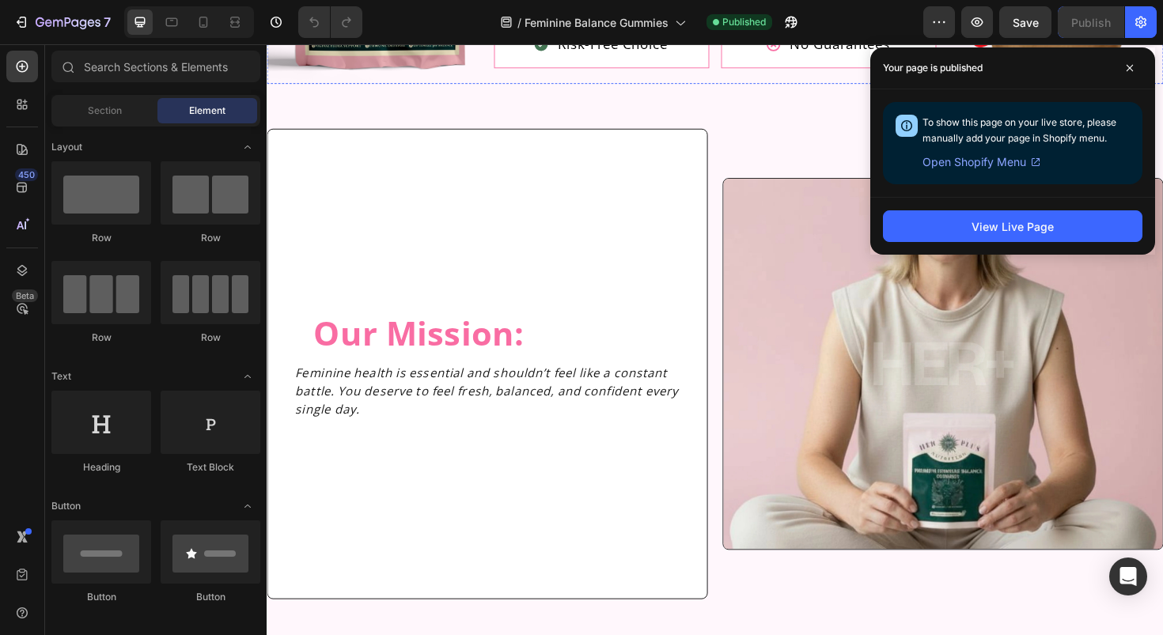
scroll to position [5381, 0]
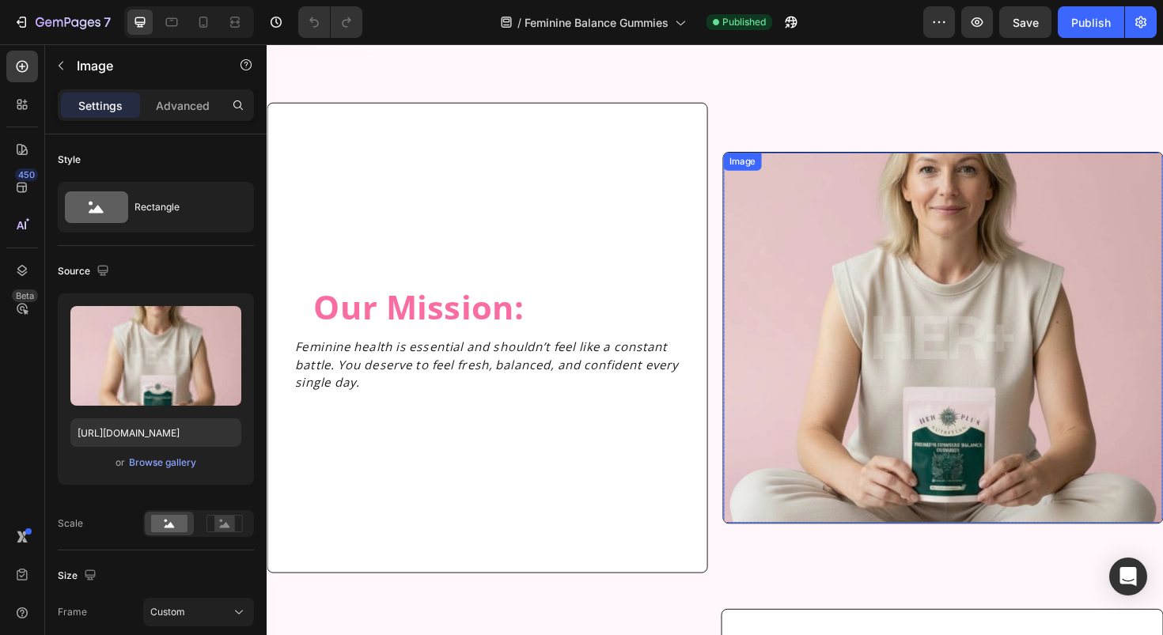
click at [787, 343] on img at bounding box center [982, 355] width 465 height 393
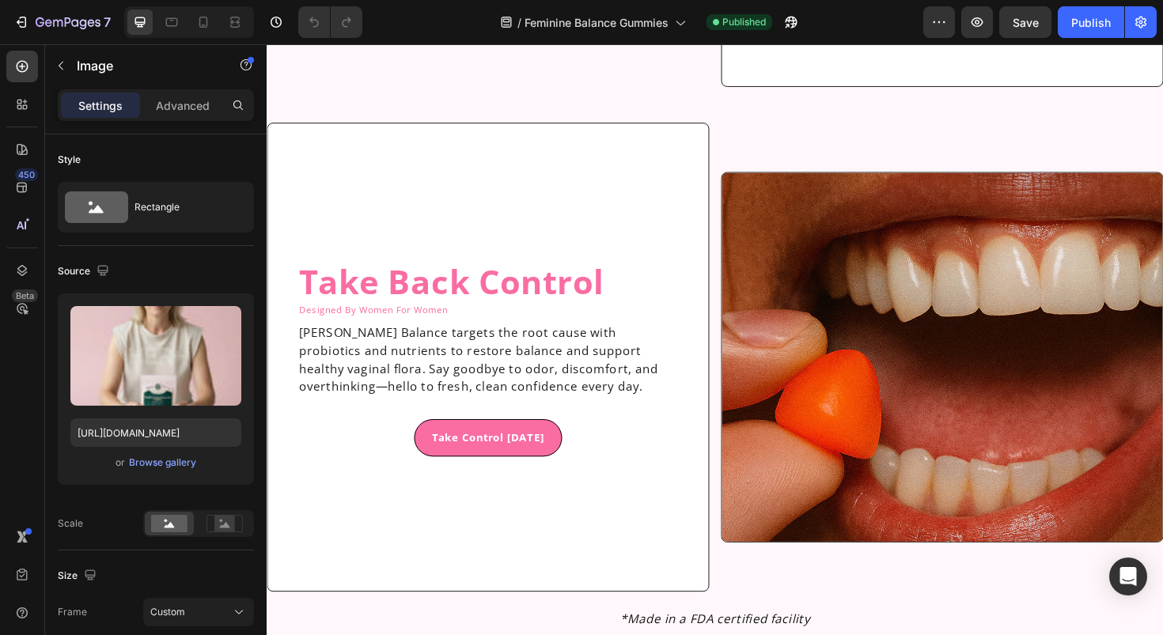
scroll to position [6374, 0]
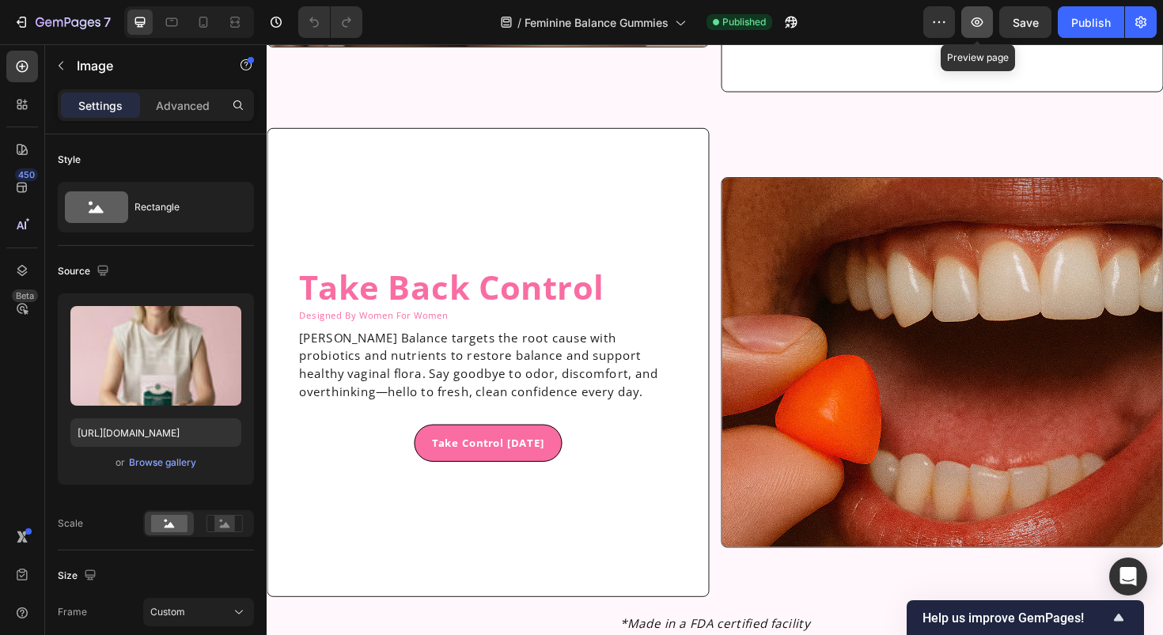
click at [977, 21] on icon "button" at bounding box center [977, 22] width 5 height 5
click at [923, 26] on div "/ Feminine Balance Gummies Published" at bounding box center [649, 22] width 548 height 32
click at [943, 26] on icon "button" at bounding box center [939, 22] width 16 height 16
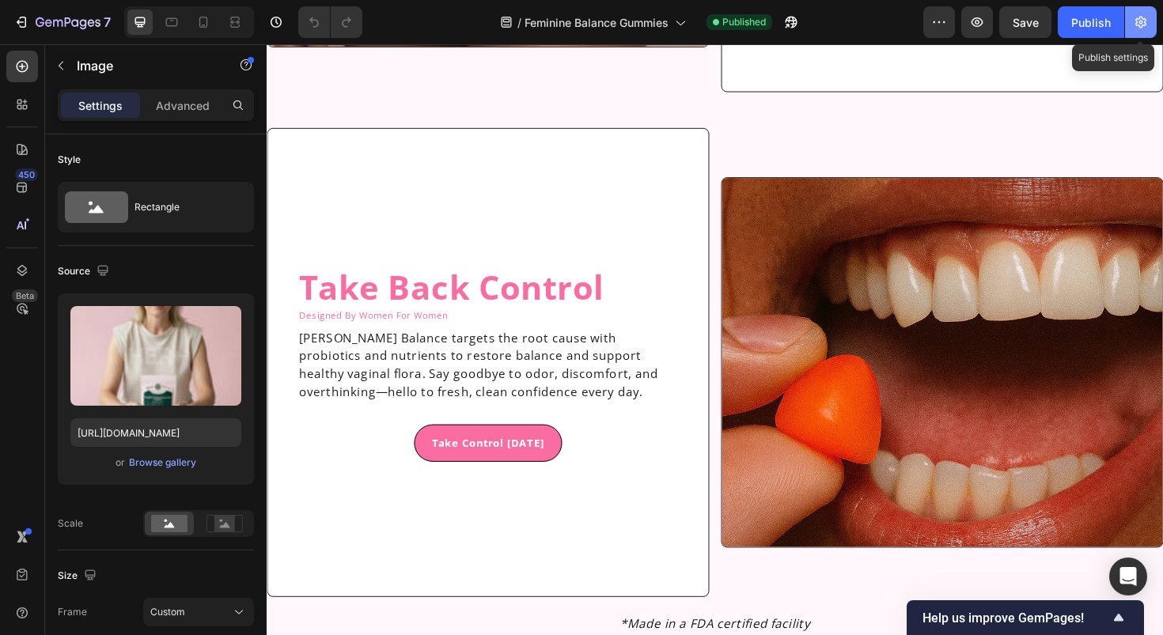
click at [1140, 19] on icon "button" at bounding box center [1141, 22] width 16 height 16
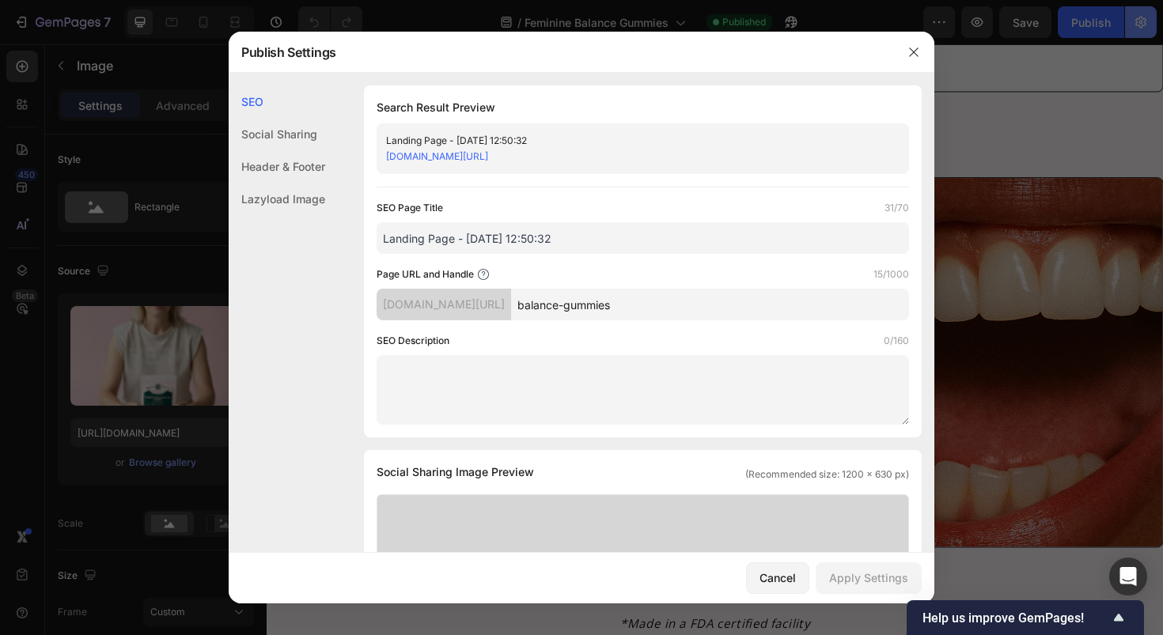
click at [1150, 31] on div at bounding box center [581, 317] width 1163 height 635
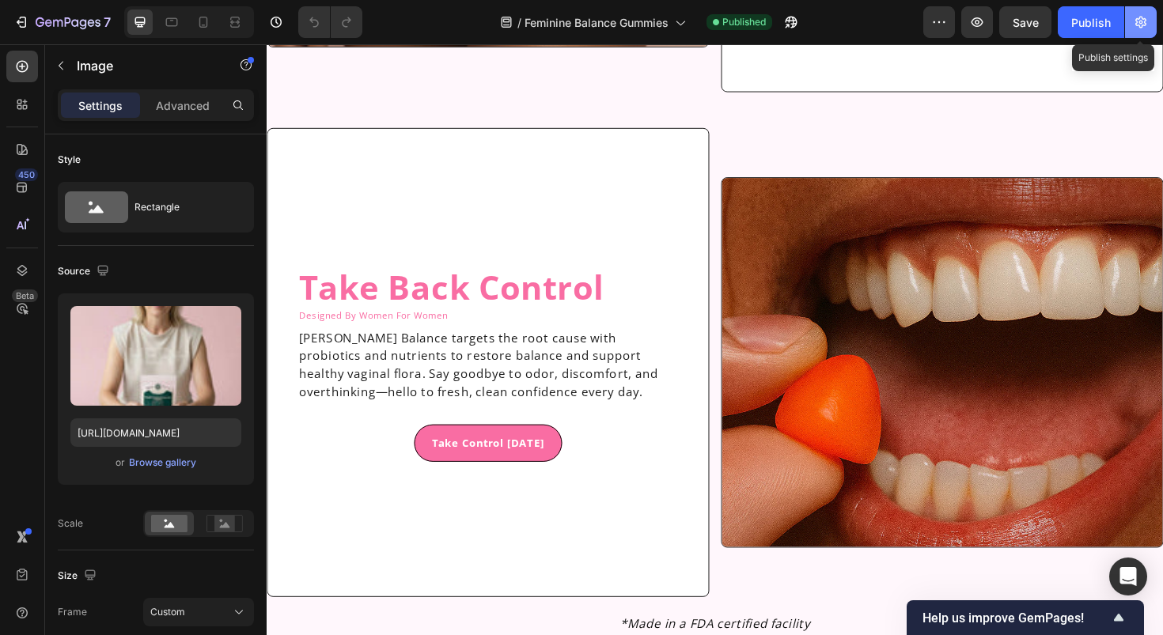
click at [1136, 27] on icon "button" at bounding box center [1141, 22] width 16 height 16
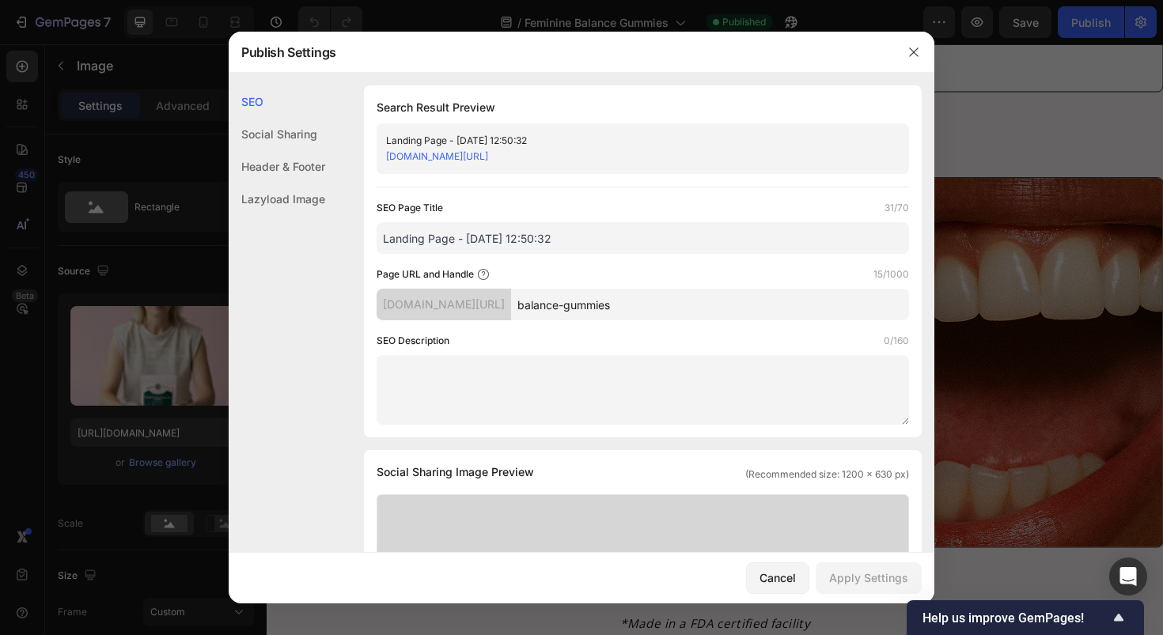
click at [636, 304] on input "balance-gummies" at bounding box center [710, 305] width 398 height 32
click at [976, 244] on div at bounding box center [581, 317] width 1163 height 635
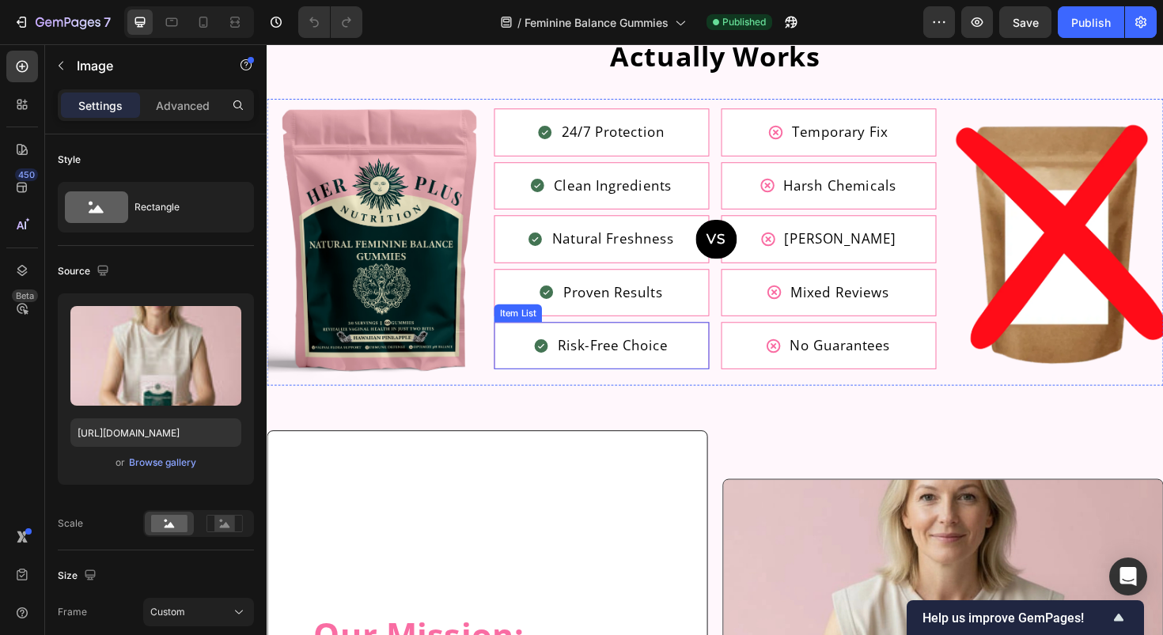
scroll to position [5073, 0]
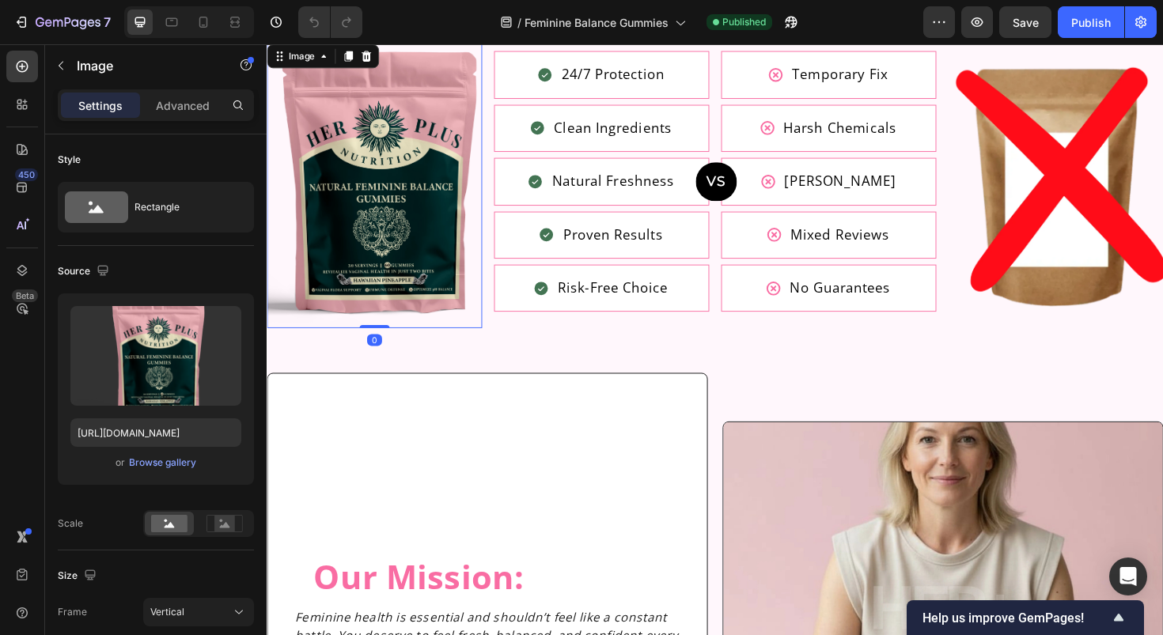
click at [461, 164] on img at bounding box center [381, 193] width 228 height 304
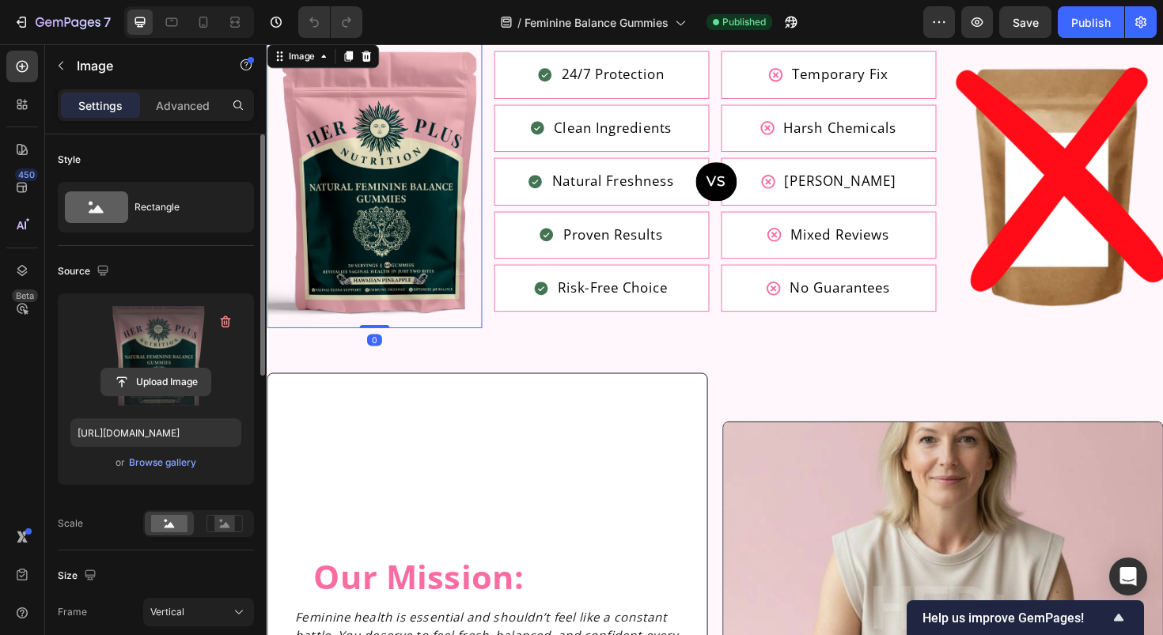
click at [174, 373] on input "file" at bounding box center [155, 382] width 109 height 27
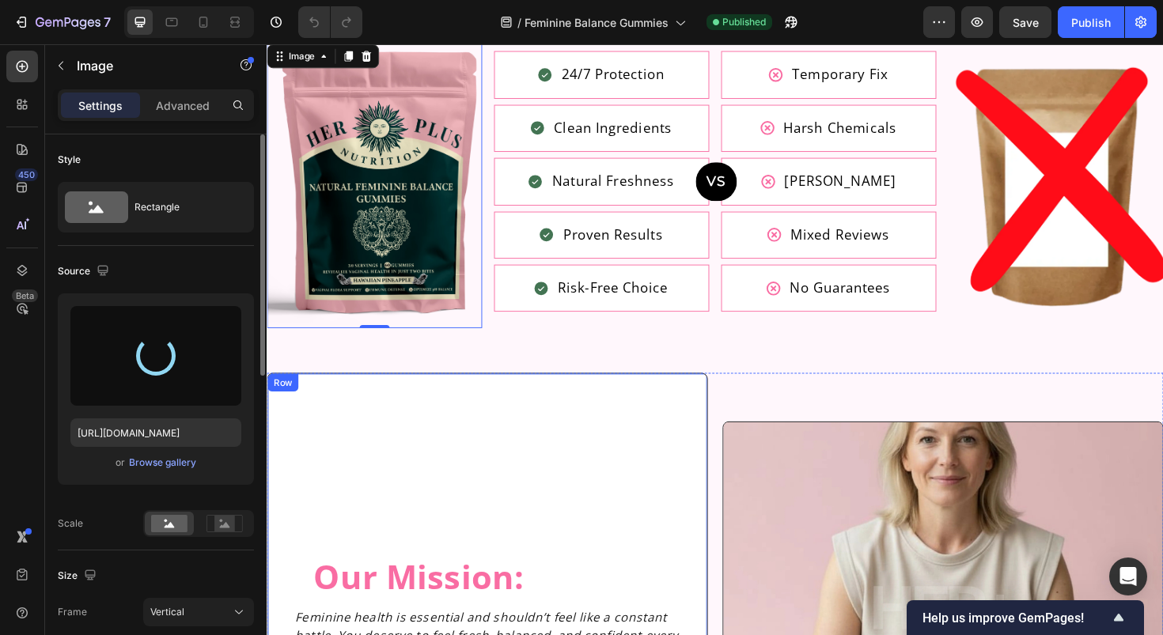
type input "[URL][DOMAIN_NAME]"
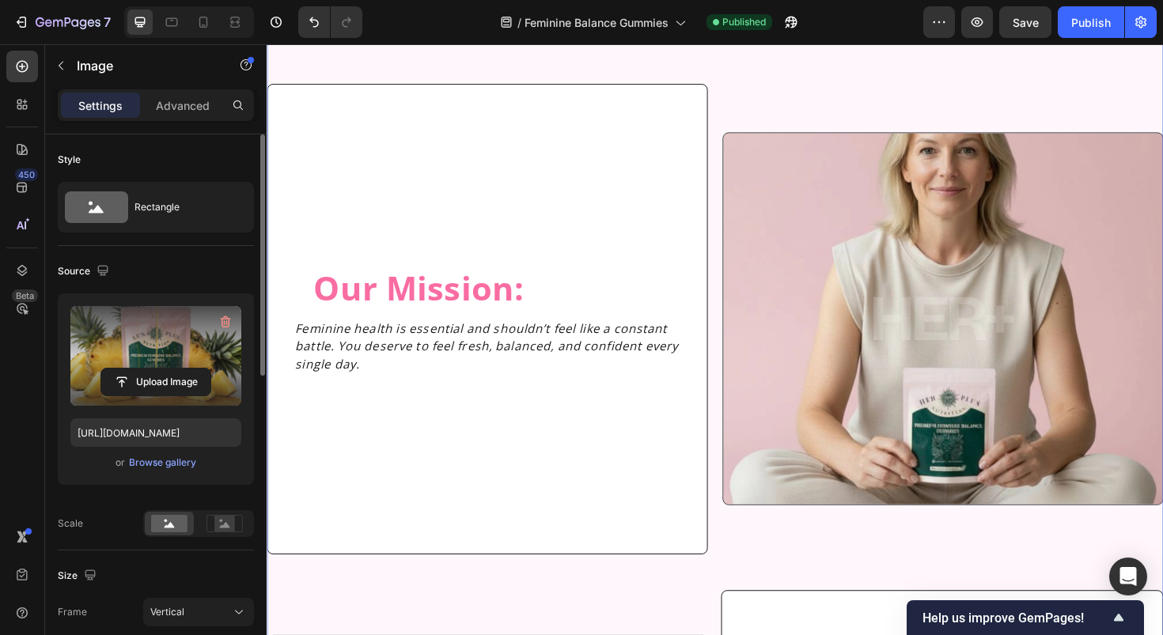
scroll to position [5385, 0]
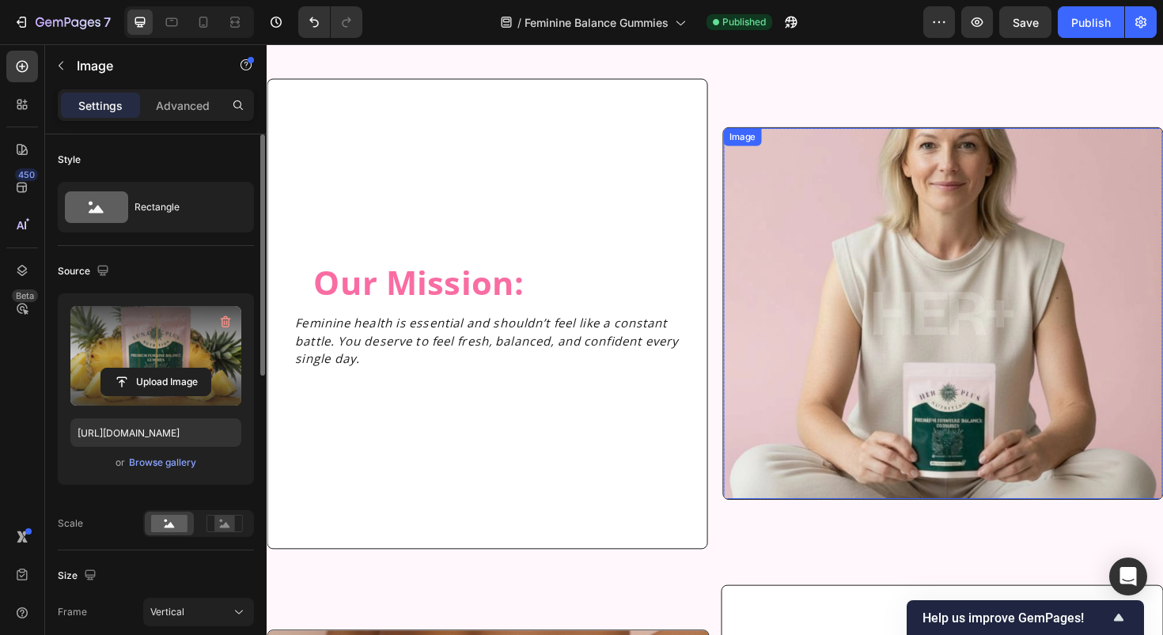
click at [973, 325] on img at bounding box center [982, 329] width 465 height 393
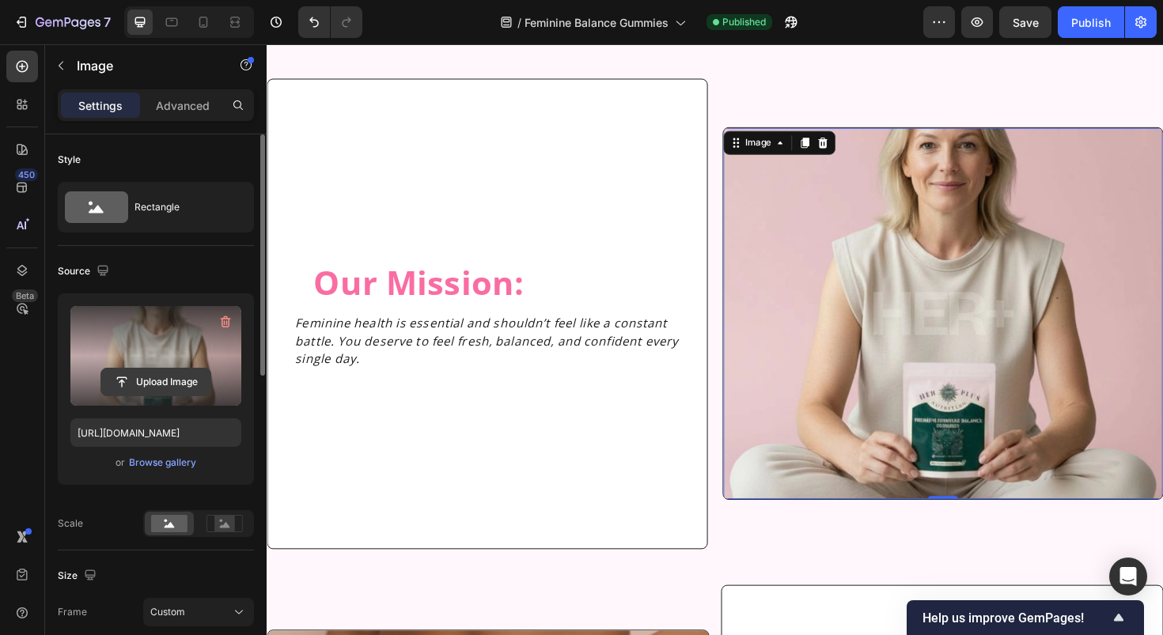
click at [163, 380] on input "file" at bounding box center [155, 382] width 109 height 27
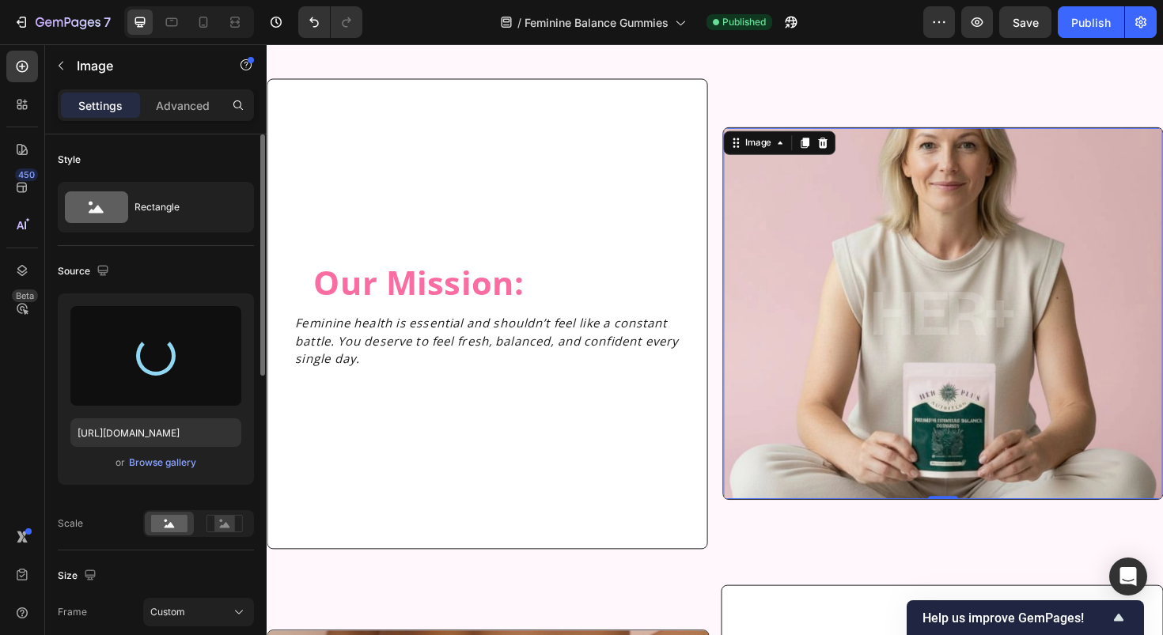
type input "https://cdn.shopify.com/s/files/1/0717/5756/1913/files/gempages_583618339796943…"
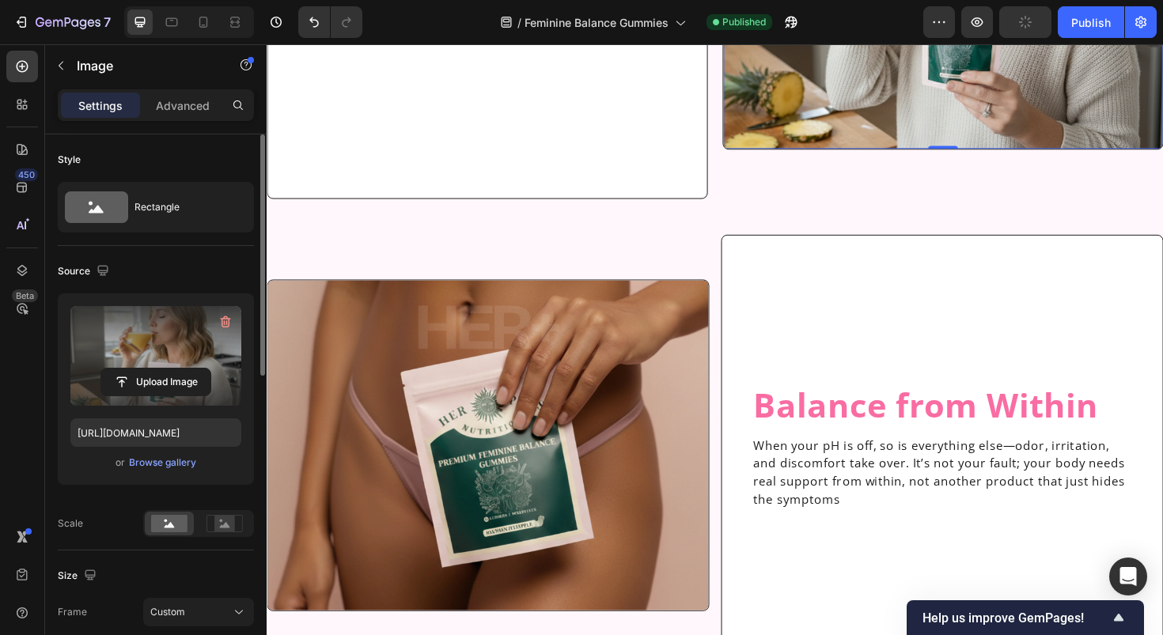
scroll to position [5905, 0]
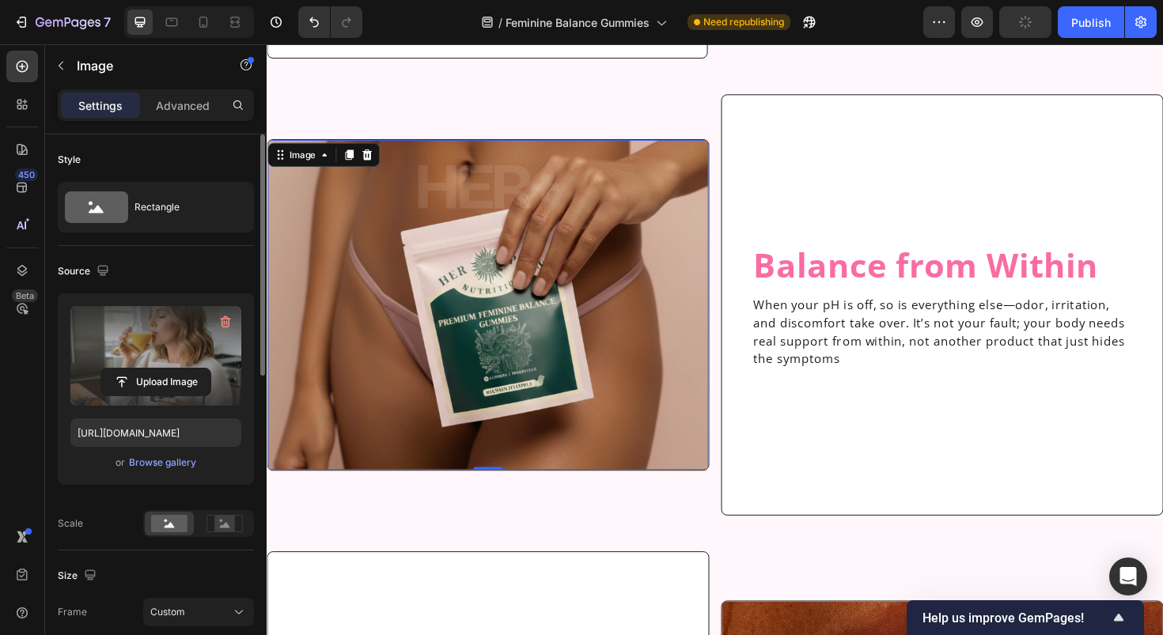
click at [552, 354] on img at bounding box center [500, 321] width 467 height 350
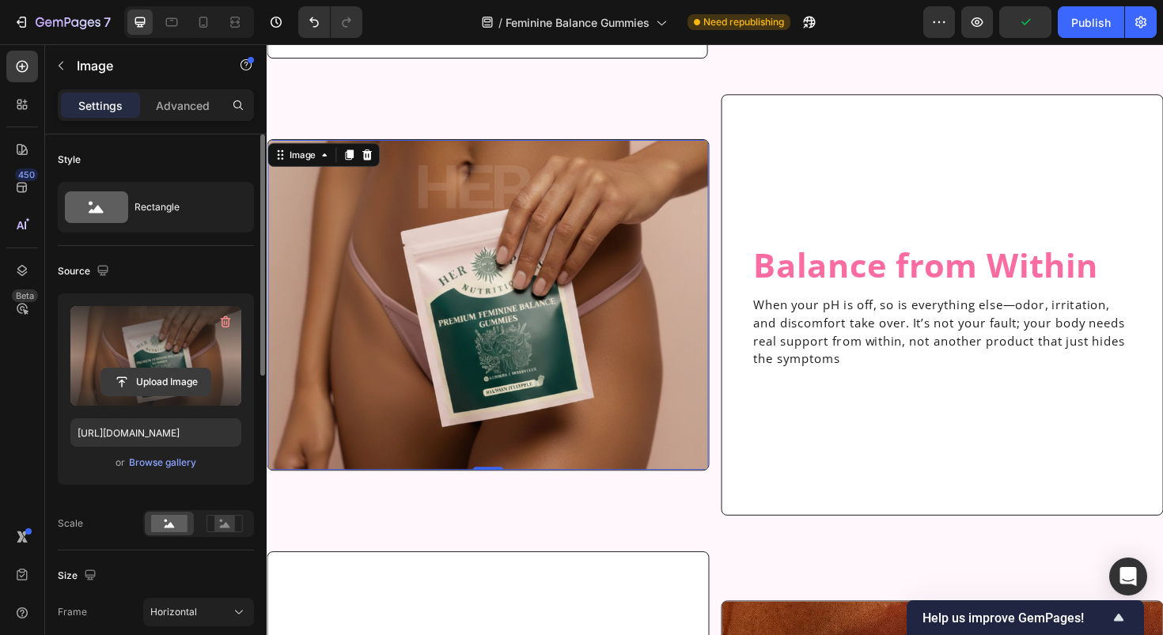
click at [152, 380] on input "file" at bounding box center [155, 382] width 109 height 27
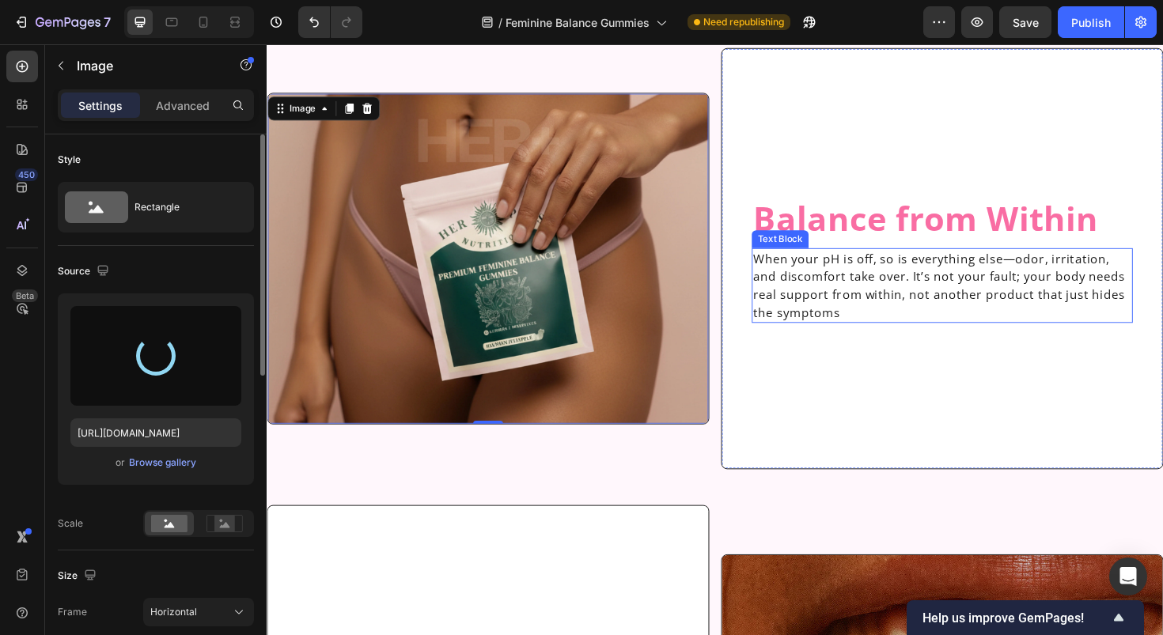
type input "https://cdn.shopify.com/s/files/1/0717/5756/1913/files/gempages_583618339796943…"
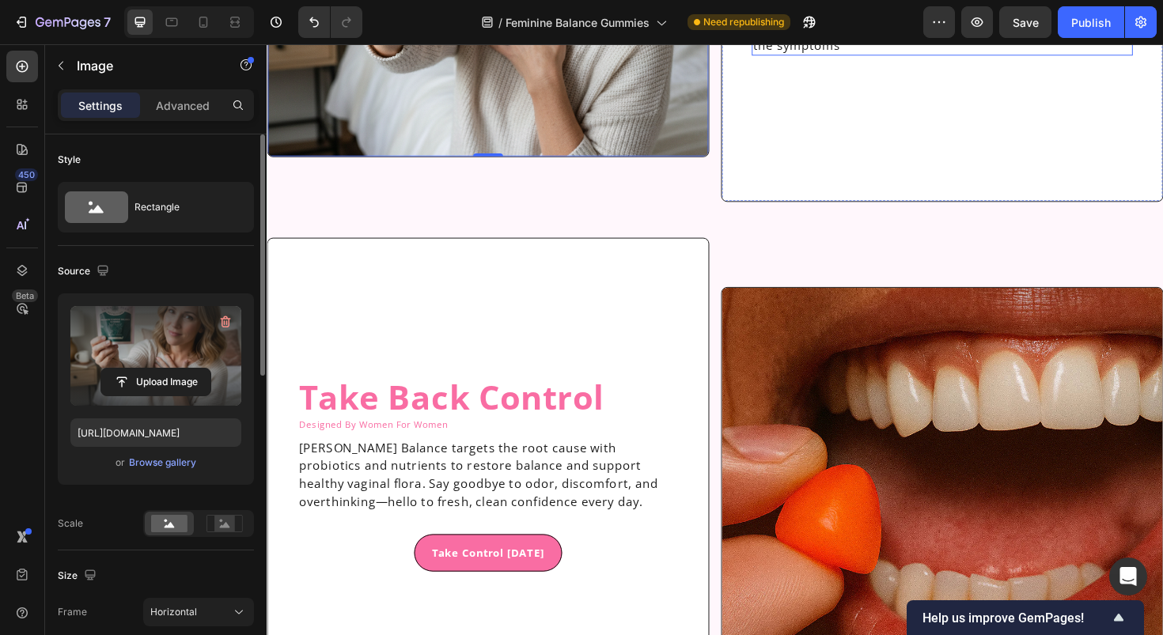
scroll to position [6379, 0]
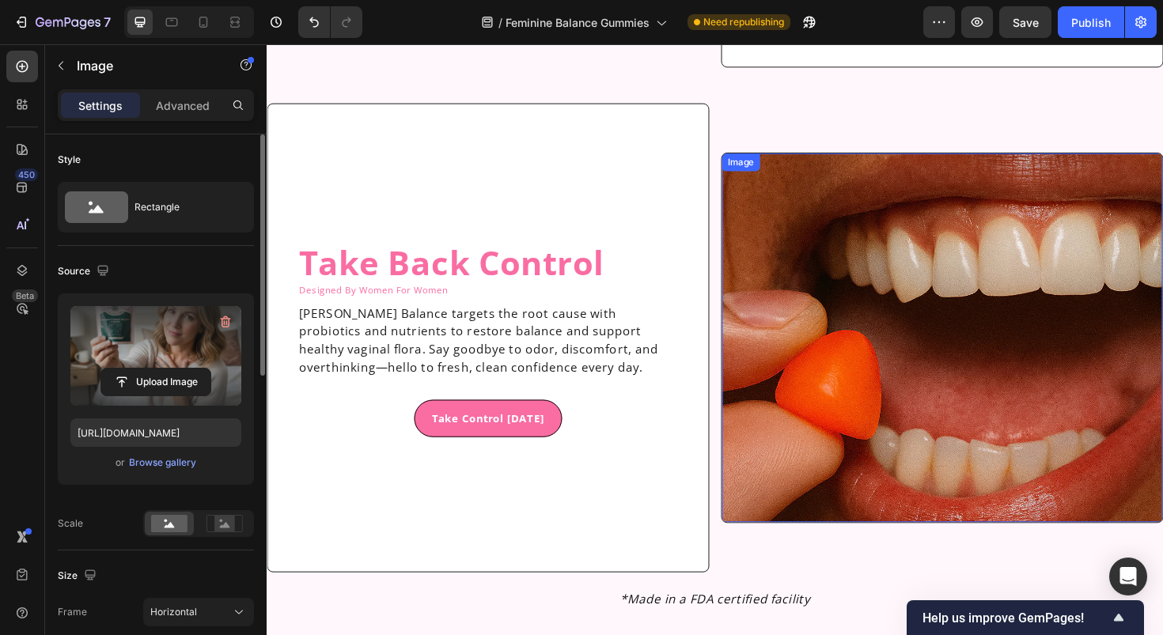
click at [913, 347] on img at bounding box center [981, 355] width 467 height 391
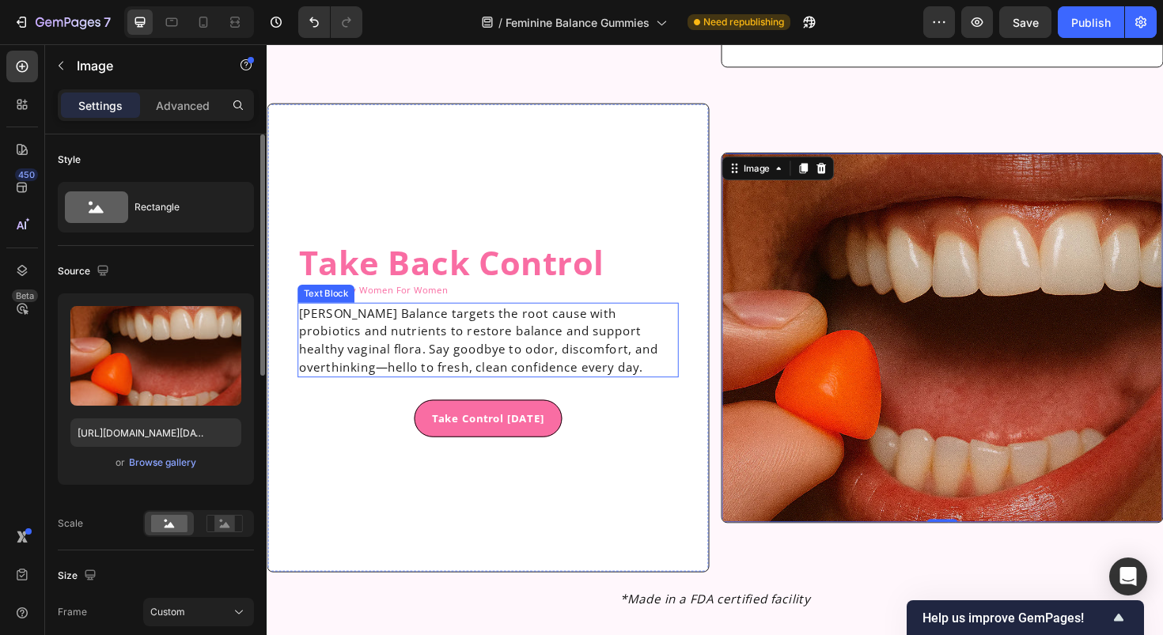
click at [350, 323] on p "Luna Balance targets the root cause with probiotics and nutrients to restore ba…" at bounding box center [501, 358] width 400 height 76
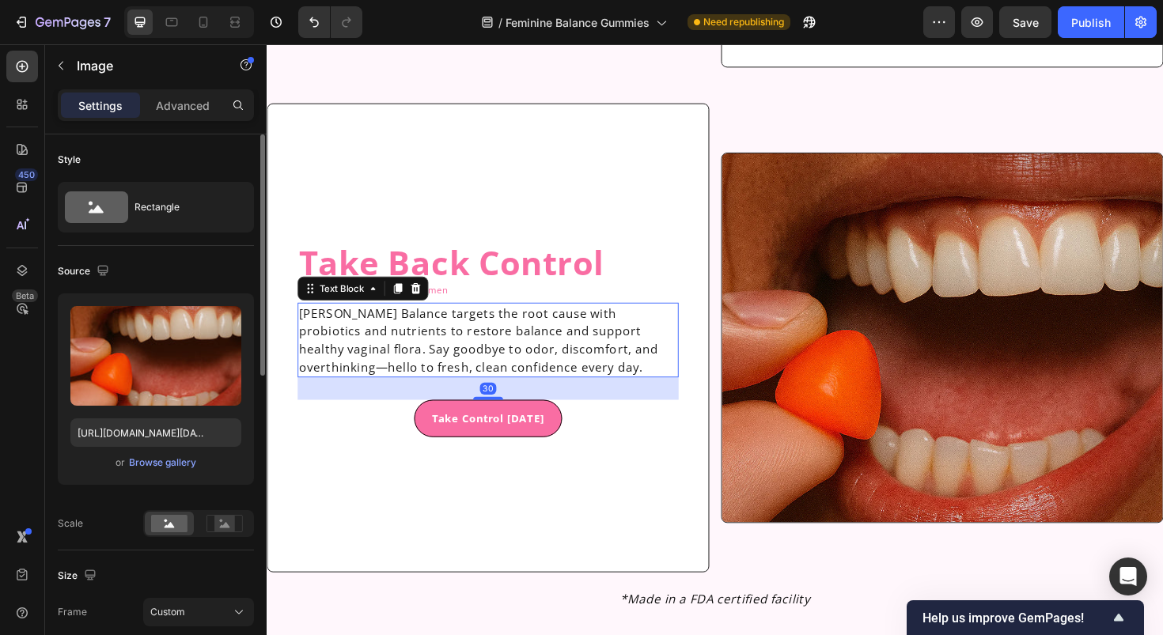
click at [350, 323] on p "Luna Balance targets the root cause with probiotics and nutrients to restore ba…" at bounding box center [501, 358] width 400 height 76
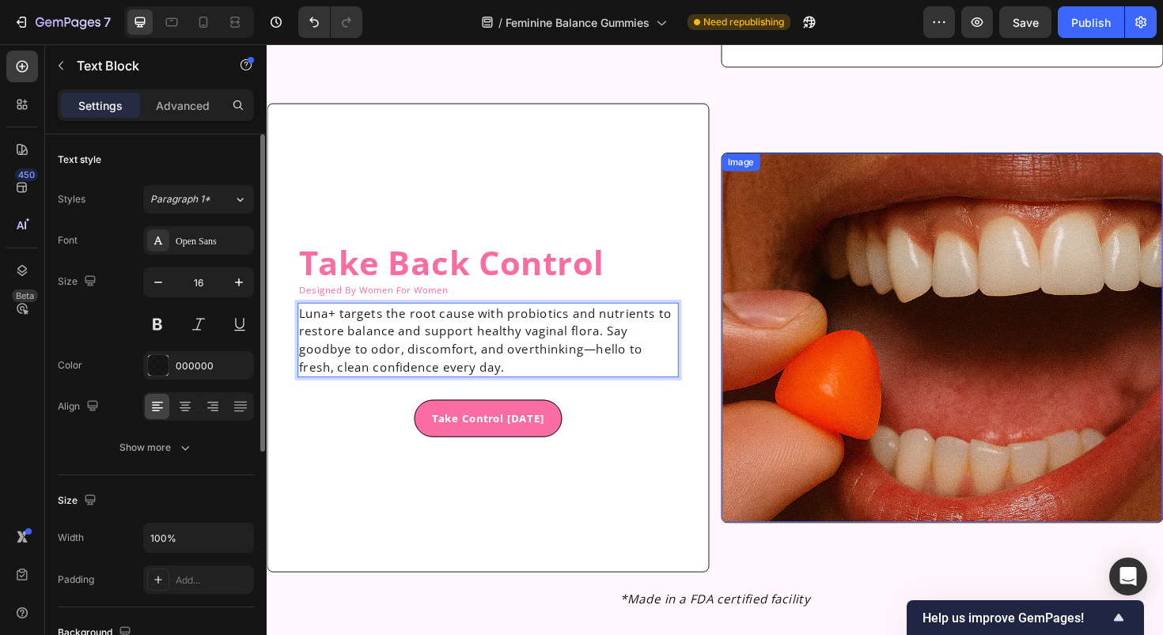
click at [877, 335] on img at bounding box center [981, 355] width 467 height 391
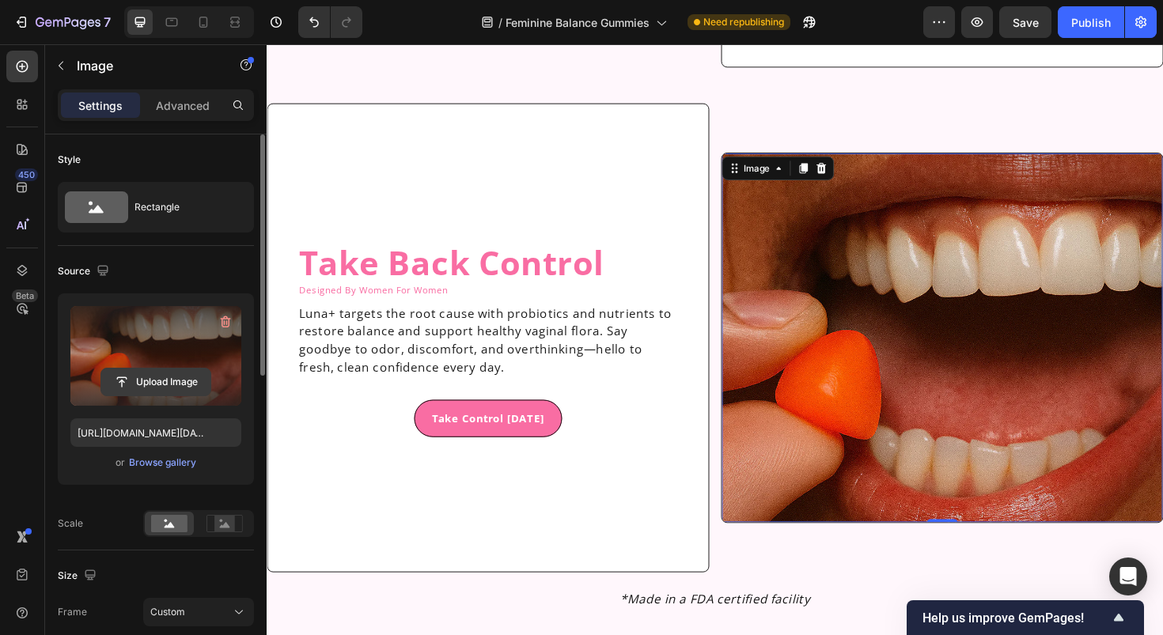
click at [165, 381] on input "file" at bounding box center [155, 382] width 109 height 27
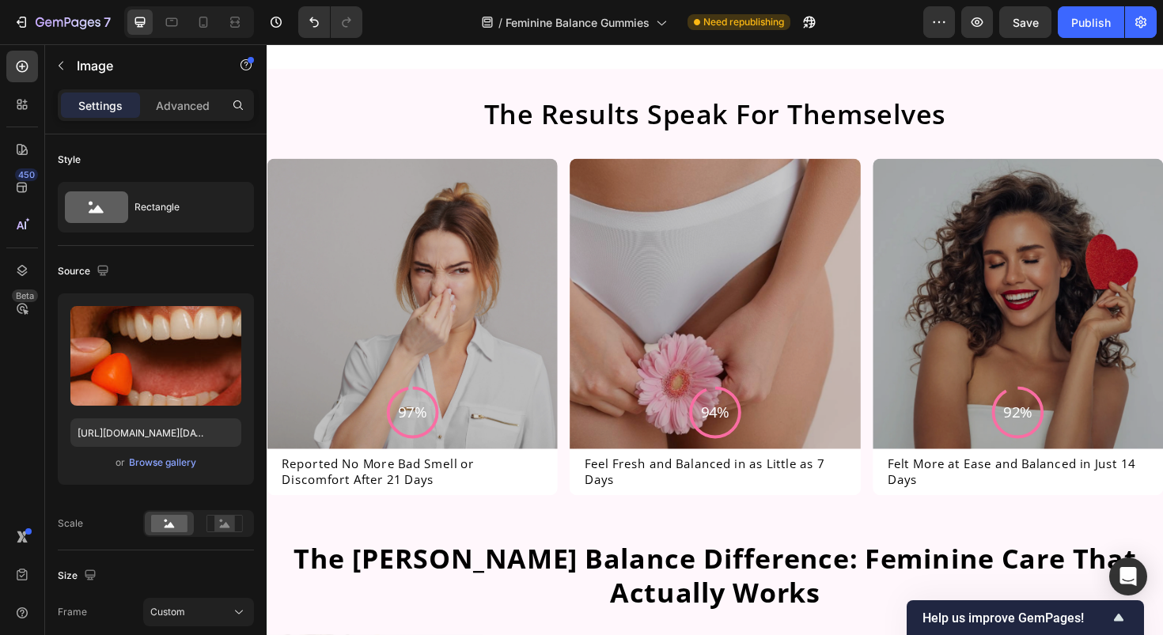
scroll to position [4483, 0]
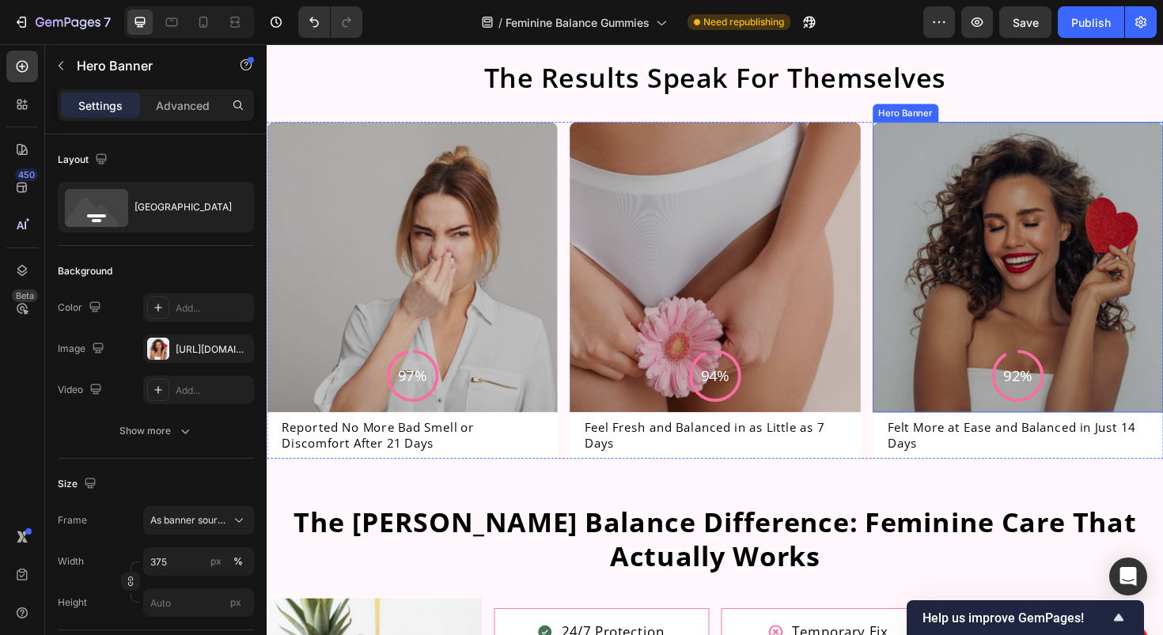
click at [1024, 271] on div "Overlay" at bounding box center [1062, 281] width 308 height 308
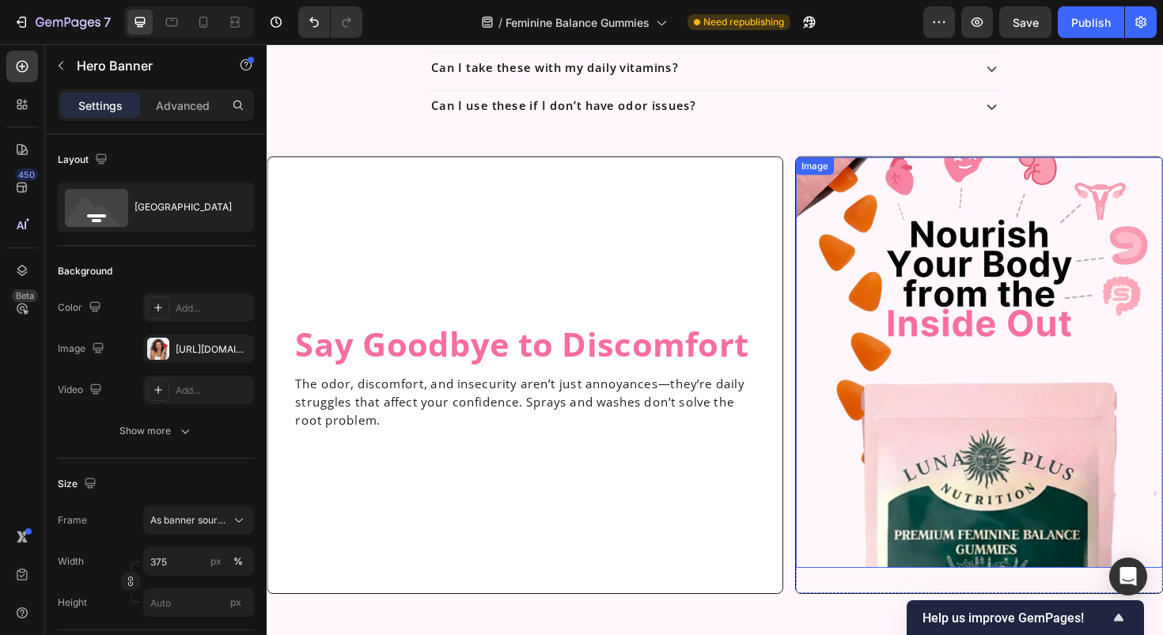
scroll to position [1980, 0]
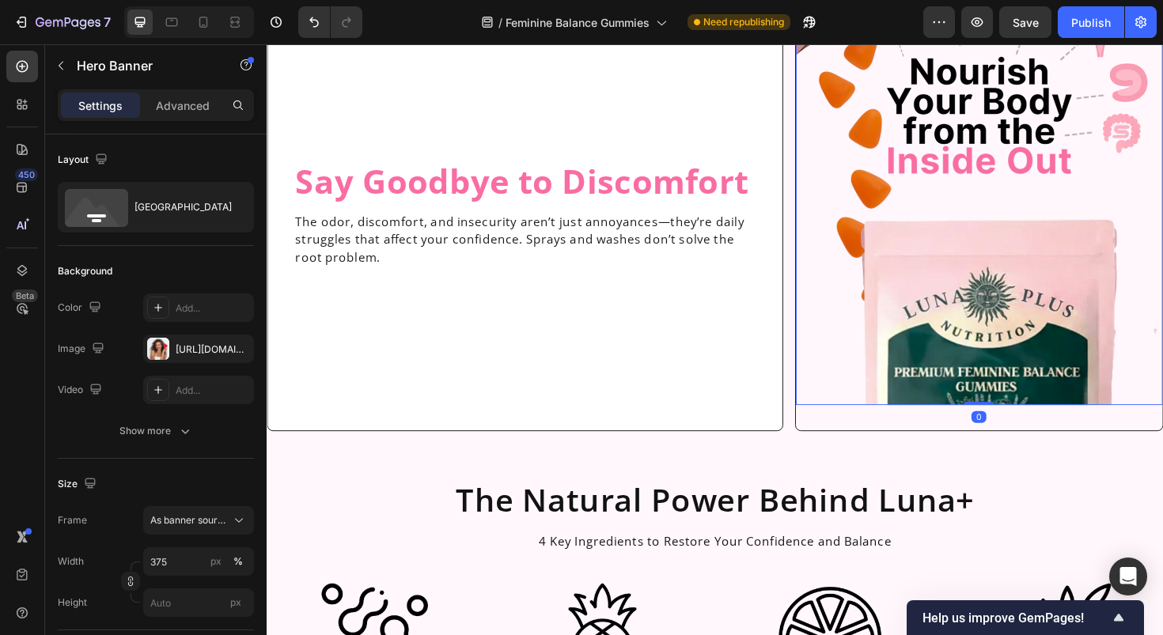
click at [899, 366] on img at bounding box center [1021, 208] width 388 height 435
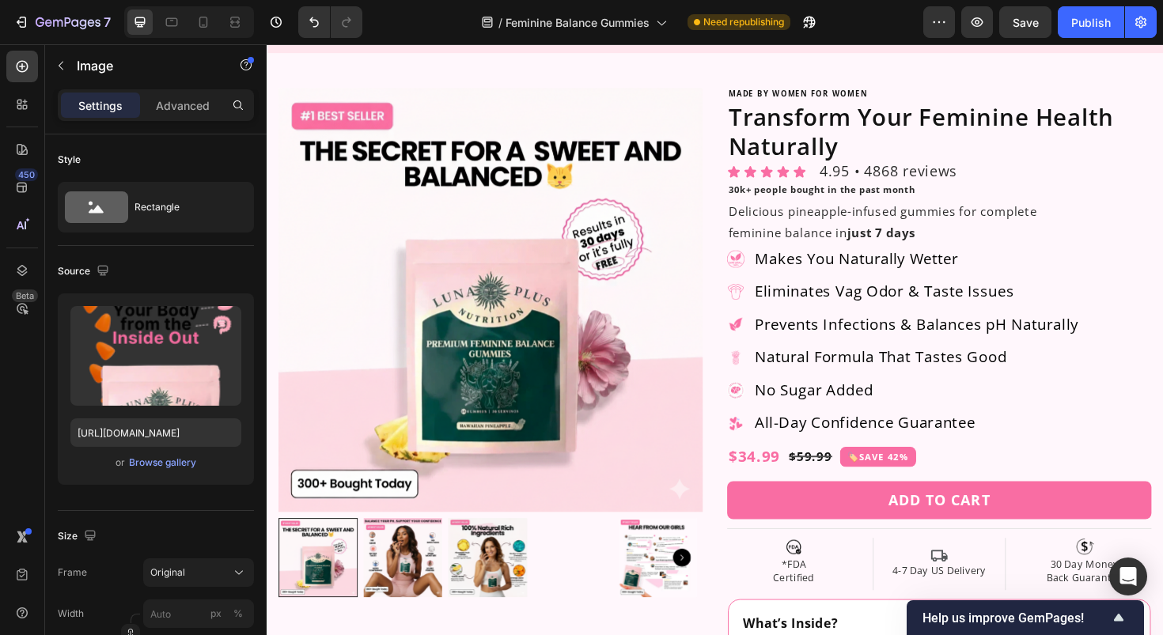
scroll to position [117, 0]
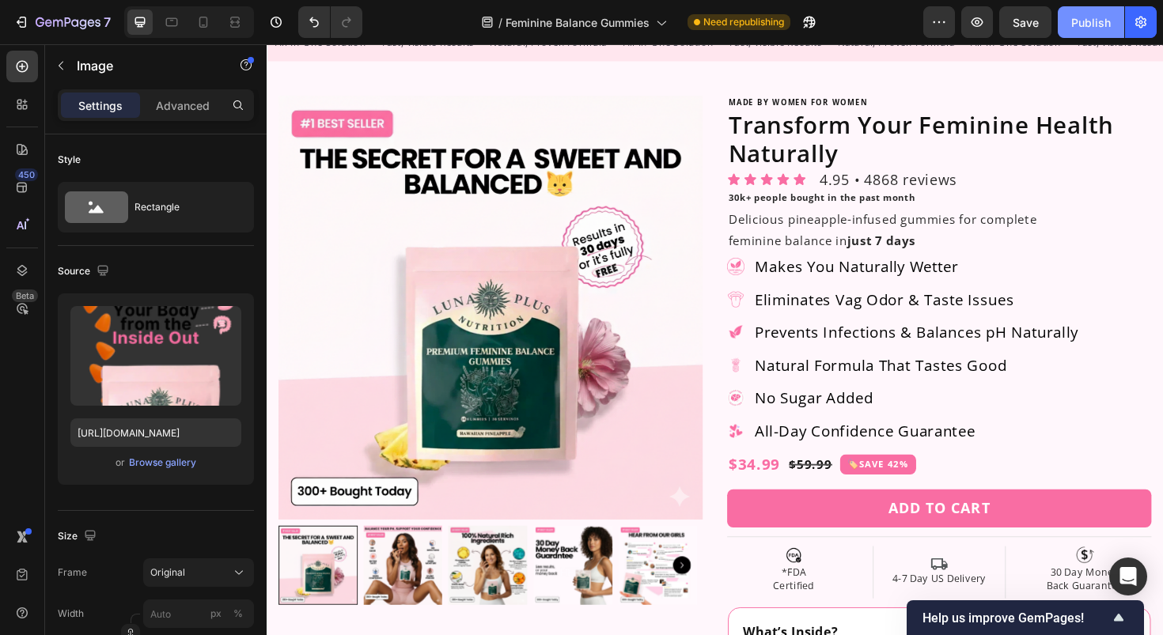
click at [1094, 26] on div "Publish" at bounding box center [1091, 22] width 40 height 17
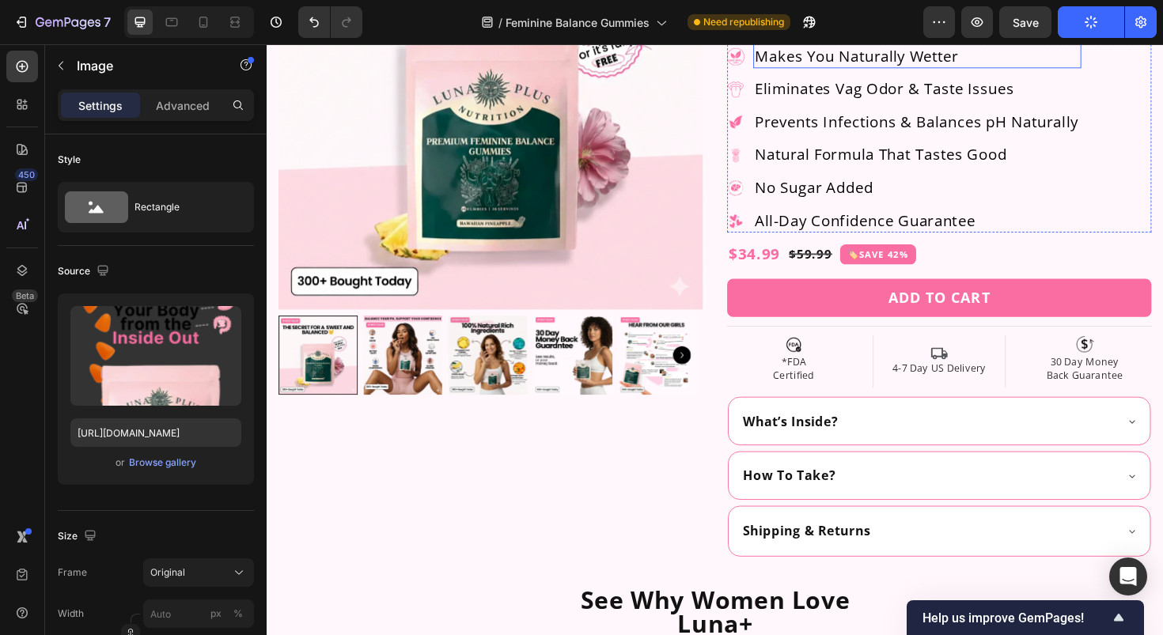
scroll to position [376, 0]
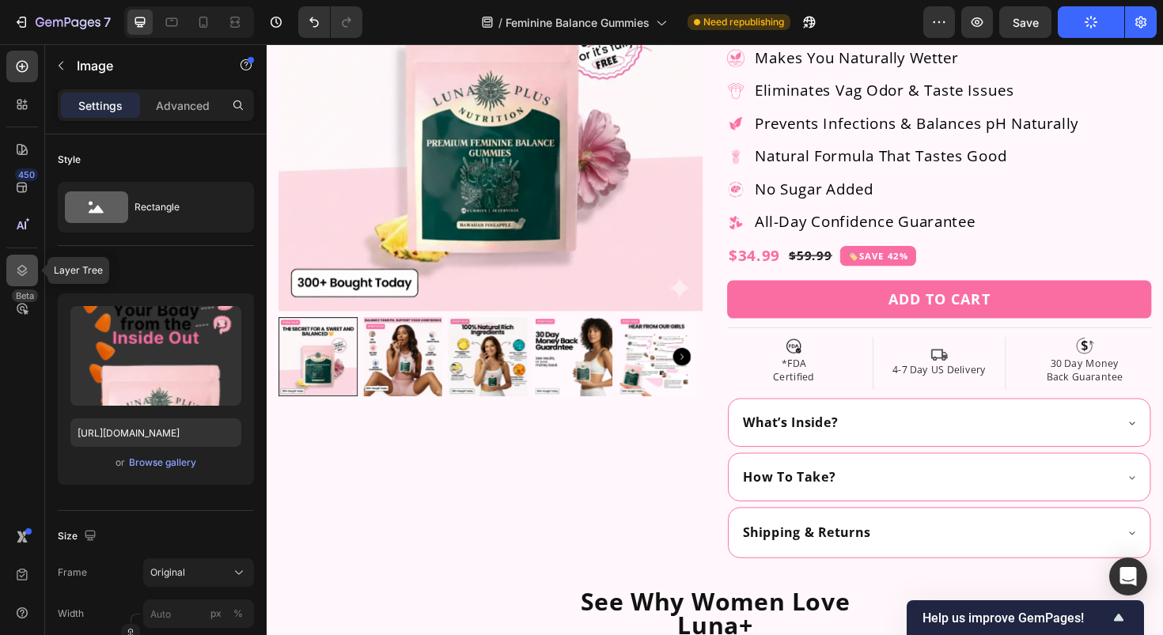
click at [24, 263] on icon at bounding box center [22, 271] width 16 height 16
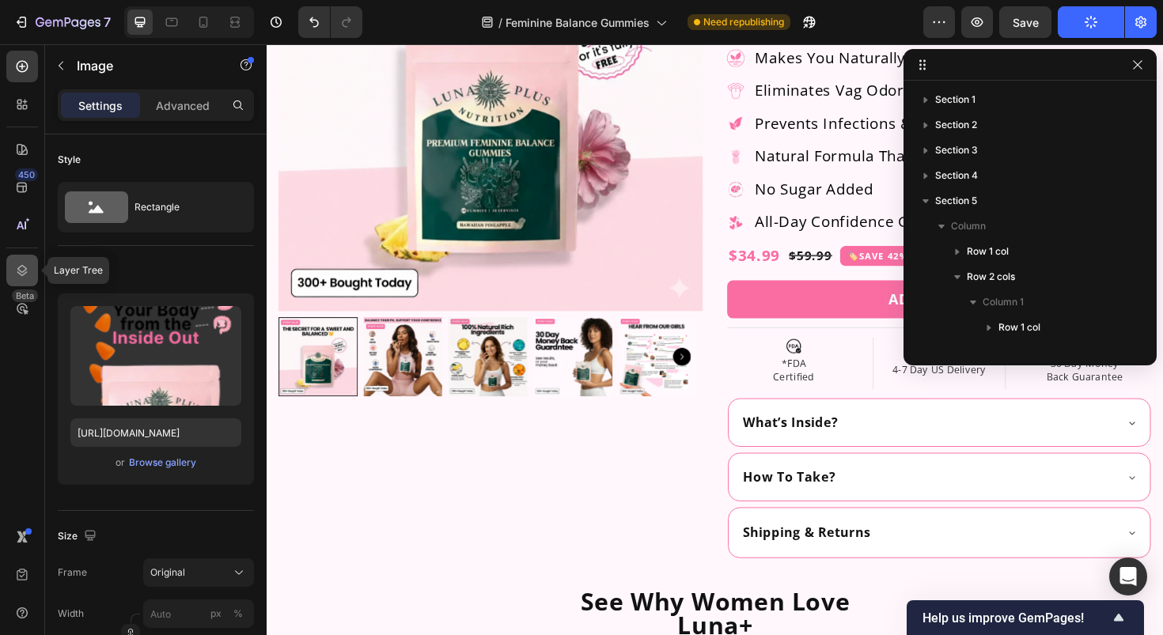
scroll to position [195, 0]
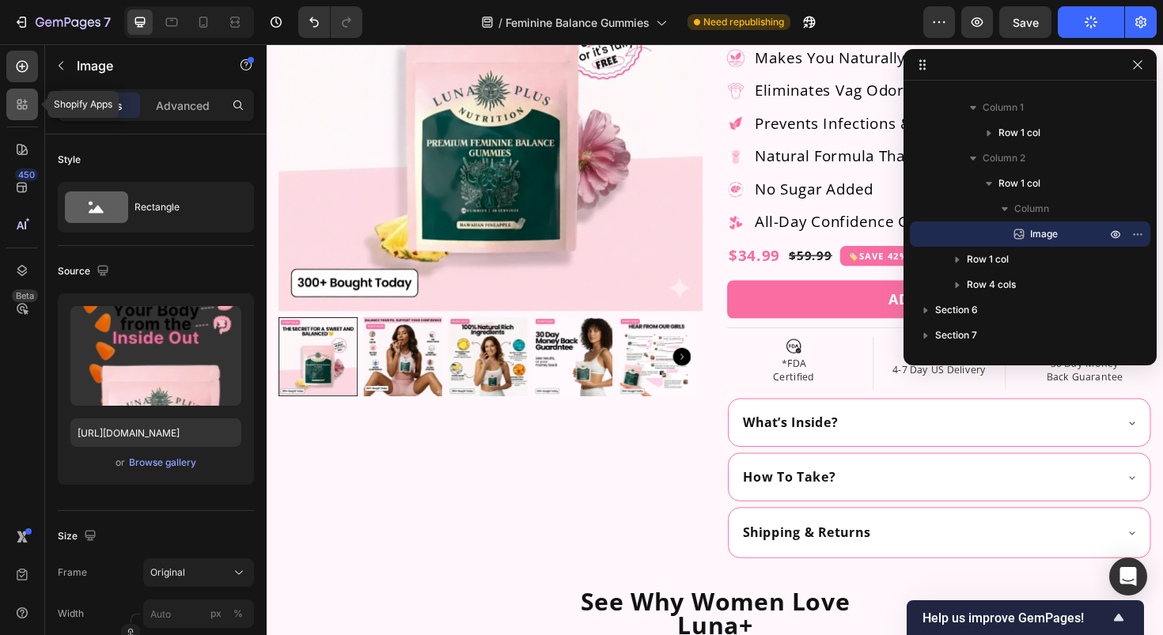
click at [19, 102] on icon at bounding box center [22, 105] width 16 height 16
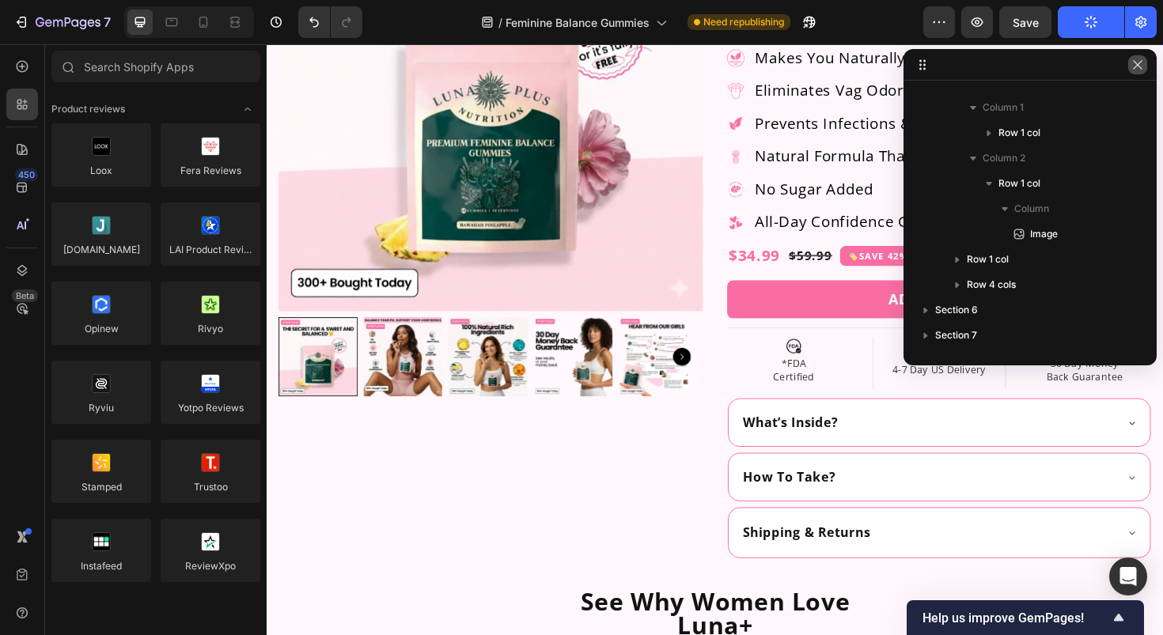
click at [1132, 63] on icon "button" at bounding box center [1137, 65] width 13 height 13
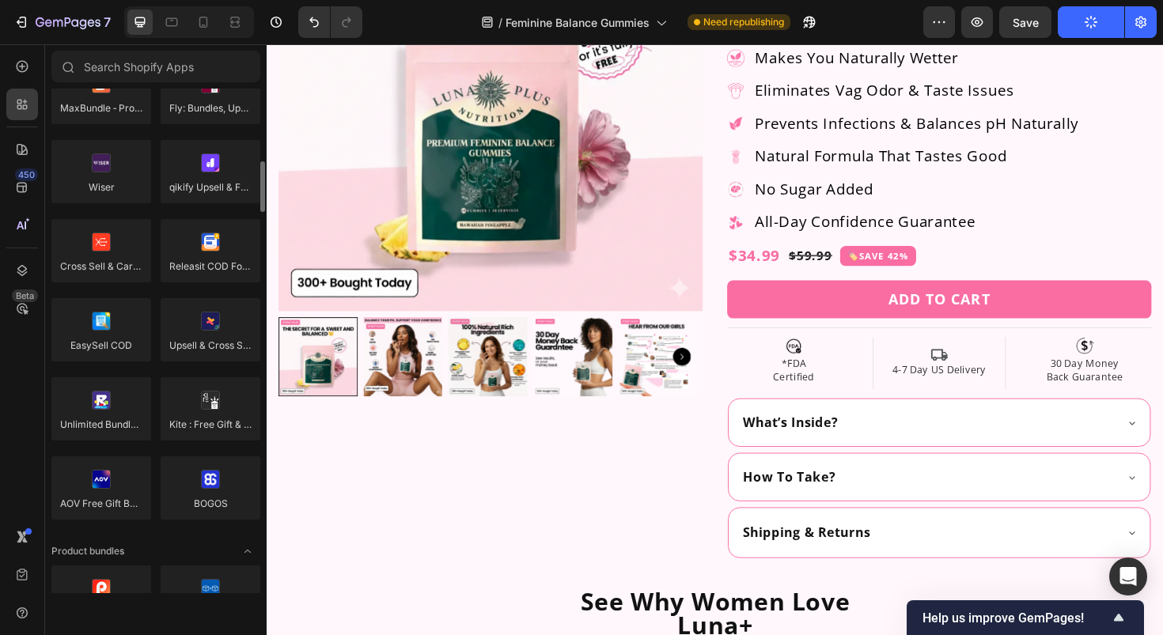
scroll to position [859, 0]
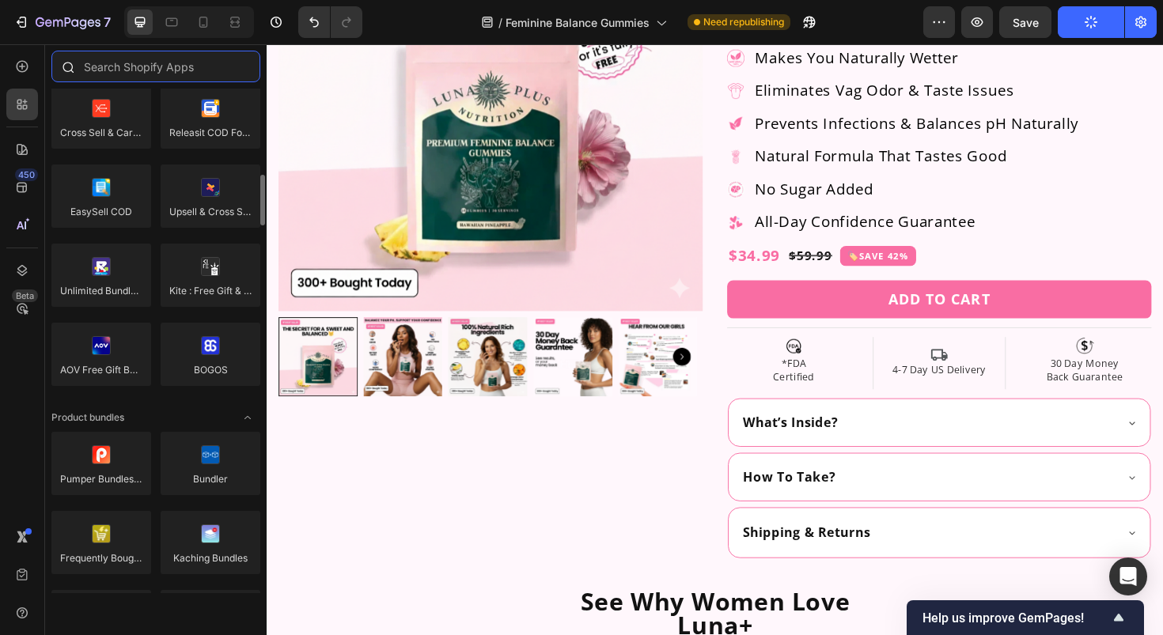
click at [153, 56] on input "text" at bounding box center [155, 67] width 209 height 32
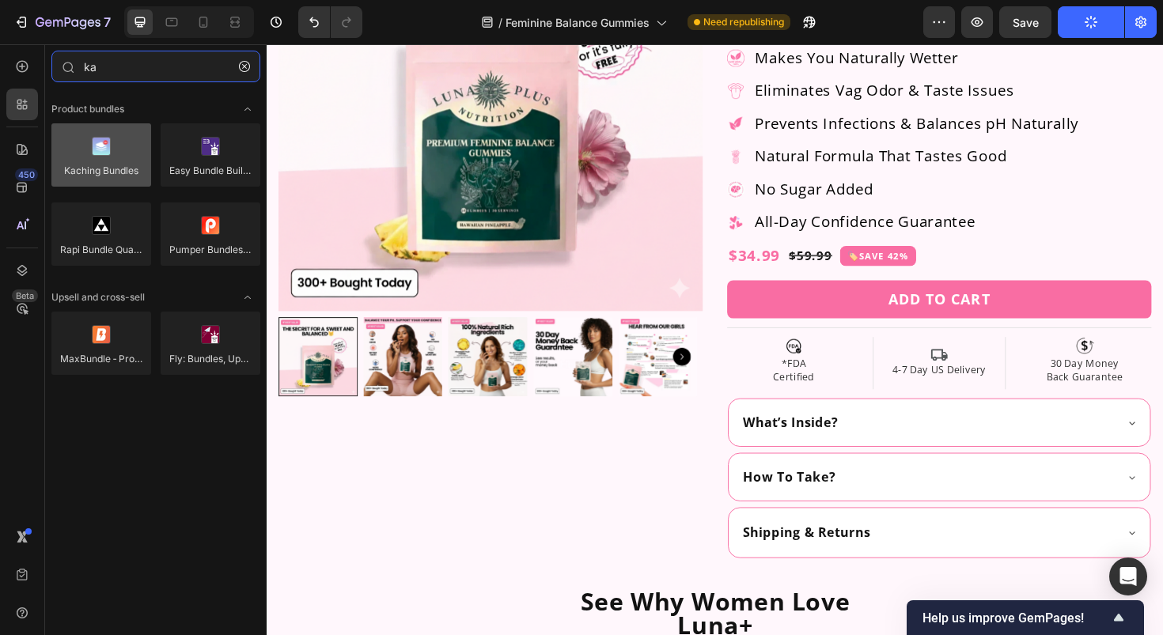
type input "ka"
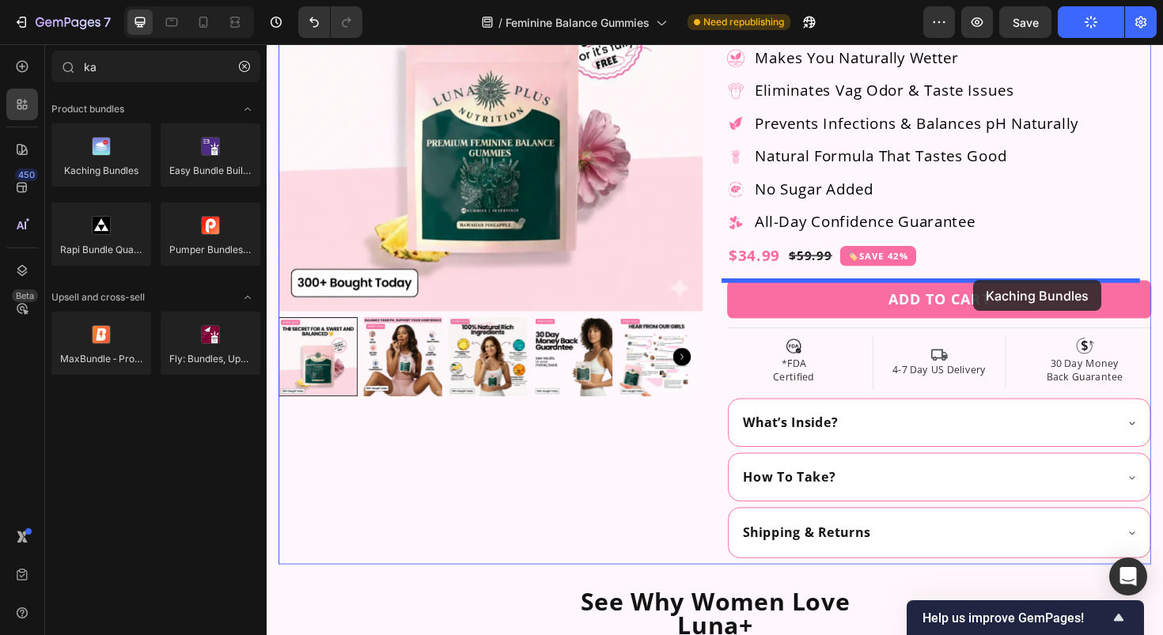
drag, startPoint x: 369, startPoint y: 196, endPoint x: 1013, endPoint y: 296, distance: 652.5
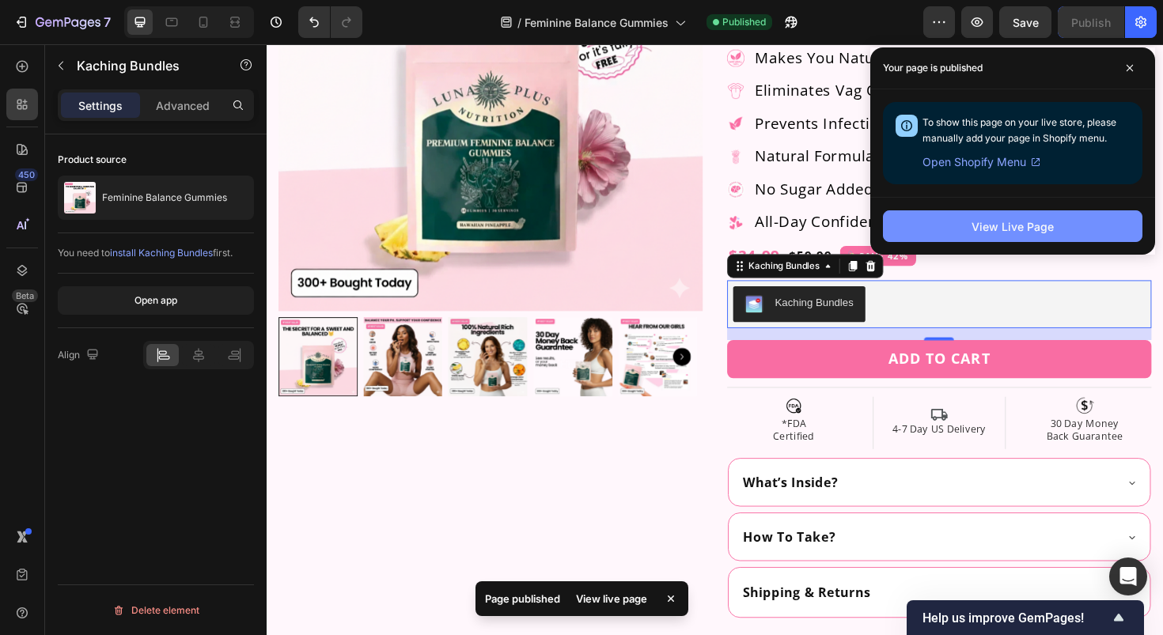
click at [1024, 234] on div "View Live Page" at bounding box center [1013, 226] width 82 height 17
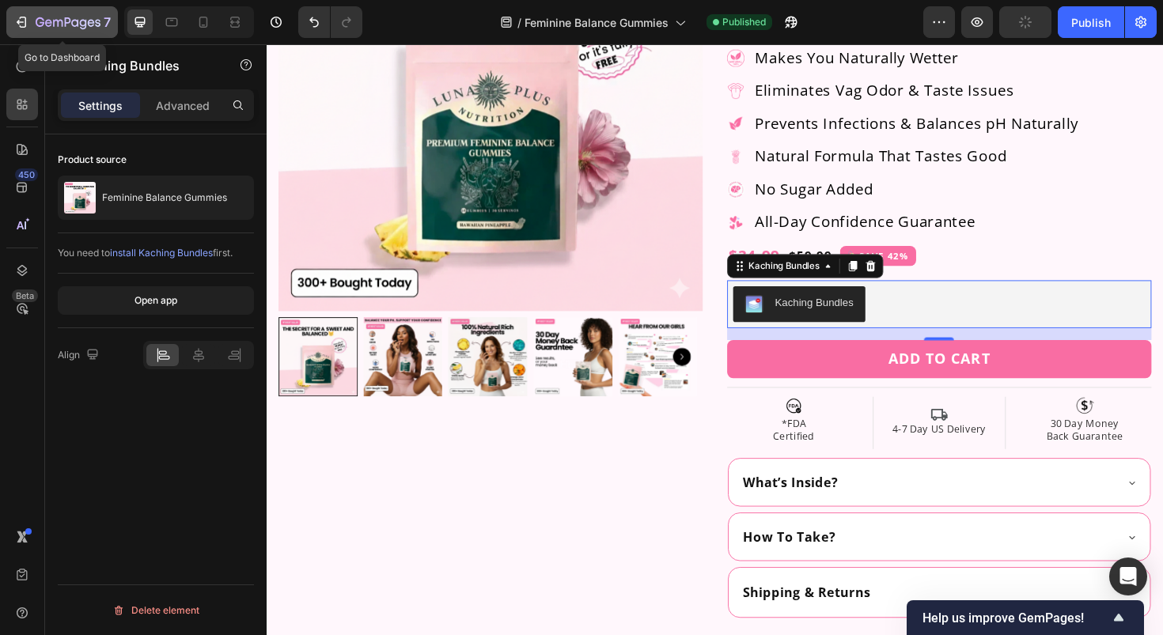
click at [32, 17] on div "7" at bounding box center [61, 22] width 97 height 19
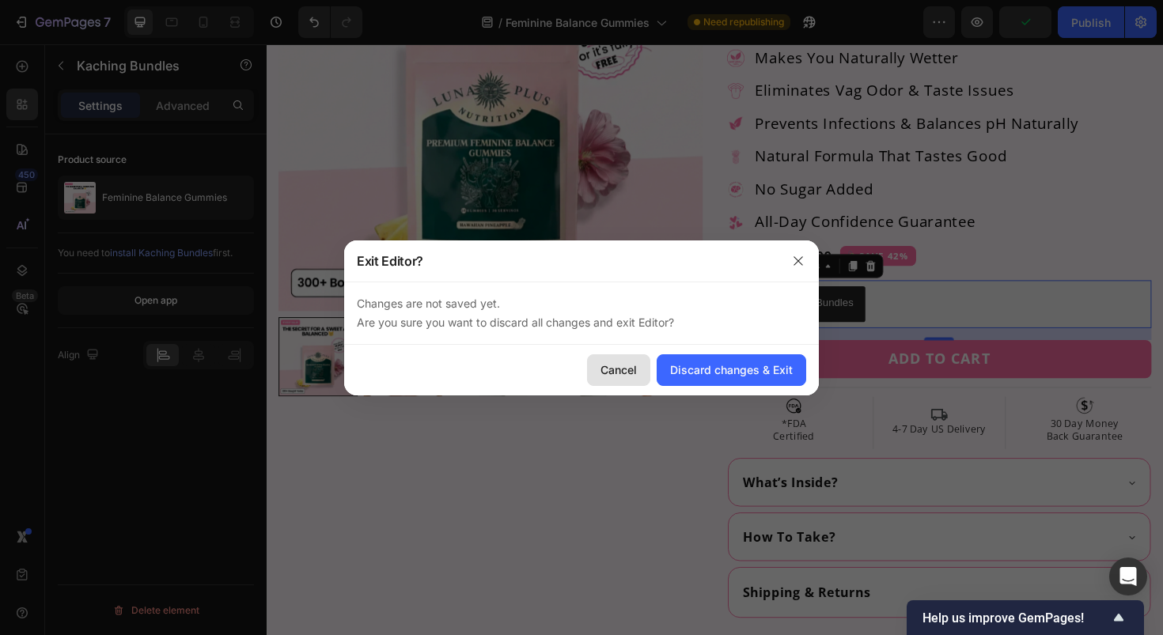
drag, startPoint x: 611, startPoint y: 366, endPoint x: 838, endPoint y: 27, distance: 408.4
click at [611, 366] on div "Cancel" at bounding box center [619, 370] width 36 height 17
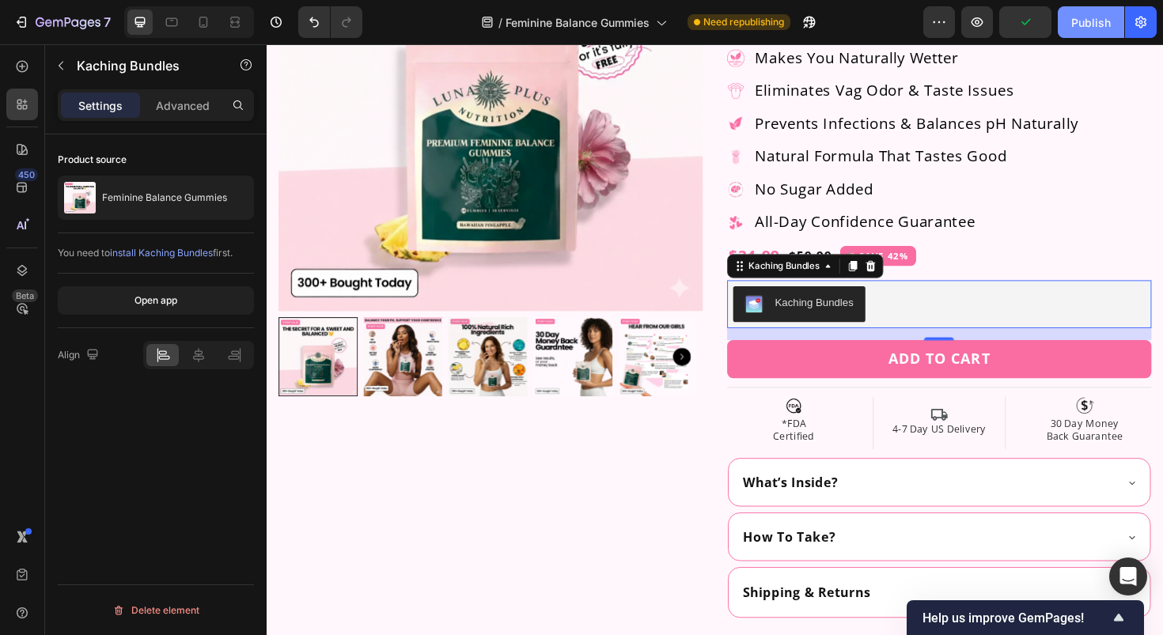
click at [1093, 19] on div "Publish" at bounding box center [1091, 22] width 40 height 17
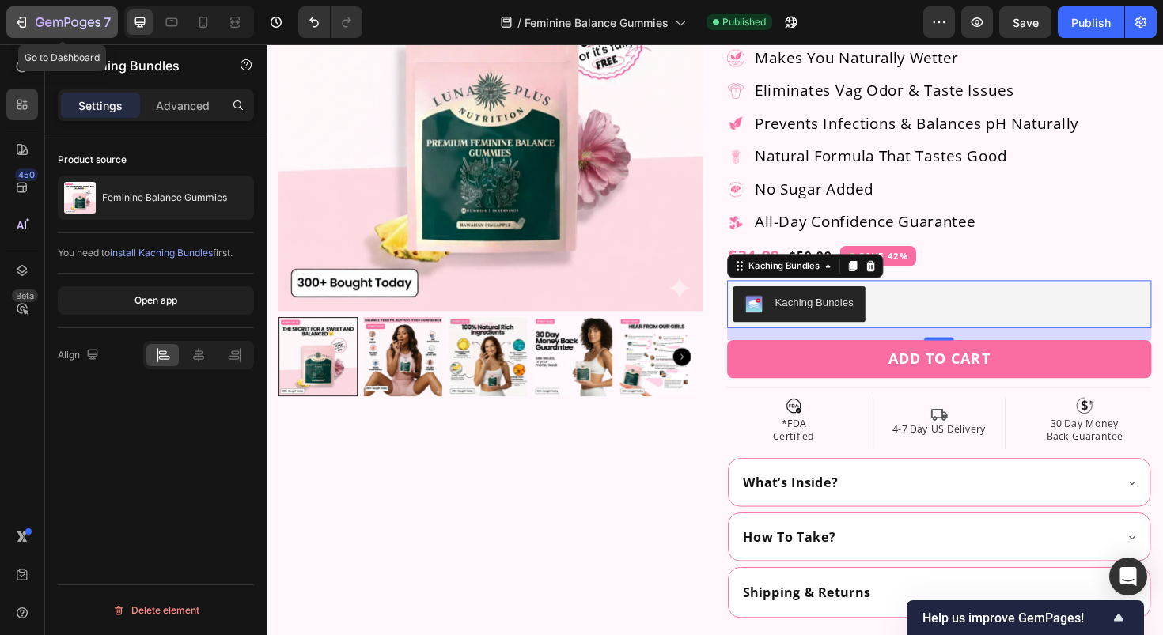
click at [18, 21] on icon "button" at bounding box center [20, 22] width 7 height 5
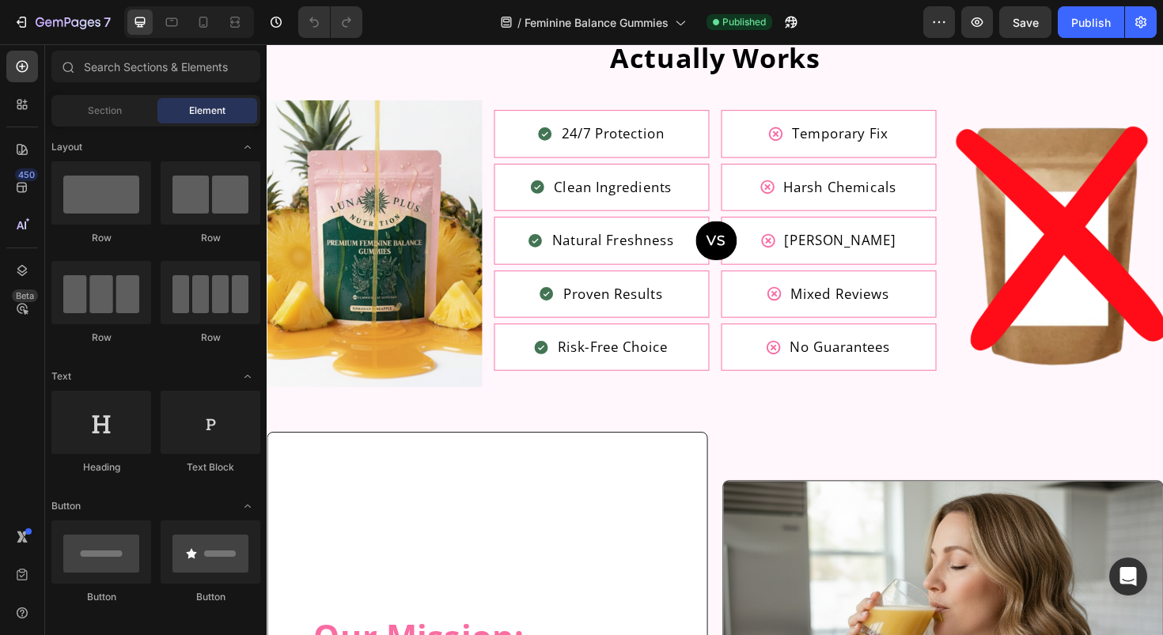
scroll to position [4940, 0]
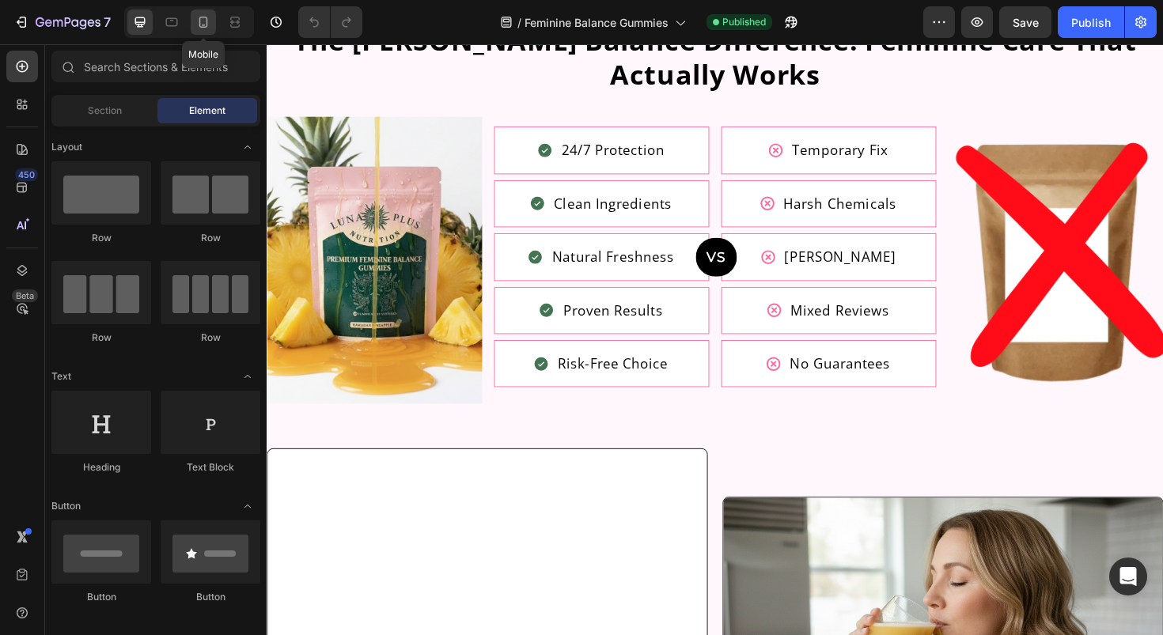
click at [201, 22] on icon at bounding box center [203, 22] width 16 height 16
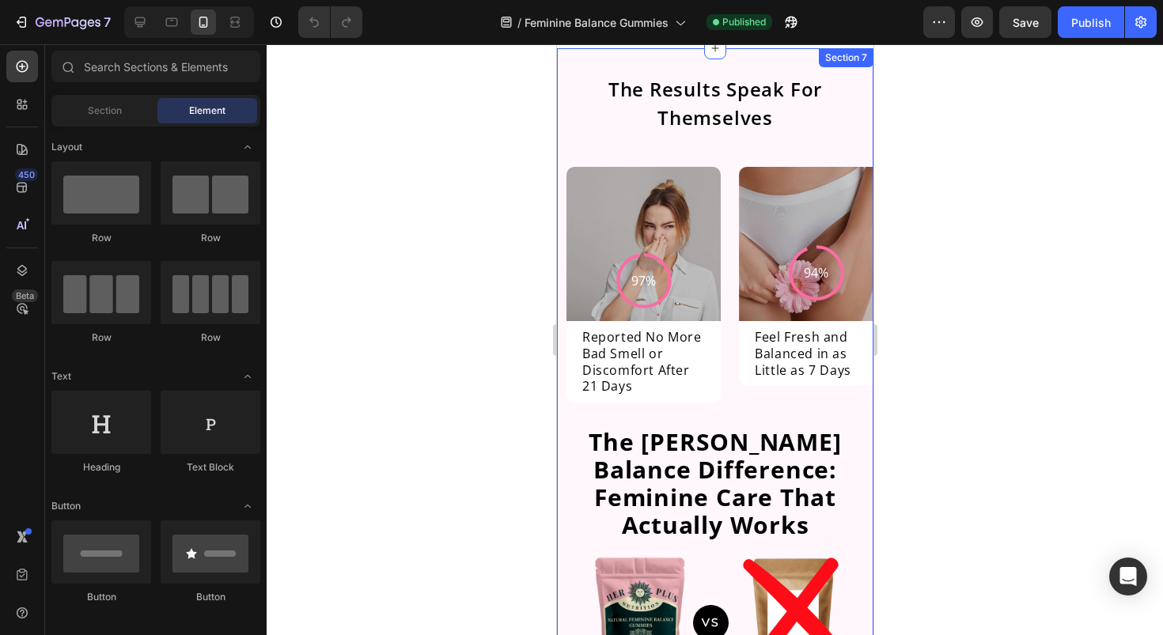
scroll to position [4616, 0]
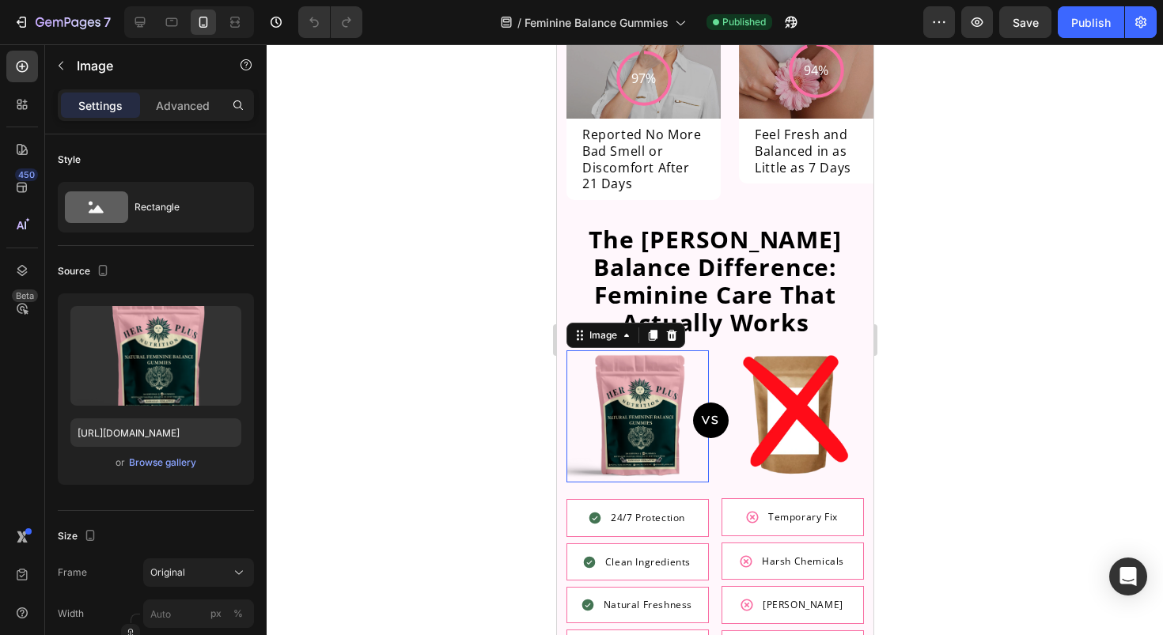
click at [618, 420] on img at bounding box center [637, 416] width 142 height 132
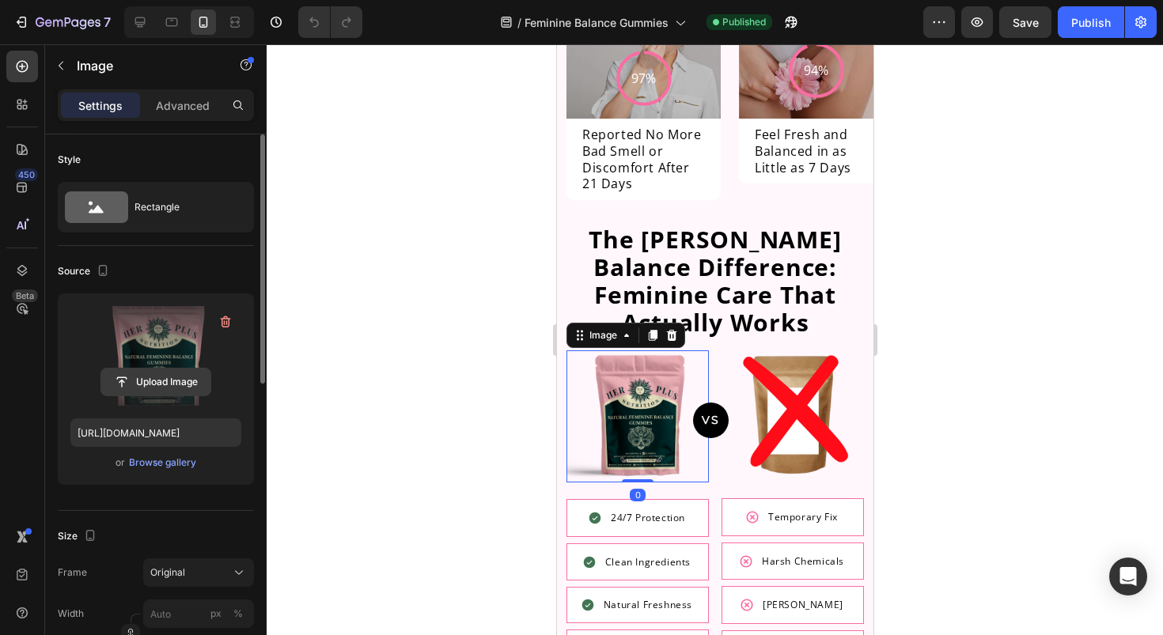
click at [149, 374] on input "file" at bounding box center [155, 382] width 109 height 27
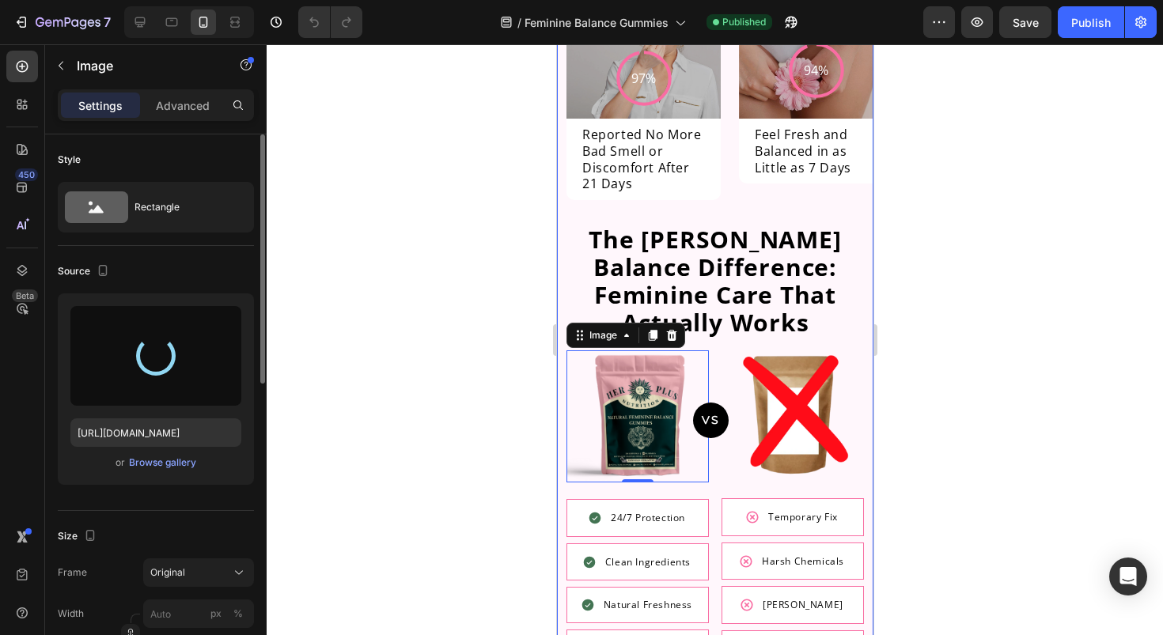
type input "[URL][DOMAIN_NAME]"
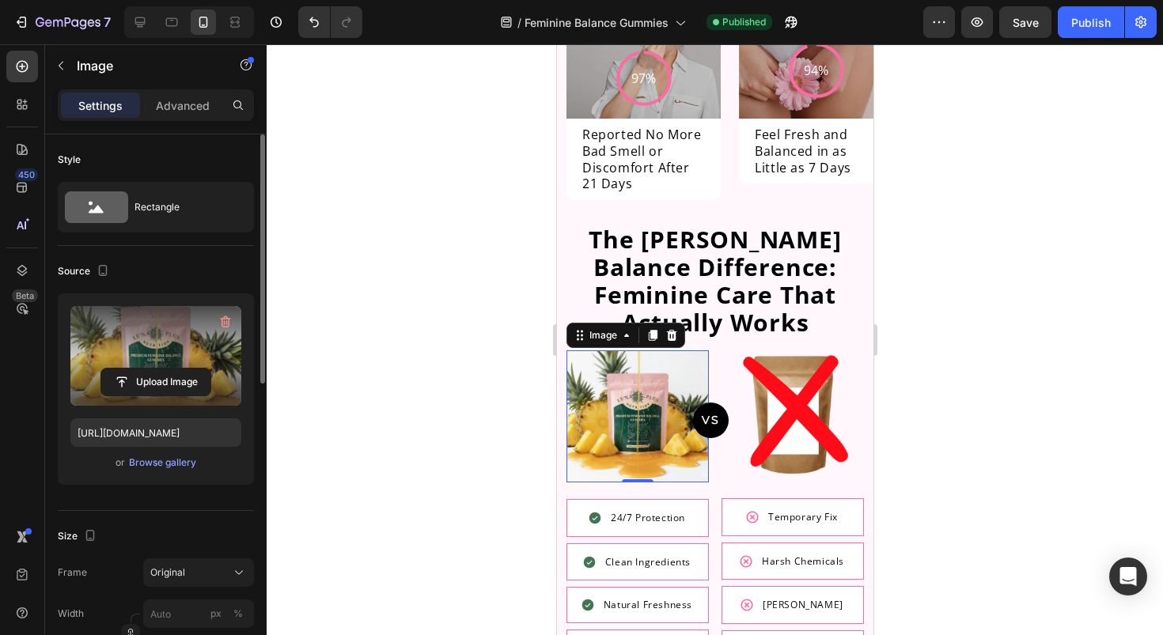
click at [995, 290] on div at bounding box center [715, 339] width 896 height 591
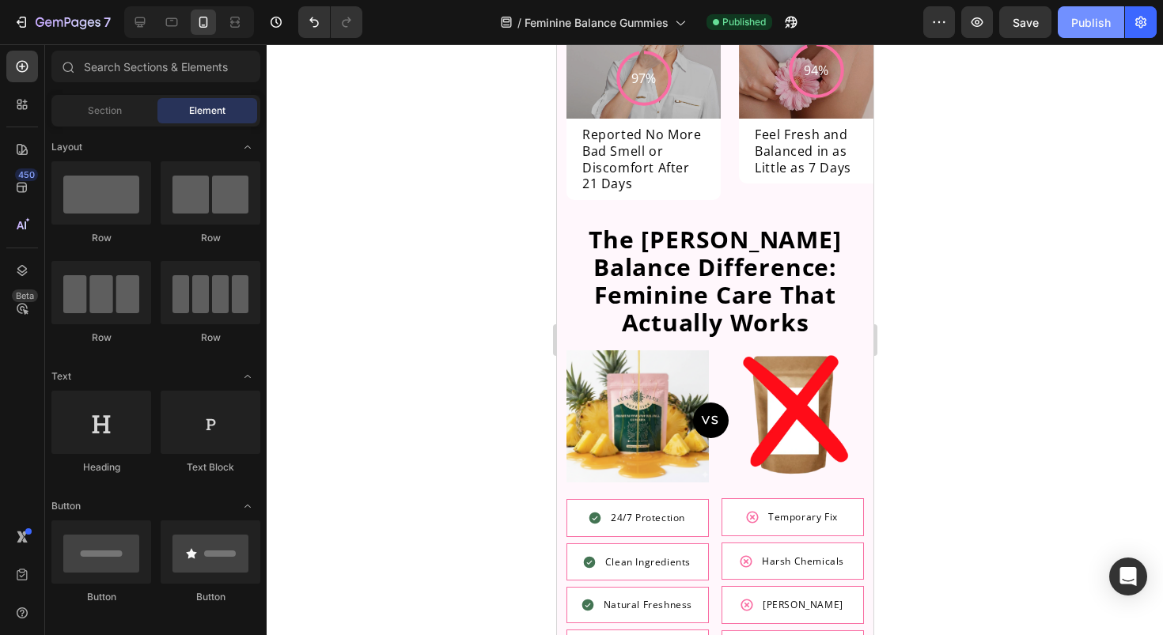
click at [1097, 25] on div "Publish" at bounding box center [1091, 22] width 40 height 17
